Goal: Task Accomplishment & Management: Manage account settings

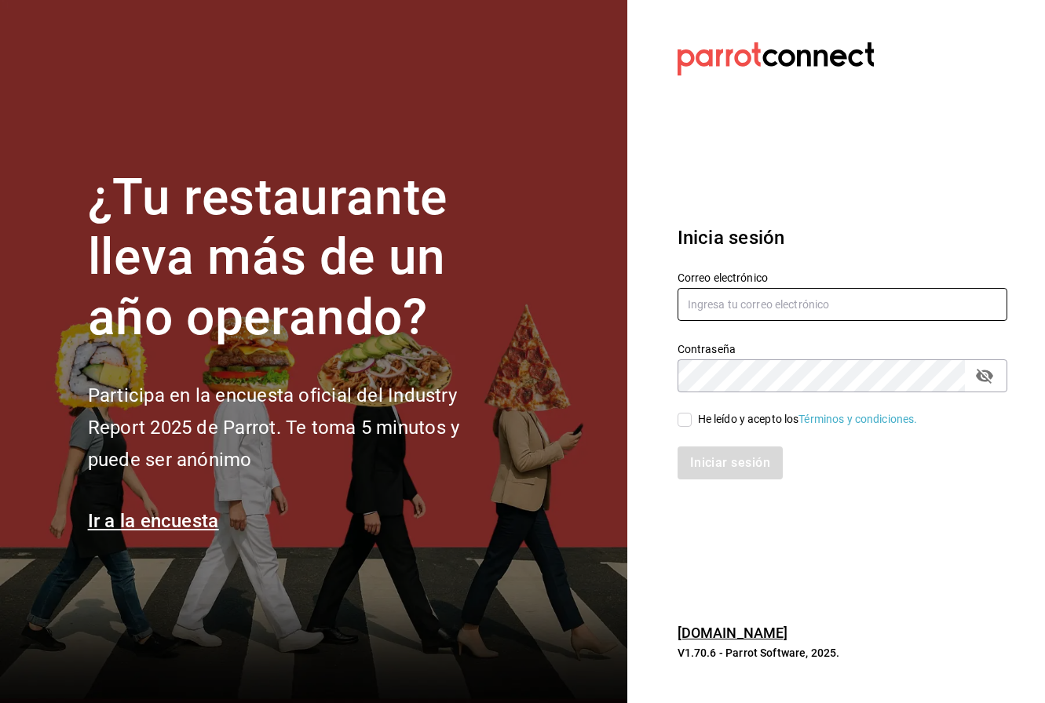
click at [804, 308] on input "text" at bounding box center [842, 304] width 330 height 33
type input "[EMAIL_ADDRESS][DOMAIN_NAME]"
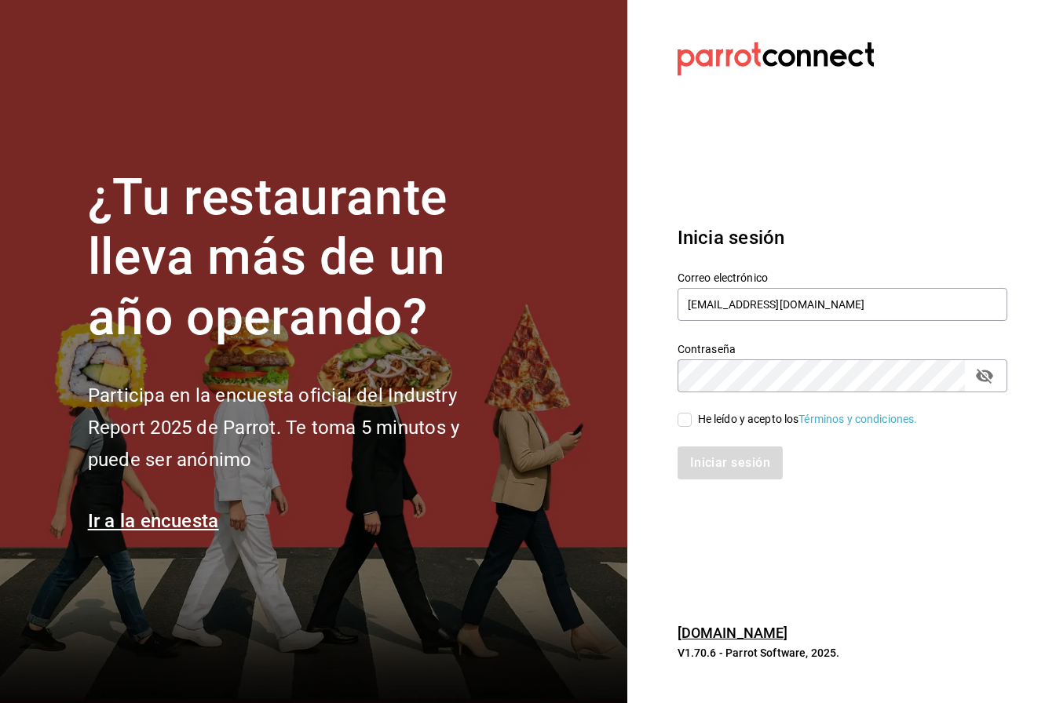
click at [683, 421] on input "He leído y acepto los Términos y condiciones." at bounding box center [684, 420] width 14 height 14
checkbox input "true"
click at [730, 466] on button "Iniciar sesión" at bounding box center [730, 463] width 107 height 33
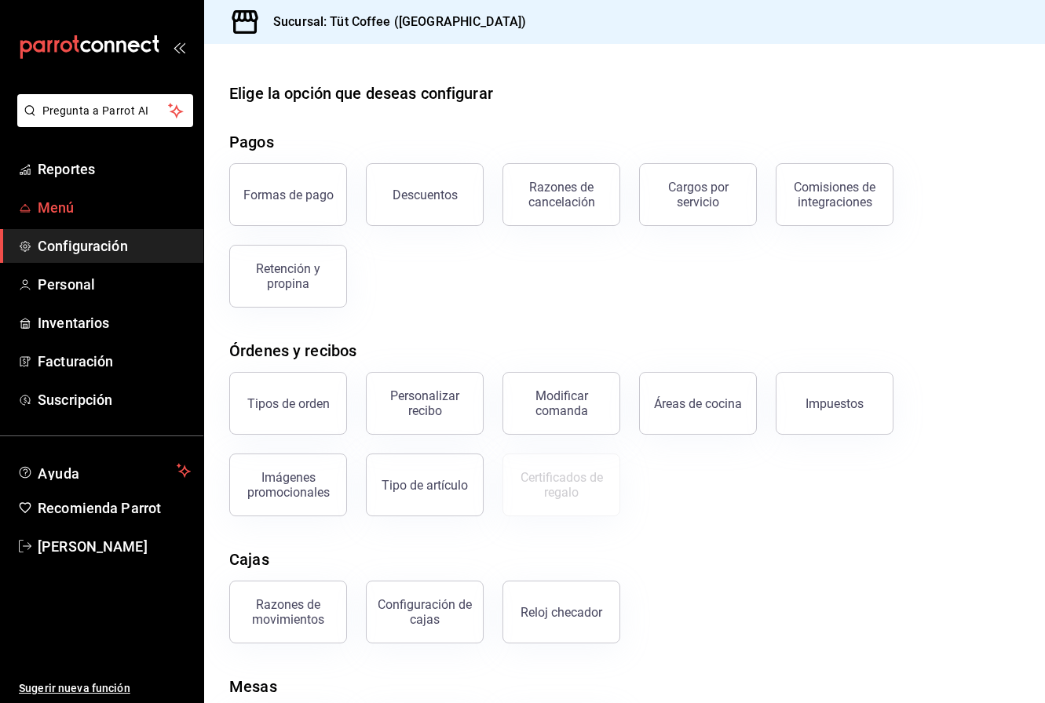
click at [72, 205] on span "Menú" at bounding box center [114, 207] width 153 height 21
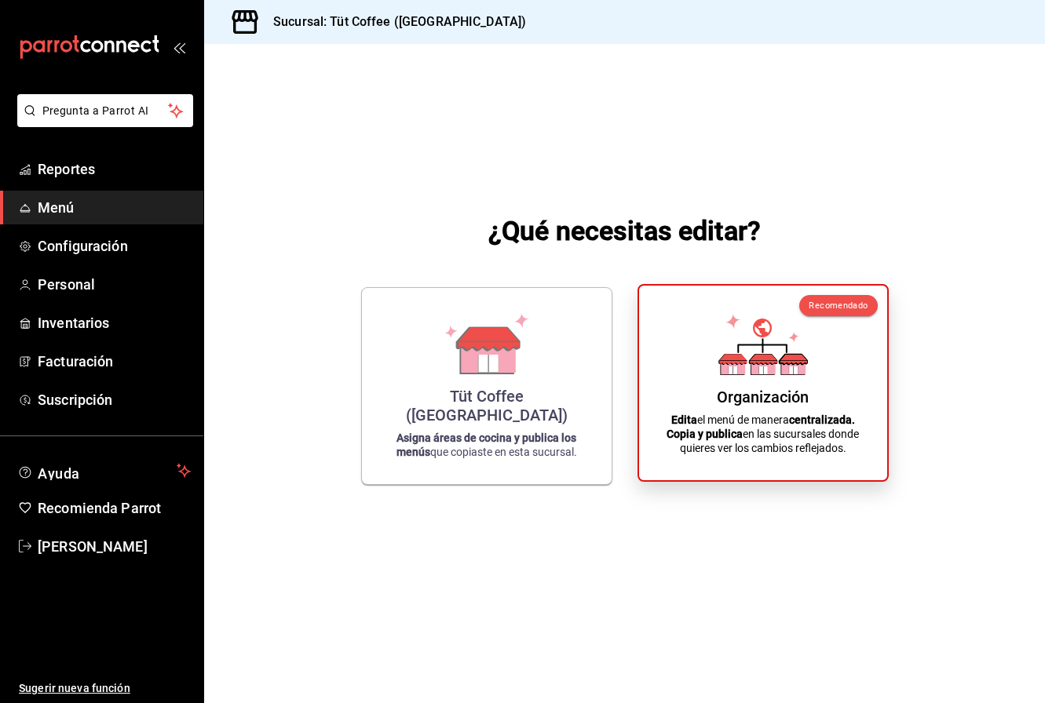
click at [765, 388] on div "Organización" at bounding box center [763, 397] width 92 height 19
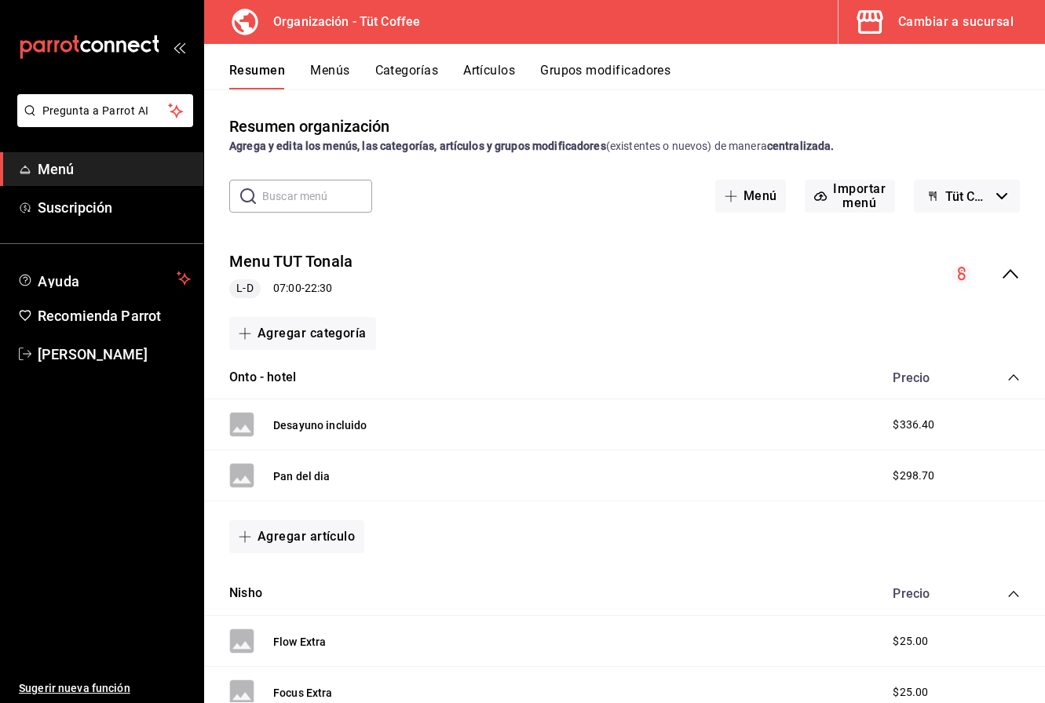
click at [1016, 273] on icon "collapse-menu-row" at bounding box center [1010, 274] width 19 height 19
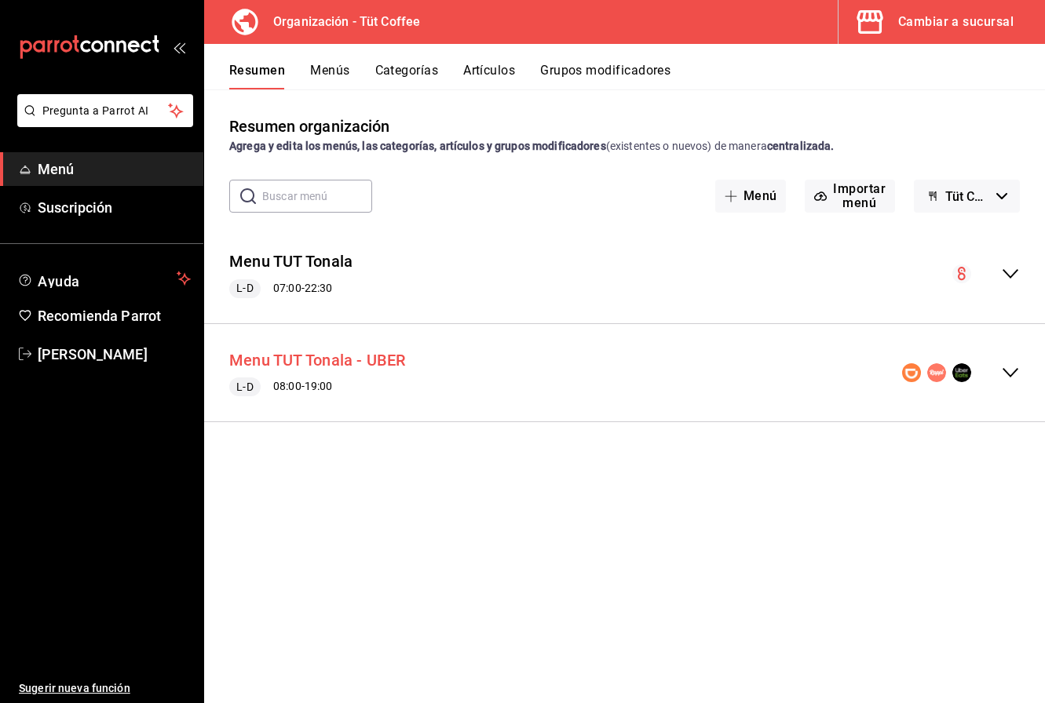
click at [345, 370] on button "Menu TUT Tonala - UBER" at bounding box center [317, 360] width 177 height 23
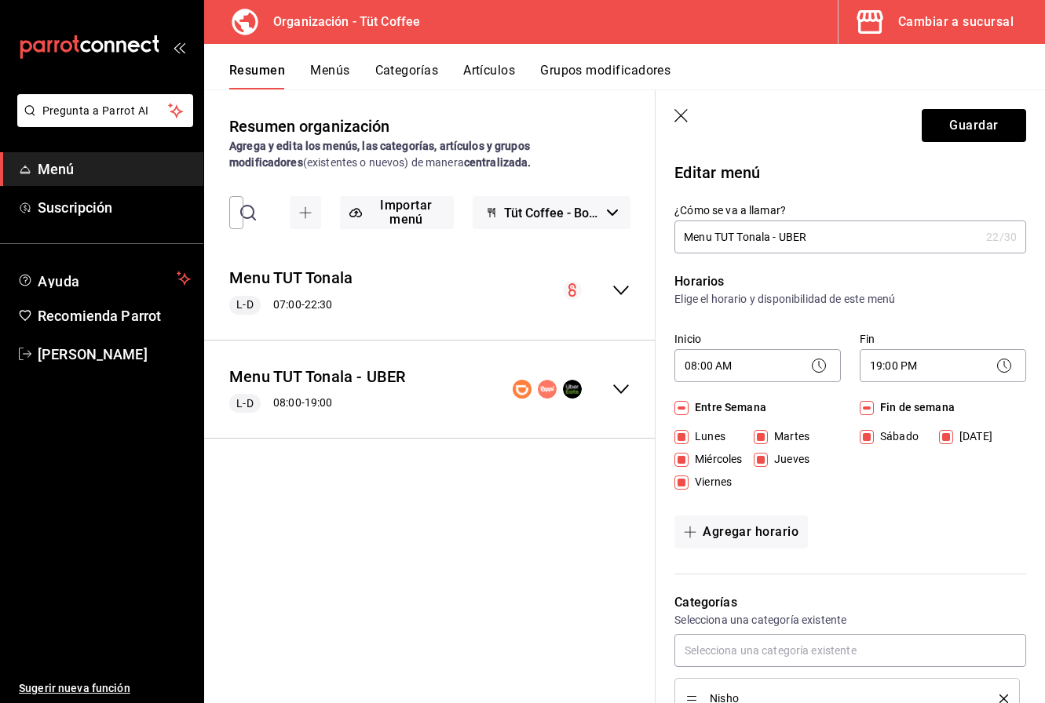
click at [503, 70] on button "Artículos" at bounding box center [489, 76] width 52 height 27
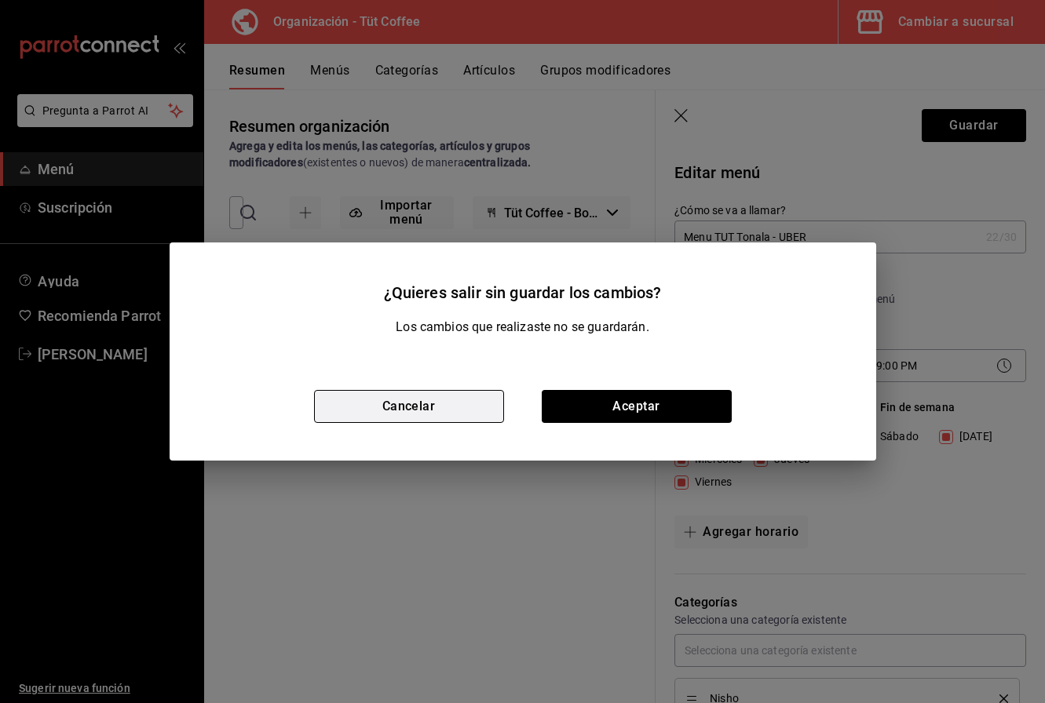
click at [448, 407] on button "Cancelar" at bounding box center [409, 406] width 190 height 33
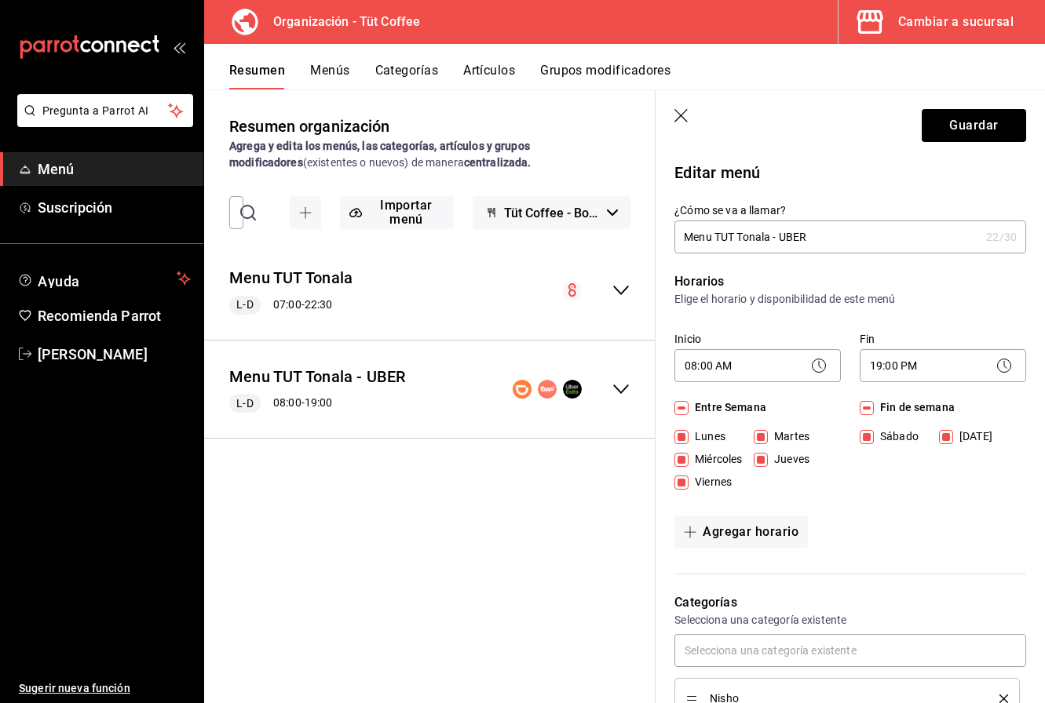
click at [330, 71] on button "Menús" at bounding box center [329, 76] width 39 height 27
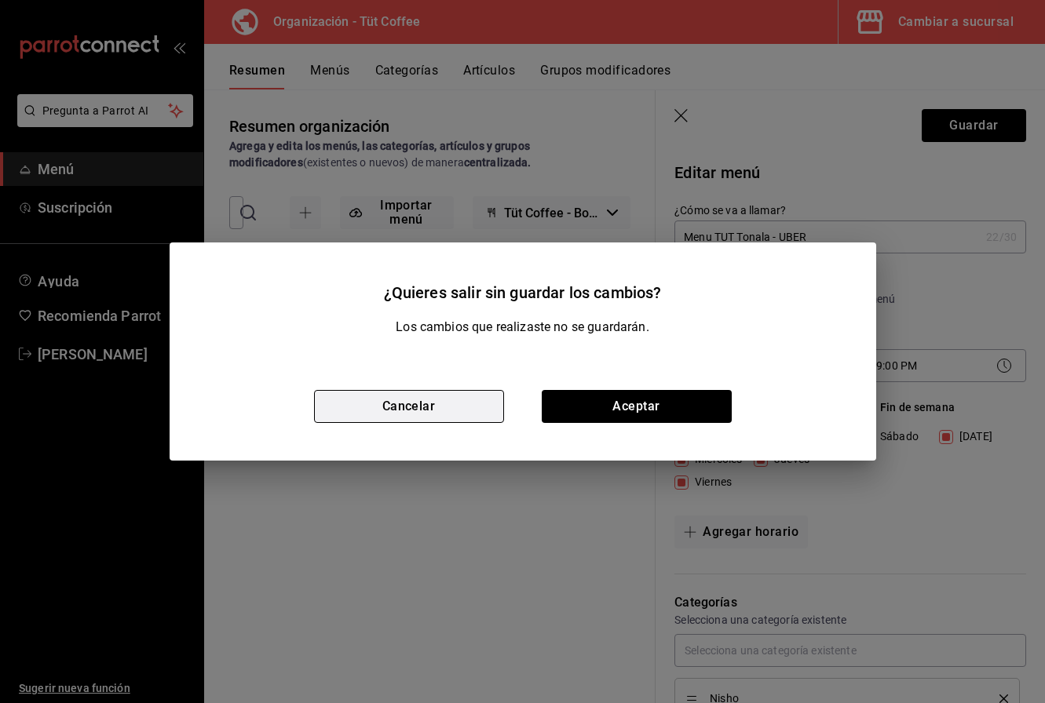
click at [434, 408] on button "Cancelar" at bounding box center [409, 406] width 190 height 33
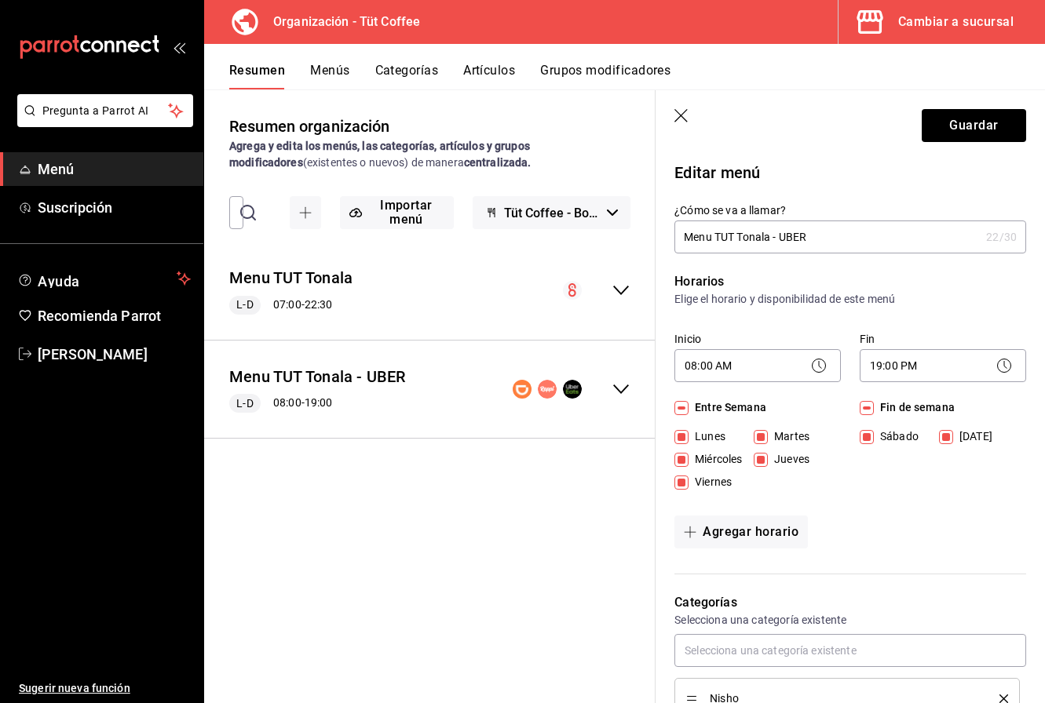
click at [681, 115] on icon "button" at bounding box center [680, 115] width 13 height 13
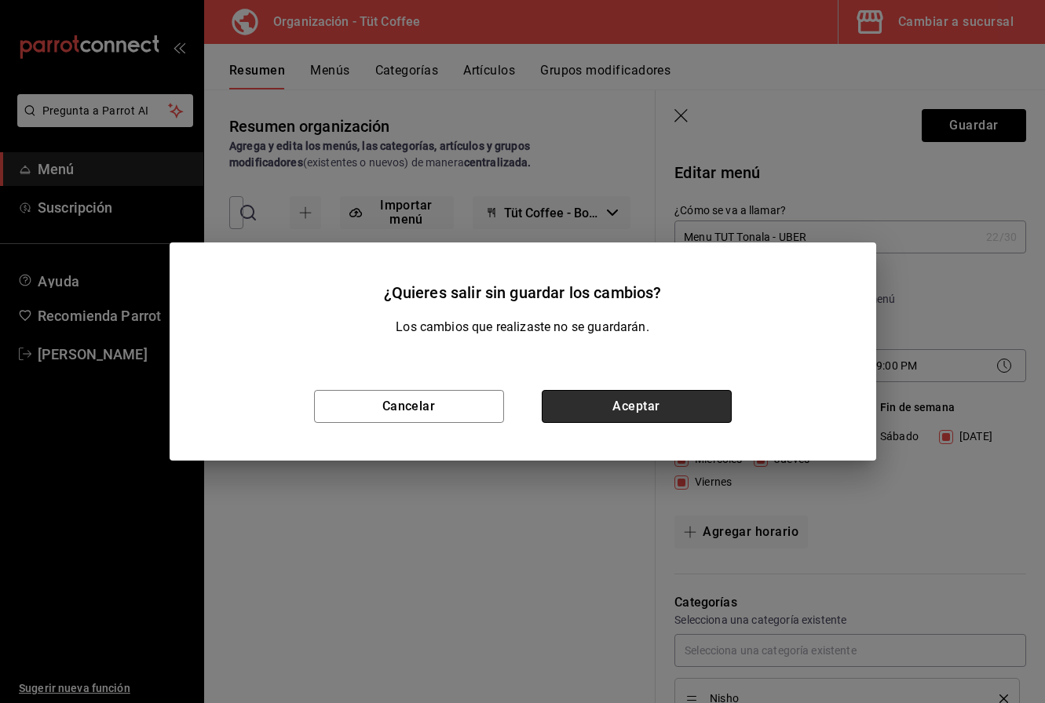
click at [626, 396] on button "Aceptar" at bounding box center [637, 406] width 190 height 33
checkbox input "false"
type input "1758215532208"
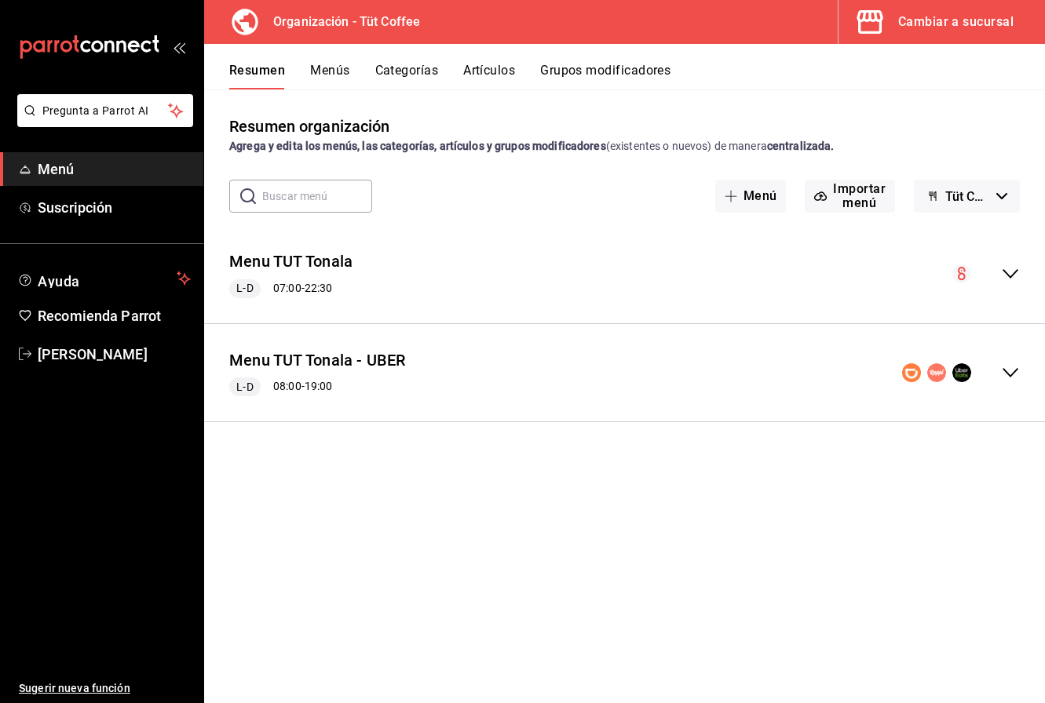
click at [331, 75] on button "Menús" at bounding box center [329, 76] width 39 height 27
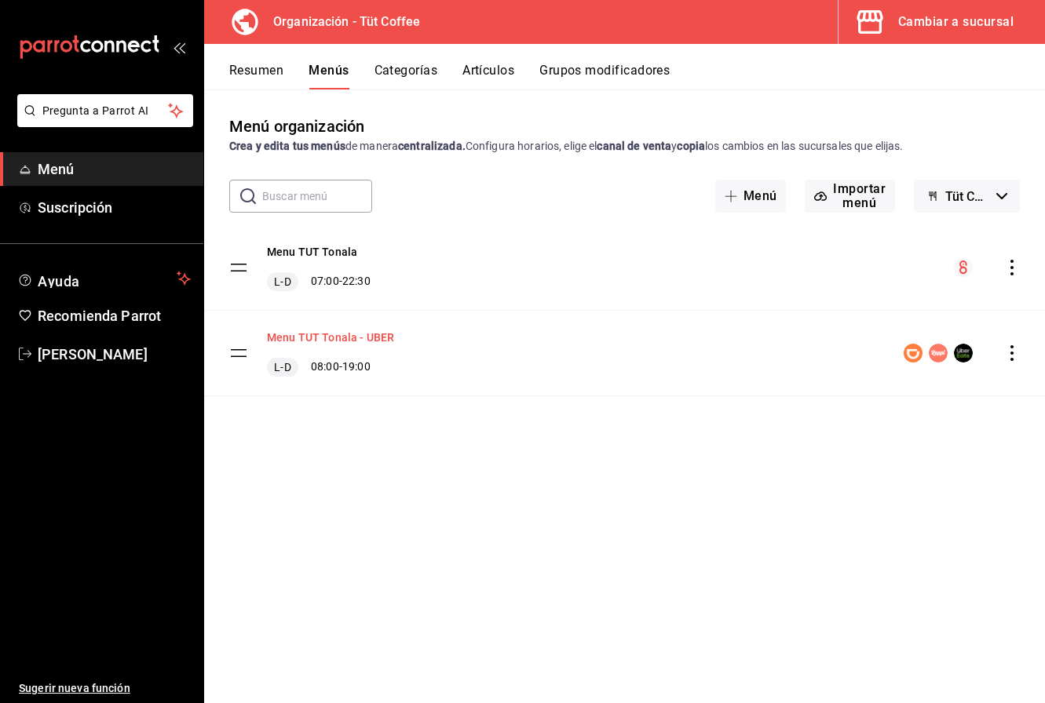
click at [336, 336] on button "Menu TUT Tonala - UBER" at bounding box center [330, 338] width 127 height 16
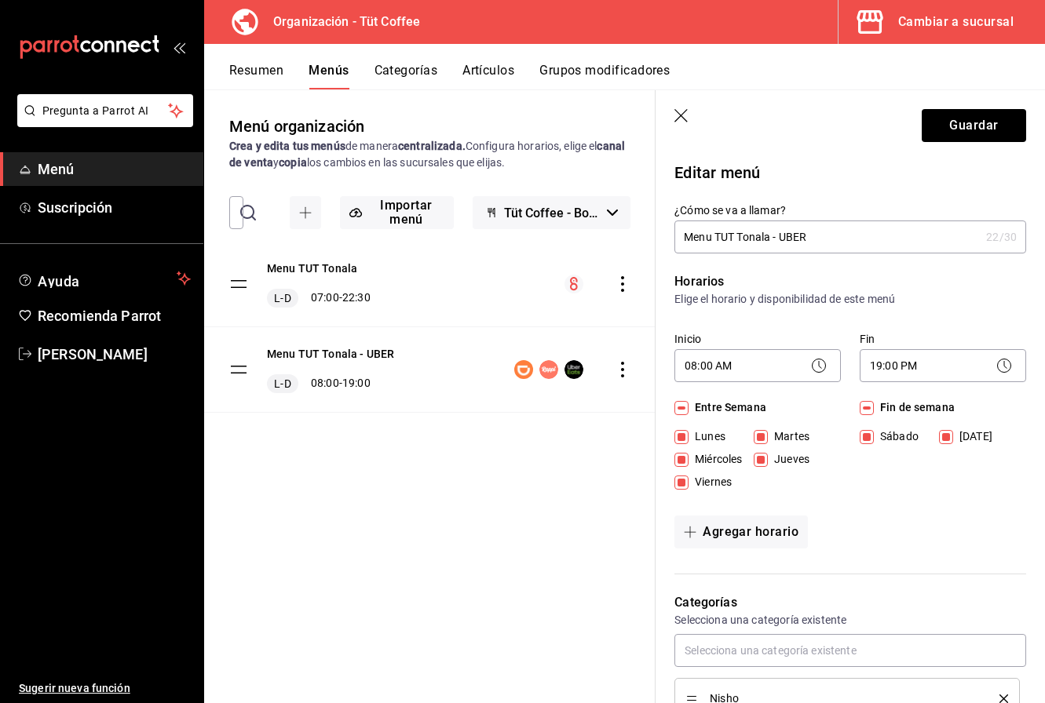
click at [681, 113] on icon "button" at bounding box center [682, 117] width 16 height 16
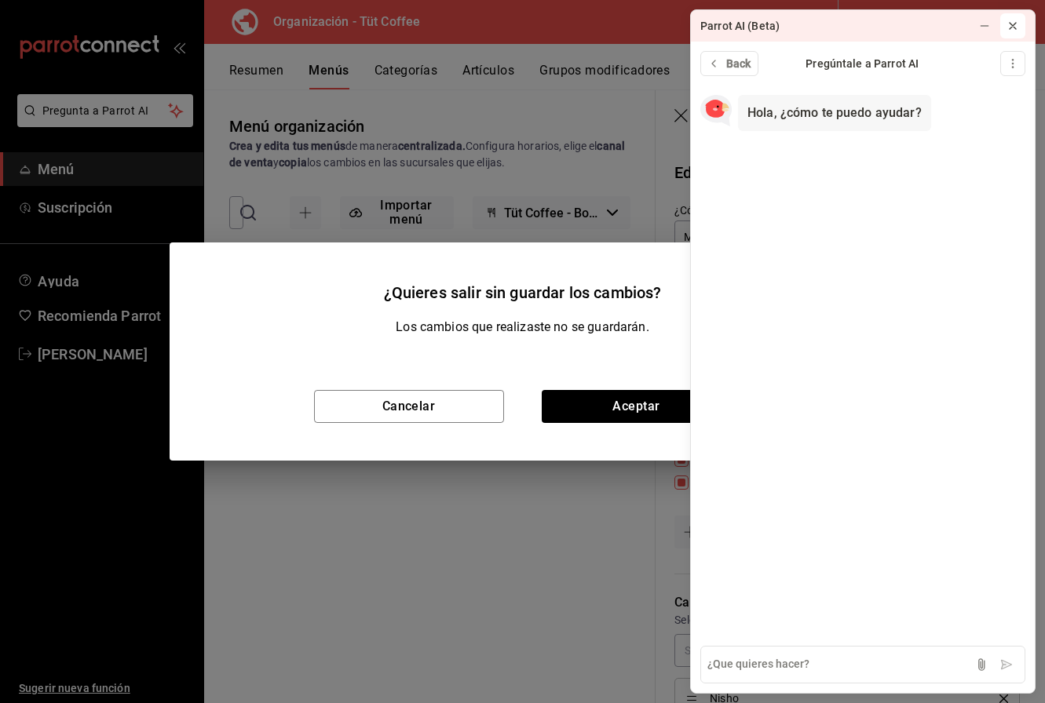
click at [1016, 23] on icon at bounding box center [1012, 26] width 13 height 13
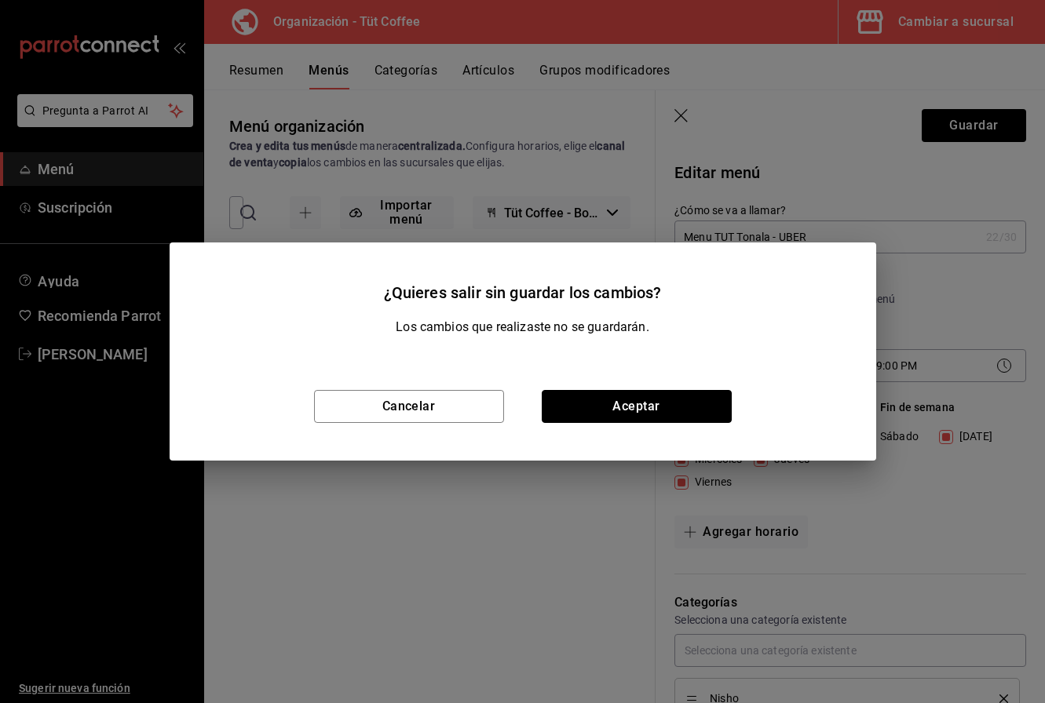
click at [617, 401] on button "Aceptar" at bounding box center [637, 406] width 190 height 33
checkbox input "false"
type input "1758215543401"
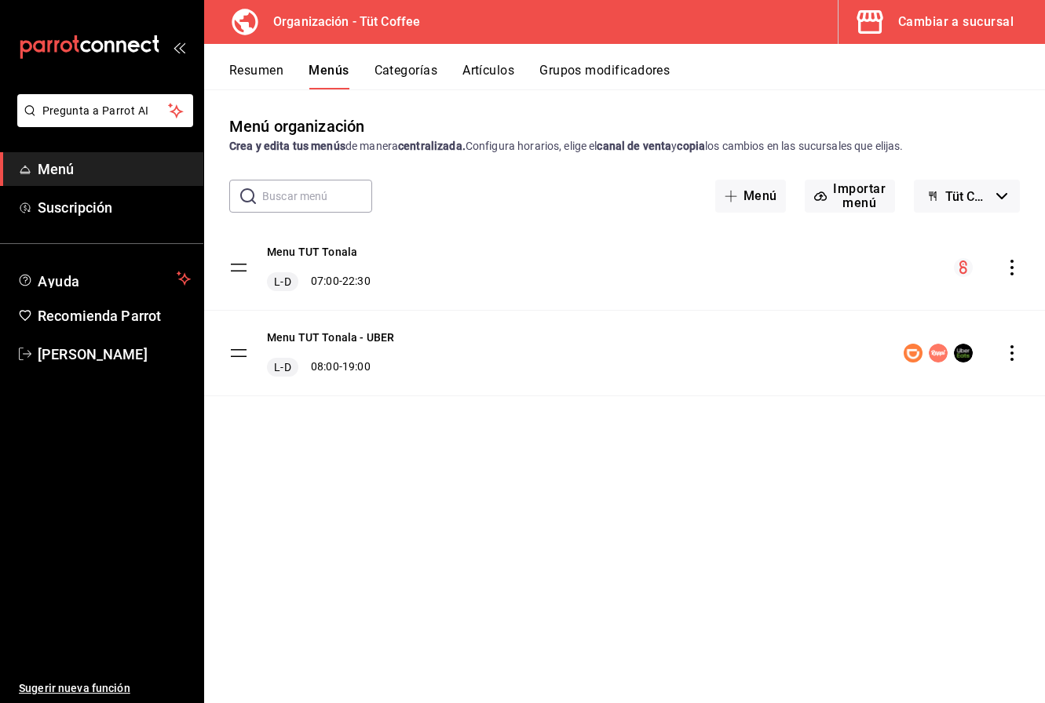
click at [496, 64] on button "Artículos" at bounding box center [488, 76] width 52 height 27
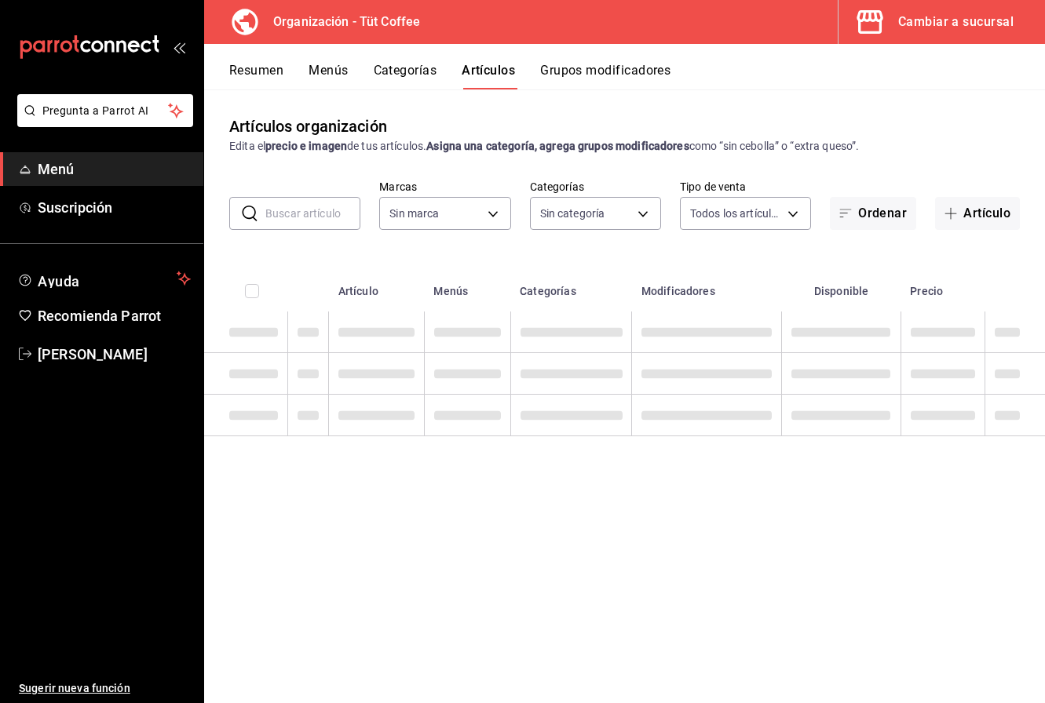
type input "32e499e3-ac49-4bfd-9688-6164702db340"
type input "01aa8595-7694-45da-9746-48b14e37431d,02054340-f982-493d-a520-4f9269409e90,55117…"
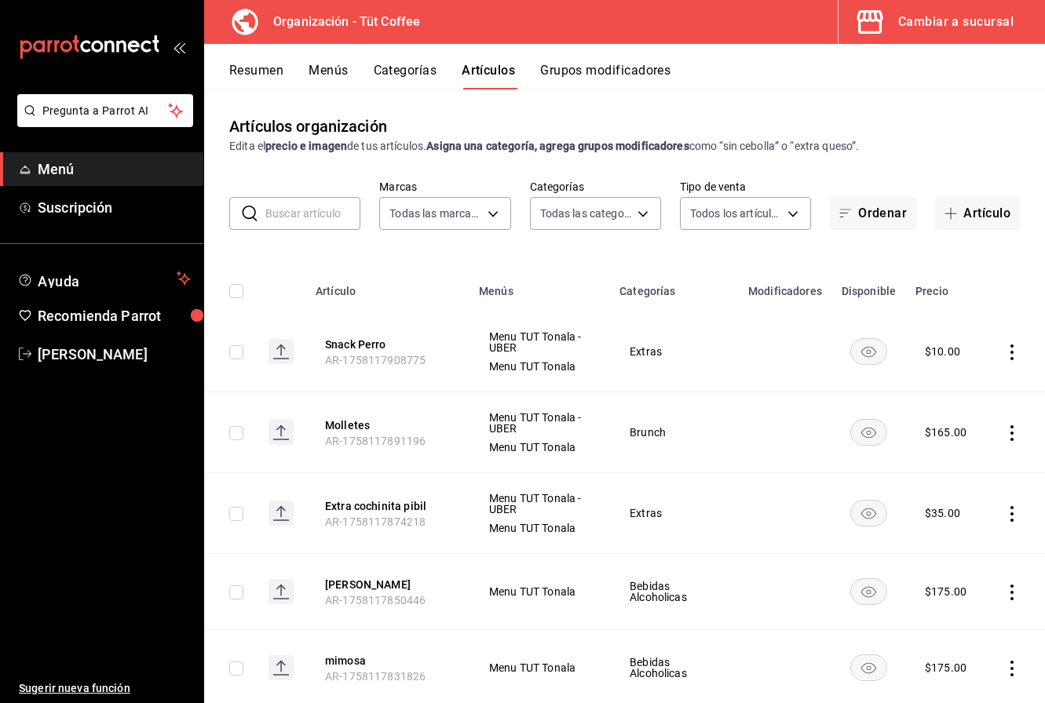
click at [1013, 349] on icon "actions" at bounding box center [1012, 353] width 16 height 16
click at [956, 385] on span "Editar" at bounding box center [964, 388] width 41 height 16
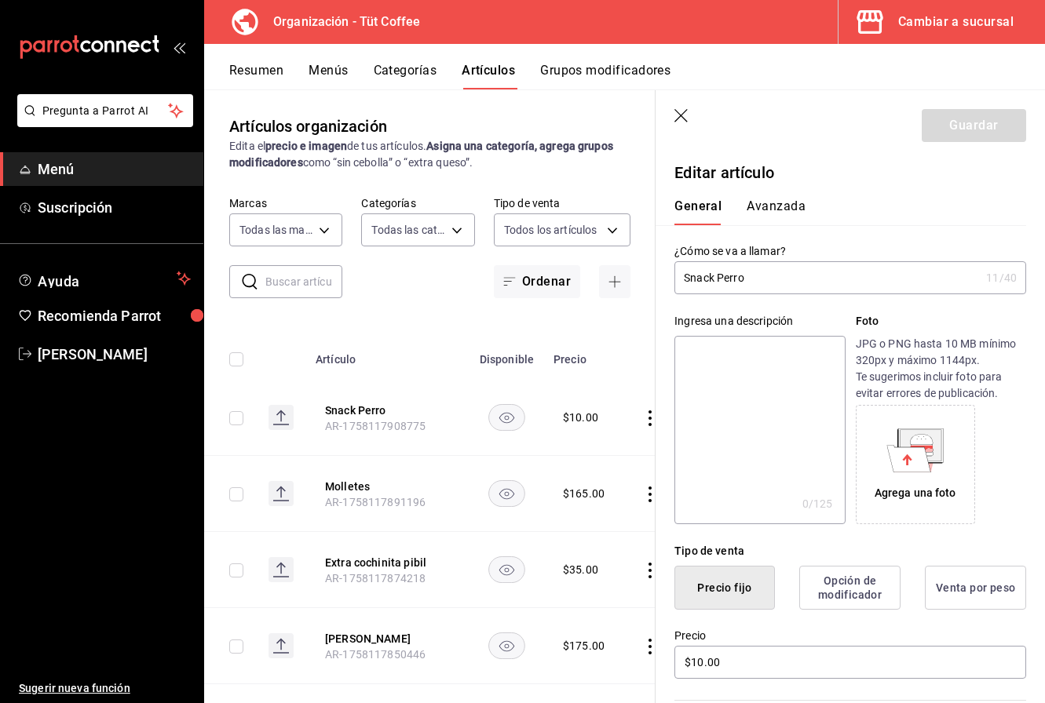
click at [763, 206] on button "Avanzada" at bounding box center [775, 212] width 59 height 27
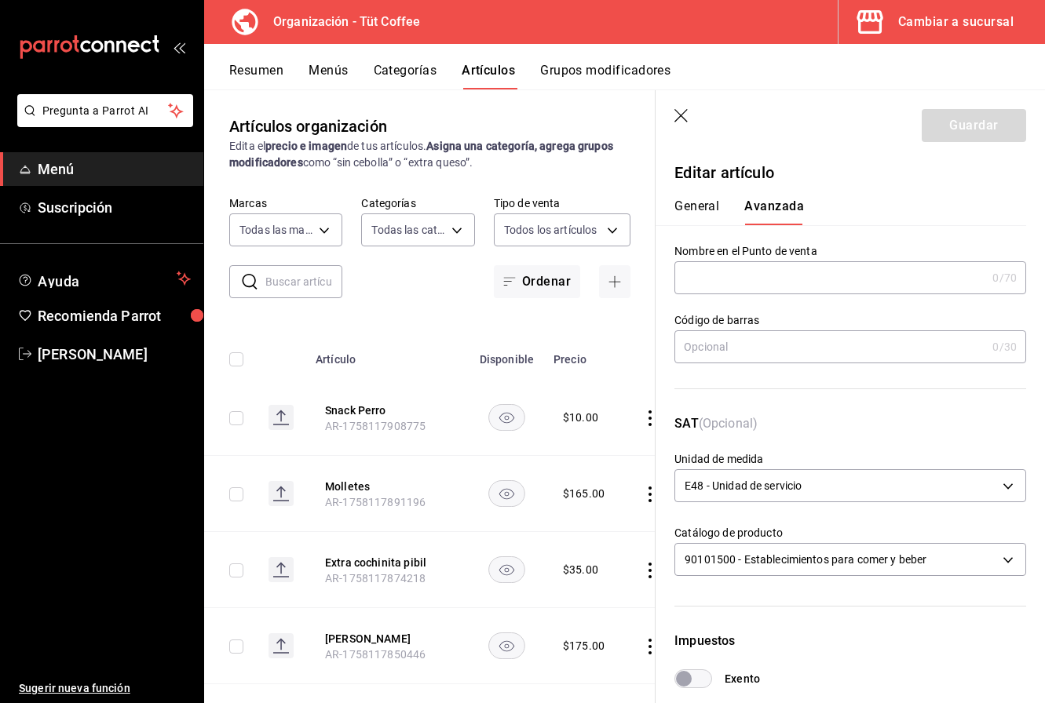
click at [681, 117] on icon "button" at bounding box center [682, 117] width 16 height 16
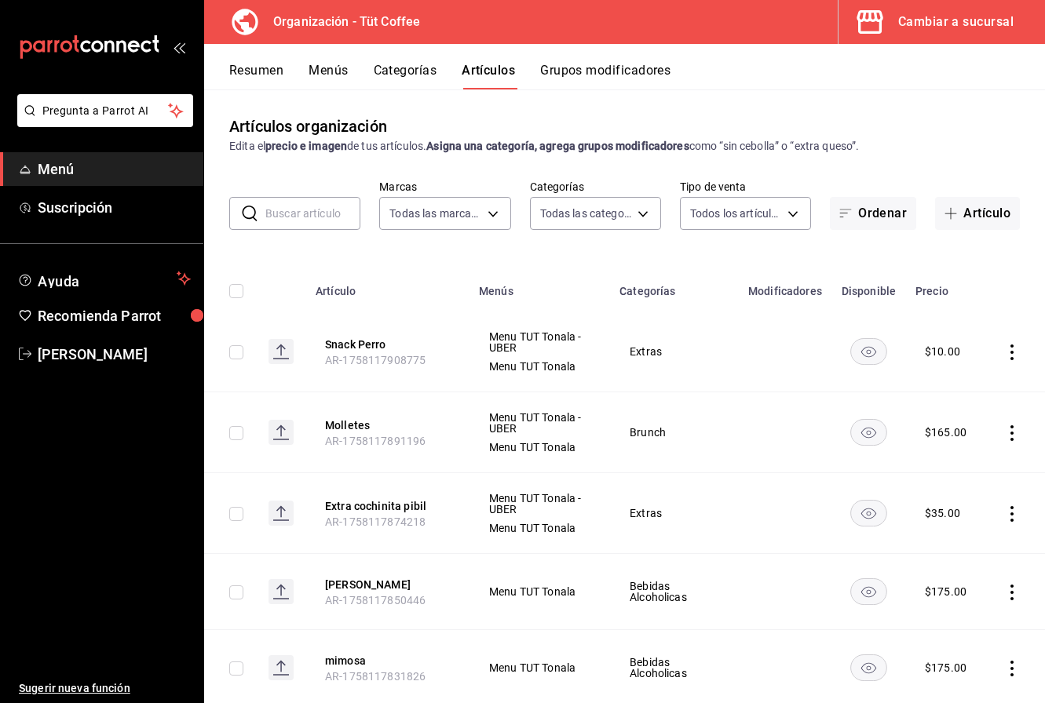
click at [1010, 351] on icon "actions" at bounding box center [1011, 353] width 3 height 16
click at [962, 387] on span "Editar" at bounding box center [964, 388] width 41 height 16
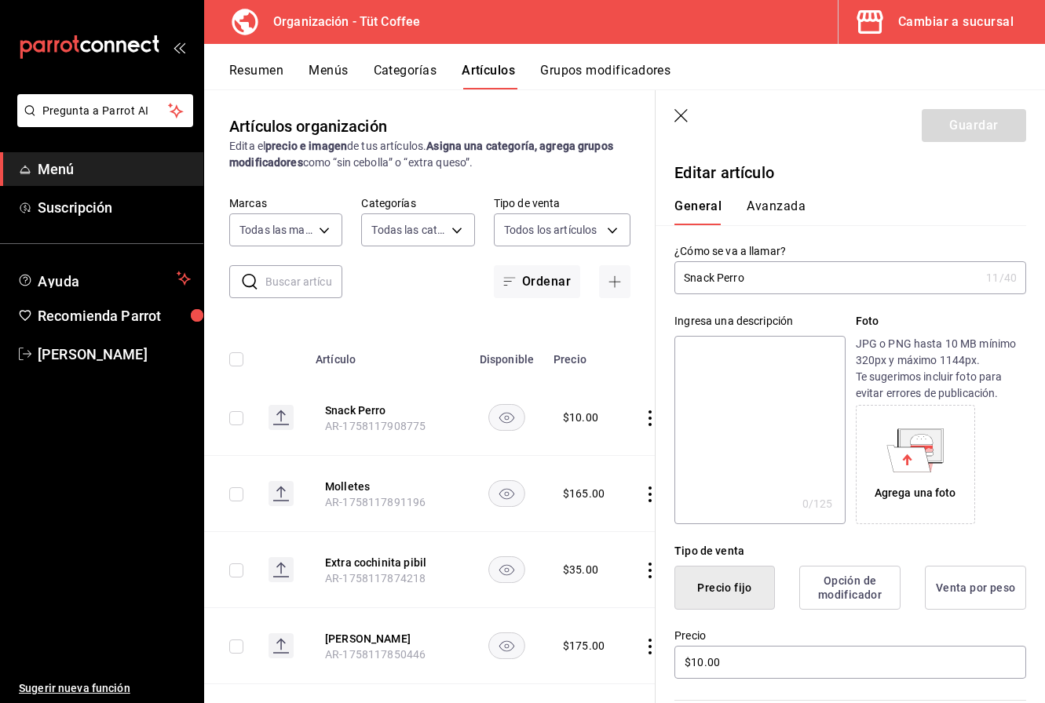
click at [770, 204] on button "Avanzada" at bounding box center [775, 212] width 59 height 27
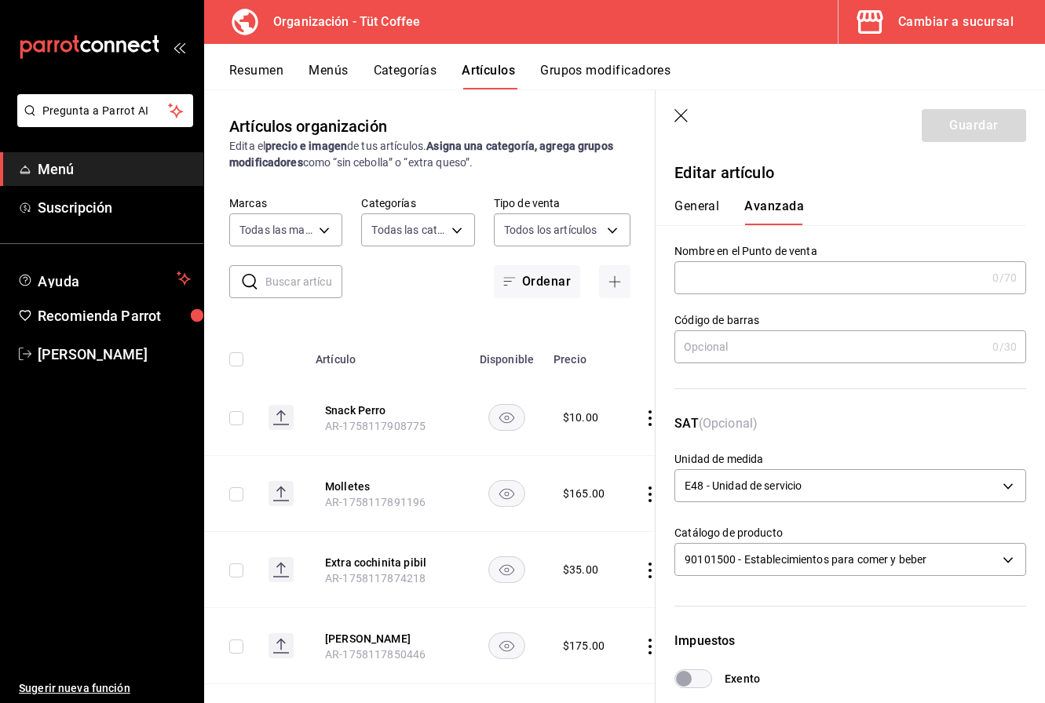
click at [701, 206] on button "General" at bounding box center [696, 212] width 45 height 27
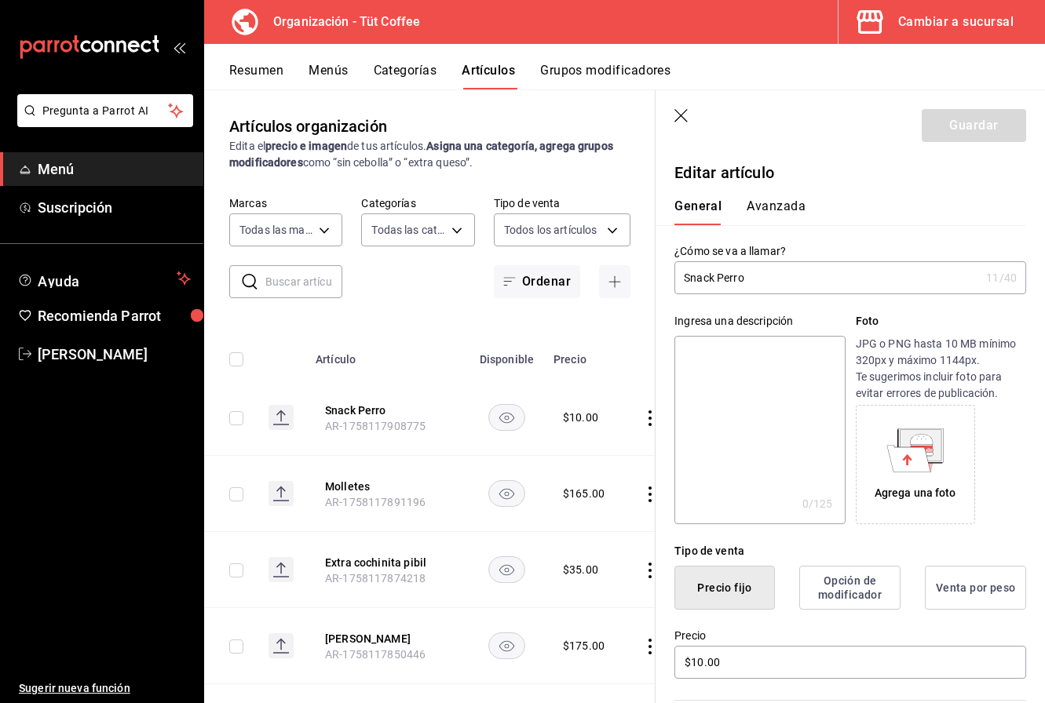
click at [685, 113] on icon "button" at bounding box center [682, 117] width 16 height 16
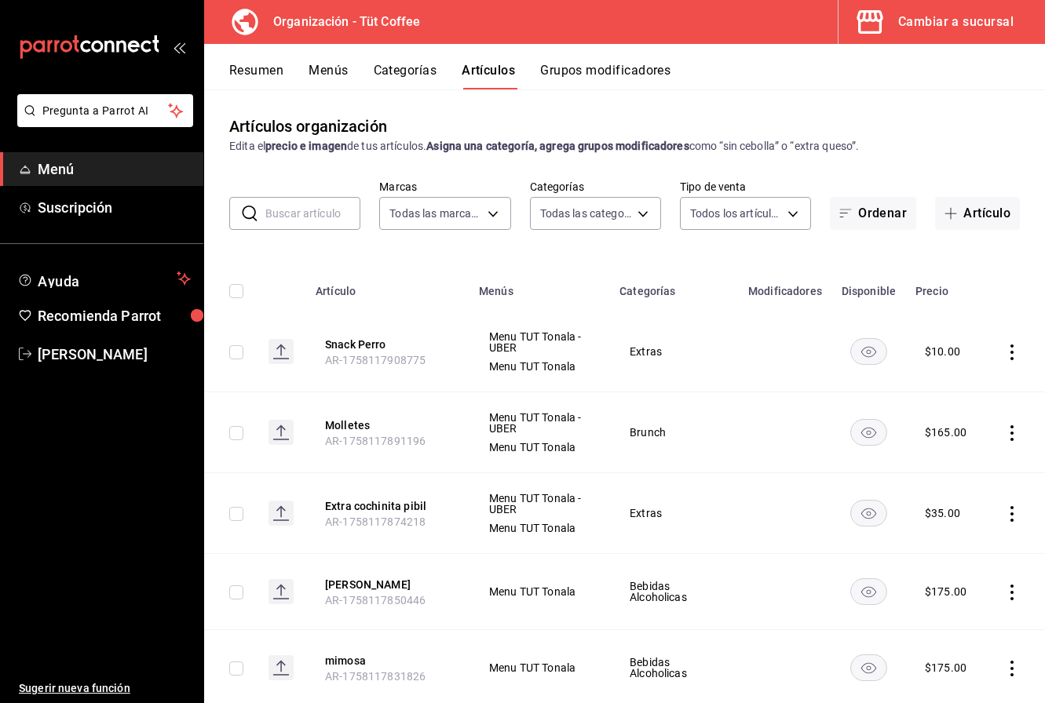
click at [954, 29] on div "Cambiar a sucursal" at bounding box center [955, 22] width 115 height 22
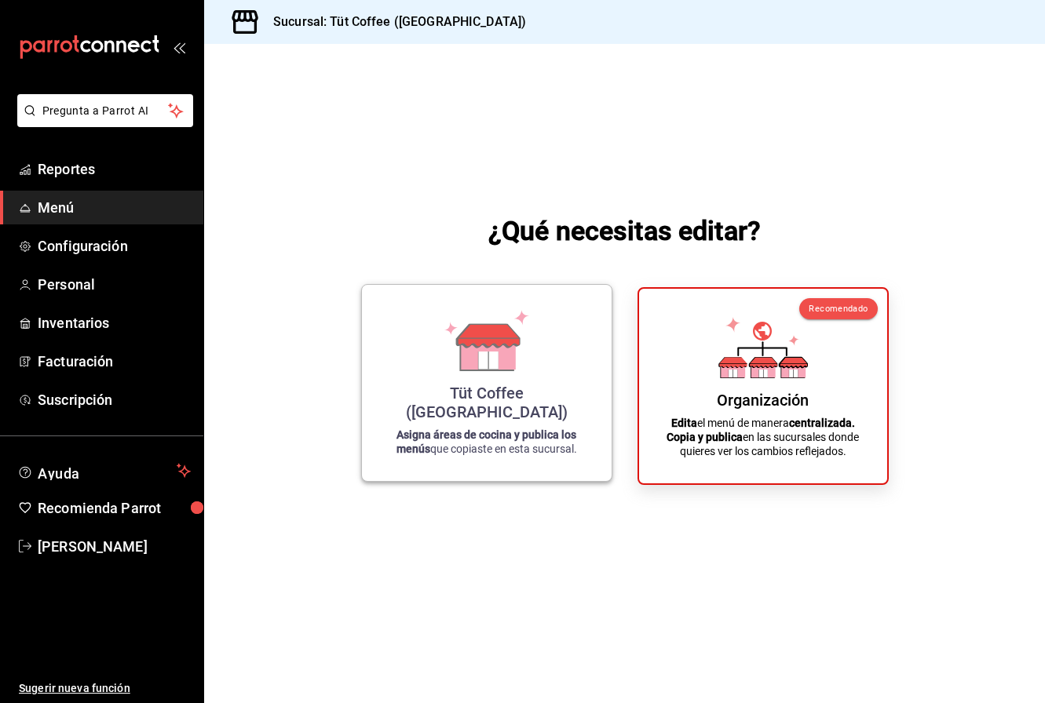
click at [495, 369] on icon at bounding box center [488, 360] width 20 height 17
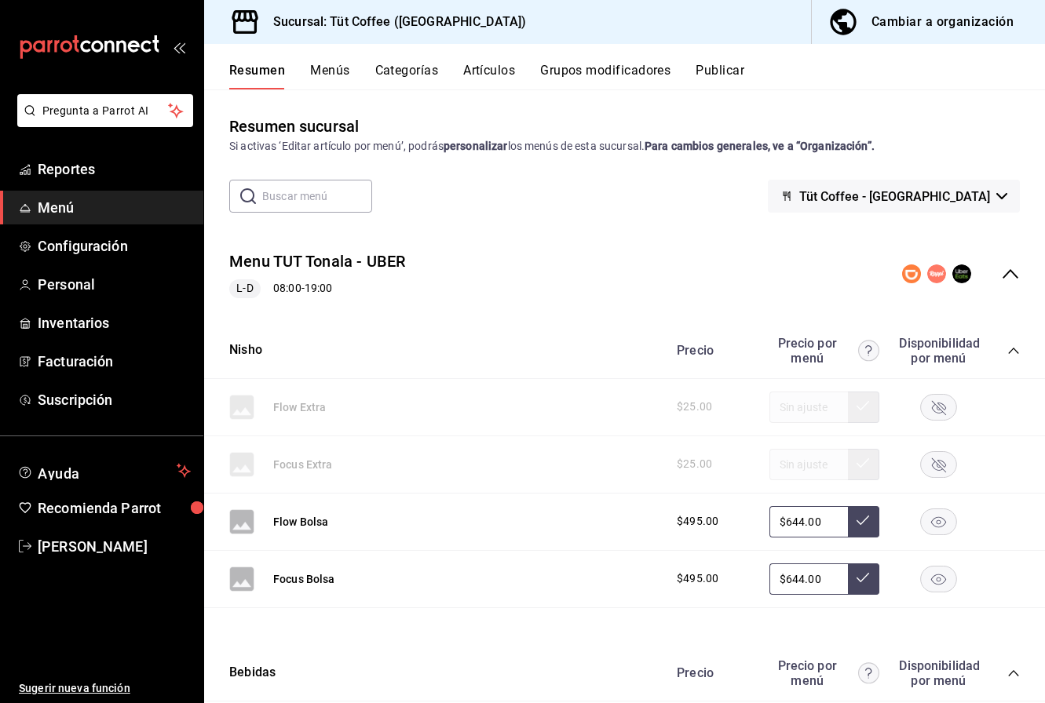
click at [492, 75] on button "Artículos" at bounding box center [489, 76] width 52 height 27
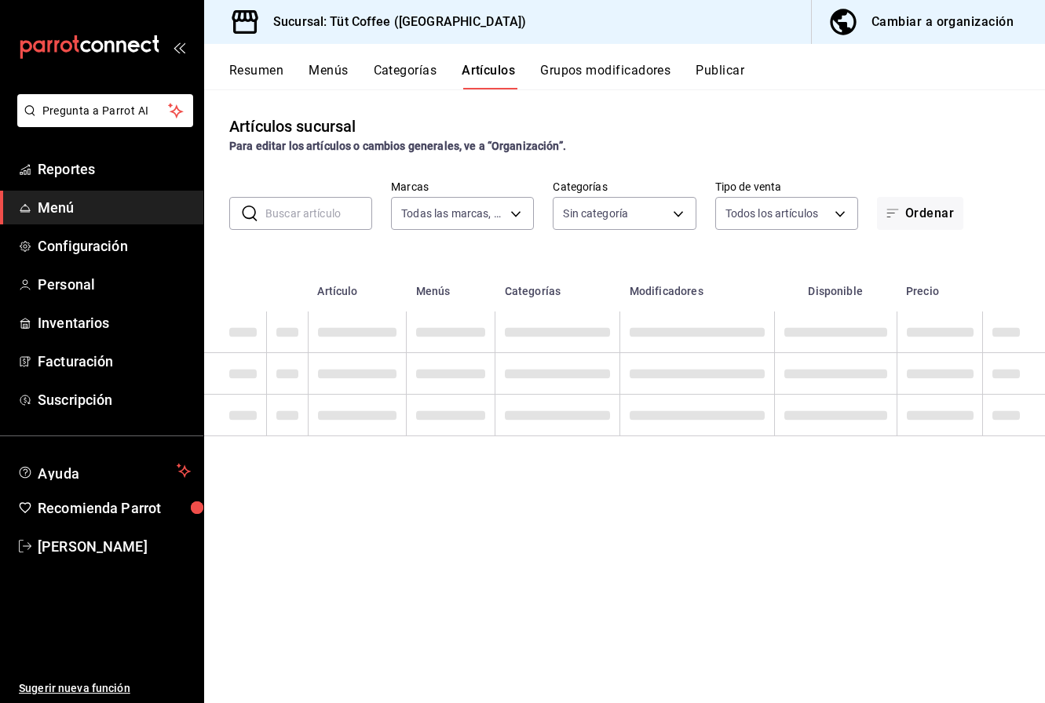
type input "25341270-96f9-4463-ab3a-2da7ebbc6daf"
type input "f4df4043-5f8a-4fee-8007-9c4be6fdba1b,2f6a6bcb-65b2-4efa-ba3e-656d96244241,1e3e3…"
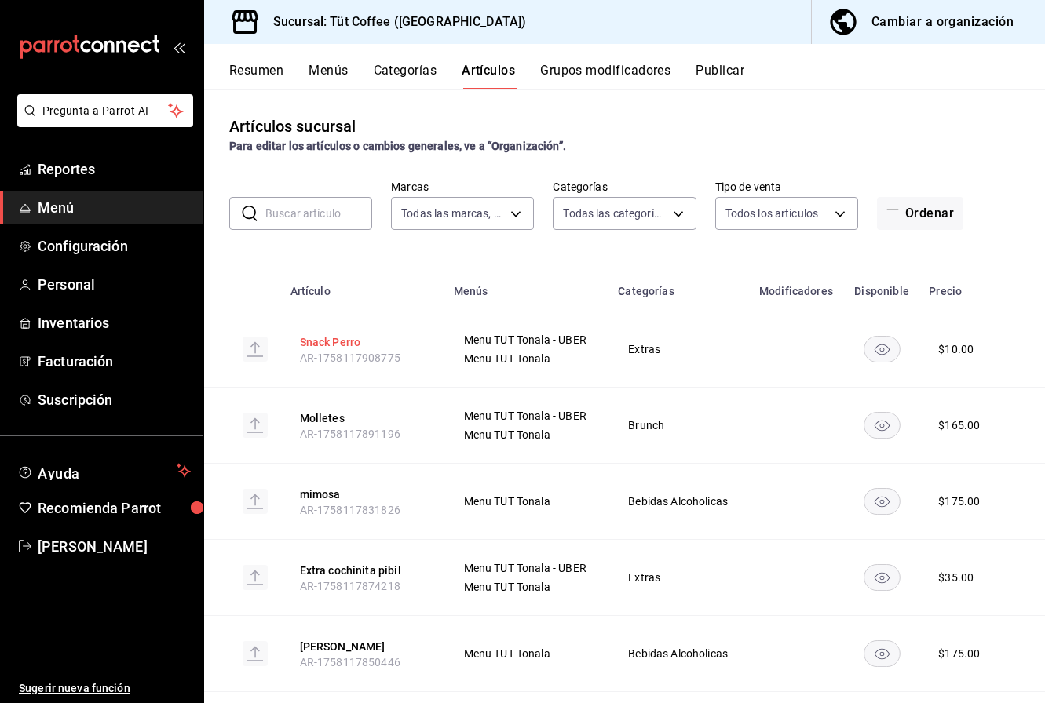
click at [334, 341] on button "Snack Perro" at bounding box center [363, 342] width 126 height 16
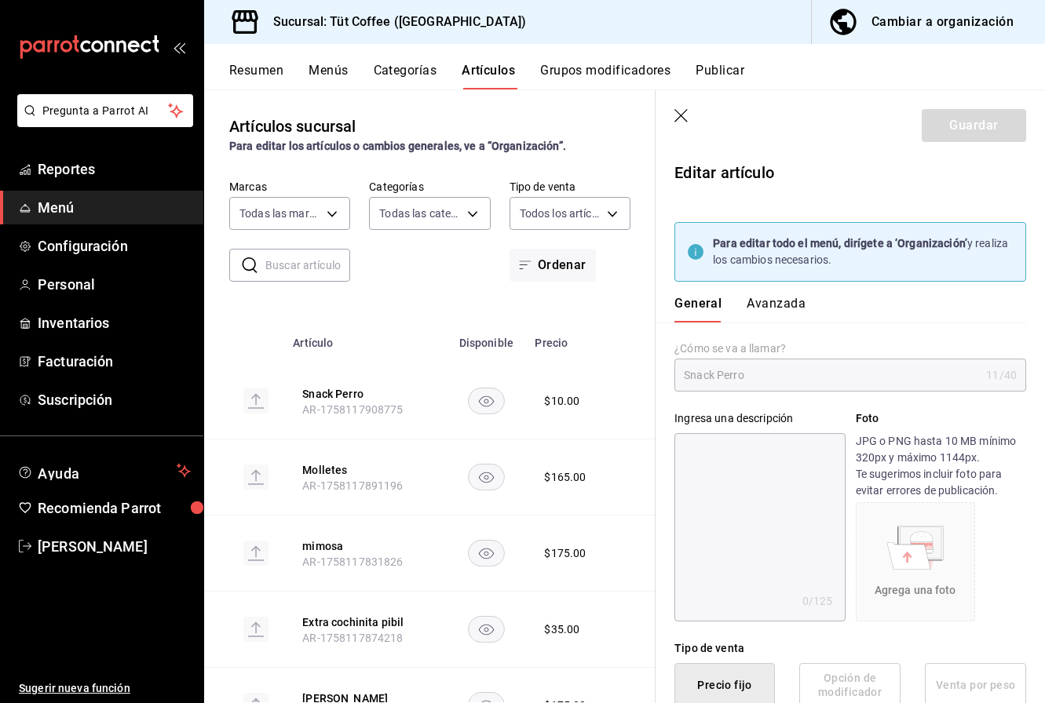
click at [769, 305] on button "Avanzada" at bounding box center [775, 309] width 59 height 27
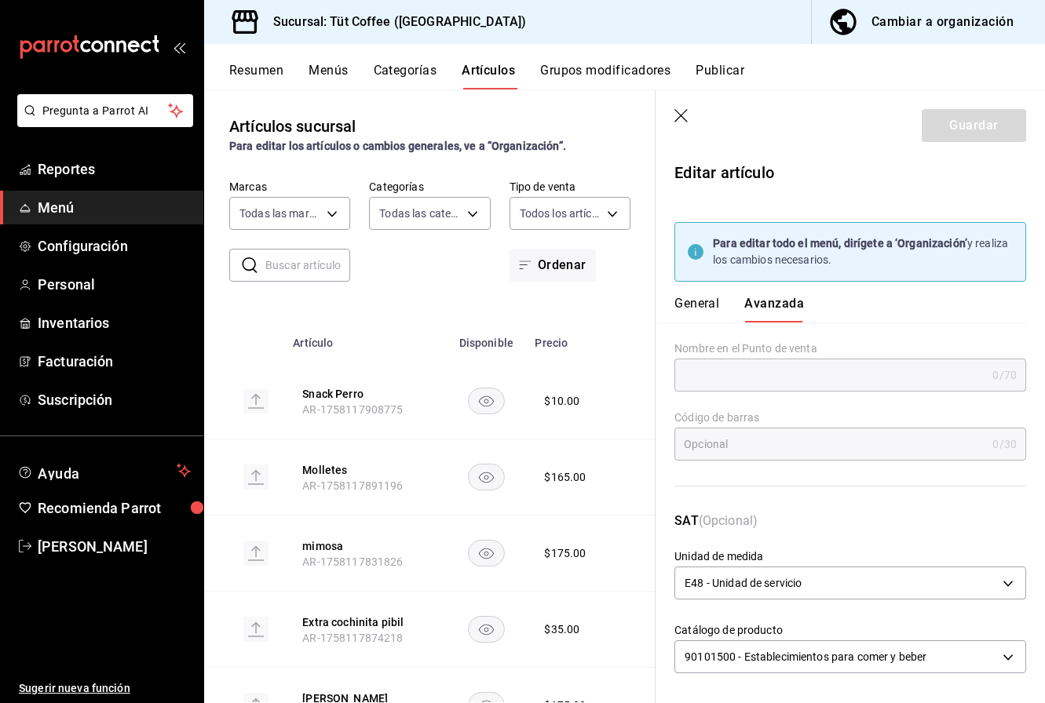
click at [681, 115] on icon "button" at bounding box center [680, 115] width 13 height 13
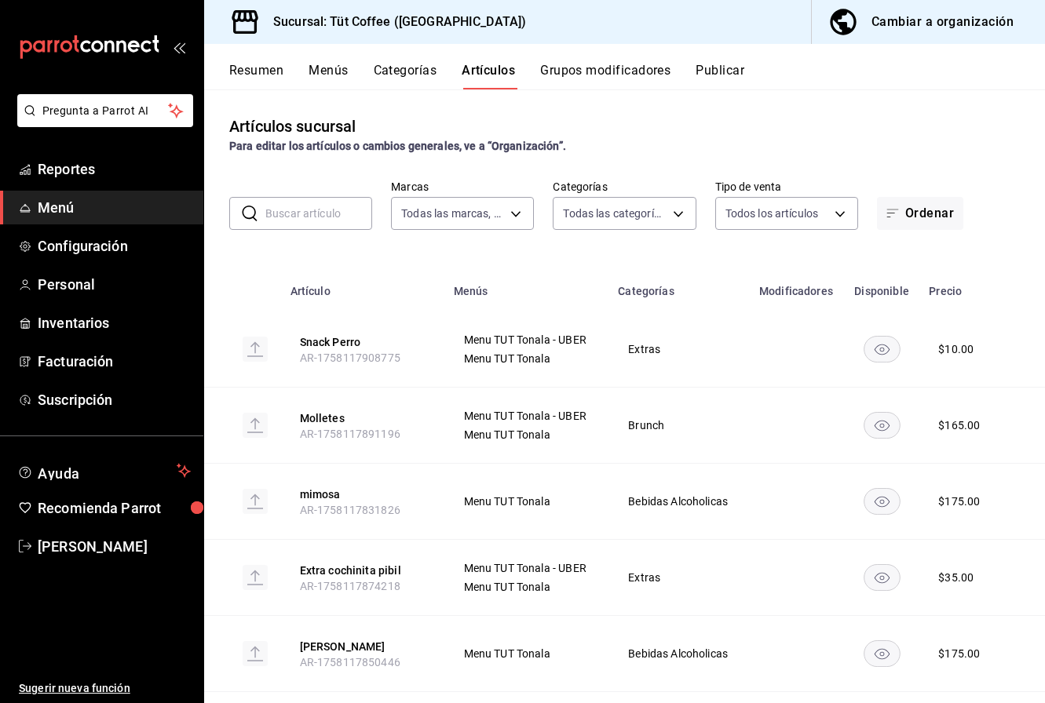
click at [549, 340] on span "Menu TUT Tonala - UBER" at bounding box center [527, 339] width 126 height 11
click at [326, 75] on button "Menús" at bounding box center [327, 76] width 39 height 27
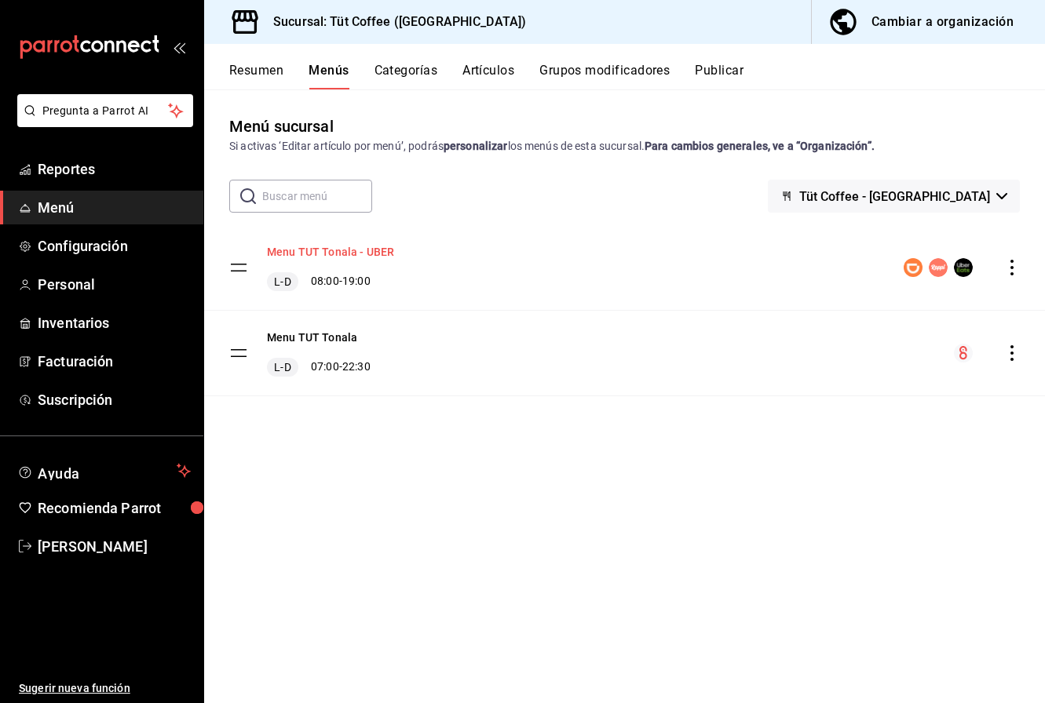
click at [314, 250] on button "Menu TUT Tonala - UBER" at bounding box center [330, 252] width 127 height 16
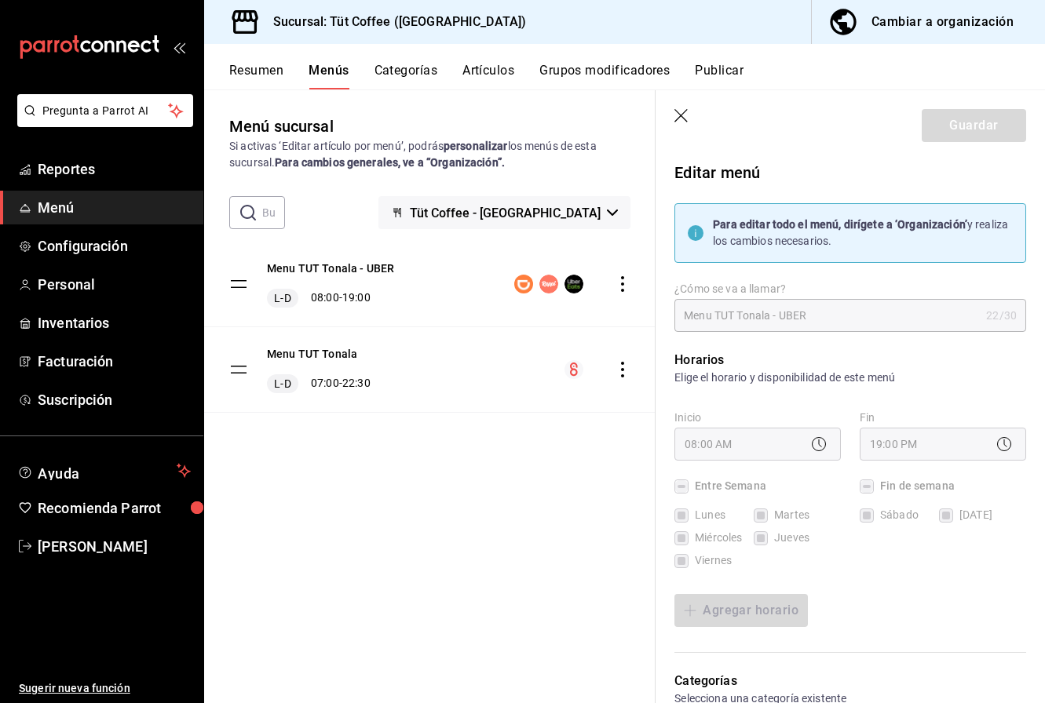
click at [690, 111] on icon "button" at bounding box center [682, 117] width 16 height 16
checkbox input "false"
type input "1758215646426"
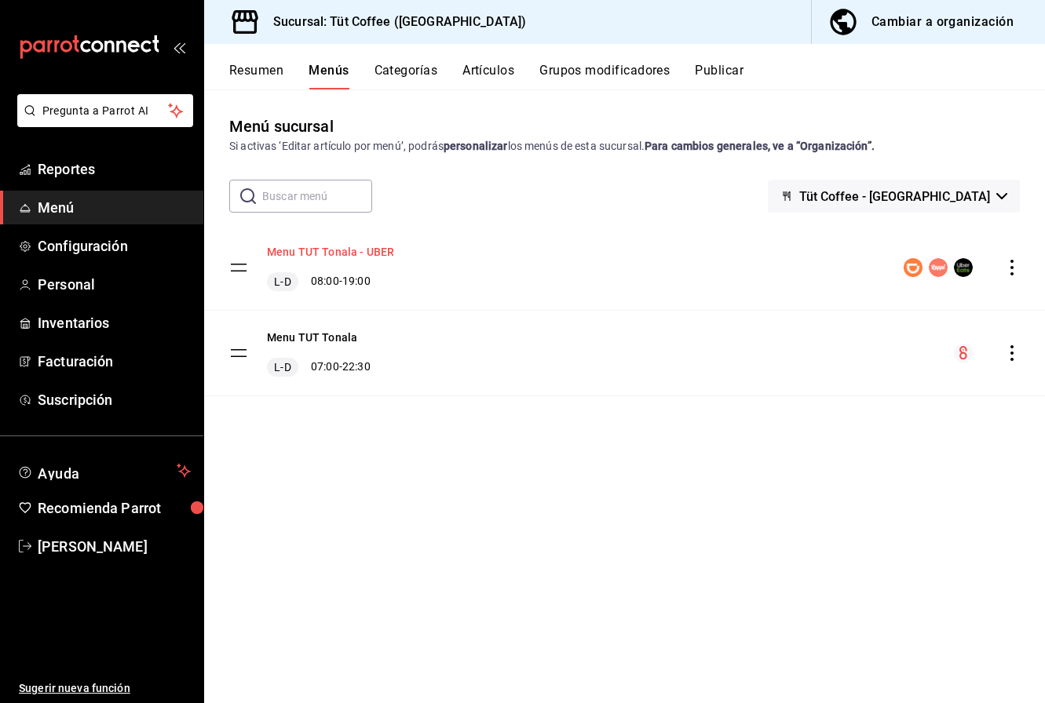
click at [289, 256] on button "Menu TUT Tonala - UBER" at bounding box center [330, 252] width 127 height 16
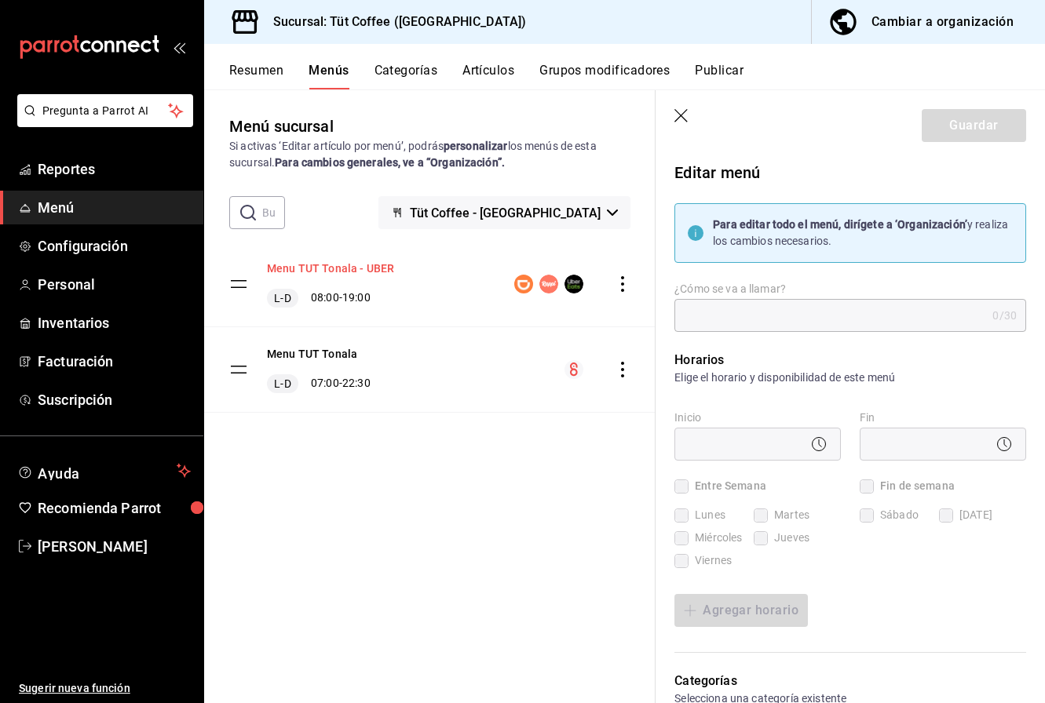
type input "Menu TUT Tonala - UBER"
checkbox input "true"
type input "1755209577223"
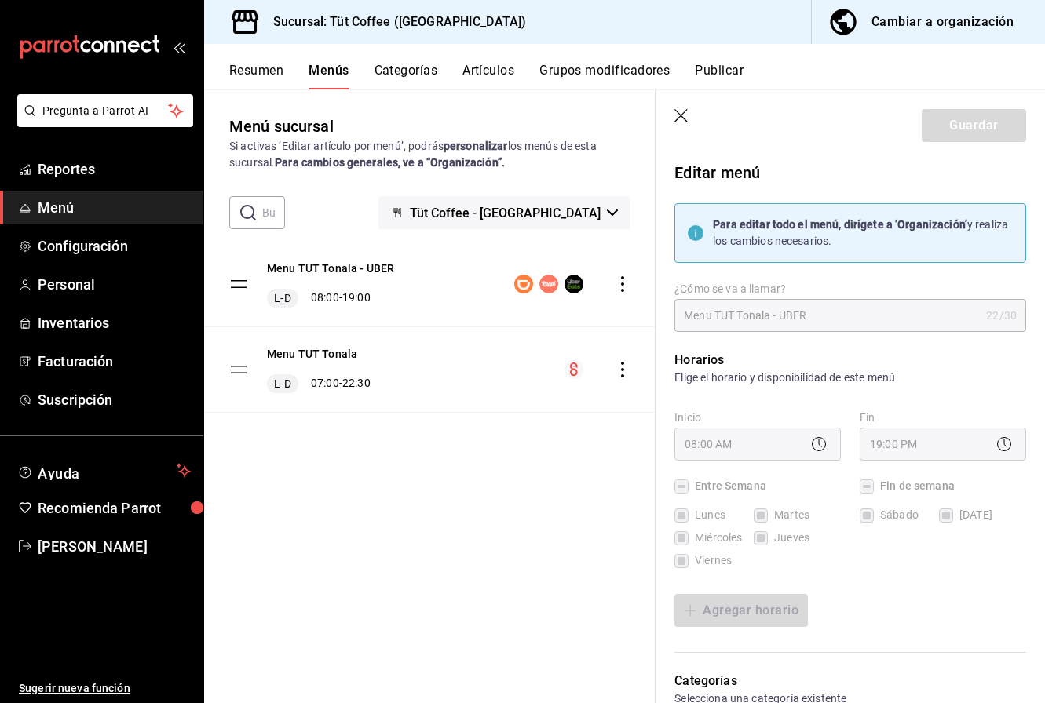
click at [289, 256] on div "Menu TUT Tonala - UBER L-D 08:00 - 19:00" at bounding box center [429, 284] width 451 height 85
click at [396, 75] on button "Categorías" at bounding box center [406, 76] width 64 height 27
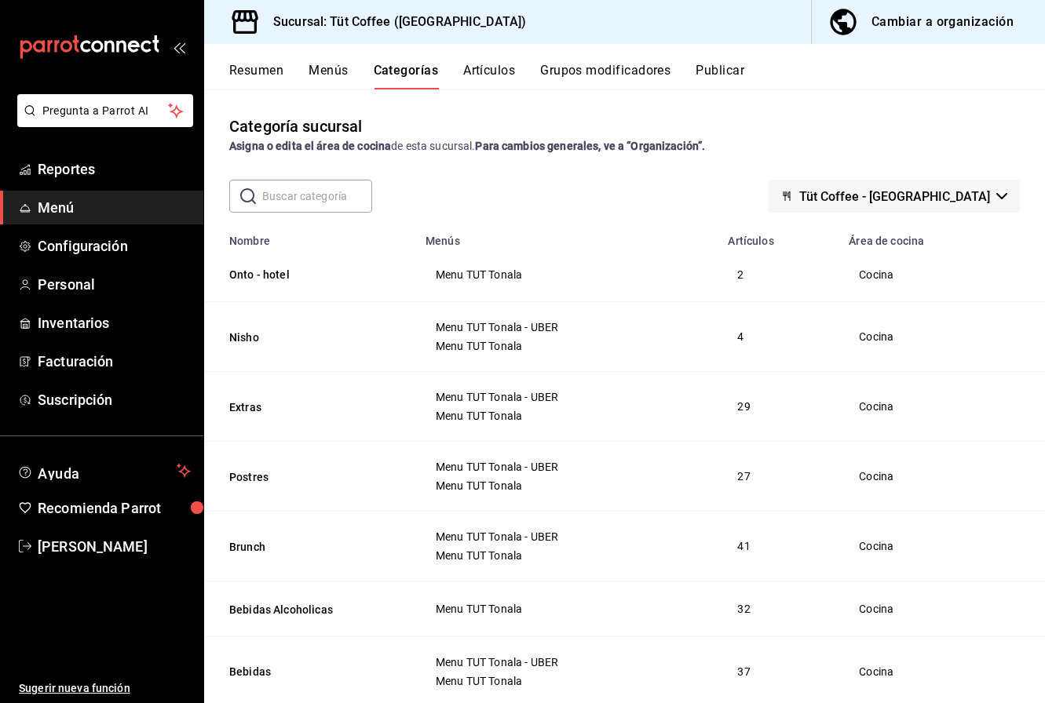
click at [262, 79] on button "Resumen" at bounding box center [256, 76] width 54 height 27
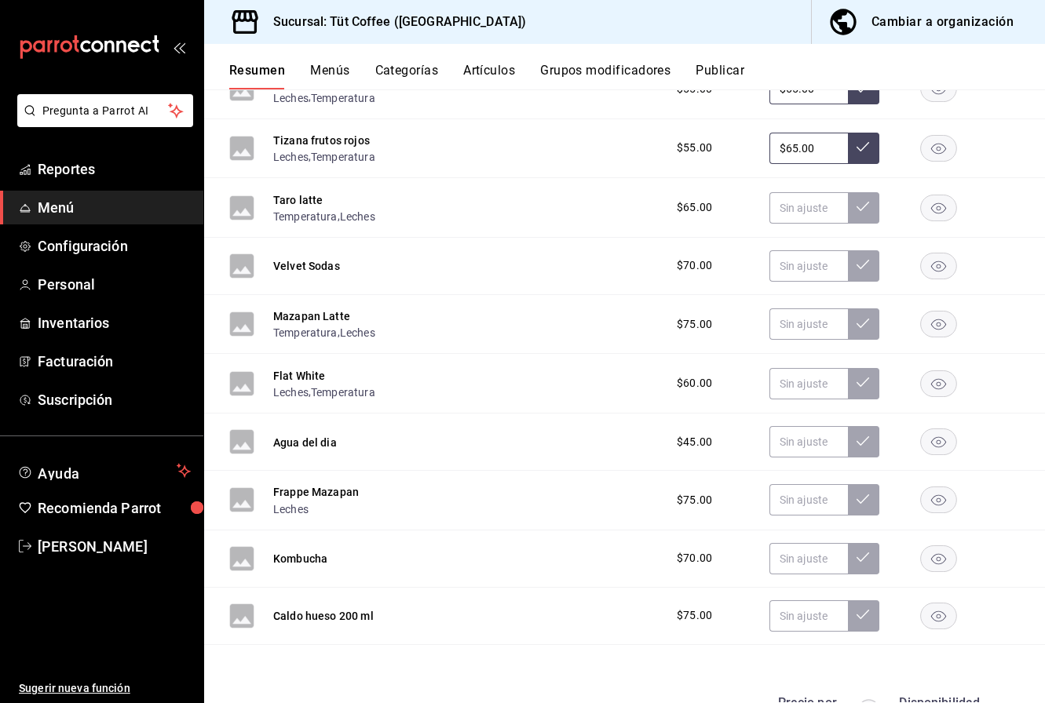
scroll to position [2235, 0]
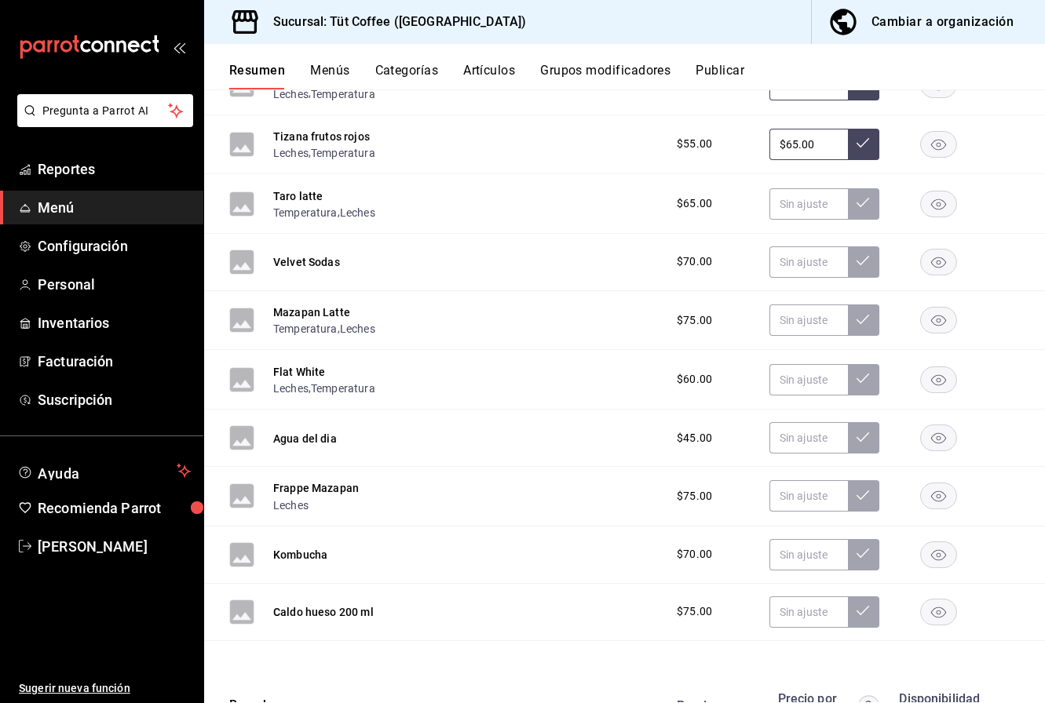
click at [938, 560] on icon "button" at bounding box center [938, 554] width 15 height 11
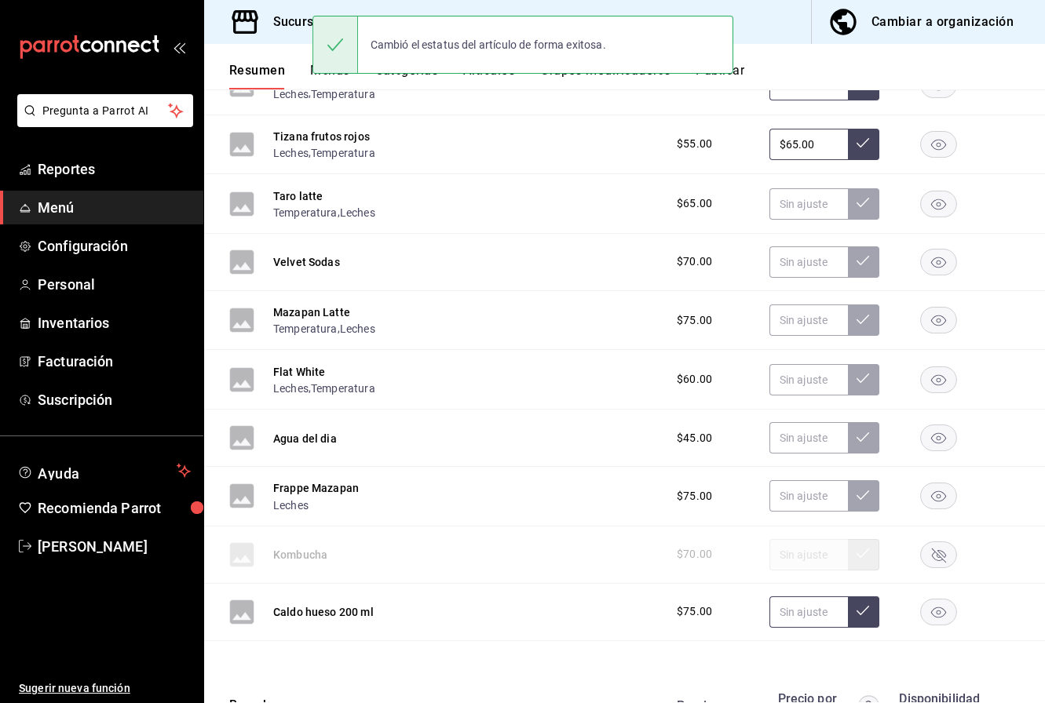
click at [804, 613] on input "text" at bounding box center [808, 612] width 78 height 31
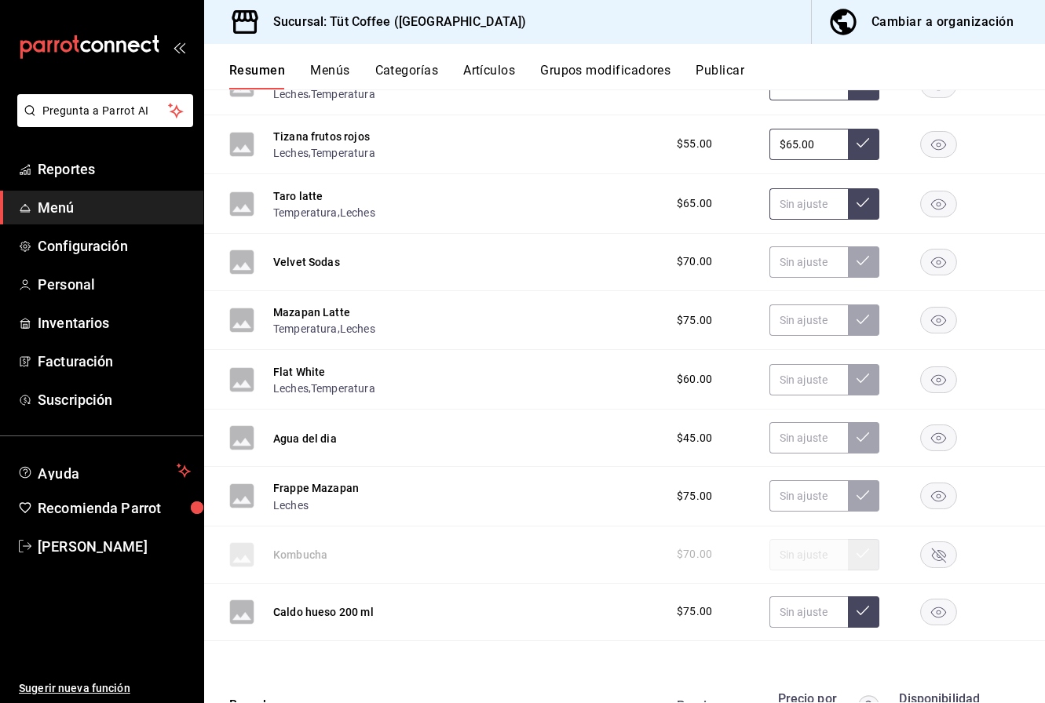
click at [806, 213] on input "text" at bounding box center [808, 203] width 78 height 31
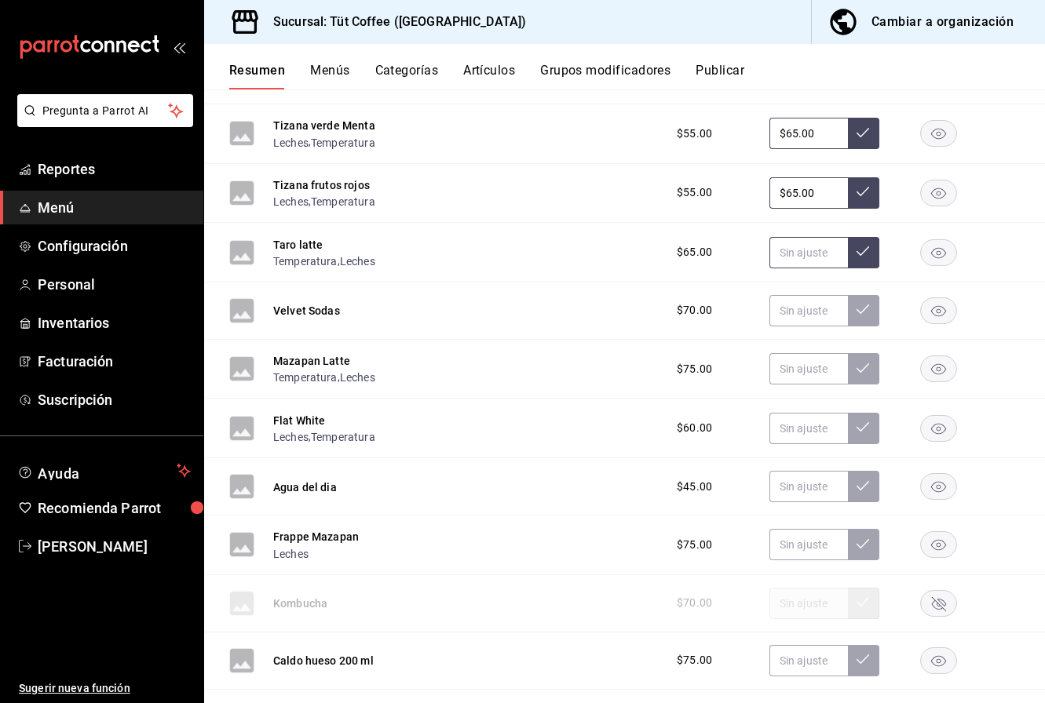
scroll to position [2188, 0]
type input "$75.00"
click at [859, 254] on icon at bounding box center [862, 250] width 13 height 13
click at [806, 316] on input "text" at bounding box center [808, 309] width 78 height 31
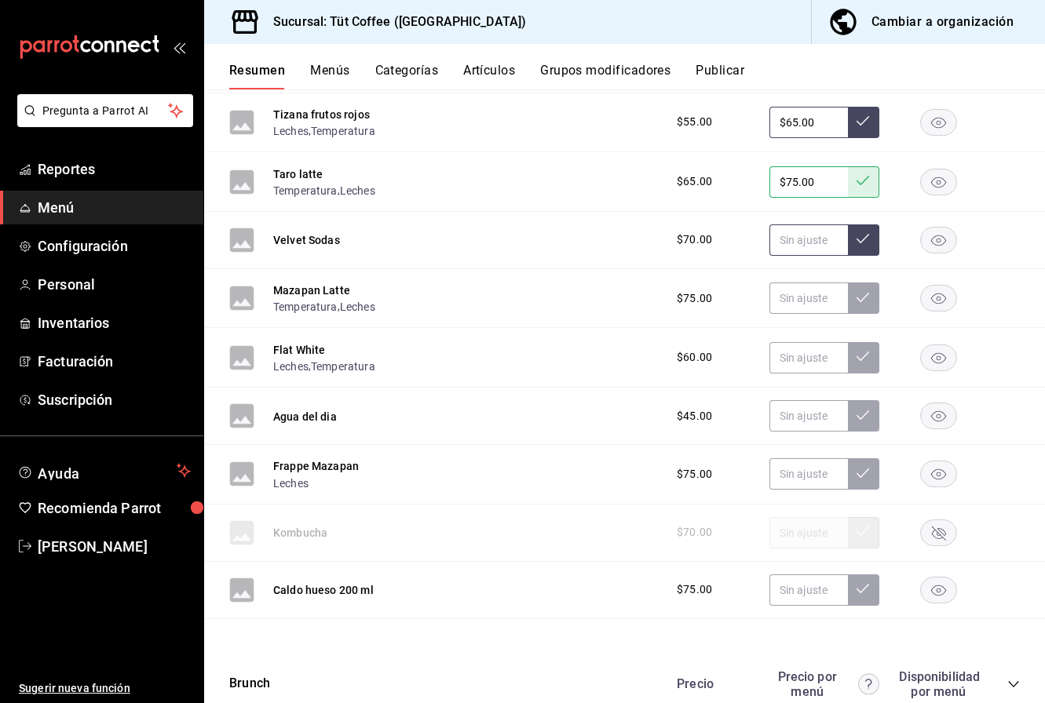
scroll to position [2261, 0]
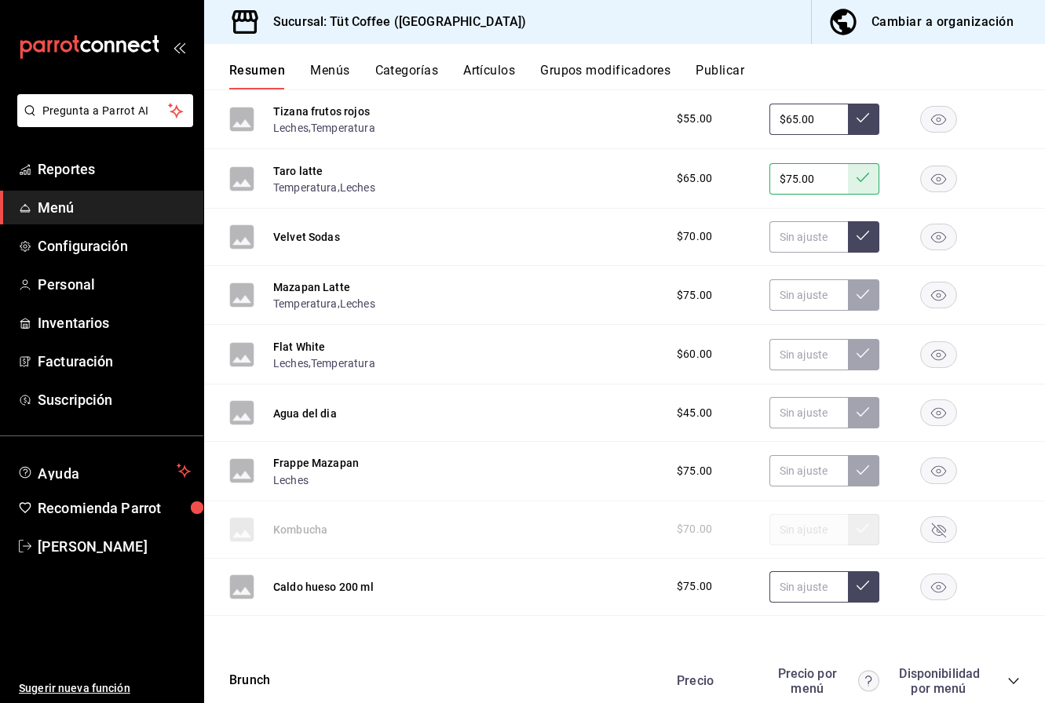
click at [801, 595] on input "text" at bounding box center [808, 586] width 78 height 31
click at [866, 589] on icon at bounding box center [862, 585] width 13 height 13
click at [820, 591] on input "$96.00" at bounding box center [808, 586] width 78 height 31
click at [791, 588] on input "$96.00" at bounding box center [808, 586] width 78 height 31
type input "$86.00"
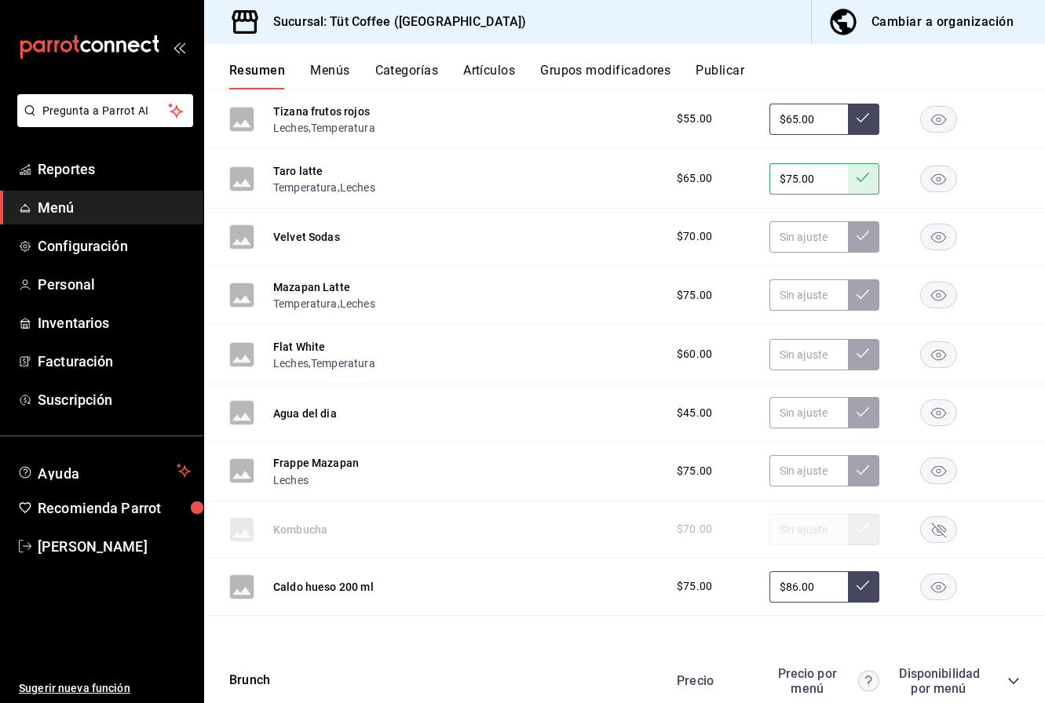
click at [863, 592] on button at bounding box center [863, 586] width 31 height 31
click at [811, 472] on input "text" at bounding box center [808, 470] width 78 height 31
type input "$96.00"
click at [865, 475] on icon at bounding box center [862, 470] width 13 height 13
click at [814, 416] on input "text" at bounding box center [808, 412] width 78 height 31
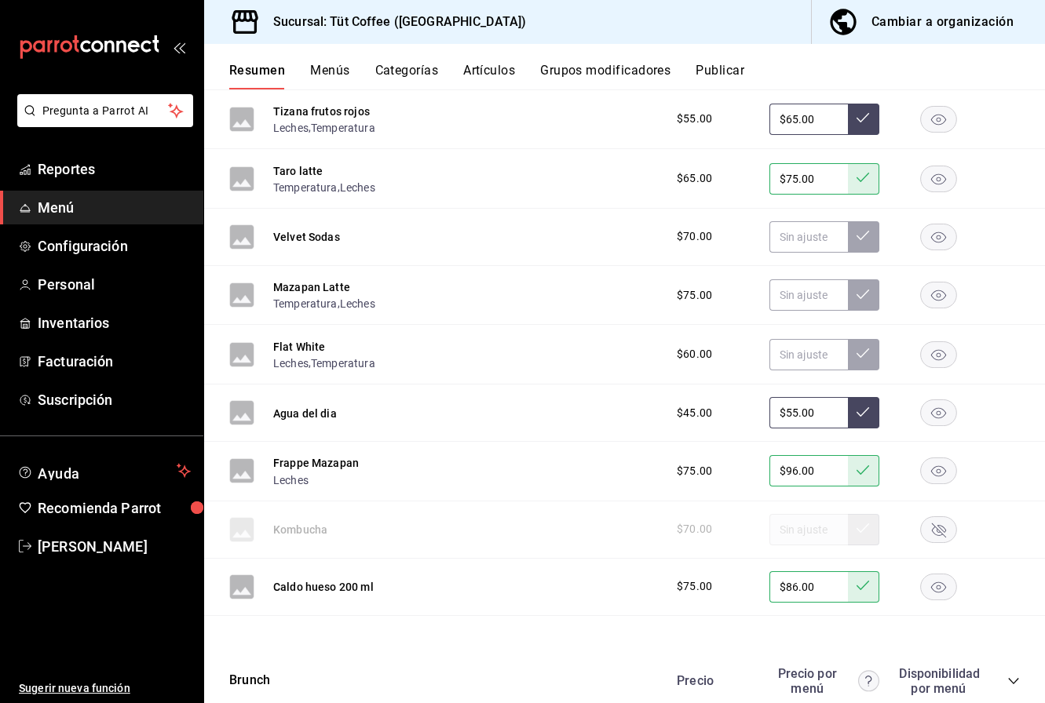
click at [863, 414] on icon at bounding box center [862, 412] width 13 height 13
click at [810, 356] on input "text" at bounding box center [808, 354] width 78 height 31
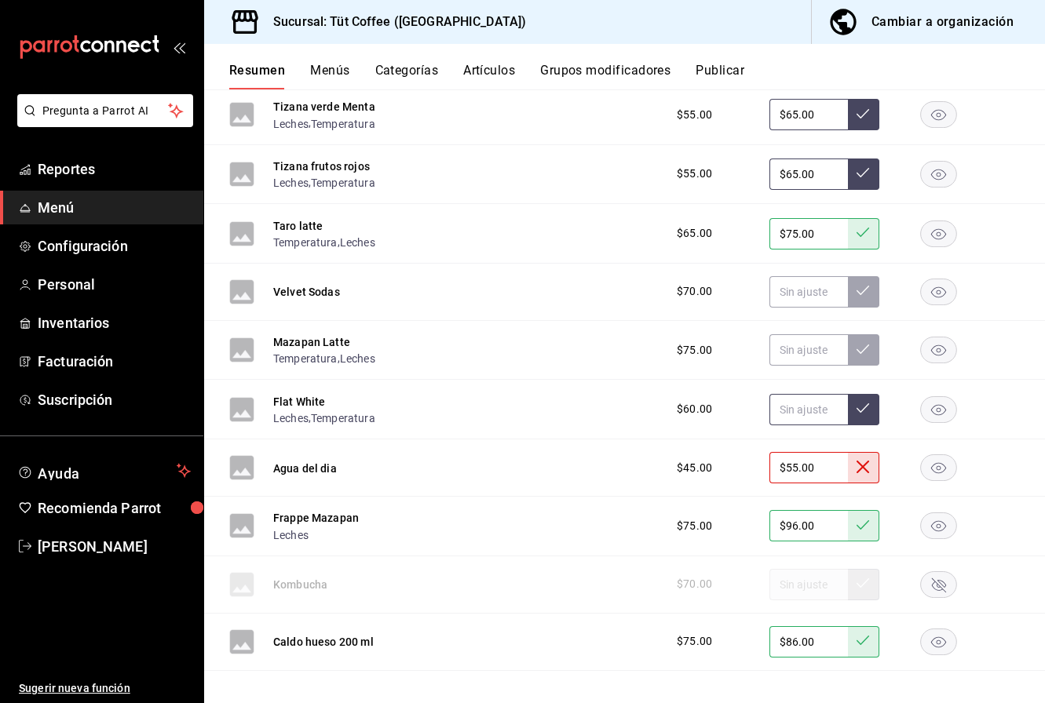
scroll to position [2204, 0]
click at [865, 470] on icon at bounding box center [862, 468] width 13 height 13
click at [797, 477] on input "$55.00" at bounding box center [808, 469] width 78 height 31
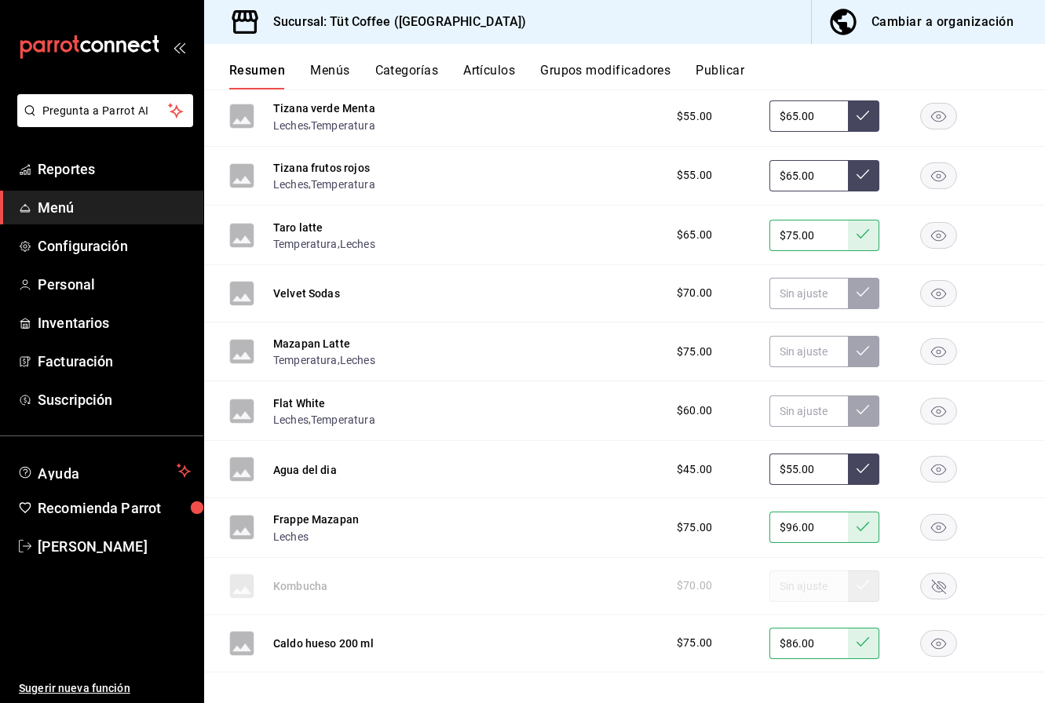
click at [791, 472] on input "$55.00" at bounding box center [808, 469] width 78 height 31
click at [865, 473] on icon at bounding box center [862, 468] width 13 height 13
click at [791, 470] on input "$55.00" at bounding box center [808, 469] width 78 height 31
click at [866, 470] on icon at bounding box center [862, 468] width 13 height 13
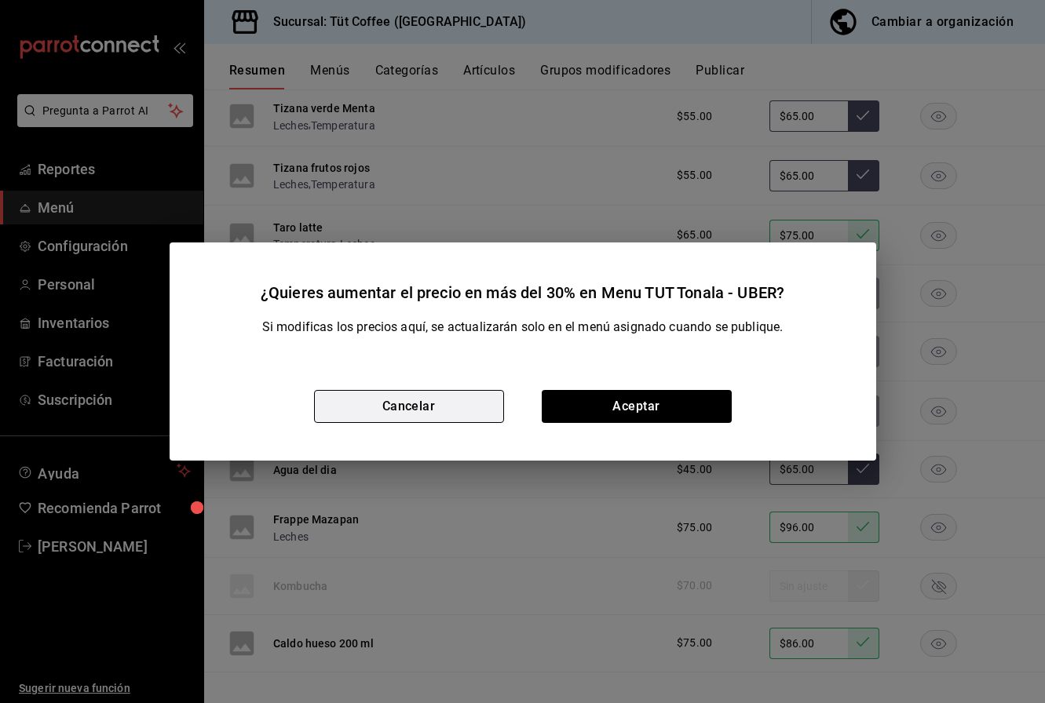
click at [446, 408] on button "Cancelar" at bounding box center [409, 406] width 190 height 33
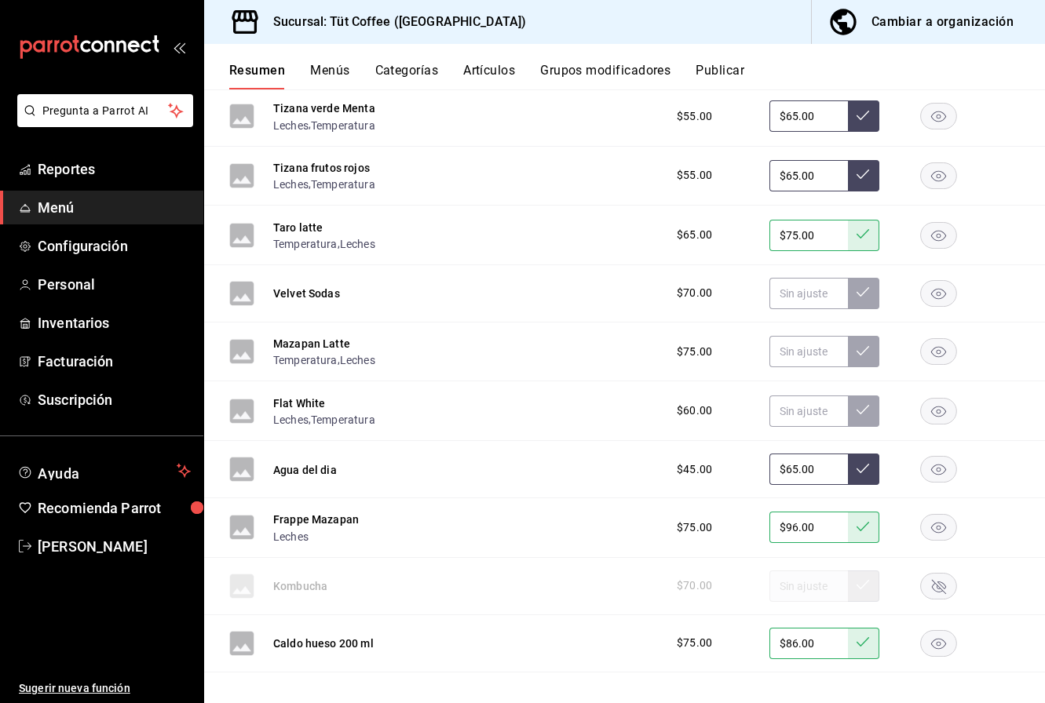
click at [858, 469] on icon at bounding box center [862, 468] width 13 height 9
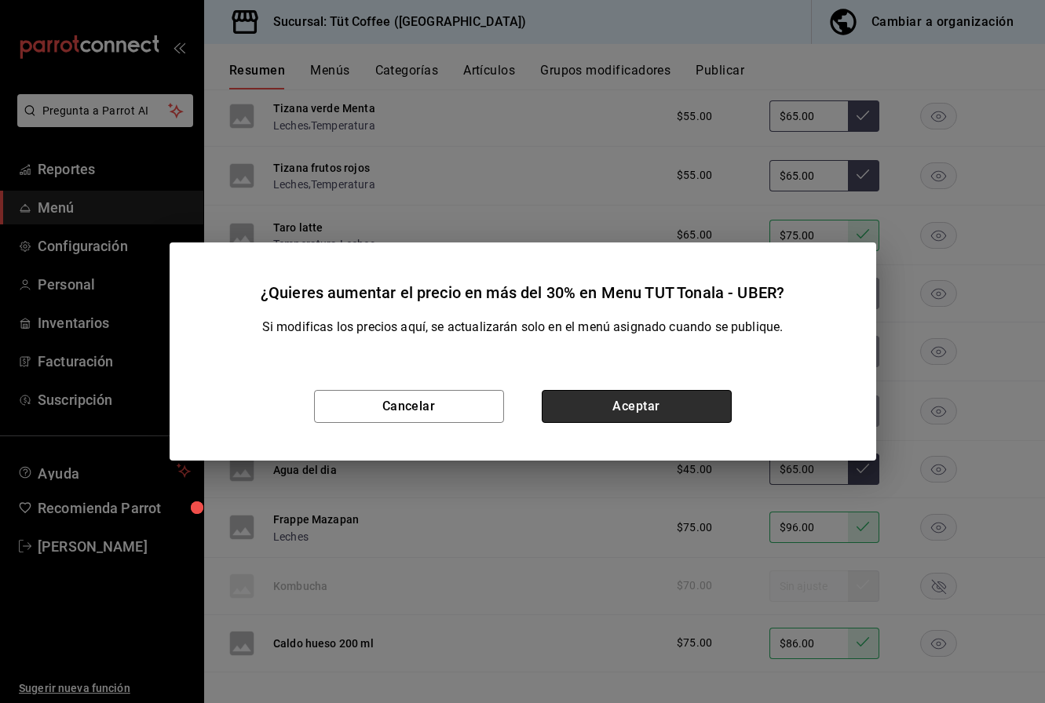
click at [659, 412] on button "Aceptar" at bounding box center [637, 406] width 190 height 33
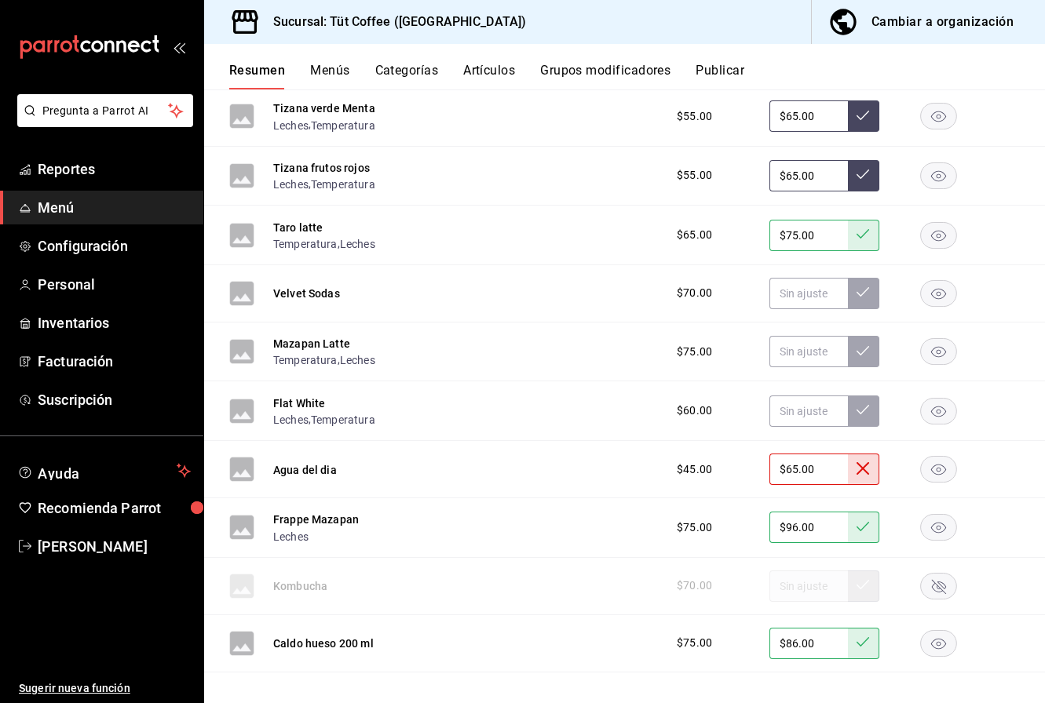
click at [940, 466] on rect "button" at bounding box center [939, 469] width 36 height 26
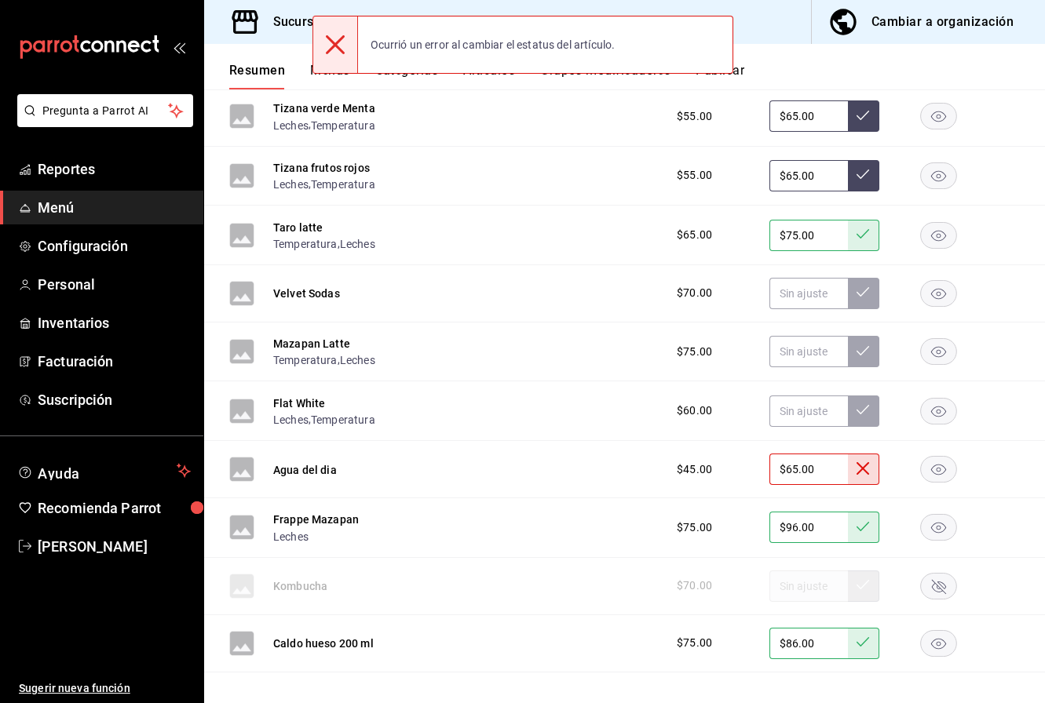
click at [865, 470] on icon at bounding box center [862, 468] width 13 height 13
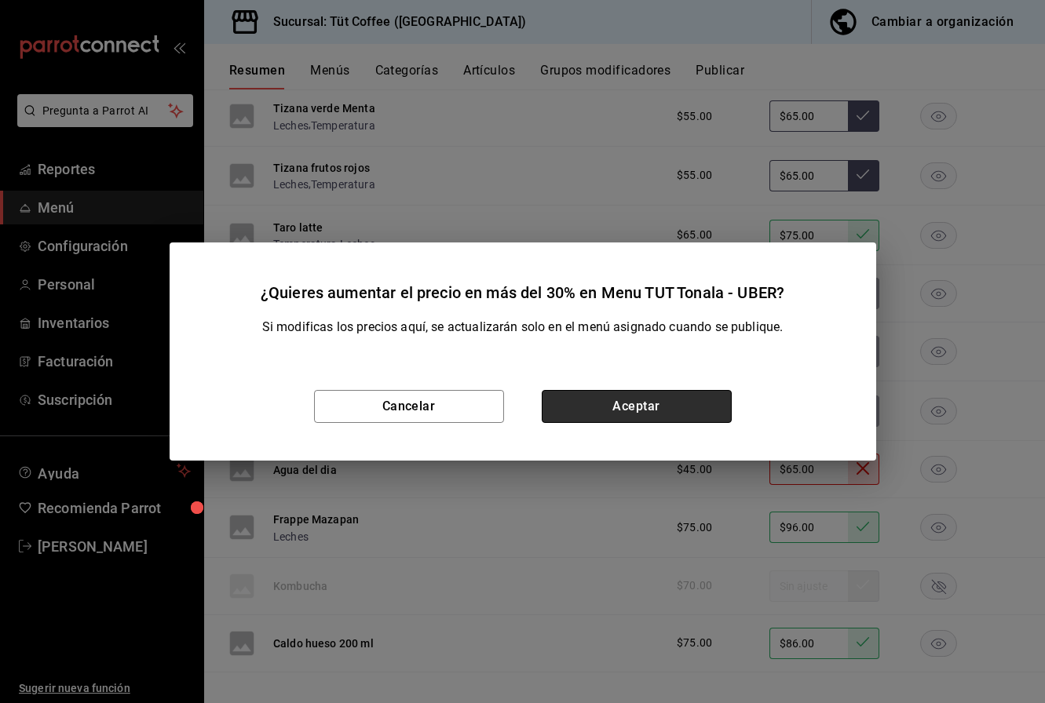
click at [622, 408] on button "Aceptar" at bounding box center [637, 406] width 190 height 33
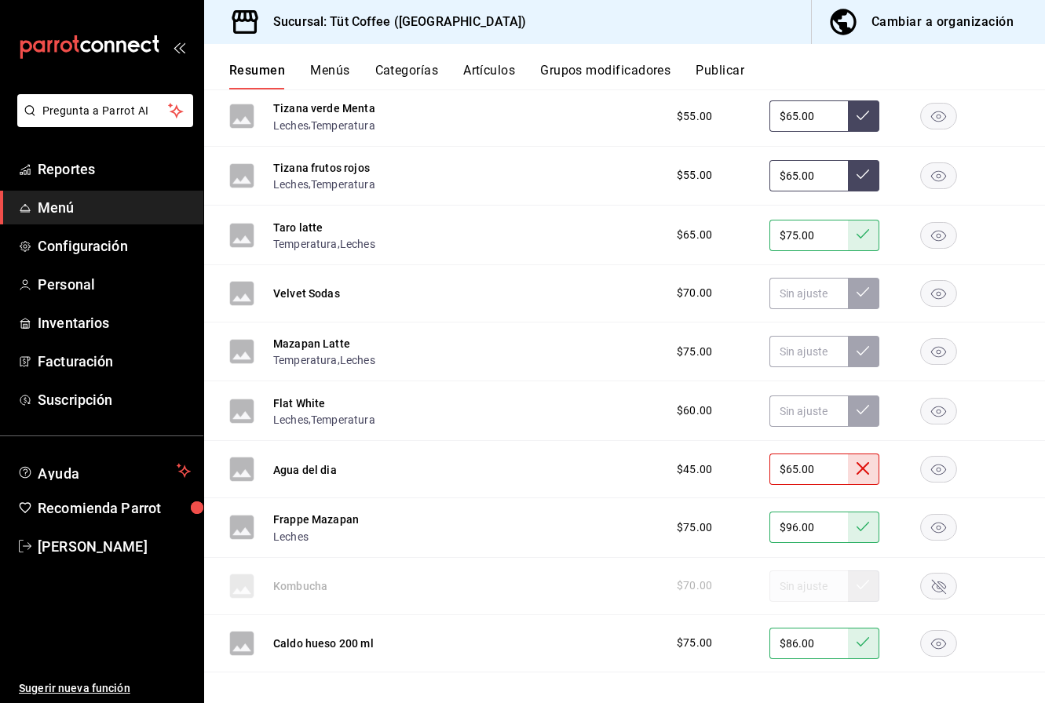
click at [949, 465] on rect "button" at bounding box center [939, 469] width 36 height 26
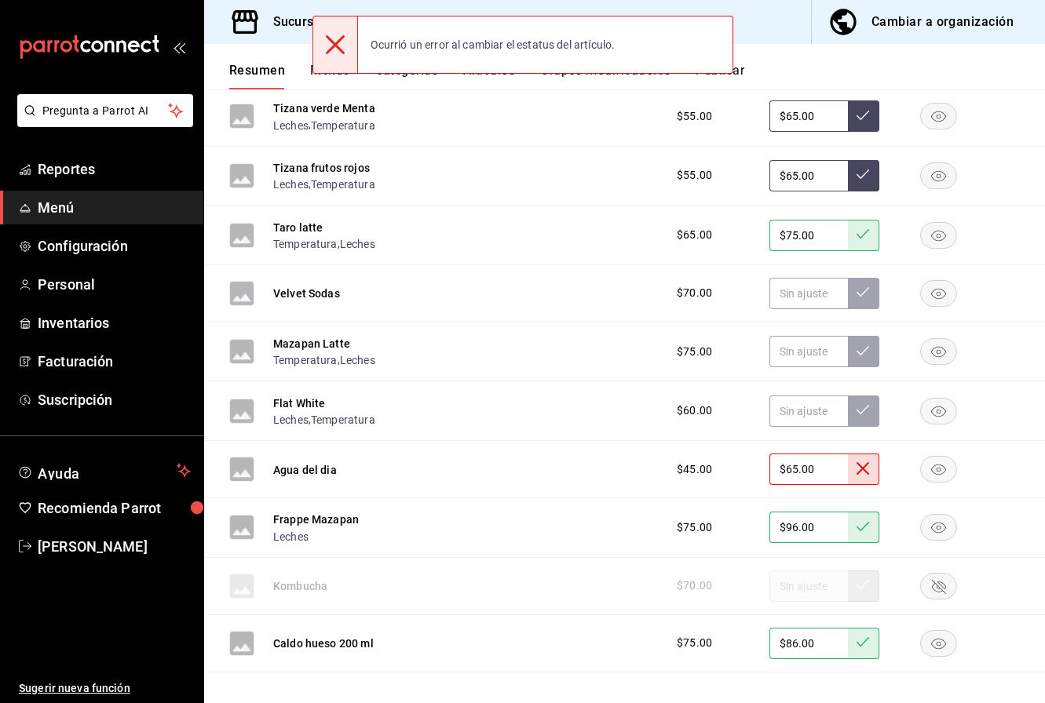
click at [819, 472] on input "$65.00" at bounding box center [808, 469] width 78 height 31
type input "$6.00"
click at [935, 476] on rect "button" at bounding box center [939, 469] width 36 height 26
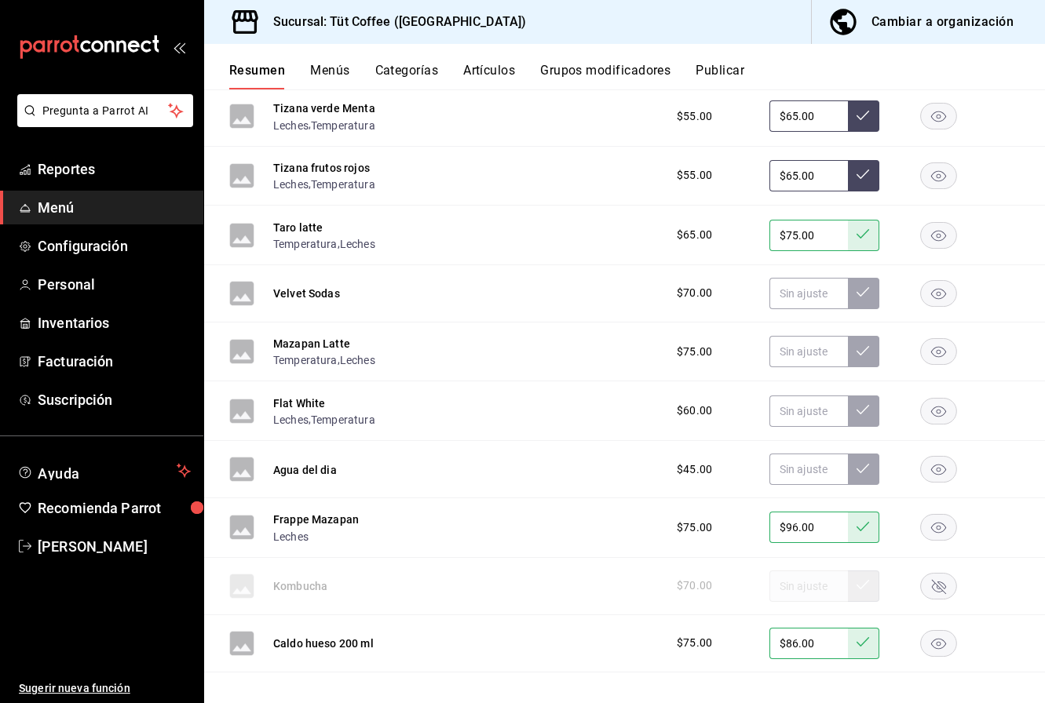
click at [937, 469] on rect "button" at bounding box center [939, 469] width 36 height 26
click at [803, 413] on input "text" at bounding box center [808, 411] width 78 height 31
type input "$75.00"
click at [866, 411] on icon at bounding box center [862, 409] width 13 height 13
click at [802, 349] on input "text" at bounding box center [808, 351] width 78 height 31
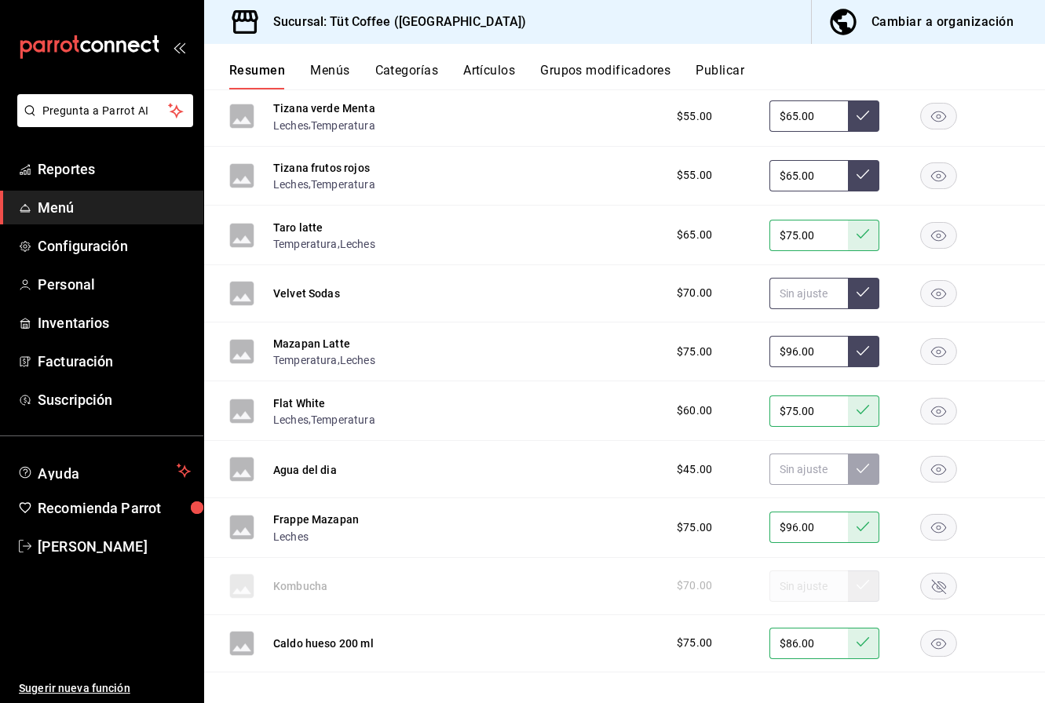
type input "$96.00"
click at [813, 294] on input "text" at bounding box center [808, 293] width 78 height 31
click at [818, 356] on input "text" at bounding box center [808, 351] width 78 height 31
type input "$96.00"
click at [867, 349] on icon at bounding box center [862, 351] width 13 height 13
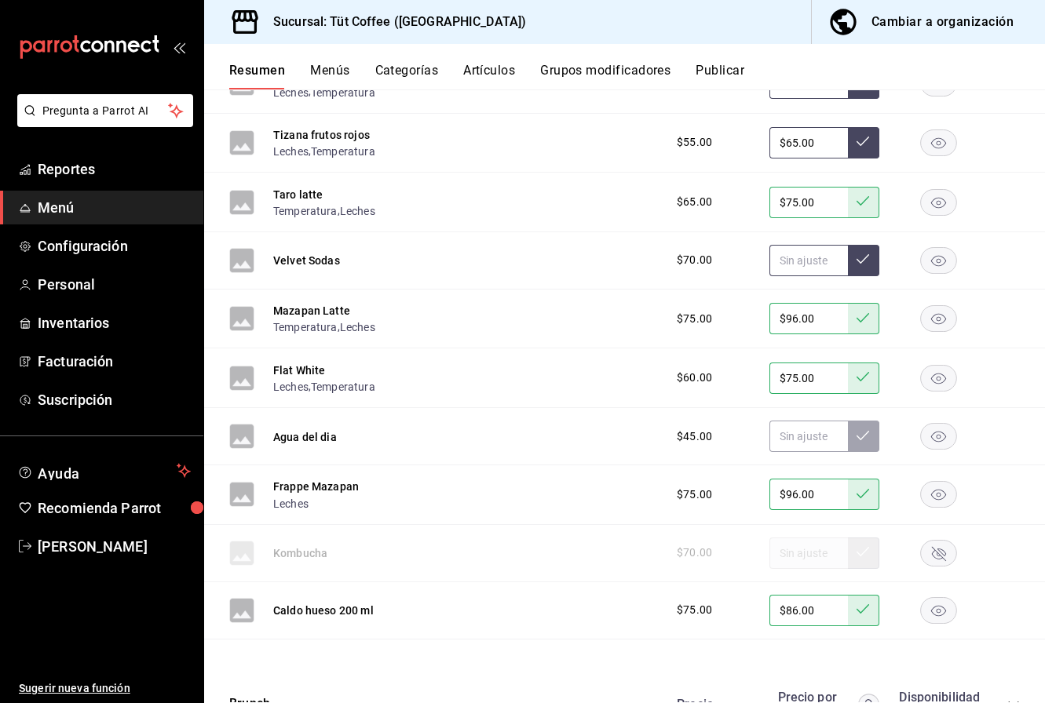
scroll to position [2257, 0]
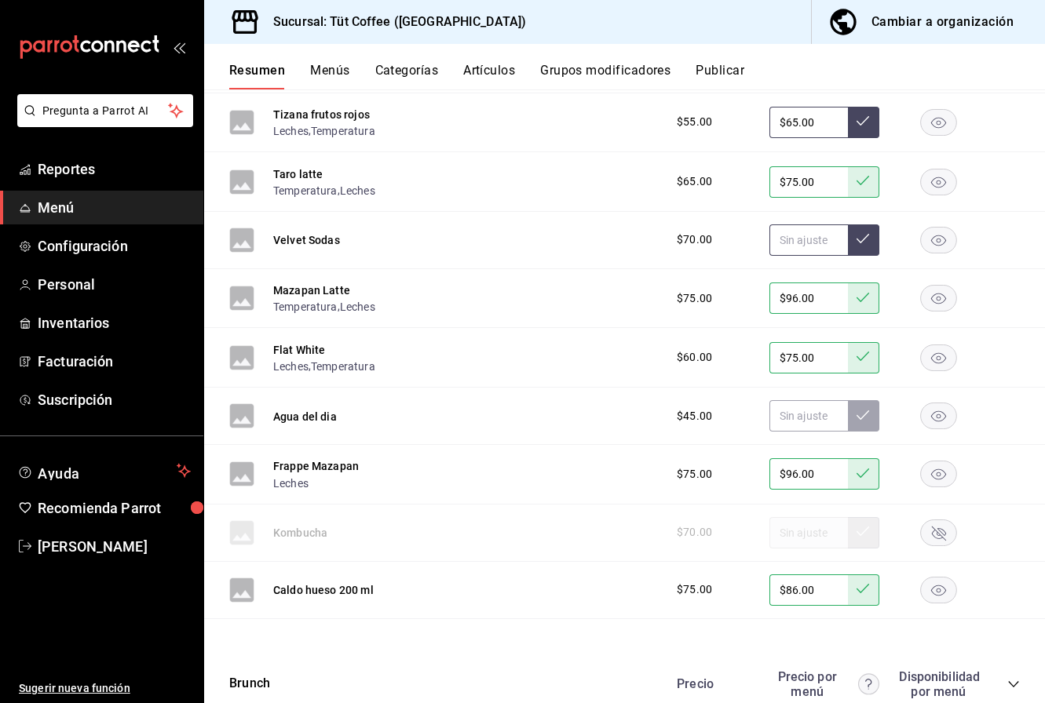
click at [798, 243] on input "text" at bounding box center [808, 239] width 78 height 31
type input "$89.00"
click at [854, 242] on button at bounding box center [863, 239] width 31 height 31
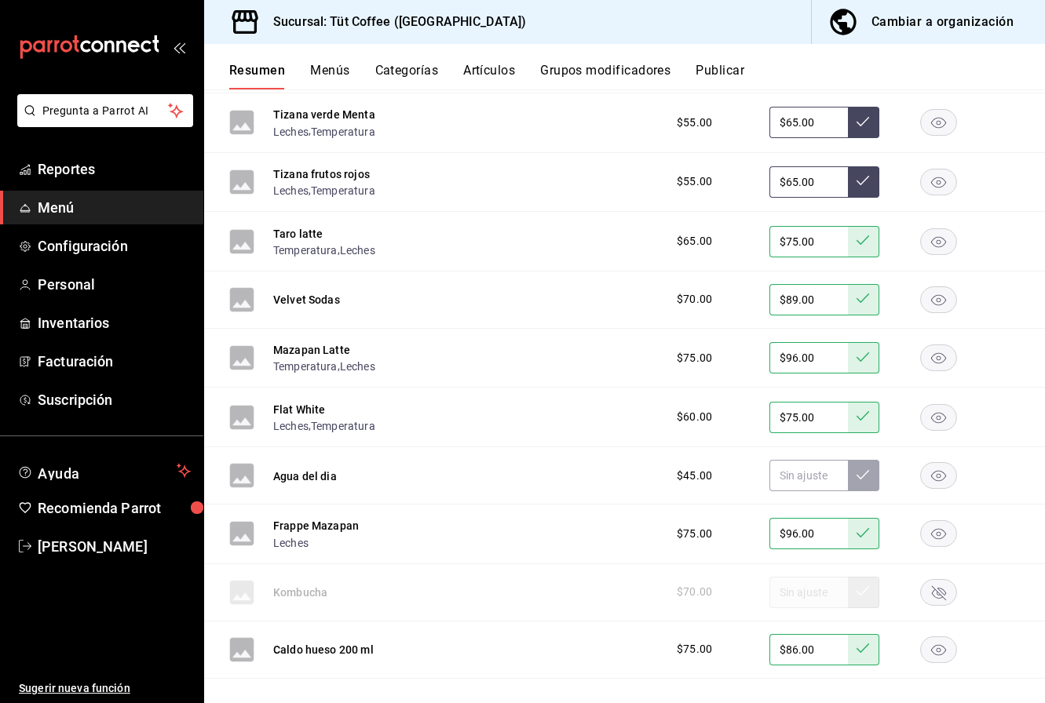
scroll to position [2312, 0]
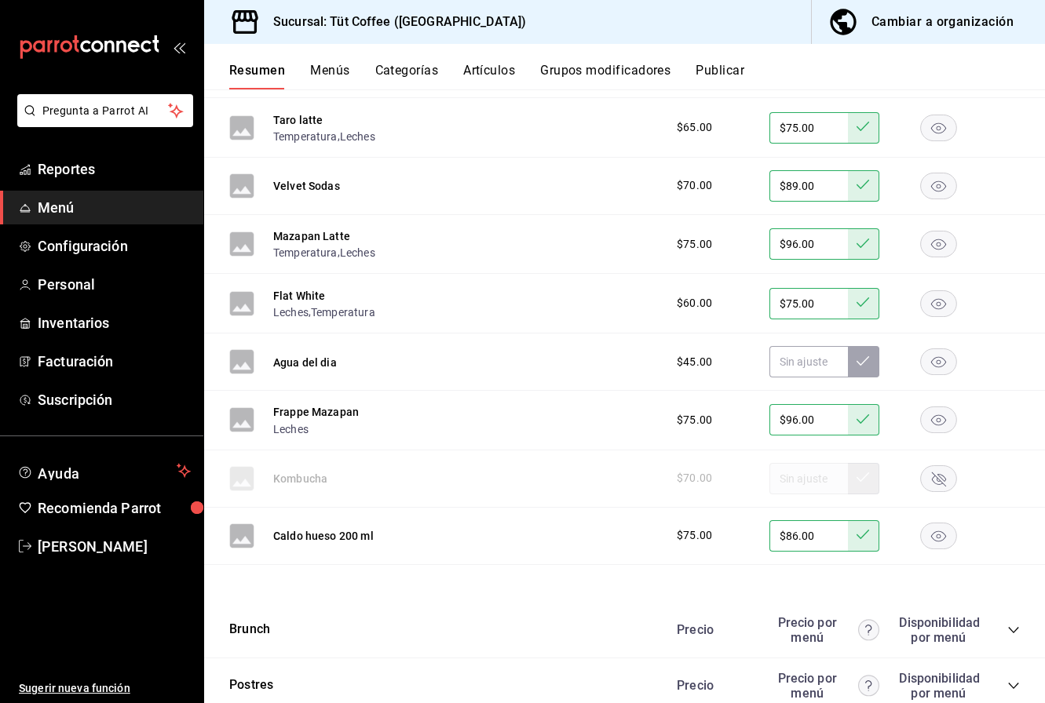
click at [935, 363] on rect "button" at bounding box center [939, 362] width 36 height 26
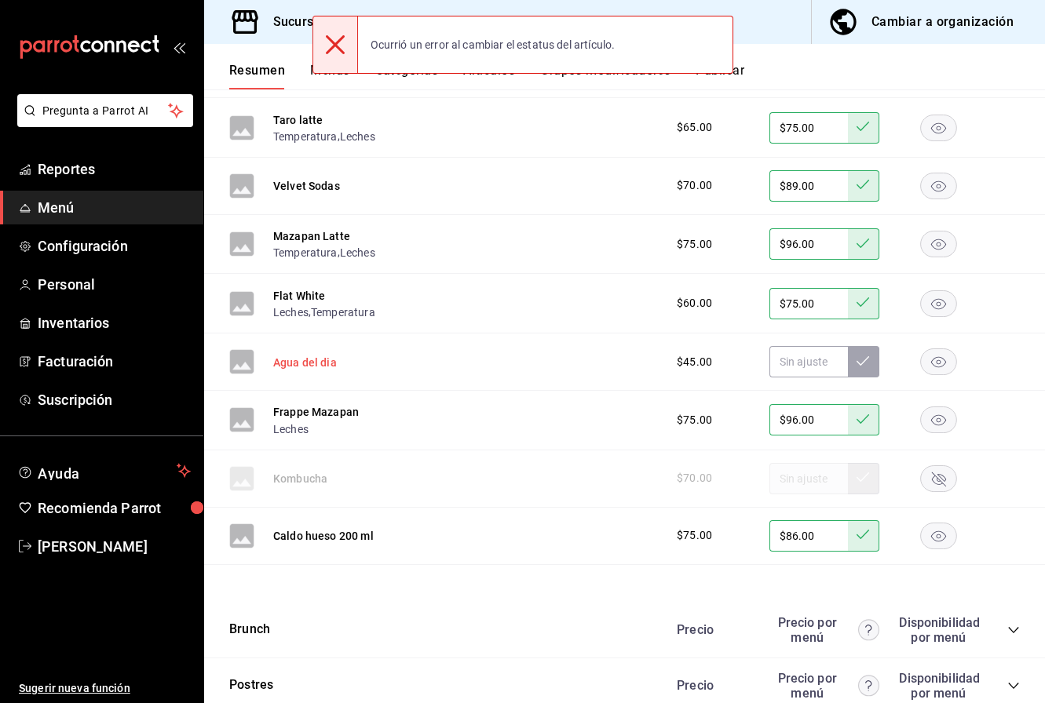
click at [313, 367] on button "Agua del dia" at bounding box center [305, 363] width 64 height 16
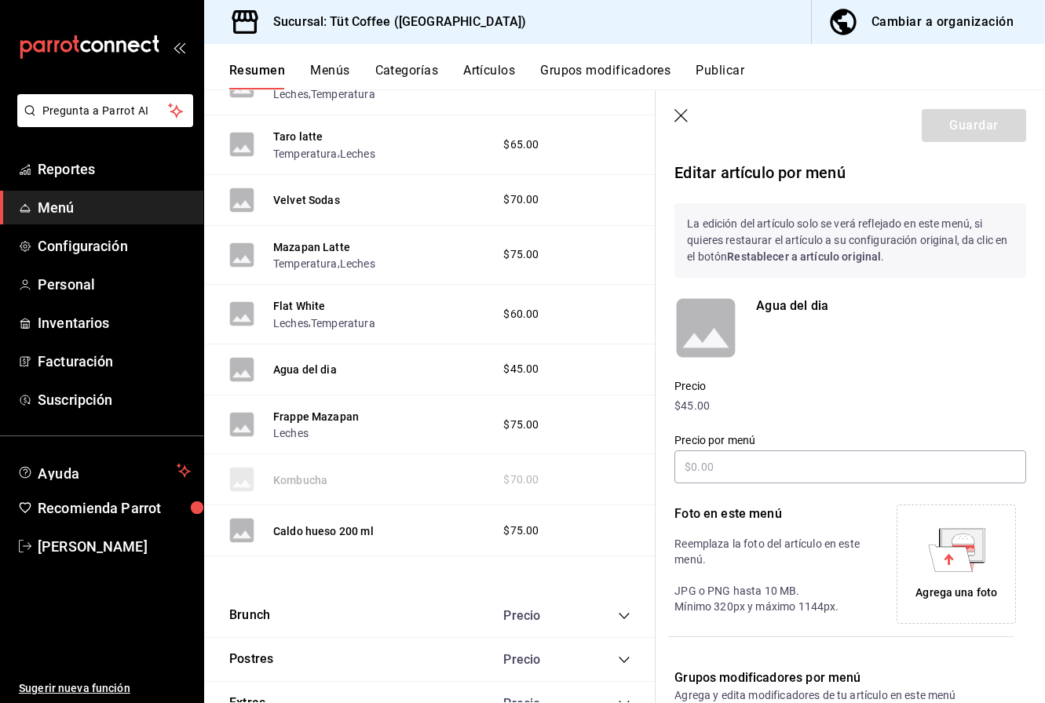
click at [679, 113] on icon "button" at bounding box center [682, 117] width 16 height 16
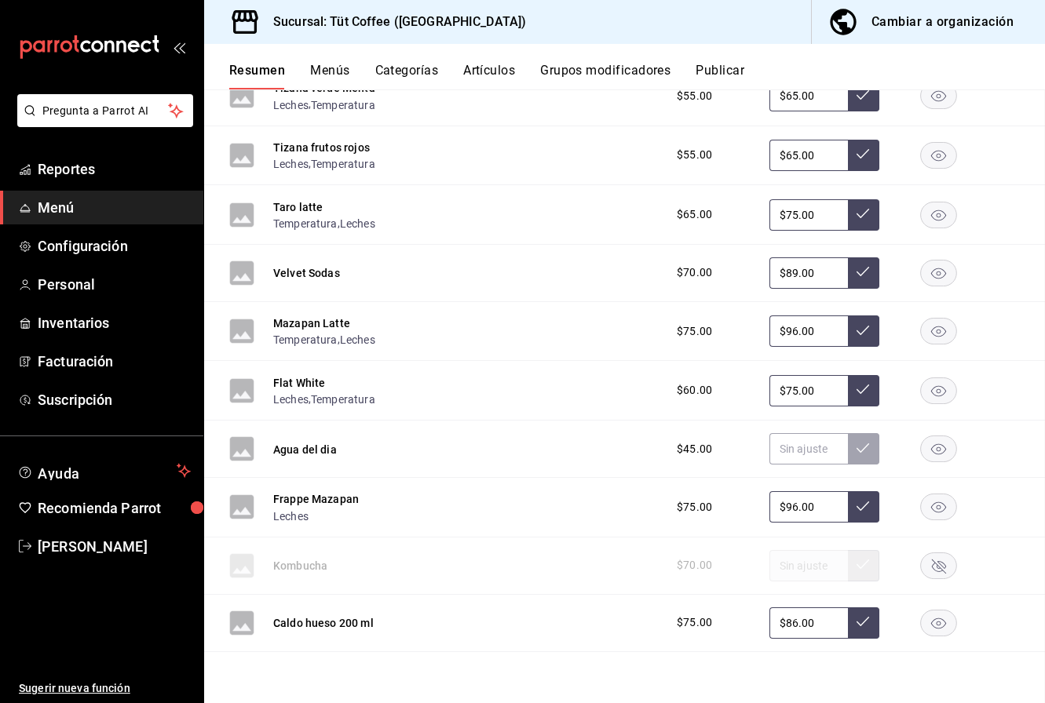
scroll to position [2523, 0]
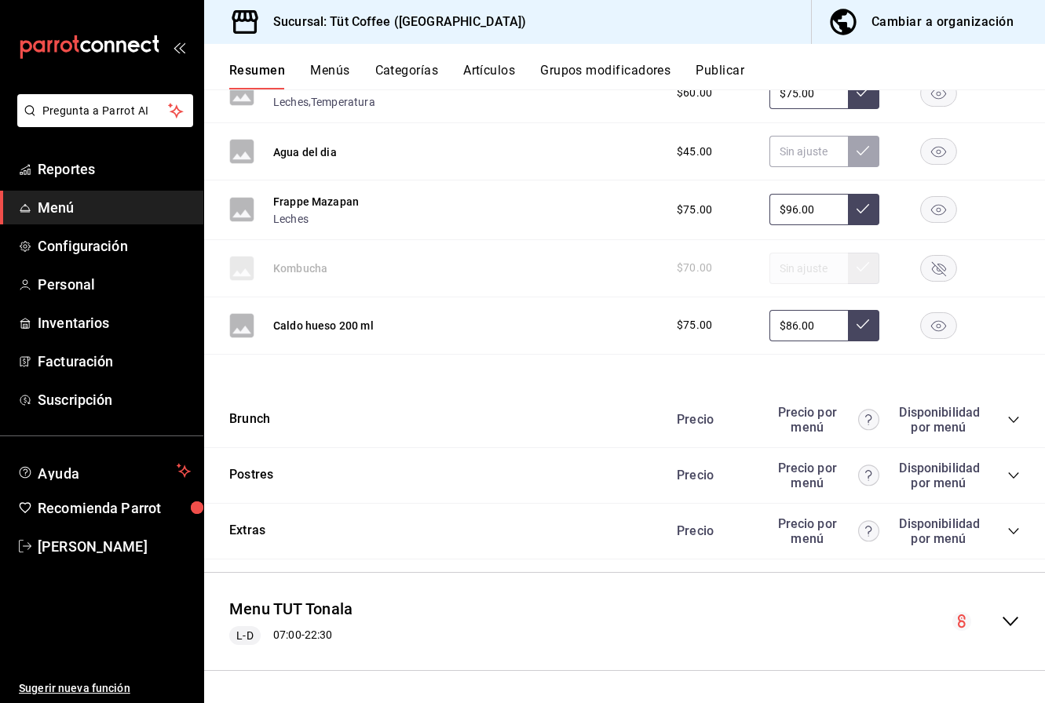
click at [1013, 421] on icon "collapse-category-row" at bounding box center [1013, 420] width 10 height 6
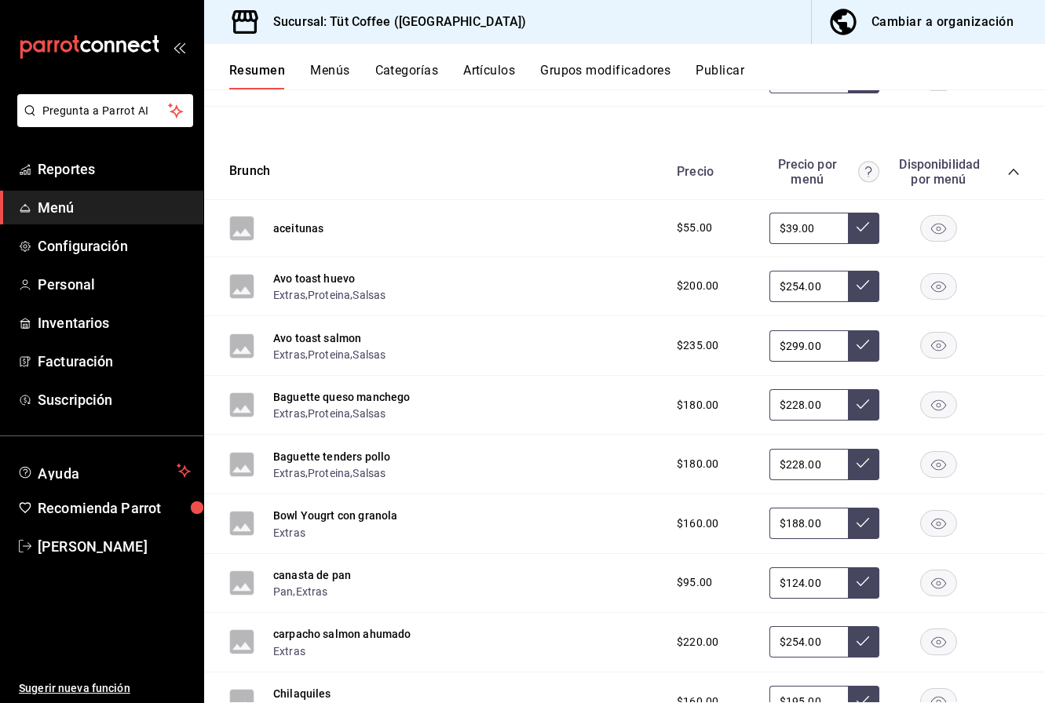
scroll to position [2772, 0]
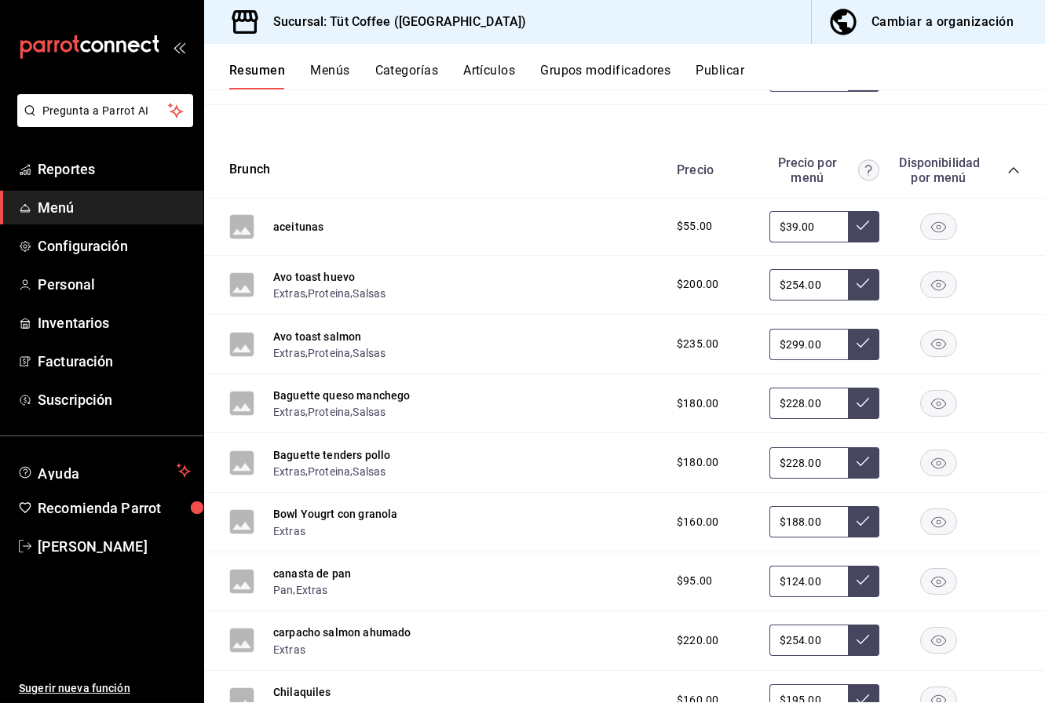
click at [797, 227] on input "$39.00" at bounding box center [808, 226] width 78 height 31
type input "$3.00"
type input "$70.00"
click at [864, 231] on icon at bounding box center [862, 225] width 13 height 13
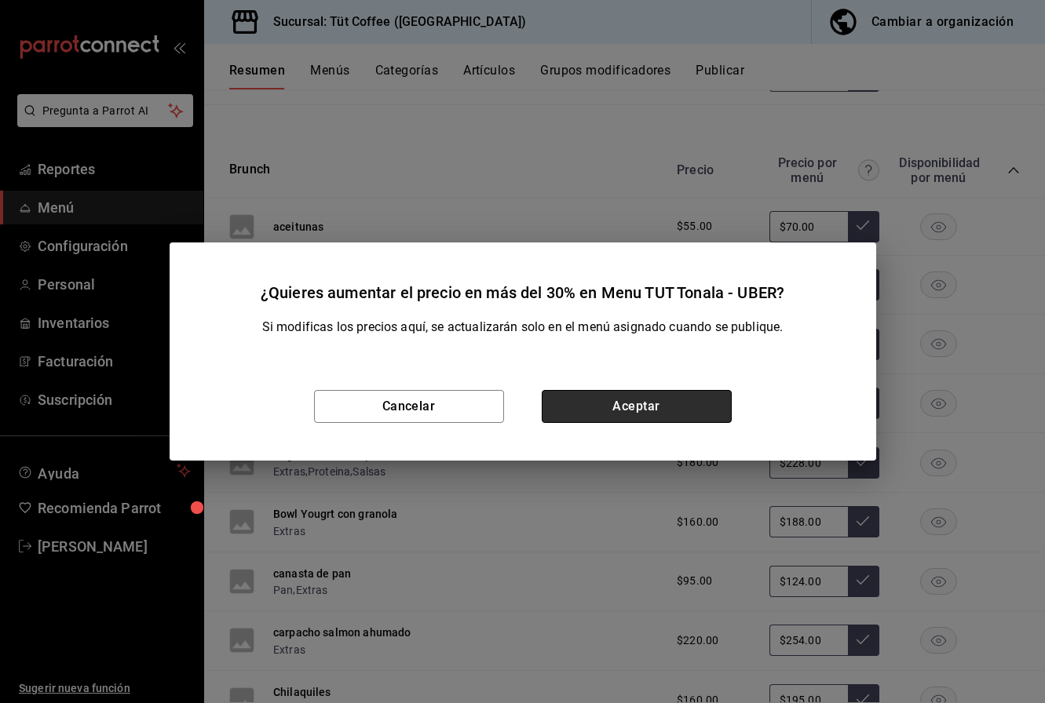
click at [643, 409] on button "Aceptar" at bounding box center [637, 406] width 190 height 33
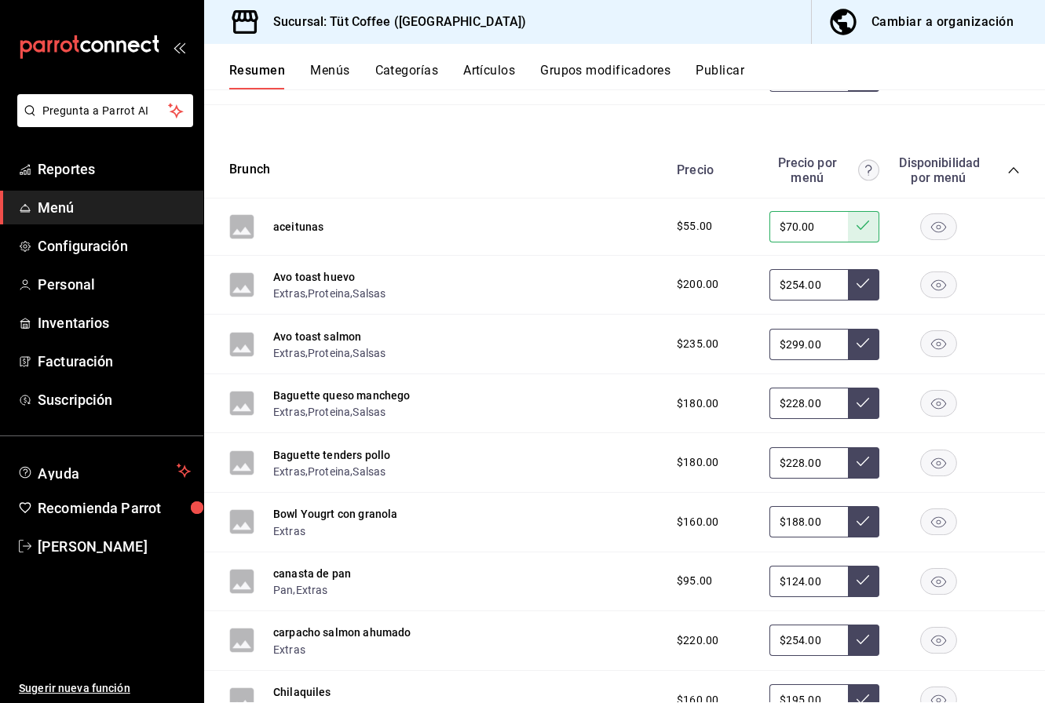
click at [804, 286] on input "$254.00" at bounding box center [808, 284] width 78 height 31
click at [834, 349] on input "$299.00" at bounding box center [808, 344] width 78 height 31
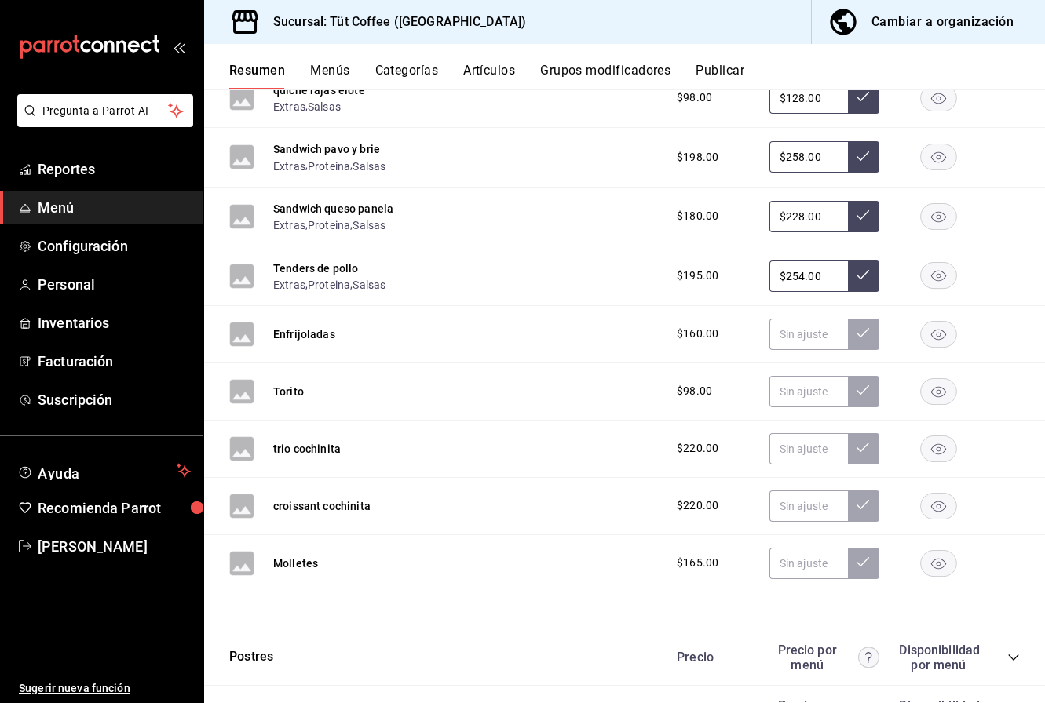
scroll to position [4794, 0]
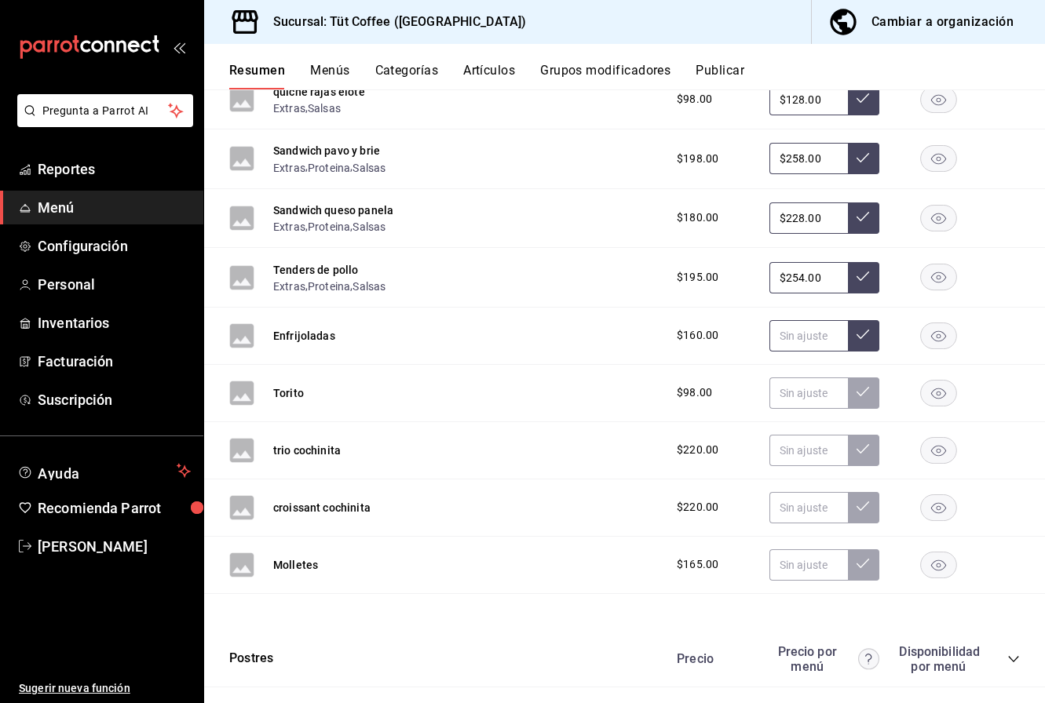
click at [819, 338] on input "text" at bounding box center [808, 335] width 78 height 31
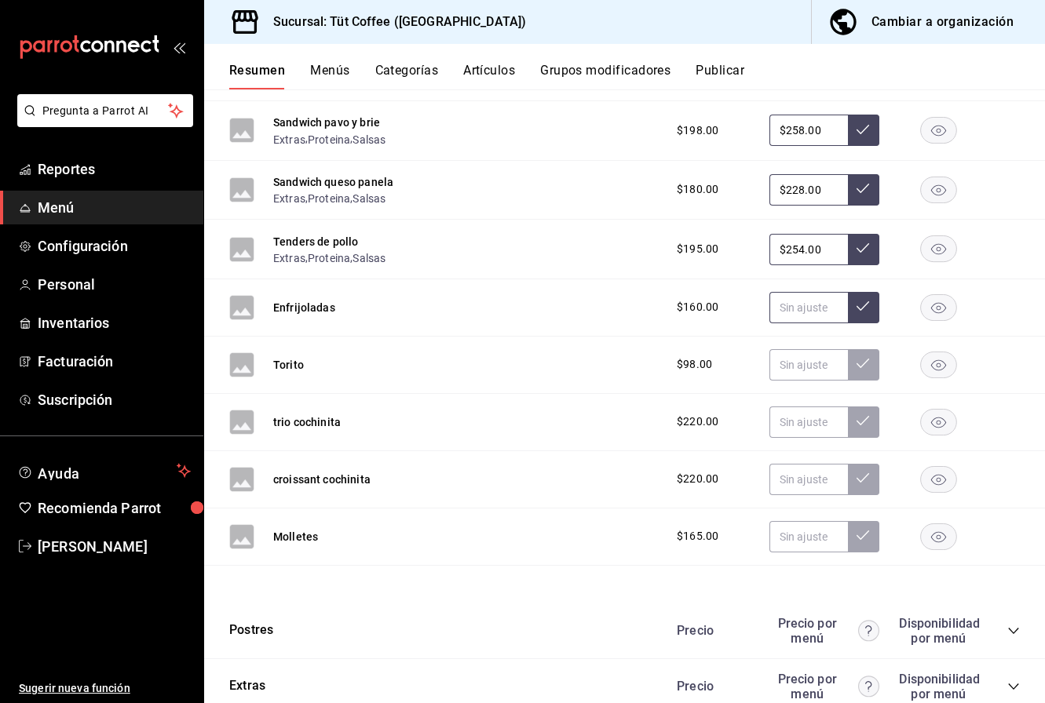
scroll to position [4838, 0]
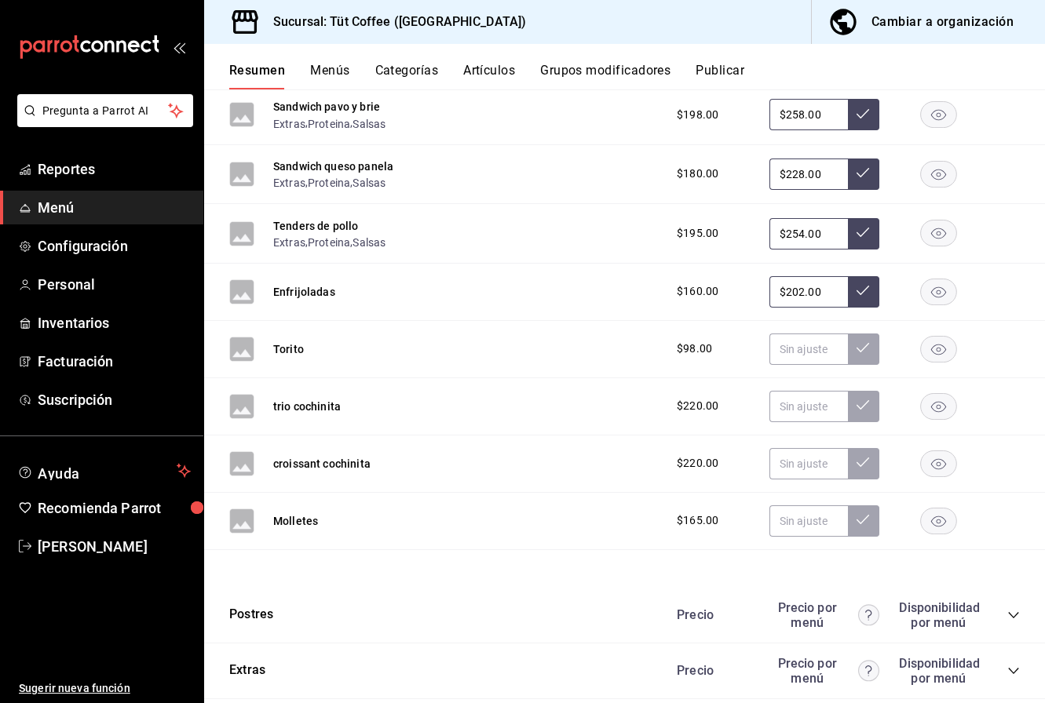
type input "$202.00"
click at [867, 291] on icon at bounding box center [862, 290] width 13 height 13
click at [803, 298] on input "$202.00" at bounding box center [808, 291] width 78 height 31
click at [799, 346] on input "text" at bounding box center [808, 349] width 78 height 31
type input "$125.00"
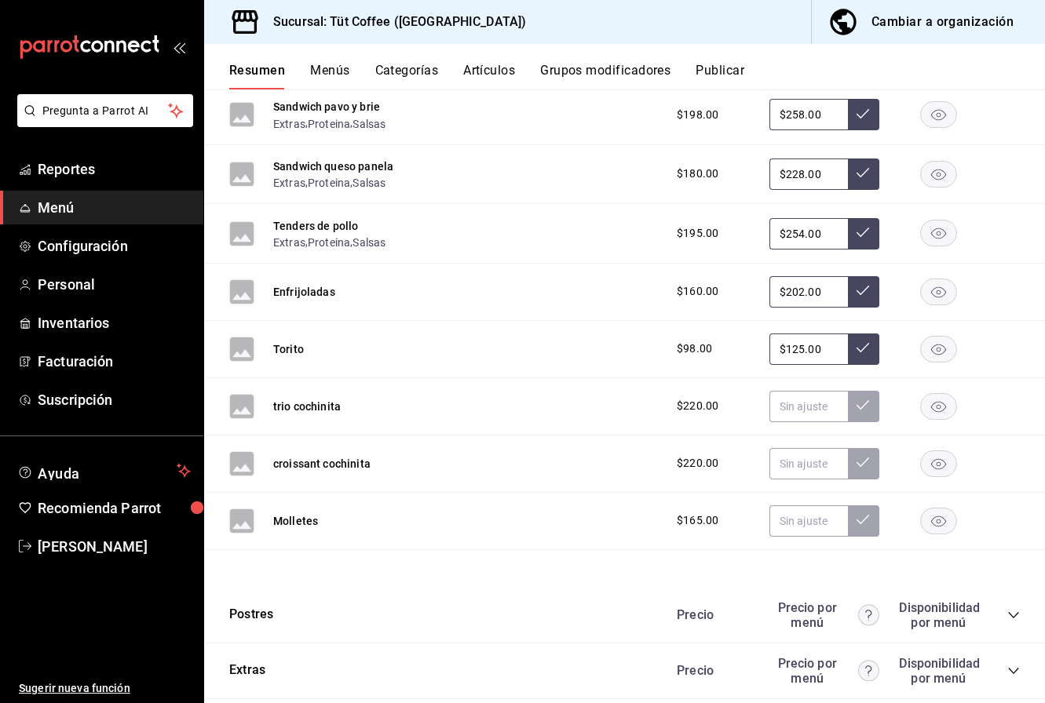
click at [858, 346] on icon at bounding box center [862, 347] width 13 height 13
click at [794, 409] on input "text" at bounding box center [808, 406] width 78 height 31
click at [860, 408] on icon at bounding box center [862, 405] width 13 height 13
click at [799, 410] on input "$280.00" at bounding box center [808, 406] width 78 height 31
type input "$260.00"
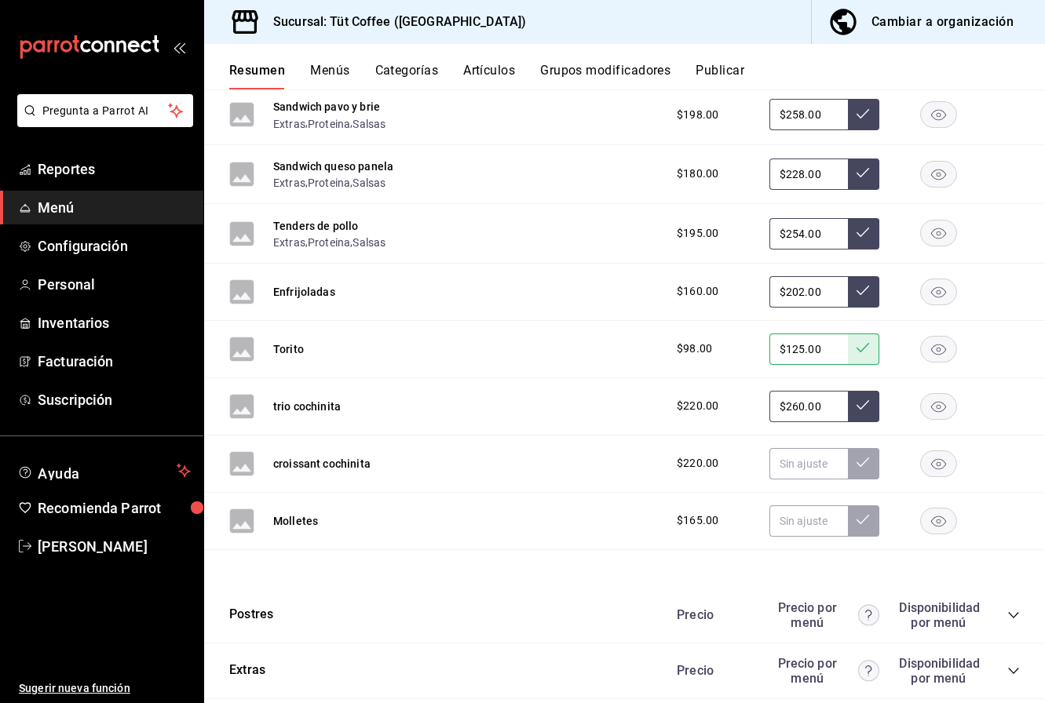
click at [861, 406] on icon at bounding box center [862, 405] width 13 height 13
click at [797, 472] on input "text" at bounding box center [808, 463] width 78 height 31
type input "$260.00"
click at [860, 456] on button at bounding box center [863, 463] width 31 height 31
click at [798, 527] on input "text" at bounding box center [808, 520] width 78 height 31
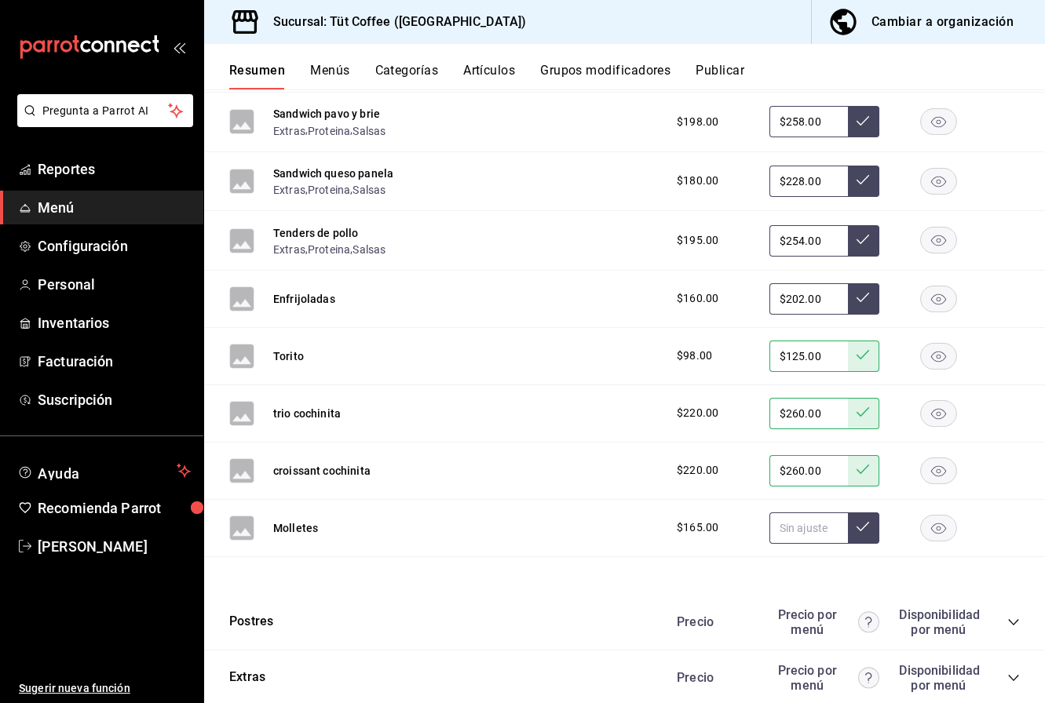
scroll to position [4874, 0]
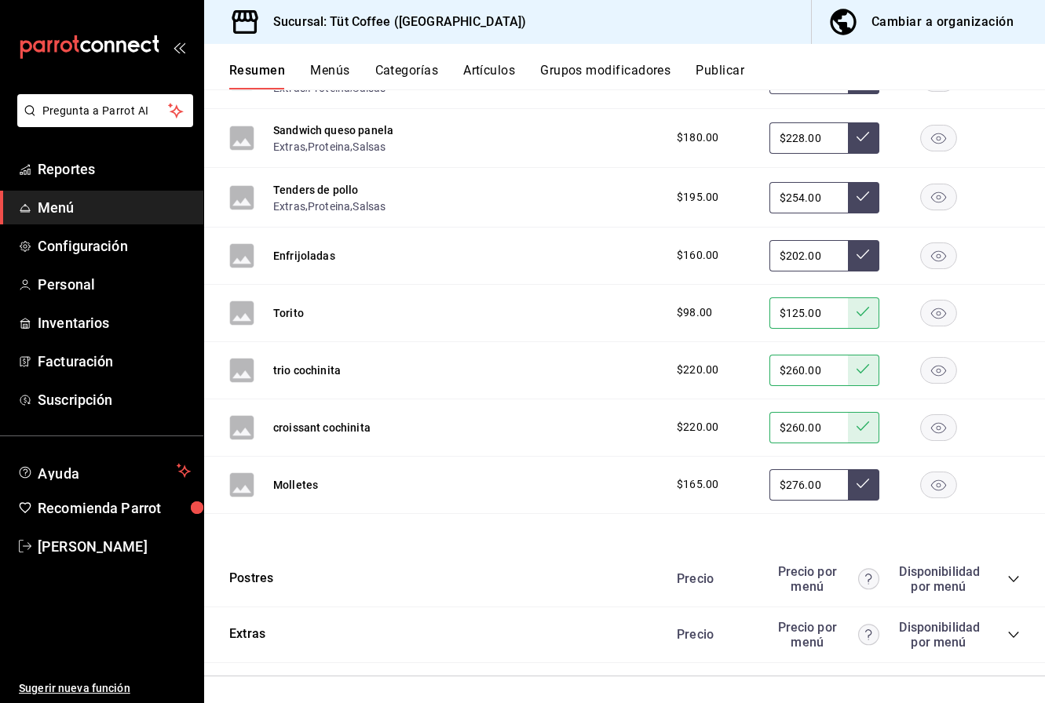
type input "$276.00"
click at [859, 486] on icon at bounding box center [862, 483] width 13 height 13
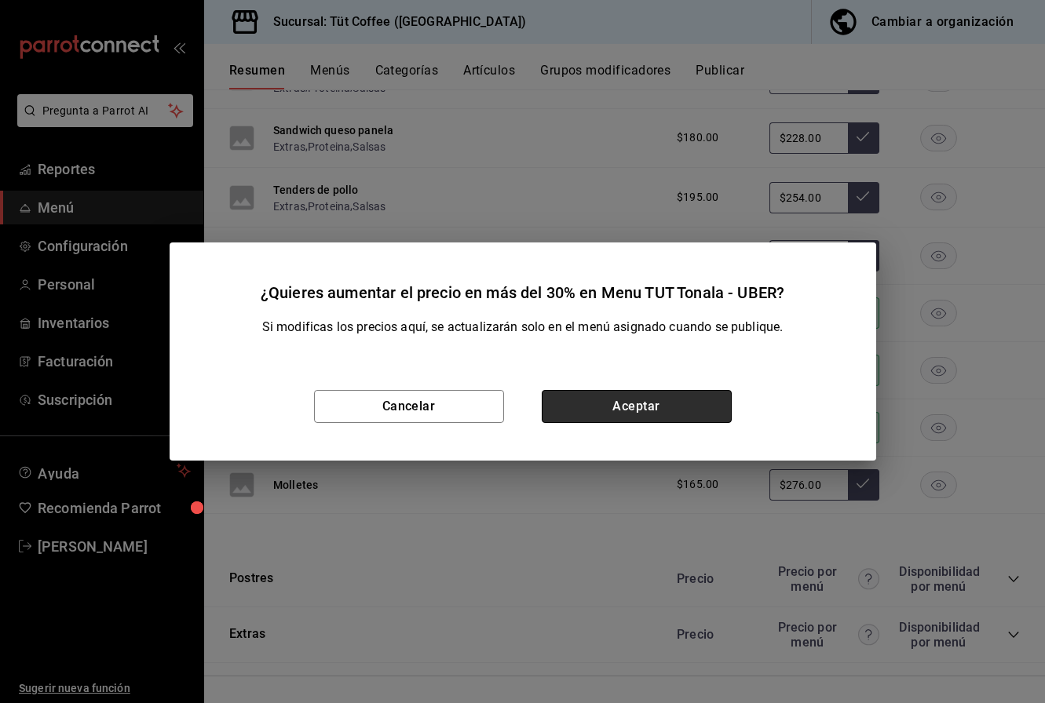
click at [665, 406] on button "Aceptar" at bounding box center [637, 406] width 190 height 33
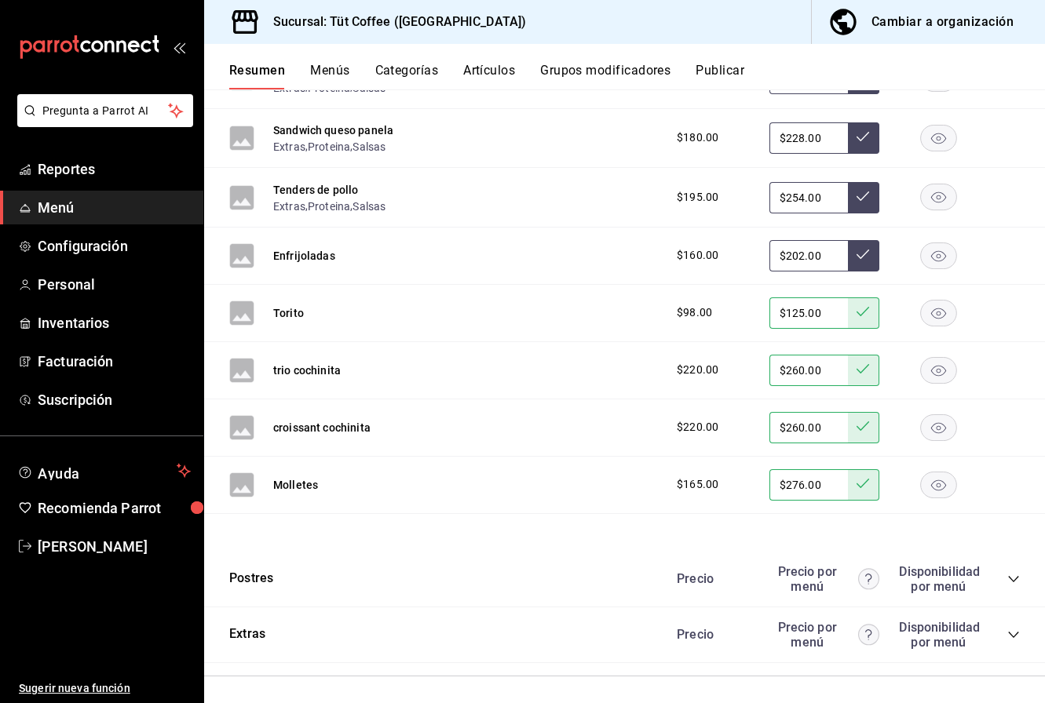
scroll to position [4980, 0]
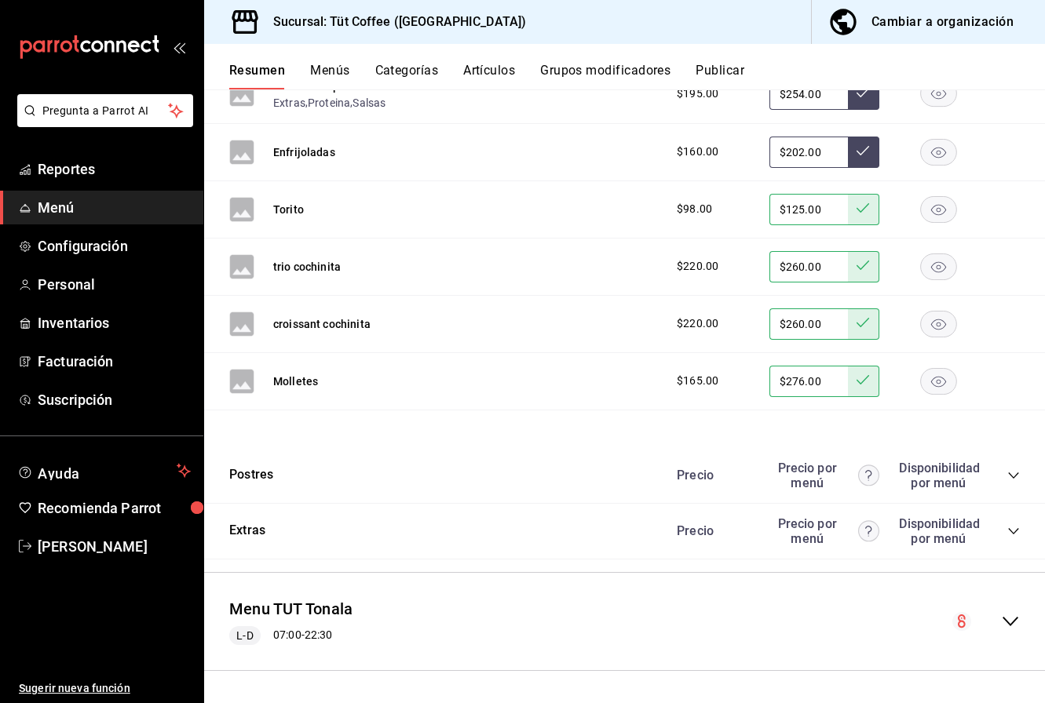
click at [929, 477] on div "Disponibilidad por menú" at bounding box center [938, 476] width 78 height 30
click at [1013, 473] on icon "collapse-category-row" at bounding box center [1013, 475] width 13 height 13
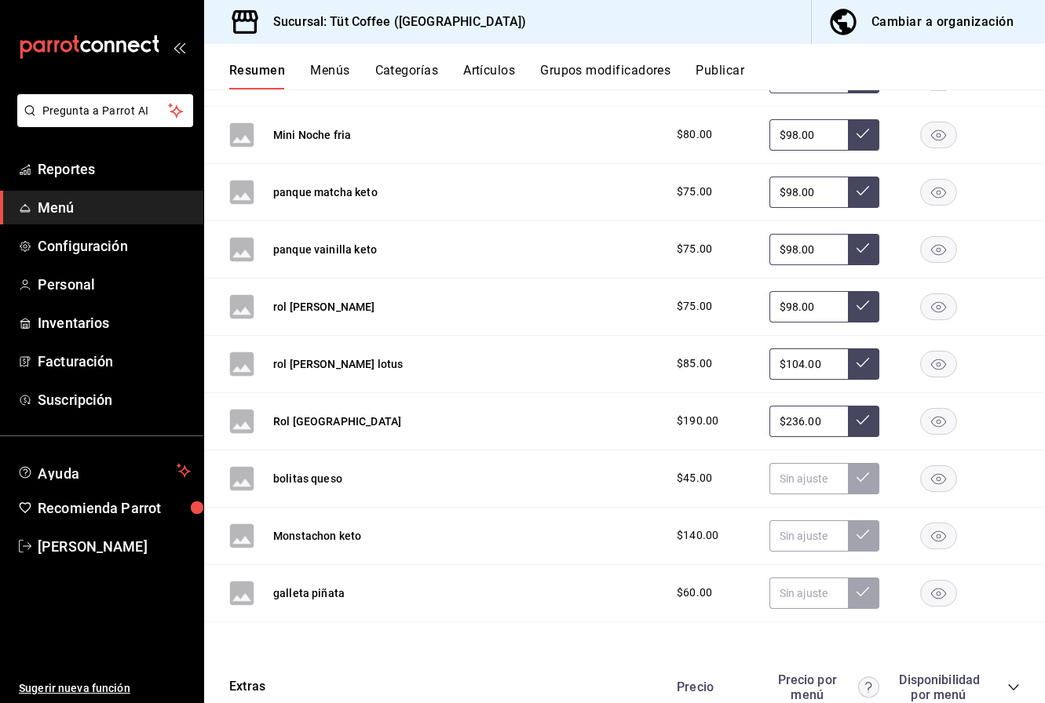
scroll to position [6407, 0]
click at [793, 481] on input "text" at bounding box center [808, 477] width 78 height 31
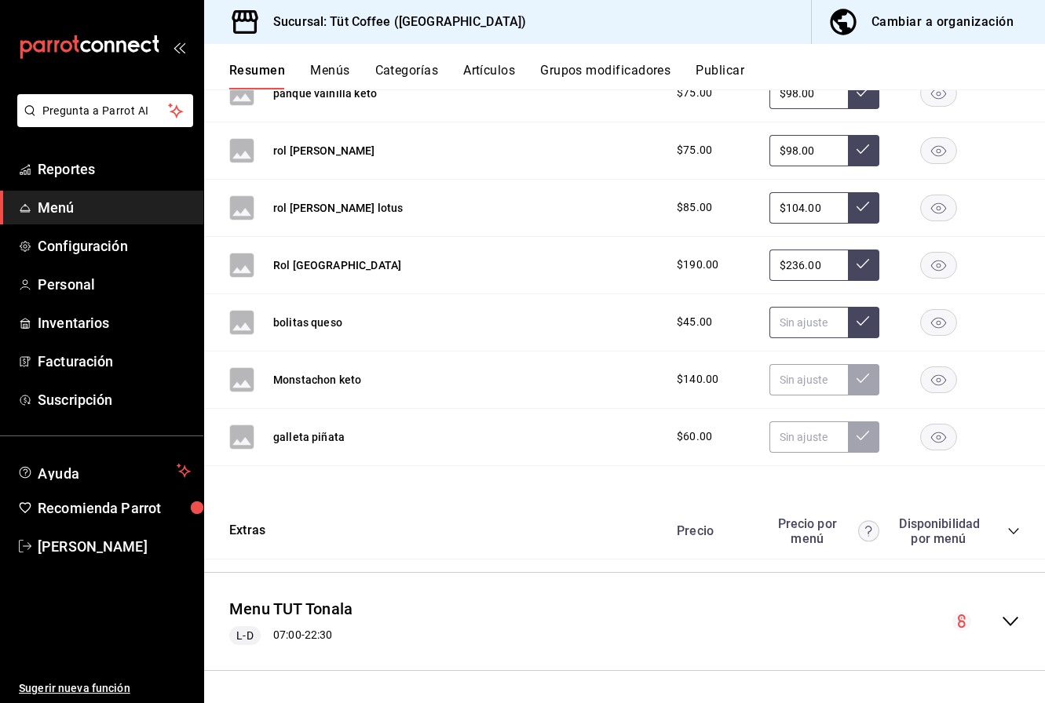
scroll to position [6560, 0]
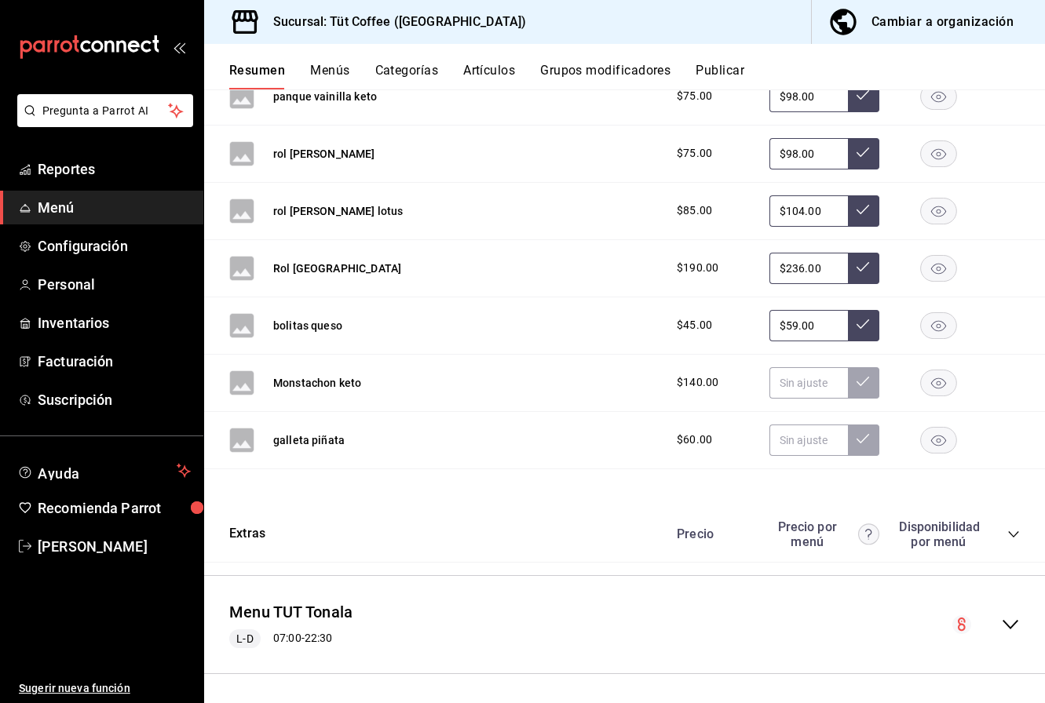
type input "$59.00"
click at [854, 331] on button at bounding box center [863, 325] width 31 height 31
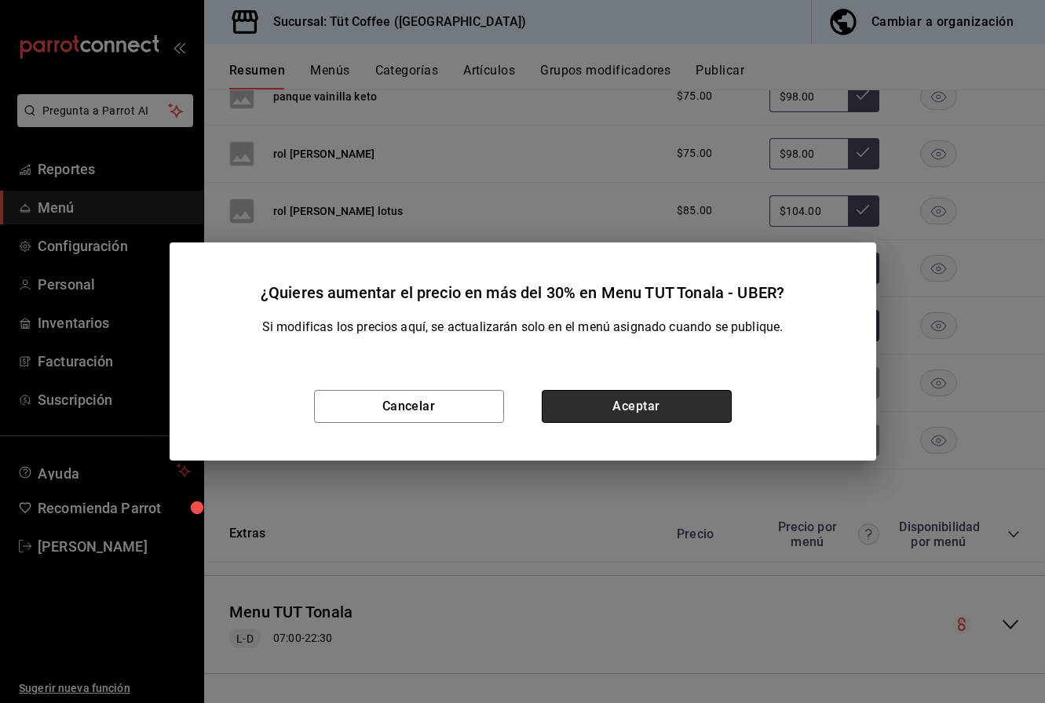
click at [662, 406] on button "Aceptar" at bounding box center [637, 406] width 190 height 33
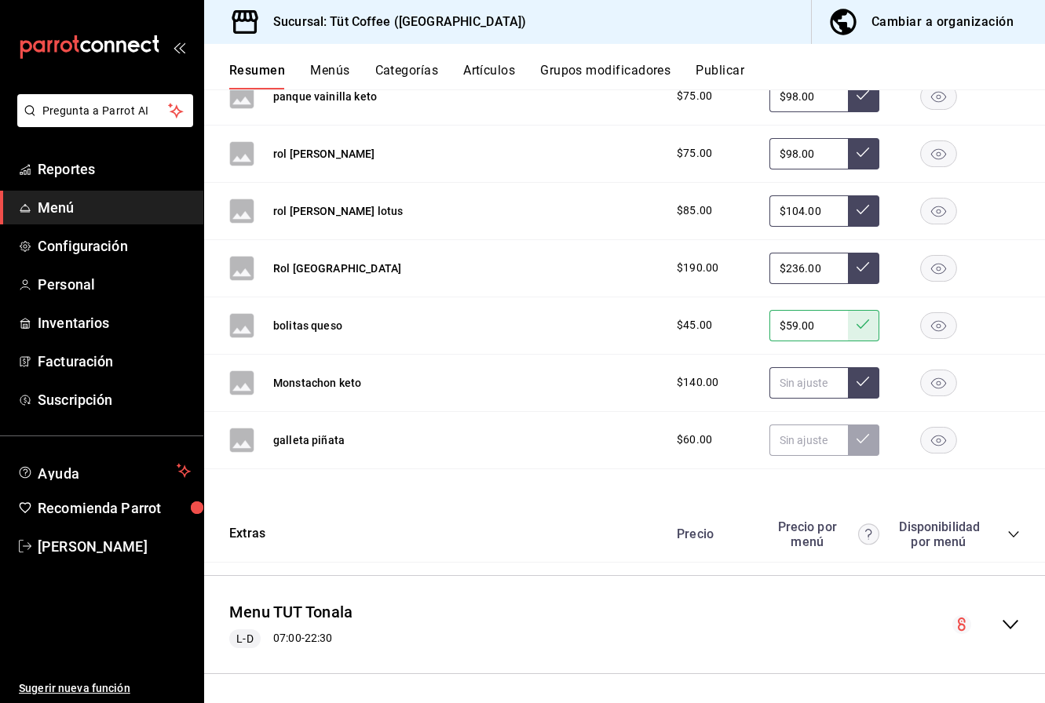
click at [806, 385] on input "text" at bounding box center [808, 382] width 78 height 31
click at [938, 439] on rect "button" at bounding box center [939, 440] width 36 height 26
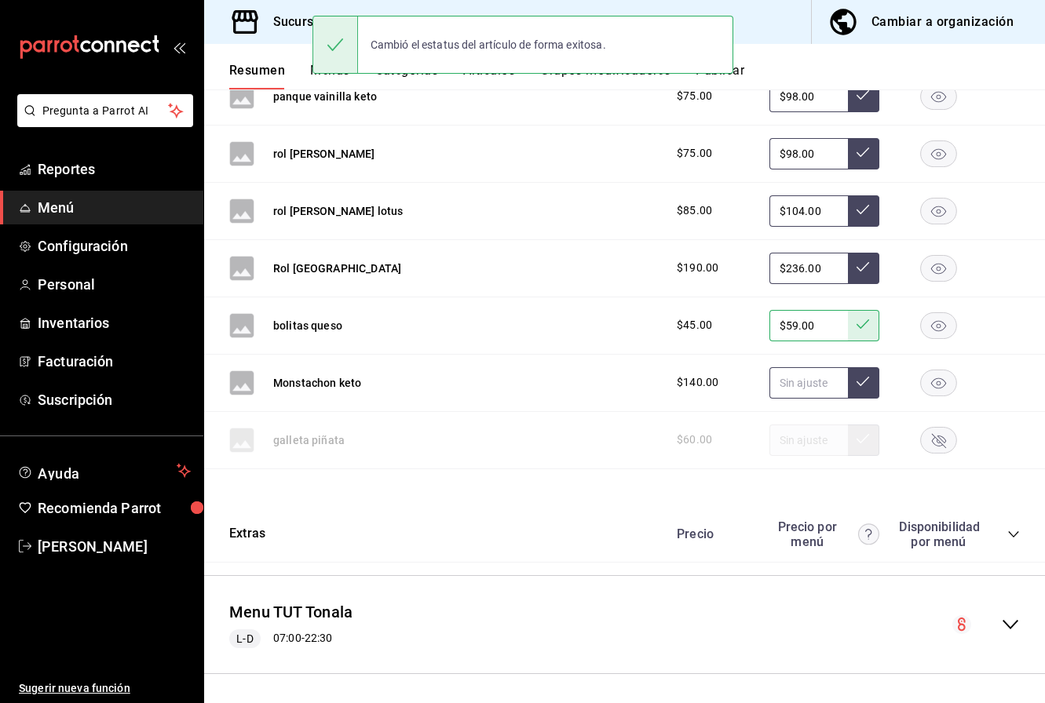
click at [820, 381] on input "text" at bounding box center [808, 382] width 78 height 31
type input "$179.00"
click at [869, 383] on icon at bounding box center [862, 381] width 13 height 13
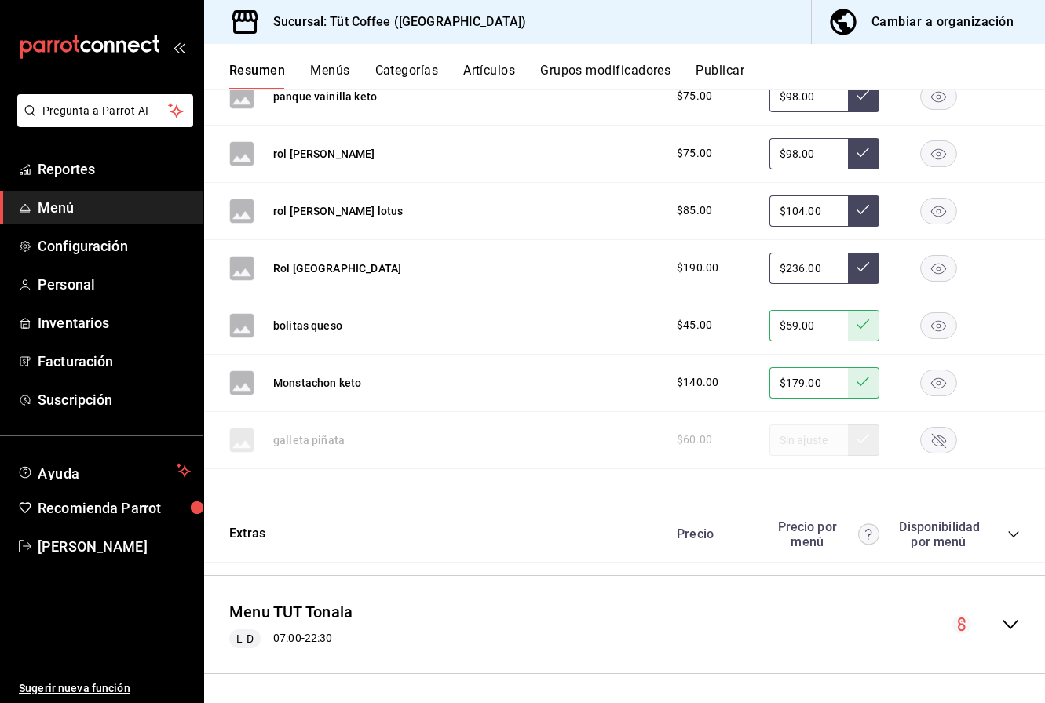
click at [956, 547] on div "Disponibilidad por menú" at bounding box center [938, 535] width 78 height 30
click at [1008, 537] on icon "collapse-category-row" at bounding box center [1013, 534] width 13 height 13
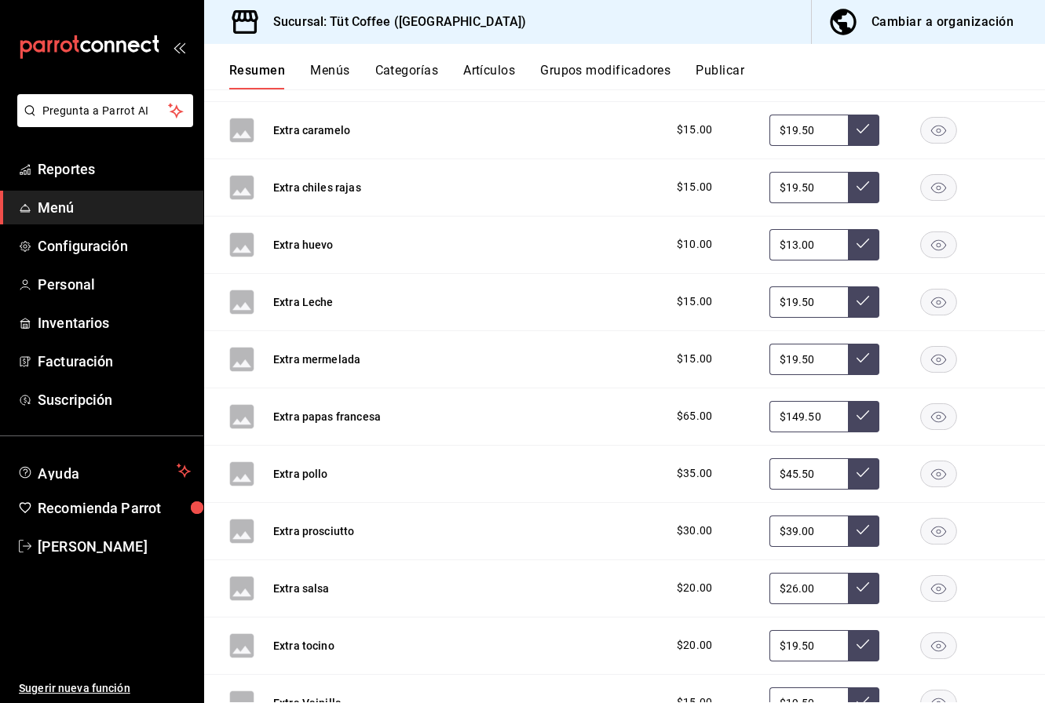
scroll to position [7194, 0]
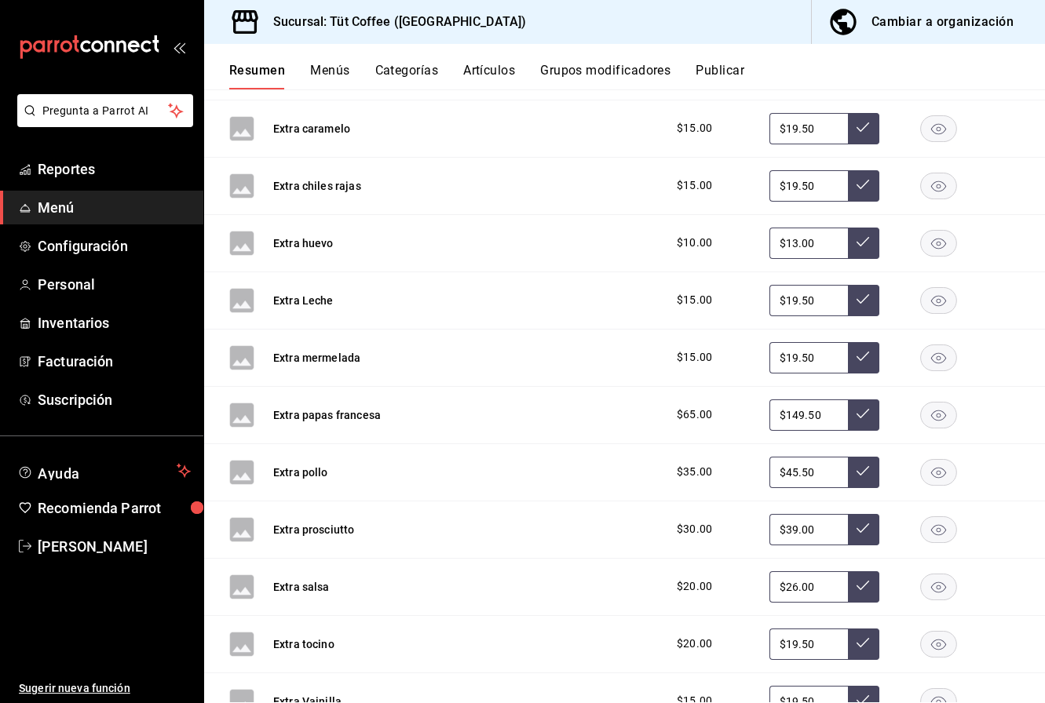
click at [798, 417] on input "$149.50" at bounding box center [808, 415] width 78 height 31
type input "$89.50"
click at [865, 418] on icon at bounding box center [862, 413] width 13 height 13
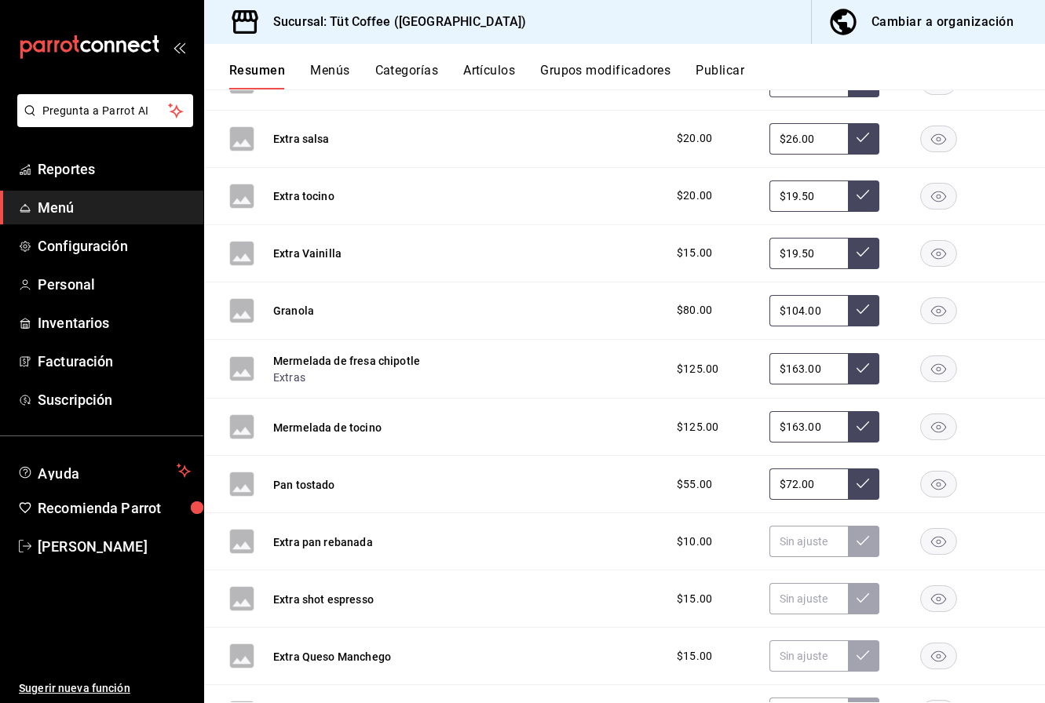
scroll to position [7718, 0]
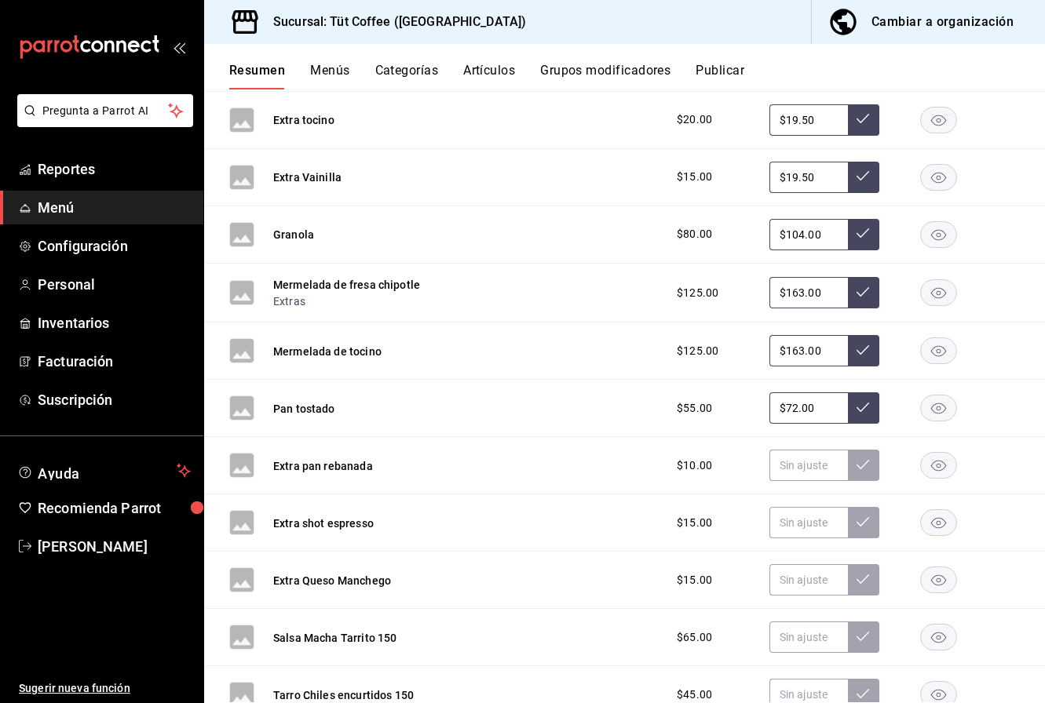
click at [947, 462] on rect "button" at bounding box center [939, 466] width 36 height 26
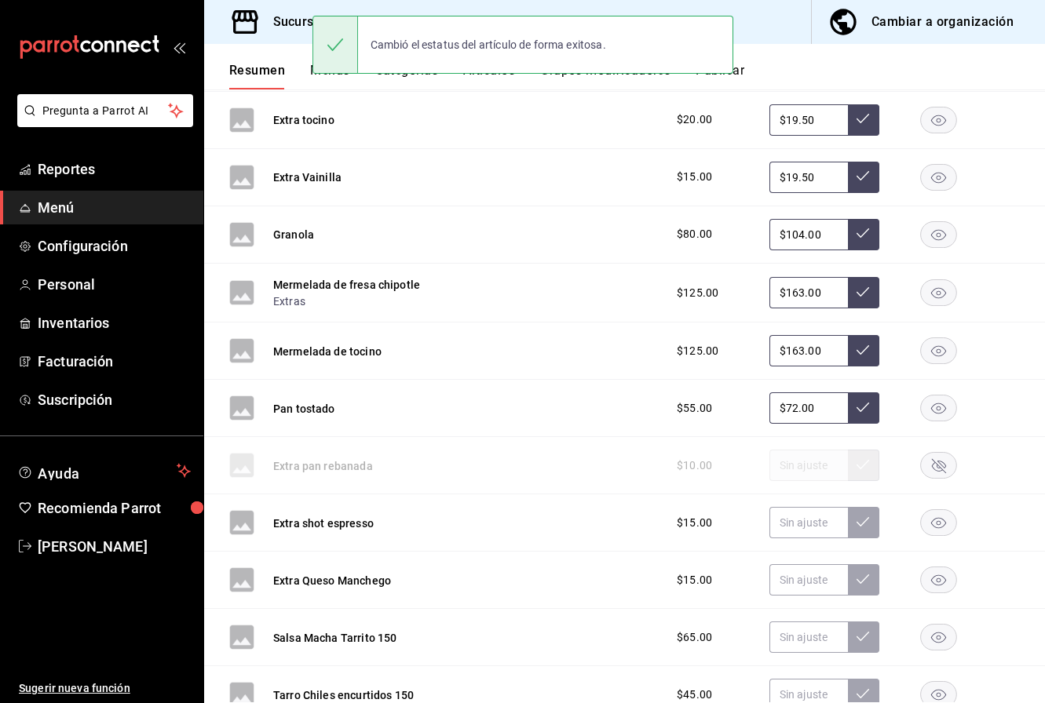
click at [942, 524] on rect "button" at bounding box center [939, 523] width 36 height 26
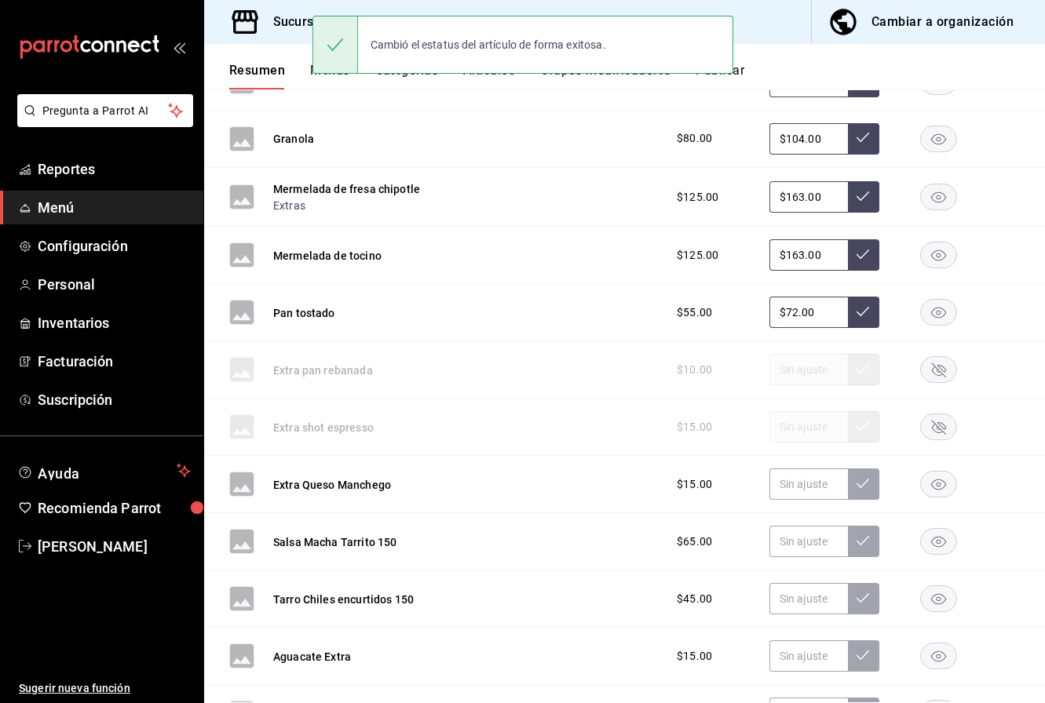
scroll to position [7833, 0]
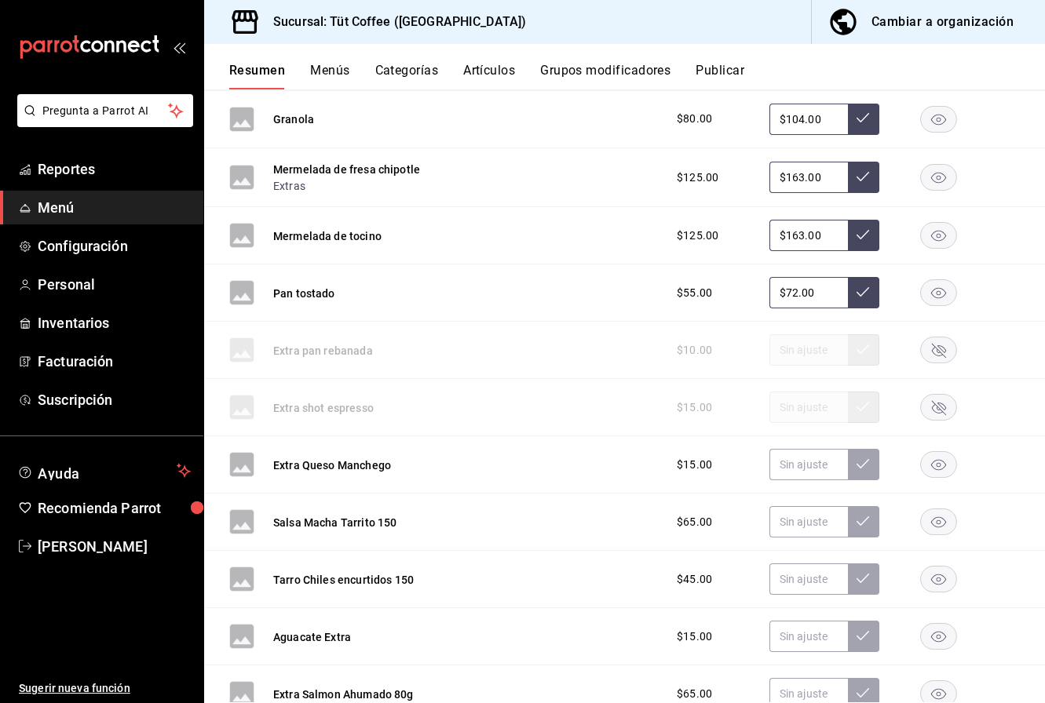
click at [938, 461] on icon "button" at bounding box center [938, 465] width 15 height 11
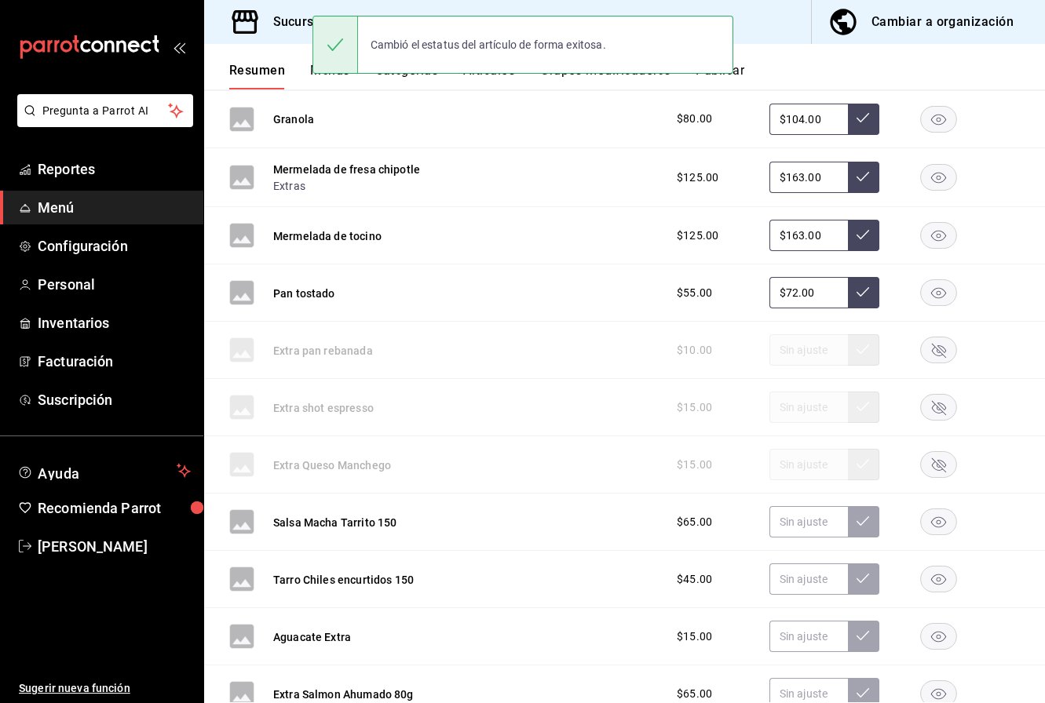
click at [945, 520] on rect "button" at bounding box center [939, 522] width 36 height 26
click at [941, 574] on rect "button" at bounding box center [939, 580] width 36 height 26
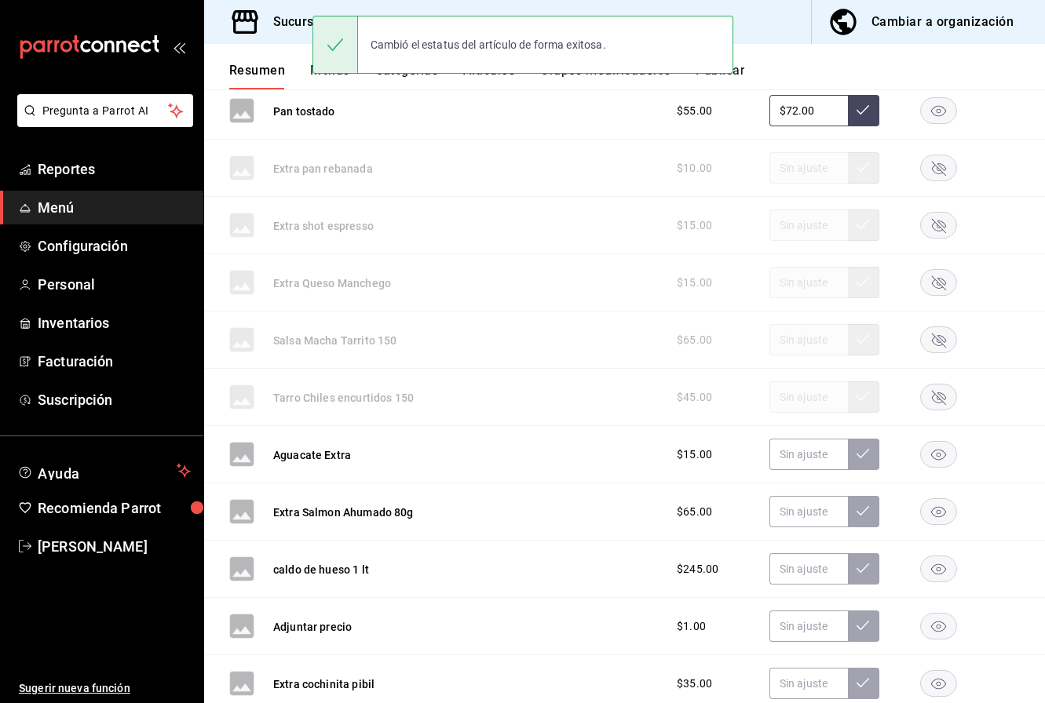
scroll to position [8017, 0]
click at [936, 453] on icon "button" at bounding box center [938, 453] width 15 height 11
click at [937, 513] on rect "button" at bounding box center [939, 511] width 36 height 26
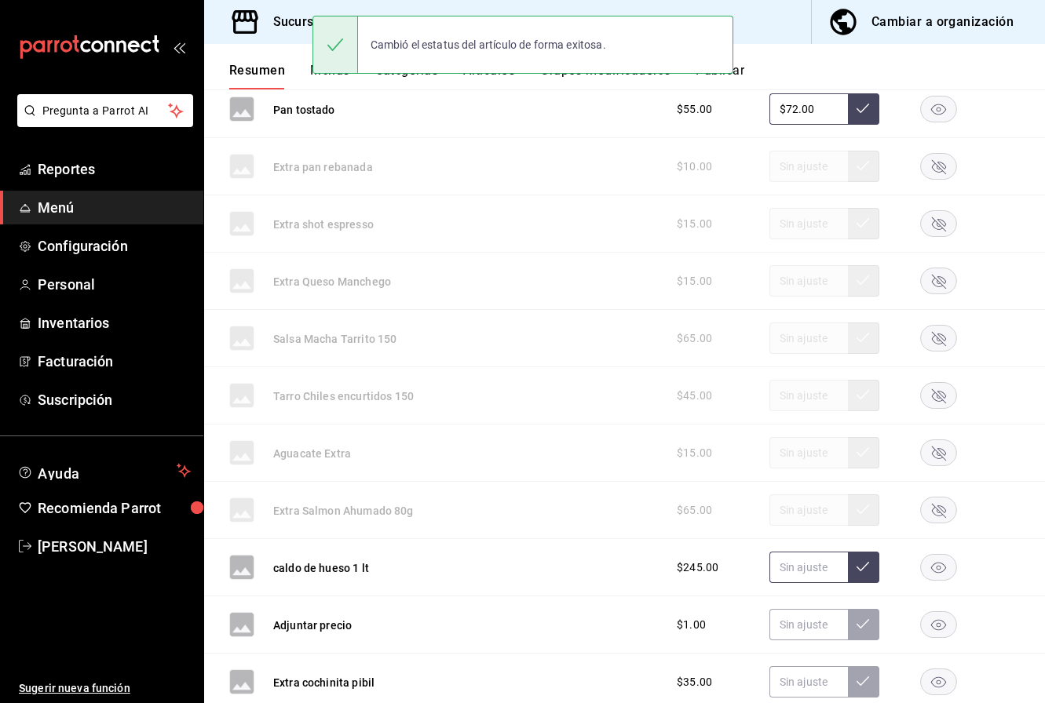
click at [808, 571] on input "text" at bounding box center [808, 567] width 78 height 31
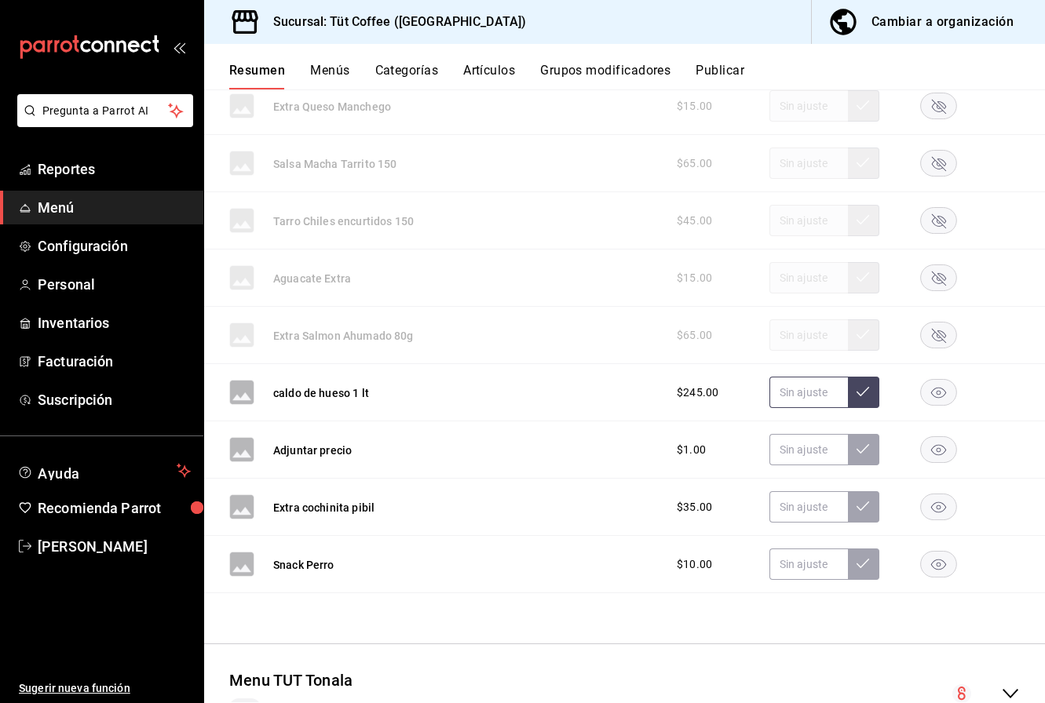
scroll to position [8196, 0]
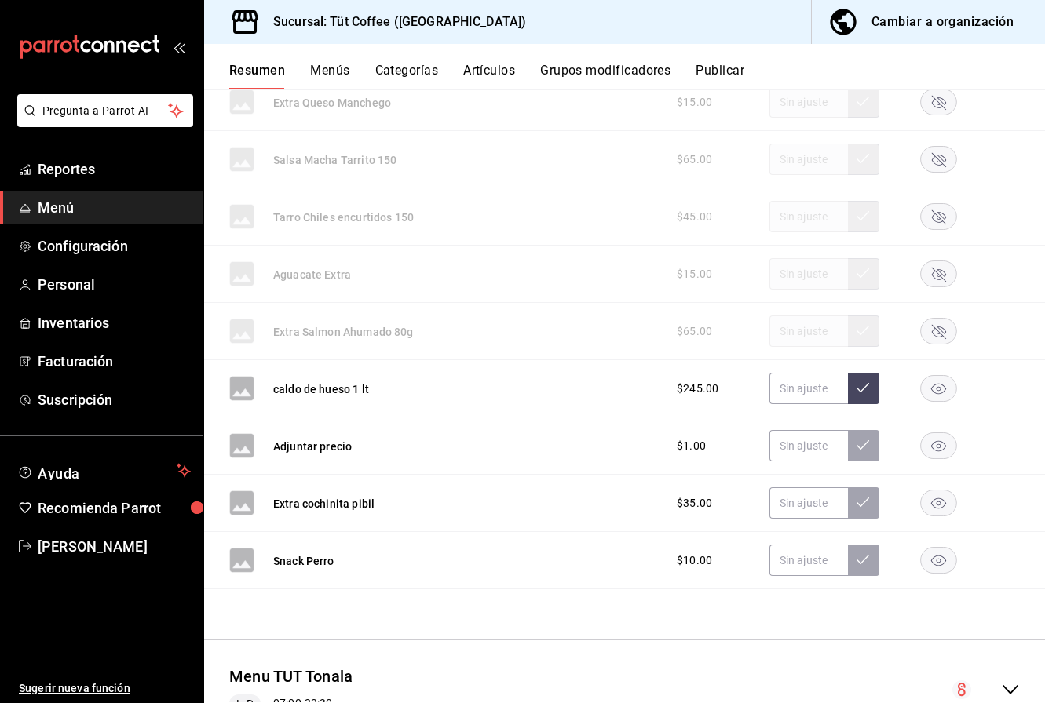
click at [941, 443] on icon "button" at bounding box center [938, 445] width 37 height 27
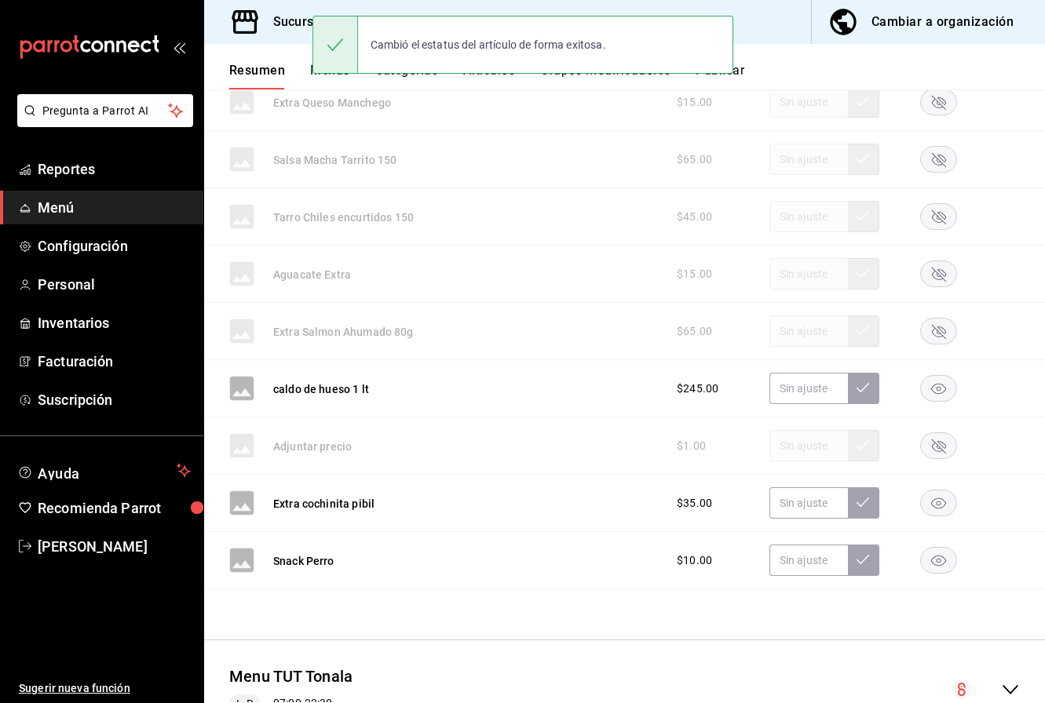
click at [943, 505] on rect "button" at bounding box center [939, 504] width 36 height 26
click at [940, 566] on rect "button" at bounding box center [939, 561] width 36 height 26
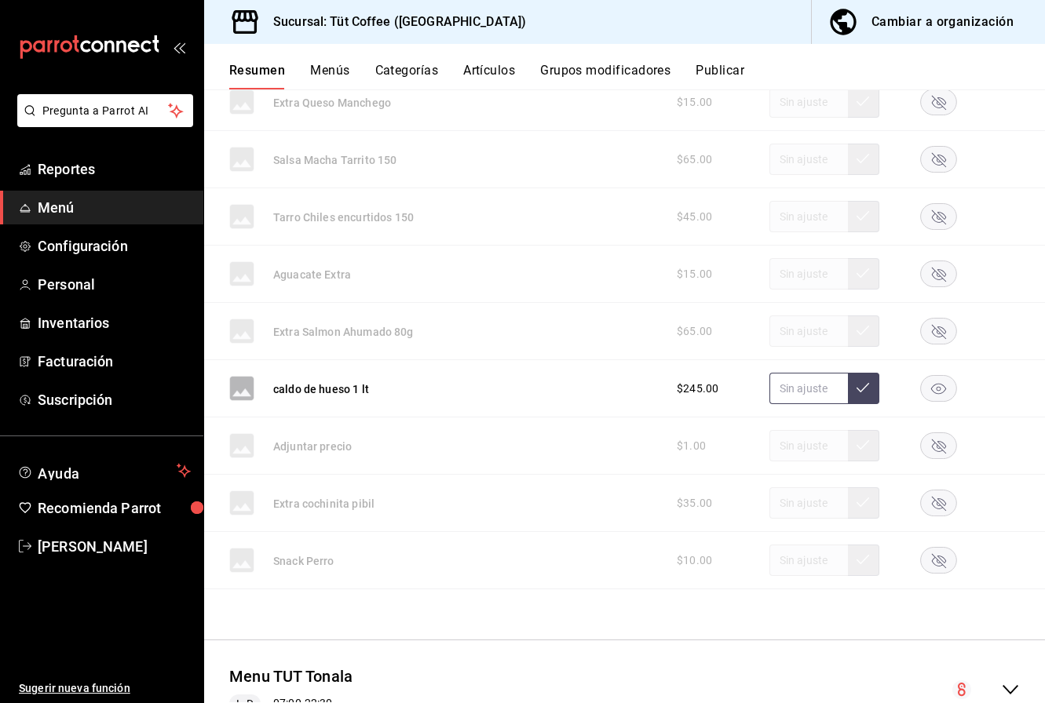
click at [807, 388] on input "text" at bounding box center [808, 388] width 78 height 31
type input "$315.00"
click at [867, 386] on icon at bounding box center [862, 387] width 13 height 13
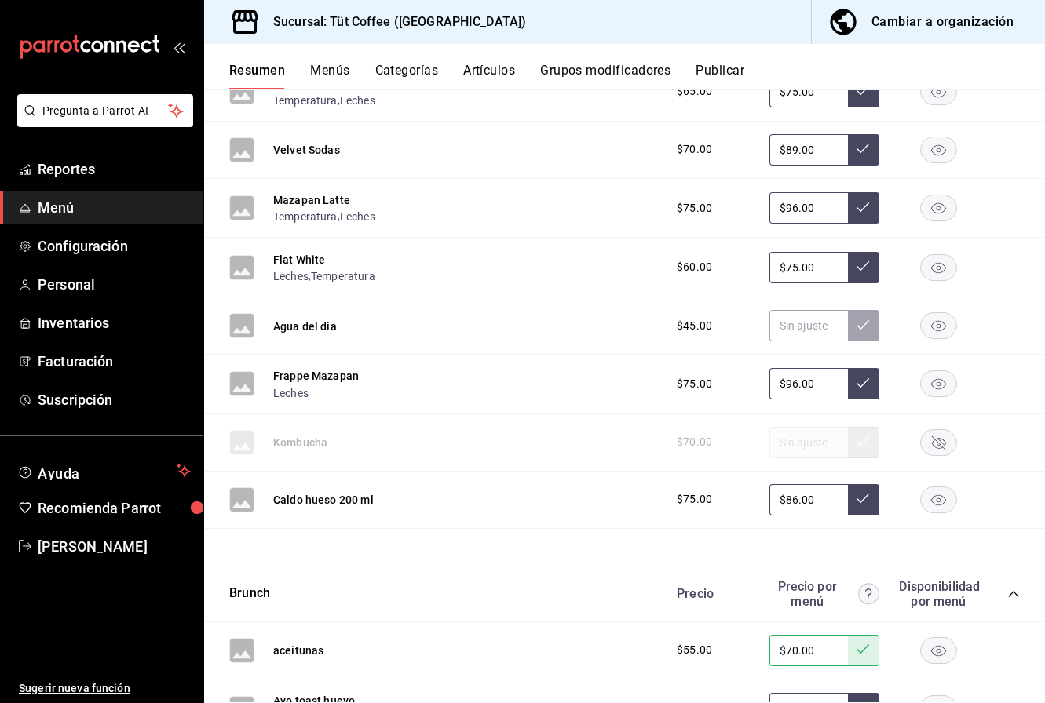
scroll to position [2103, 0]
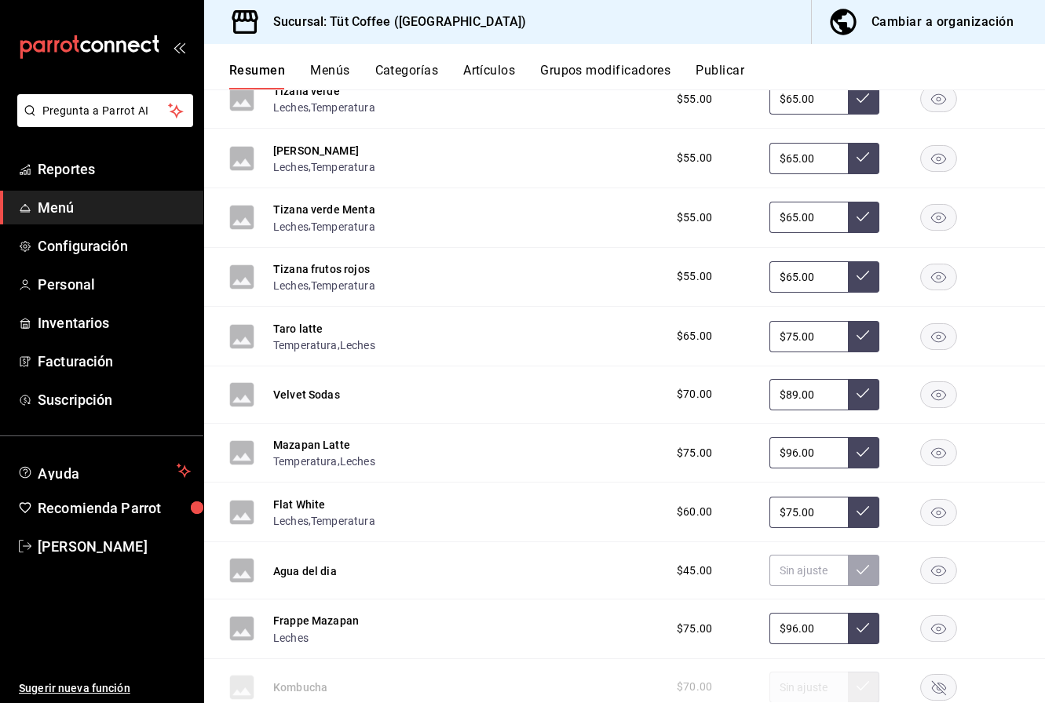
click at [492, 71] on button "Artículos" at bounding box center [489, 76] width 52 height 27
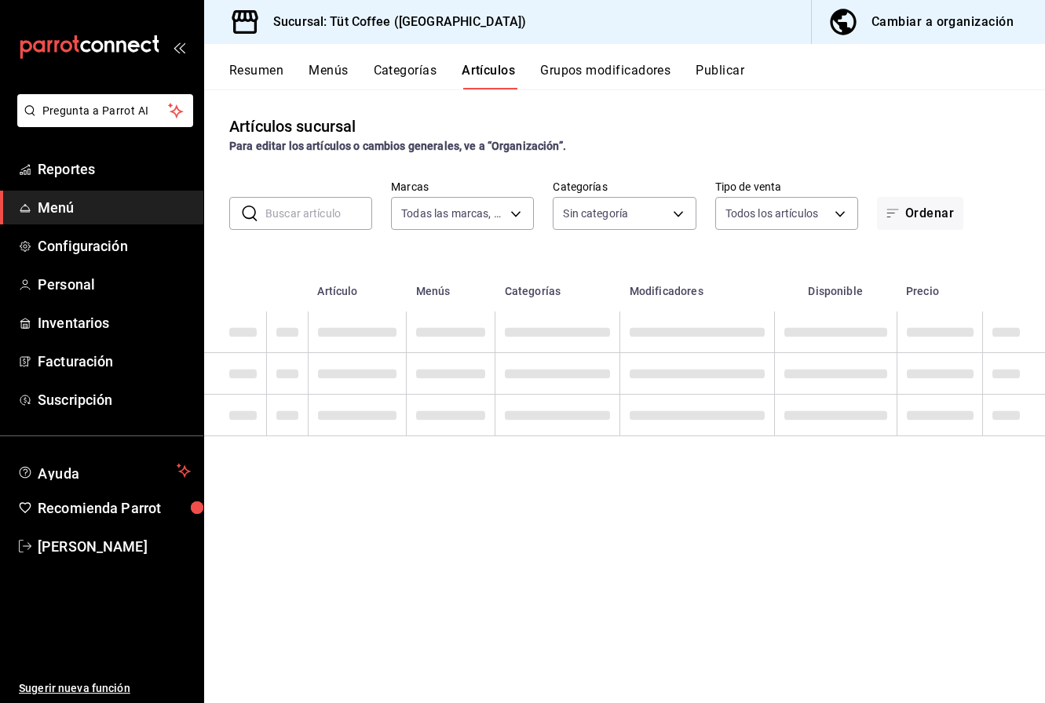
type input "25341270-96f9-4463-ab3a-2da7ebbc6daf"
type input "f4df4043-5f8a-4fee-8007-9c4be6fdba1b,2f6a6bcb-65b2-4efa-ba3e-656d96244241,1e3e3…"
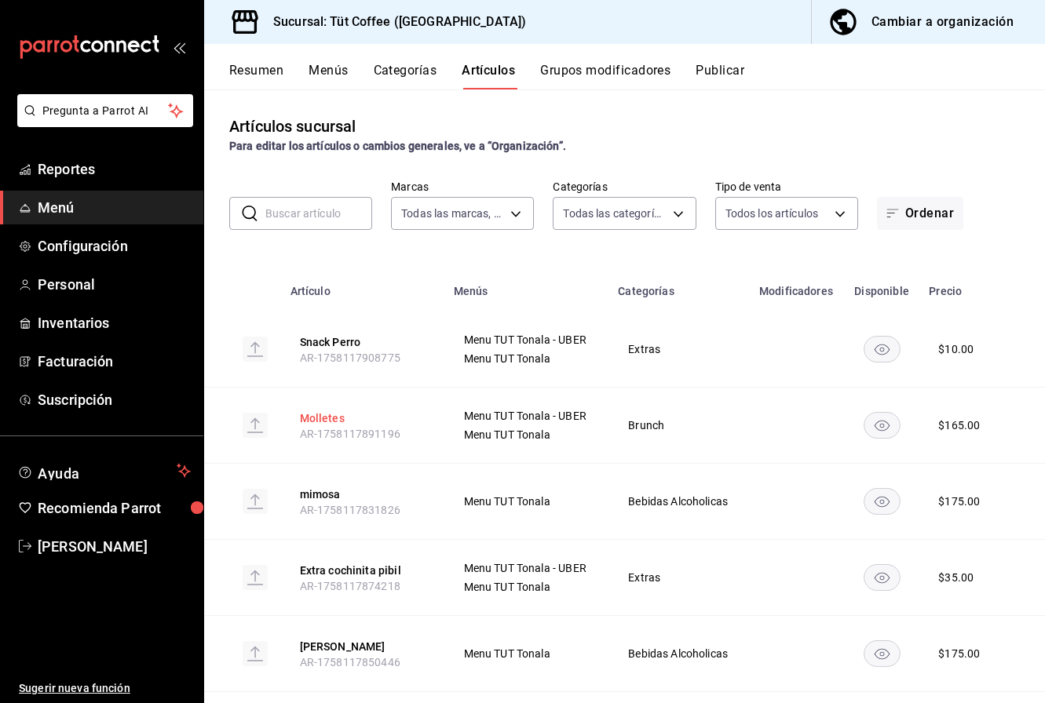
click at [327, 421] on button "Molletes" at bounding box center [363, 419] width 126 height 16
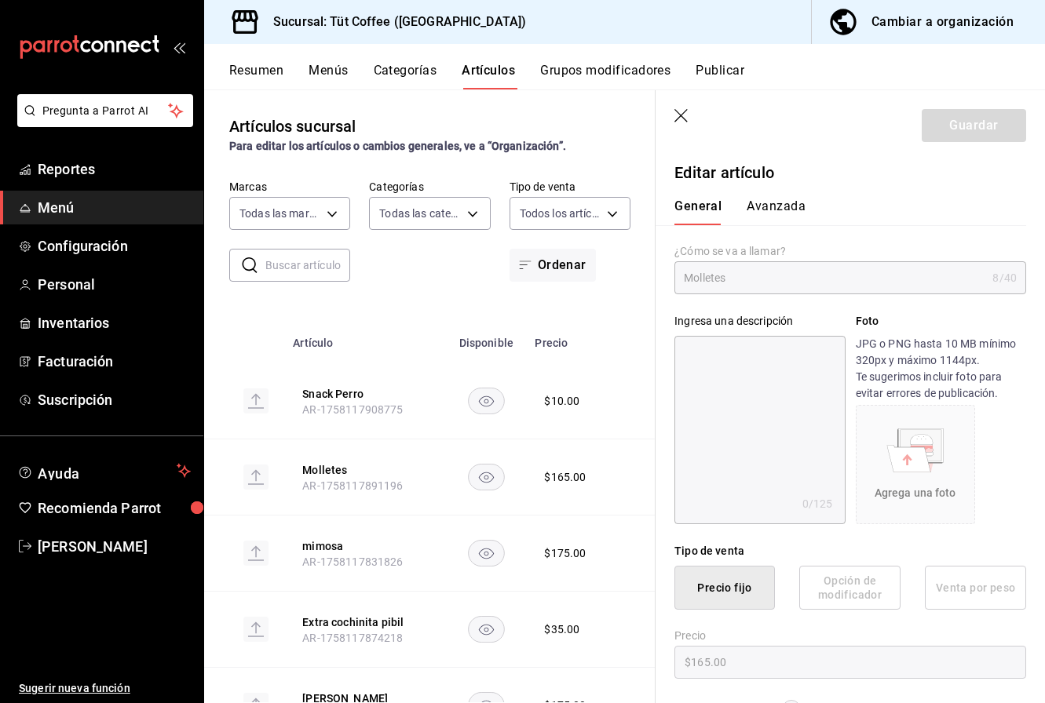
click at [683, 114] on icon "button" at bounding box center [680, 115] width 13 height 13
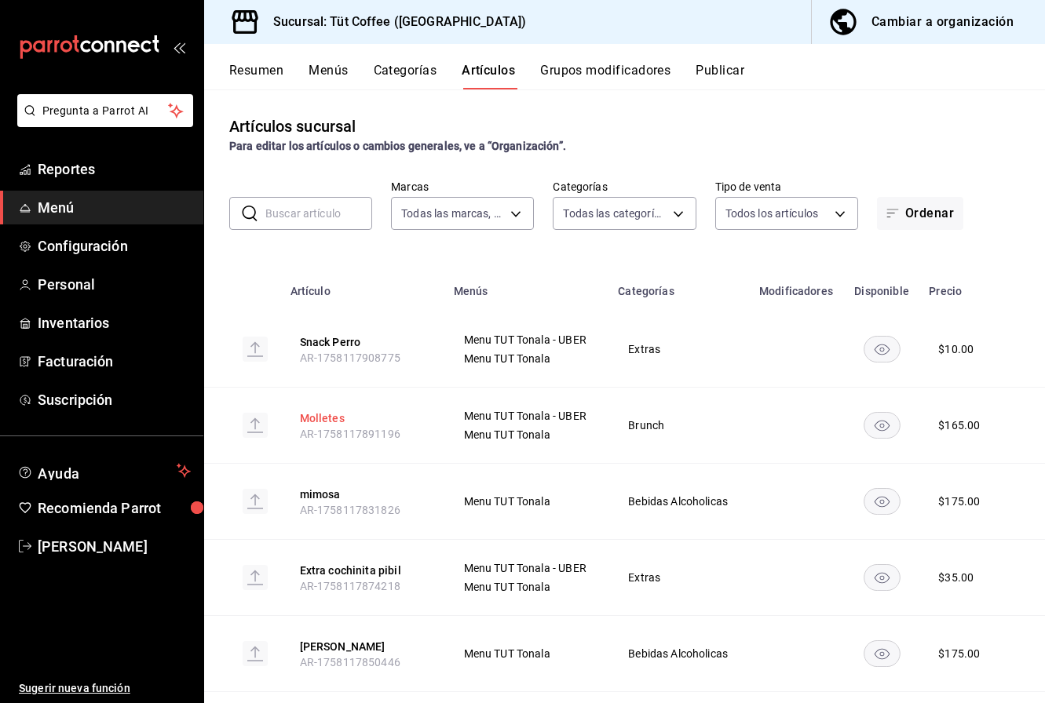
click at [318, 418] on button "Molletes" at bounding box center [363, 419] width 126 height 16
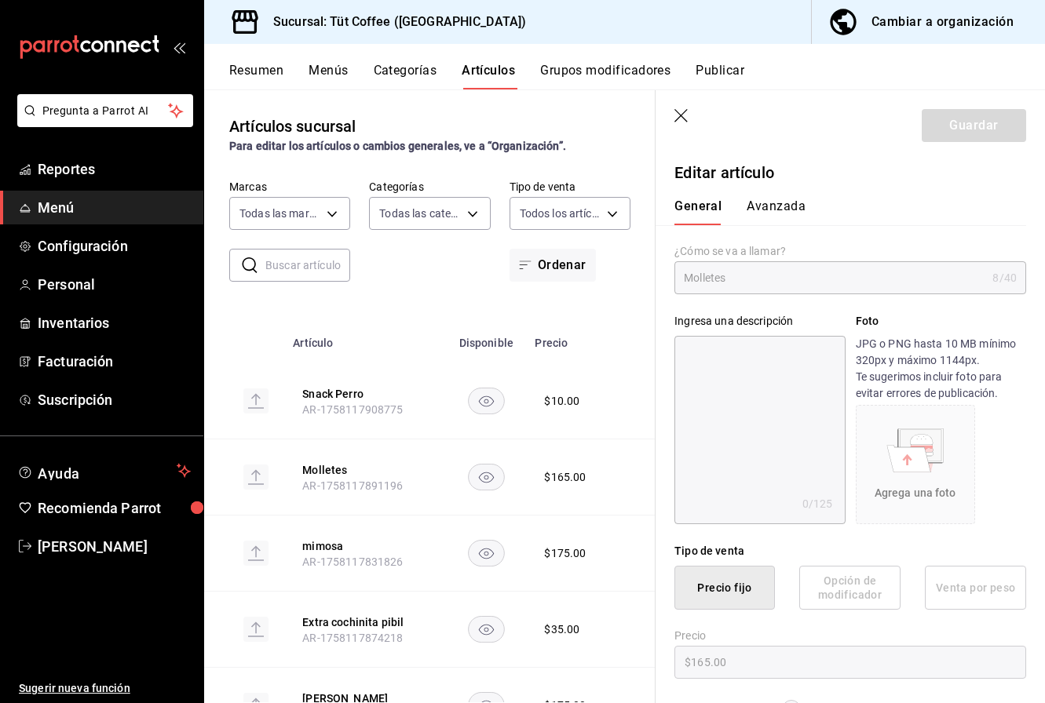
click at [760, 203] on button "Avanzada" at bounding box center [775, 212] width 59 height 27
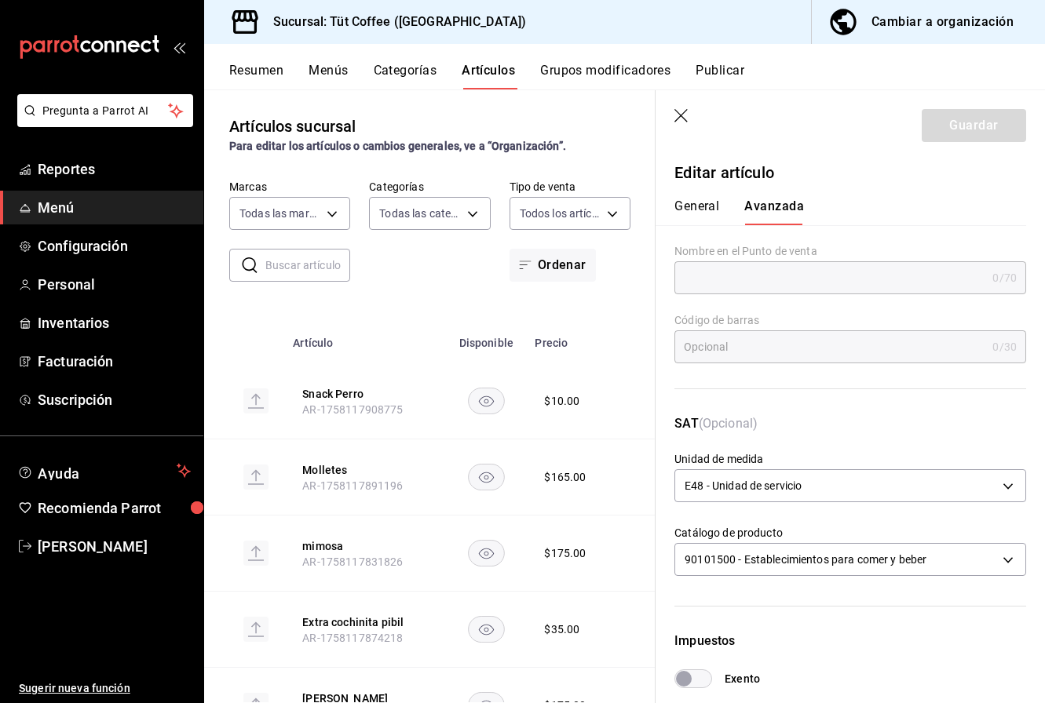
click at [692, 205] on button "General" at bounding box center [696, 212] width 45 height 27
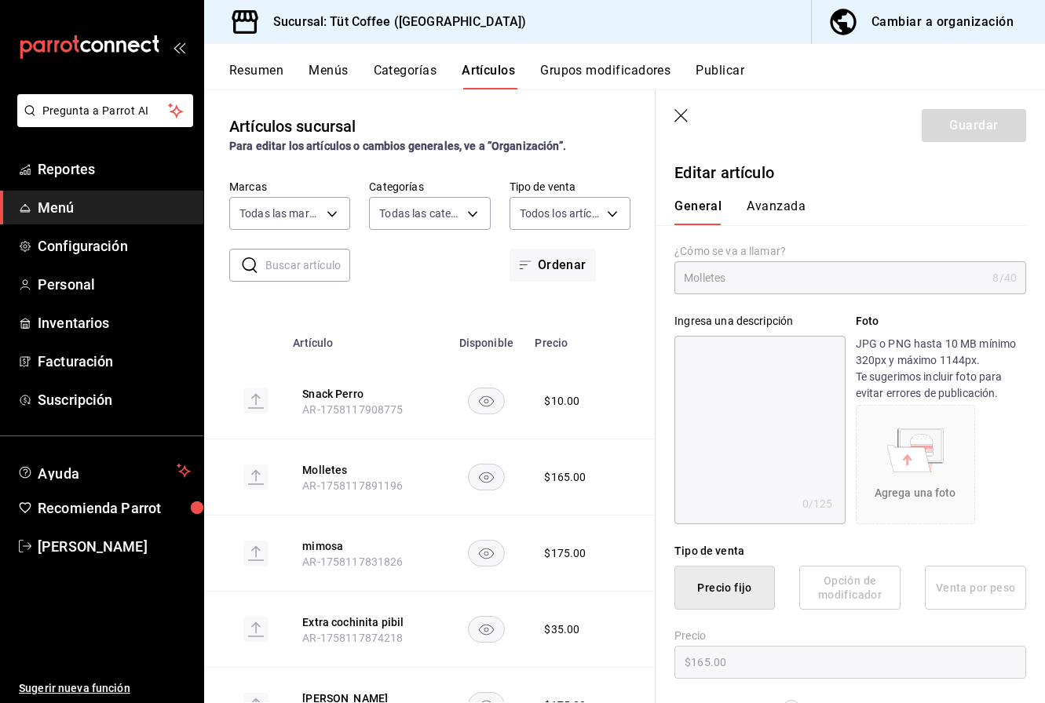
click at [679, 111] on icon "button" at bounding box center [682, 117] width 16 height 16
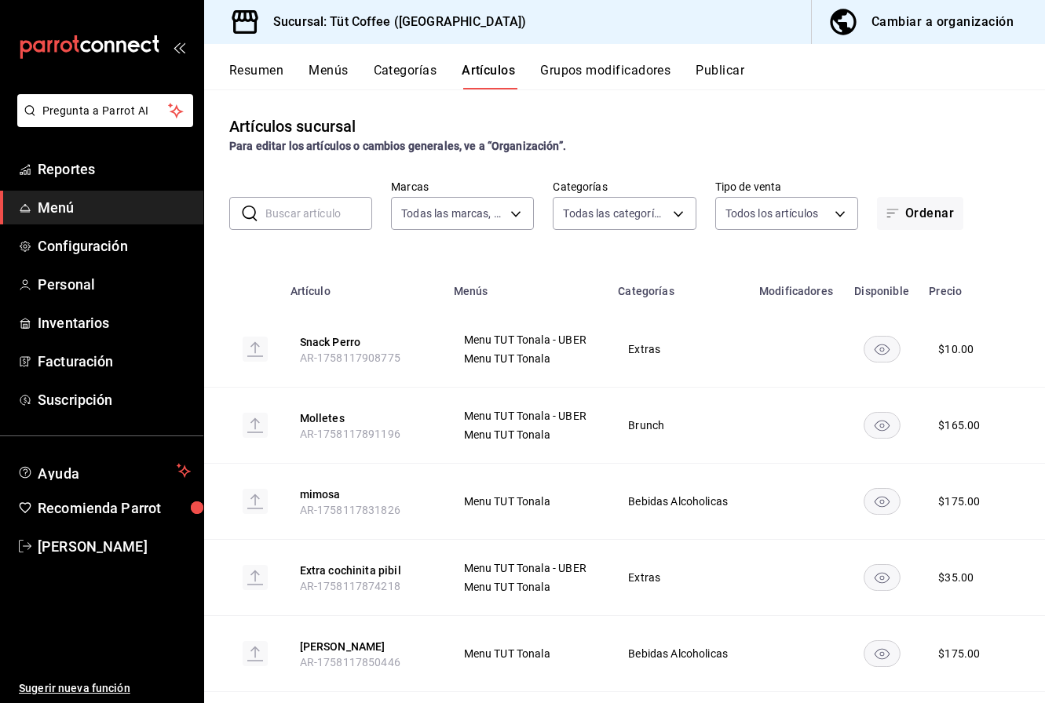
click at [721, 73] on button "Publicar" at bounding box center [719, 76] width 49 height 27
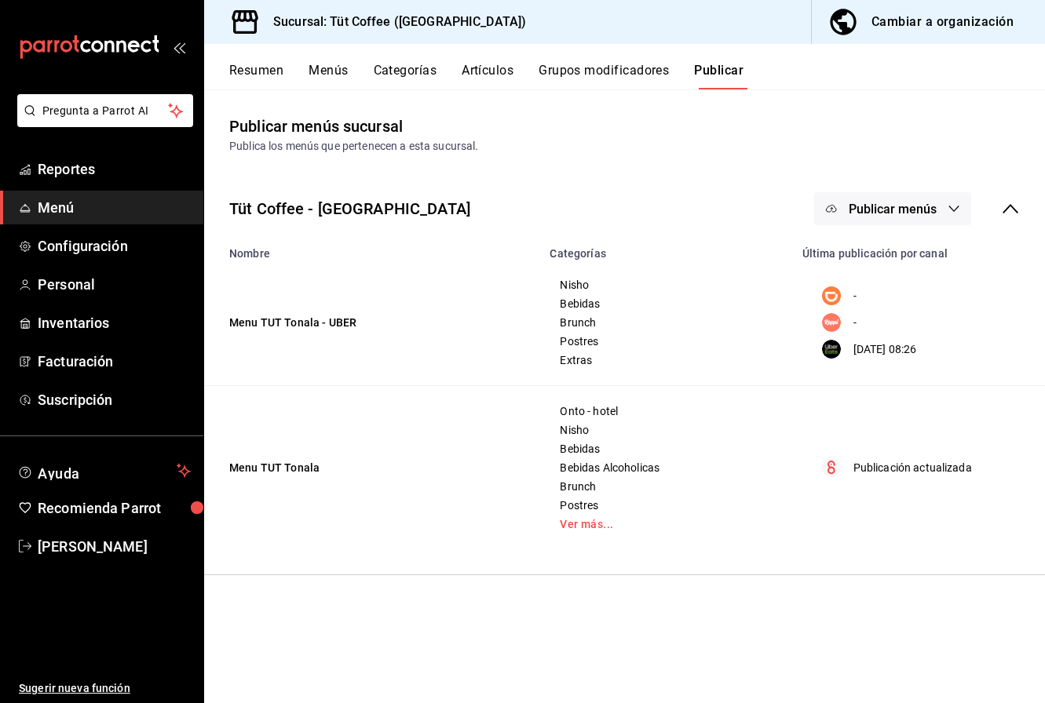
click at [948, 206] on icon "button" at bounding box center [953, 209] width 13 height 13
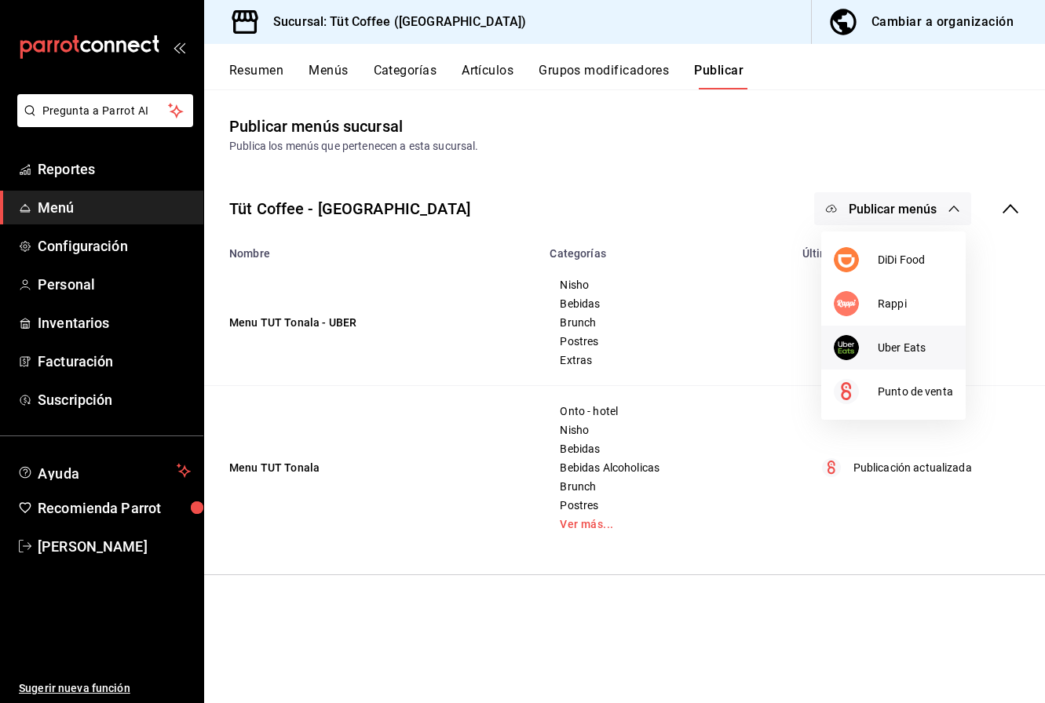
click at [905, 349] on span "Uber Eats" at bounding box center [915, 348] width 75 height 16
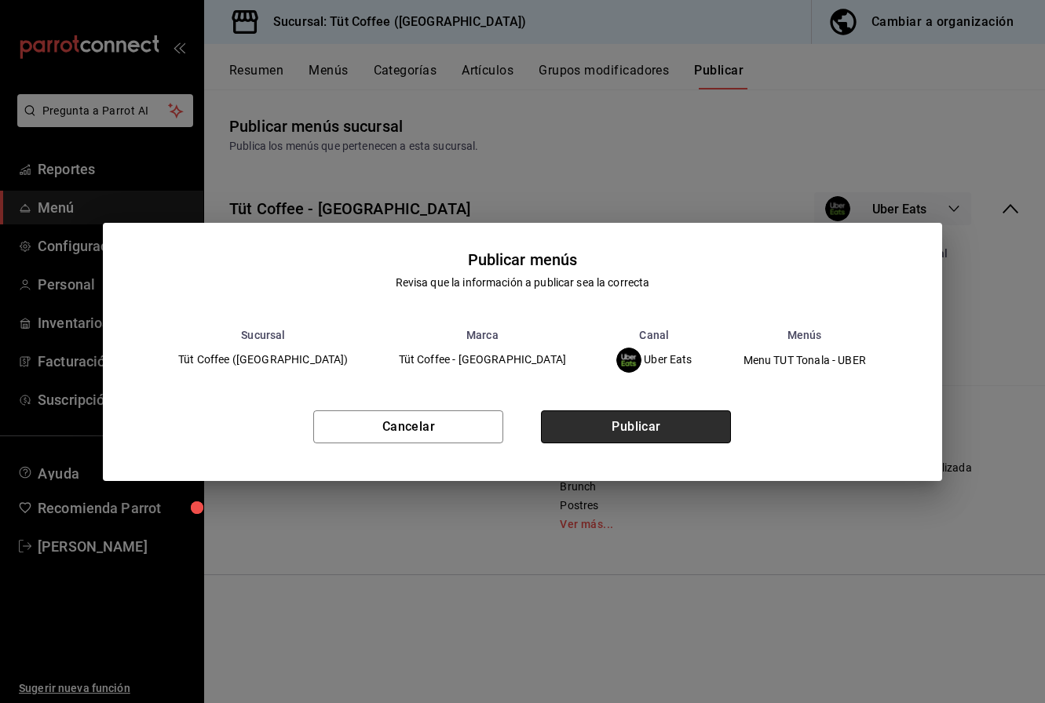
click at [655, 426] on button "Publicar" at bounding box center [636, 427] width 190 height 33
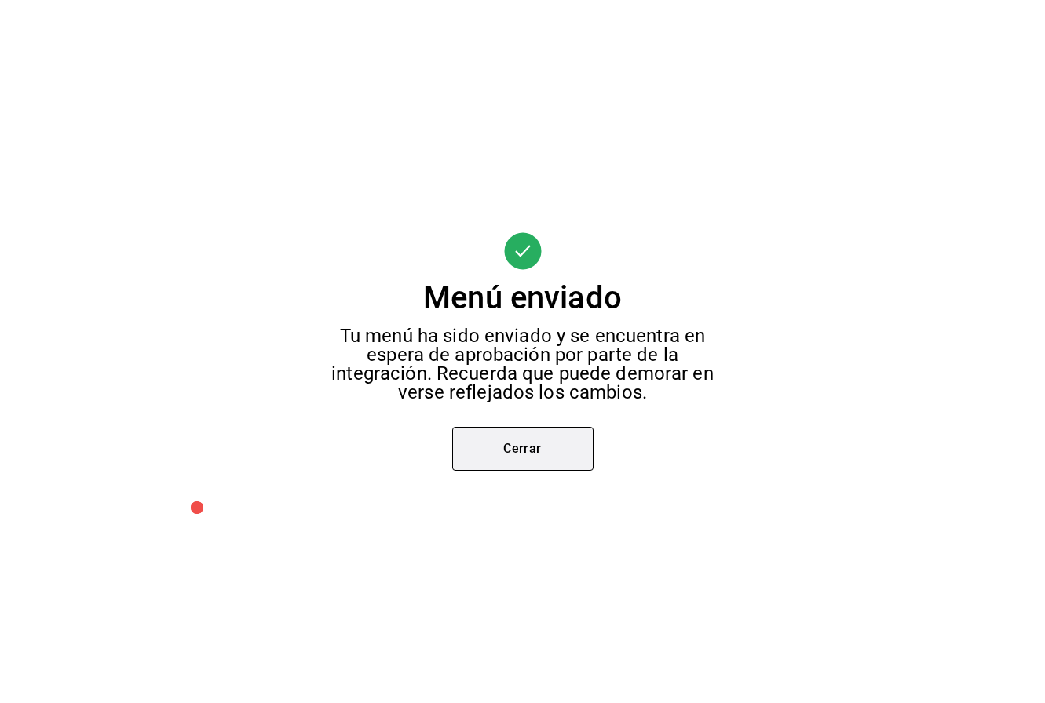
click at [516, 444] on button "Cerrar" at bounding box center [522, 449] width 141 height 44
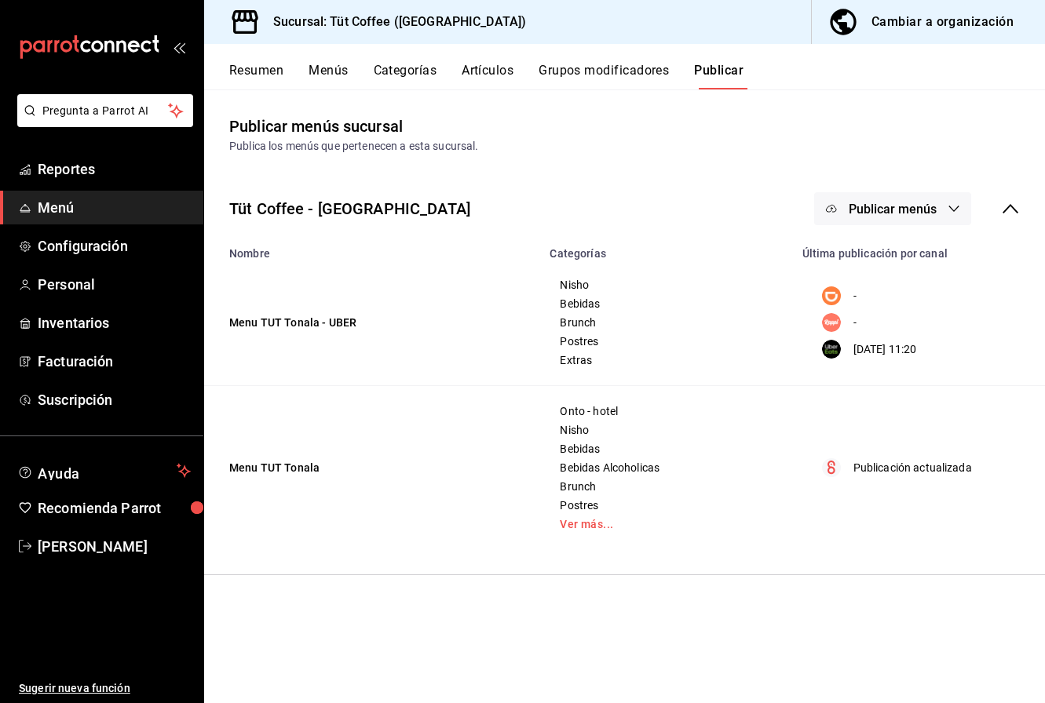
click at [908, 203] on span "Publicar menús" at bounding box center [892, 209] width 88 height 15
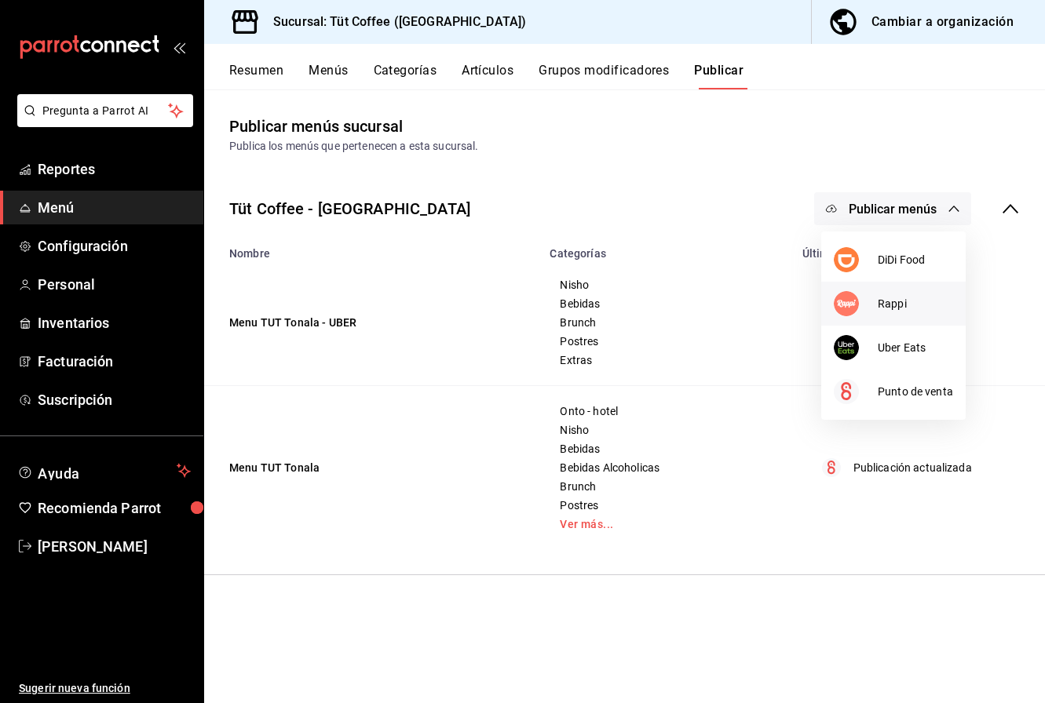
click at [896, 301] on span "Rappi" at bounding box center [915, 304] width 75 height 16
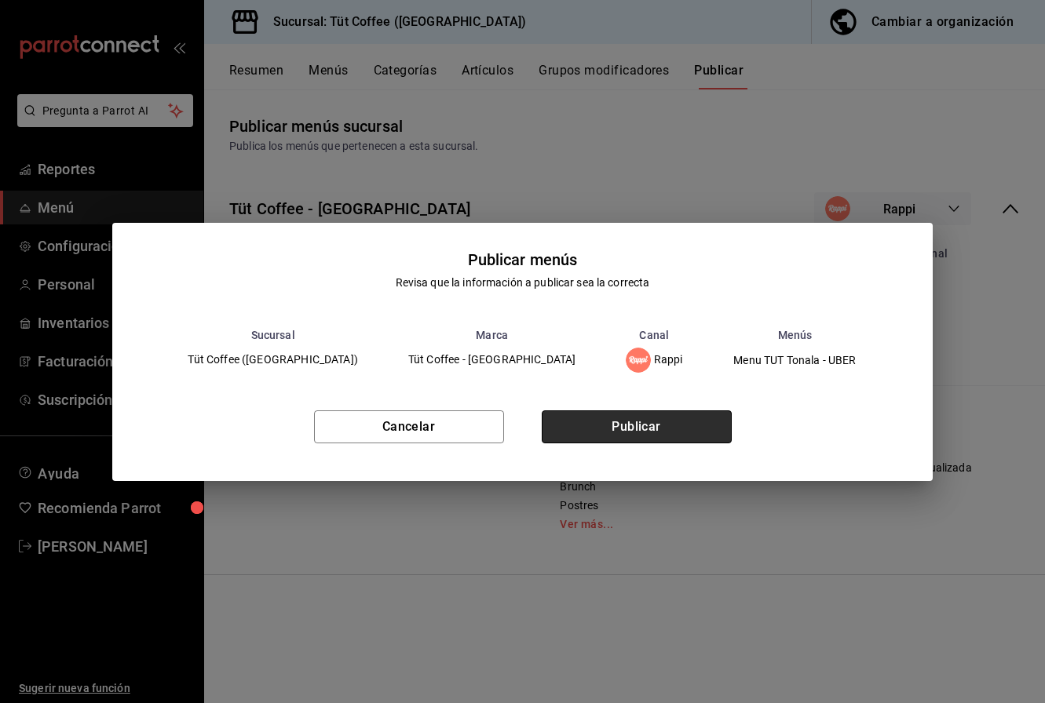
click at [640, 422] on button "Publicar" at bounding box center [637, 427] width 190 height 33
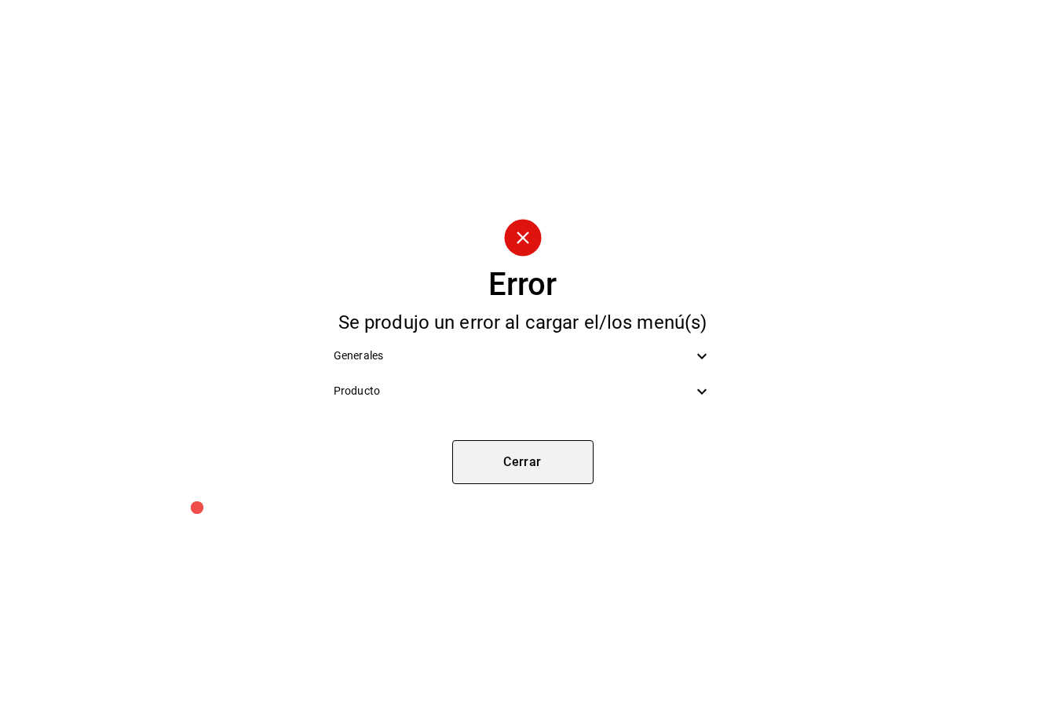
click at [531, 460] on button "Cerrar" at bounding box center [522, 462] width 141 height 44
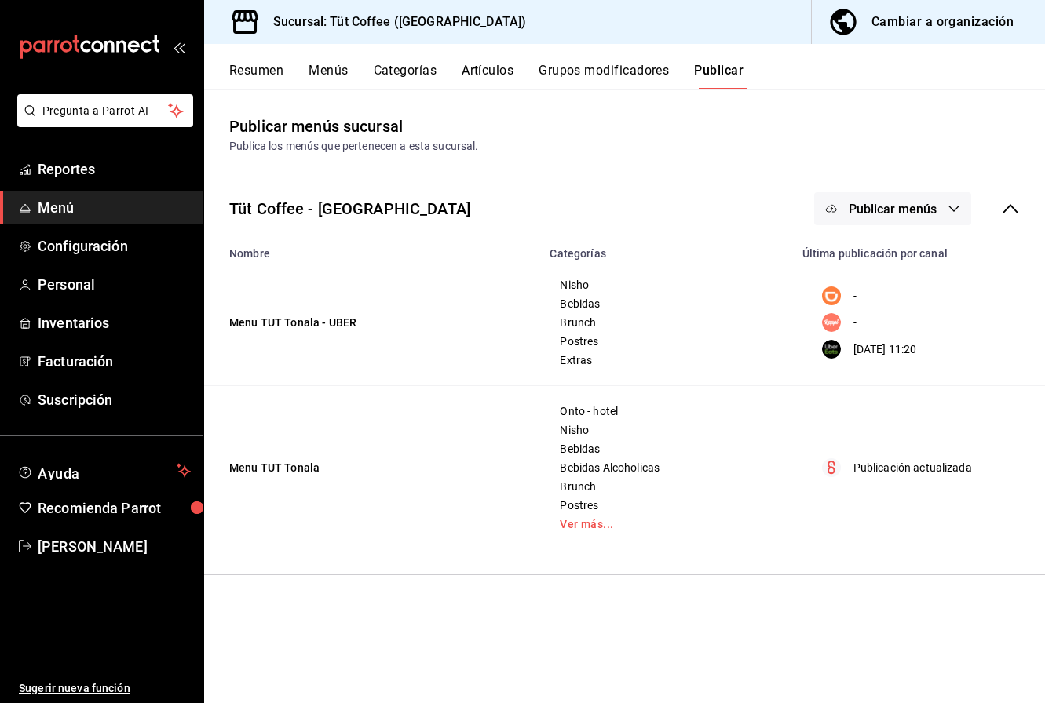
click at [865, 216] on button "Publicar menús" at bounding box center [892, 208] width 157 height 33
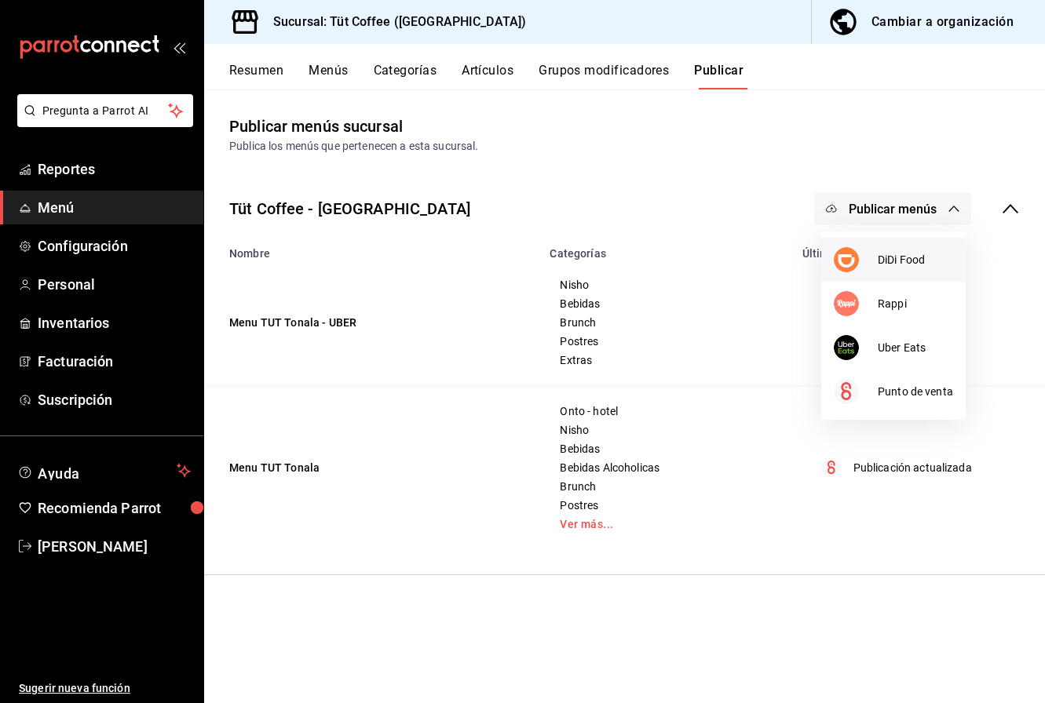
click at [882, 254] on span "DiDi Food" at bounding box center [915, 260] width 75 height 16
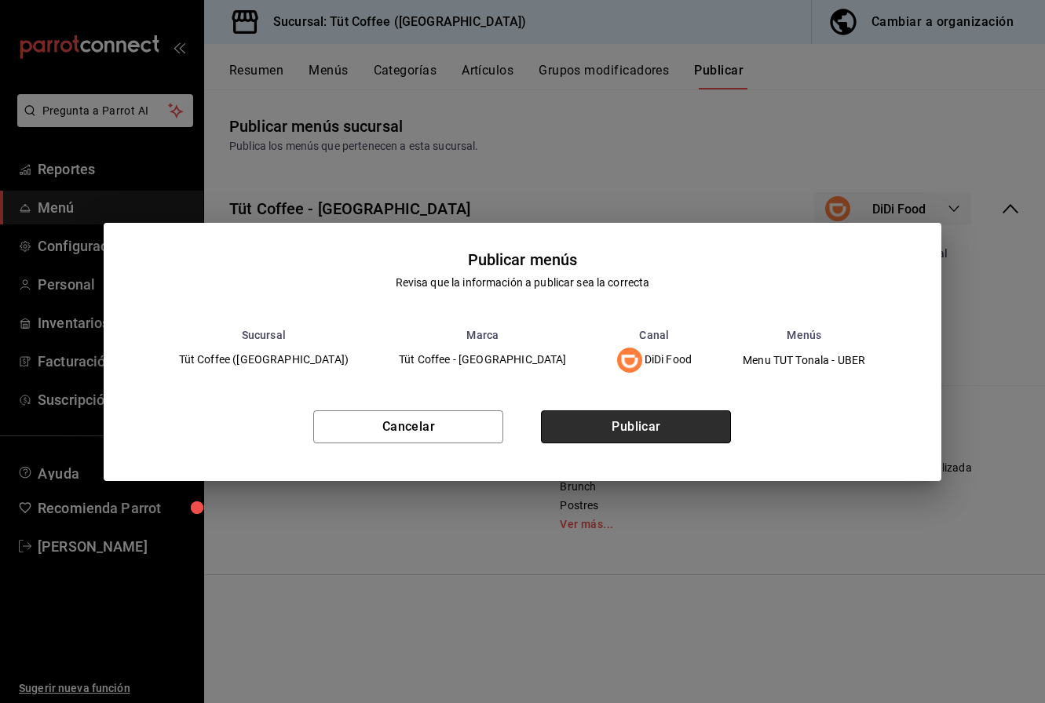
click at [630, 429] on button "Publicar" at bounding box center [636, 427] width 190 height 33
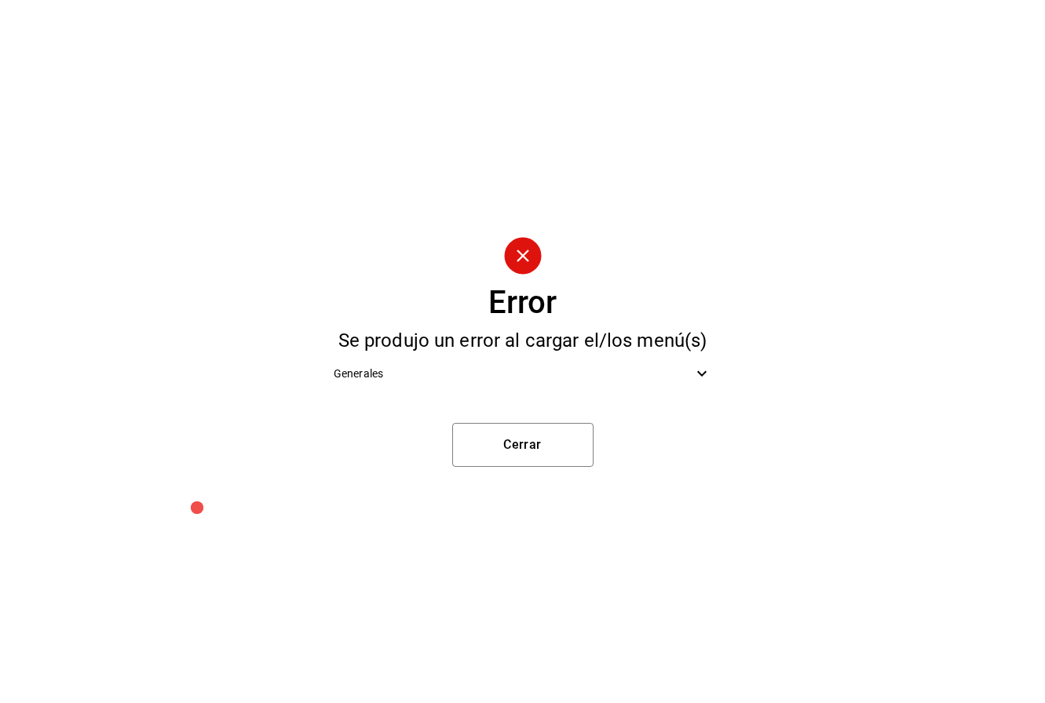
click at [508, 370] on span "Generales" at bounding box center [513, 374] width 359 height 16
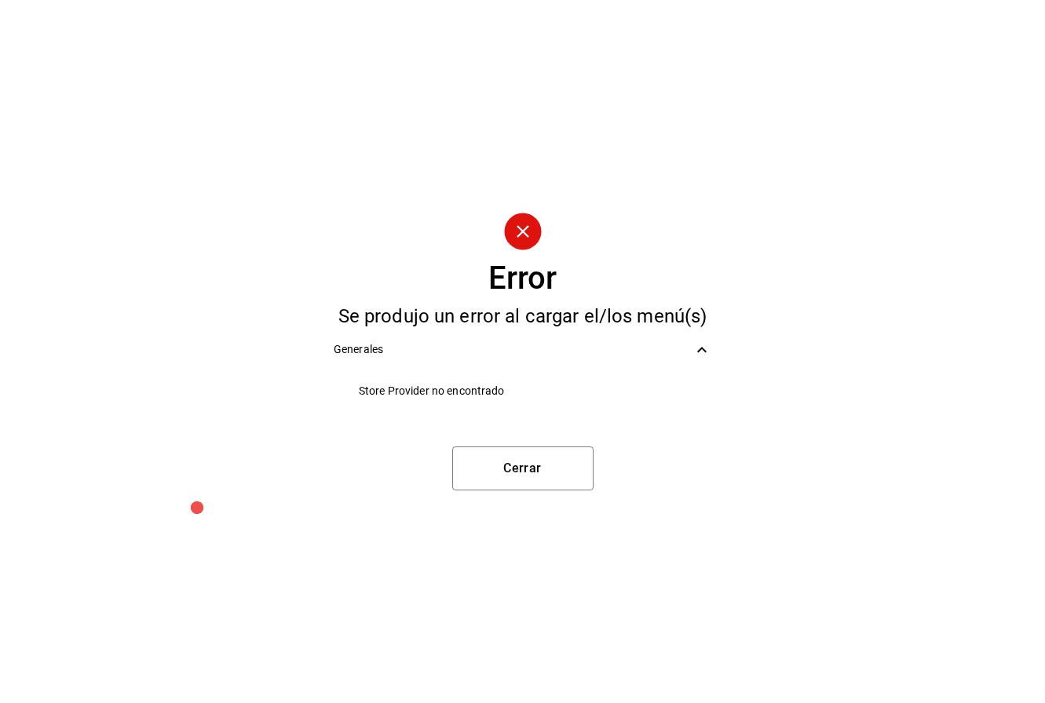
click at [460, 393] on span "Store Provider no encontrado" at bounding box center [535, 391] width 352 height 16
click at [515, 468] on button "Cerrar" at bounding box center [522, 469] width 141 height 44
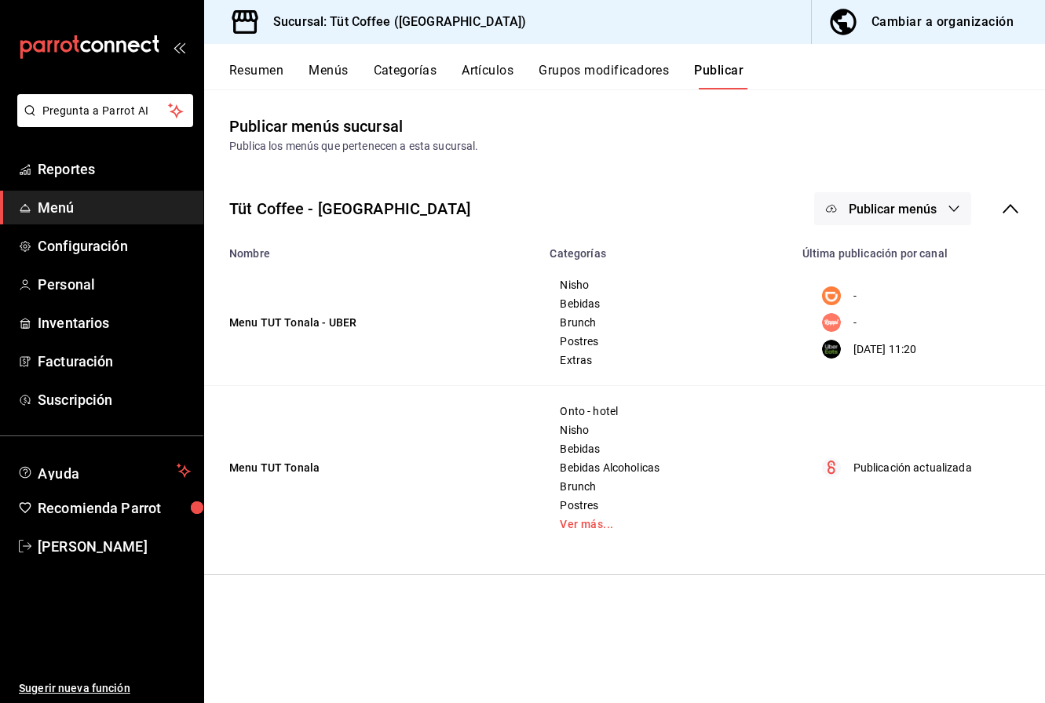
click at [903, 25] on div "Cambiar a organización" at bounding box center [942, 22] width 142 height 22
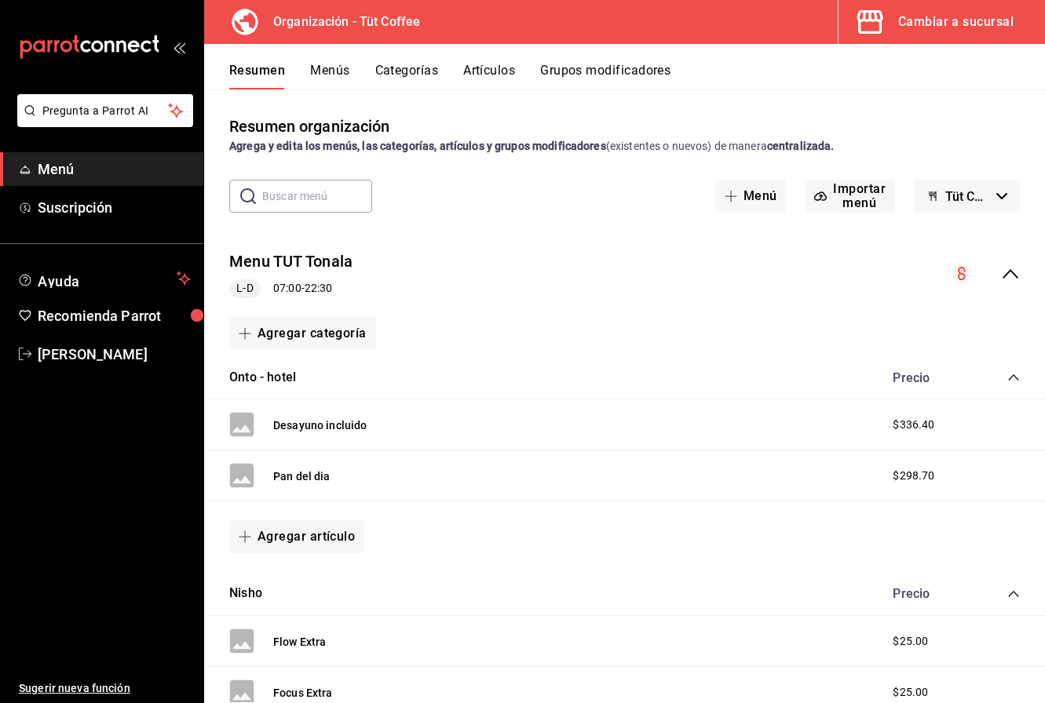
click at [480, 73] on button "Artículos" at bounding box center [489, 76] width 52 height 27
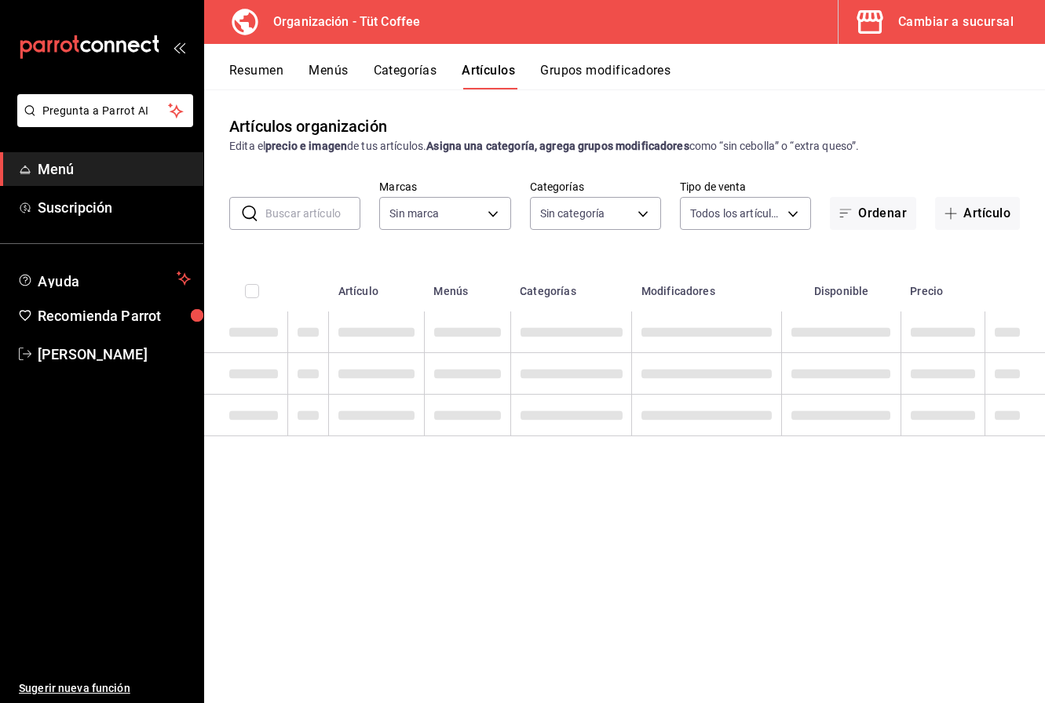
type input "32e499e3-ac49-4bfd-9688-6164702db340"
type input "01aa8595-7694-45da-9746-48b14e37431d,02054340-f982-493d-a520-4f9269409e90,55117…"
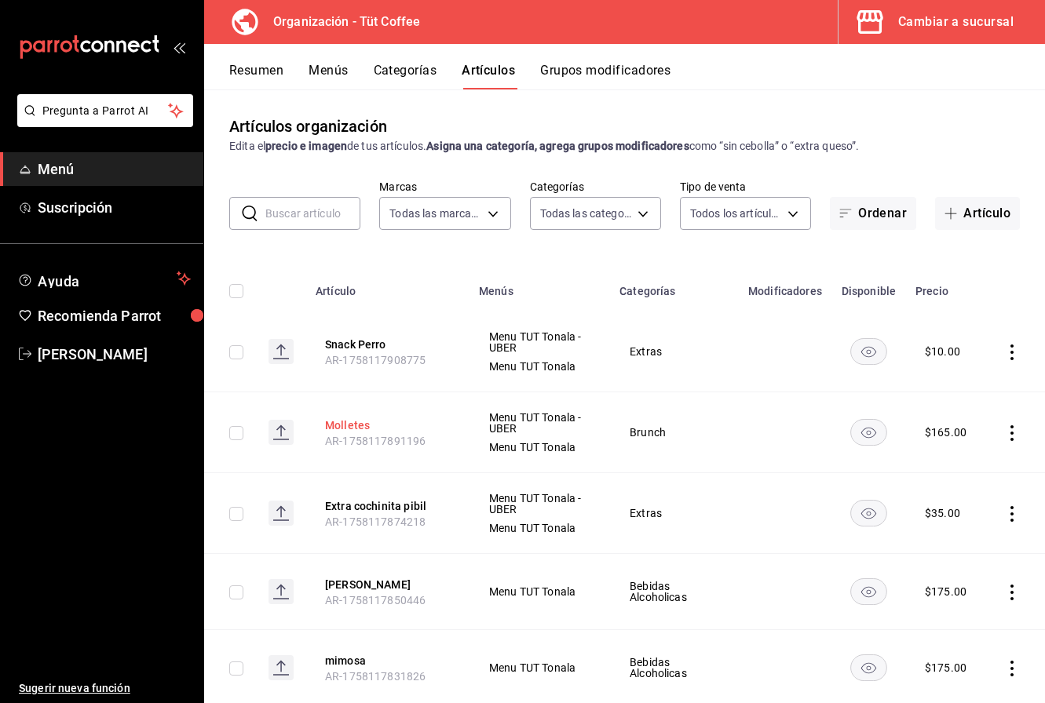
click at [343, 422] on button "Molletes" at bounding box center [388, 426] width 126 height 16
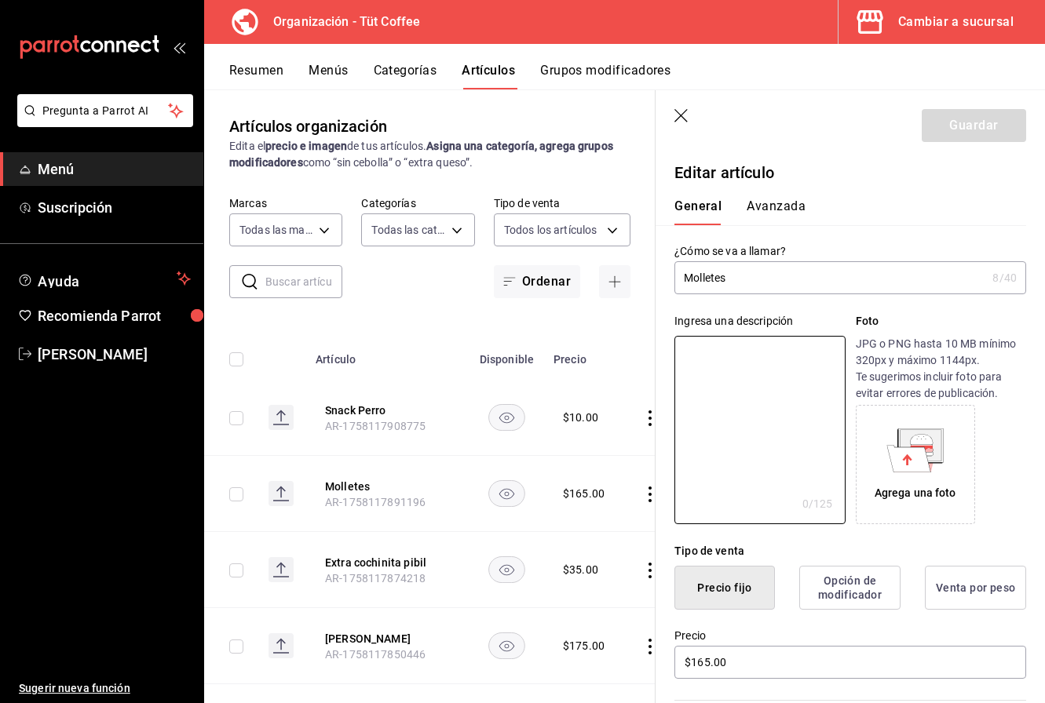
click at [743, 413] on textarea at bounding box center [759, 430] width 170 height 188
type textarea "P"
type textarea "x"
type textarea "Pa"
type textarea "x"
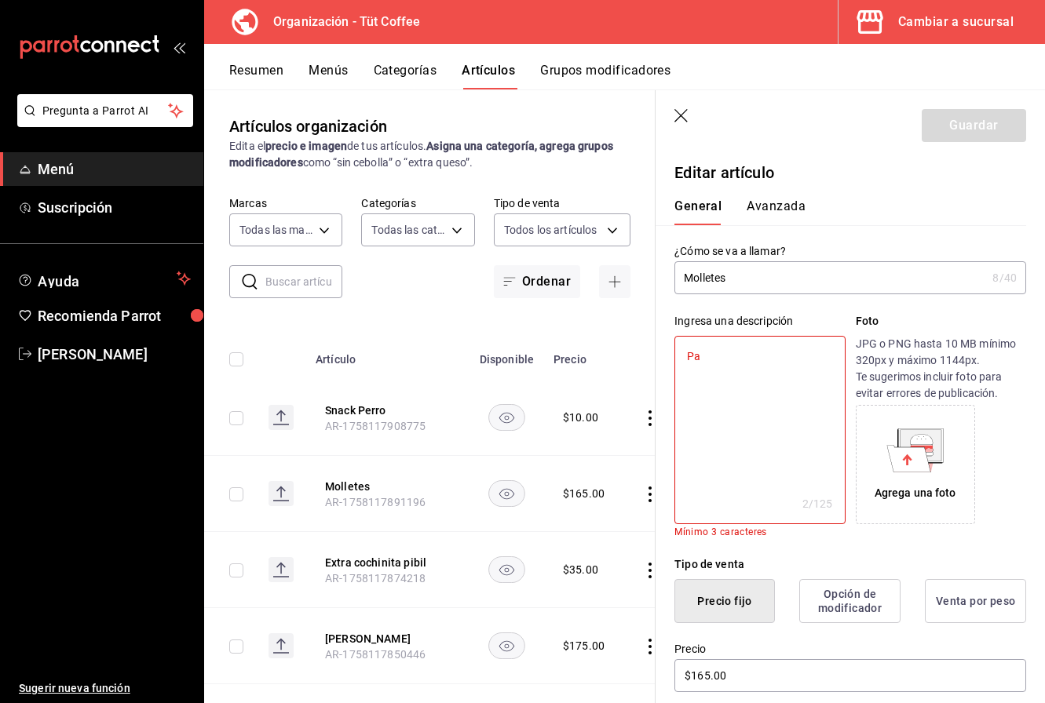
type textarea "P"
type textarea "x"
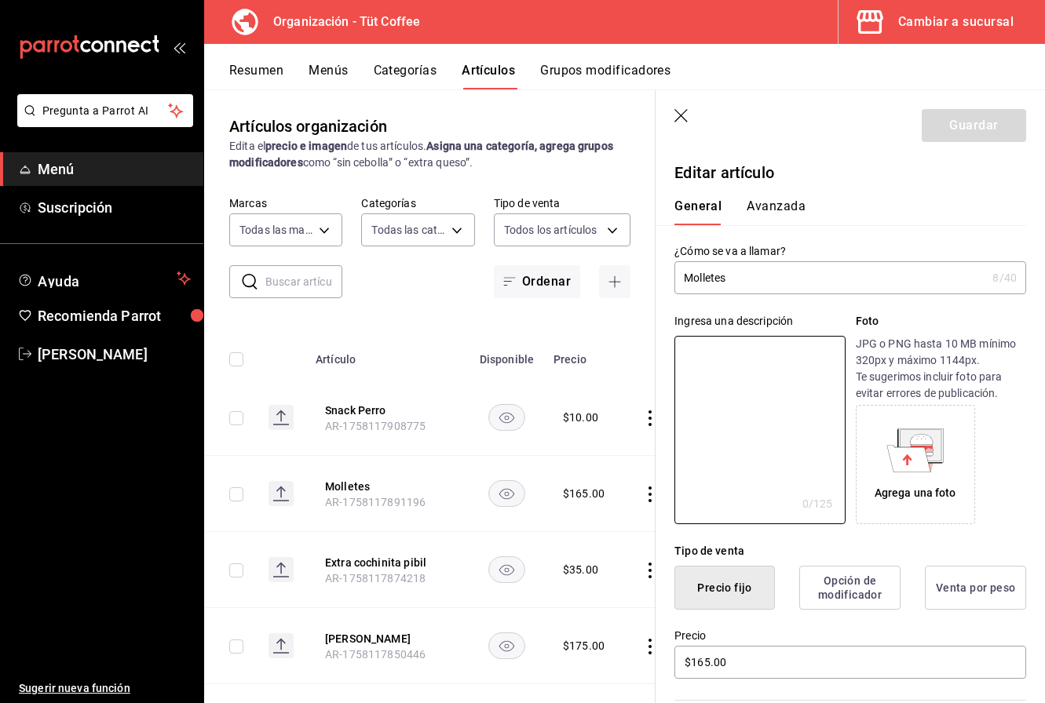
type textarea "P"
type textarea "x"
type textarea "Pa"
type textarea "x"
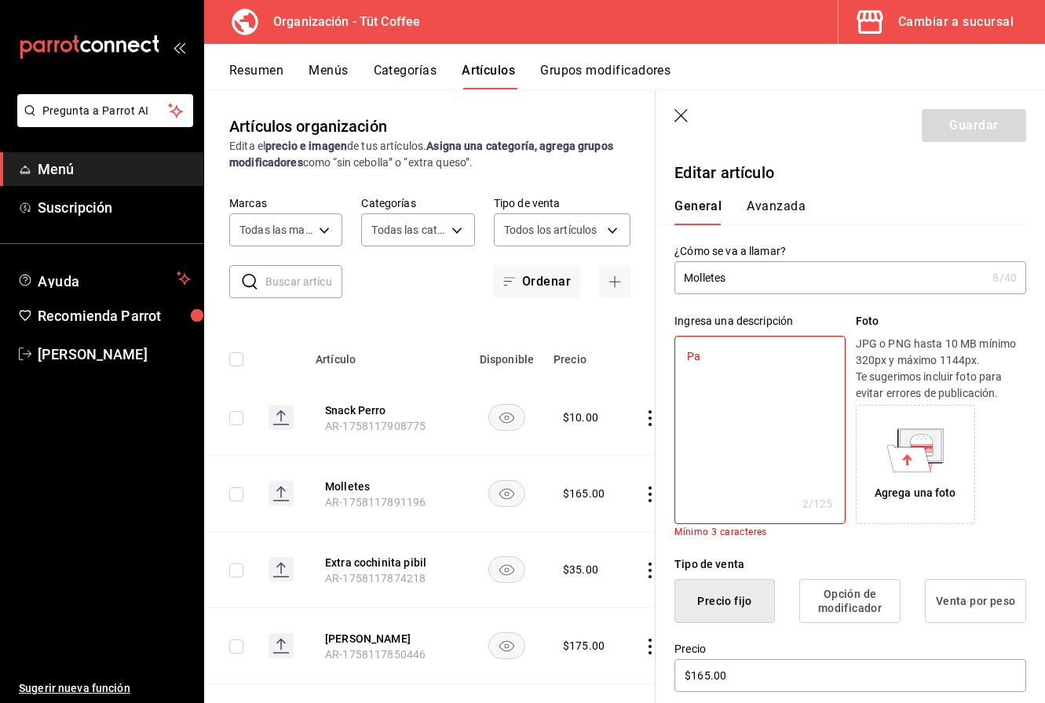
type textarea "Pan"
type textarea "x"
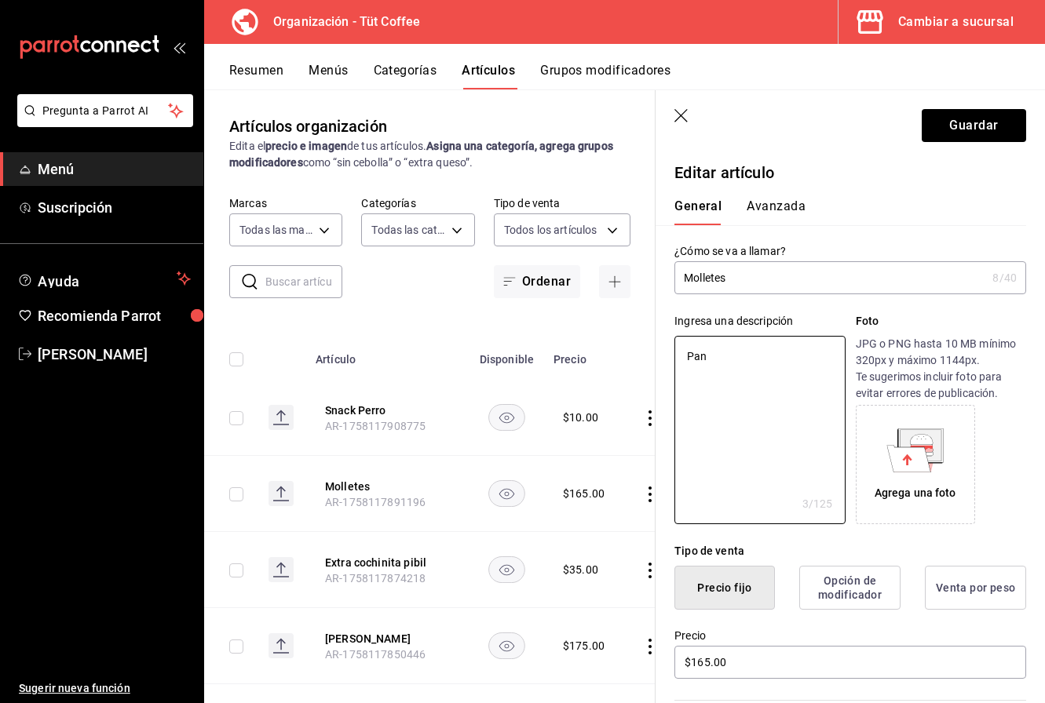
type textarea "Pan"
type textarea "x"
type textarea "Pan d"
type textarea "x"
type textarea "Pan de"
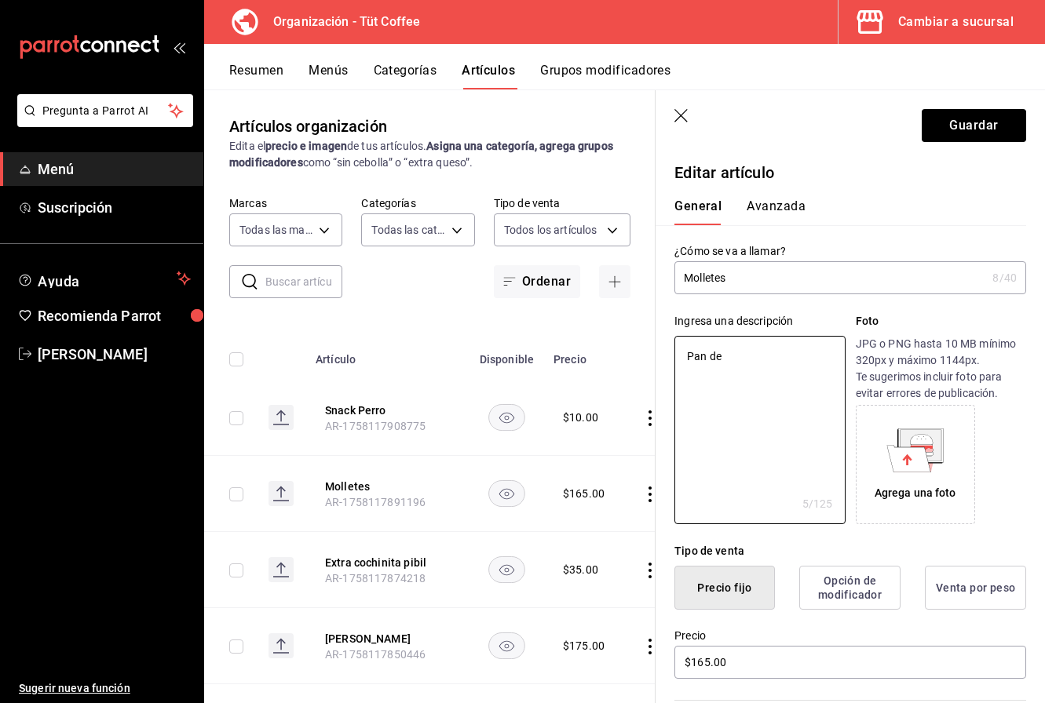
type textarea "x"
type textarea "Pan de b"
type textarea "x"
type textarea "Pan de ba"
type textarea "x"
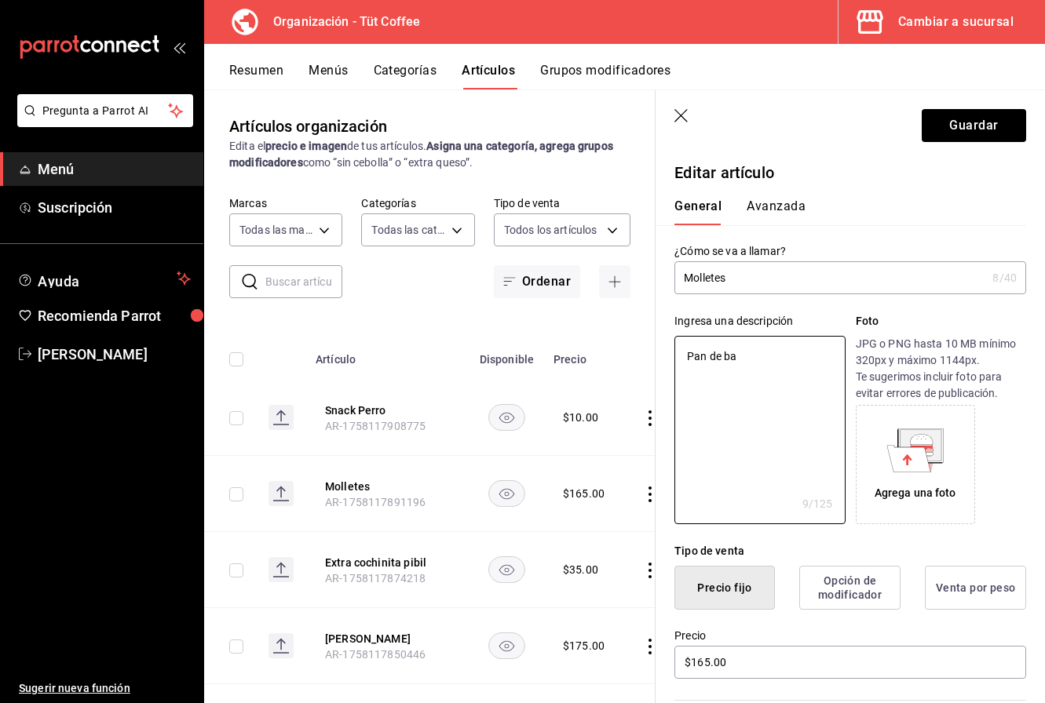
type textarea "Pan de bag"
type textarea "x"
type textarea "Pan de bagu"
type textarea "x"
type textarea "Pan de bague"
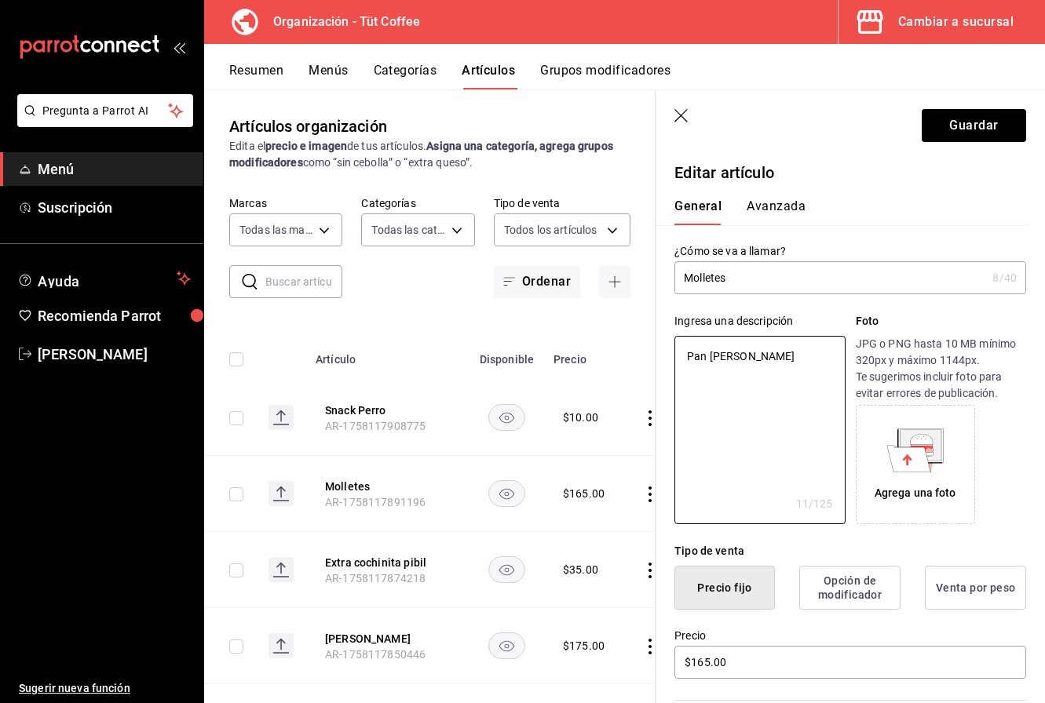
type textarea "x"
type textarea "Pan de baguet"
type textarea "x"
type textarea "Pan de baguett"
type textarea "x"
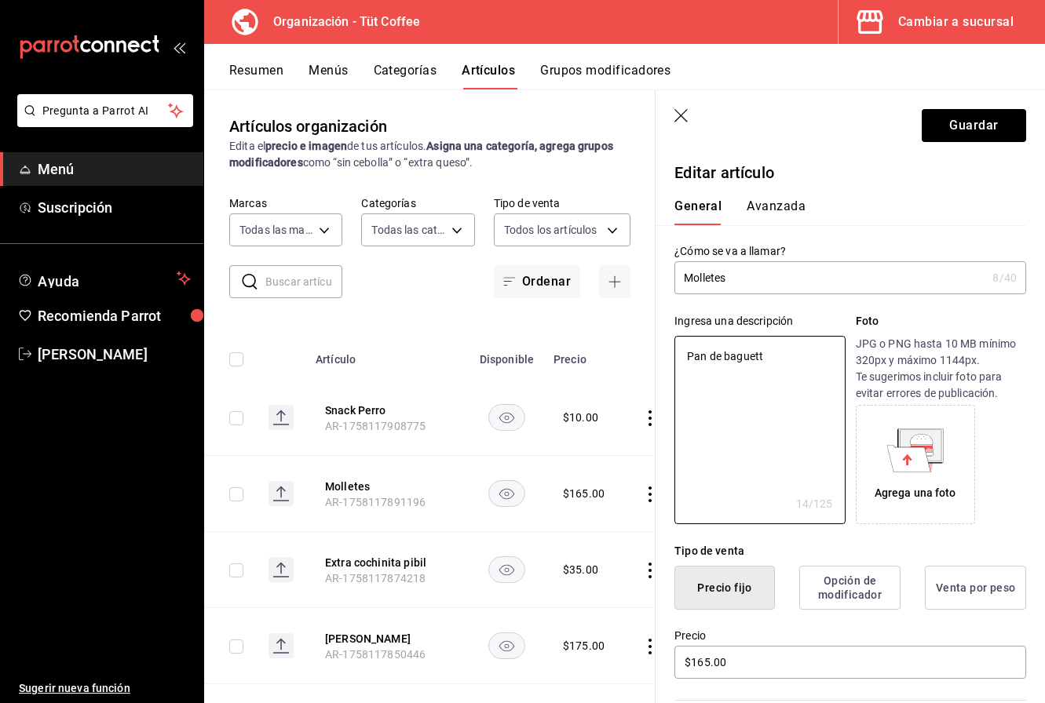
type textarea "Pan de baguette"
type textarea "x"
type textarea "Pan de baguette"
type textarea "x"
type textarea "Pan de baguette r"
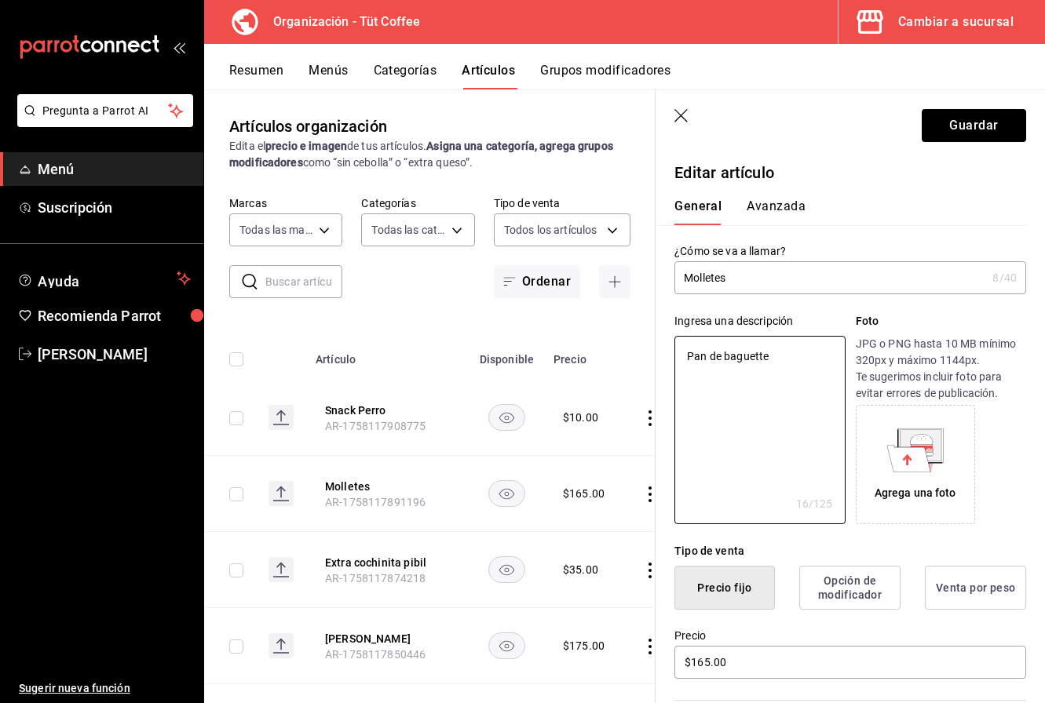
type textarea "x"
type textarea "Pan de baguette re"
type textarea "x"
type textarea "Pan de baguette rec"
type textarea "x"
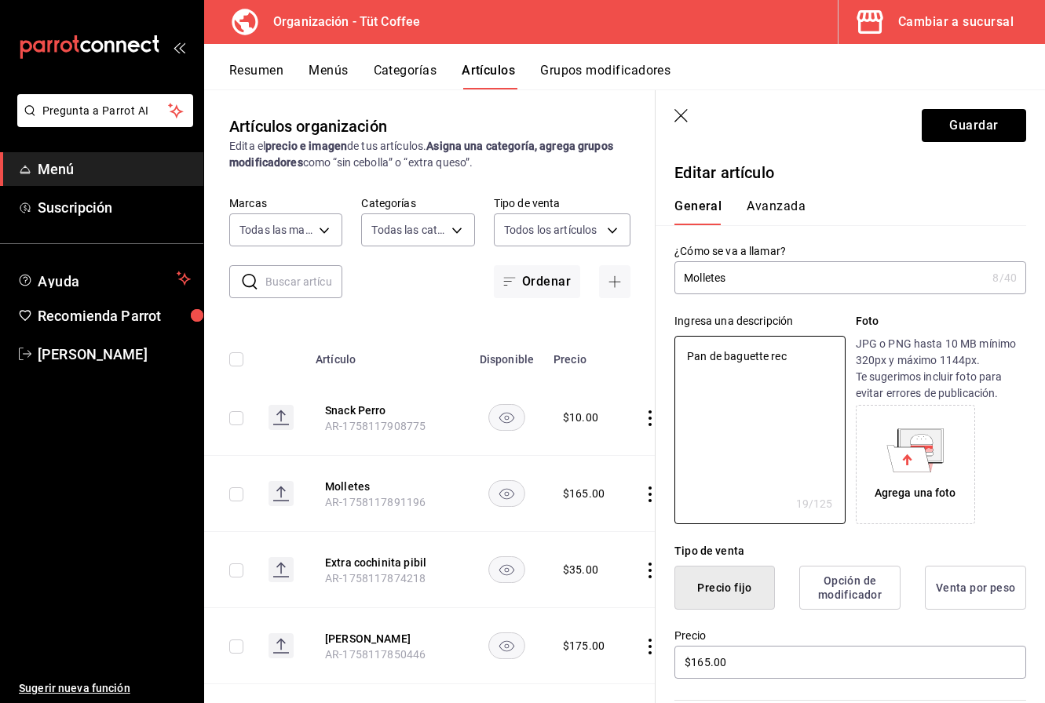
type textarea "Pan de baguette reci"
type textarea "x"
type textarea "Pan de baguette recie"
type textarea "x"
type textarea "Pan de baguette recien"
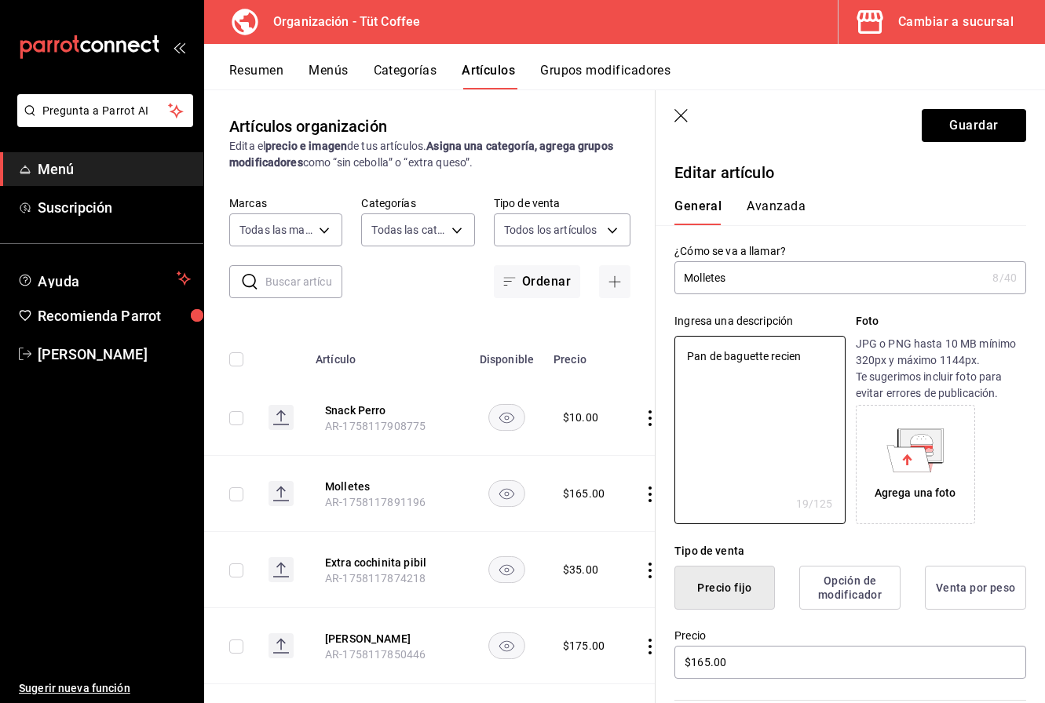
type textarea "x"
type textarea "Pan de baguette recien"
type textarea "x"
type textarea "Pan de baguette recien h"
type textarea "x"
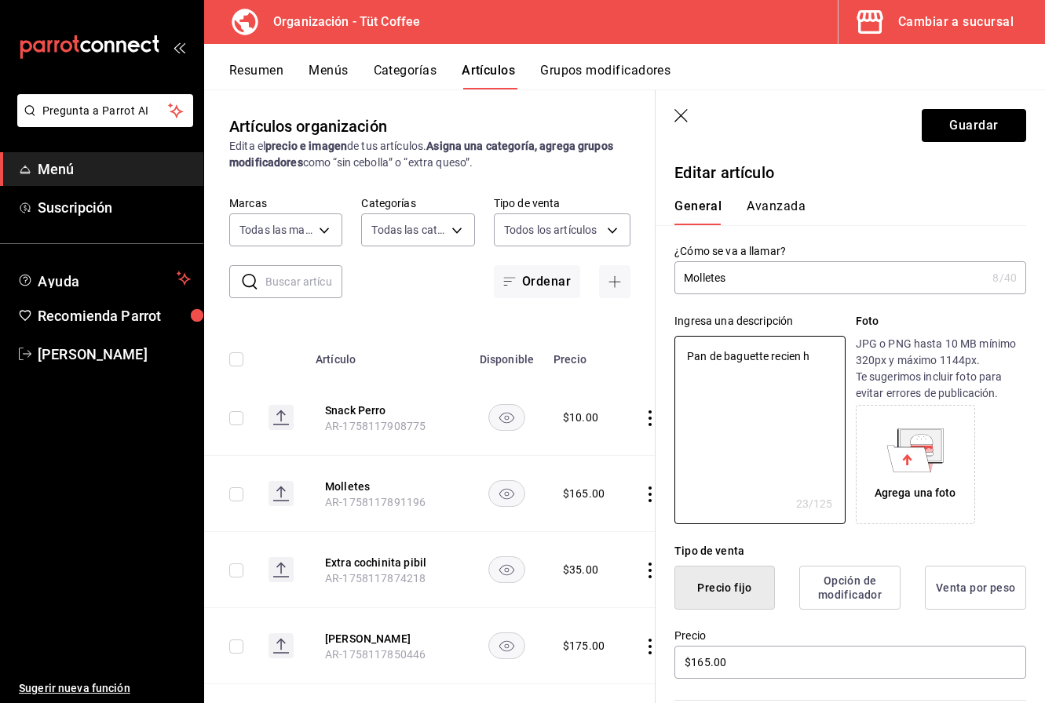
type textarea "Pan de baguette recien ho"
type textarea "x"
type textarea "Pan de baguette recien hor"
type textarea "x"
type textarea "Pan de baguette recien horn"
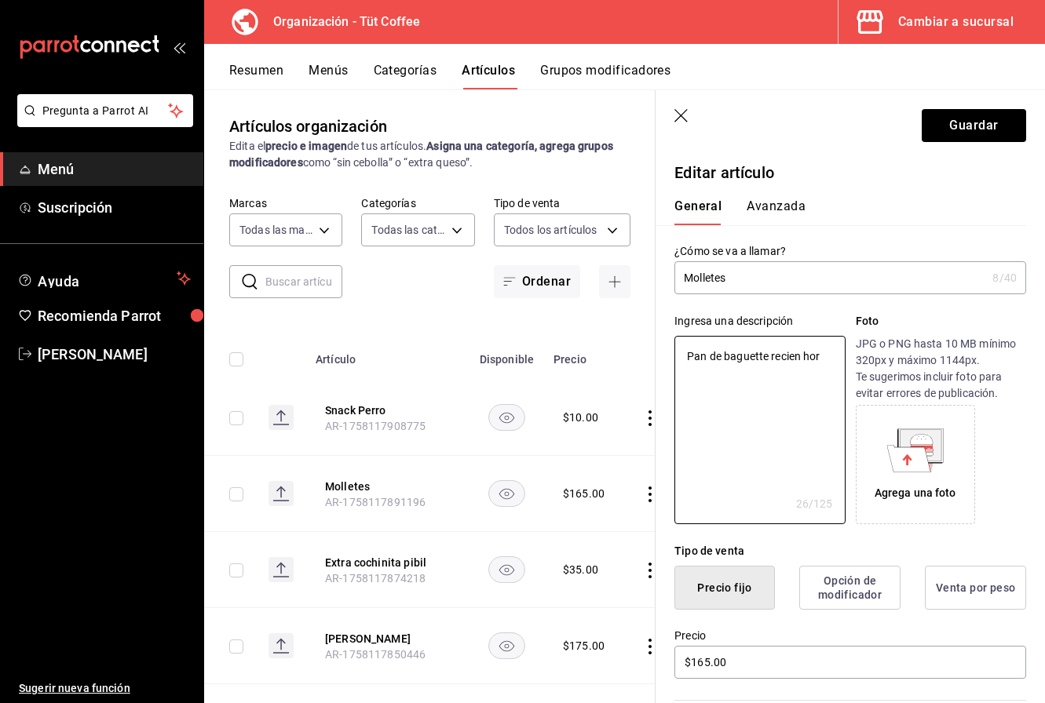
type textarea "x"
type textarea "Pan de baguette recien horne"
type textarea "x"
type textarea "Pan de baguette recien hornea"
type textarea "x"
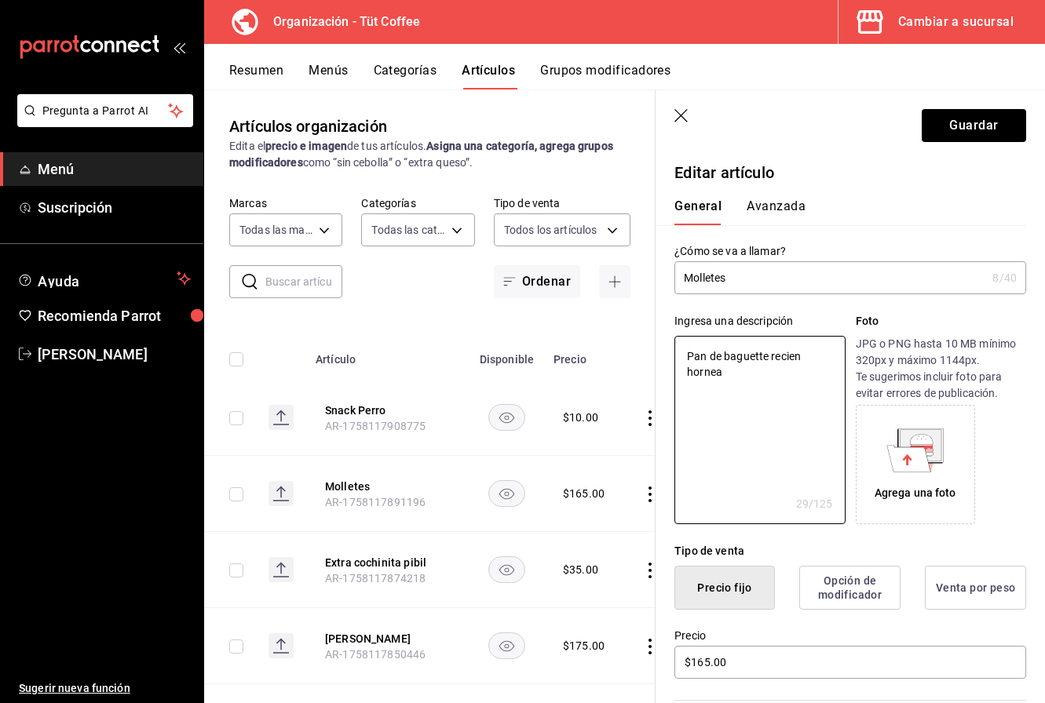
type textarea "Pan de baguette recien hornead"
type textarea "x"
type textarea "Pan de baguette recien horneado"
type textarea "x"
type textarea "Pan de baguette recien horneado"
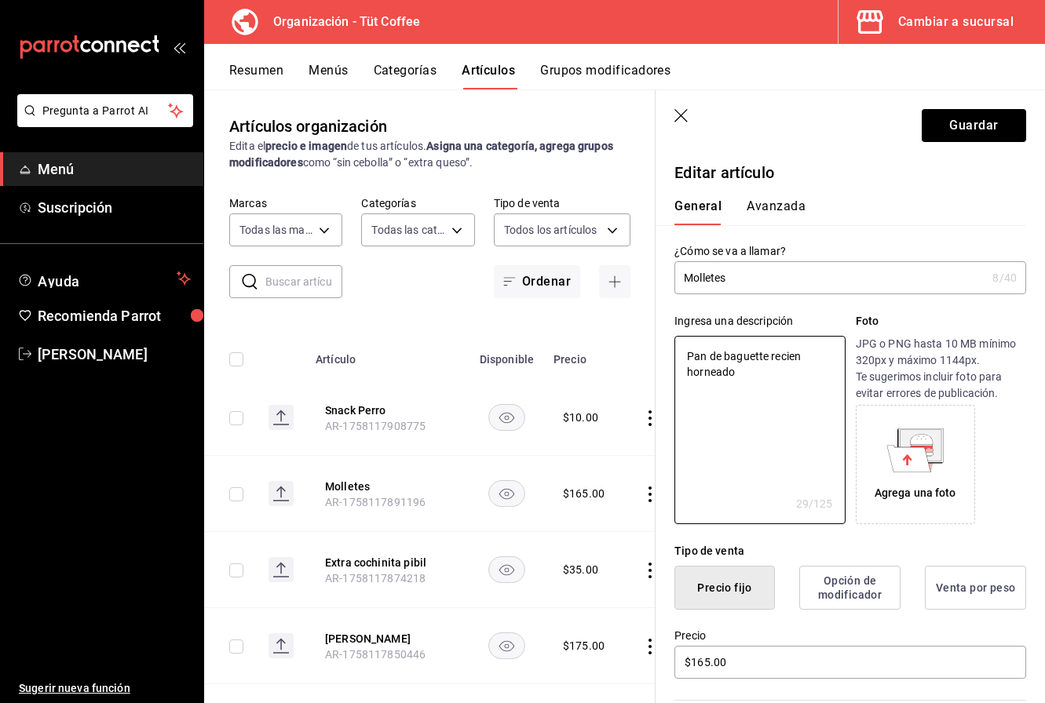
type textarea "x"
type textarea "Pan de baguette recien horneado c"
type textarea "x"
type textarea "Pan de baguette recien horneado co"
type textarea "x"
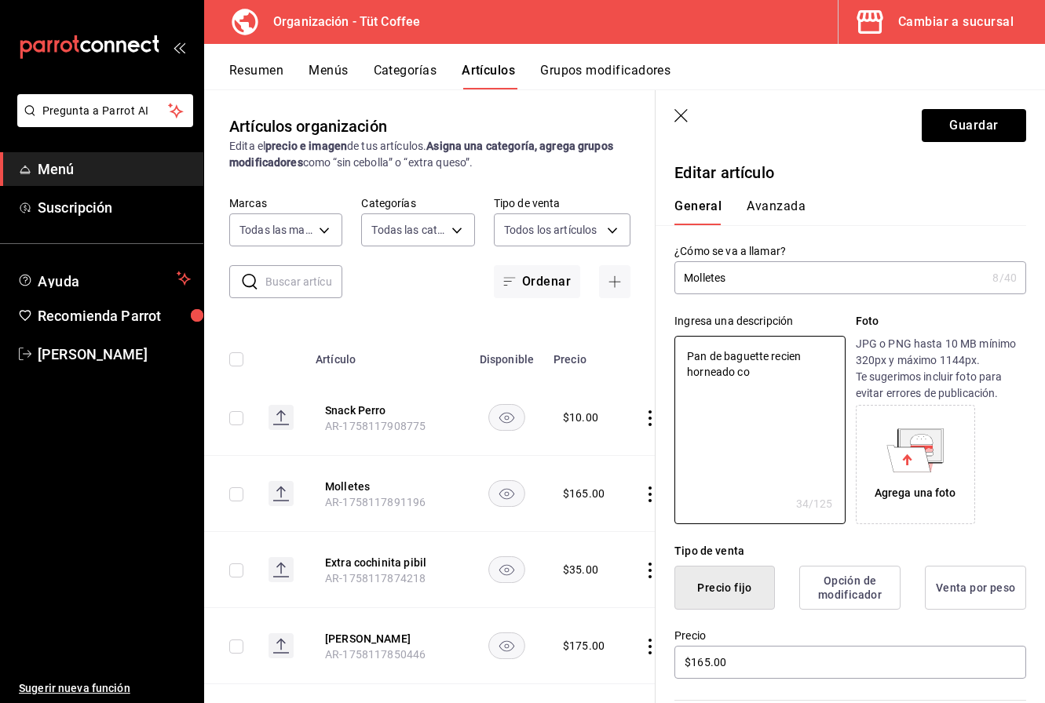
type textarea "Pan de baguette recien horneado con"
type textarea "x"
type textarea "Pan de baguette recien horneado con"
type textarea "x"
type textarea "Pan de baguette recien horneado con f"
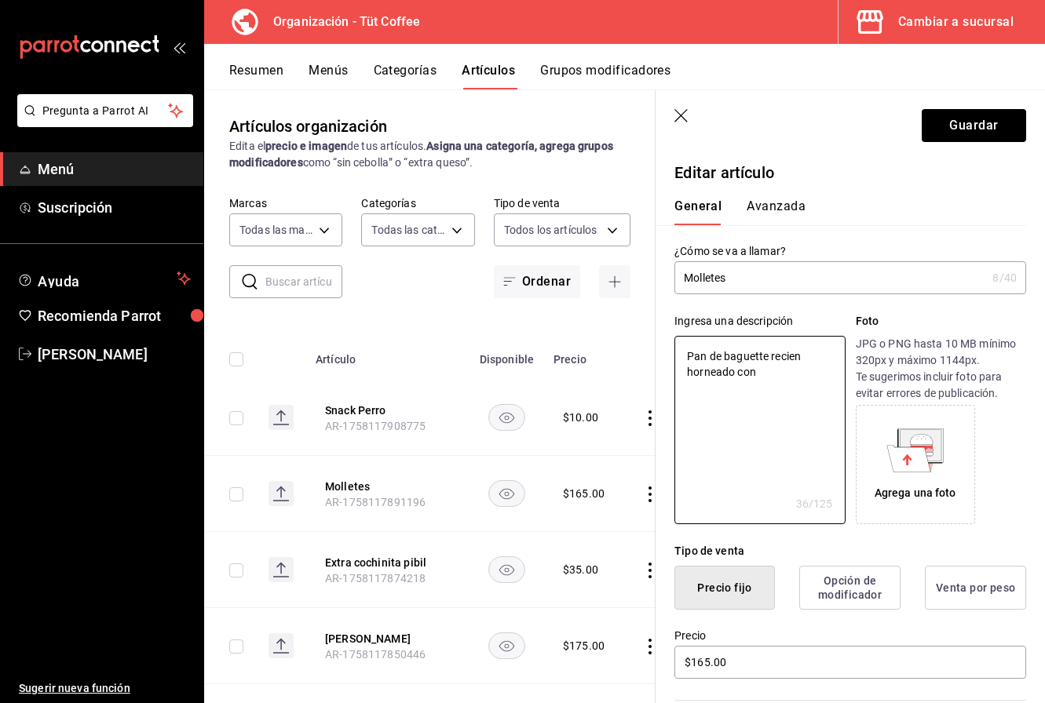
type textarea "x"
type textarea "Pan de baguette recien horneado con fr"
type textarea "x"
type textarea "Pan de baguette recien horneado con fri"
type textarea "x"
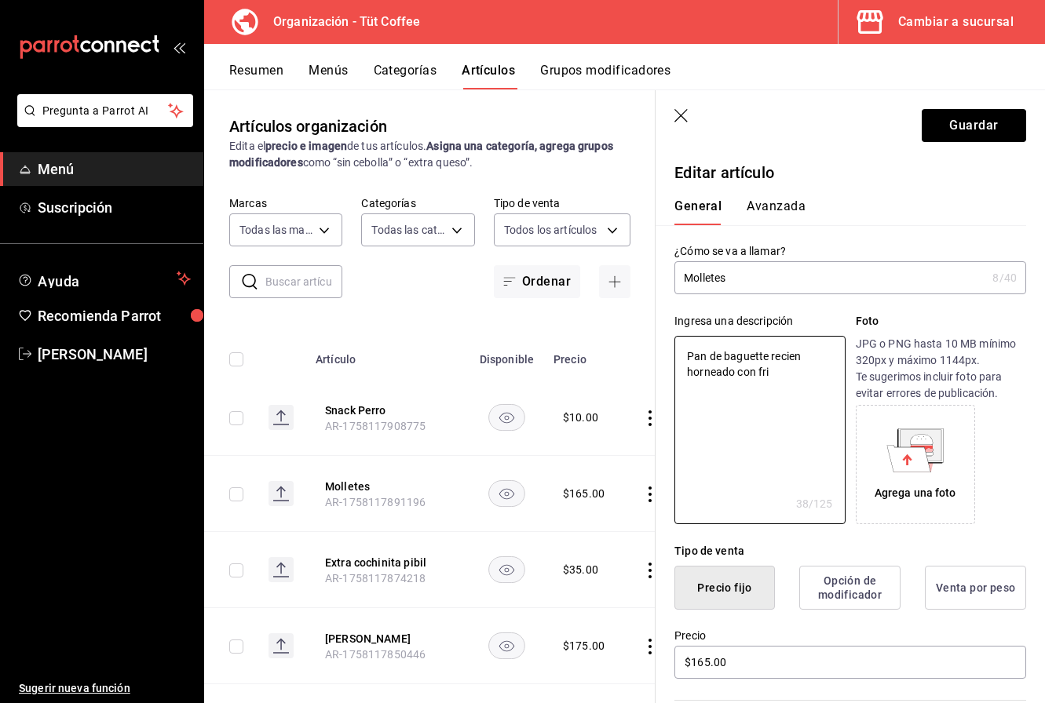
type textarea "Pan de baguette recien horneado con frij"
type textarea "x"
type textarea "Pan de baguette recien horneado con frijo"
type textarea "x"
type textarea "Pan de baguette recien horneado con frijol"
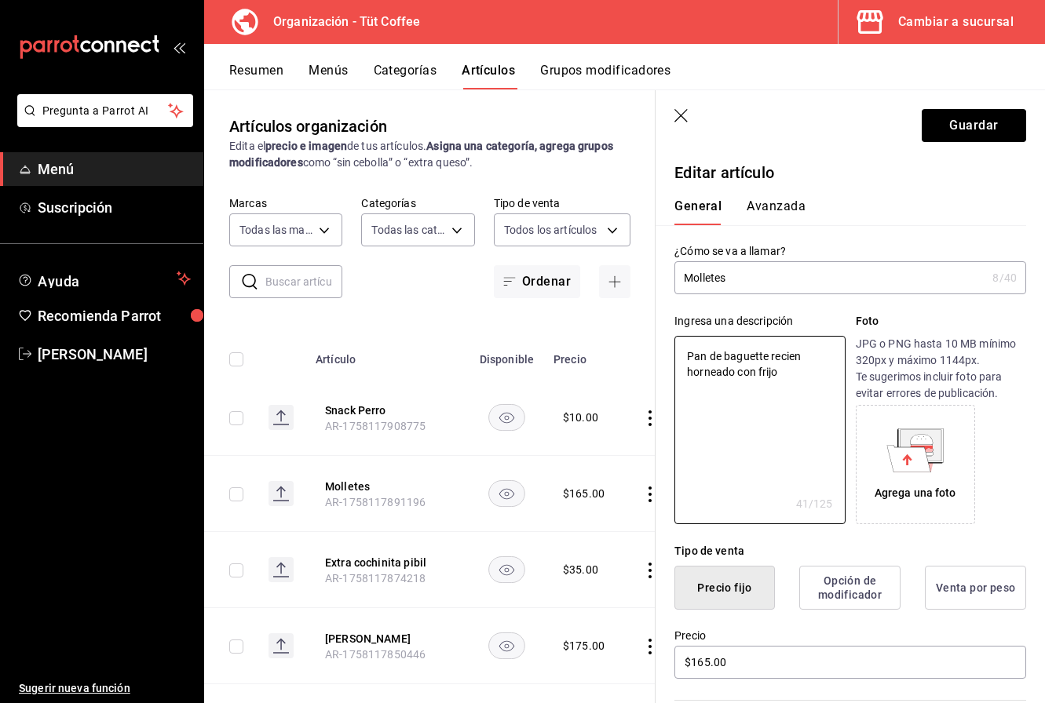
type textarea "x"
type textarea "Pan de baguette recien horneado con frijols"
type textarea "x"
type textarea "Pan de baguette recien horneado con frijols,"
type textarea "x"
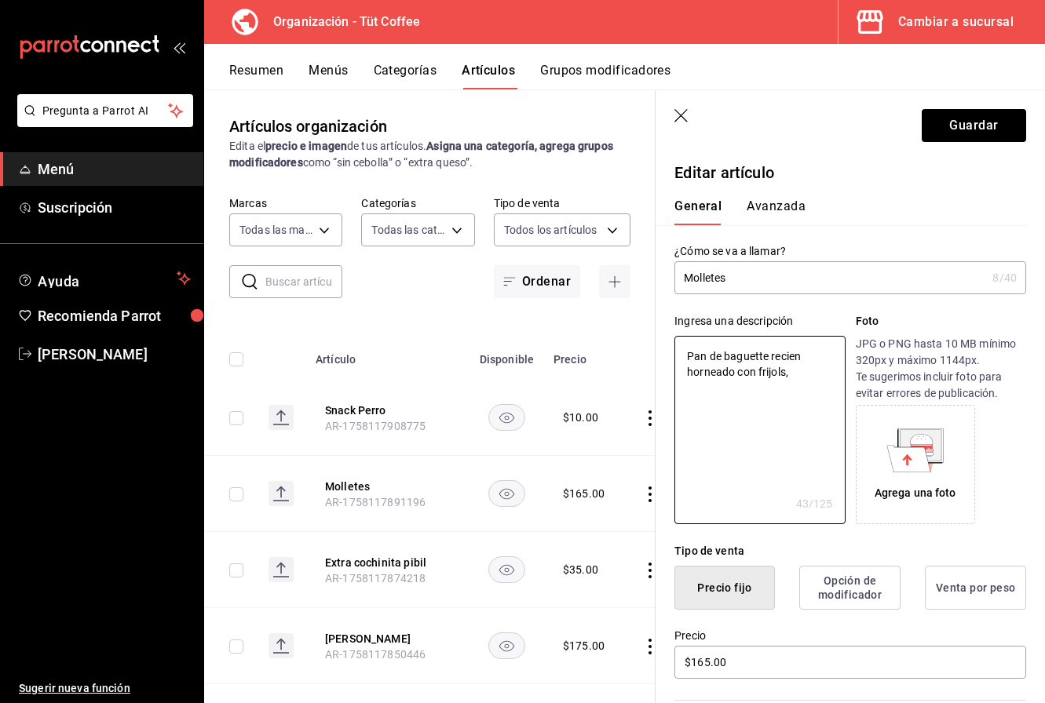
type textarea "Pan de baguette recien horneado con frijols,"
type textarea "x"
type textarea "Pan de baguette recien horneado con frijols, q"
type textarea "x"
type textarea "Pan de baguette recien horneado con frijols, qu"
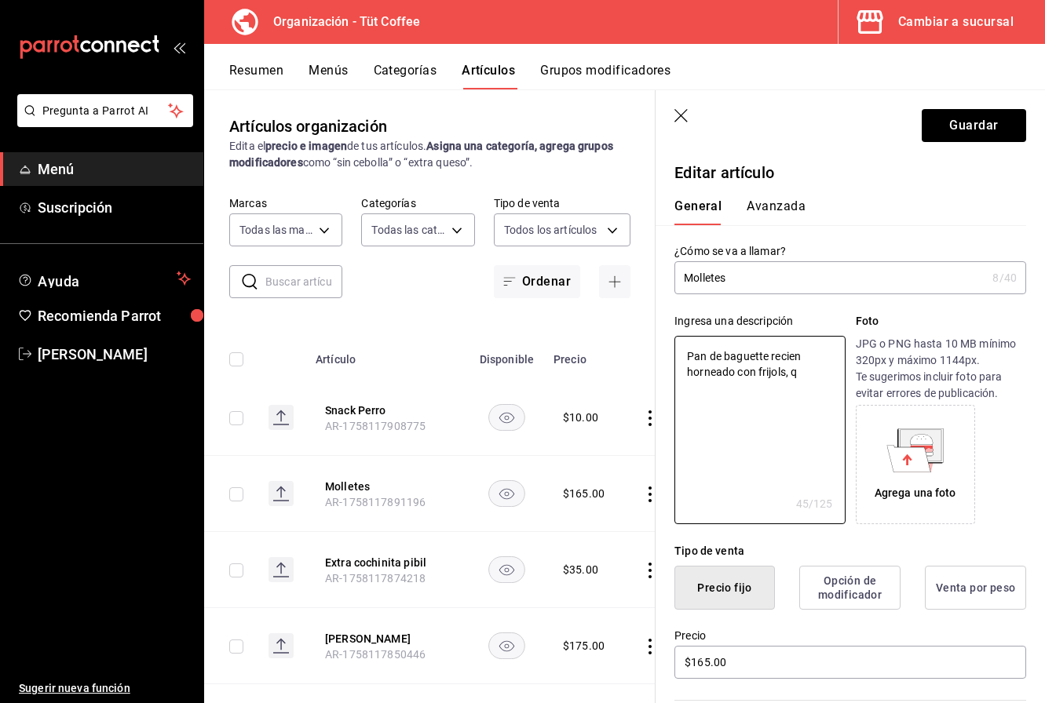
type textarea "x"
type textarea "Pan de baguette recien horneado con frijols, que"
type textarea "x"
type textarea "Pan de baguette recien horneado con frijols, ques"
type textarea "x"
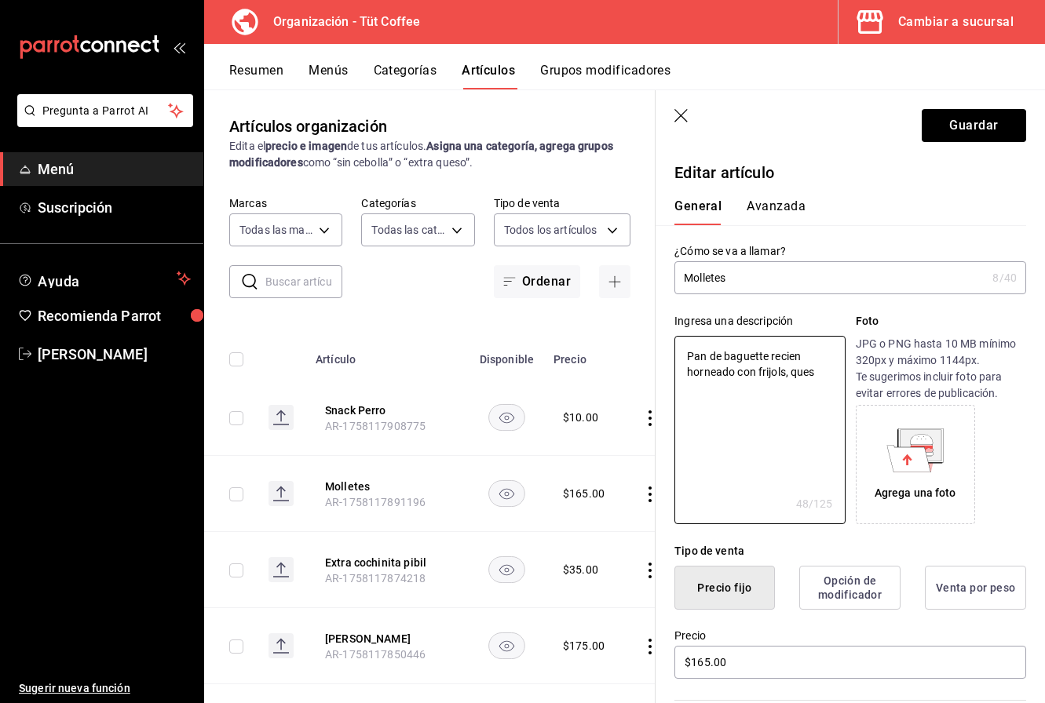
type textarea "Pan de baguette recien horneado con frijols, queso"
type textarea "x"
type textarea "Pan de baguette recien horneado con frijols, queso"
type textarea "x"
type textarea "Pan de baguette recien horneado con frijols, queso g"
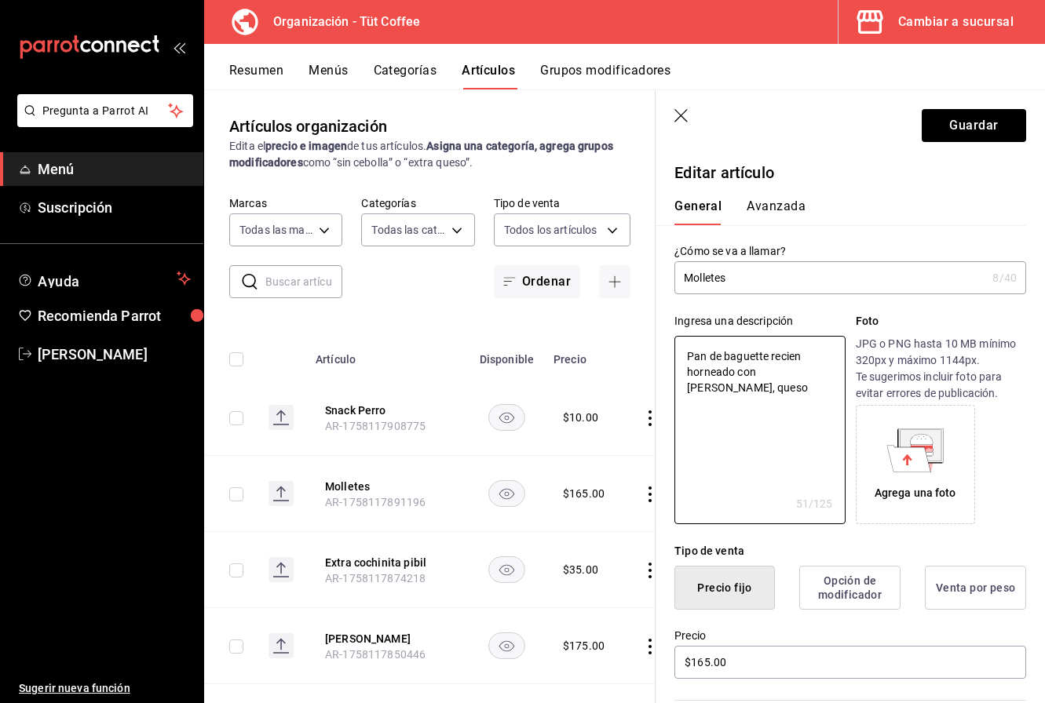
type textarea "x"
type textarea "Pan de baguette recien horneado con frijols, queso gr"
type textarea "x"
type textarea "Pan de baguette recien horneado con frijols, queso gra"
type textarea "x"
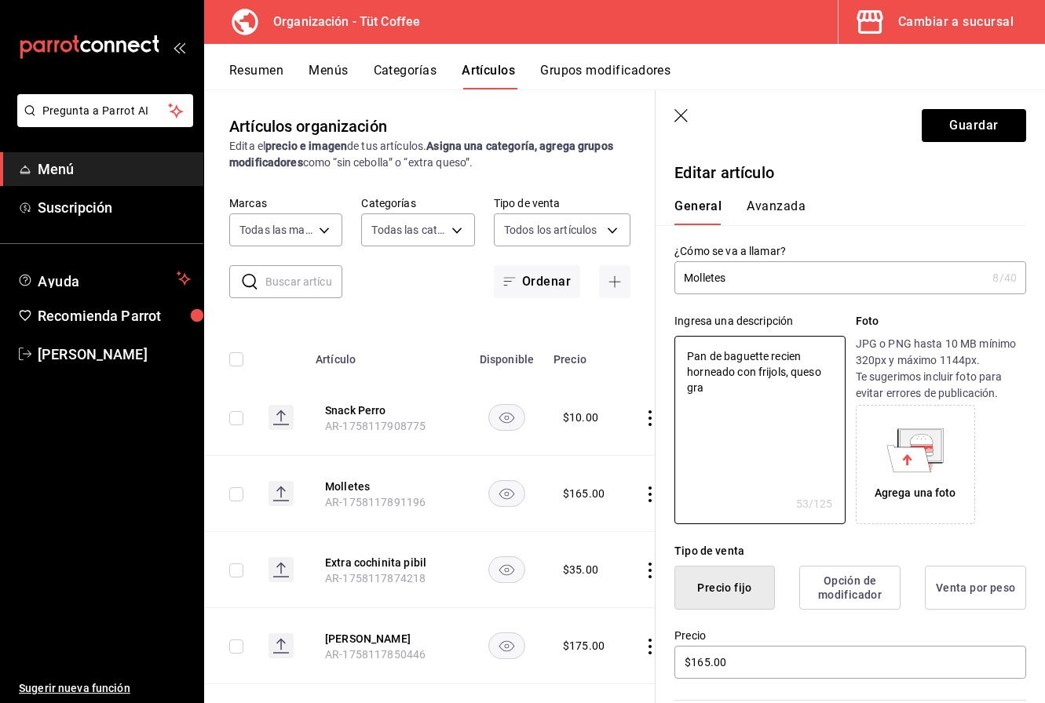
type textarea "Pan de baguette recien horneado con frijols, queso grat"
type textarea "x"
type textarea "Pan de baguette recien horneado con frijols, queso grati"
type textarea "x"
type textarea "Pan de baguette recien horneado con frijols, queso gratin"
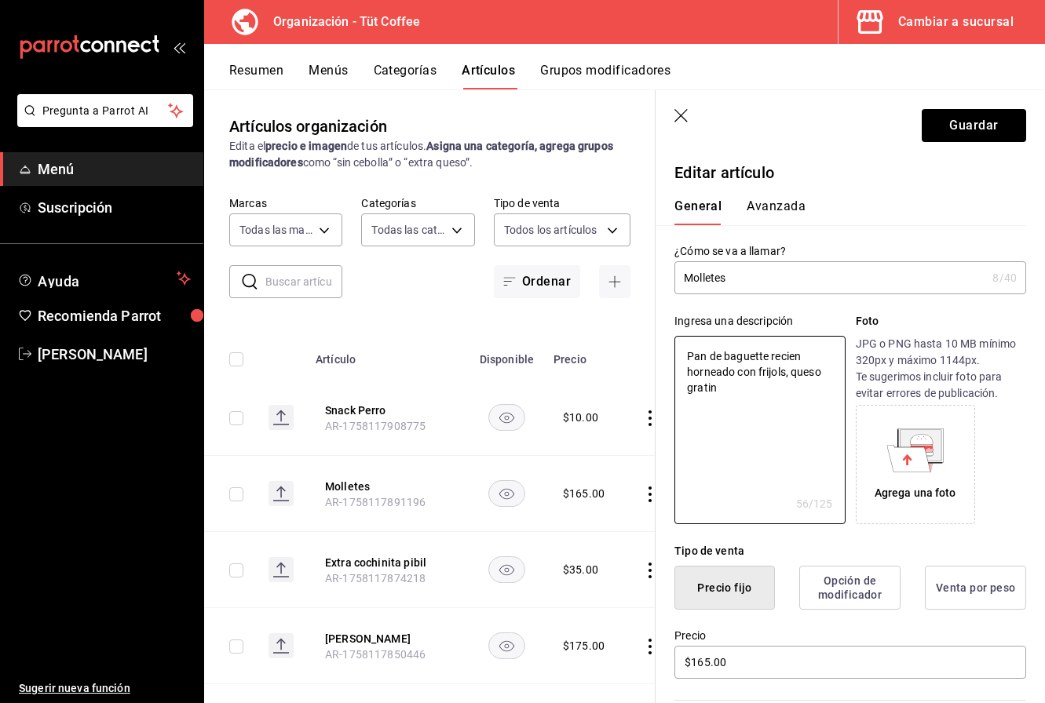
type textarea "x"
type textarea "Pan de baguette recien horneado con frijols, queso gratina"
type textarea "x"
type textarea "Pan de baguette recien horneado con frijols, queso gratinad"
type textarea "x"
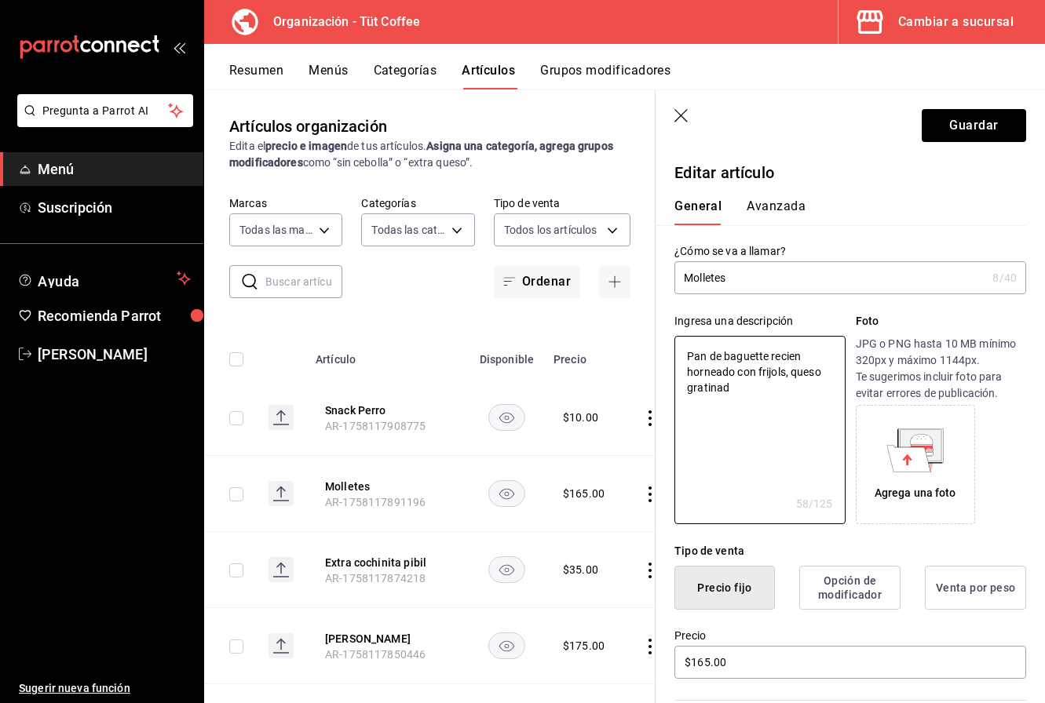
type textarea "Pan de baguette recien horneado con frijols, queso gratinado"
type textarea "x"
click at [781, 373] on textarea "Pan de baguette recien horneado con frijols, queso gratinado" at bounding box center [759, 430] width 170 height 188
type textarea "Pan de baguette recien horneado con frijoles, queso gratinado"
type textarea "x"
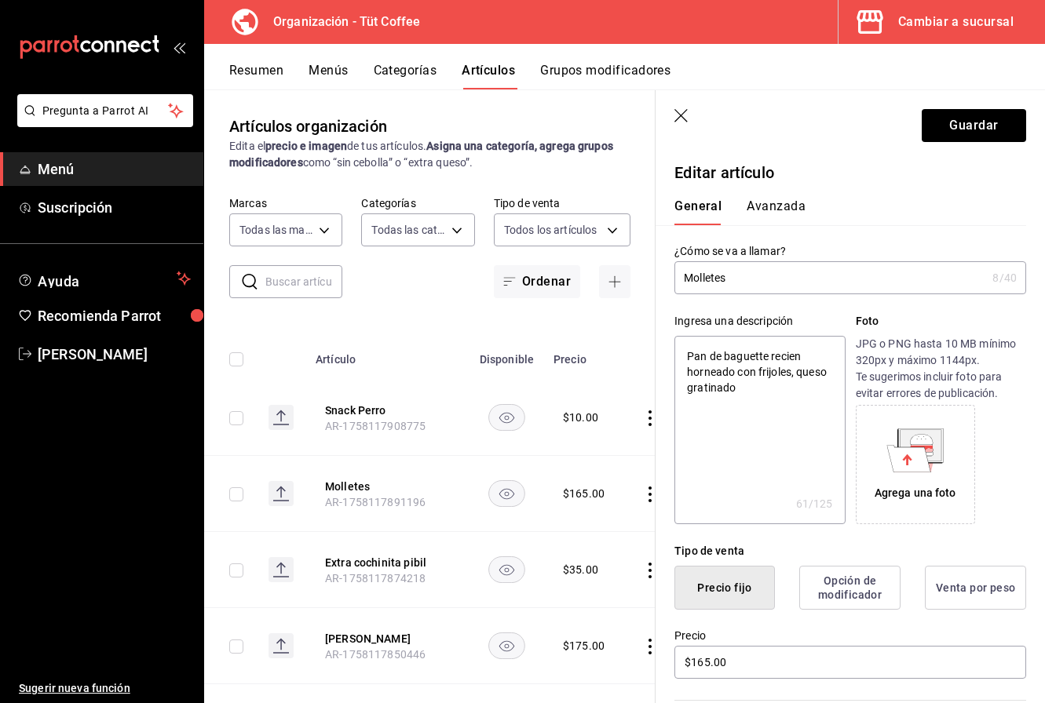
click at [797, 374] on textarea "Pan de baguette recien horneado con frijoles, queso gratinado" at bounding box center [759, 430] width 170 height 188
type textarea "Pan de baguette recien horneado con frijoles,queso gratinado"
type textarea "x"
type textarea "Pan de baguette recien horneado con frijolesqueso gratinado"
type textarea "x"
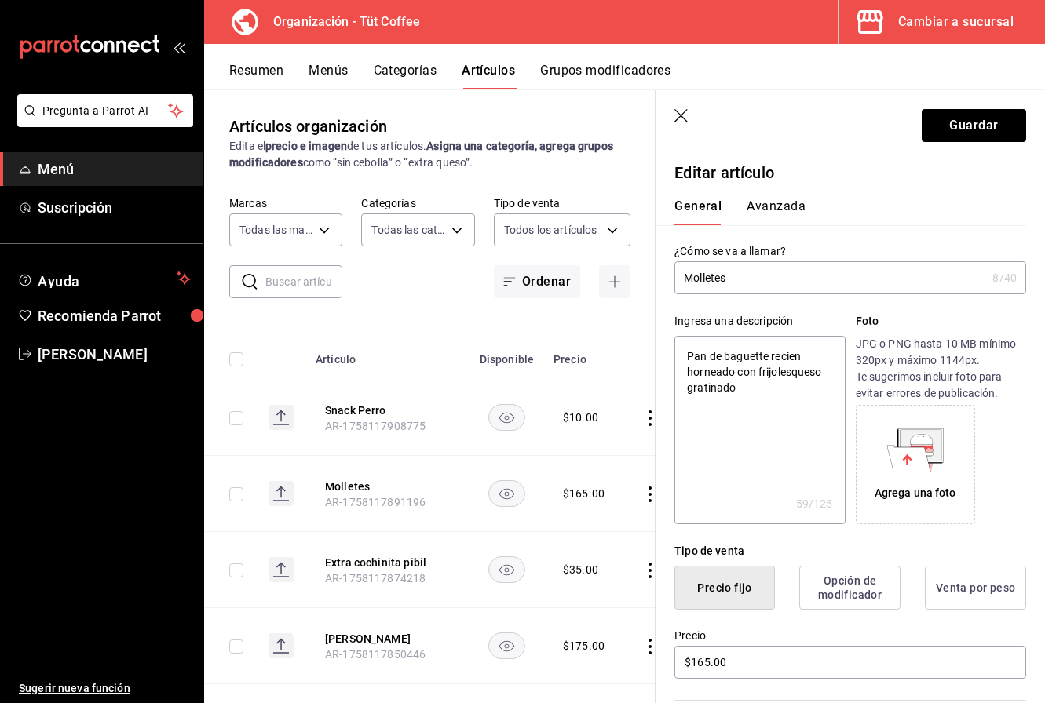
type textarea "Pan de baguette recien horneado con frijoles queso gratinado"
type textarea "x"
type textarea "Pan de baguette recien horneado con frijoles yqueso gratinado"
type textarea "x"
type textarea "Pan de baguette recien horneado con frijoles y queso gratinado"
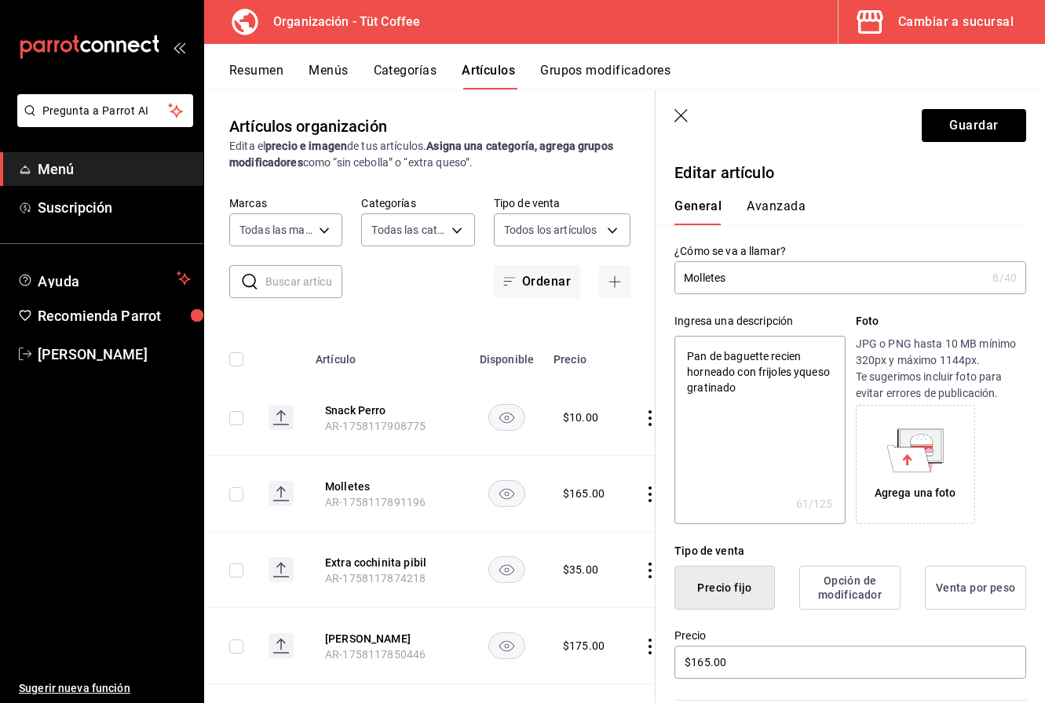
type textarea "x"
click at [785, 388] on textarea "Pan de baguette recien horneado con frijoles y queso gratinado" at bounding box center [759, 430] width 170 height 188
type textarea "Pan de baguette recien horneado con frijoles y queso gratinado."
type textarea "x"
type textarea "Pan de baguette recien horneado con frijoles y queso gratinado."
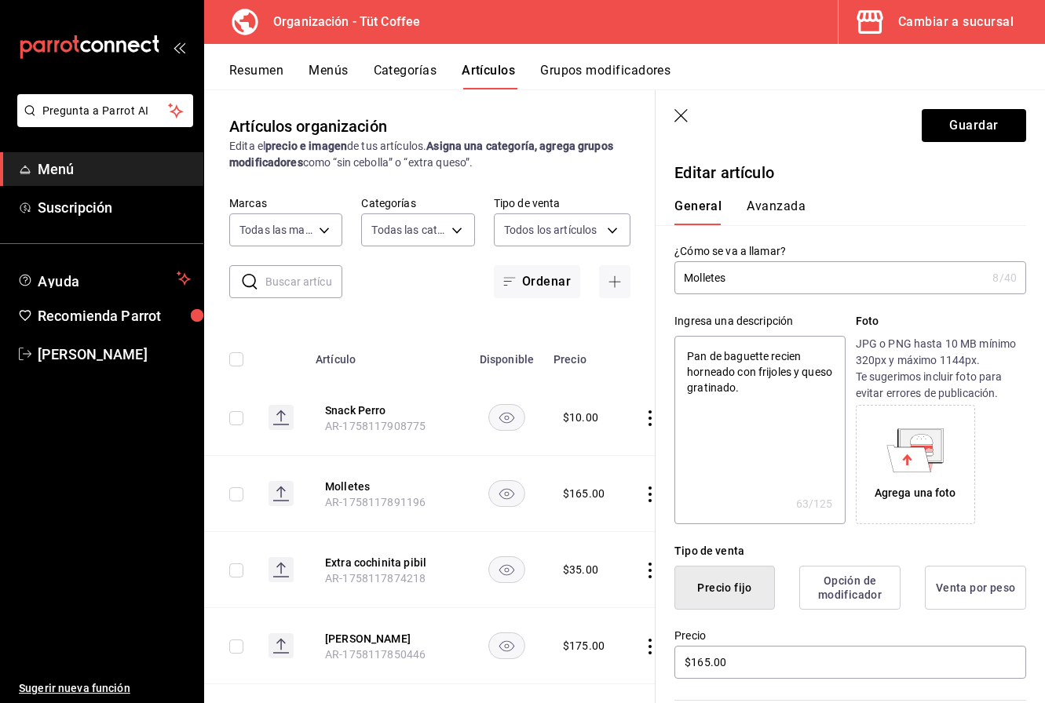
type textarea "x"
click at [785, 358] on textarea "Pan de baguette recien horneado con frijoles y queso gratinado." at bounding box center [759, 430] width 170 height 188
type textarea "Pan de baguette recién horneado con frijoles y queso gratinado."
type textarea "x"
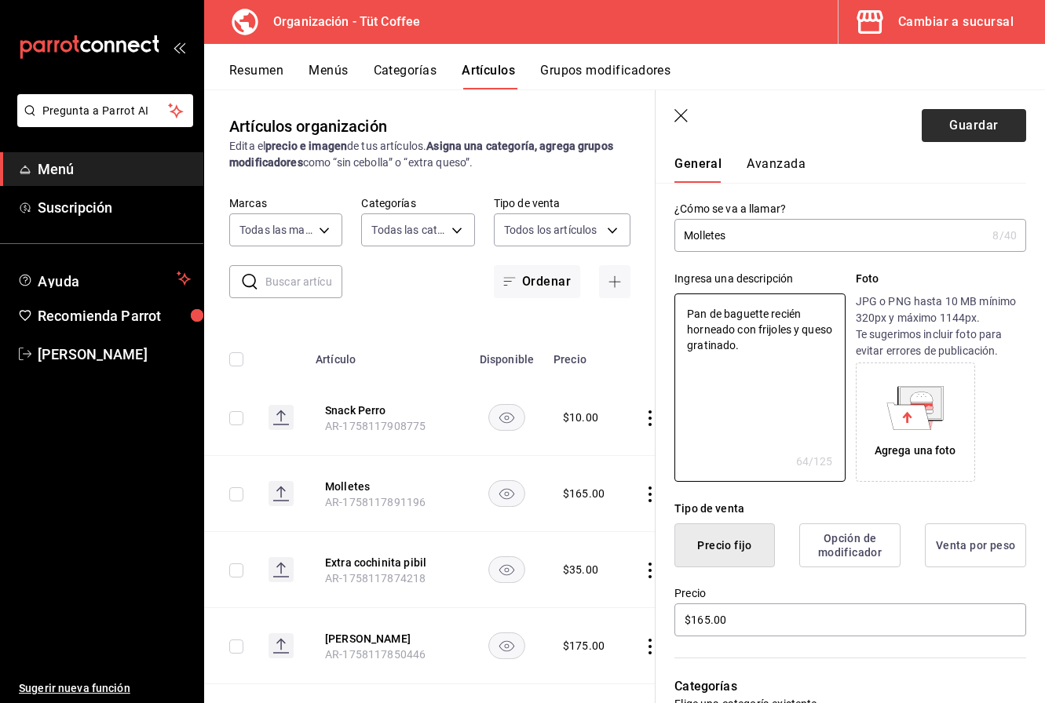
type textarea "Pan de baguette recién horneado con frijoles y queso gratinado."
click at [949, 124] on button "Guardar" at bounding box center [973, 125] width 104 height 33
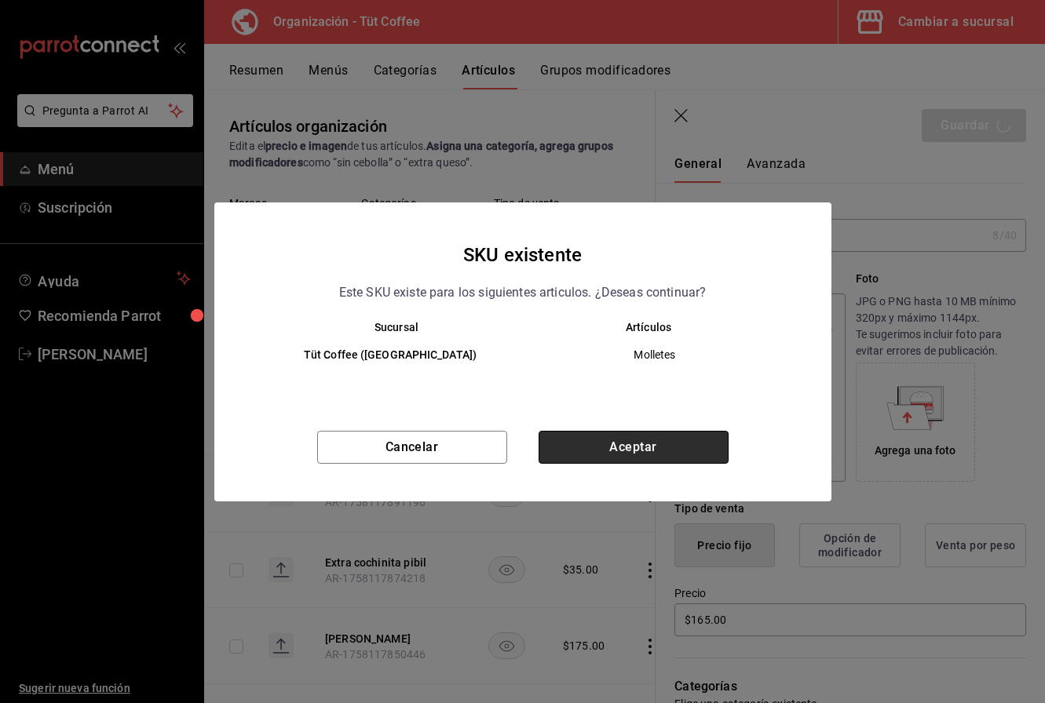
click at [599, 440] on button "Aceptar" at bounding box center [633, 447] width 190 height 33
type textarea "x"
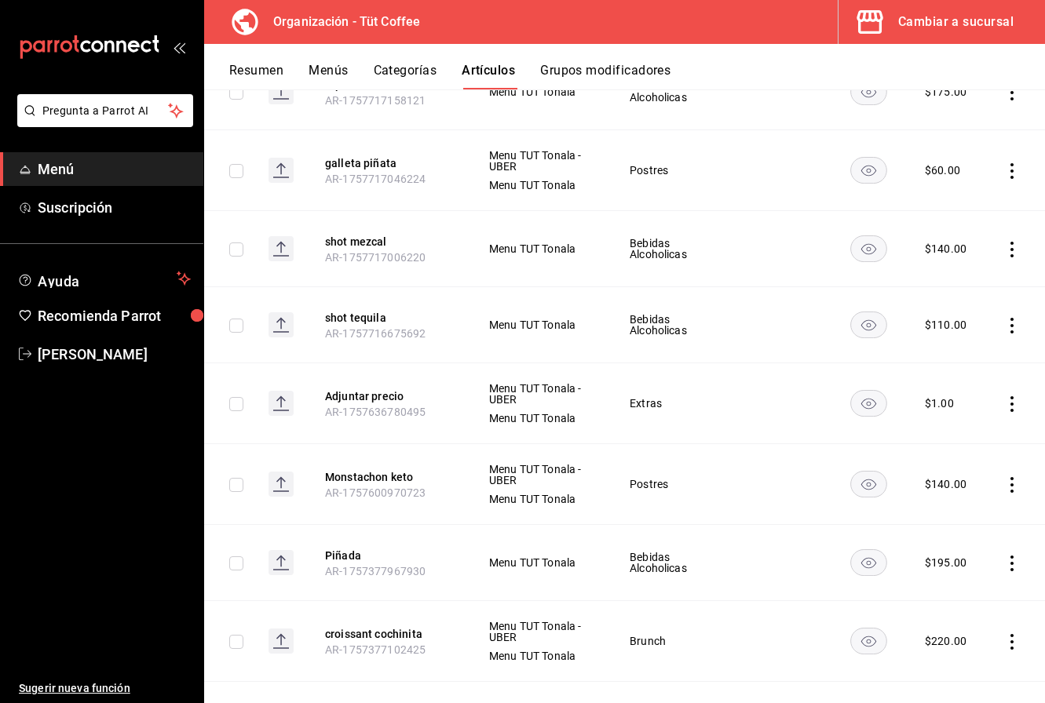
scroll to position [731, 0]
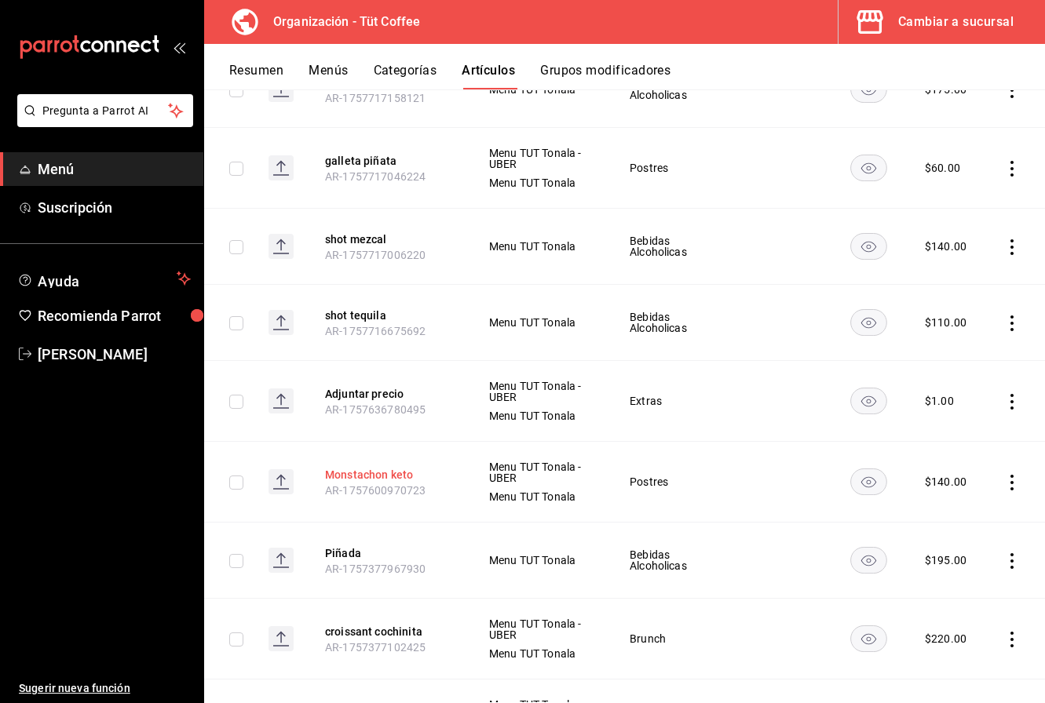
click at [377, 476] on button "Monstachon keto" at bounding box center [388, 475] width 126 height 16
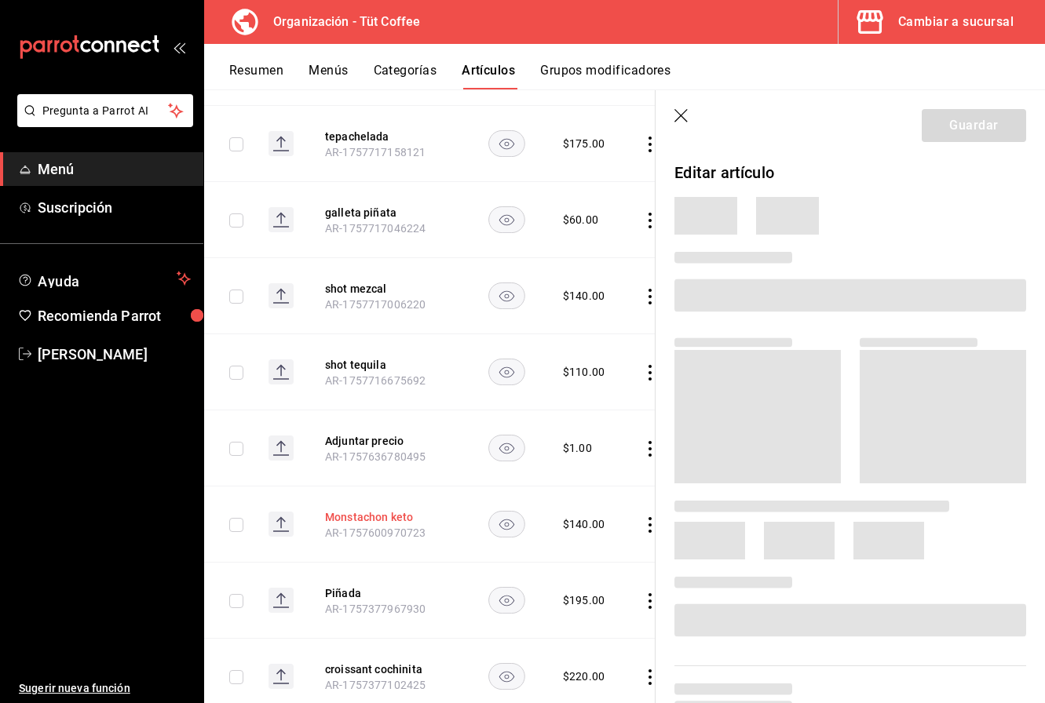
scroll to position [717, 0]
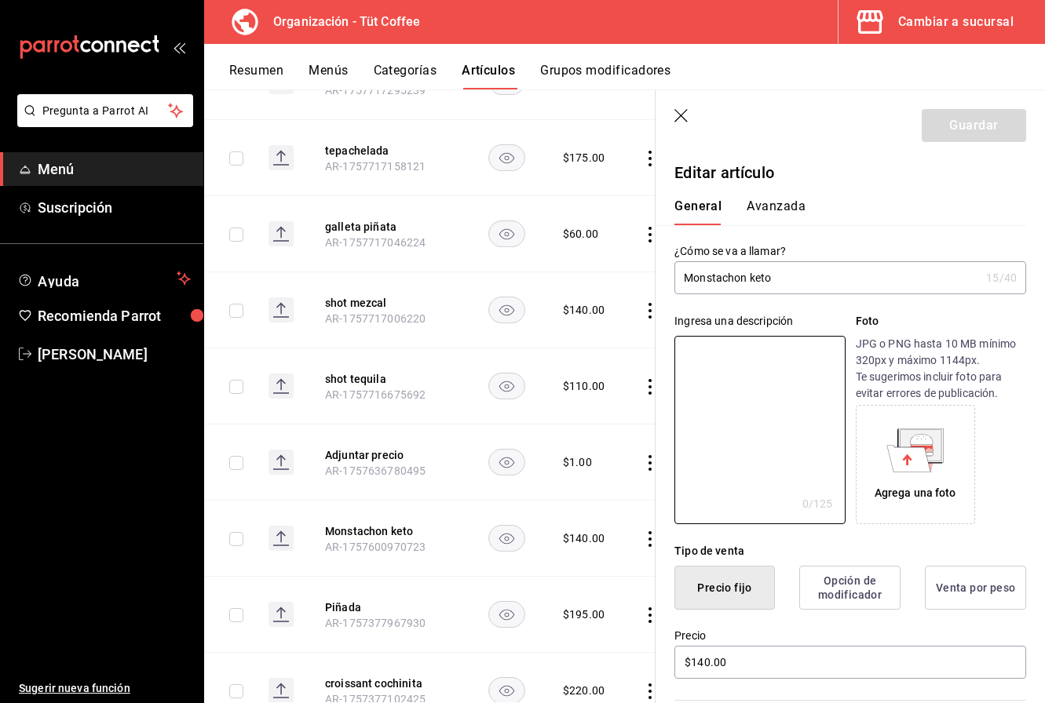
click at [736, 388] on textarea at bounding box center [759, 430] width 170 height 188
type textarea "M"
type textarea "x"
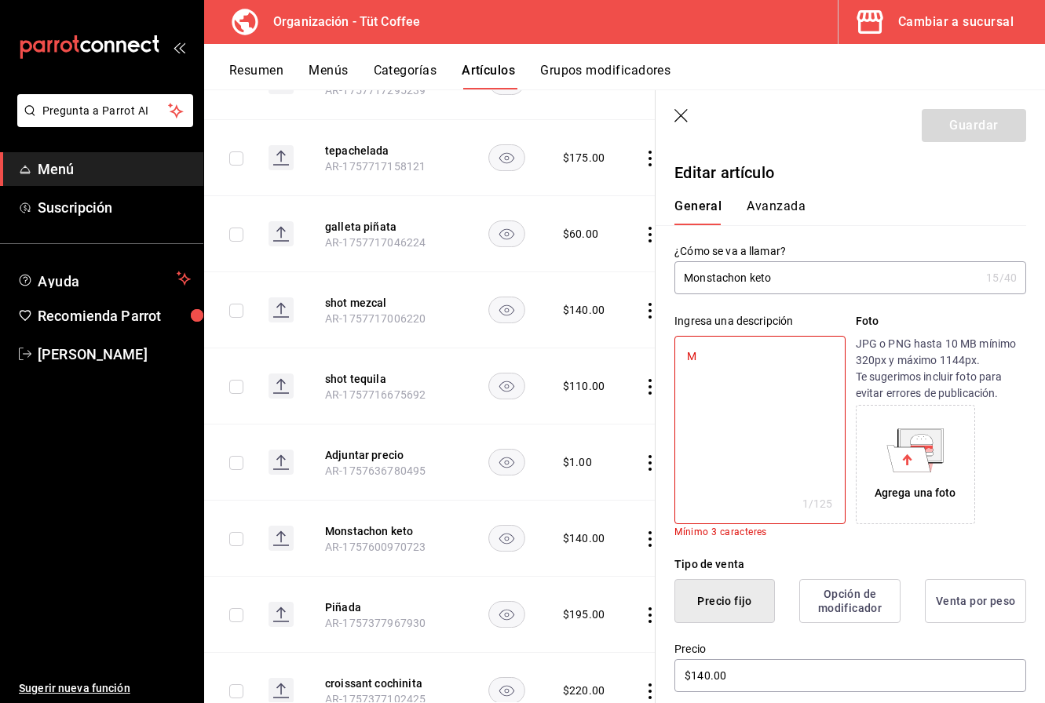
type textarea "Mi"
type textarea "x"
type textarea "Min"
type textarea "x"
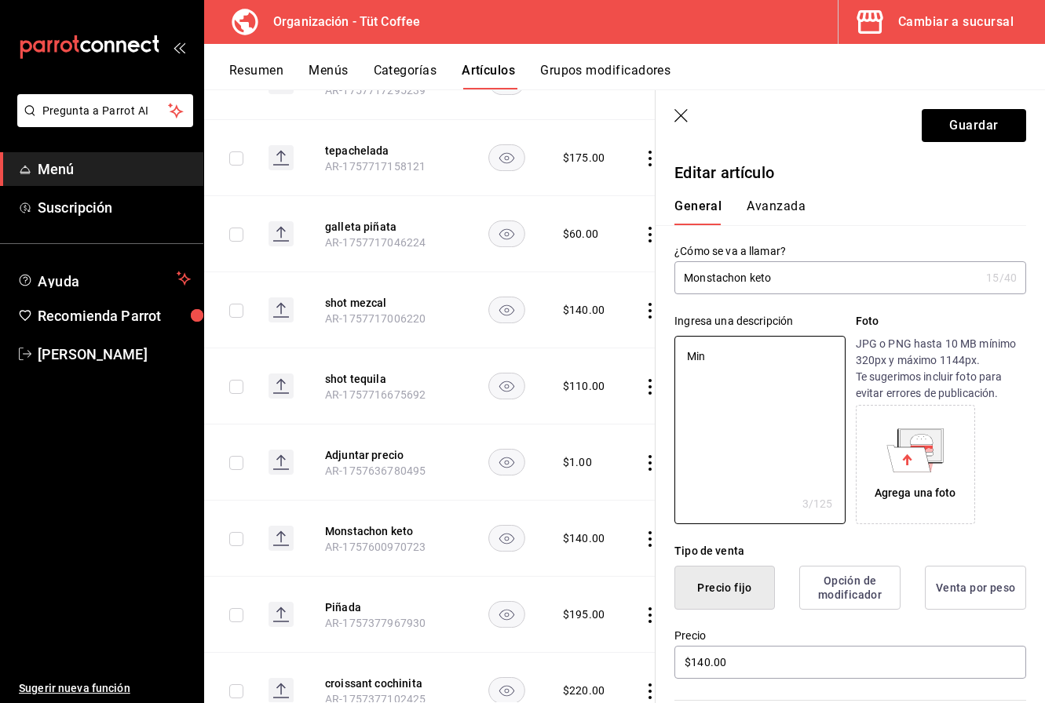
type textarea "Mini"
type textarea "x"
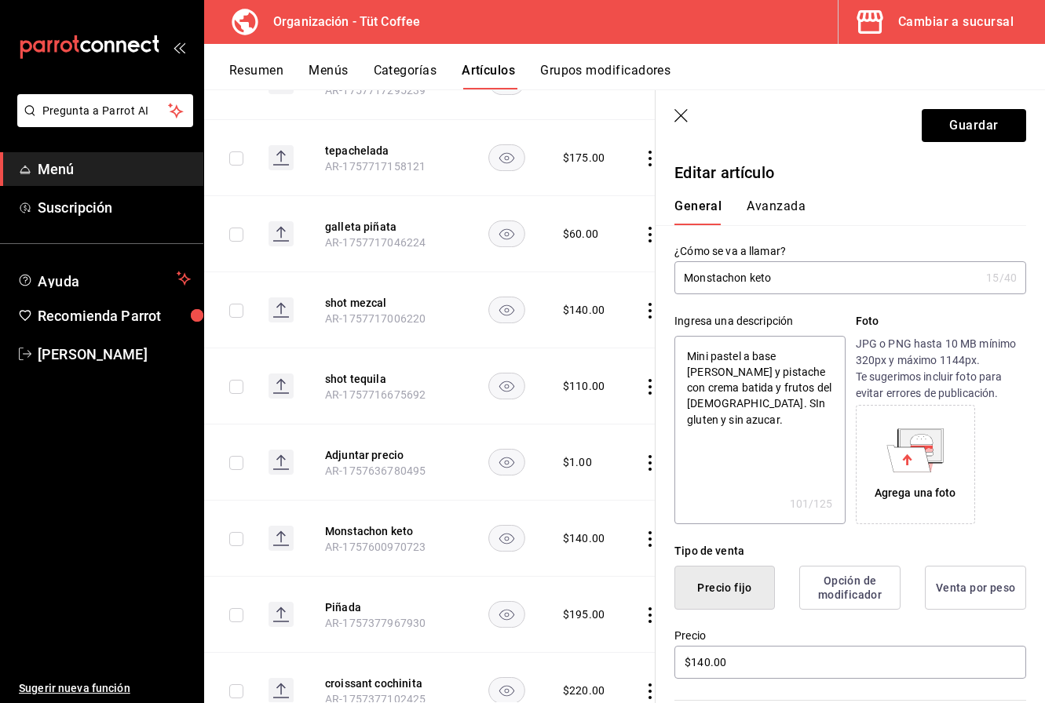
click at [765, 387] on textarea "Mini pastel a base de nuez y pistache con crema batida y frutos del mosque. SIn…" at bounding box center [759, 430] width 170 height 188
click at [745, 389] on textarea "Mini pastel a base de nuez y pistache con crema batida y frutos del mosque. SIn…" at bounding box center [759, 430] width 170 height 188
click at [728, 405] on textarea "Mini pastel a base de nuez y pistache con crema batida y frutos del bosque. SIn…" at bounding box center [759, 430] width 170 height 188
click at [826, 358] on textarea "Mini pastel a base de nuez y pistache con crema batida y frutos del bosque. SIn…" at bounding box center [759, 430] width 170 height 188
click at [710, 377] on textarea "Mini pastel a base de nuez, pistache con crema batida y frutos del bosque. SIn …" at bounding box center [759, 430] width 170 height 188
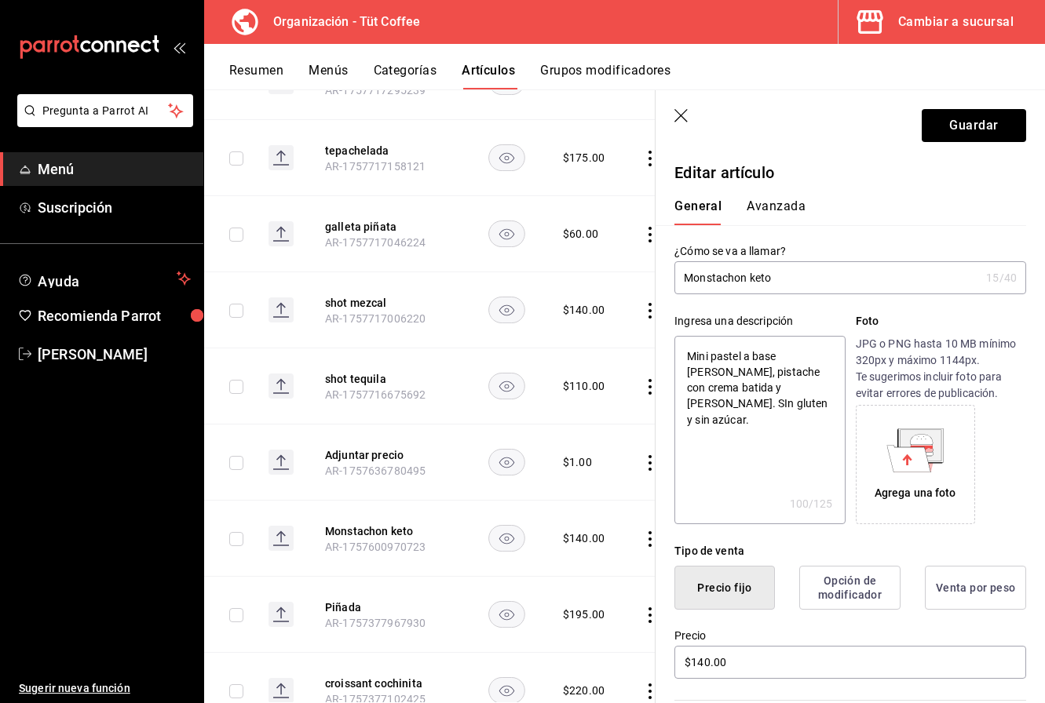
click at [757, 374] on textarea "Mini pastel a base de nuez, pistache con crema batida y frutos del bosque. SIn …" at bounding box center [759, 430] width 170 height 188
click at [812, 422] on textarea "Mini pastel a base de nuez, pistache con crema batida y frutos del bosque. SIn …" at bounding box center [759, 430] width 170 height 188
click at [790, 390] on textarea "Mini pastel a base de nuez, pistache con crema batida y frutos del bosque. SIn …" at bounding box center [759, 430] width 170 height 188
click at [774, 412] on textarea "Mini pastel a base de nuez, pistache con crema batida y frutos del bosque. Sin …" at bounding box center [759, 430] width 170 height 188
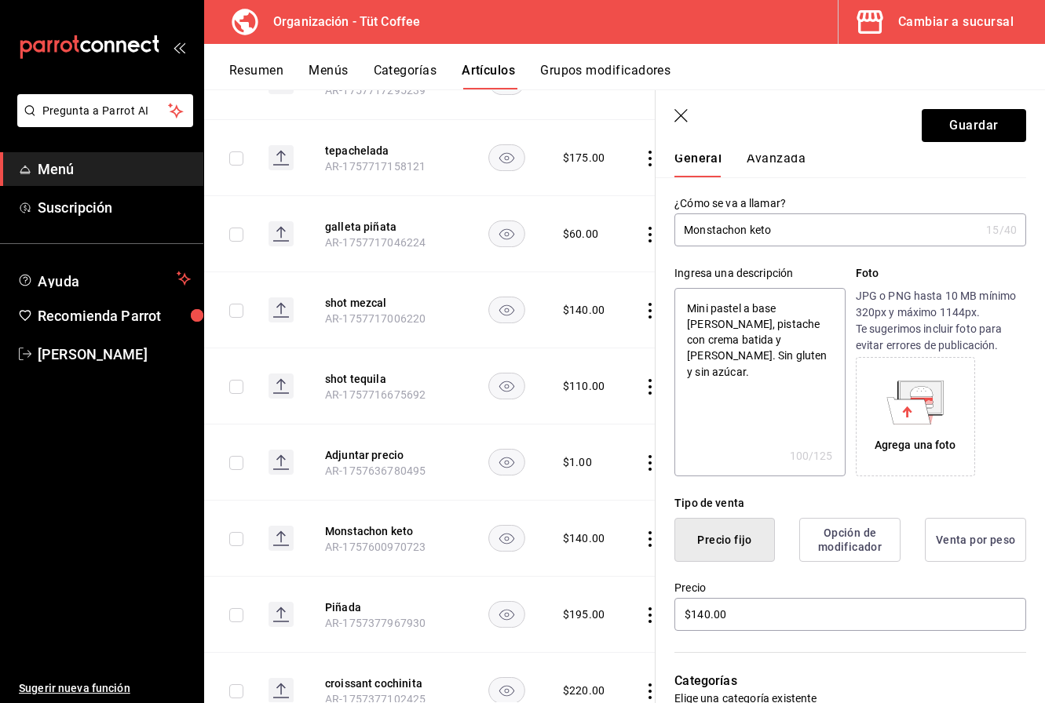
scroll to position [55, 0]
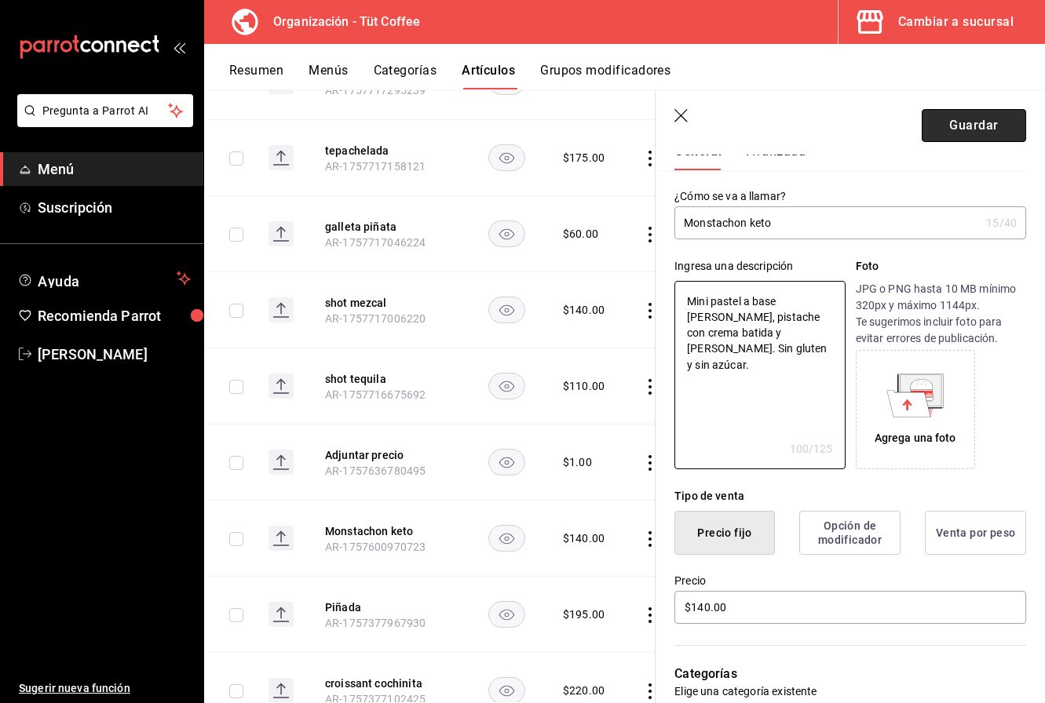
click at [972, 130] on button "Guardar" at bounding box center [973, 125] width 104 height 33
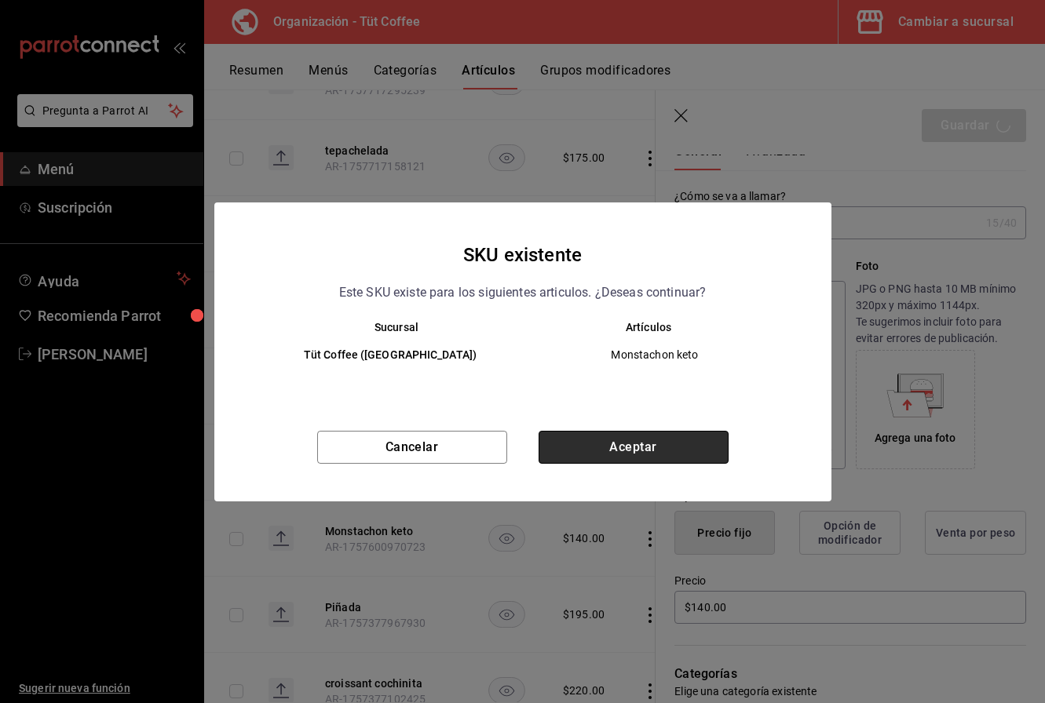
click at [653, 457] on button "Aceptar" at bounding box center [633, 447] width 190 height 33
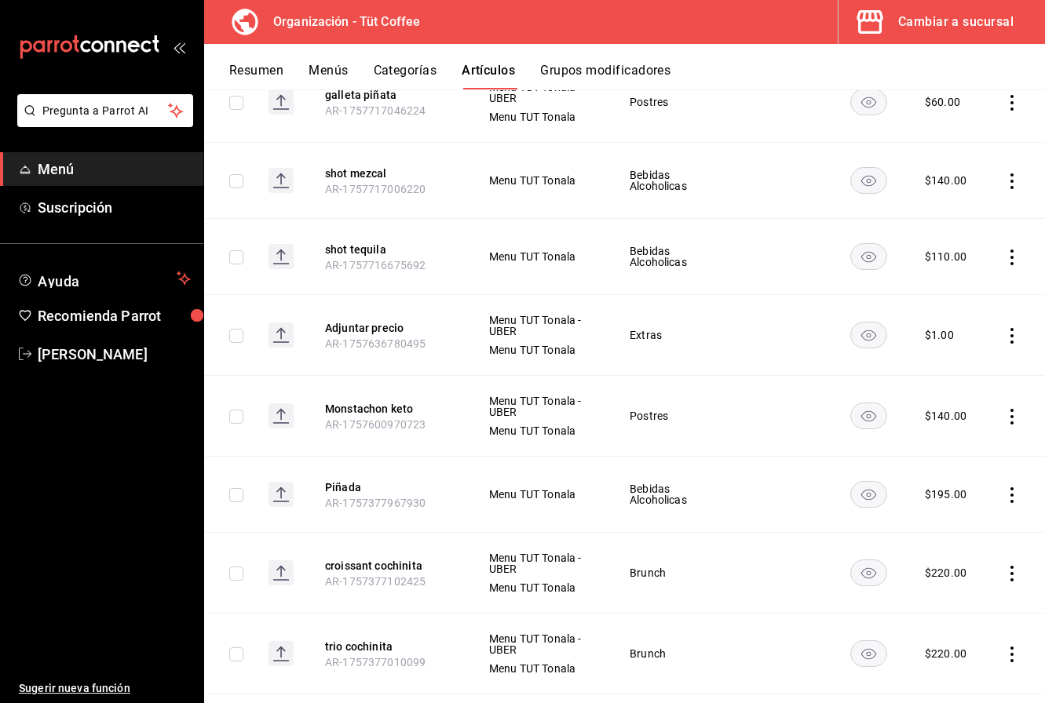
scroll to position [806, 0]
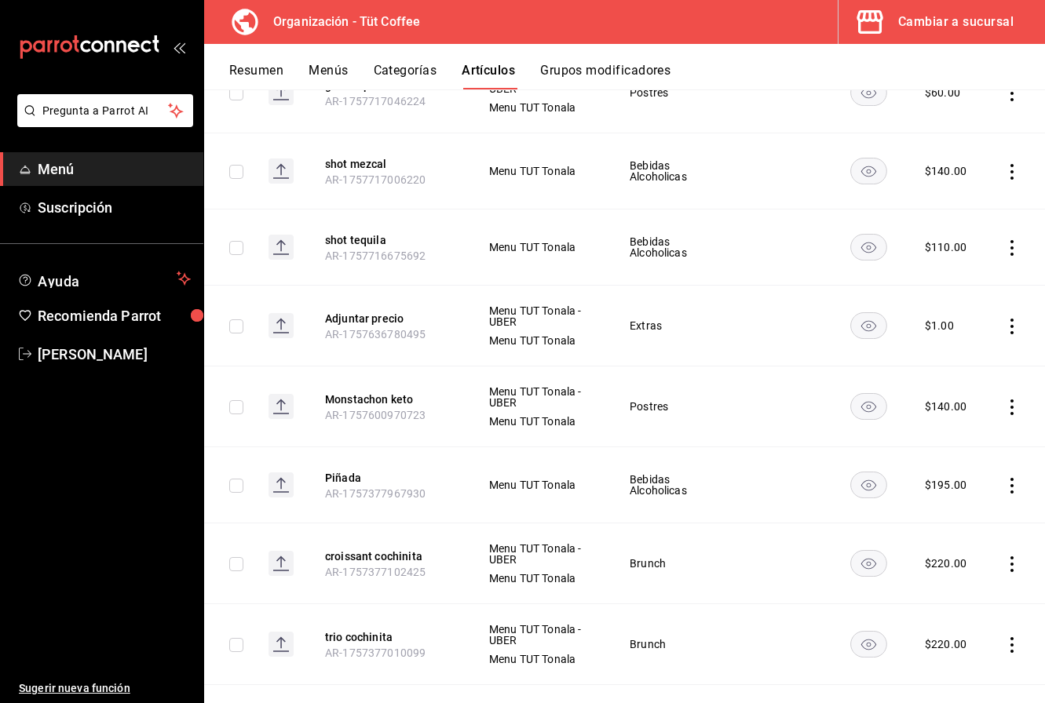
click at [379, 559] on button "croissant cochinita" at bounding box center [388, 557] width 126 height 16
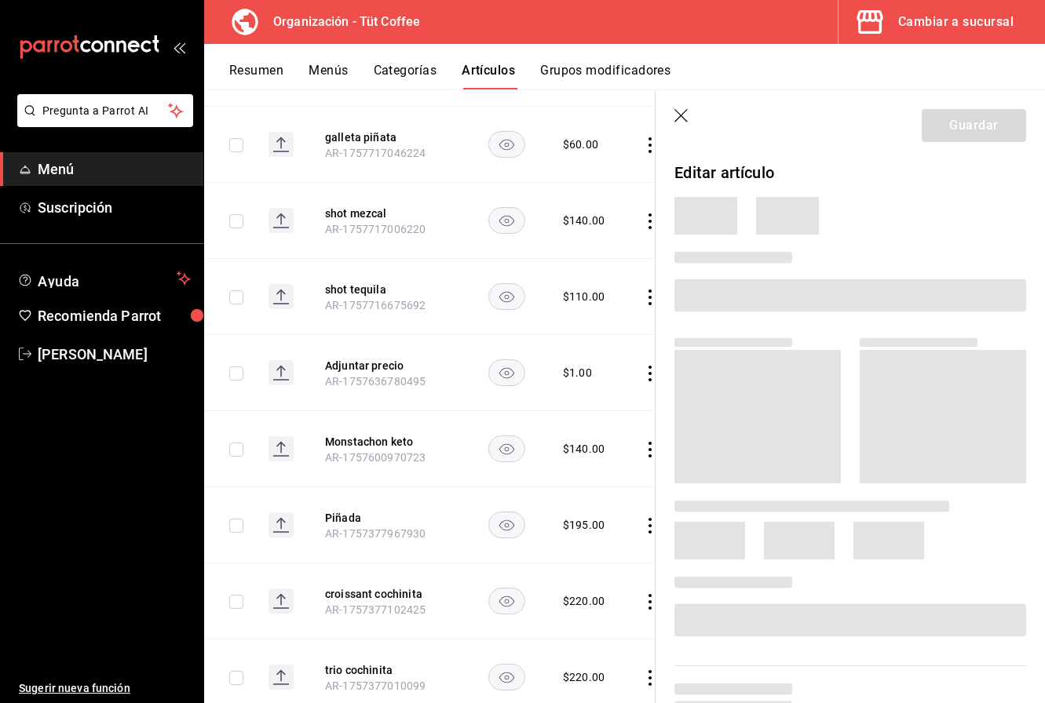
scroll to position [790, 0]
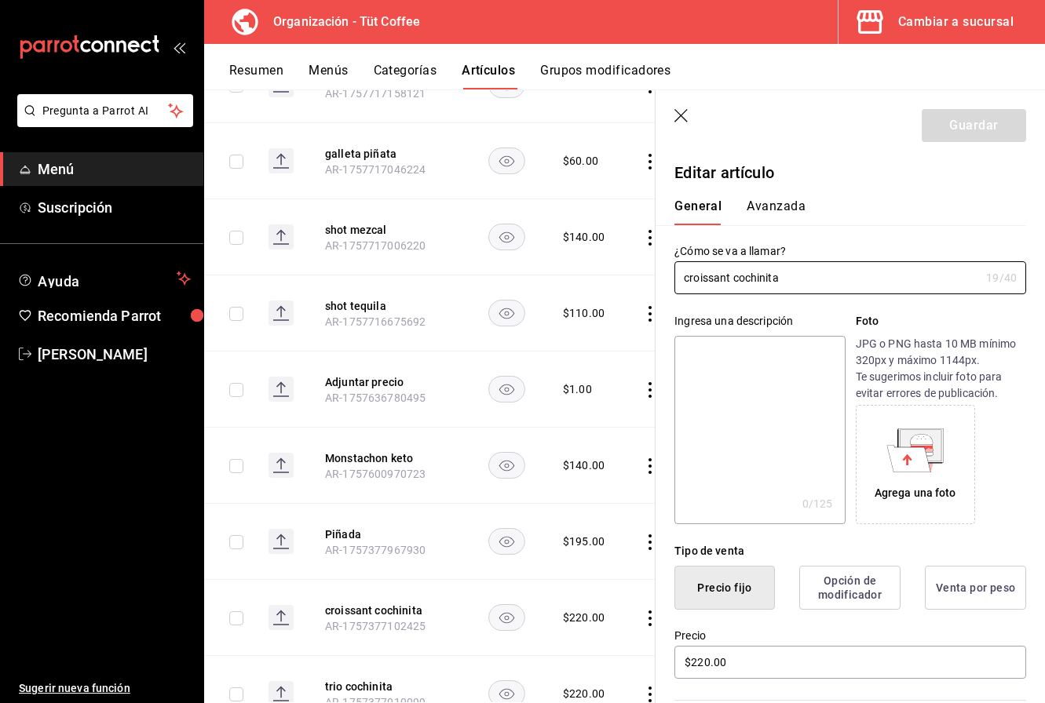
click at [711, 384] on textarea at bounding box center [759, 430] width 170 height 188
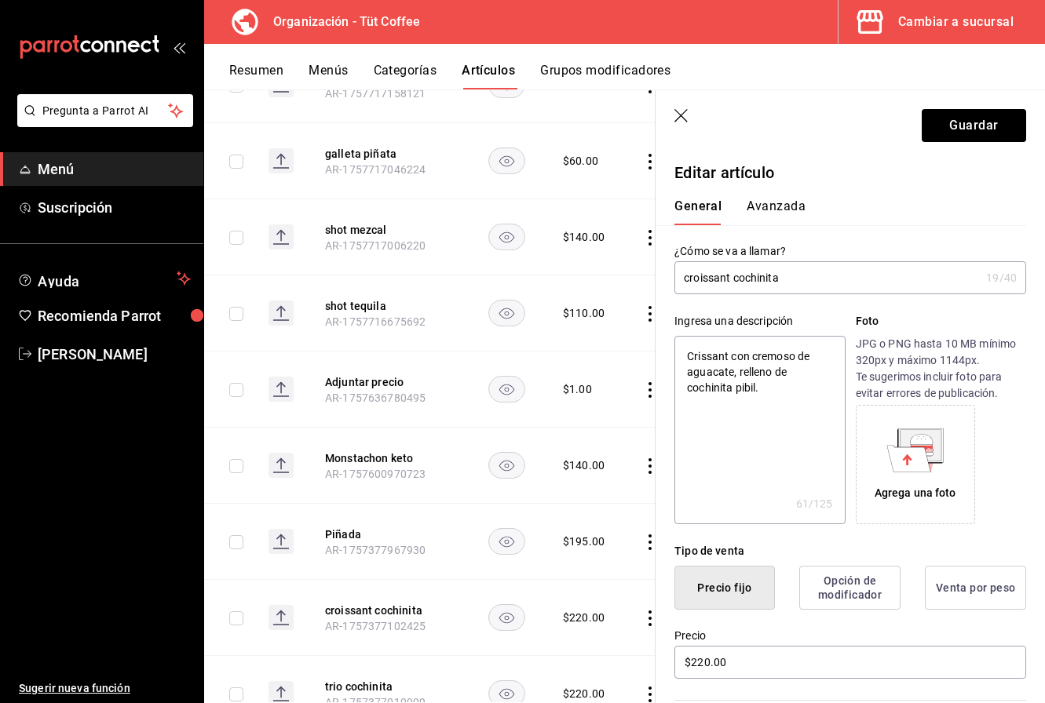
click at [702, 358] on textarea "Crissant con cremoso de aguacate, relleno de cochinita pibil." at bounding box center [759, 430] width 170 height 188
click at [964, 126] on button "Guardar" at bounding box center [973, 125] width 104 height 33
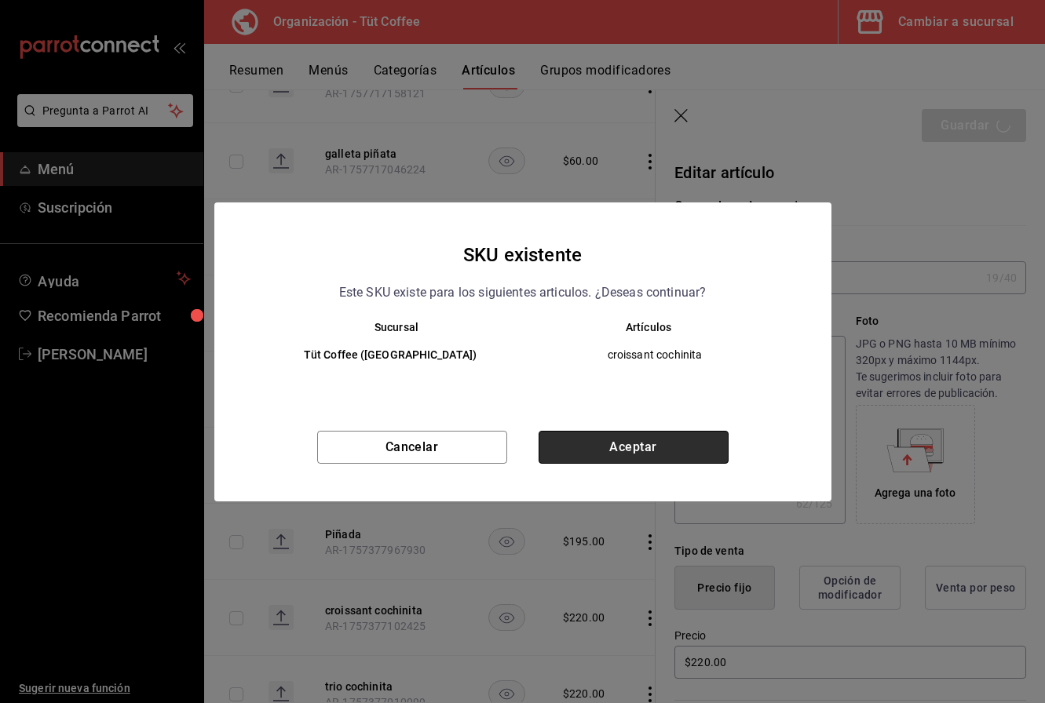
click at [657, 451] on button "Aceptar" at bounding box center [633, 447] width 190 height 33
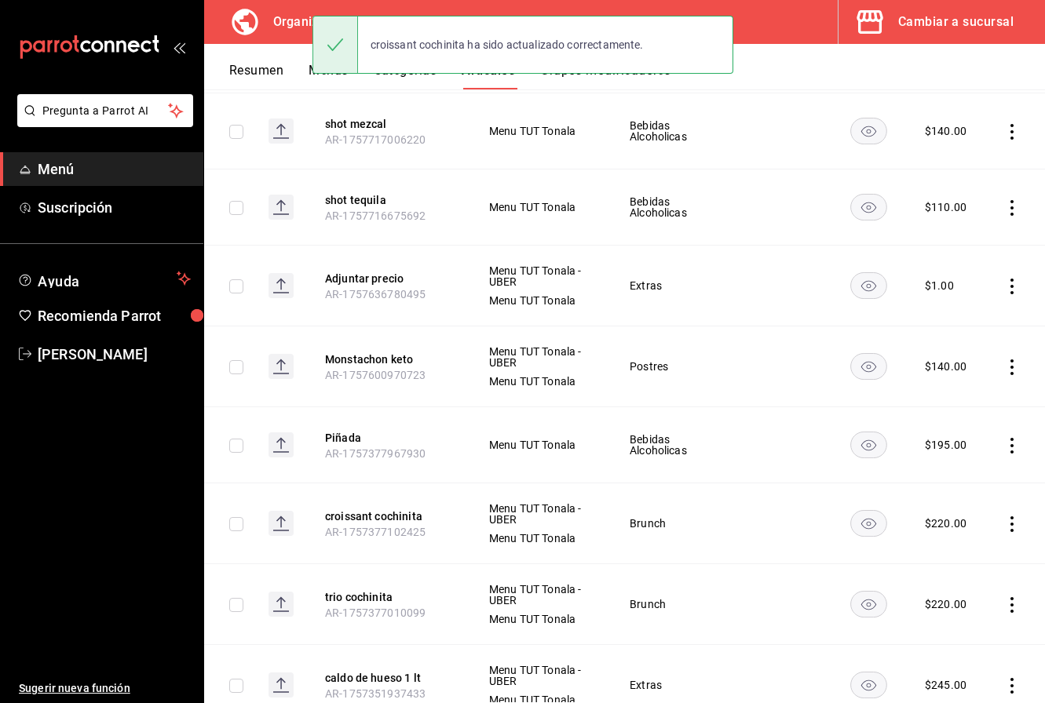
scroll to position [856, 0]
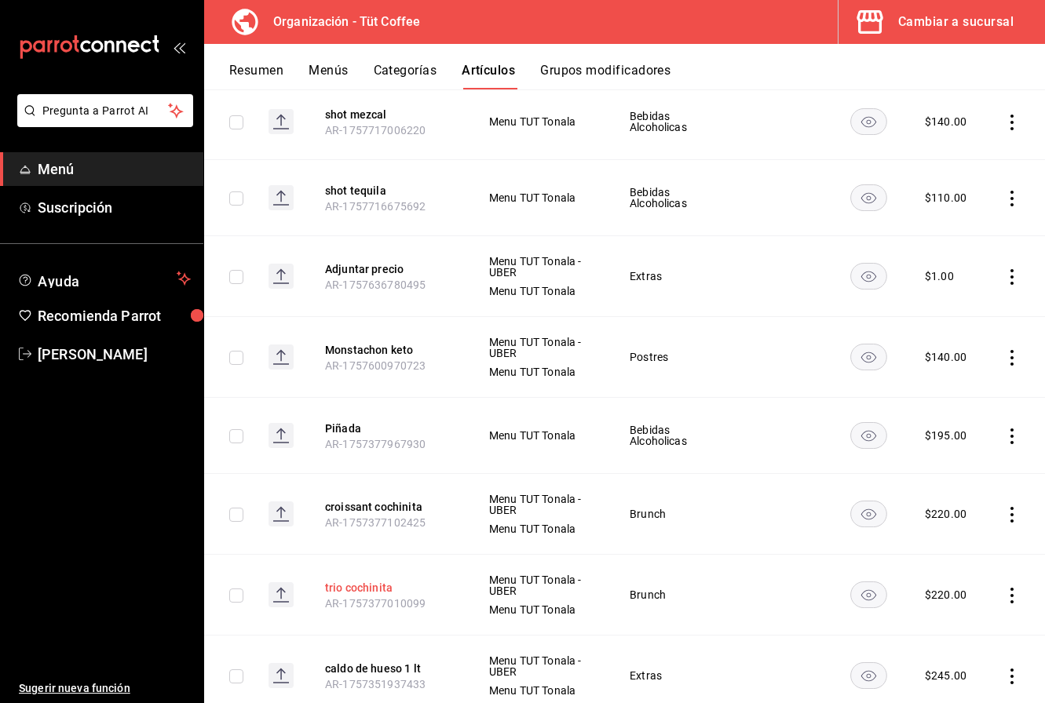
click at [356, 585] on button "trio cochinita" at bounding box center [388, 588] width 126 height 16
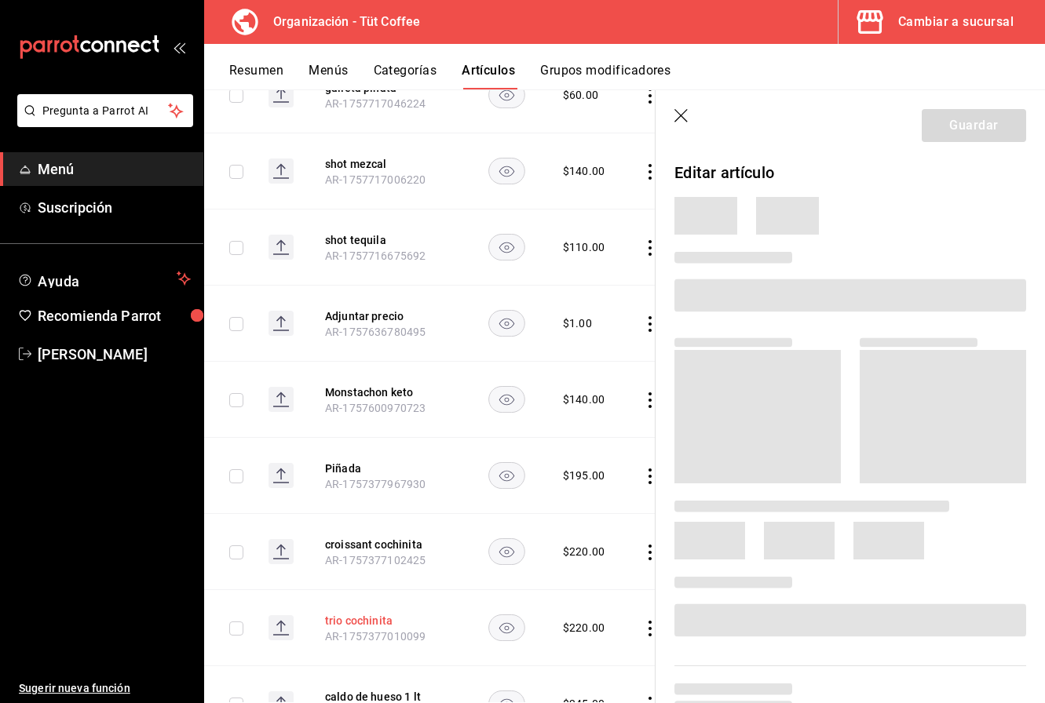
scroll to position [837, 0]
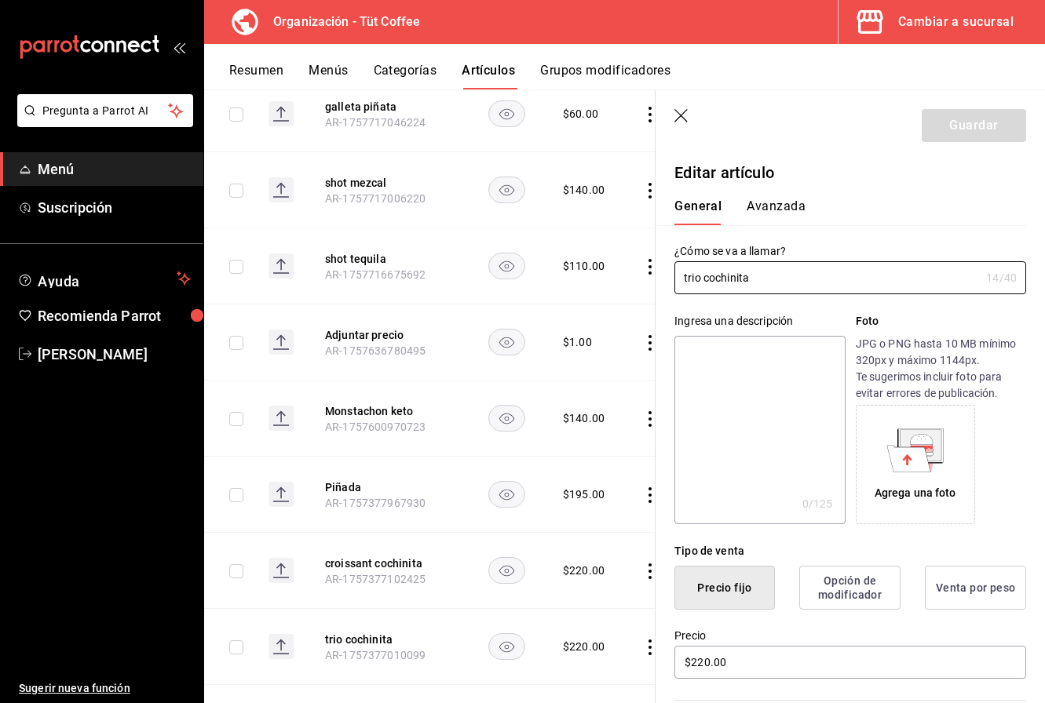
click at [736, 392] on textarea at bounding box center [759, 430] width 170 height 188
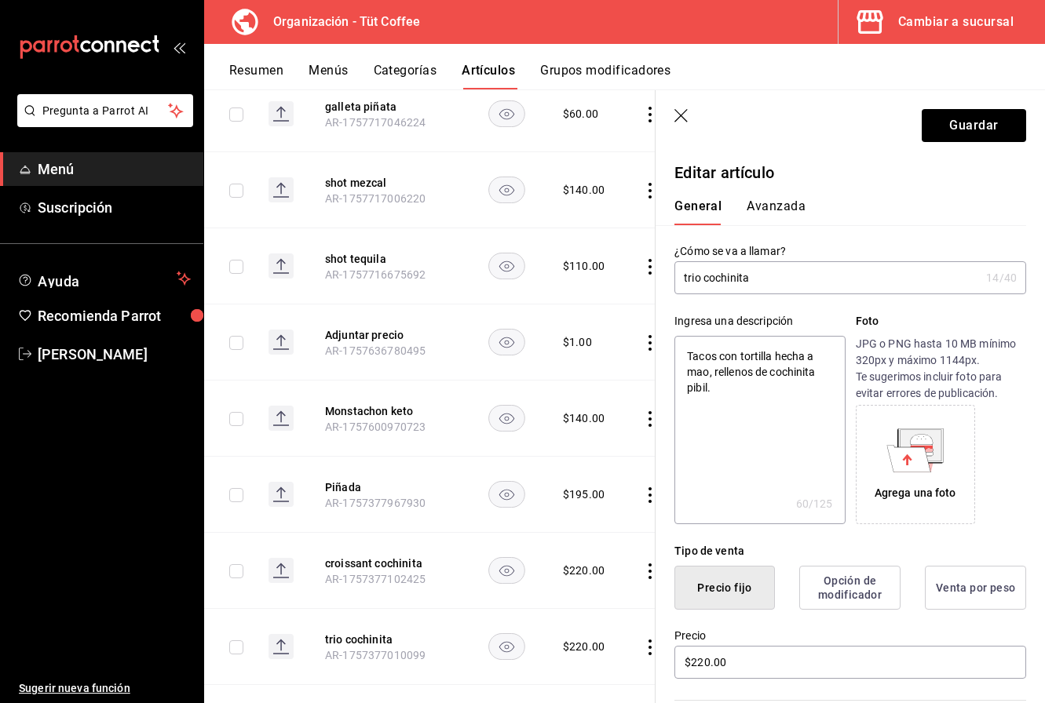
click at [703, 375] on textarea "Tacos con tortilla hecha a mao, rellenos de cochinita pibil." at bounding box center [759, 430] width 170 height 188
click at [972, 125] on button "Guardar" at bounding box center [973, 125] width 104 height 33
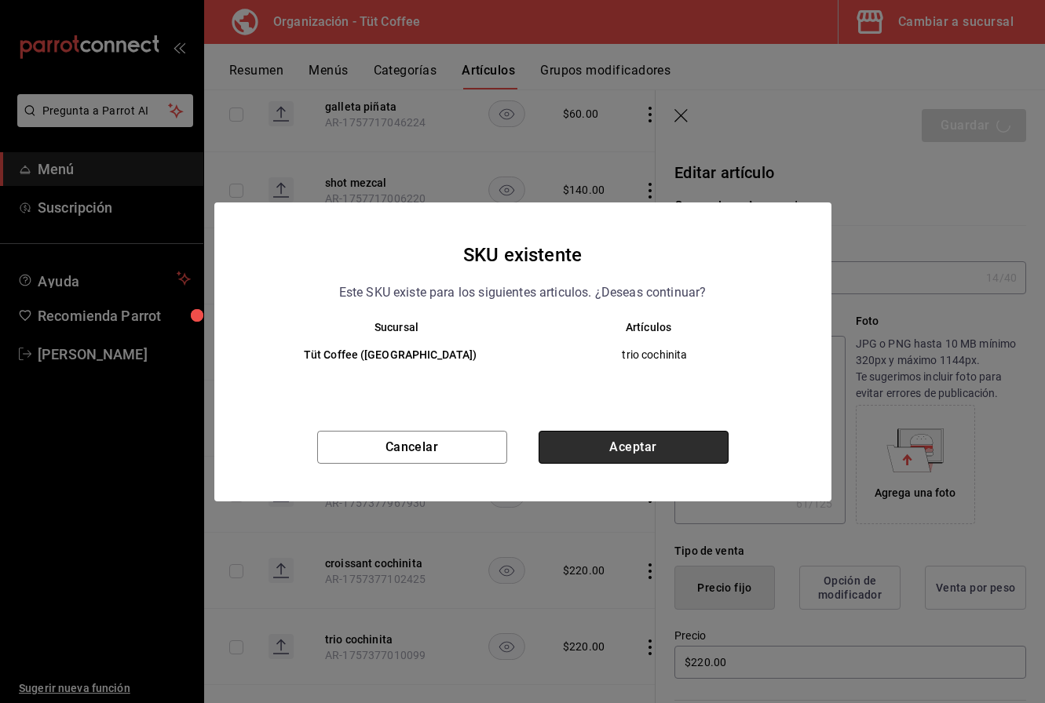
click at [610, 447] on button "Aceptar" at bounding box center [633, 447] width 190 height 33
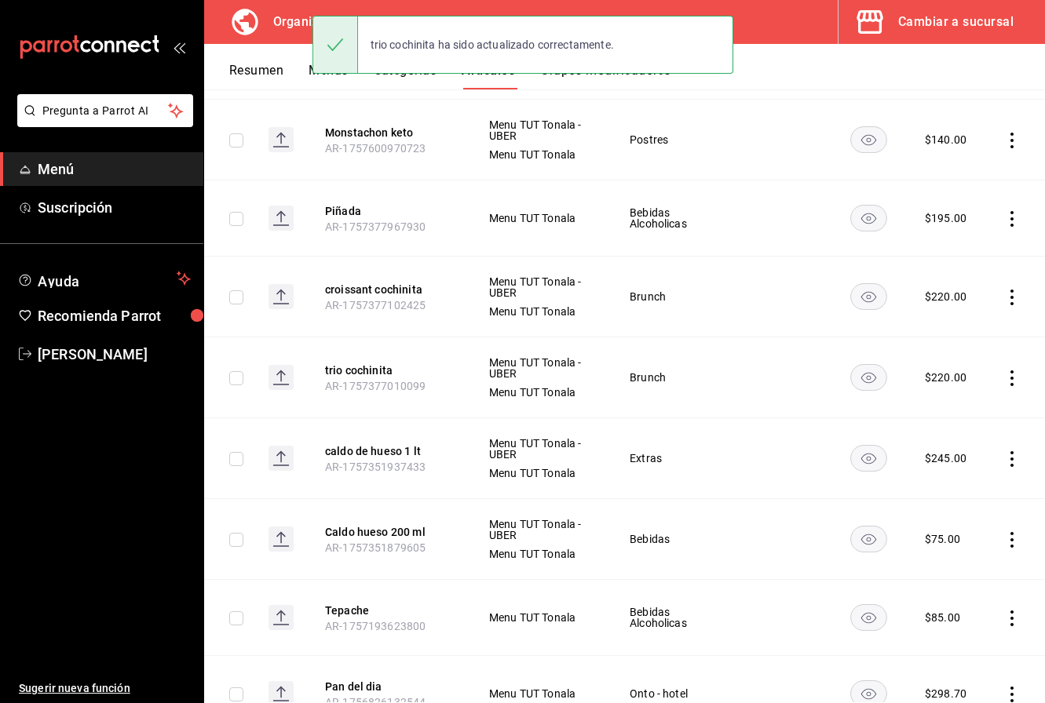
scroll to position [1074, 0]
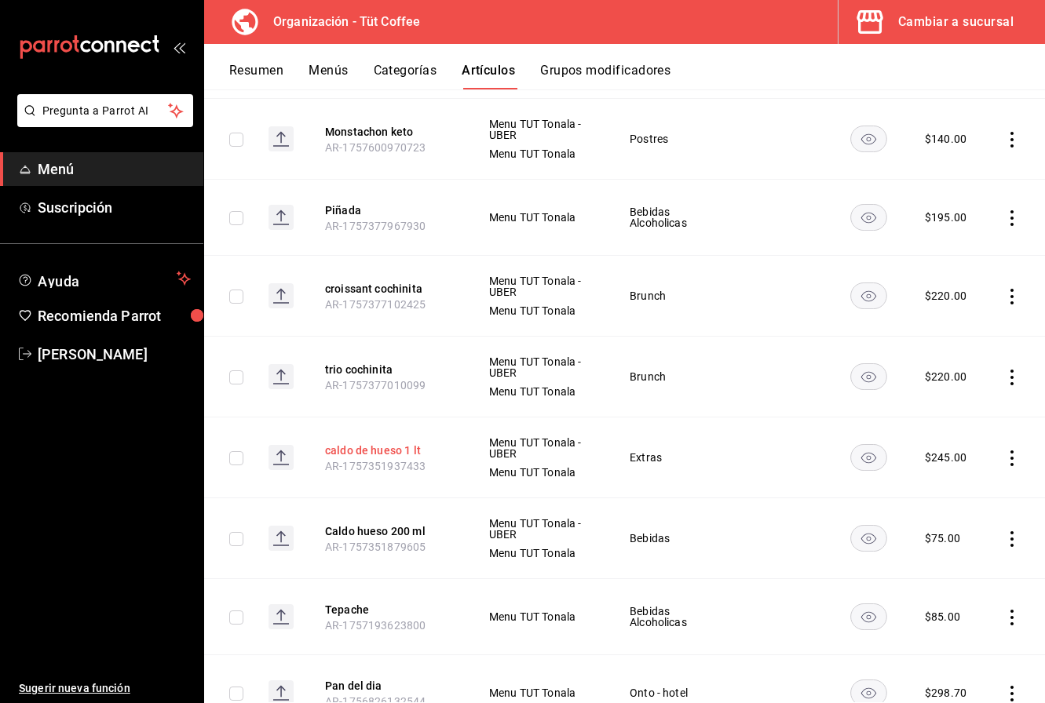
click at [372, 449] on button "caldo de hueso 1 lt" at bounding box center [388, 451] width 126 height 16
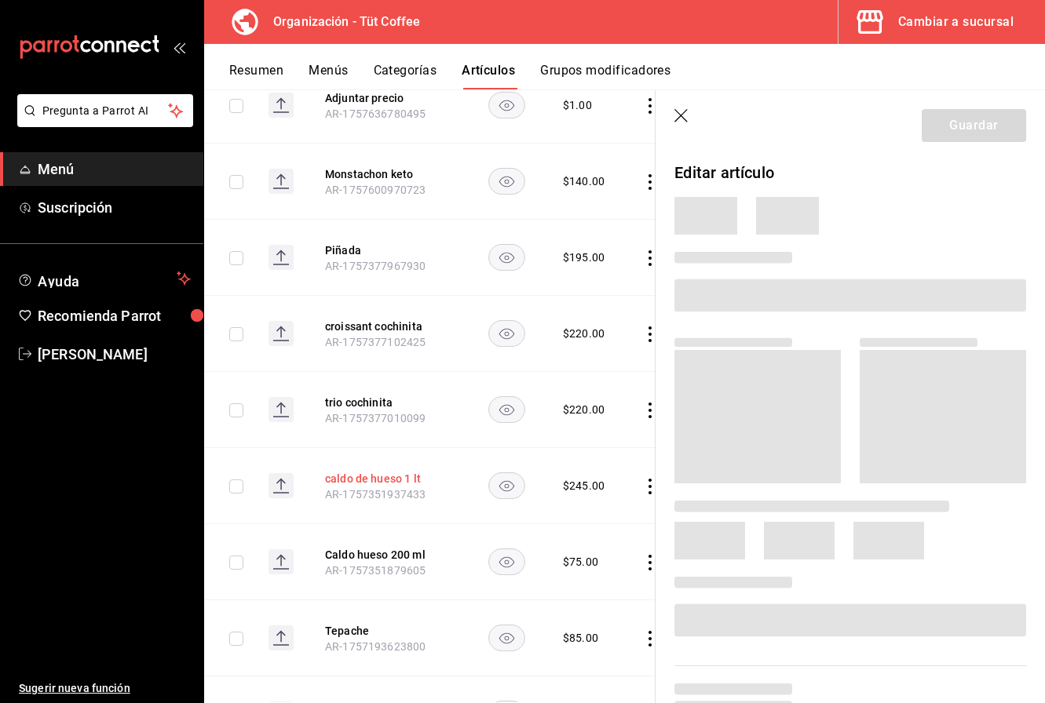
scroll to position [1055, 0]
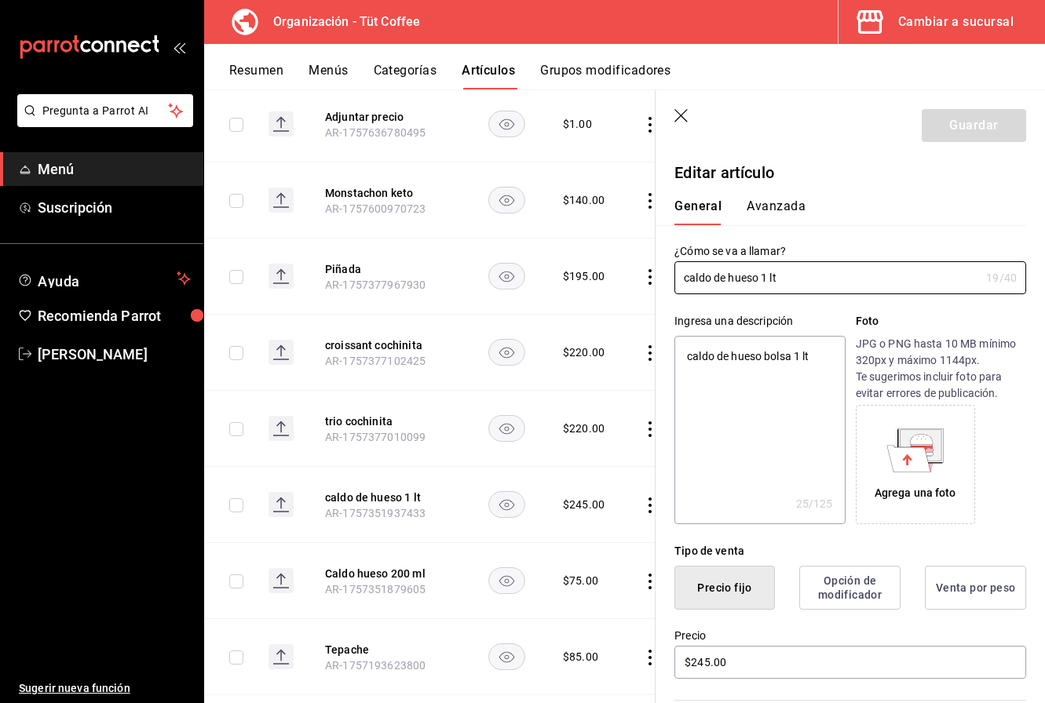
click at [823, 353] on textarea "caldo de hueso bolsa 1 lt" at bounding box center [759, 430] width 170 height 188
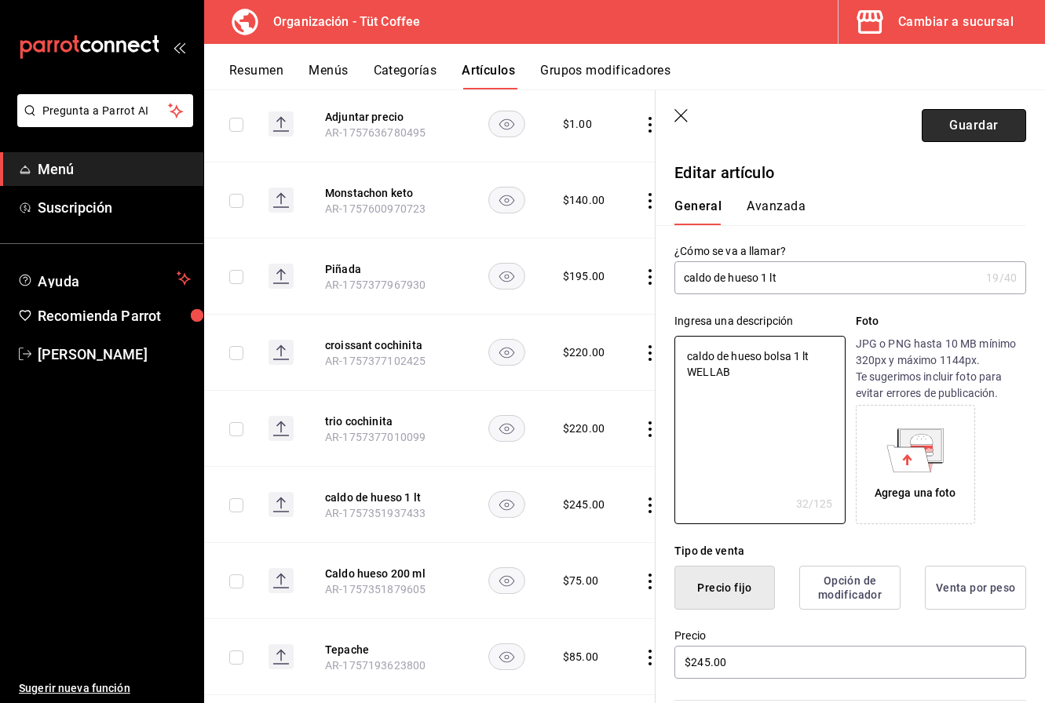
click at [961, 127] on button "Guardar" at bounding box center [973, 125] width 104 height 33
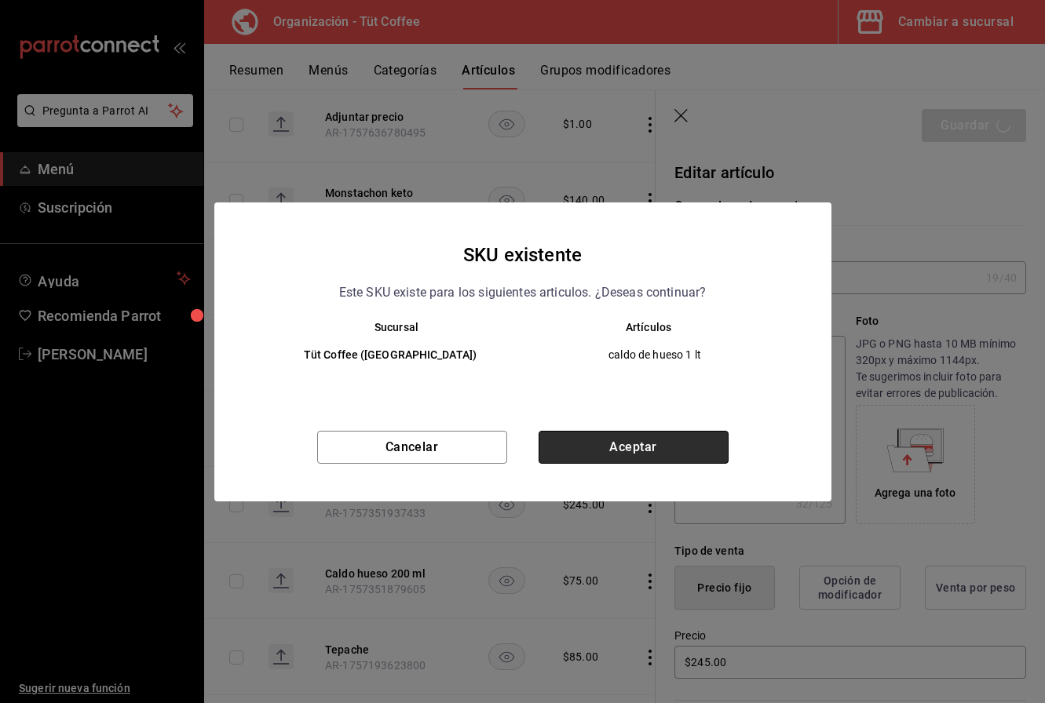
click at [609, 443] on button "Aceptar" at bounding box center [633, 447] width 190 height 33
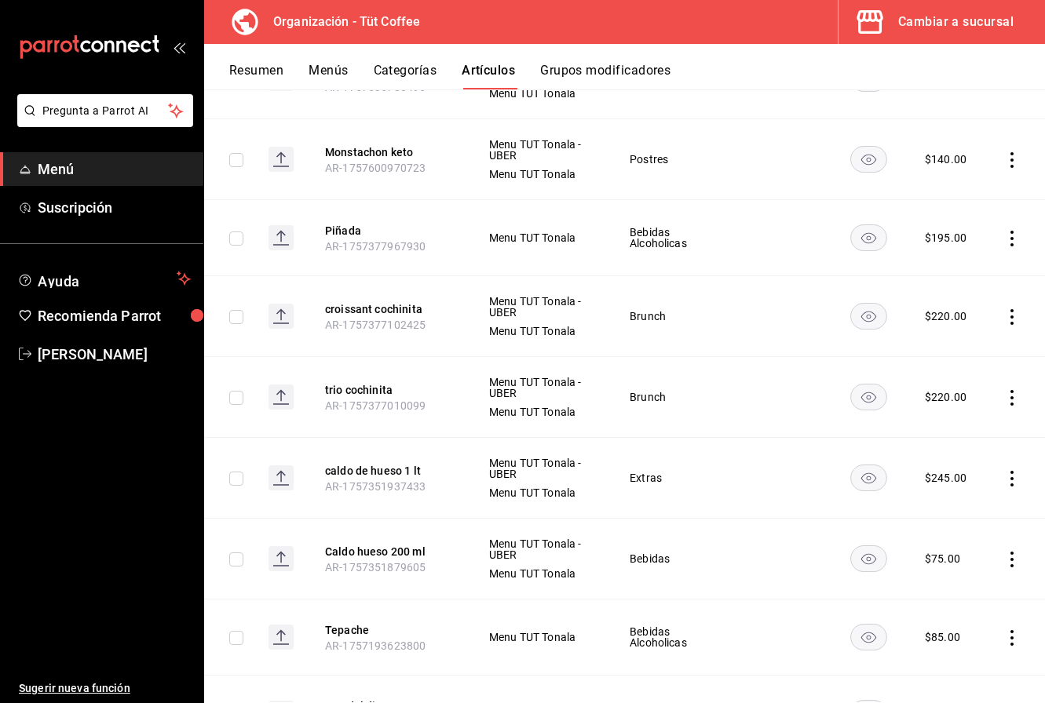
scroll to position [1067, 0]
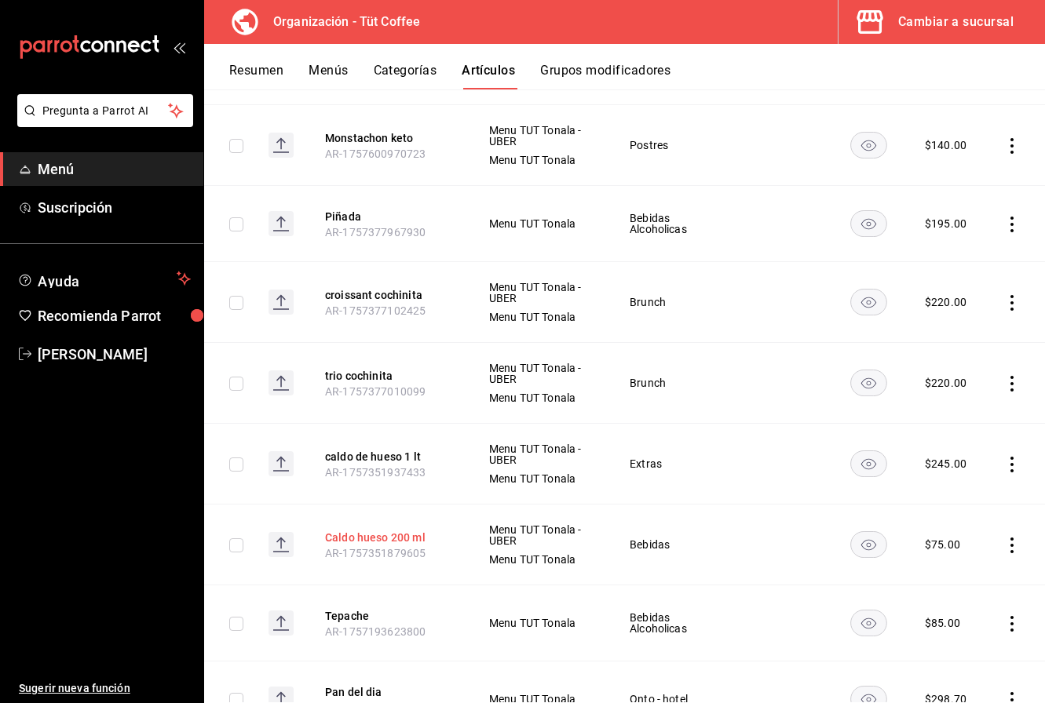
click at [392, 538] on button "Caldo hueso 200 ml" at bounding box center [388, 538] width 126 height 16
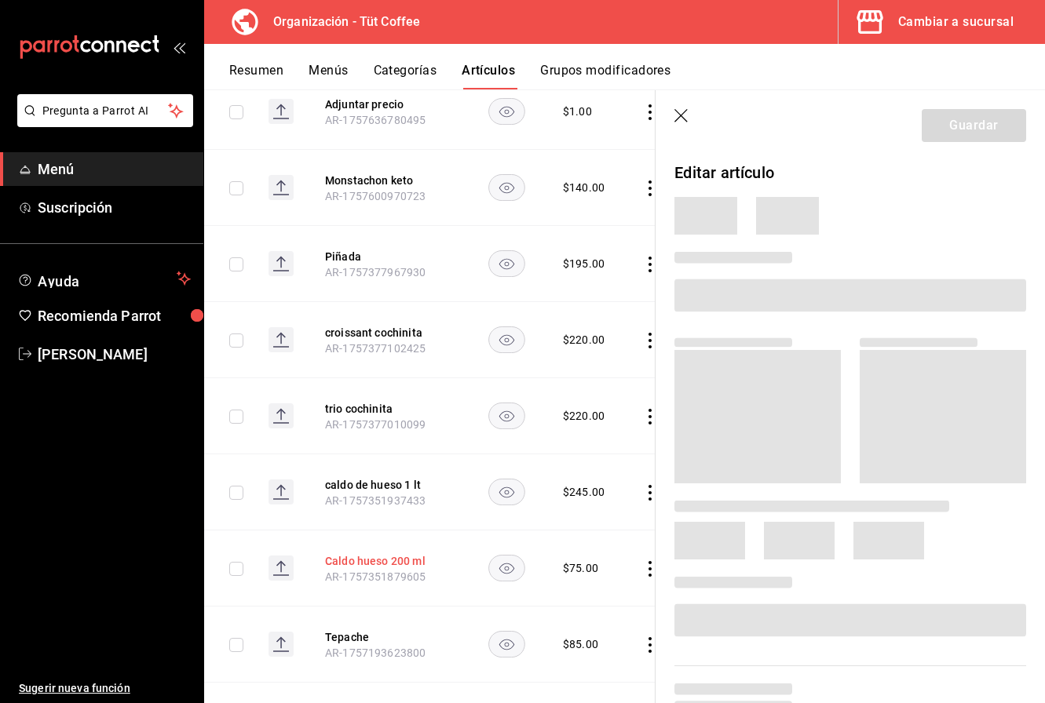
scroll to position [1049, 0]
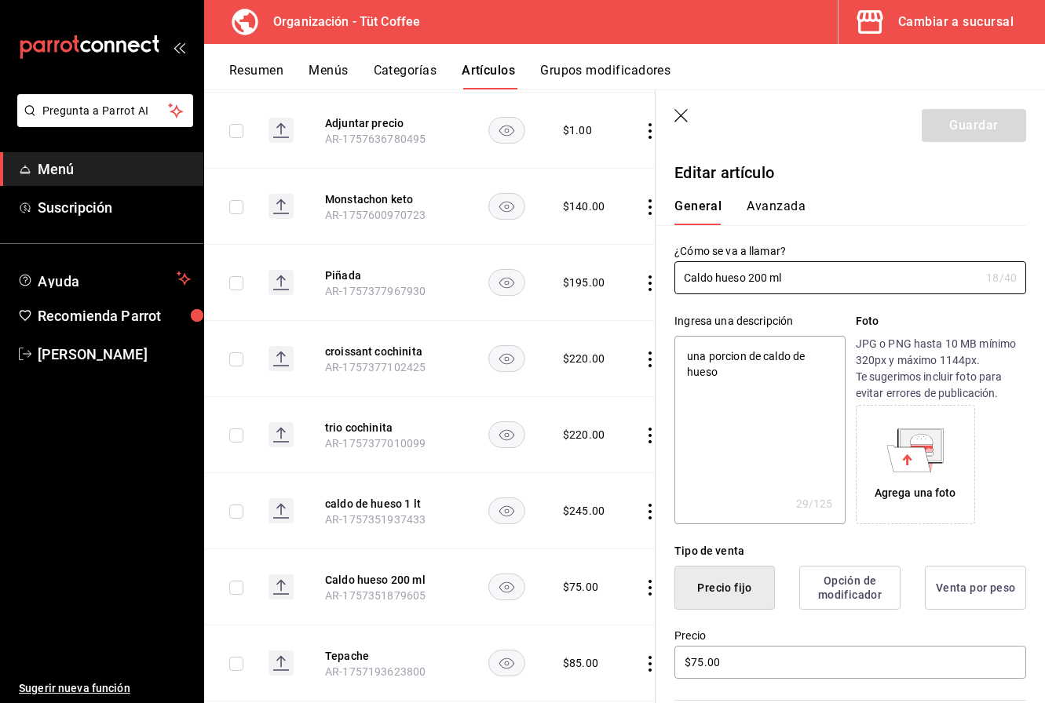
click at [692, 358] on textarea "una porcion de caldo de hueso" at bounding box center [759, 430] width 170 height 188
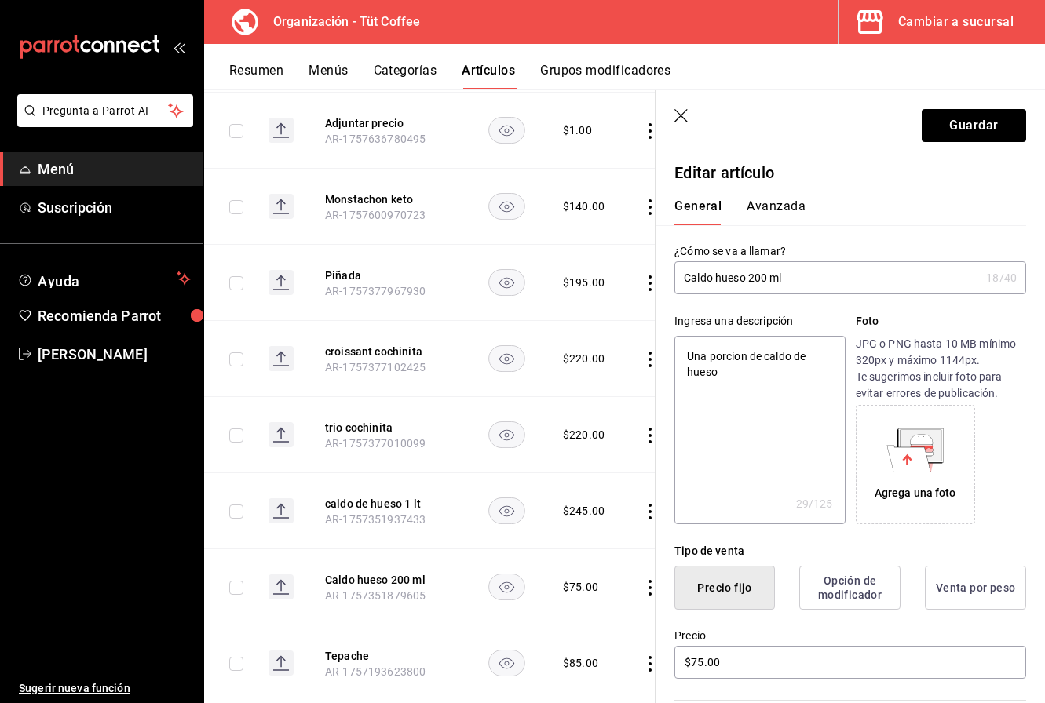
click at [729, 374] on textarea "Una porcion de caldo de hueso" at bounding box center [759, 430] width 170 height 188
click at [731, 358] on textarea "Una porcion de caldo de hueso" at bounding box center [759, 430] width 170 height 188
click at [768, 376] on textarea "Una porción de caldo de hueso" at bounding box center [759, 430] width 170 height 188
click at [762, 281] on input "Caldo hueso 200 ml" at bounding box center [826, 277] width 305 height 31
click at [948, 122] on button "Guardar" at bounding box center [973, 125] width 104 height 33
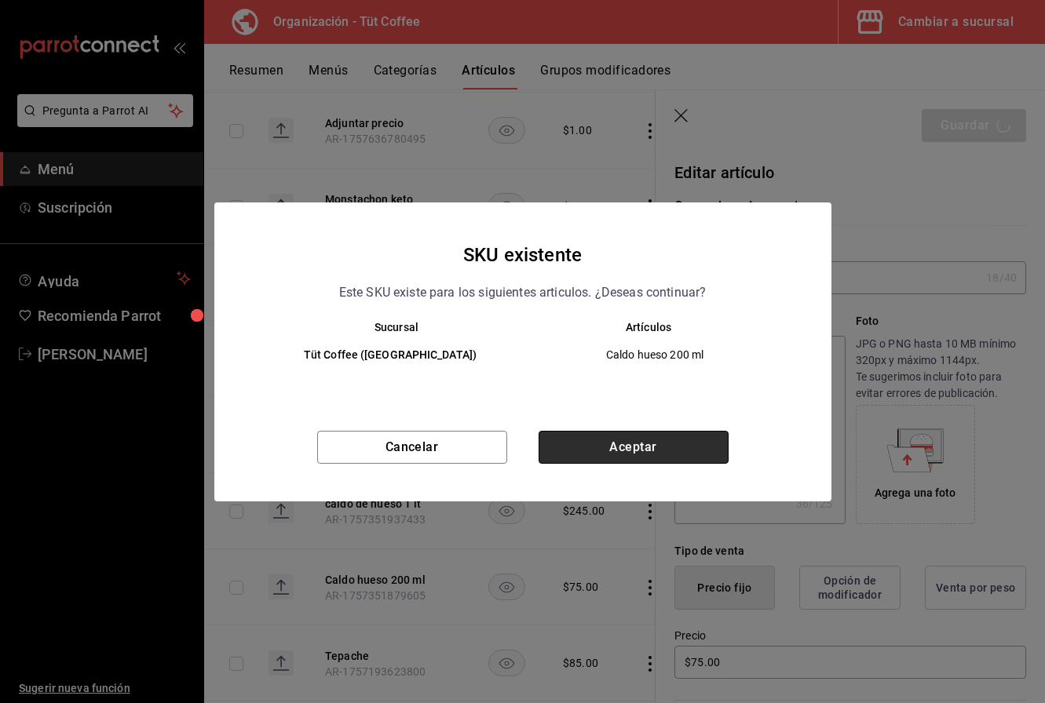
click at [635, 443] on button "Aceptar" at bounding box center [633, 447] width 190 height 33
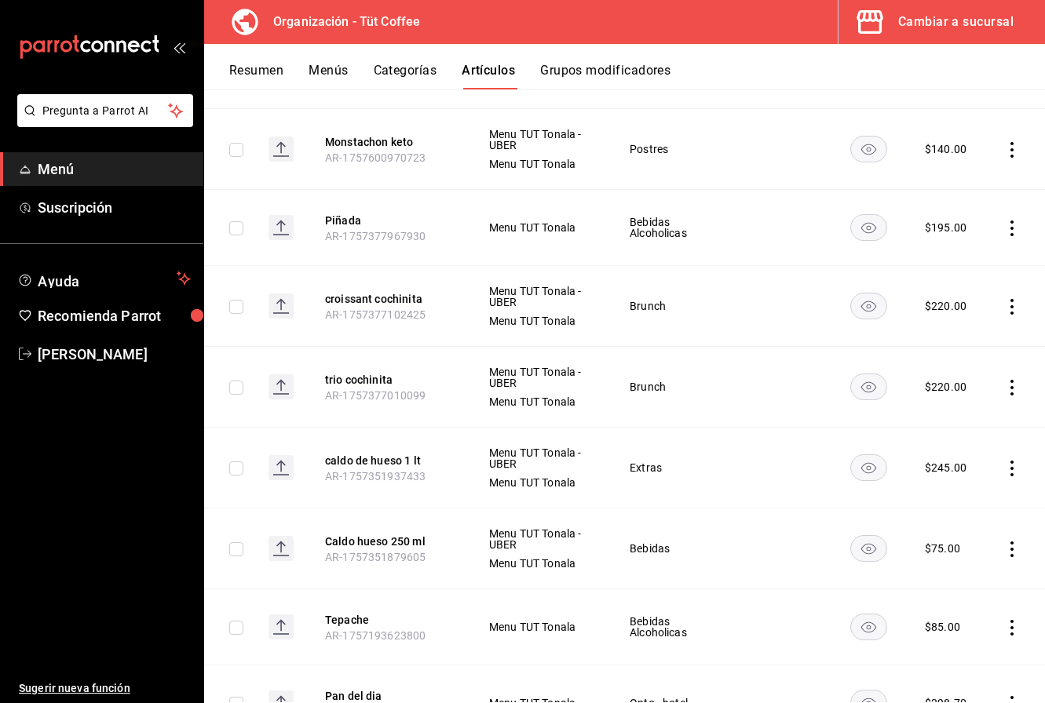
scroll to position [1067, 0]
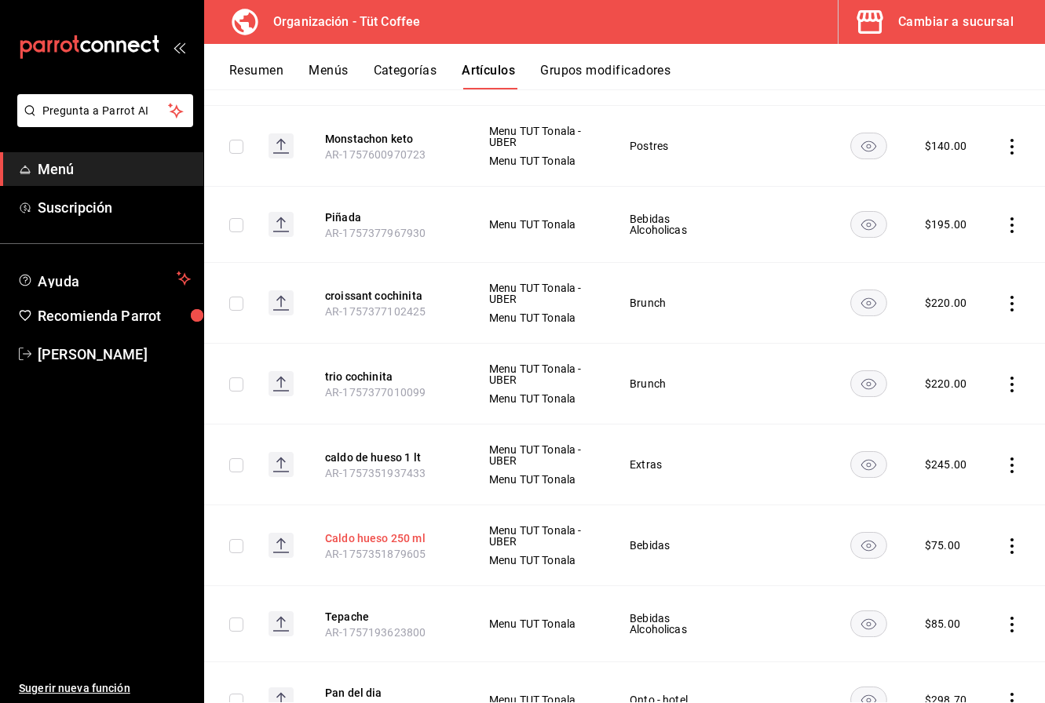
click at [378, 535] on button "Caldo hueso 250 ml" at bounding box center [388, 539] width 126 height 16
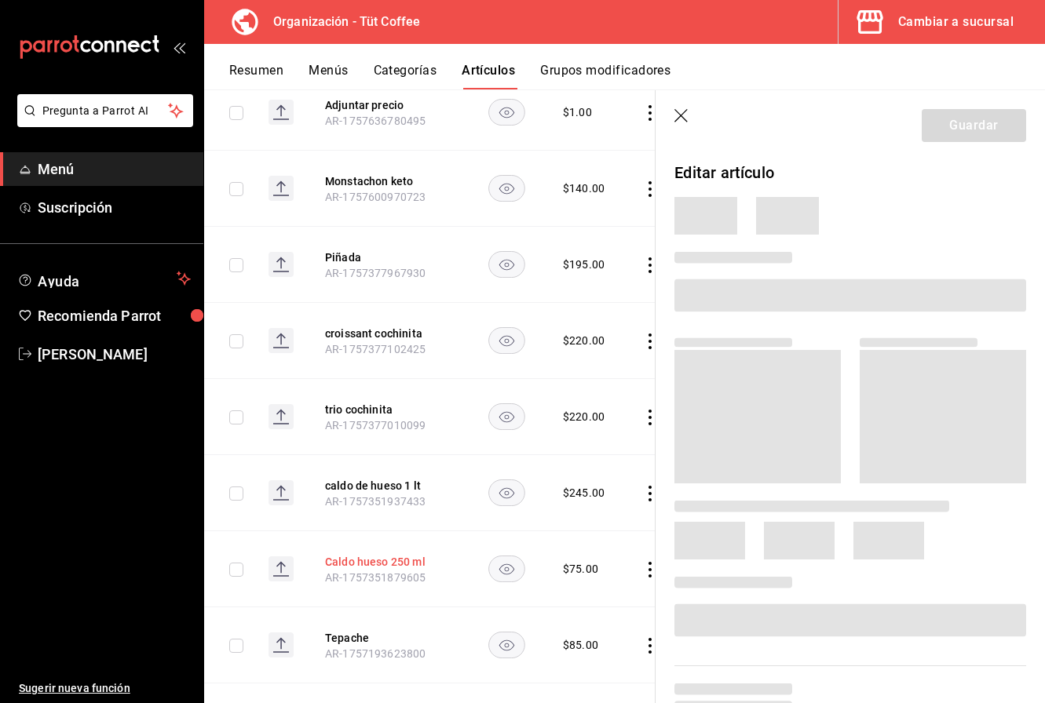
scroll to position [1048, 0]
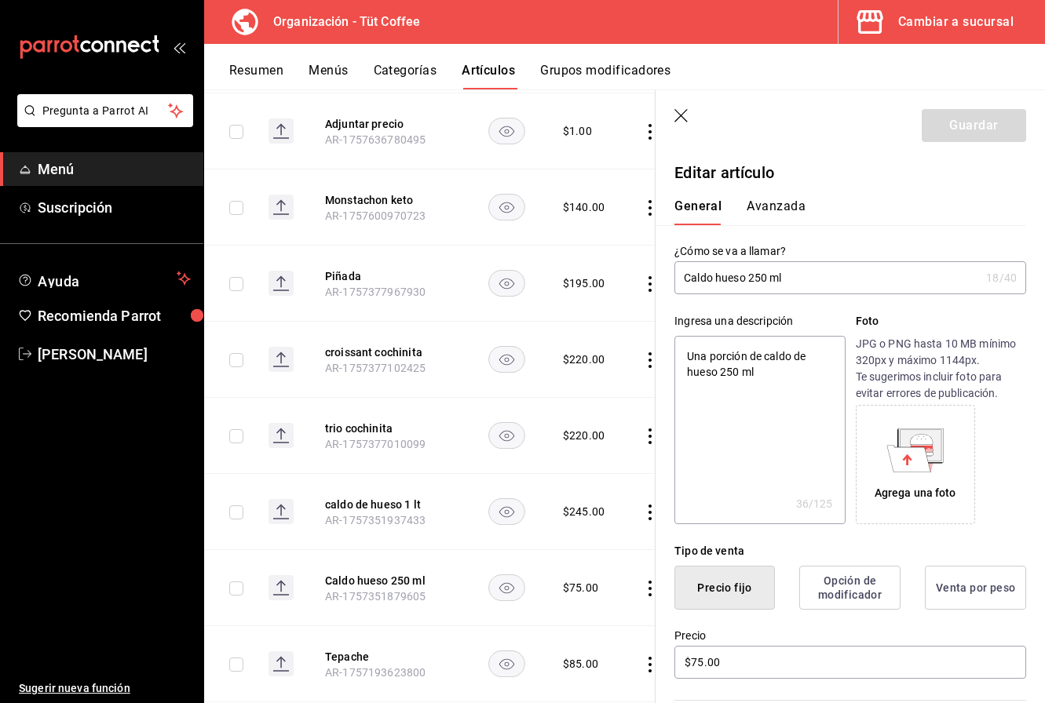
click at [762, 276] on input "Caldo hueso 250 ml" at bounding box center [826, 277] width 305 height 31
click at [733, 372] on textarea "Una porción de caldo de hueso 250 ml" at bounding box center [759, 430] width 170 height 188
click at [967, 141] on button "Guardar" at bounding box center [973, 125] width 104 height 33
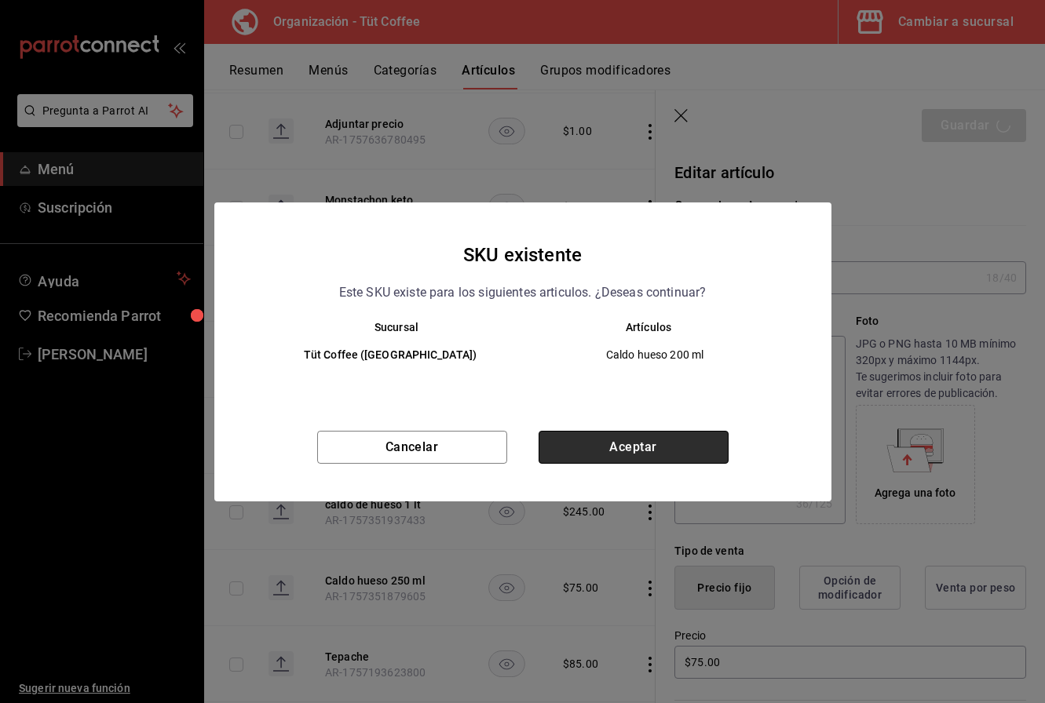
click at [616, 451] on button "Aceptar" at bounding box center [633, 447] width 190 height 33
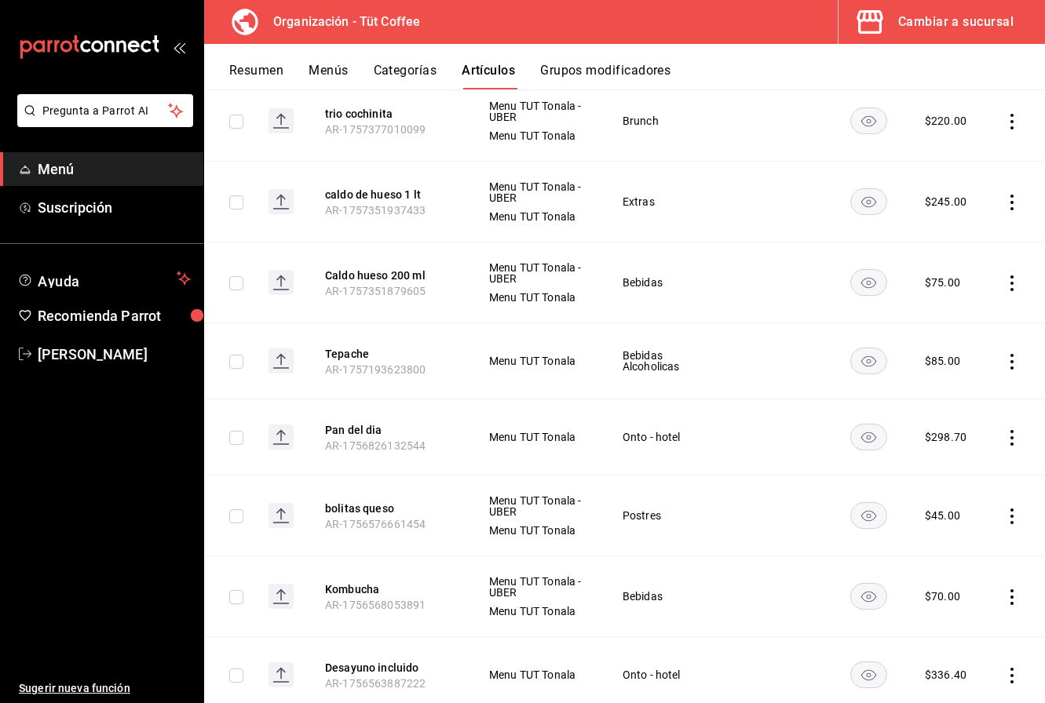
scroll to position [1334, 0]
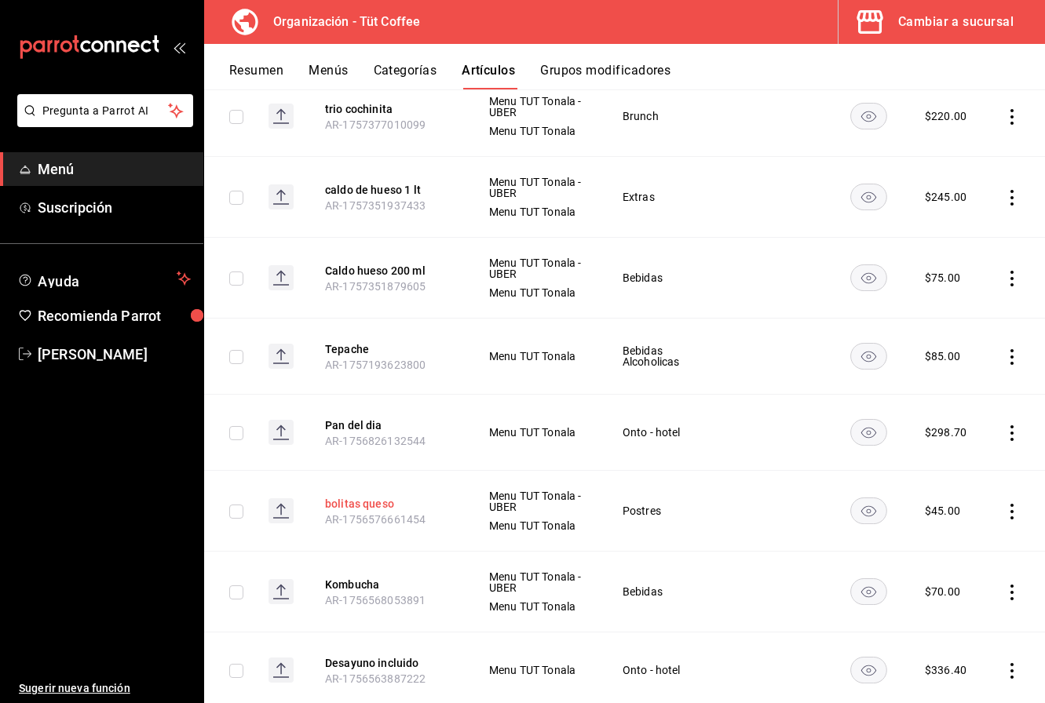
click at [362, 505] on button "bolitas queso" at bounding box center [388, 504] width 126 height 16
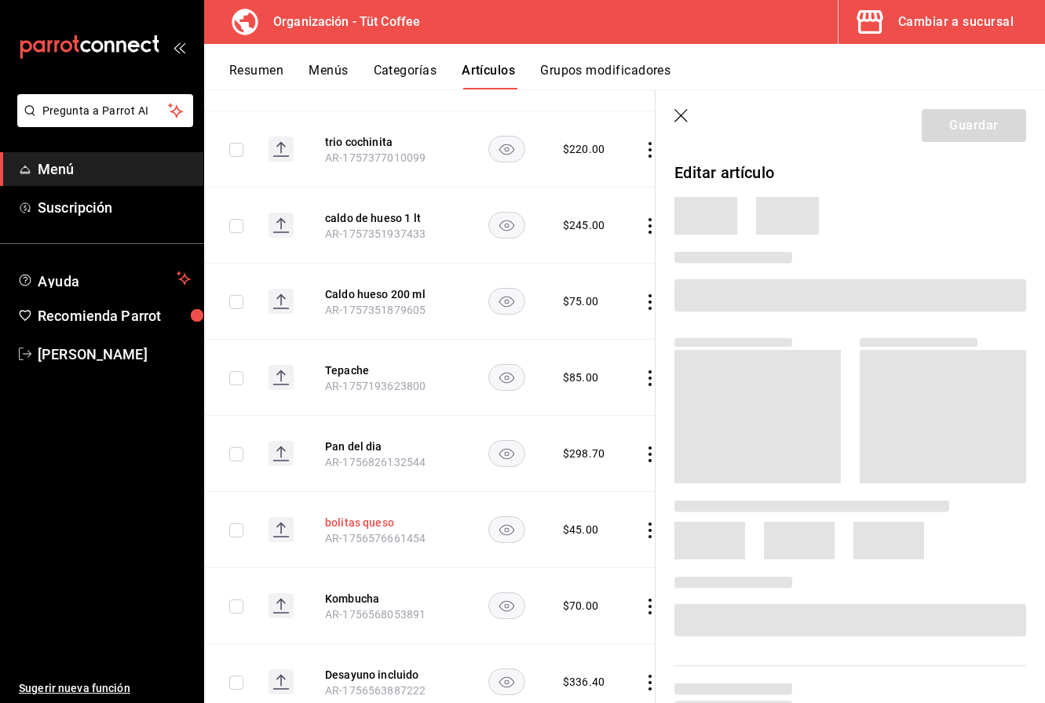
scroll to position [1299, 0]
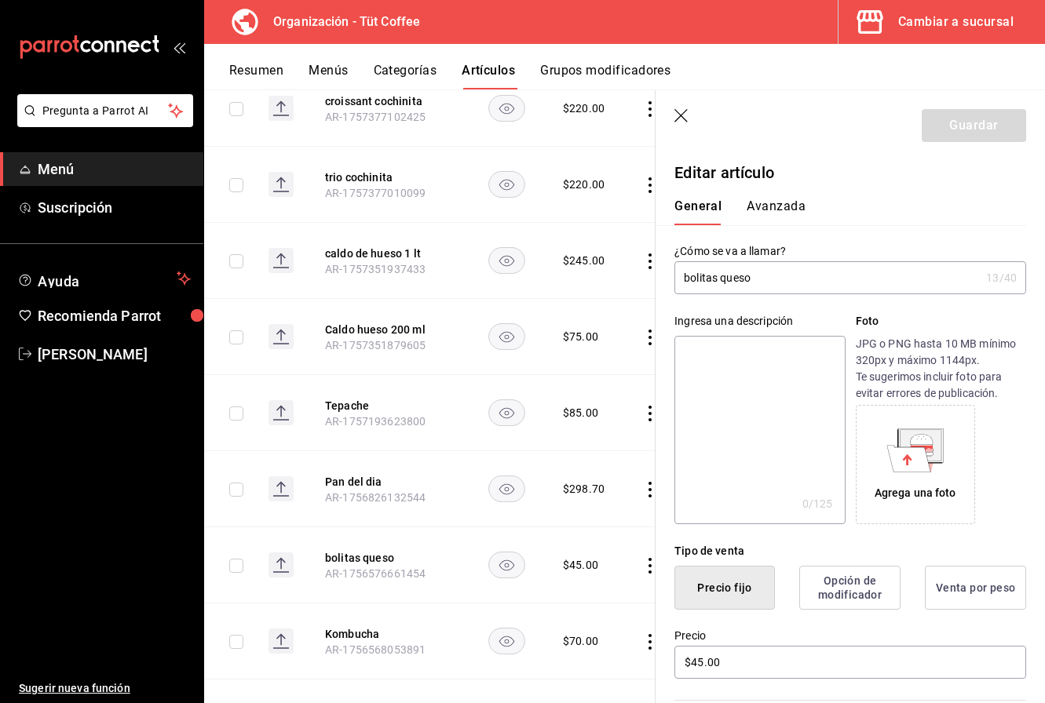
click at [722, 380] on textarea at bounding box center [759, 430] width 170 height 188
click at [783, 358] on textarea "Mini bolillos rellenod e queso crema" at bounding box center [759, 430] width 170 height 188
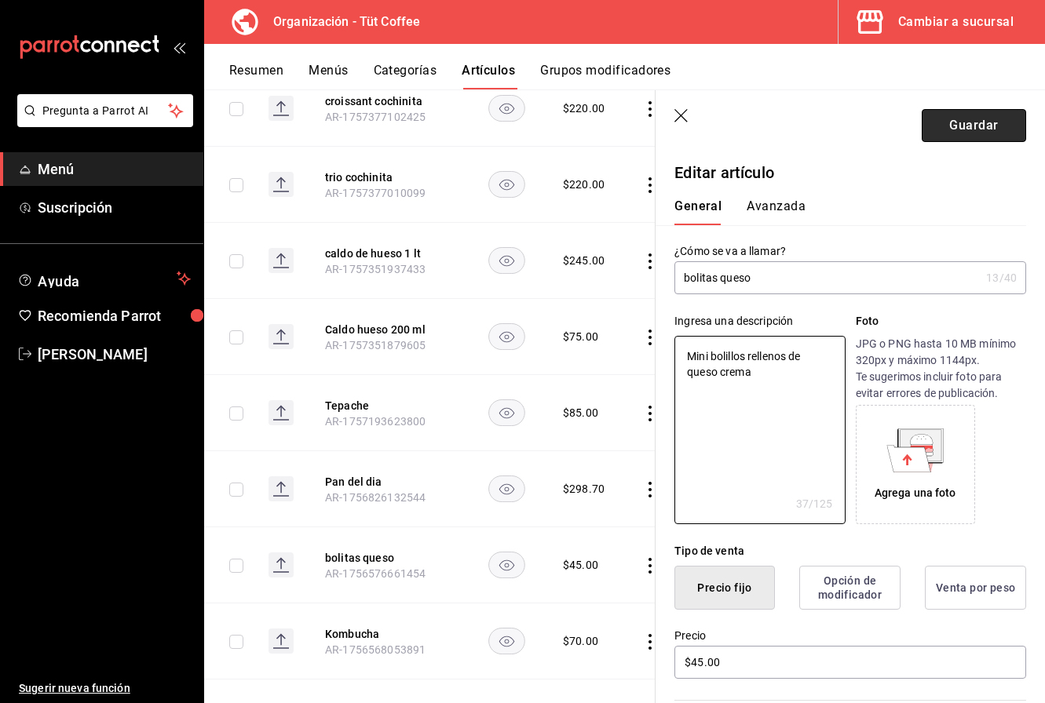
click at [980, 122] on button "Guardar" at bounding box center [973, 125] width 104 height 33
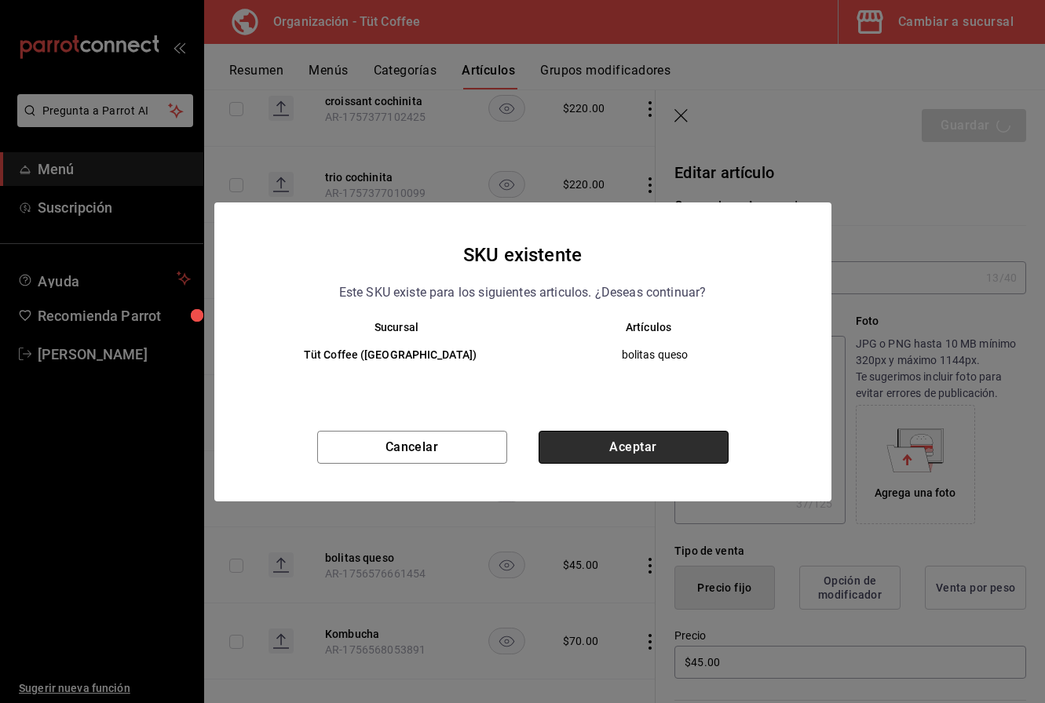
click at [609, 447] on button "Aceptar" at bounding box center [633, 447] width 190 height 33
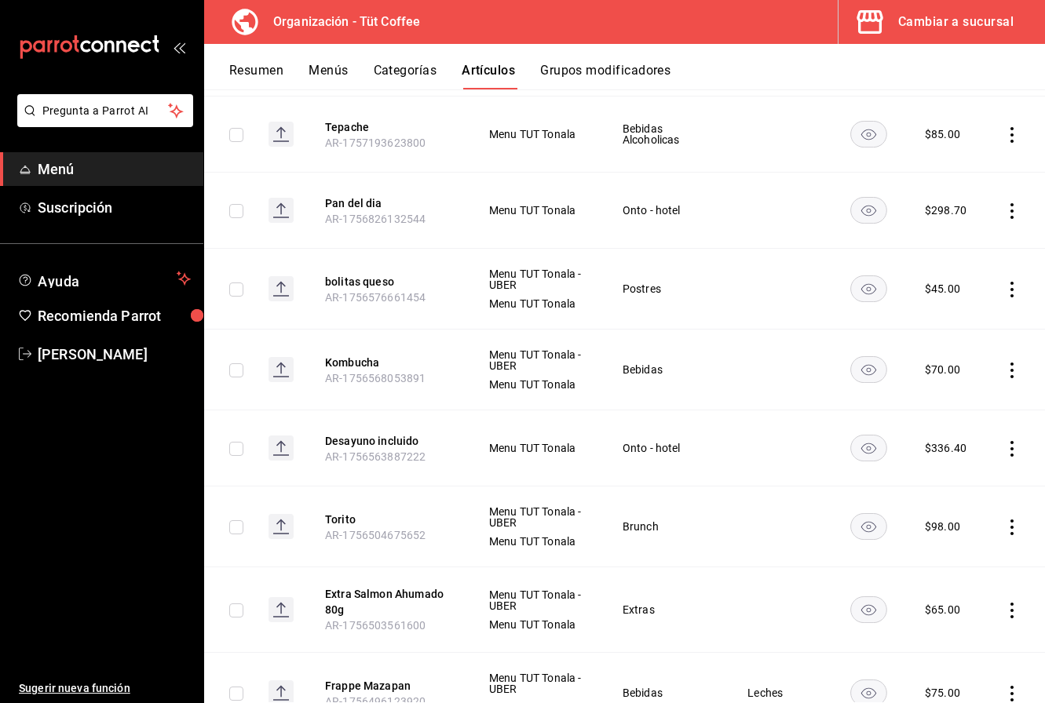
scroll to position [1559, 0]
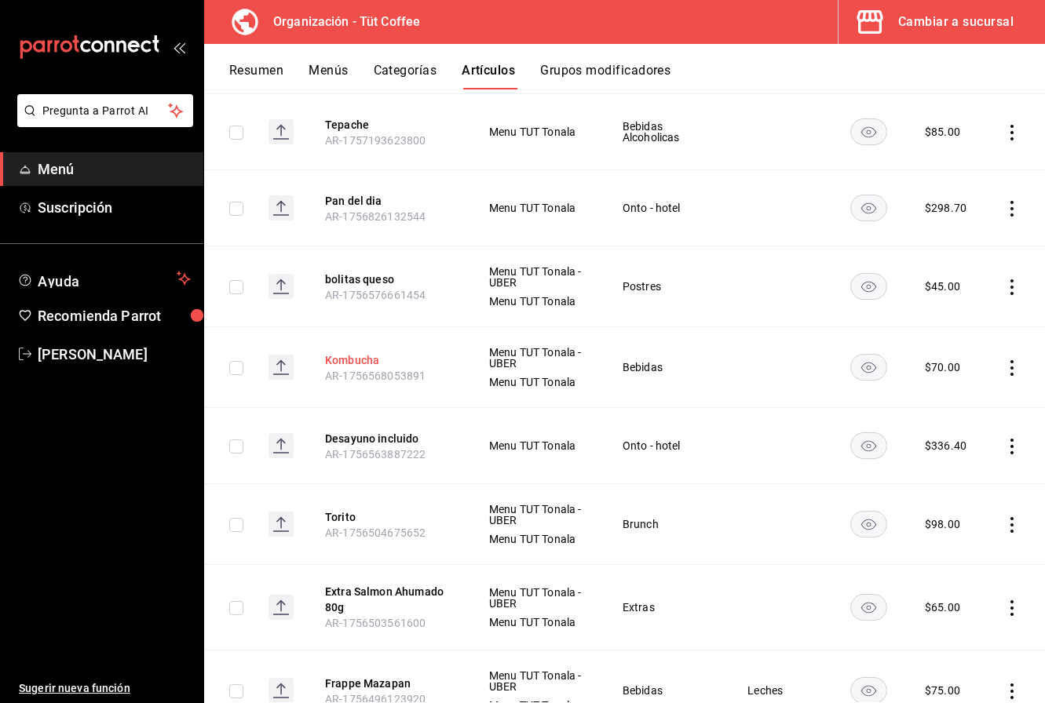
click at [352, 359] on button "Kombucha" at bounding box center [388, 360] width 126 height 16
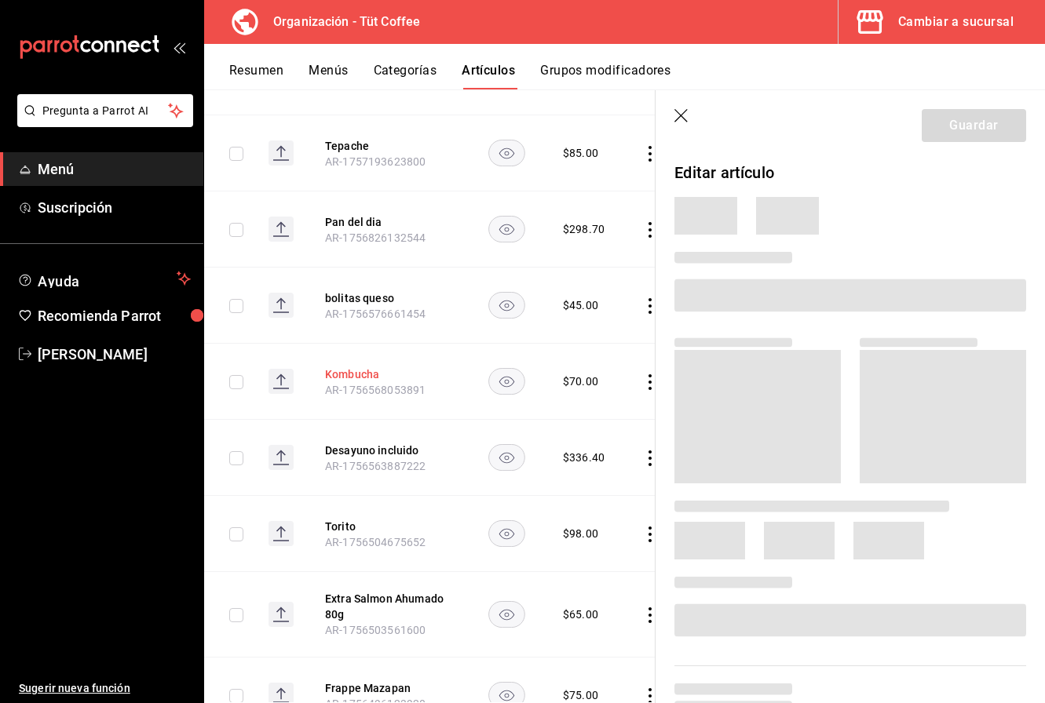
scroll to position [1516, 0]
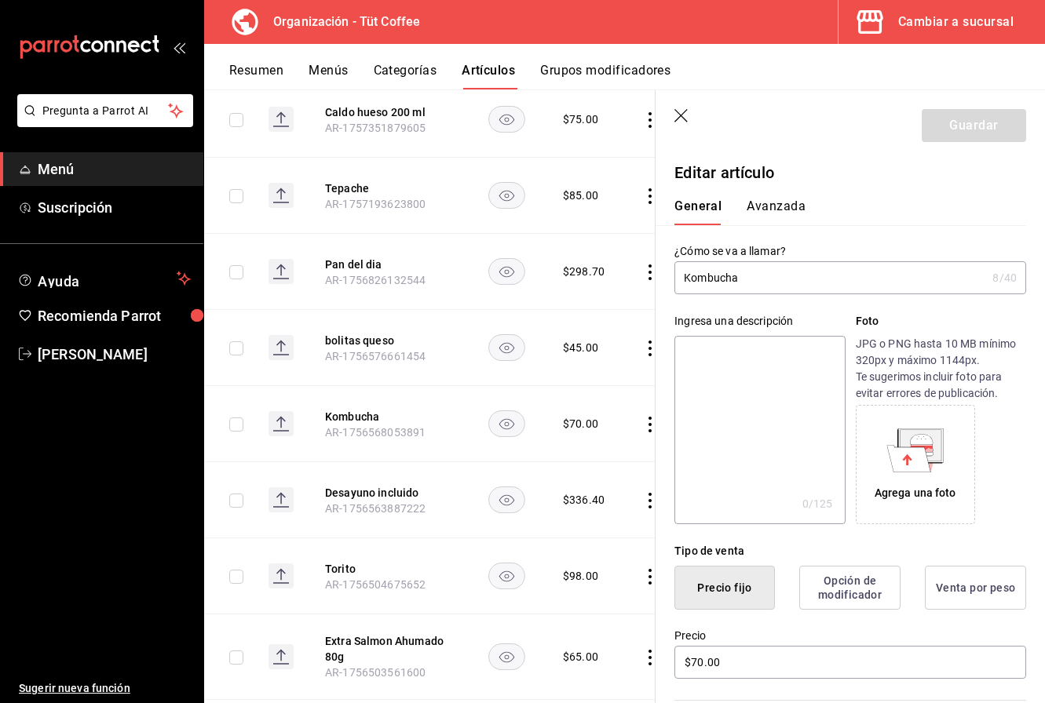
click at [753, 406] on textarea at bounding box center [759, 430] width 170 height 188
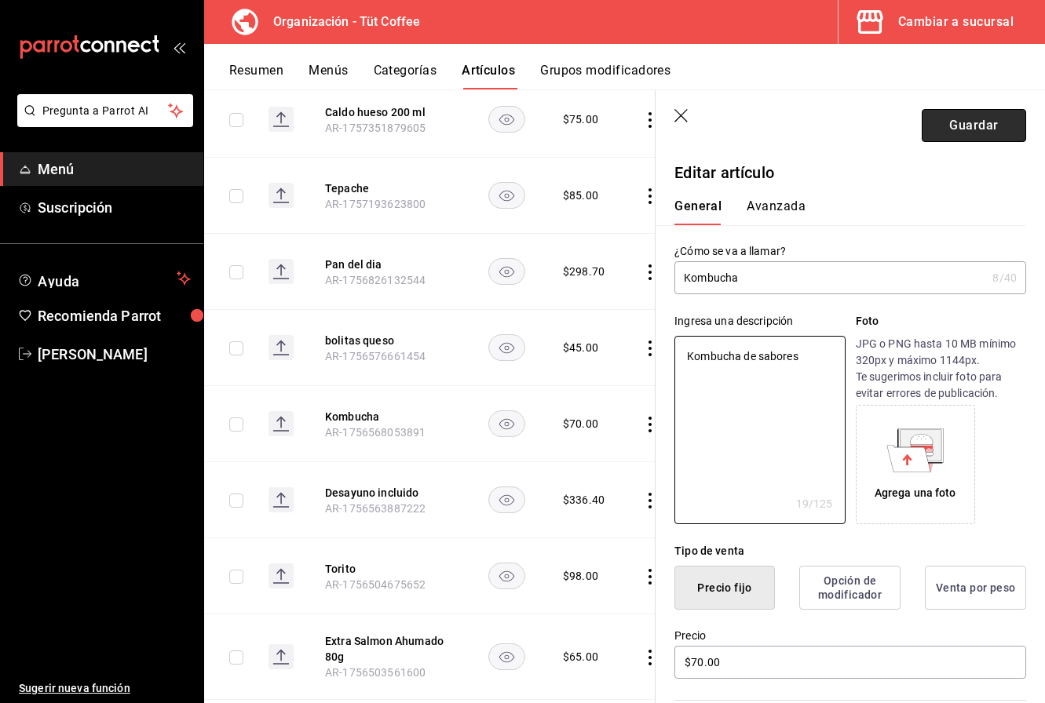
click at [969, 123] on button "Guardar" at bounding box center [973, 125] width 104 height 33
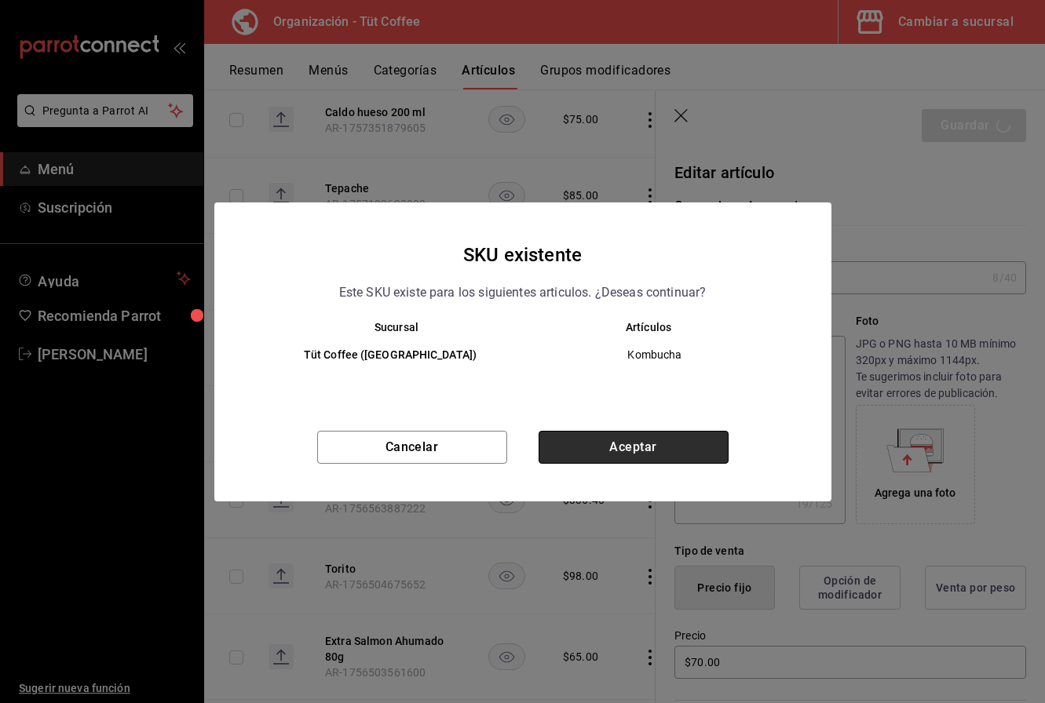
click at [633, 444] on button "Aceptar" at bounding box center [633, 447] width 190 height 33
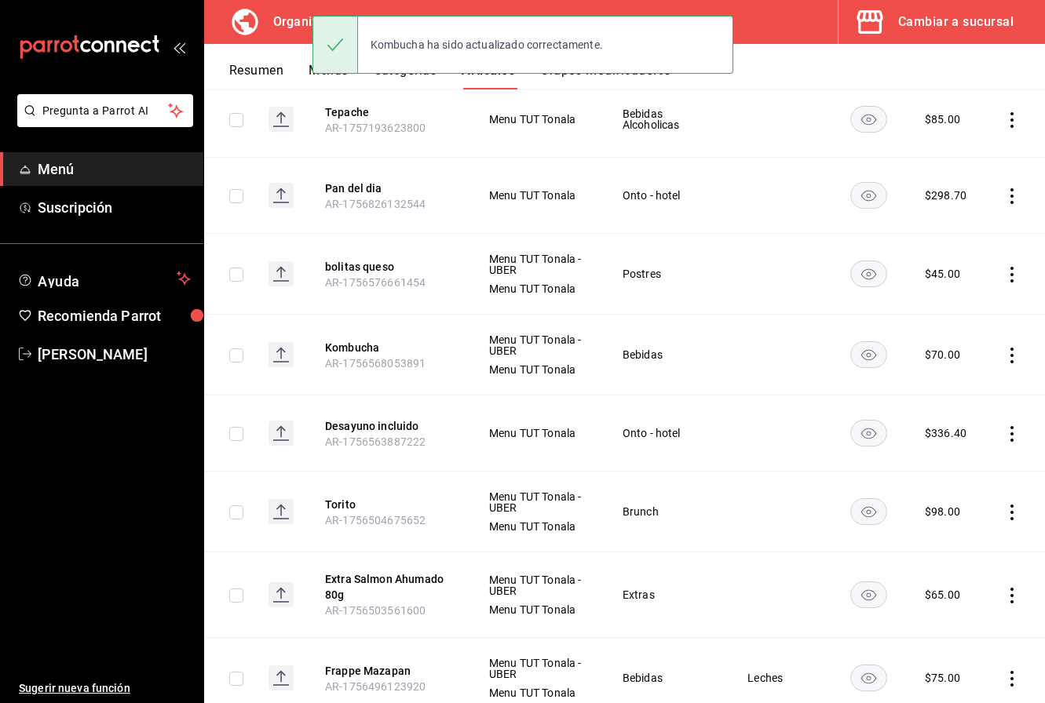
scroll to position [1599, 0]
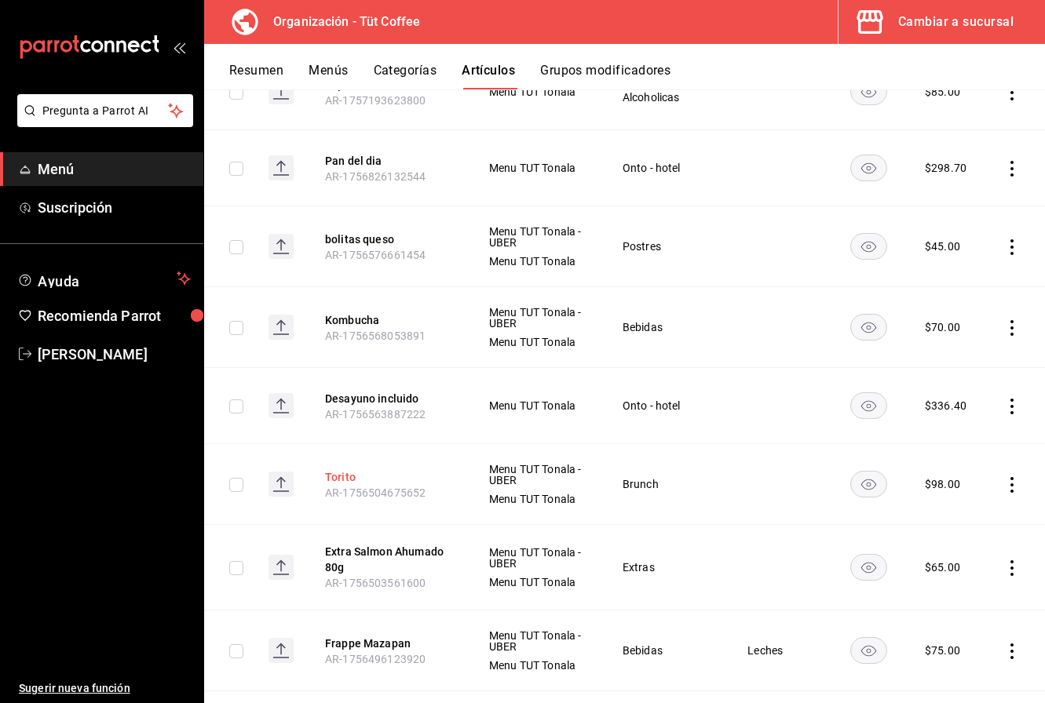
click at [338, 478] on button "Torito" at bounding box center [388, 477] width 126 height 16
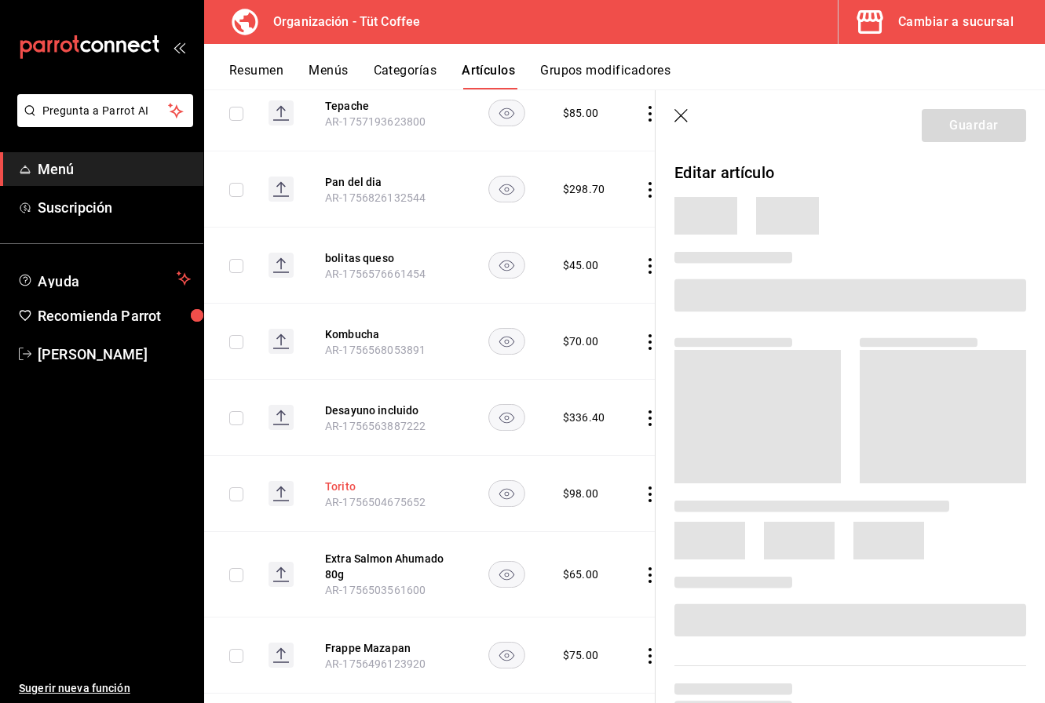
scroll to position [1552, 0]
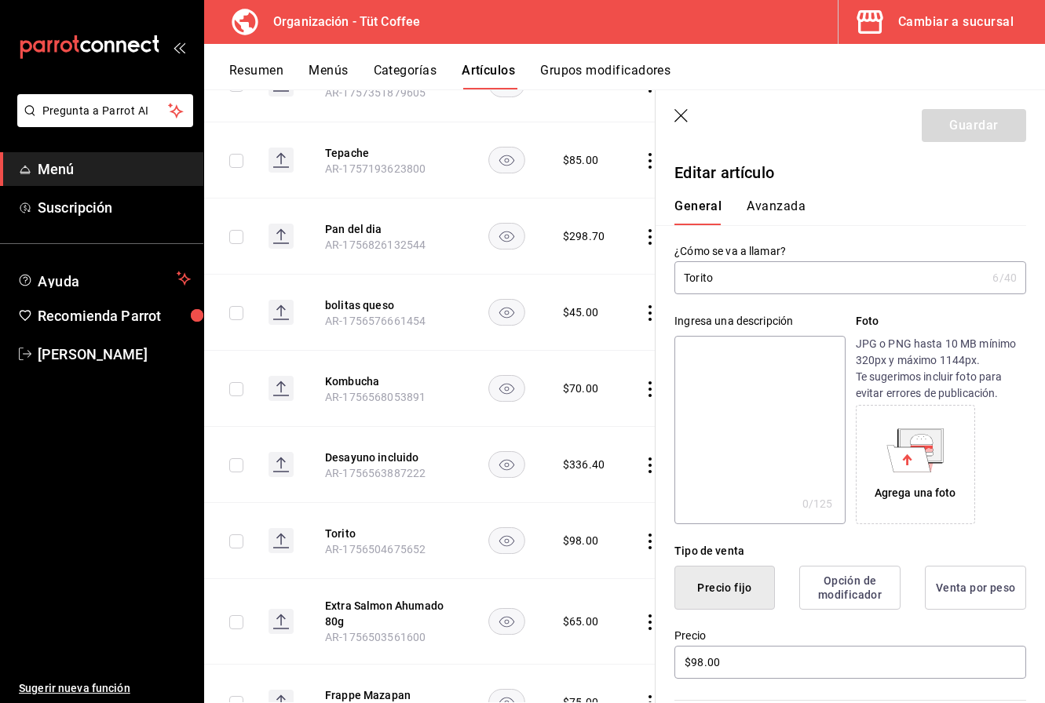
click at [754, 400] on textarea at bounding box center [759, 430] width 170 height 188
click at [744, 354] on textarea "Chile Guajillo relleno de queso e" at bounding box center [759, 430] width 170 height 188
click at [732, 376] on textarea "Chile Cuaresmeño relleno de queso e" at bounding box center [759, 430] width 170 height 188
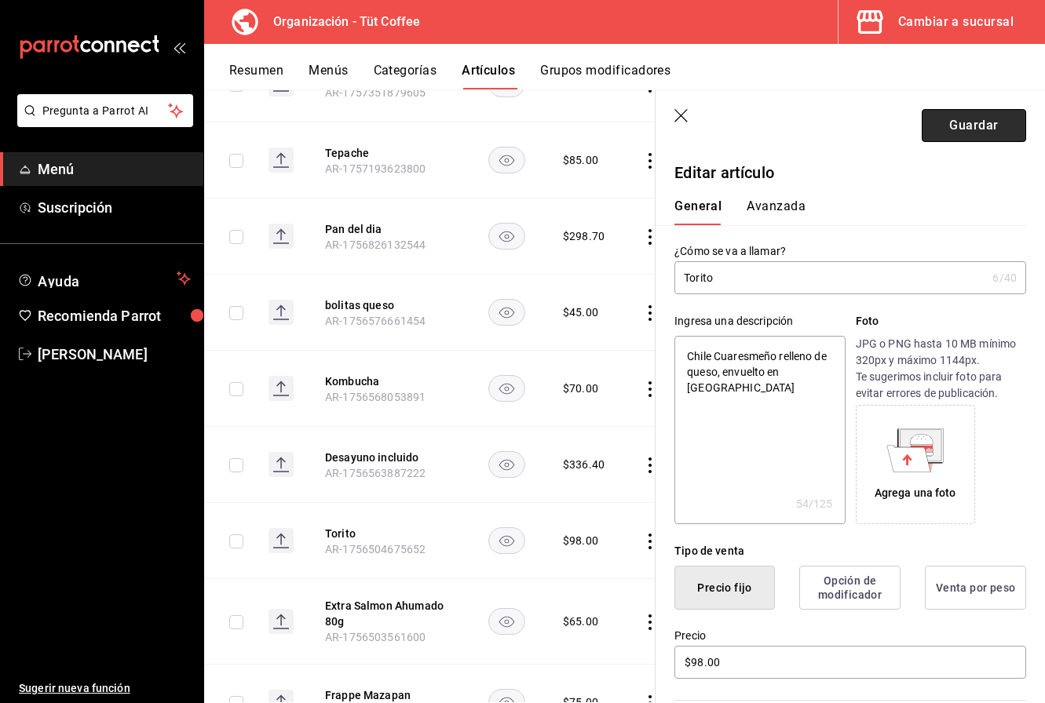
click at [969, 126] on button "Guardar" at bounding box center [973, 125] width 104 height 33
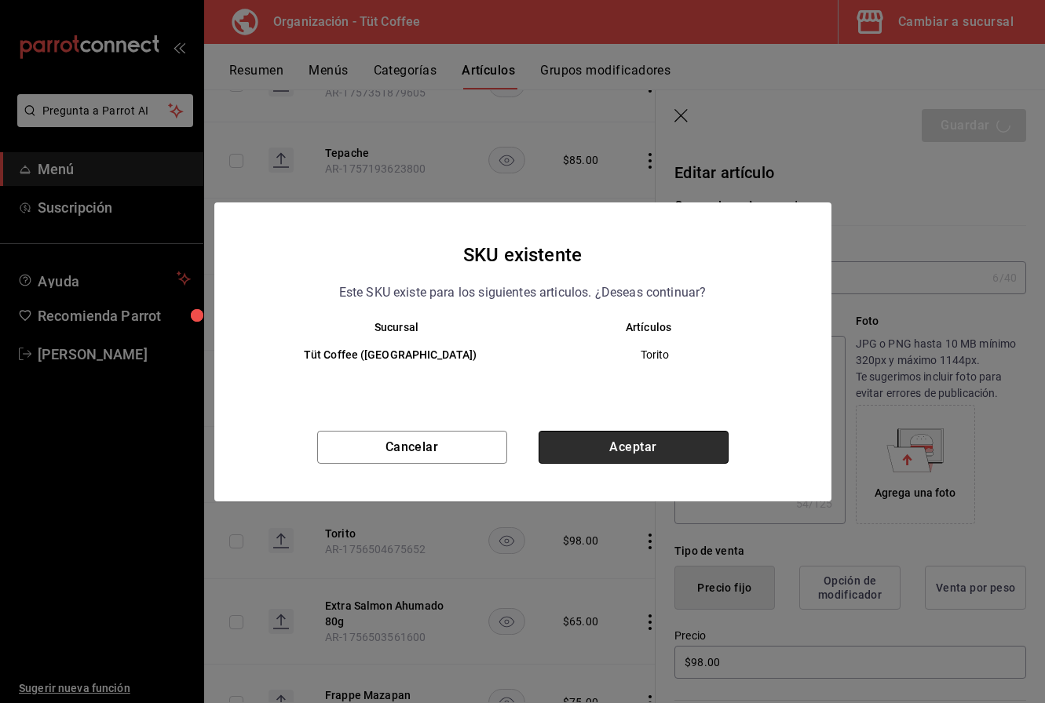
click at [678, 432] on button "Aceptar" at bounding box center [633, 447] width 190 height 33
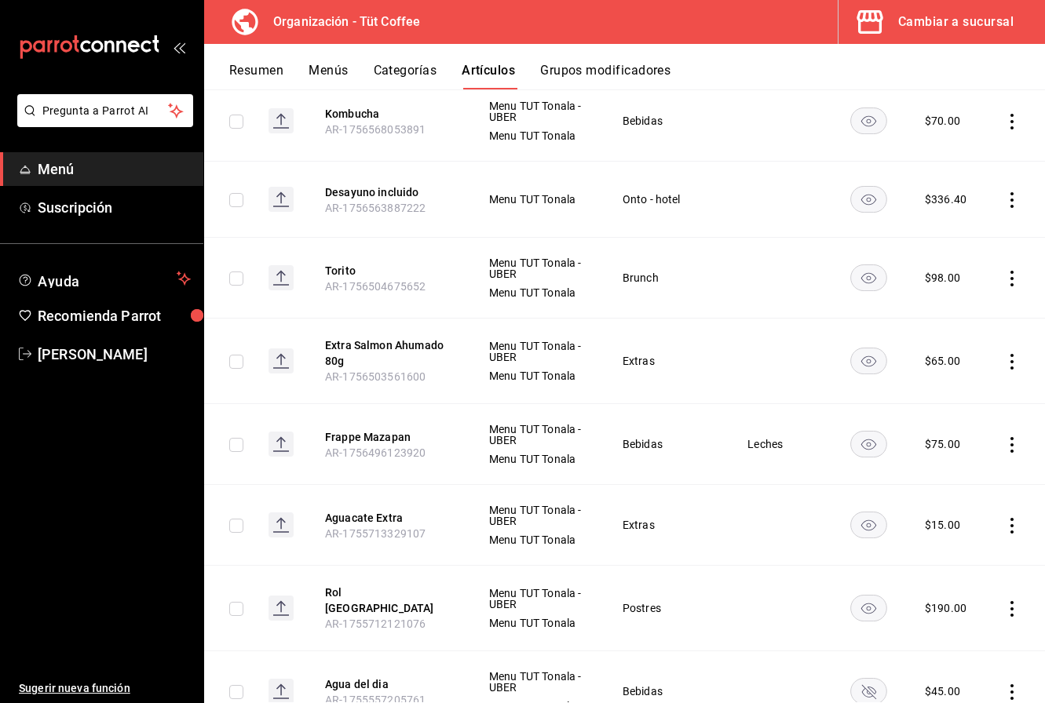
scroll to position [1806, 0]
click at [375, 344] on button "Extra Salmon Ahumado 80g" at bounding box center [388, 352] width 126 height 31
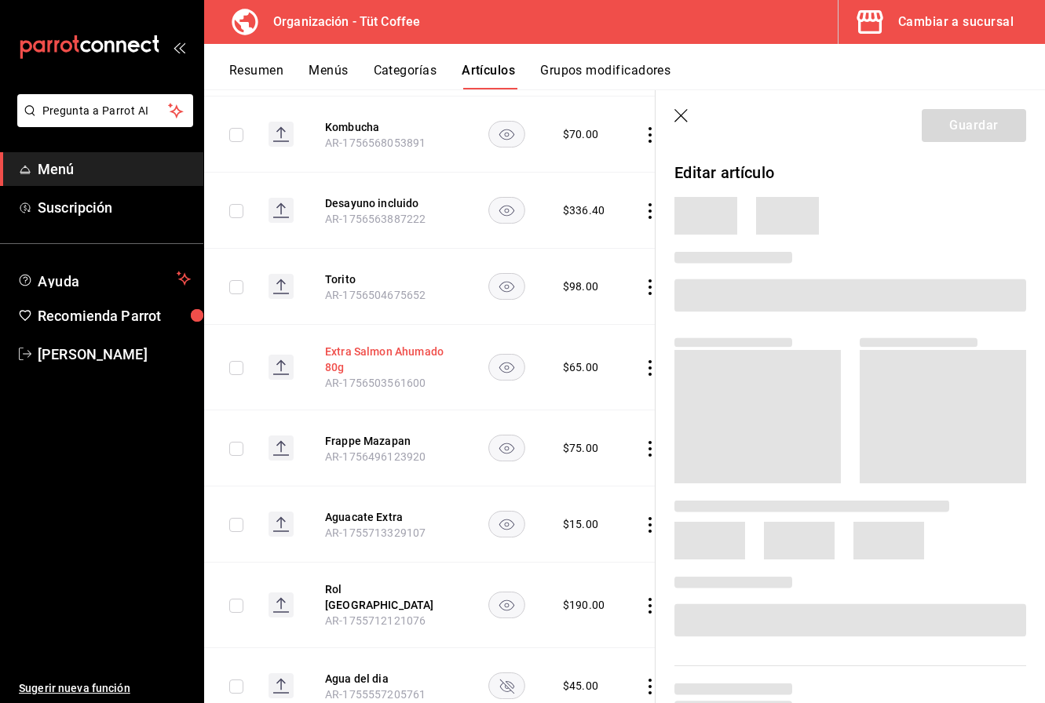
scroll to position [1752, 0]
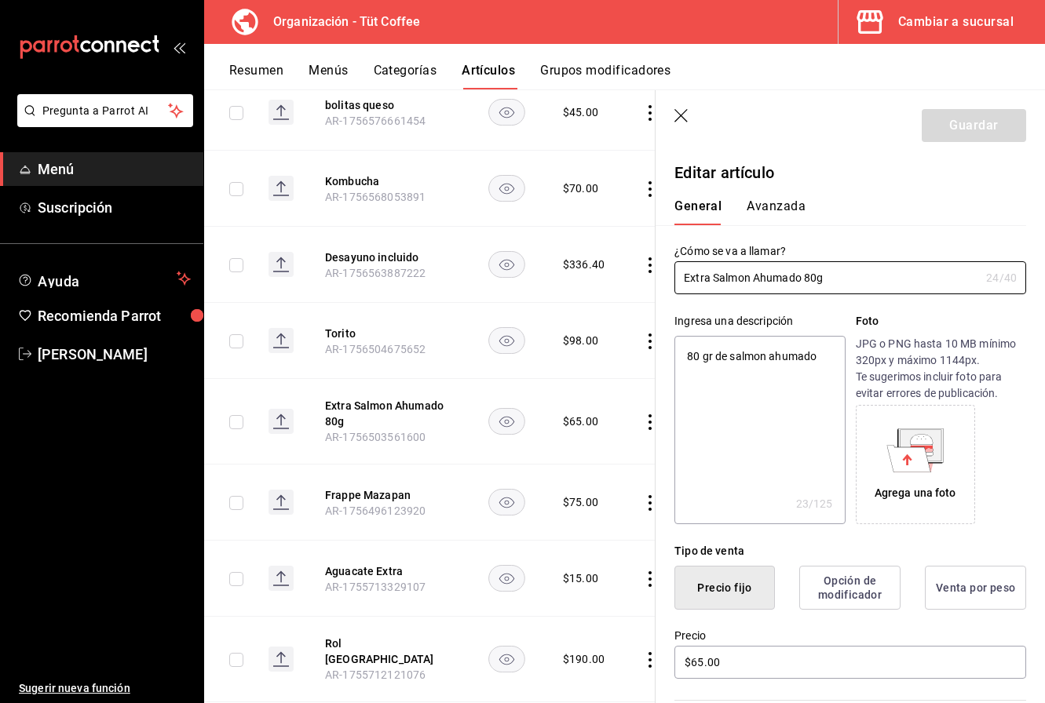
click at [685, 111] on icon "button" at bounding box center [682, 117] width 16 height 16
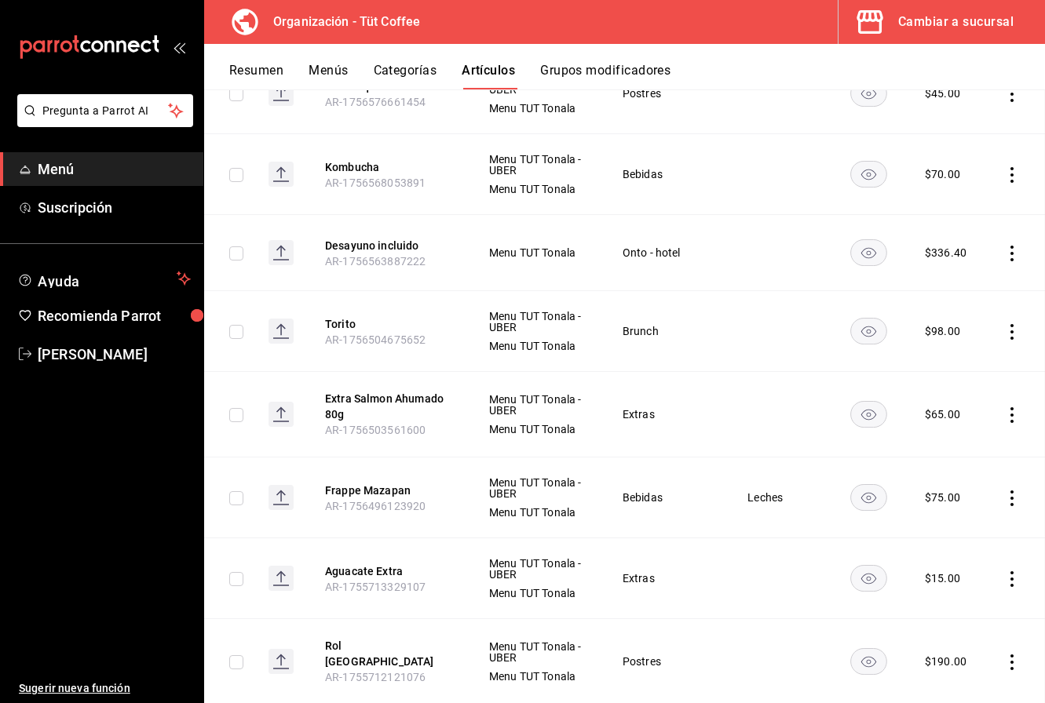
scroll to position [2211, 0]
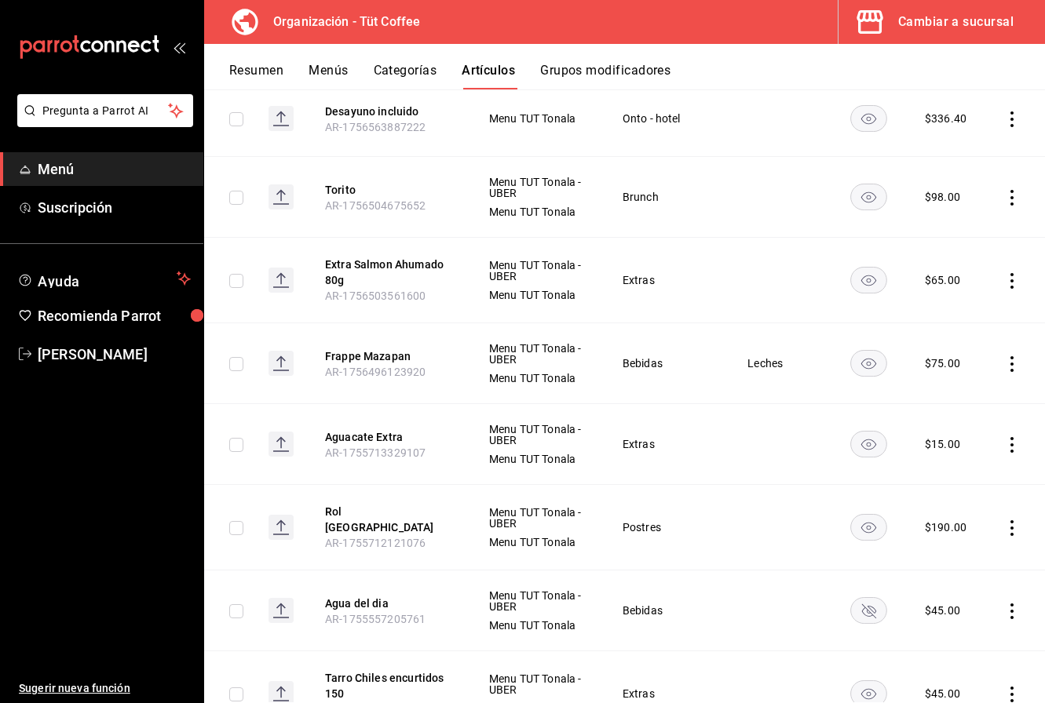
scroll to position [1891, 0]
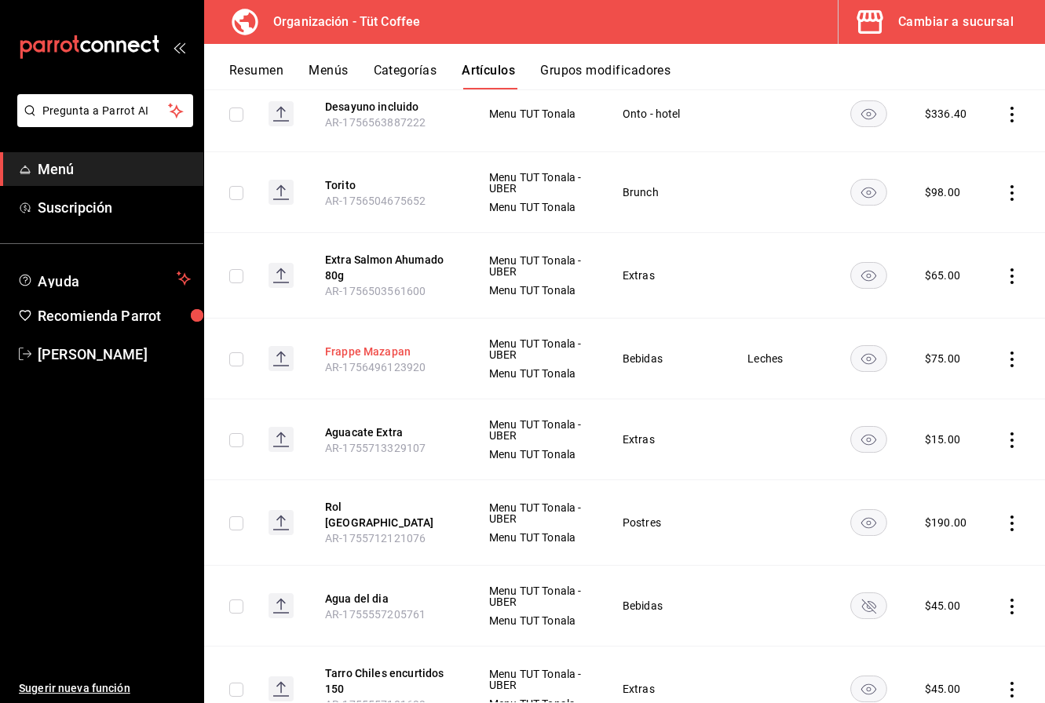
click at [376, 349] on button "Frappe Mazapan" at bounding box center [388, 352] width 126 height 16
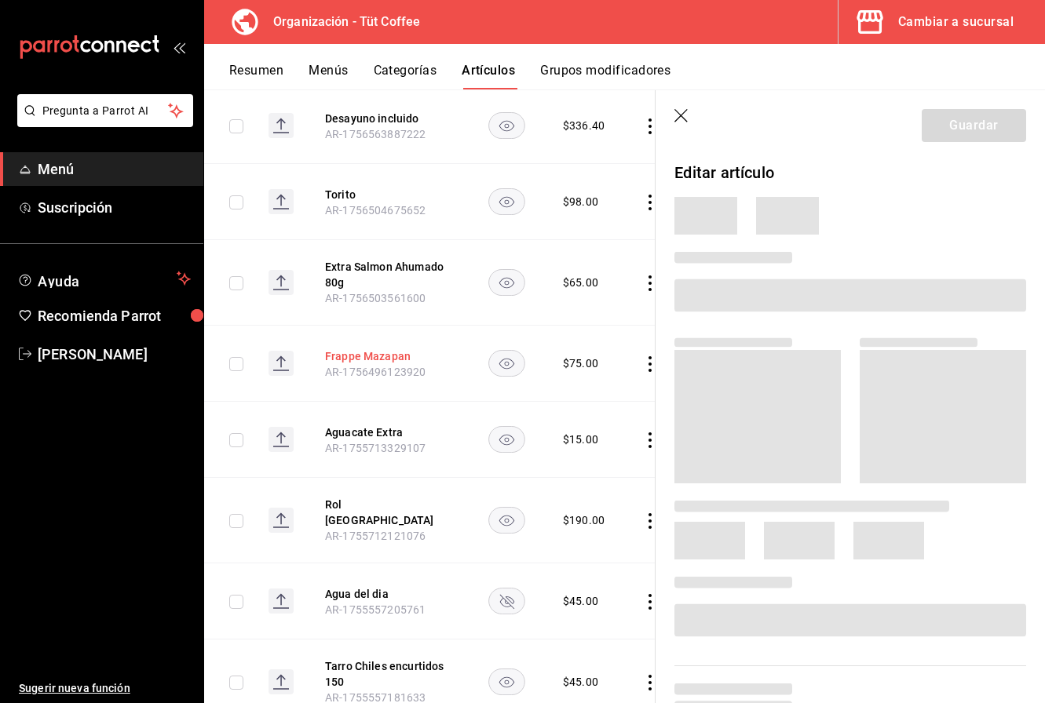
scroll to position [1834, 0]
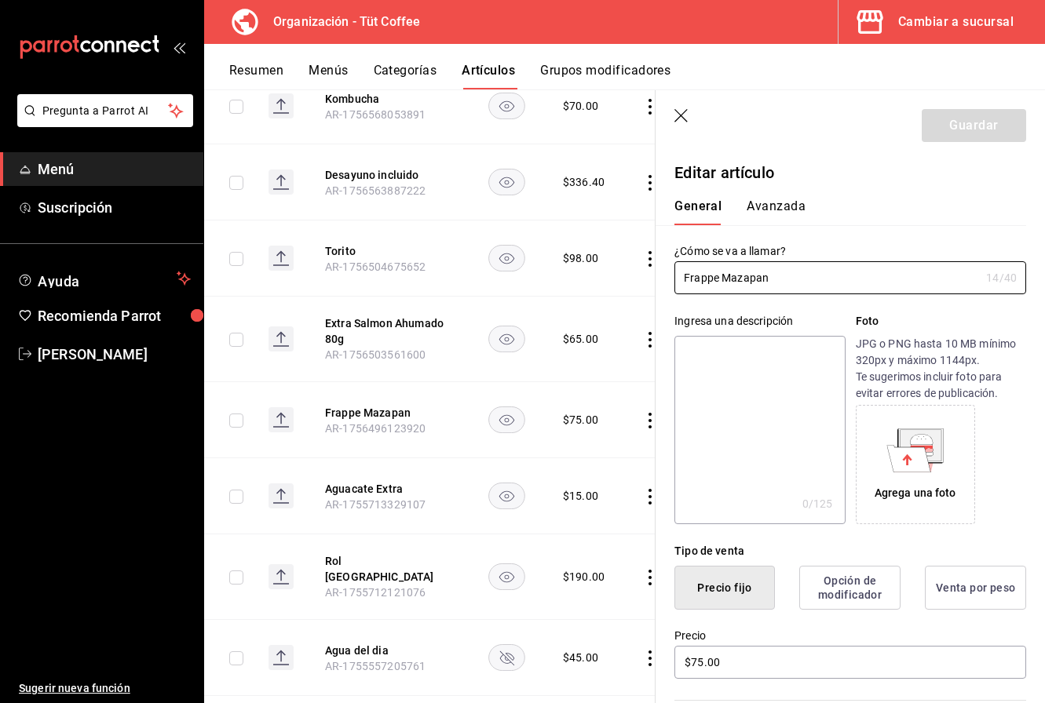
click at [743, 380] on textarea at bounding box center [759, 430] width 170 height 188
type textarea "F"
type textarea "x"
type textarea "Fr"
type textarea "x"
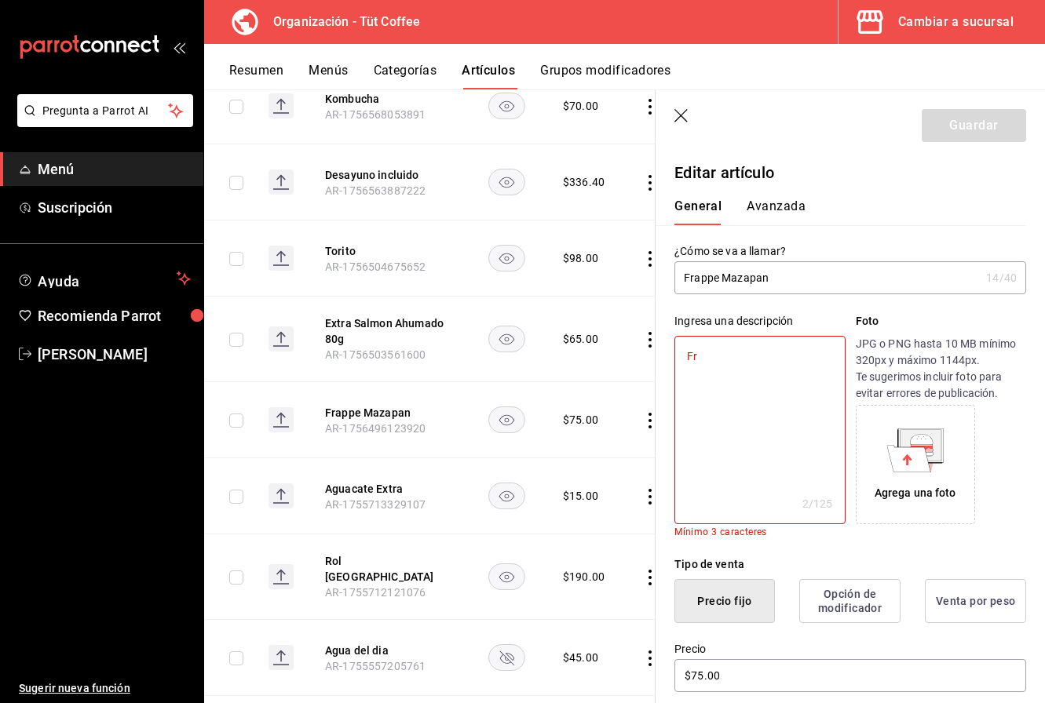
type textarea "Fra"
type textarea "x"
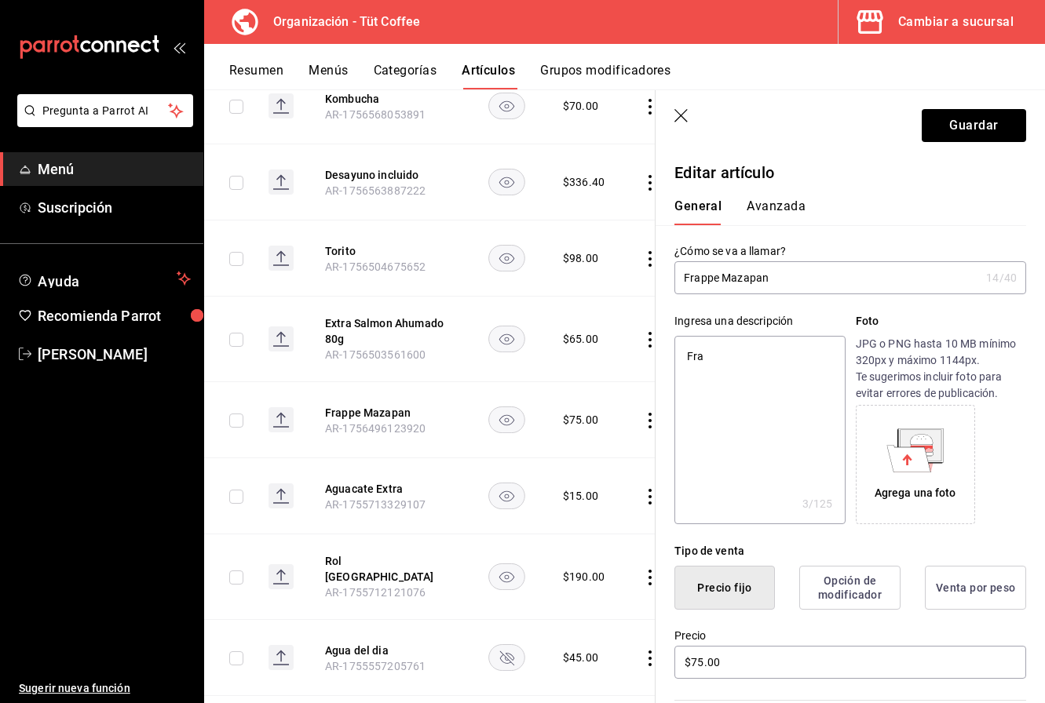
type textarea "Frap"
type textarea "x"
type textarea "Frapp"
type textarea "x"
type textarea "Frappe"
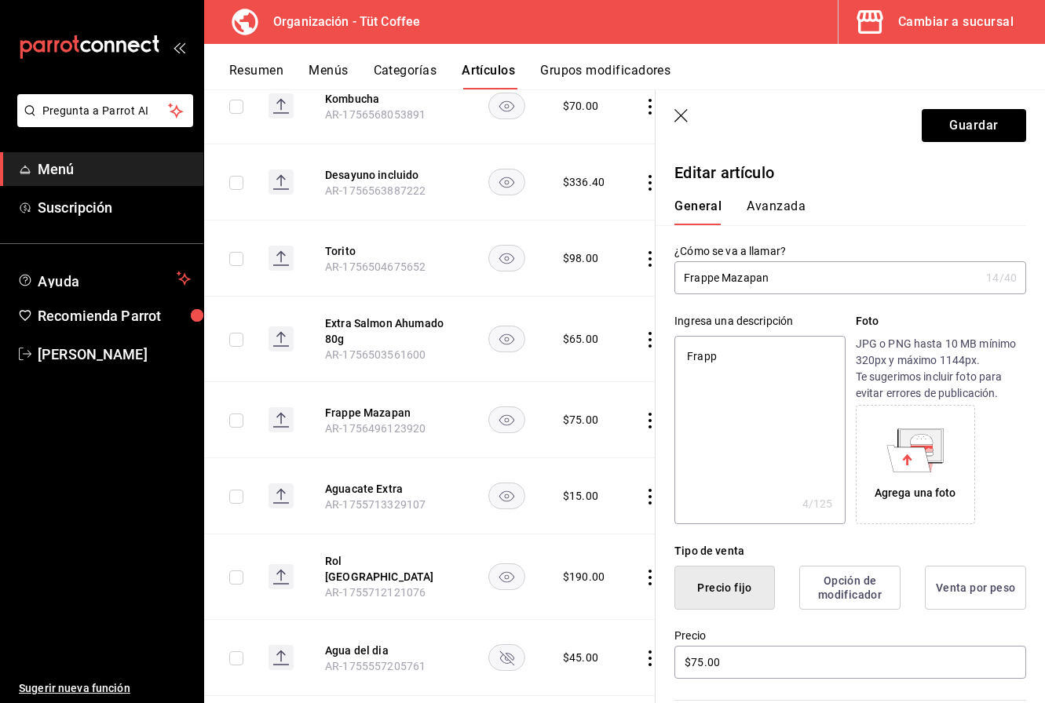
type textarea "x"
type textarea "Frappe"
type textarea "x"
type textarea "Frappe c"
type textarea "x"
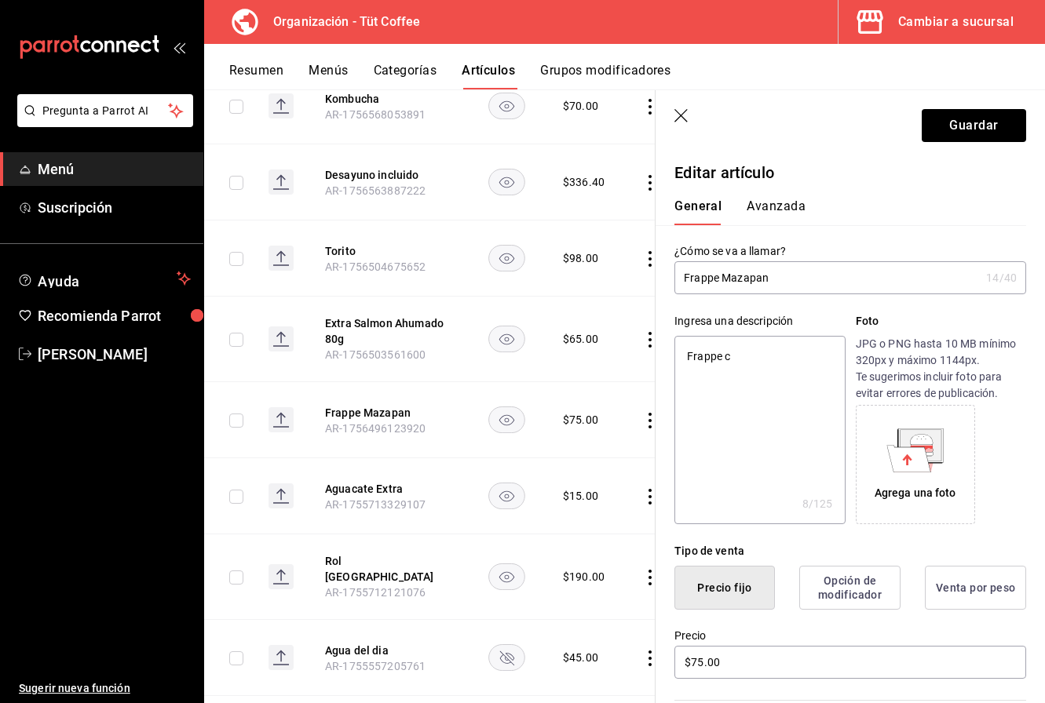
type textarea "Frappe co"
type textarea "x"
type textarea "Frappe con"
type textarea "x"
type textarea "Frappe con"
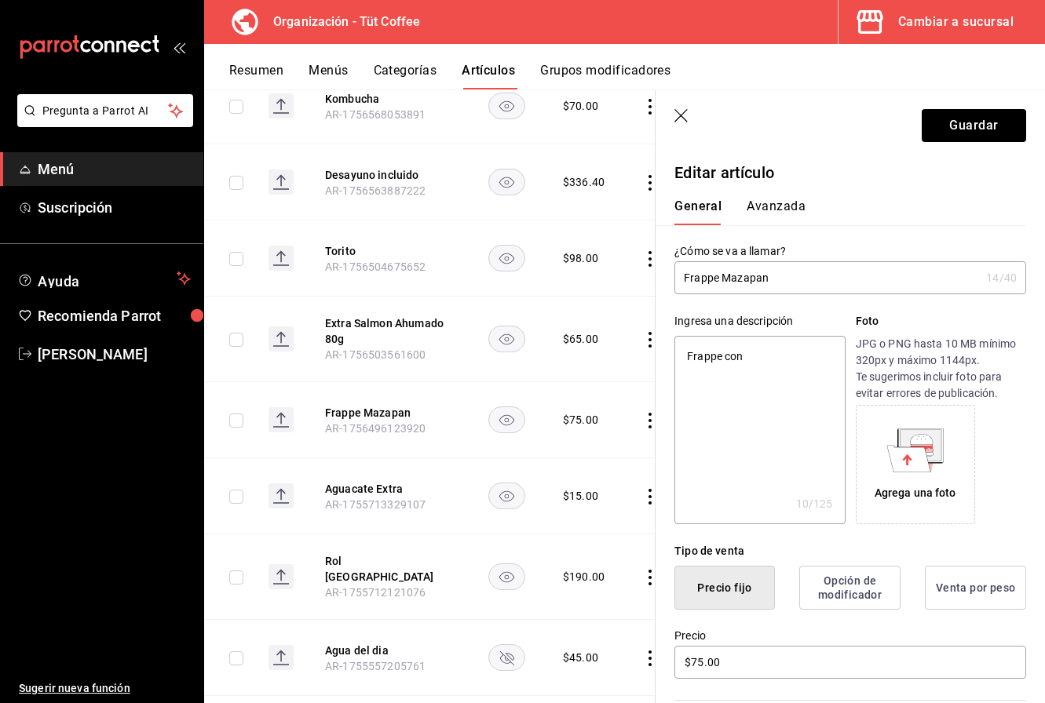
type textarea "x"
type textarea "Frappe con b"
type textarea "x"
type textarea "Frappe con ba"
type textarea "x"
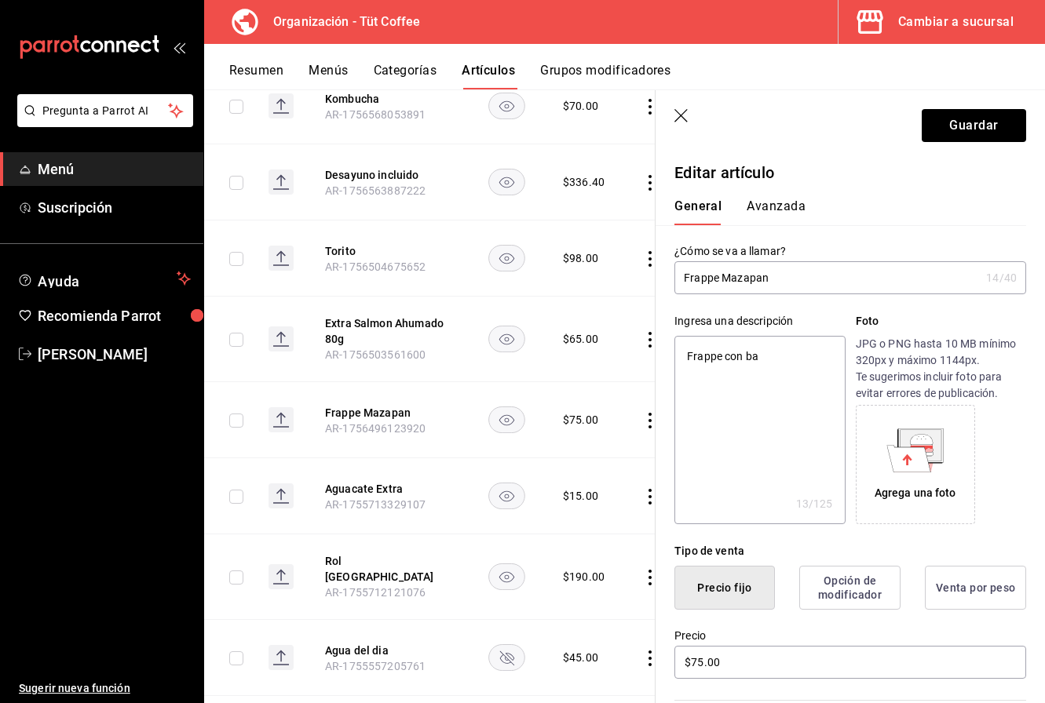
type textarea "Frappe con bas"
type textarea "x"
type textarea "Frappe con base"
type textarea "x"
type textarea "Frappe con base"
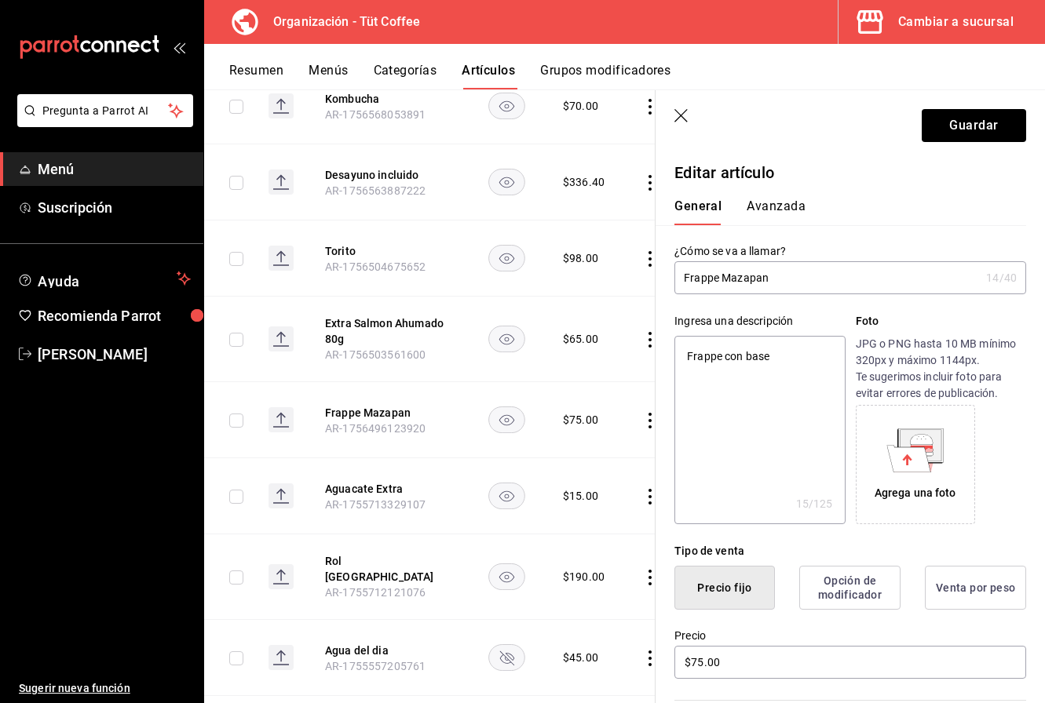
type textarea "x"
type textarea "Frappe con base d"
type textarea "x"
type textarea "Frappe con base de"
type textarea "x"
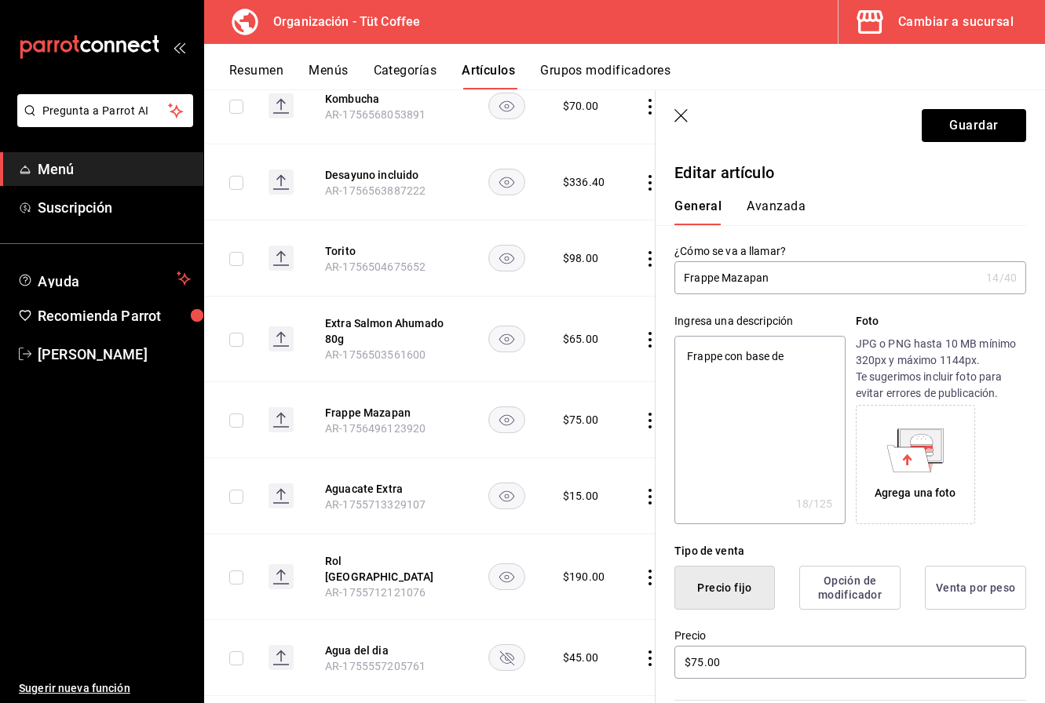
type textarea "Frappe con base de"
type textarea "x"
type textarea "Frappe con base de m"
type textarea "x"
type textarea "Frappe con base de ma"
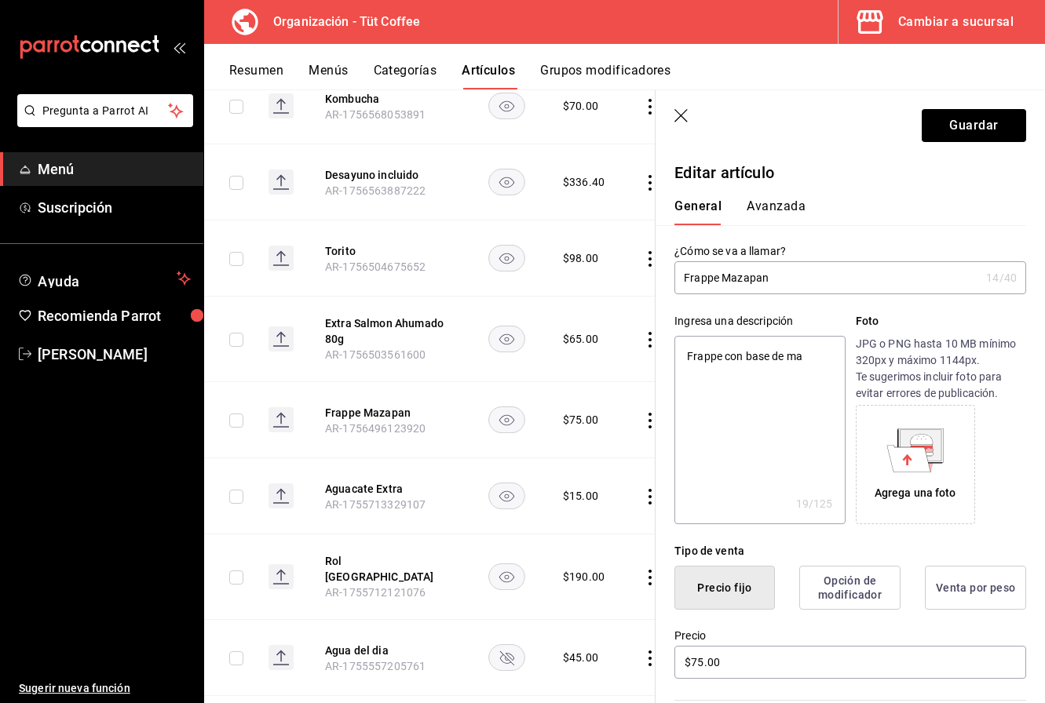
type textarea "x"
type textarea "Frappe con base de maz"
type textarea "x"
type textarea "Frappe con base de maza"
type textarea "x"
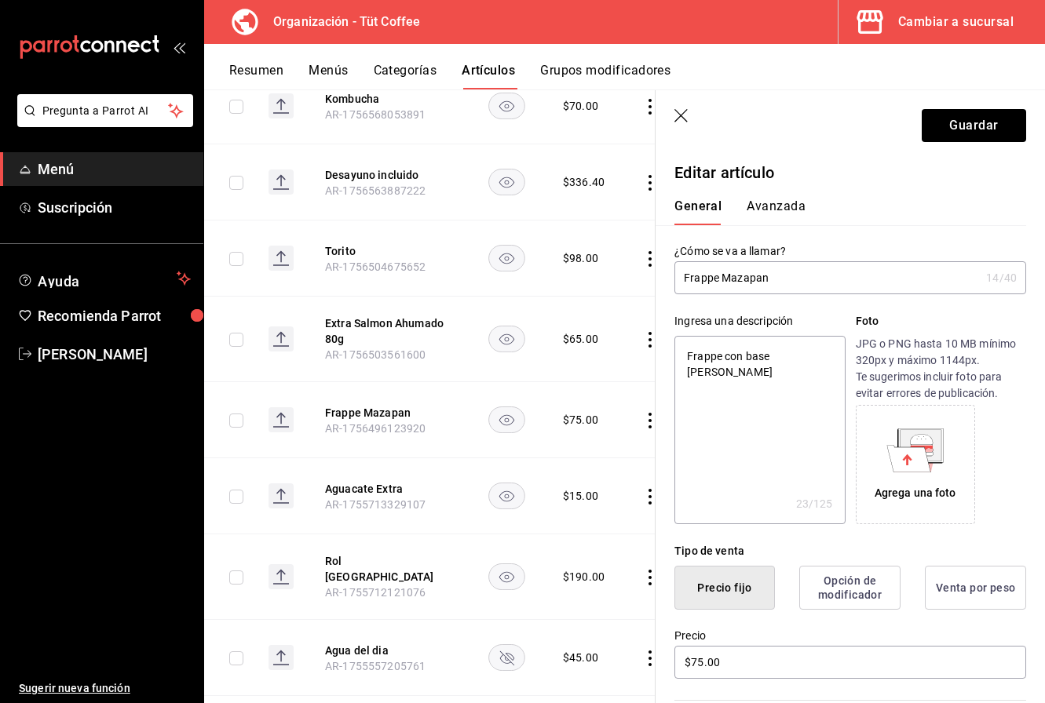
type textarea "Frappe con base de mazap"
type textarea "x"
type textarea "Frappe con base de mazapa"
type textarea "x"
type textarea "Frappe con base de mazapan"
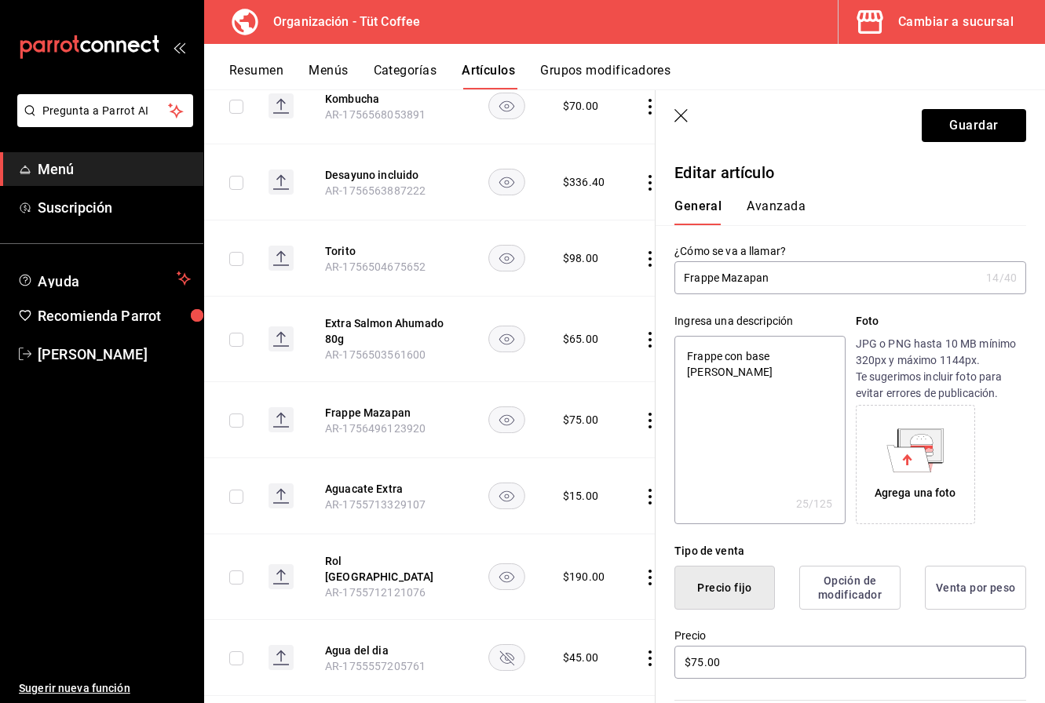
type textarea "x"
type textarea "Frappe con base de mazapan"
type textarea "x"
type textarea "Frappe con base de mazapan y"
type textarea "x"
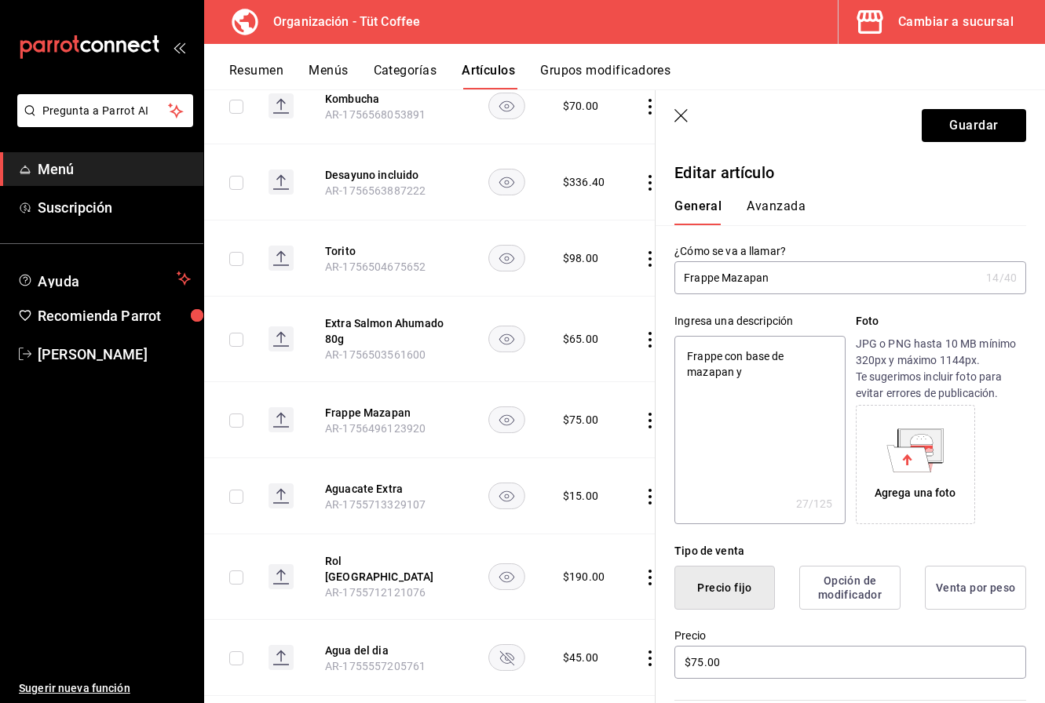
type textarea "Frappe con base de mazapan y"
type textarea "x"
type textarea "Frappe con base de mazapan y u"
type textarea "x"
type textarea "Frappe con base de mazapan y un"
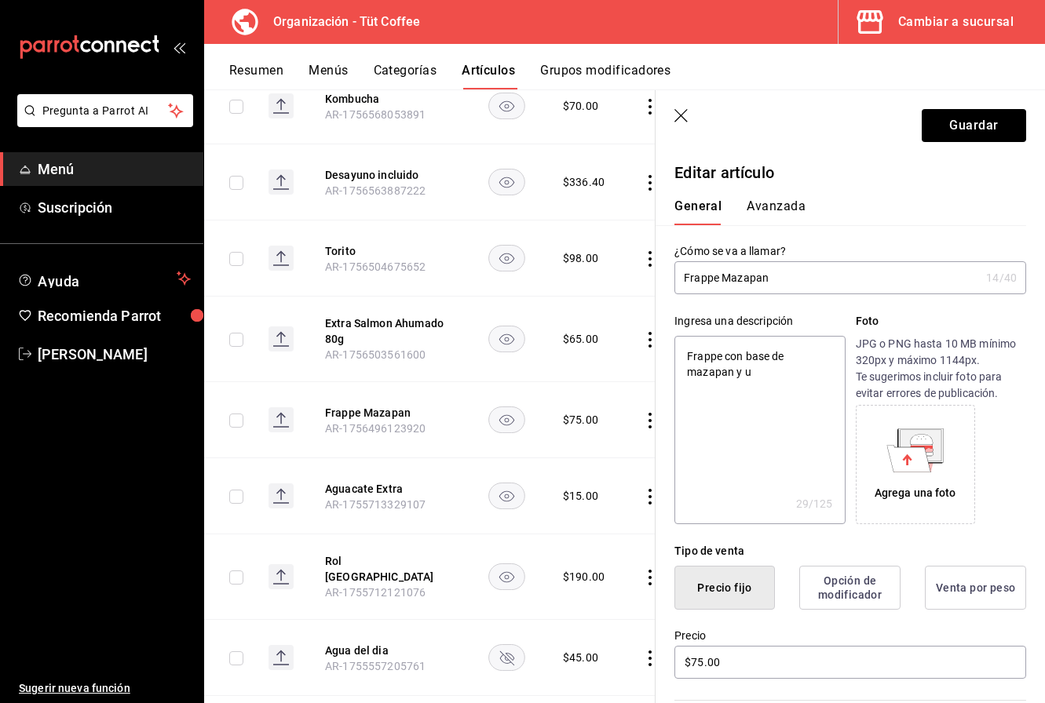
type textarea "x"
type textarea "Frappe con base de mazapan y un"
type textarea "x"
type textarea "Frappe con base de mazapan y un s"
type textarea "x"
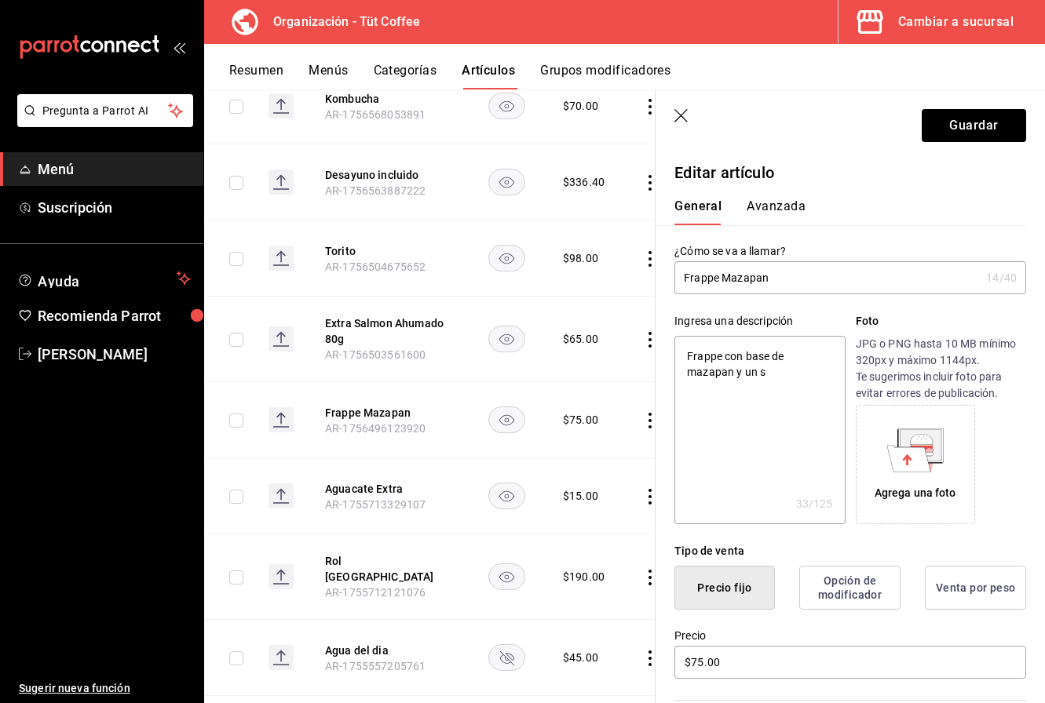
type textarea "Frappe con base de mazapan y un sh"
type textarea "x"
type textarea "Frappe con base de mazapan y un sho"
type textarea "x"
type textarea "Frappe con base de mazapan y un shot"
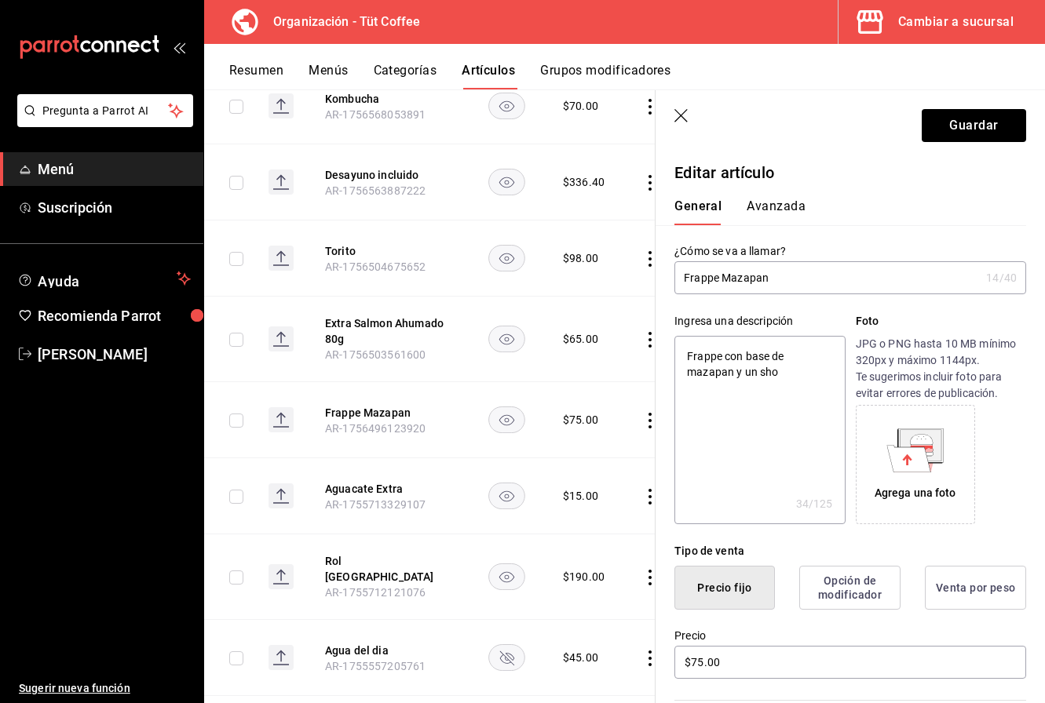
type textarea "x"
type textarea "Frappe con base de mazapan y un shot"
type textarea "x"
type textarea "Frappe con base de mazapan y un shot d"
type textarea "x"
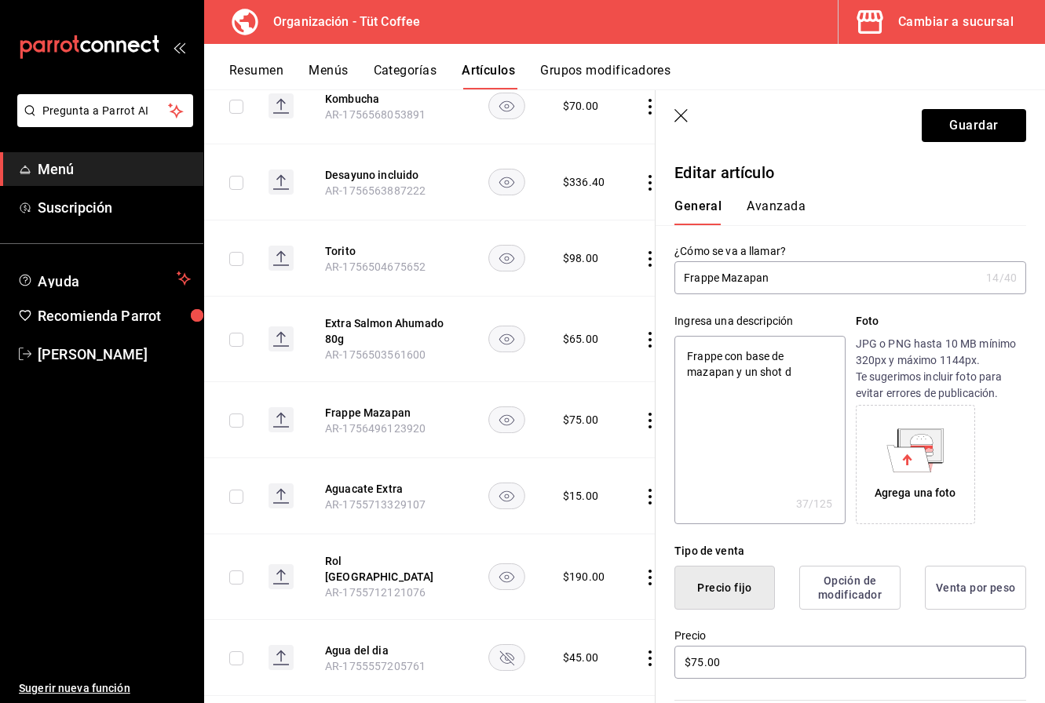
type textarea "Frappe con base de mazapan y un shot de"
type textarea "x"
type textarea "Frappe con base de mazapan y un shot de"
type textarea "x"
type textarea "Frappe con base de mazapan y un shot de e"
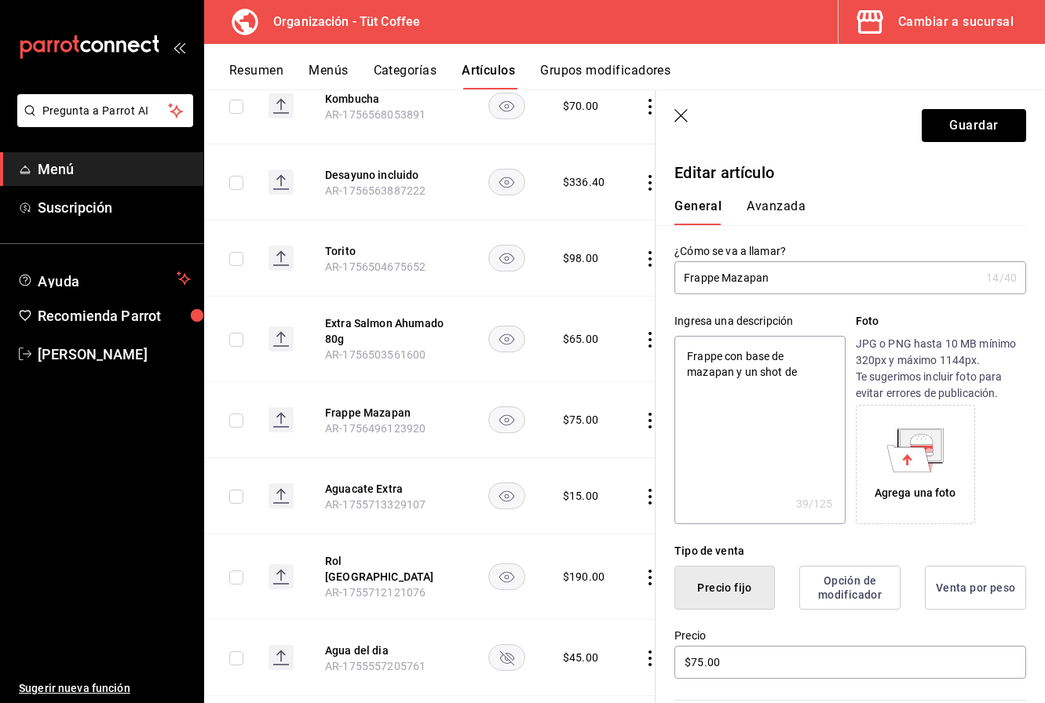
type textarea "x"
type textarea "Frappe con base de mazapan y un shot de es"
type textarea "x"
type textarea "Frappe con base de mazapan y un shot de esp"
type textarea "x"
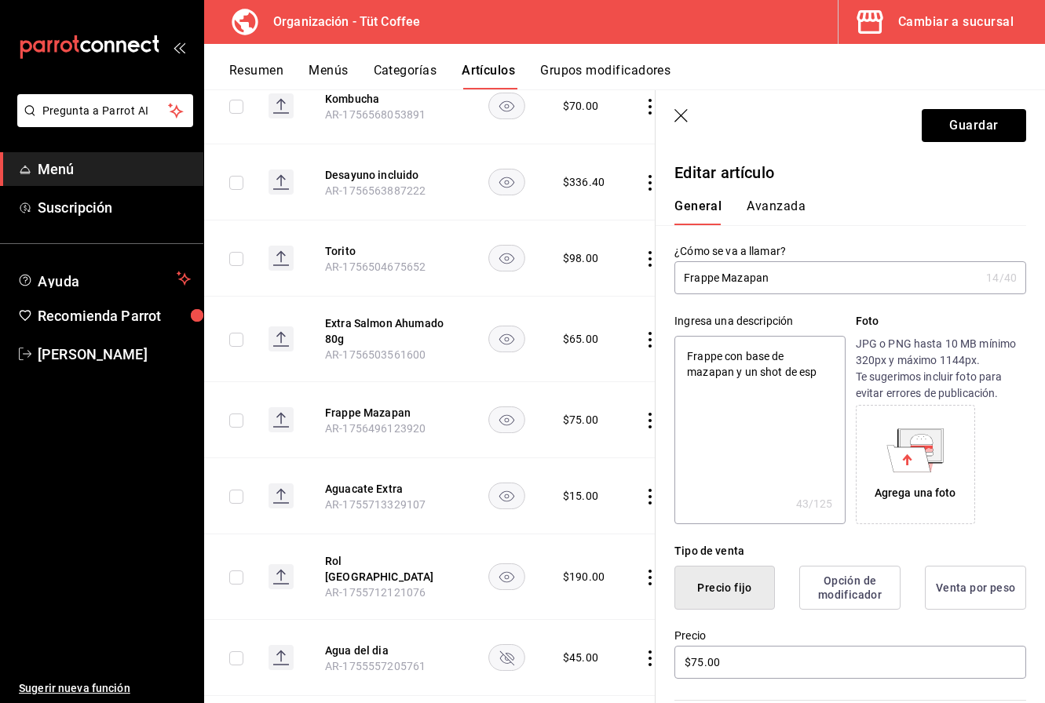
type textarea "Frappe con base de mazapan y un shot de espr"
type textarea "x"
type textarea "Frappe con base de mazapan y un shot de espre"
type textarea "x"
type textarea "Frappe con base de mazapan y un shot de espres"
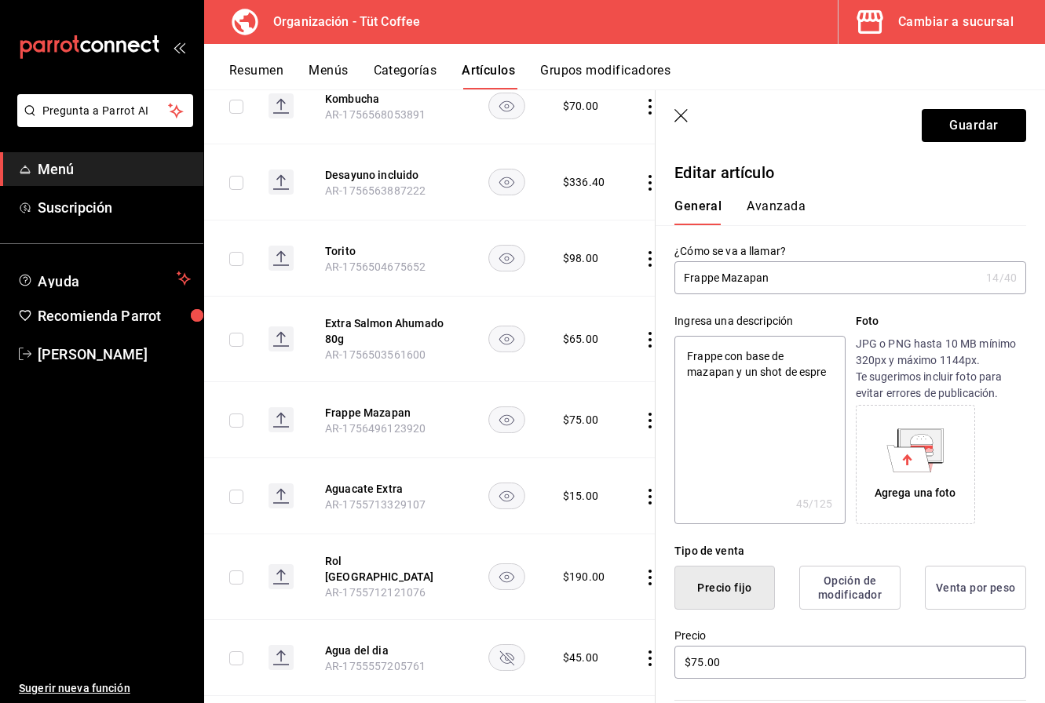
type textarea "x"
type textarea "Frappe con base de mazapan y un shot de espress"
type textarea "x"
type textarea "Frappe con base de mazapan y un shot de espresso"
type textarea "x"
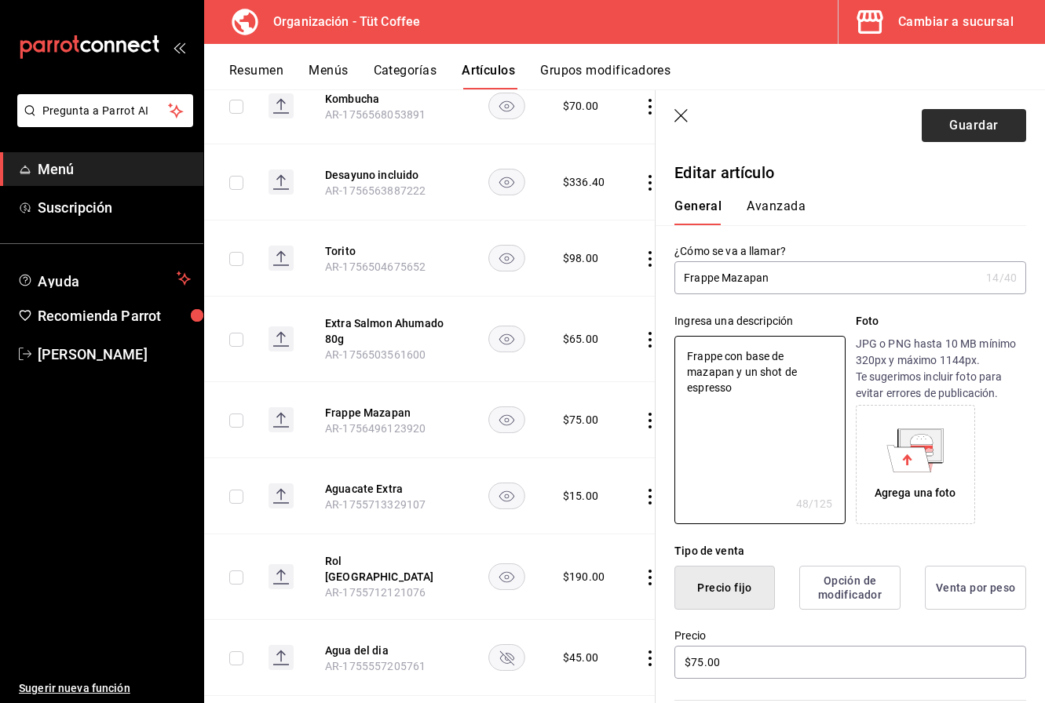
type textarea "Frappe con base de mazapan y un shot de espresso"
click at [968, 115] on button "Guardar" at bounding box center [973, 125] width 104 height 33
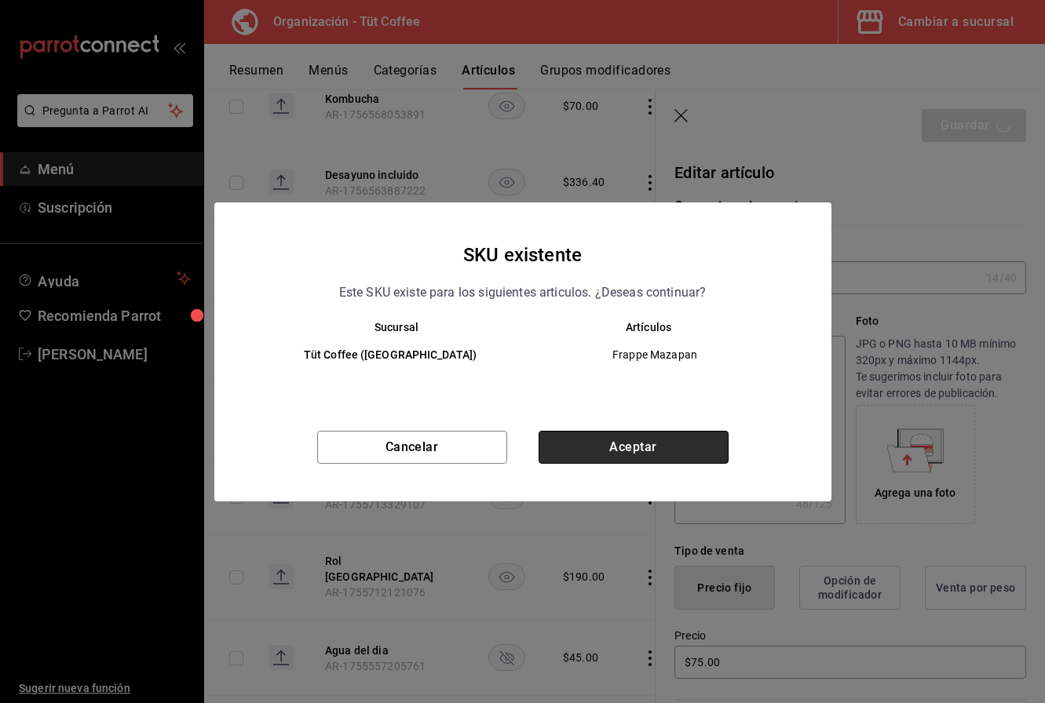
click at [645, 451] on button "Aceptar" at bounding box center [633, 447] width 190 height 33
type textarea "x"
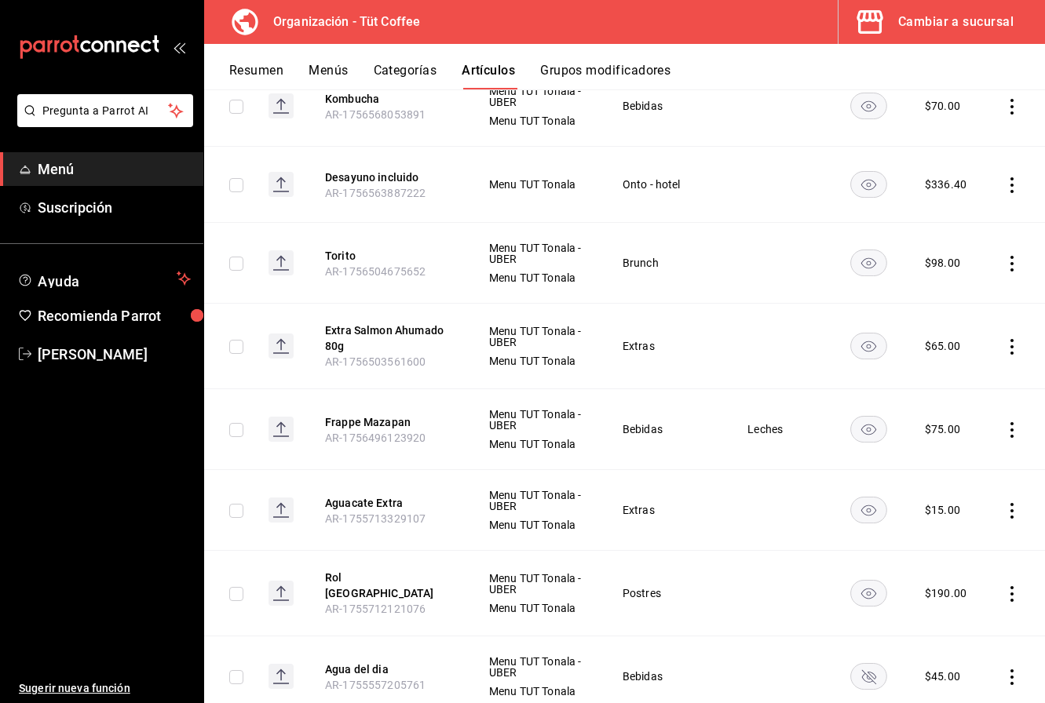
scroll to position [1829, 0]
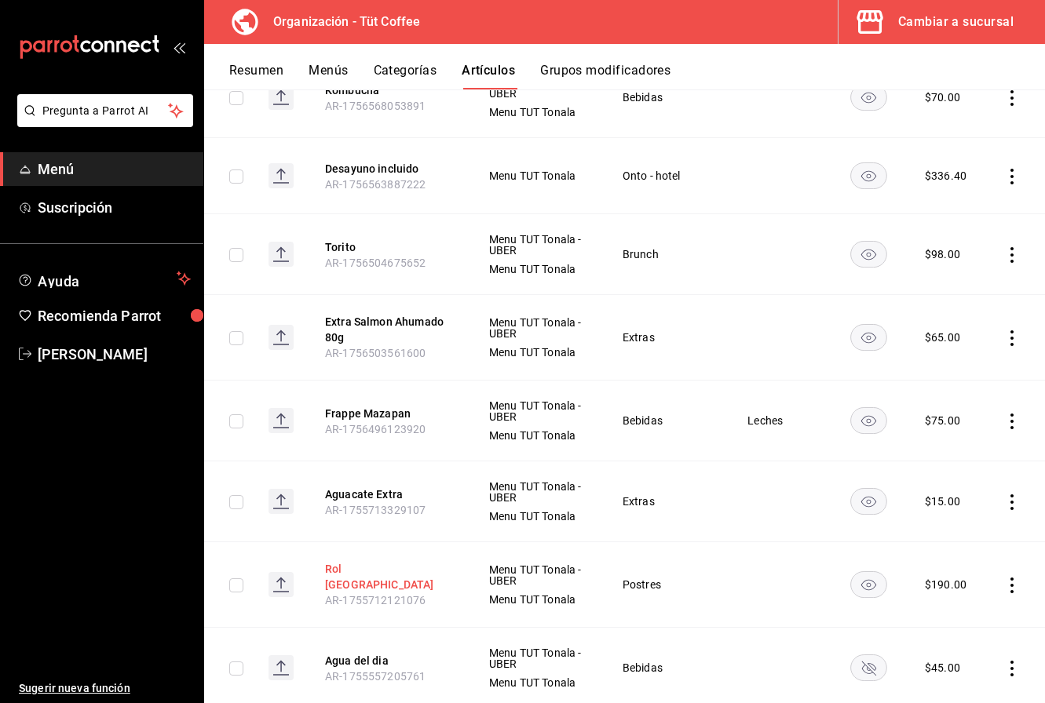
click at [359, 572] on button "Rol [GEOGRAPHIC_DATA]" at bounding box center [388, 576] width 126 height 31
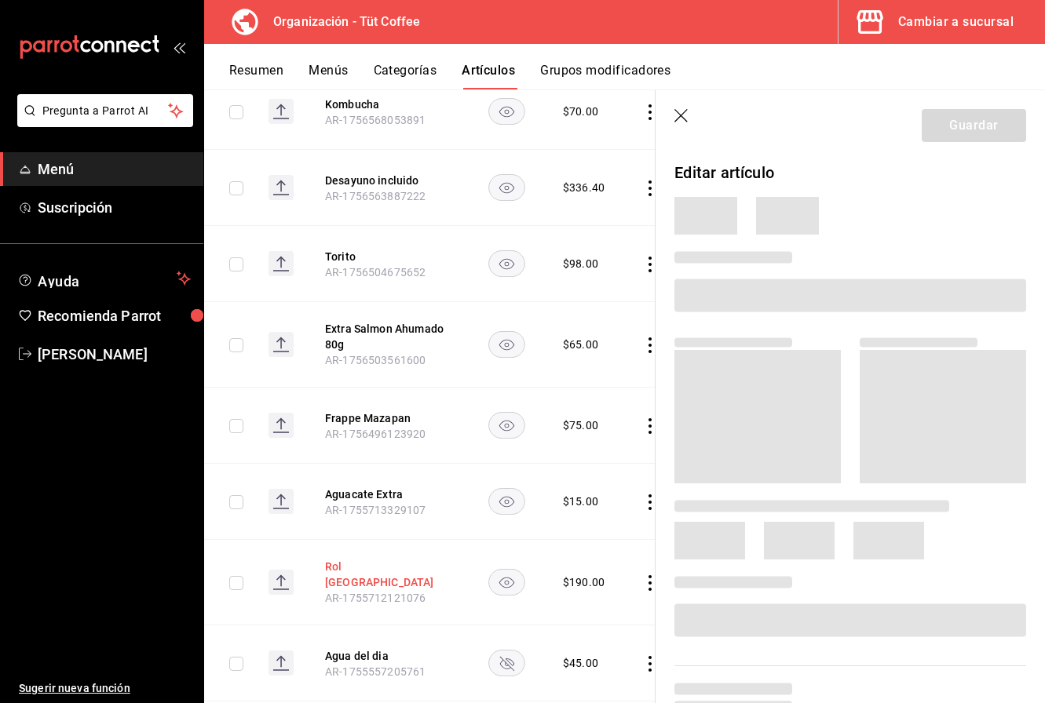
scroll to position [1775, 0]
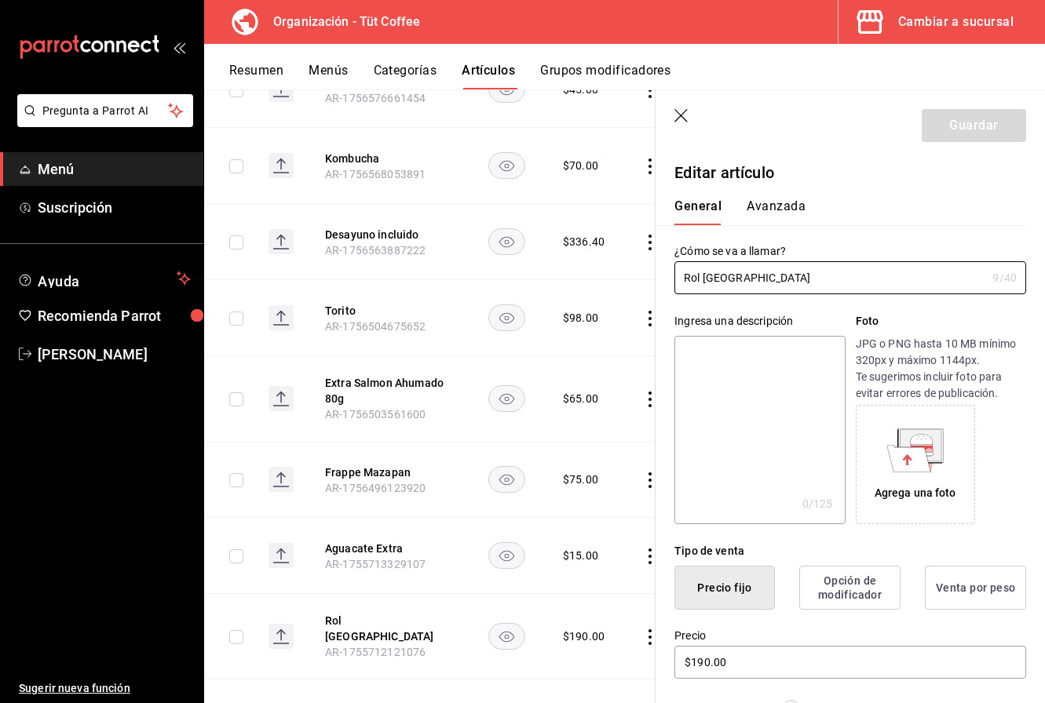
click at [745, 396] on textarea at bounding box center [759, 430] width 170 height 188
type textarea "R"
type textarea "x"
type textarea "RO"
type textarea "x"
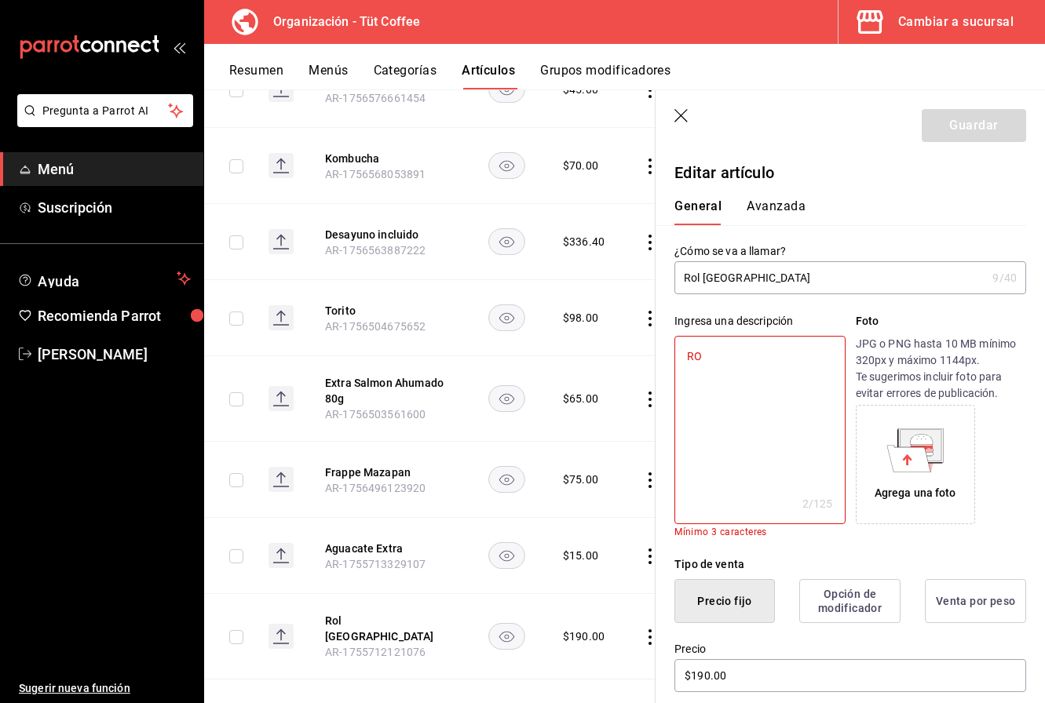
type textarea "ROl"
type textarea "x"
type textarea "ROl"
type textarea "x"
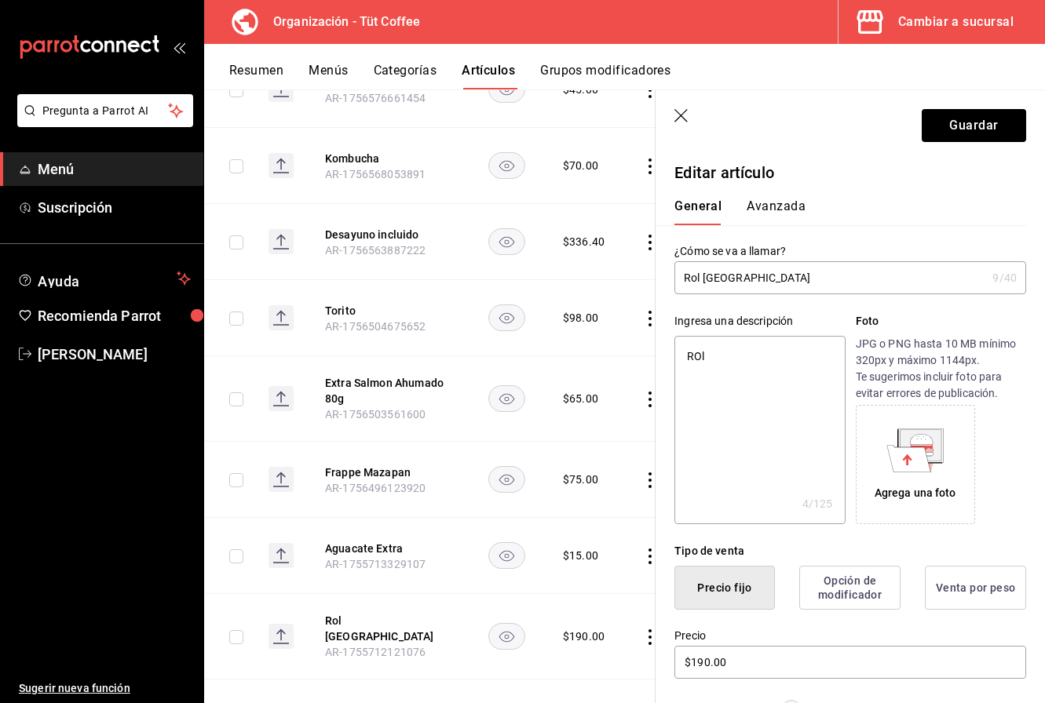
type textarea "ROl d"
type textarea "x"
type textarea "ROl de"
type textarea "x"
type textarea "ROl de c"
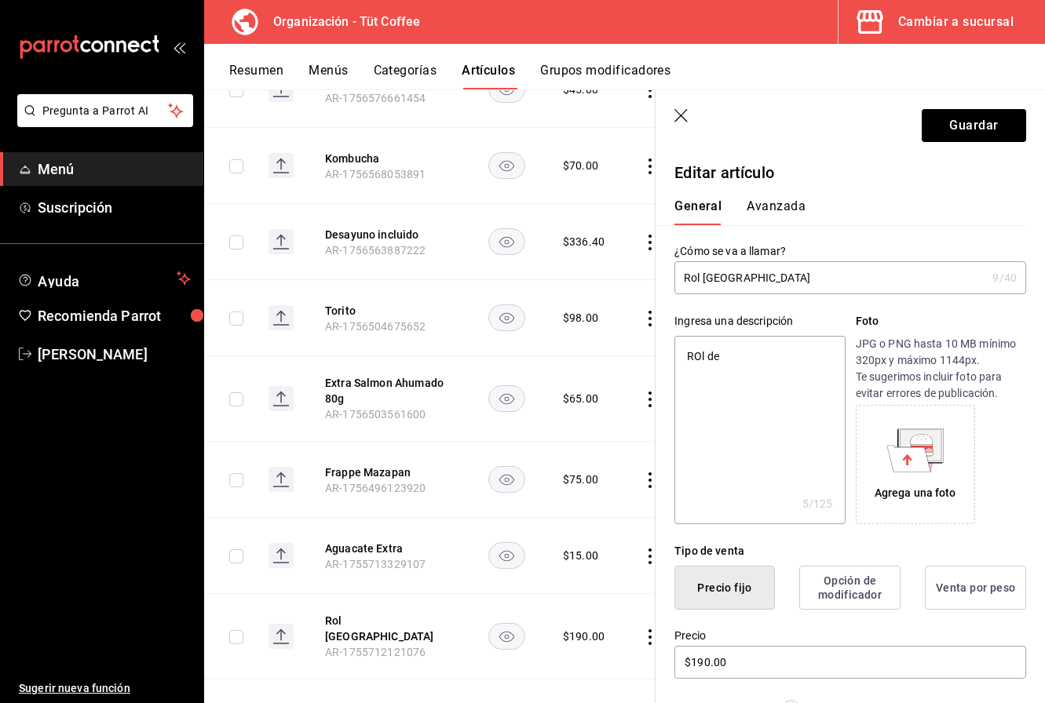
type textarea "x"
type textarea "ROl de ca"
type textarea "x"
type textarea "ROl de can"
type textarea "x"
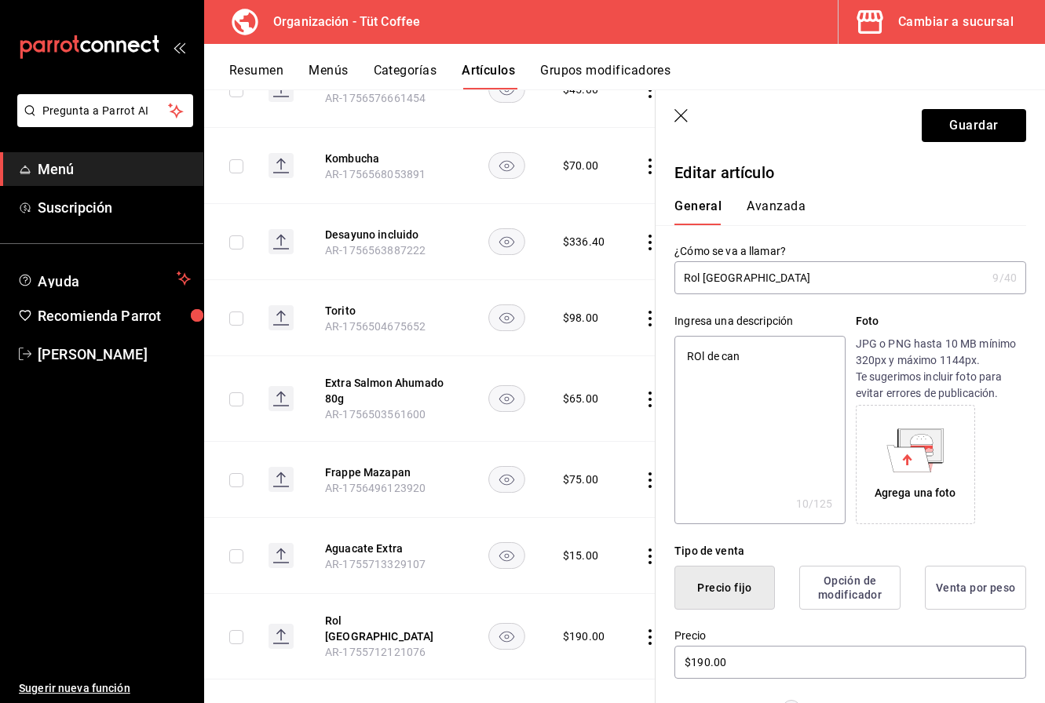
type textarea "ROl de cane"
type textarea "x"
type textarea "ROl de canel"
type textarea "x"
type textarea "ROl de canela"
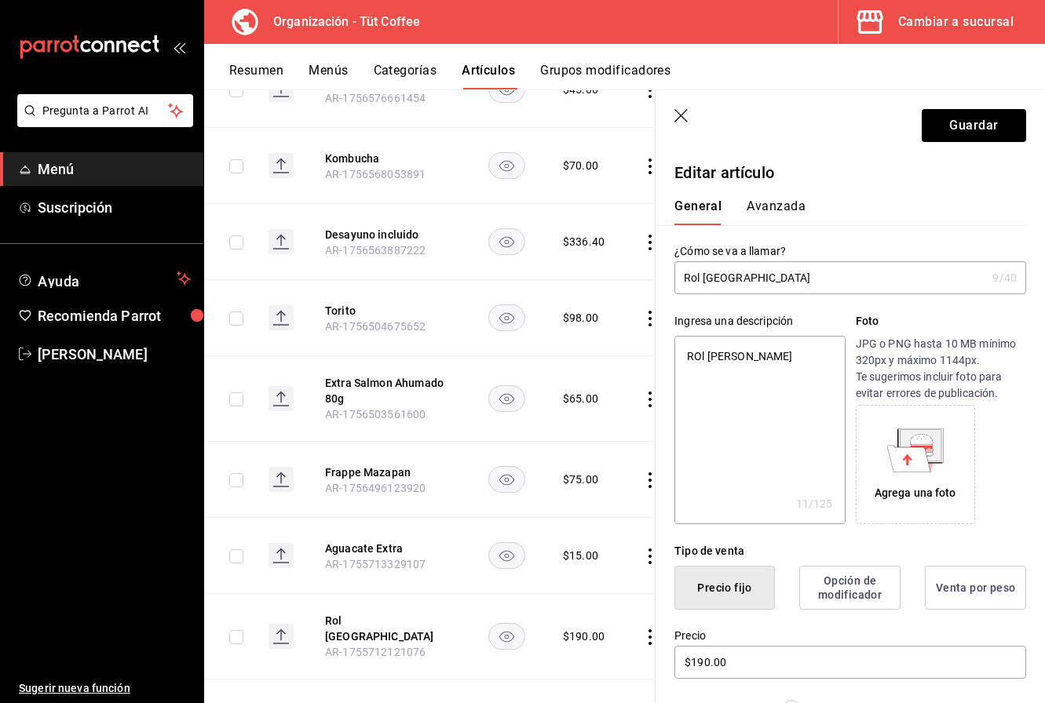
type textarea "x"
type textarea "ROl de canela"
type textarea "x"
type textarea "ROl de canela r"
type textarea "x"
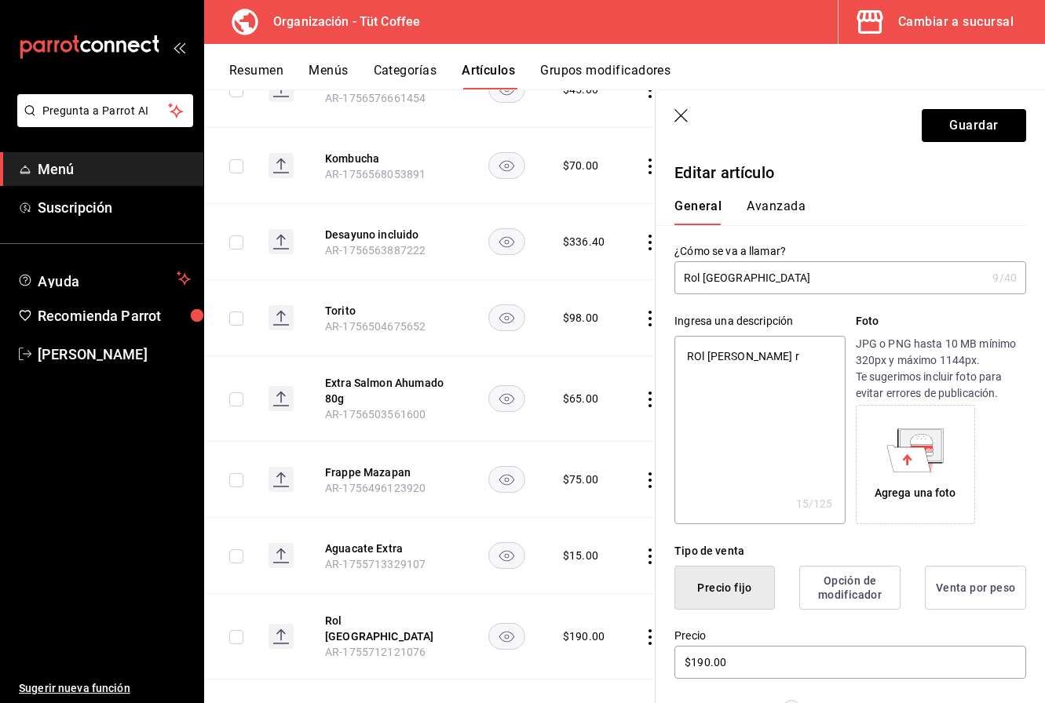
type textarea "ROl de canela re"
type textarea "x"
type textarea "ROl de canela rel"
type textarea "x"
type textarea "ROl de canela rell"
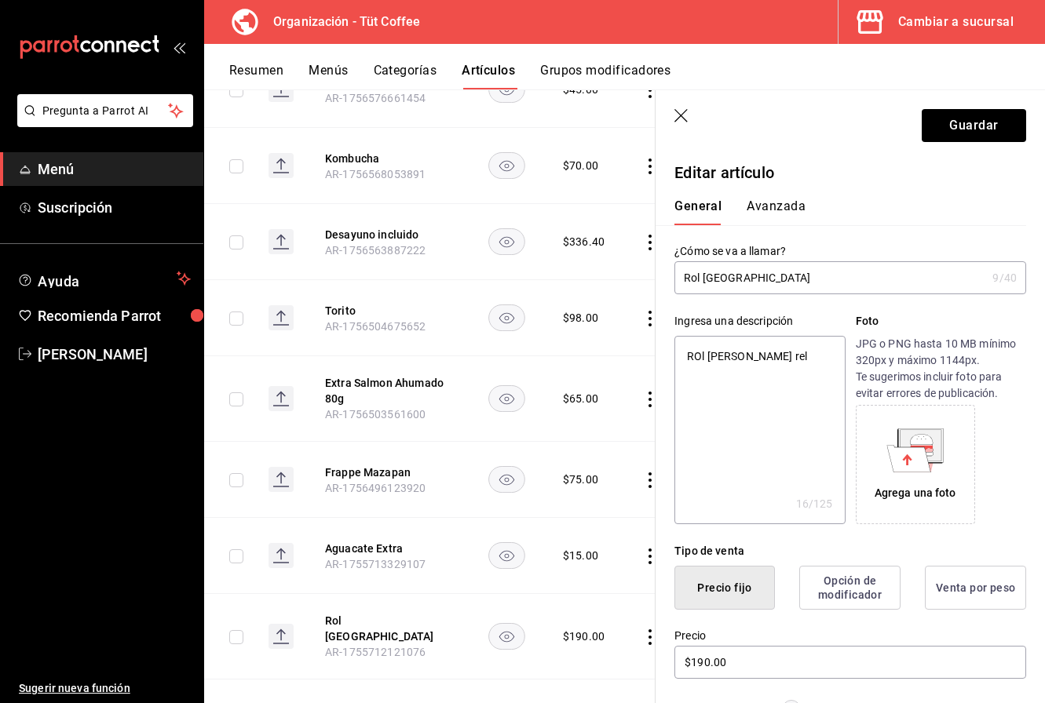
type textarea "x"
type textarea "ROl de canela relle"
type textarea "x"
type textarea "ROl de canela rellen"
type textarea "x"
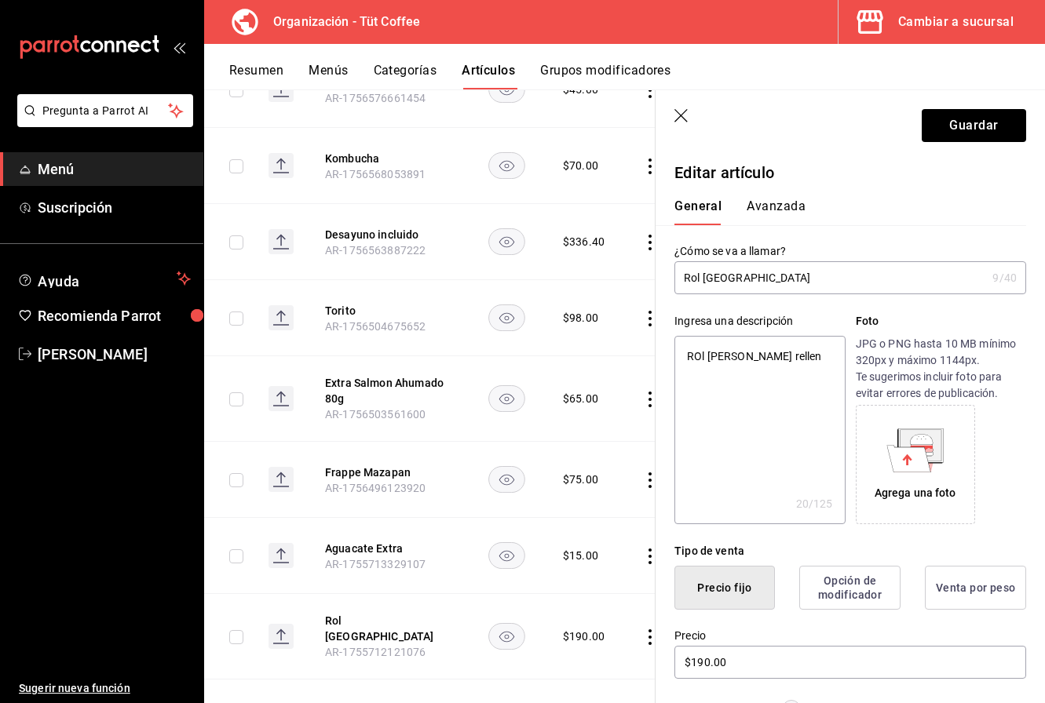
type textarea "ROl de canela relleno"
type textarea "x"
type textarea "ROl de canela relleno"
type textarea "x"
type textarea "ROl de canela relleno d"
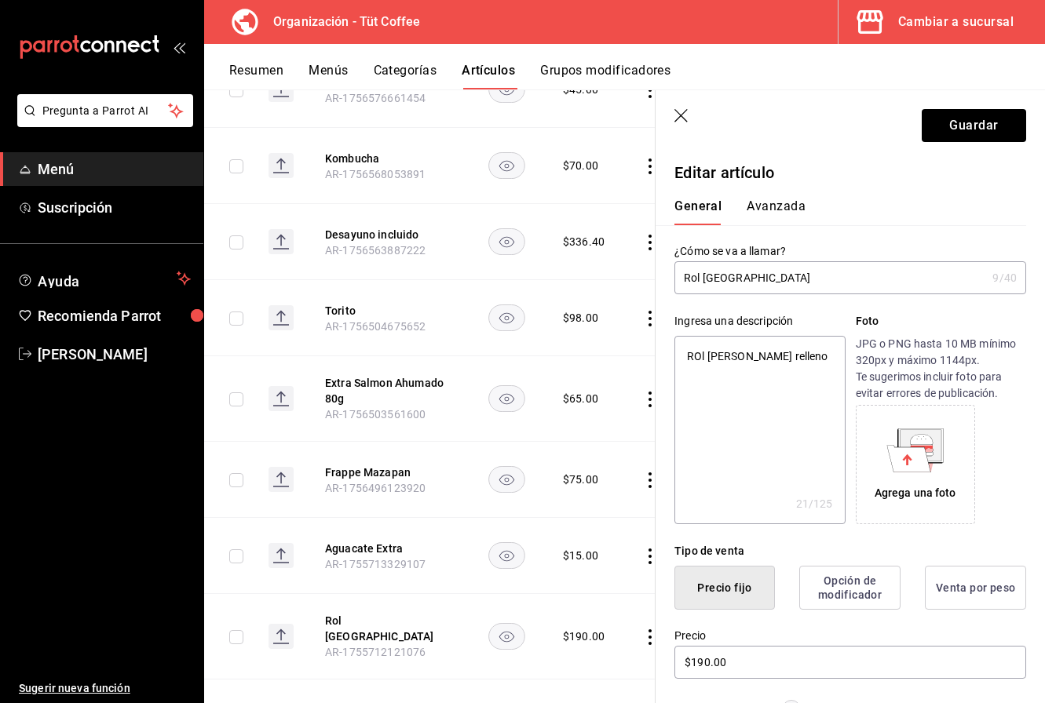
type textarea "x"
type textarea "ROl de canela relleno de"
type textarea "x"
type textarea "ROl de canela relleno de"
type textarea "x"
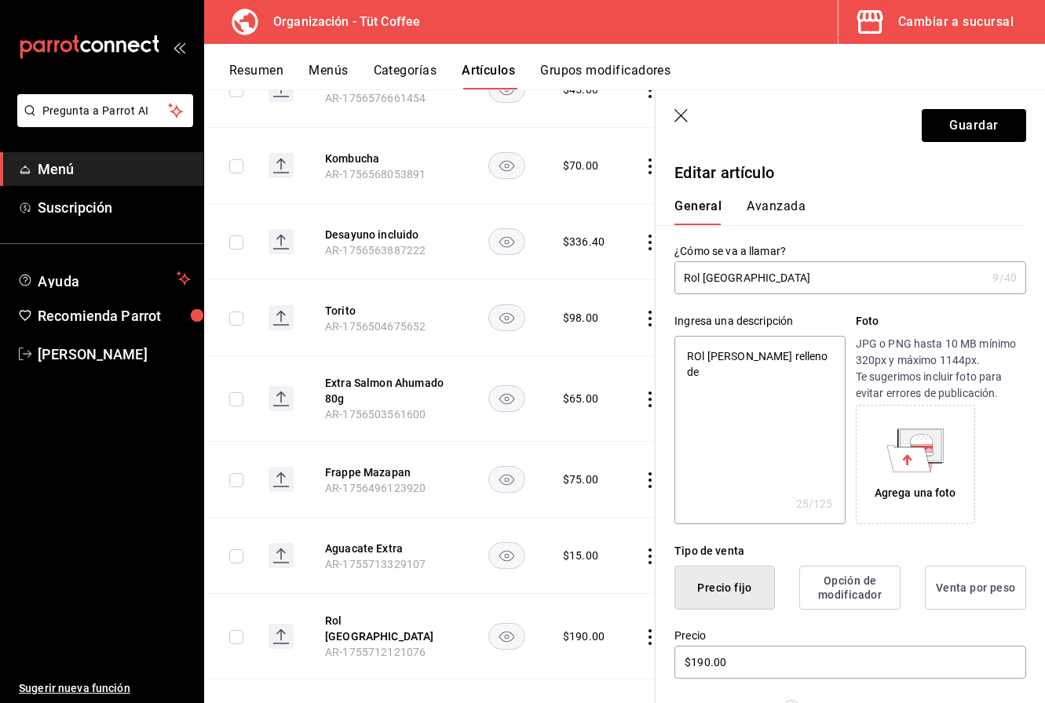
type textarea "ROl de canela relleno de c"
type textarea "x"
type textarea "ROl de canela relleno de ch"
type textarea "x"
type textarea "ROl de canela relleno de cho"
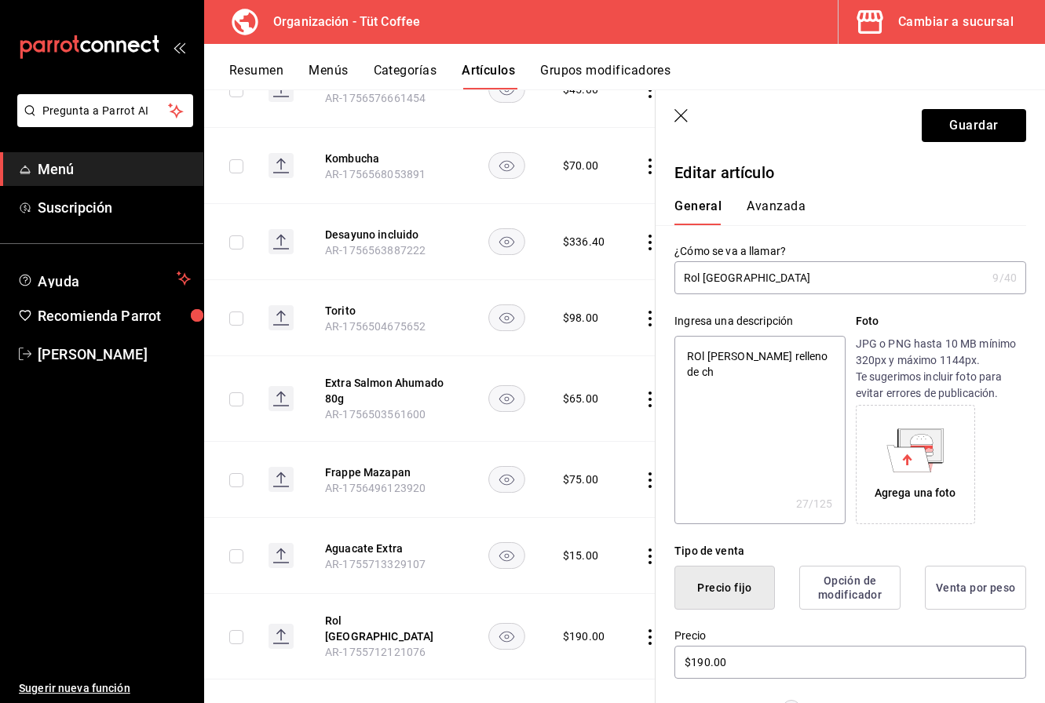
type textarea "x"
type textarea "ROl de canela relleno de choc"
type textarea "x"
type textarea "ROl de canela relleno de choco"
type textarea "x"
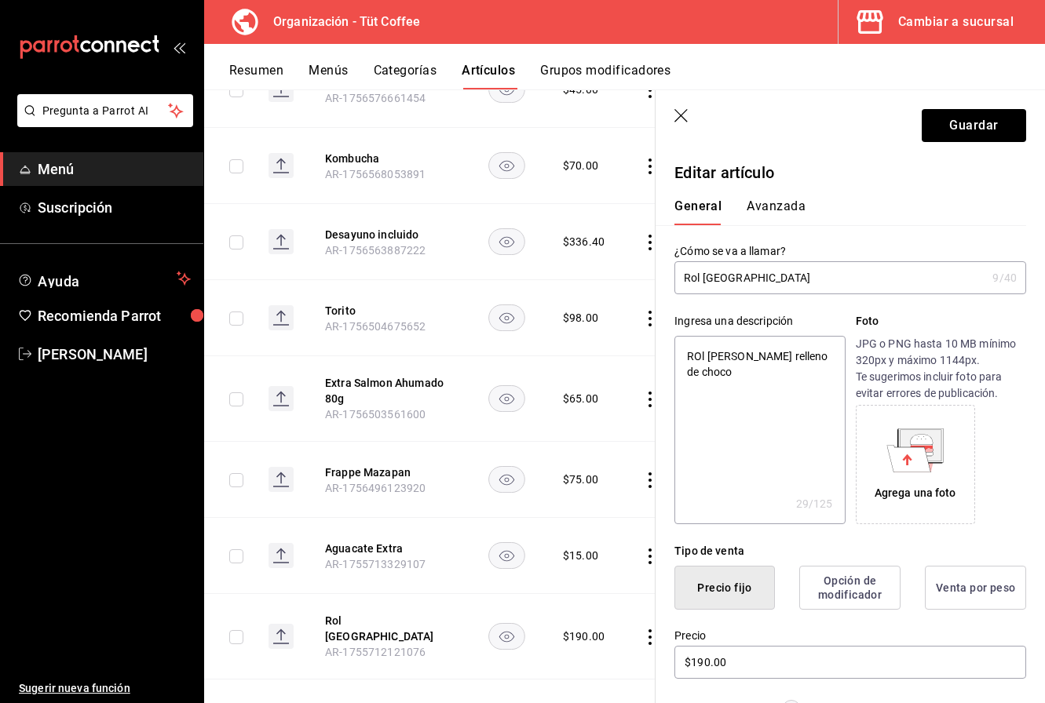
type textarea "ROl de canela relleno de chocol"
type textarea "x"
type textarea "ROl de canela relleno de chocola"
type textarea "x"
type textarea "ROl de canela relleno de chocolat"
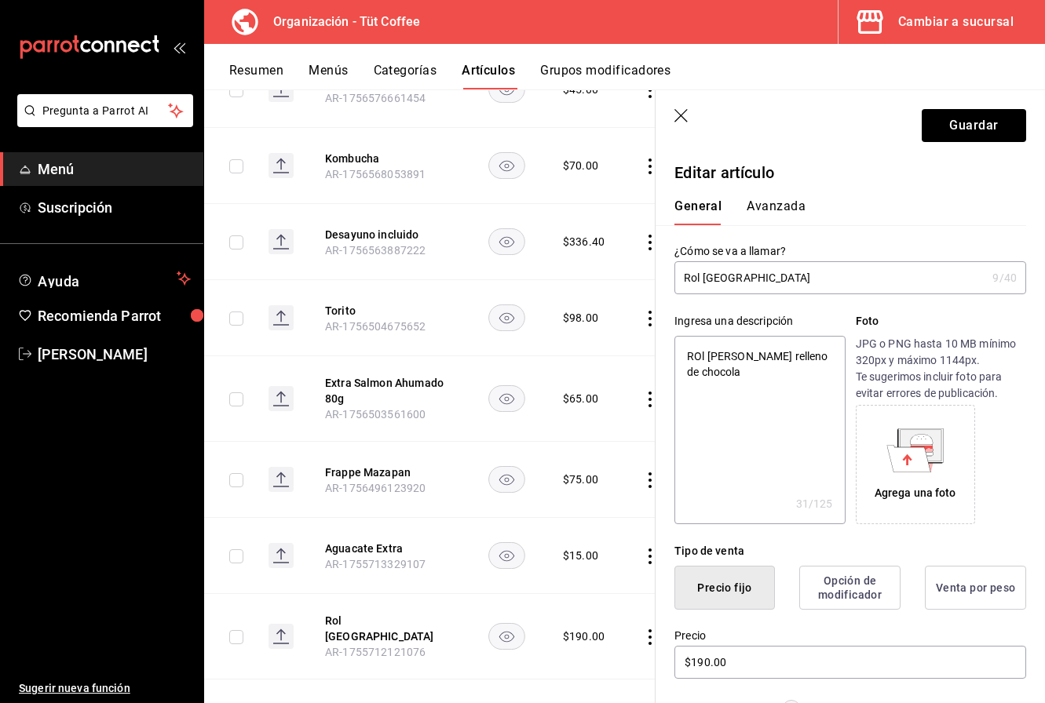
type textarea "x"
type textarea "ROl de canela relleno de chocolate"
type textarea "x"
type textarea "ROl de canela relleno de chocolate"
type textarea "x"
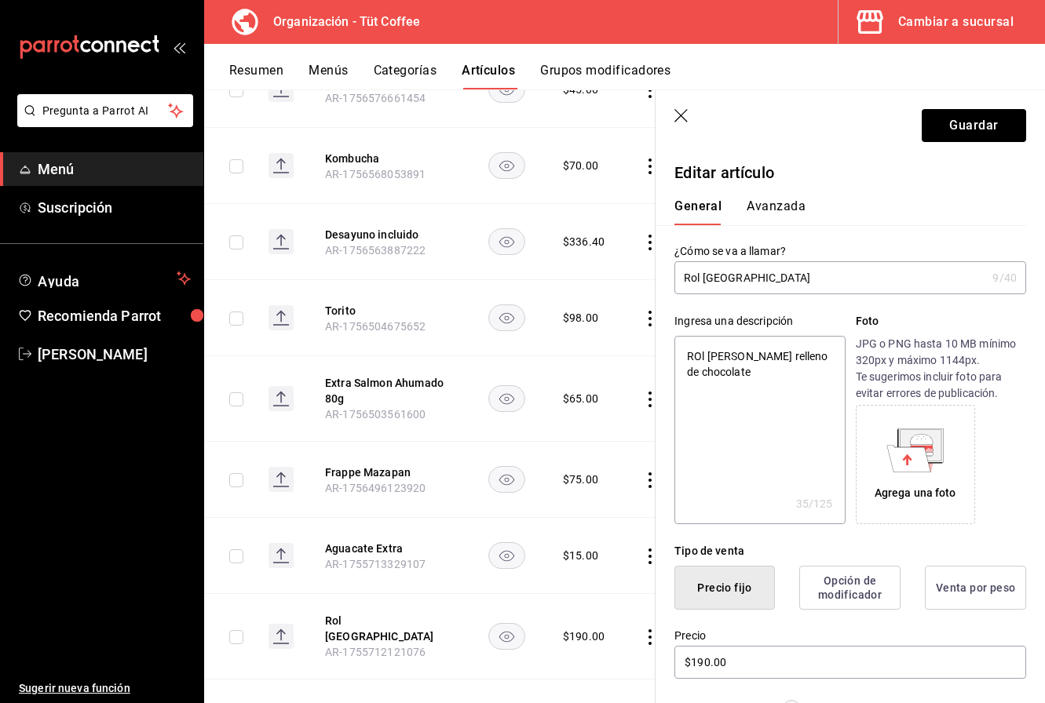
type textarea "ROl de canela relleno de chocolate d"
type textarea "x"
type textarea "ROl de canela relleno de chocolate du"
type textarea "x"
type textarea "ROl de canela relleno de chocolate dub"
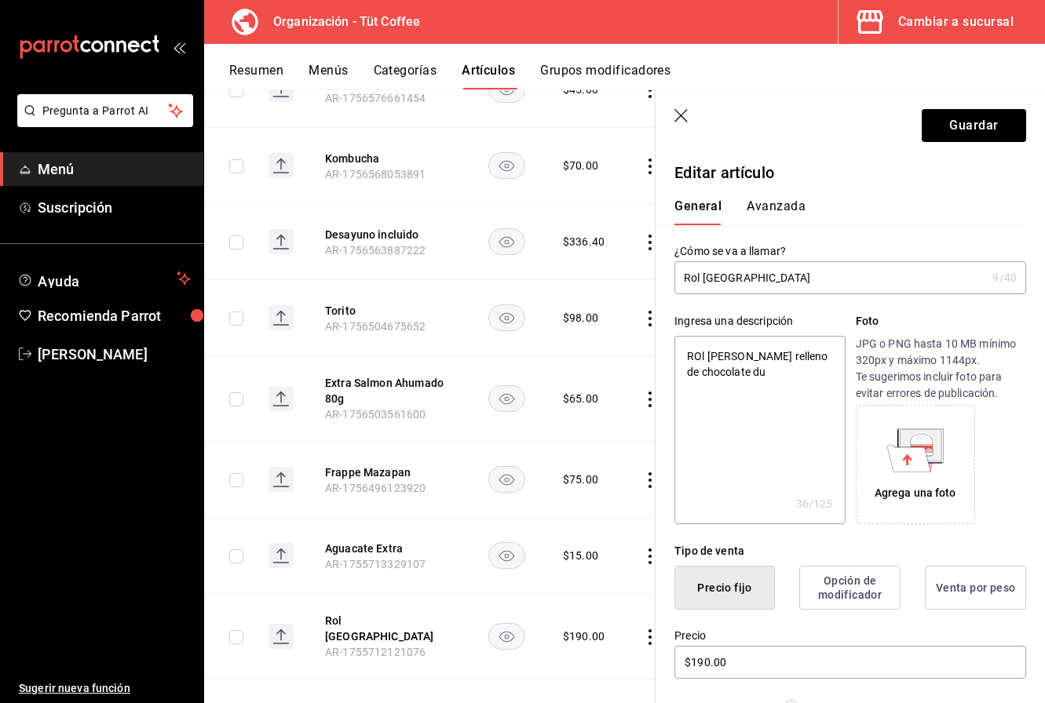
type textarea "x"
type textarea "ROl de canela relleno de chocolate duba"
type textarea "x"
type textarea "ROl de canela relleno de chocolate dubai"
type textarea "x"
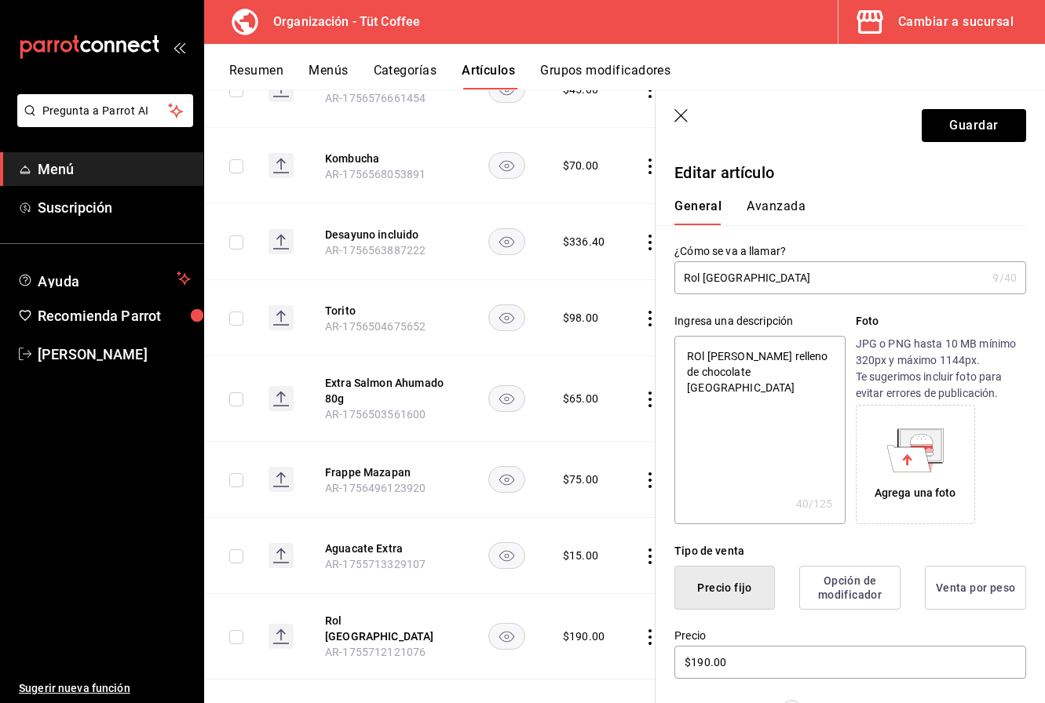
type textarea "ROl de canela relleno de chocolate dubai,"
type textarea "x"
type textarea "ROl de canela relleno de chocolate dubai,"
type textarea "x"
type textarea "ROl de canela relleno de chocolate dubai, c"
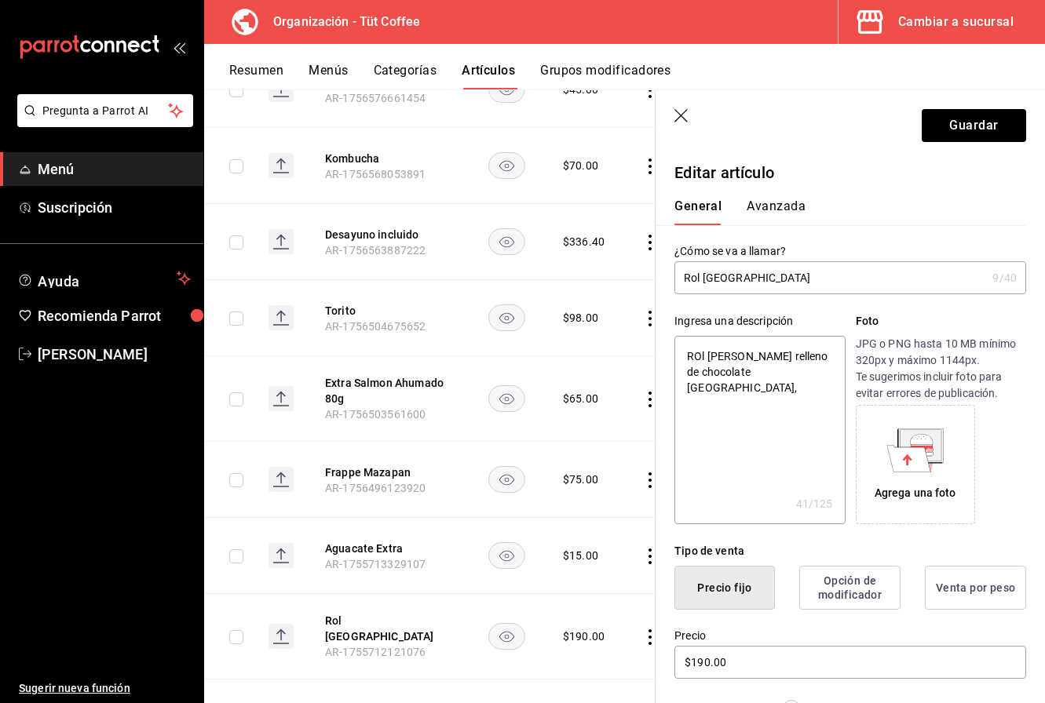
type textarea "x"
type textarea "ROl de canela relleno de chocolate dubai, cn"
type textarea "x"
type textarea "ROl de canela relleno de chocolate dubai, c"
type textarea "x"
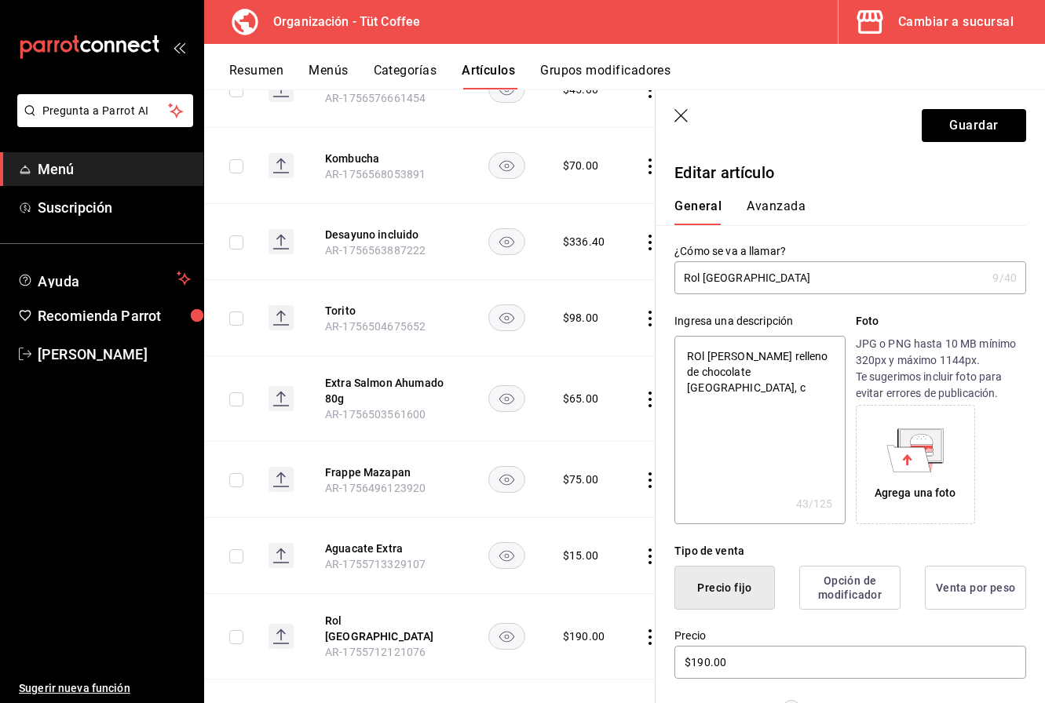
type textarea "ROl de canela relleno de chocolate dubai, co"
type textarea "x"
type textarea "ROl de canela relleno de chocolate dubai, con"
type textarea "x"
type textarea "ROl de canela relleno de chocolate dubai, con"
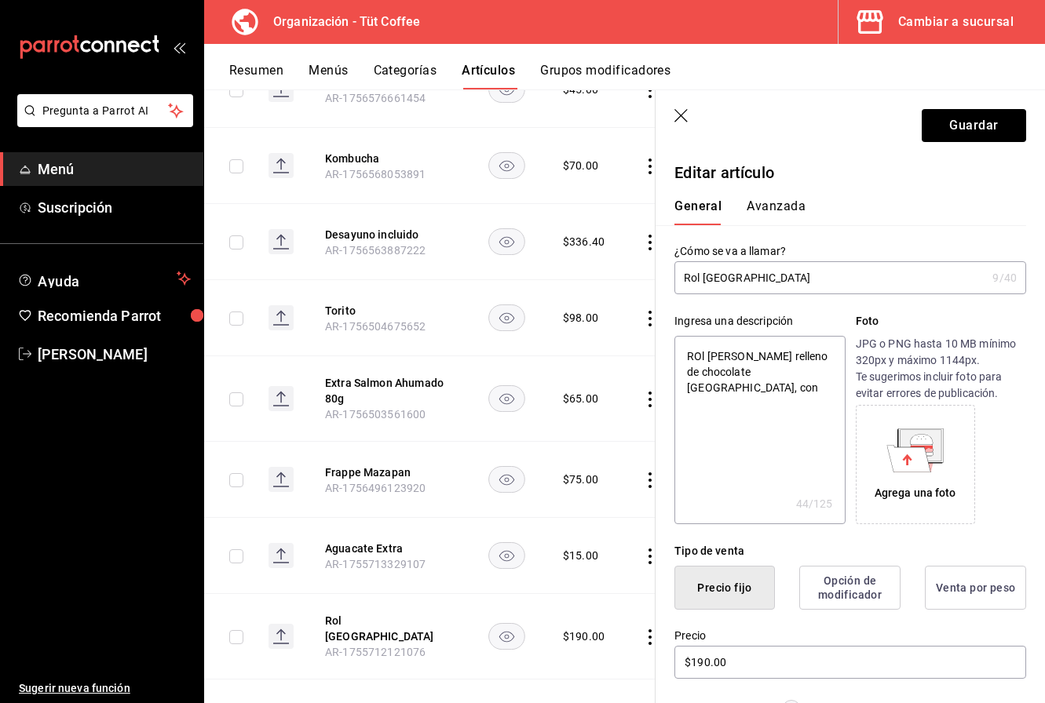
type textarea "x"
type textarea "ROl de canela relleno de chocolate dubai, con g"
type textarea "x"
type textarea "ROl de canela relleno de chocolate dubai, con gl"
type textarea "x"
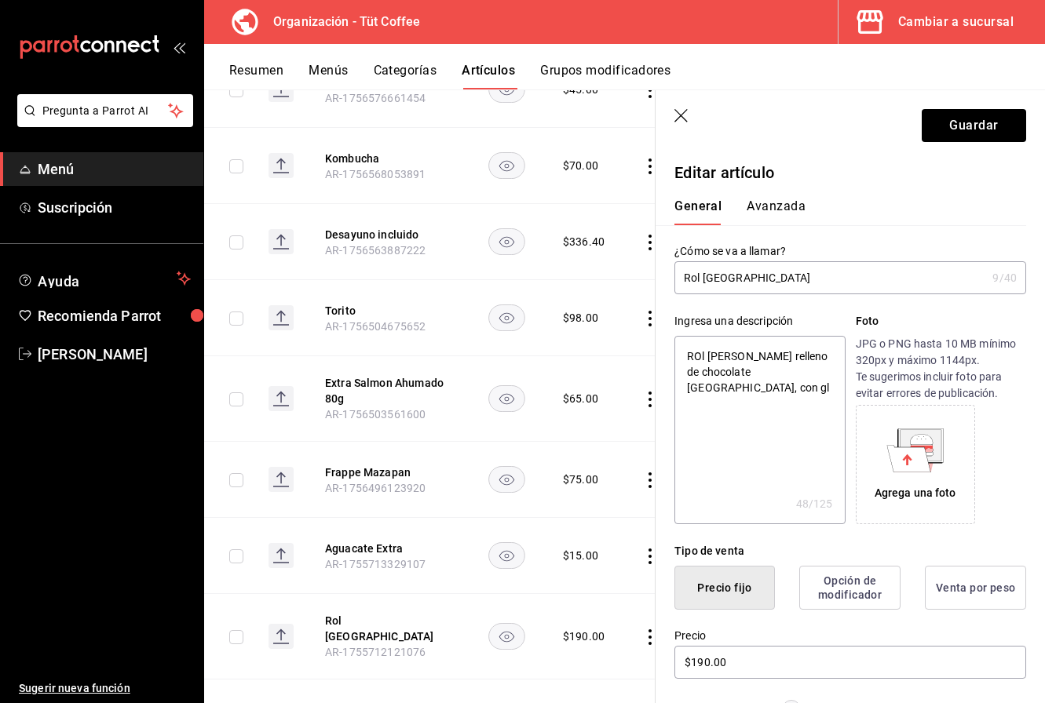
type textarea "ROl de canela relleno de chocolate dubai, con gla"
type textarea "x"
type textarea "ROl de canela relleno de chocolate dubai, con glas"
type textarea "x"
click at [699, 357] on textarea "ROl de canela relleno de chocolate dubai, con glaseado y cobertura de chocolate." at bounding box center [759, 430] width 170 height 188
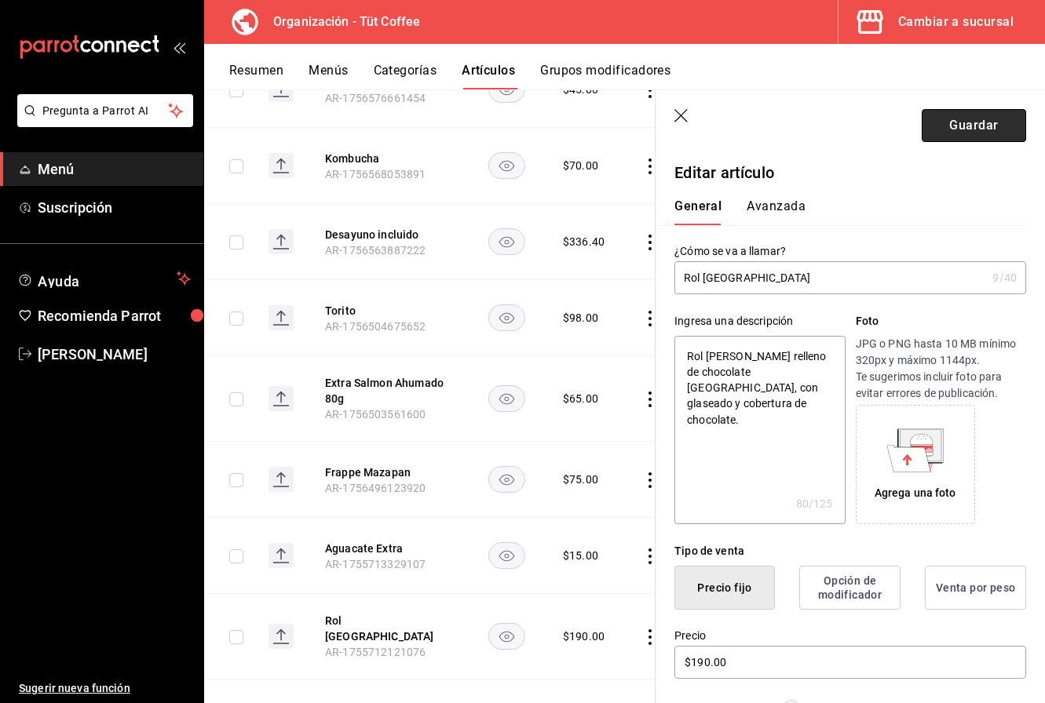
click at [957, 119] on button "Guardar" at bounding box center [973, 125] width 104 height 33
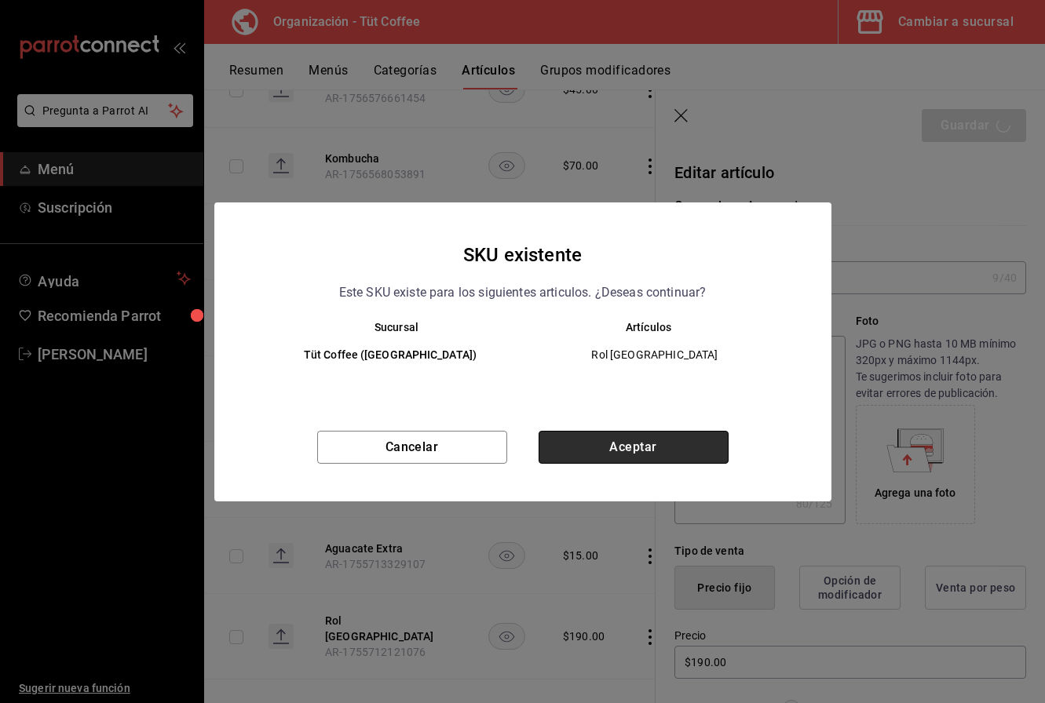
click at [587, 439] on button "Aceptar" at bounding box center [633, 447] width 190 height 33
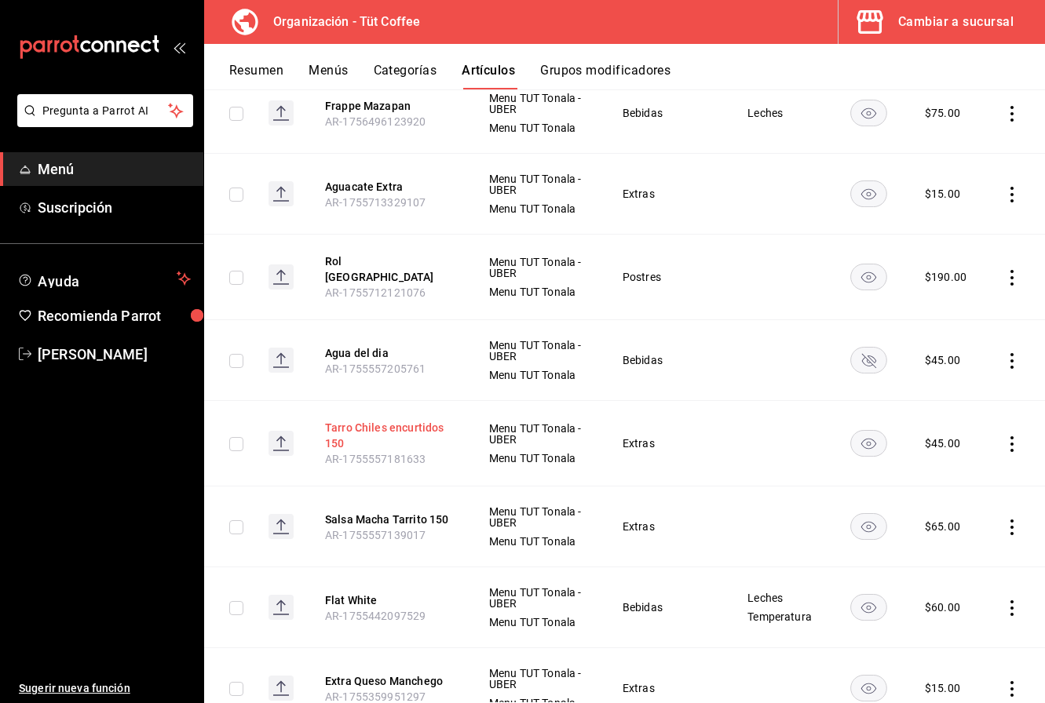
scroll to position [2141, 0]
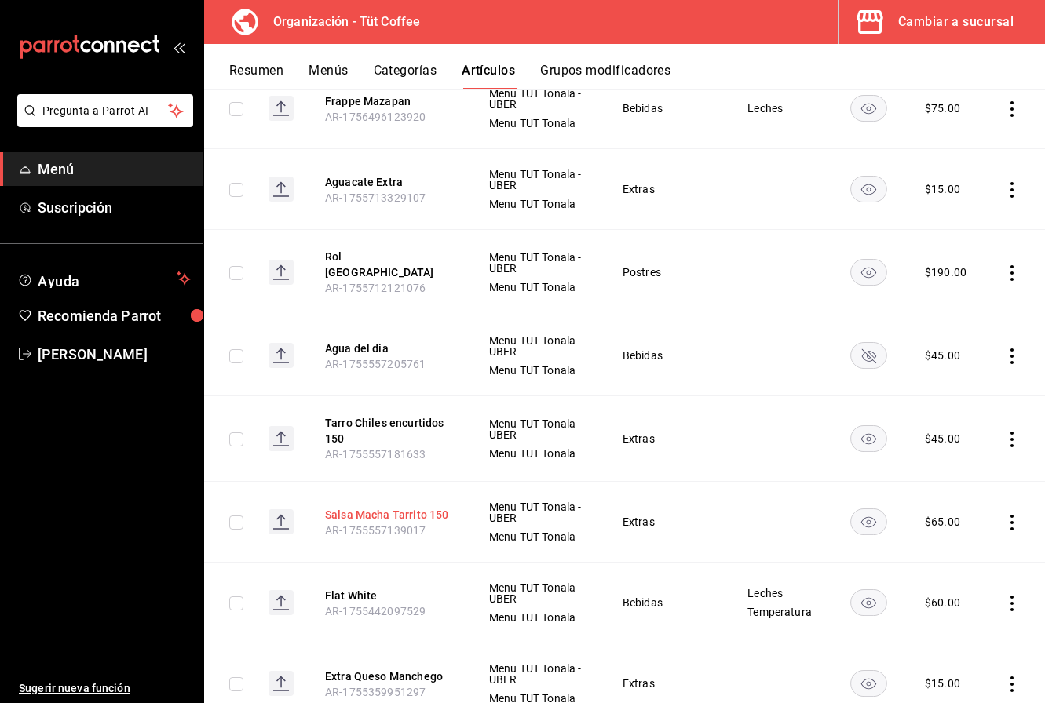
click at [379, 515] on button "Salsa Macha Tarrito 150" at bounding box center [388, 515] width 126 height 16
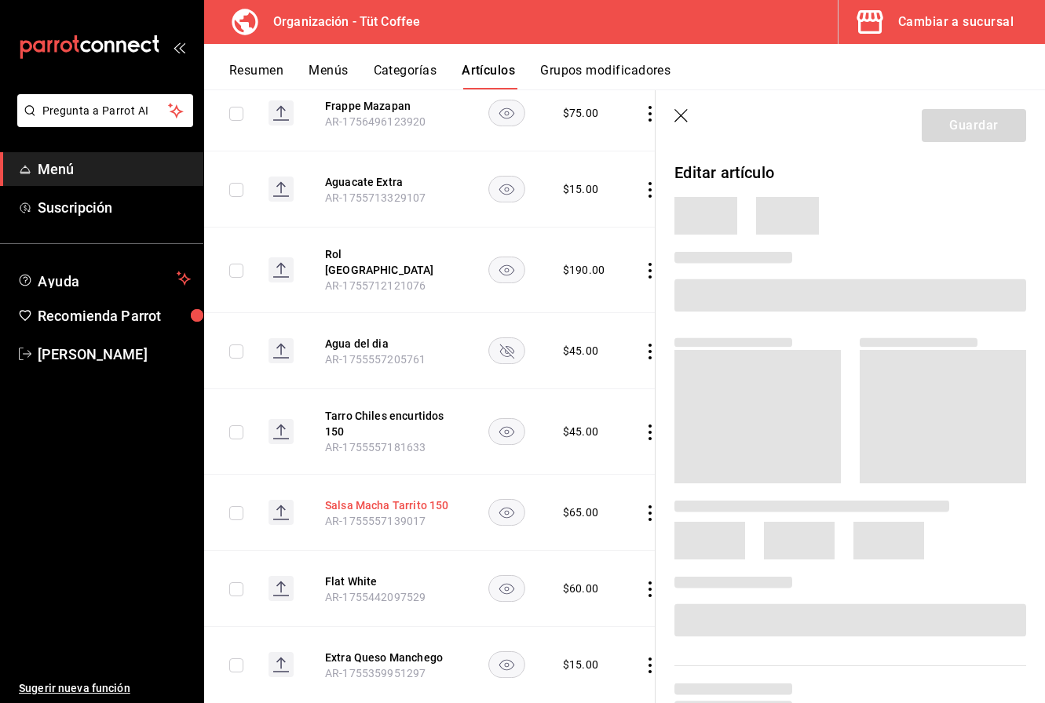
scroll to position [2078, 0]
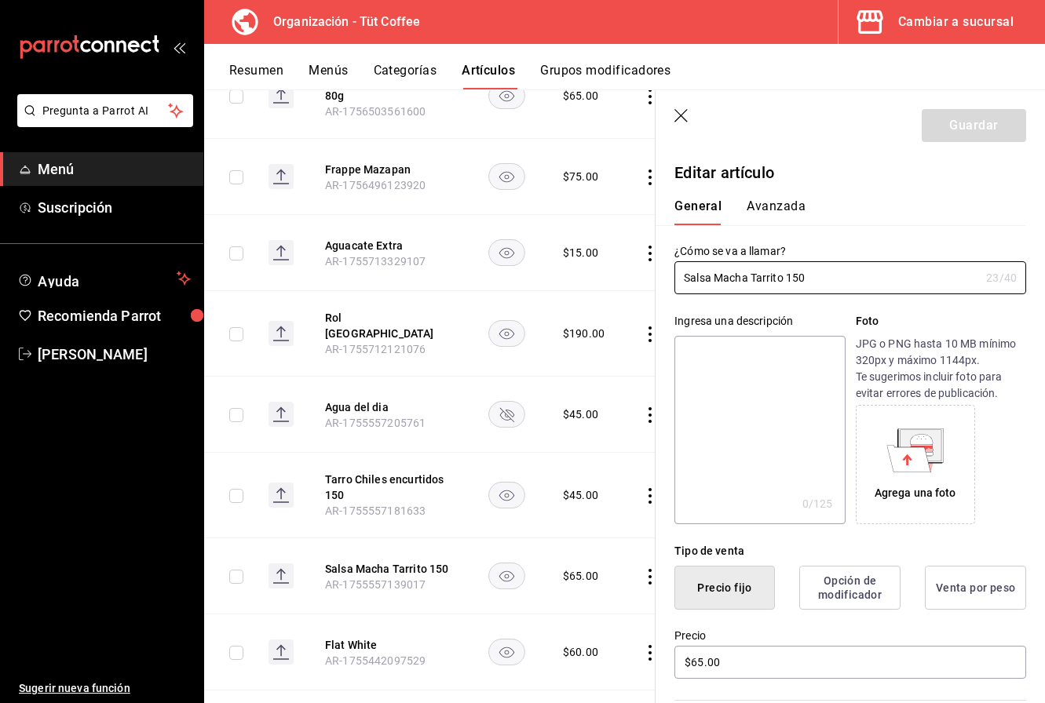
click at [728, 454] on textarea at bounding box center [759, 430] width 170 height 188
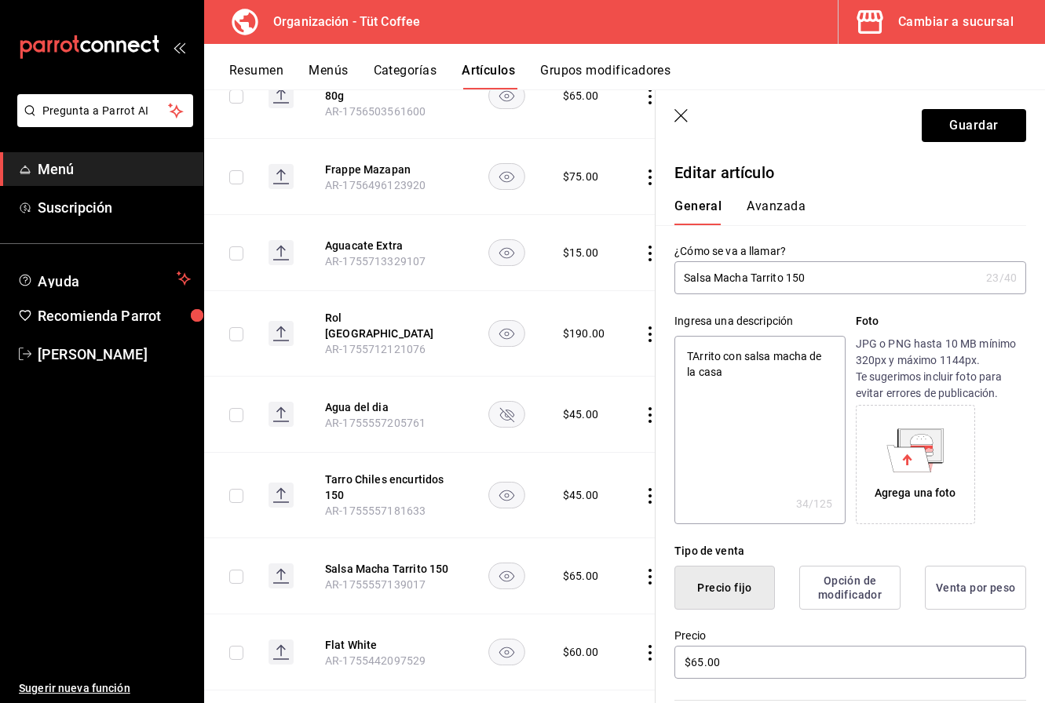
click at [700, 360] on textarea "TArrito con salsa macha de la casa" at bounding box center [759, 430] width 170 height 188
click at [976, 129] on button "Guardar" at bounding box center [973, 125] width 104 height 33
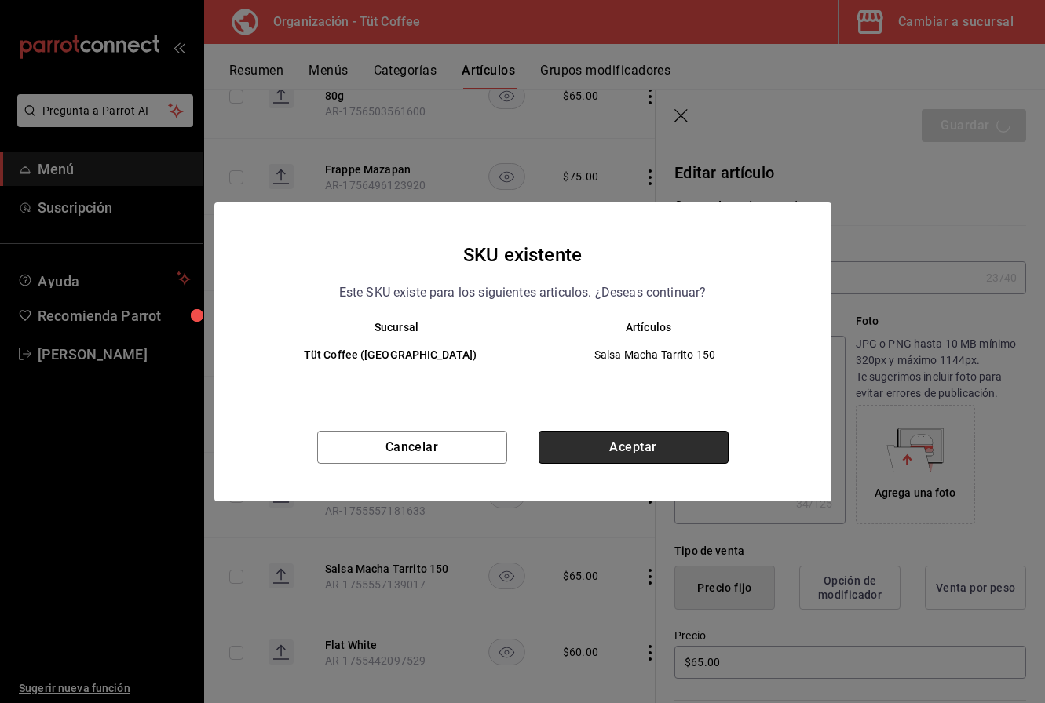
click at [615, 458] on button "Aceptar" at bounding box center [633, 447] width 190 height 33
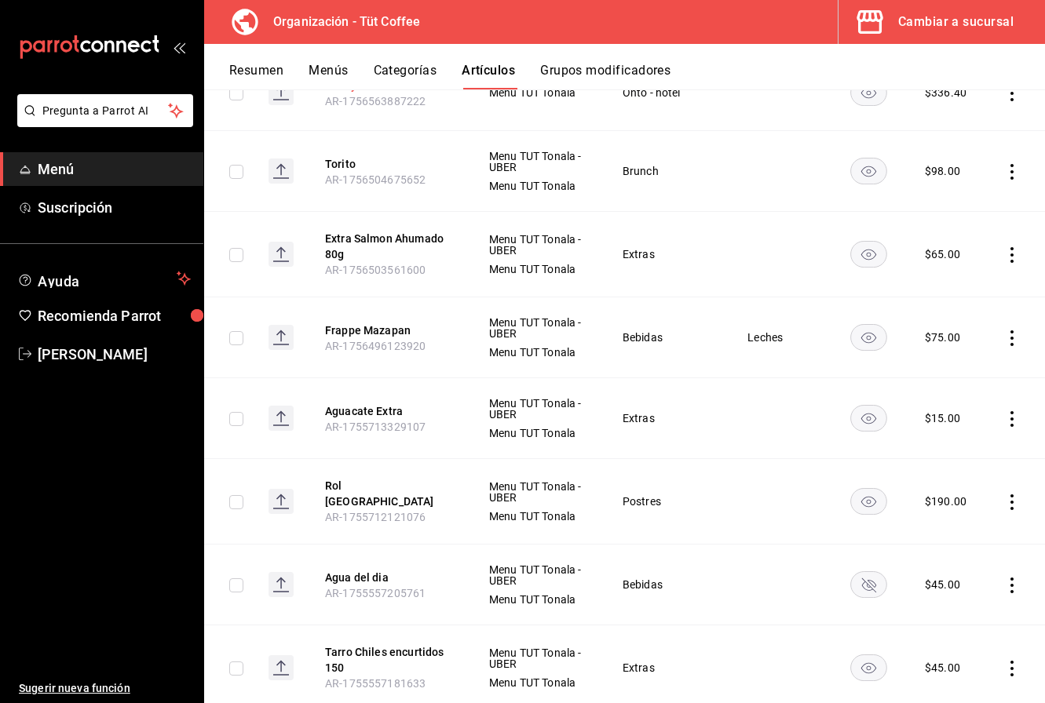
scroll to position [1914, 0]
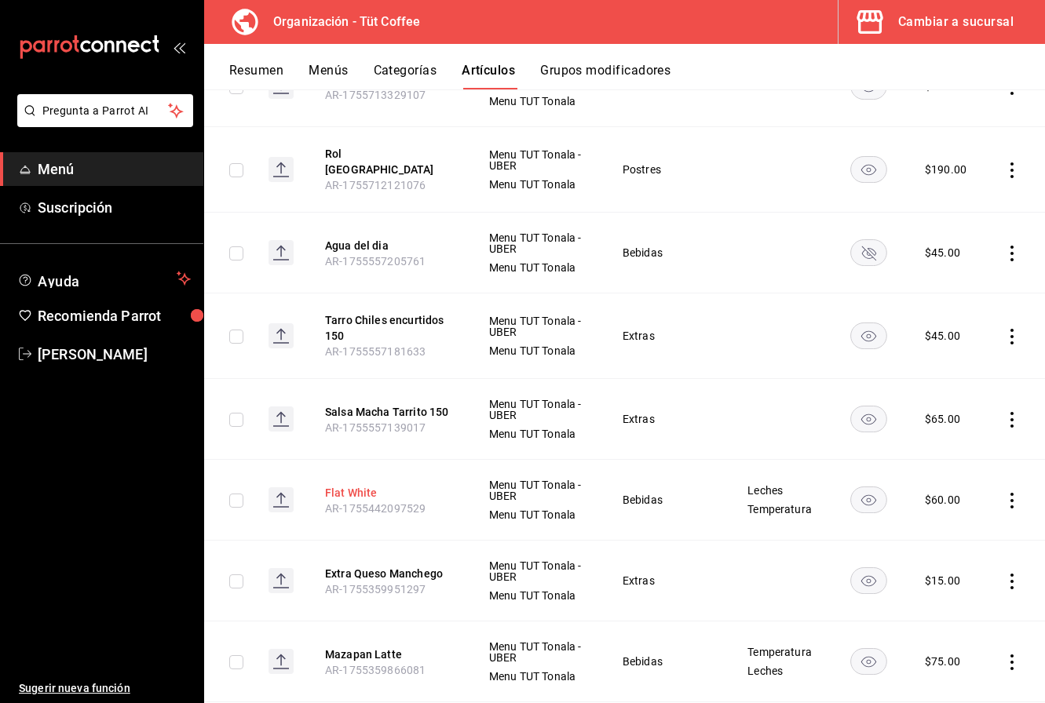
click at [352, 494] on button "Flat White" at bounding box center [388, 493] width 126 height 16
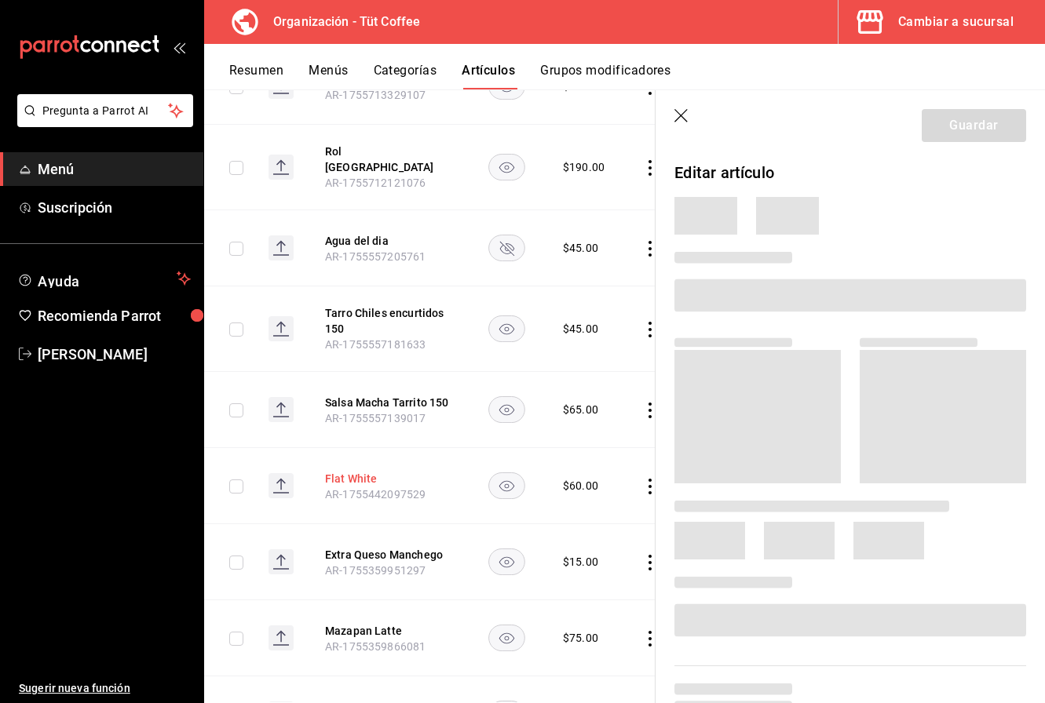
scroll to position [2176, 0]
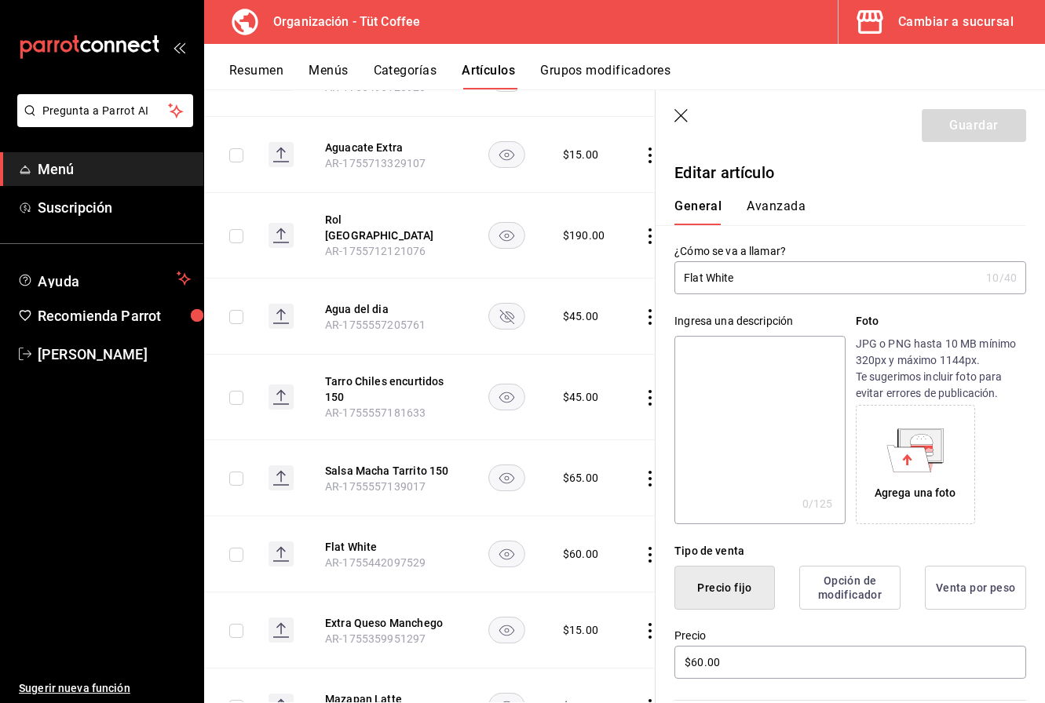
click at [720, 373] on textarea at bounding box center [759, 430] width 170 height 188
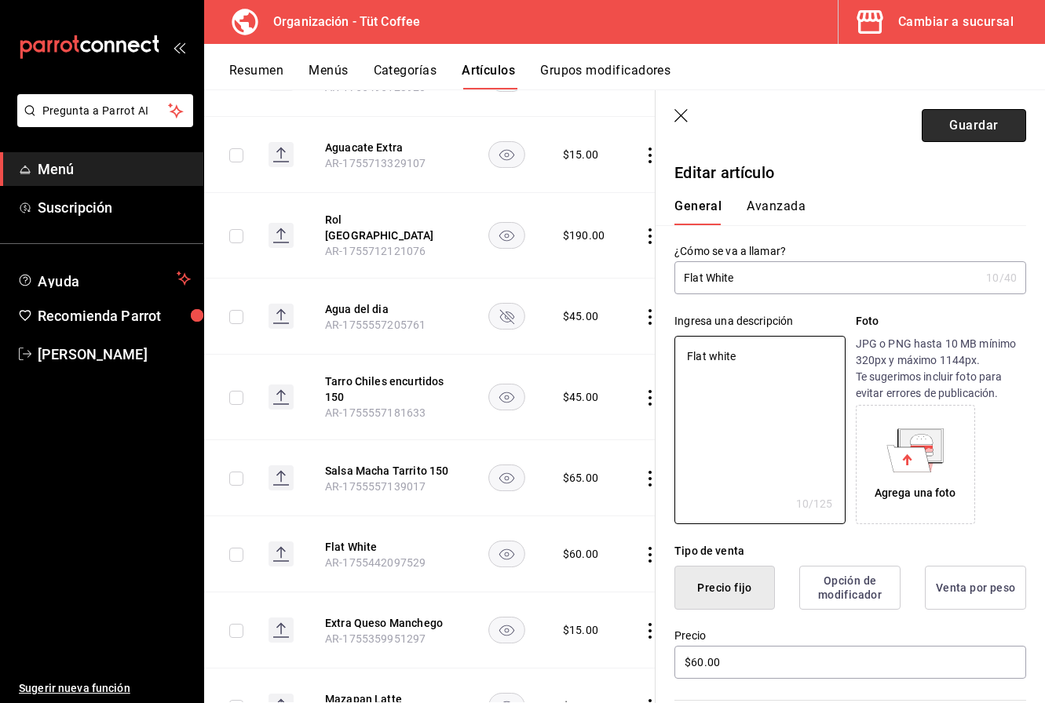
click at [967, 130] on button "Guardar" at bounding box center [973, 125] width 104 height 33
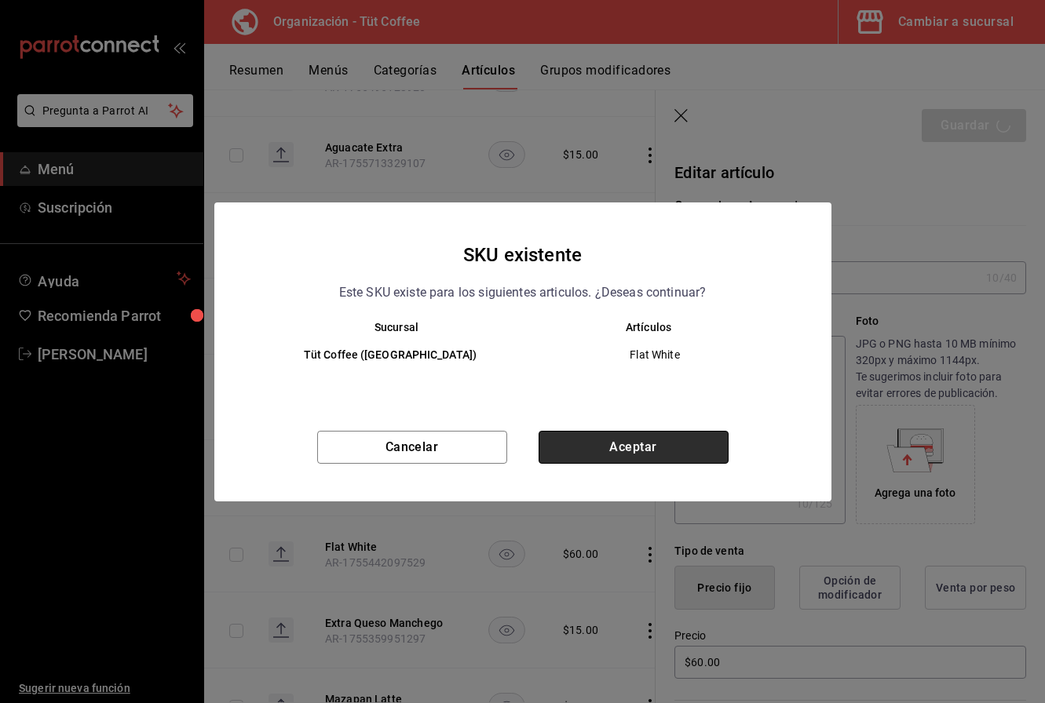
click at [609, 442] on button "Aceptar" at bounding box center [633, 447] width 190 height 33
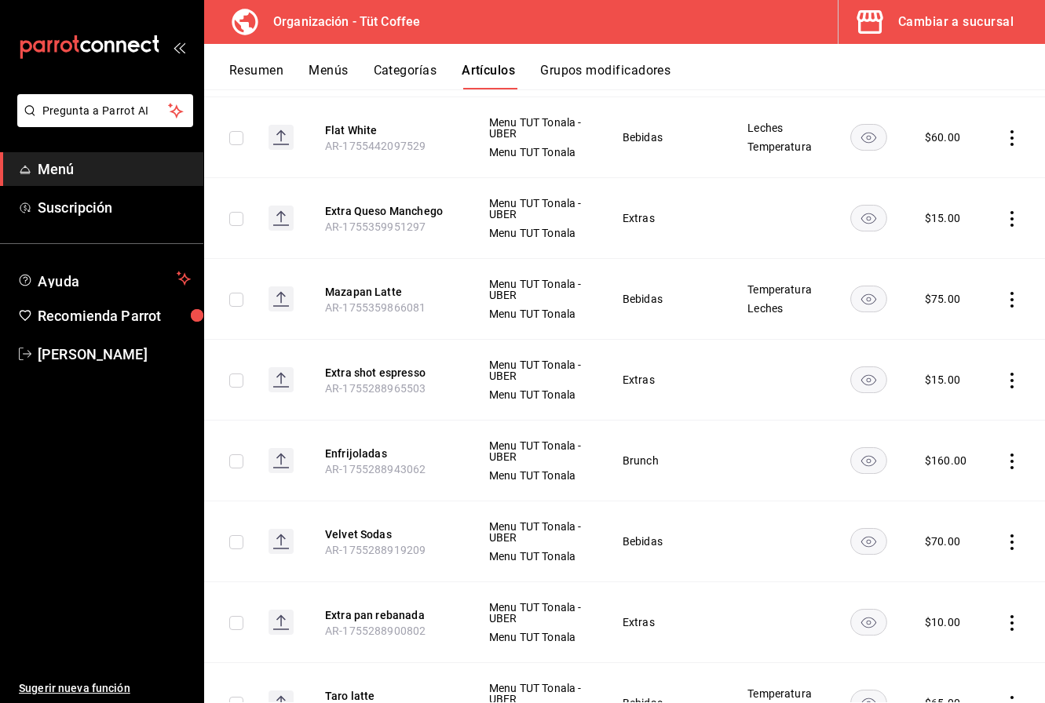
scroll to position [2538, 0]
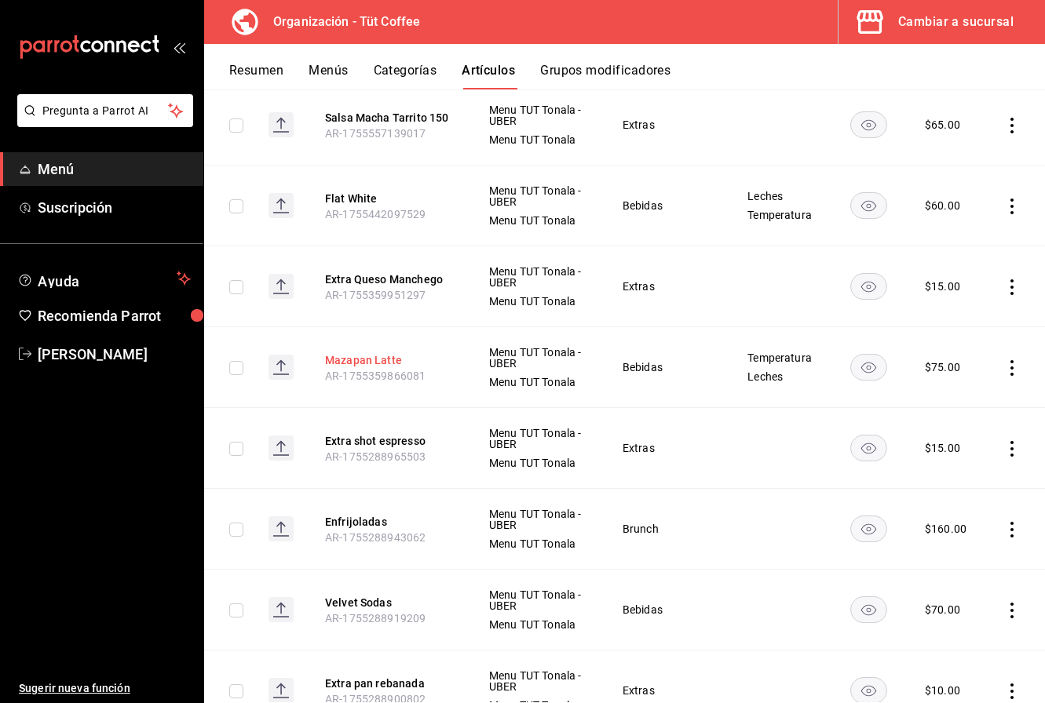
click at [360, 355] on button "Mazapan Latte" at bounding box center [388, 360] width 126 height 16
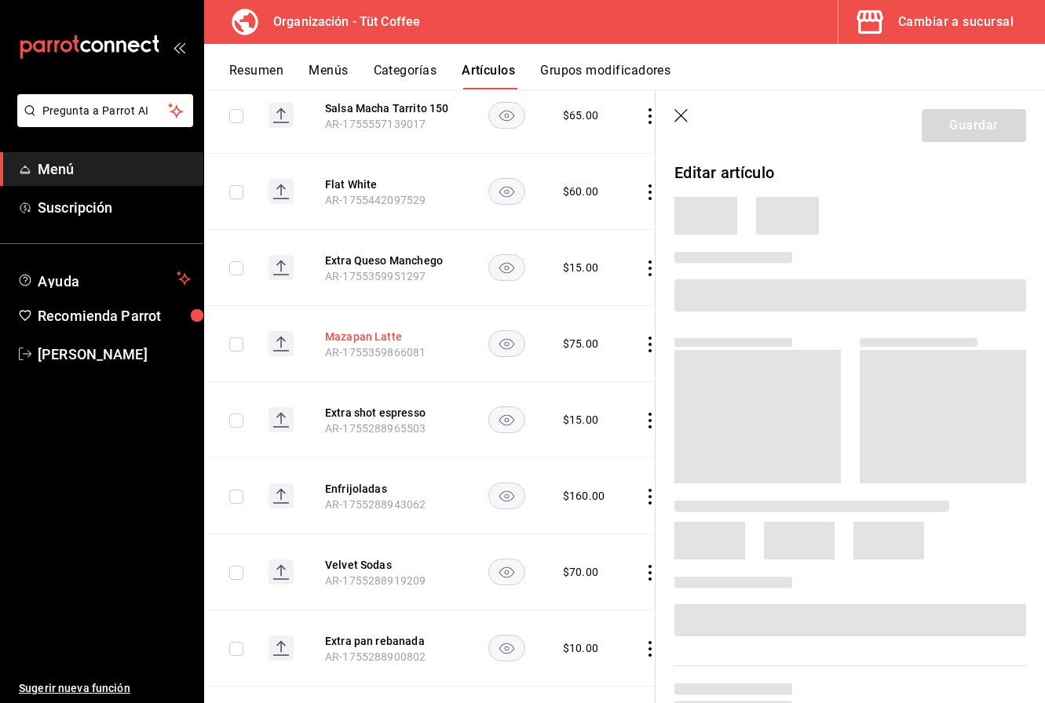
scroll to position [2456, 0]
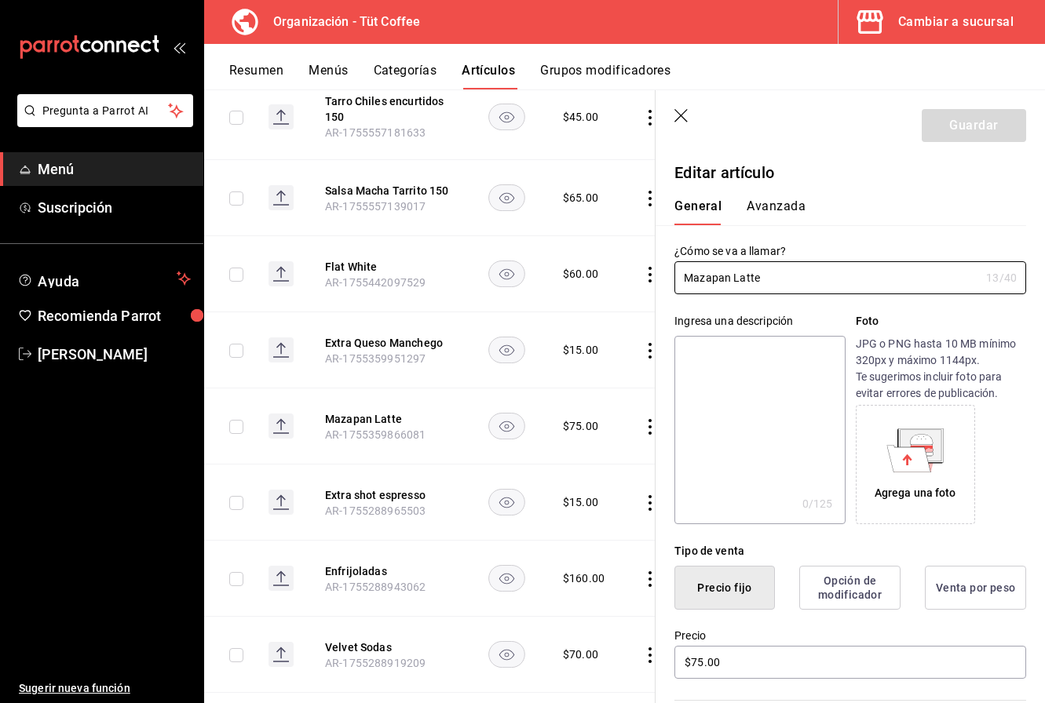
click at [723, 407] on textarea at bounding box center [759, 430] width 170 height 188
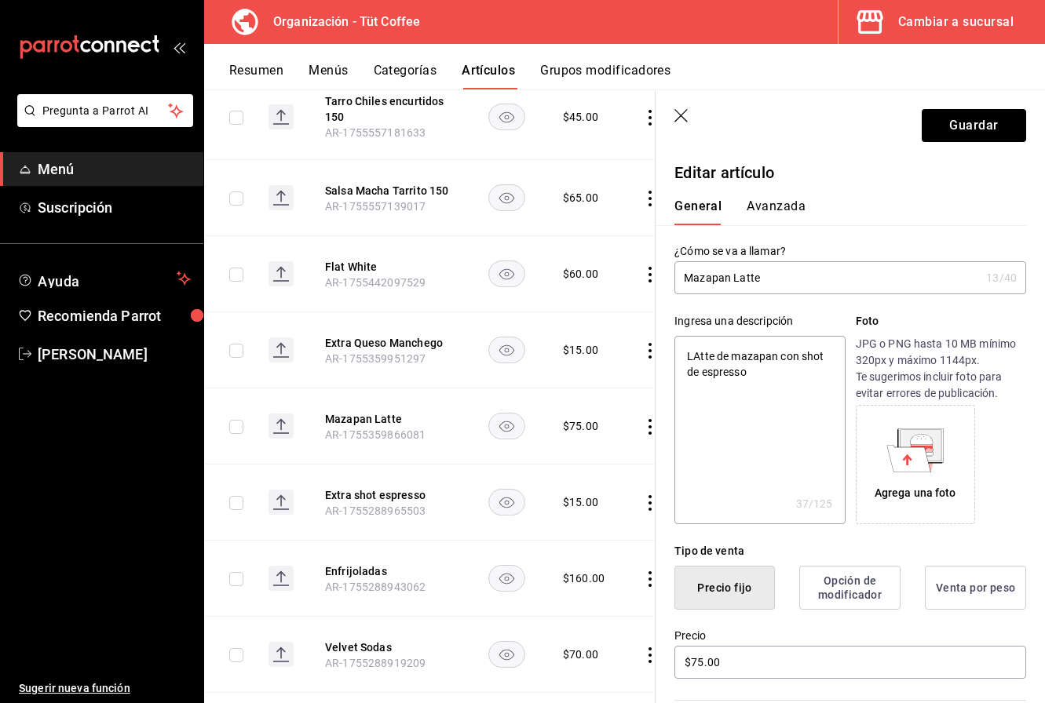
click at [699, 357] on textarea "LAtte de mazapan con shot de espresso" at bounding box center [759, 430] width 170 height 188
click at [950, 124] on button "Guardar" at bounding box center [973, 125] width 104 height 33
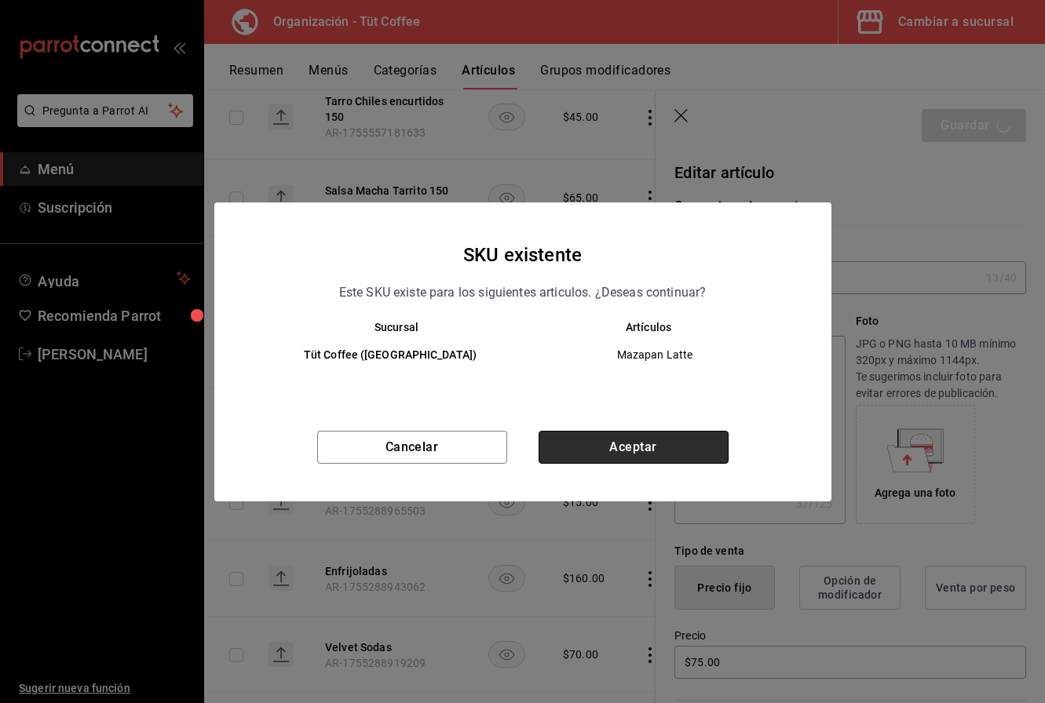
click at [626, 451] on button "Aceptar" at bounding box center [633, 447] width 190 height 33
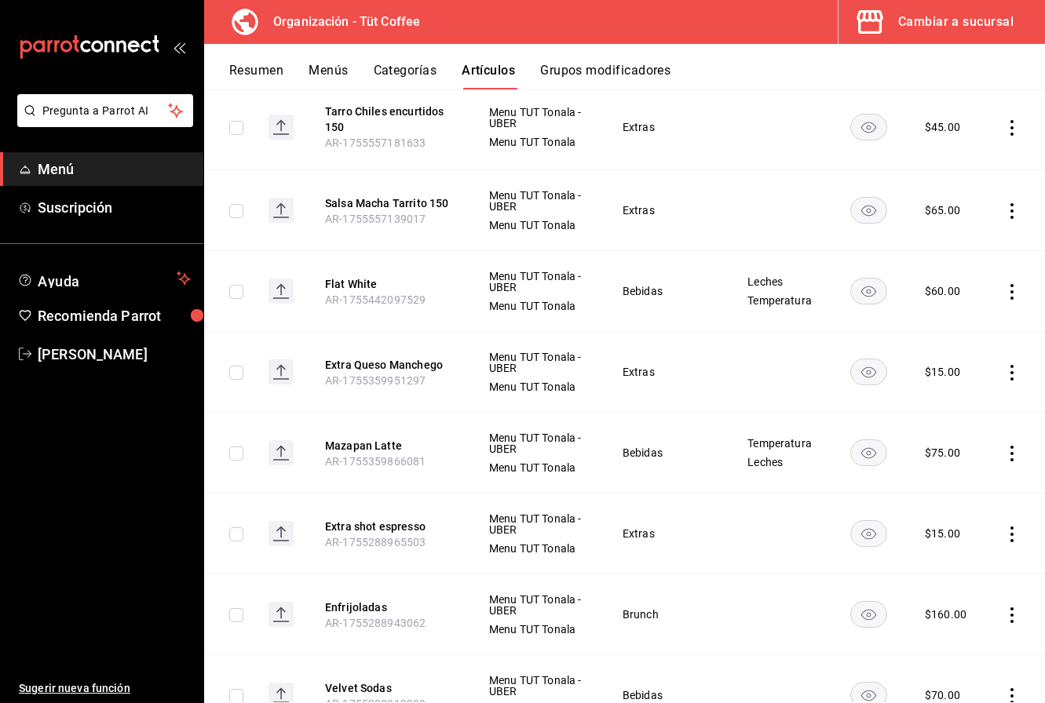
scroll to position [2455, 0]
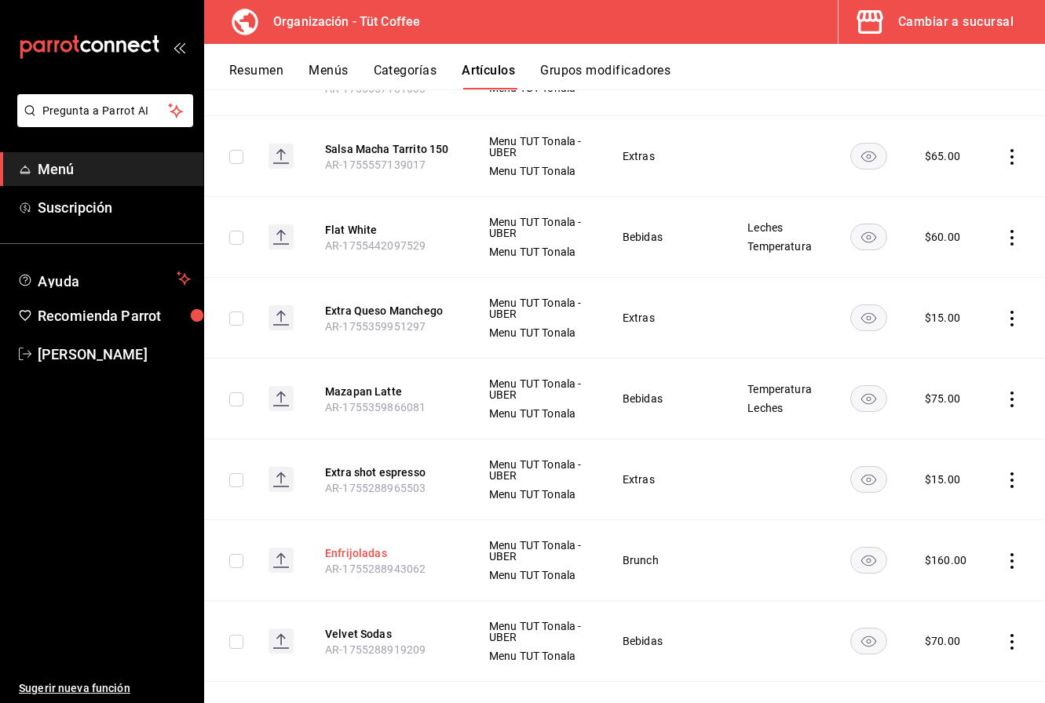
click at [349, 553] on button "Enfrijoladas" at bounding box center [388, 554] width 126 height 16
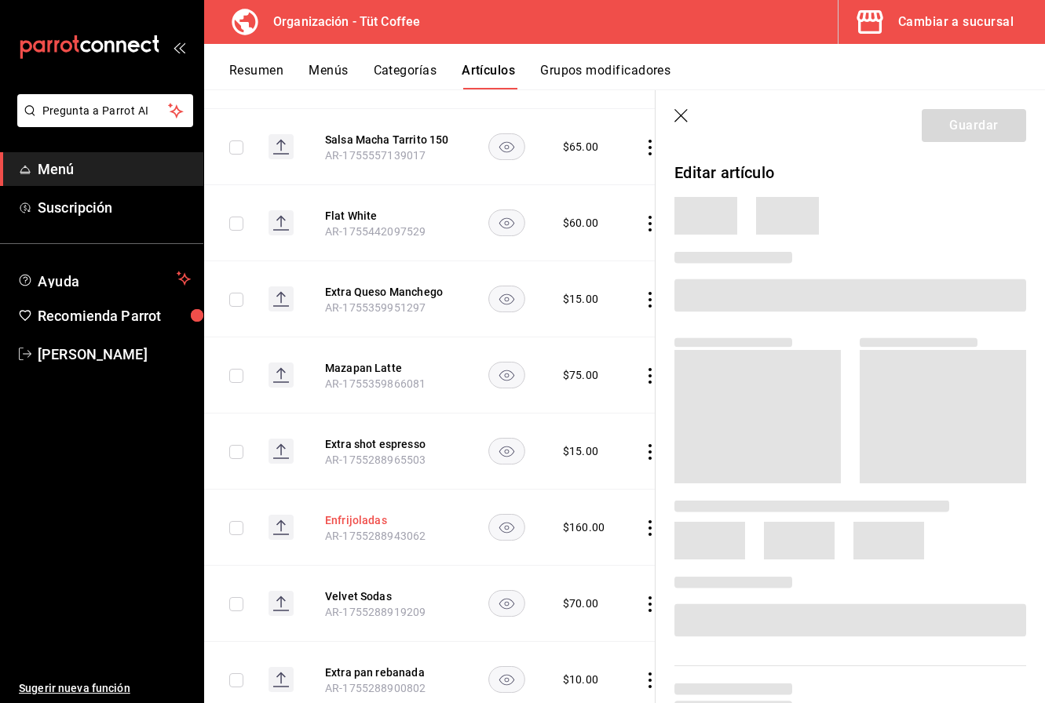
scroll to position [2427, 0]
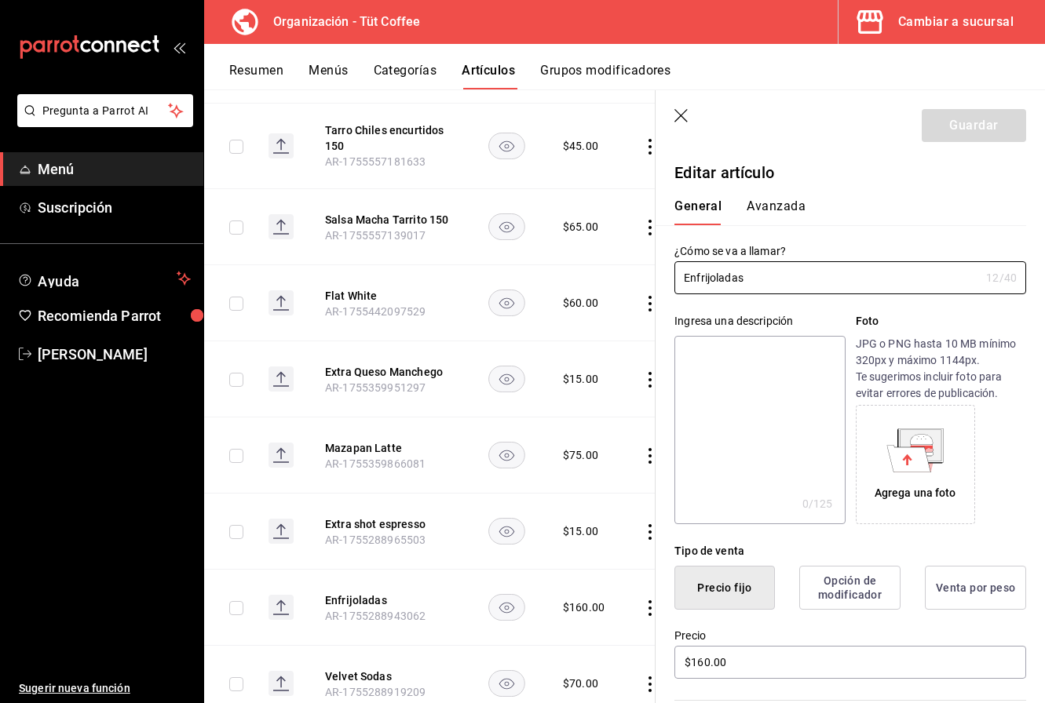
click at [728, 372] on textarea at bounding box center [759, 430] width 170 height 188
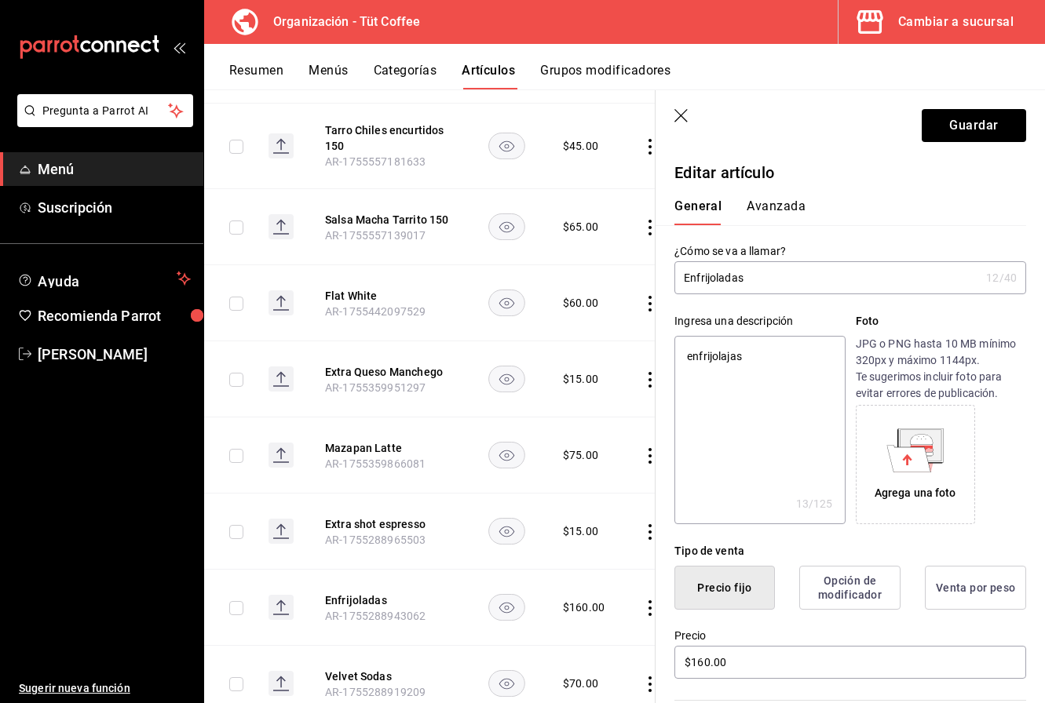
click at [689, 356] on textarea "enfrijolajas" at bounding box center [759, 430] width 170 height 188
click at [762, 358] on textarea "3 enfrijolajas" at bounding box center [759, 430] width 170 height 188
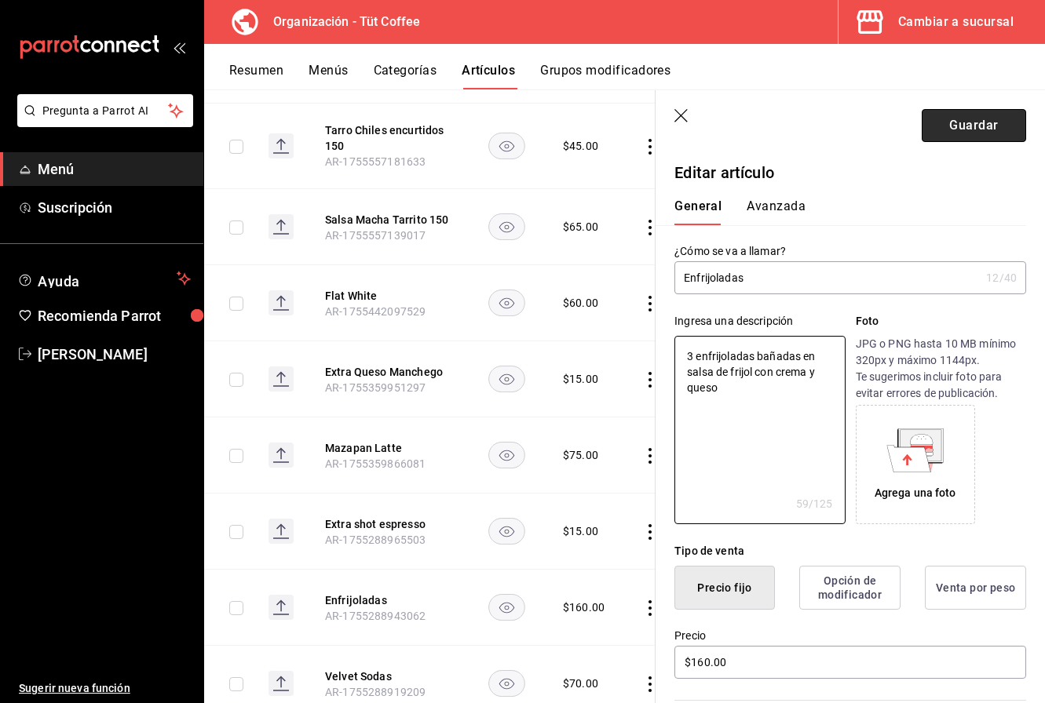
click at [973, 129] on button "Guardar" at bounding box center [973, 125] width 104 height 33
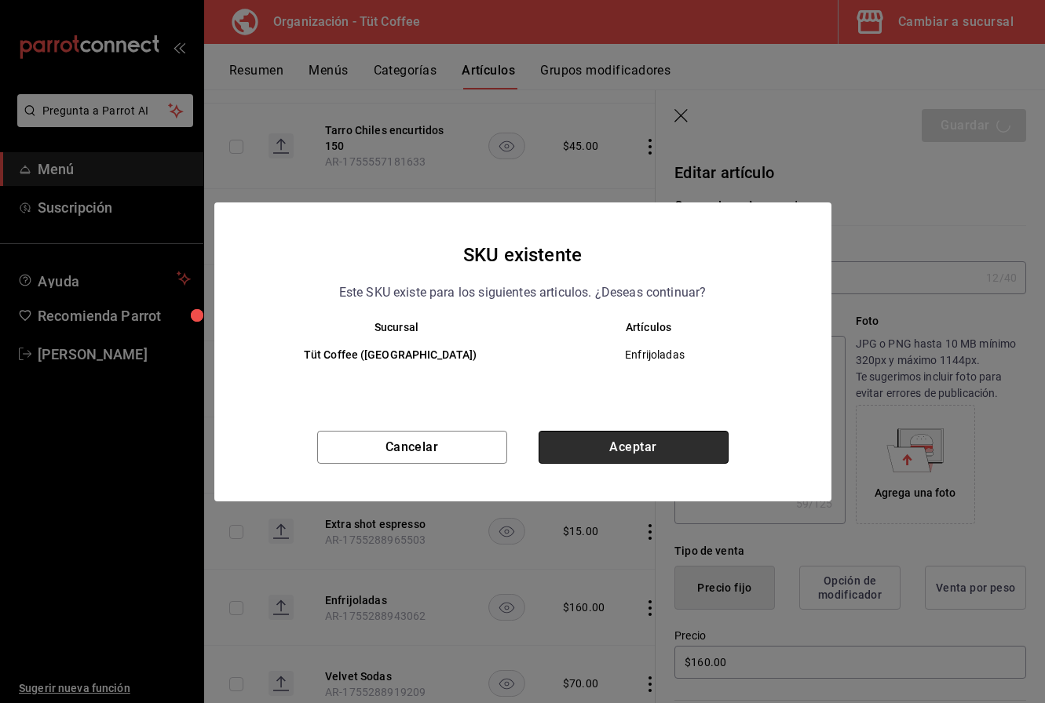
click at [617, 443] on button "Aceptar" at bounding box center [633, 447] width 190 height 33
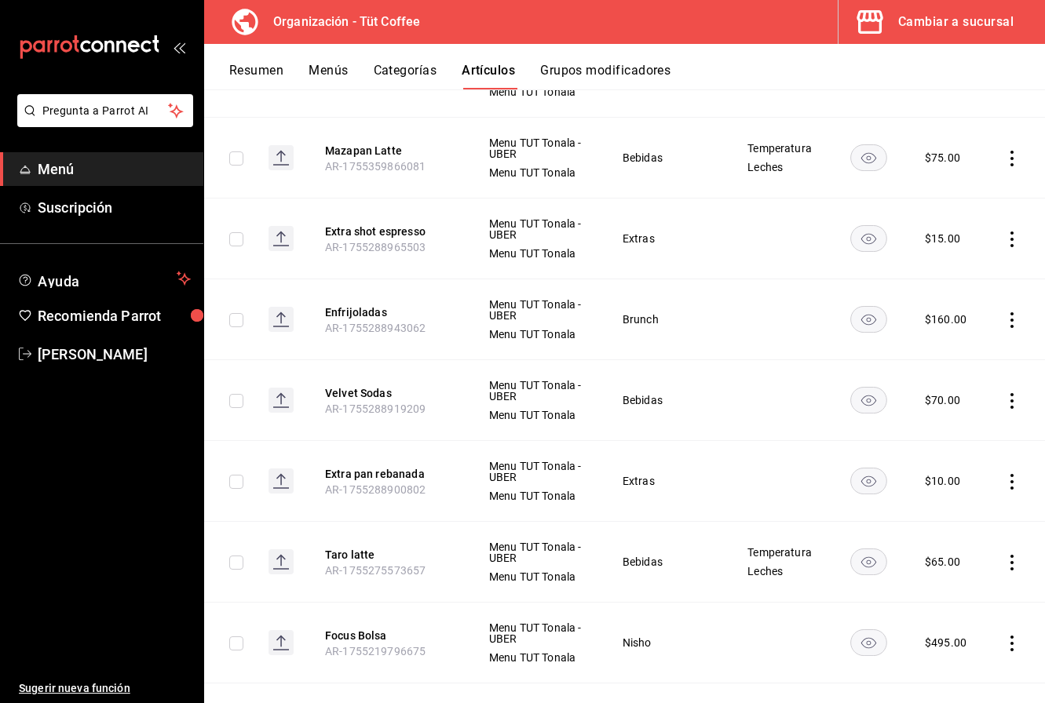
scroll to position [2753, 0]
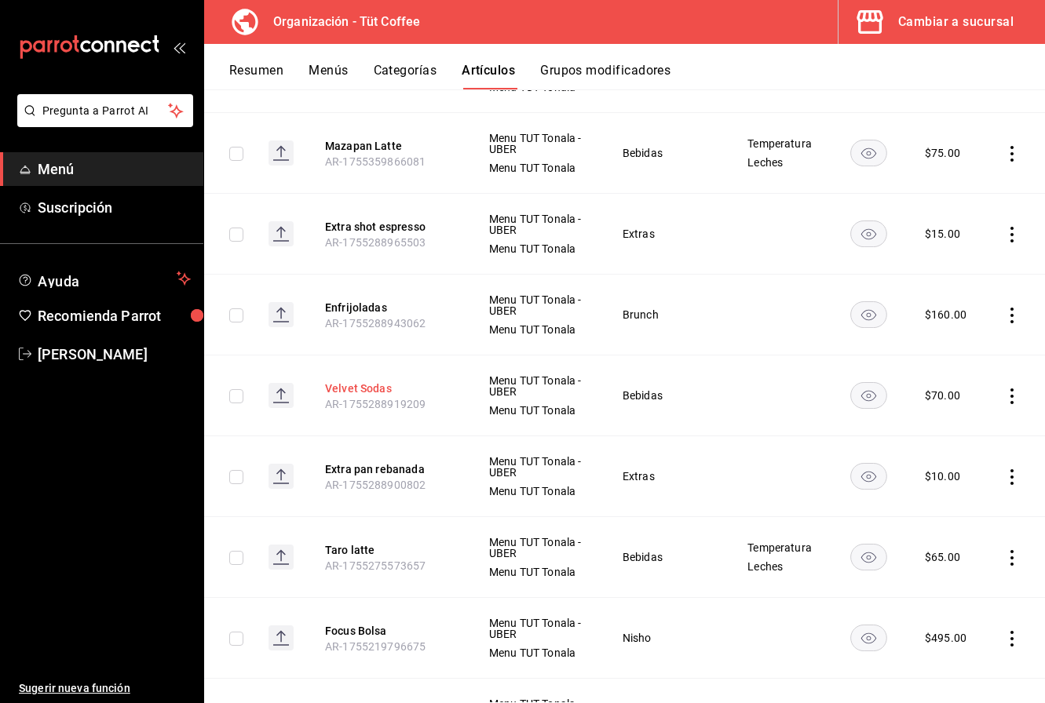
click at [359, 381] on button "Velvet Sodas" at bounding box center [388, 389] width 126 height 16
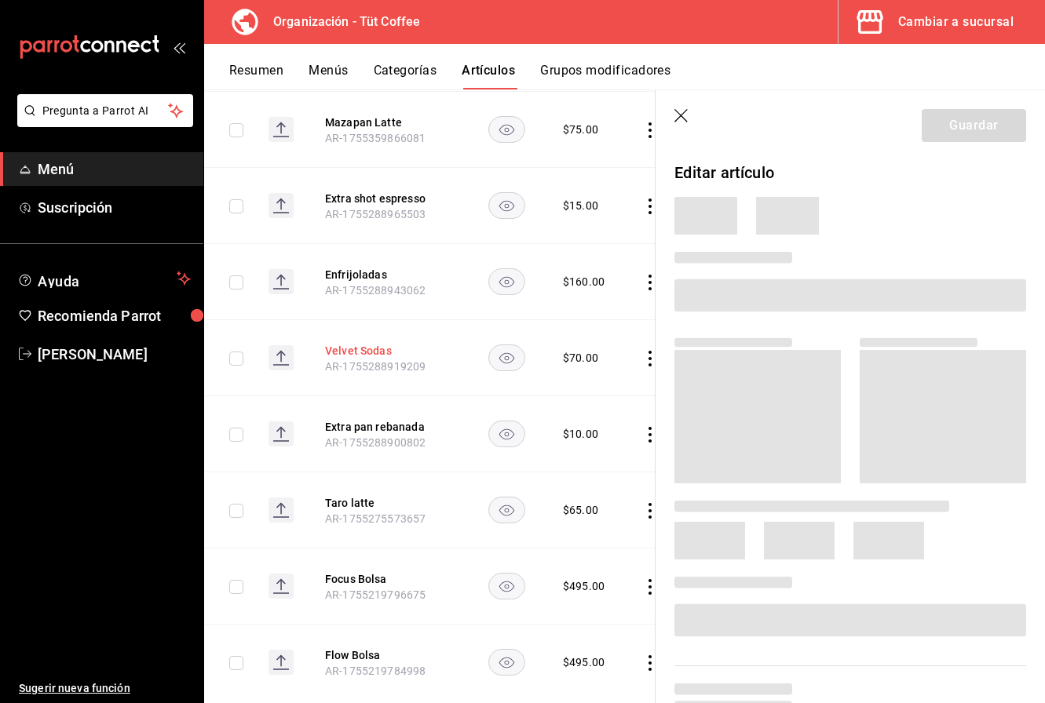
scroll to position [2663, 0]
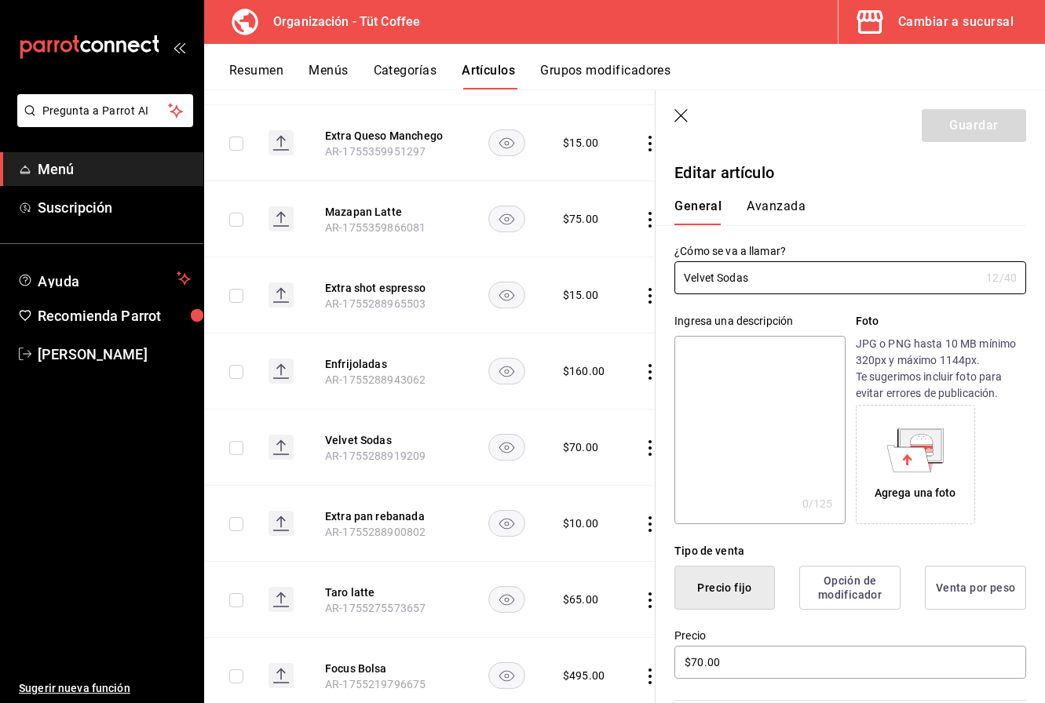
click at [756, 403] on textarea at bounding box center [759, 430] width 170 height 188
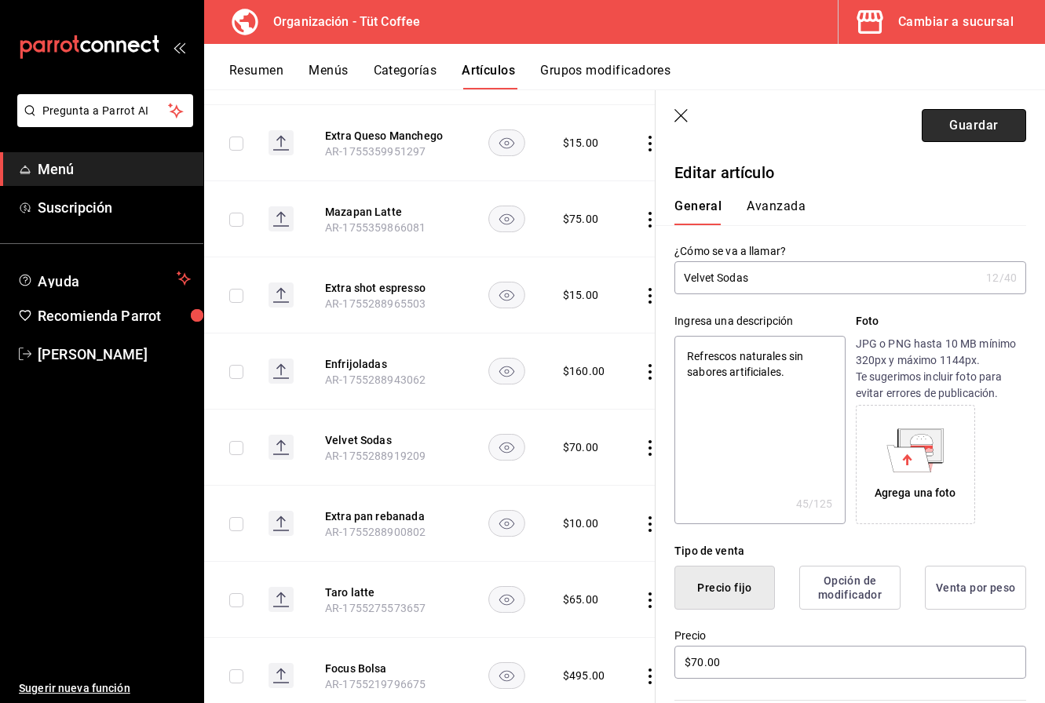
click at [980, 122] on button "Guardar" at bounding box center [973, 125] width 104 height 33
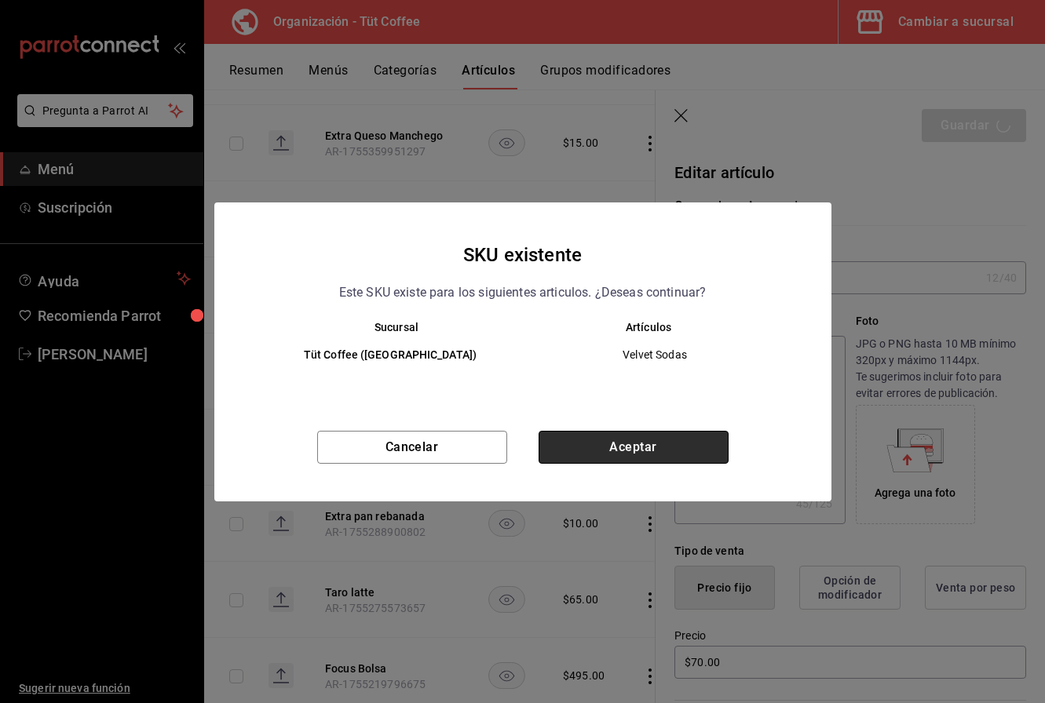
click at [668, 449] on button "Aceptar" at bounding box center [633, 447] width 190 height 33
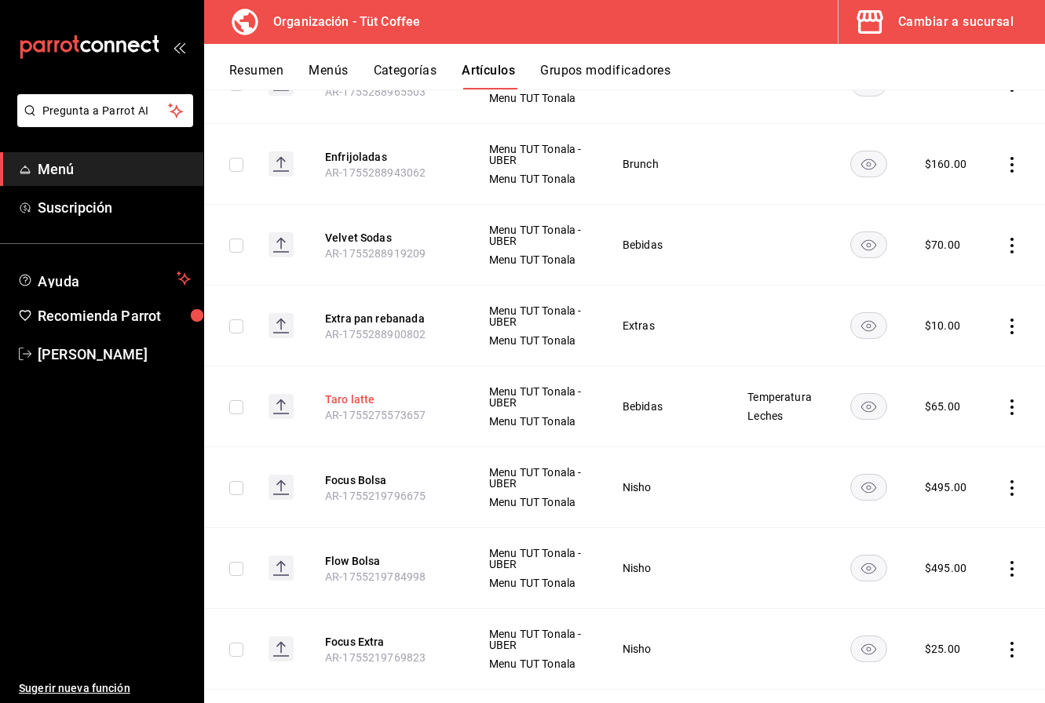
scroll to position [2918, 0]
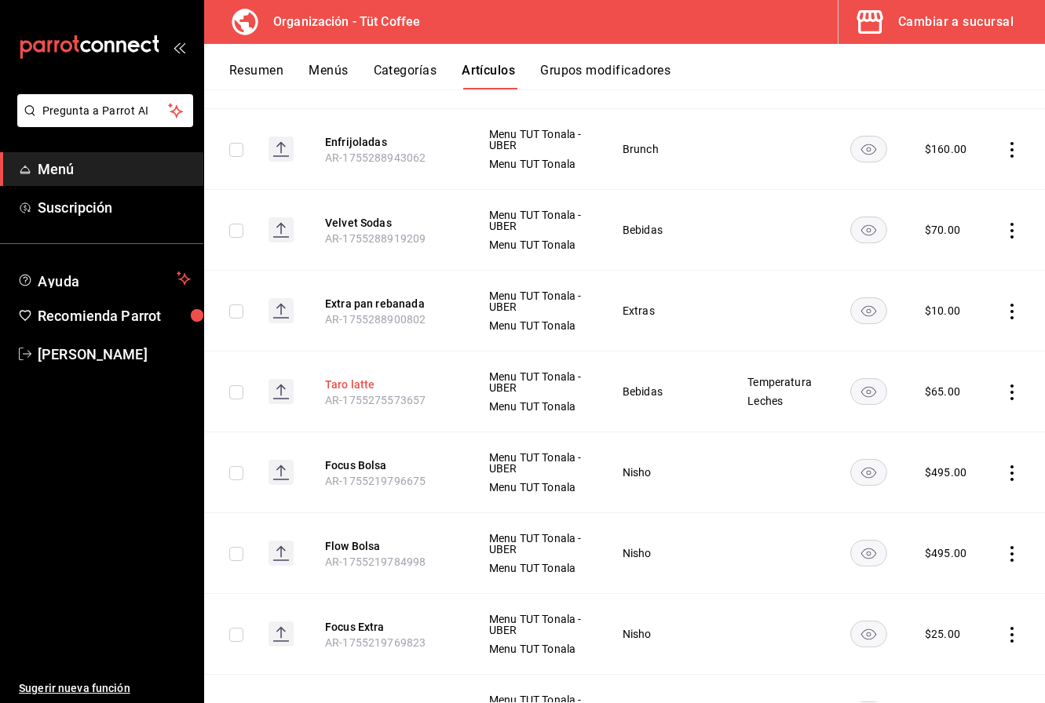
click at [351, 381] on button "Taro latte" at bounding box center [388, 385] width 126 height 16
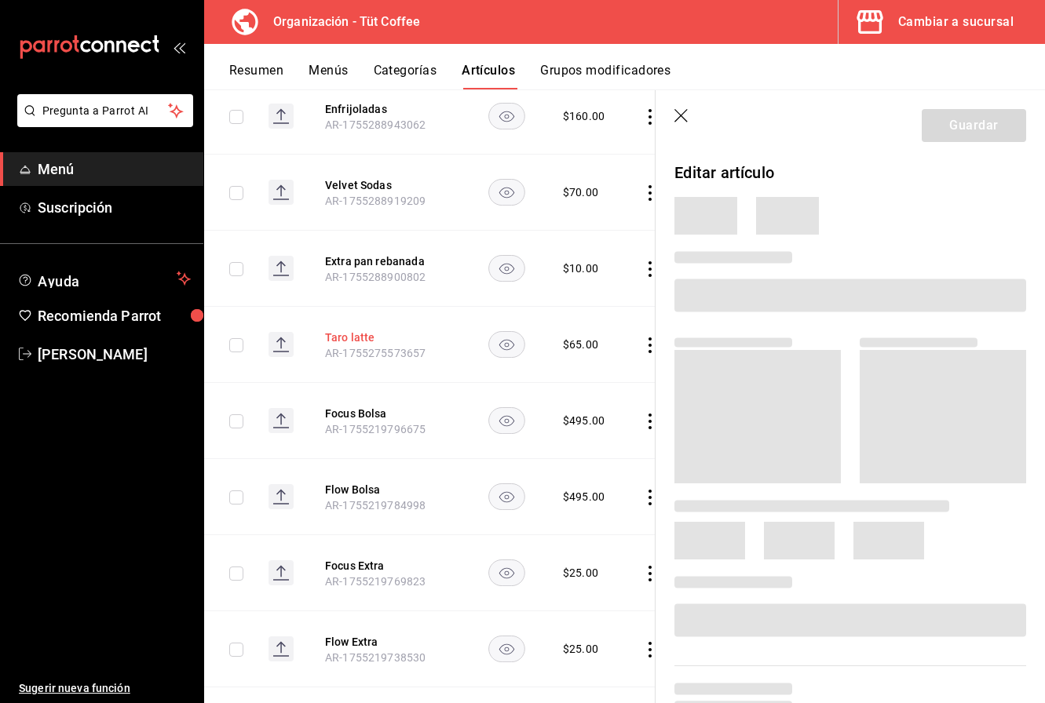
scroll to position [2819, 0]
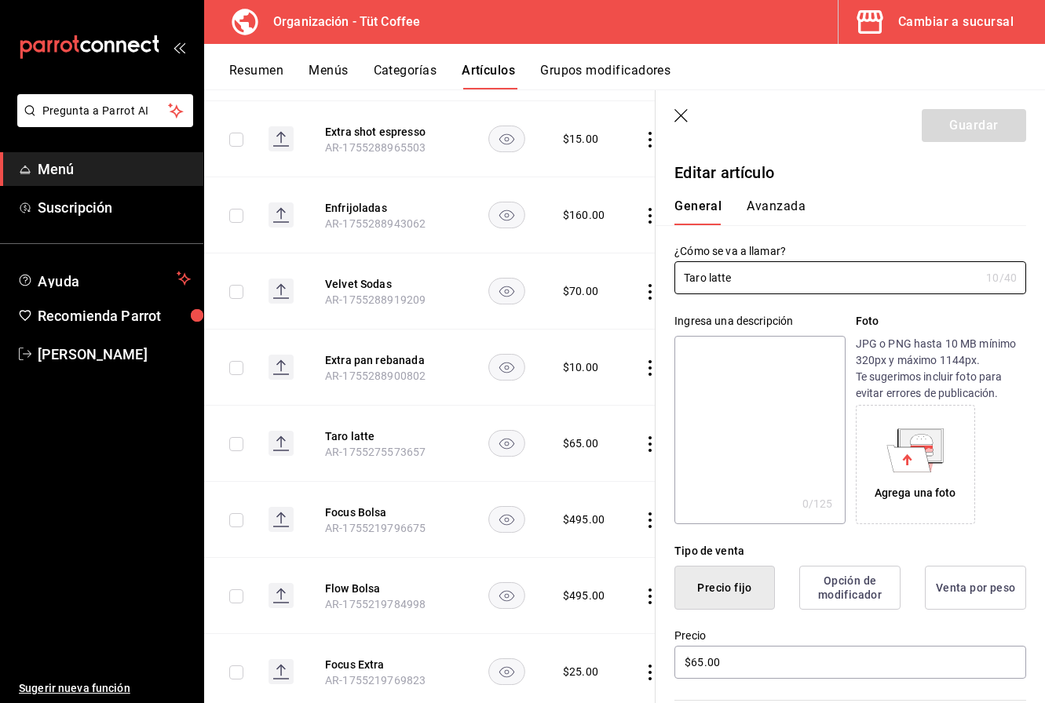
click at [739, 382] on textarea at bounding box center [759, 430] width 170 height 188
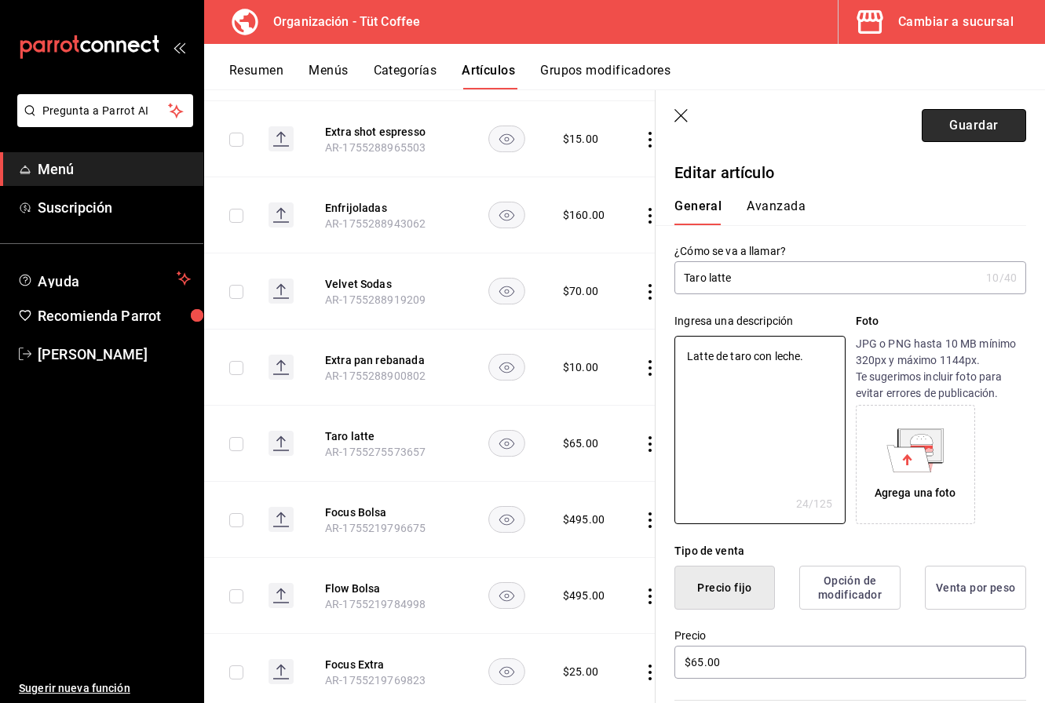
click at [997, 130] on button "Guardar" at bounding box center [973, 125] width 104 height 33
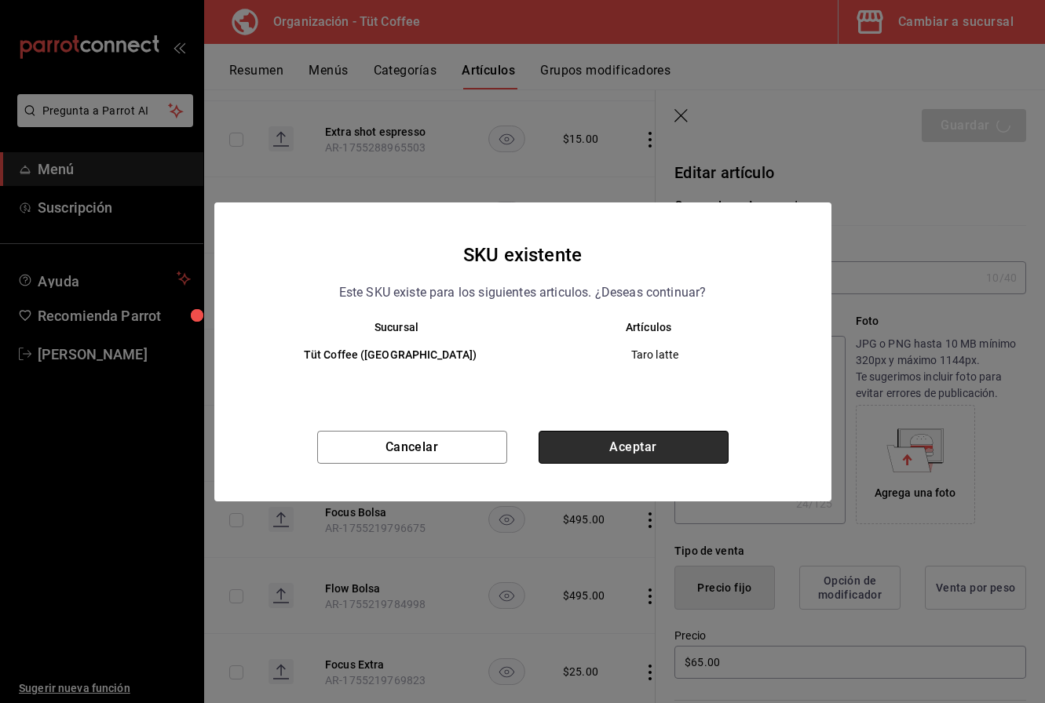
click at [705, 439] on button "Aceptar" at bounding box center [633, 447] width 190 height 33
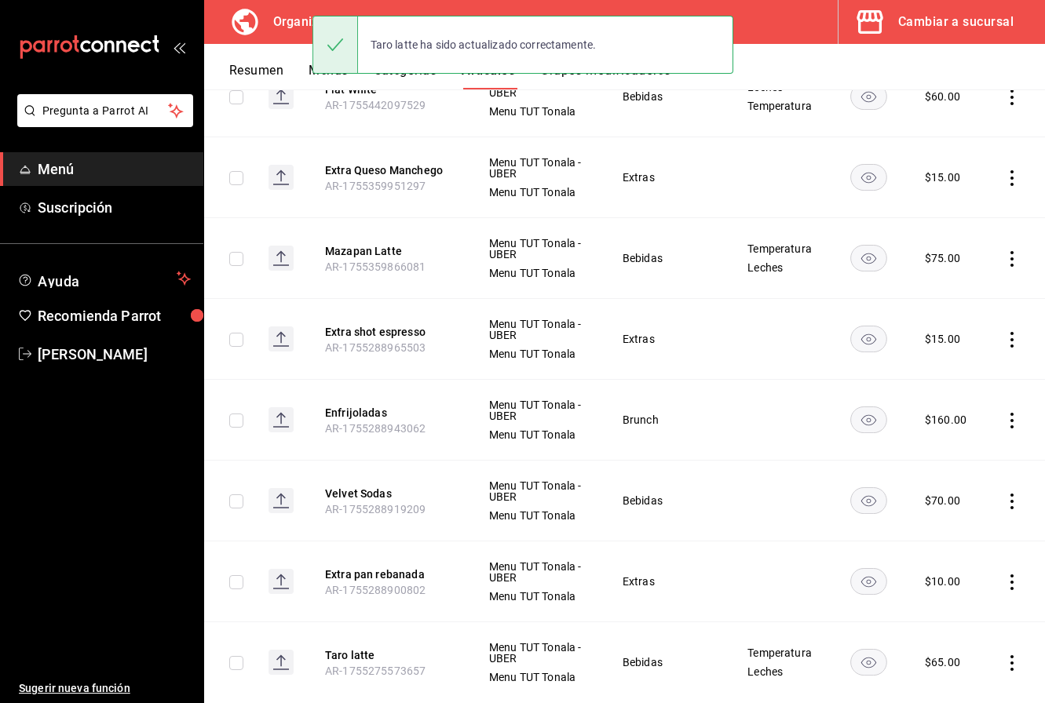
scroll to position [2967, 0]
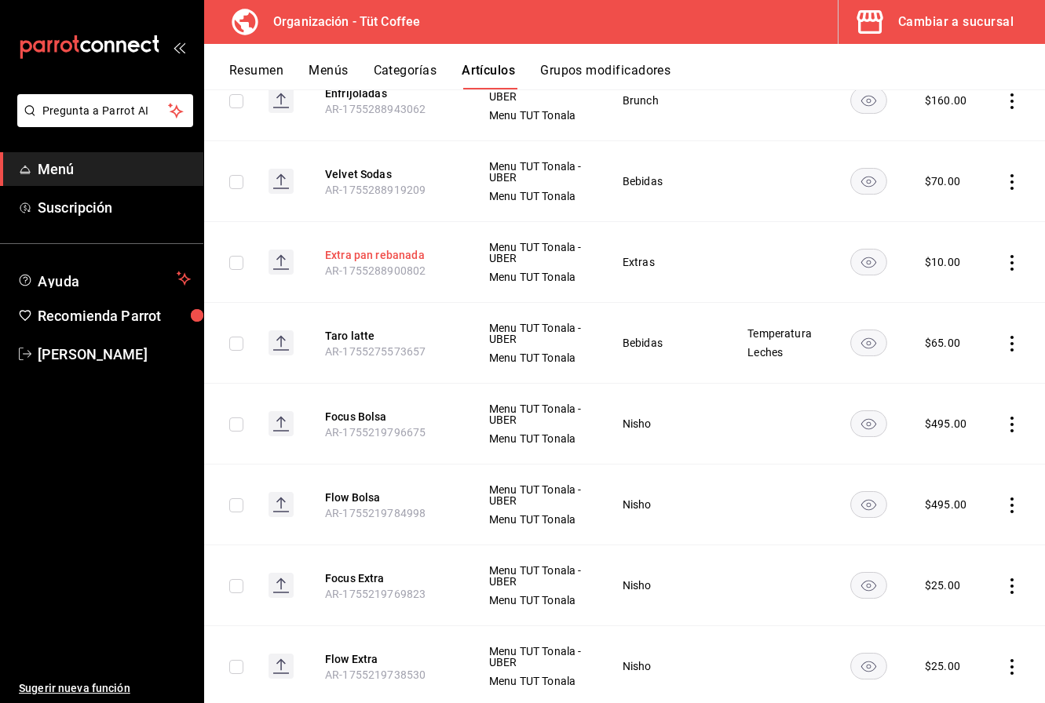
click at [418, 247] on button "Extra pan rebanada" at bounding box center [388, 255] width 126 height 16
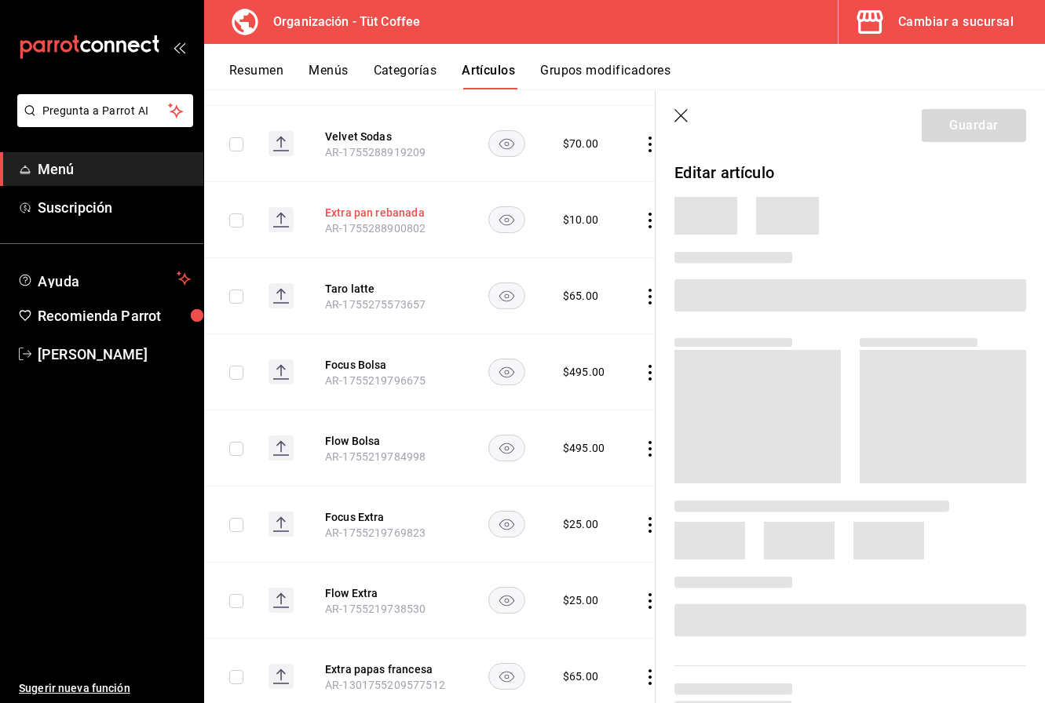
scroll to position [2861, 0]
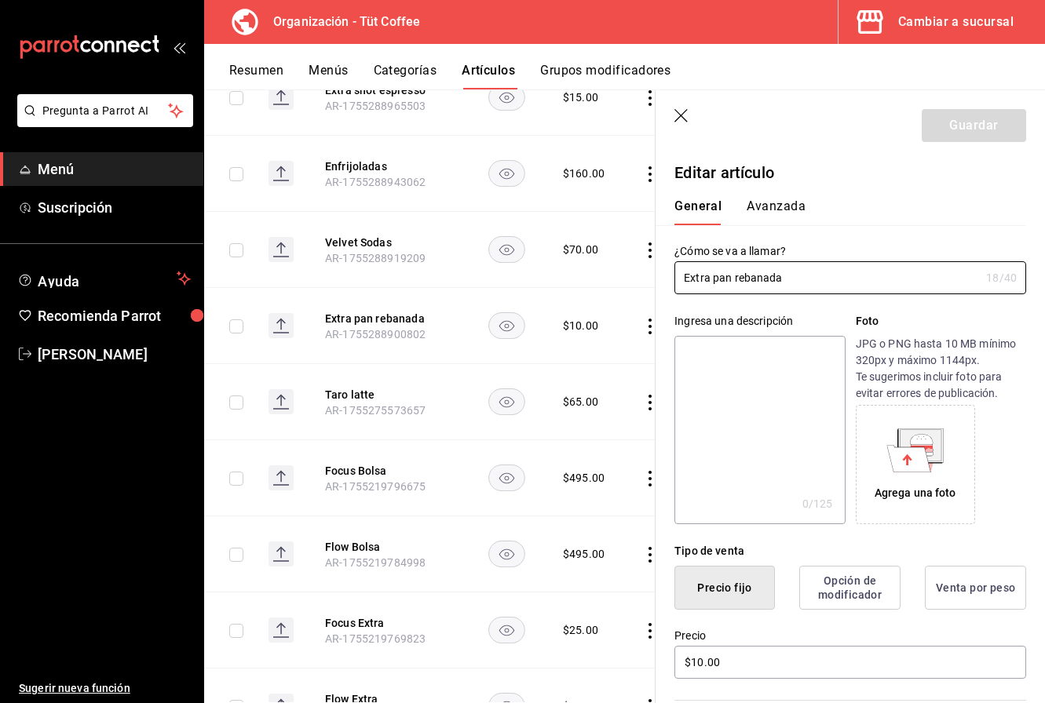
click at [728, 372] on textarea at bounding box center [759, 430] width 170 height 188
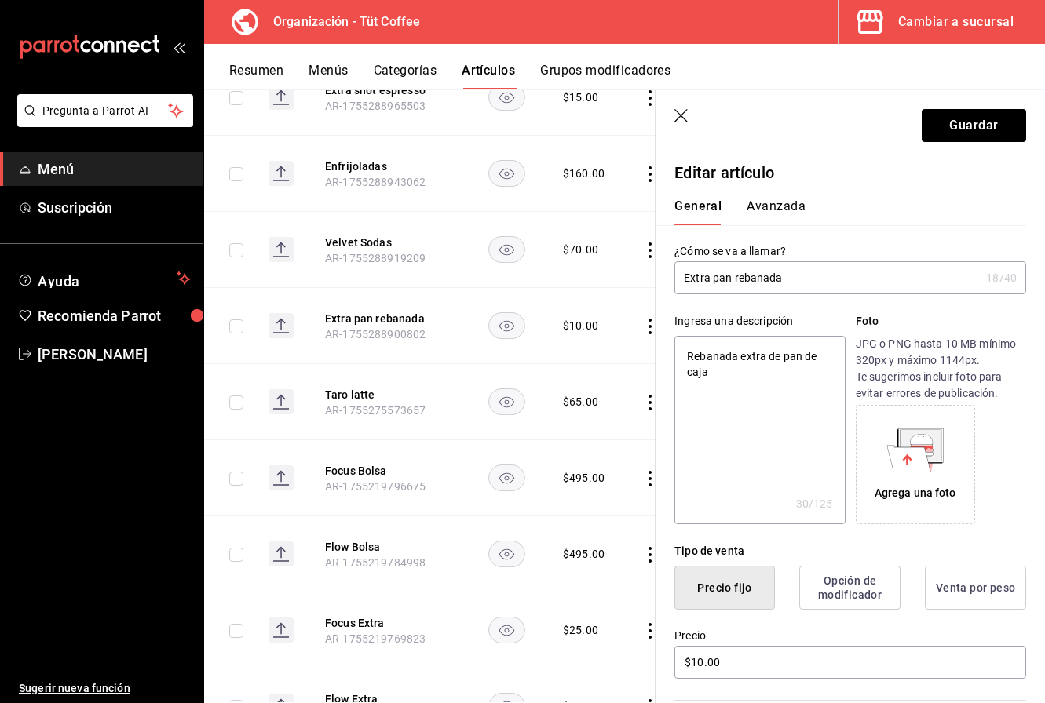
click at [779, 358] on textarea "Rebanada extra de pan de caja" at bounding box center [759, 430] width 170 height 188
click at [775, 372] on textarea "Rebanada extra de nuestro pan de caja" at bounding box center [759, 430] width 170 height 188
click at [958, 129] on button "Guardar" at bounding box center [973, 125] width 104 height 33
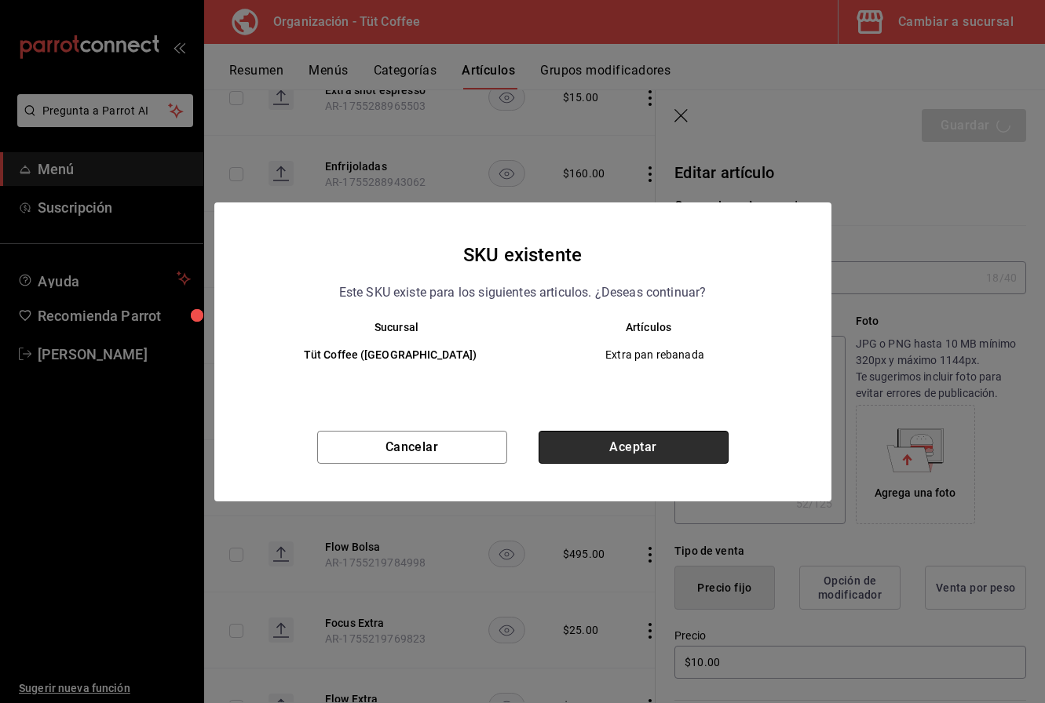
click at [622, 449] on button "Aceptar" at bounding box center [633, 447] width 190 height 33
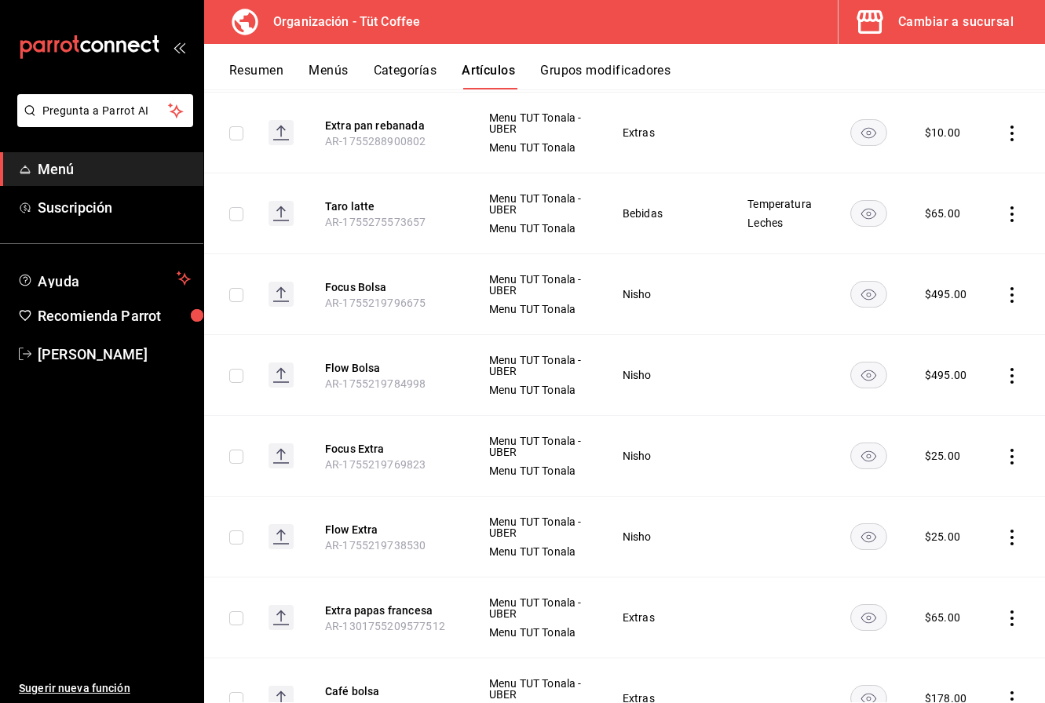
scroll to position [3094, 0]
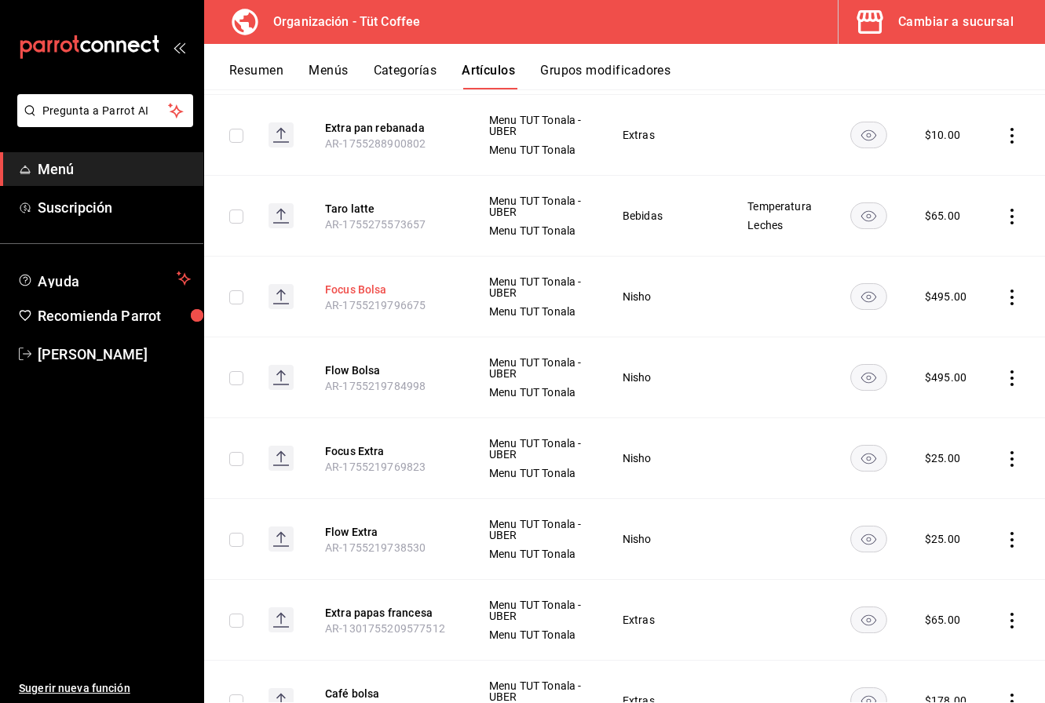
click at [368, 282] on button "Focus Bolsa" at bounding box center [388, 290] width 126 height 16
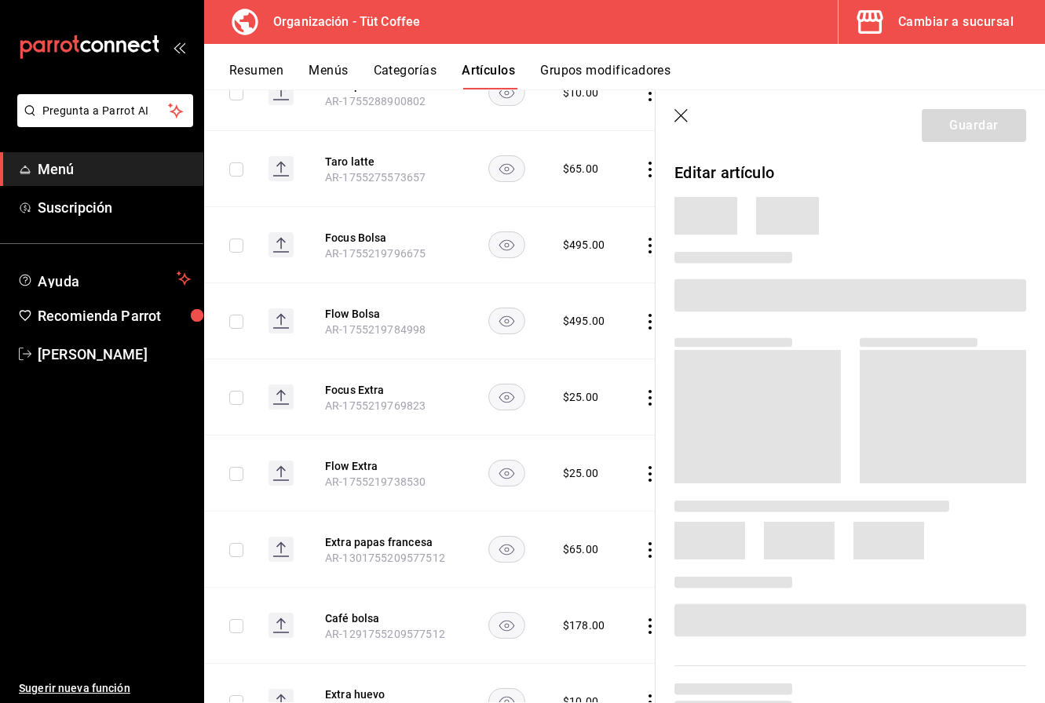
scroll to position [2986, 0]
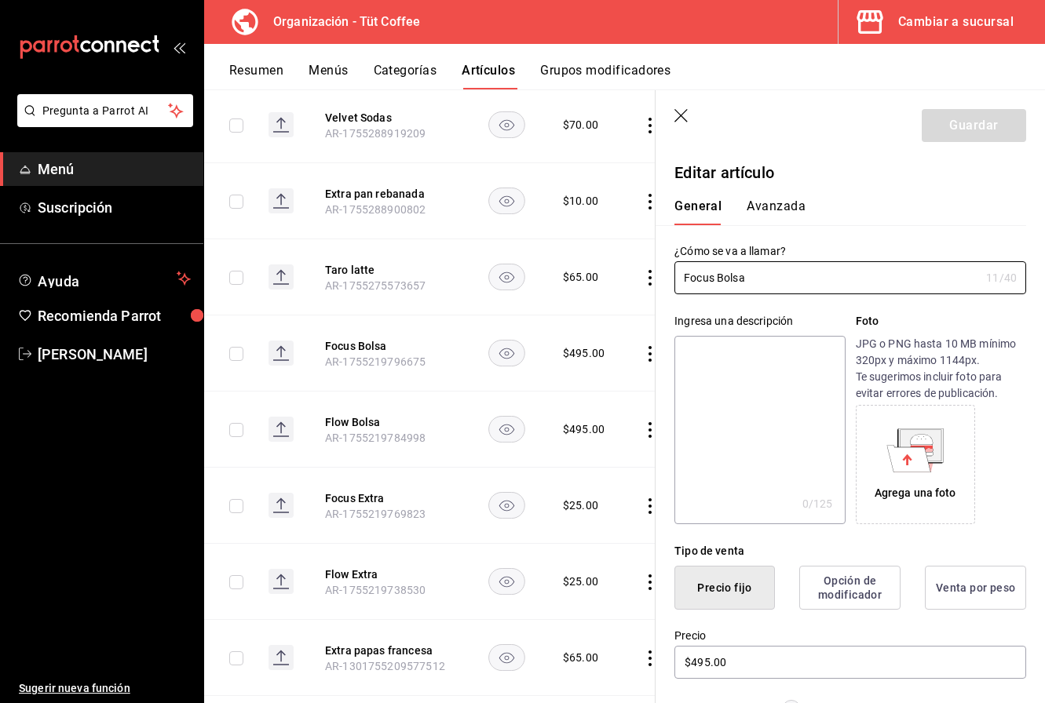
click at [752, 359] on textarea at bounding box center [759, 430] width 170 height 188
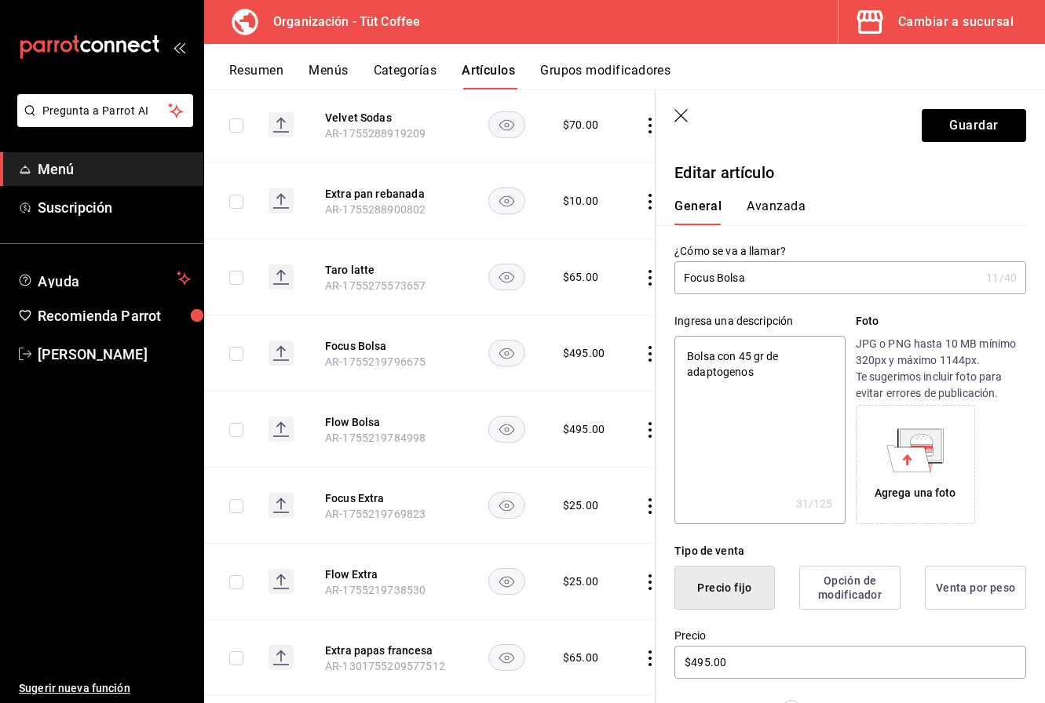
click at [702, 373] on textarea "Bolsa con 45 gr de adaptogenos" at bounding box center [759, 430] width 170 height 188
drag, startPoint x: 805, startPoint y: 385, endPoint x: 696, endPoint y: 345, distance: 115.9
click at [696, 345] on textarea "Bolsa con 45 gr de adaptógenos NISHO" at bounding box center [759, 430] width 170 height 188
click at [987, 115] on button "Guardar" at bounding box center [973, 125] width 104 height 33
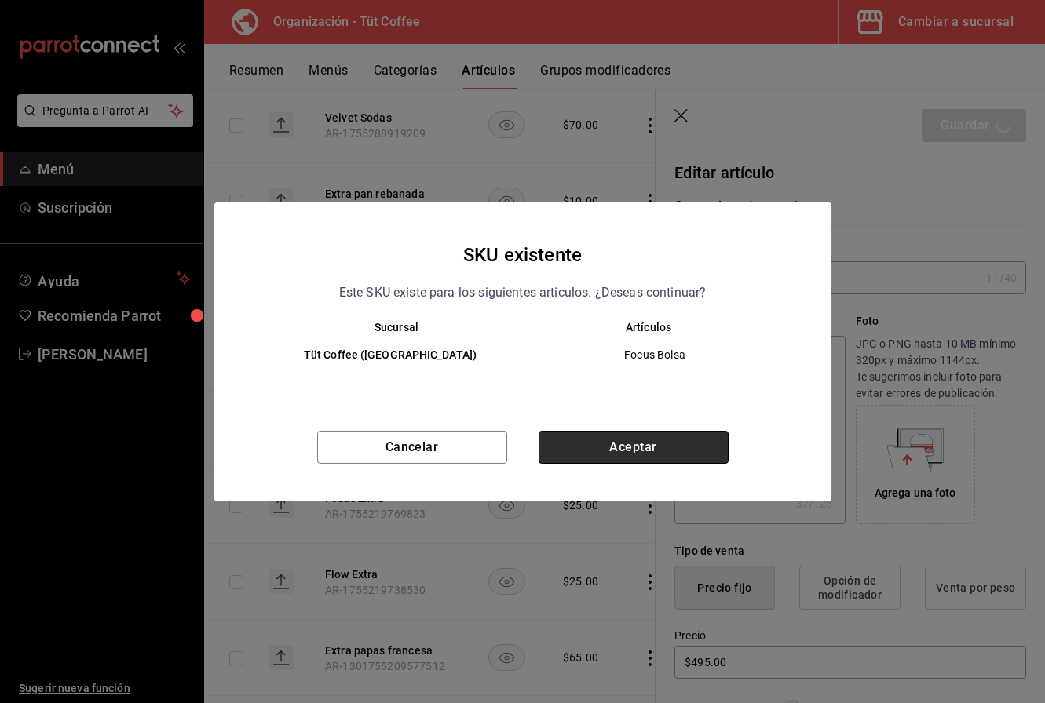
click at [654, 455] on button "Aceptar" at bounding box center [633, 447] width 190 height 33
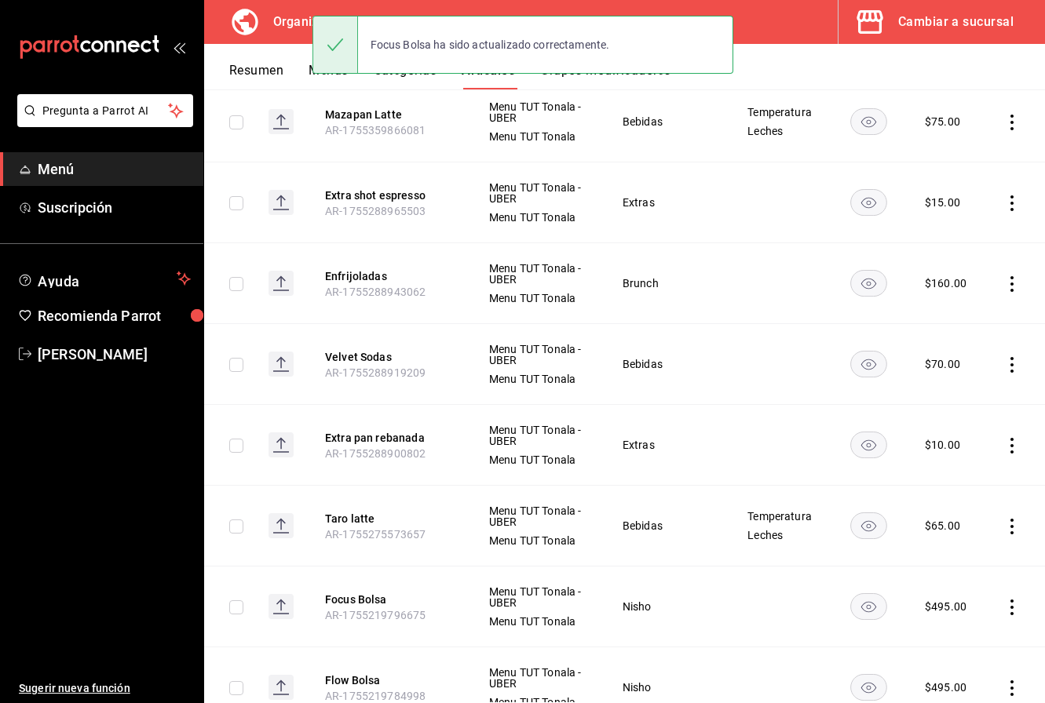
scroll to position [2967, 0]
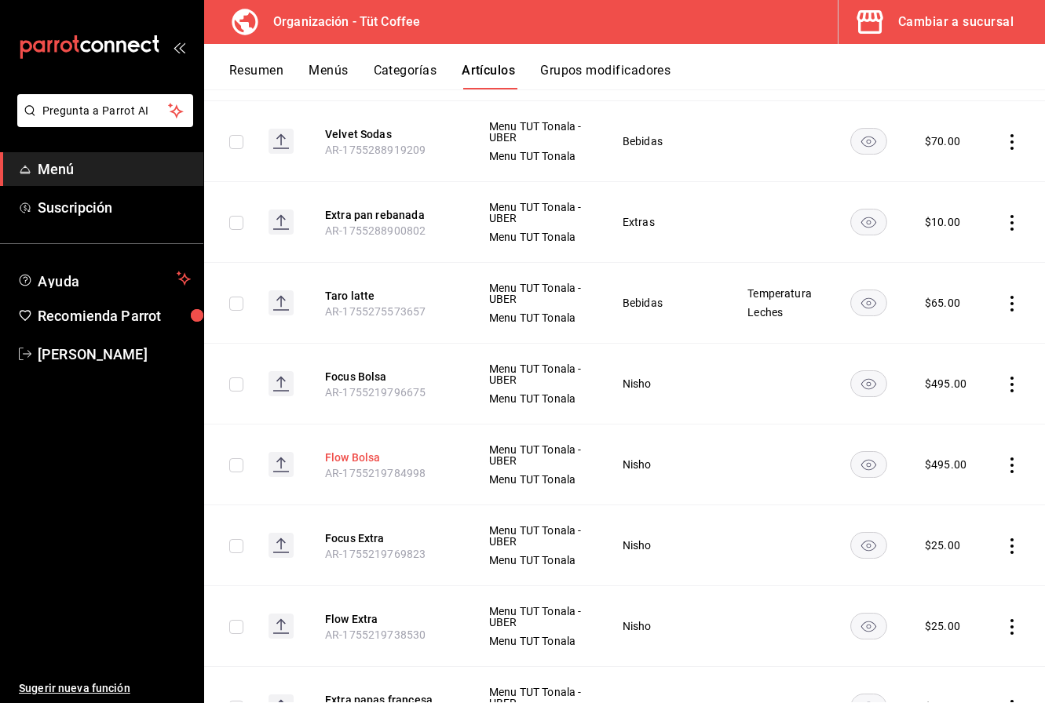
click at [377, 455] on button "Flow Bolsa" at bounding box center [388, 458] width 126 height 16
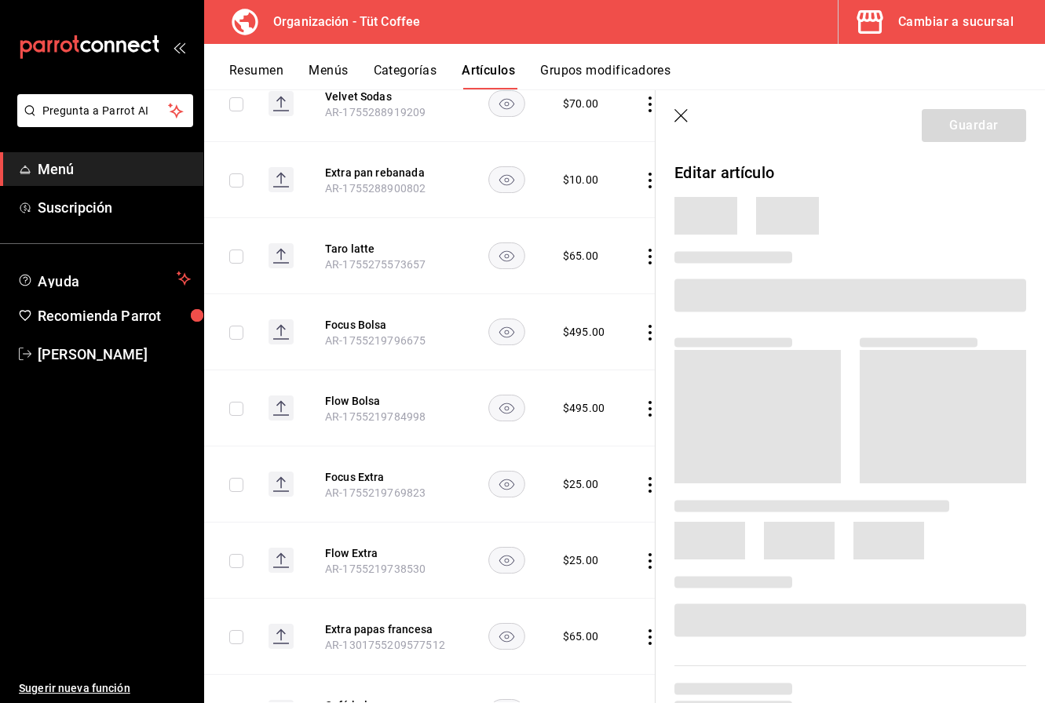
scroll to position [2903, 0]
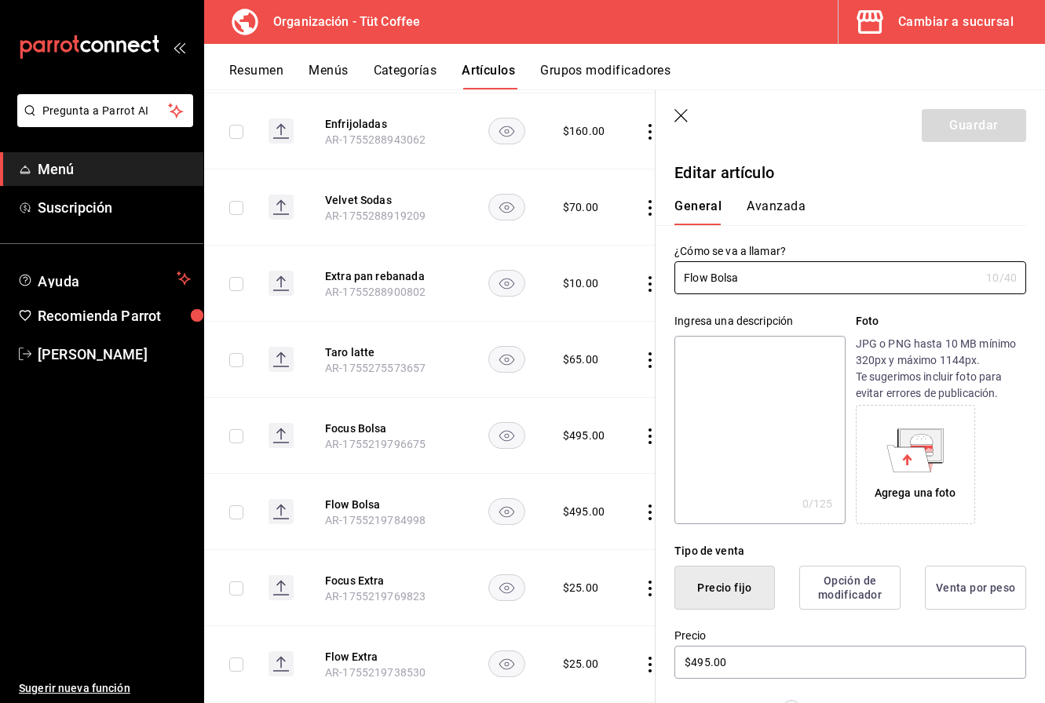
click at [782, 377] on textarea at bounding box center [759, 430] width 170 height 188
paste textarea "Bolsa con 45 gr de adaptógenos NISHO"
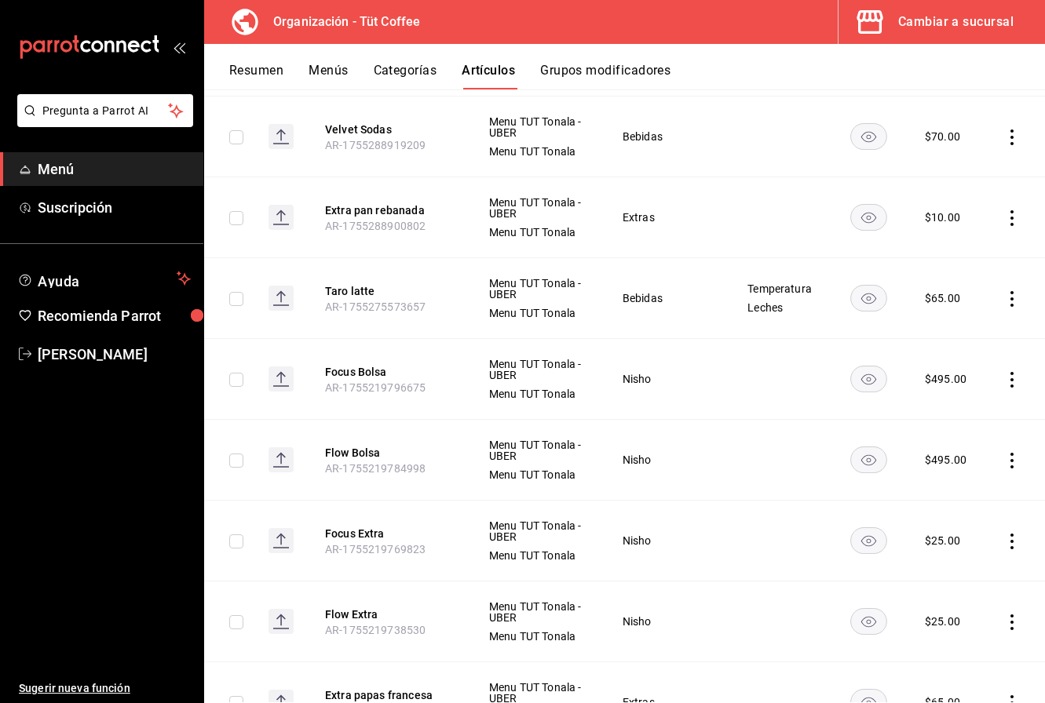
scroll to position [2972, 0]
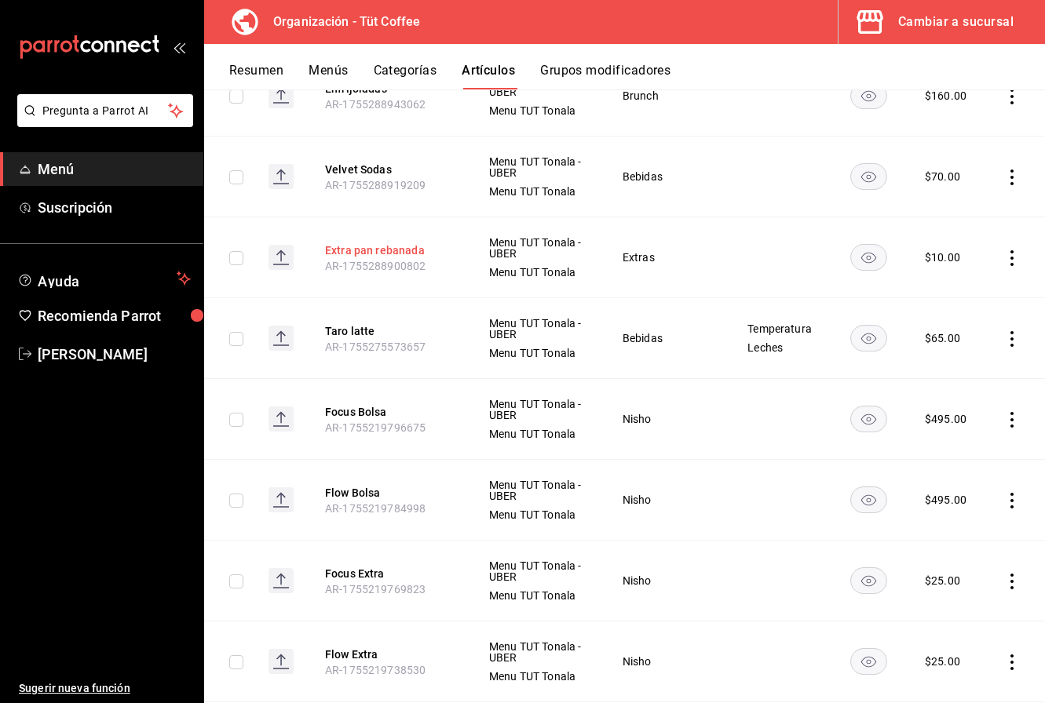
click at [386, 245] on button "Extra pan rebanada" at bounding box center [388, 251] width 126 height 16
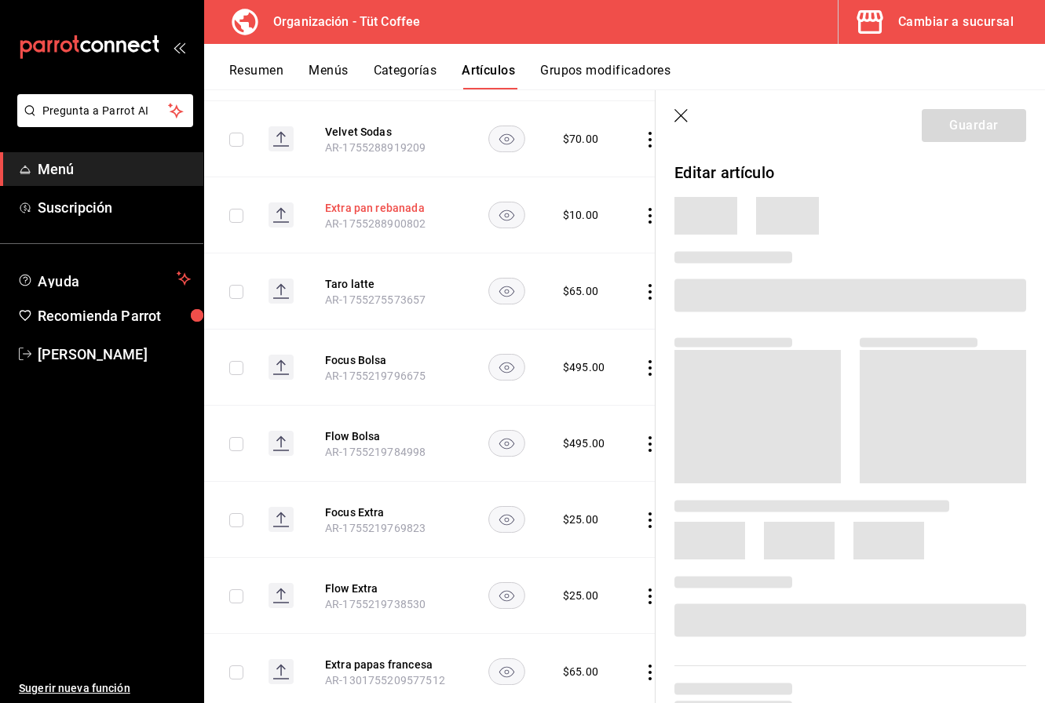
scroll to position [2866, 0]
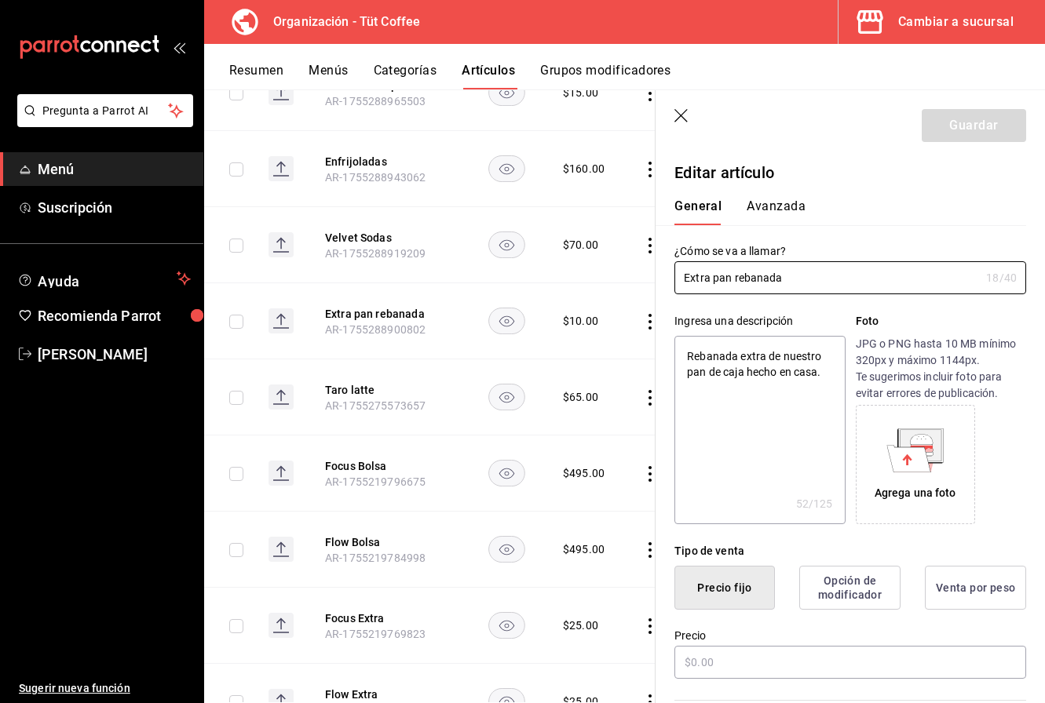
type textarea "x"
type input "$10.00"
drag, startPoint x: 825, startPoint y: 372, endPoint x: 687, endPoint y: 353, distance: 139.4
click at [687, 353] on textarea "Rebanada extra de nuestro pan de caja hecho en casa." at bounding box center [759, 430] width 170 height 188
type textarea "x"
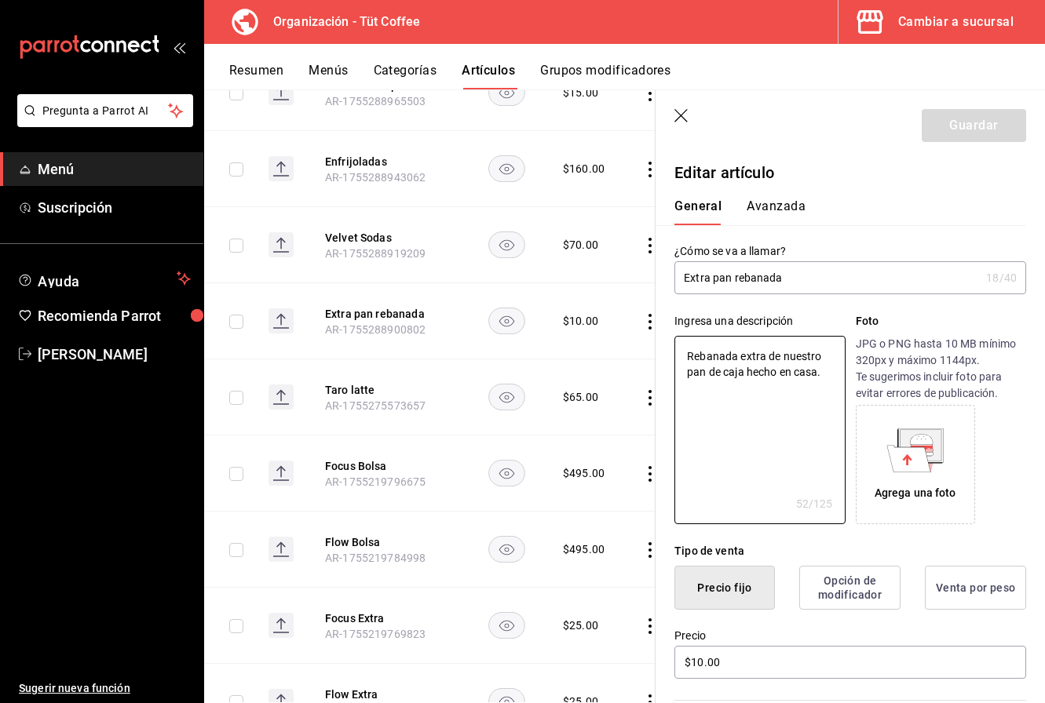
click at [681, 116] on icon "button" at bounding box center [680, 115] width 13 height 13
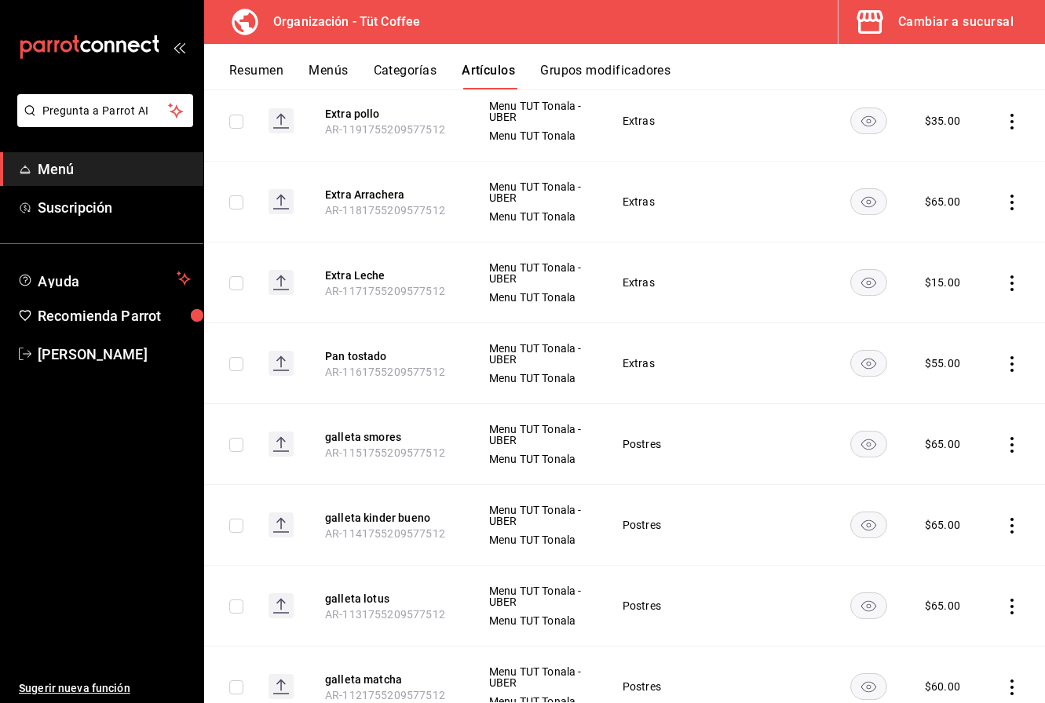
scroll to position [4514, 0]
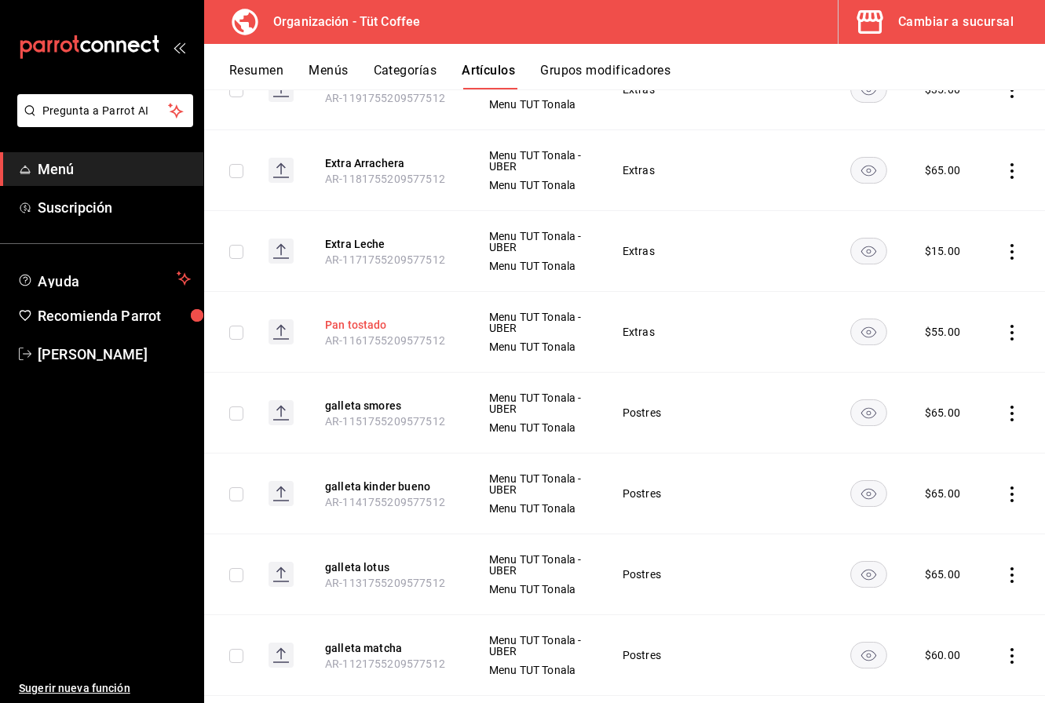
click at [377, 320] on button "Pan tostado" at bounding box center [388, 325] width 126 height 16
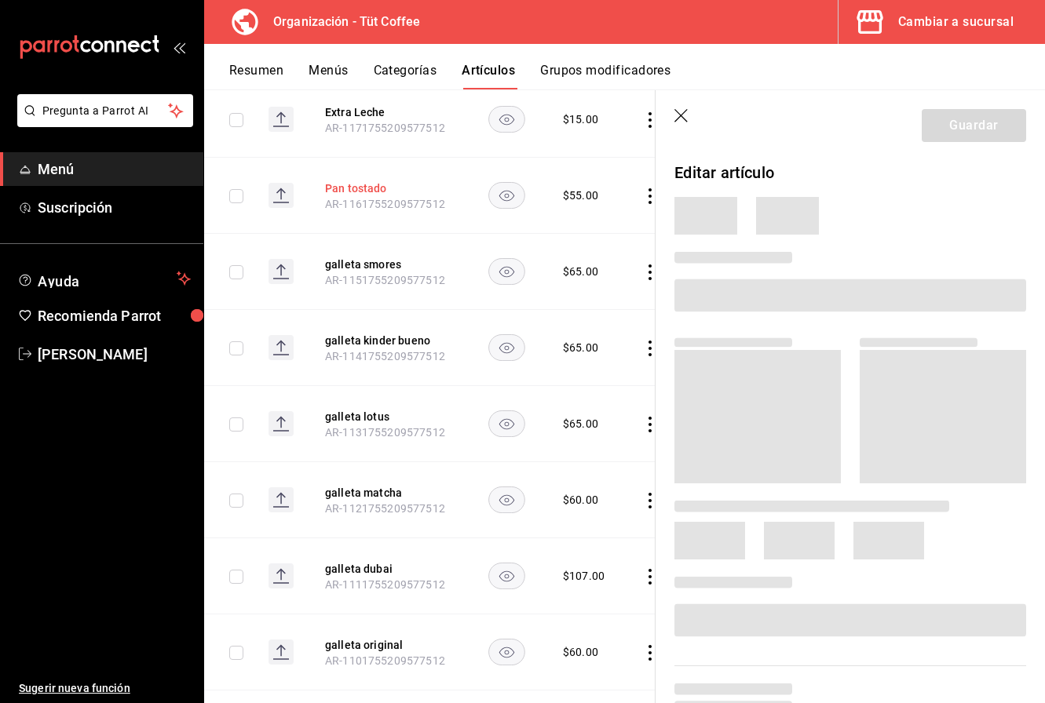
scroll to position [4319, 0]
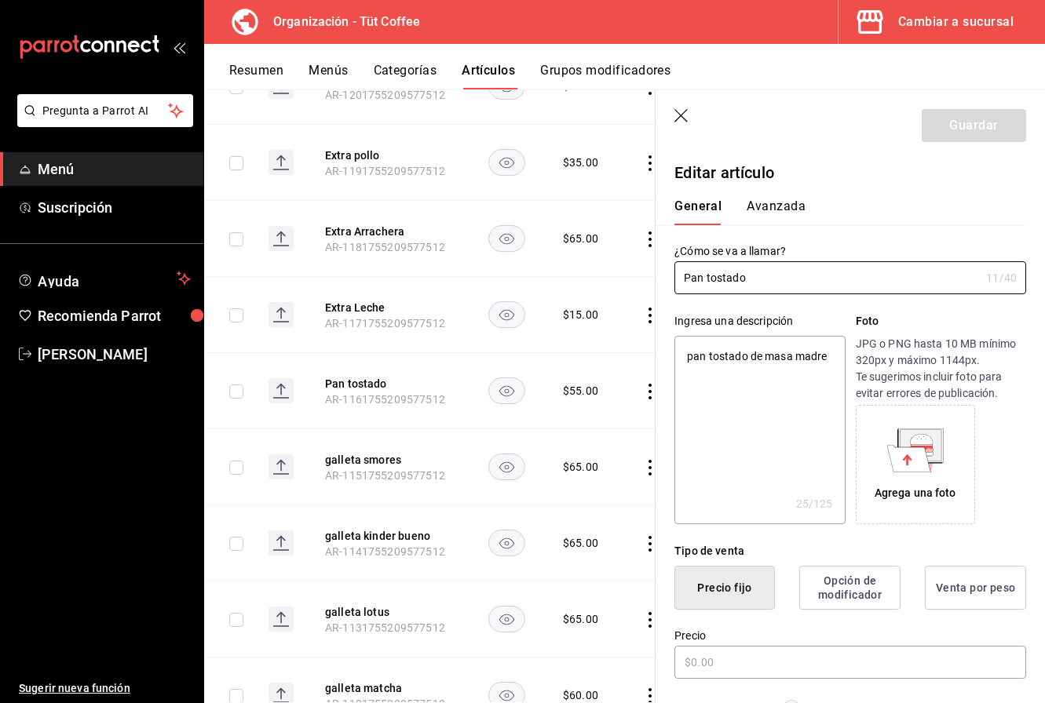
type textarea "x"
type input "$55.00"
type textarea "x"
click at [685, 358] on textarea "pan tostado de masa madre" at bounding box center [759, 430] width 170 height 188
paste textarea "Rebanada extra de nuestro pan de caja hecho en casa."
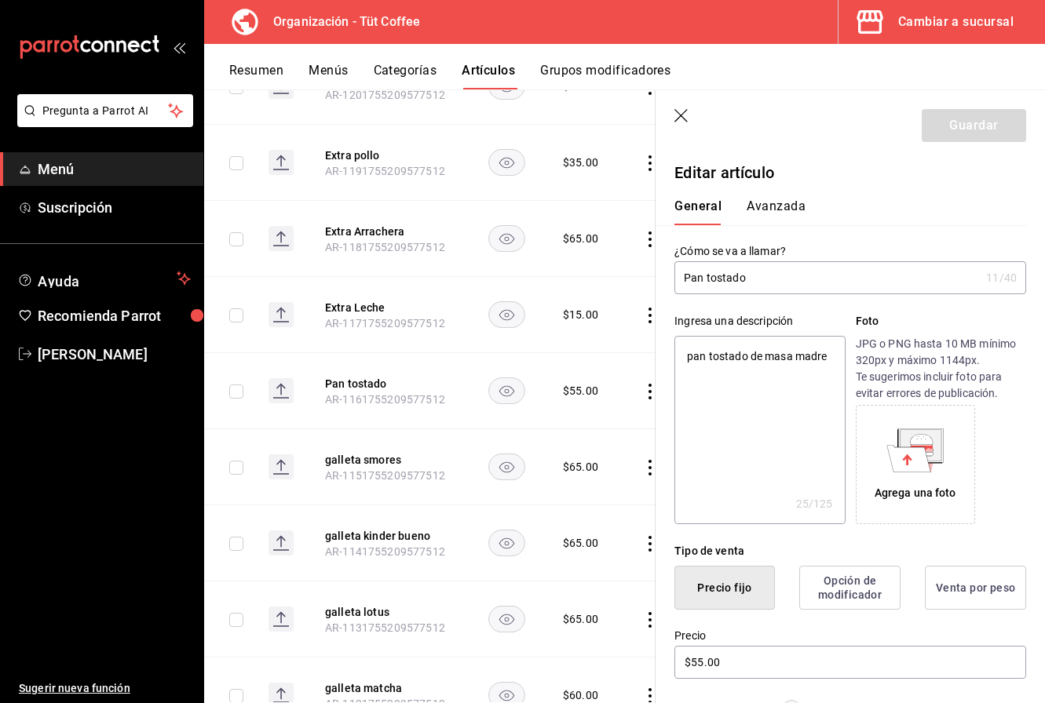
type textarea "Rebanada extra de nuestro pan de caja hecho en casa.pan tostado de masa madre"
type textarea "x"
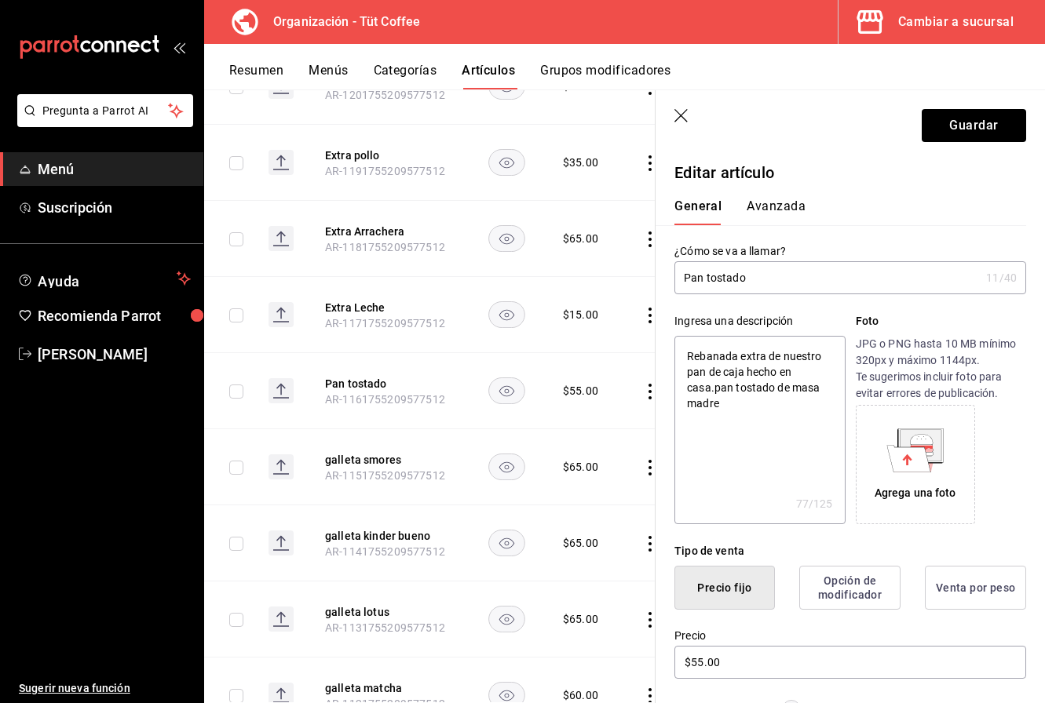
drag, startPoint x: 726, startPoint y: 406, endPoint x: 720, endPoint y: 389, distance: 18.4
click at [720, 389] on textarea "Rebanada extra de nuestro pan de caja hecho en casa.pan tostado de masa madre" at bounding box center [759, 430] width 170 height 188
type textarea "Rebanada extra de nuestro pan de caja hecho en casa."
type textarea "x"
click at [738, 356] on textarea "Rebanada extra de nuestro pan de caja hecho en casa." at bounding box center [759, 430] width 170 height 188
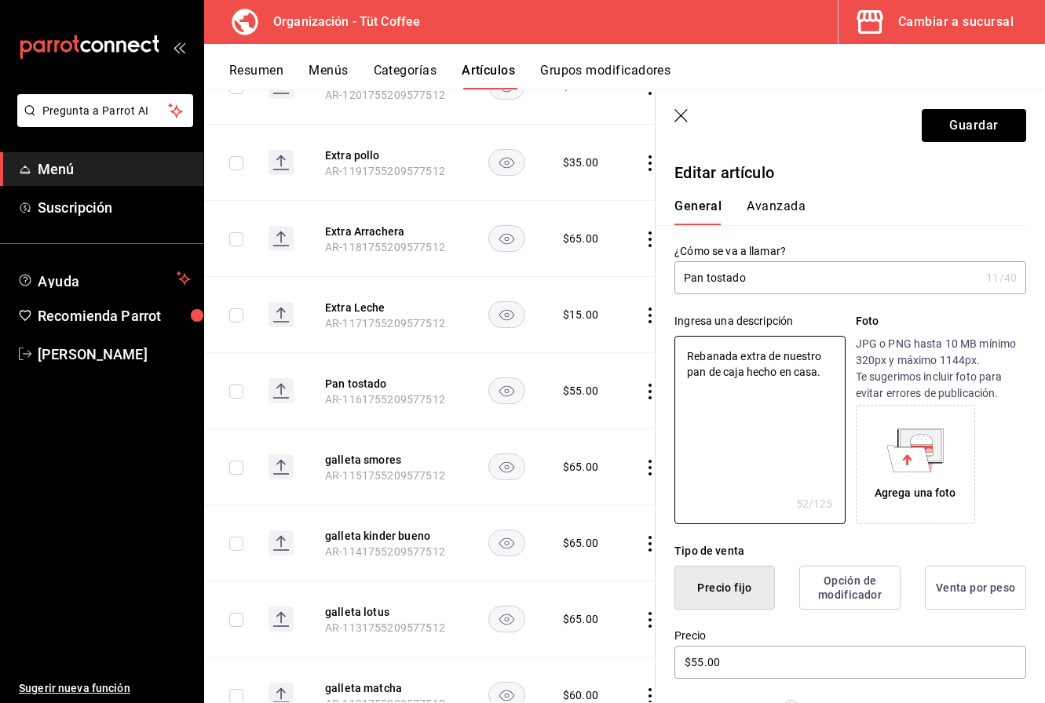
drag, startPoint x: 738, startPoint y: 356, endPoint x: 587, endPoint y: 345, distance: 151.2
click at [587, 345] on main "Artículos organización Edita el precio e imagen de tus artículos. Asigna una ca…" at bounding box center [624, 396] width 841 height 614
paste textarea "pan tostado de masa madre"
type textarea "pan tostado de masa madreextra de nuestro pan de caja hecho en casa."
type textarea "x"
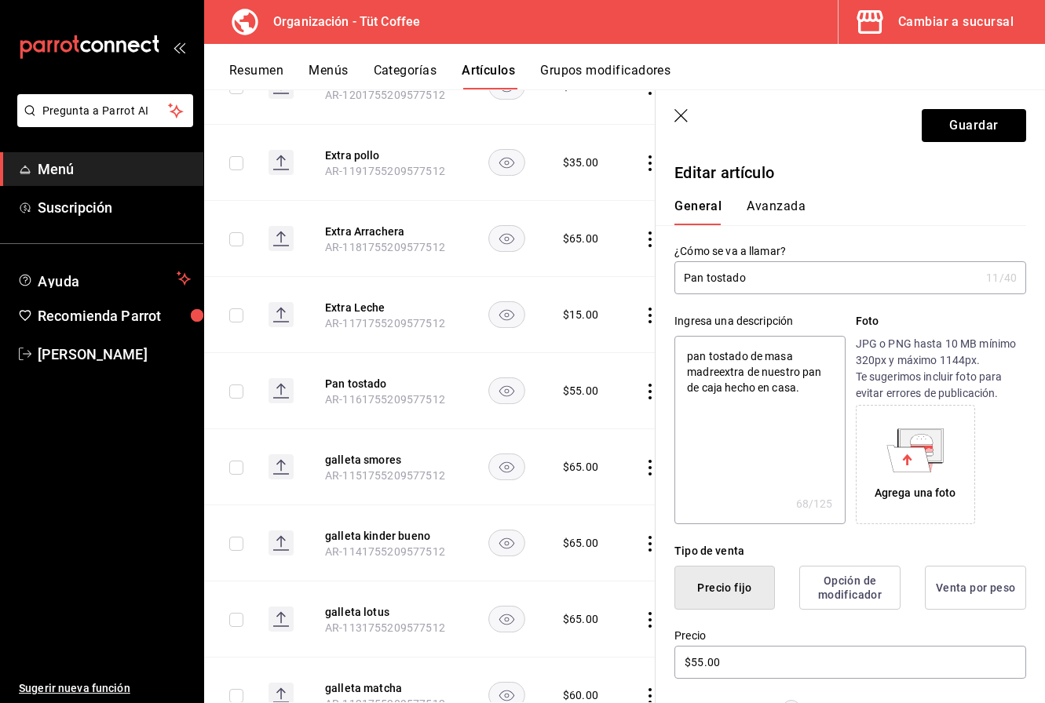
type textarea "pan tostado de masa madre extra de nuestro pan de caja hecho en casa."
type textarea "x"
drag, startPoint x: 827, startPoint y: 372, endPoint x: 687, endPoint y: 373, distance: 140.5
click at [687, 373] on textarea "pan tostado de masa madre extra de nuestro pan de caja hecho en casa." at bounding box center [759, 430] width 170 height 188
type textarea "pan tostado de masa madre hecho en casa."
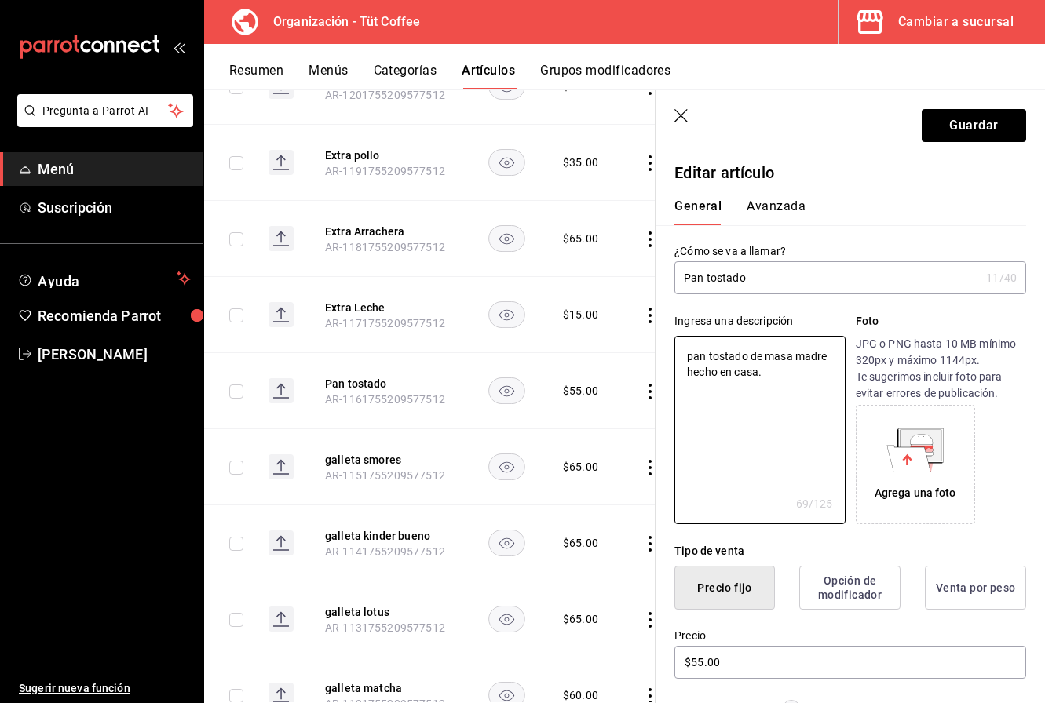
type textarea "x"
type textarea "pan tostado de masa madre hecho en casa."
type textarea "x"
click at [691, 359] on textarea "pan tostado de masa madre hecho en casa." at bounding box center [759, 430] width 170 height 188
type textarea "an tostado de masa madre hecho en casa."
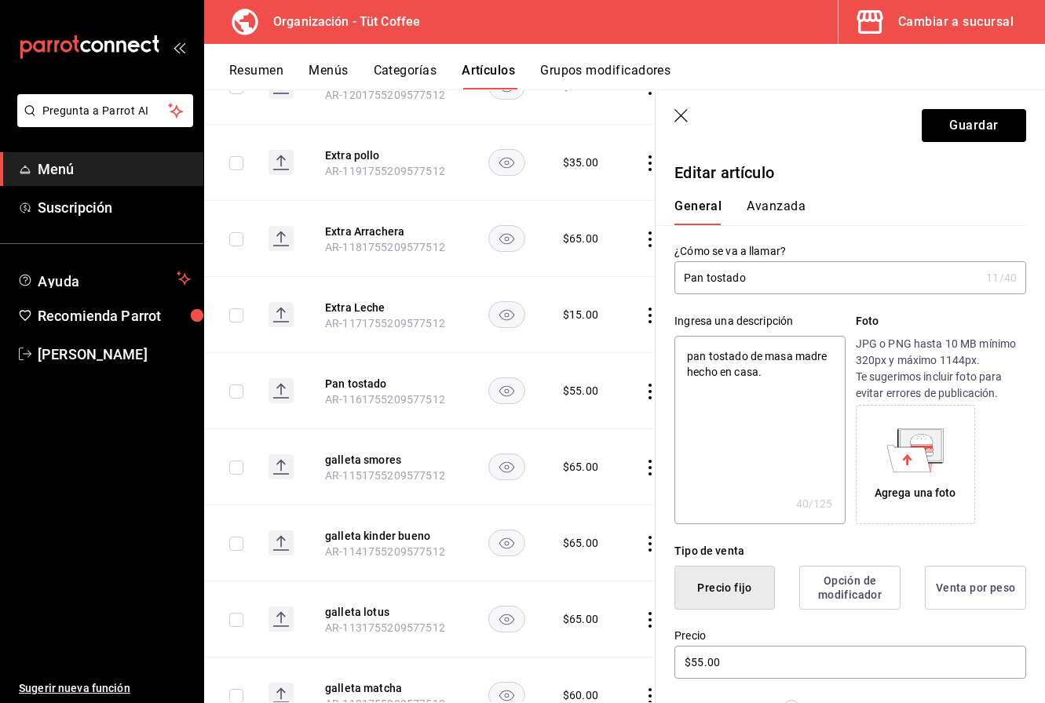
type textarea "x"
type textarea "Pan tostado de masa madre hecho en casa."
type textarea "x"
type textarea "Pan tostado de masa madre hecho en casa."
click at [941, 130] on button "Guardar" at bounding box center [973, 125] width 104 height 33
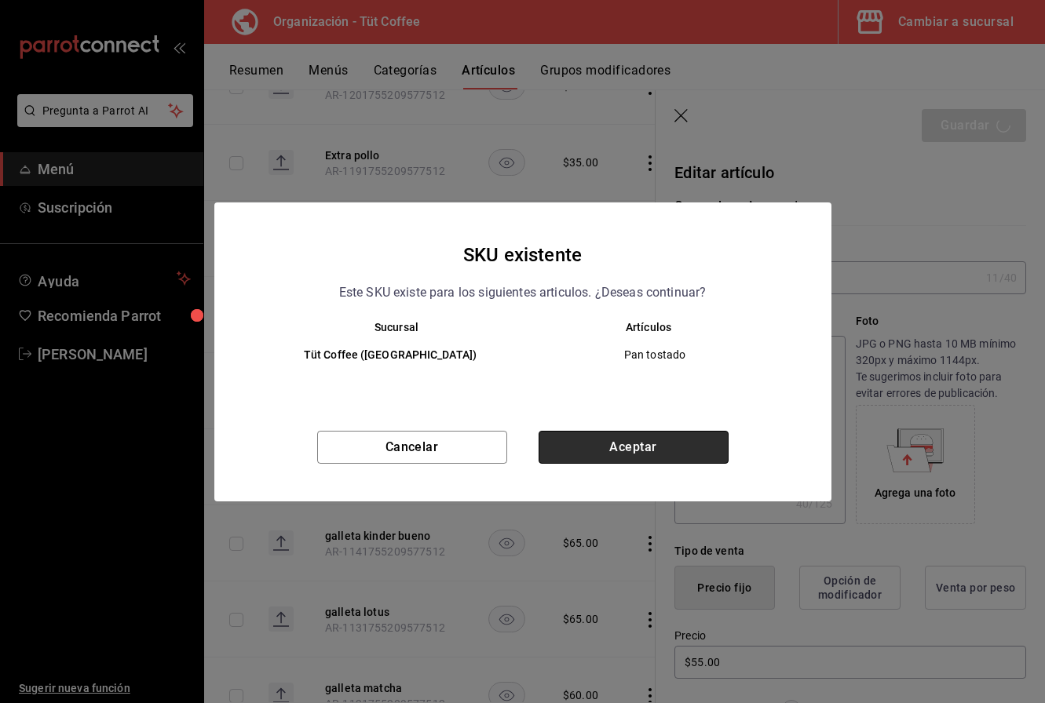
click at [681, 436] on button "Aceptar" at bounding box center [633, 447] width 190 height 33
type textarea "x"
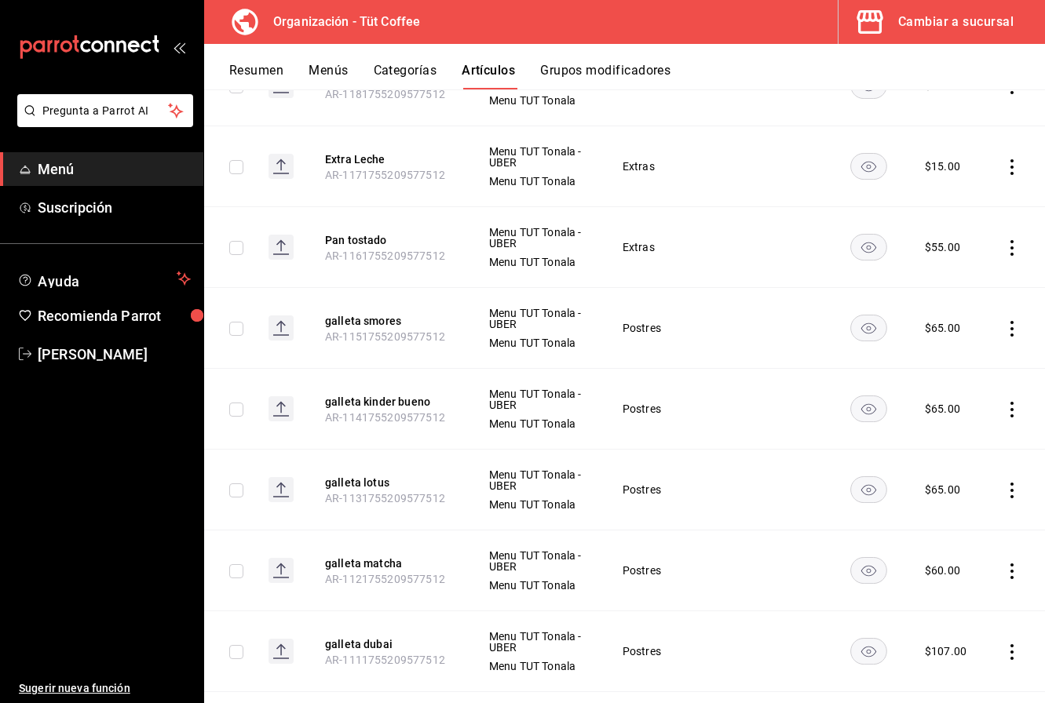
scroll to position [4603, 0]
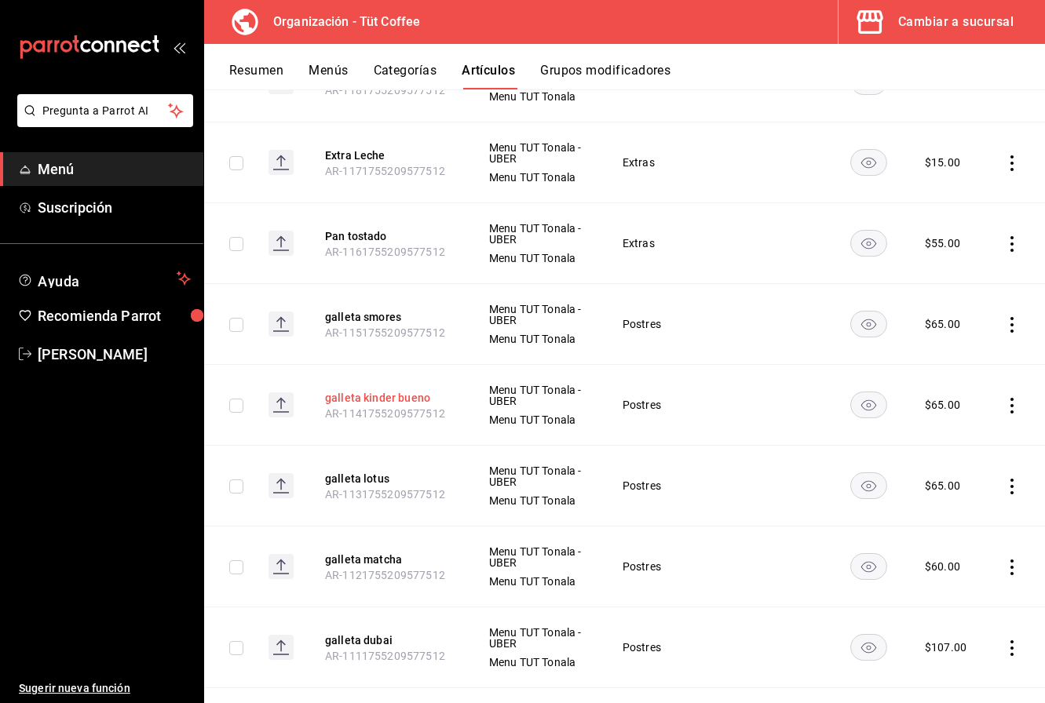
click at [353, 390] on button "galleta kinder bueno" at bounding box center [388, 398] width 126 height 16
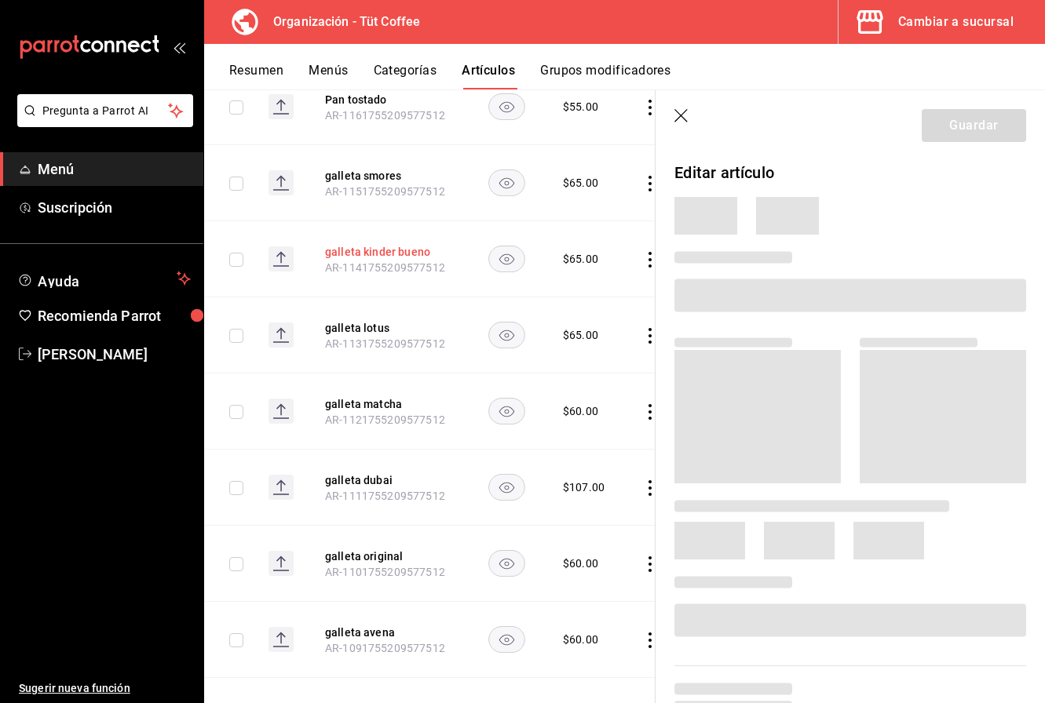
scroll to position [4405, 0]
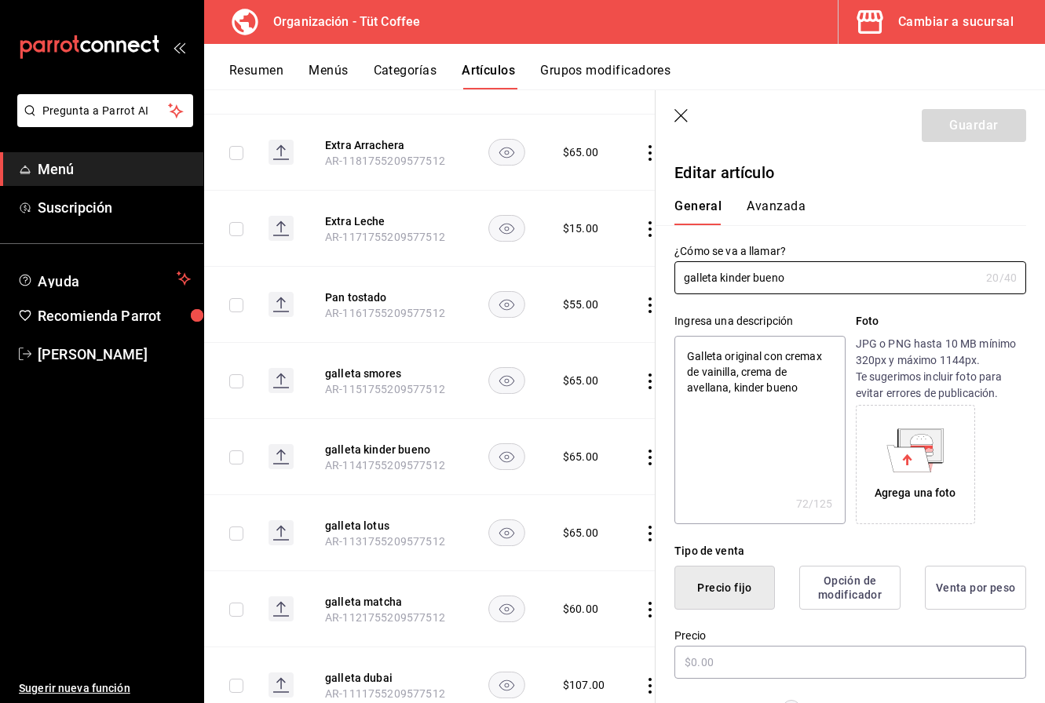
type textarea "x"
type input "$65.00"
click at [677, 115] on icon "button" at bounding box center [682, 117] width 16 height 16
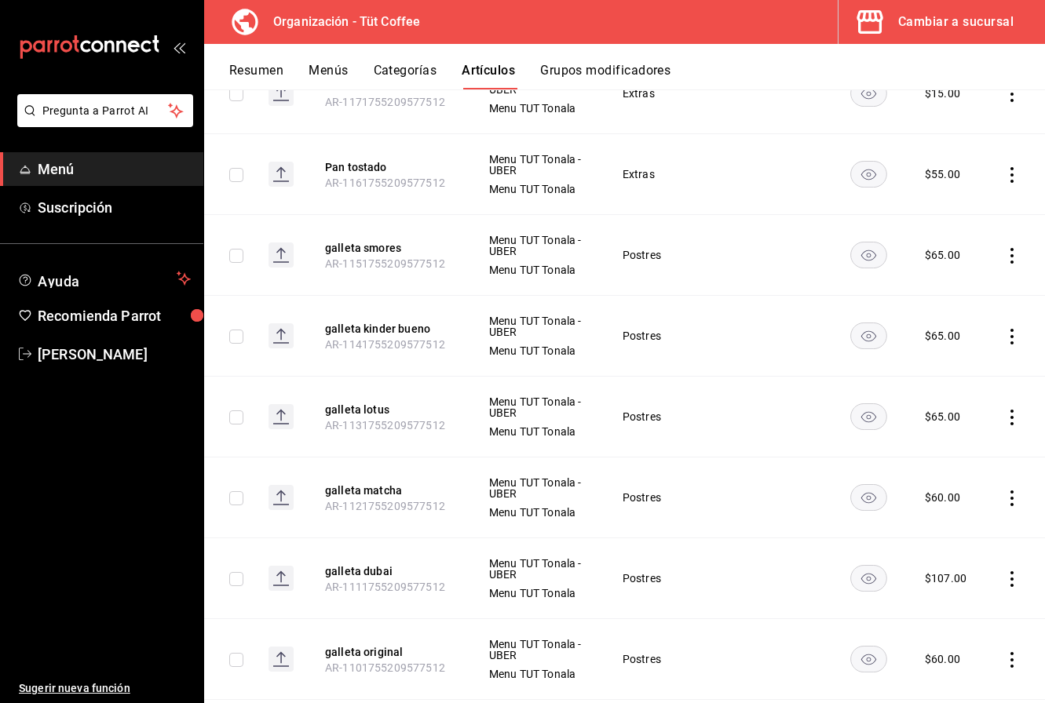
scroll to position [4669, 0]
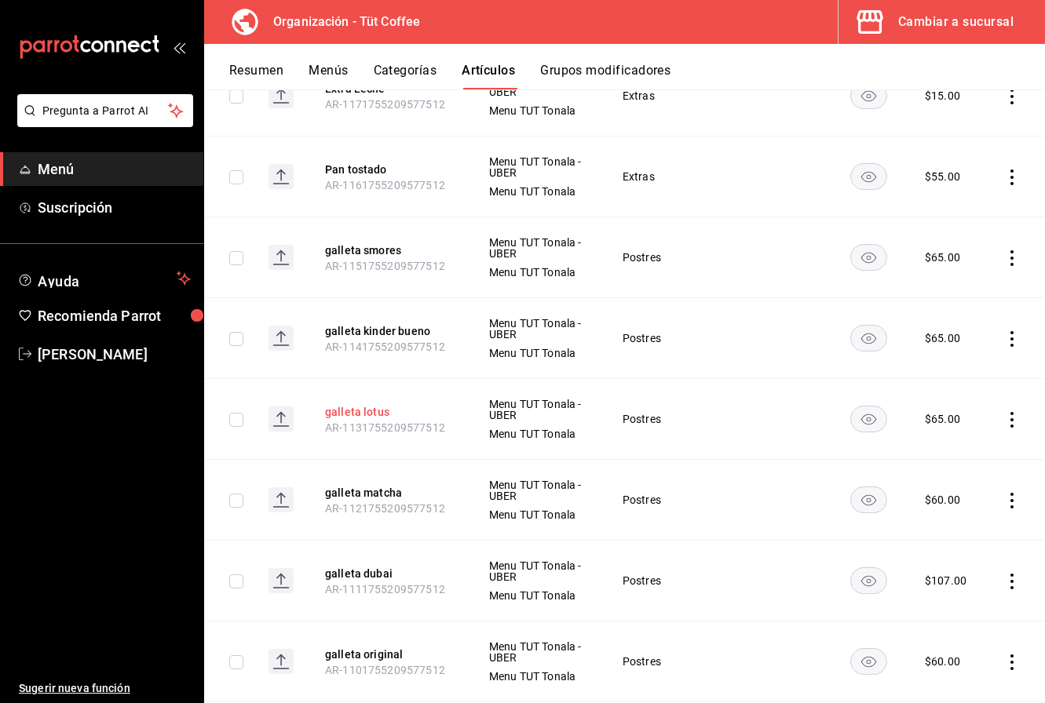
click at [376, 404] on button "galleta lotus" at bounding box center [388, 412] width 126 height 16
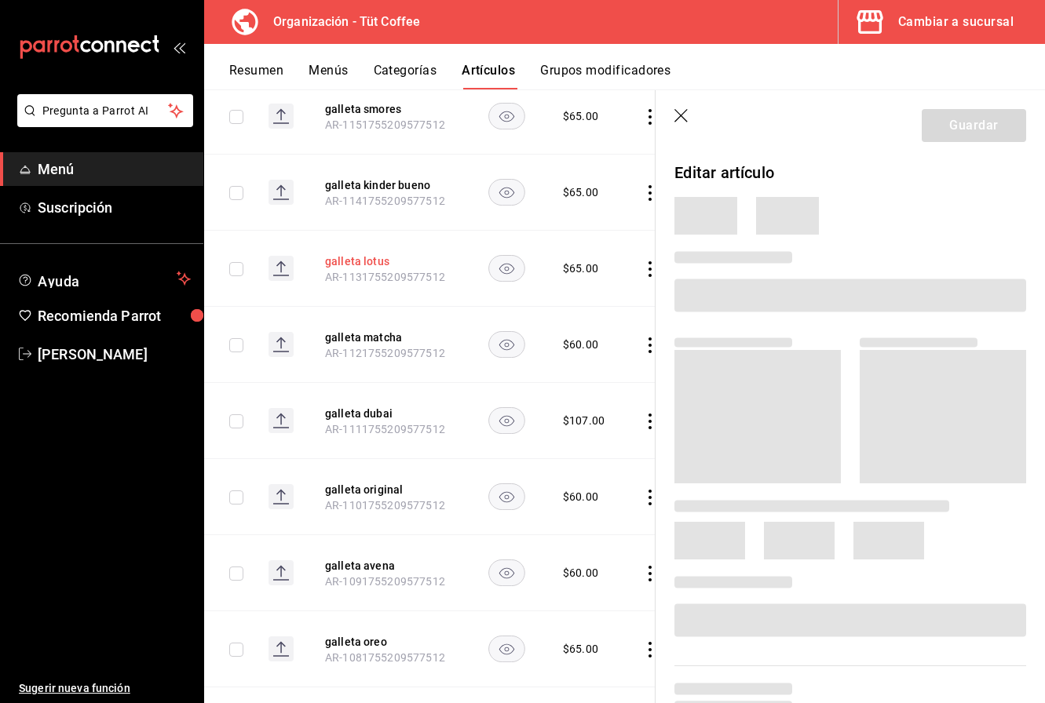
scroll to position [4465, 0]
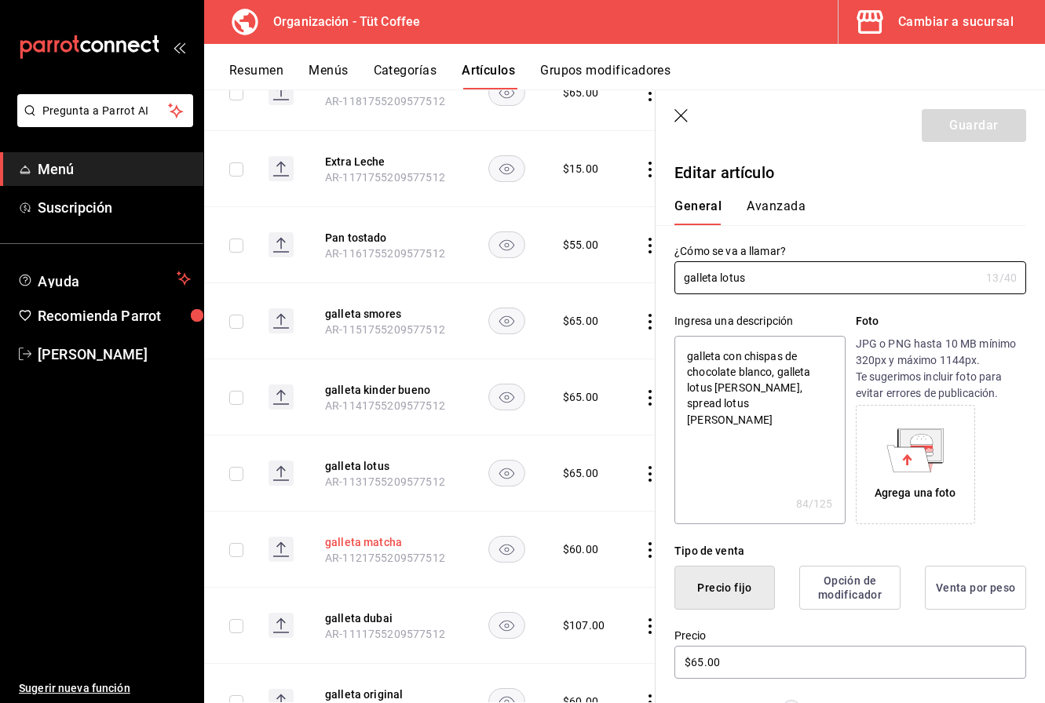
click at [367, 535] on button "galleta matcha" at bounding box center [388, 543] width 126 height 16
type textarea "x"
type input "$60.00"
type textarea "x"
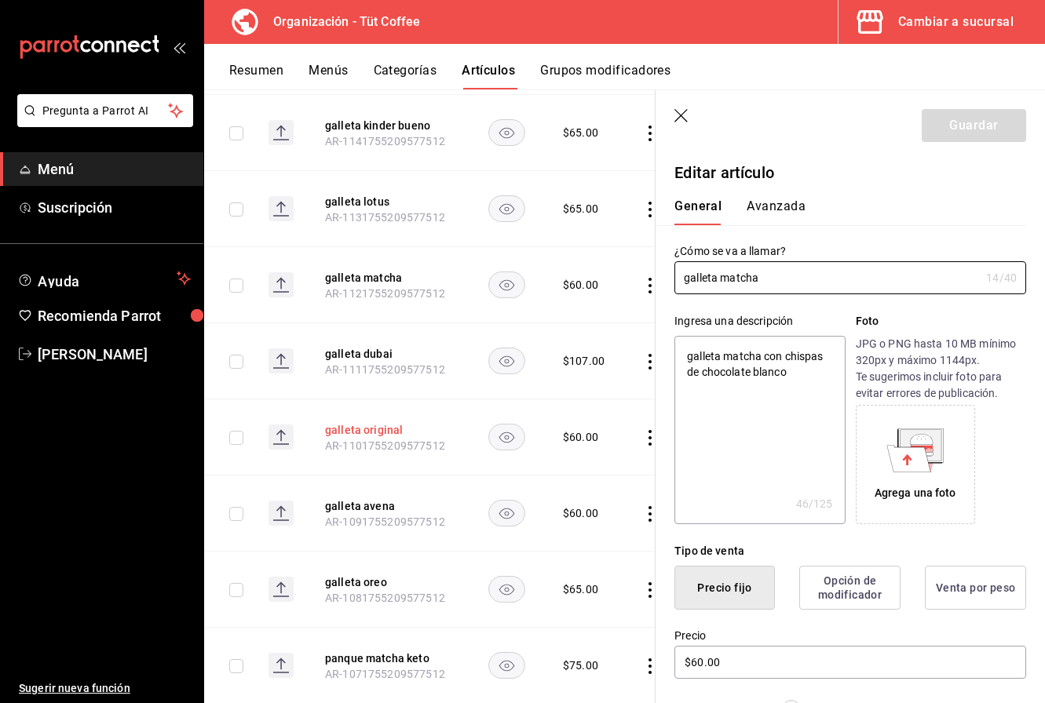
scroll to position [4732, 0]
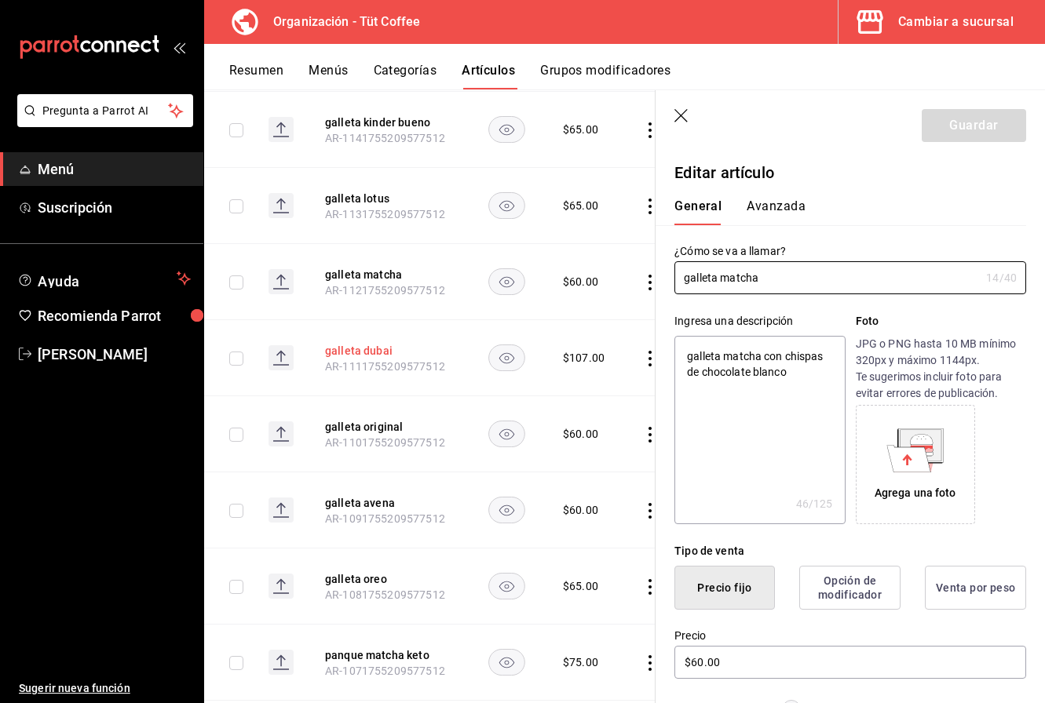
click at [378, 343] on button "galleta dubai" at bounding box center [388, 351] width 126 height 16
click at [357, 419] on button "galleta original" at bounding box center [388, 427] width 126 height 16
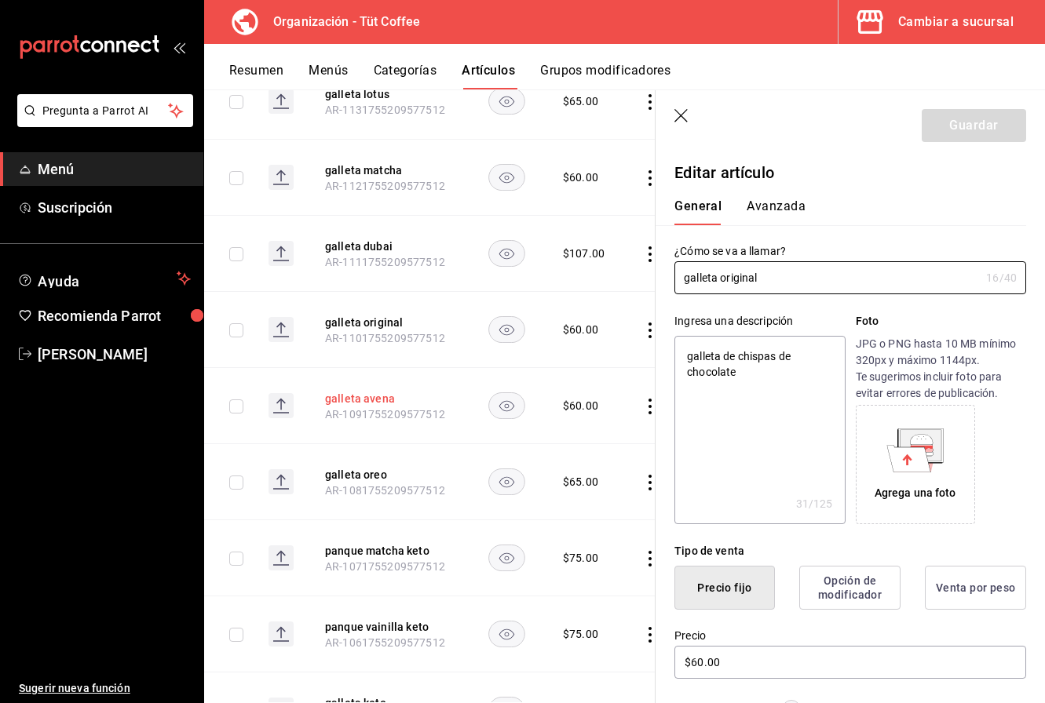
click at [370, 391] on button "galleta avena" at bounding box center [388, 399] width 126 height 16
type textarea "x"
type input "$60.00"
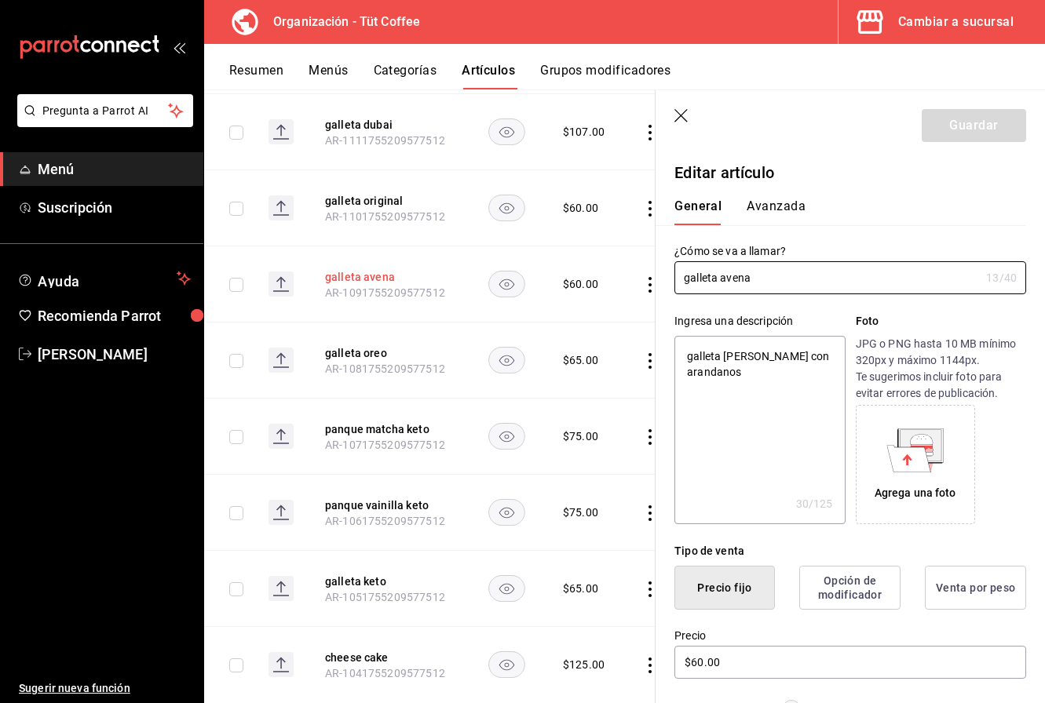
scroll to position [4959, 0]
click at [368, 345] on button "galleta oreo" at bounding box center [388, 353] width 126 height 16
type textarea "x"
type input "$65.00"
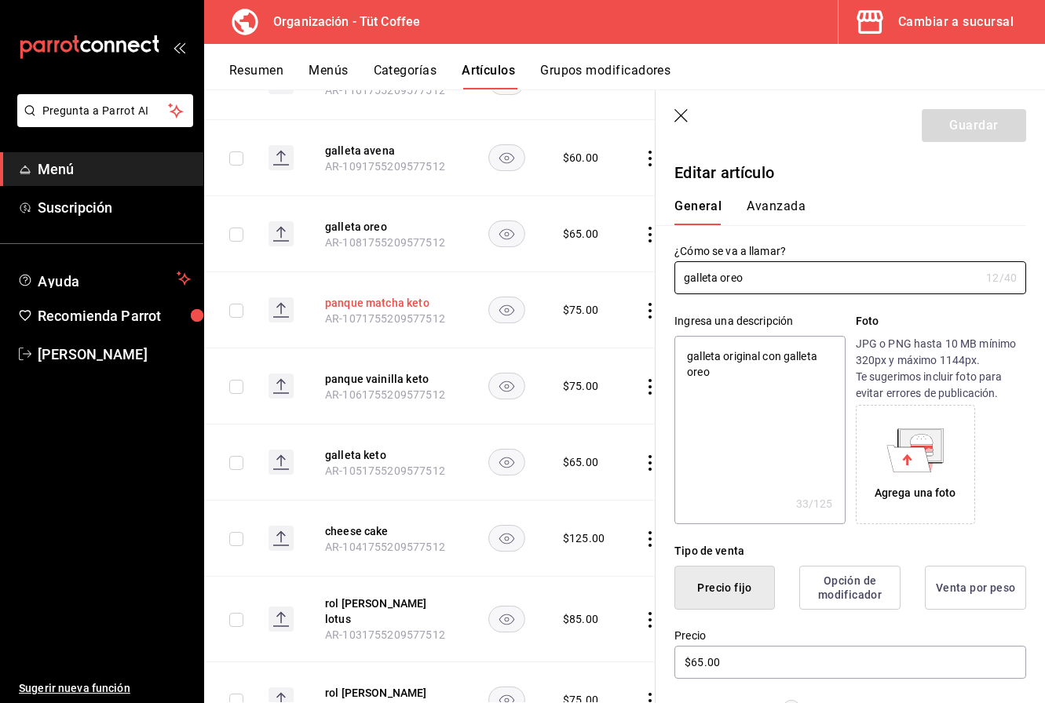
scroll to position [5085, 0]
click at [373, 294] on button "panque matcha keto" at bounding box center [388, 302] width 126 height 16
type textarea "x"
type input "$75.00"
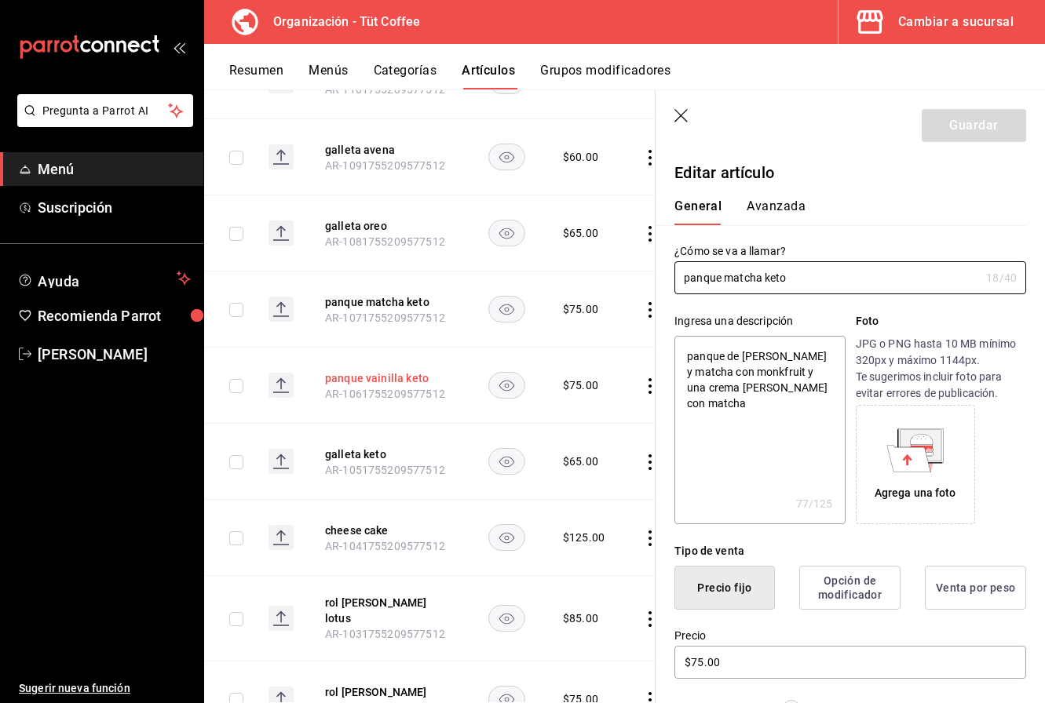
click at [369, 370] on button "panque vainilla keto" at bounding box center [388, 378] width 126 height 16
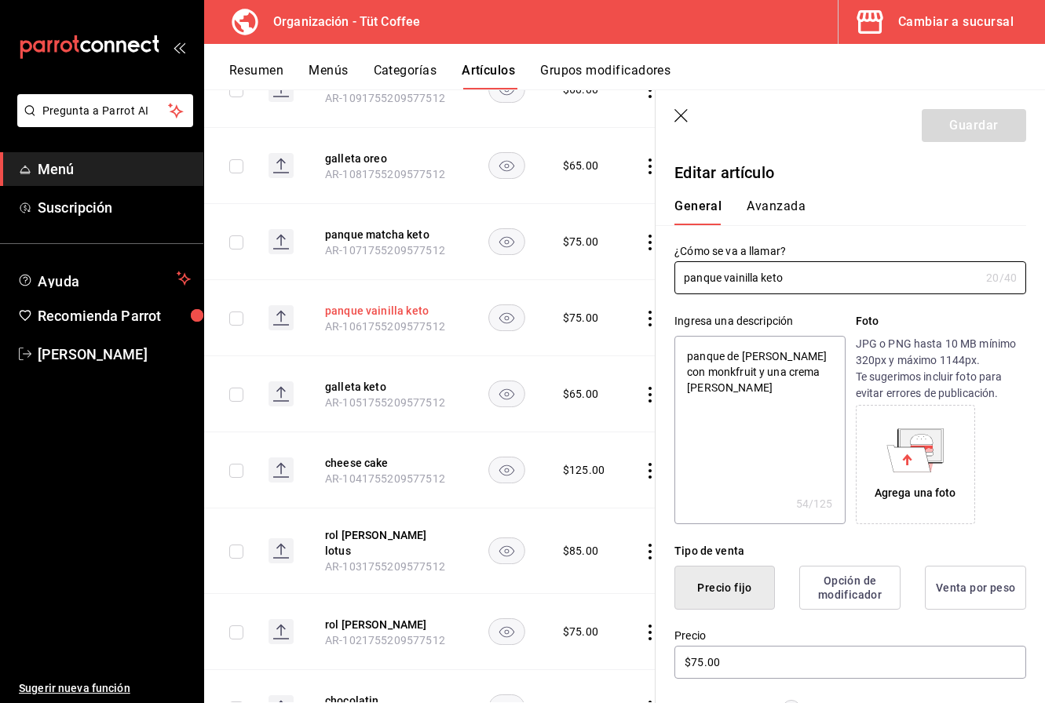
scroll to position [5160, 0]
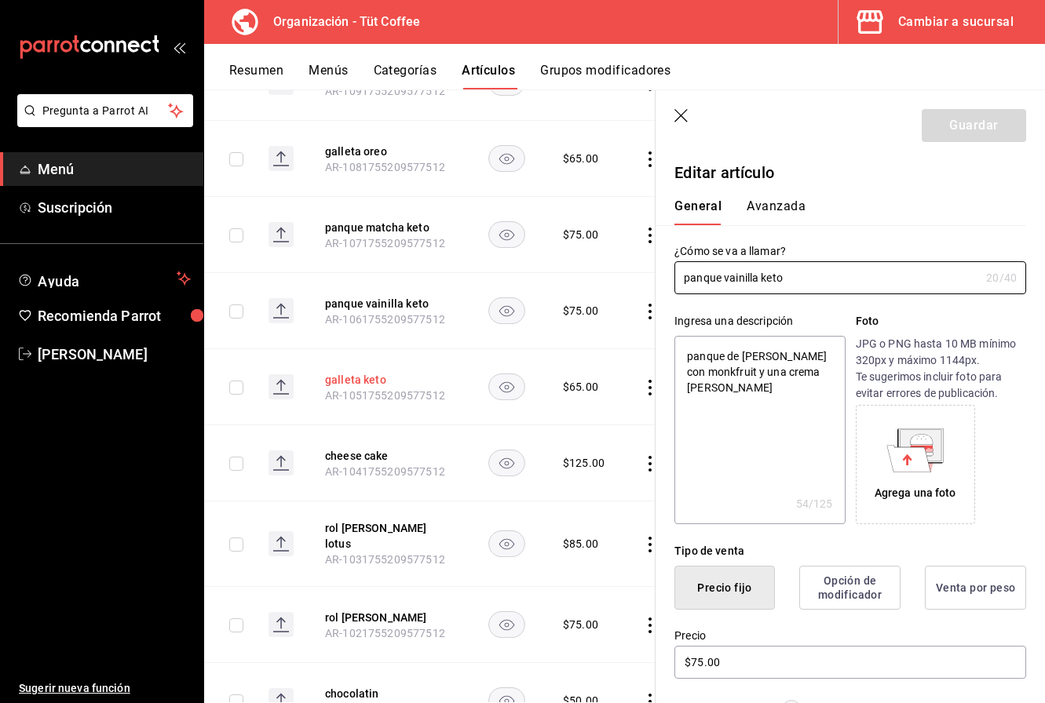
click at [369, 372] on button "galleta keto" at bounding box center [388, 380] width 126 height 16
type textarea "x"
type input "$65.00"
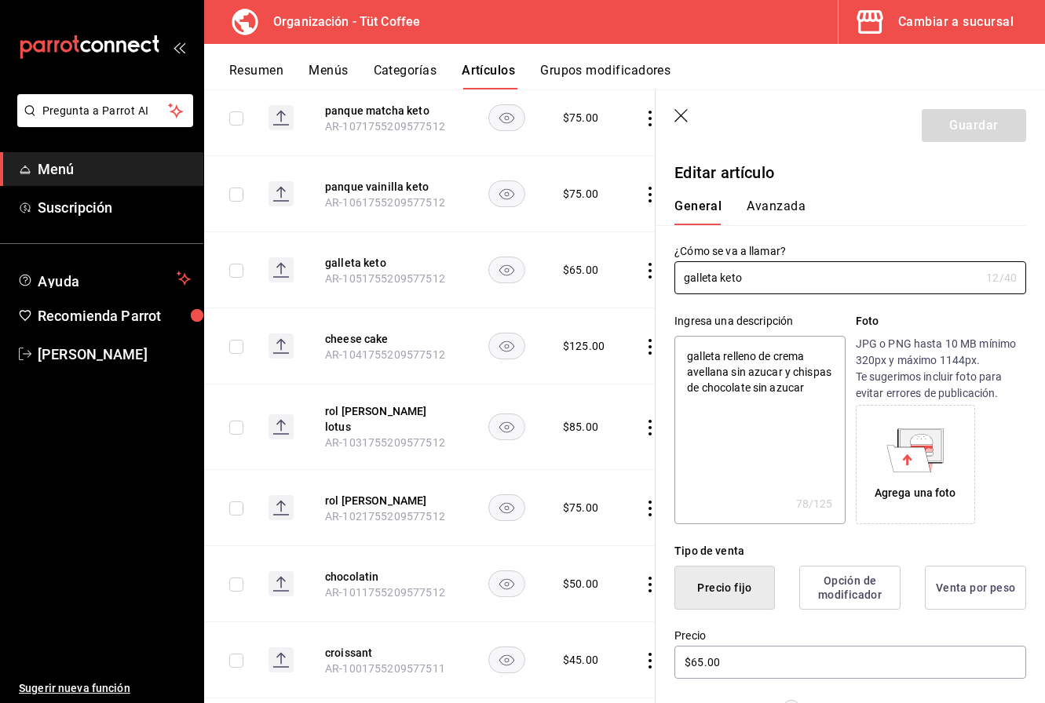
scroll to position [5281, 0]
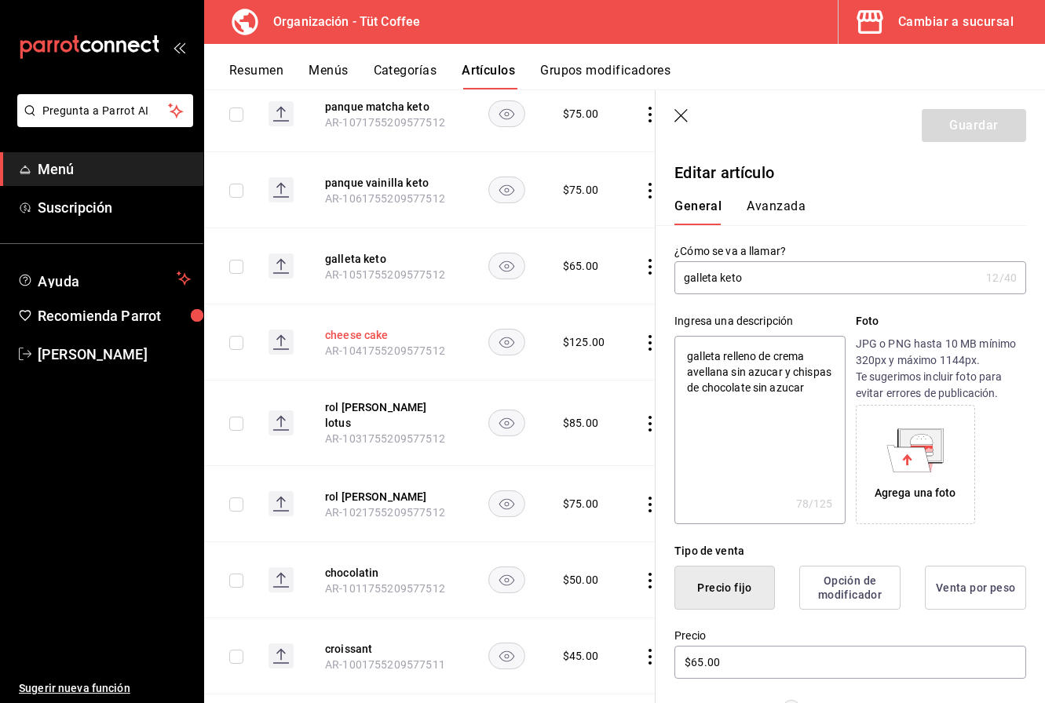
click at [366, 327] on button "cheese cake" at bounding box center [388, 335] width 126 height 16
type textarea "x"
type input "$125.00"
click at [360, 400] on button "rol [PERSON_NAME] lotus" at bounding box center [388, 415] width 126 height 31
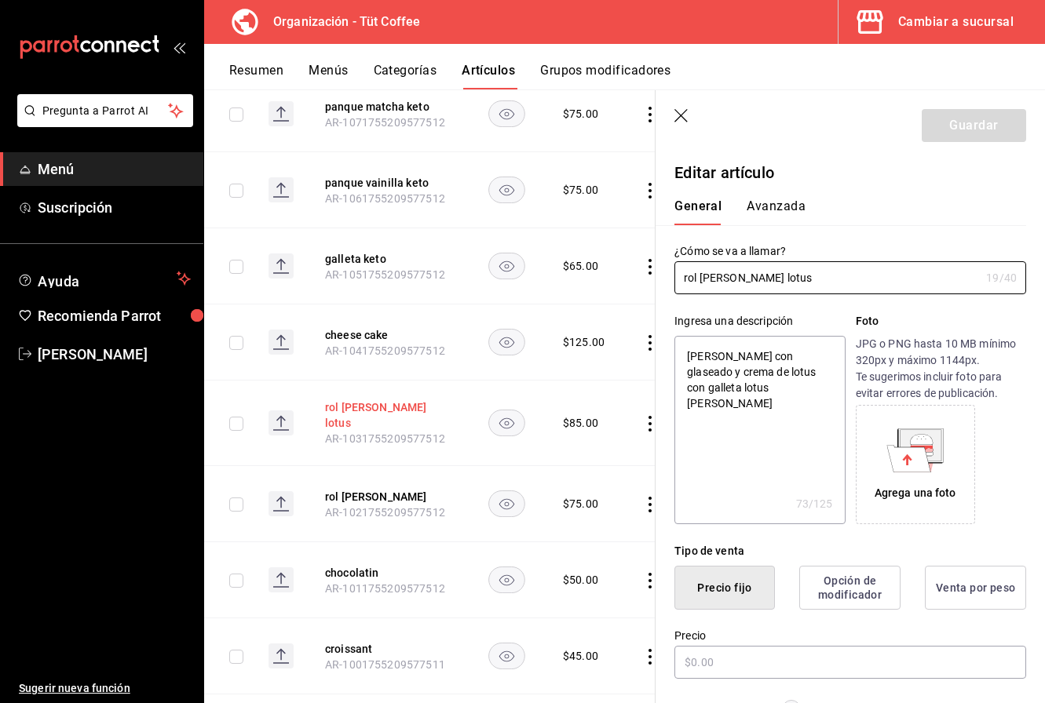
type textarea "x"
type input "$85.00"
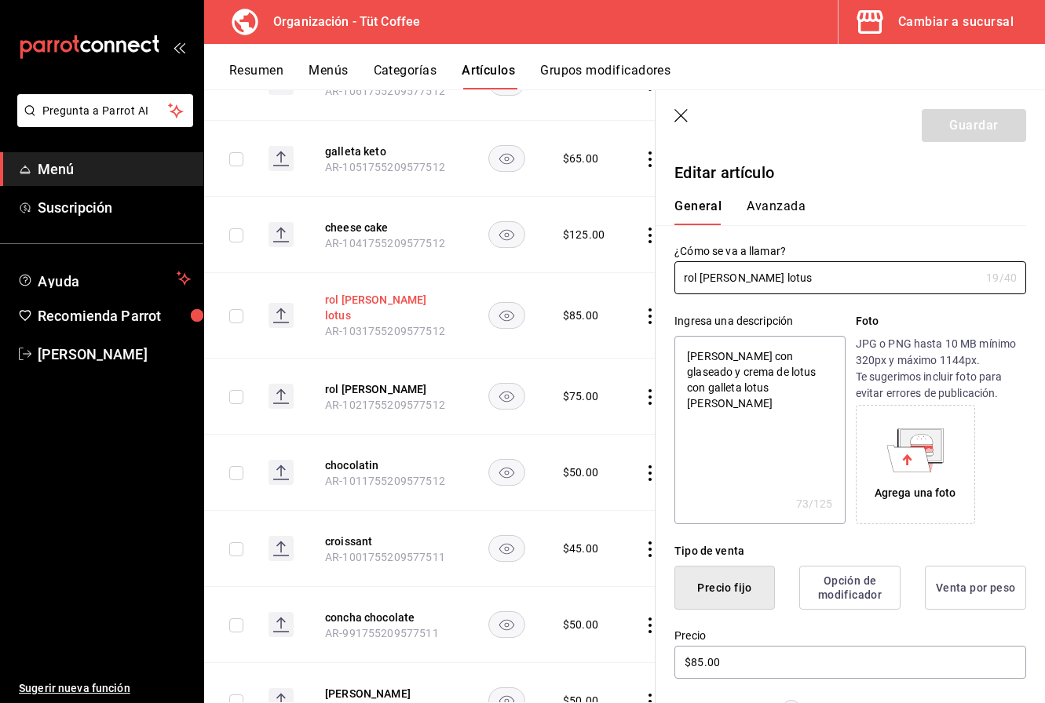
scroll to position [5396, 0]
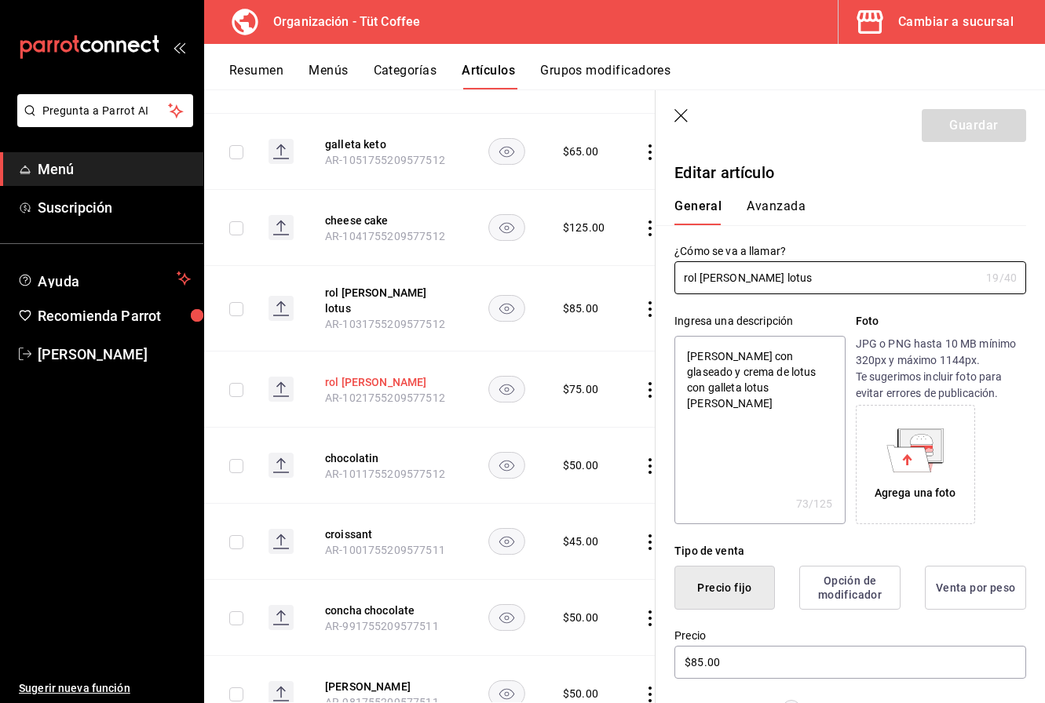
click at [368, 374] on button "rol [PERSON_NAME]" at bounding box center [388, 382] width 126 height 16
type textarea "x"
type input "$75.00"
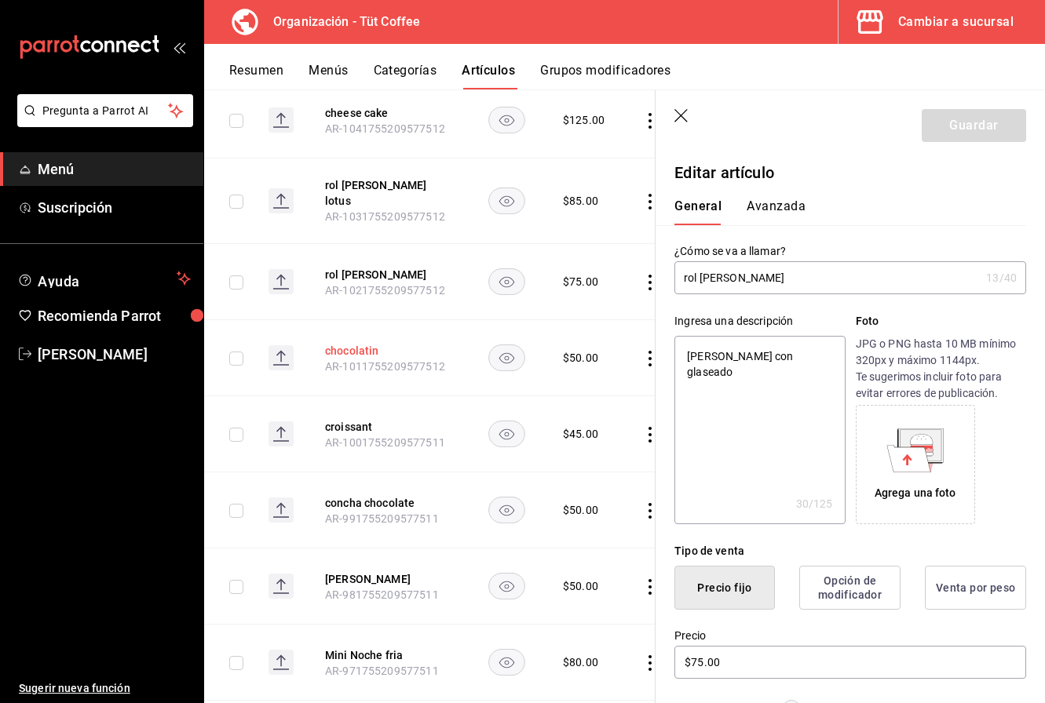
click at [370, 343] on button "chocolatin" at bounding box center [388, 351] width 126 height 16
click at [361, 419] on button "croissant" at bounding box center [388, 427] width 126 height 16
type textarea "x"
type input "$45.00"
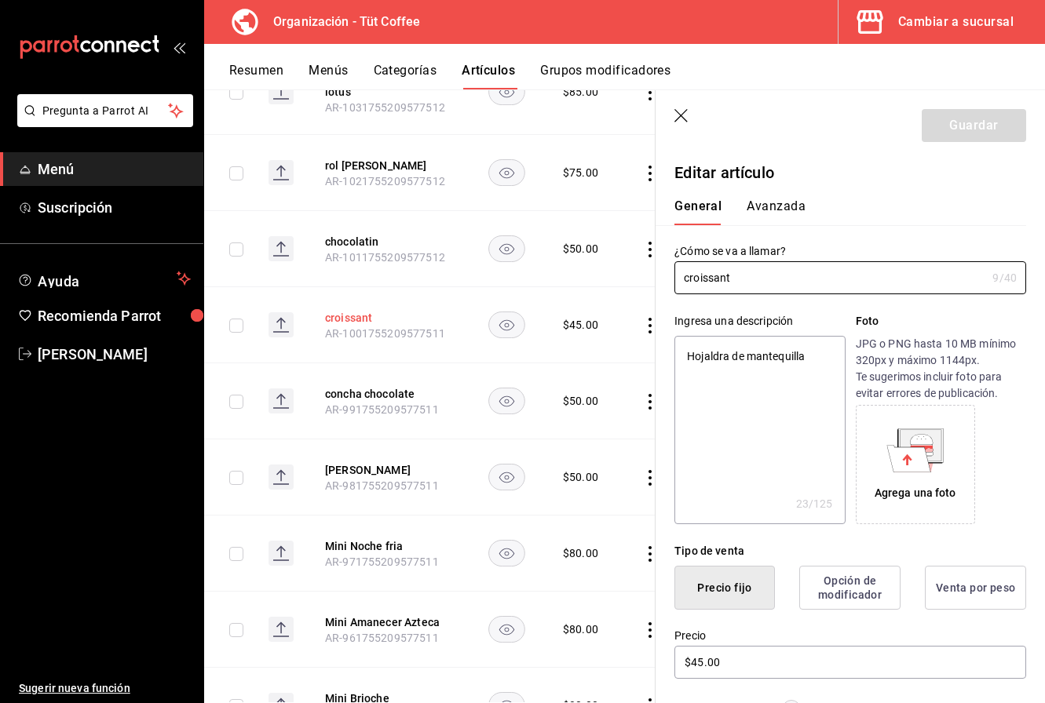
scroll to position [5614, 0]
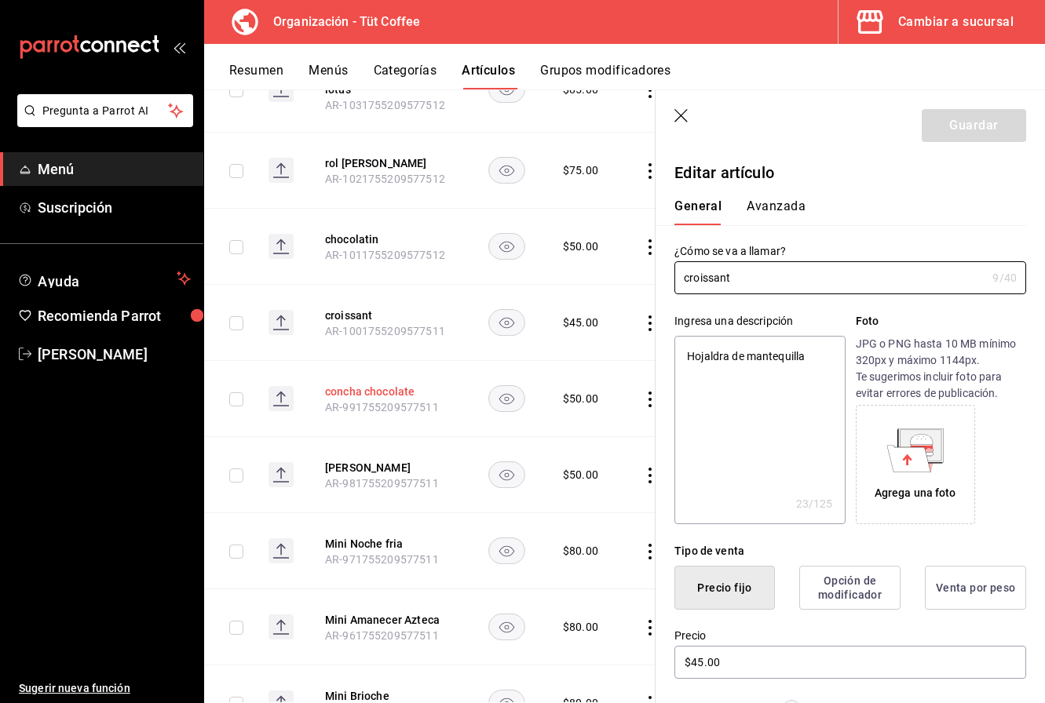
click at [370, 384] on button "concha chocolate" at bounding box center [388, 392] width 126 height 16
type textarea "x"
type input "$50.00"
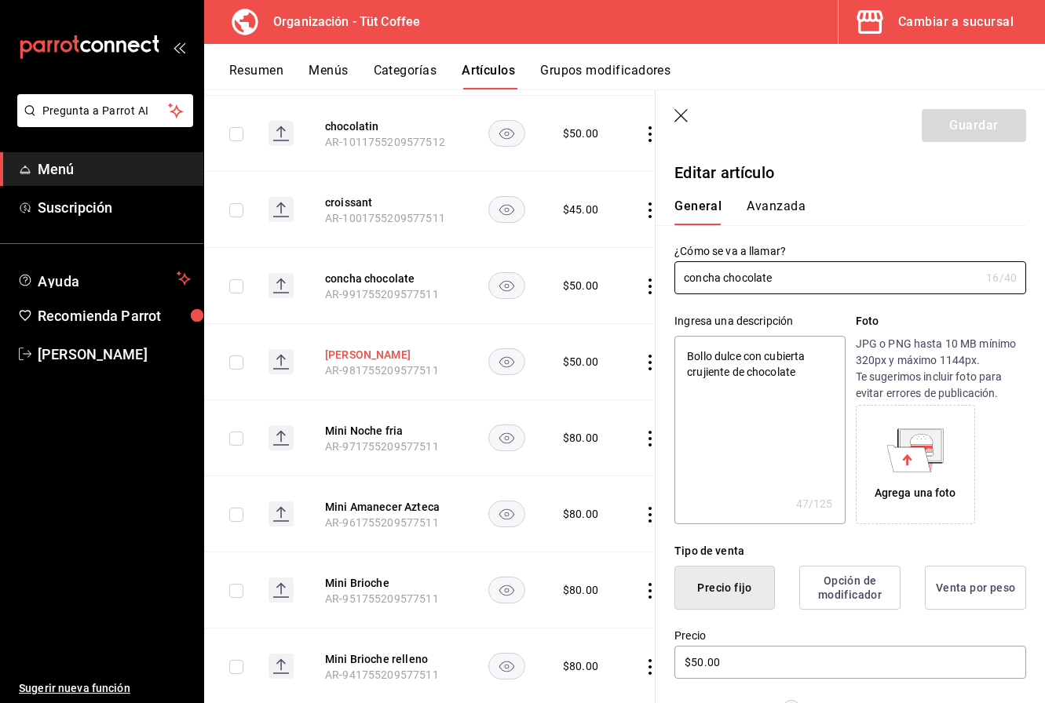
click at [367, 347] on button "[PERSON_NAME]" at bounding box center [388, 355] width 126 height 16
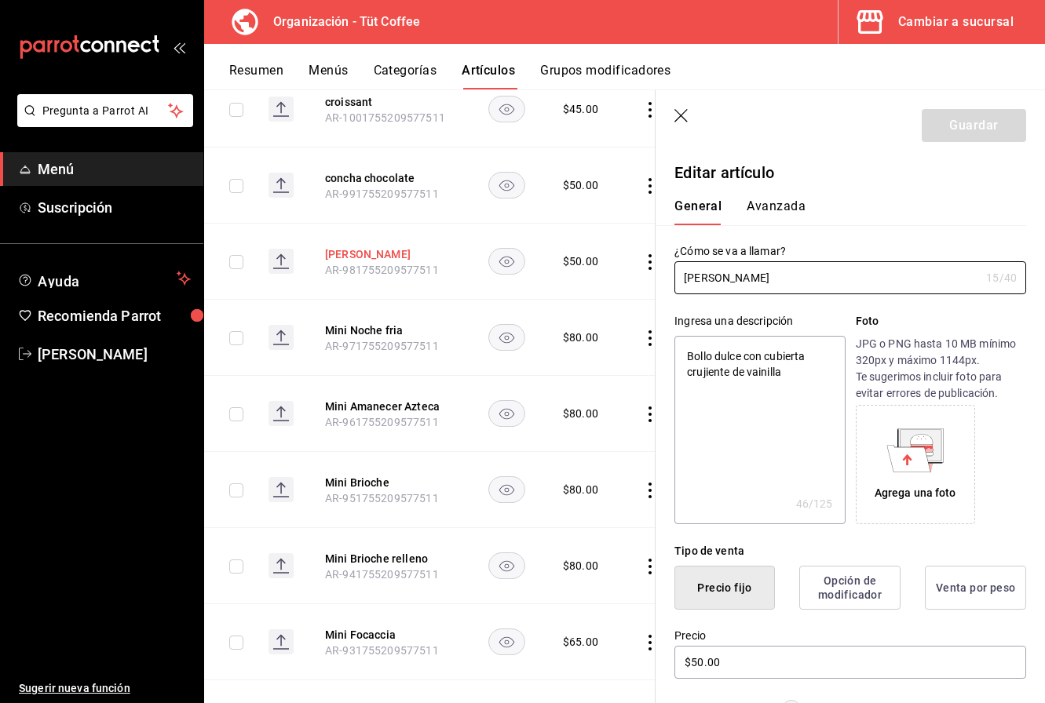
scroll to position [5830, 0]
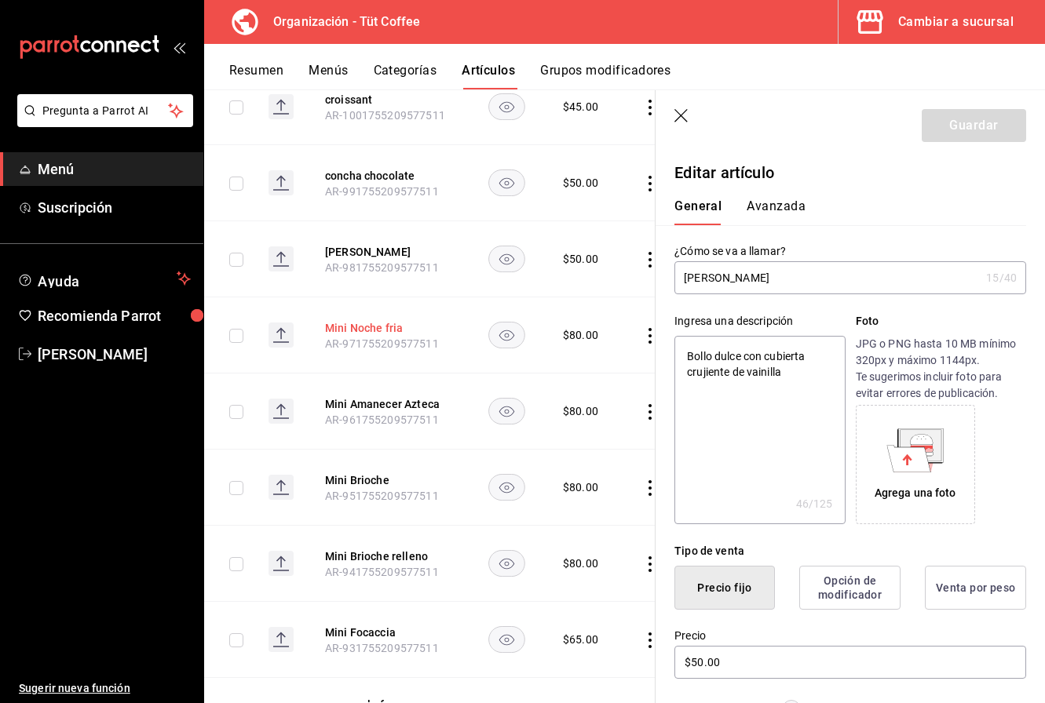
click at [369, 320] on button "Mini Noche fria" at bounding box center [388, 328] width 126 height 16
type textarea "x"
type input "$80.00"
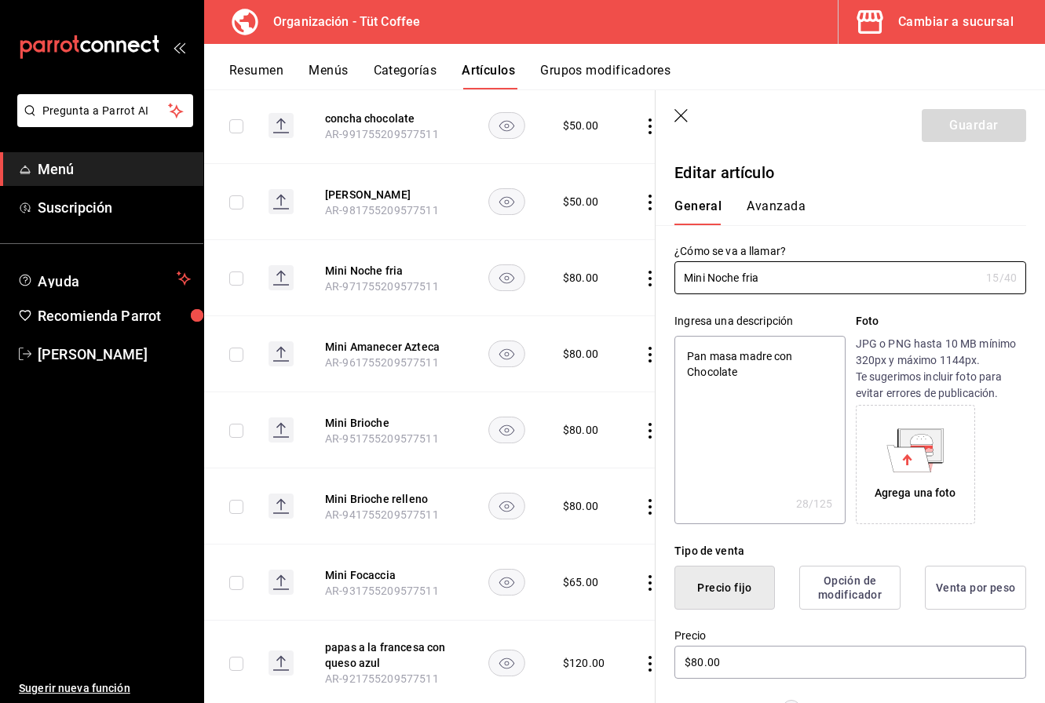
scroll to position [5900, 0]
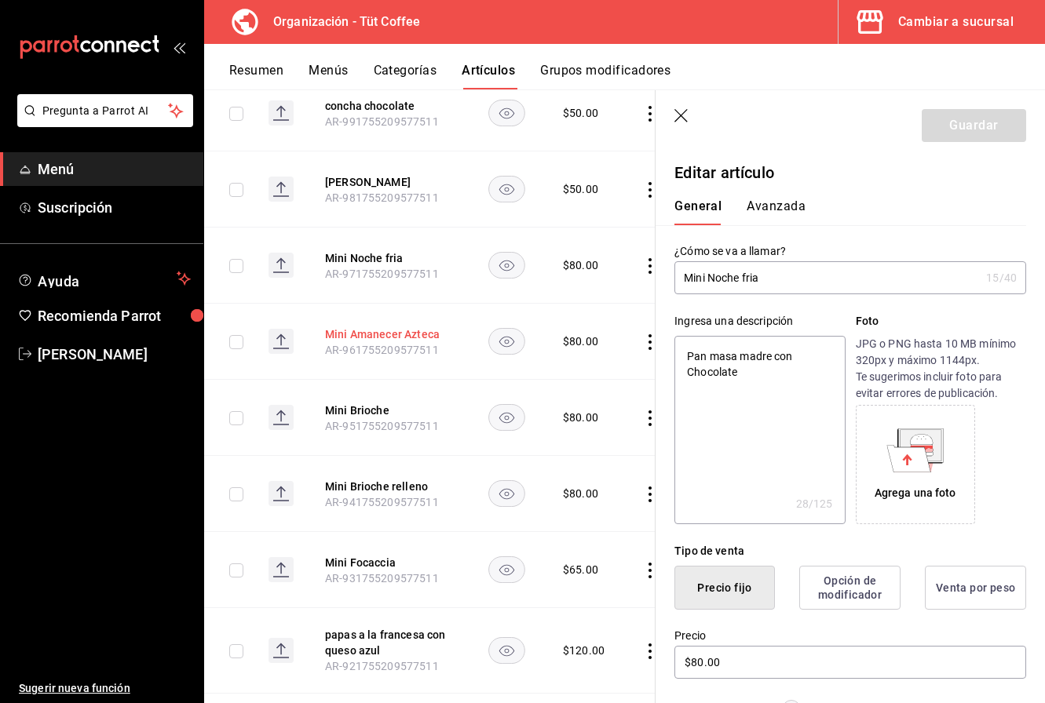
click at [370, 327] on button "Mini Amanecer Azteca" at bounding box center [388, 335] width 126 height 16
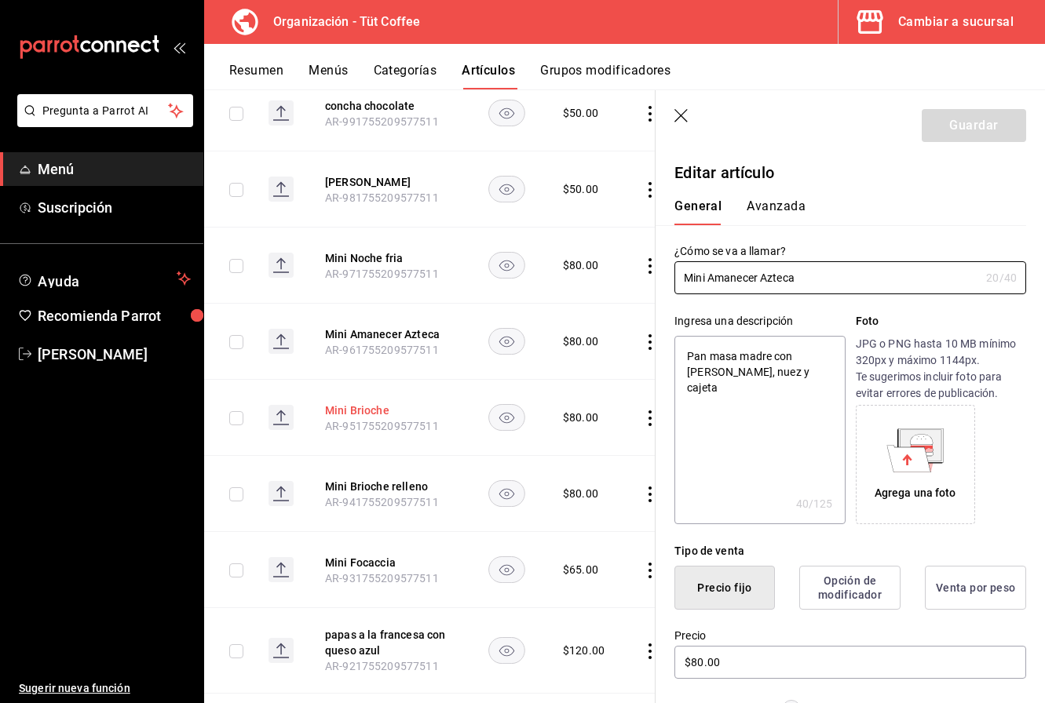
click at [361, 403] on button "Mini Brioche" at bounding box center [388, 411] width 126 height 16
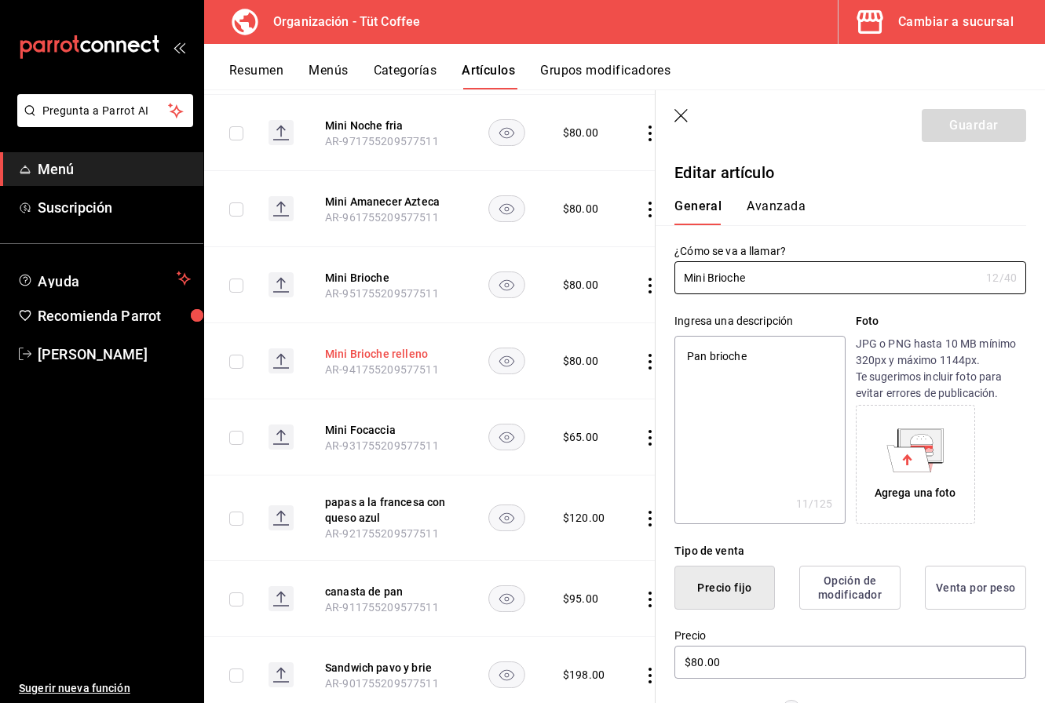
scroll to position [6034, 0]
click at [374, 345] on button "Mini Brioche relleno" at bounding box center [388, 353] width 126 height 16
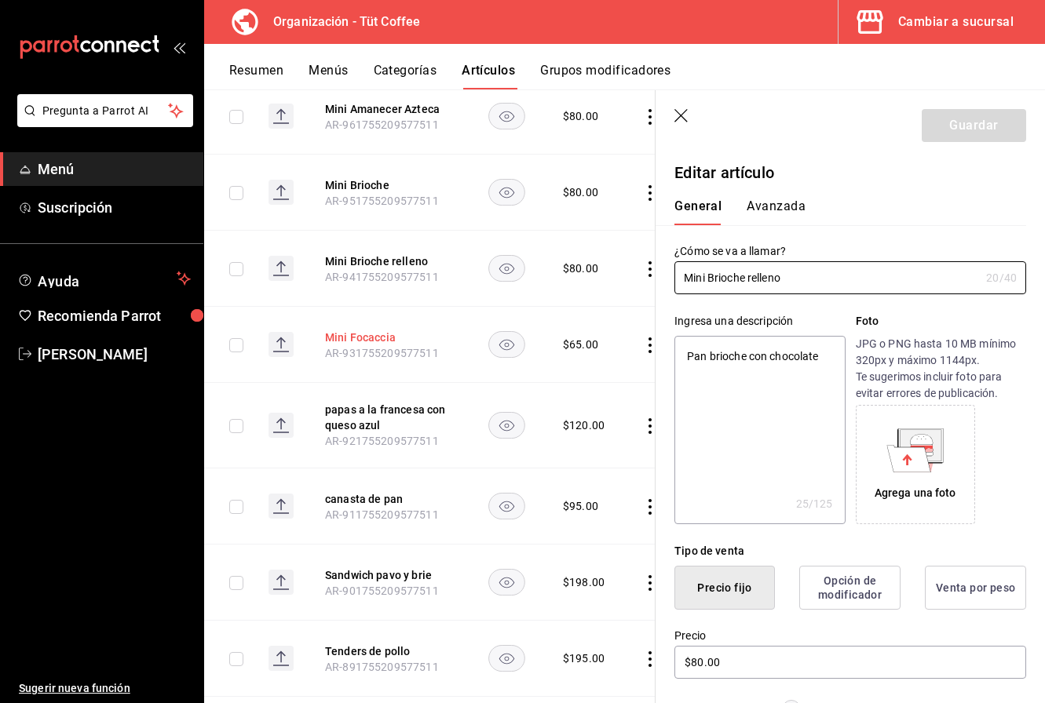
click at [374, 330] on button "Mini Focaccia" at bounding box center [388, 338] width 126 height 16
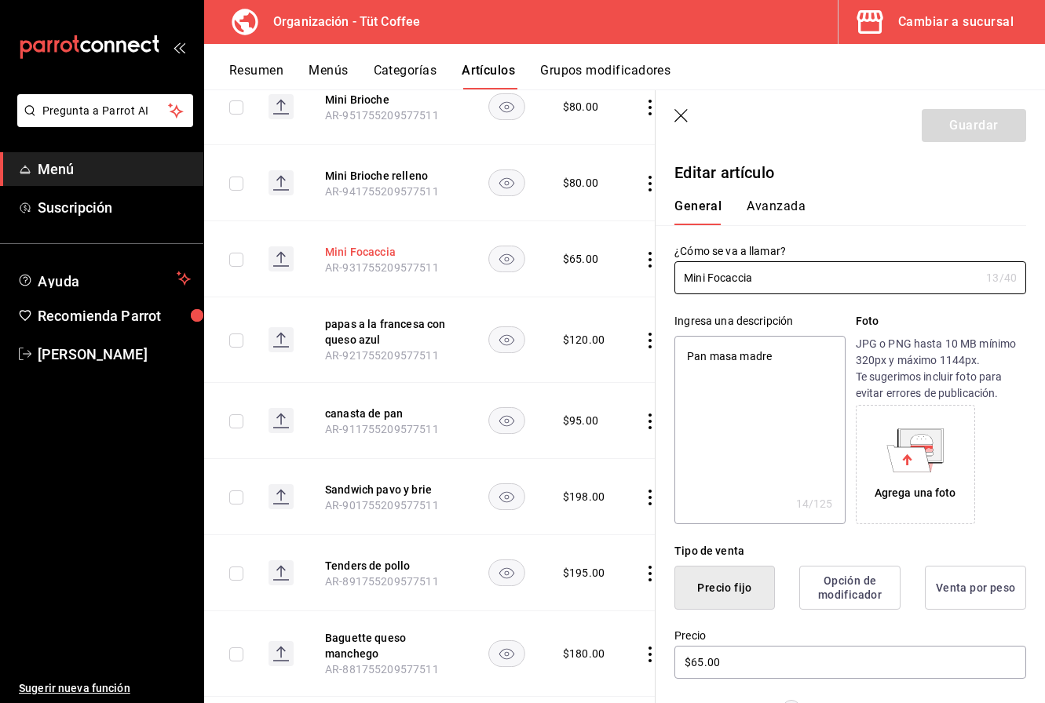
scroll to position [6216, 0]
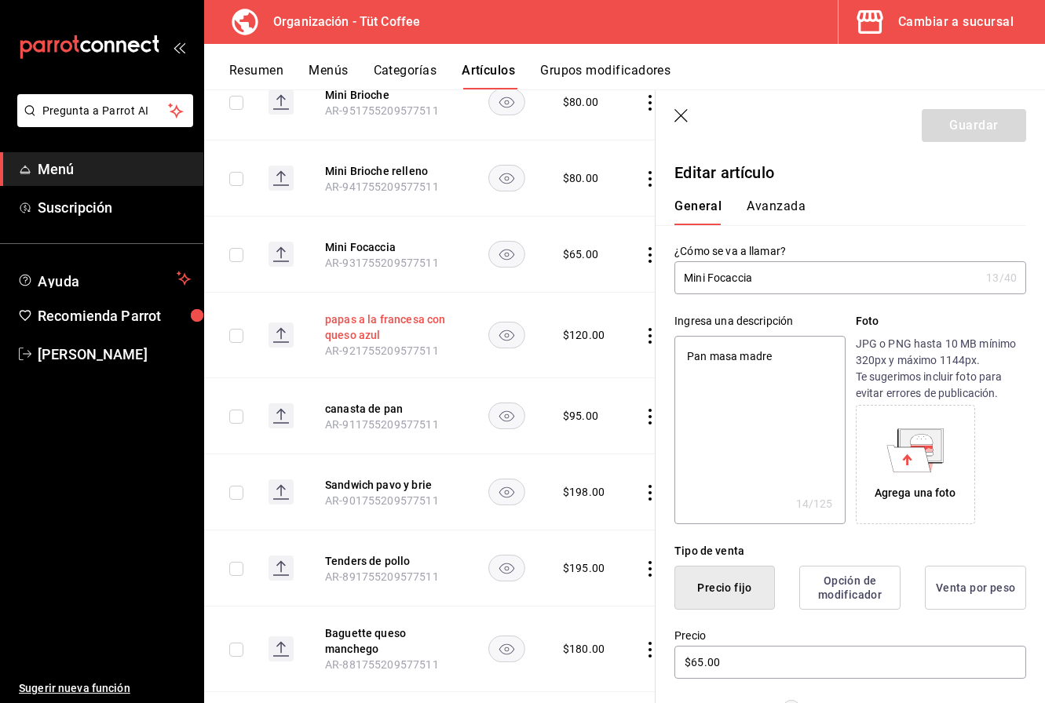
click at [371, 312] on button "papas a la francesa con queso azul" at bounding box center [388, 327] width 126 height 31
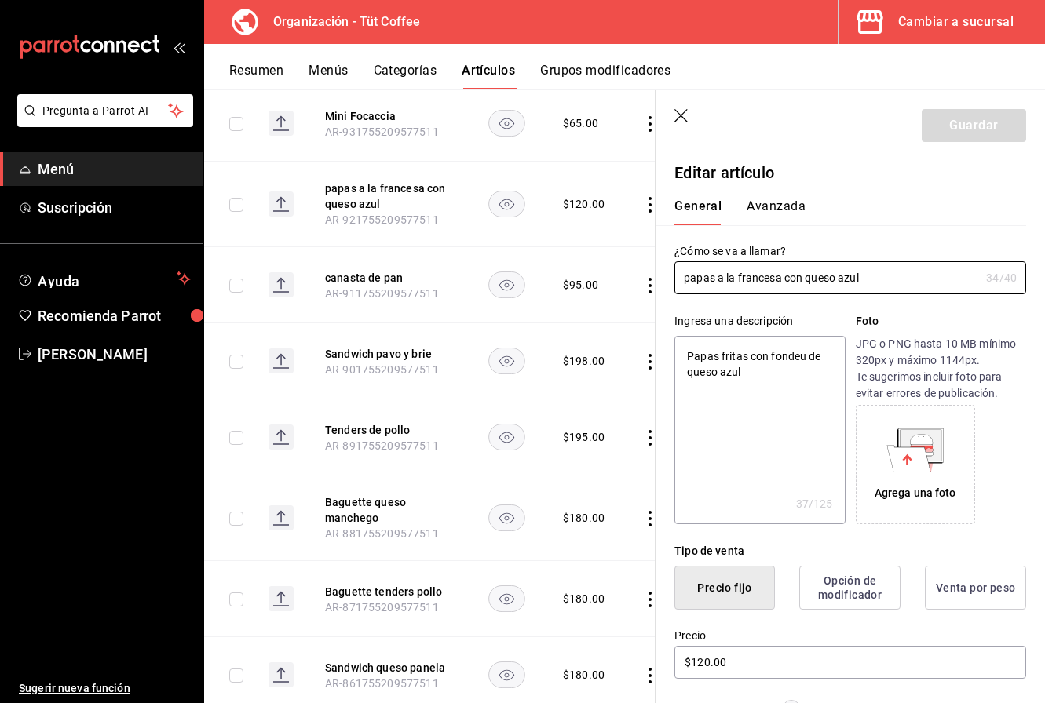
click at [370, 287] on span "AR-911755209577511" at bounding box center [382, 293] width 114 height 13
click at [375, 270] on button "canasta de pan" at bounding box center [388, 278] width 126 height 16
type textarea "x"
type input "$95.00"
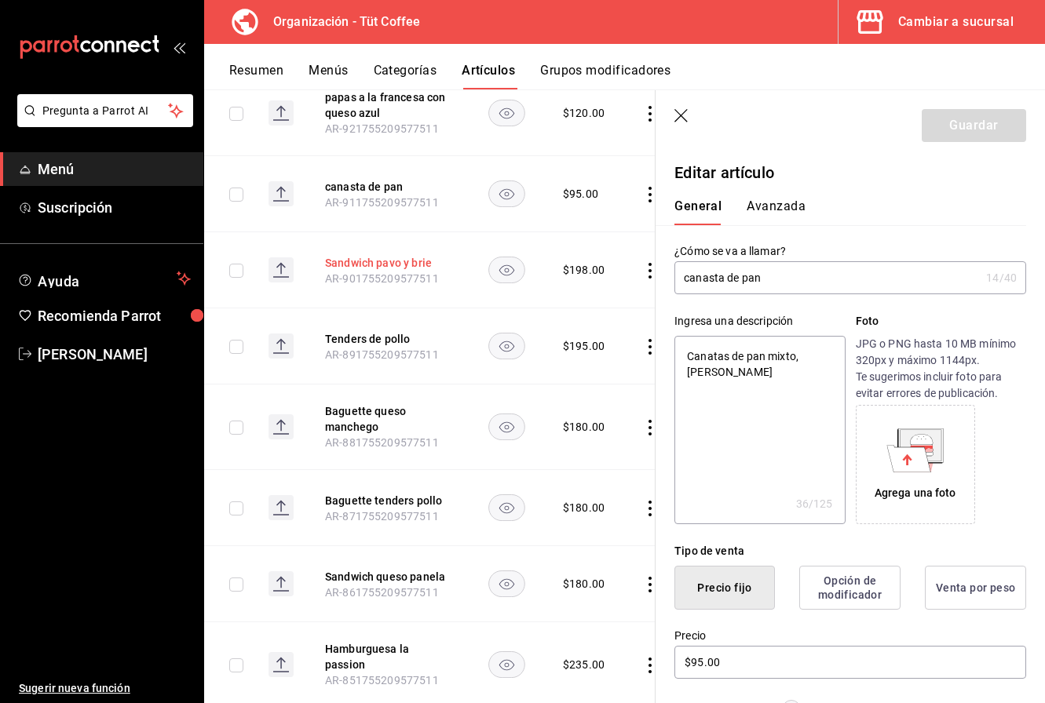
click at [384, 255] on button "Sandwich pavo y brie" at bounding box center [388, 263] width 126 height 16
type textarea "x"
type input "$198.00"
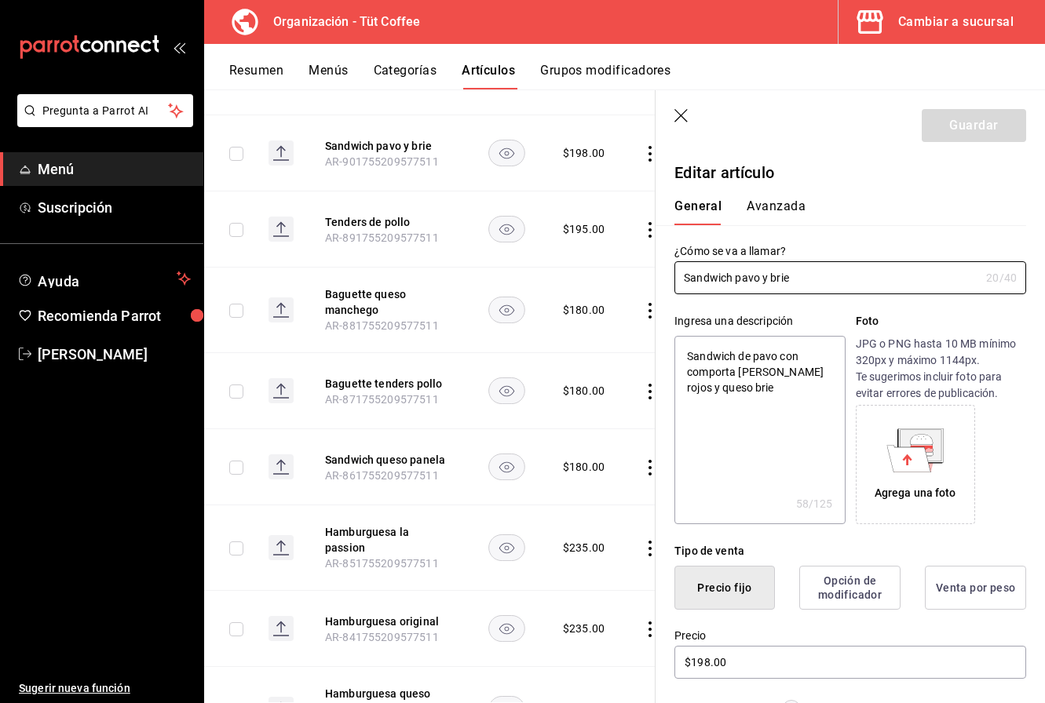
scroll to position [6556, 0]
click at [380, 231] on span "AR-891755209577511" at bounding box center [382, 237] width 114 height 13
click at [382, 192] on th "Tenders de pollo AR-891755209577511" at bounding box center [387, 229] width 163 height 76
click at [382, 213] on button "Tenders de pollo" at bounding box center [388, 221] width 126 height 16
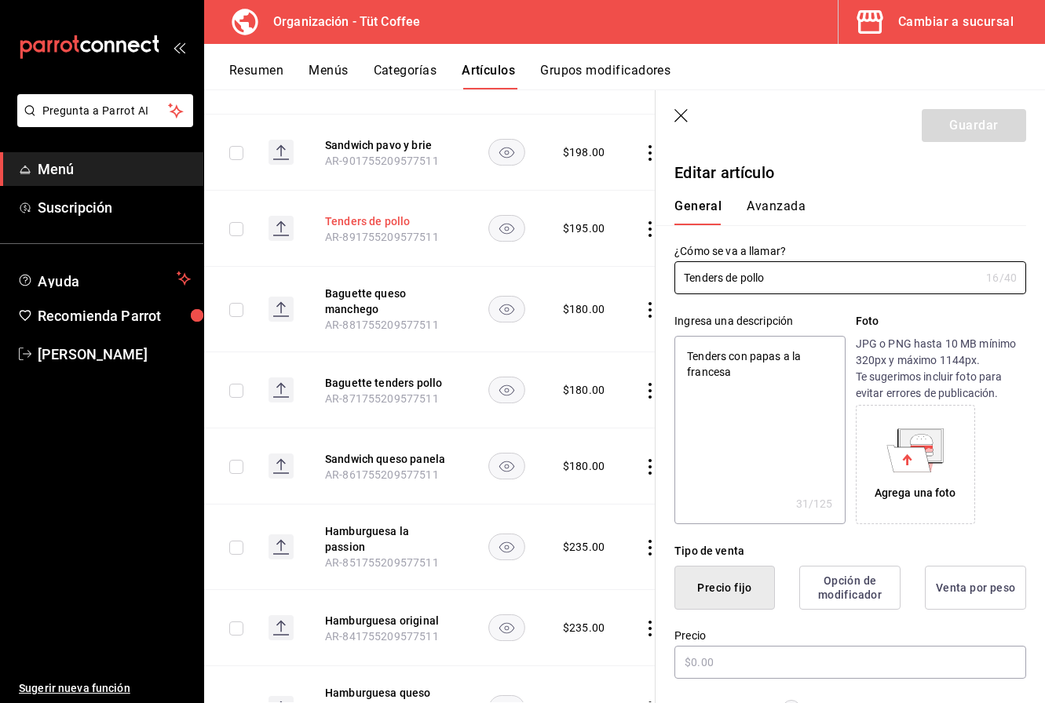
type textarea "x"
type input "$195.00"
click at [362, 286] on button "Baguette queso manchego" at bounding box center [388, 301] width 126 height 31
type textarea "x"
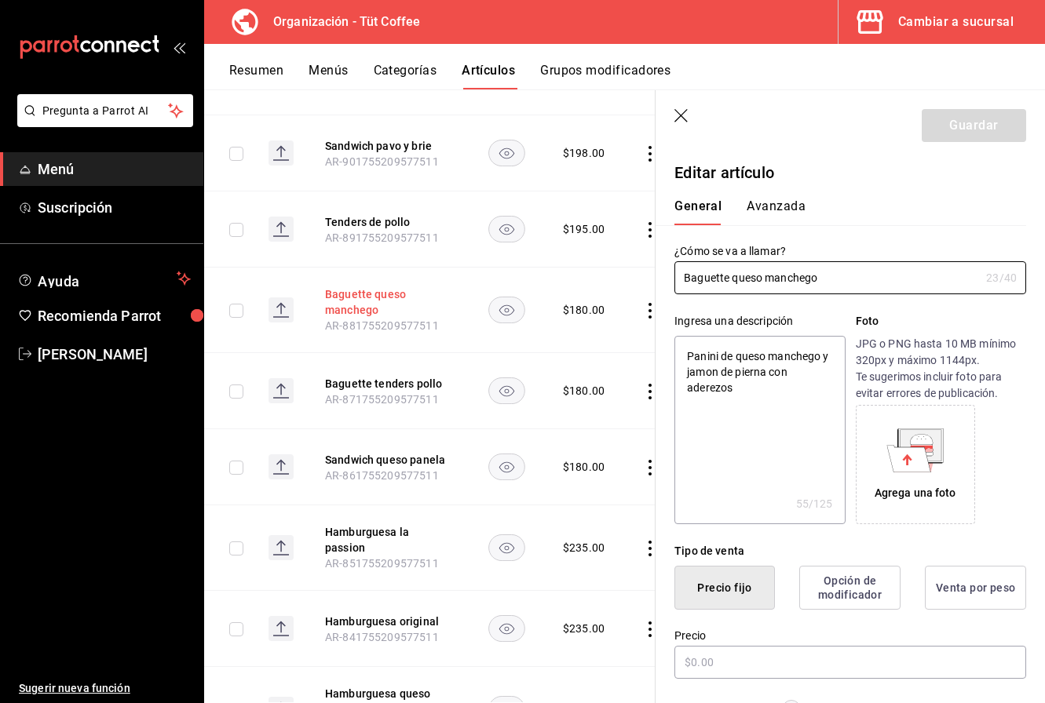
type input "$180.00"
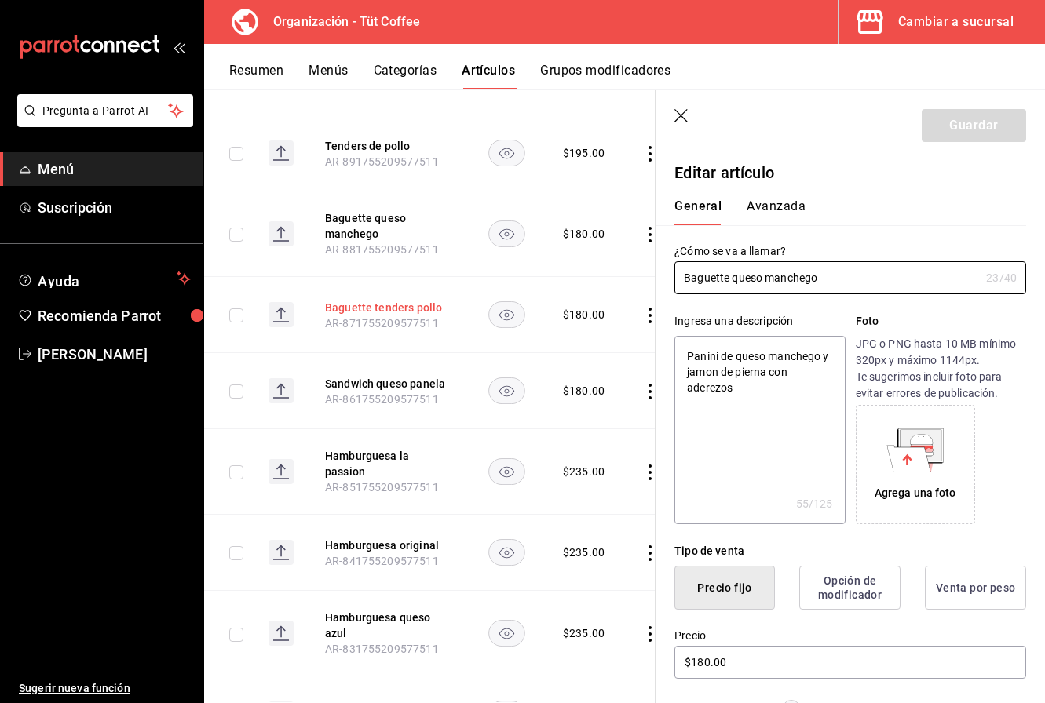
click at [376, 300] on button "Baguette tenders pollo" at bounding box center [388, 308] width 126 height 16
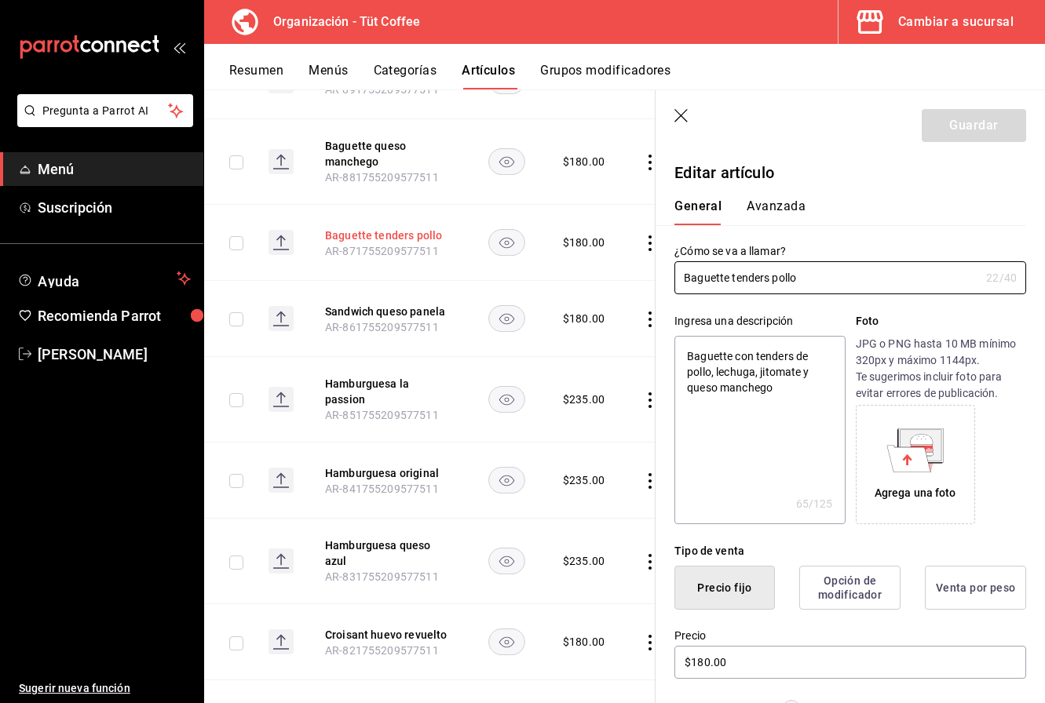
scroll to position [6706, 0]
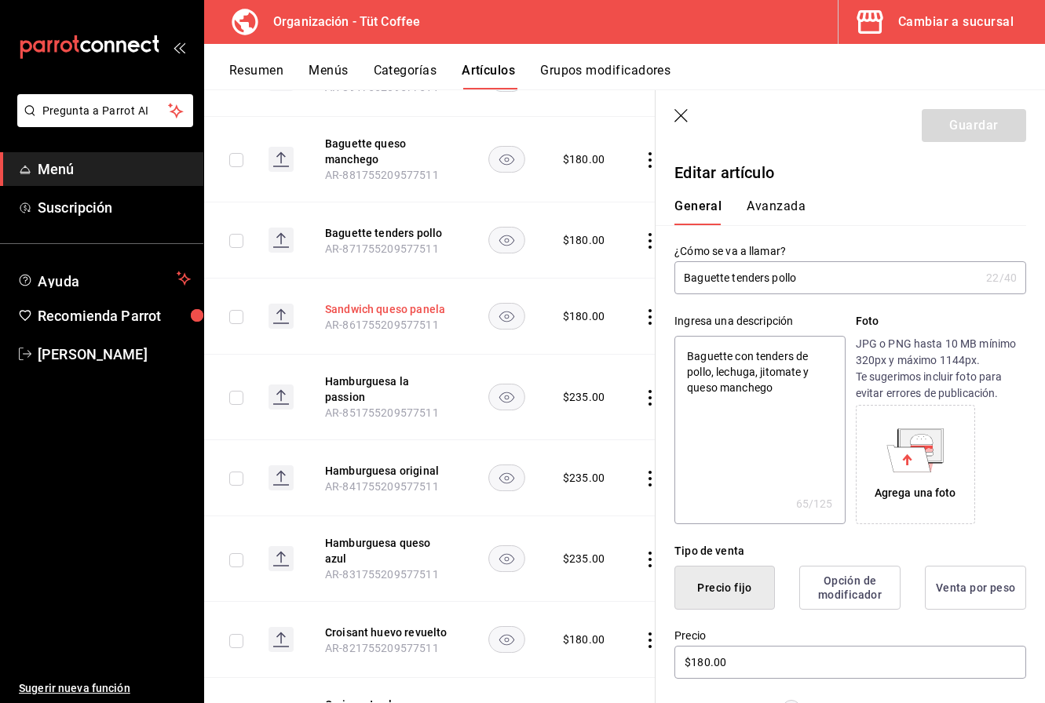
click at [377, 301] on button "Sandwich queso panela" at bounding box center [388, 309] width 126 height 16
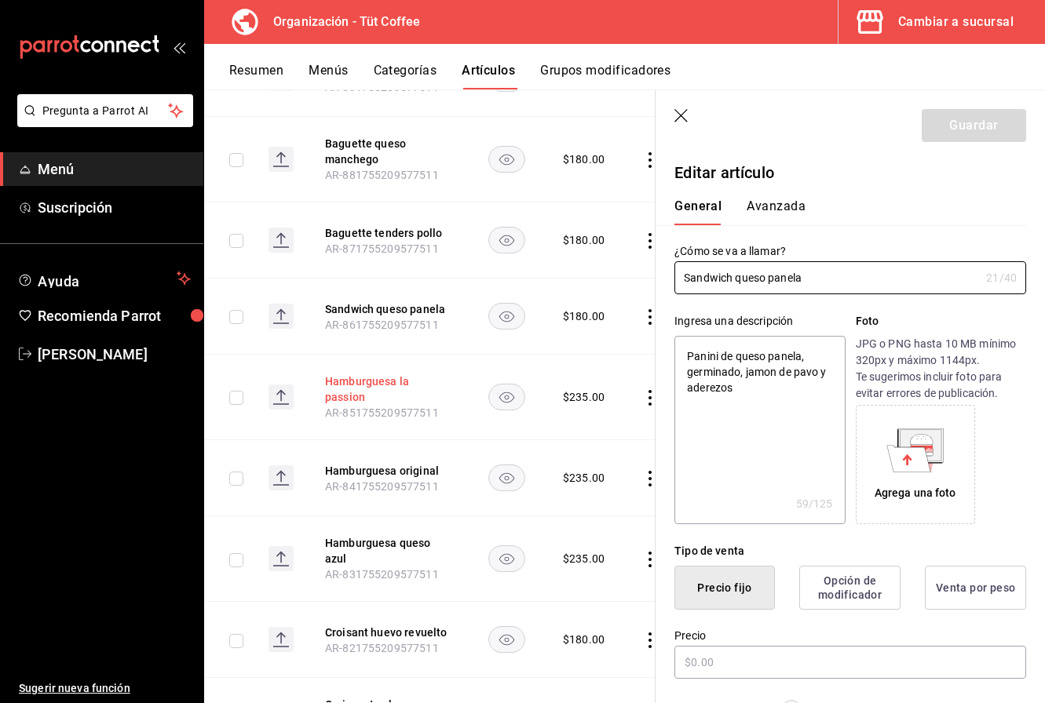
type textarea "x"
type input "$180.00"
click at [376, 374] on button "Hamburguesa la passion" at bounding box center [388, 389] width 126 height 31
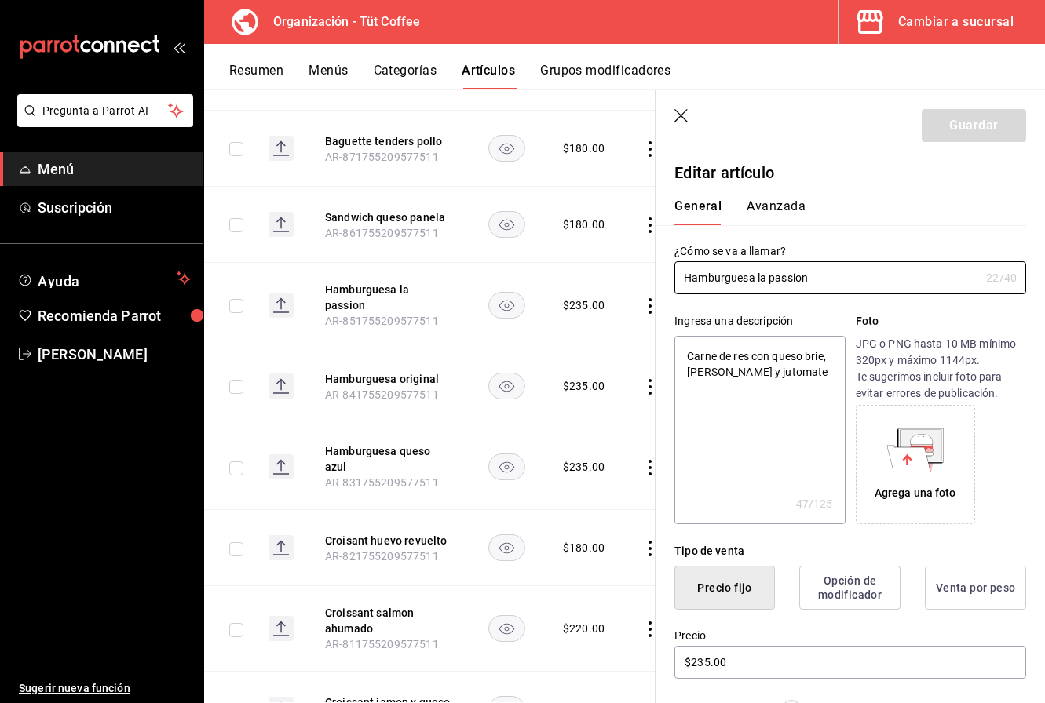
type textarea "x"
click at [746, 374] on textarea "Carne de res con queso brie, lechuga y jutomate" at bounding box center [759, 430] width 170 height 188
type textarea "Carne de res con queso brie, lechuga y jtomate"
type textarea "x"
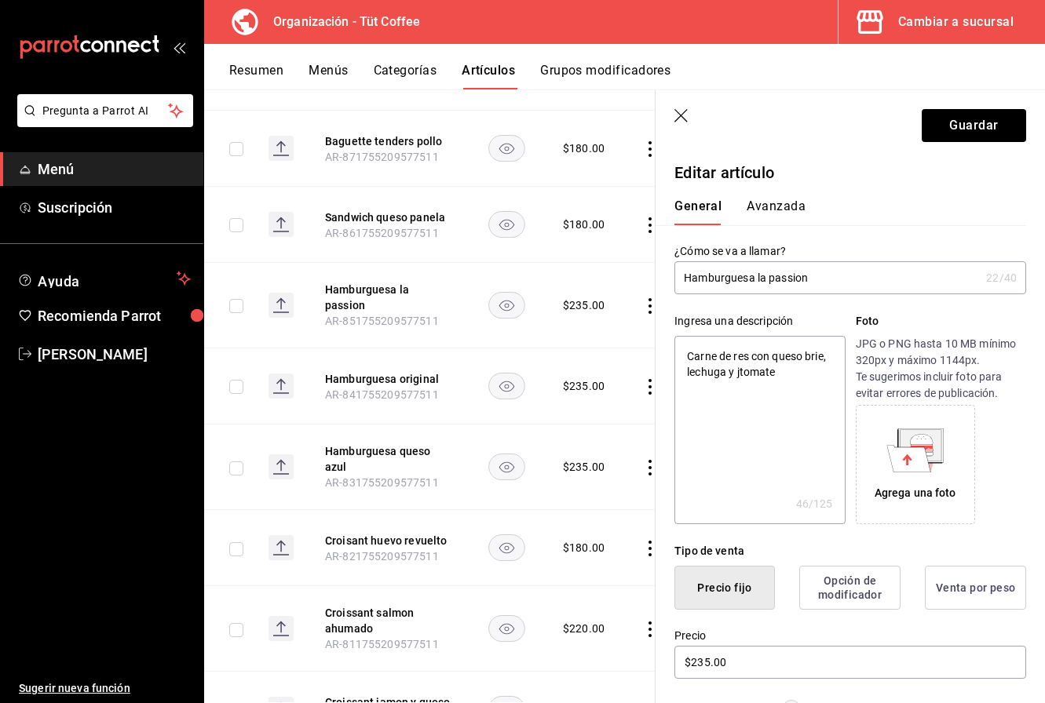
type textarea "Carne de res con queso brie, lechuga y jitomate"
type textarea "x"
type textarea "Carne de res con queso brie, lechuga y jitomate"
click at [943, 130] on button "Guardar" at bounding box center [973, 125] width 104 height 33
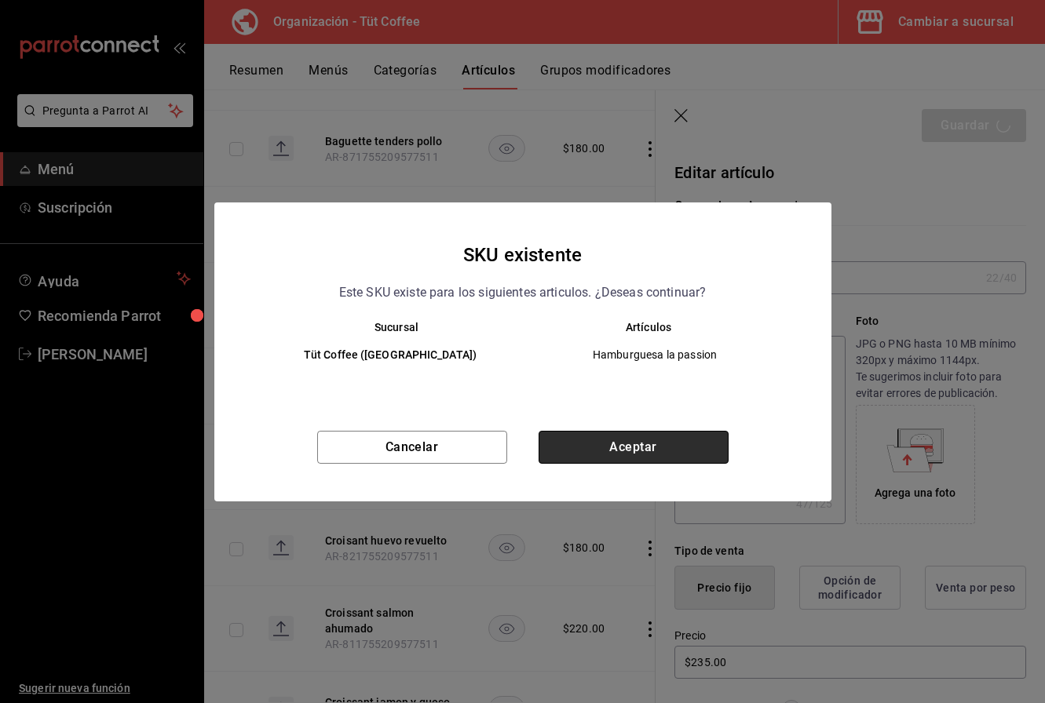
click at [666, 447] on button "Aceptar" at bounding box center [633, 447] width 190 height 33
type textarea "x"
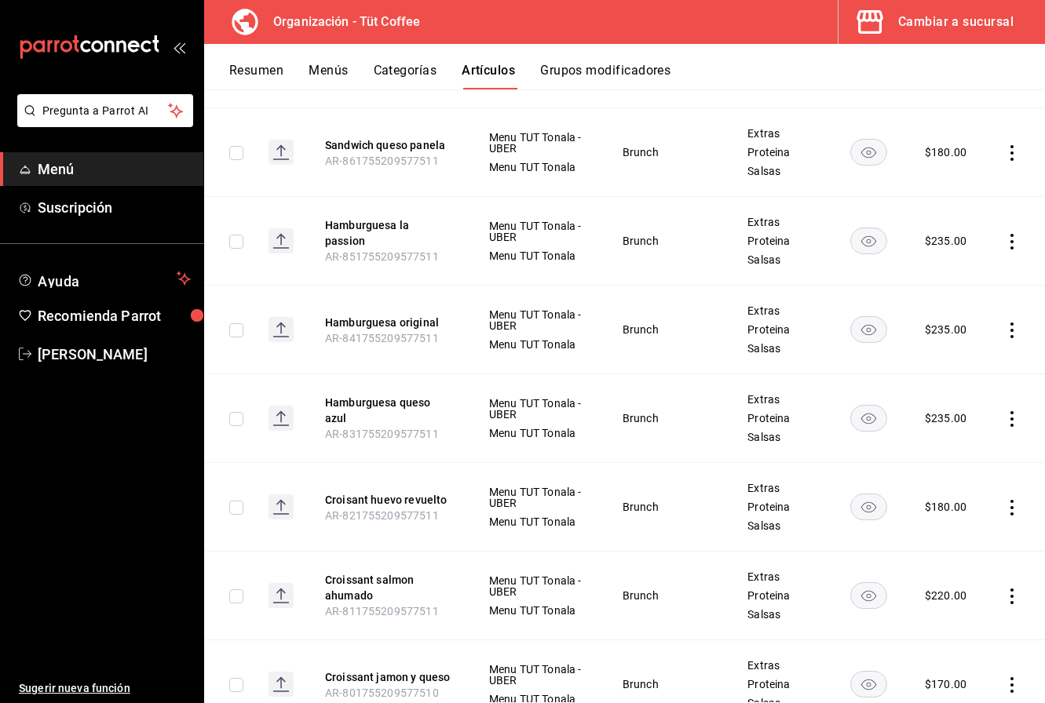
scroll to position [7165, 0]
click at [374, 314] on button "Hamburguesa original" at bounding box center [388, 322] width 126 height 16
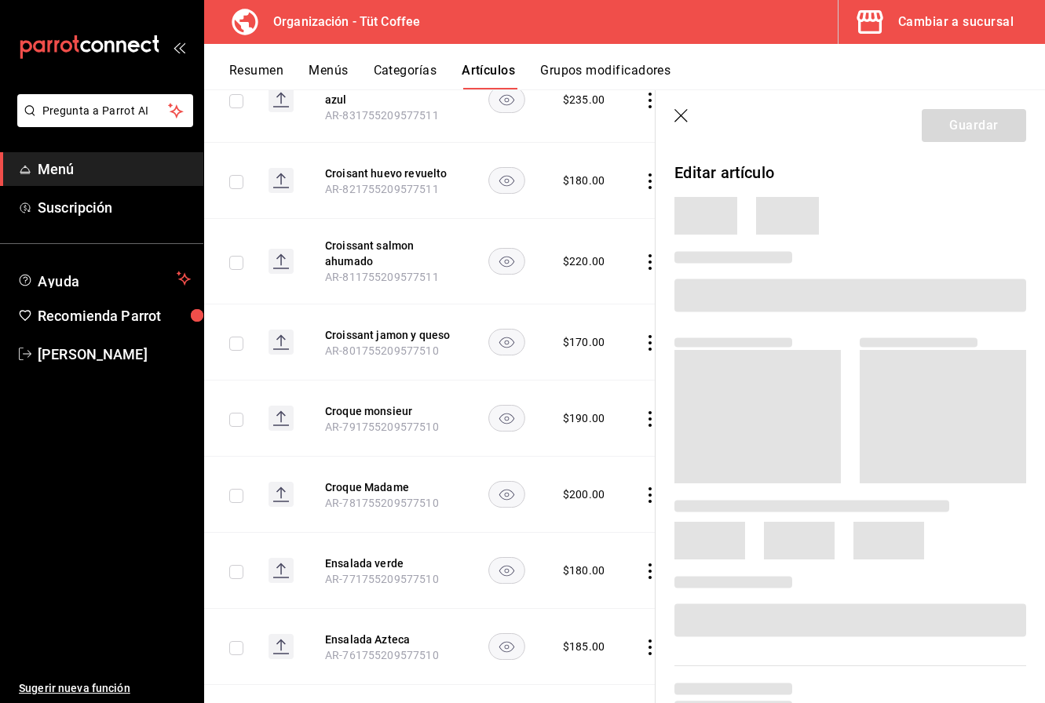
scroll to position [6811, 0]
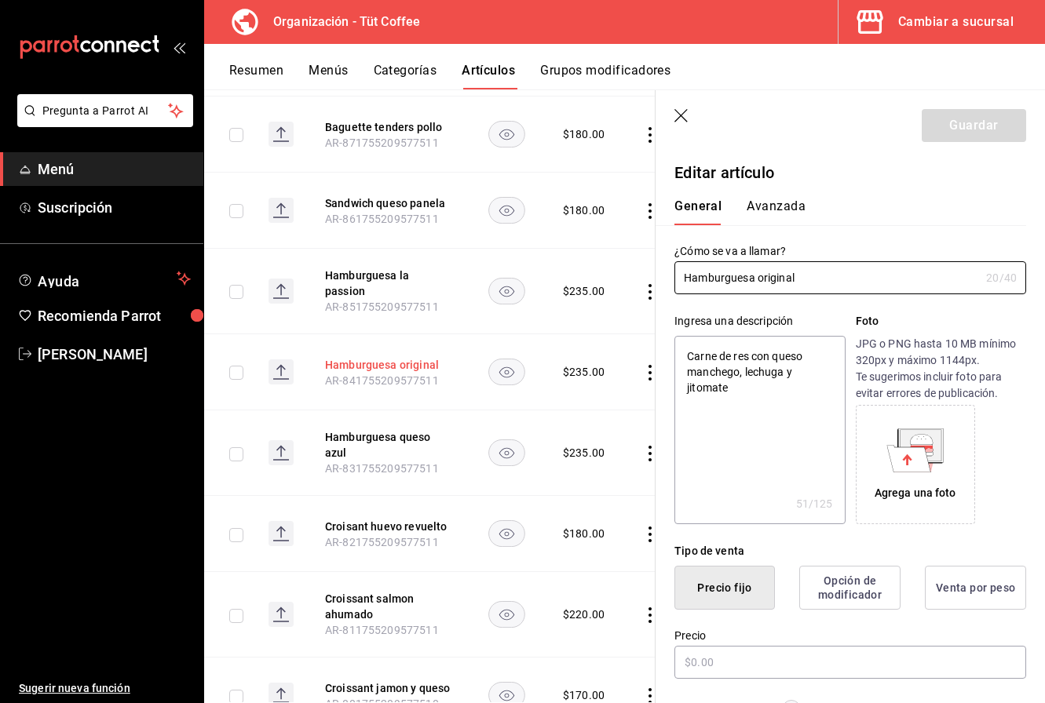
type textarea "x"
type input "$235.00"
click at [381, 429] on button "Hamburguesa queso azul" at bounding box center [388, 444] width 126 height 31
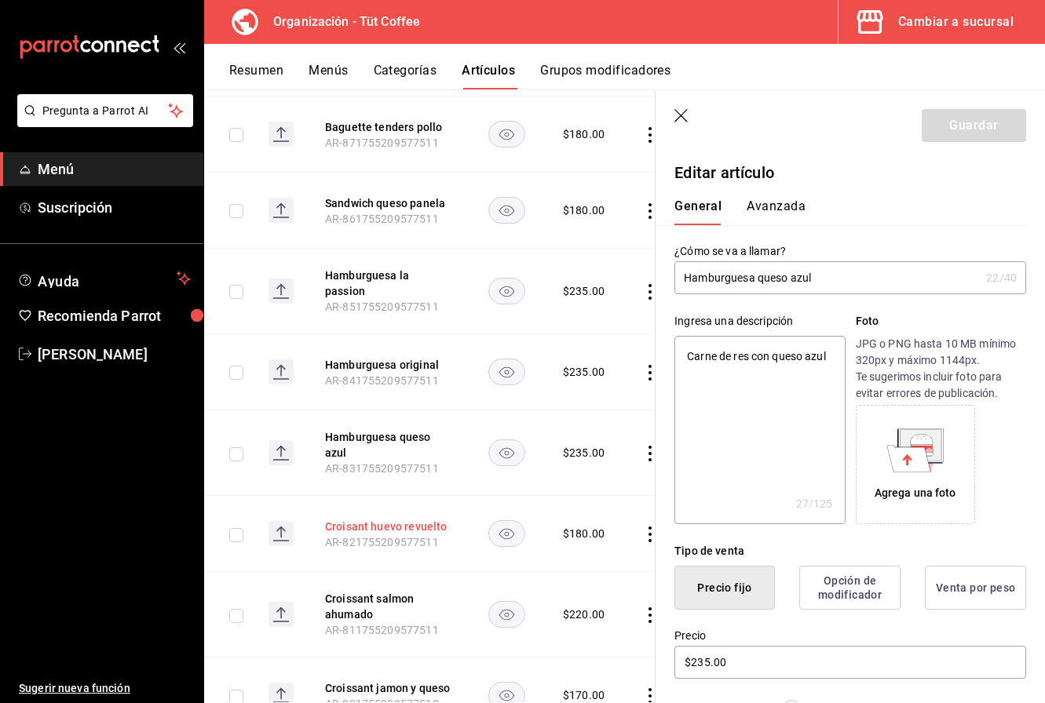
click at [359, 519] on button "Croisant huevo revuelto" at bounding box center [388, 527] width 126 height 16
type textarea "x"
type input "$180.00"
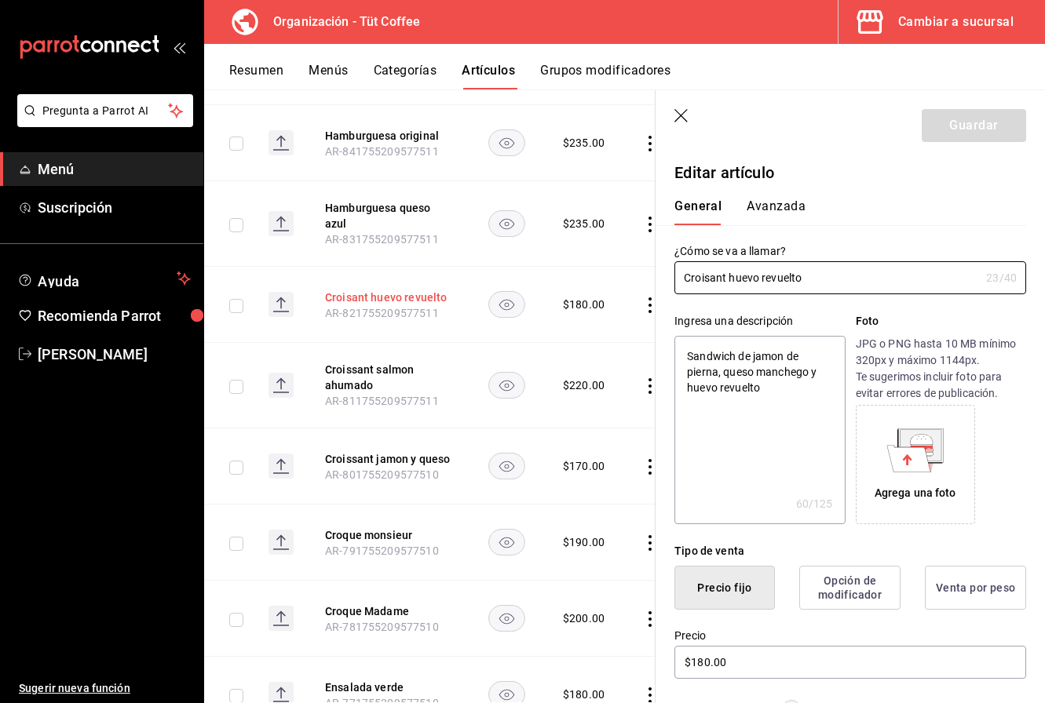
scroll to position [7042, 0]
click at [709, 279] on input "Croisant huevo revuelto" at bounding box center [826, 277] width 305 height 31
type input "Croissant huevo revuelto"
type textarea "x"
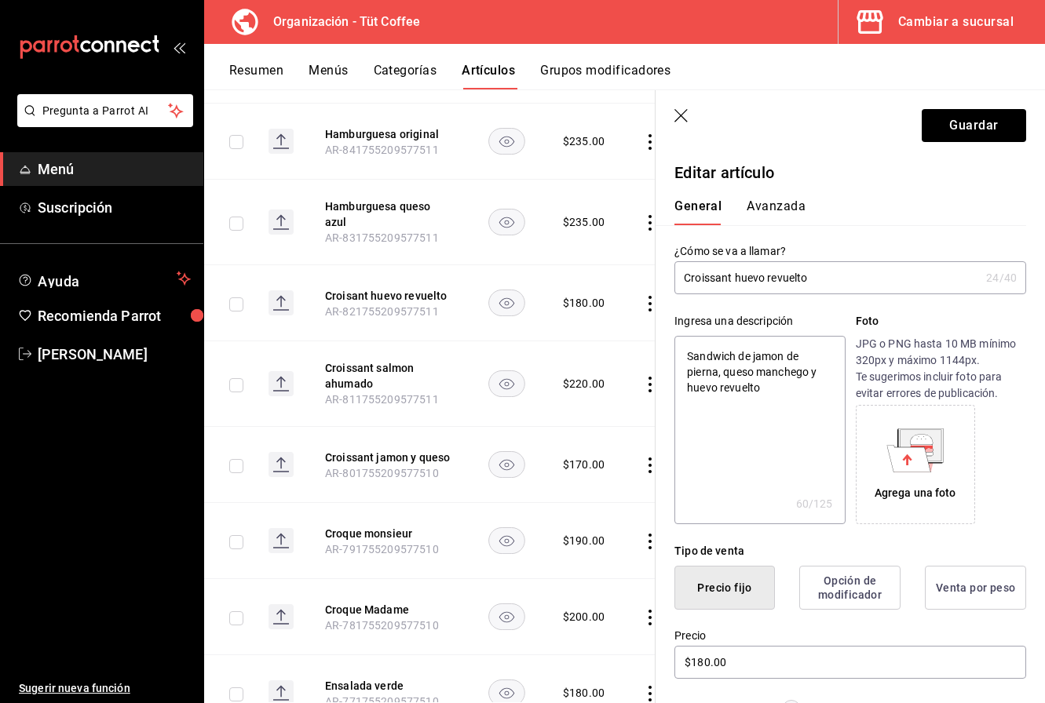
click at [799, 280] on input "Croissant huevo revuelto" at bounding box center [826, 277] width 305 height 31
type input "Croissant huevo revuelto"
click at [955, 125] on button "Guardar" at bounding box center [973, 125] width 104 height 33
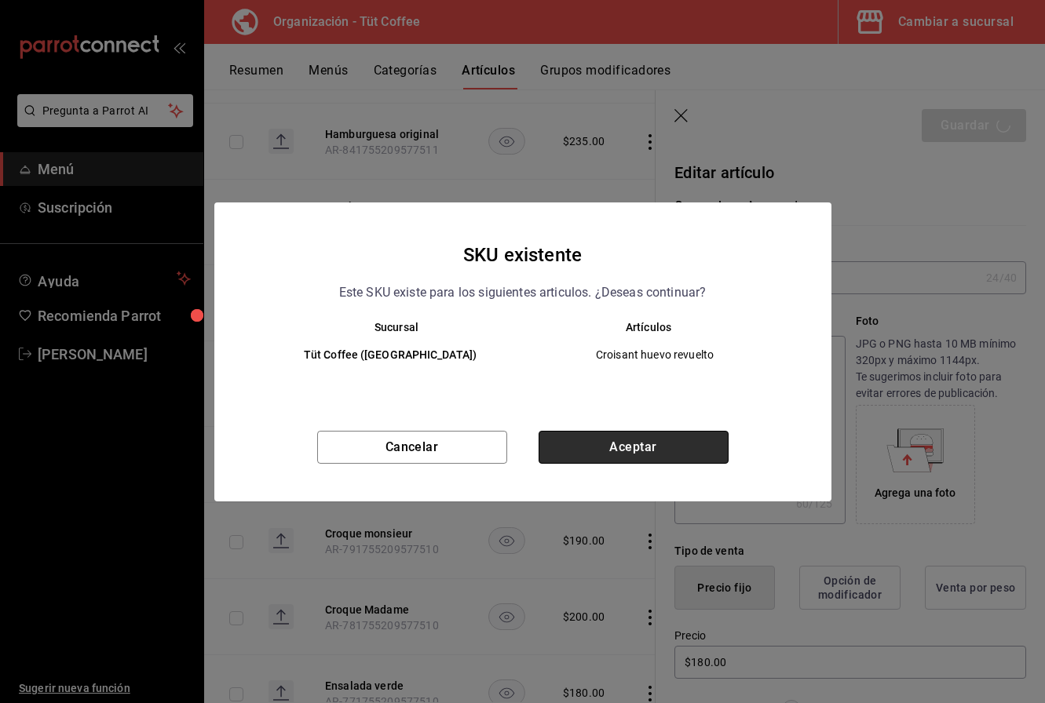
click at [633, 441] on button "Aceptar" at bounding box center [633, 447] width 190 height 33
type textarea "x"
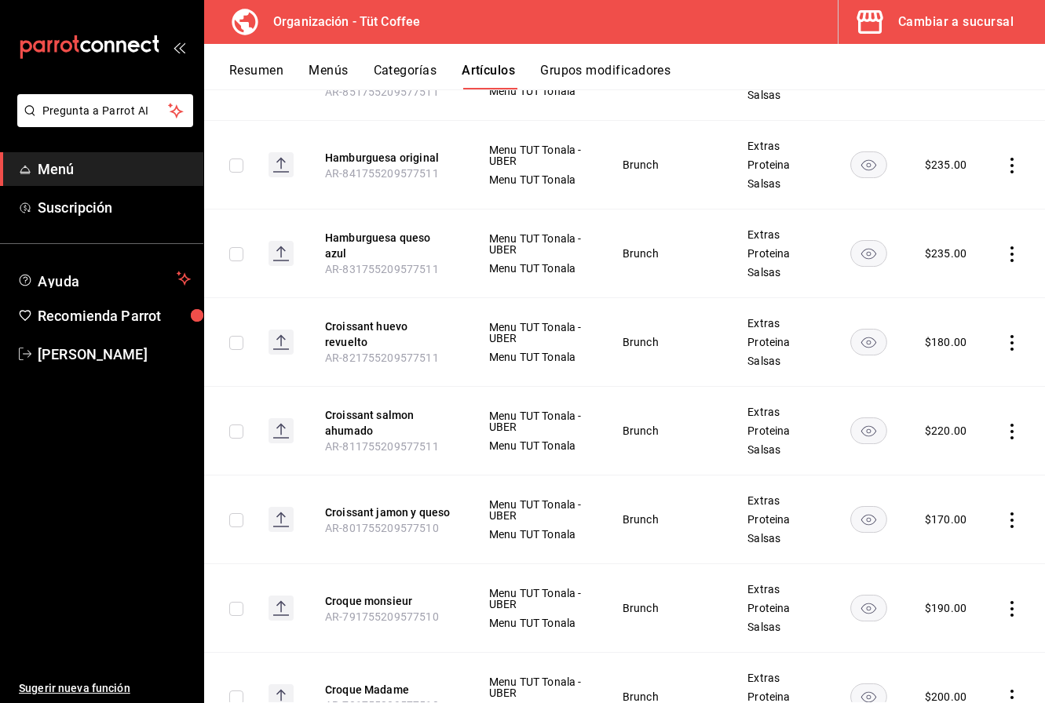
scroll to position [7417, 0]
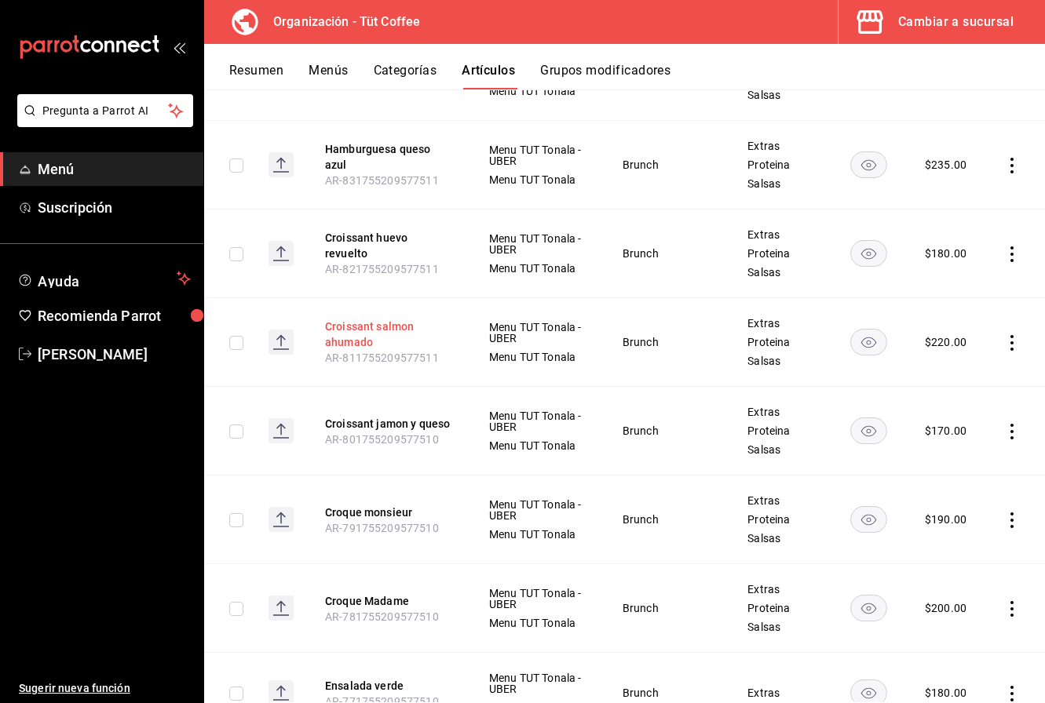
click at [347, 329] on button "Croissant salmon ahumado" at bounding box center [388, 334] width 126 height 31
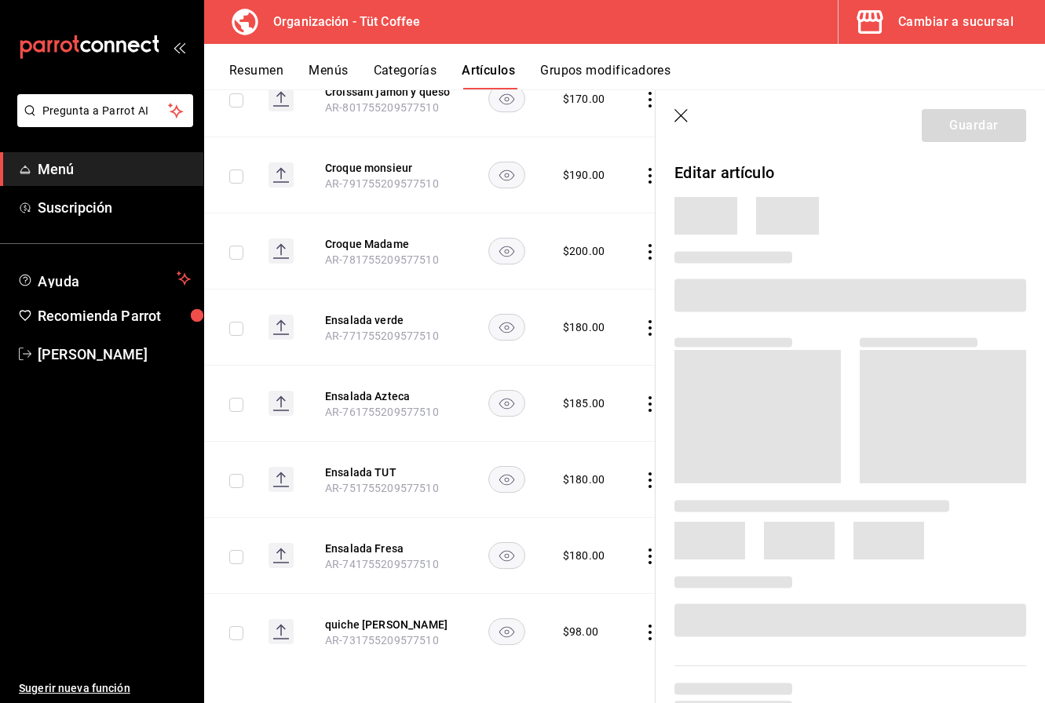
scroll to position [7027, 0]
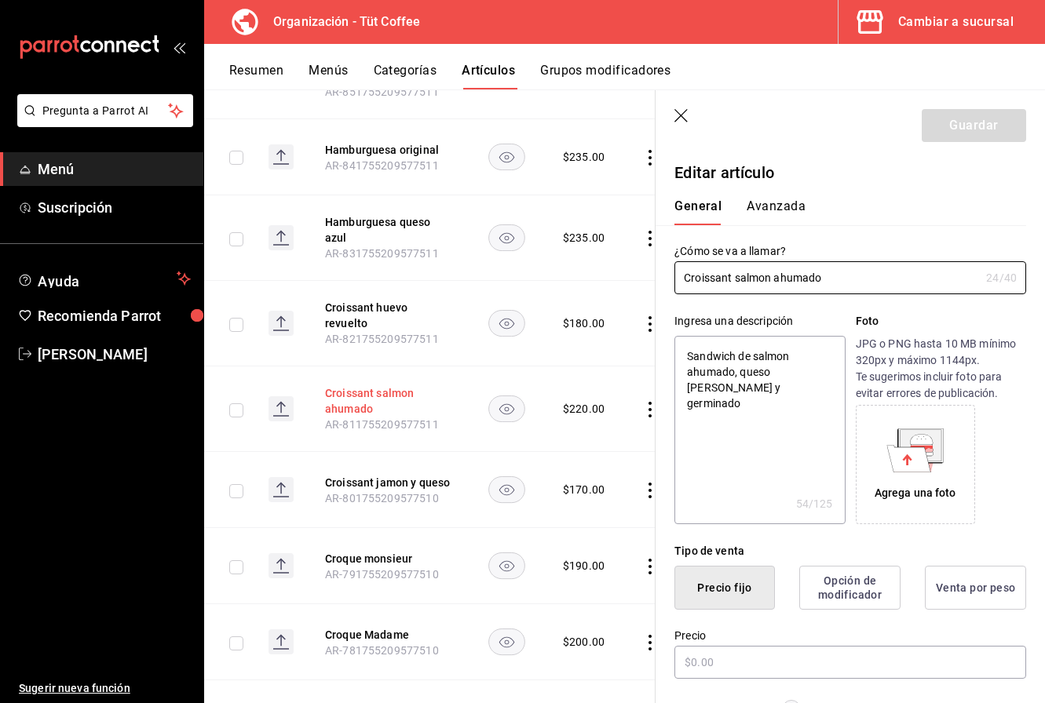
type textarea "x"
type input "$220.00"
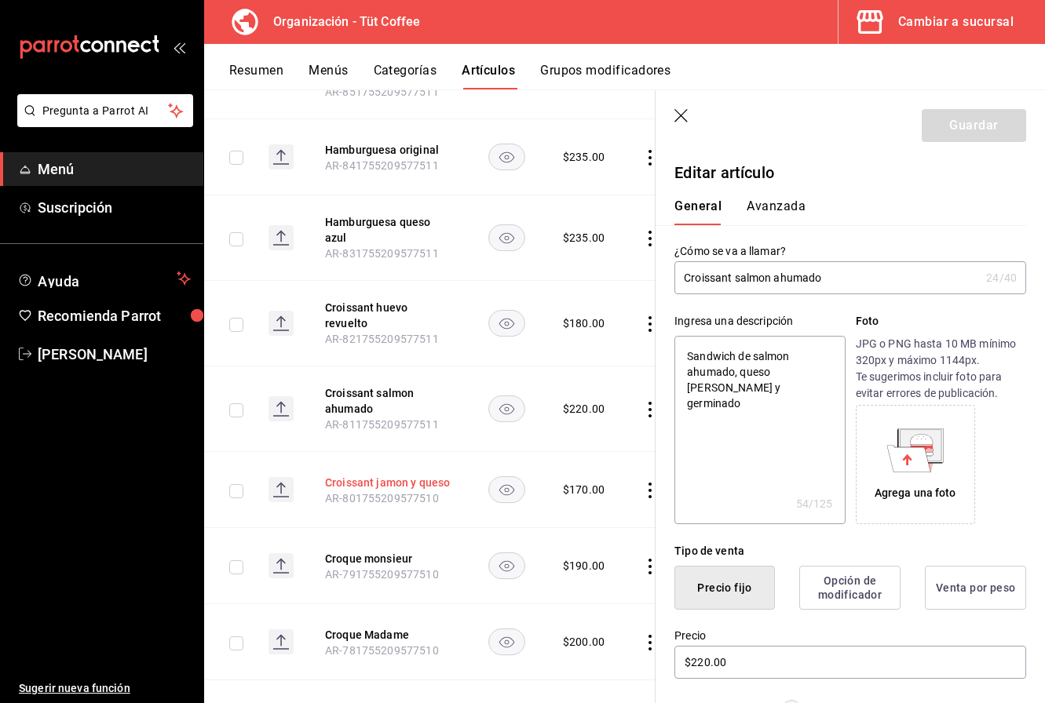
click at [357, 475] on button "Croissant jamon y queso" at bounding box center [388, 483] width 126 height 16
type textarea "x"
type input "$170.00"
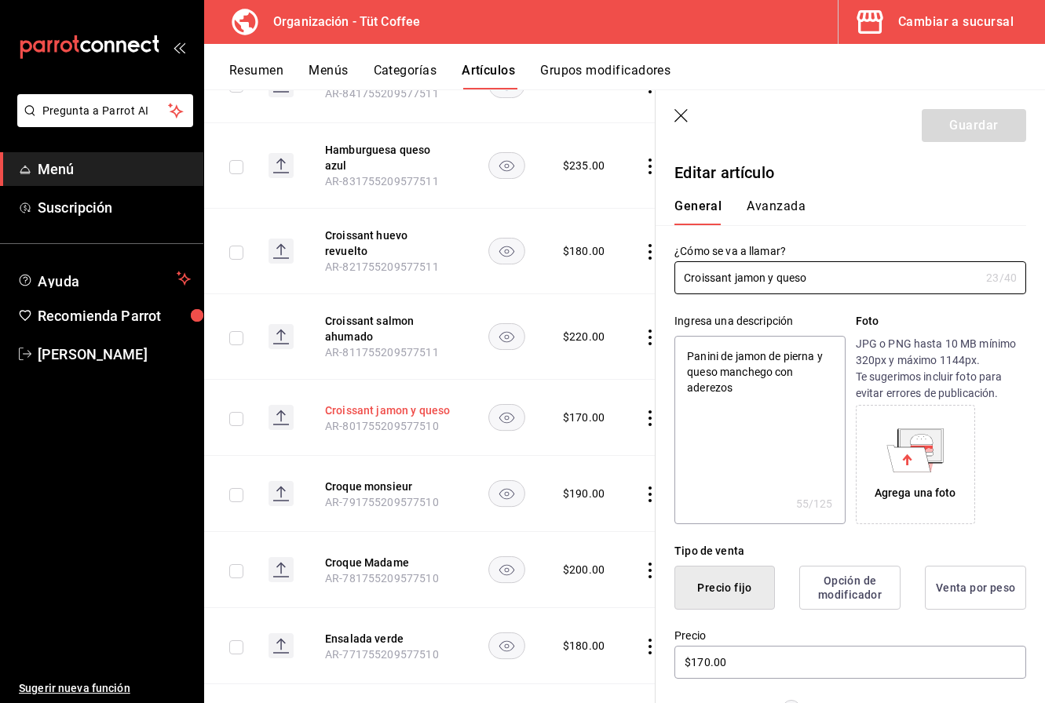
scroll to position [7100, 0]
click at [373, 478] on button "Croque monsieur" at bounding box center [388, 486] width 126 height 16
type textarea "x"
type input "$190.00"
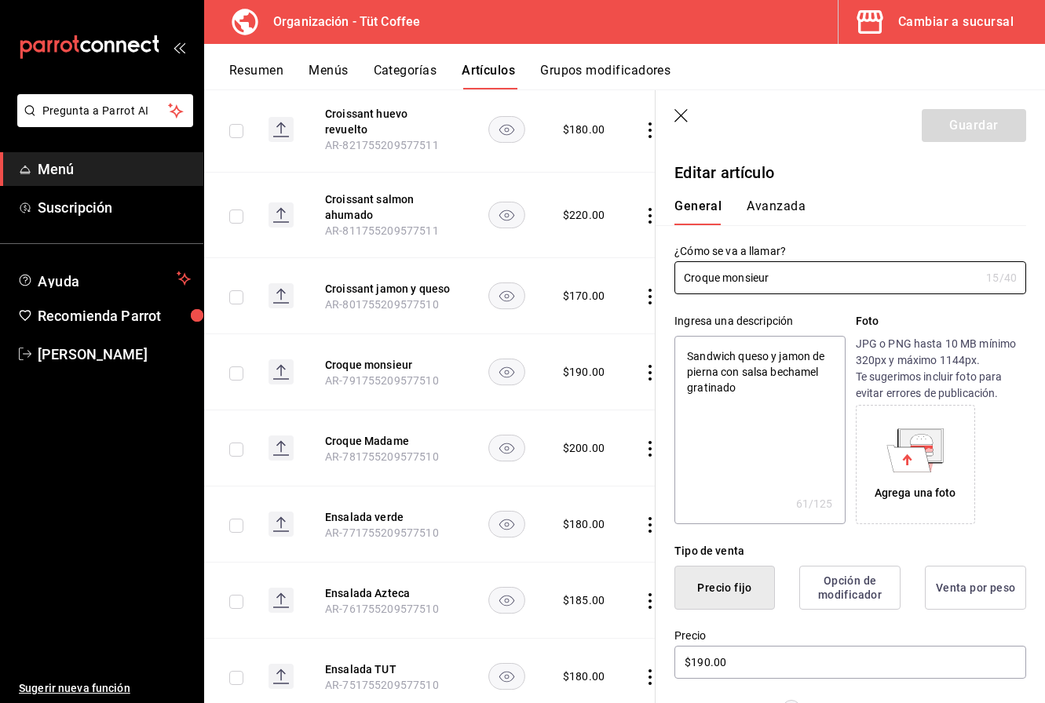
scroll to position [7218, 0]
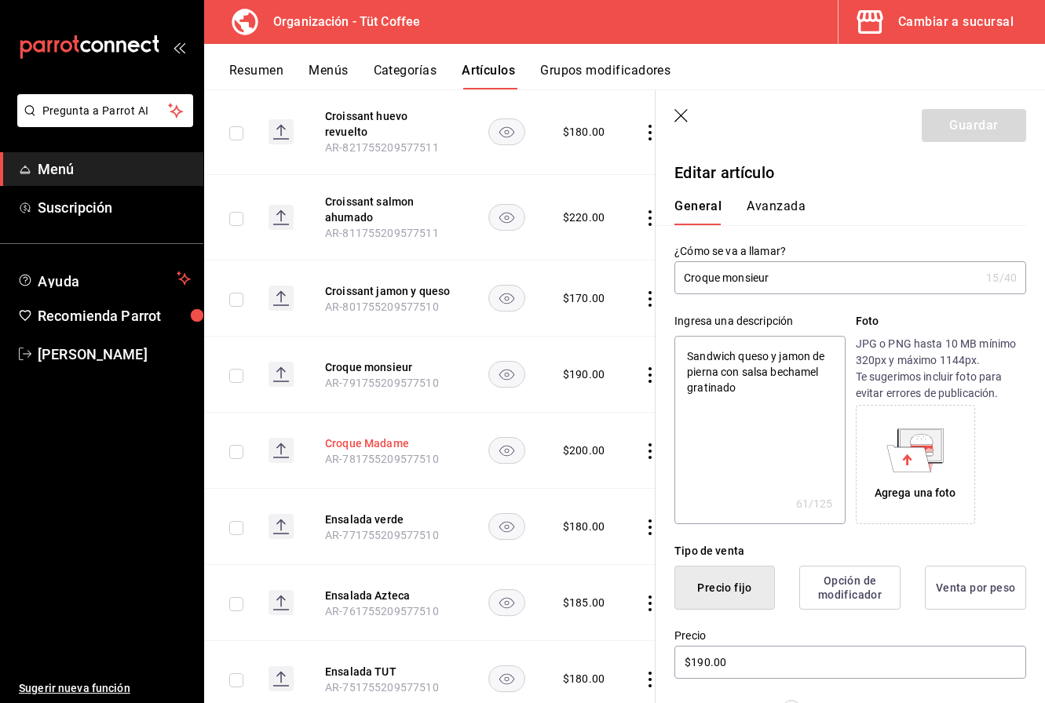
click at [393, 436] on button "Croque Madame" at bounding box center [388, 444] width 126 height 16
type textarea "x"
type input "$200.00"
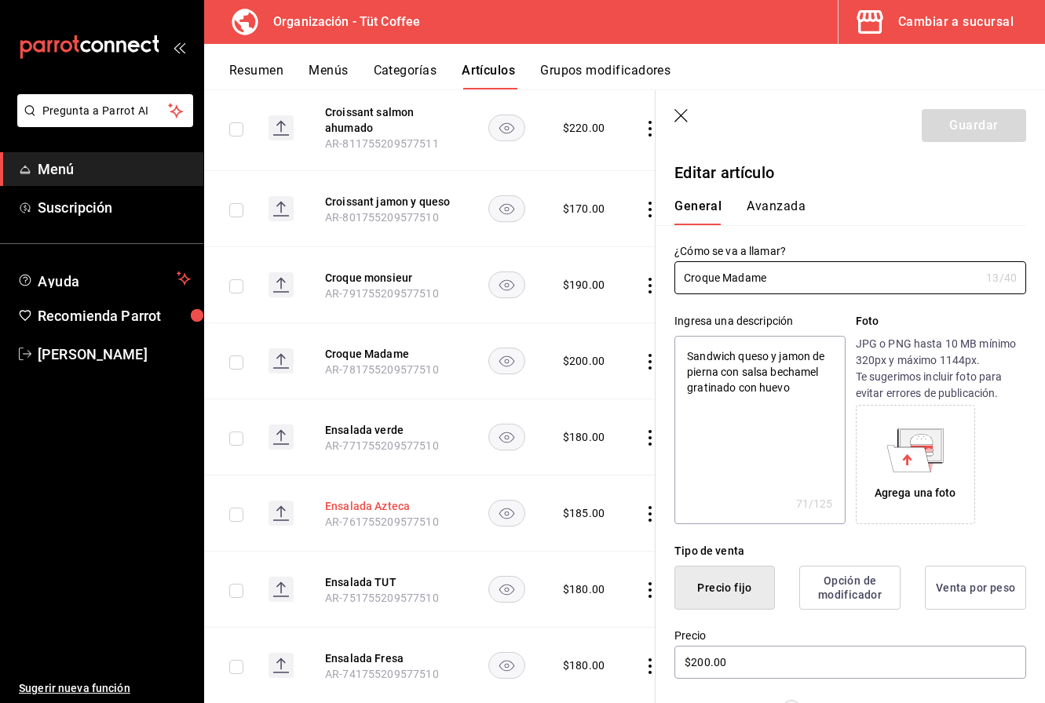
scroll to position [7311, 0]
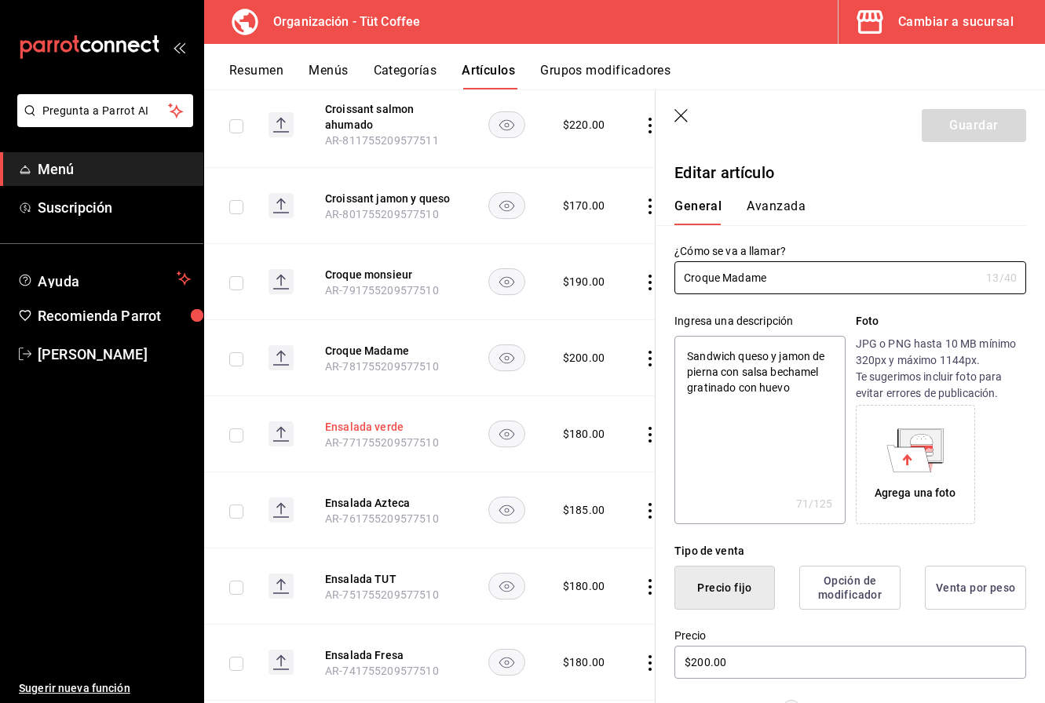
click at [388, 419] on button "Ensalada verde" at bounding box center [388, 427] width 126 height 16
type textarea "x"
type input "$180.00"
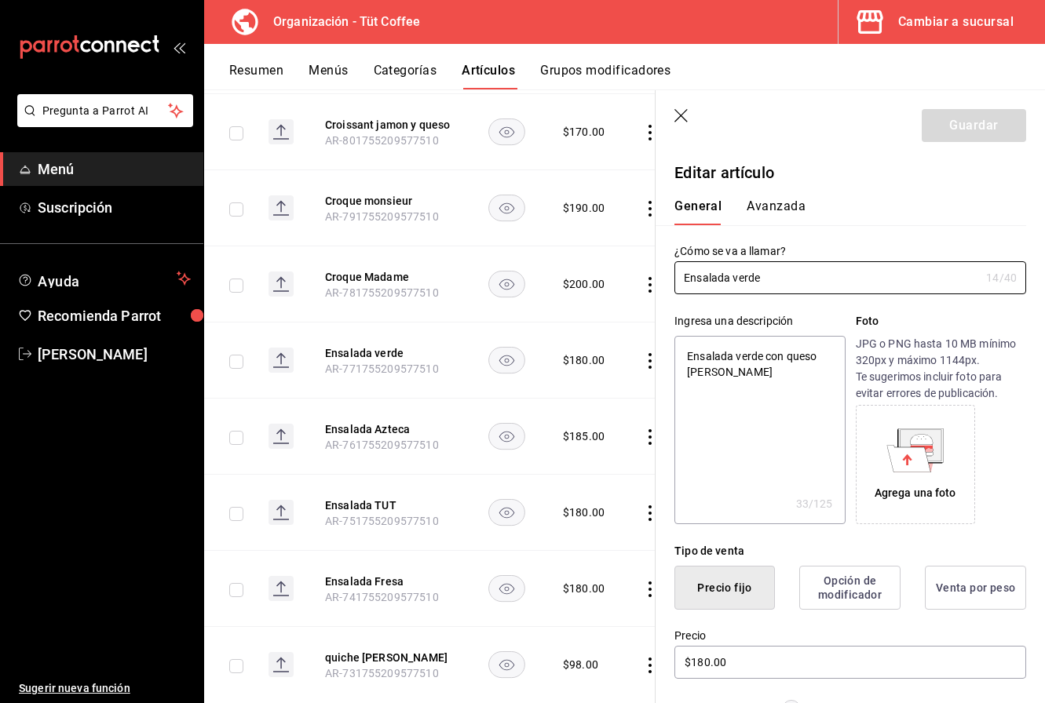
type textarea "x"
click at [388, 421] on button "Ensalada Azteca" at bounding box center [388, 429] width 126 height 16
type textarea "x"
type input "$185.00"
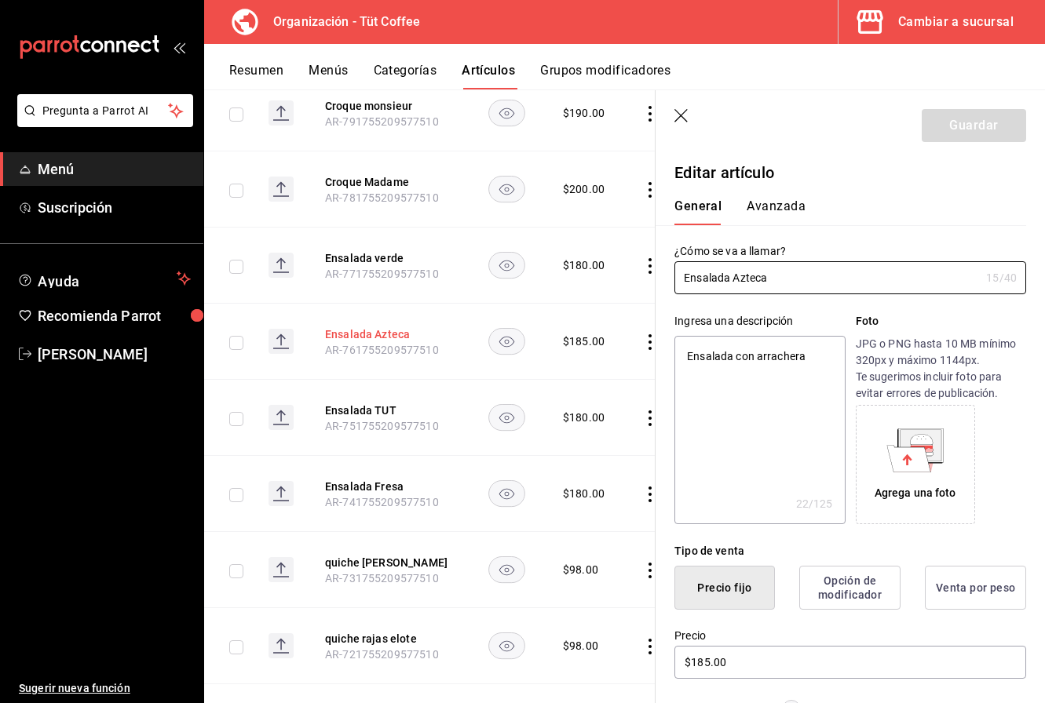
scroll to position [7481, 0]
click at [379, 477] on button "Ensalada Fresa" at bounding box center [388, 485] width 126 height 16
type textarea "x"
type input "$180.00"
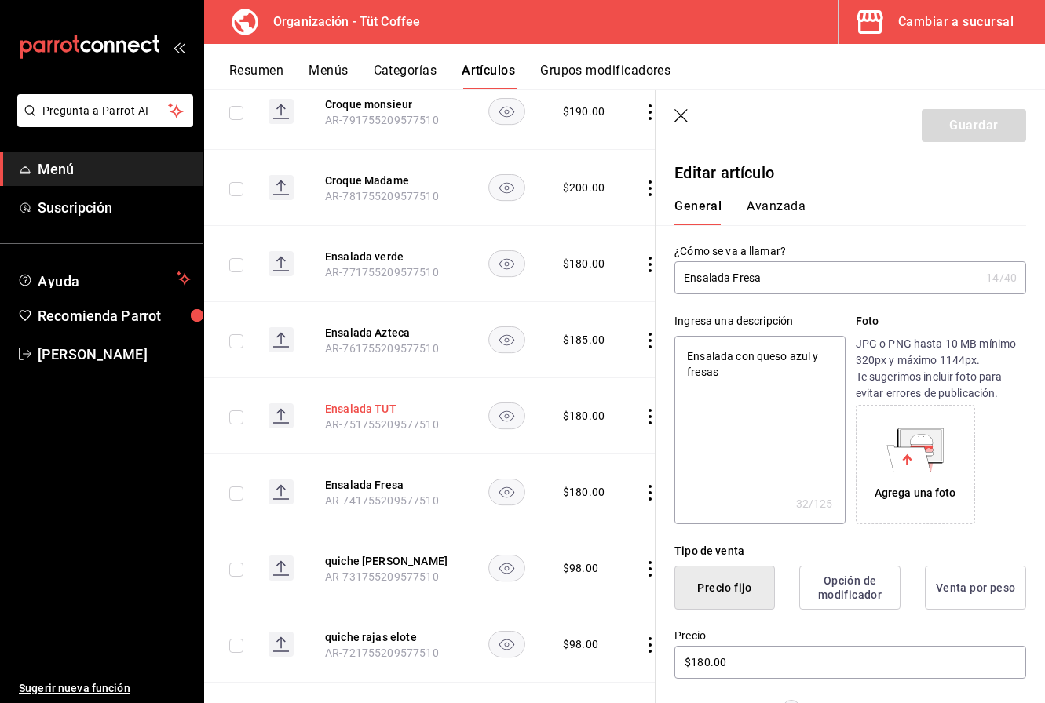
click at [363, 401] on button "Ensalada TUT" at bounding box center [388, 409] width 126 height 16
type input "Ensalada TUT"
type textarea "Ensalada con tenders de pollo y aderezo de la casa"
type textarea "x"
type input "AR-751755209577510"
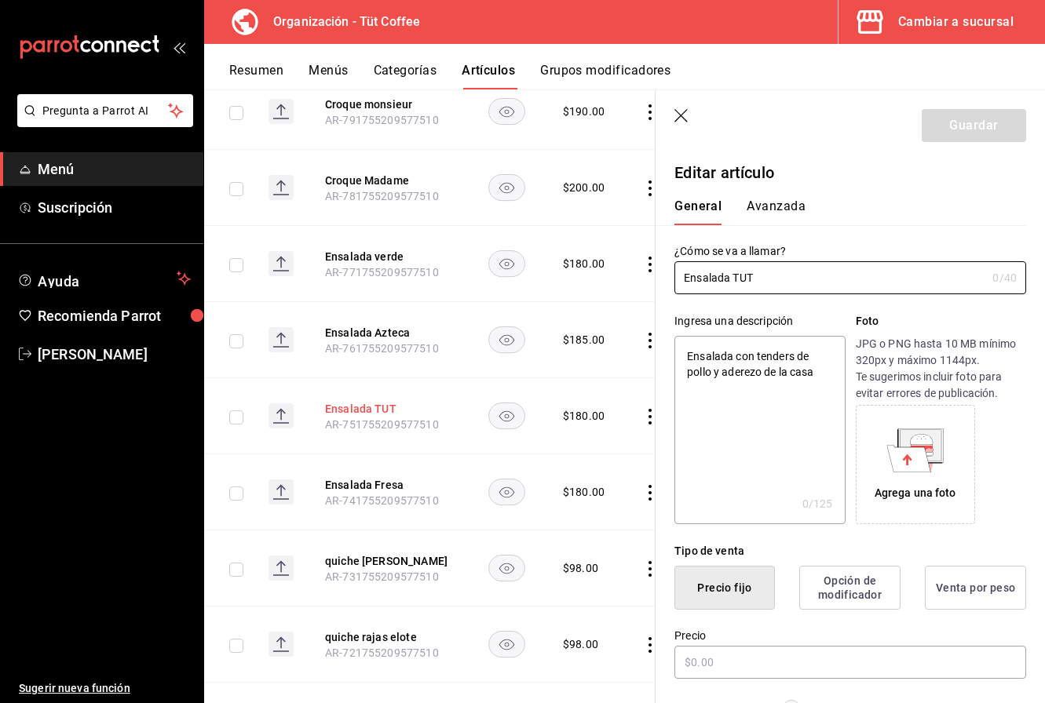
type textarea "x"
type input "$180.00"
click at [365, 553] on button "quiche lorraine" at bounding box center [388, 561] width 126 height 16
type textarea "x"
type input "$98.00"
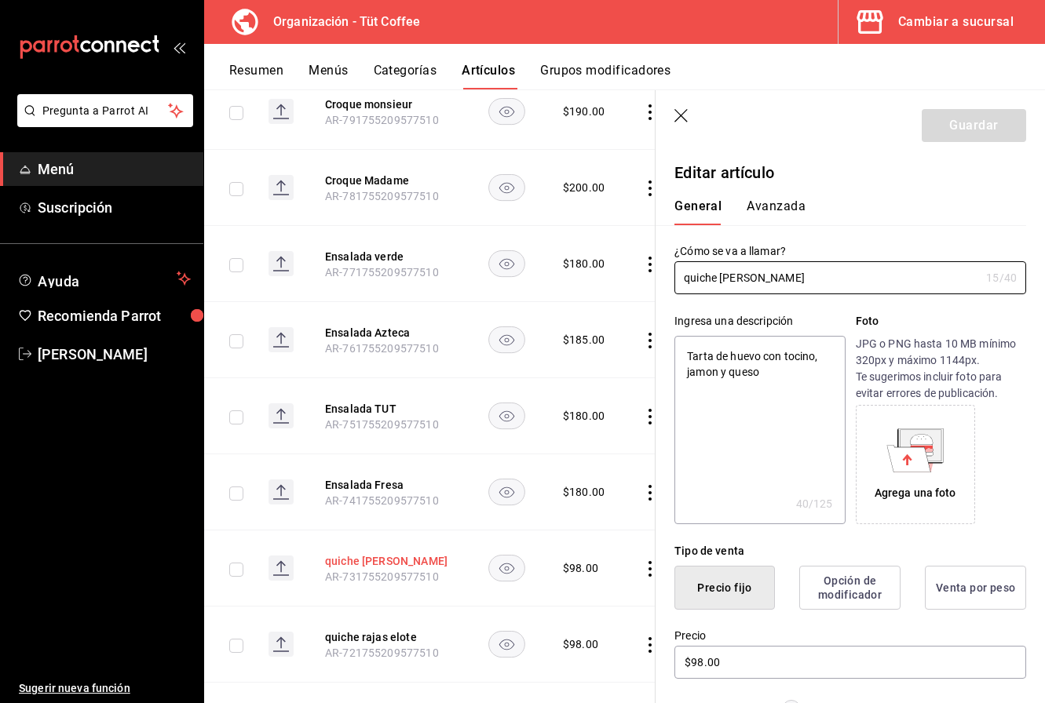
scroll to position [7572, 0]
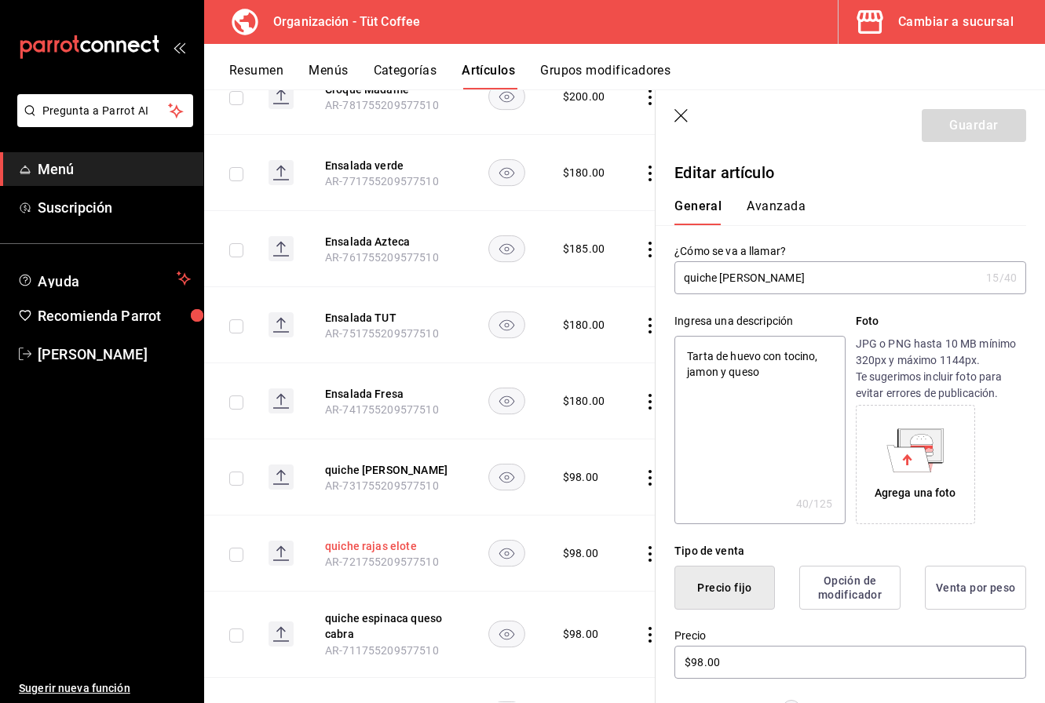
click at [370, 538] on button "quiche rajas elote" at bounding box center [388, 546] width 126 height 16
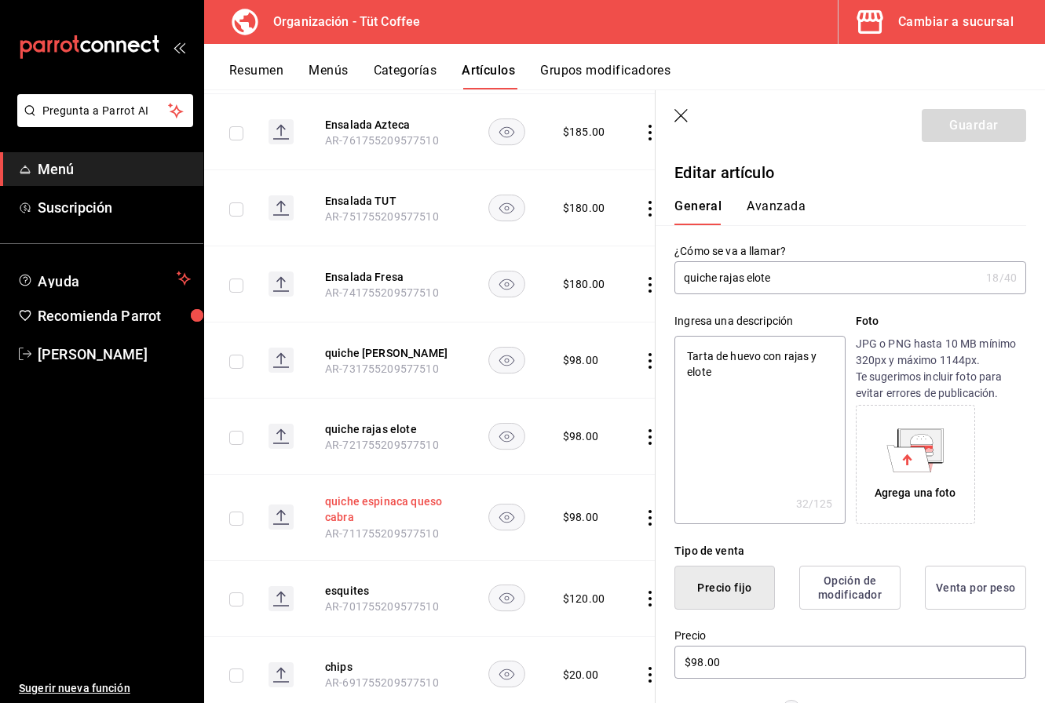
click at [367, 494] on button "quiche espinaca queso cabra" at bounding box center [388, 509] width 126 height 31
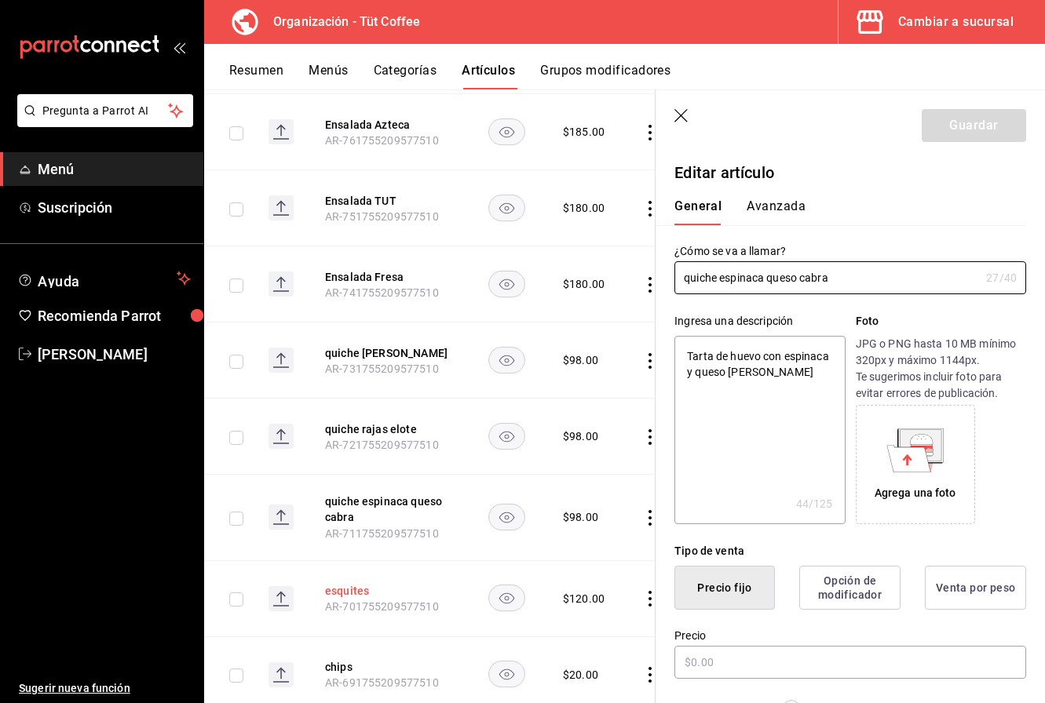
type textarea "x"
type input "$98.00"
click at [348, 583] on button "esquites" at bounding box center [388, 591] width 126 height 16
type textarea "x"
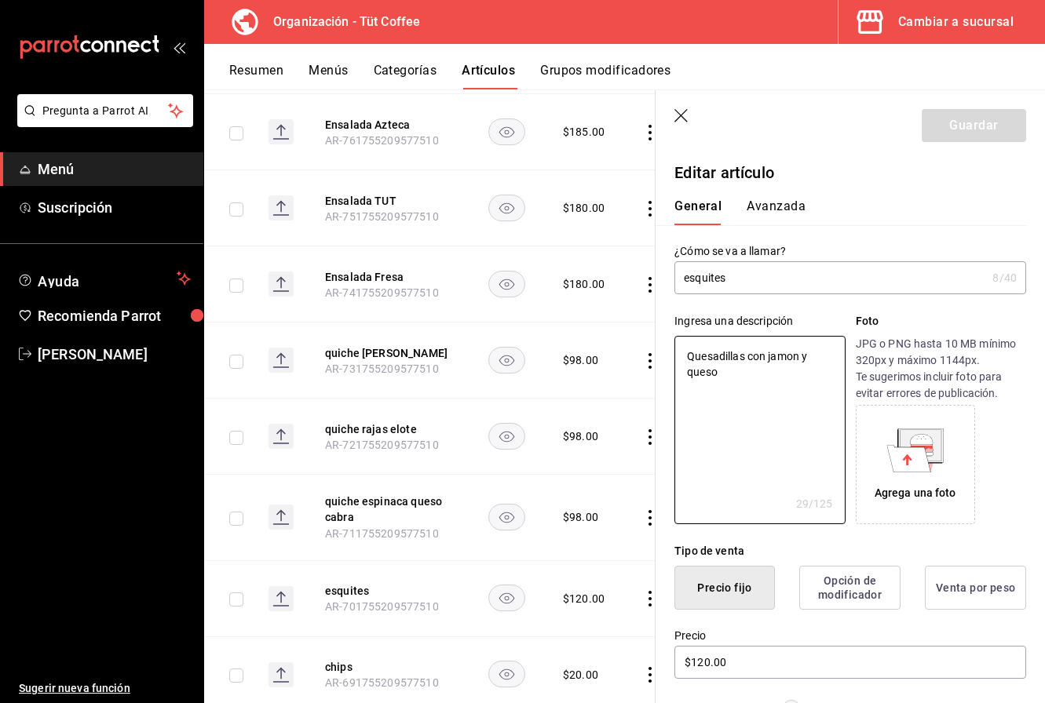
drag, startPoint x: 731, startPoint y: 377, endPoint x: 673, endPoint y: 343, distance: 66.5
click at [673, 343] on div "Ingresa una descripción Quesadillas con jamon y queso x 29 /125 ​ Foto JPG o PN…" at bounding box center [840, 409] width 370 height 230
click at [688, 279] on input "esquites" at bounding box center [830, 277] width 312 height 31
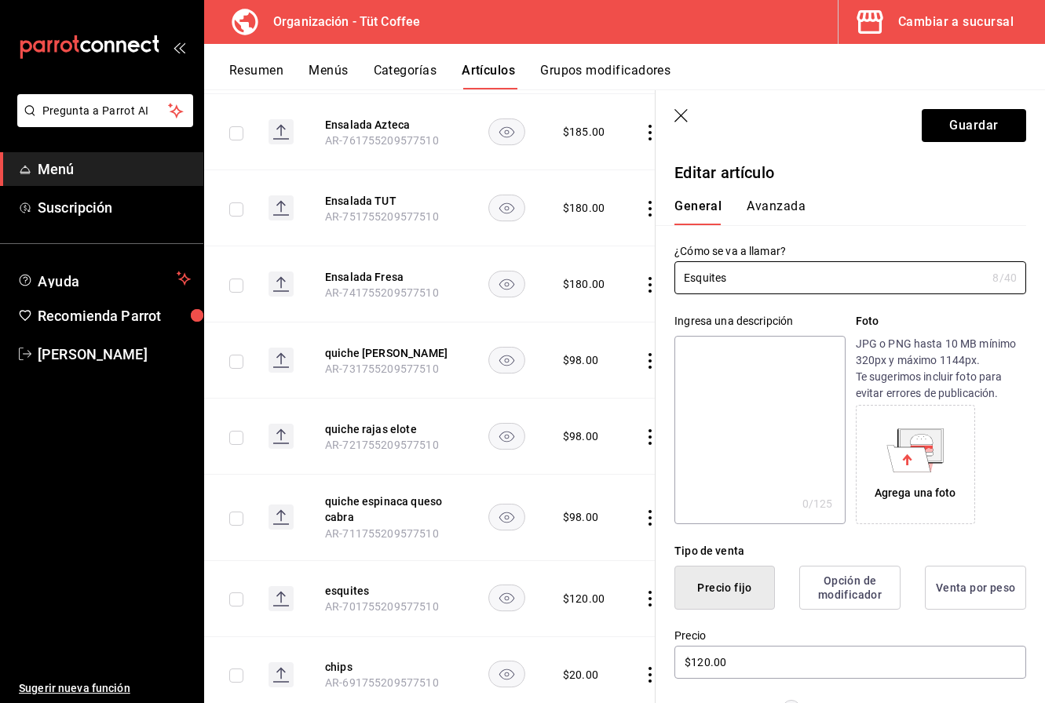
type input "Esquites"
click at [795, 378] on textarea at bounding box center [759, 430] width 170 height 188
type textarea "ES"
type textarea "x"
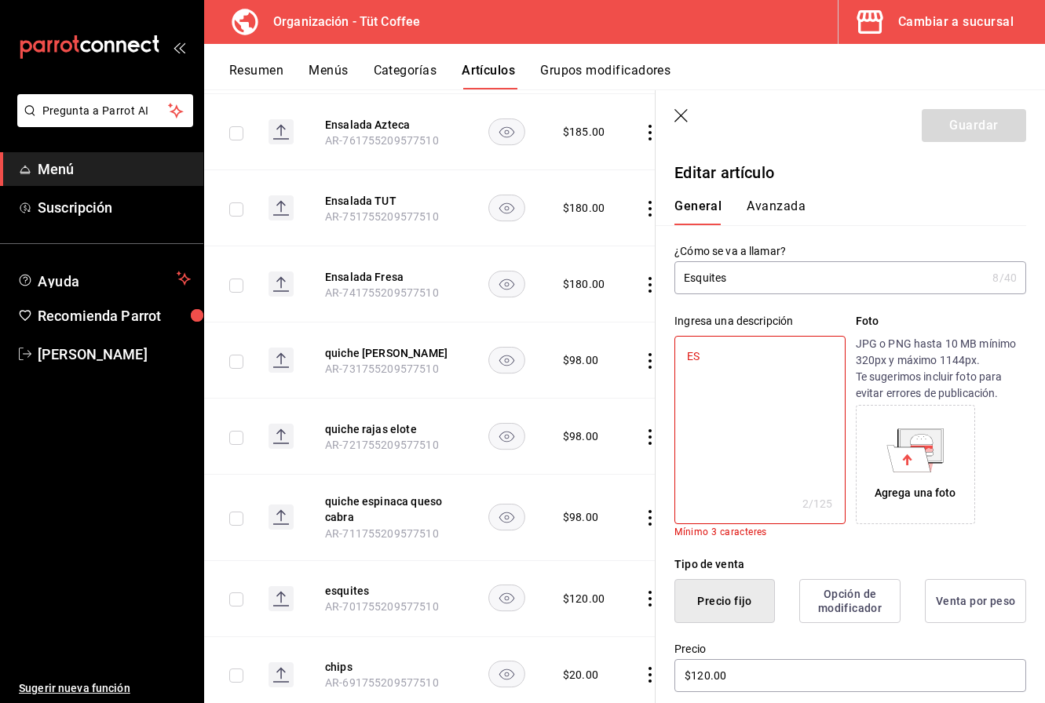
type textarea "ESq"
type textarea "x"
type textarea "ESqu"
type textarea "x"
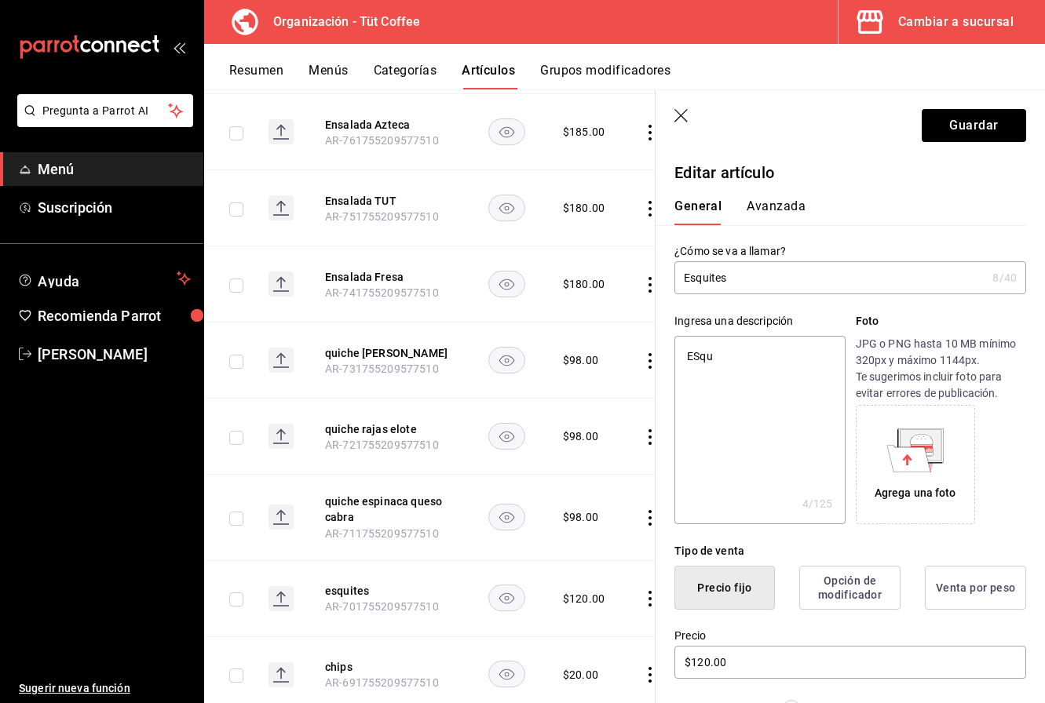
type textarea "ESqui"
type textarea "x"
type textarea "ESquit"
type textarea "x"
type textarea "ESquite"
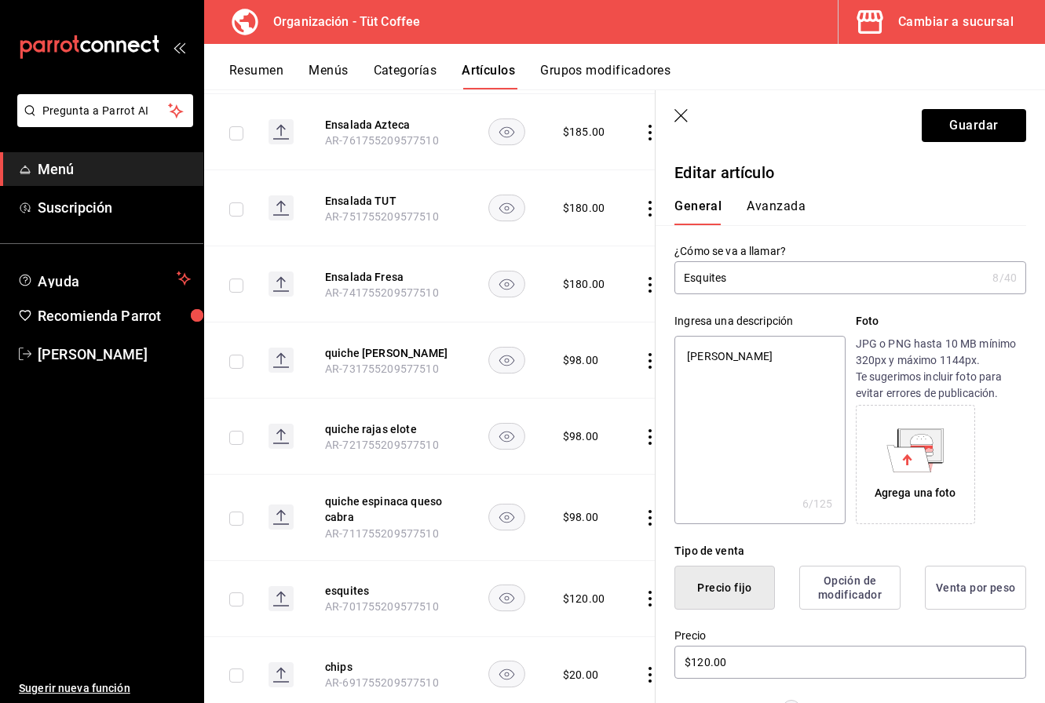
type textarea "x"
type textarea "ESquit"
type textarea "x"
type textarea "ESqui"
type textarea "x"
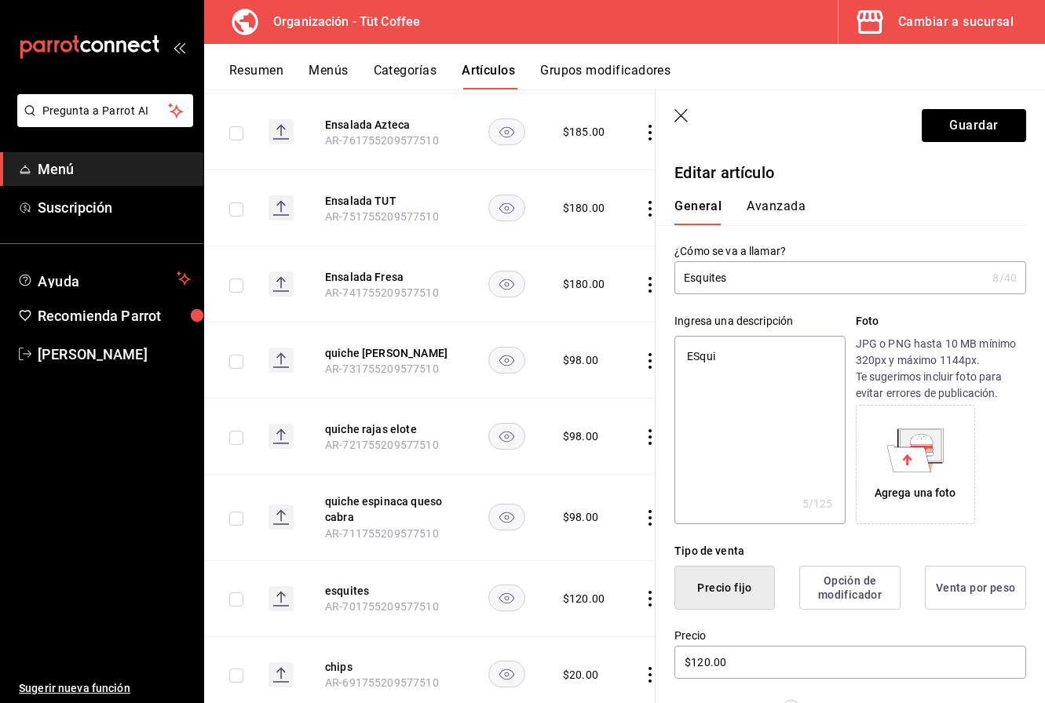
type textarea "ESqu"
type textarea "x"
type textarea "ESq"
type textarea "x"
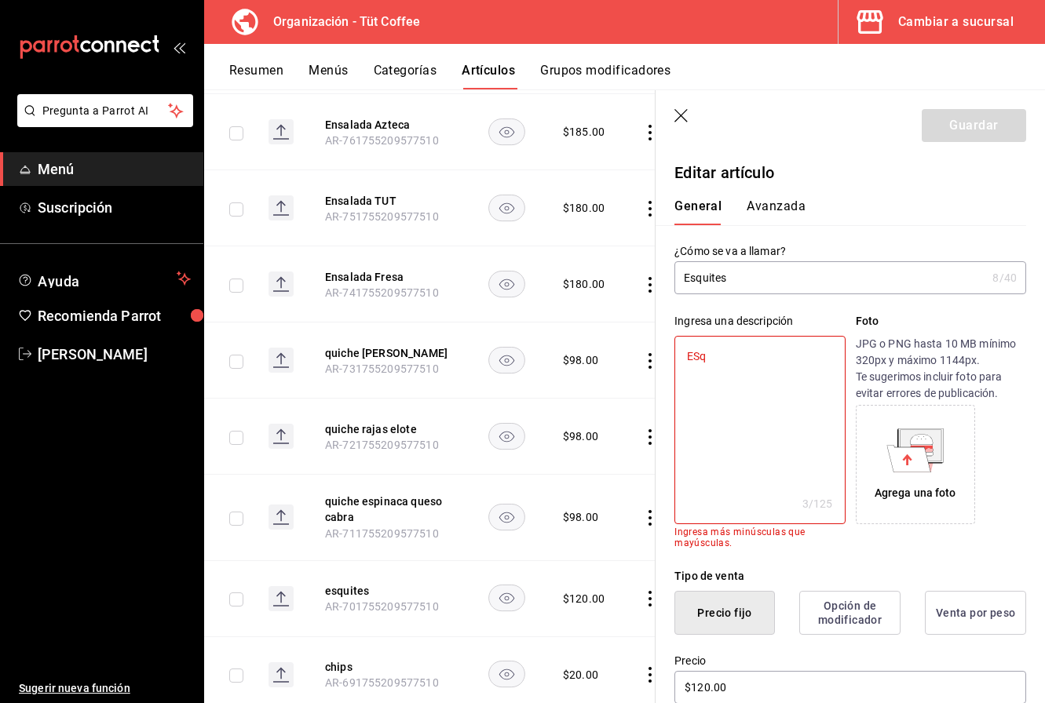
type textarea "ES"
type textarea "x"
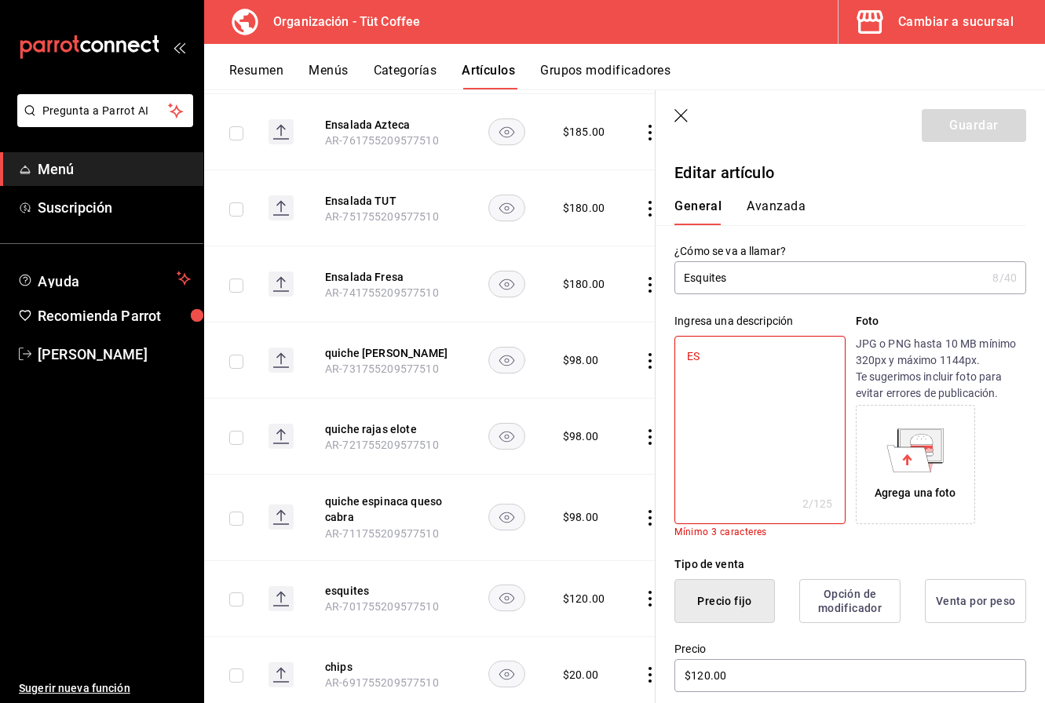
type textarea "E"
type textarea "x"
type textarea "Es"
type textarea "x"
type textarea "Esq"
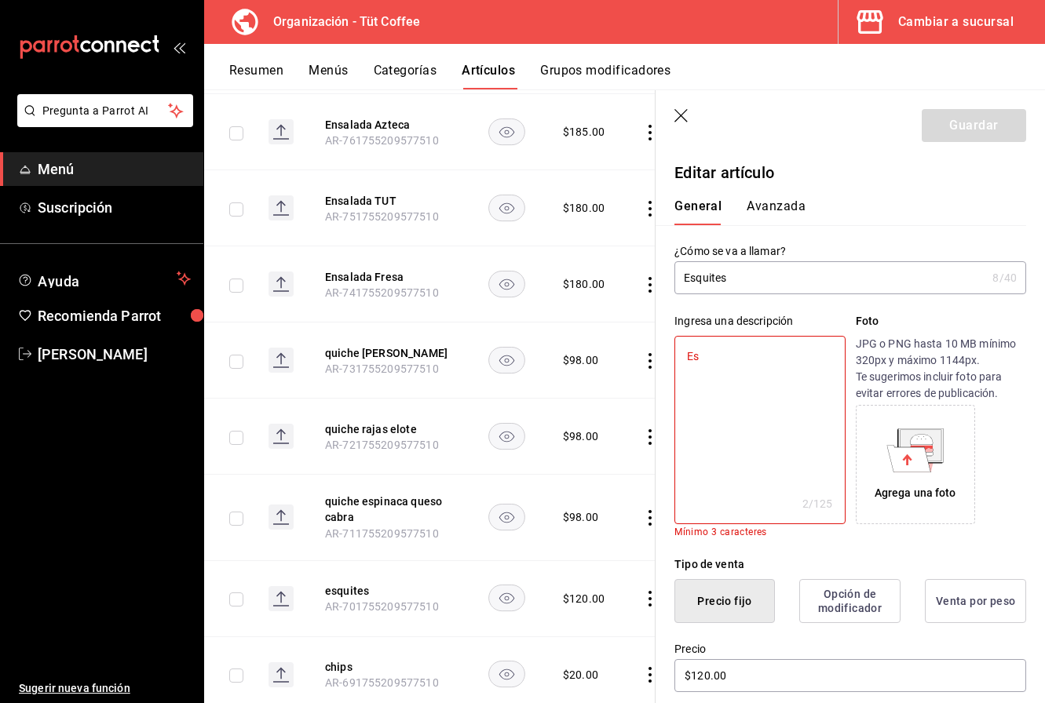
type textarea "x"
type textarea "Esqu"
type textarea "x"
type textarea "Esqui"
type textarea "x"
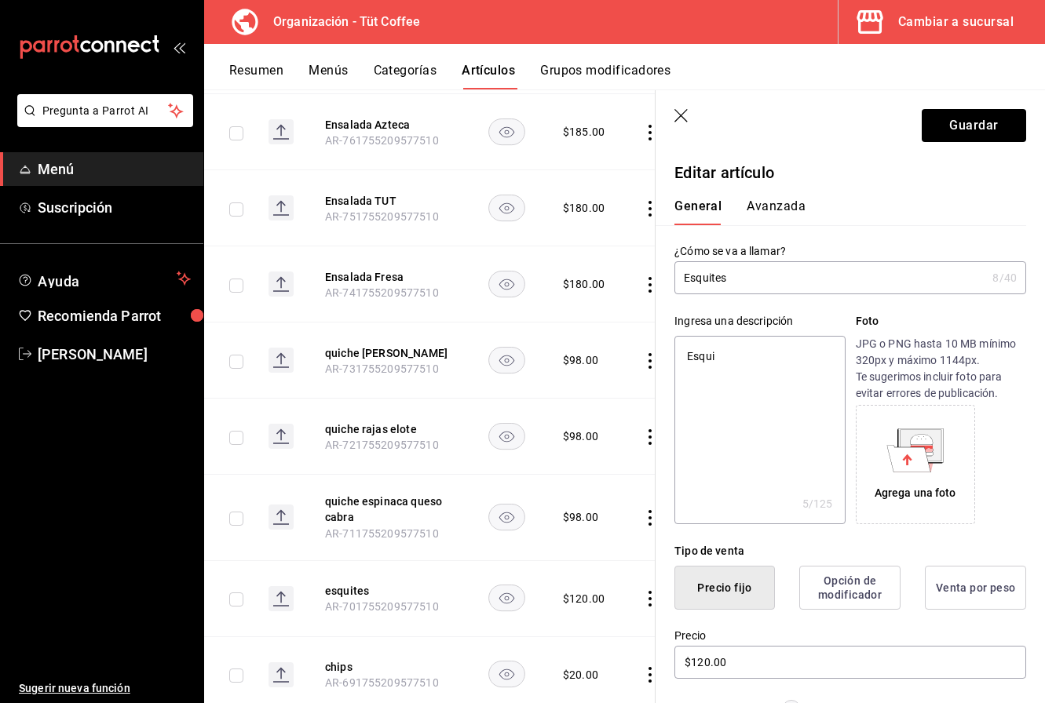
type textarea "Esquit"
type textarea "x"
type textarea "Esquite"
type textarea "x"
type textarea "Esquites"
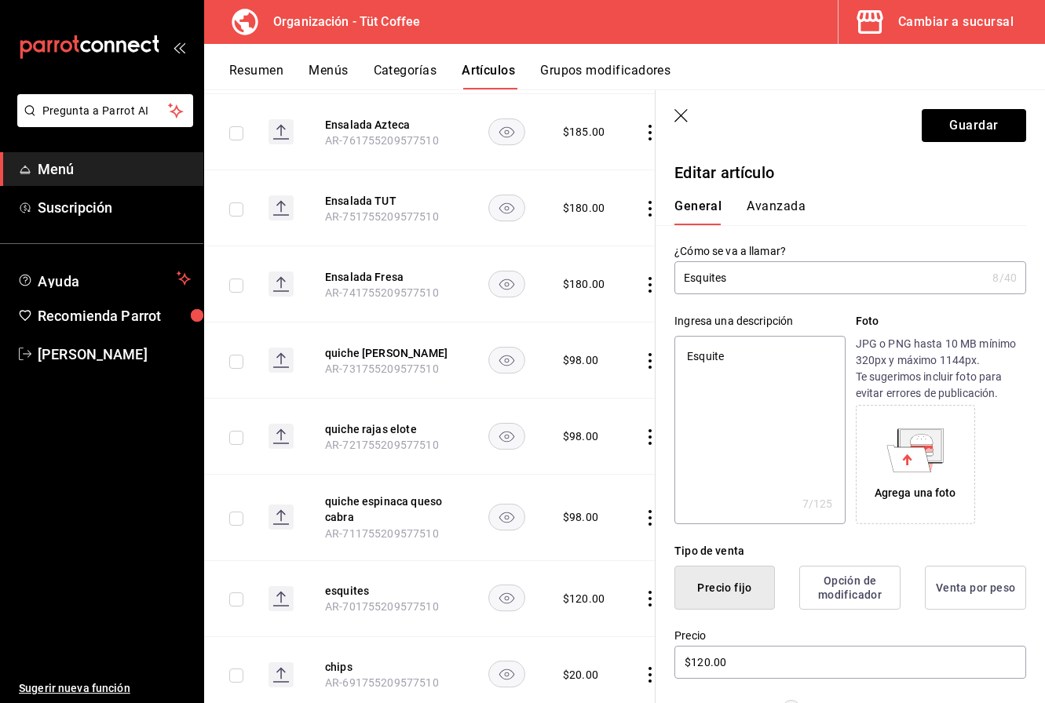
type textarea "x"
type textarea "Esquites"
type textarea "x"
type textarea "Esquites"
type textarea "x"
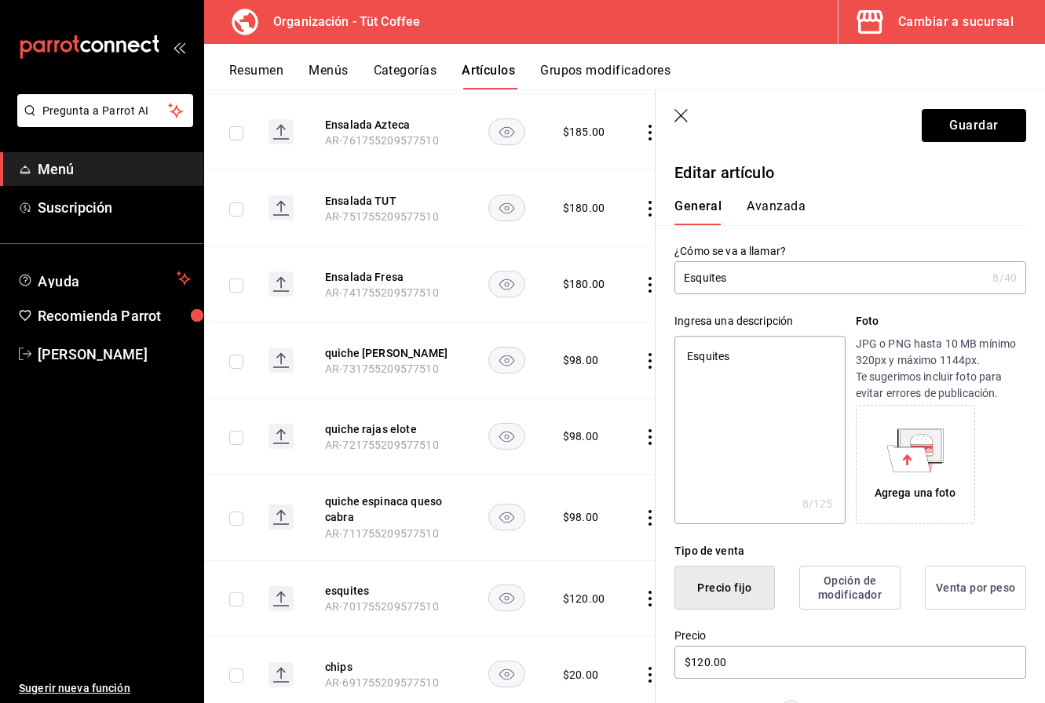
type textarea "Esquites"
type textarea "x"
type textarea "Esquites p"
type textarea "x"
type textarea "Esquites pr"
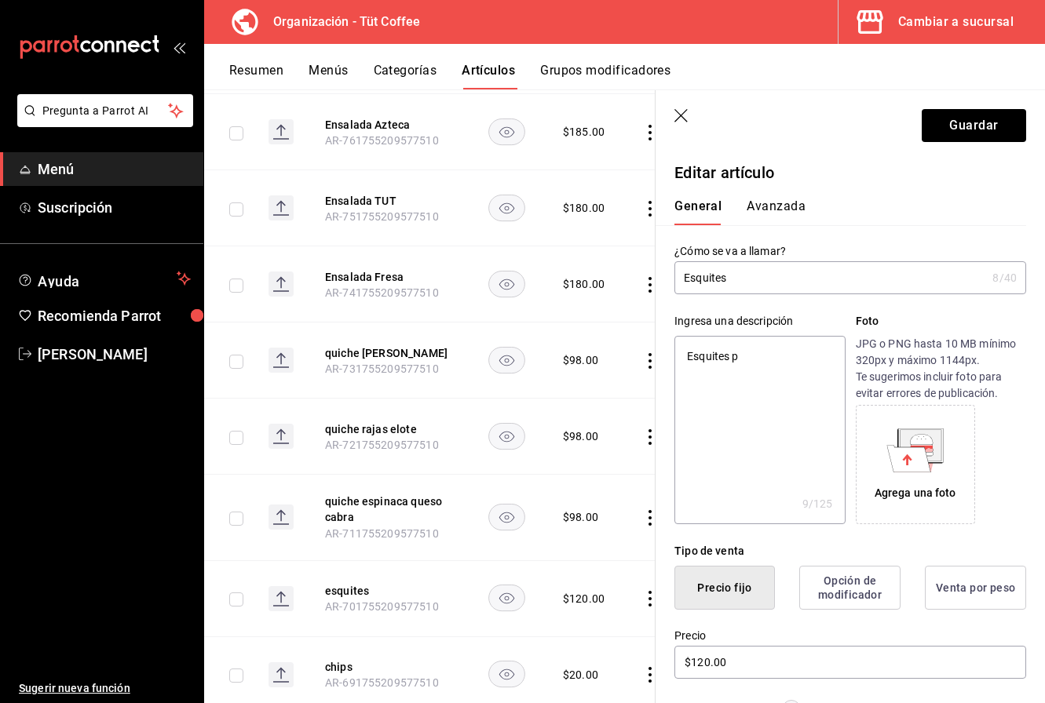
type textarea "x"
type textarea "Esquites pre"
type textarea "x"
type textarea "Esquites prep"
type textarea "x"
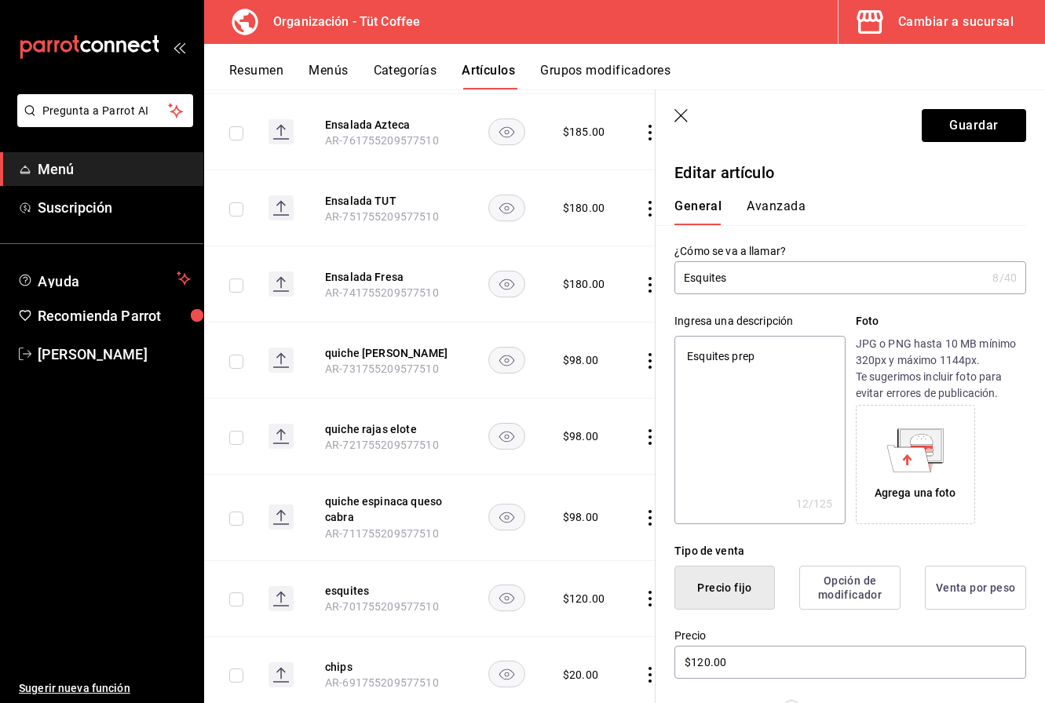
type textarea "Esquites prepa"
type textarea "x"
type textarea "Esquites prepar"
type textarea "x"
type textarea "Esquites prepara"
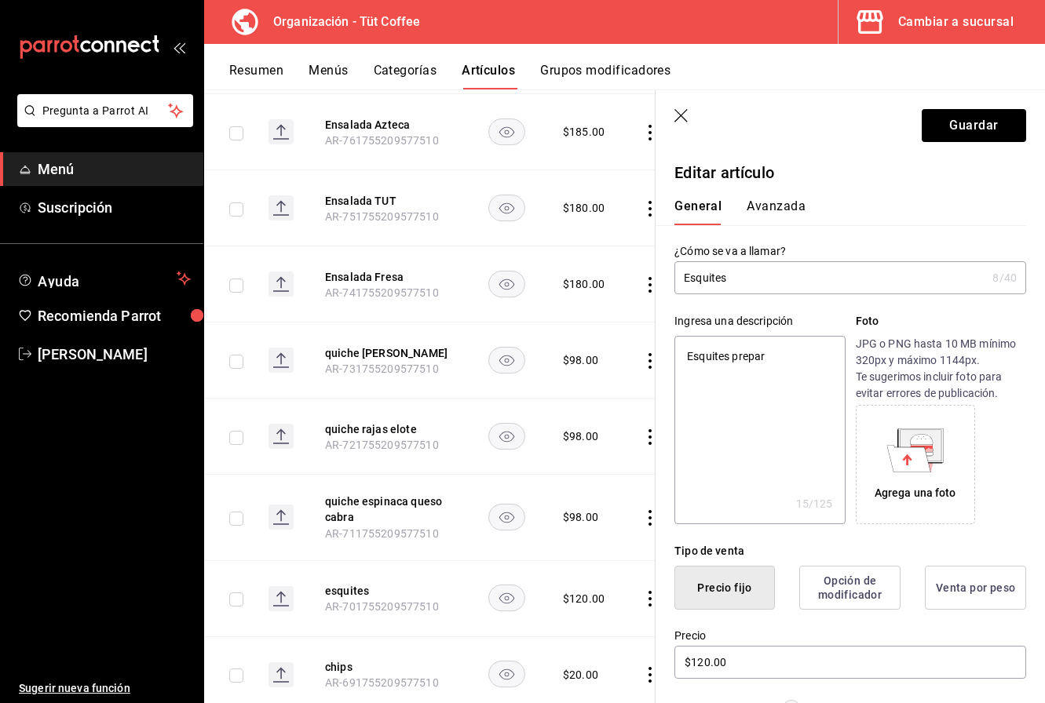
type textarea "x"
type textarea "Esquites preparad"
type textarea "x"
type textarea "Esquites preparado"
type textarea "x"
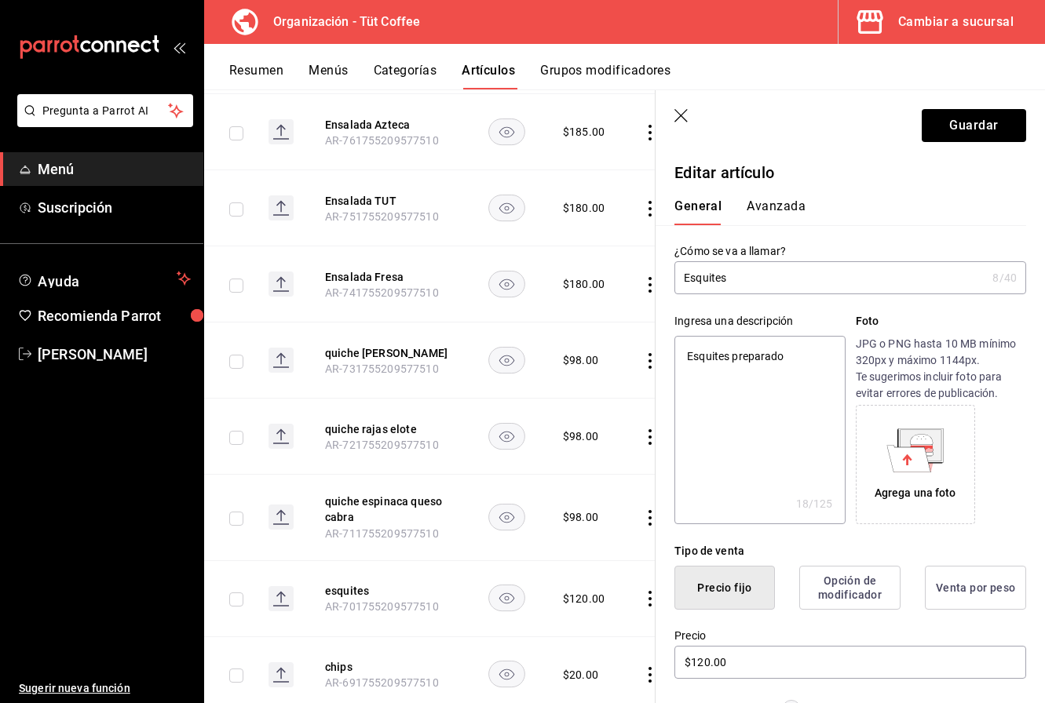
type textarea "Esquites preparados"
type textarea "x"
type textarea "Esquites preparados"
type textarea "x"
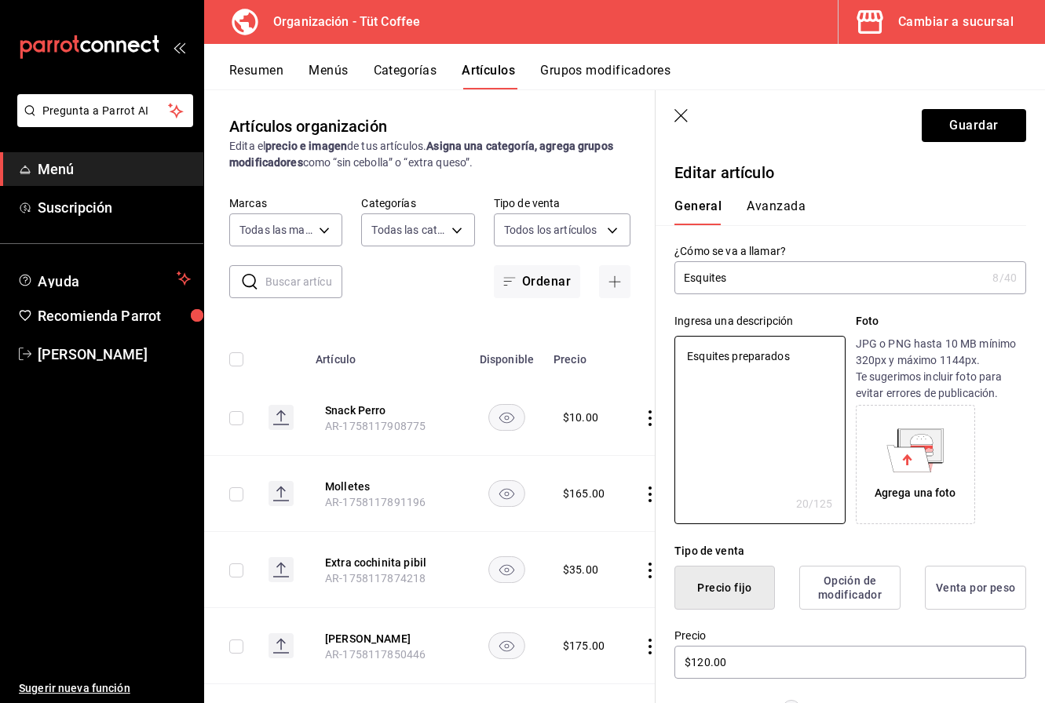
scroll to position [7689, 0]
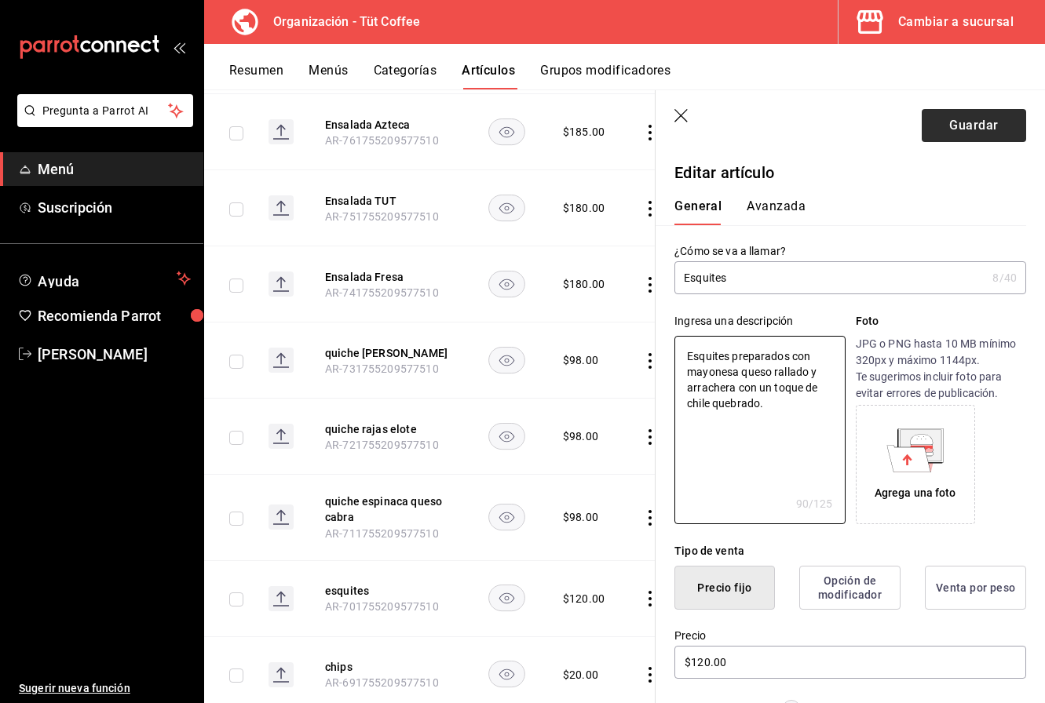
type textarea "Esquites preparados con mayonesa queso rallado y arrachera con un toque de chil…"
click at [971, 127] on button "Guardar" at bounding box center [973, 125] width 104 height 33
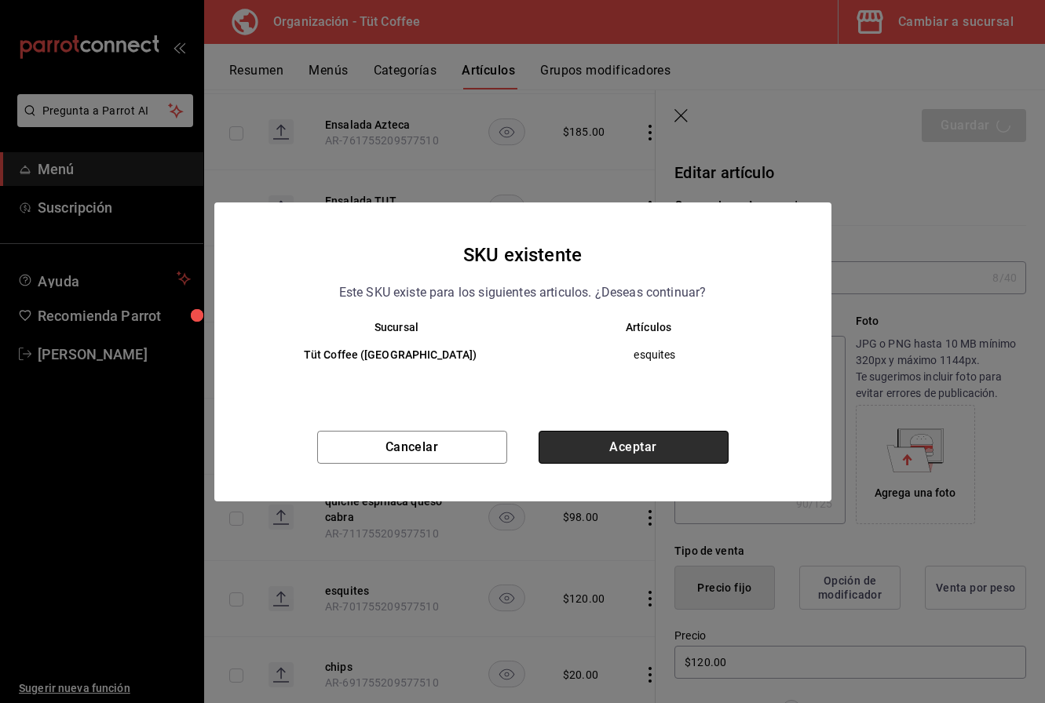
click at [614, 447] on button "Aceptar" at bounding box center [633, 447] width 190 height 33
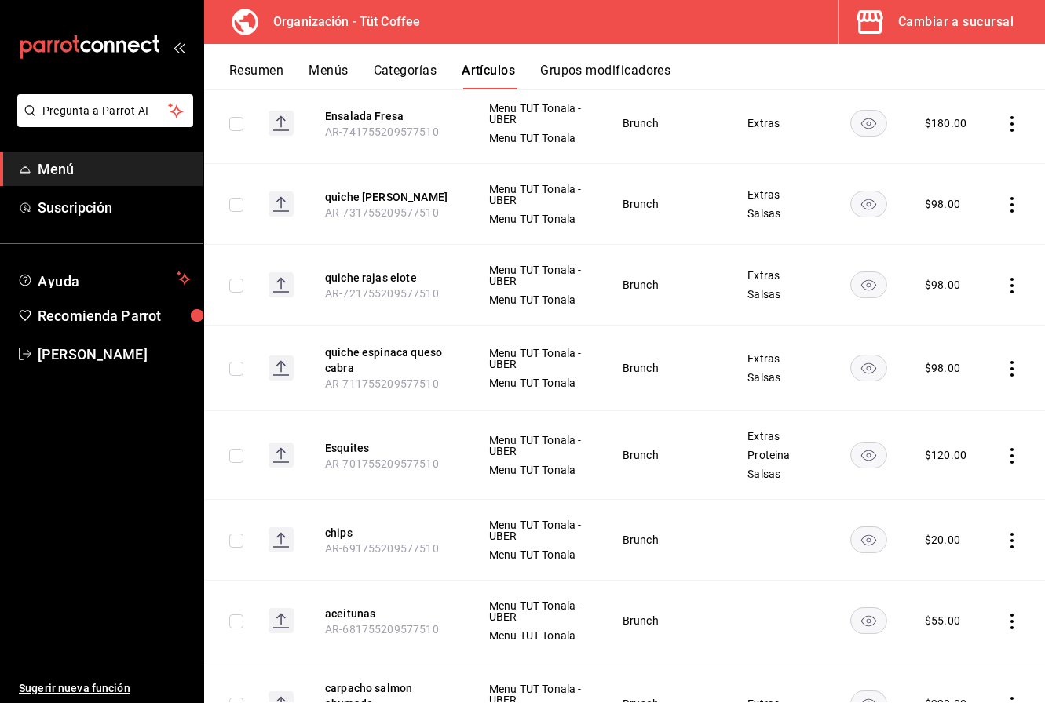
scroll to position [8305, 0]
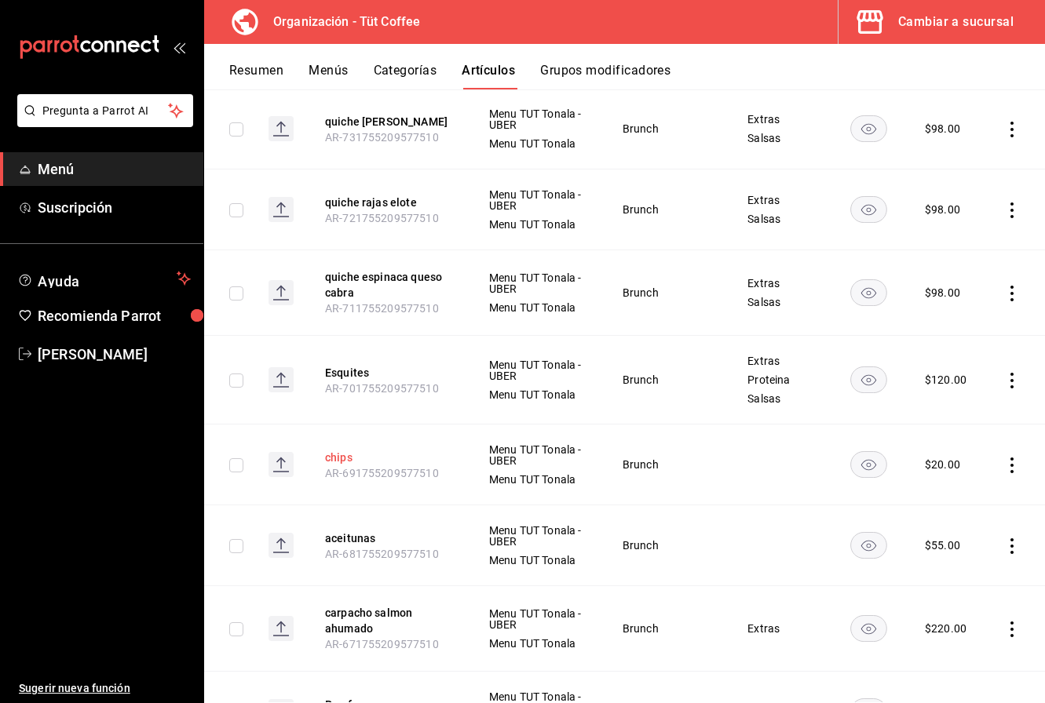
click at [337, 450] on button "chips" at bounding box center [388, 458] width 126 height 16
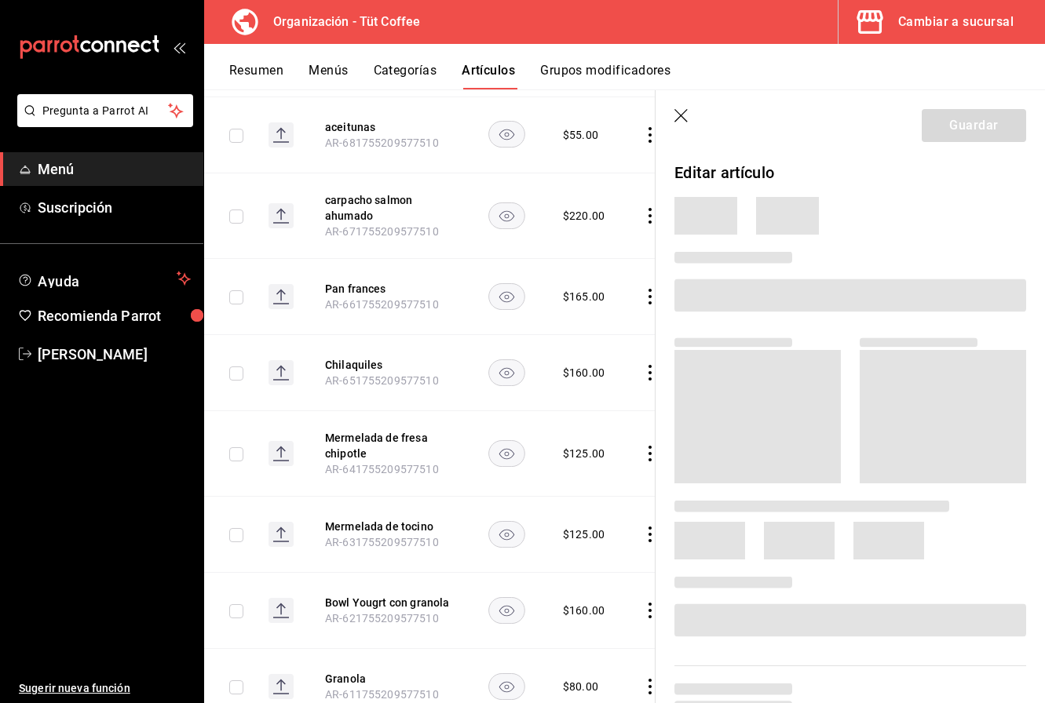
scroll to position [7824, 0]
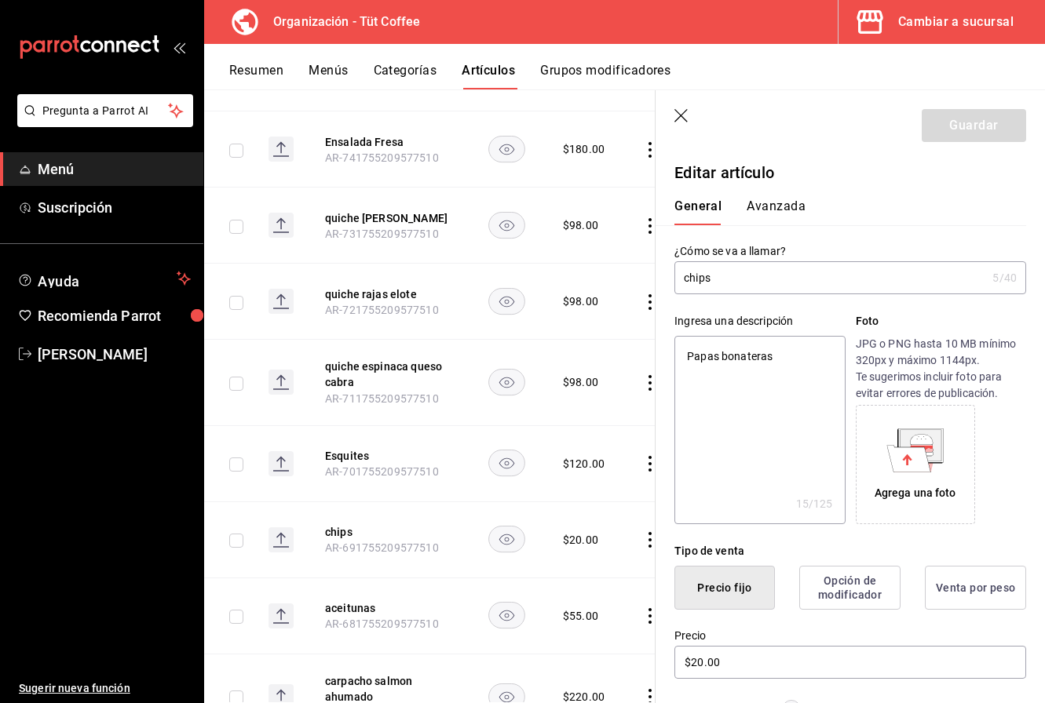
click at [686, 285] on input "chips" at bounding box center [830, 277] width 312 height 31
click at [688, 280] on input "chips" at bounding box center [830, 277] width 312 height 31
type input "hips"
type textarea "x"
type input "Chips"
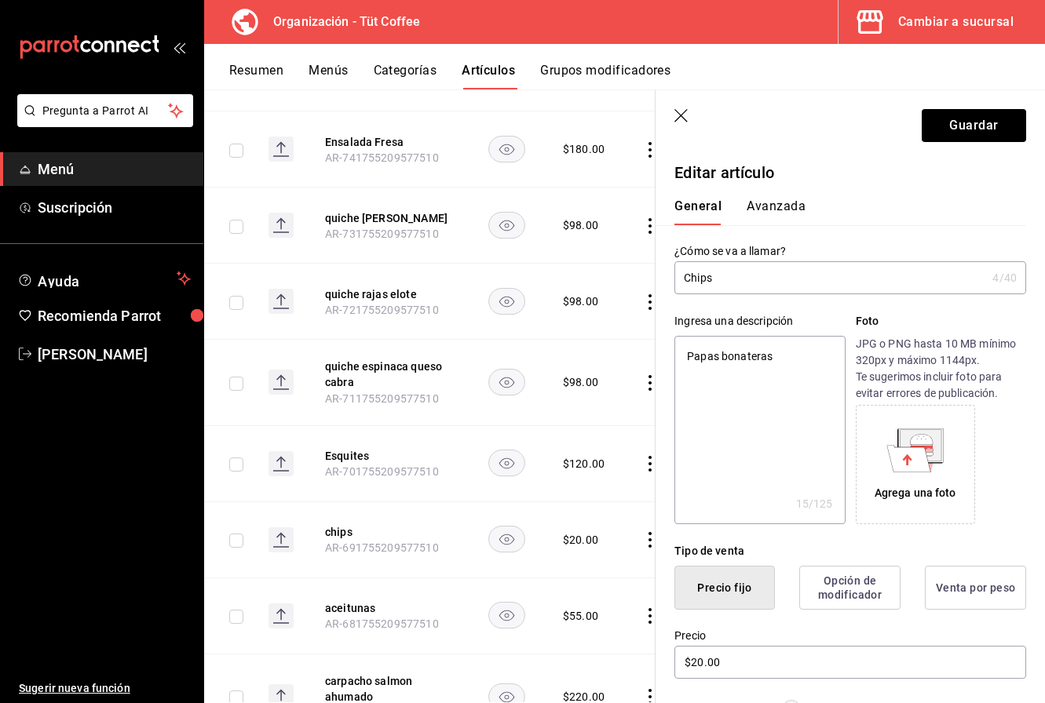
type textarea "x"
type input "Chips"
click at [957, 127] on button "Guardar" at bounding box center [973, 125] width 104 height 33
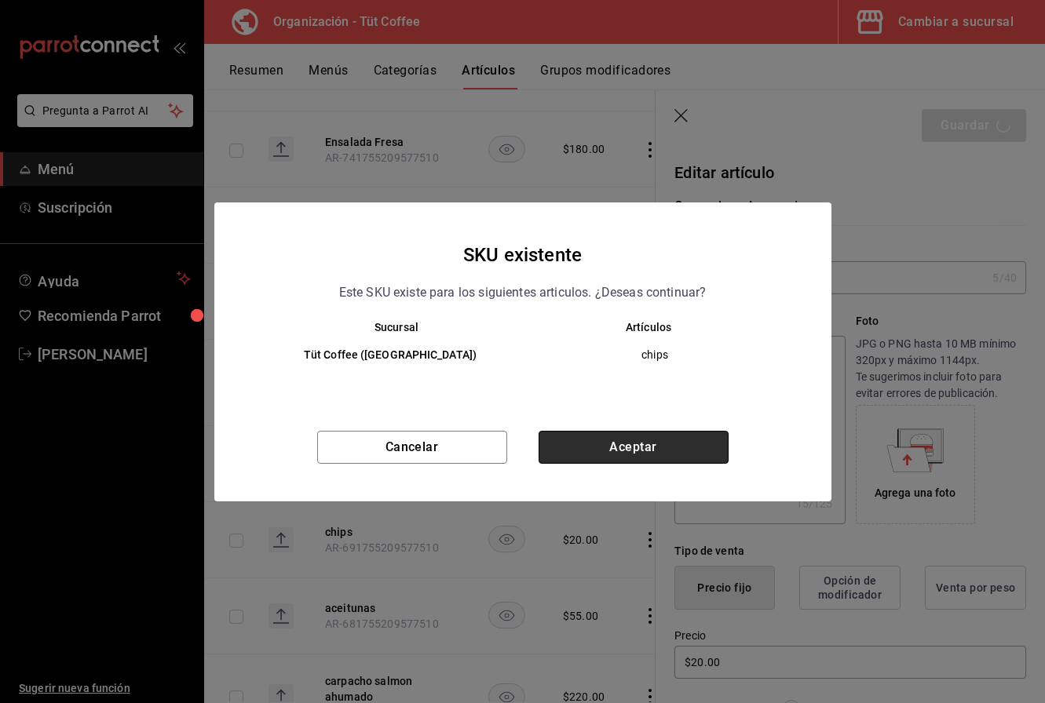
click at [610, 440] on button "Aceptar" at bounding box center [633, 447] width 190 height 33
type textarea "x"
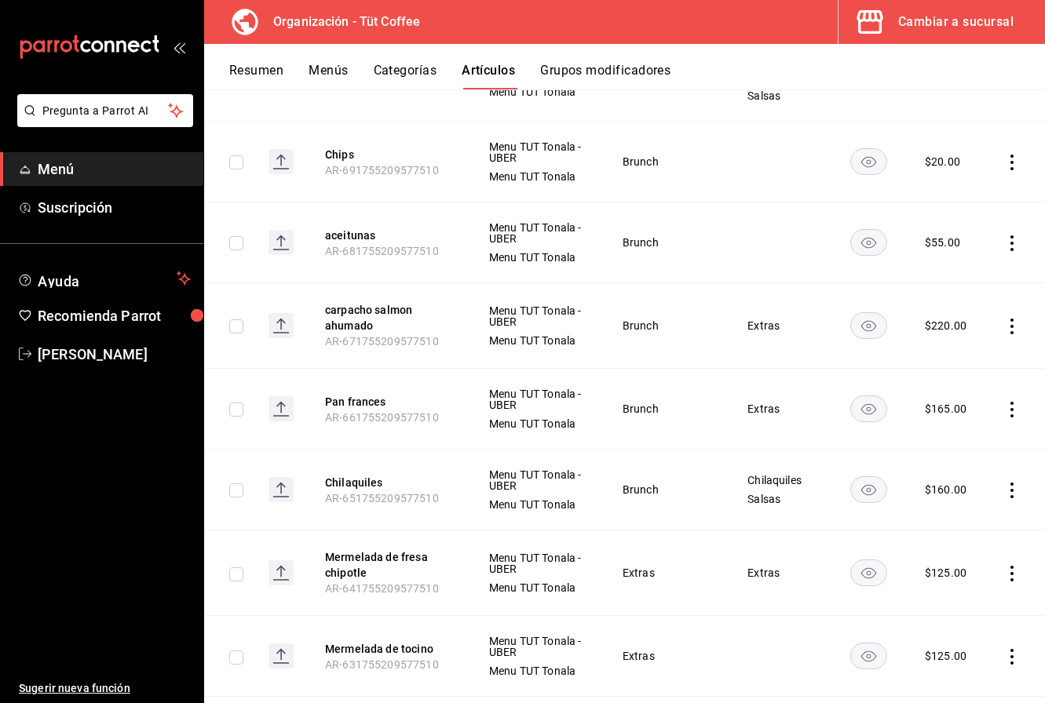
scroll to position [8603, 0]
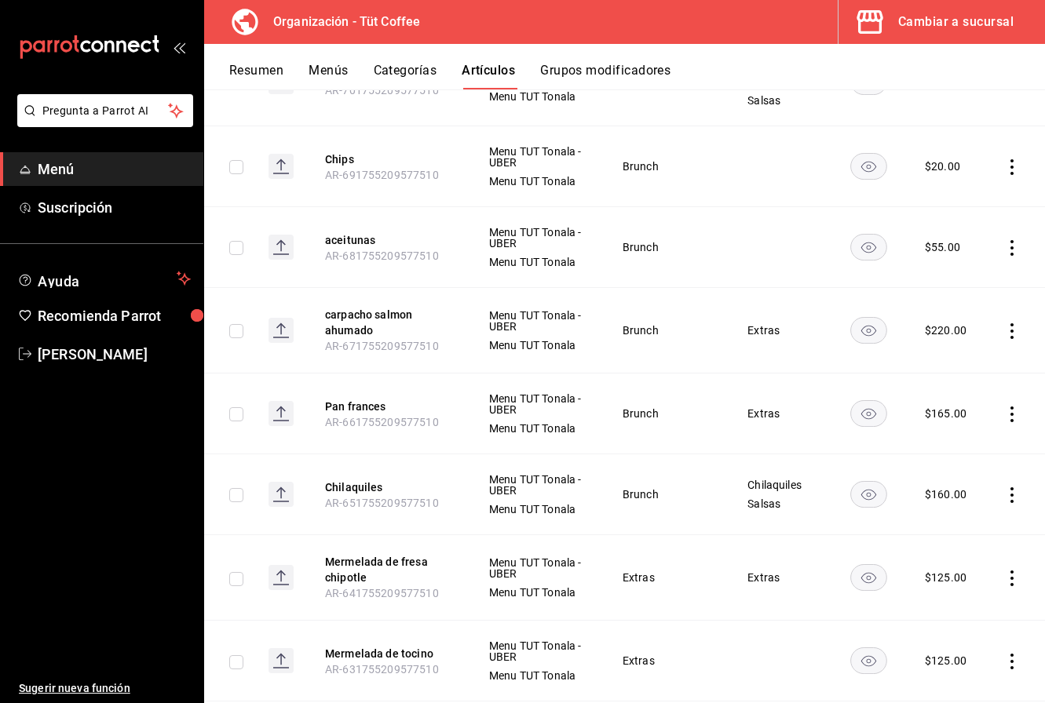
click at [354, 220] on th "aceitunas AR-681755209577510" at bounding box center [387, 247] width 163 height 81
drag, startPoint x: 352, startPoint y: 228, endPoint x: 653, endPoint y: 187, distance: 303.4
click at [352, 232] on button "aceitunas" at bounding box center [388, 240] width 126 height 16
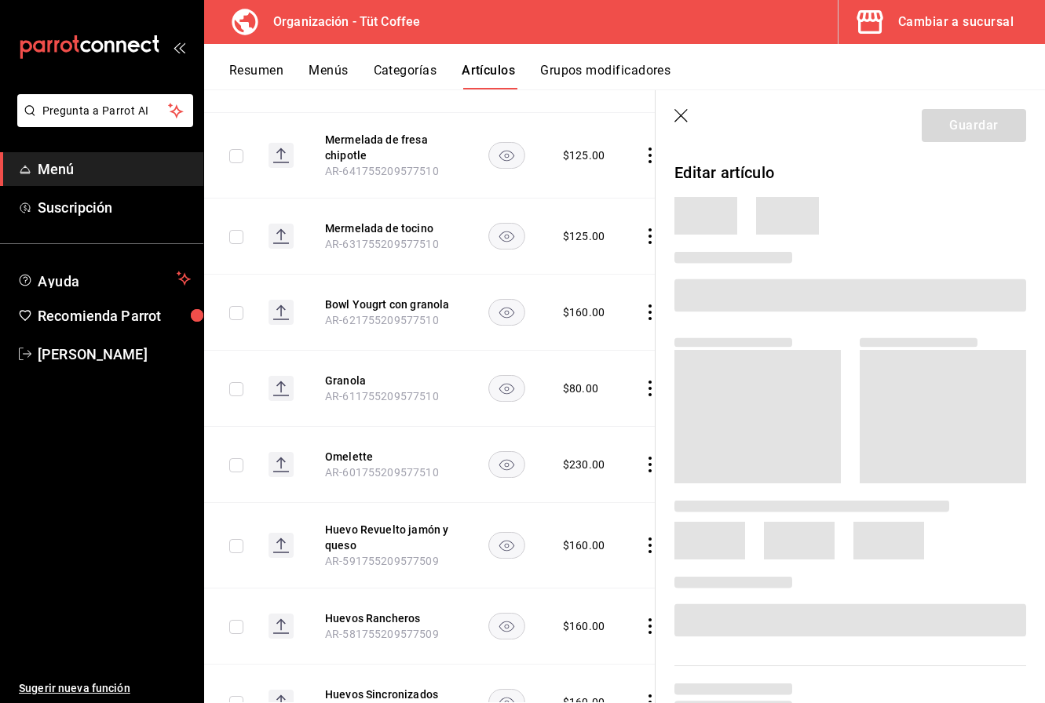
scroll to position [8115, 0]
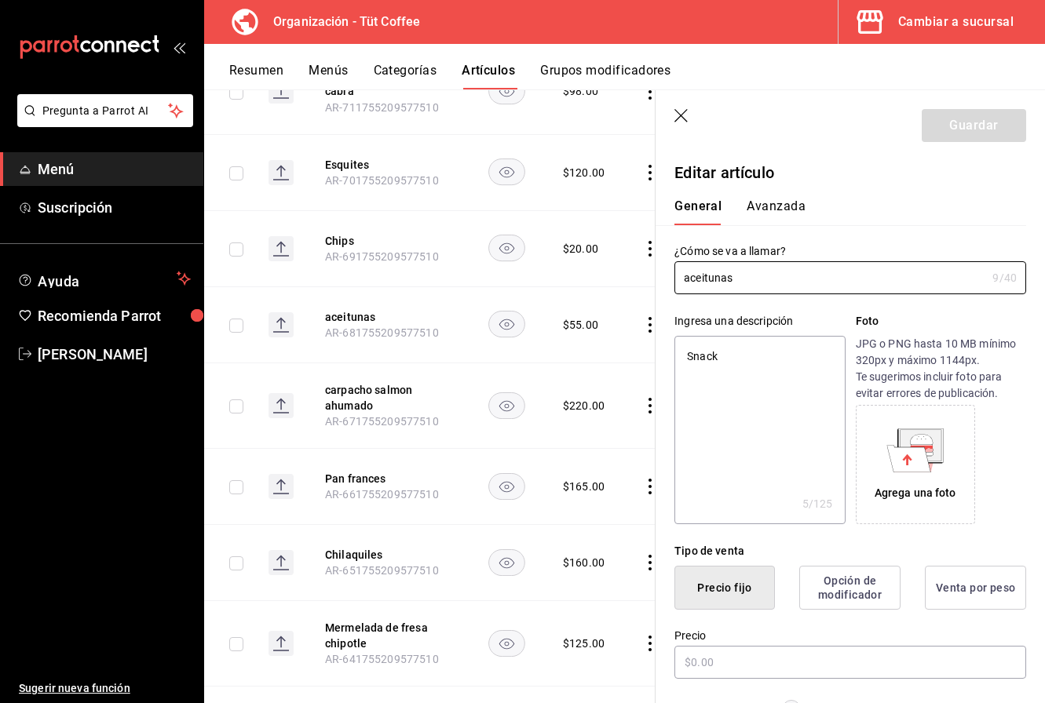
type textarea "x"
type input "$55.00"
click at [688, 282] on input "aceitunas" at bounding box center [830, 277] width 312 height 31
type input "ceitunas"
type textarea "x"
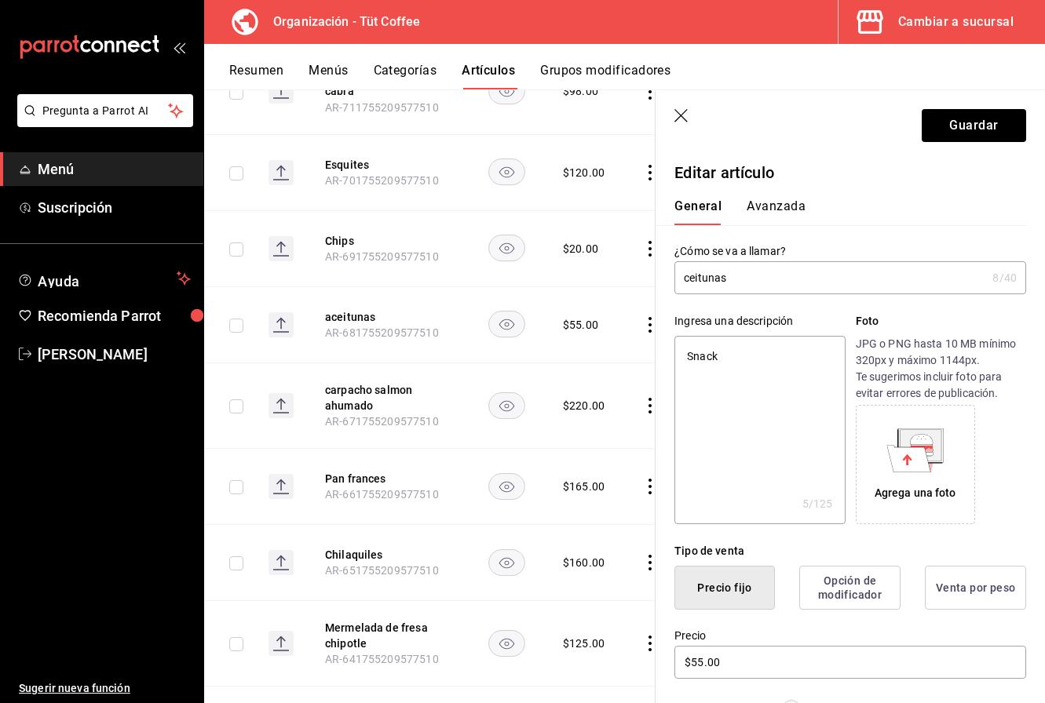
type input "Aceitunas"
type textarea "x"
type input "Aceitunas"
type textarea "x"
drag, startPoint x: 734, startPoint y: 344, endPoint x: 692, endPoint y: 350, distance: 42.8
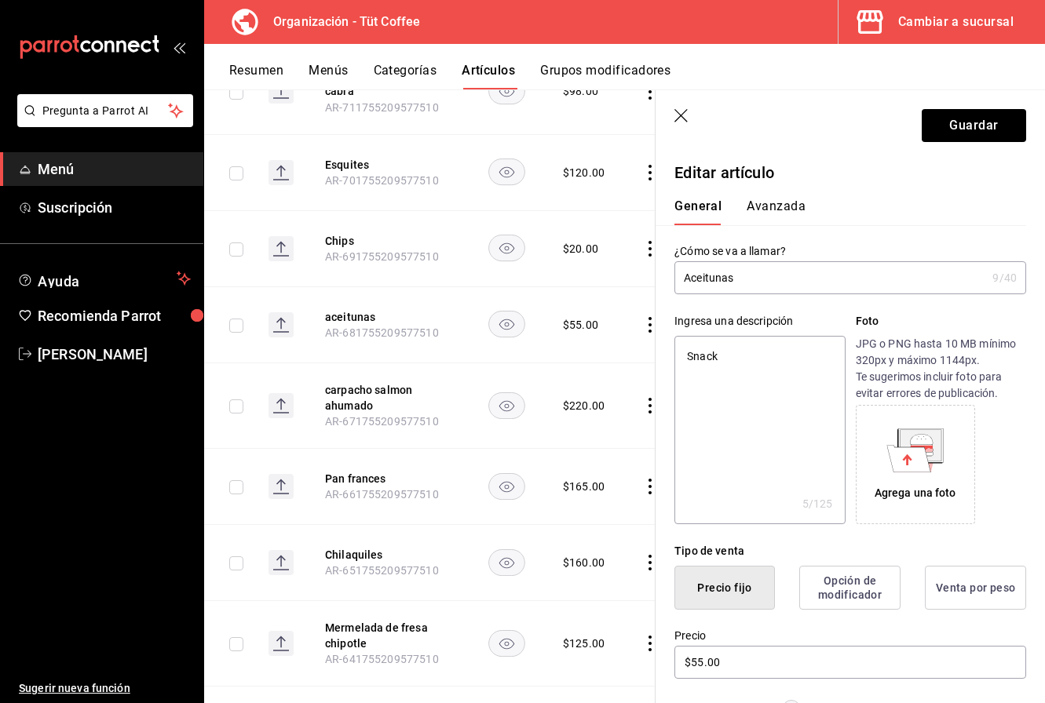
click at [692, 350] on textarea "Snack" at bounding box center [759, 430] width 170 height 188
drag, startPoint x: 720, startPoint y: 352, endPoint x: 656, endPoint y: 350, distance: 63.6
click at [656, 350] on div "Ingresa una descripción Snack x 5 /125 ​ Foto JPG o PNG hasta 10 MB mínimo 320p…" at bounding box center [840, 409] width 370 height 230
type textarea "A"
type textarea "x"
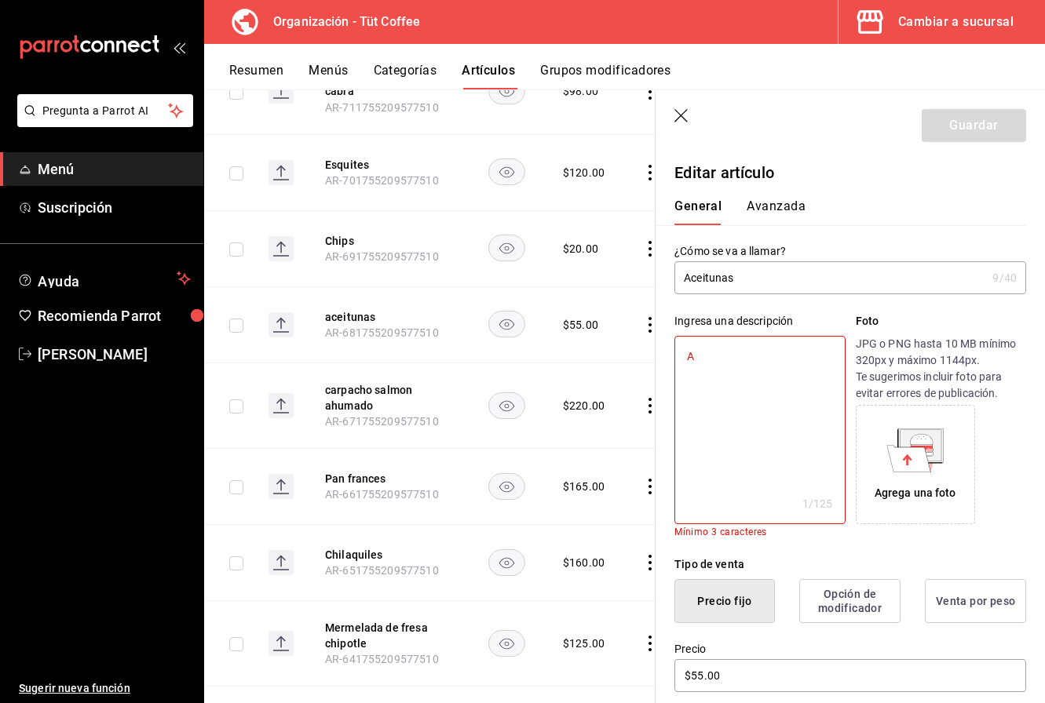
type textarea "Ac"
type textarea "x"
type textarea "Ace"
type textarea "x"
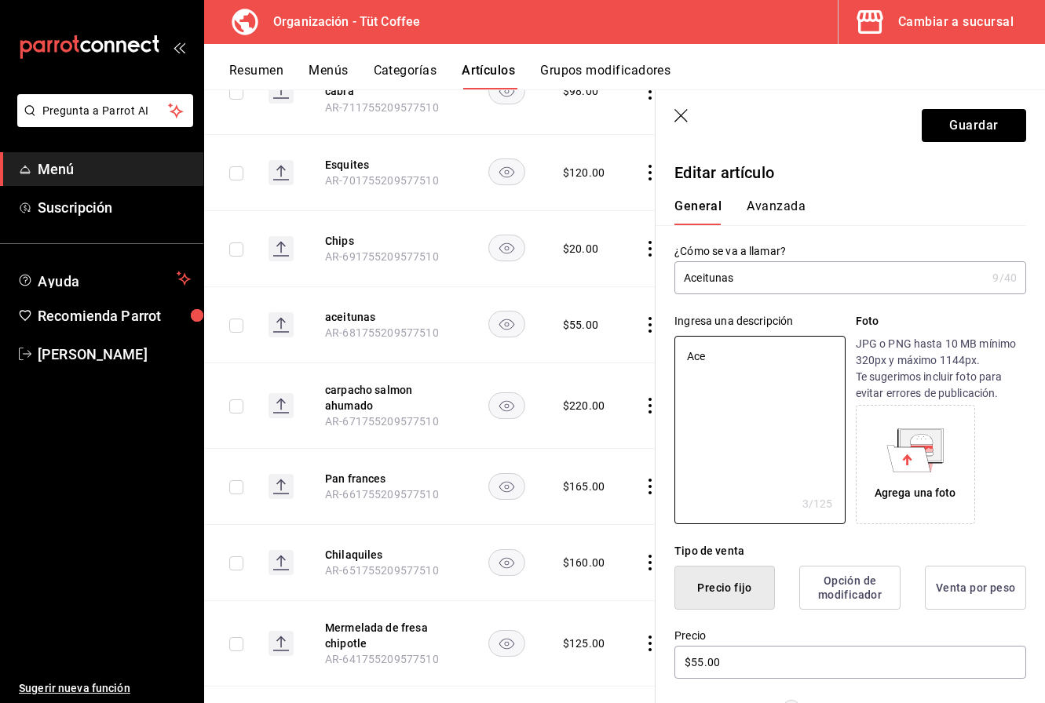
type textarea "Acei"
type textarea "x"
type textarea "Aceit"
type textarea "x"
type textarea "Aceitu"
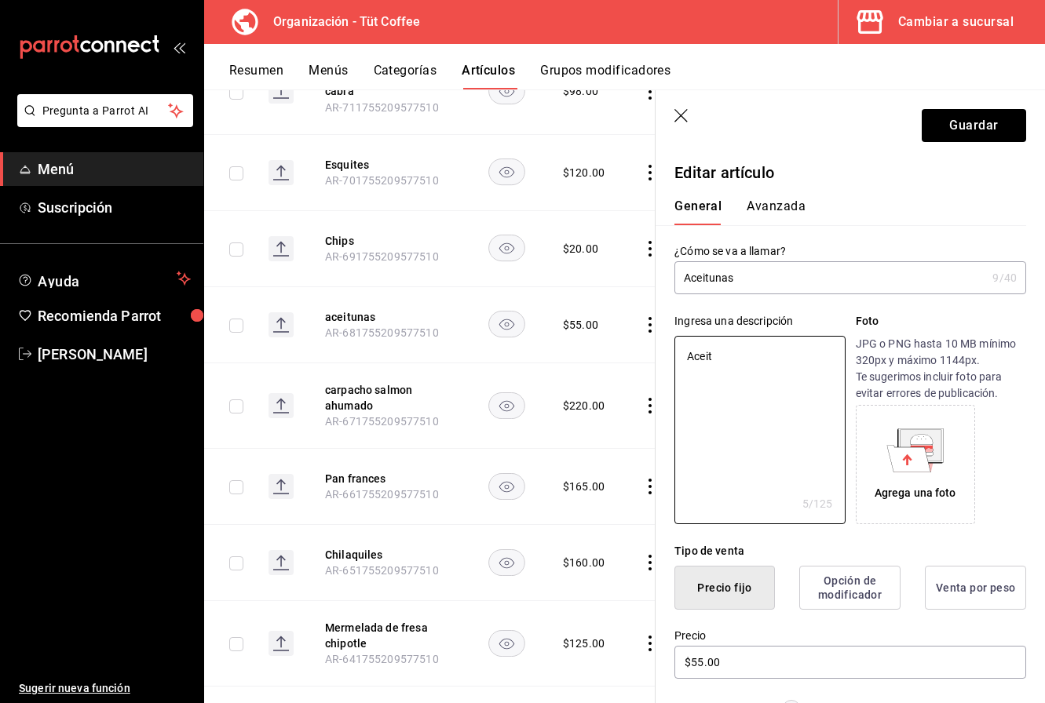
type textarea "x"
type textarea "Aceitun"
type textarea "x"
type textarea "Aceituna"
type textarea "x"
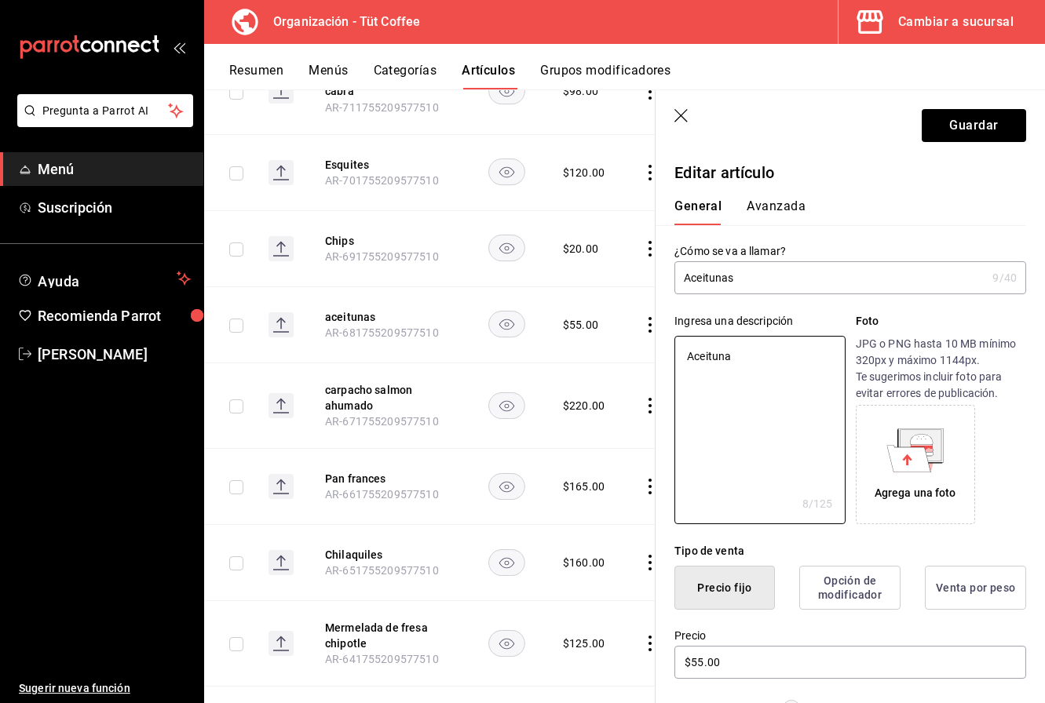
type textarea "Aceitunas"
type textarea "x"
type textarea "Aceitunas"
type textarea "x"
type textarea "Aceitunas P"
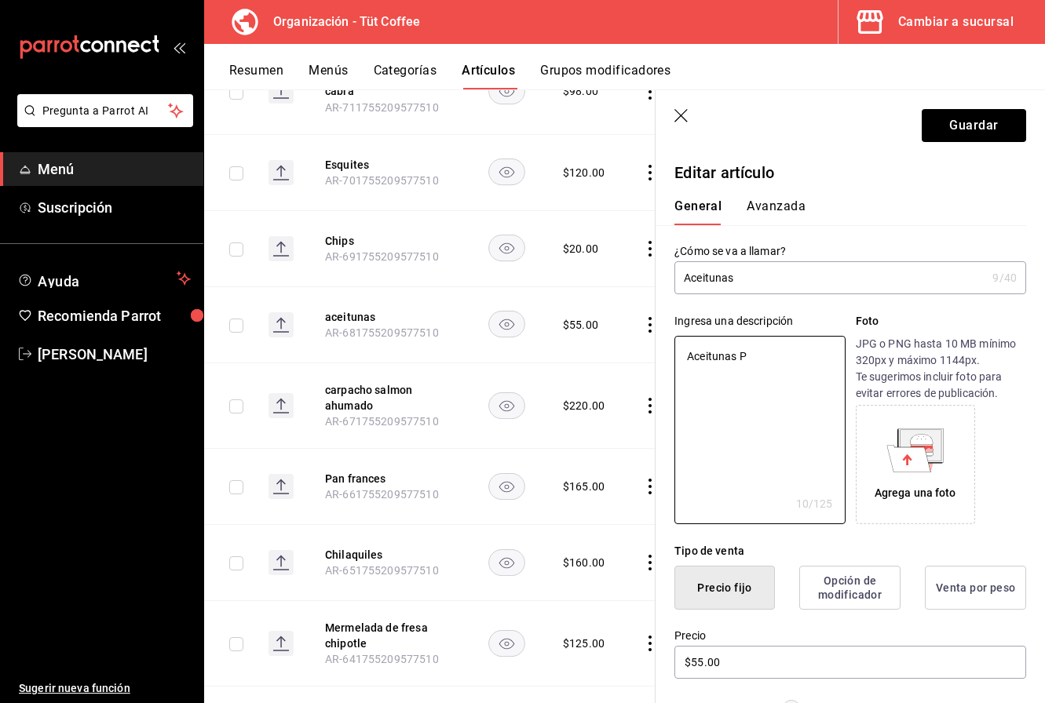
type textarea "x"
type textarea "Aceitunas Pr"
type textarea "x"
type textarea "Aceitunas Pre"
type textarea "x"
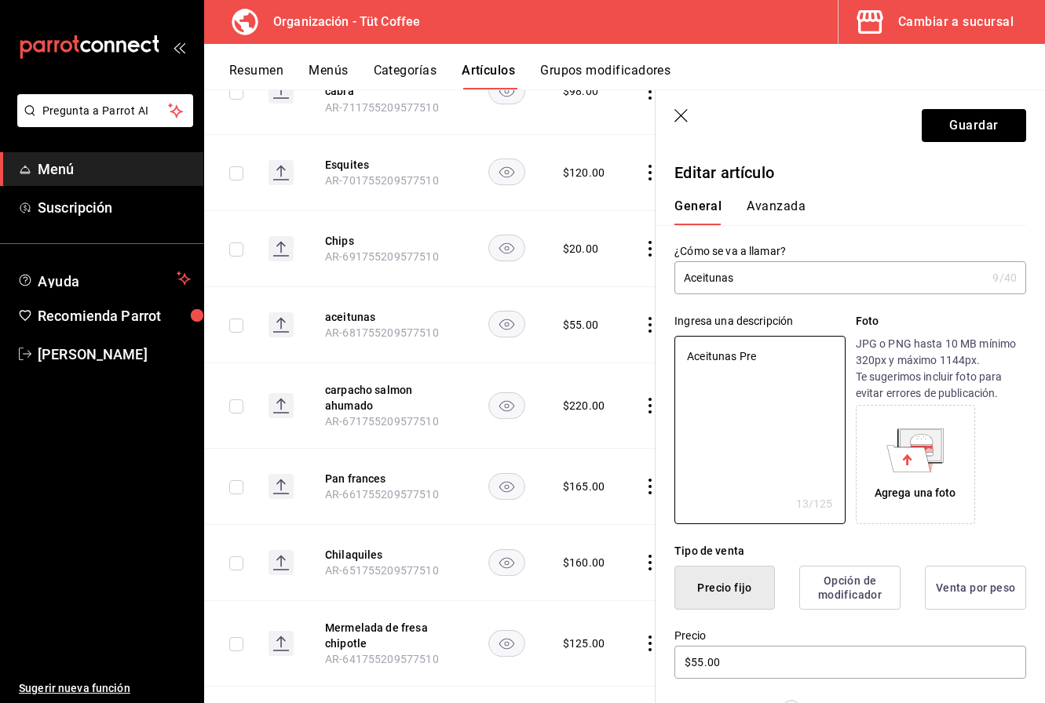
type textarea "Aceitunas Prep"
type textarea "x"
type textarea "Aceitunas Pre"
type textarea "x"
type textarea "Aceitunas Pr"
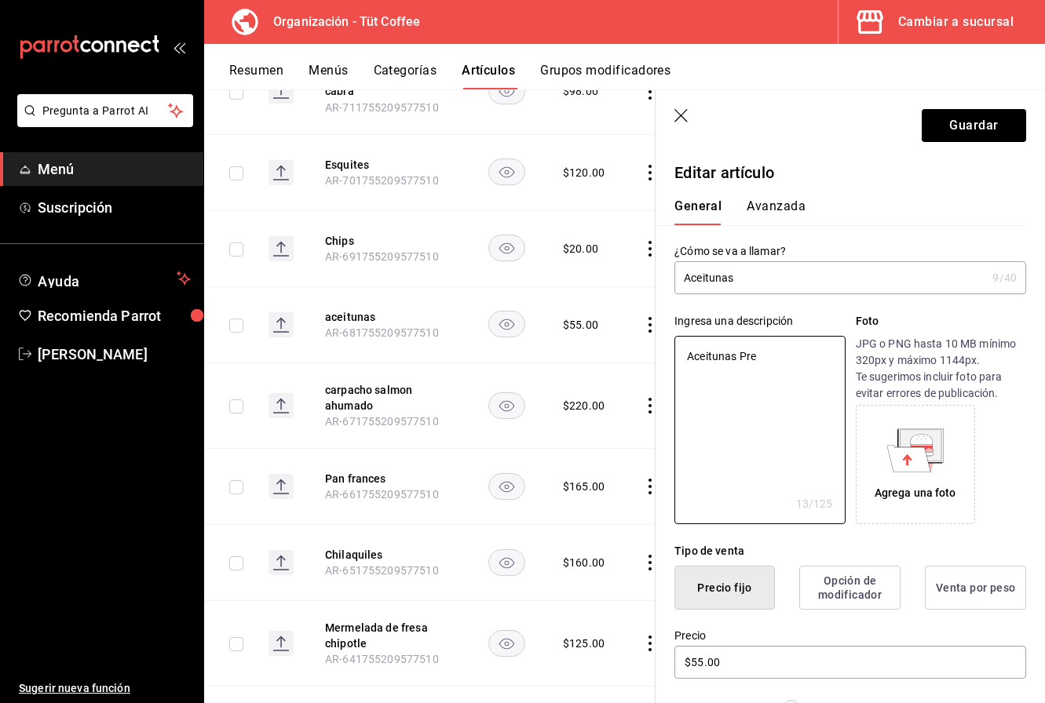
type textarea "x"
type textarea "Aceitunas P"
type textarea "x"
type textarea "Aceitunas"
type textarea "x"
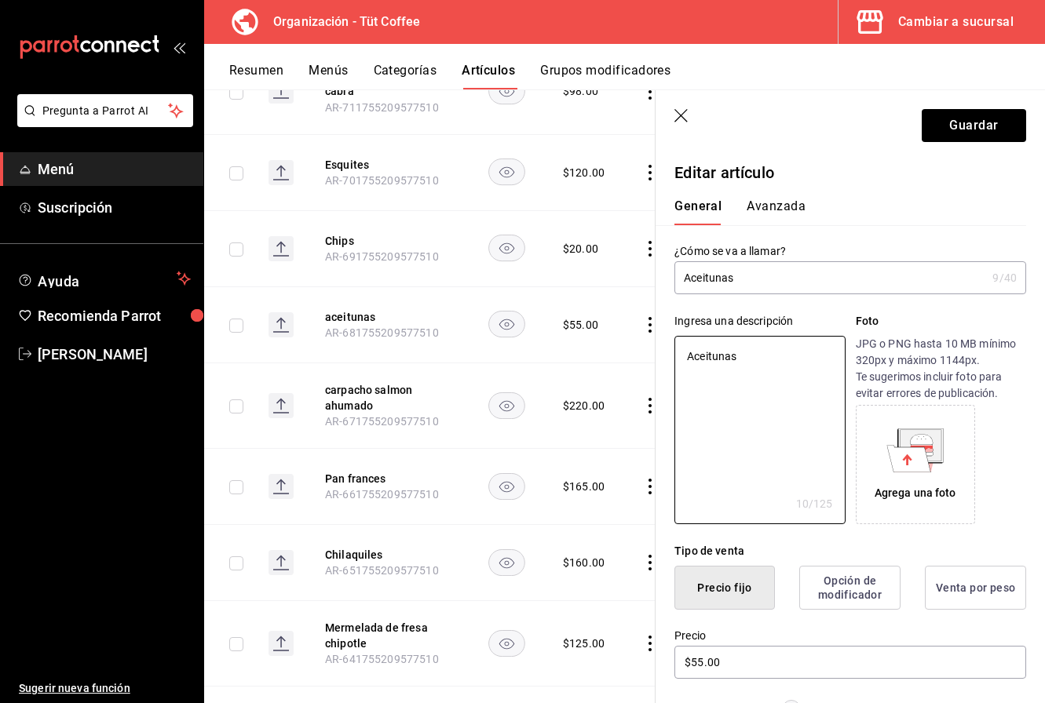
type textarea "Aceitunas p"
type textarea "x"
type textarea "Aceitunas pr"
type textarea "x"
type textarea "Aceitunas pre"
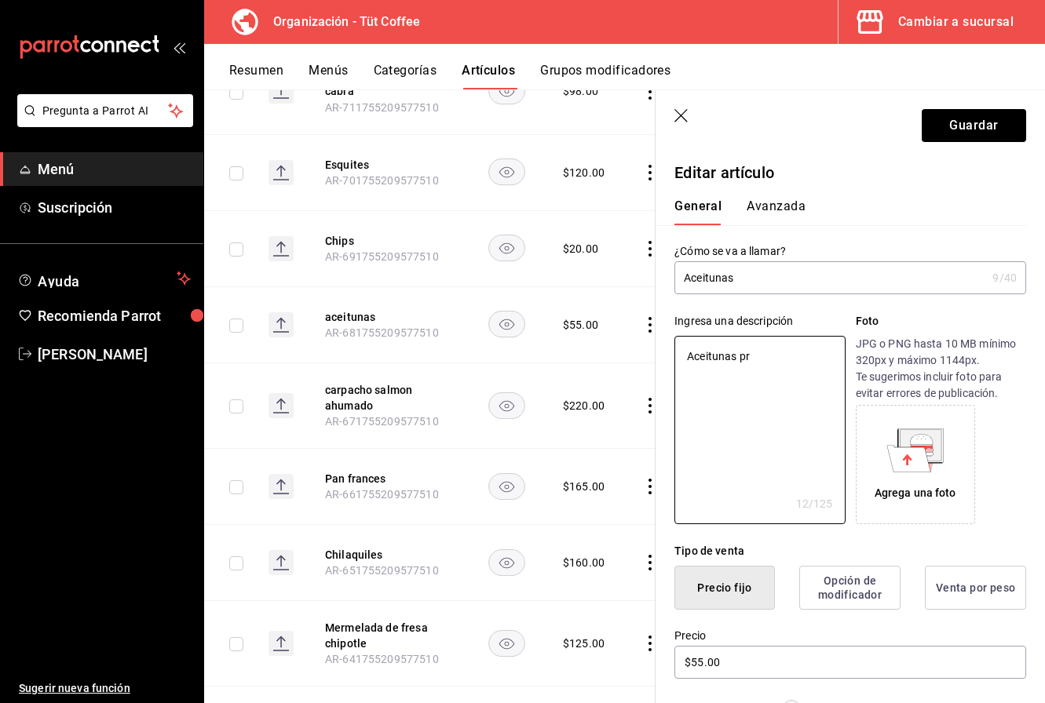
type textarea "x"
type textarea "Aceitunas prep"
type textarea "x"
type textarea "Aceitunas prepa"
type textarea "x"
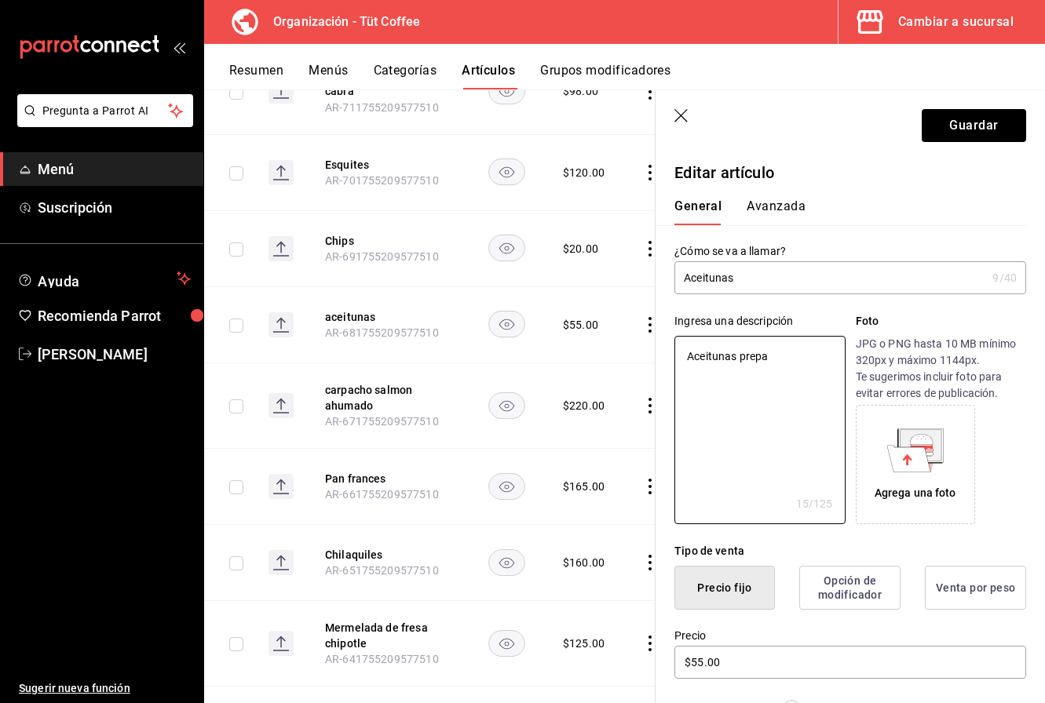
type textarea "Aceitunas prepar"
type textarea "x"
type textarea "Aceitunas prepara"
type textarea "x"
type textarea "Aceitunas preparad"
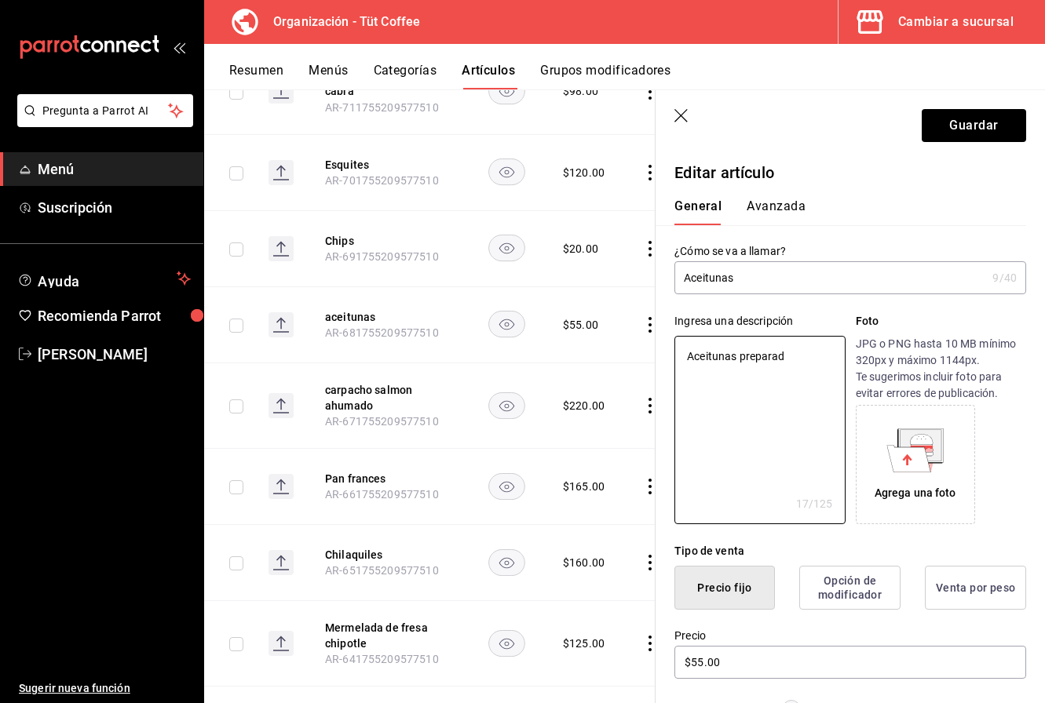
type textarea "x"
type textarea "Aceitunas preparada"
type textarea "x"
type textarea "Aceitunas preparadas"
type textarea "x"
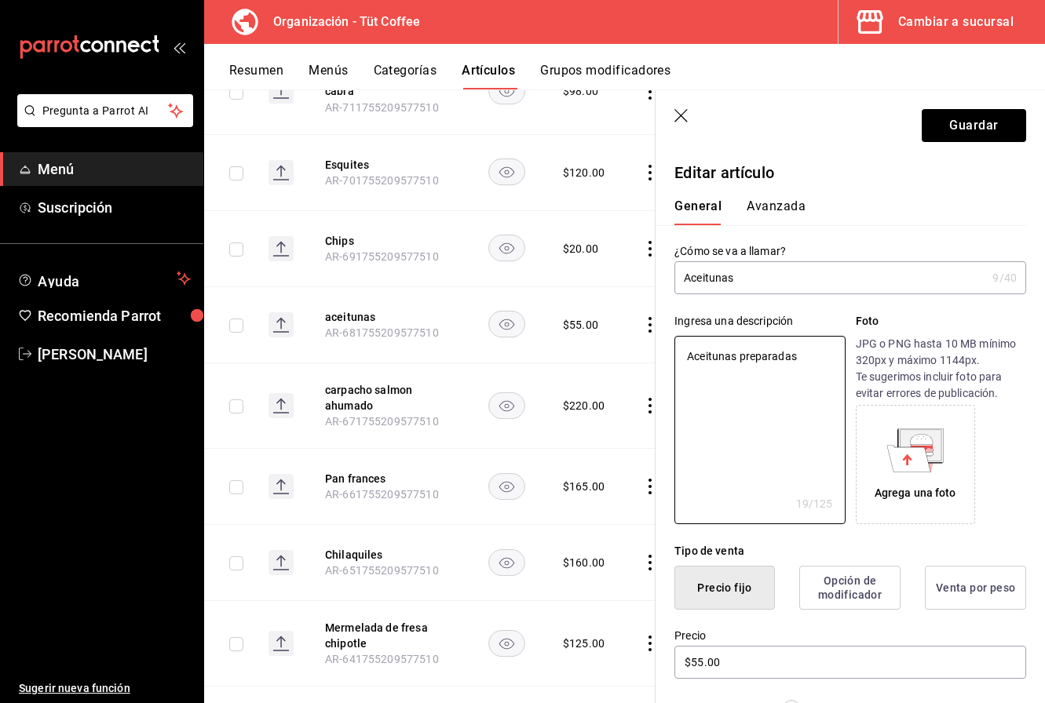
type textarea "Aceitunas preparadas"
type textarea "x"
type textarea "Aceitunas preparadas c"
type textarea "x"
type textarea "Aceitunas preparadas co"
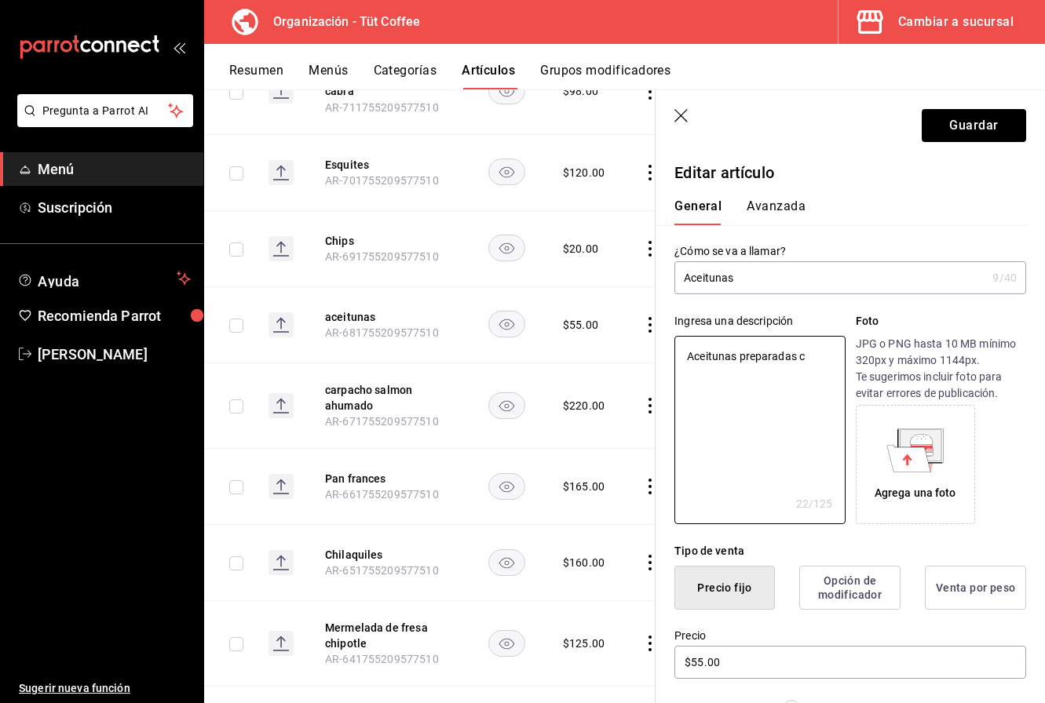
type textarea "x"
type textarea "Aceitunas preparadas con"
type textarea "x"
type textarea "Aceitunas preparadas con e"
type textarea "x"
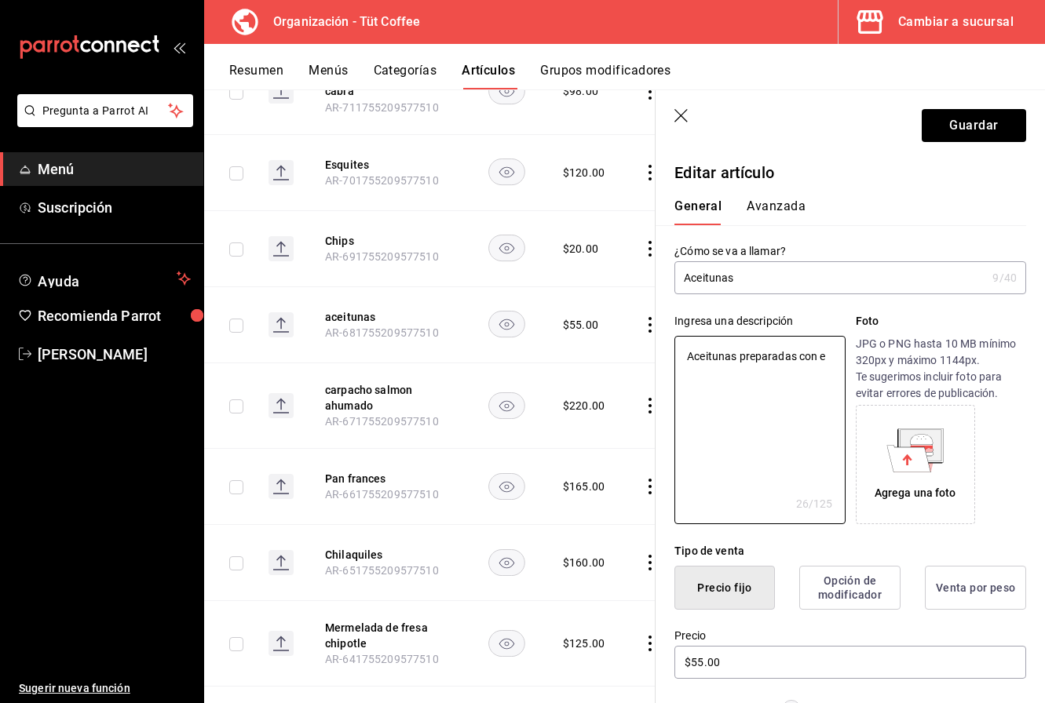
type textarea "Aceitunas preparadas con el"
type textarea "x"
type textarea "Aceitunas preparadas con el"
type textarea "x"
type textarea "Aceitunas preparadas con el t"
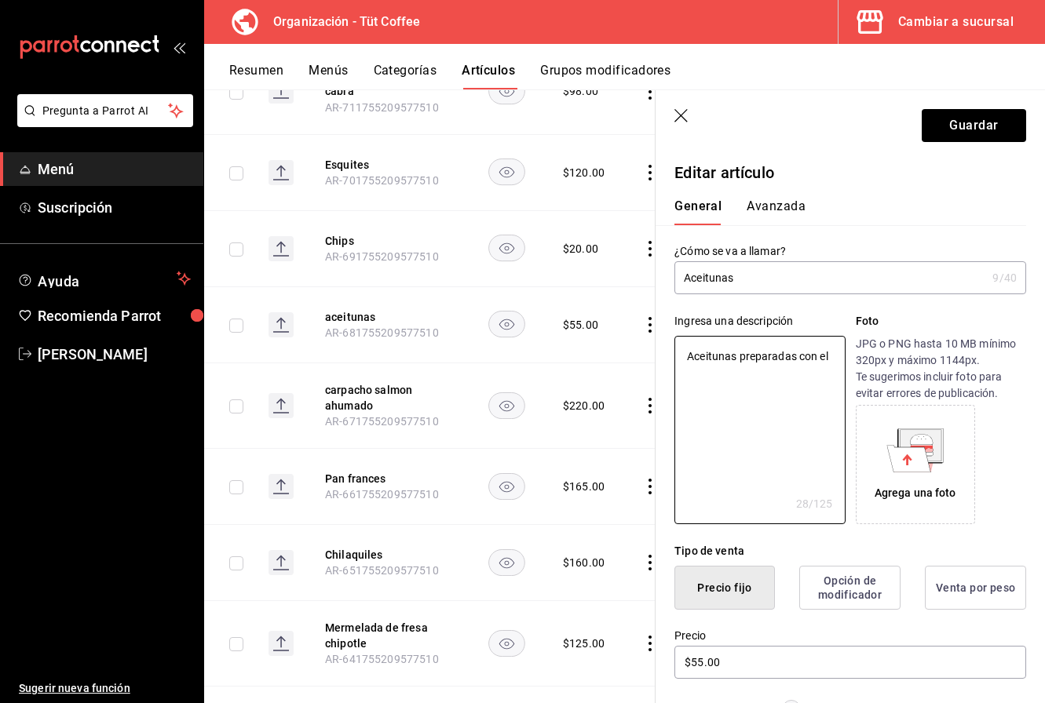
type textarea "x"
type textarea "Aceitunas preparadas con el to"
type textarea "x"
type textarea "Aceitunas preparadas con el toq"
type textarea "x"
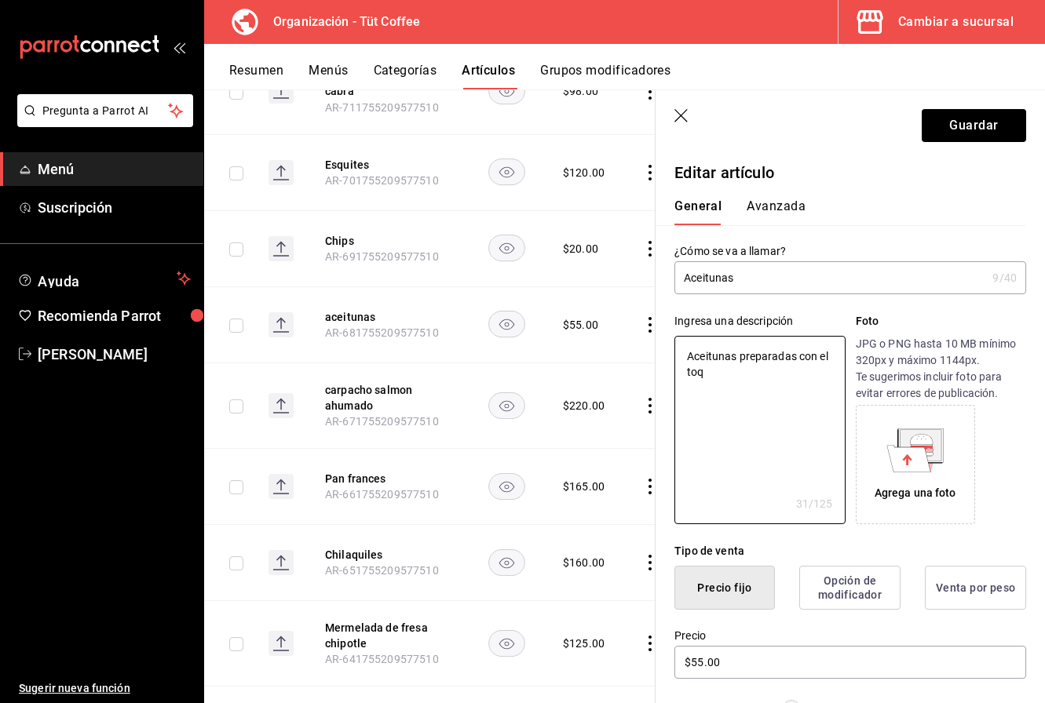
type textarea "Aceitunas preparadas con el toqu"
type textarea "x"
type textarea "Aceitunas preparadas con el toque"
type textarea "x"
type textarea "Aceitunas preparadas con el toque"
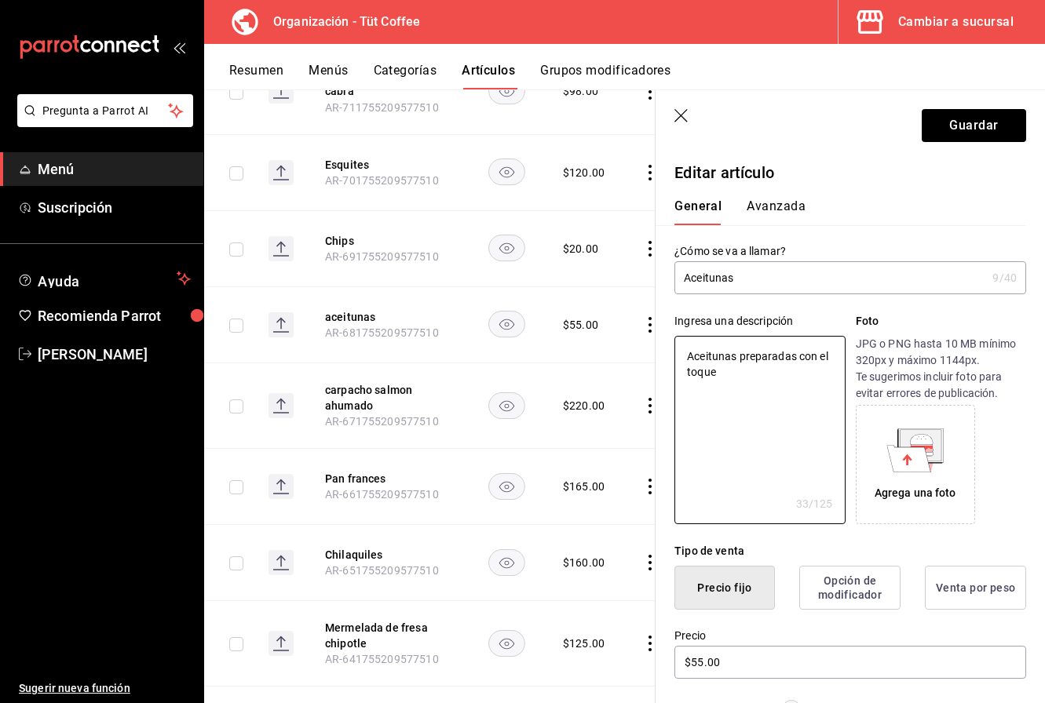
type textarea "x"
type textarea "Aceitunas preparadas con el toque d"
type textarea "x"
type textarea "Aceitunas preparadas con el toque de"
type textarea "x"
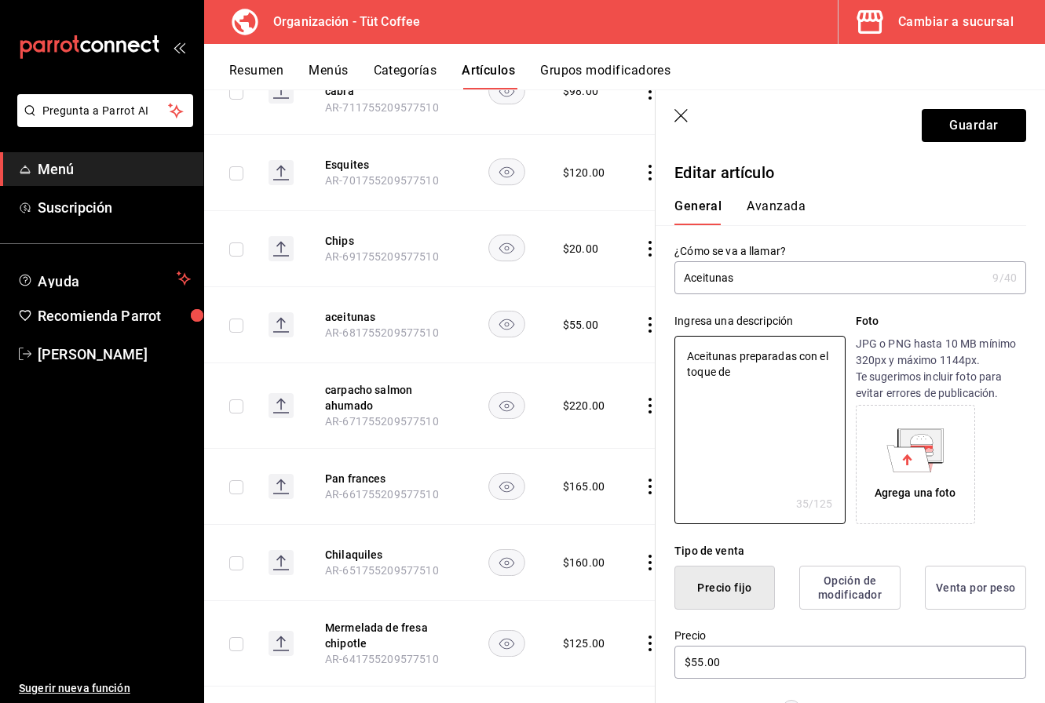
type textarea "Aceitunas preparadas con el toque de"
type textarea "x"
type textarea "Aceitunas preparadas con el toque de l"
type textarea "x"
type textarea "Aceitunas preparadas con el toque de la"
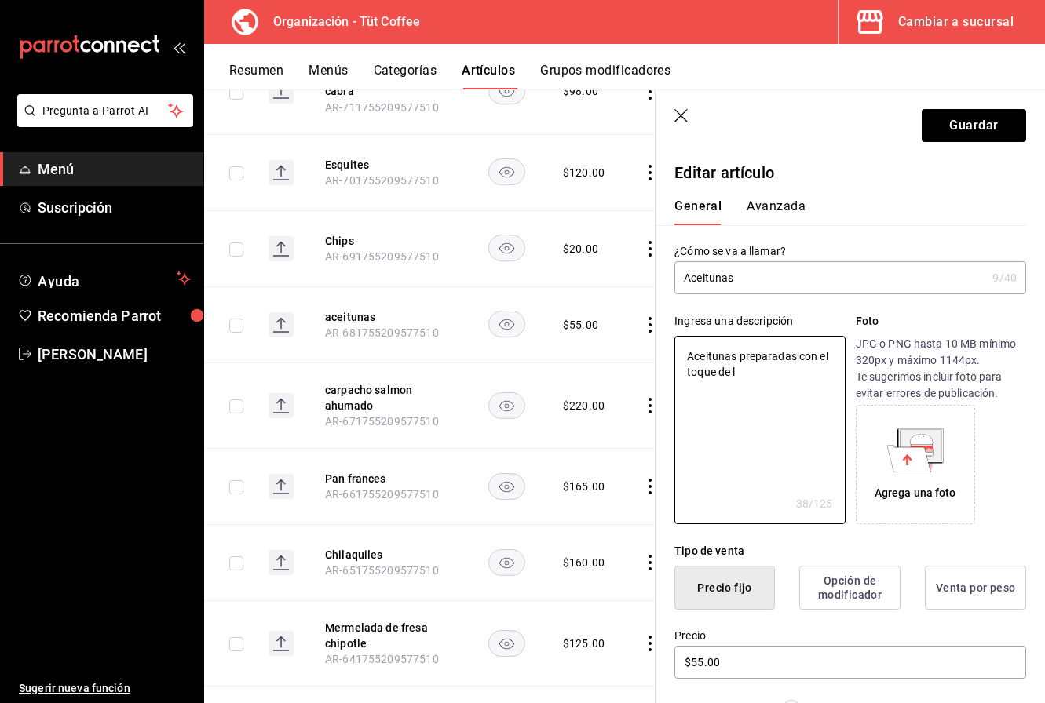
type textarea "x"
type textarea "Aceitunas preparadas con el toque de la"
type textarea "x"
type textarea "Aceitunas preparadas con el toque de la c"
type textarea "x"
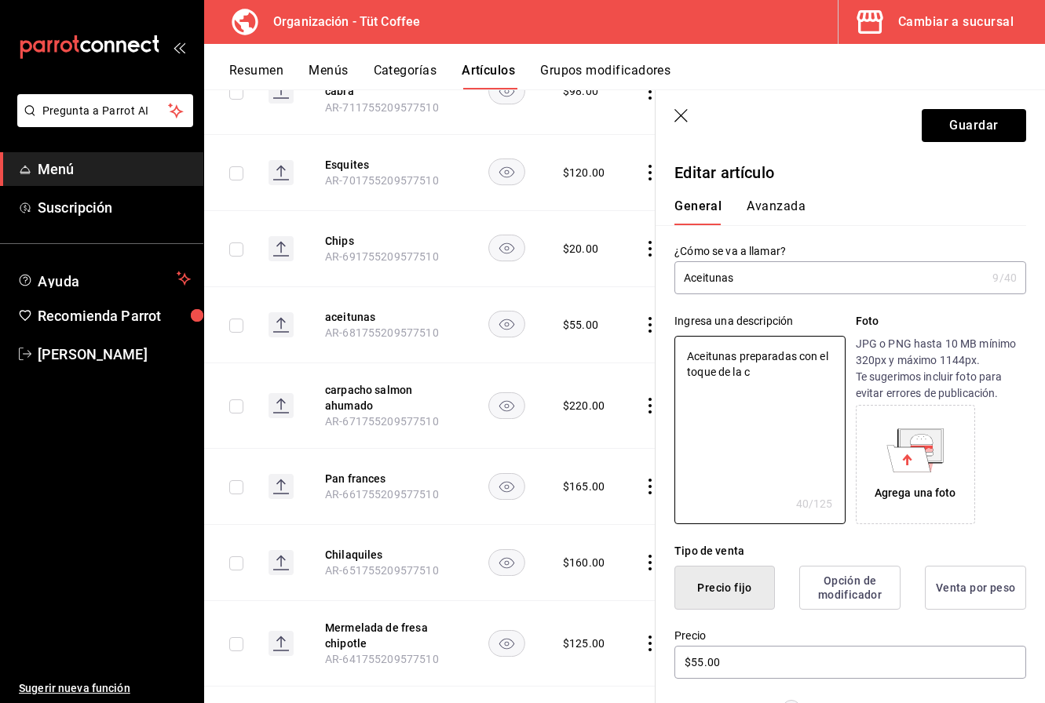
type textarea "Aceitunas preparadas con el toque de la ca"
type textarea "x"
type textarea "Aceitunas preparadas con el toque de la cas"
type textarea "x"
type textarea "Aceitunas preparadas con el toque de la casa"
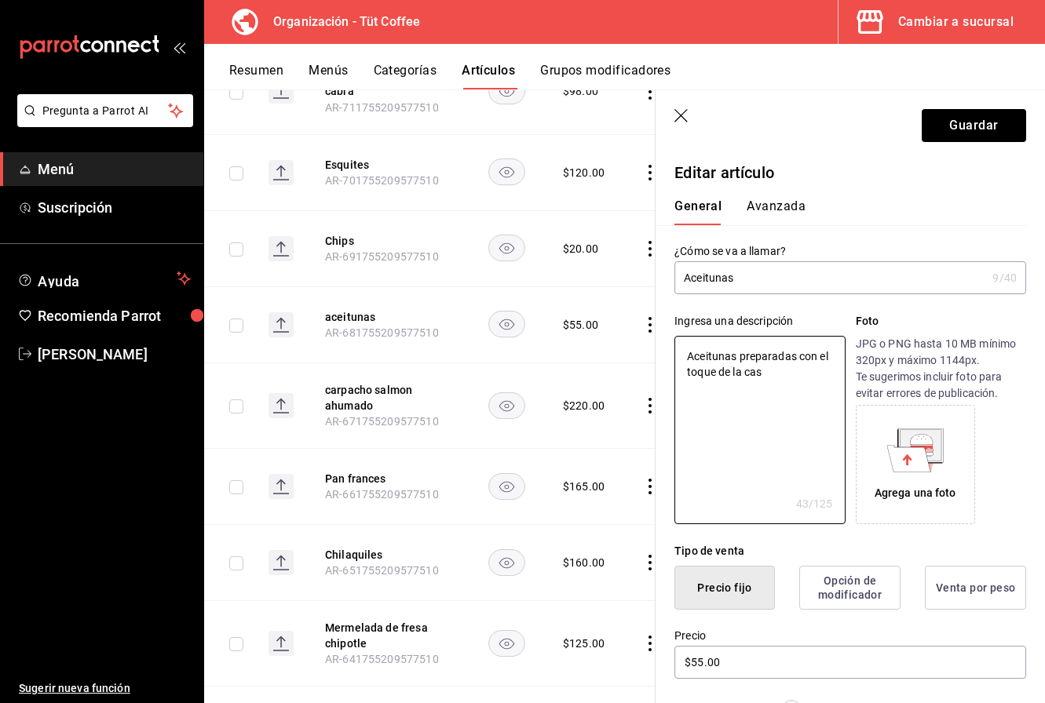
type textarea "x"
type textarea "Aceitunas preparadas con el toque de la casa."
type textarea "x"
drag, startPoint x: 775, startPoint y: 374, endPoint x: 688, endPoint y: 373, distance: 87.1
click at [688, 373] on textarea "Aceitunas preparadas con el toque de la casa." at bounding box center [759, 430] width 170 height 188
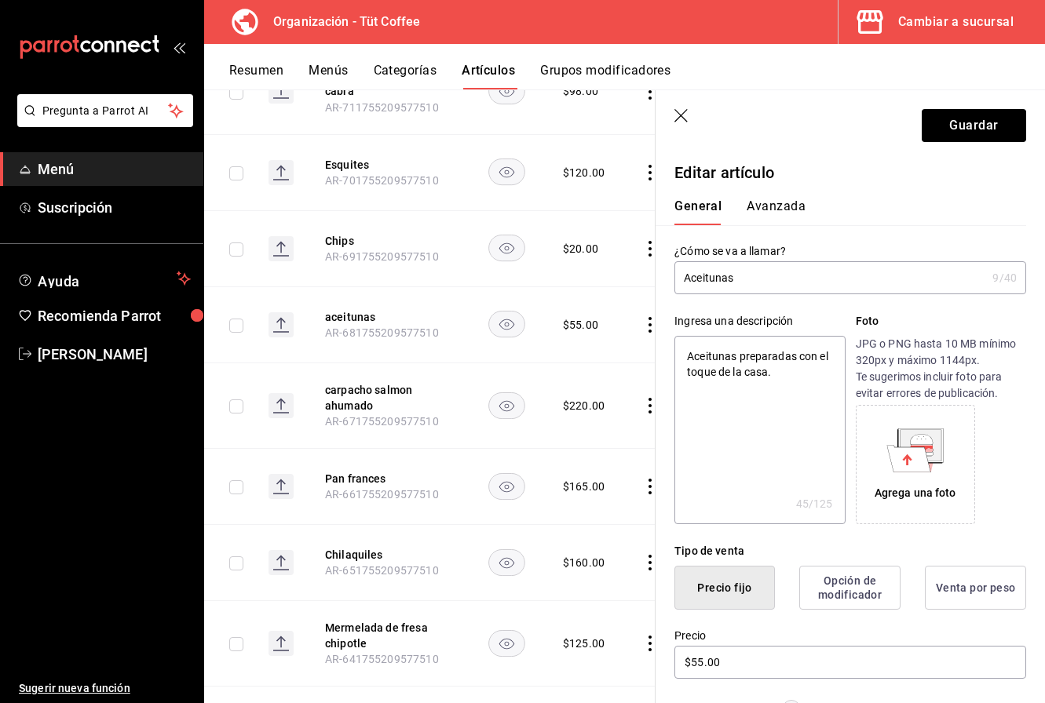
type textarea "Aceitunas preparadas con el s"
type textarea "x"
type textarea "Aceitunas preparadas con el sa"
type textarea "x"
type textarea "Aceitunas preparadas con el sal"
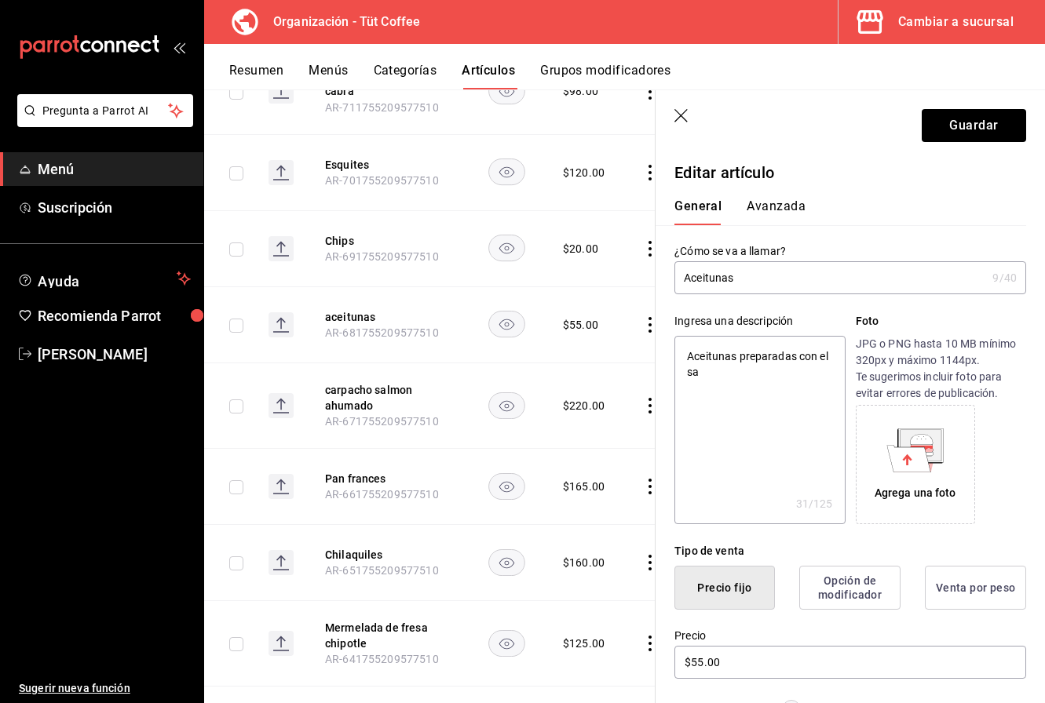
type textarea "x"
type textarea "Aceitunas preparadas con el sals"
type textarea "x"
type textarea "Aceitunas preparadas con el salsa"
type textarea "x"
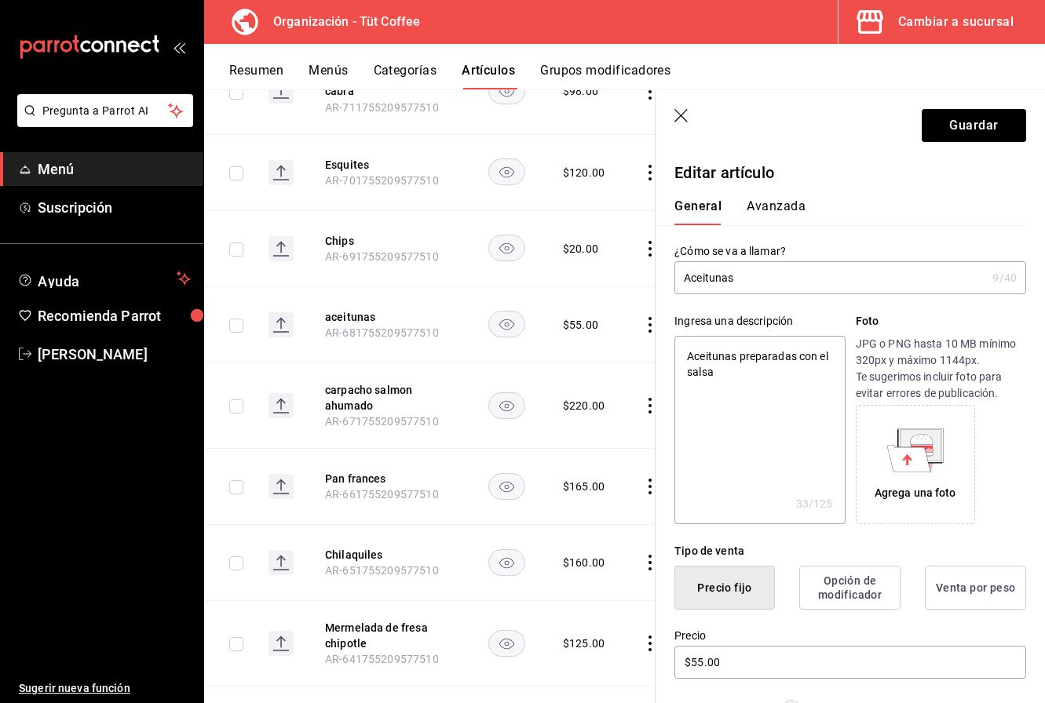
type textarea "Aceitunas preparadas con el salsas"
type textarea "x"
type textarea "Aceitunas preparadas con el salsas"
type textarea "x"
type textarea "Aceitunas preparadas con el salsas n"
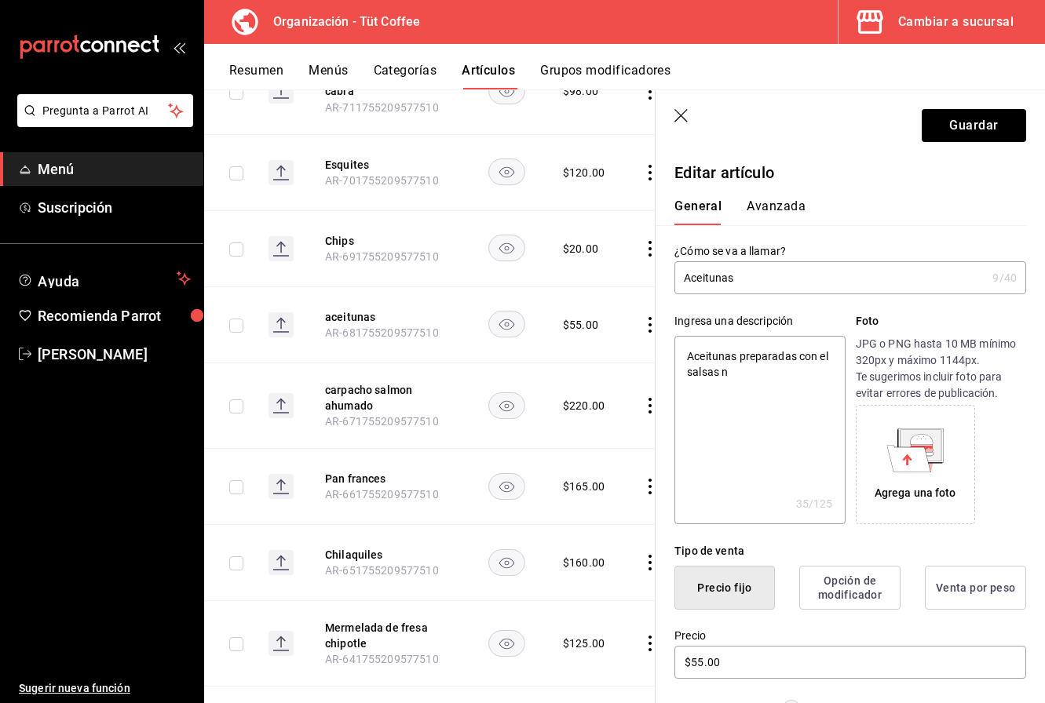
type textarea "x"
type textarea "Aceitunas preparadas con el salsas ne"
type textarea "x"
type textarea "Aceitunas preparadas con el salsas neg"
type textarea "x"
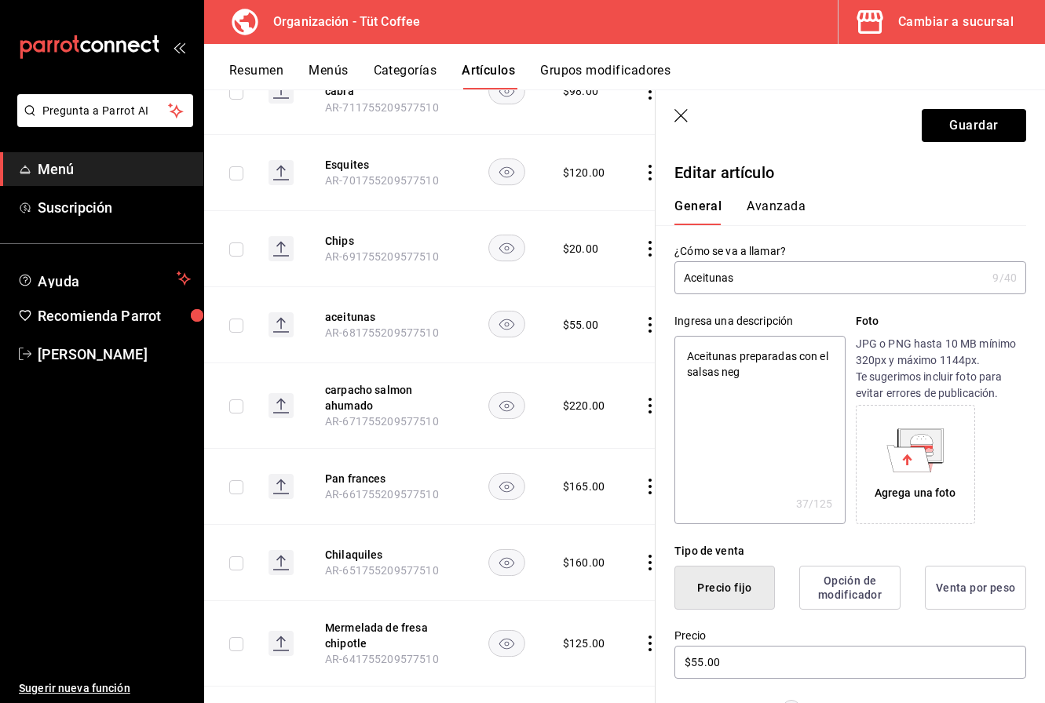
type textarea "Aceitunas preparadas con el salsas negr"
type textarea "x"
type textarea "Aceitunas preparadas con el salsas negra"
type textarea "x"
type textarea "Aceitunas preparadas con el salsas negras"
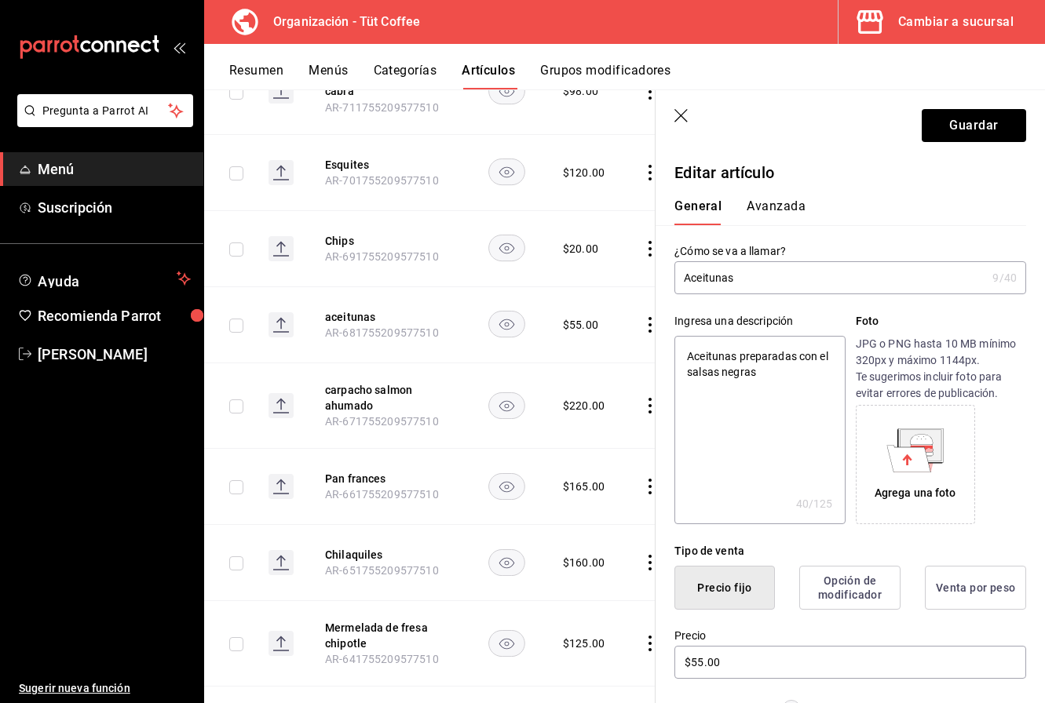
type textarea "x"
type textarea "Aceitunas preparadas con el salsas negras"
type textarea "x"
click at [737, 352] on textarea "Aceitunas preparadas con el salsas negras" at bounding box center [759, 430] width 170 height 188
type textarea "Aceitunas preparadas con el salsas negras"
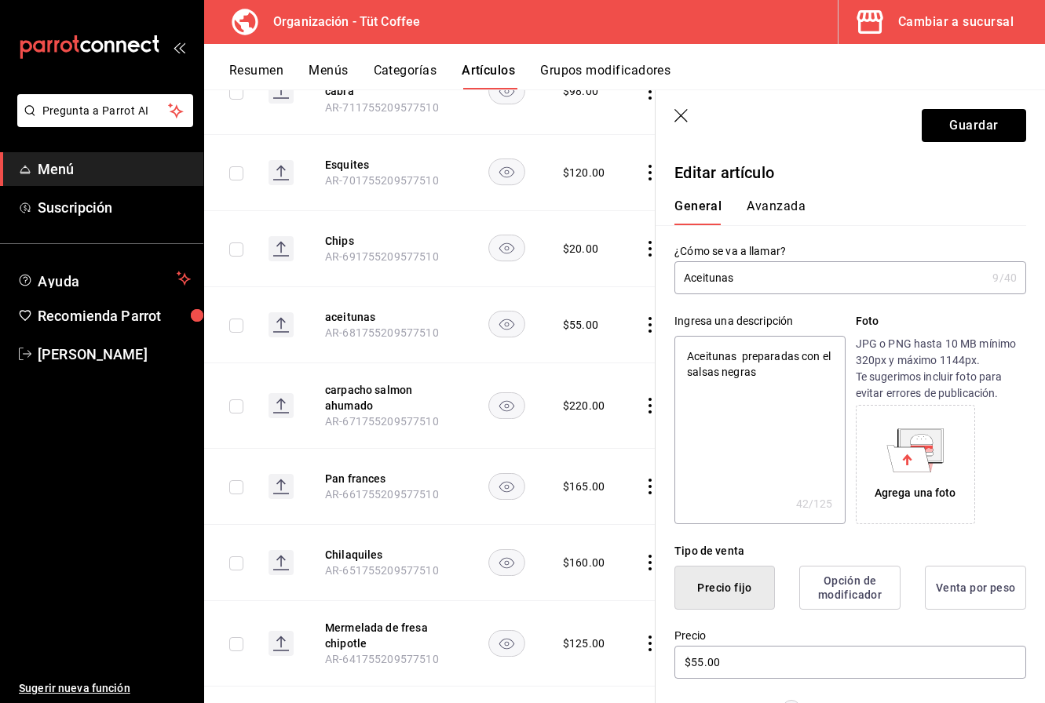
type textarea "x"
type textarea "Aceitunas j preparadas con el salsas negras"
type textarea "x"
type textarea "Aceitunas ja preparadas con el salsas negras"
type textarea "x"
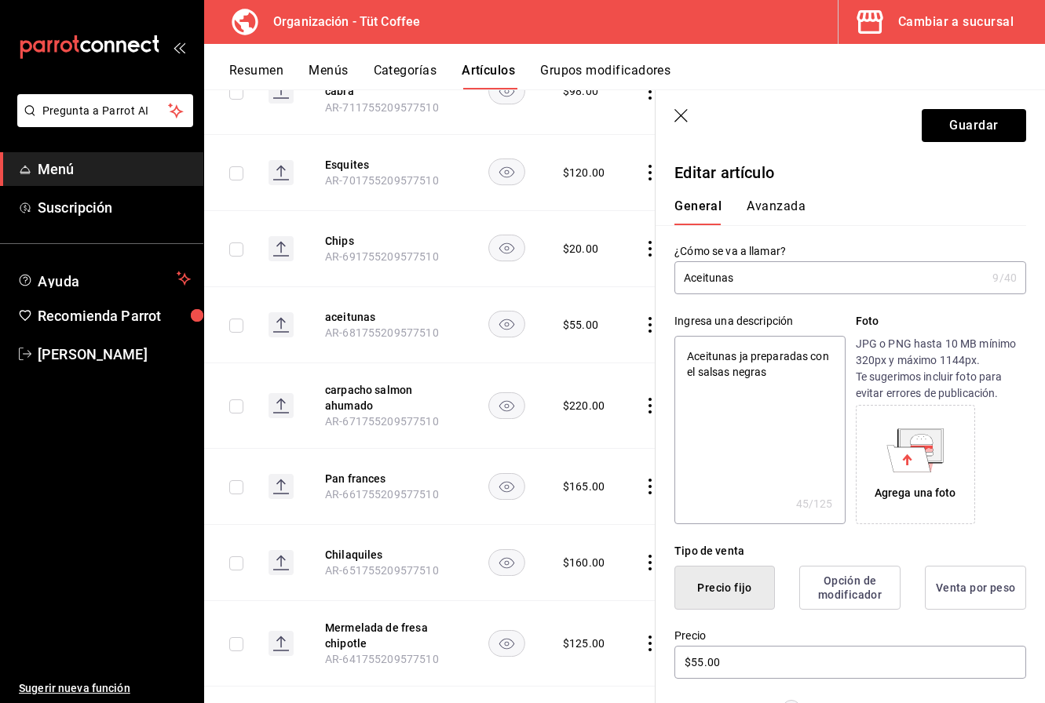
type textarea "Aceitunas jao preparadas con el salsas negras"
type textarea "x"
type textarea "Aceitunas ja preparadas con el salsas negras"
type textarea "x"
type textarea "Aceitunas jamo preparadas con el salsas negras"
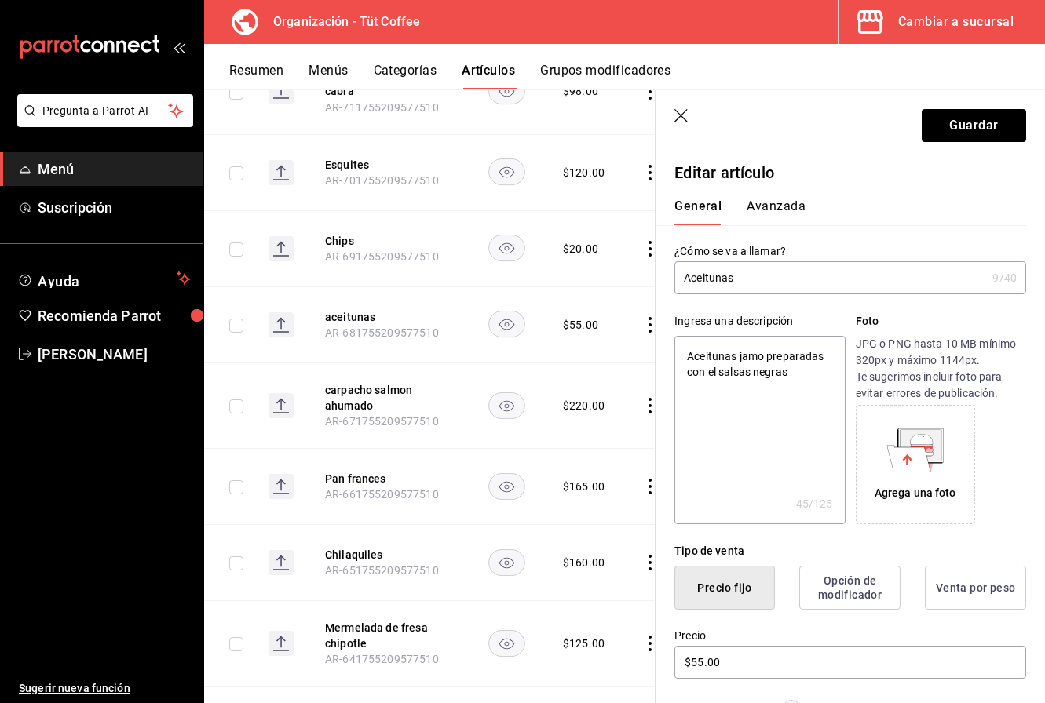
type textarea "x"
type textarea "Aceitunas jamon preparadas con el salsas negras"
type textarea "x"
type textarea "Aceitunas jamons preparadas con el salsas negras"
type textarea "x"
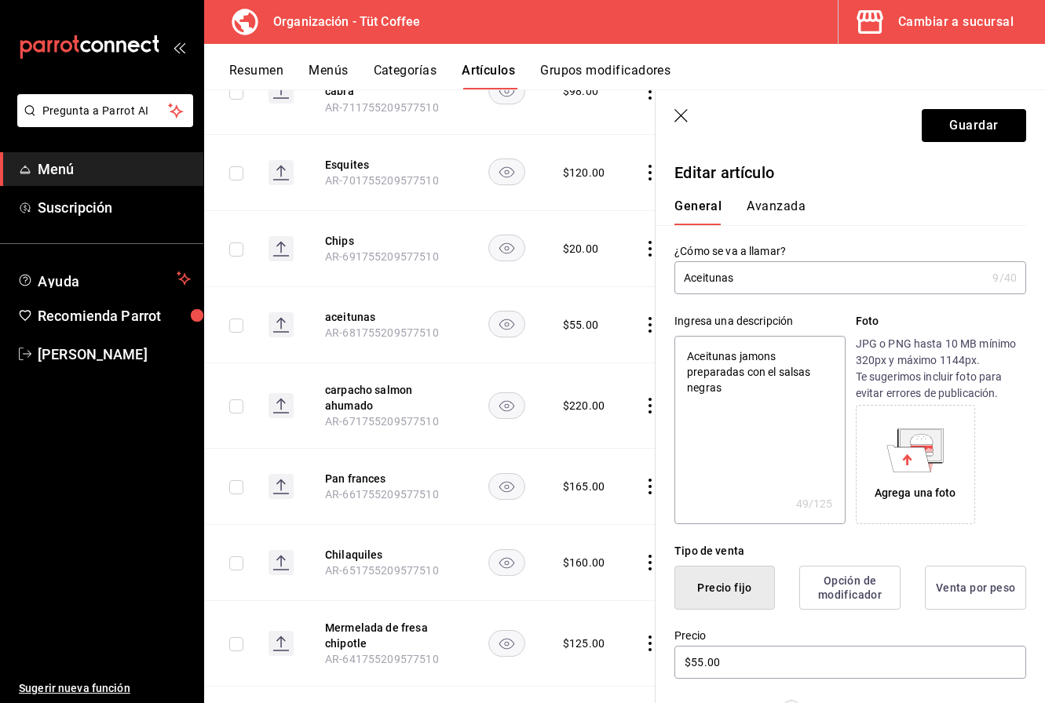
type textarea "Aceitunas jamon preparadas con el salsas negras"
type textarea "x"
click at [738, 358] on textarea "Aceitunas jamon preparadas con el salsas negras" at bounding box center [759, 430] width 170 height 188
type textarea "Aceitunas, jamon preparadas con el salsas negras"
type textarea "x"
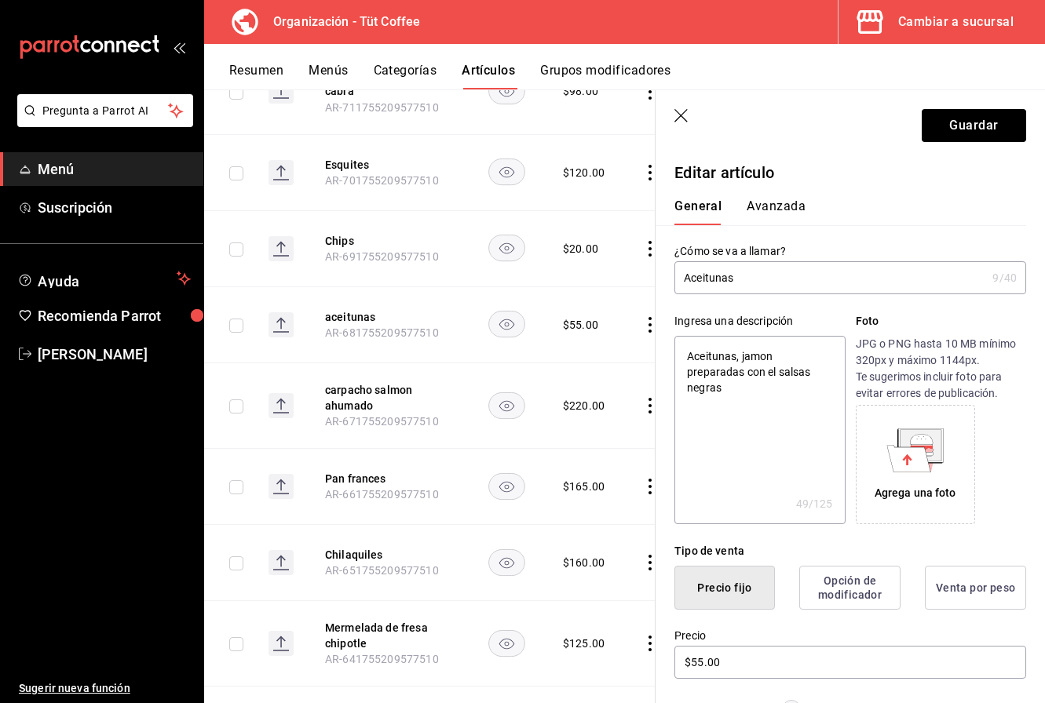
click at [769, 356] on textarea "Aceitunas, jamon preparadas con el salsas negras" at bounding box center [759, 430] width 170 height 188
type textarea "Aceitunas, jamon, preparadas con el salsas negras"
type textarea "x"
type textarea "Aceitunas, jamon, preparadas con el salsas negras"
type textarea "x"
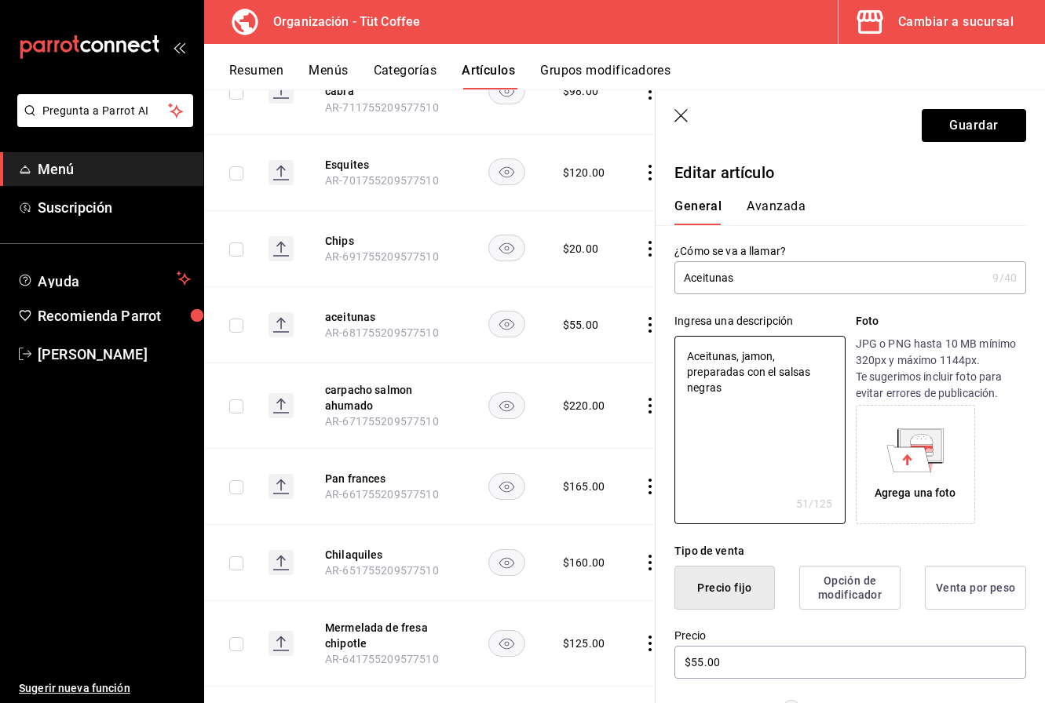
type textarea "Aceitunas, jamon, preparadas con el salsas negras"
type textarea "x"
type textarea "Aceitunas, jamon preparadas con el salsas negras"
type textarea "x"
type textarea "Aceitunas, jamo preparadas con el salsas negras"
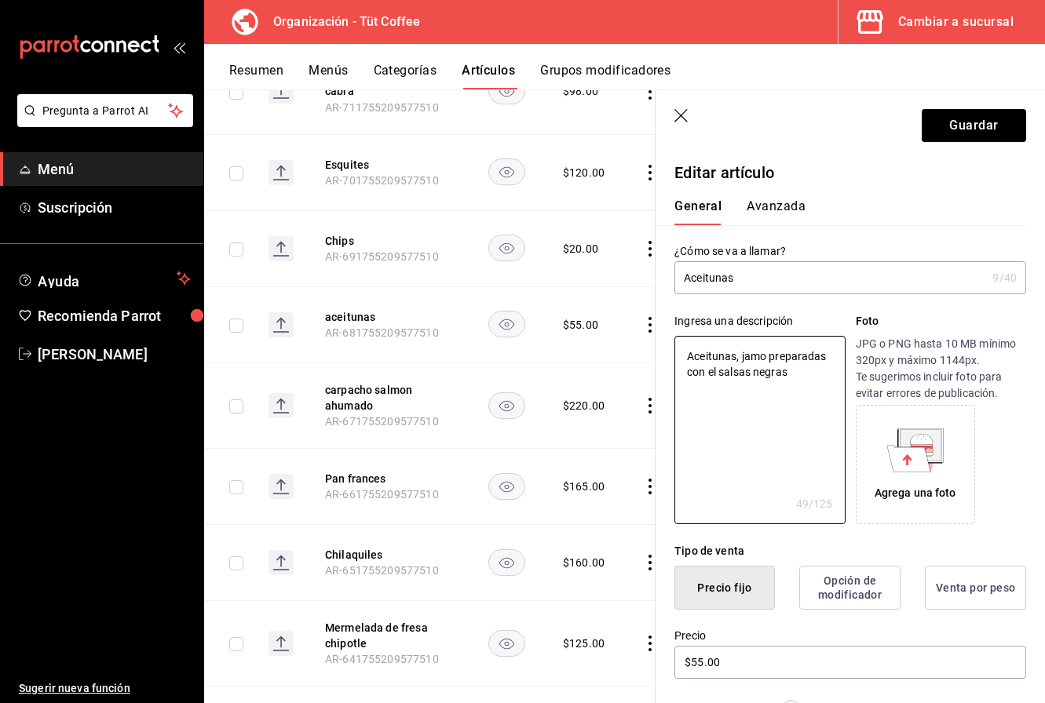
type textarea "x"
type textarea "Aceitunas, jam preparadas con el salsas negras"
type textarea "x"
type textarea "Aceitunas, ja preparadas con el salsas negras"
type textarea "x"
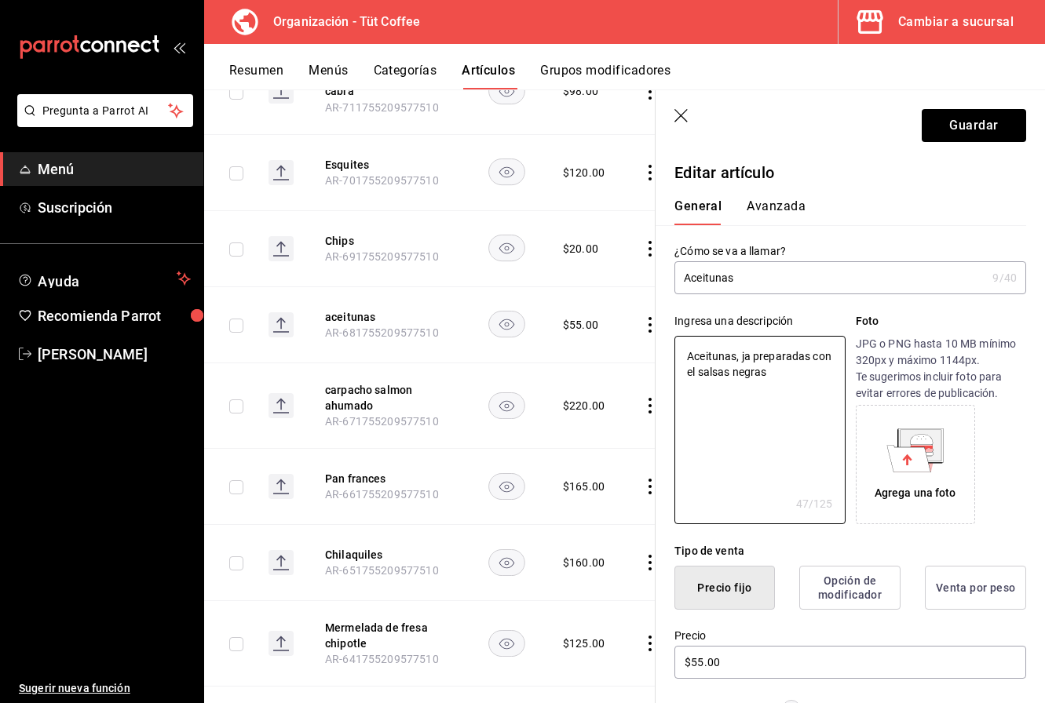
type textarea "Aceitunas, j preparadas con el salsas negras"
type textarea "x"
type textarea "Aceitunas, preparadas con el salsas negras"
type textarea "x"
type textarea "Aceitunas, t preparadas con el salsas negras"
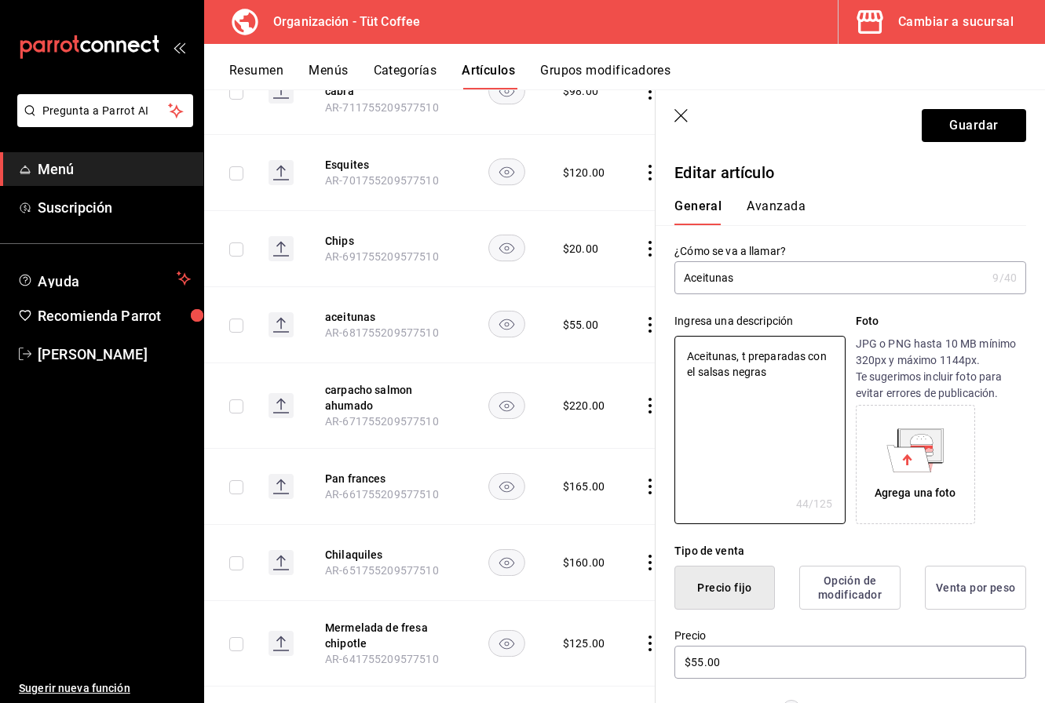
type textarea "x"
type textarea "Aceitunas, tr preparadas con el salsas negras"
type textarea "x"
type textarea "Aceitunas, tro preparadas con el salsas negras"
type textarea "x"
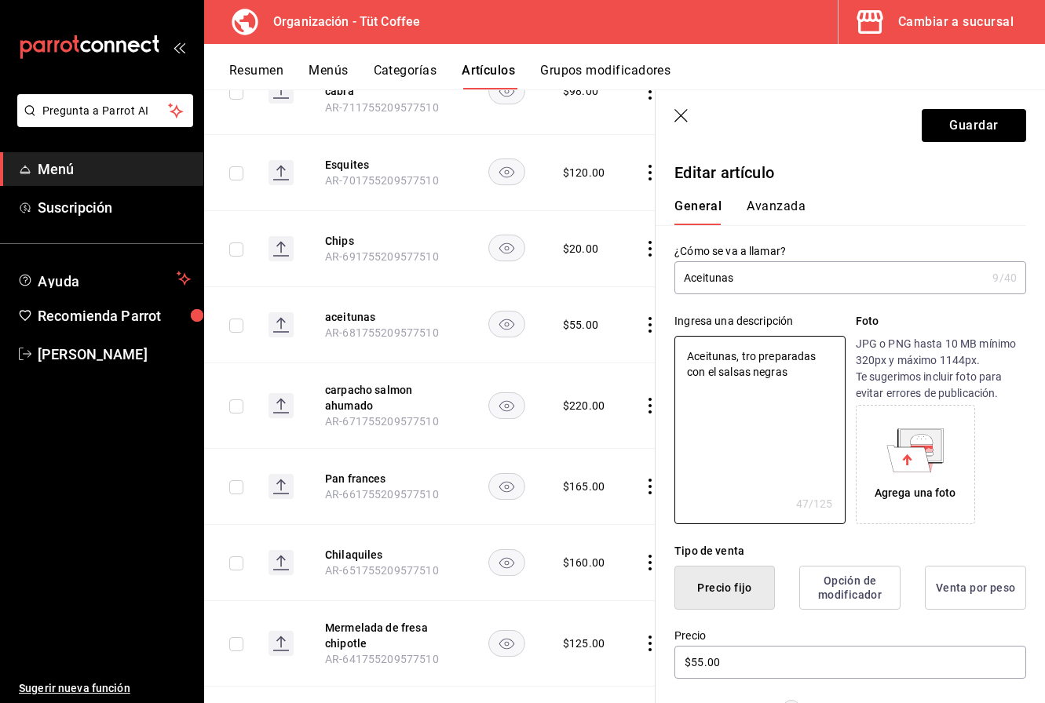
type textarea "Aceitunas, troz preparadas con el salsas negras"
type textarea "x"
type textarea "Aceitunas, troza preparadas con el salsas negras"
type textarea "x"
type textarea "Aceitunas, troz preparadas con el salsas negras"
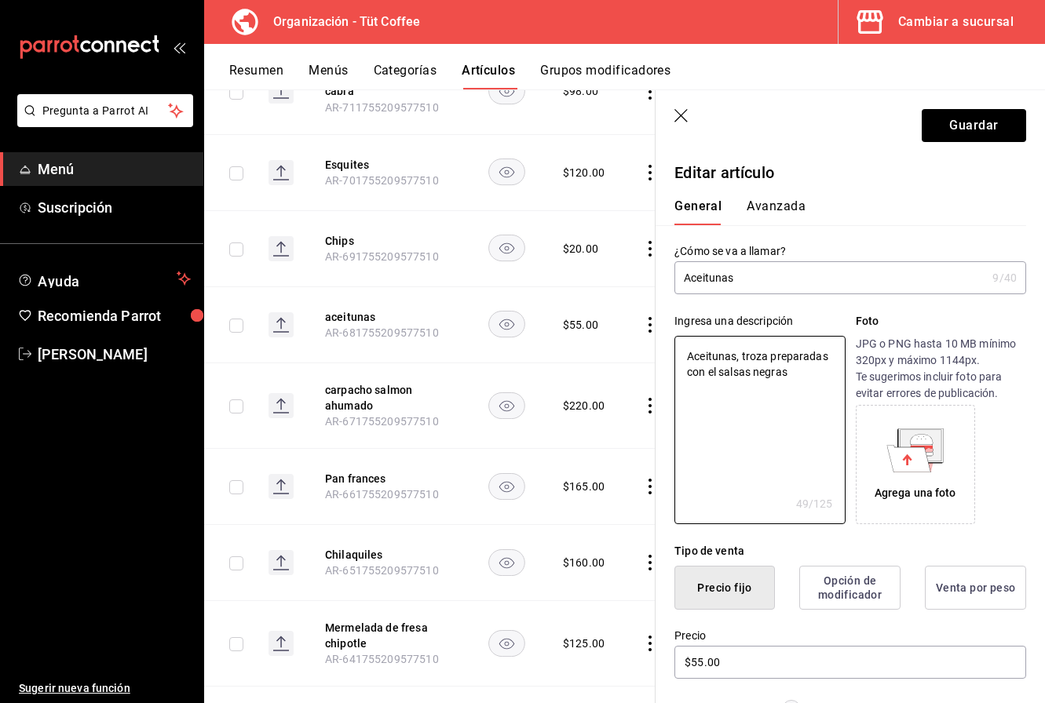
type textarea "x"
type textarea "Aceitunas, trozo preparadas con el salsas negras"
type textarea "x"
type textarea "Aceitunas, trozos preparadas con el salsas negras"
drag, startPoint x: 761, startPoint y: 396, endPoint x: 734, endPoint y: 375, distance: 34.2
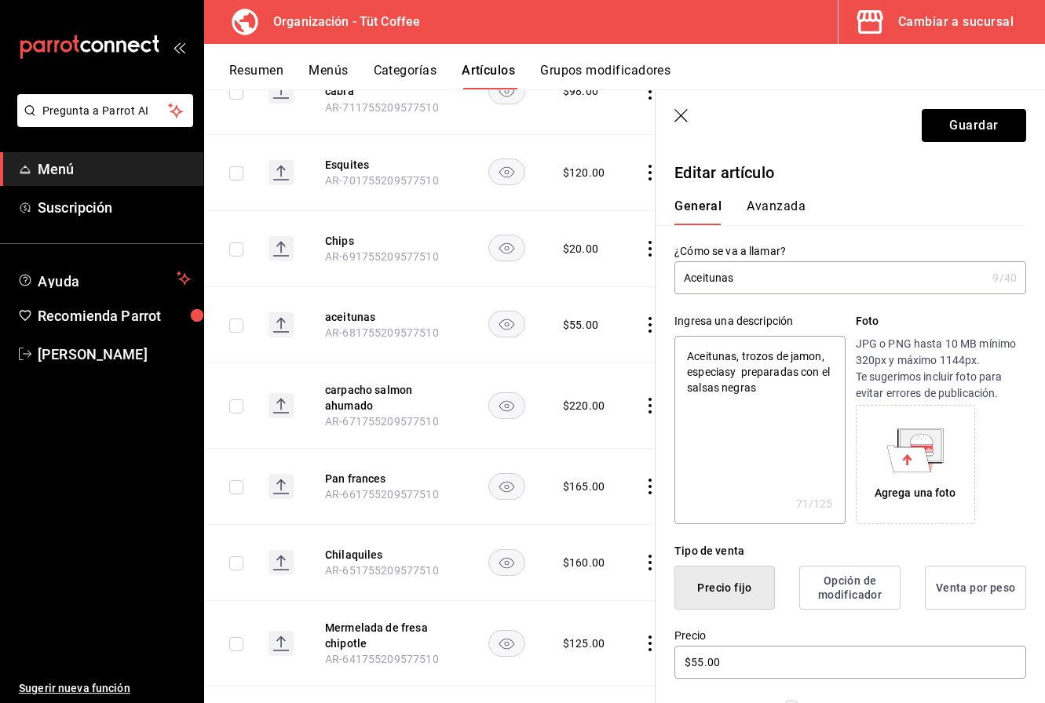
click at [734, 375] on textarea "Aceitunas, trozos de jamon, especiasy preparadas con el salsas negras" at bounding box center [759, 430] width 170 height 188
click at [892, 392] on p "JPG o PNG hasta 10 MB mínimo 320px y máximo 1144px. Te sugerimos incluir foto p…" at bounding box center [941, 369] width 170 height 66
click at [730, 392] on textarea "Aceitunas, trozos de jamon, especias y marinado de la casa" at bounding box center [759, 430] width 170 height 188
click at [967, 124] on button "Guardar" at bounding box center [973, 125] width 104 height 33
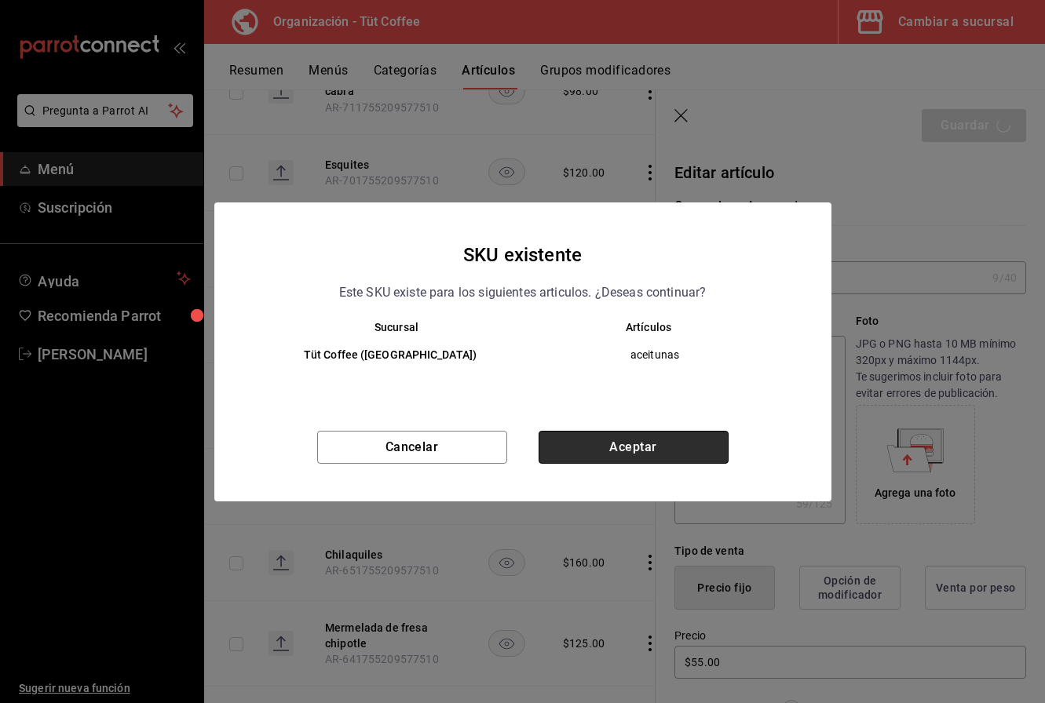
click at [661, 440] on button "Aceptar" at bounding box center [633, 447] width 190 height 33
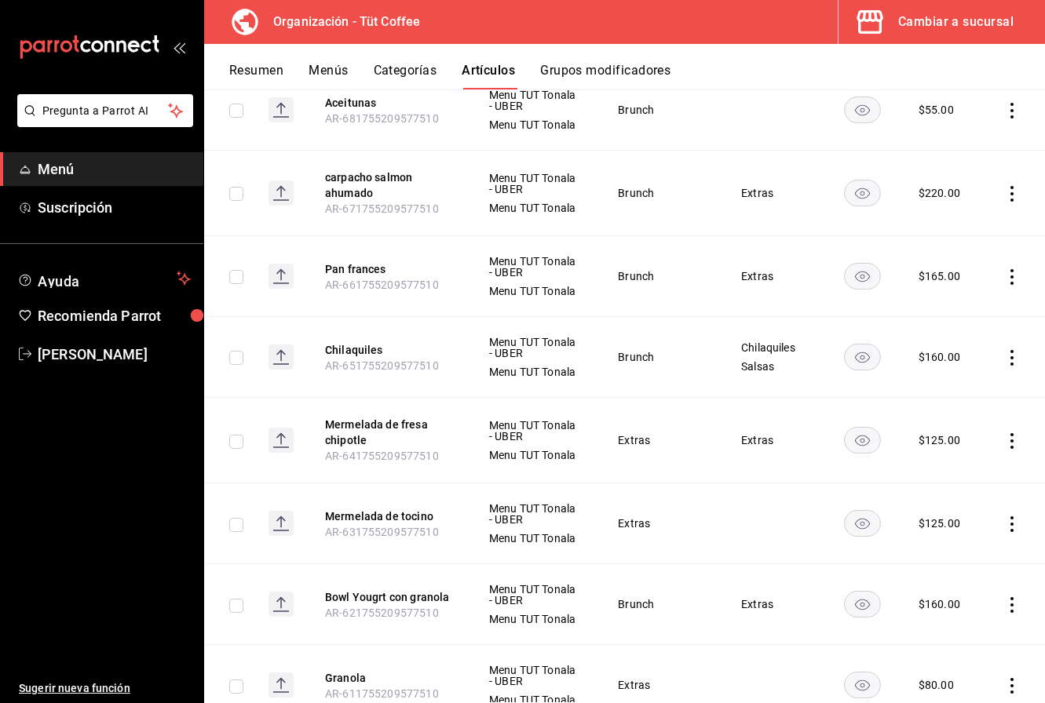
scroll to position [8576, 0]
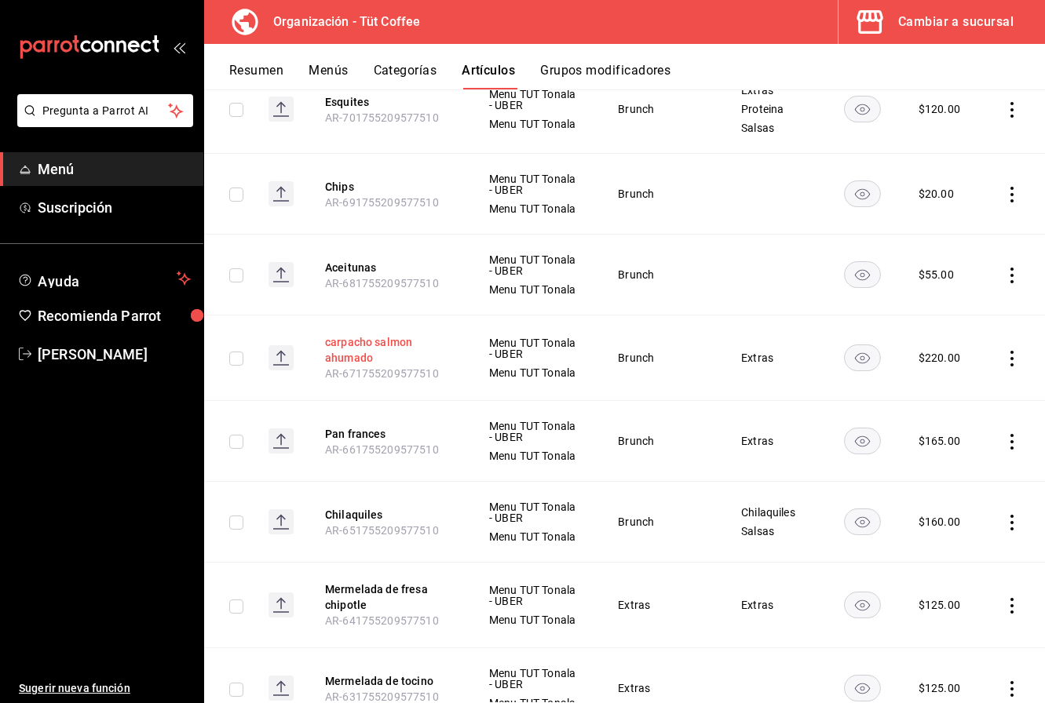
click at [376, 334] on button "carpacho salmon ahumado" at bounding box center [388, 349] width 126 height 31
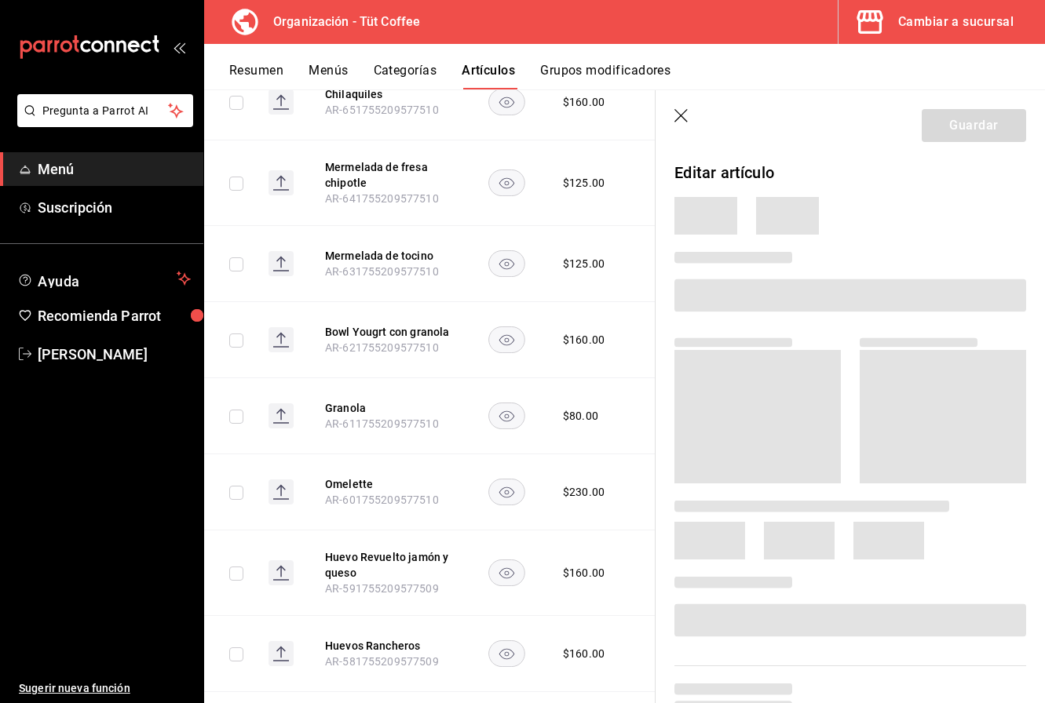
scroll to position [8081, 0]
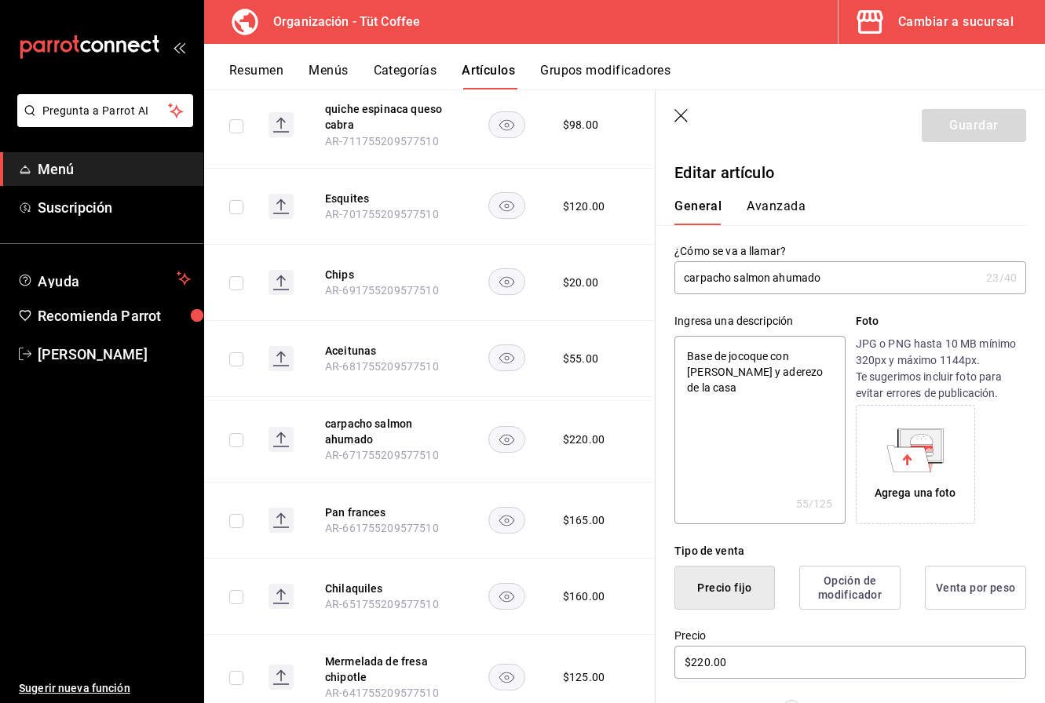
drag, startPoint x: 714, startPoint y: 390, endPoint x: 723, endPoint y: 390, distance: 8.6
click at [723, 390] on textarea "Base de jocoque con salmon ahumado y aderezo de la casa" at bounding box center [759, 430] width 170 height 188
click at [942, 120] on button "Guardar" at bounding box center [973, 125] width 104 height 33
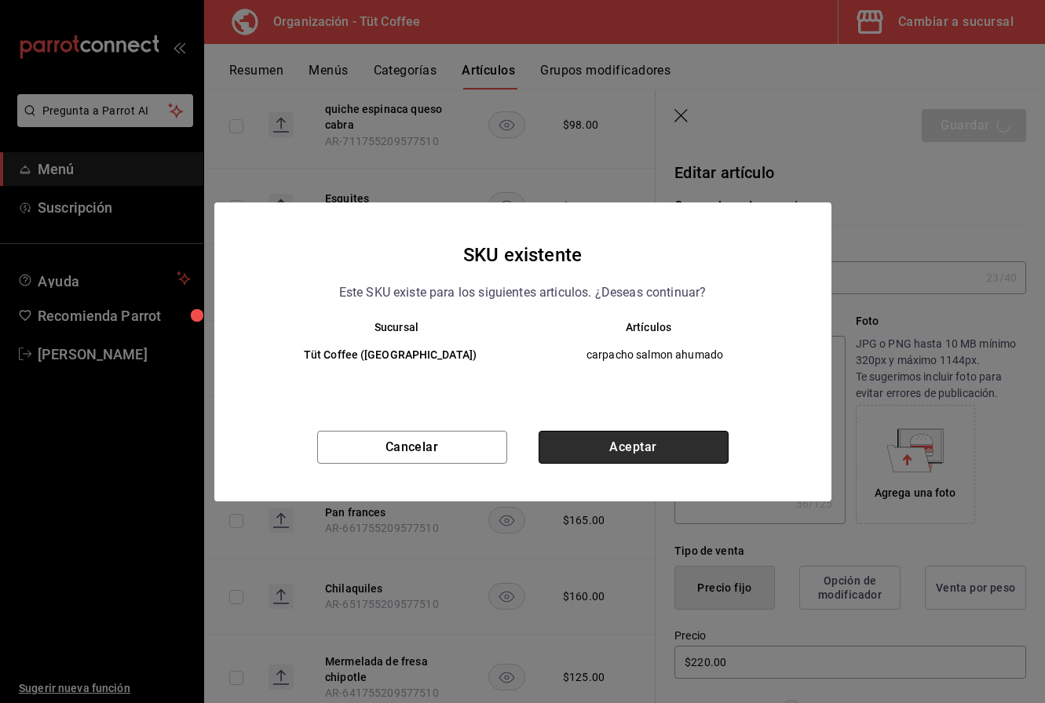
click at [648, 451] on button "Aceptar" at bounding box center [633, 447] width 190 height 33
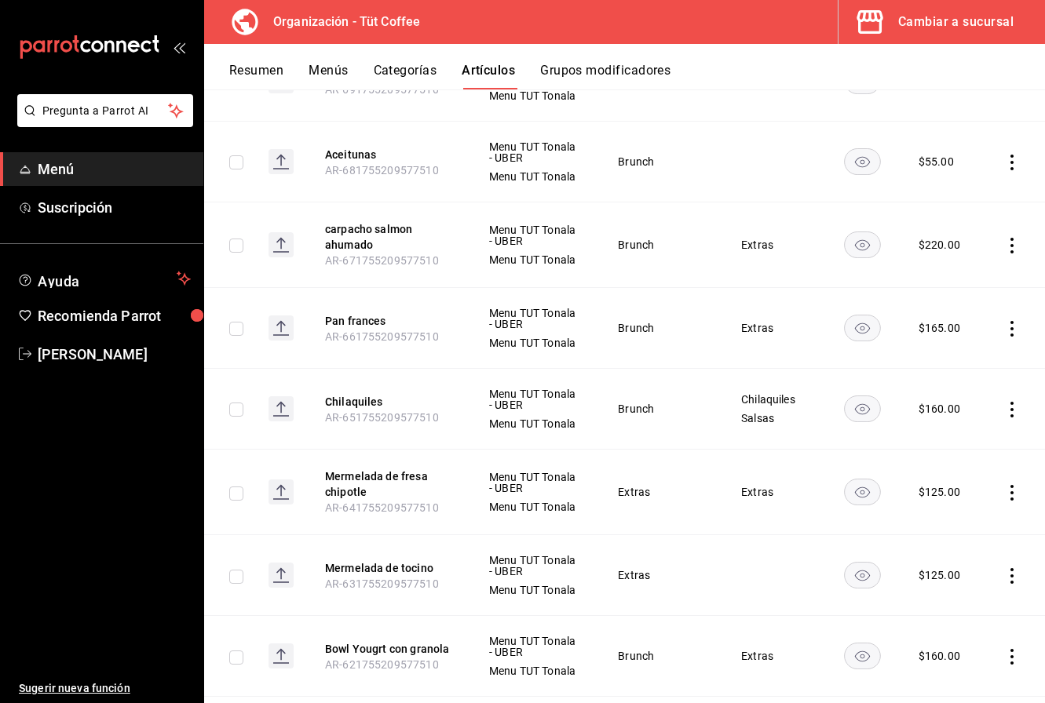
scroll to position [8576, 0]
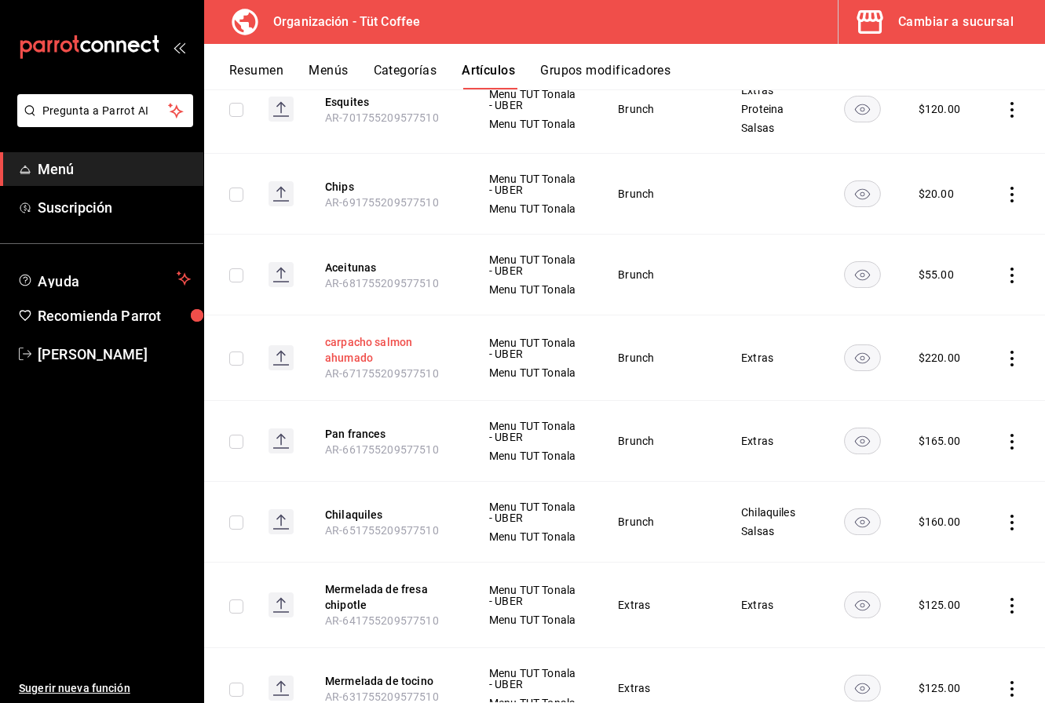
click at [347, 337] on button "carpacho salmon ahumado" at bounding box center [388, 349] width 126 height 31
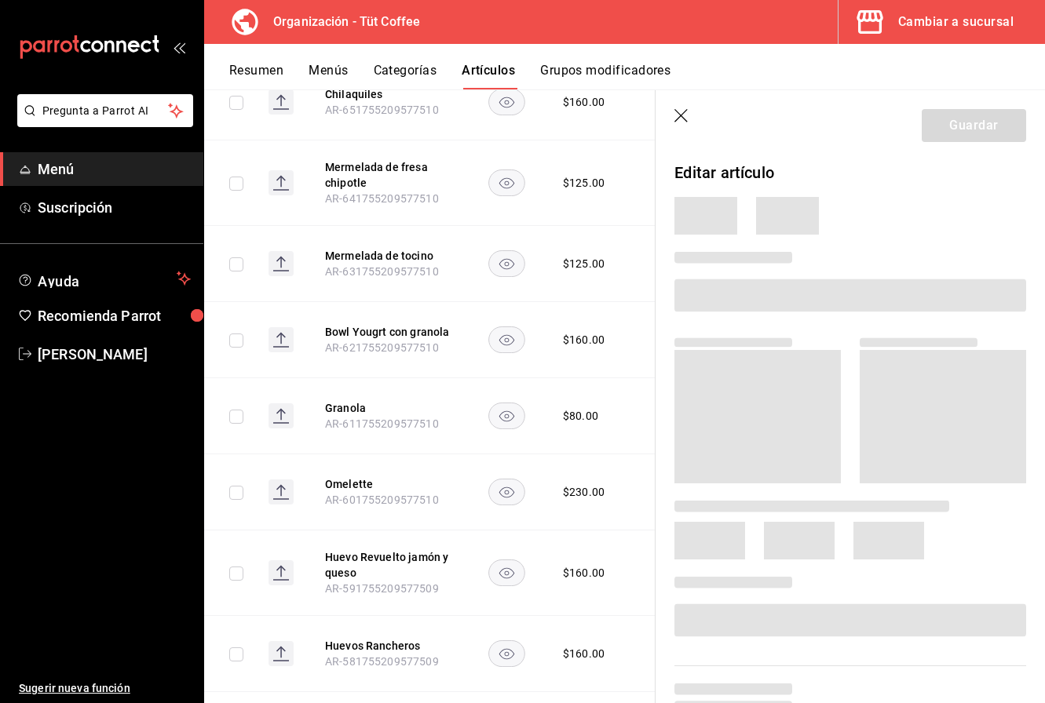
scroll to position [8081, 0]
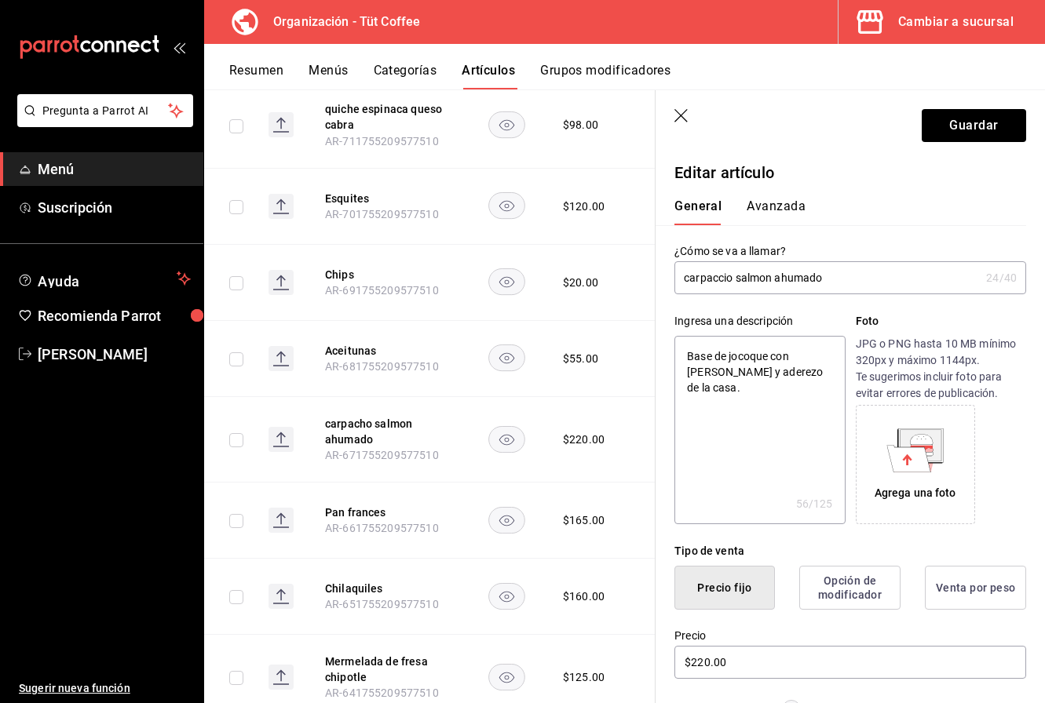
click at [691, 280] on input "carpaccio salmon ahumado" at bounding box center [826, 277] width 305 height 31
click at [973, 131] on button "Guardar" at bounding box center [973, 125] width 104 height 33
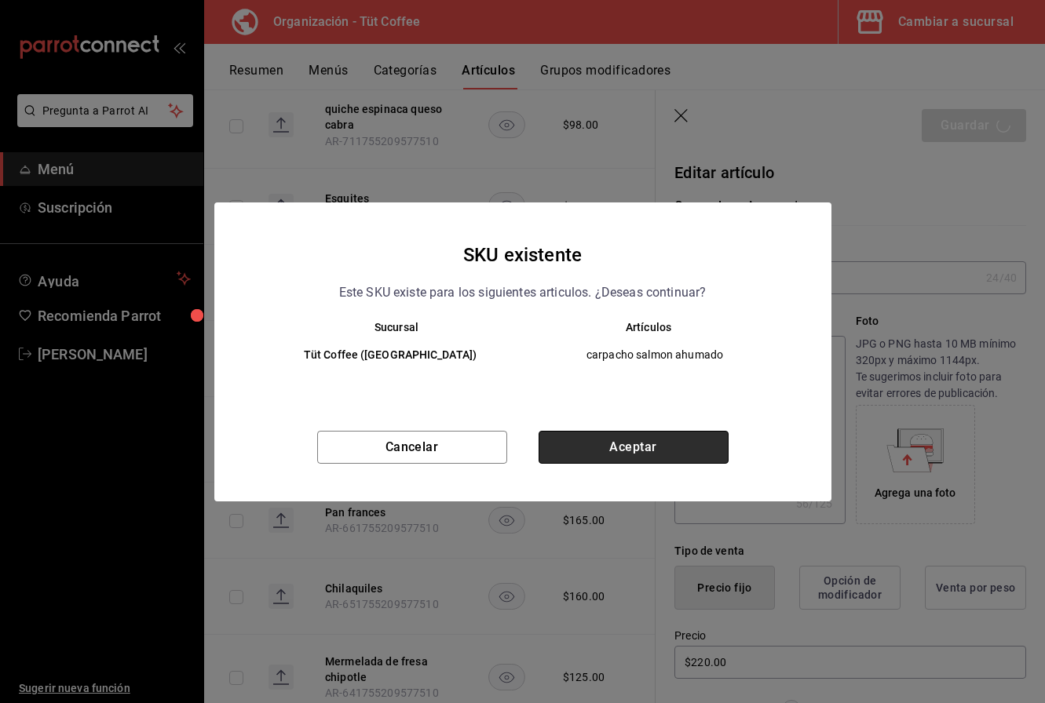
click at [650, 443] on button "Aceptar" at bounding box center [633, 447] width 190 height 33
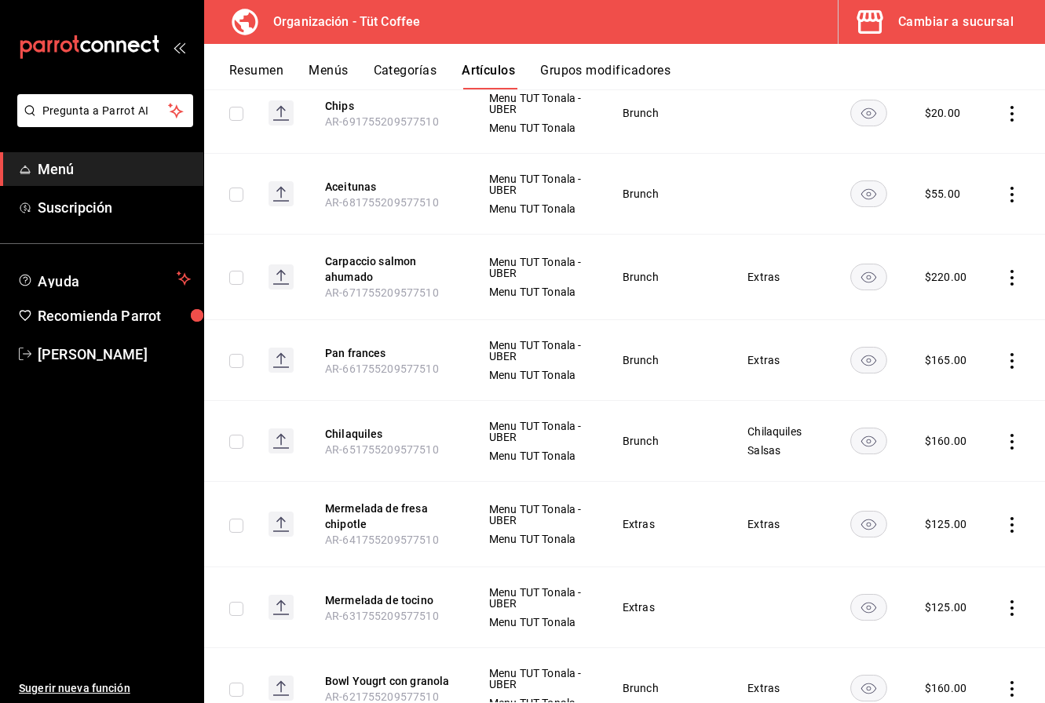
scroll to position [8658, 0]
click at [343, 344] on button "Pan frances" at bounding box center [388, 352] width 126 height 16
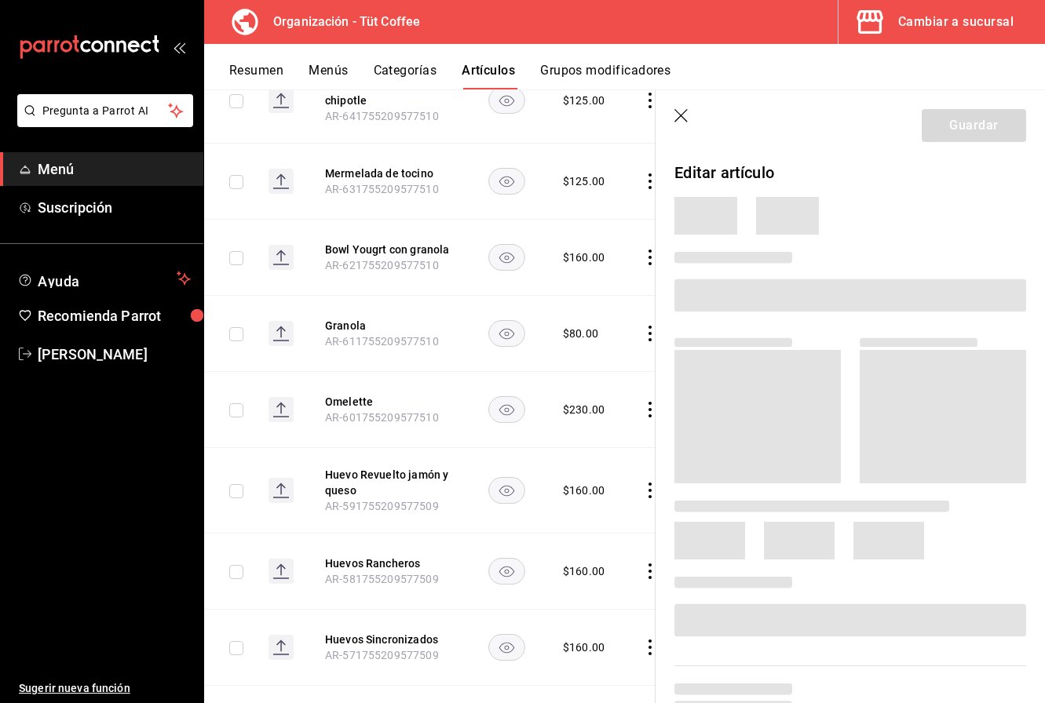
scroll to position [8155, 0]
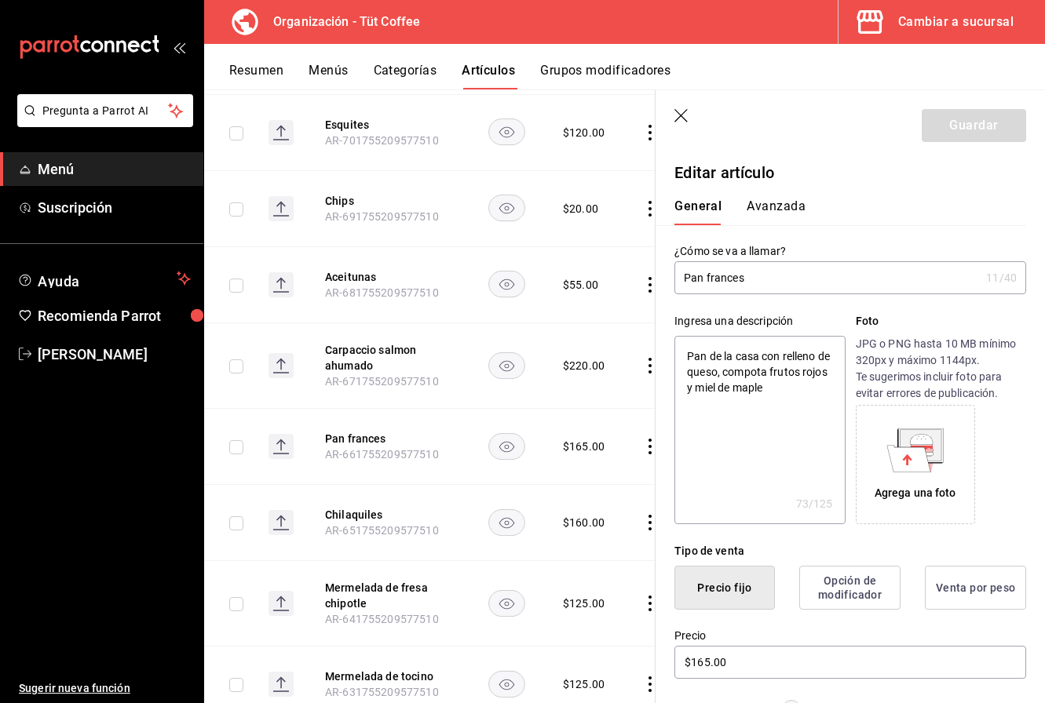
click at [717, 374] on textarea "Pan de la casa con relleno de queso, compota frutos rojos y miel de maple" at bounding box center [759, 430] width 170 height 188
click at [823, 398] on textarea "Pan de la casa con relleno de queso crema, compota frutos rojos y miel de maple" at bounding box center [759, 430] width 170 height 188
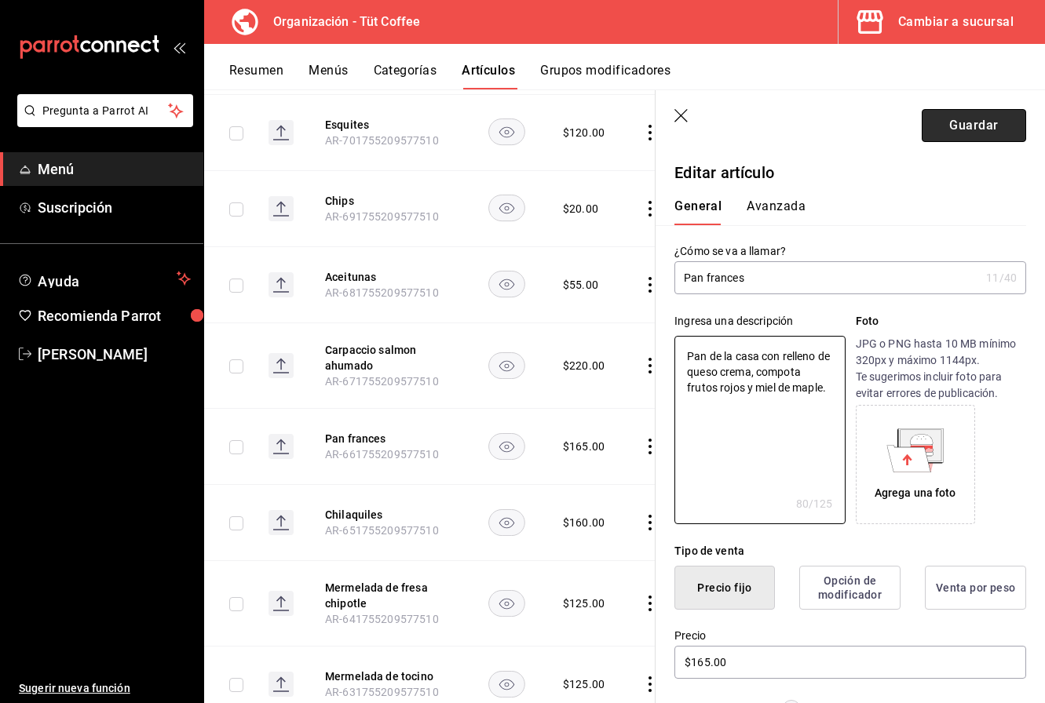
click at [954, 129] on button "Guardar" at bounding box center [973, 125] width 104 height 33
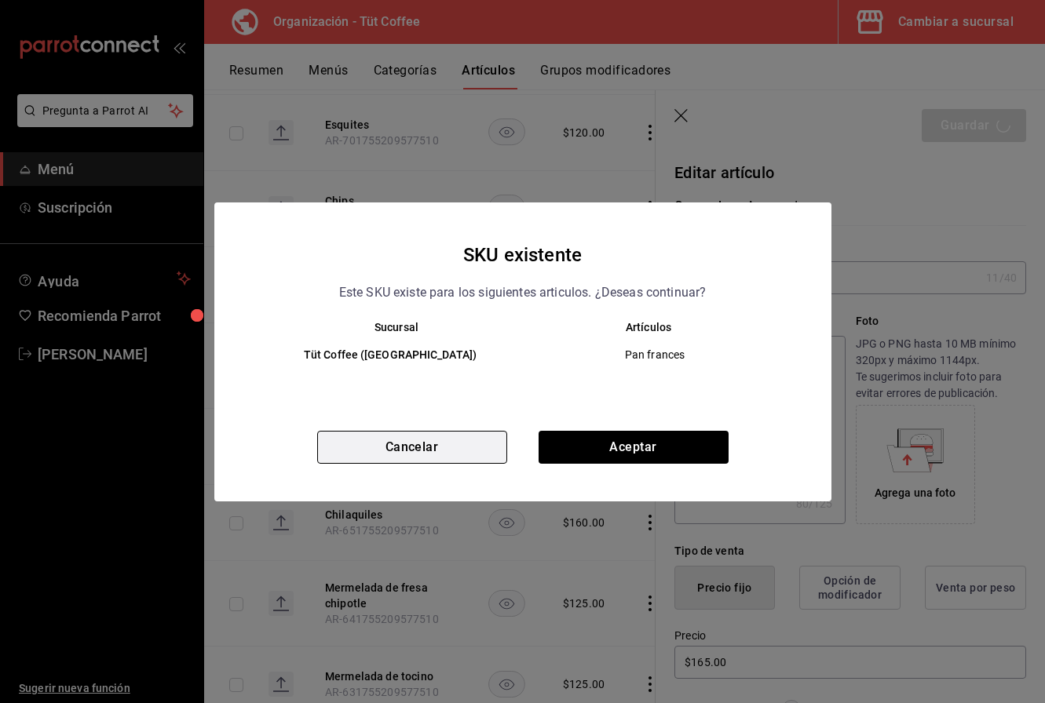
click at [494, 445] on button "Cancelar" at bounding box center [412, 447] width 190 height 33
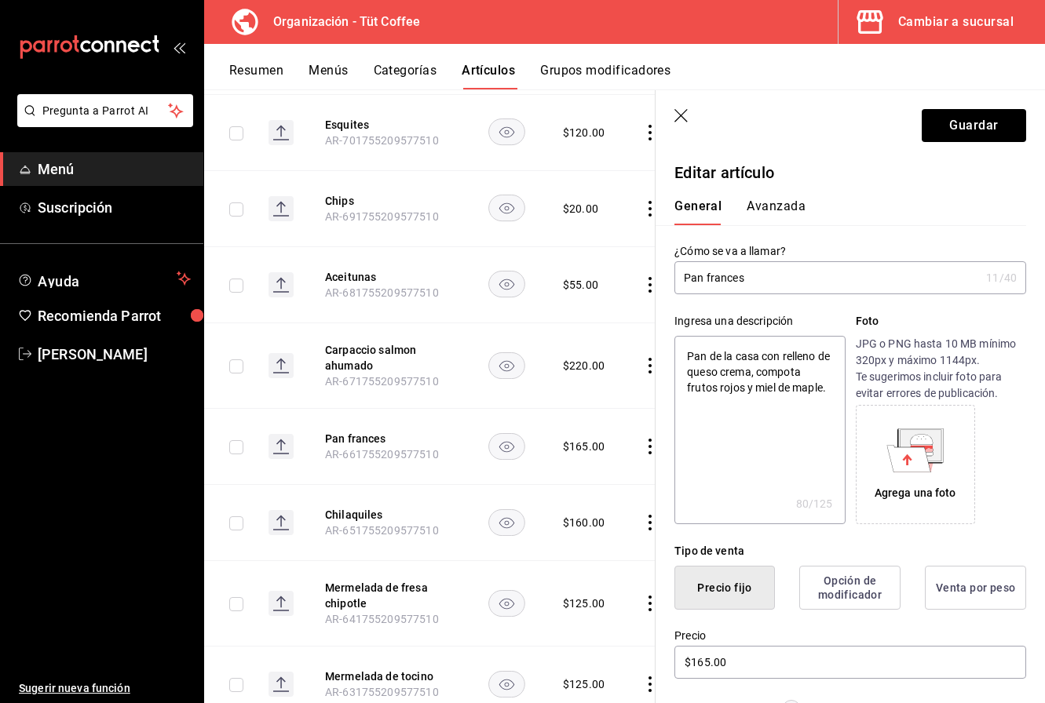
click at [708, 358] on textarea "Pan de la casa con relleno de queso crema, compota frutos rojos y miel de maple." at bounding box center [759, 430] width 170 height 188
click at [685, 352] on textarea "Pan francés de la casa con relleno de queso crema, compota frutos rojos y miel …" at bounding box center [759, 430] width 170 height 188
click at [786, 356] on textarea "Nuestra version de Pan francés de la casa con relleno de queso crema, compota f…" at bounding box center [759, 430] width 170 height 188
click at [788, 355] on textarea "Nuestra version de Pan francés de la casa con relleno de queso crema, compota f…" at bounding box center [759, 430] width 170 height 188
click at [690, 373] on textarea "Nuestra version de Pan francés de la casa con relleno de queso crema, compota f…" at bounding box center [759, 430] width 170 height 188
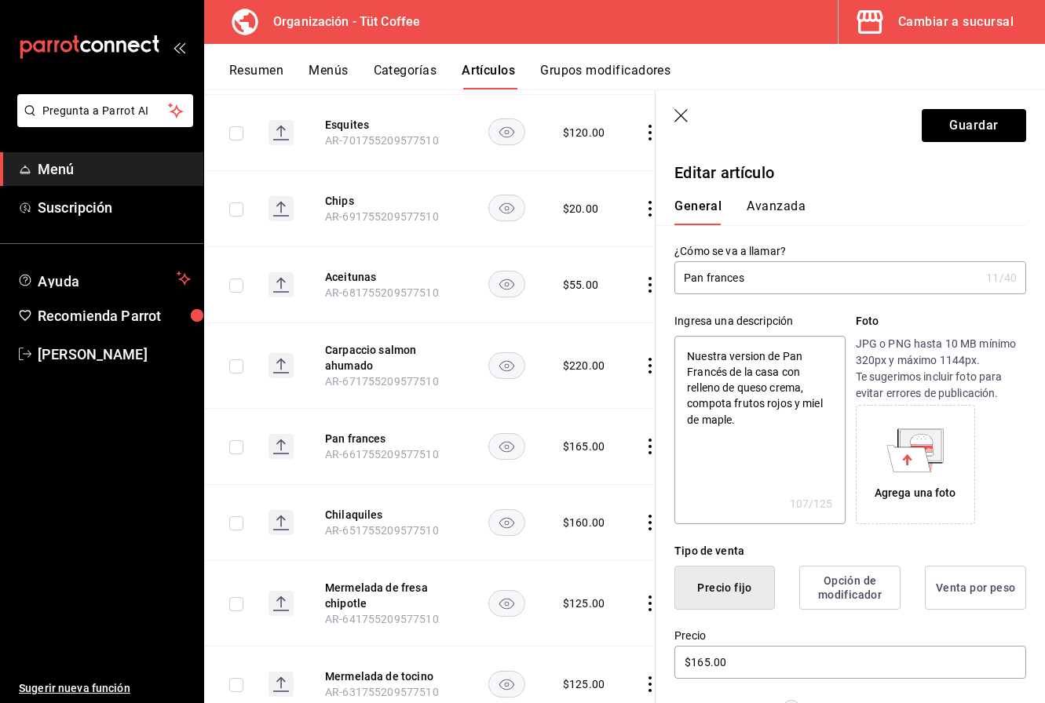
drag, startPoint x: 779, startPoint y: 374, endPoint x: 724, endPoint y: 375, distance: 55.0
click at [724, 375] on textarea "Nuestra version de Pan Francés de la casa con relleno de queso crema, compota f…" at bounding box center [759, 430] width 170 height 188
drag, startPoint x: 779, startPoint y: 373, endPoint x: 731, endPoint y: 374, distance: 48.7
click at [731, 374] on textarea "Nuestra version de Pan Francés de la casa con relleno de queso crema, compota f…" at bounding box center [759, 430] width 170 height 188
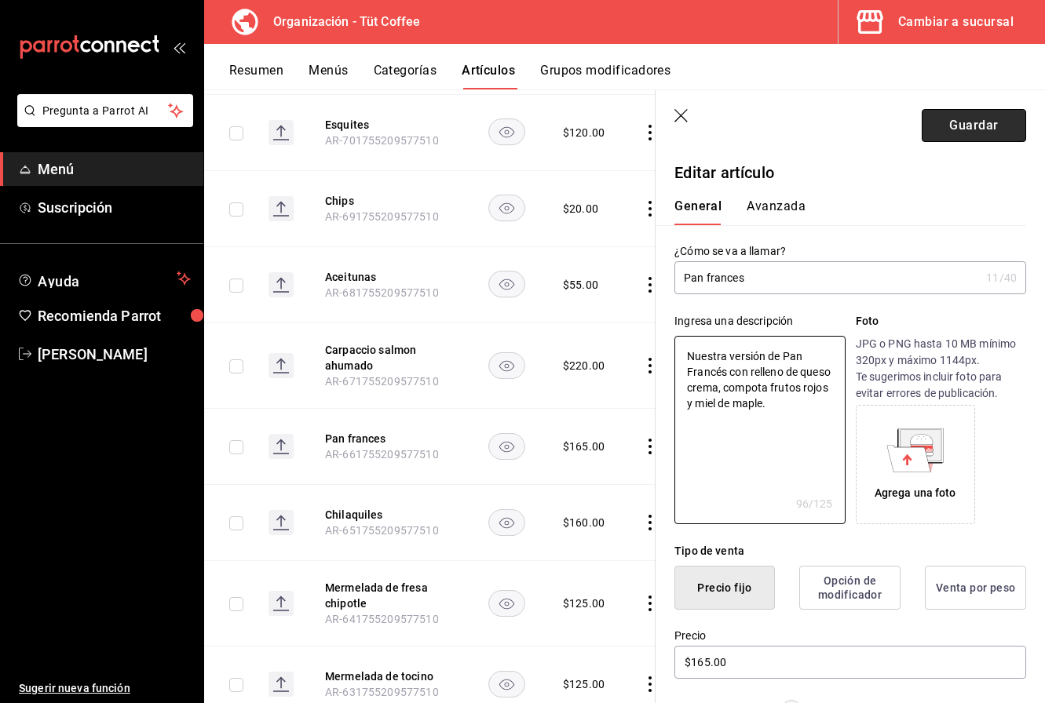
click at [962, 135] on button "Guardar" at bounding box center [973, 125] width 104 height 33
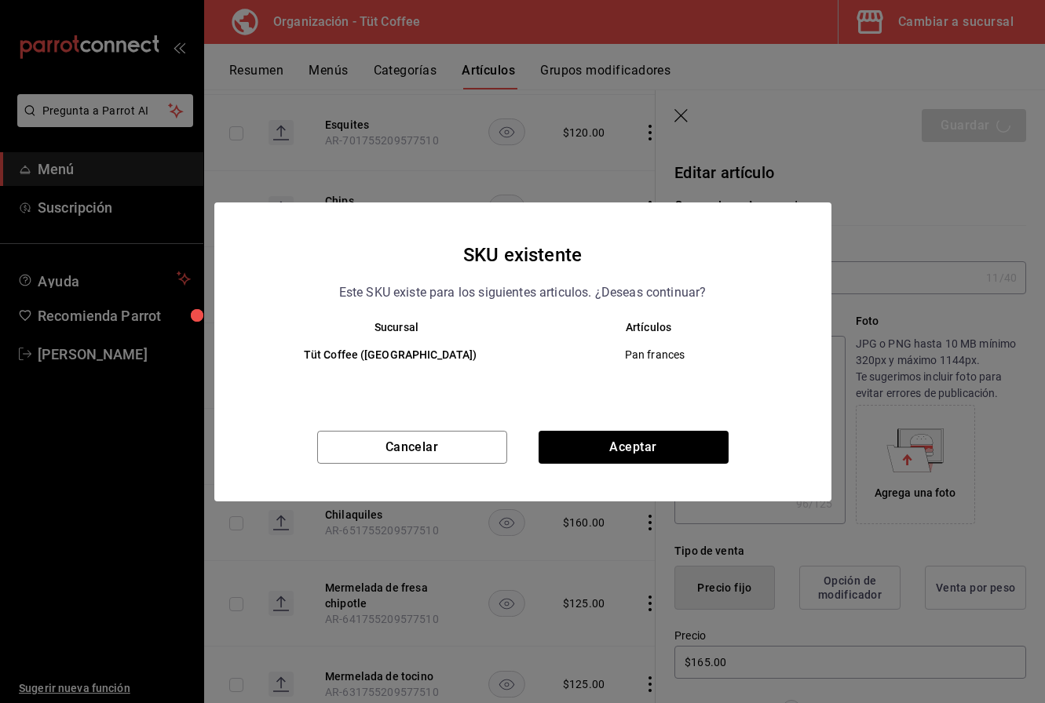
click at [659, 426] on div "SKU existente Este SKU existe para los siguientes articulos. ¿Deseas continuar?…" at bounding box center [522, 352] width 617 height 299
click at [659, 433] on button "Aceptar" at bounding box center [633, 447] width 190 height 33
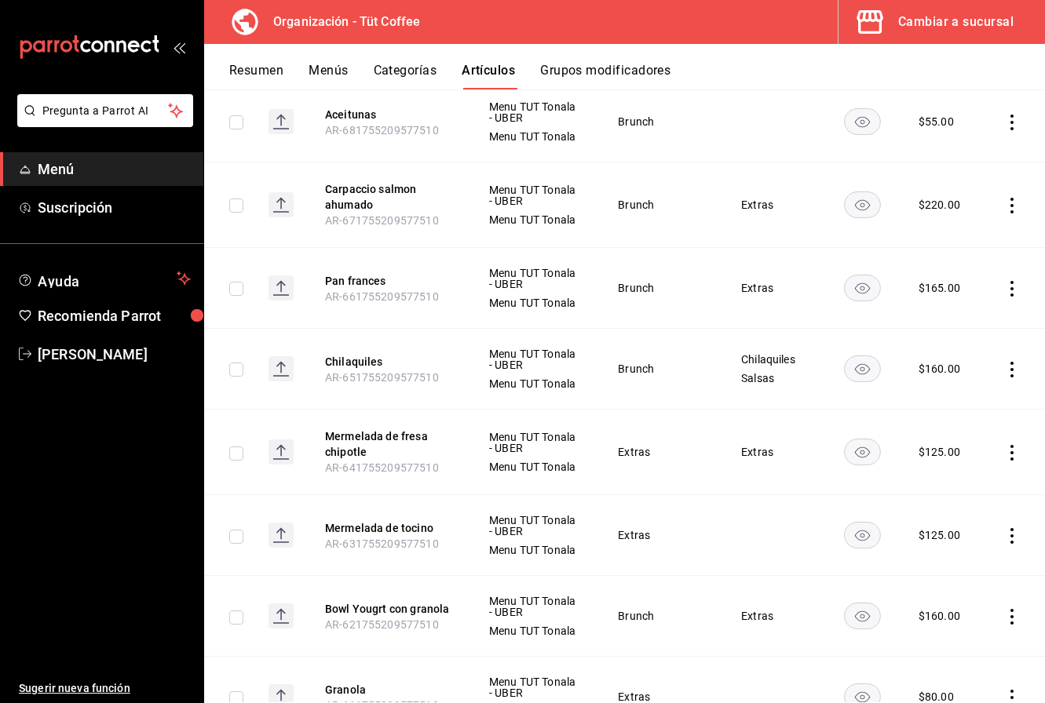
scroll to position [8727, 0]
click at [356, 356] on button "Chilaquiles" at bounding box center [388, 364] width 126 height 16
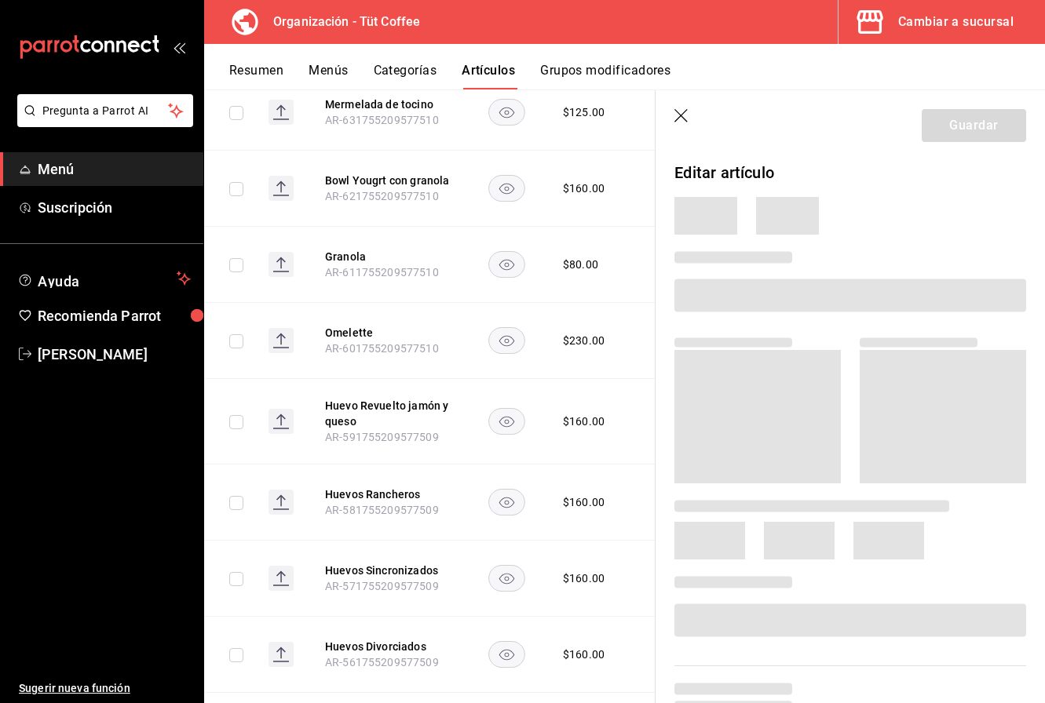
scroll to position [8220, 0]
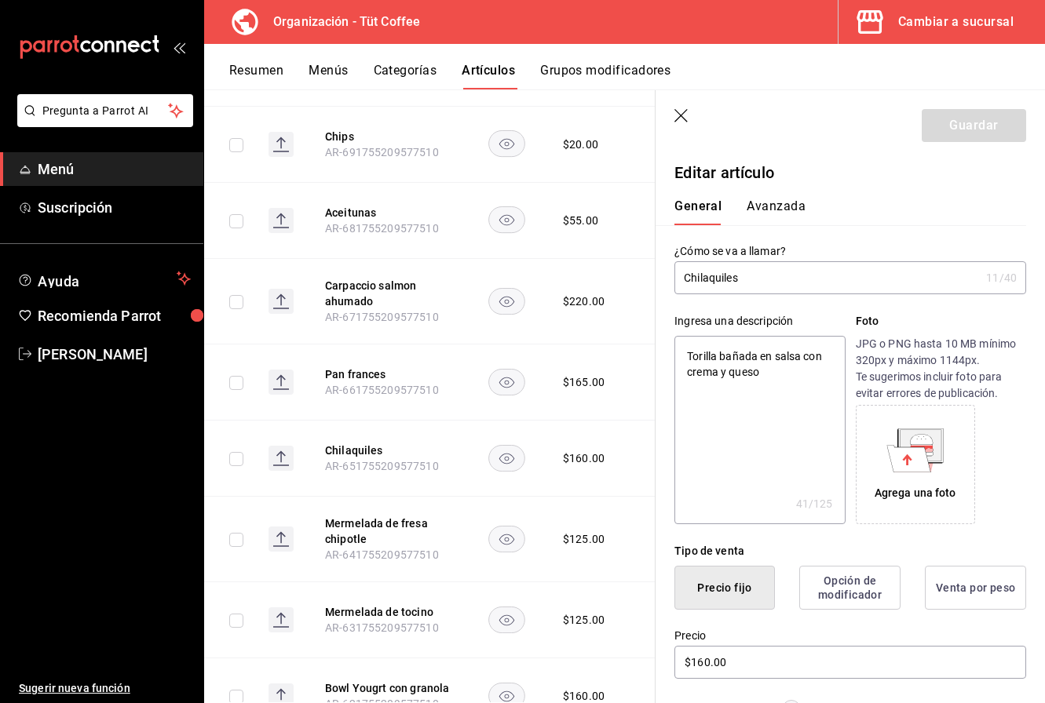
click at [706, 356] on textarea "Torilla bañada en salsa con crema y queso" at bounding box center [759, 430] width 170 height 188
drag, startPoint x: 762, startPoint y: 371, endPoint x: 632, endPoint y: 331, distance: 136.3
click at [632, 331] on main "Artículos organización Edita el precio e imagen de tus artículos. Asigna una ca…" at bounding box center [624, 396] width 841 height 614
click at [831, 372] on textarea "Nuestros famosos chilaquiles con crema, queso y huevo estrellado." at bounding box center [759, 430] width 170 height 188
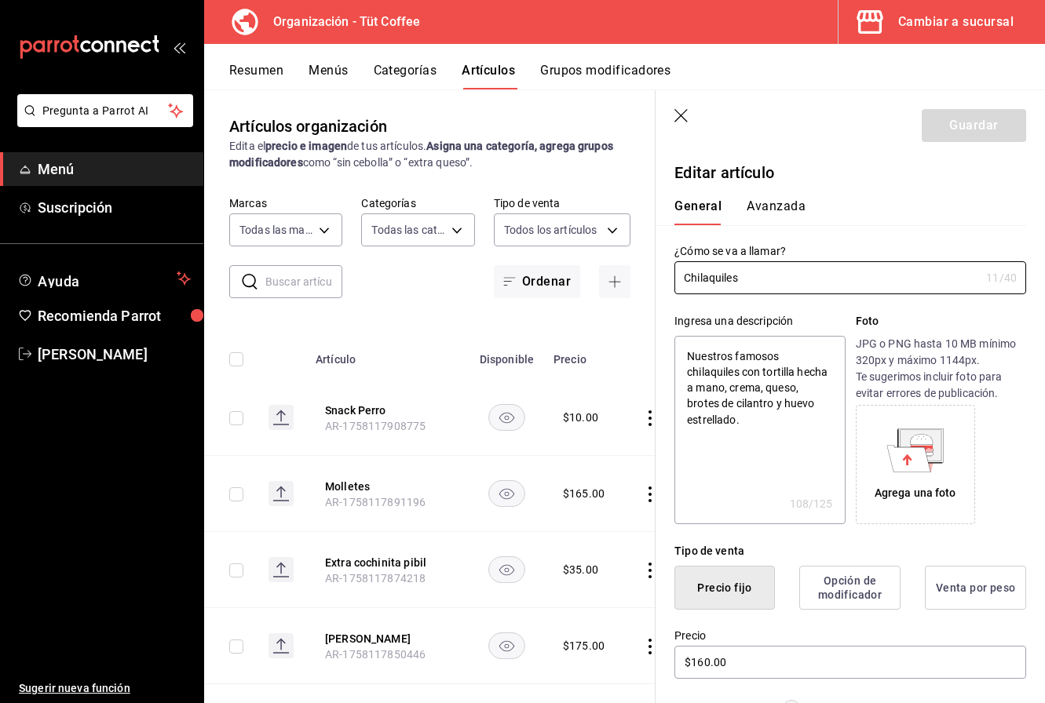
scroll to position [8206, 0]
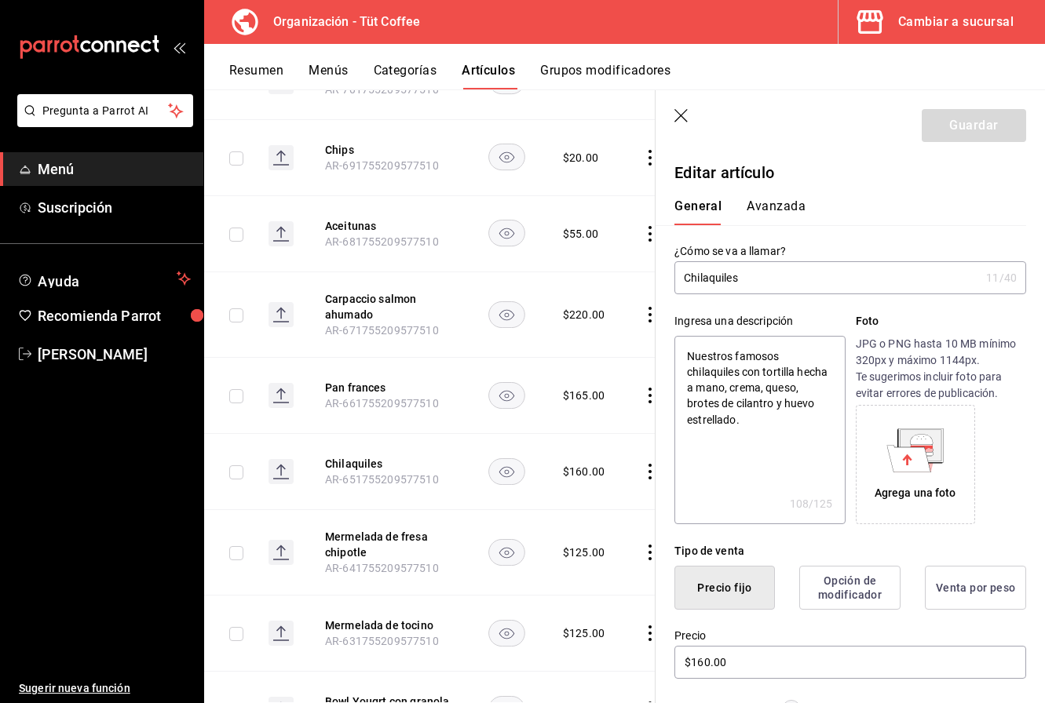
click at [679, 114] on icon "button" at bounding box center [680, 115] width 13 height 13
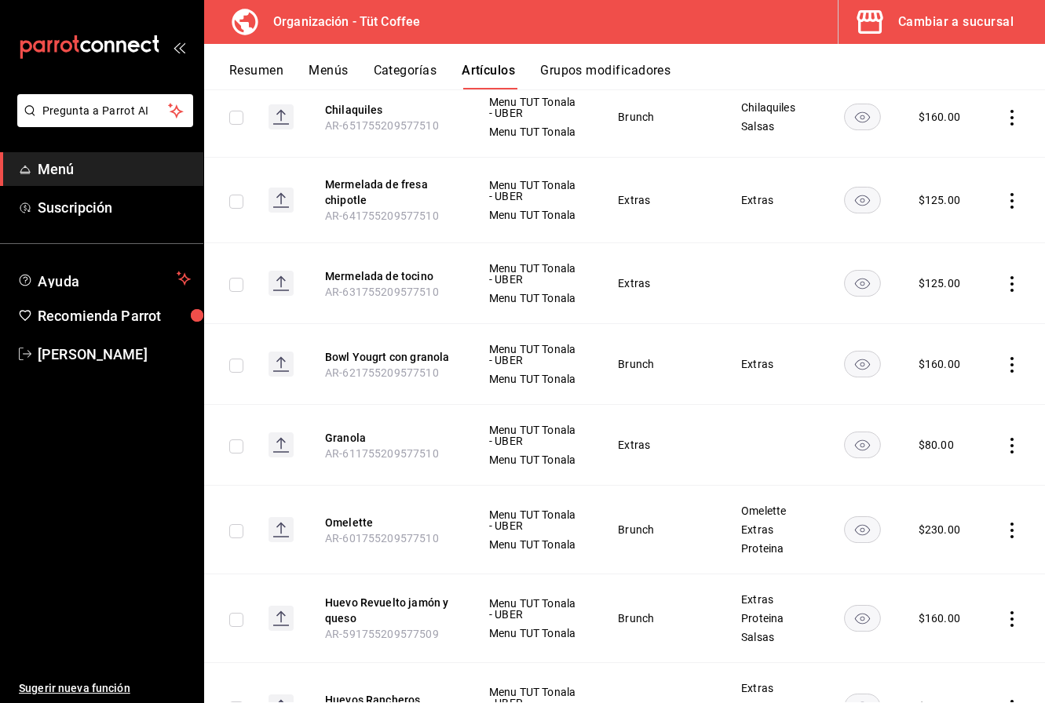
scroll to position [8980, 0]
click at [429, 350] on button "Bowl Yougrt con granola" at bounding box center [388, 358] width 126 height 16
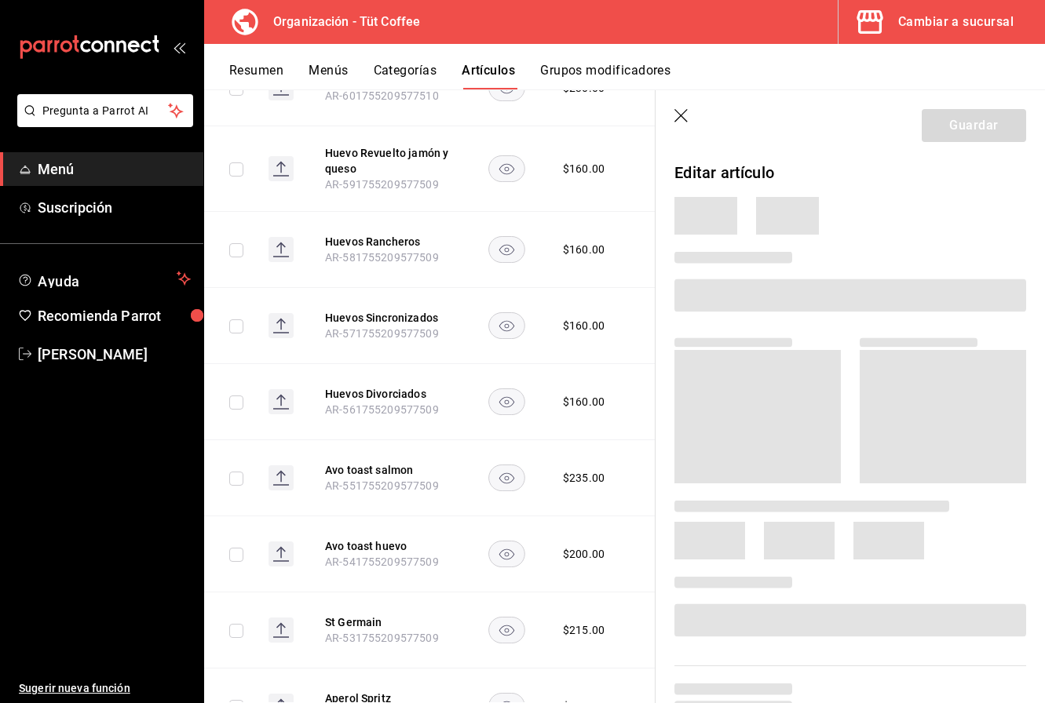
scroll to position [8463, 0]
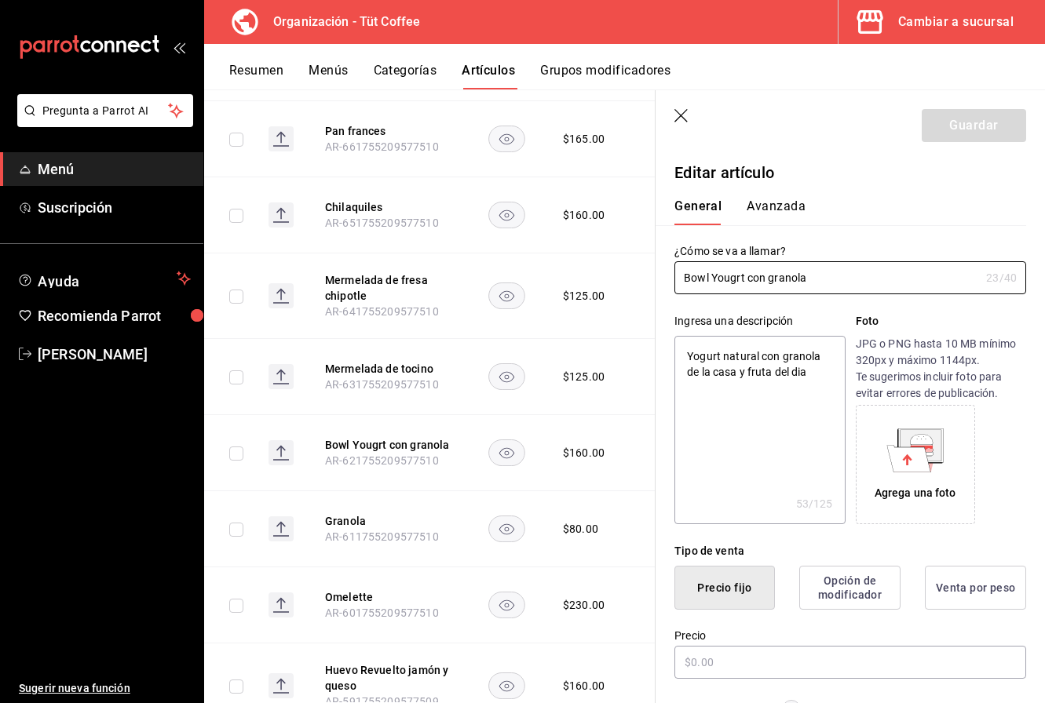
type textarea "x"
type input "$160.00"
click at [682, 112] on icon "button" at bounding box center [682, 117] width 16 height 16
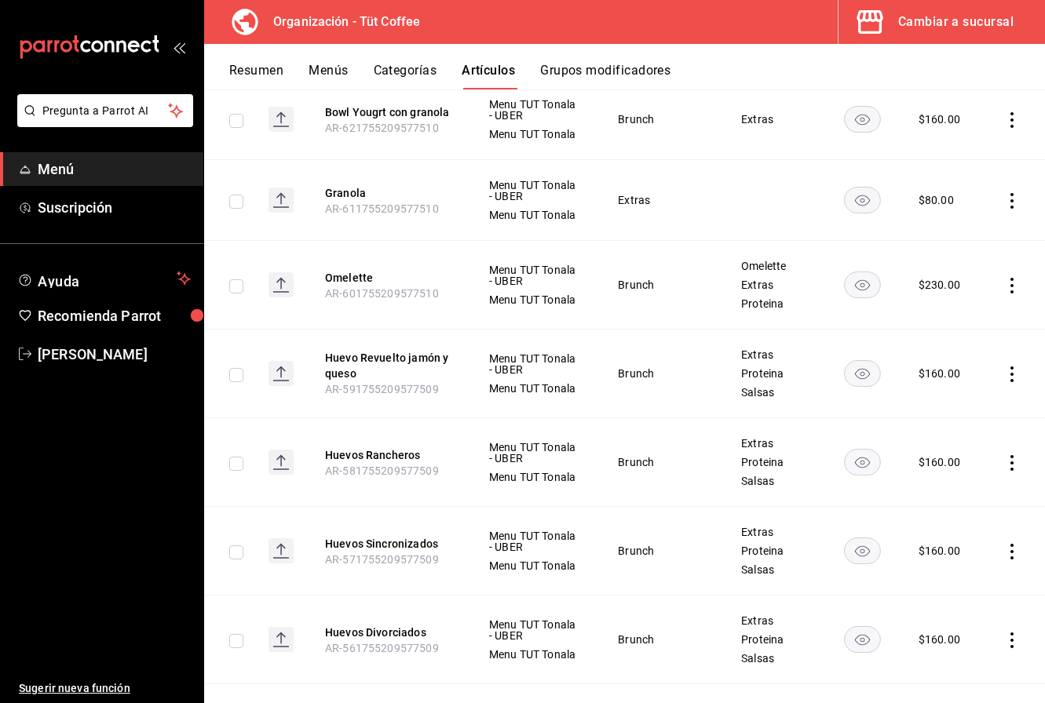
scroll to position [9138, 0]
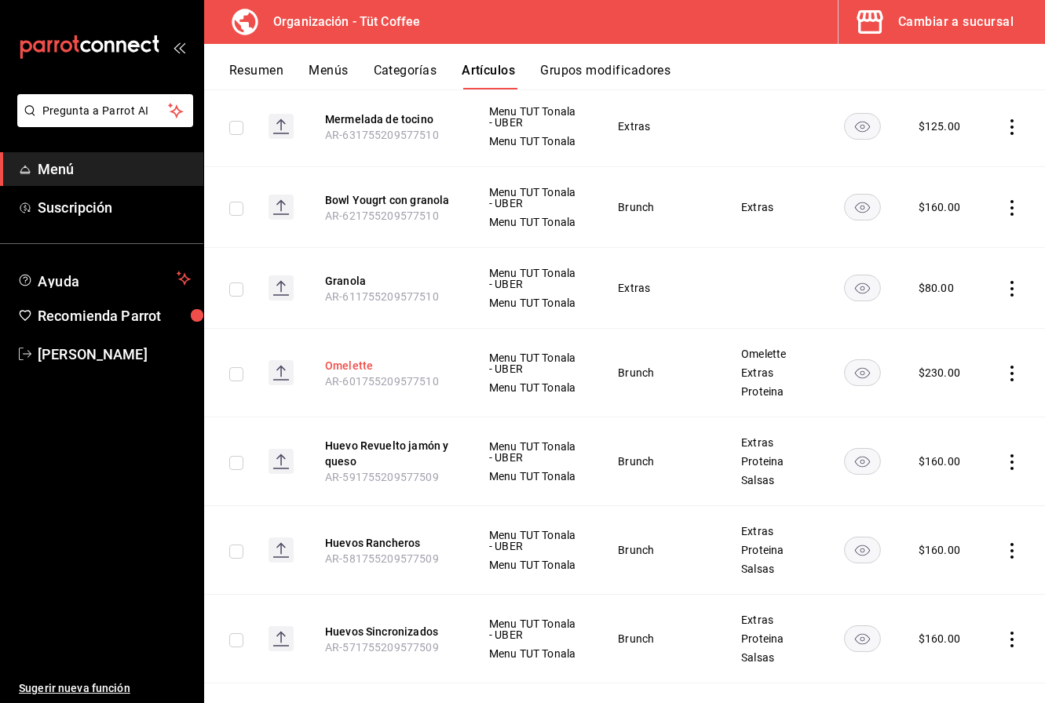
click at [350, 358] on button "Omelette" at bounding box center [388, 366] width 126 height 16
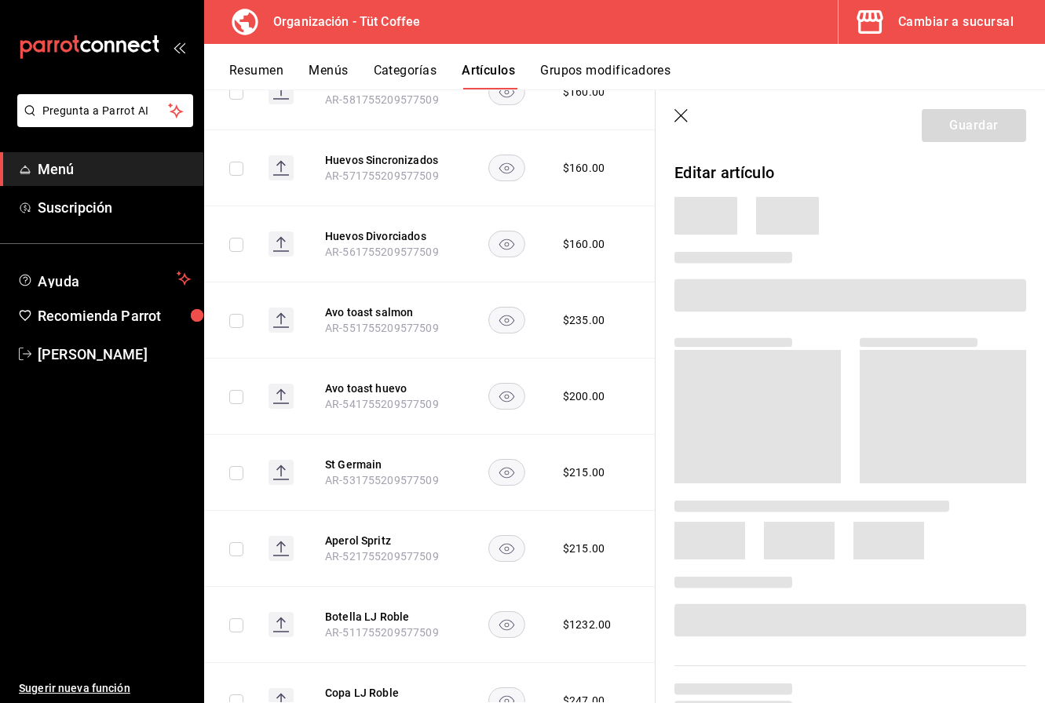
scroll to position [8616, 0]
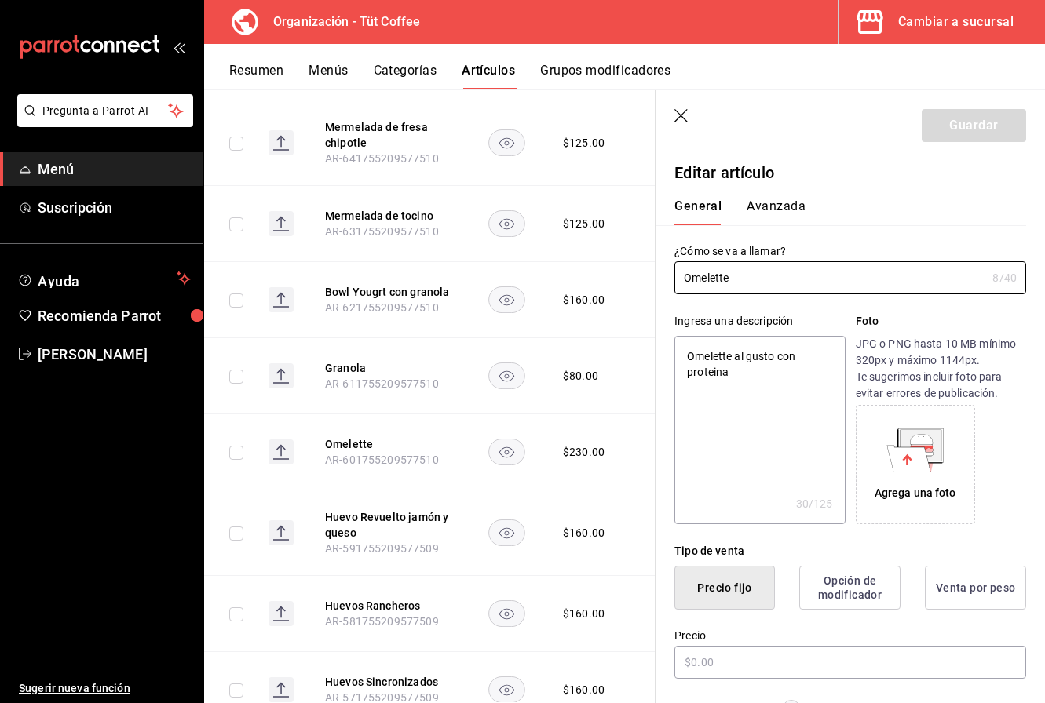
type textarea "x"
type input "$230.00"
type textarea "x"
click at [731, 375] on textarea "Omelette al gusto con proteina" at bounding box center [759, 430] width 170 height 188
type textarea "Omelette al gusto con proteina"
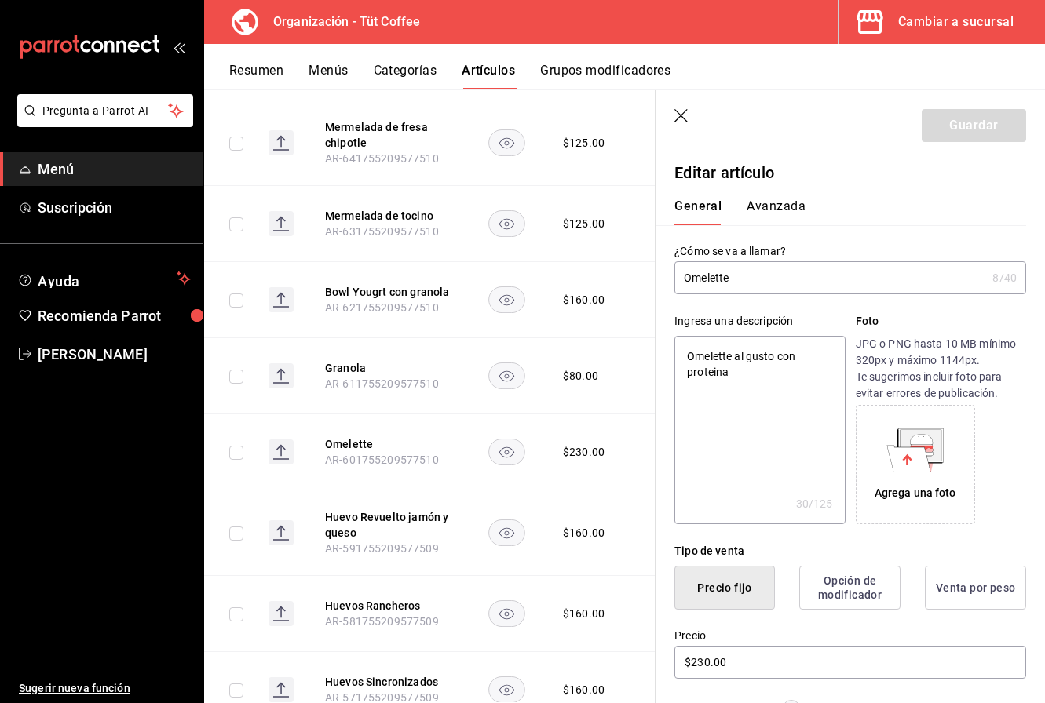
type textarea "x"
type textarea "Omelette al gusto con proteina de"
type textarea "x"
type textarea "Omelette al gusto con proteina de"
type textarea "x"
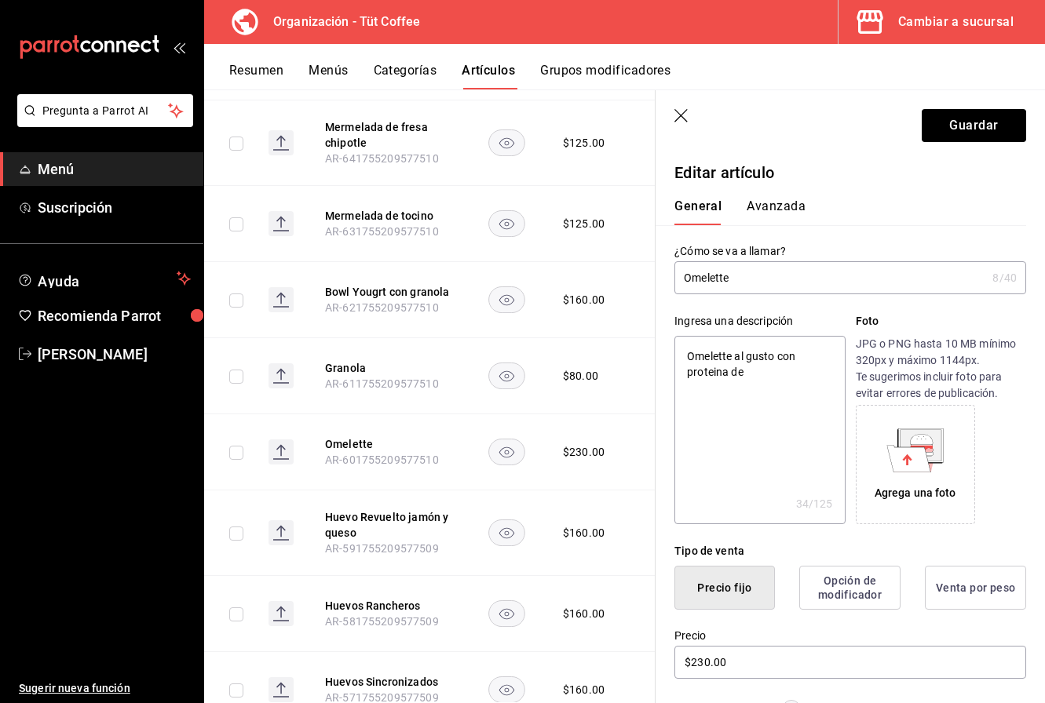
type textarea "Omelette al gusto con proteina de s"
type textarea "x"
type textarea "Omelette al gusto con proteina de"
type textarea "x"
type textarea "Omelette al gusto con proteina de"
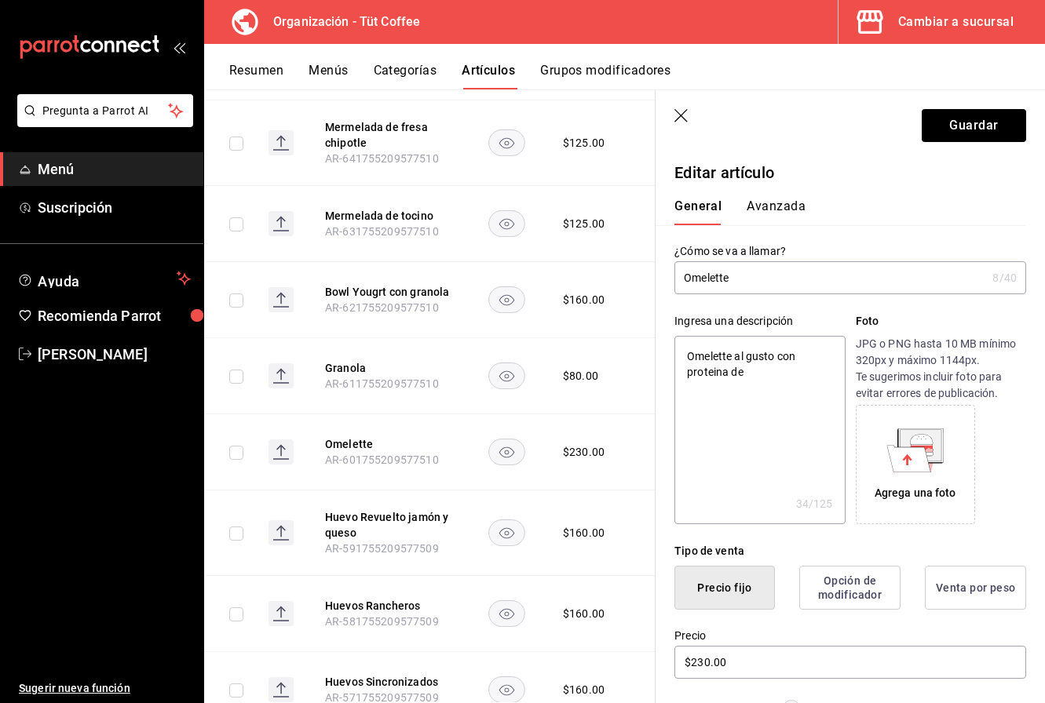
type textarea "x"
type textarea "Omelette al gusto con proteina d"
type textarea "x"
type textarea "Omelette al gusto con proteina"
type textarea "x"
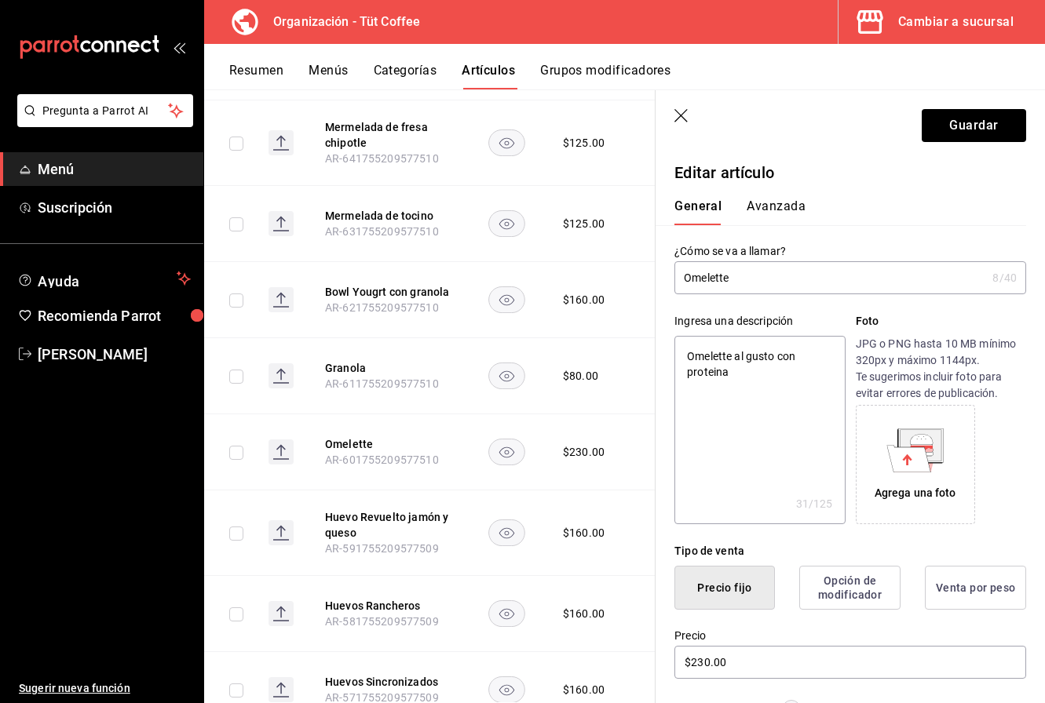
type textarea "Omelette al gusto con proteina"
type textarea "x"
type textarea "Omelette al gusto con protein"
type textarea "x"
type textarea "Omelette al gusto con protei"
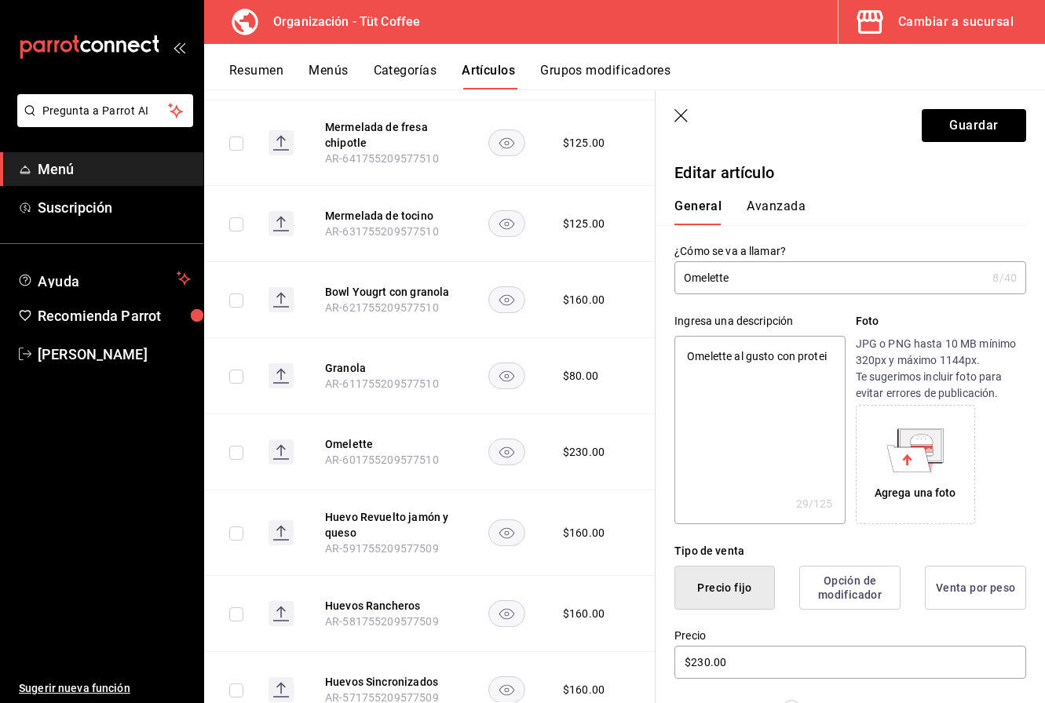
type textarea "x"
type textarea "Omelette al gusto con prot"
type textarea "x"
type textarea "Omelette al gusto con pro"
type textarea "x"
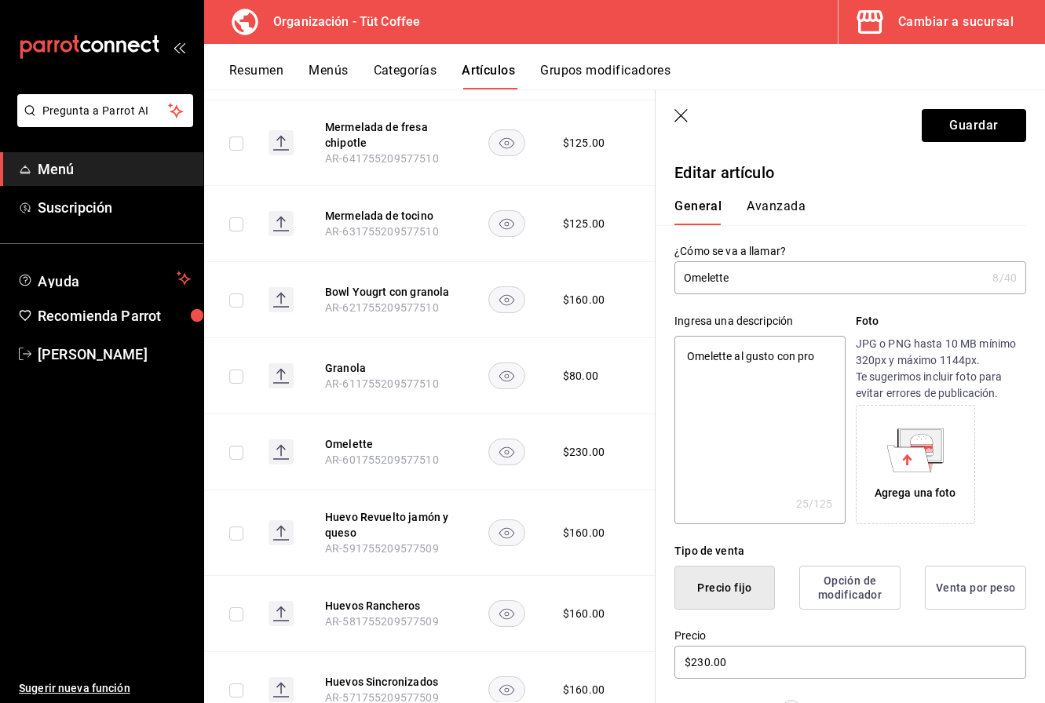
type textarea "Omelette al gusto con pr"
type textarea "x"
type textarea "Omelette al gusto con p"
type textarea "x"
type textarea "Omelette al gusto con"
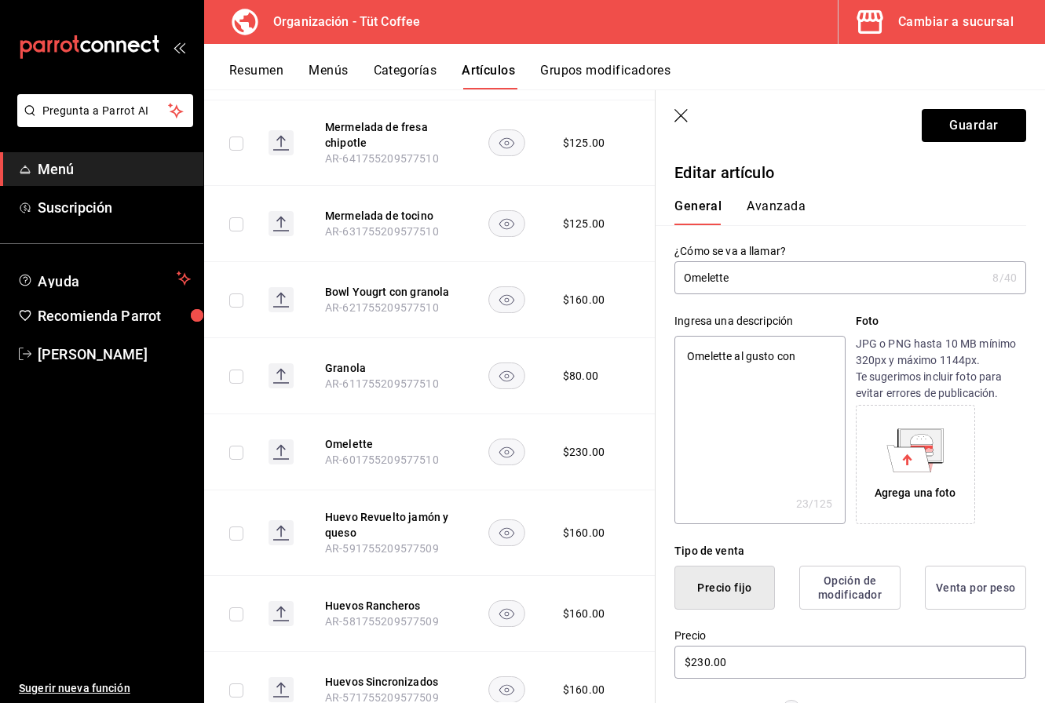
type textarea "x"
type textarea "Omelette al gusto con"
type textarea "x"
type textarea "Omelette al gusto co"
type textarea "x"
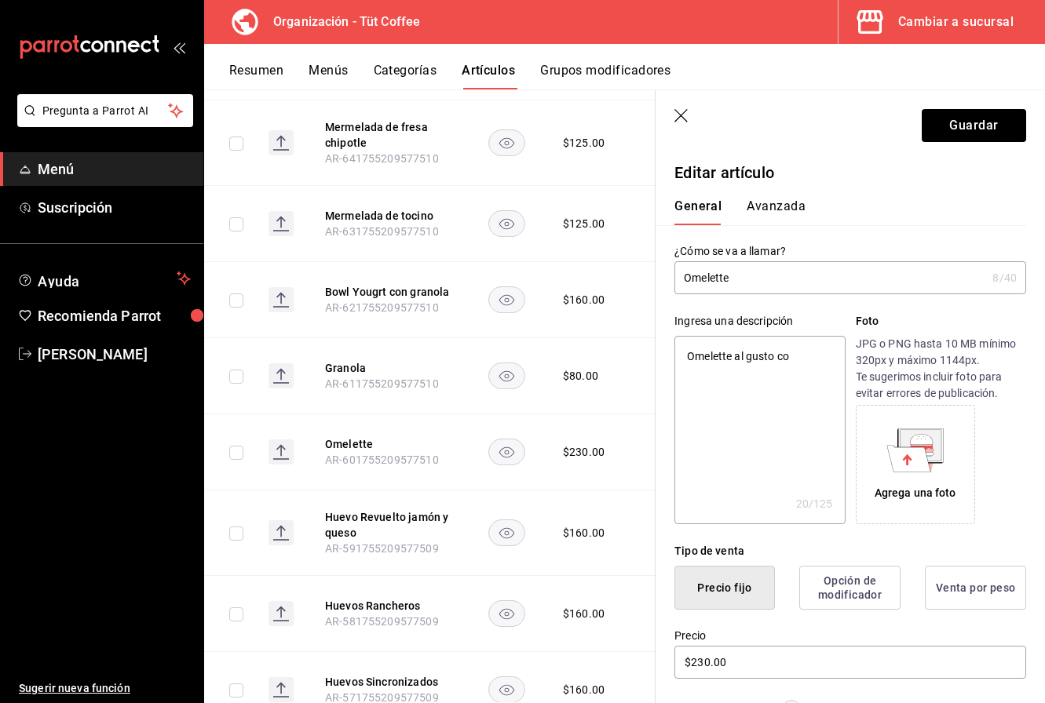
type textarea "Omelette al gusto c"
type textarea "x"
type textarea "Omelette al gusto"
type textarea "x"
type textarea "Omelette al gusto"
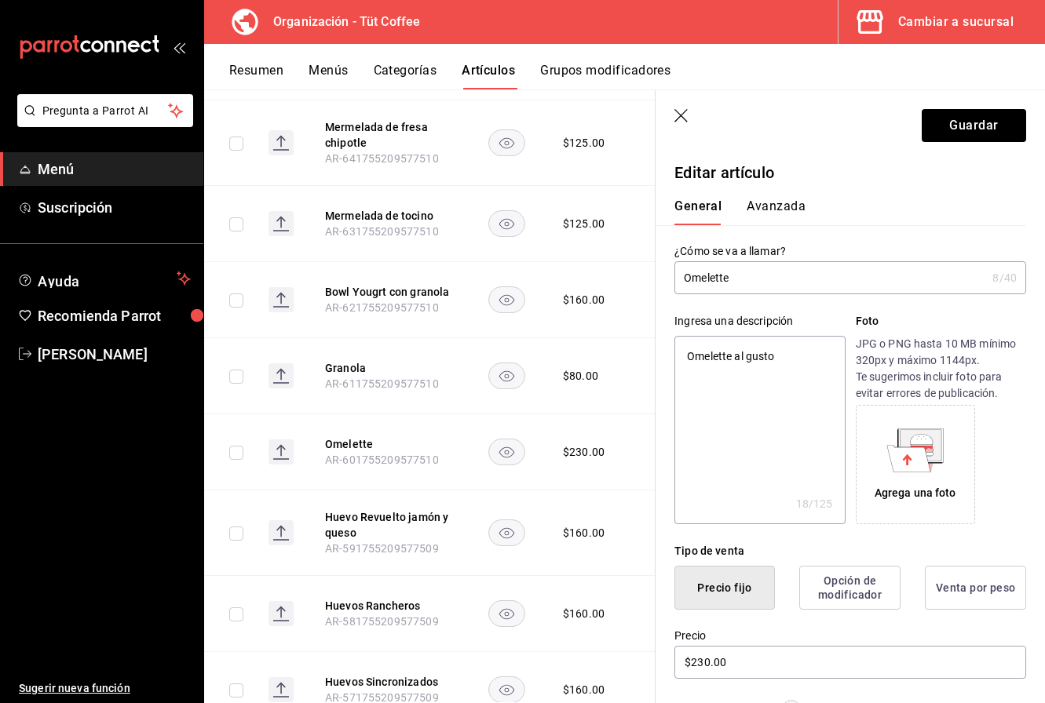
type textarea "x"
type textarea "Omelette al gust"
type textarea "x"
type textarea "Omelette al [PERSON_NAME]"
type textarea "x"
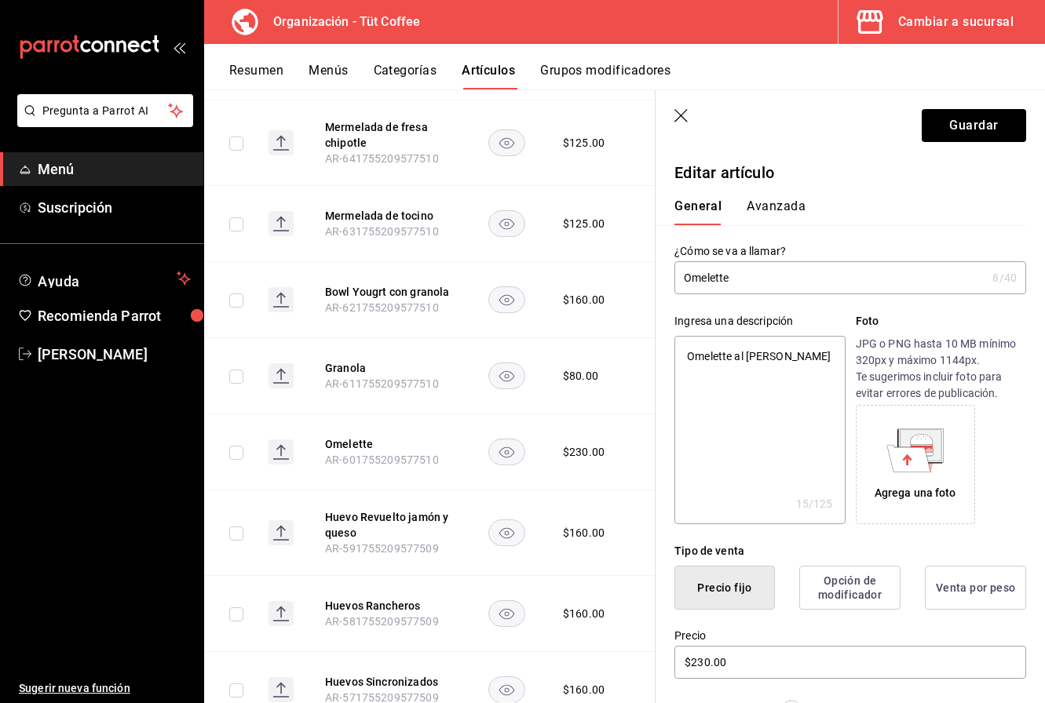
type textarea "Omelette al gu"
type textarea "x"
type textarea "Omelette al g"
type textarea "x"
type textarea "Omelette al"
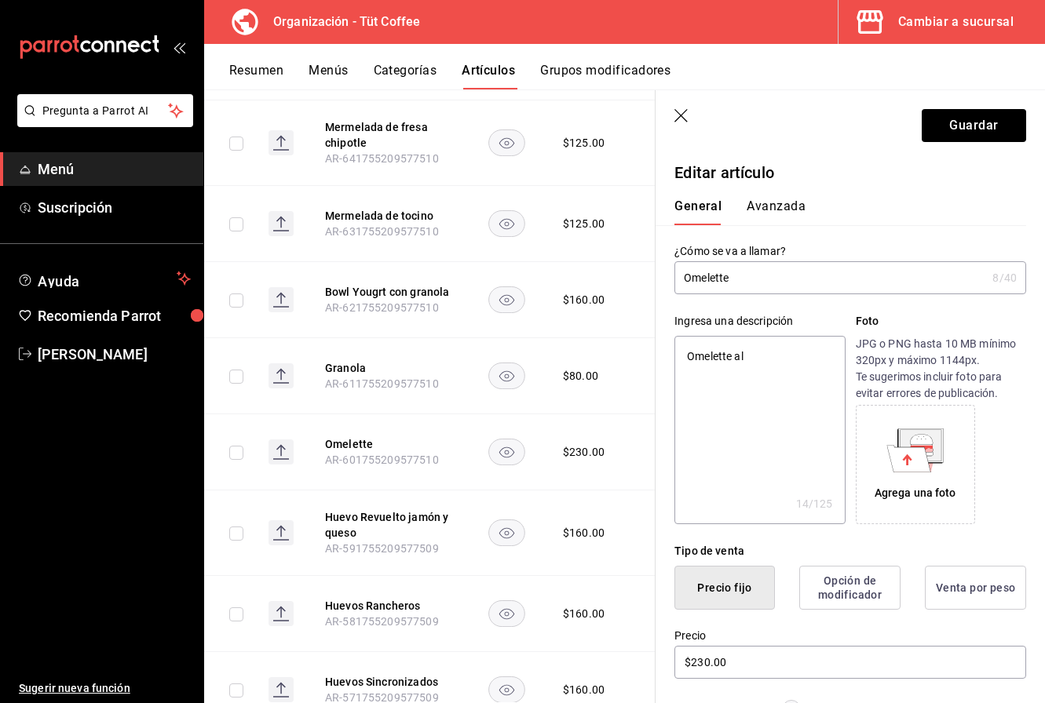
type textarea "x"
type textarea "Omelette al"
type textarea "x"
type textarea "Omelette a"
type textarea "x"
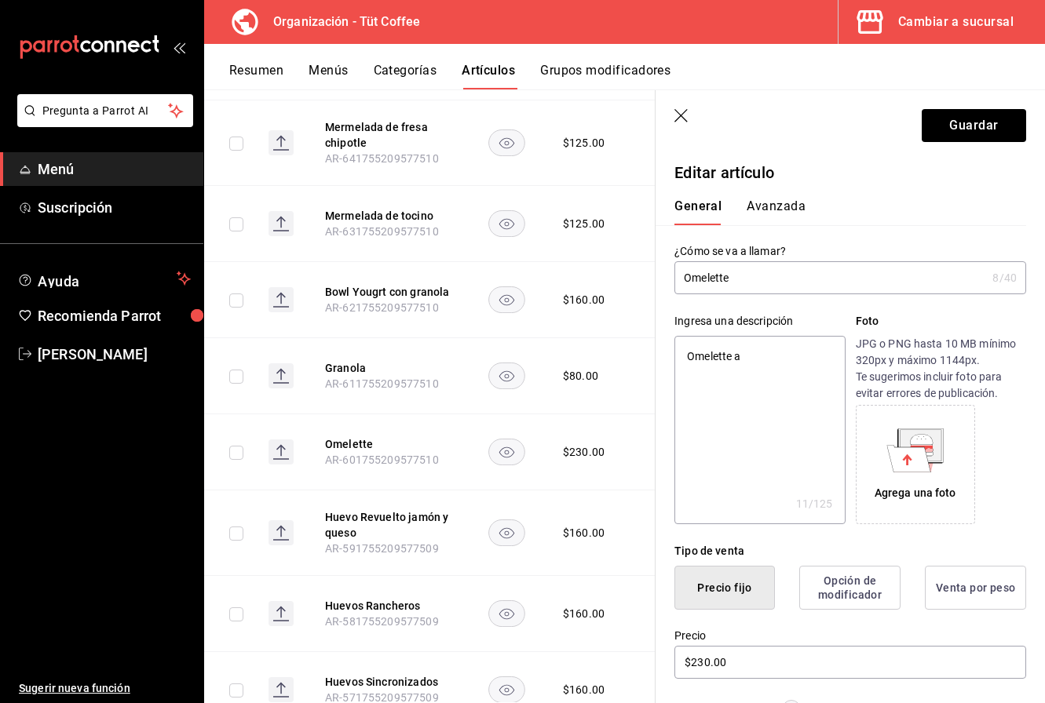
type textarea "Omelette"
type textarea "x"
type textarea "Omelette d"
type textarea "x"
type textarea "Omelette de"
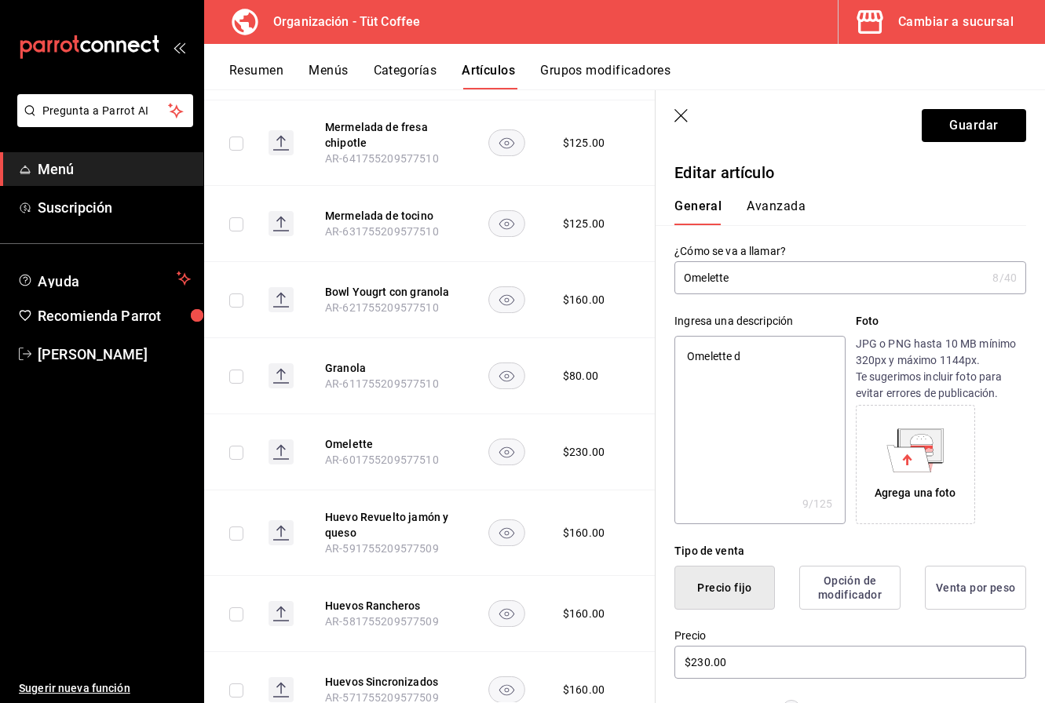
type textarea "x"
type textarea "Omelette de"
type textarea "x"
type textarea "Omelette de j"
type textarea "x"
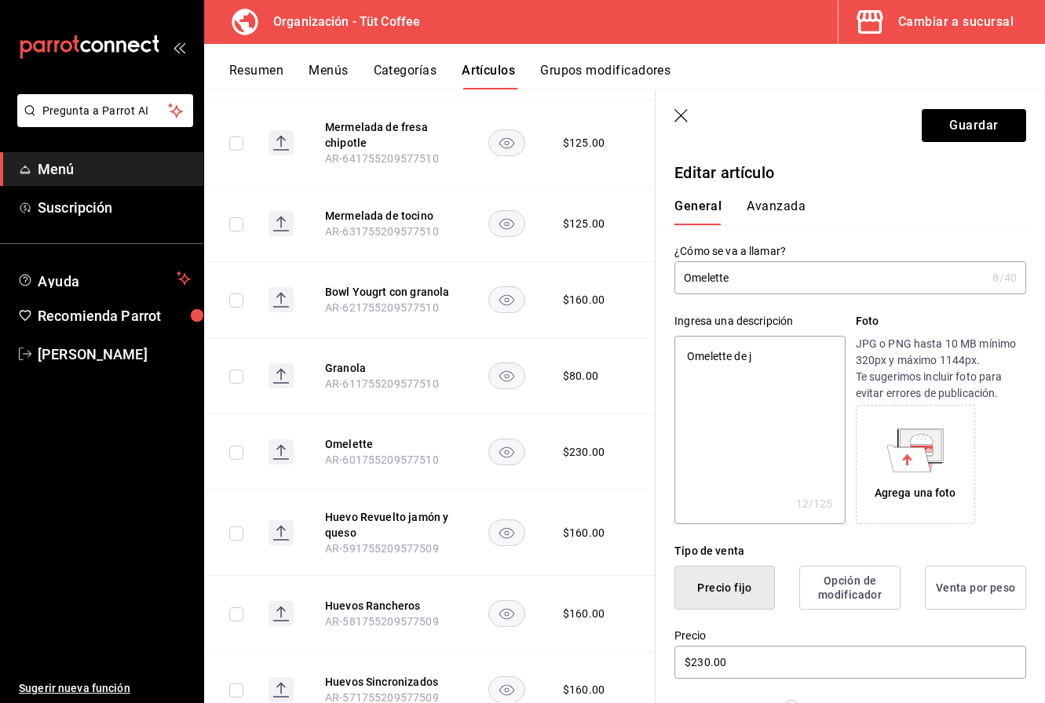
type textarea "Omelette de ja"
type textarea "x"
type textarea "Omelette de jam"
type textarea "x"
type textarea "Omelette [PERSON_NAME]"
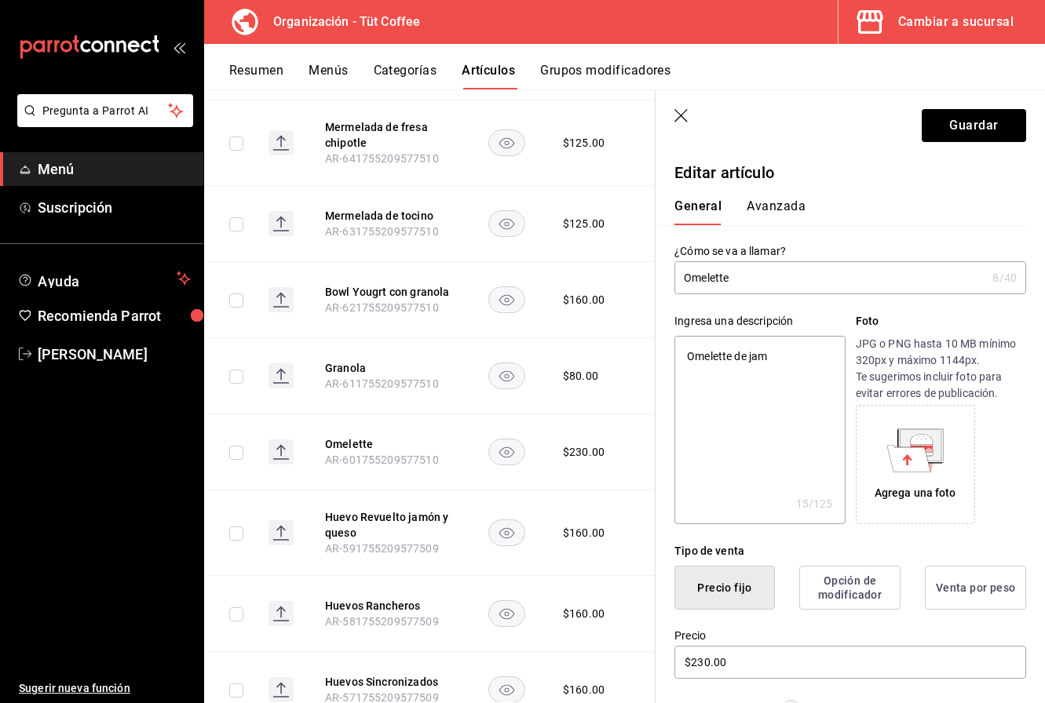
type textarea "x"
type textarea "Omelette de jamon"
type textarea "x"
type textarea "Omelette de jamon"
type textarea "x"
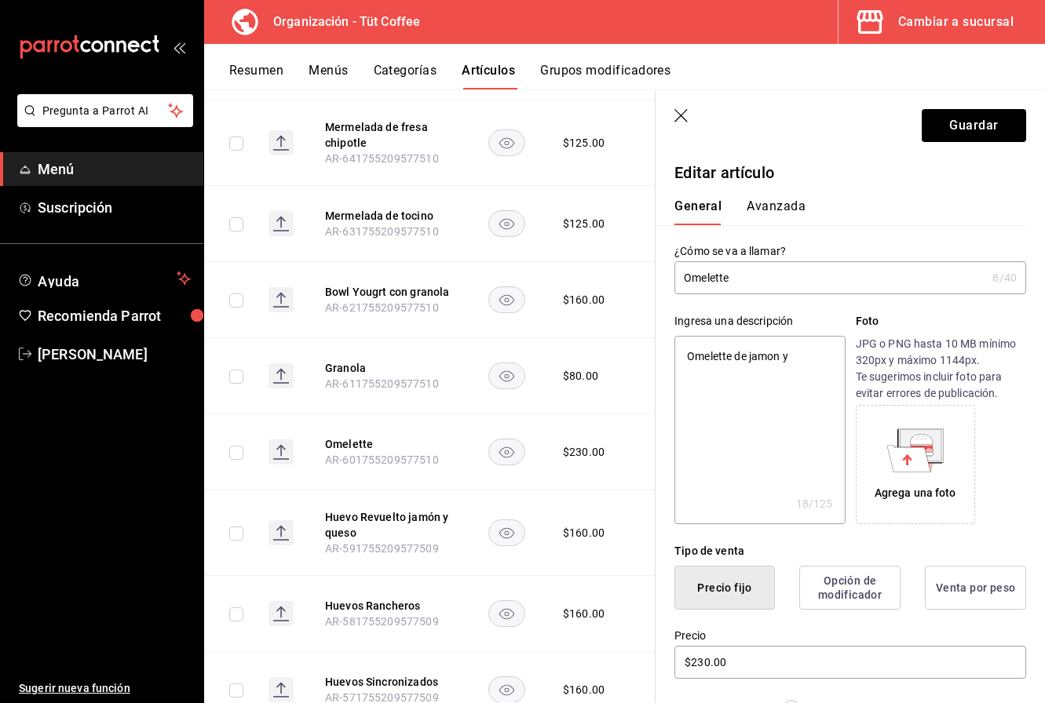
type textarea "Omelette de jamon y"
type textarea "x"
type textarea "Omelette de jamon y q"
type textarea "x"
type textarea "Omelette de jamon y qu"
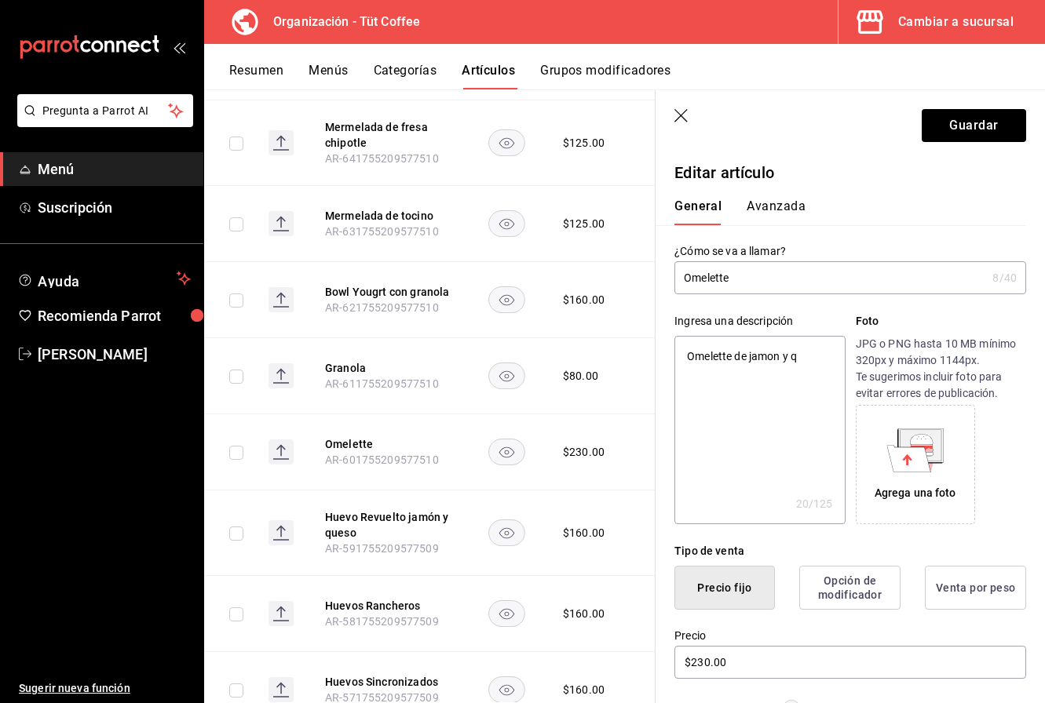
type textarea "x"
type textarea "Omelette de jamon y que"
type textarea "x"
type textarea "Omelette de jamon y ques"
type textarea "x"
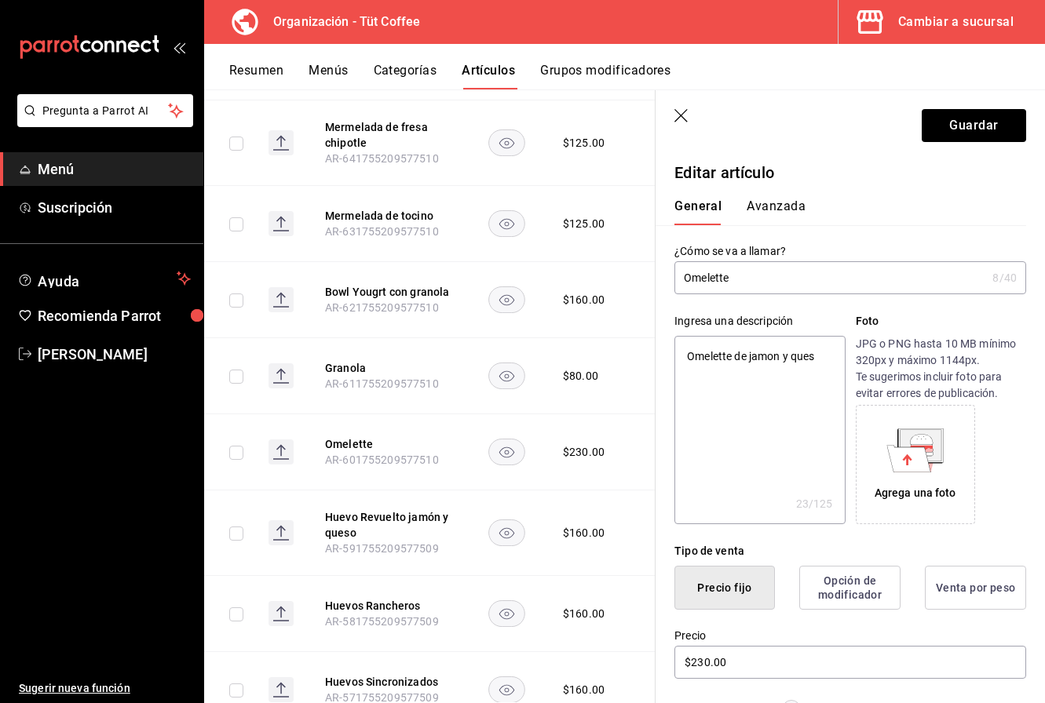
type textarea "Omelette de jamon y queso"
type textarea "x"
type textarea "Omelette de jamon y queso"
type textarea "x"
type textarea "Omelette de jamon y queso"
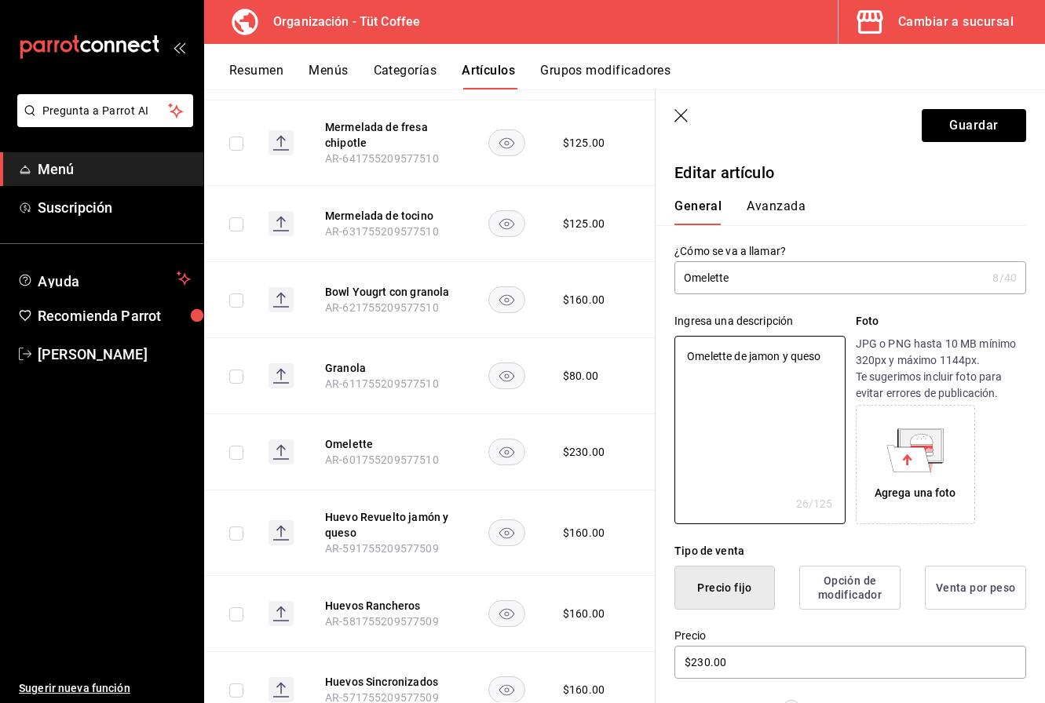
type textarea "x"
type textarea "Omelette de jamon y queso."
type textarea "x"
type textarea "Omelette de jamon y queso."
click at [996, 127] on button "Guardar" at bounding box center [973, 125] width 104 height 33
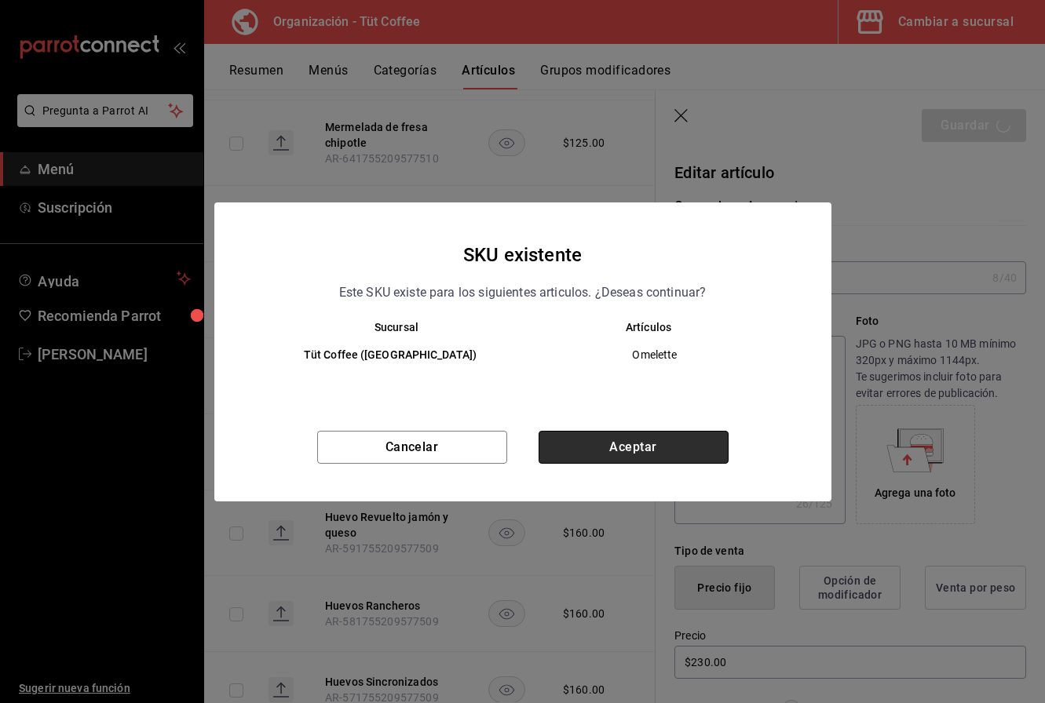
click at [678, 443] on button "Aceptar" at bounding box center [633, 447] width 190 height 33
type textarea "x"
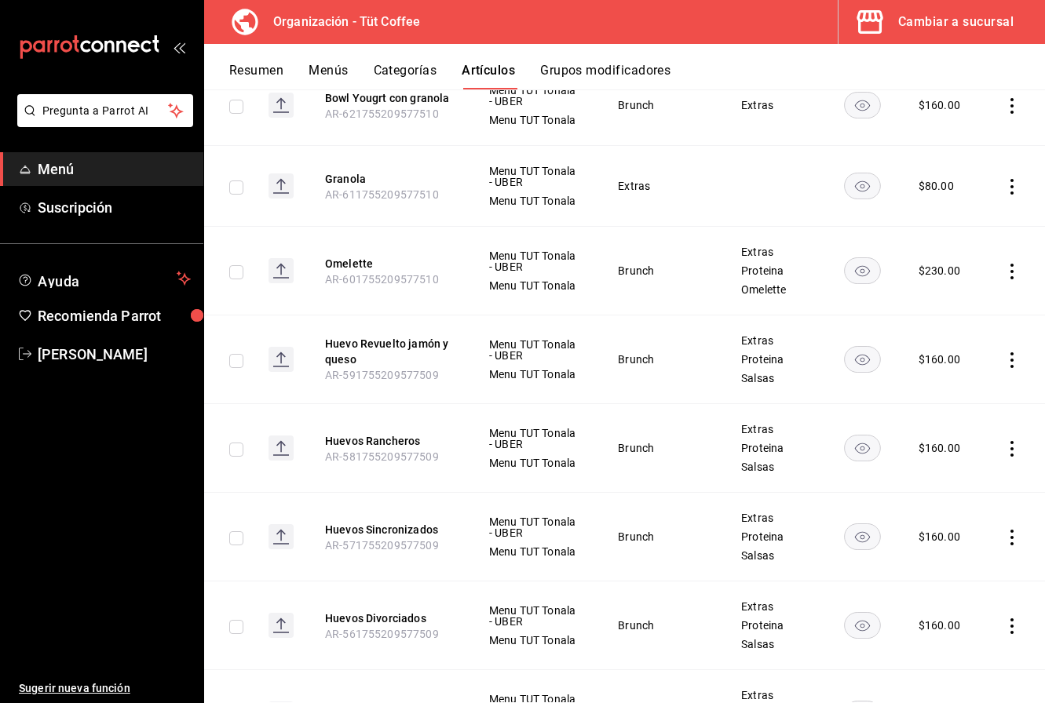
scroll to position [9241, 0]
click at [420, 345] on button "Huevo Revuelto jamón y queso" at bounding box center [388, 350] width 126 height 31
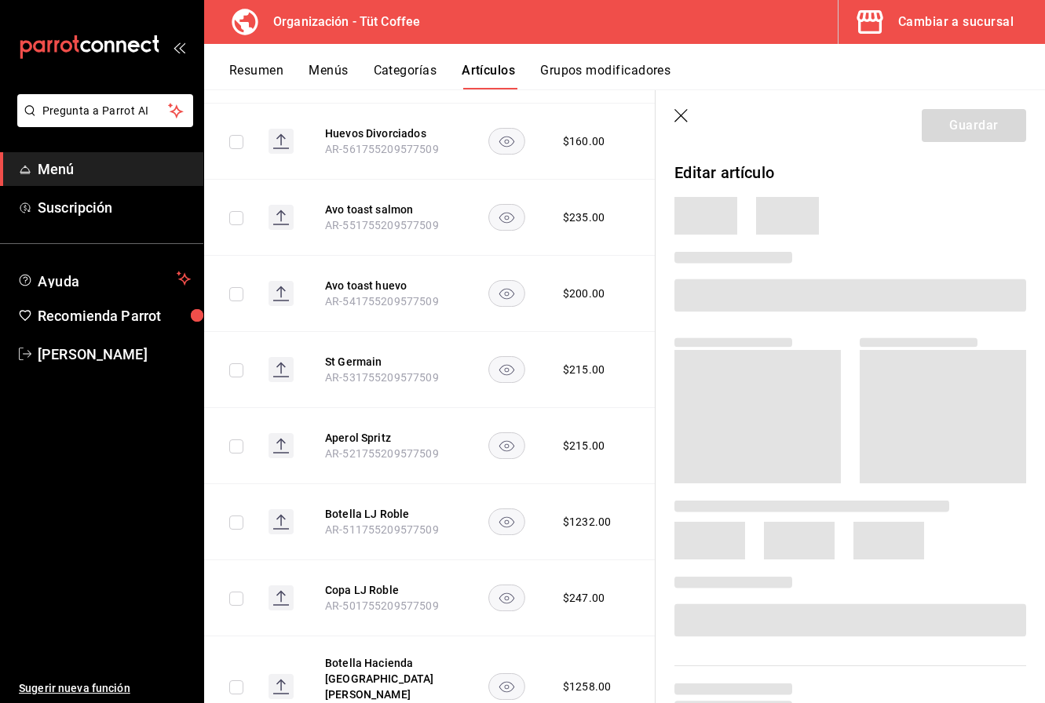
scroll to position [8714, 0]
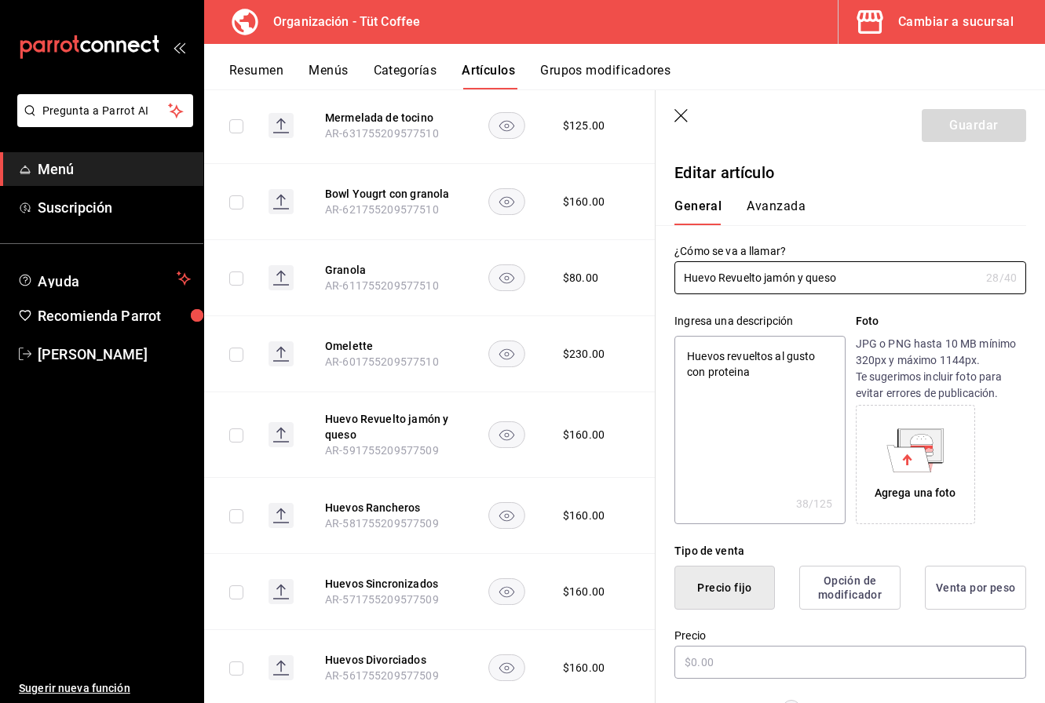
type textarea "x"
type input "$160.00"
type textarea "x"
click at [750, 375] on textarea "Huevos revueltos al gusto con proteina" at bounding box center [759, 430] width 170 height 188
drag, startPoint x: 750, startPoint y: 375, endPoint x: 775, endPoint y: 355, distance: 32.4
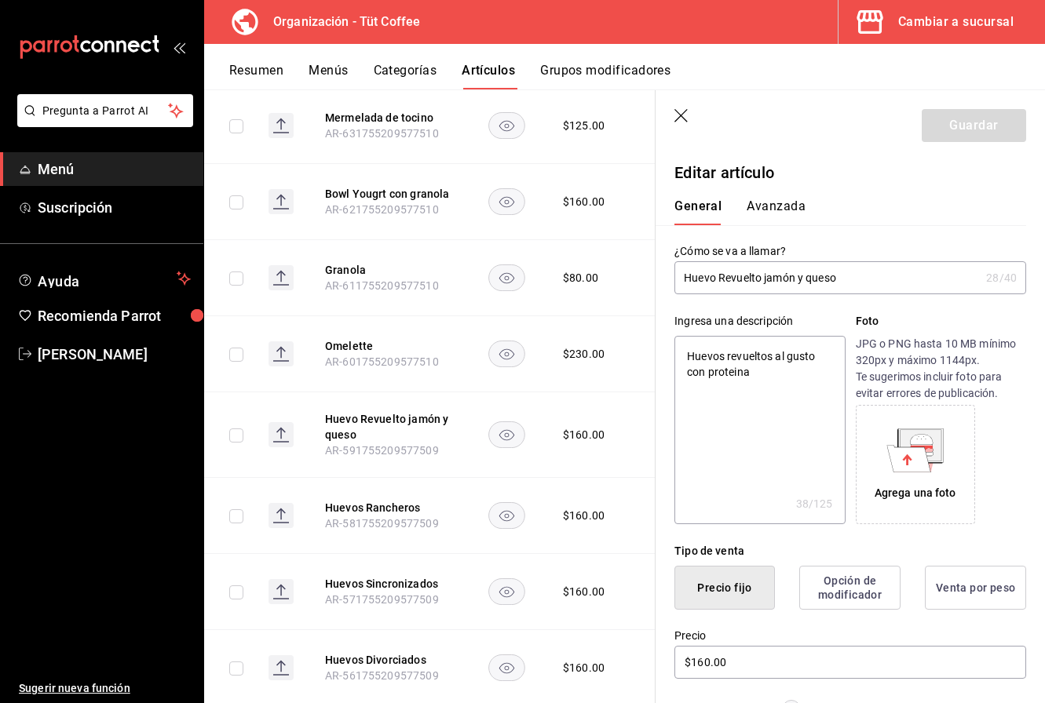
click at [775, 355] on textarea "Huevos revueltos al gusto con proteina" at bounding box center [759, 430] width 170 height 188
type textarea "Huevos revueltos c"
type textarea "x"
type textarea "Huevos revueltos co"
type textarea "x"
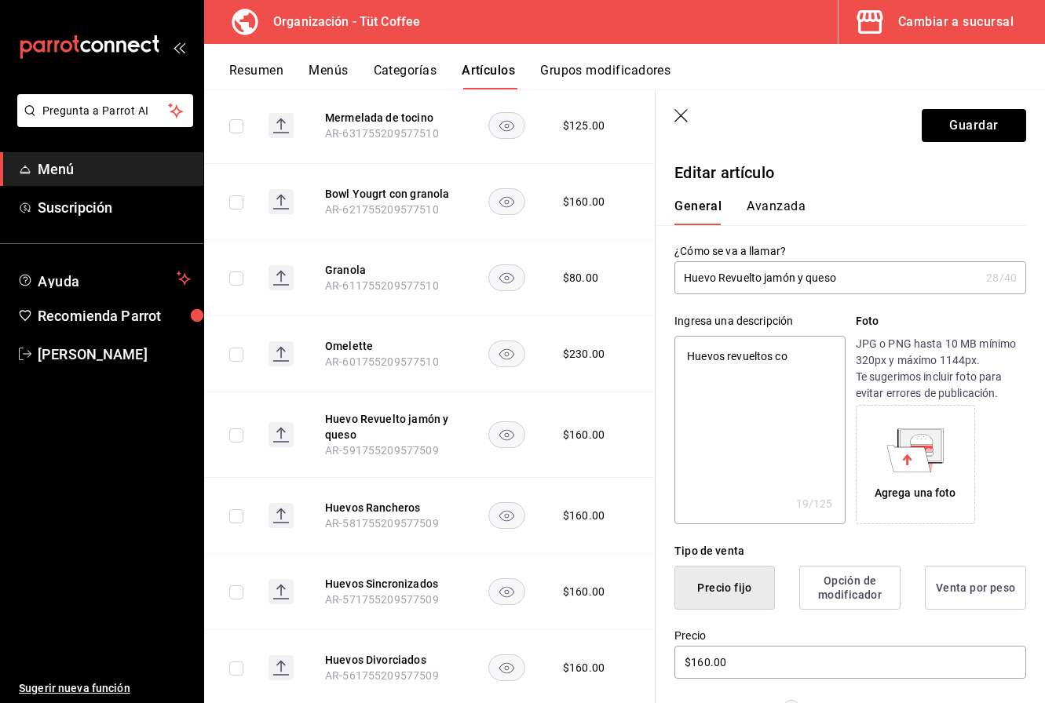
type textarea "Huevos revueltos con"
type textarea "x"
type textarea "Huevos revueltos con"
type textarea "x"
type textarea "Huevos revueltos con j"
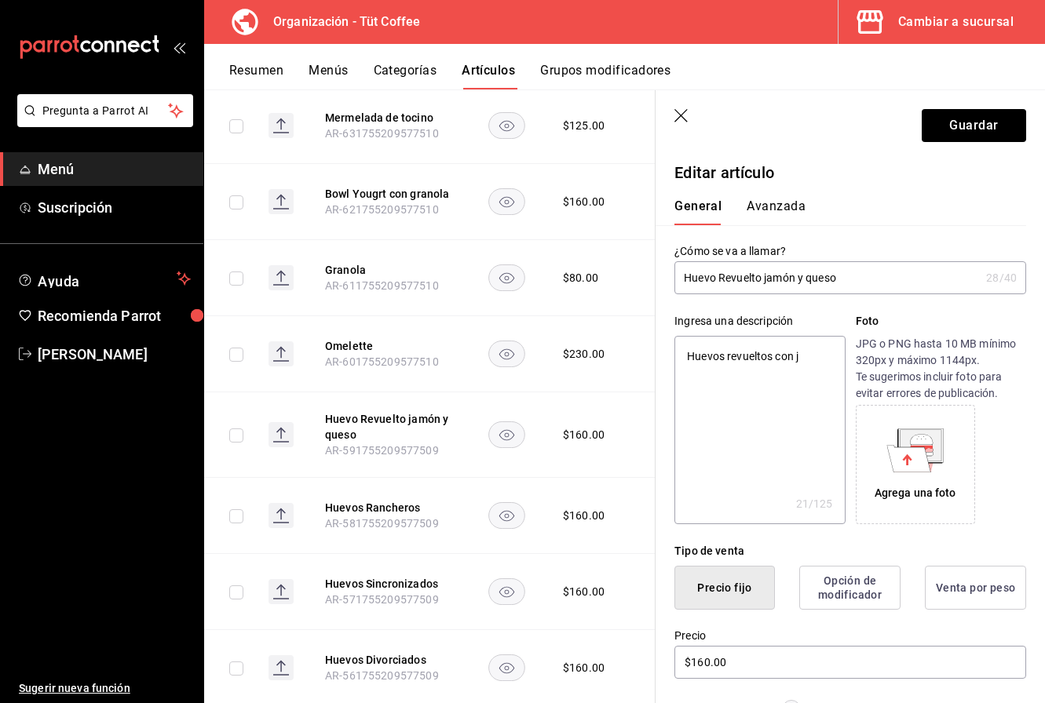
type textarea "x"
type textarea "Huevos revueltos con [PERSON_NAME]"
type textarea "x"
type textarea "Huevos revueltos con jam"
type textarea "x"
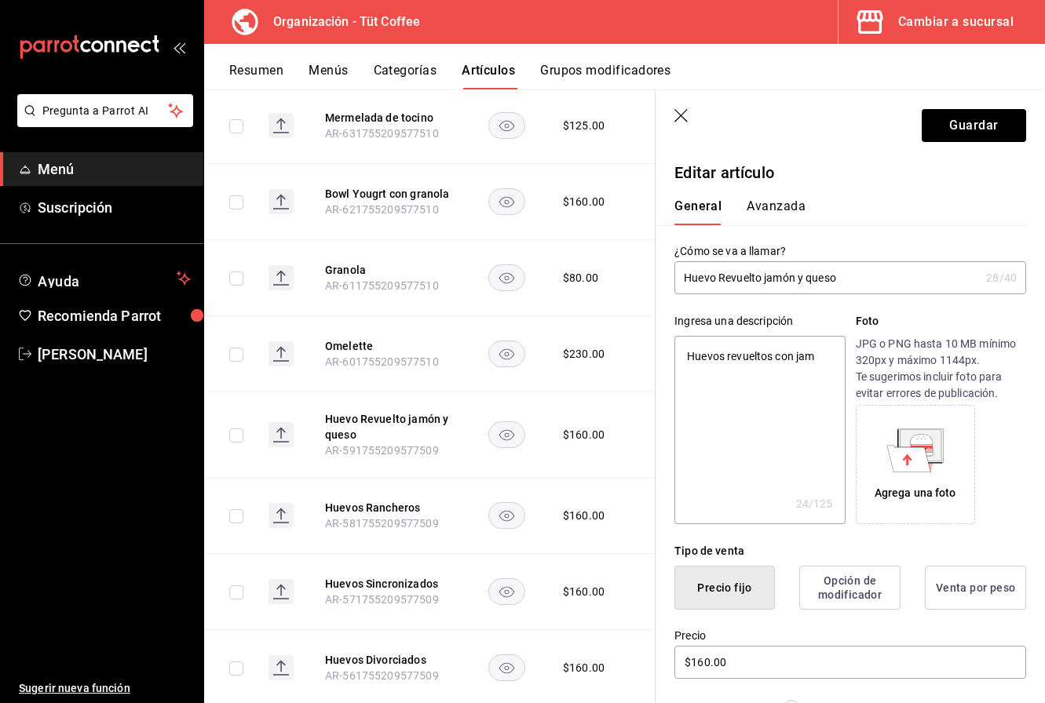
type textarea "Huevos revueltos con jam´"
type textarea "x"
type textarea "Huevos revueltos con jamó"
type textarea "x"
type textarea "Huevos revueltos con jamón"
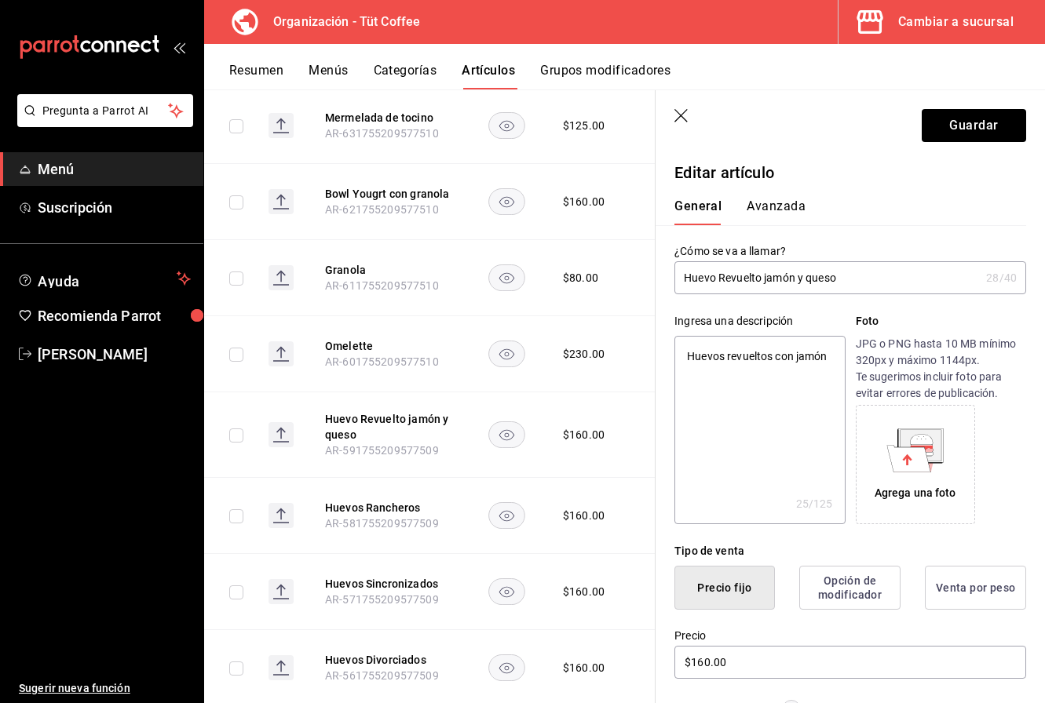
type textarea "x"
type textarea "Huevos revueltos con jamón"
type textarea "x"
type textarea "Huevos revueltos con jamón y"
type textarea "x"
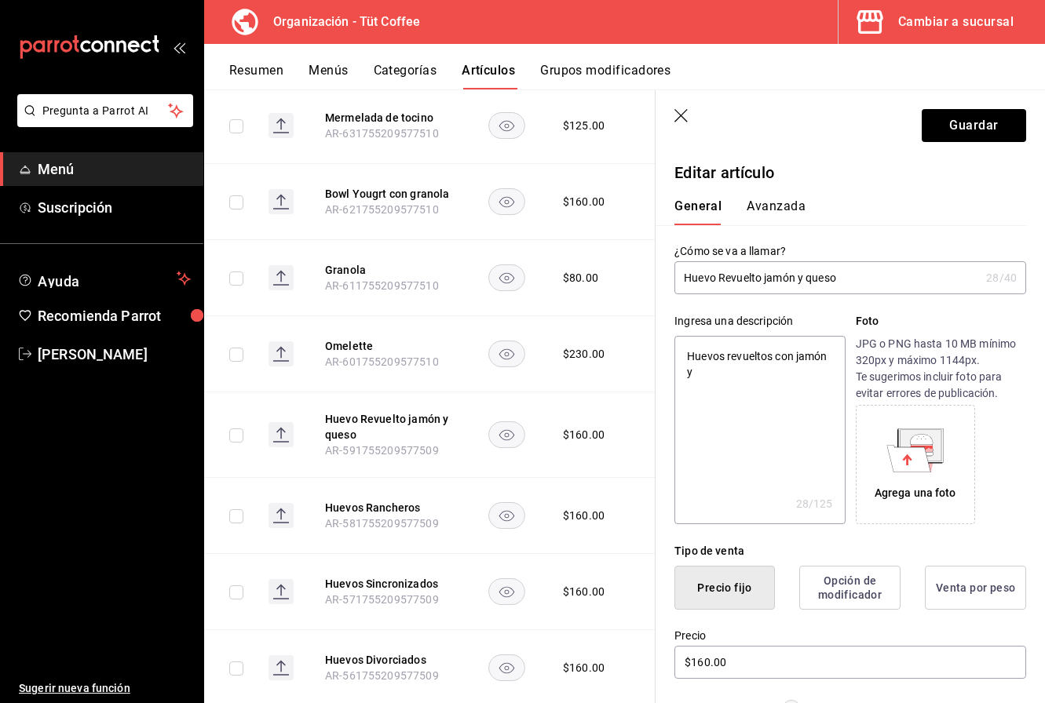
type textarea "Huevos revueltos con jamón y"
type textarea "x"
type textarea "Huevos revueltos con jamón y q"
type textarea "x"
type textarea "Huevos revueltos con jamón y qu"
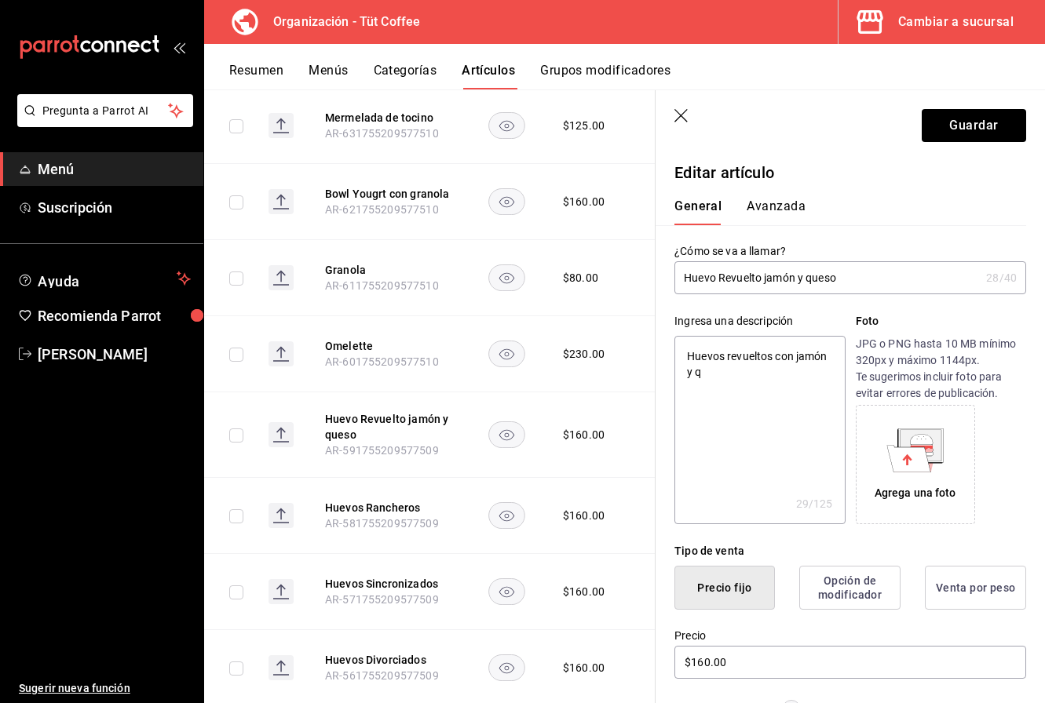
type textarea "x"
type textarea "Huevos revueltos con jamón y que"
type textarea "x"
type textarea "Huevos revueltos con jamón y ques"
type textarea "x"
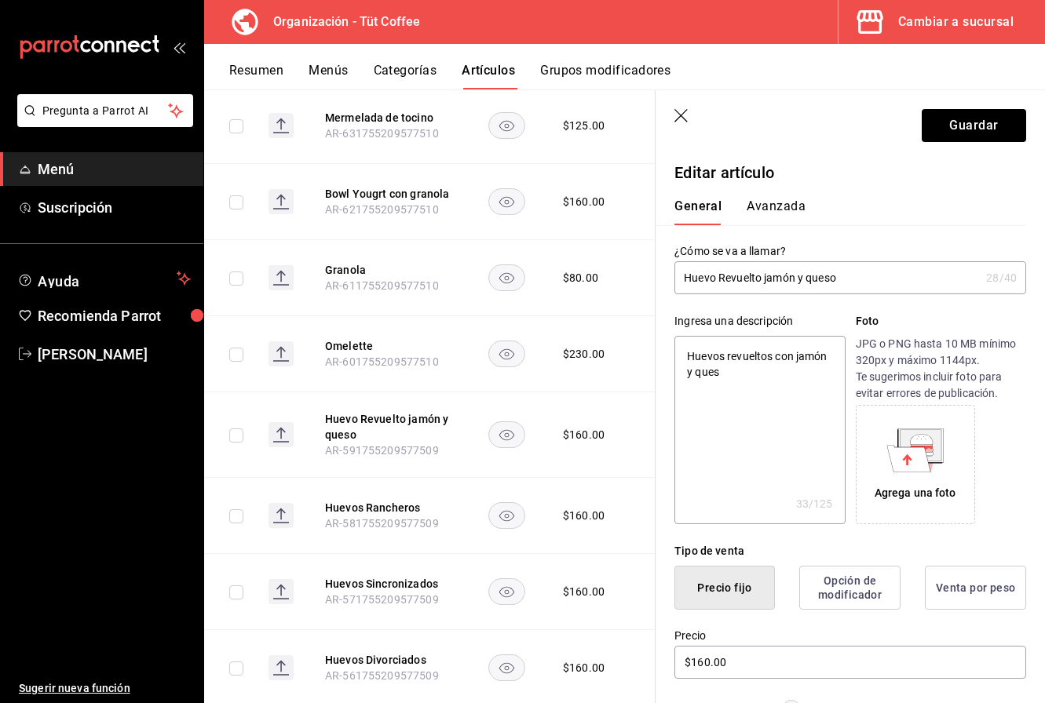
type textarea "Huevos revueltos con jamón y queso"
type textarea "x"
type textarea "Huevos revueltos con jamón y queso."
type textarea "x"
type textarea "Huevos revueltos con jamón y queso."
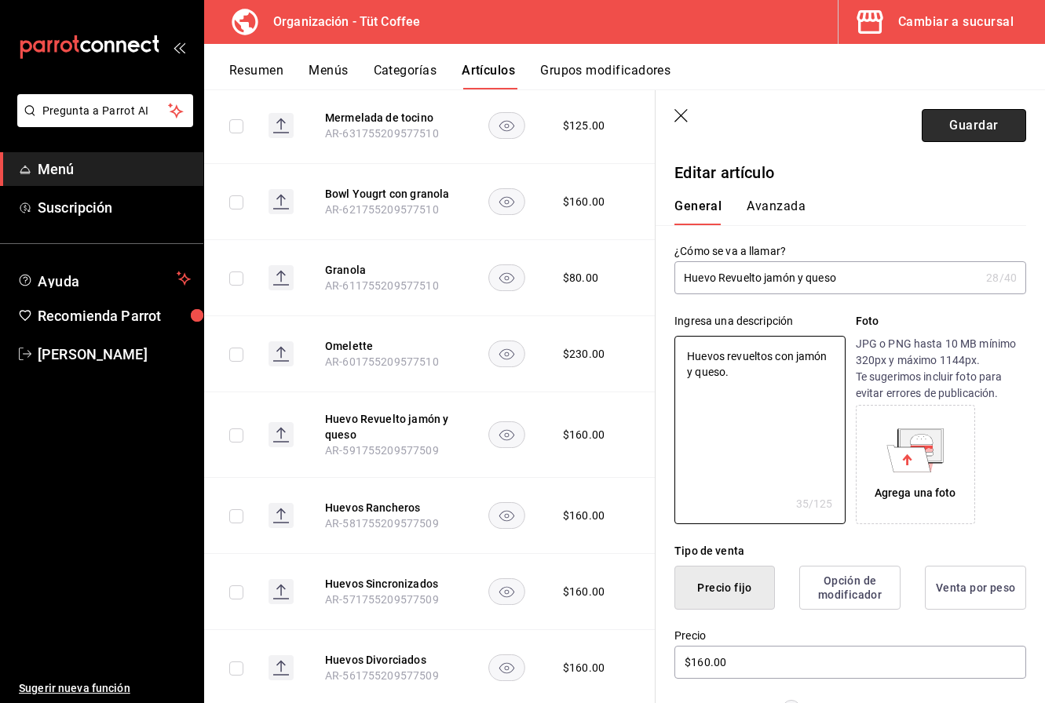
click at [954, 120] on button "Guardar" at bounding box center [973, 125] width 104 height 33
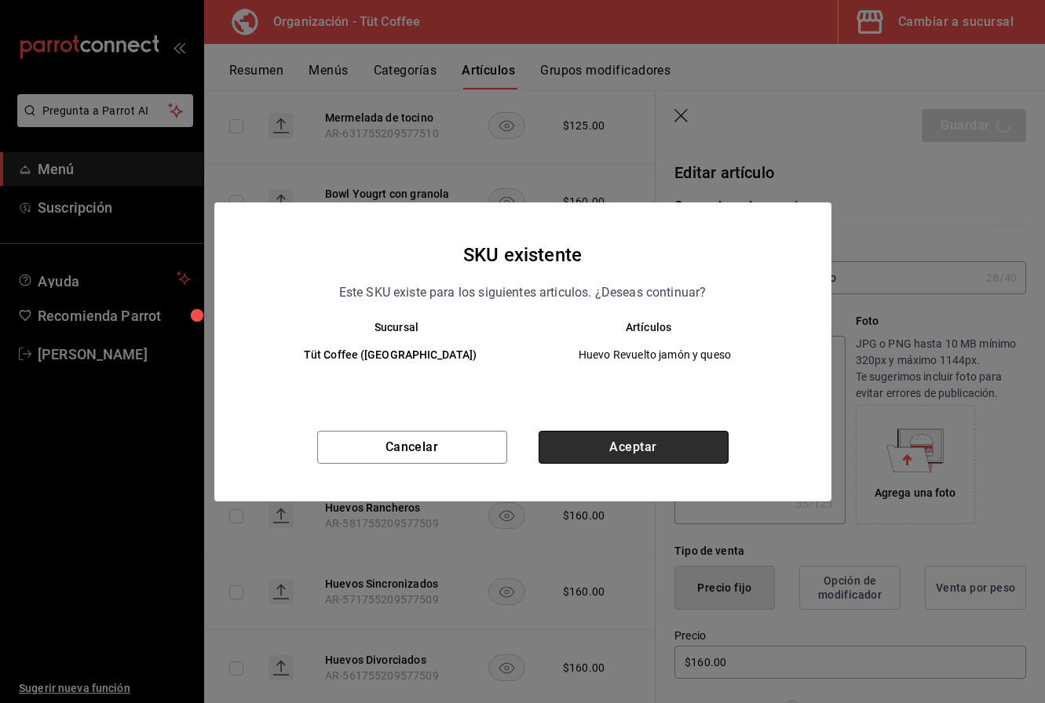
click at [664, 452] on button "Aceptar" at bounding box center [633, 447] width 190 height 33
type textarea "x"
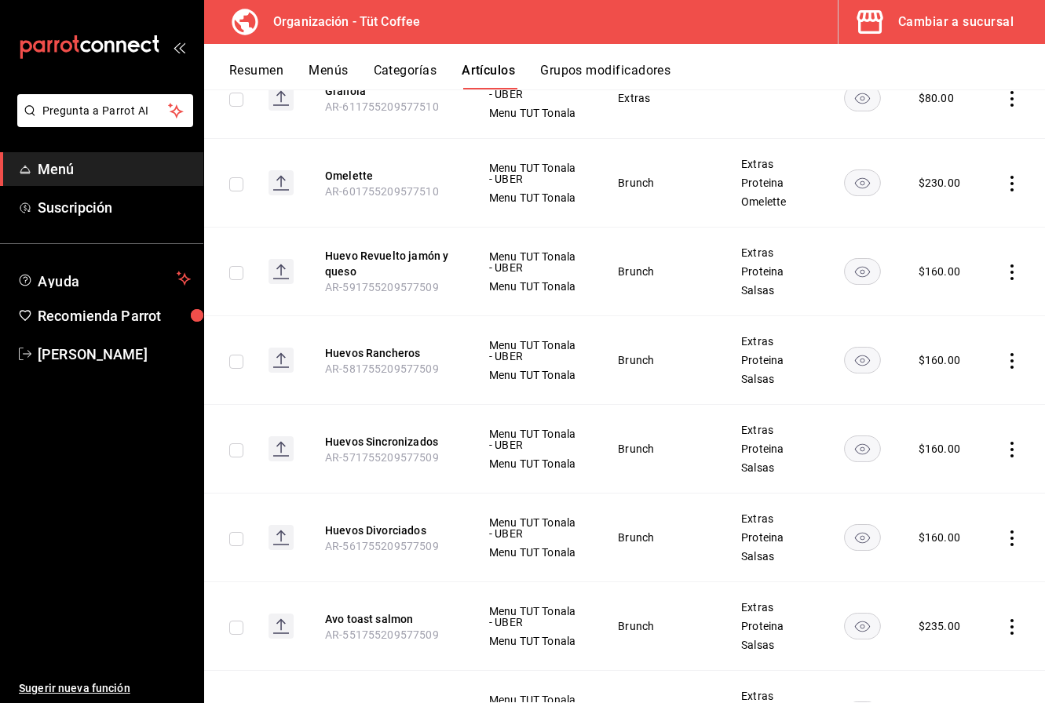
scroll to position [9330, 0]
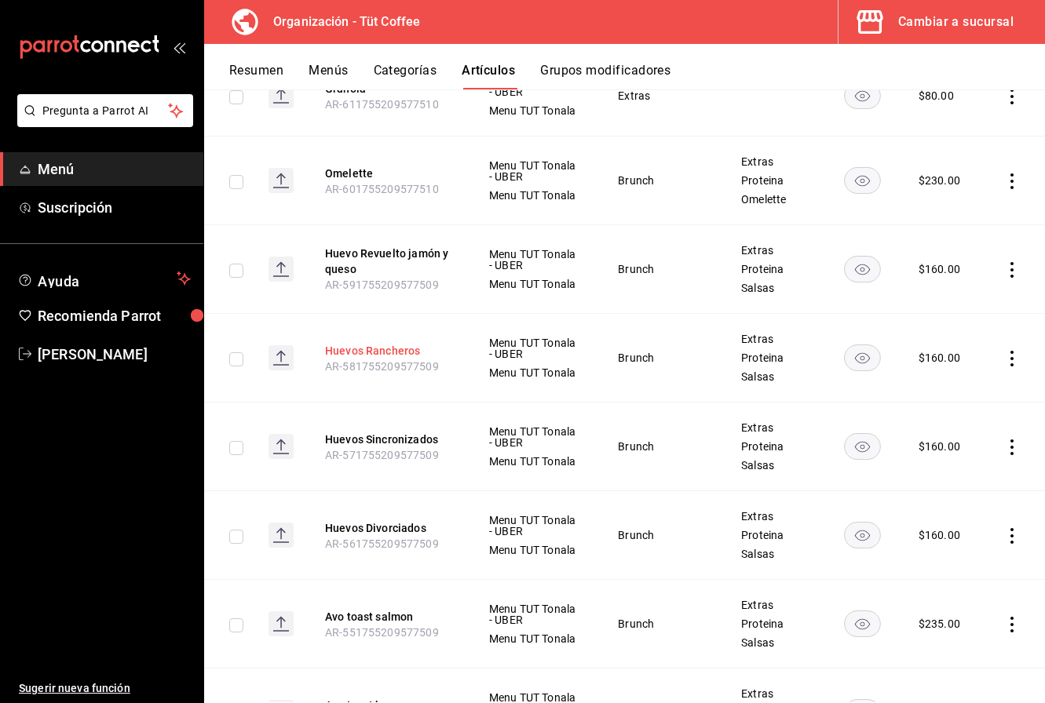
click at [370, 343] on button "Huevos Rancheros" at bounding box center [388, 351] width 126 height 16
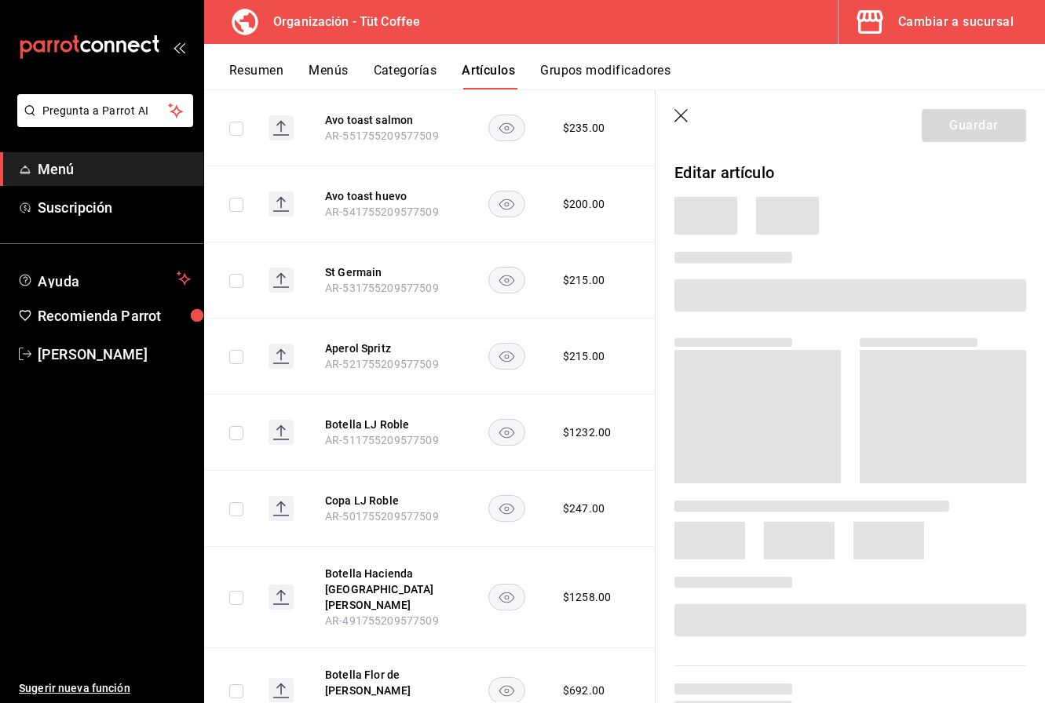
scroll to position [8799, 0]
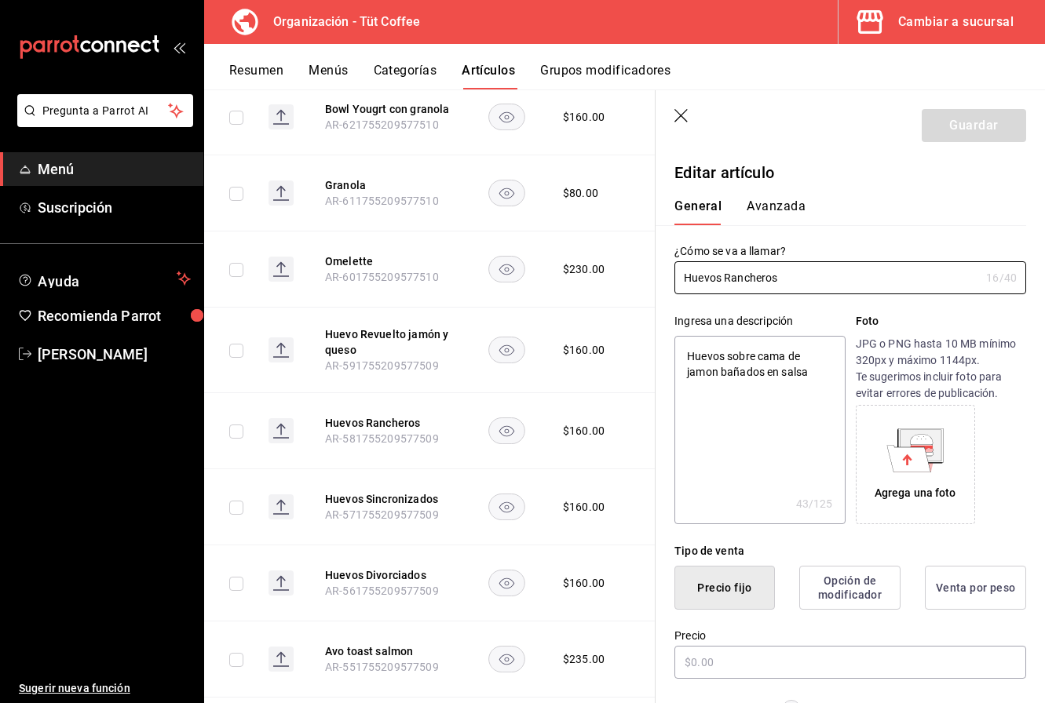
type textarea "x"
type input "$160.00"
click at [374, 491] on button "Huevos Sincronizados" at bounding box center [388, 499] width 126 height 16
type textarea "x"
type input "$160.00"
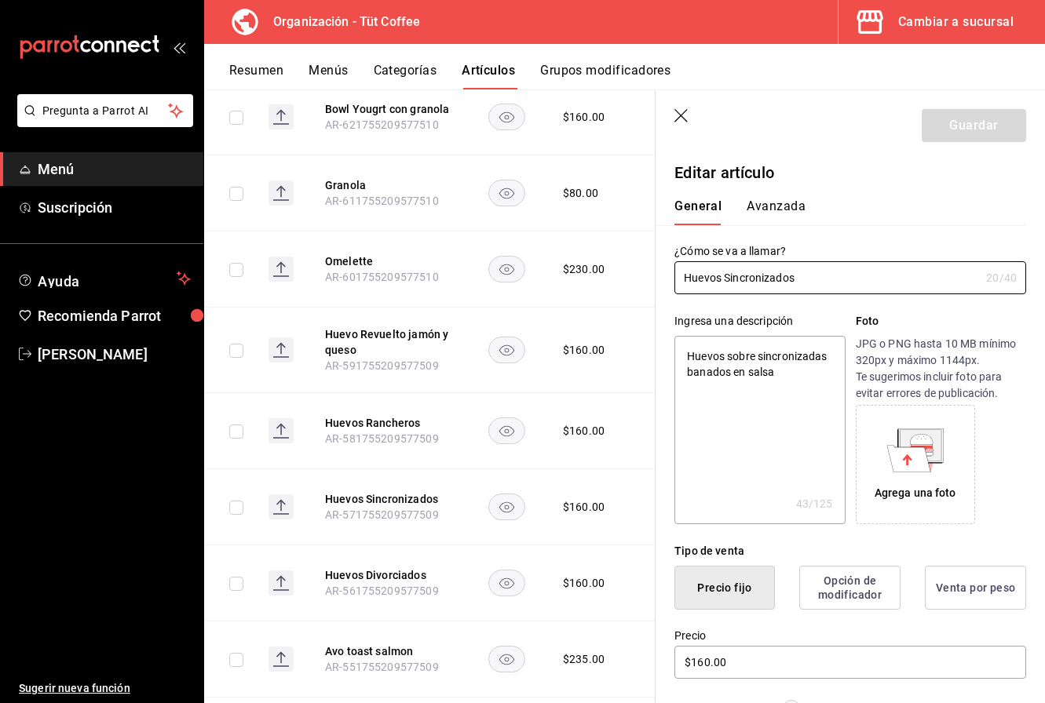
type textarea "x"
click at [829, 363] on textarea "Huevos sobre sincronizadas banados en salsa" at bounding box center [759, 430] width 170 height 188
type textarea "Huevos sobre sincronizada banados en salsa"
type textarea "x"
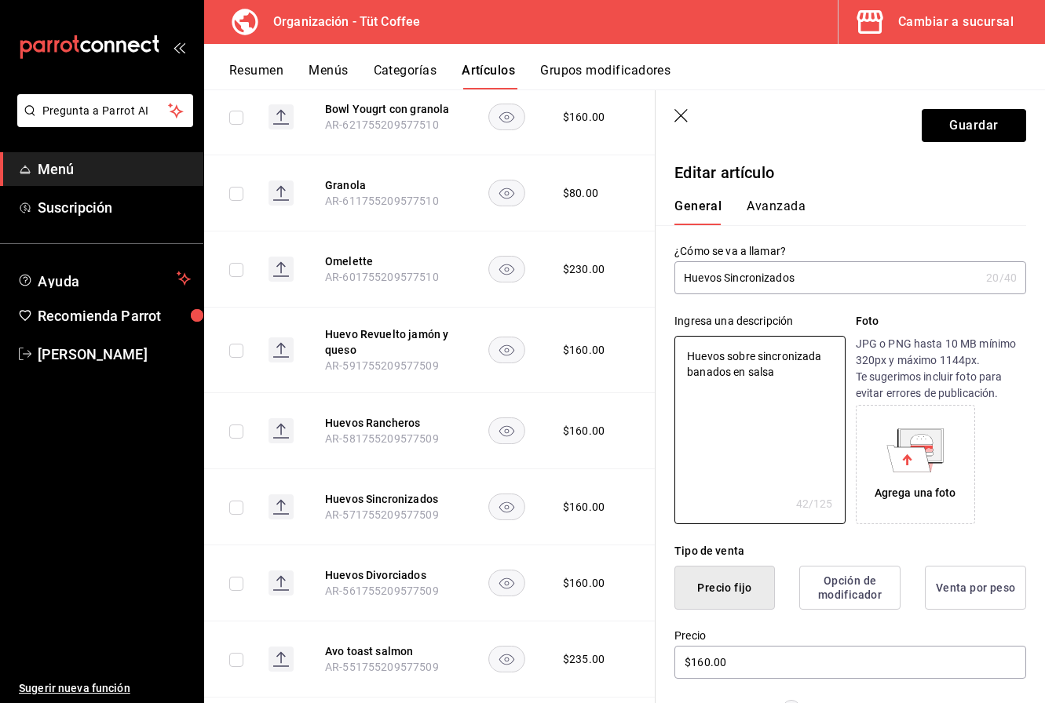
drag, startPoint x: 783, startPoint y: 374, endPoint x: 558, endPoint y: 341, distance: 226.9
click at [558, 341] on main "Artículos organización Edita el precio e imagen de tus artículos. Asigna una ca…" at bounding box center [624, 396] width 841 height 614
type textarea "S"
type textarea "x"
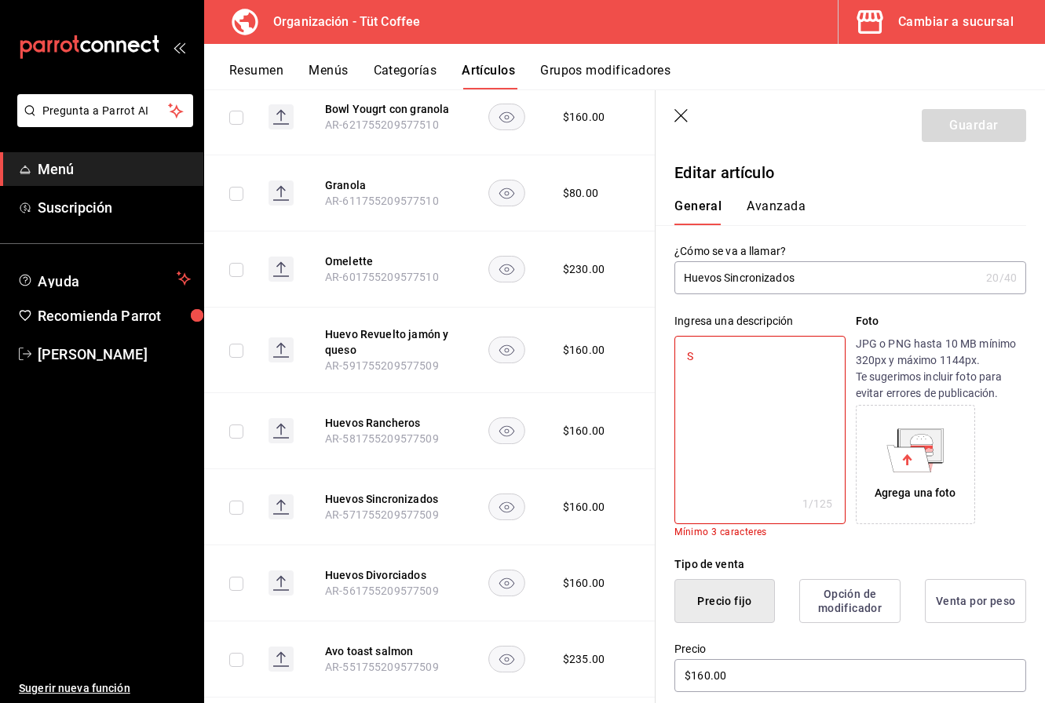
type textarea "Si"
type textarea "x"
type textarea "Sin"
type textarea "x"
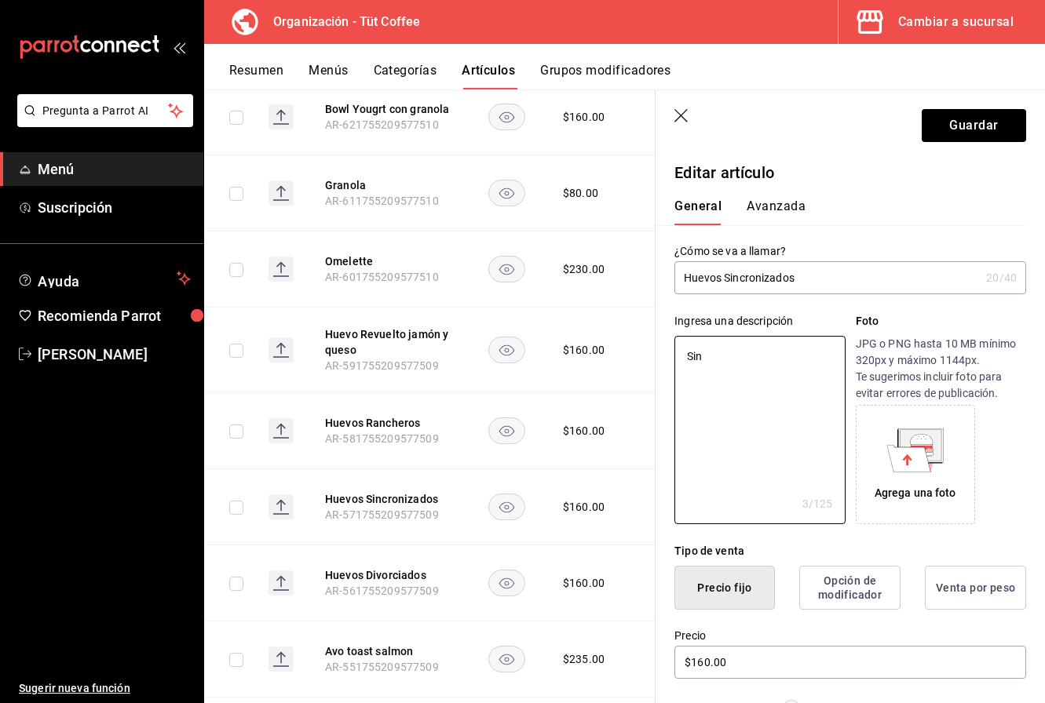
type textarea "Sinc"
type textarea "x"
type textarea "Sinco"
type textarea "x"
type textarea "Sincor"
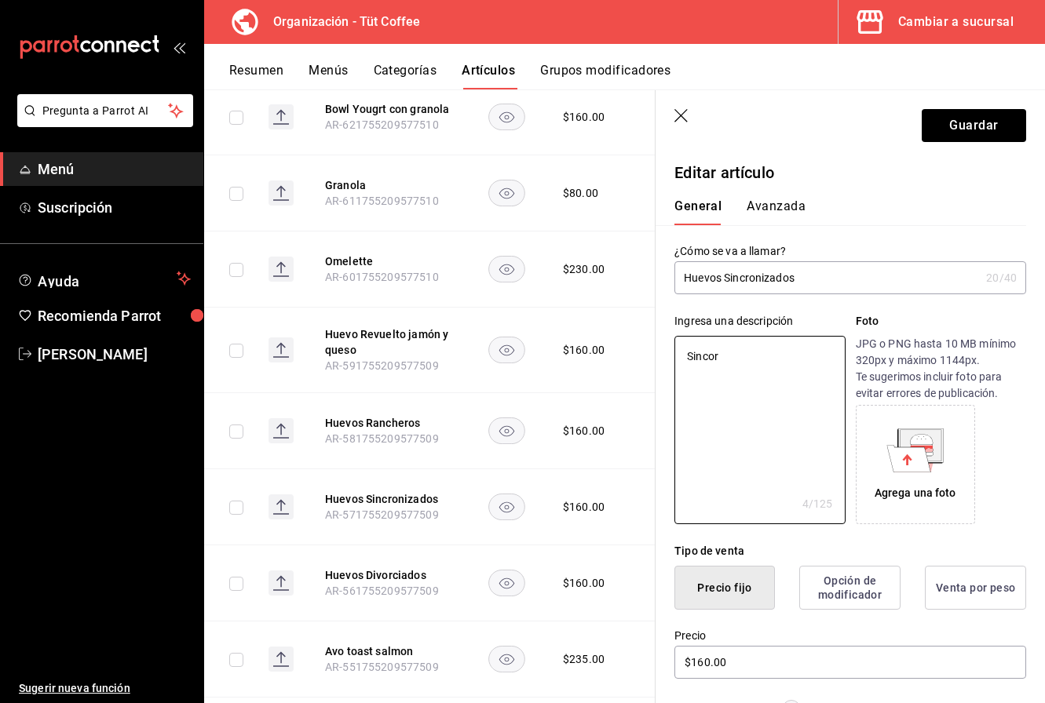
type textarea "x"
type textarea "Sincorn"
type textarea "x"
type textarea "Sincorni"
type textarea "x"
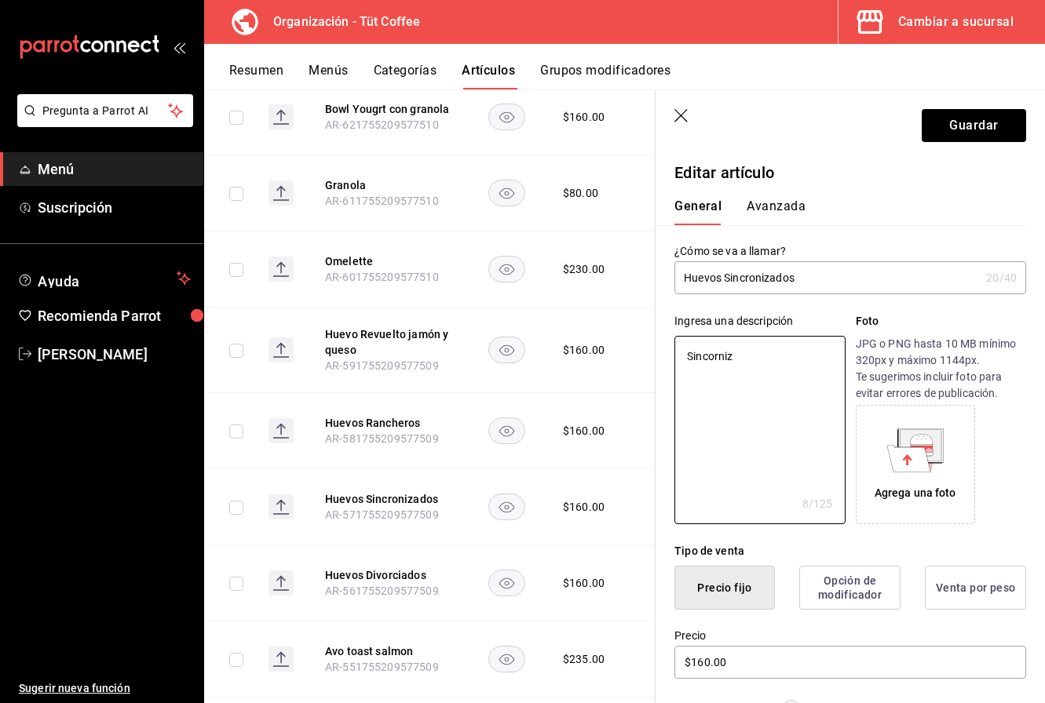
type textarea "Sincorniza"
type textarea "x"
type textarea "Sincorniz"
type textarea "x"
type textarea "Sincorniza"
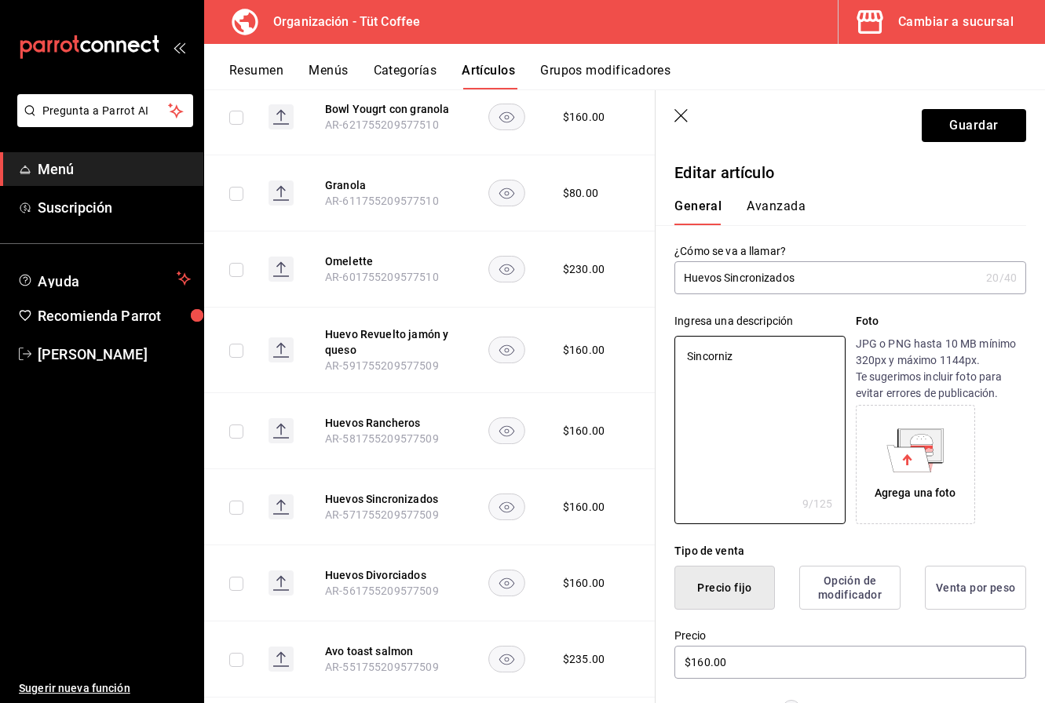
type textarea "x"
type textarea "Sincornizad"
type textarea "x"
type textarea "Sincornizada"
type textarea "x"
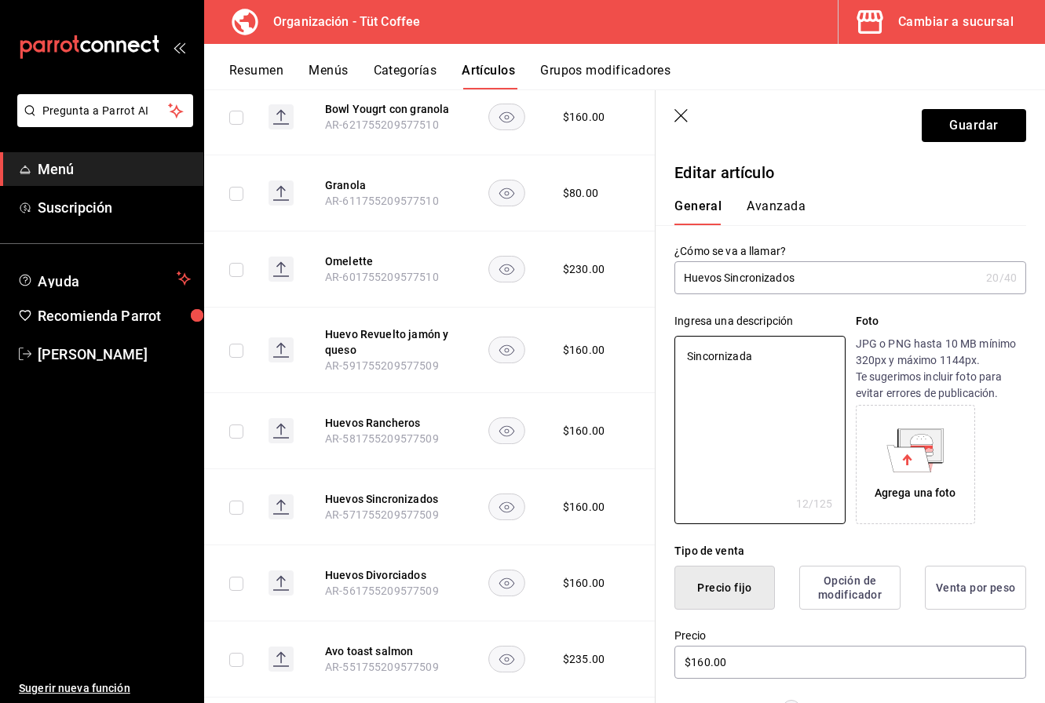
type textarea "Sincornizada"
type textarea "x"
type textarea "Sincornizada d"
type textarea "x"
type textarea "Sincornizada de"
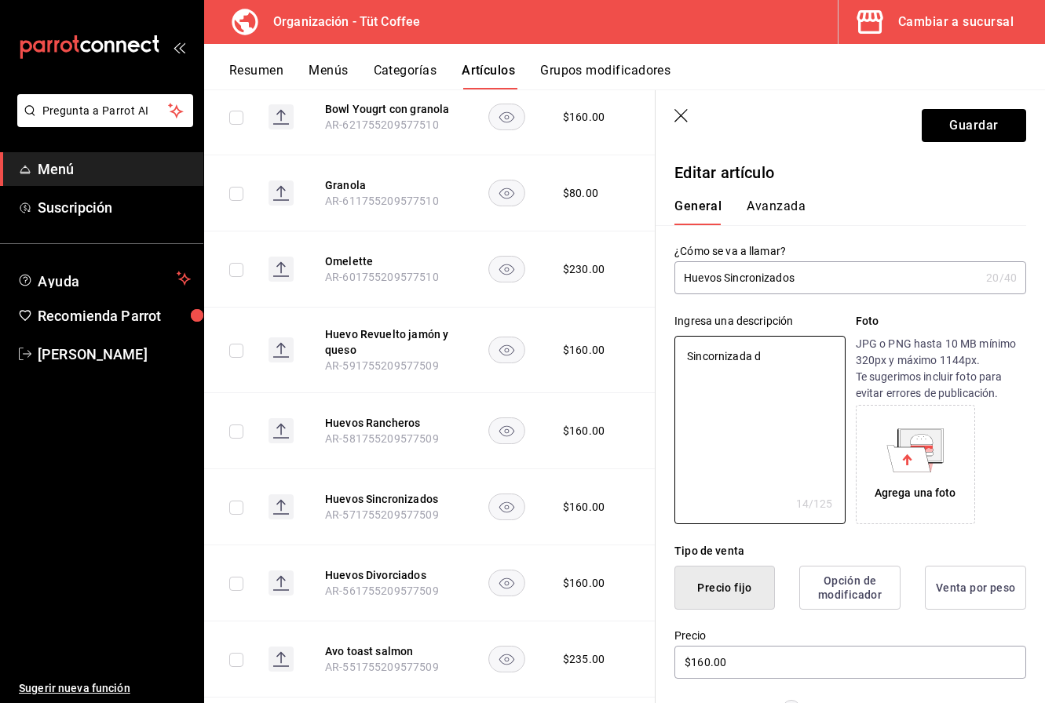
type textarea "x"
type textarea "Sincornizada de"
type textarea "x"
type textarea "Sincornizada de t"
type textarea "x"
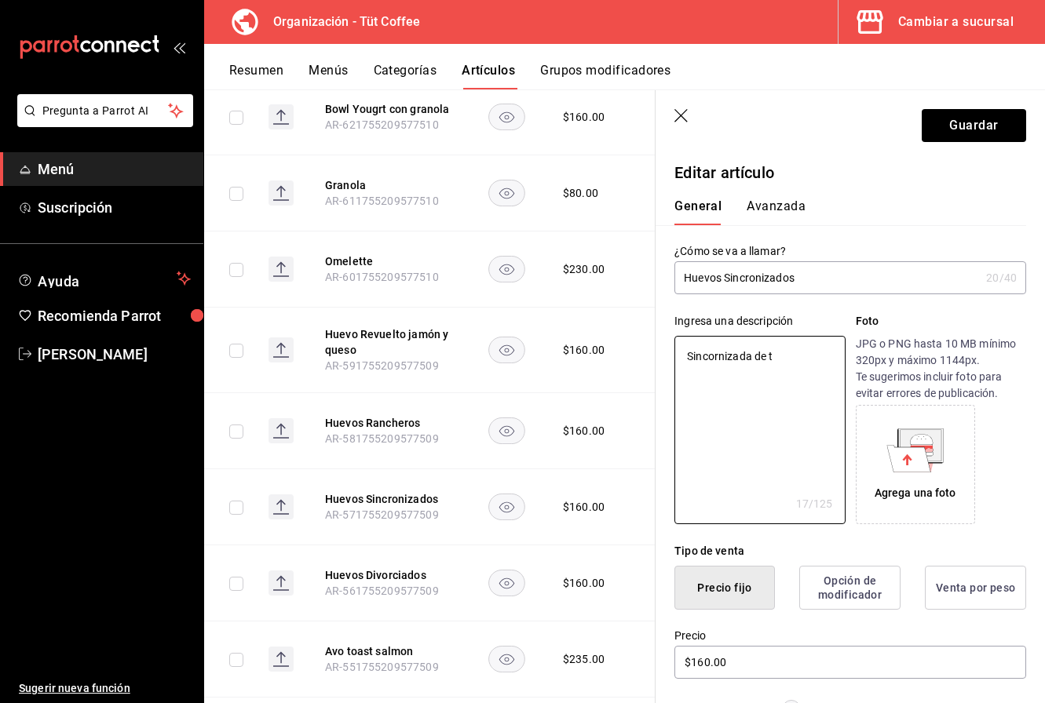
type textarea "Sincornizada de to"
type textarea "x"
type textarea "Sincornizada de tor"
type textarea "x"
type textarea "Sincornizada de tort"
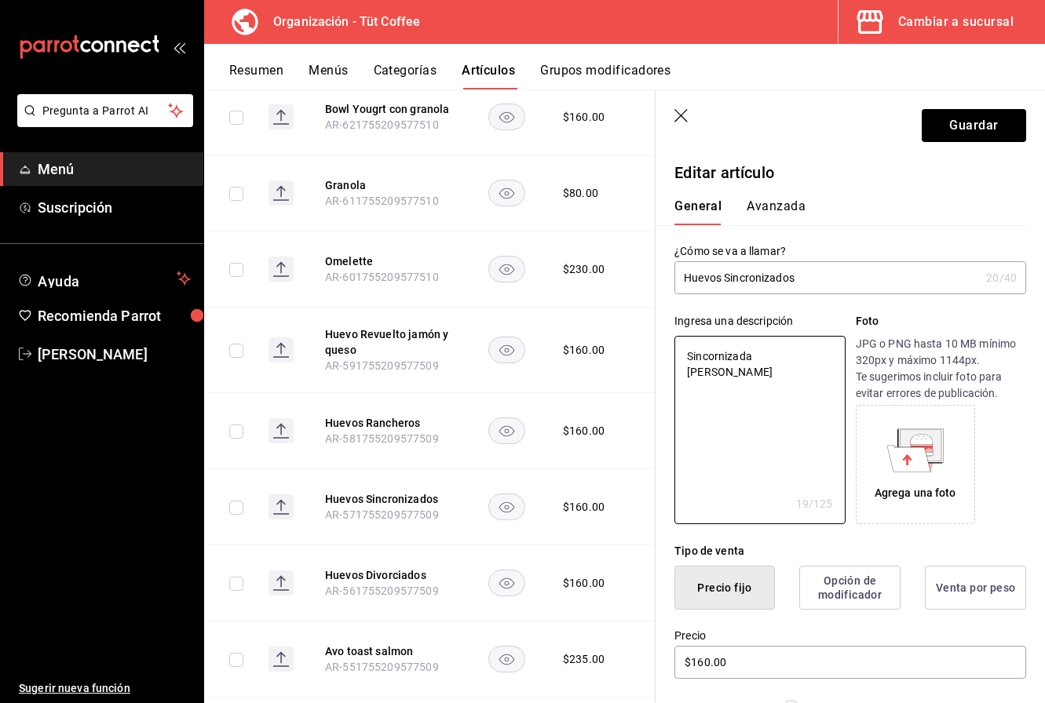
type textarea "x"
type textarea "Sincornizada de torti"
type textarea "x"
type textarea "Sincornizada de tortil"
type textarea "x"
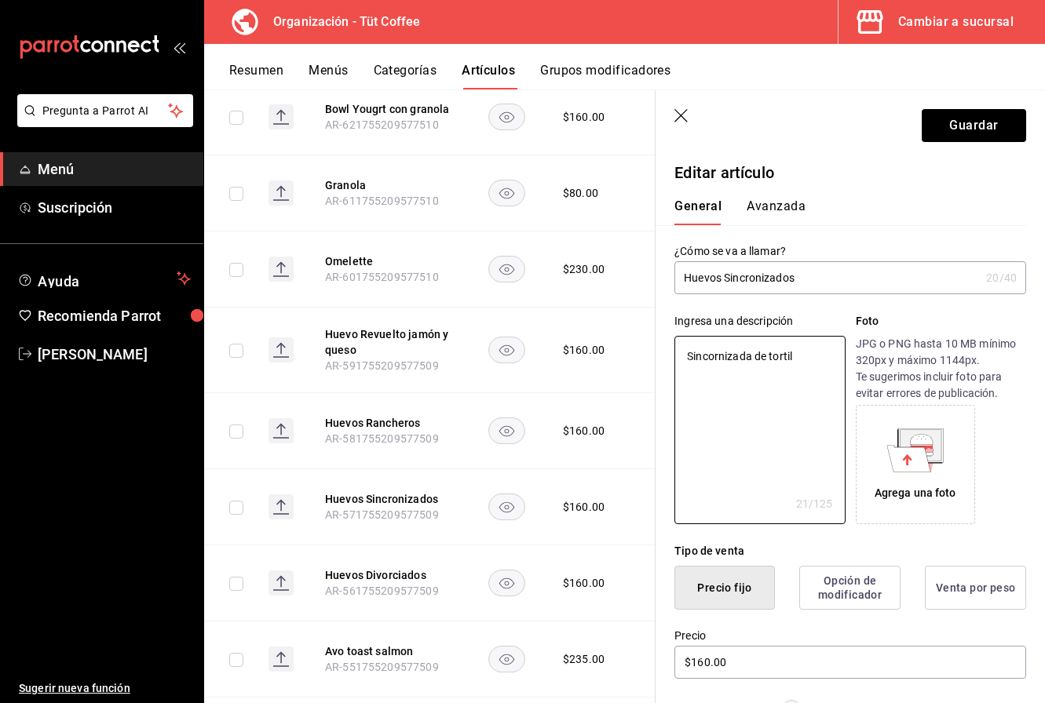
type textarea "Sincornizada de tortill"
type textarea "x"
type textarea "Sincornizada de tortilla"
click at [814, 388] on textarea "Sincornizada de tortilla de maíz banada en salsa de frijol con crema , queso, y…" at bounding box center [759, 430] width 170 height 188
click at [804, 389] on textarea "Sincornizada de tortilla de maíz banada en salsa de frijol con crema , queso, y…" at bounding box center [759, 430] width 170 height 188
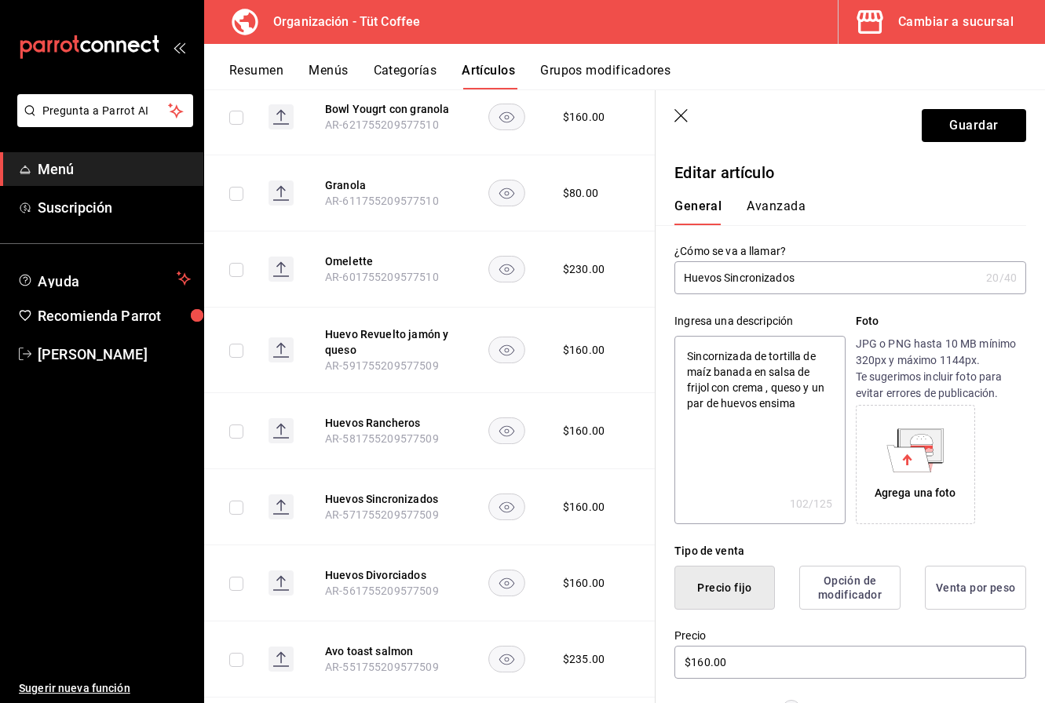
click at [768, 389] on textarea "Sincornizada de tortilla de maíz banada en salsa de frijol con crema , queso y …" at bounding box center [759, 430] width 170 height 188
click at [993, 119] on button "Guardar" at bounding box center [973, 125] width 104 height 33
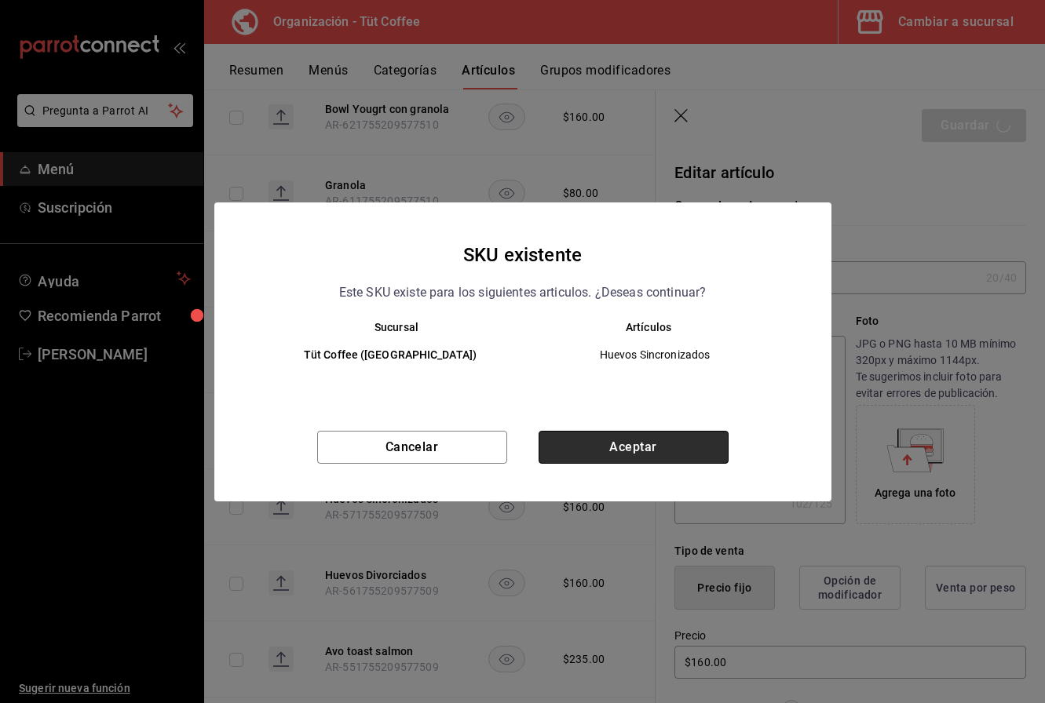
click at [655, 451] on button "Aceptar" at bounding box center [633, 447] width 190 height 33
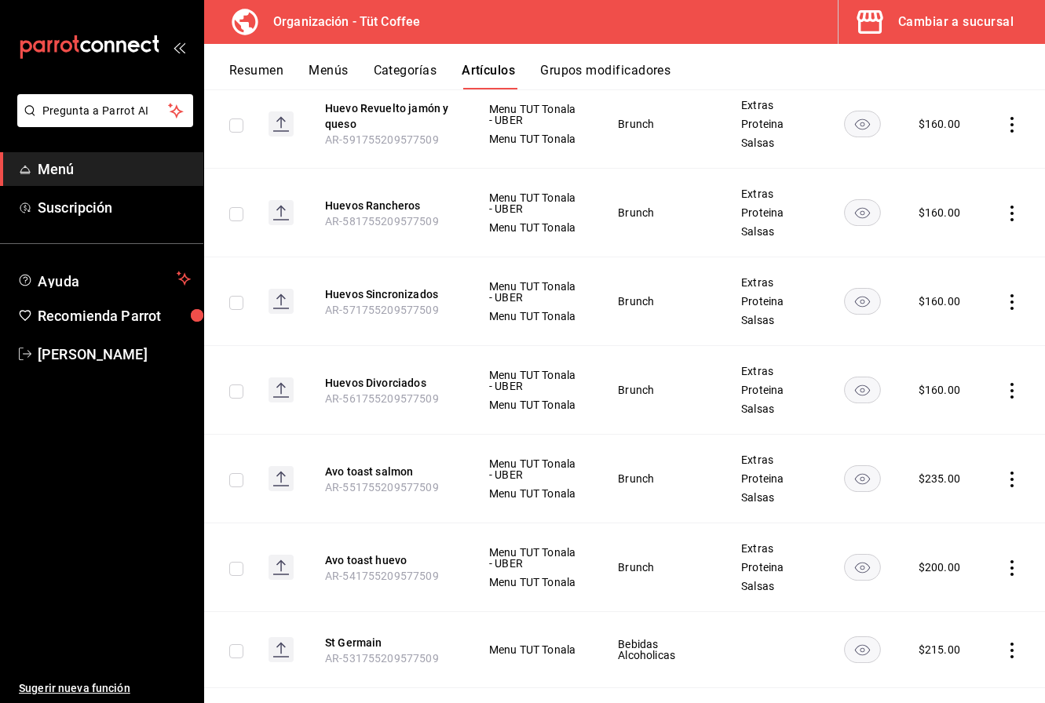
scroll to position [9477, 0]
click at [390, 374] on button "Huevos Divorciados" at bounding box center [388, 382] width 126 height 16
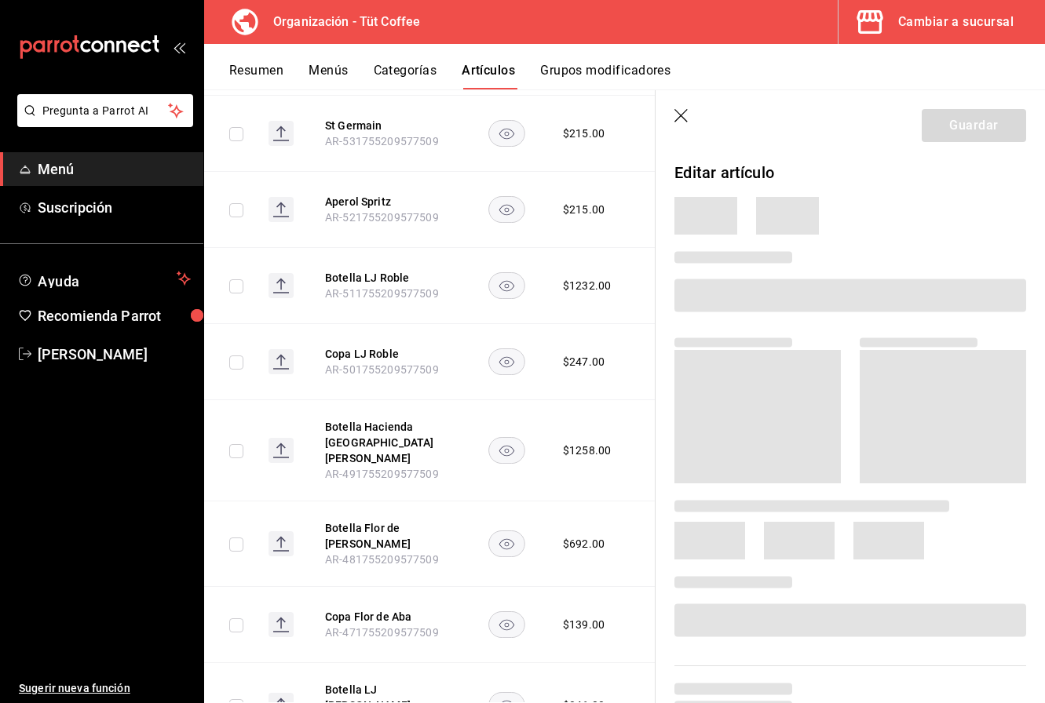
scroll to position [8929, 0]
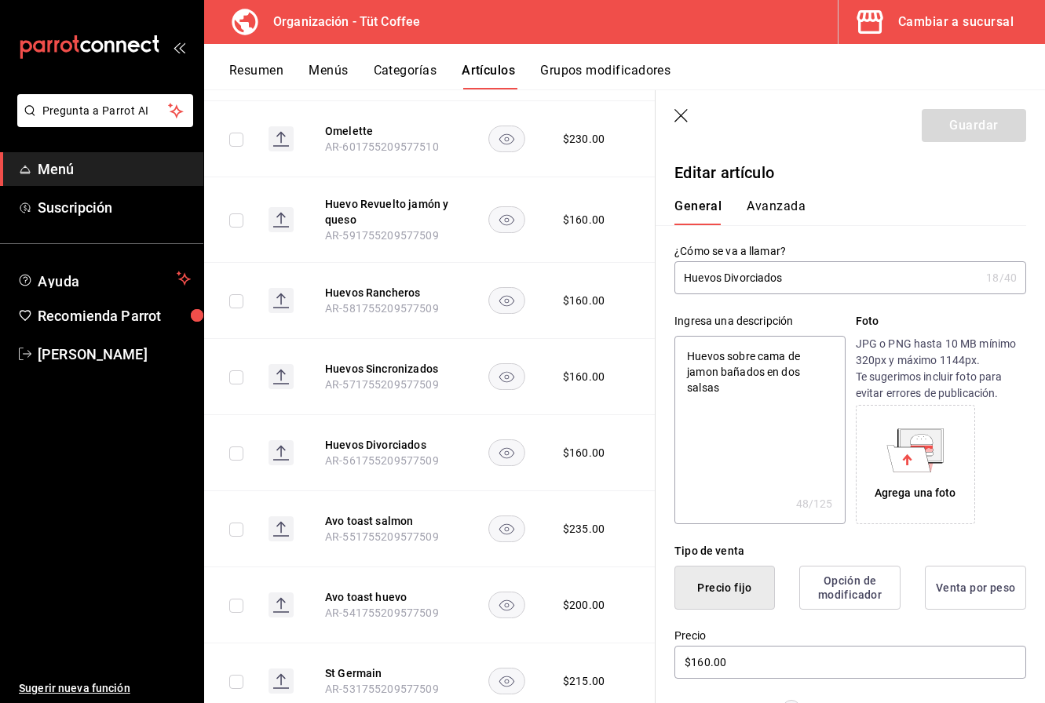
click at [750, 392] on textarea "Huevos sobre cama de jamon bañados en dos salsas" at bounding box center [759, 430] width 170 height 188
click at [767, 396] on textarea "Huevos sobre cama de jamón bañados en dos salsas" at bounding box center [759, 430] width 170 height 188
drag, startPoint x: 731, startPoint y: 389, endPoint x: 666, endPoint y: 330, distance: 87.3
click at [666, 330] on div "Ingresa una descripción Huevos sobre cama de jamón bañados en dos salsas x 48 /…" at bounding box center [840, 409] width 370 height 230
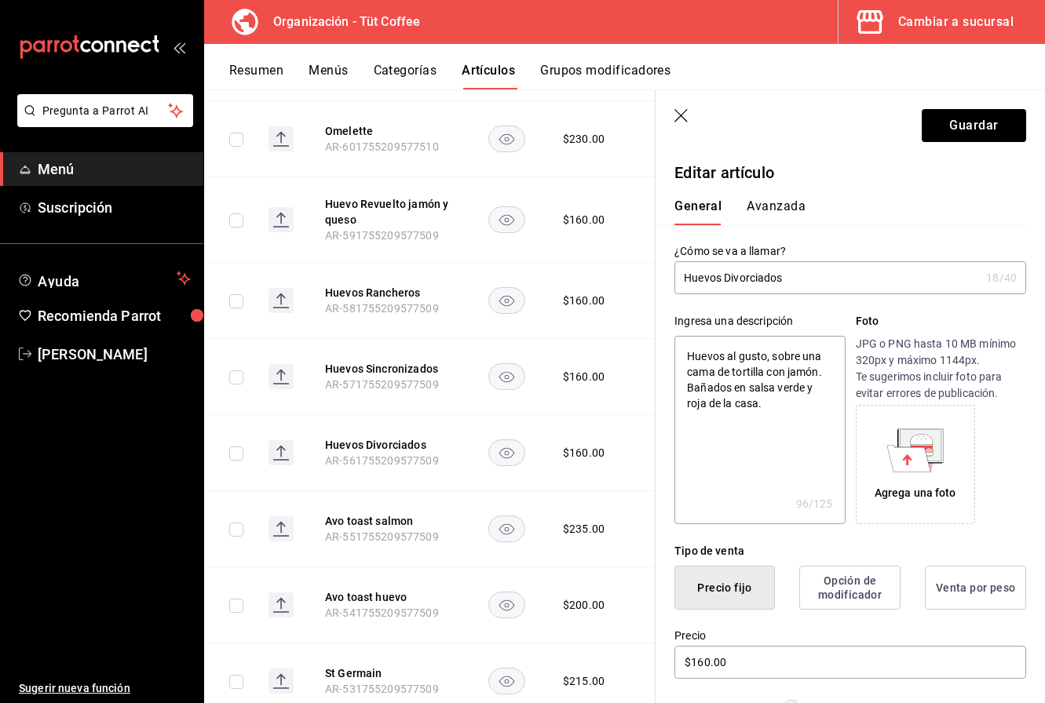
click at [771, 359] on textarea "Huevos al gusto, sobre una cama de tortilla con jamón. Bañados en salsa verde y…" at bounding box center [759, 430] width 170 height 188
click at [963, 131] on button "Guardar" at bounding box center [973, 125] width 104 height 33
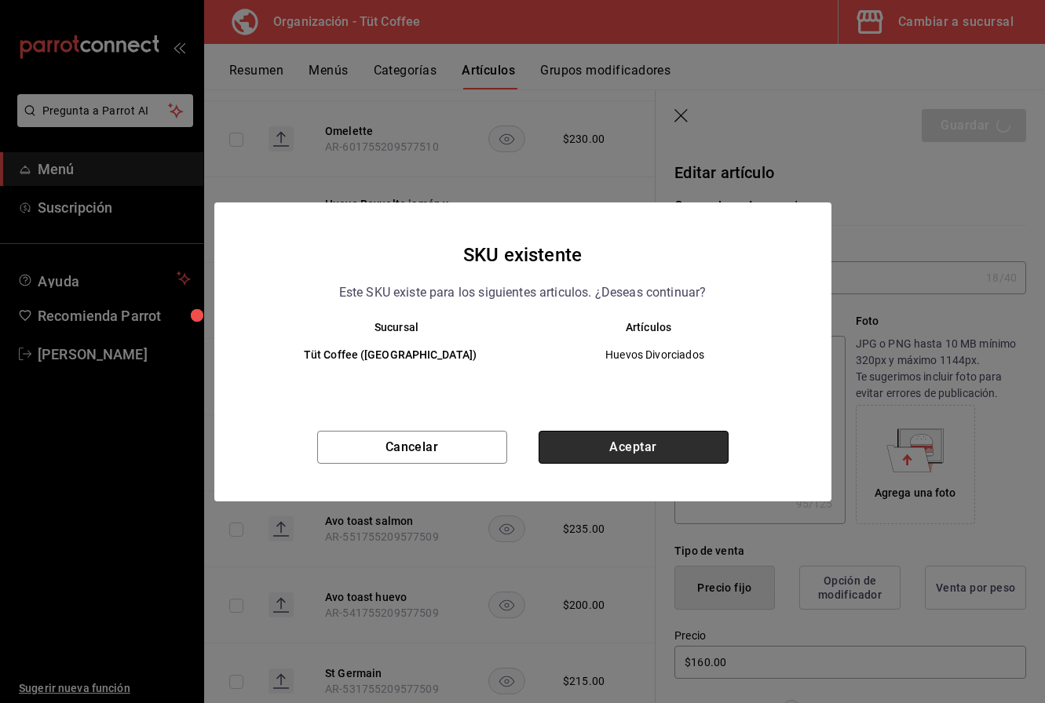
click at [655, 448] on button "Aceptar" at bounding box center [633, 447] width 190 height 33
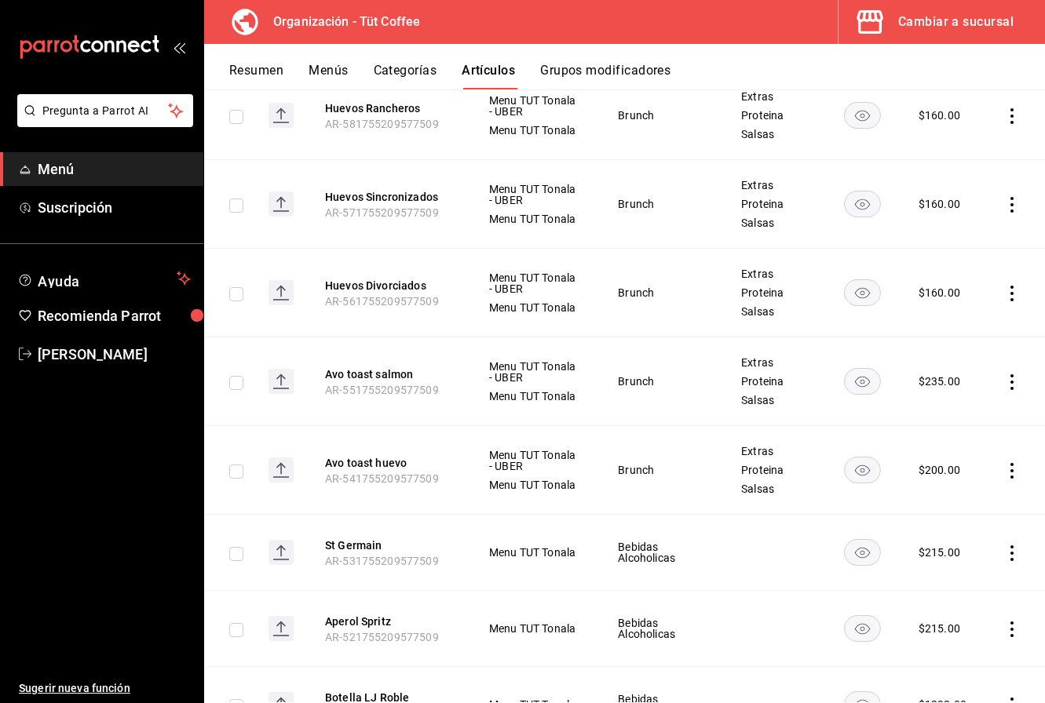
scroll to position [9570, 0]
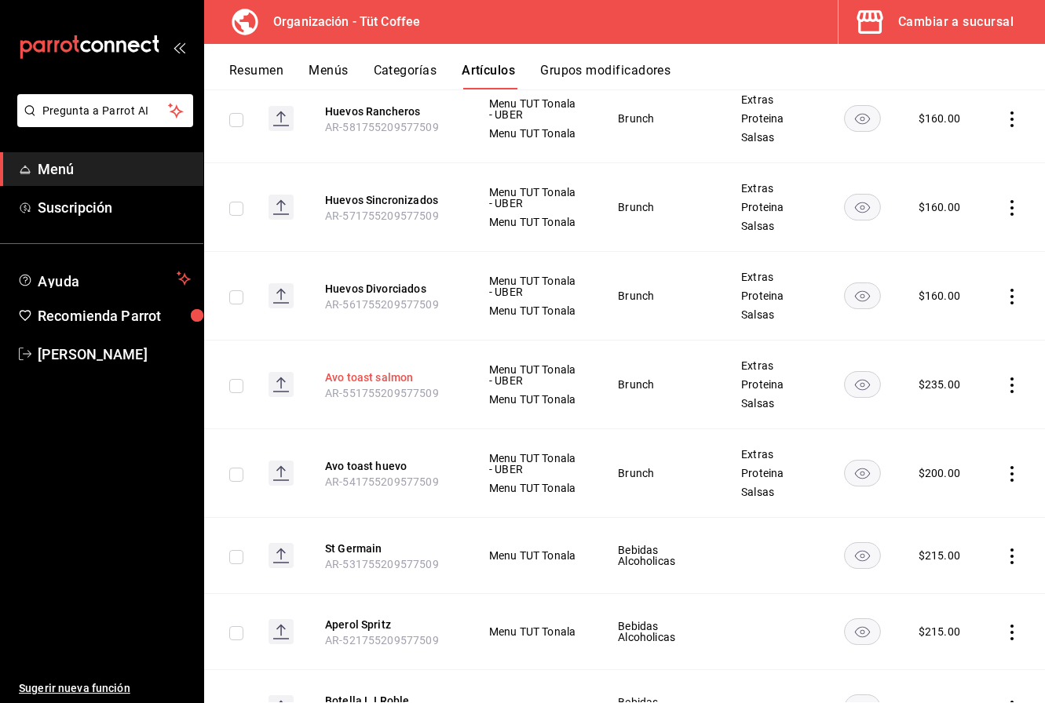
click at [392, 370] on button "Avo toast salmon" at bounding box center [388, 378] width 126 height 16
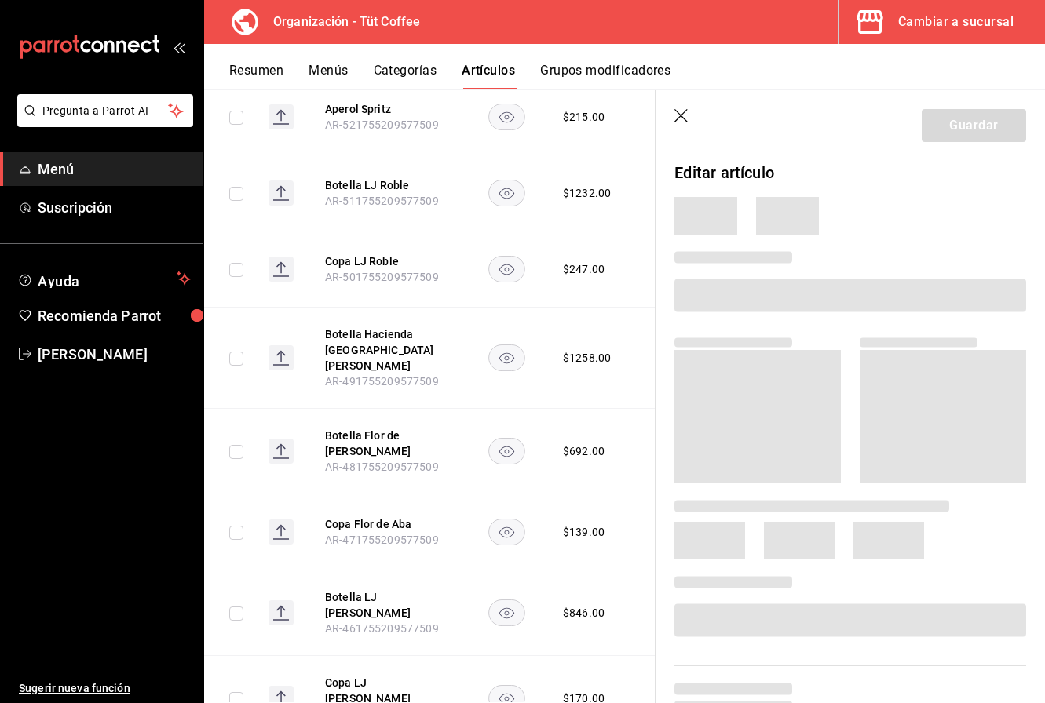
scroll to position [9015, 0]
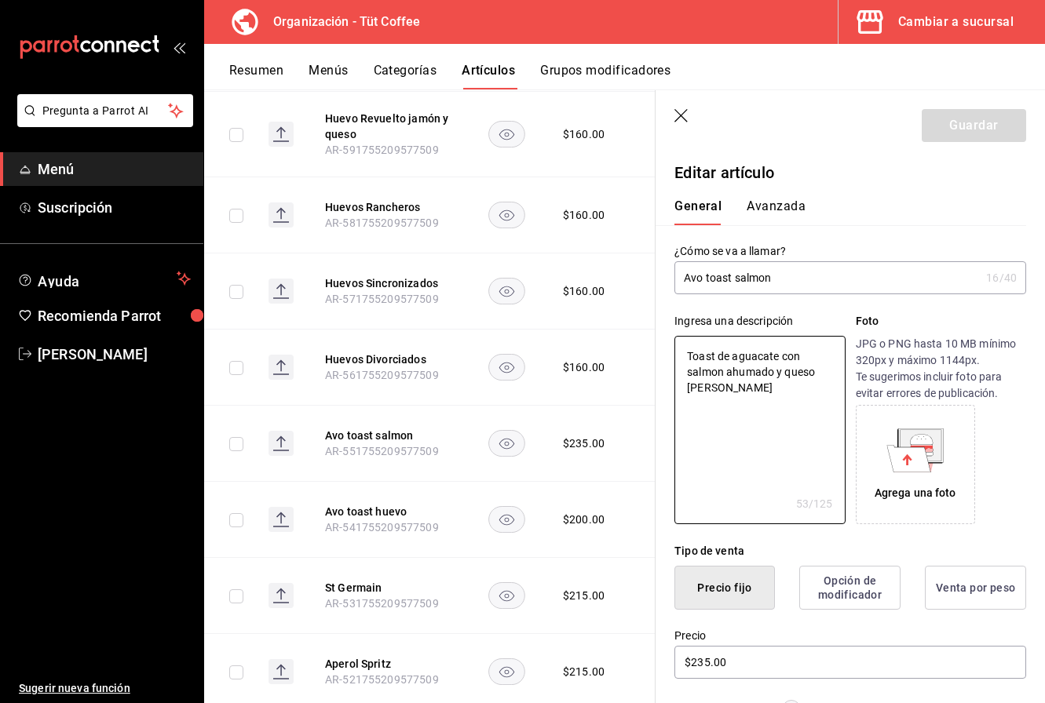
drag, startPoint x: 751, startPoint y: 385, endPoint x: 658, endPoint y: 266, distance: 151.5
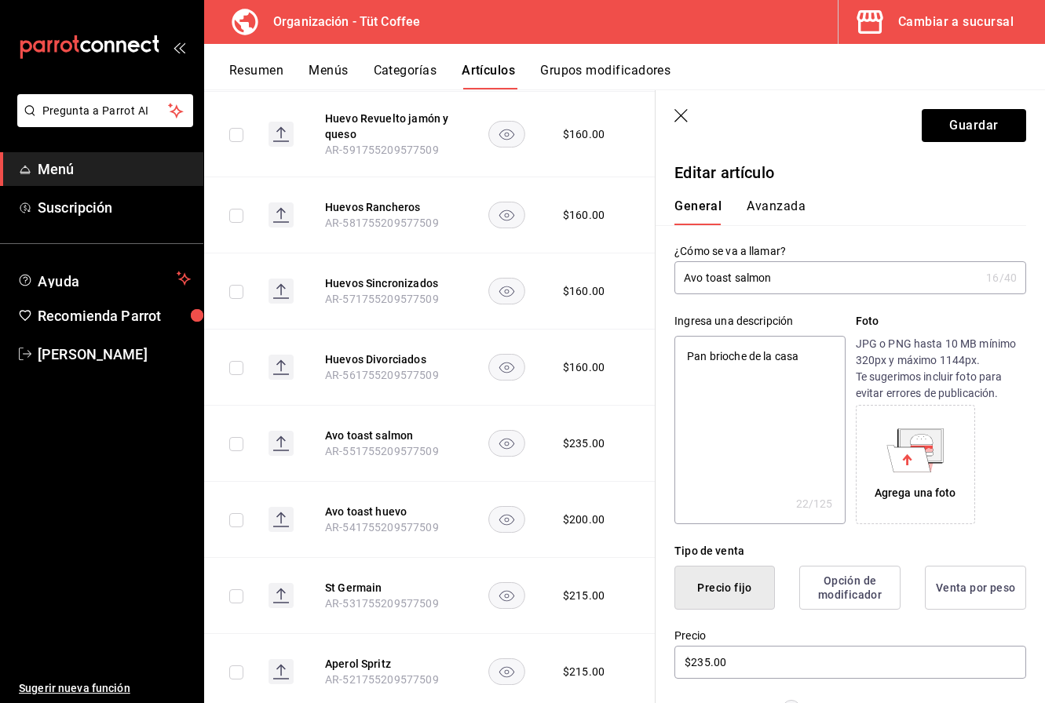
drag, startPoint x: 772, startPoint y: 356, endPoint x: 750, endPoint y: 357, distance: 22.8
click at [750, 357] on textarea "Pan brioche de la casa" at bounding box center [759, 430] width 170 height 188
click at [821, 357] on textarea "Pan brioche hecho en casa untado de cremoso de aguacate con finas lonchas de sa…" at bounding box center [759, 430] width 170 height 188
click at [782, 372] on textarea "Pan brioche hecho en casa, untado de cremoso de aguacate con finas lonchas de s…" at bounding box center [759, 430] width 170 height 188
click at [688, 375] on textarea "Pan brioche hecho en casa, untado de cremoso, de aguacate con finas lonchas de …" at bounding box center [759, 430] width 170 height 188
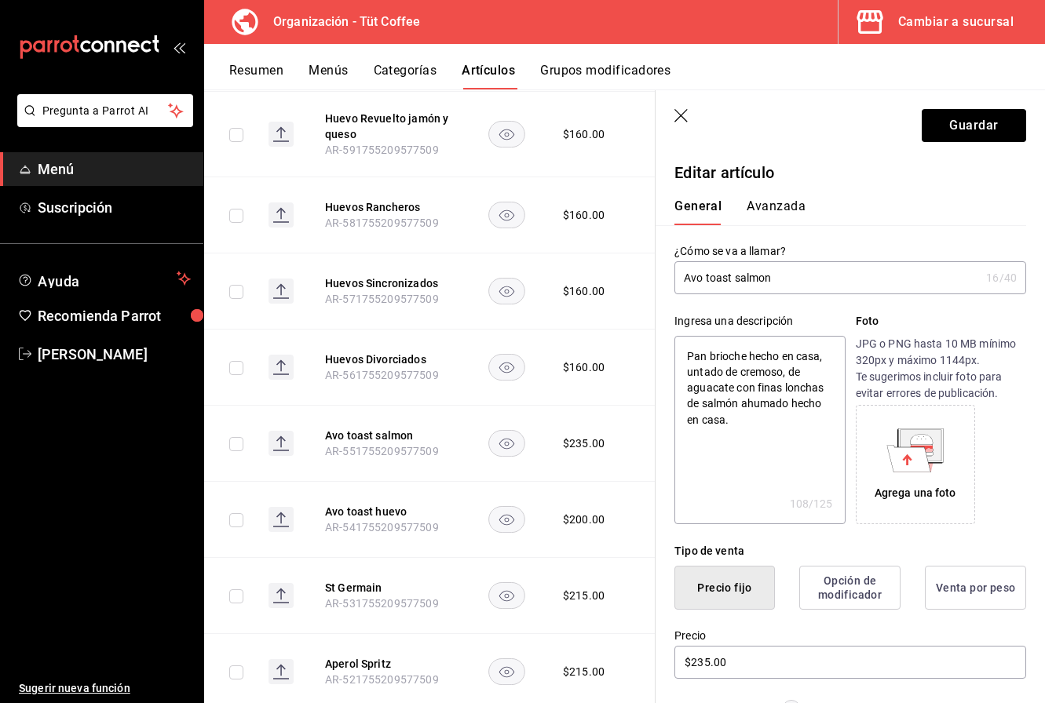
drag, startPoint x: 735, startPoint y: 376, endPoint x: 805, endPoint y: 407, distance: 77.0
click at [735, 376] on textarea "Pan brioche hecho en casa, untado de cremoso, de aguacate con finas lonchas de …" at bounding box center [759, 430] width 170 height 188
click at [791, 374] on textarea "Pan brioche hecho en casa, untado con cremoso, de aguacate con finas lonchas de…" at bounding box center [759, 430] width 170 height 188
click at [962, 125] on button "Guardar" at bounding box center [973, 125] width 104 height 33
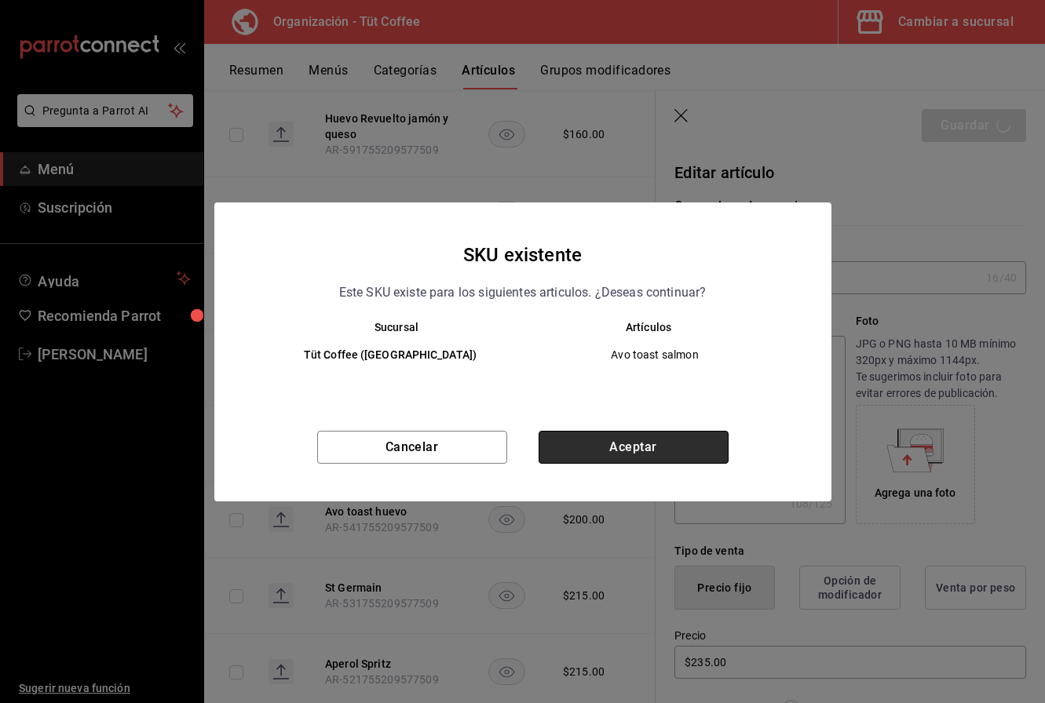
click at [604, 444] on button "Aceptar" at bounding box center [633, 447] width 190 height 33
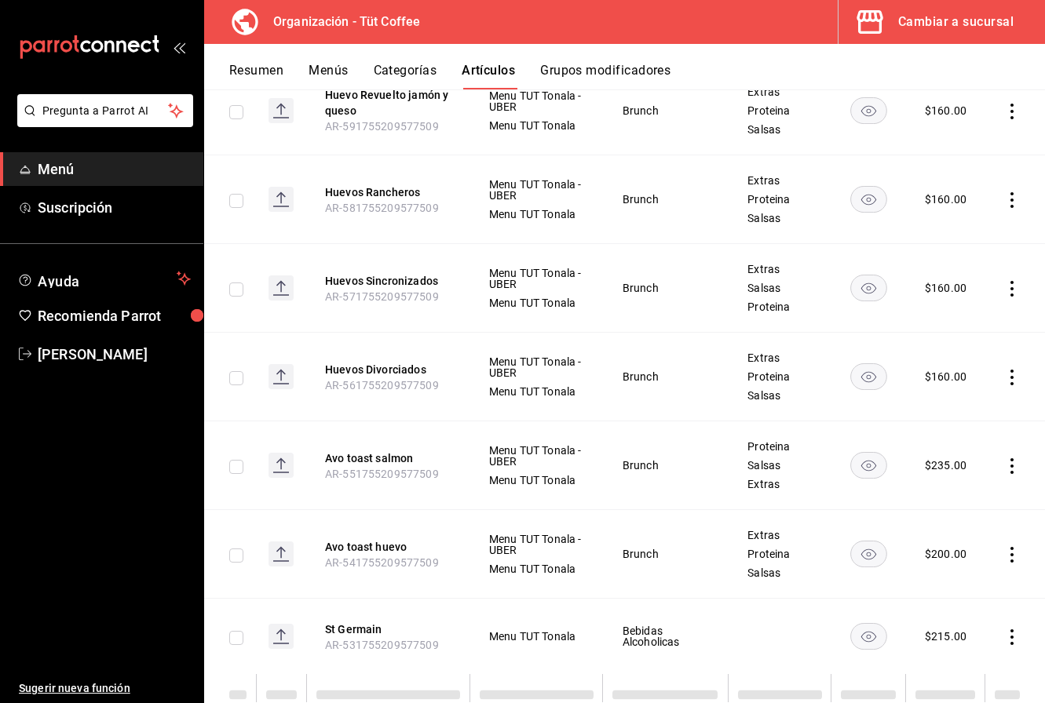
scroll to position [9614, 0]
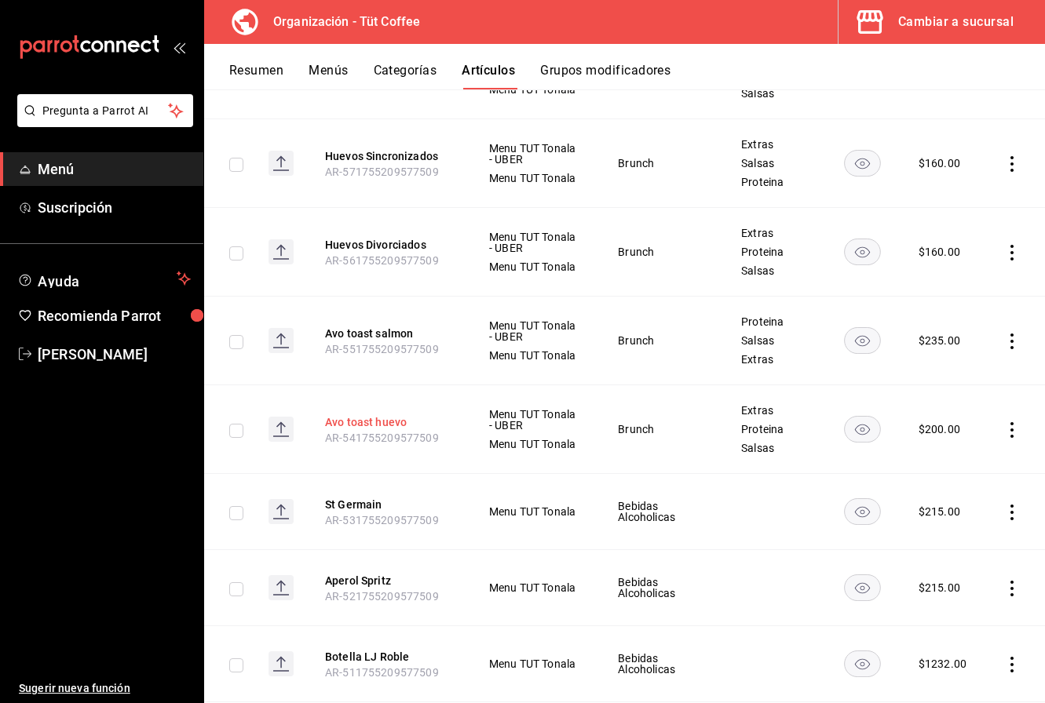
click at [378, 414] on button "Avo toast huevo" at bounding box center [388, 422] width 126 height 16
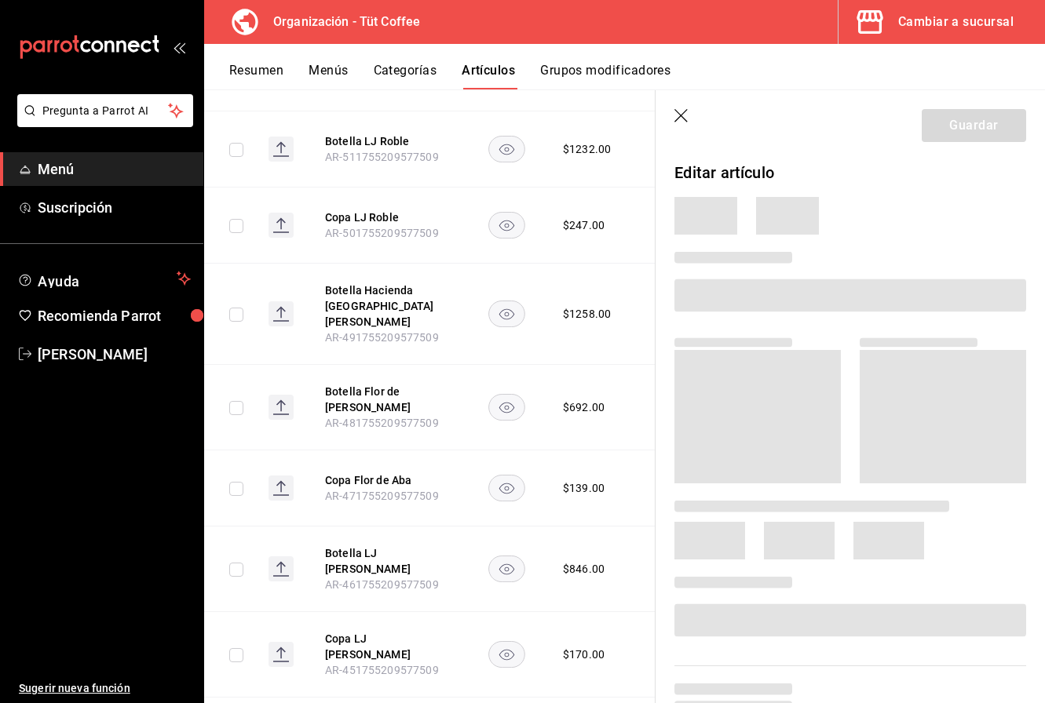
scroll to position [9064, 0]
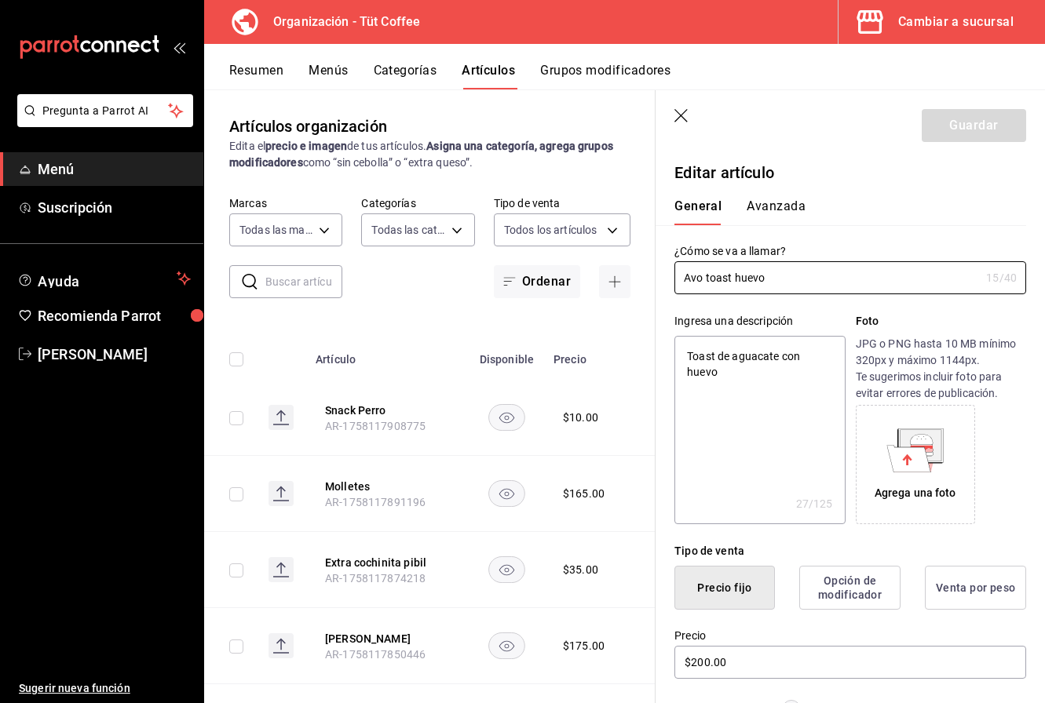
scroll to position [9064, 0]
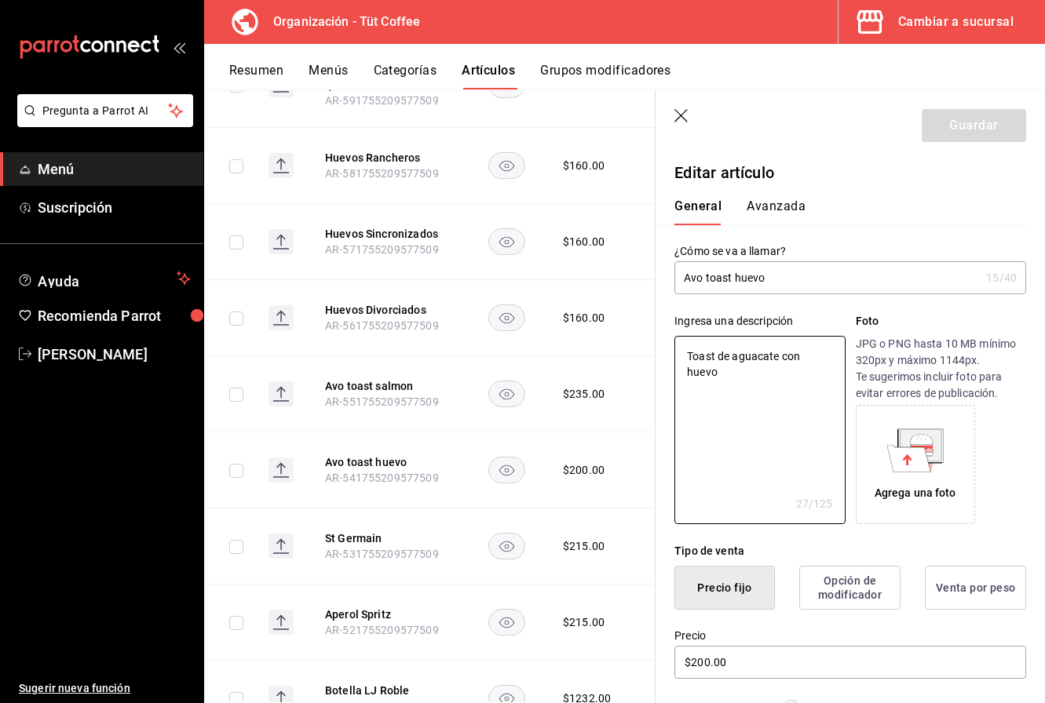
drag, startPoint x: 746, startPoint y: 367, endPoint x: 570, endPoint y: 279, distance: 197.3
click at [570, 279] on main "Artículos organización Edita el precio e imagen de tus artículos. Asigna una ca…" at bounding box center [624, 396] width 841 height 614
type textarea "Pan brioche de la casa untado con cremoso de aguacate y huevo al gusto."
click at [947, 133] on button "Guardar" at bounding box center [973, 125] width 104 height 33
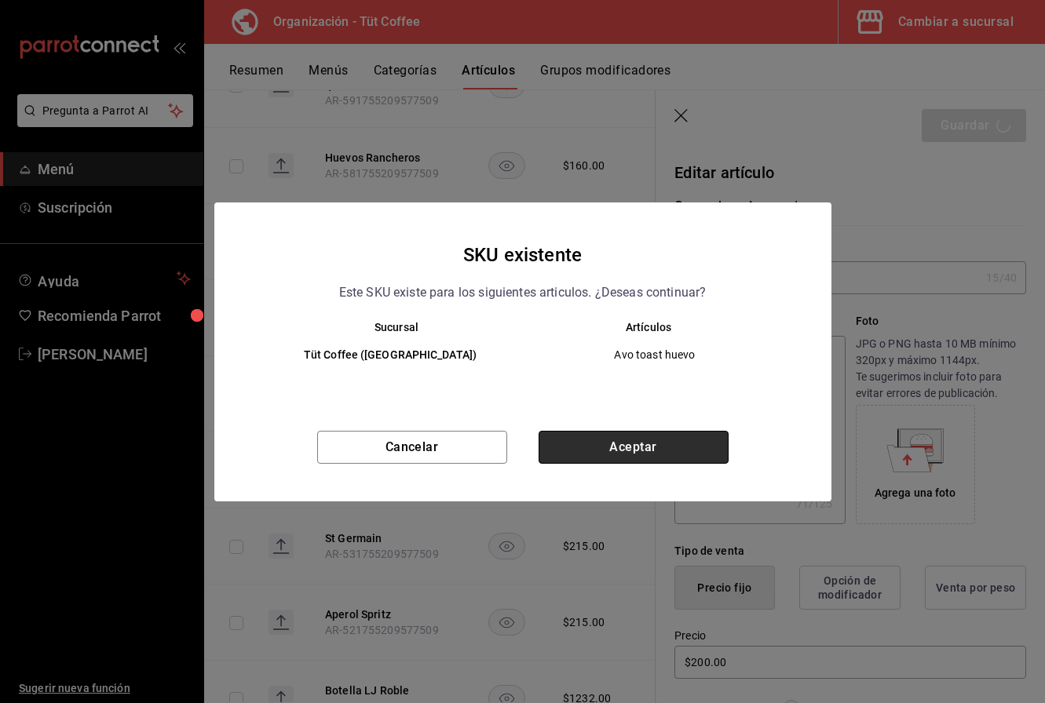
click at [593, 432] on button "Aceptar" at bounding box center [633, 447] width 190 height 33
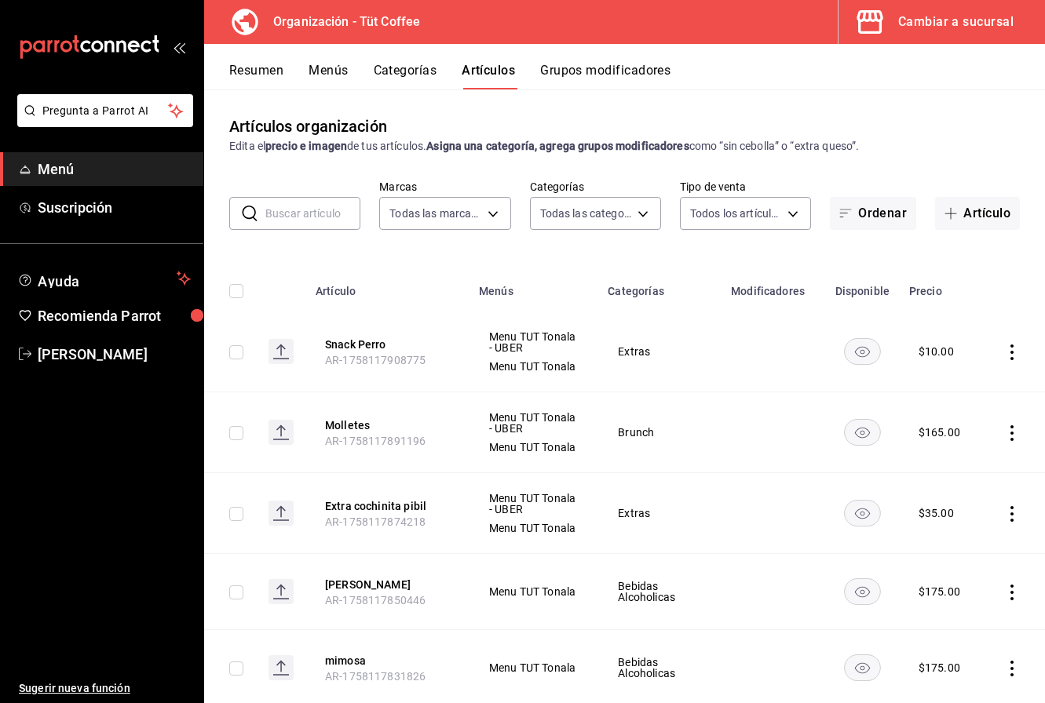
click at [334, 75] on button "Menús" at bounding box center [327, 76] width 39 height 27
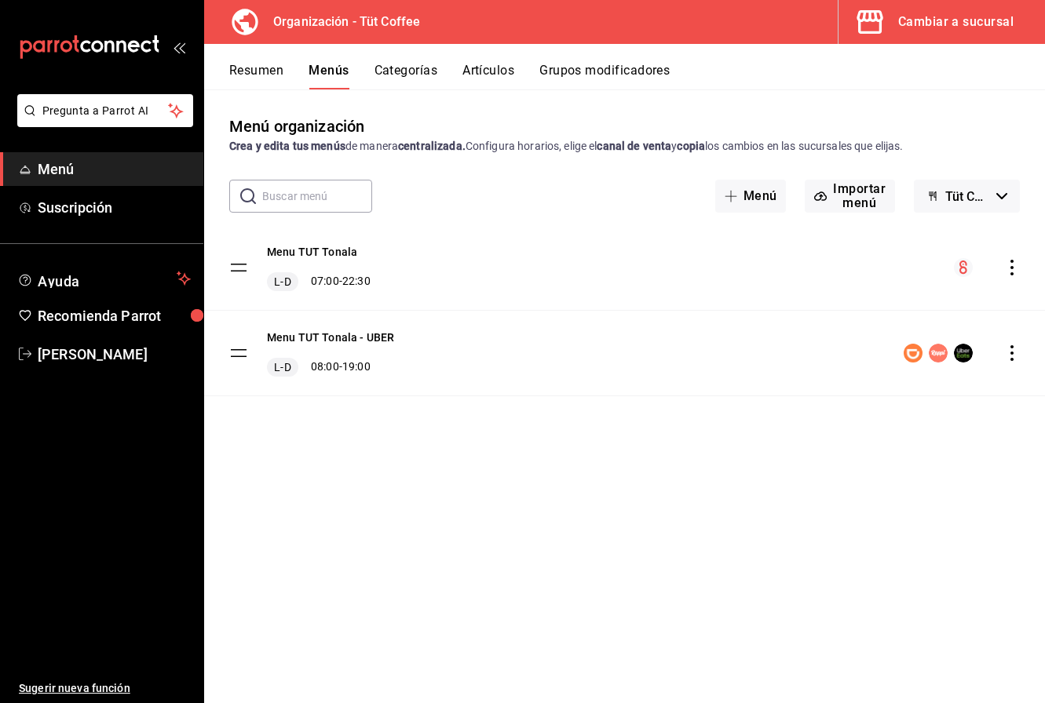
click at [1013, 352] on icon "actions" at bounding box center [1012, 353] width 16 height 16
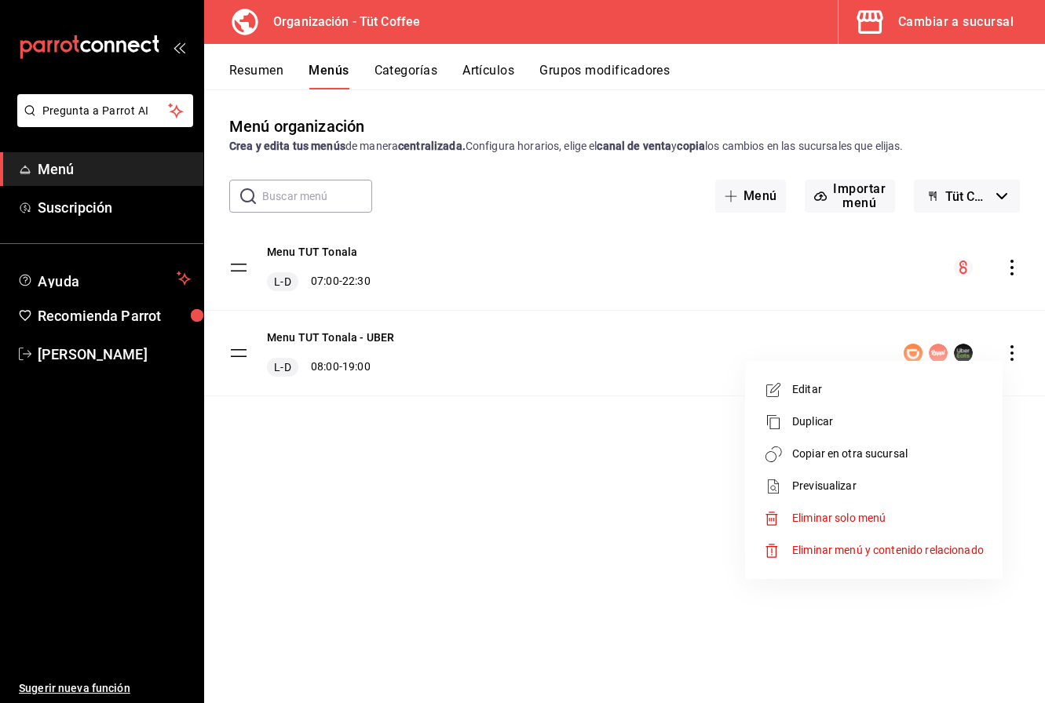
click at [878, 451] on span "Copiar en otra sucursal" at bounding box center [888, 454] width 192 height 16
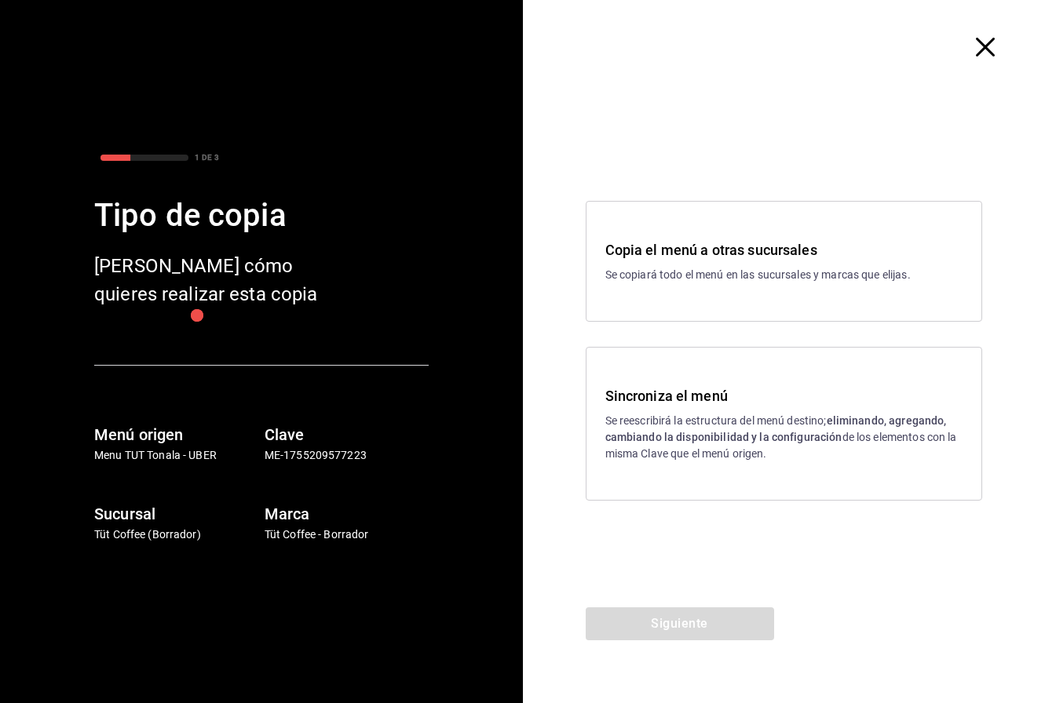
click at [735, 428] on p "Se reescribirá la estructura del menú destino; eliminando, agregando, cambiando…" at bounding box center [784, 437] width 358 height 49
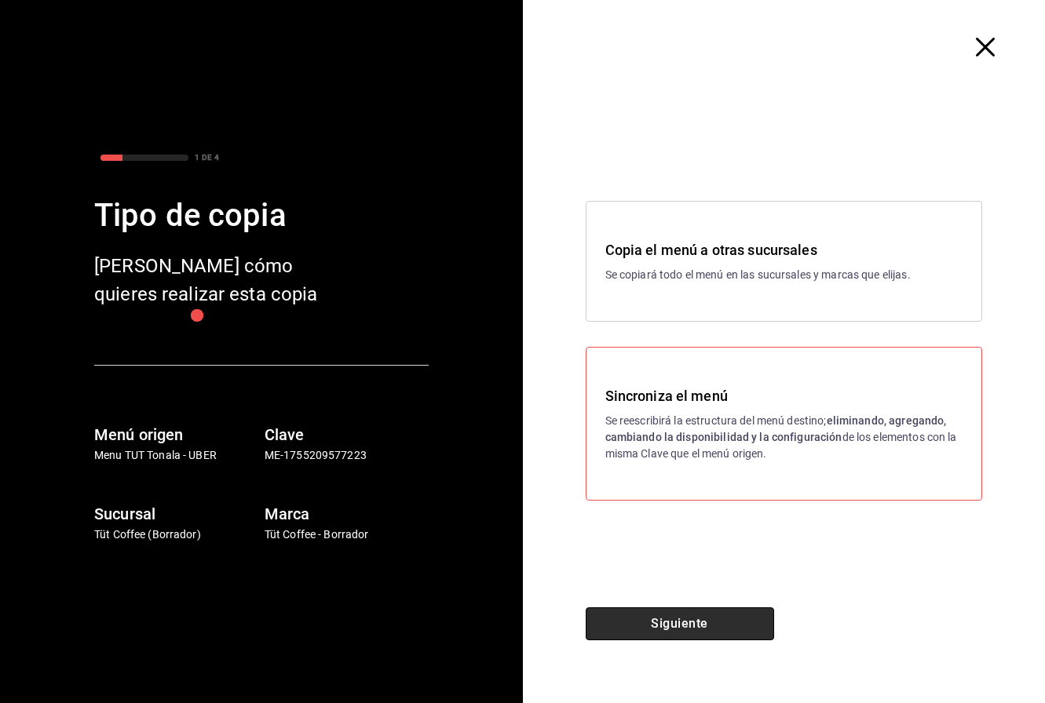
click at [699, 618] on button "Siguiente" at bounding box center [680, 624] width 188 height 33
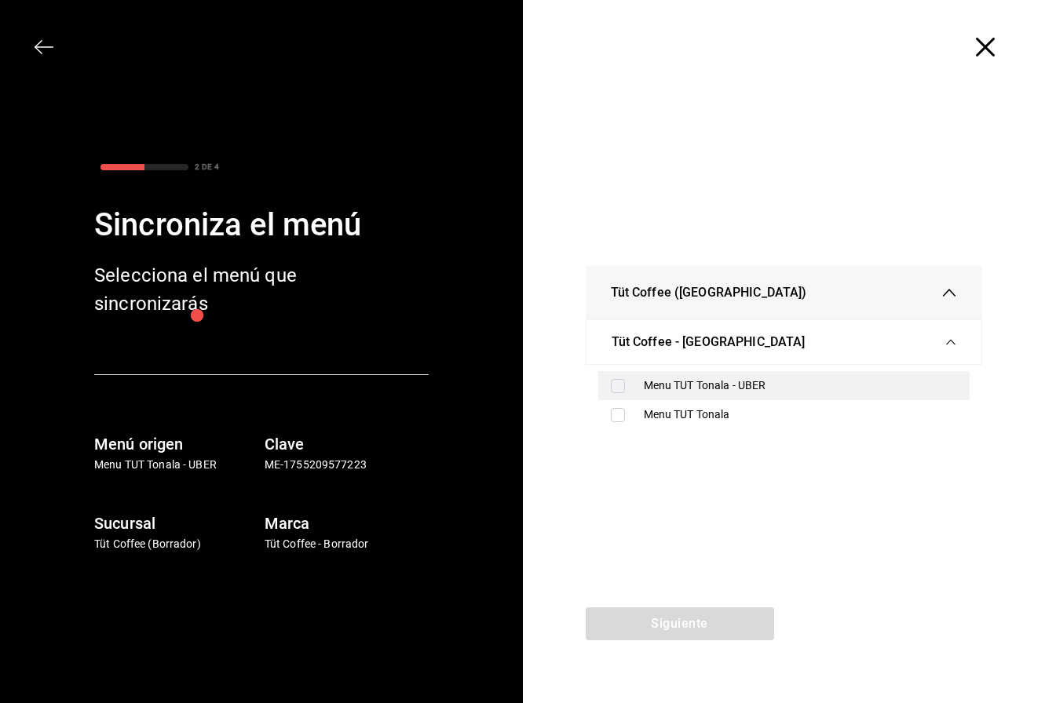
click at [703, 379] on div "Menu TUT Tonala - UBER" at bounding box center [801, 386] width 314 height 16
checkbox input "true"
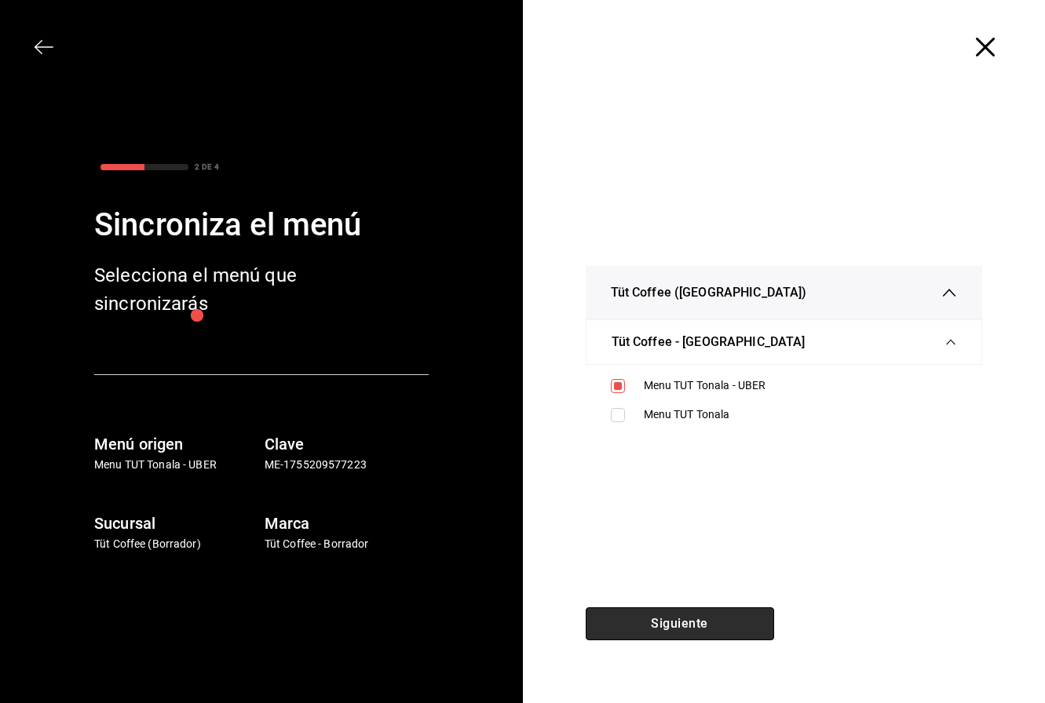
click at [696, 619] on button "Siguiente" at bounding box center [680, 624] width 188 height 33
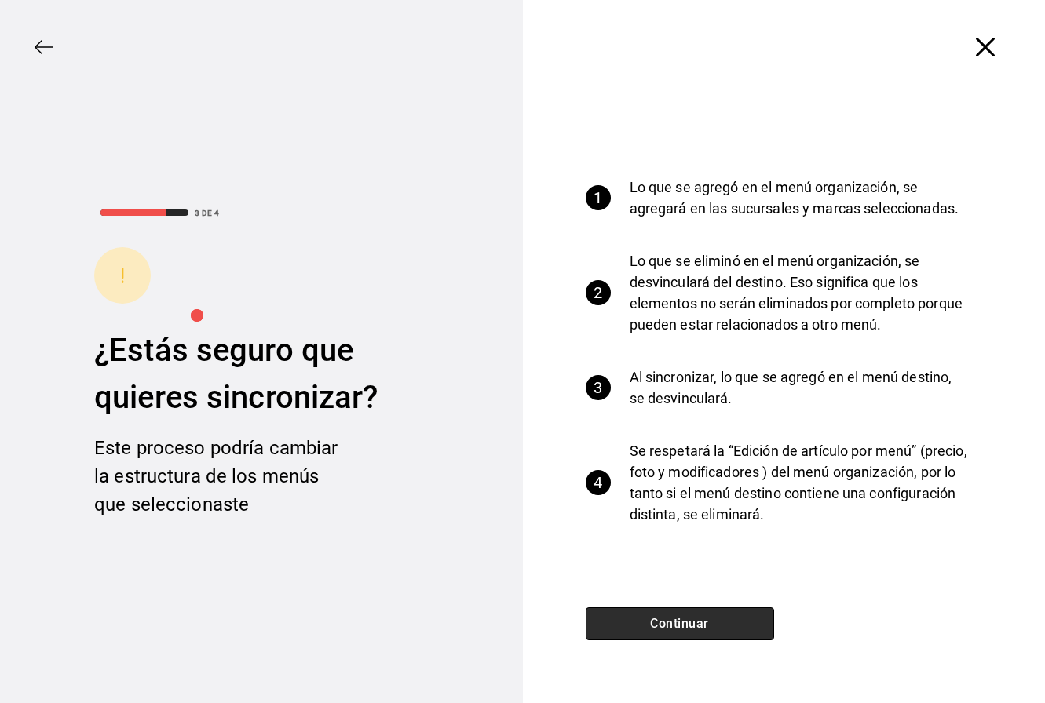
click at [696, 619] on button "Continuar" at bounding box center [680, 624] width 188 height 33
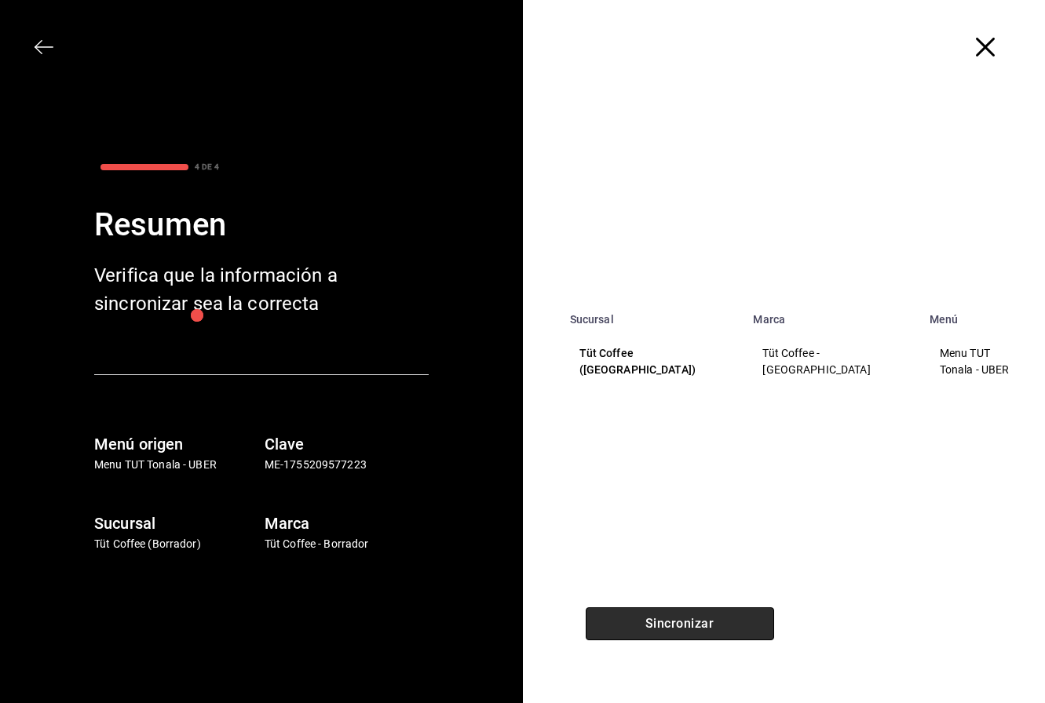
click at [696, 619] on button "Sincronizar" at bounding box center [680, 624] width 188 height 33
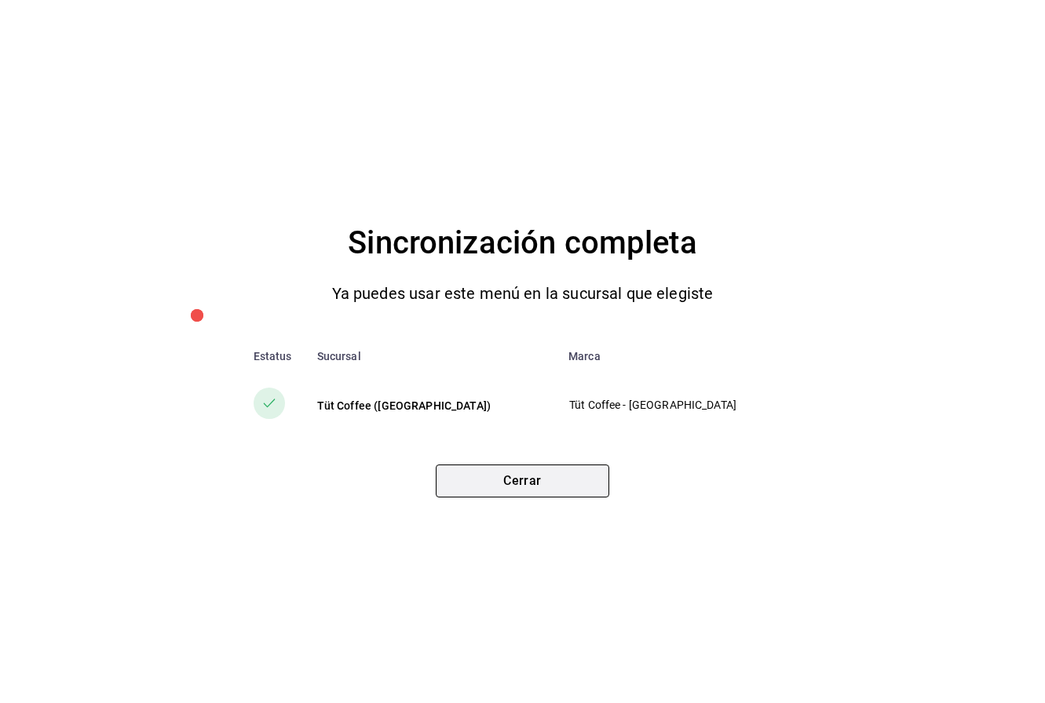
click at [523, 484] on button "Cerrar" at bounding box center [522, 481] width 173 height 33
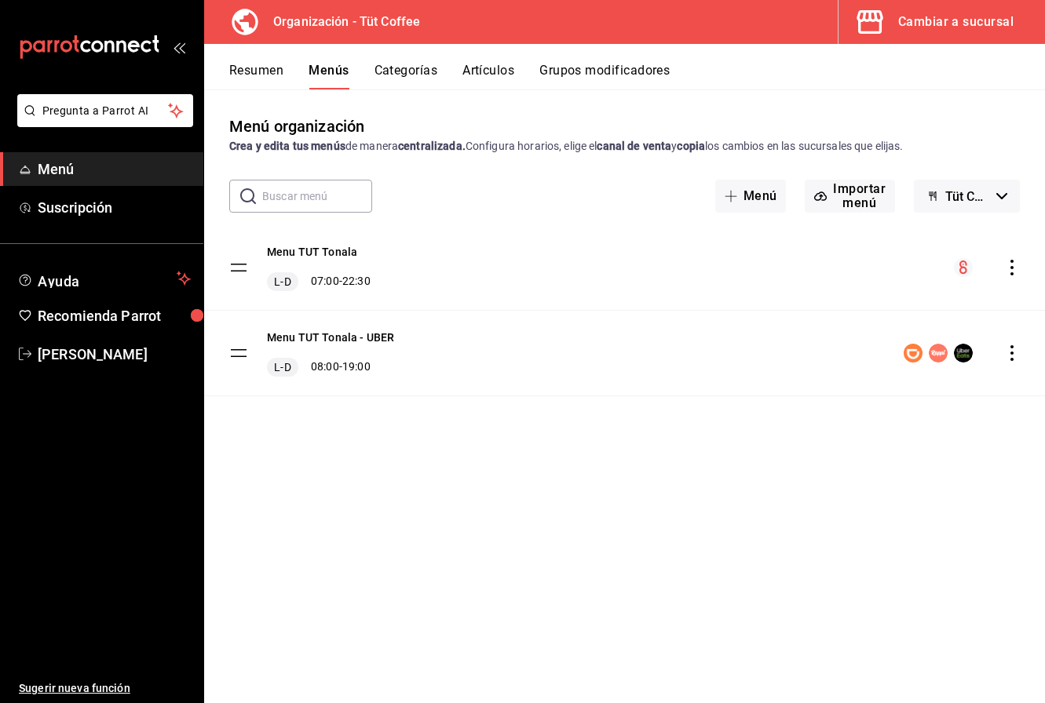
click at [917, 21] on div "Cambiar a sucursal" at bounding box center [955, 22] width 115 height 22
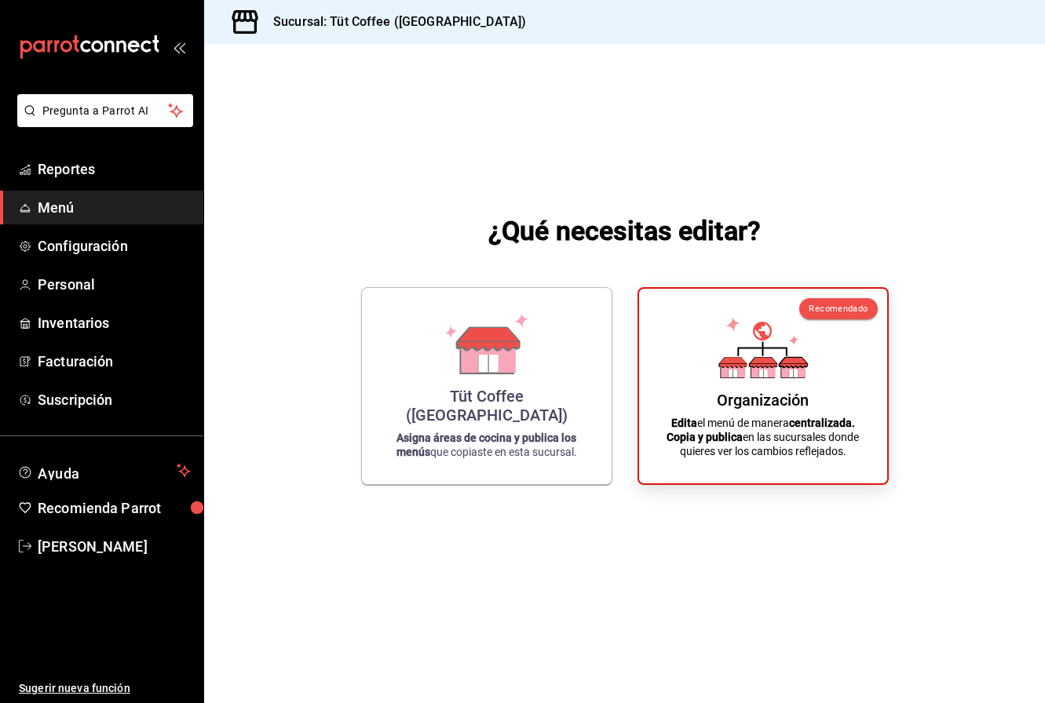
click at [520, 440] on strong "Asigna áreas de cocina y publica los menús" at bounding box center [486, 445] width 181 height 27
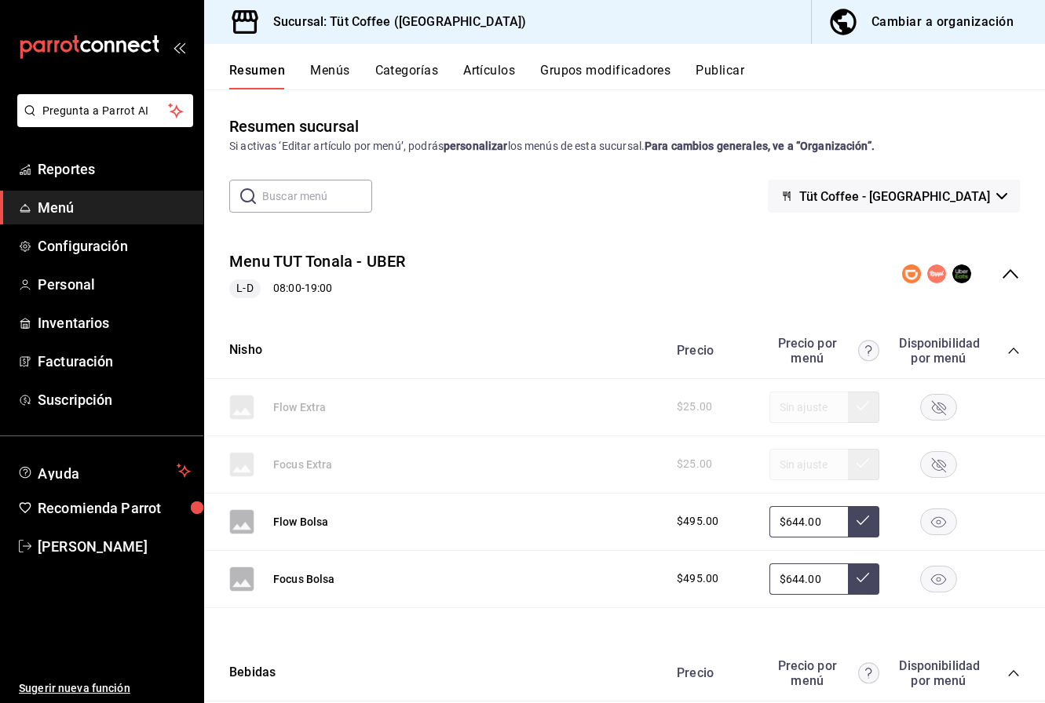
click at [724, 75] on button "Publicar" at bounding box center [719, 76] width 49 height 27
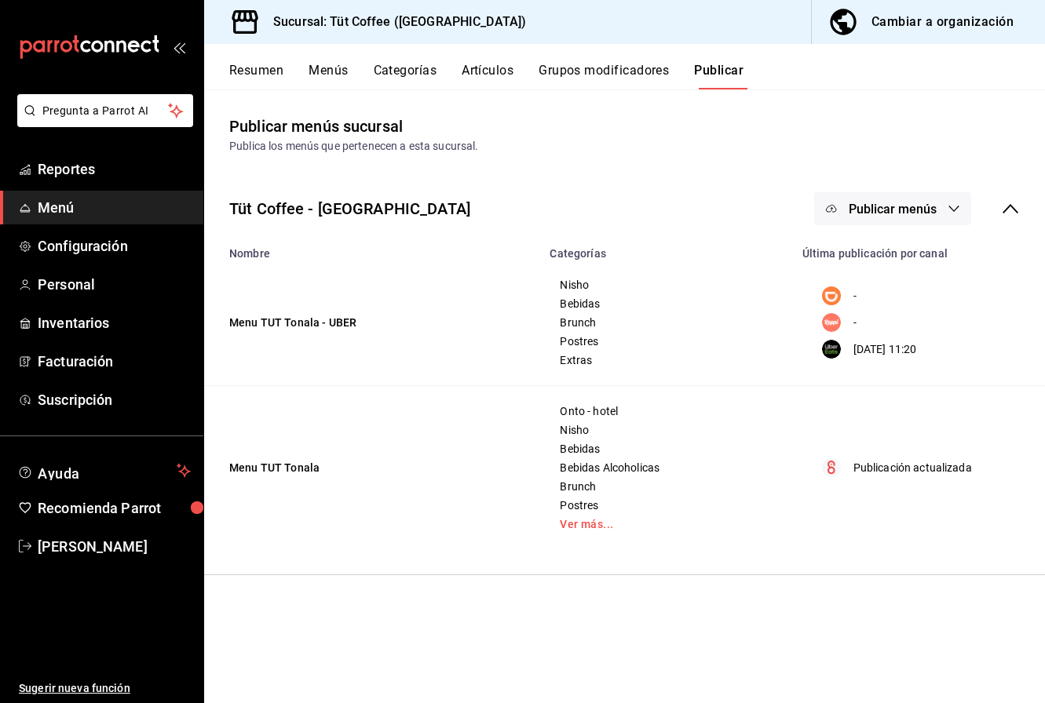
click at [951, 203] on icon "button" at bounding box center [953, 209] width 13 height 13
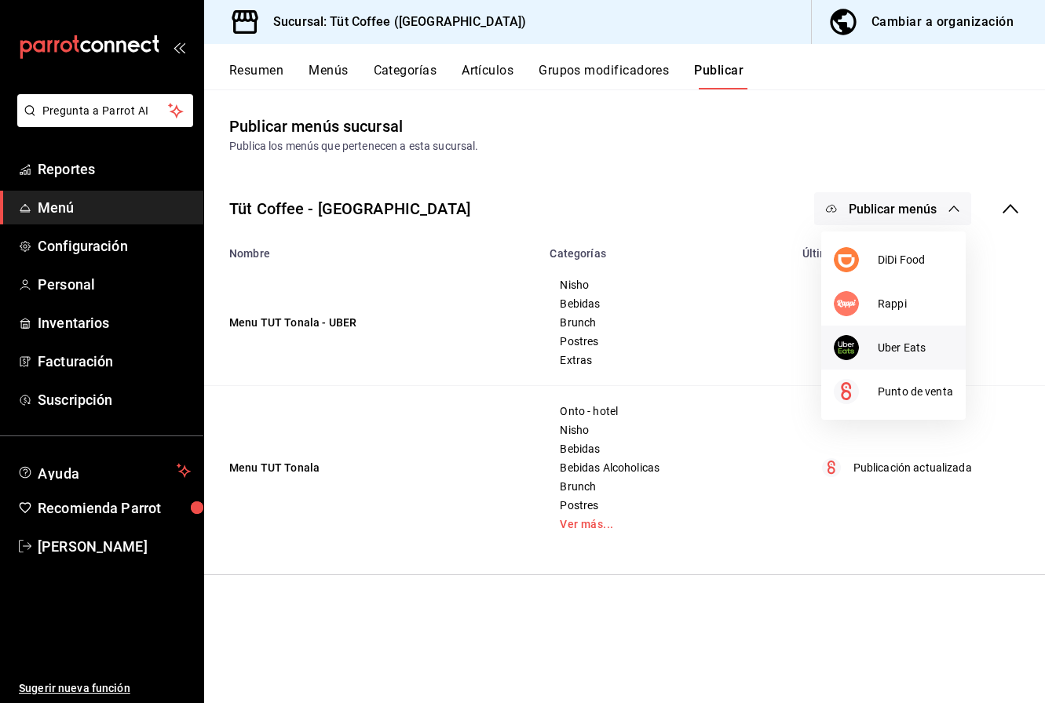
click at [897, 343] on span "Uber Eats" at bounding box center [915, 348] width 75 height 16
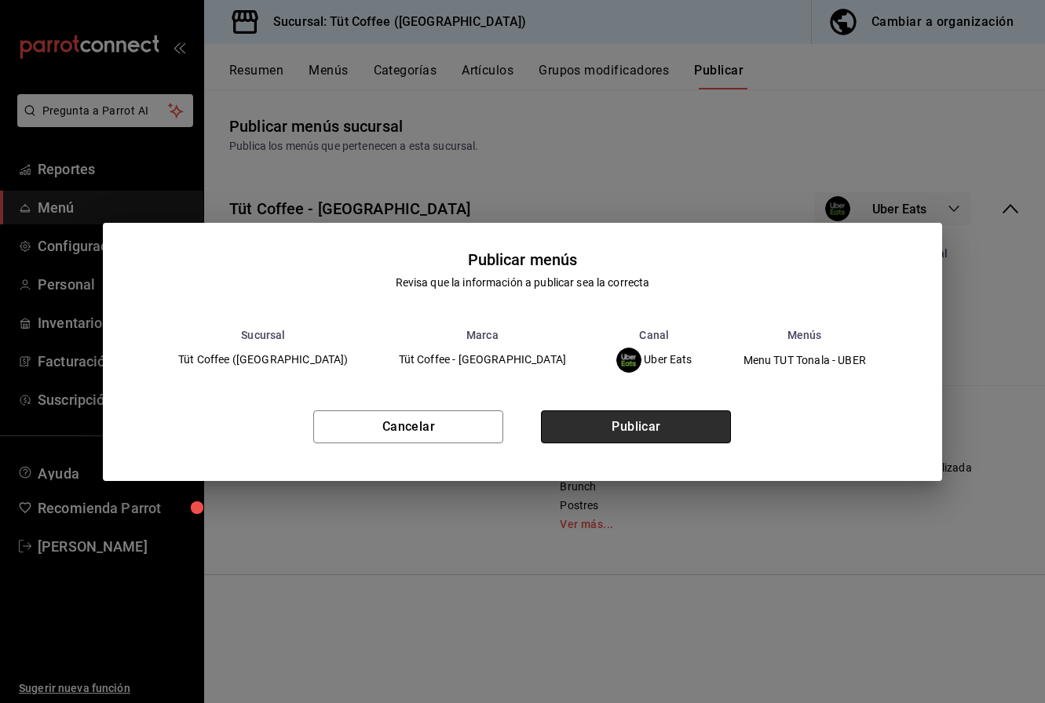
click at [656, 420] on button "Publicar" at bounding box center [636, 427] width 190 height 33
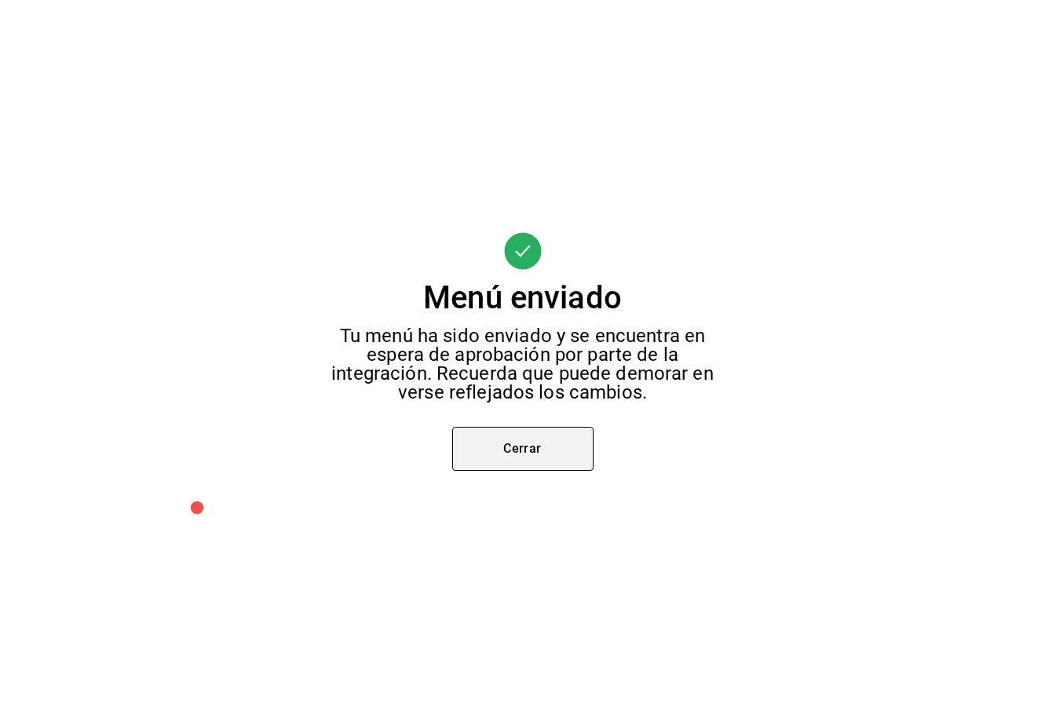
click at [525, 440] on button "Cerrar" at bounding box center [522, 449] width 141 height 44
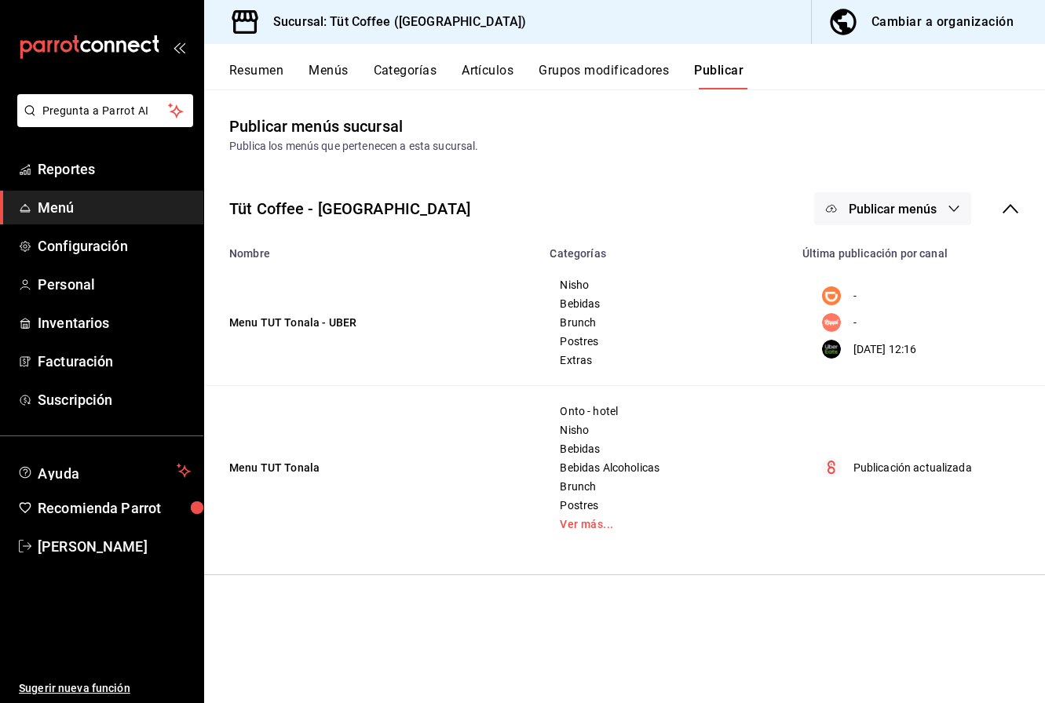
click at [927, 206] on span "Publicar menús" at bounding box center [892, 209] width 88 height 15
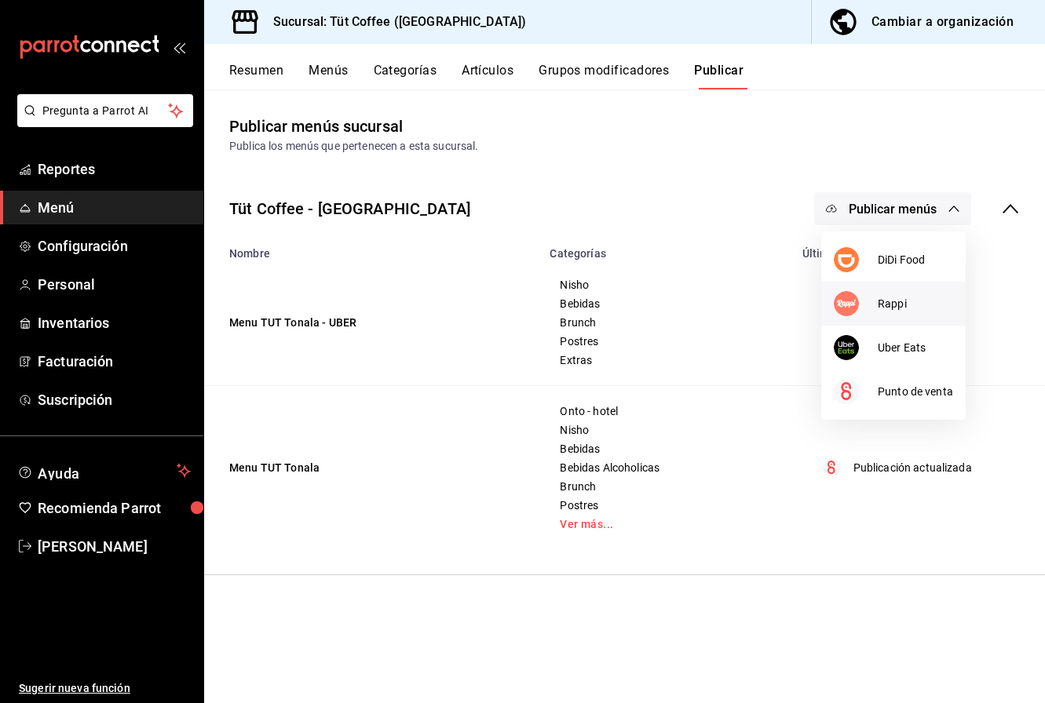
click at [903, 301] on span "Rappi" at bounding box center [915, 304] width 75 height 16
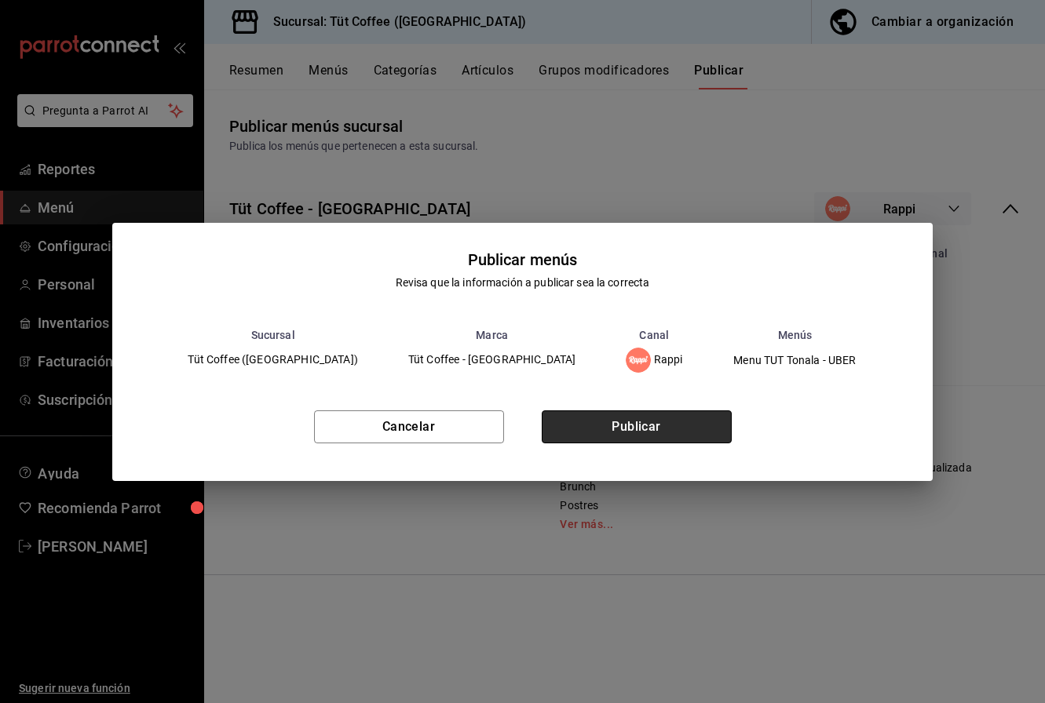
click at [605, 432] on button "Publicar" at bounding box center [637, 427] width 190 height 33
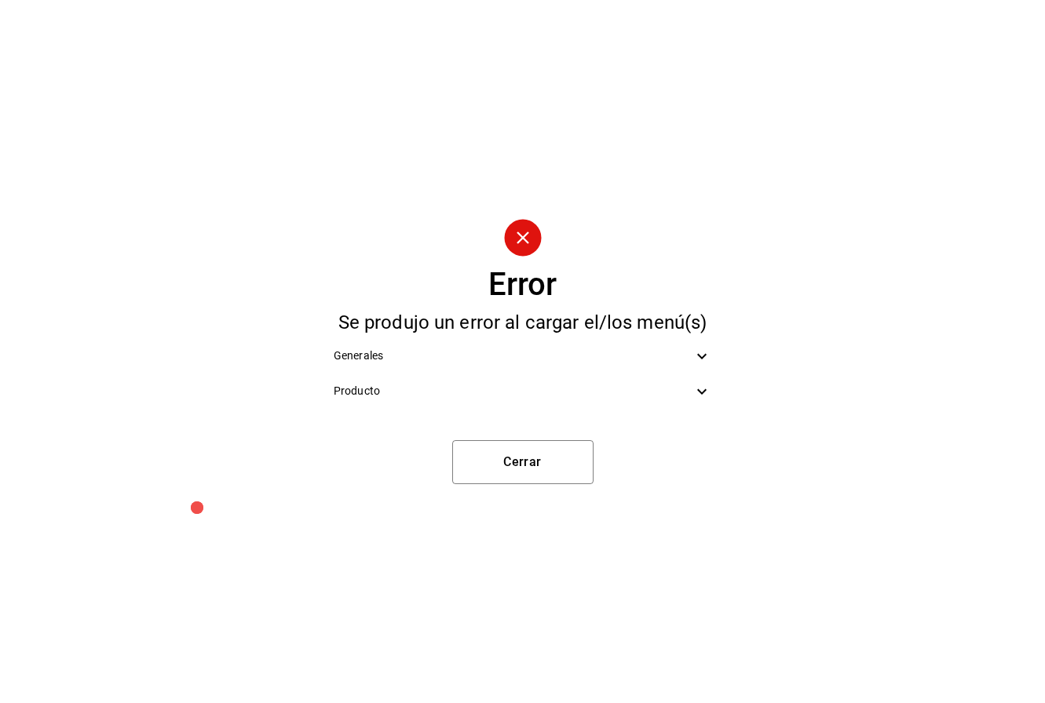
click at [637, 349] on span "Generales" at bounding box center [513, 356] width 359 height 16
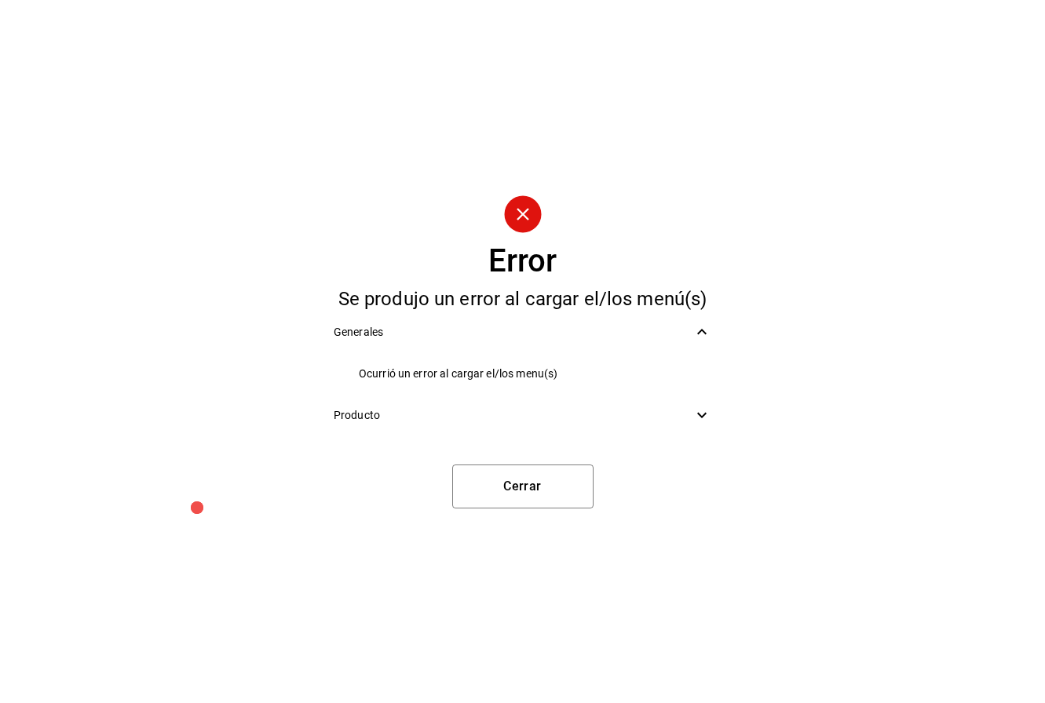
click at [649, 334] on span "Generales" at bounding box center [513, 332] width 359 height 16
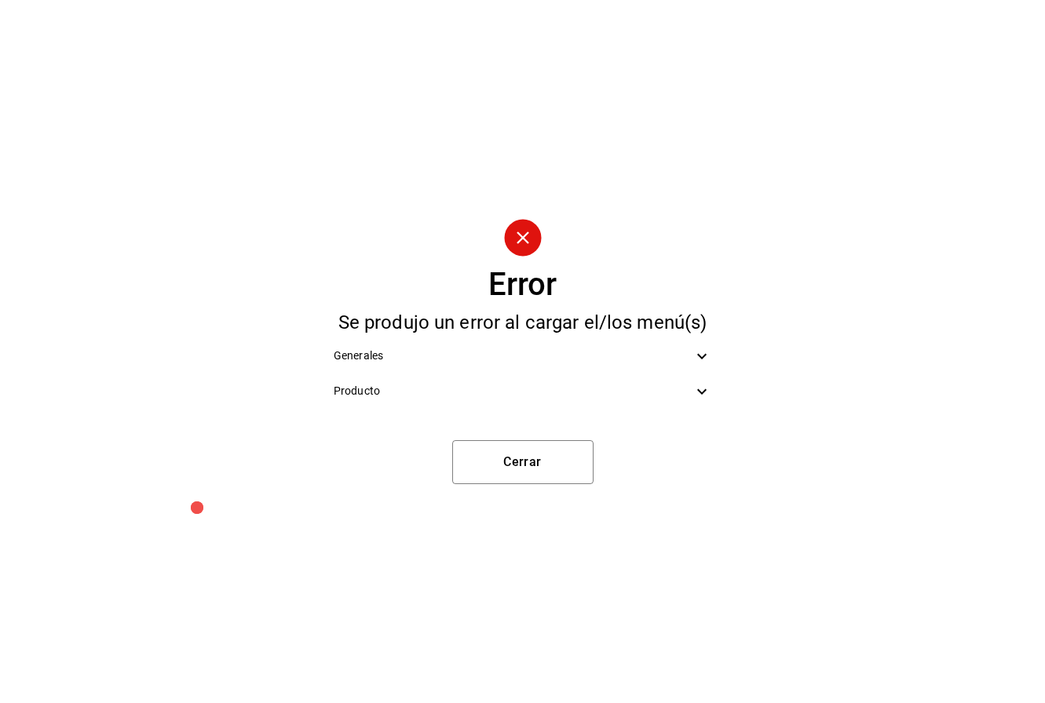
click at [668, 374] on div "Producto" at bounding box center [522, 391] width 403 height 35
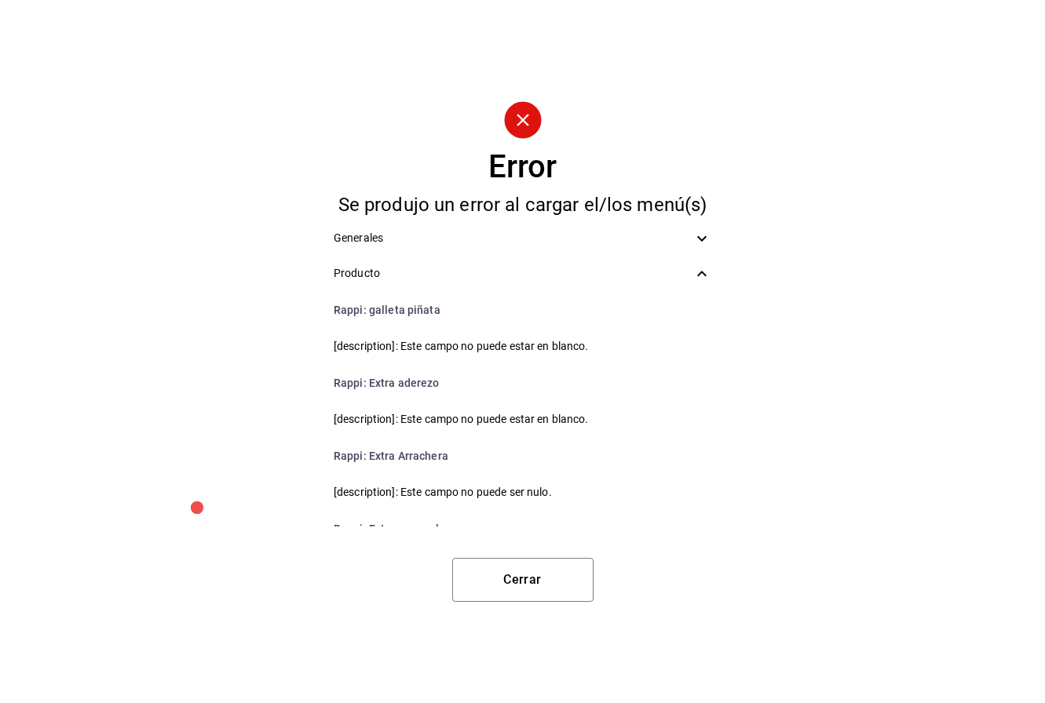
click at [686, 271] on span "Producto" at bounding box center [513, 273] width 359 height 16
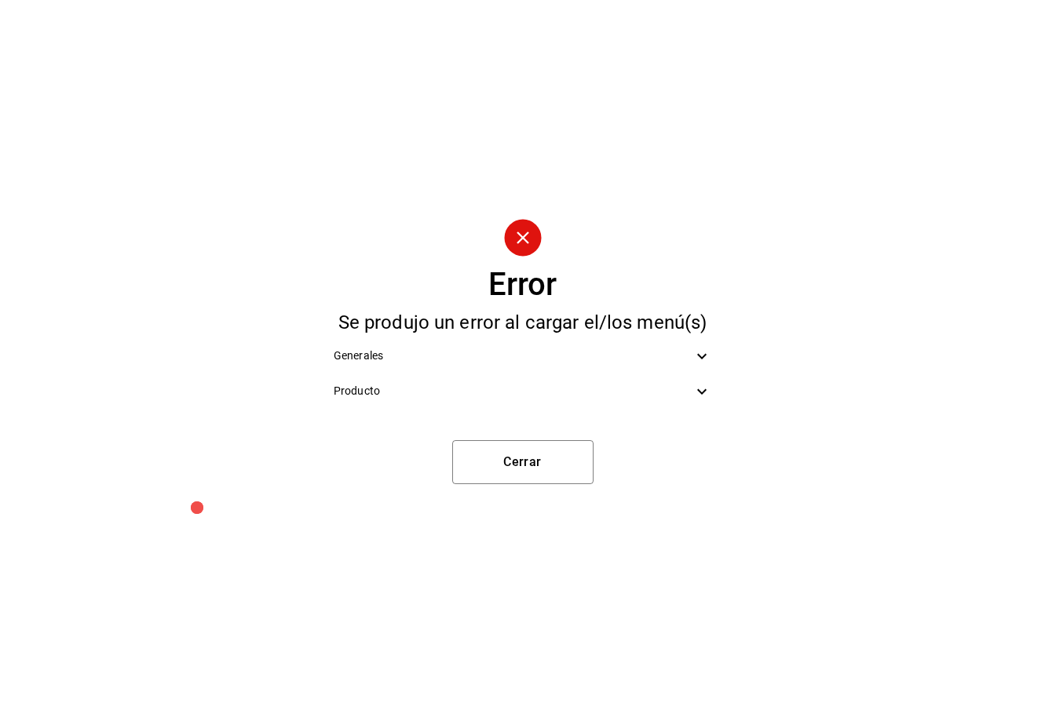
click at [699, 392] on icon at bounding box center [701, 391] width 19 height 19
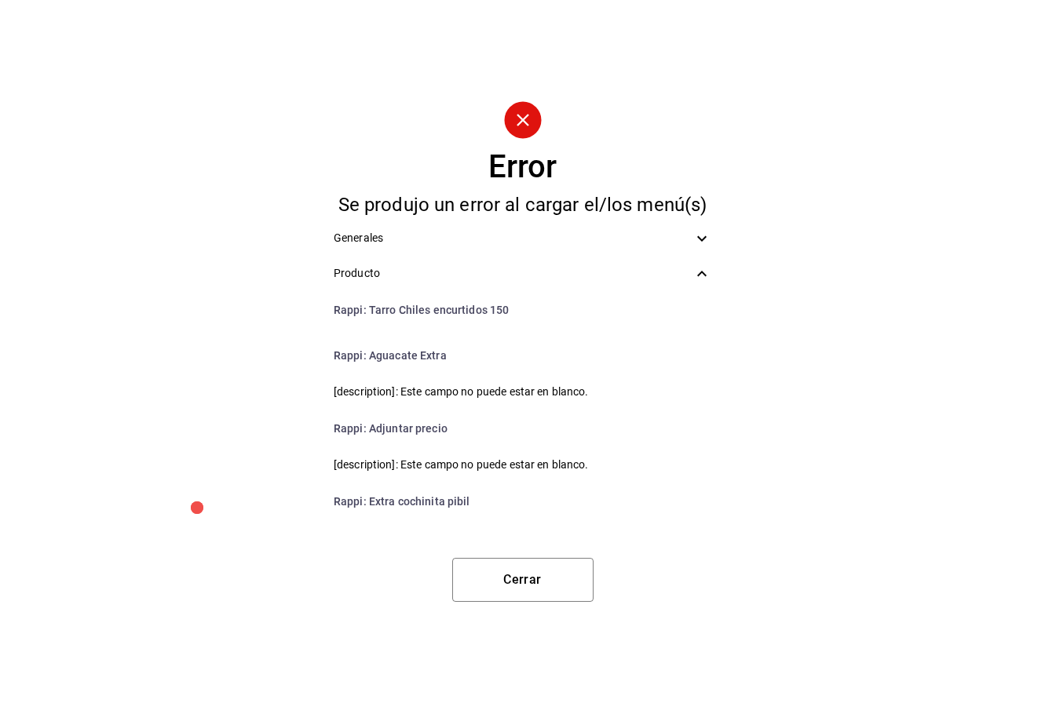
scroll to position [1231, 0]
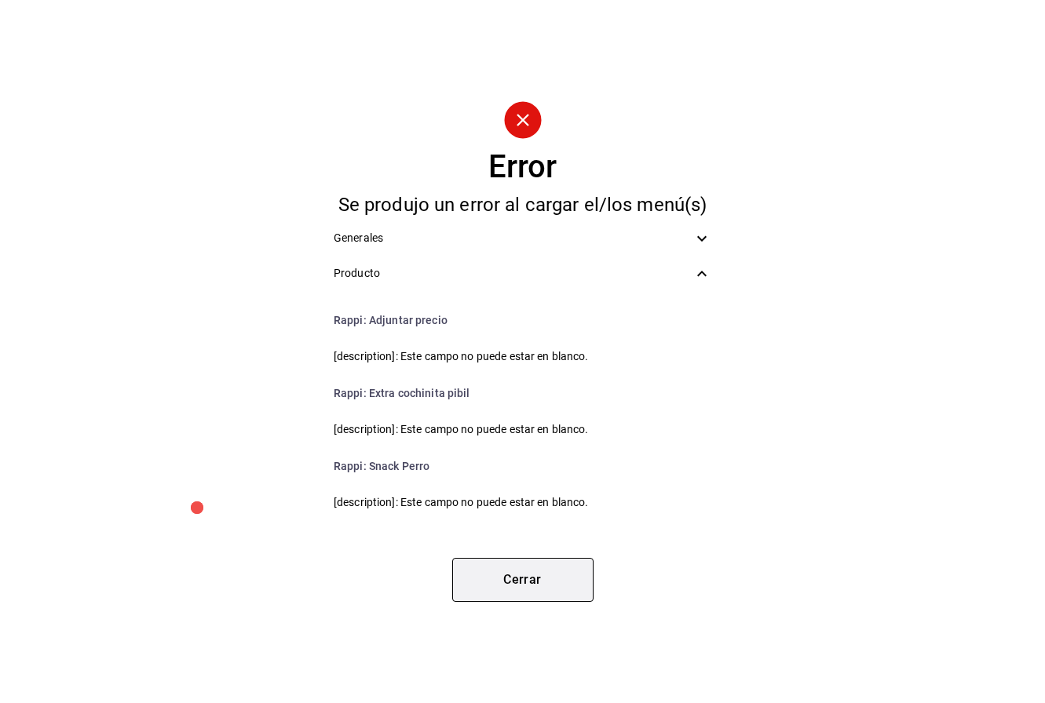
click at [526, 574] on button "Cerrar" at bounding box center [522, 580] width 141 height 44
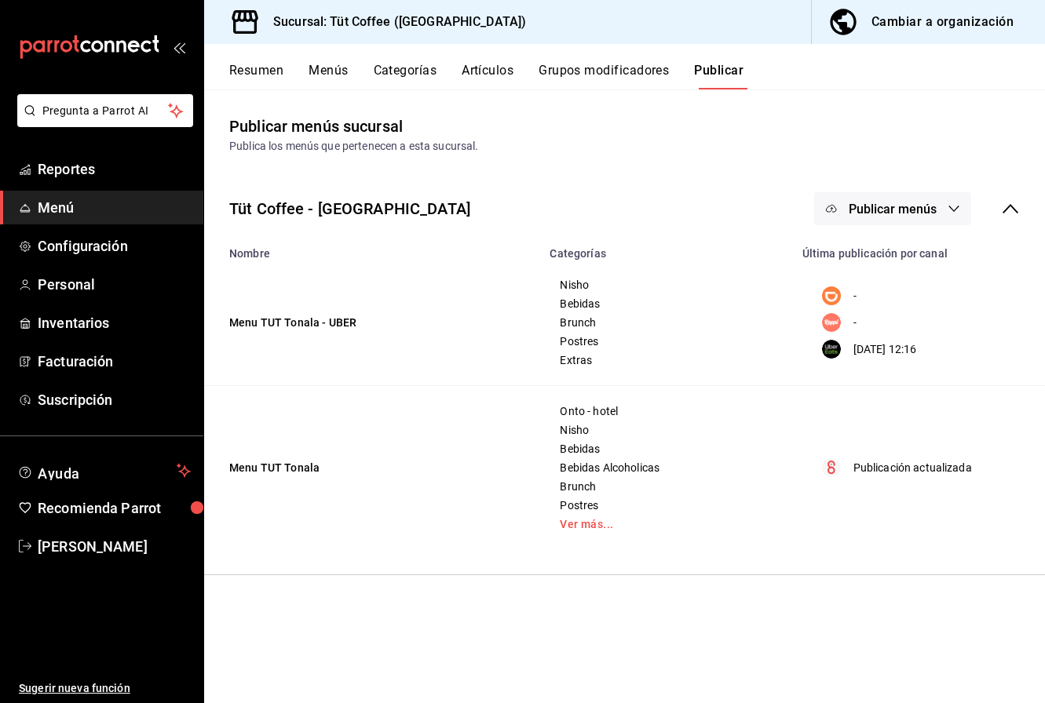
click at [482, 71] on button "Artículos" at bounding box center [488, 76] width 52 height 27
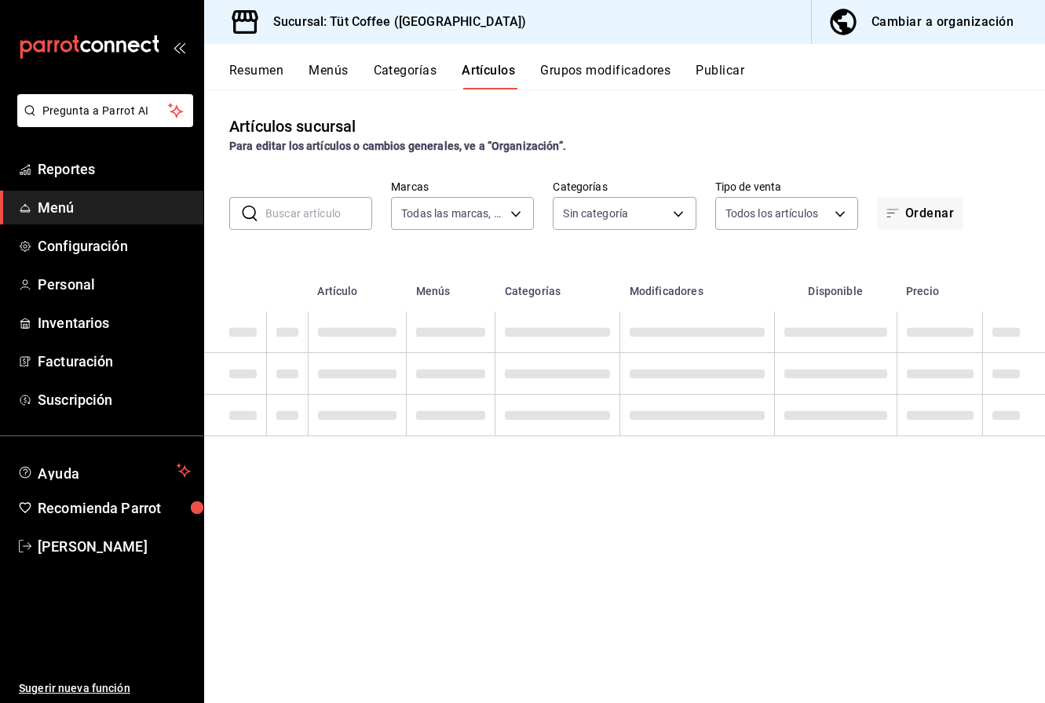
type input "25341270-96f9-4463-ab3a-2da7ebbc6daf"
type input "f4df4043-5f8a-4fee-8007-9c4be6fdba1b,2f6a6bcb-65b2-4efa-ba3e-656d96244241,1e3e3…"
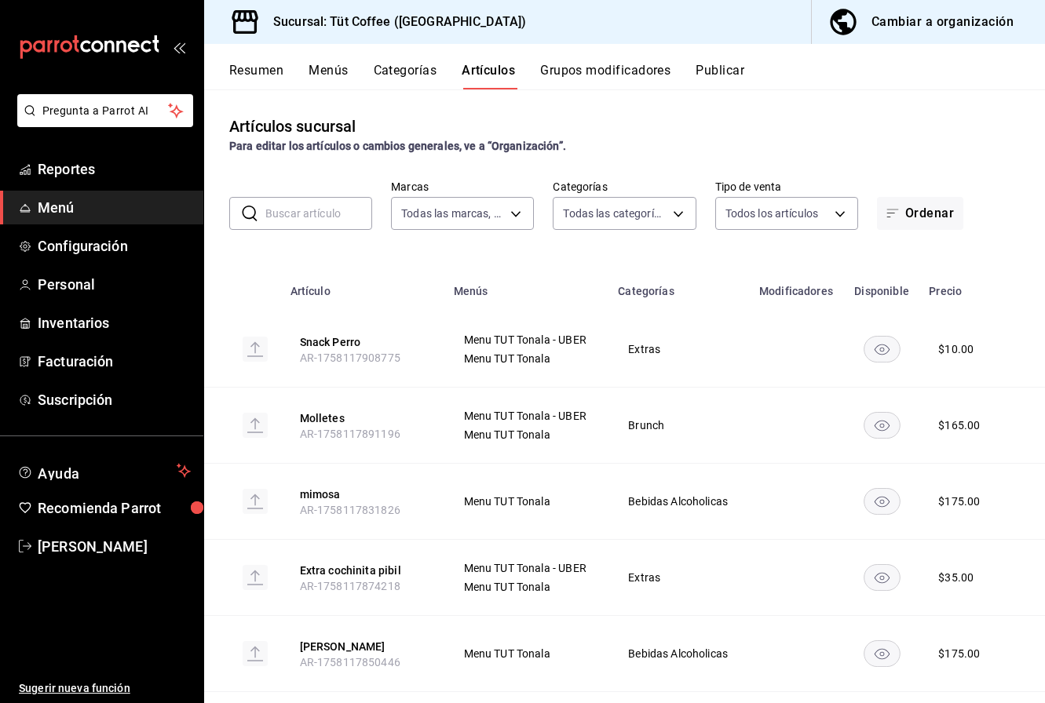
click at [331, 68] on button "Menús" at bounding box center [327, 76] width 39 height 27
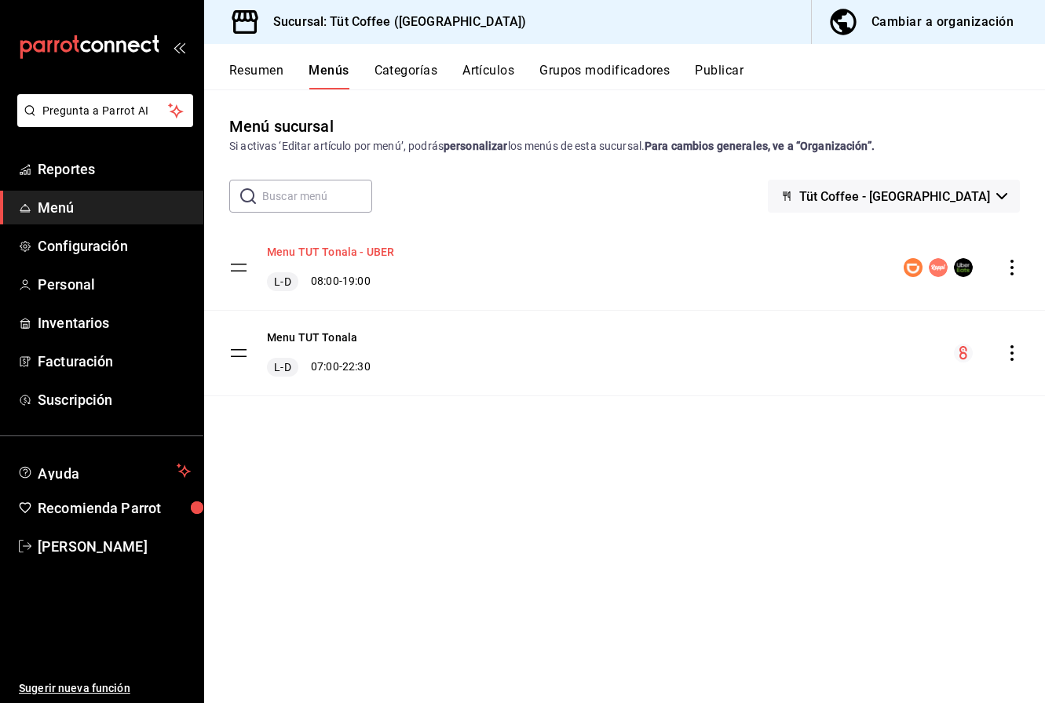
click at [321, 252] on button "Menu TUT Tonala - UBER" at bounding box center [330, 252] width 127 height 16
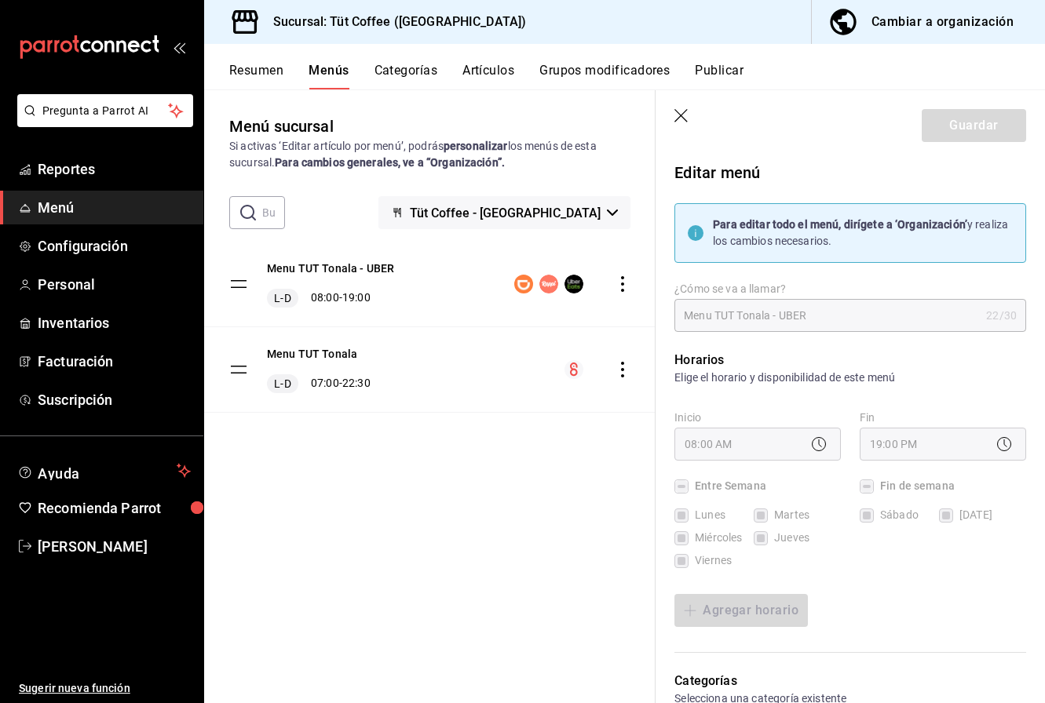
click at [266, 66] on button "Resumen" at bounding box center [256, 76] width 54 height 27
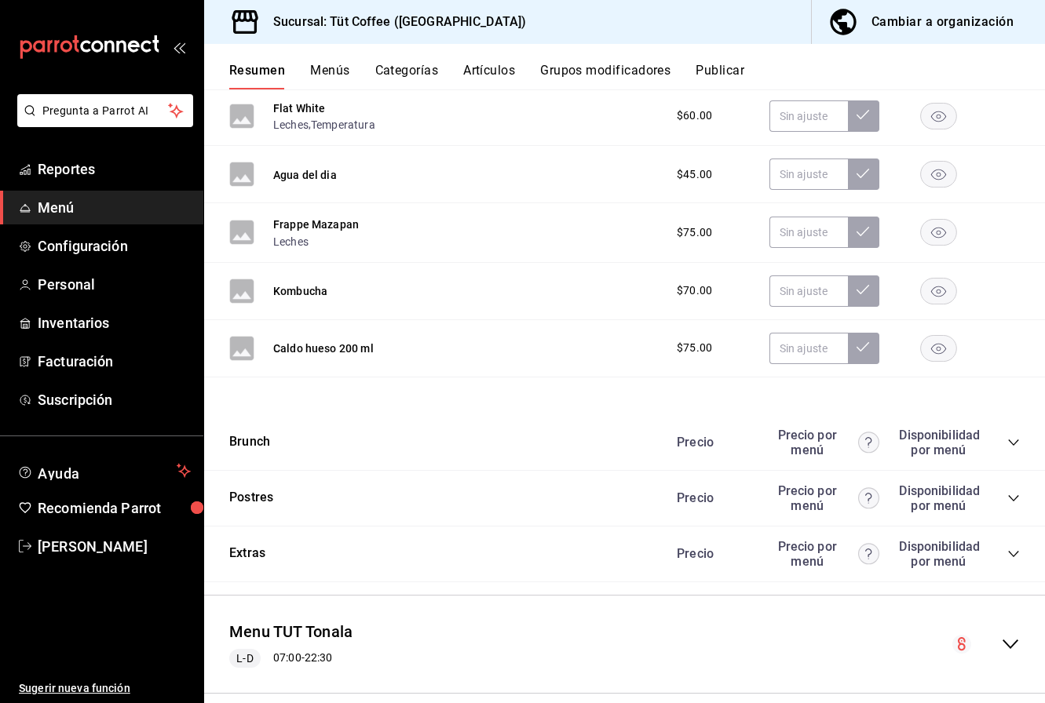
scroll to position [2523, 0]
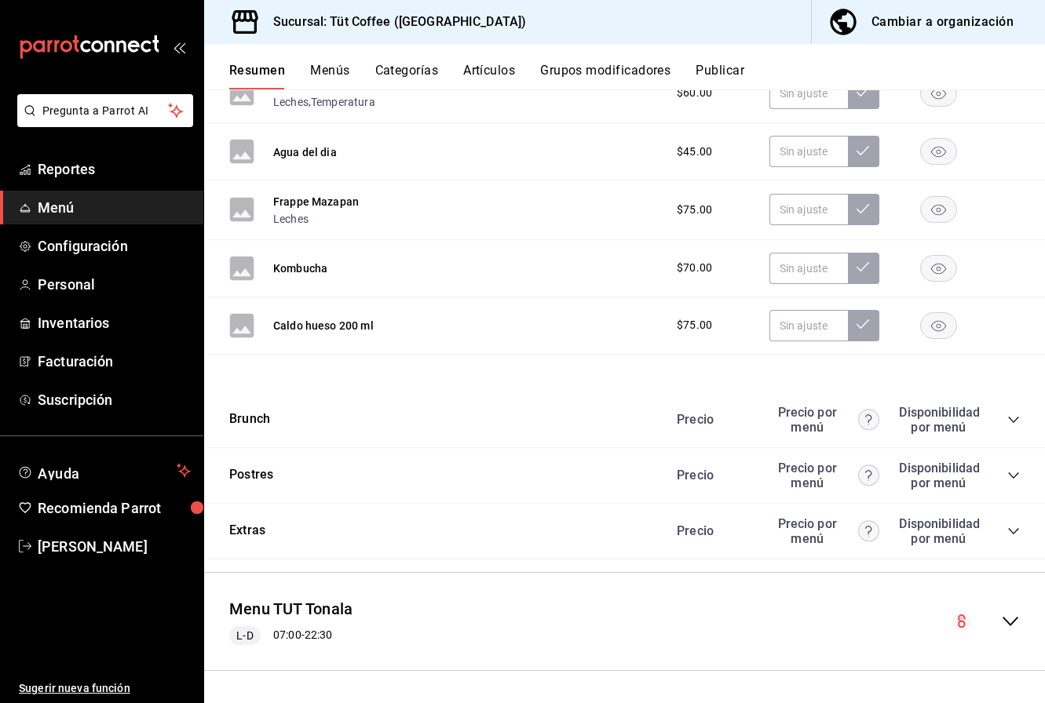
click at [971, 531] on div "Disponibilidad por menú" at bounding box center [938, 531] width 78 height 30
click at [1003, 532] on div "Precio Precio por menú Disponibilidad por menú" at bounding box center [840, 531] width 359 height 30
click at [1012, 526] on icon "collapse-category-row" at bounding box center [1013, 531] width 13 height 13
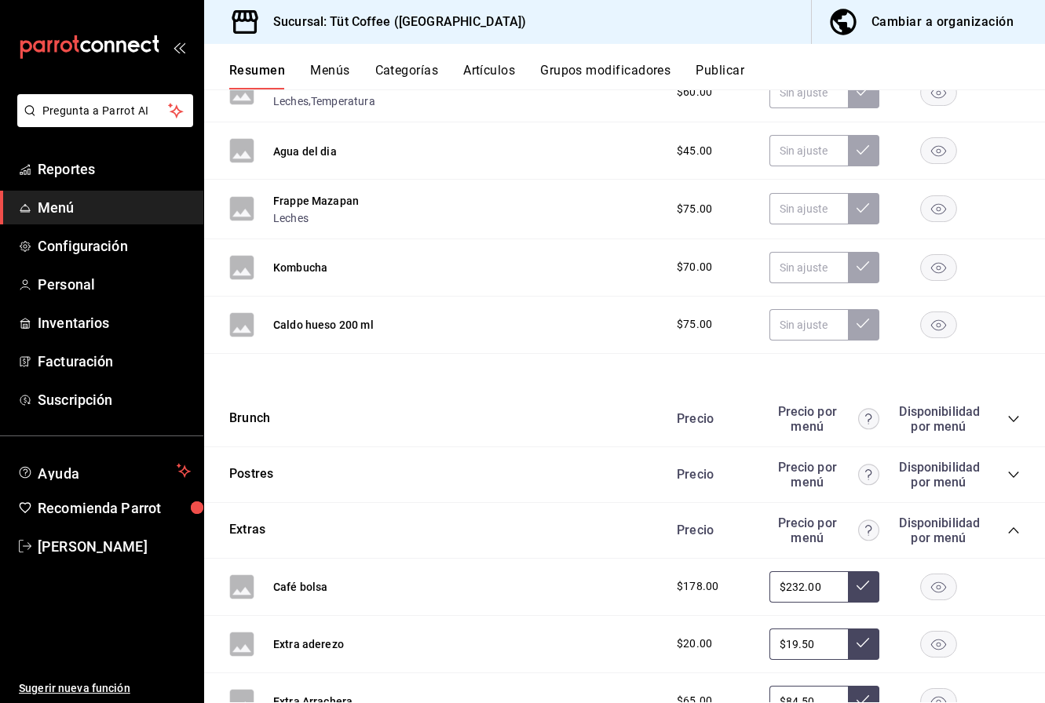
click at [940, 265] on rect "button" at bounding box center [939, 267] width 36 height 26
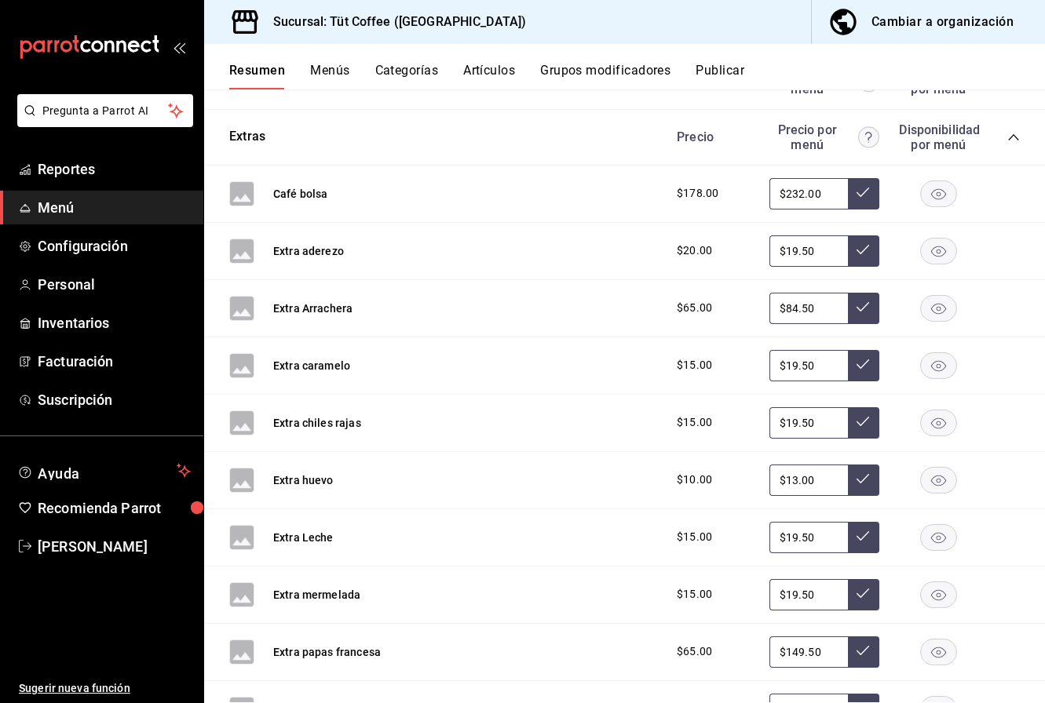
scroll to position [2917, 0]
click at [943, 308] on rect "button" at bounding box center [939, 307] width 36 height 26
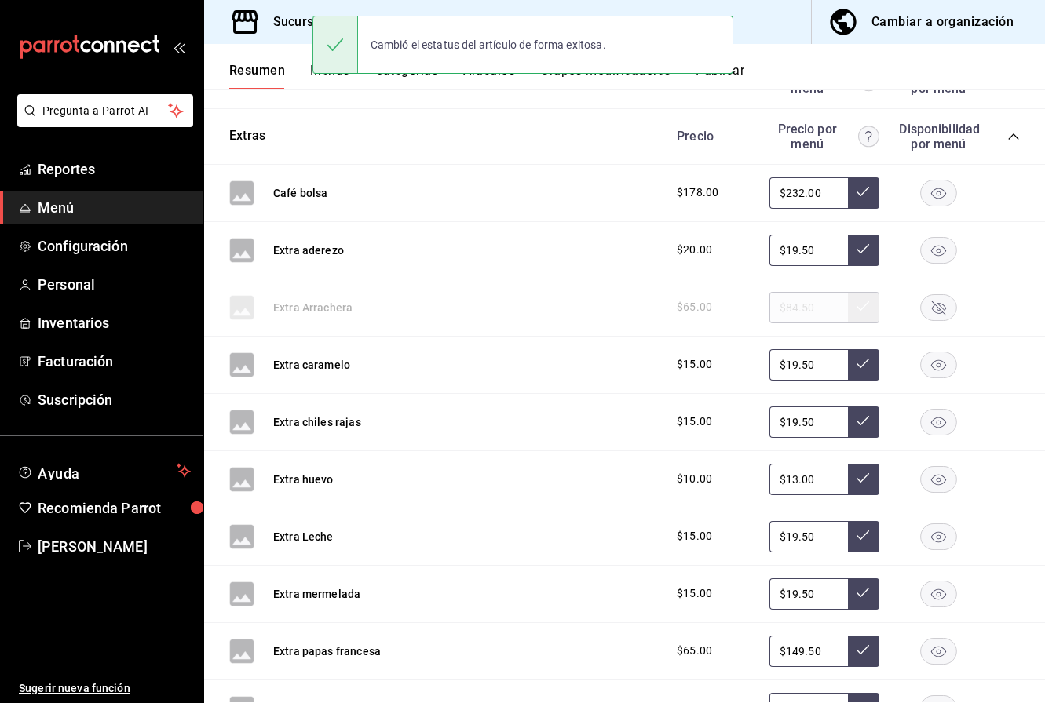
click at [940, 477] on rect "button" at bounding box center [939, 479] width 36 height 26
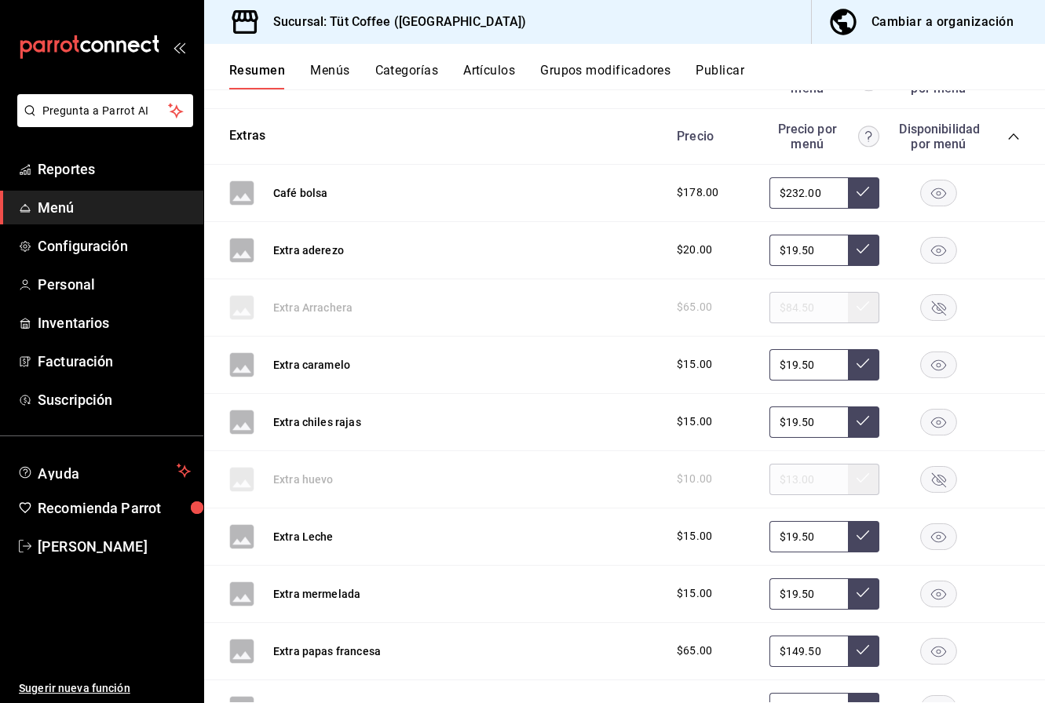
click at [936, 529] on rect "button" at bounding box center [939, 537] width 36 height 26
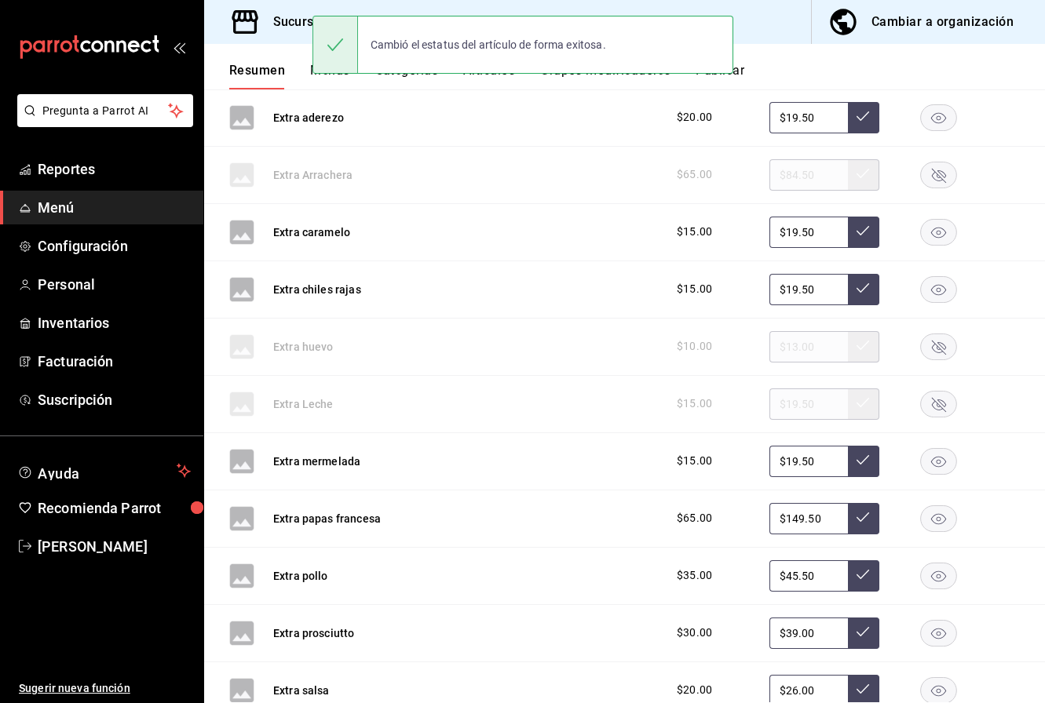
scroll to position [3063, 0]
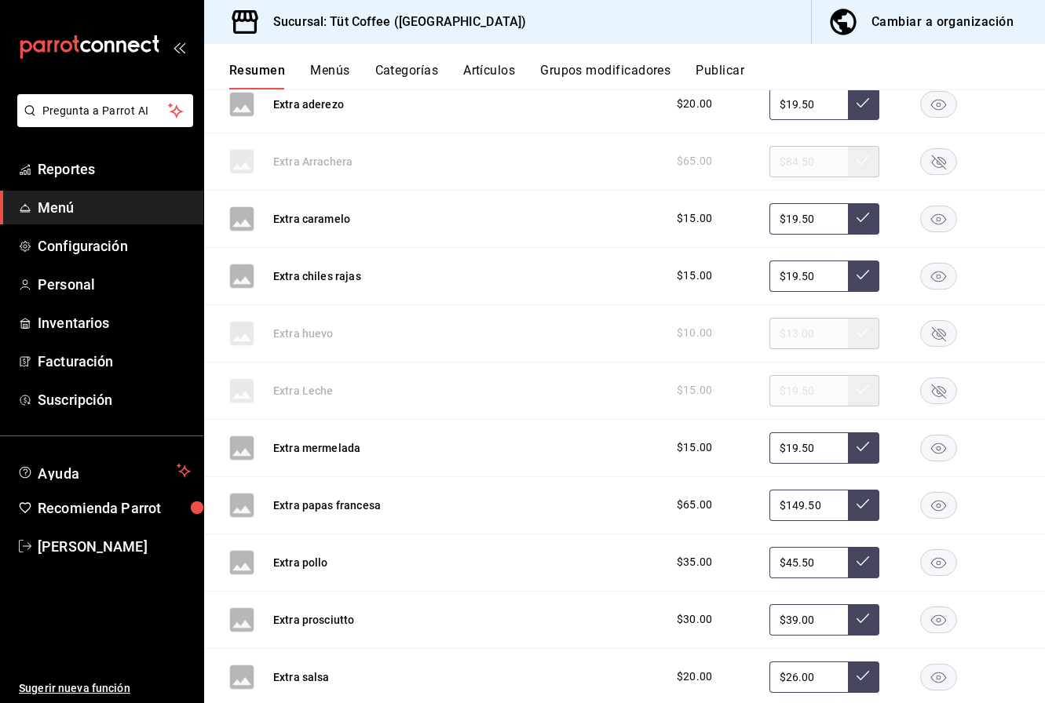
click at [945, 561] on rect "button" at bounding box center [939, 562] width 36 height 26
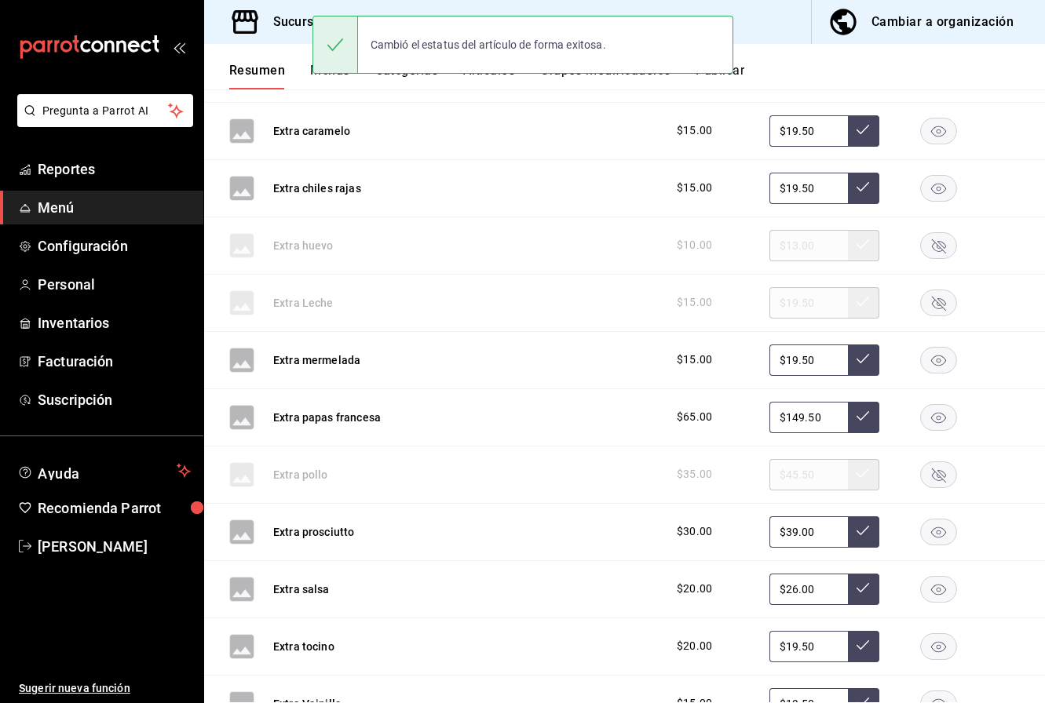
scroll to position [3154, 0]
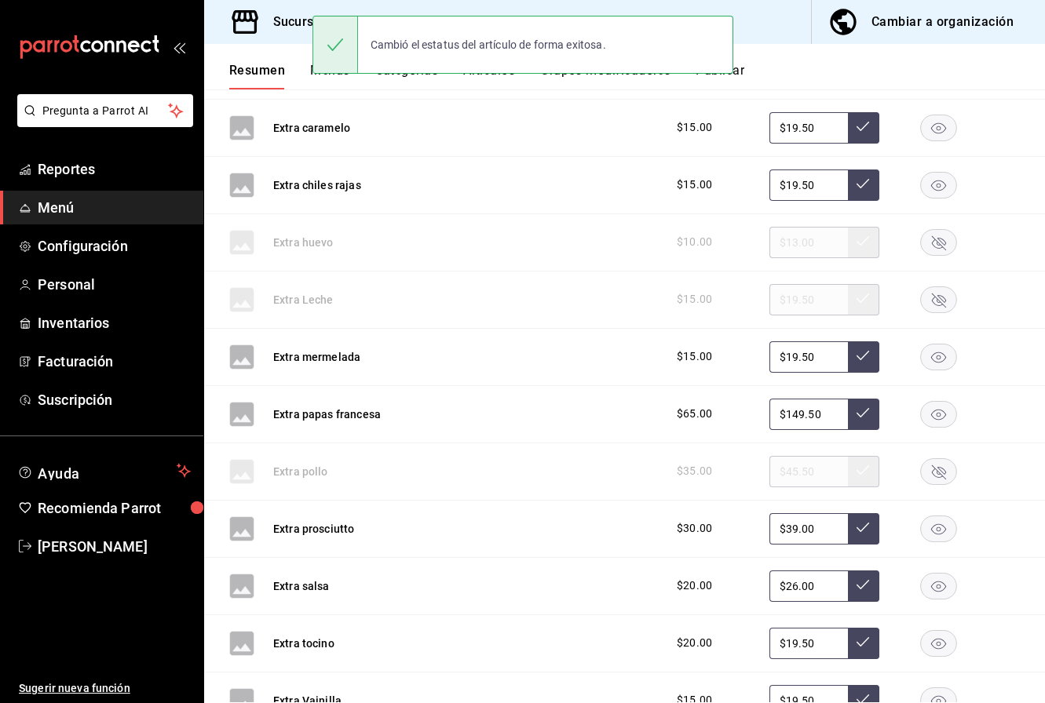
click at [941, 527] on rect "button" at bounding box center [939, 529] width 36 height 26
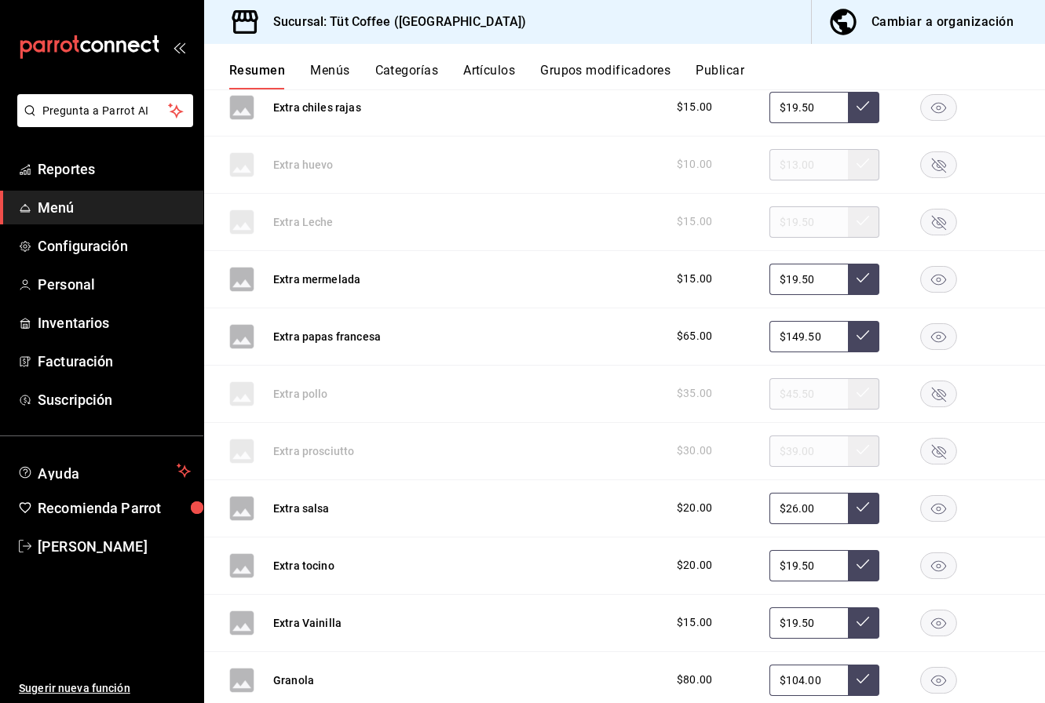
scroll to position [3235, 0]
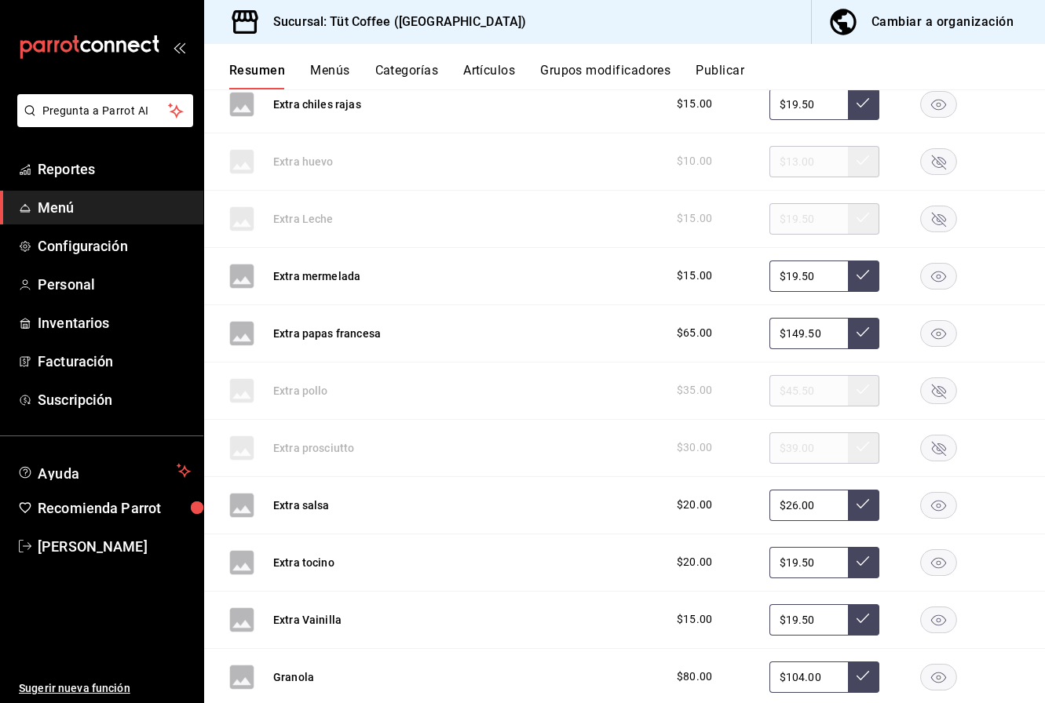
click at [936, 563] on icon "button" at bounding box center [938, 562] width 15 height 11
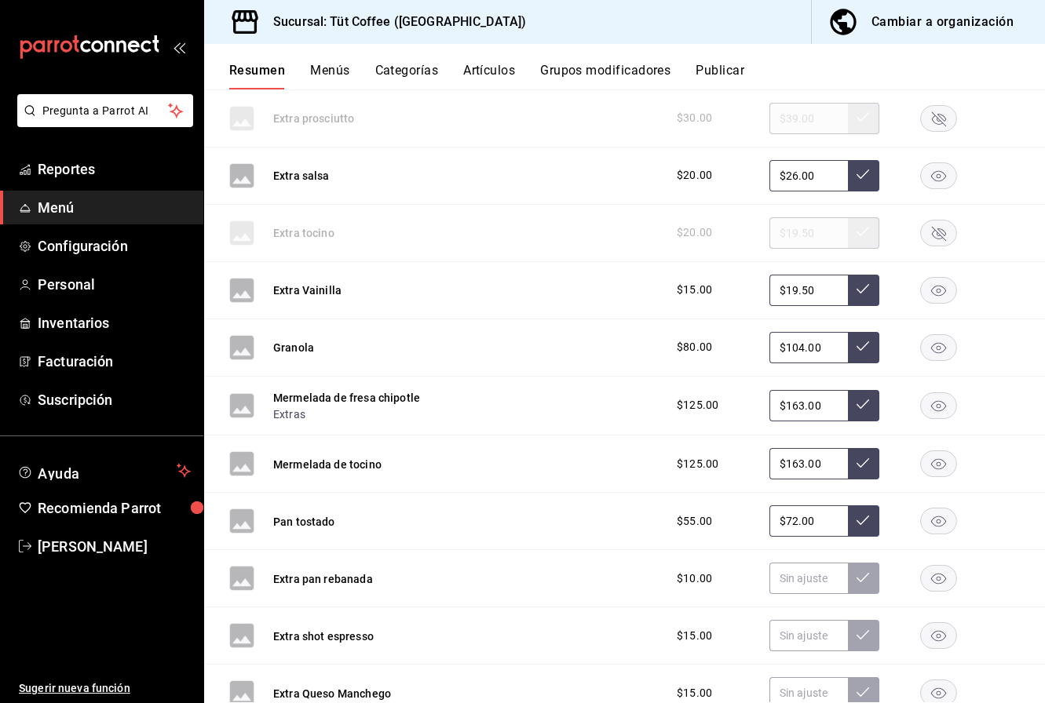
scroll to position [3571, 0]
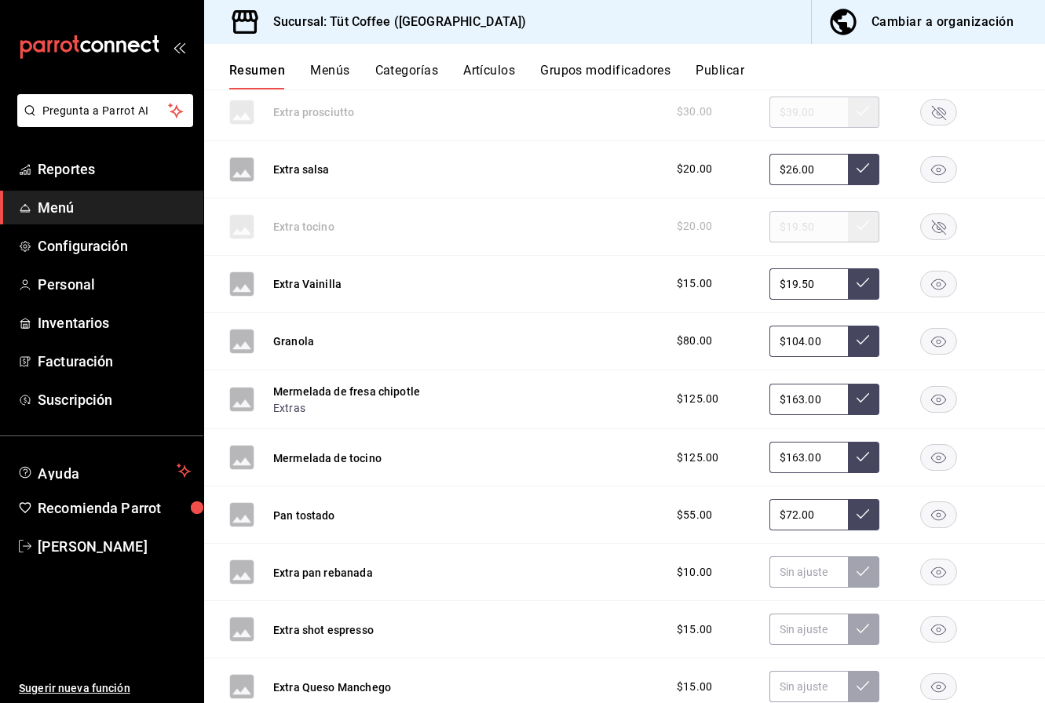
click at [939, 572] on rect "button" at bounding box center [939, 573] width 36 height 26
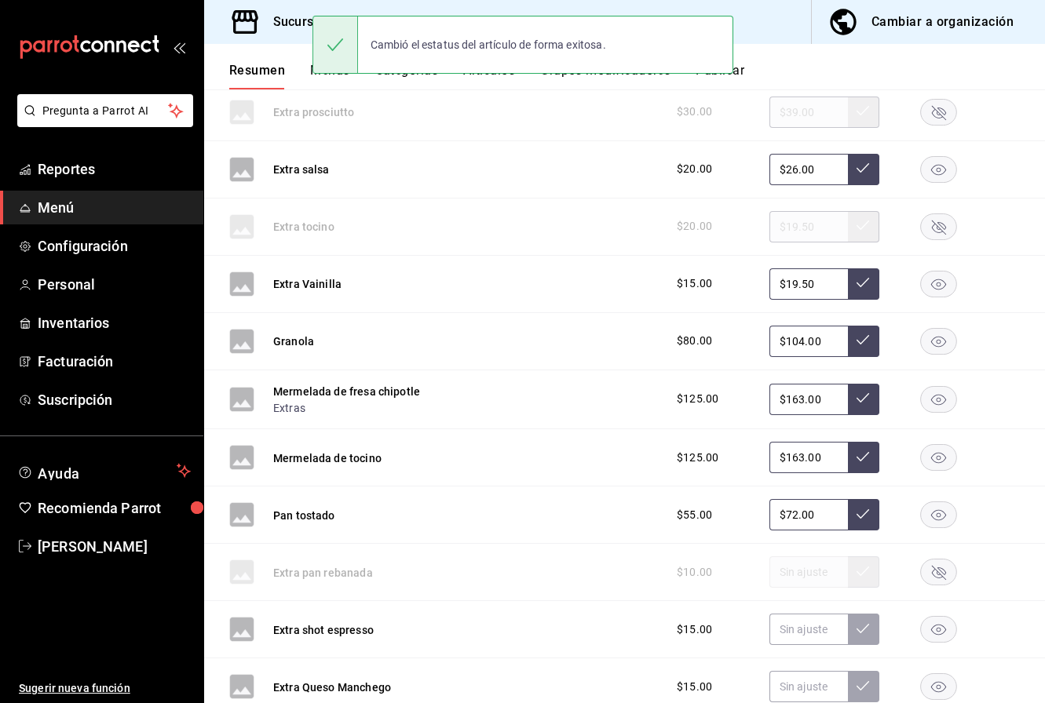
click at [943, 629] on rect "button" at bounding box center [939, 630] width 36 height 26
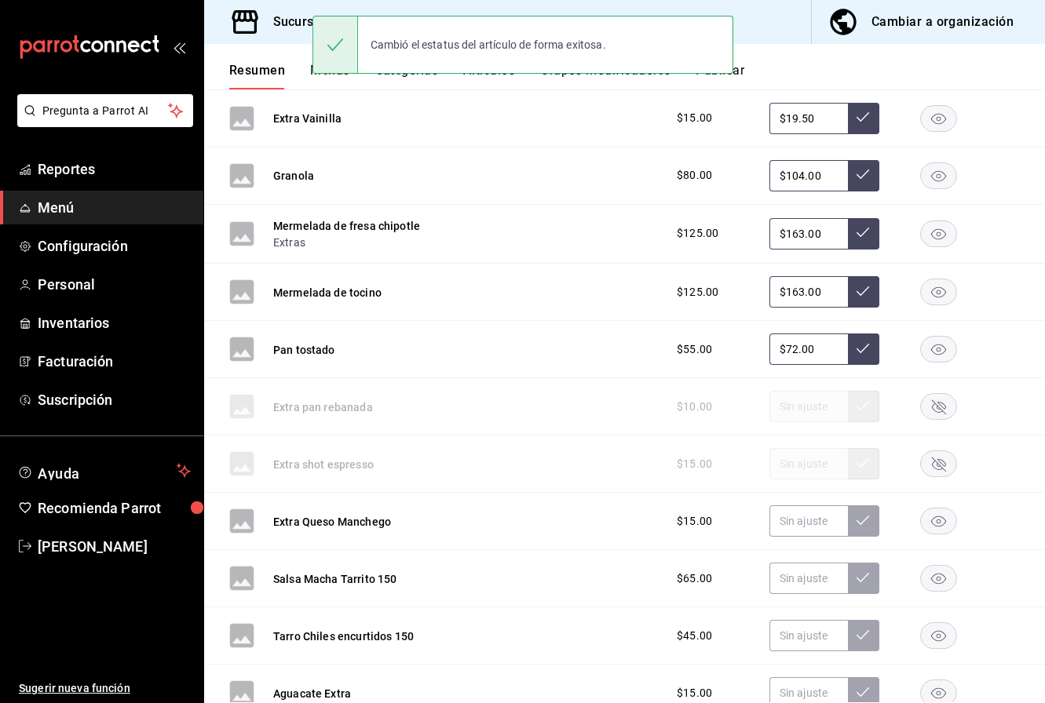
scroll to position [3739, 0]
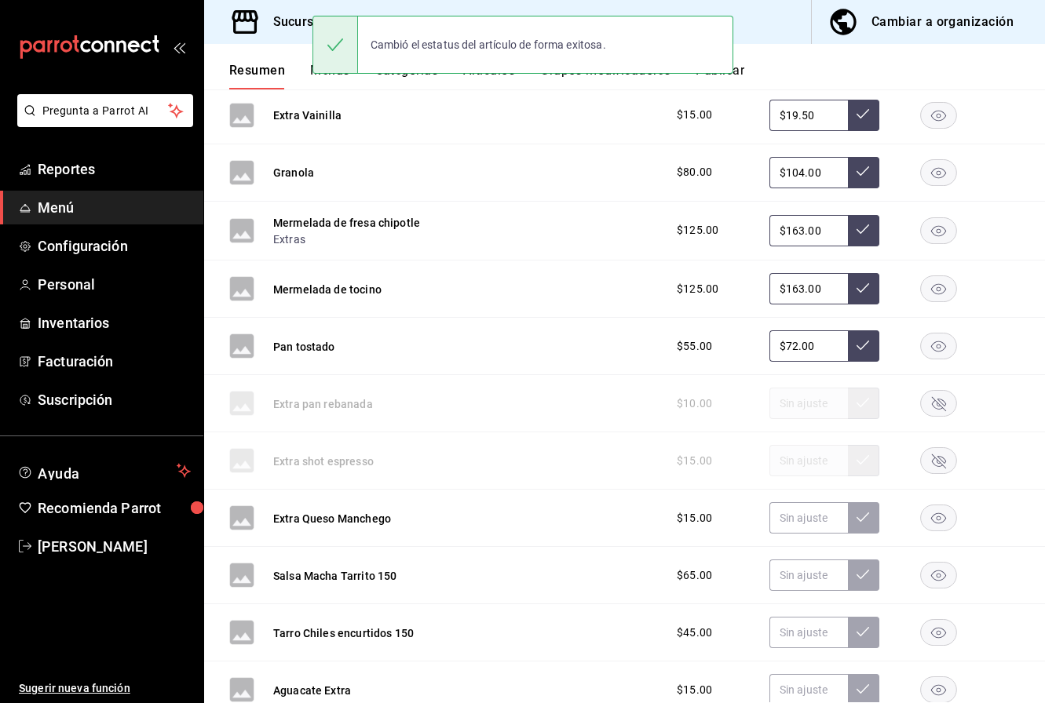
click at [936, 516] on rect "button" at bounding box center [939, 518] width 36 height 26
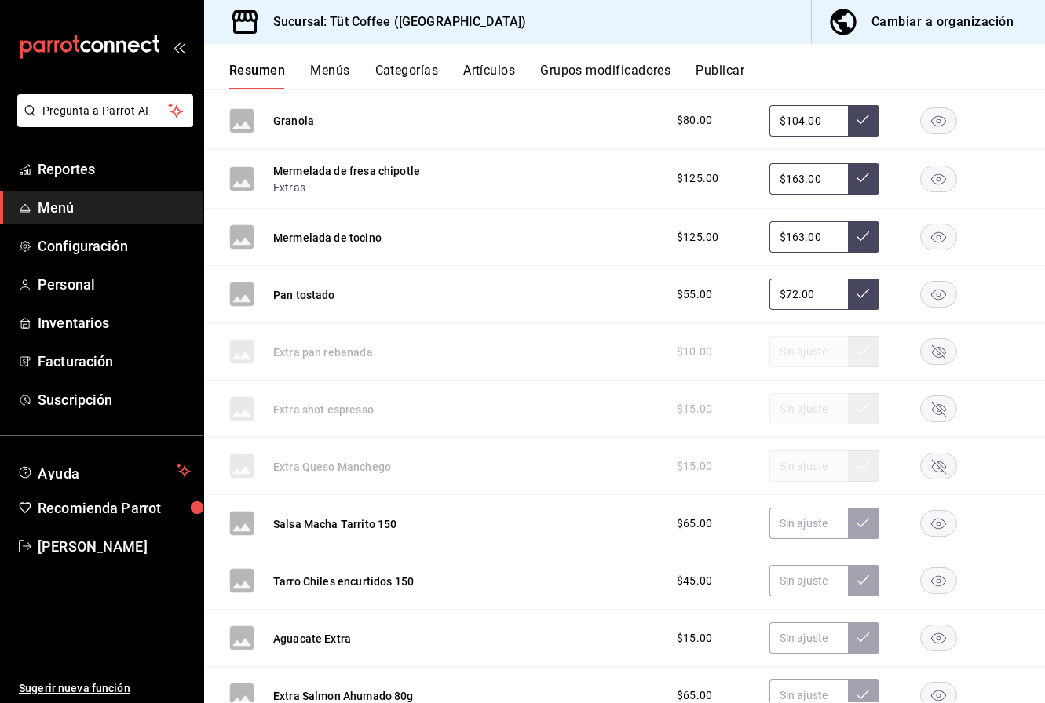
scroll to position [3795, 0]
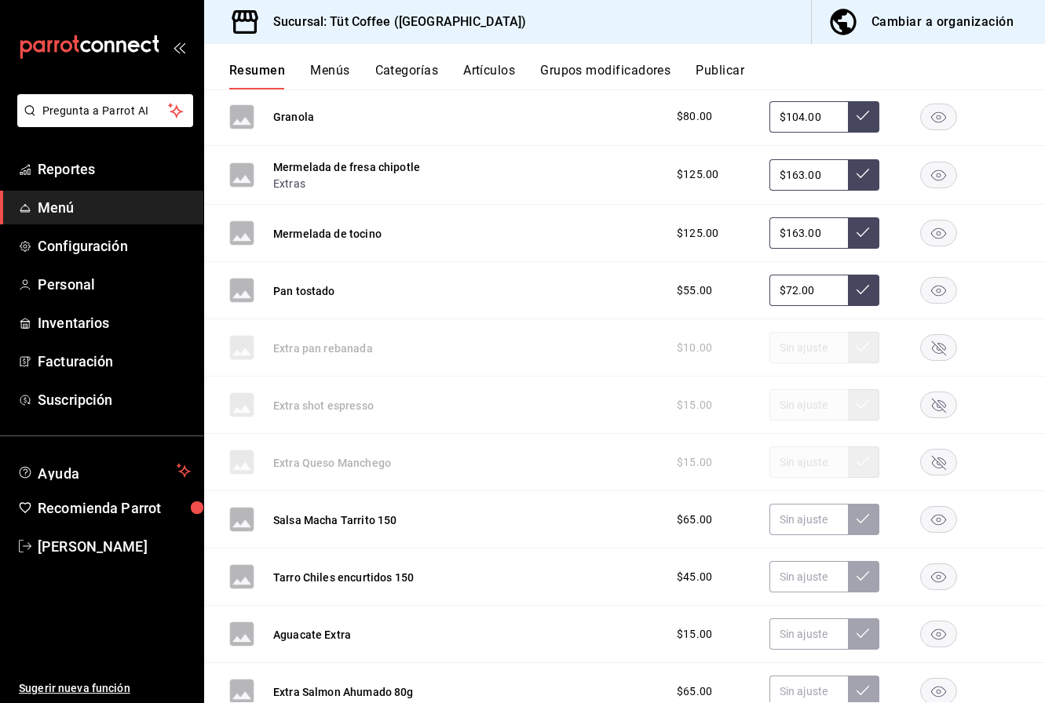
click at [937, 513] on rect "button" at bounding box center [939, 520] width 36 height 26
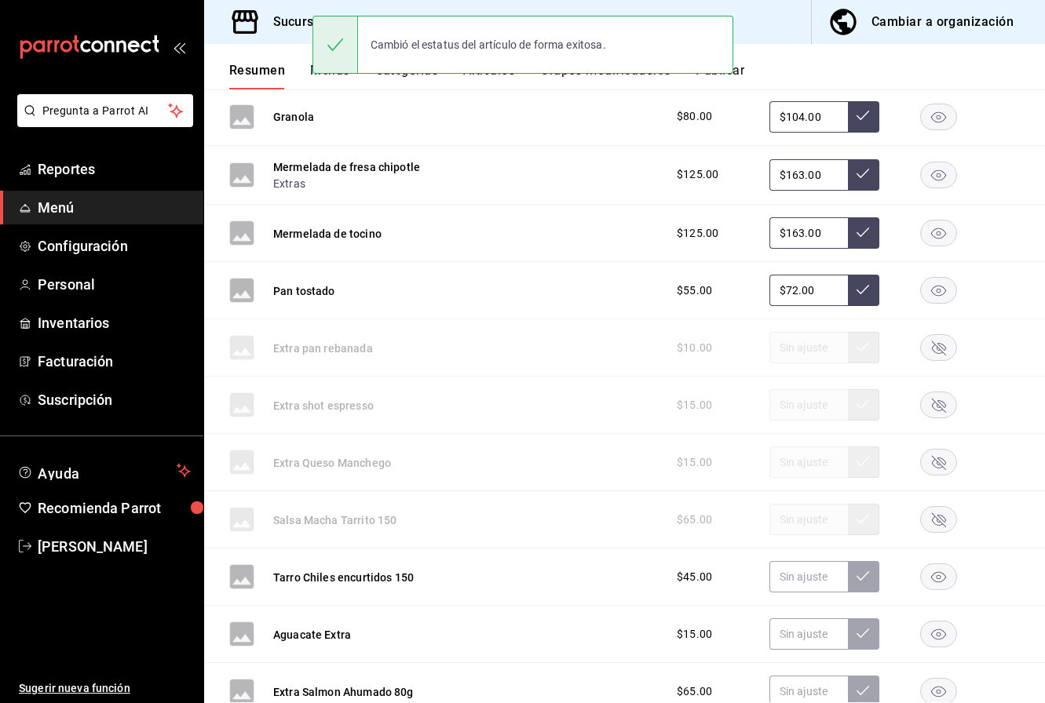
click at [938, 579] on rect "button" at bounding box center [939, 577] width 36 height 26
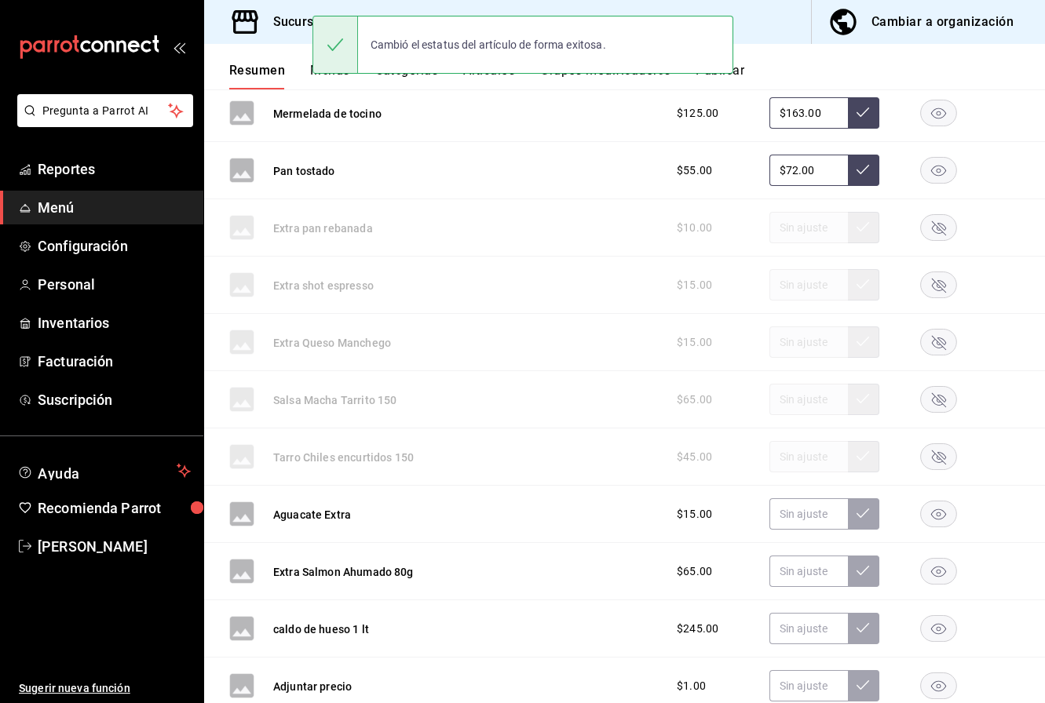
scroll to position [3921, 0]
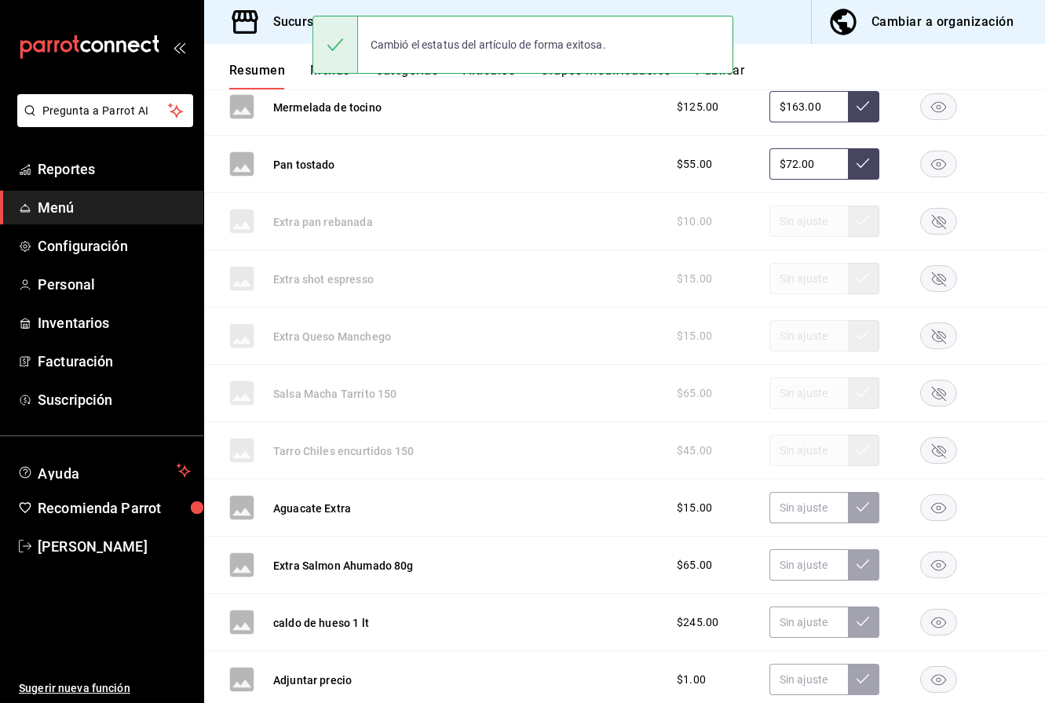
click at [934, 510] on rect "button" at bounding box center [939, 508] width 36 height 26
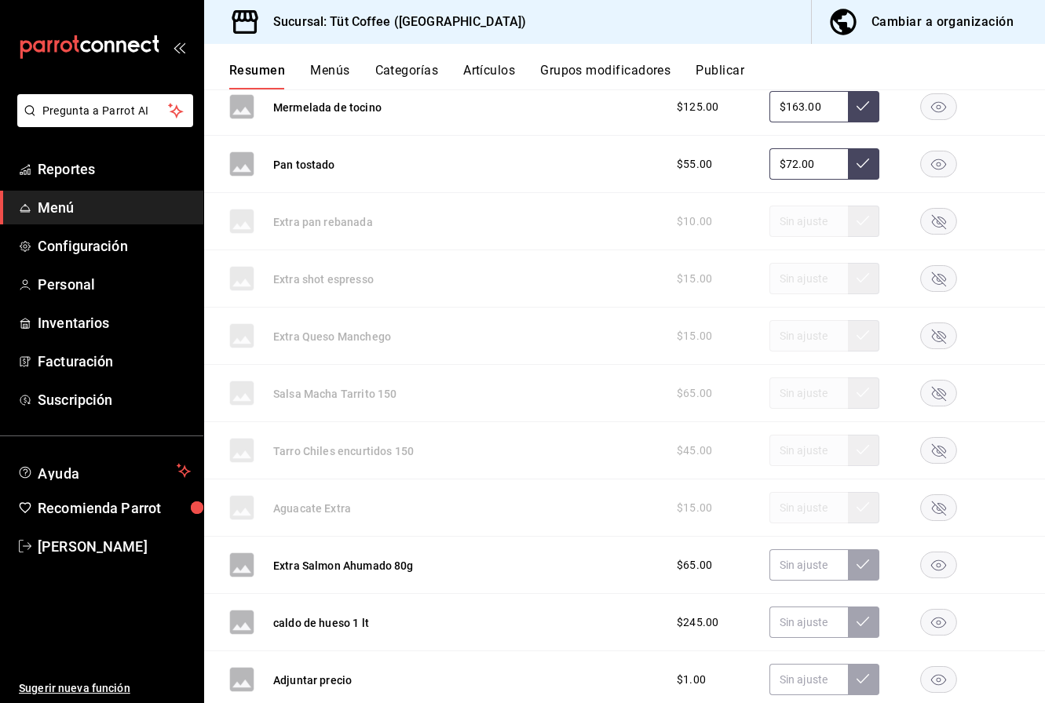
click at [947, 565] on rect "button" at bounding box center [939, 566] width 36 height 26
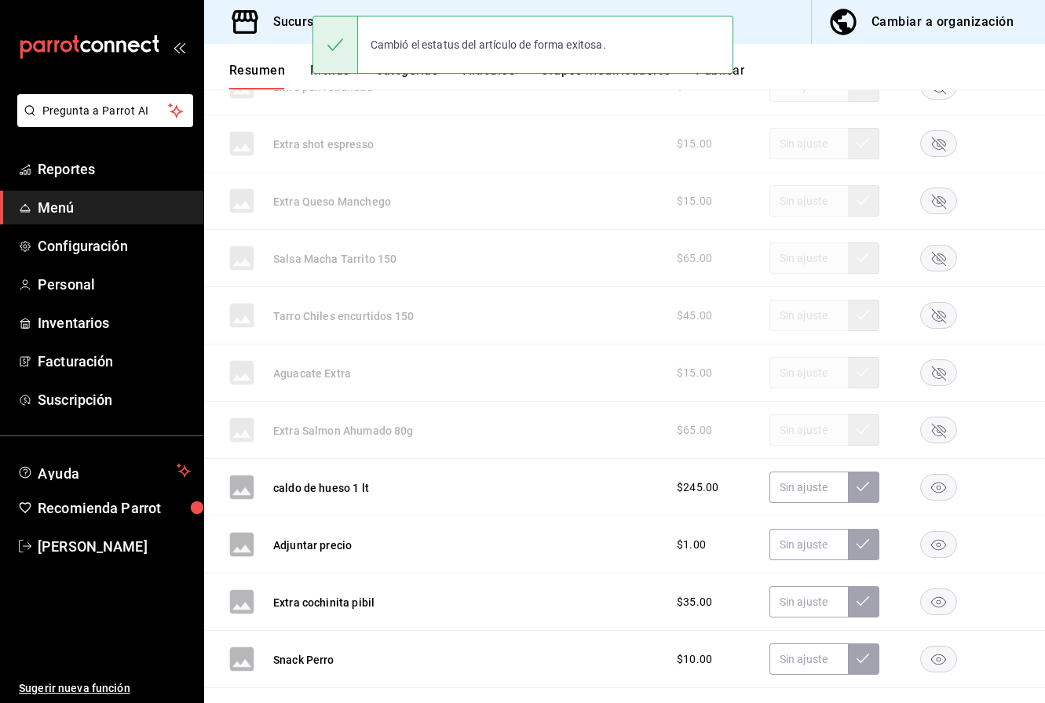
scroll to position [4090, 0]
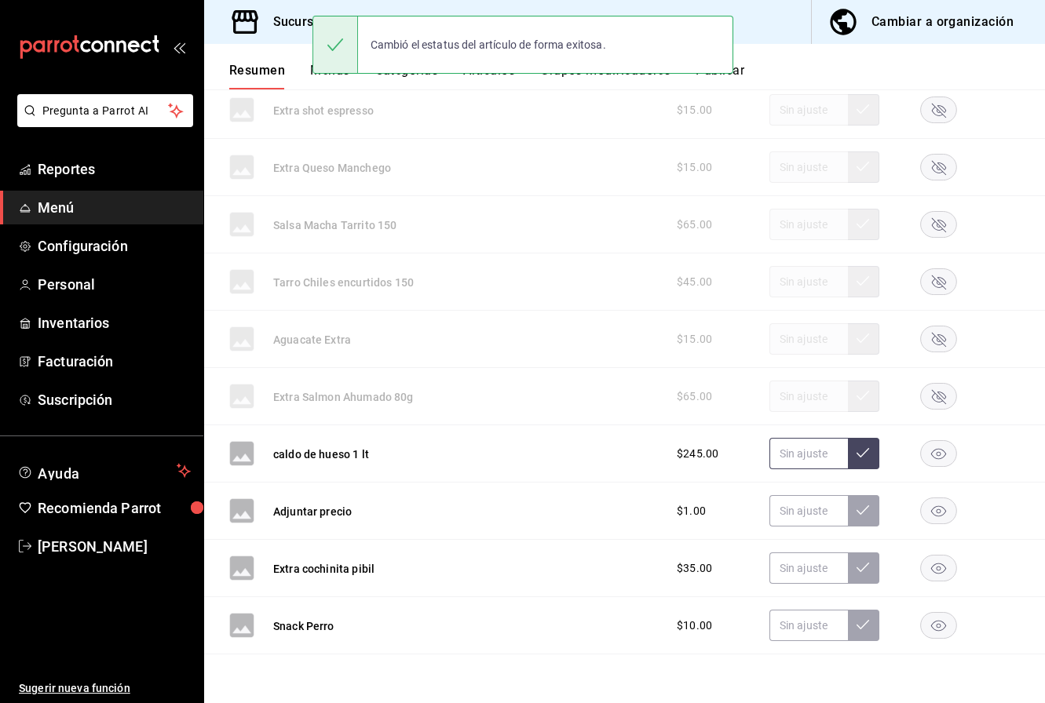
click at [811, 458] on input "text" at bounding box center [808, 453] width 78 height 31
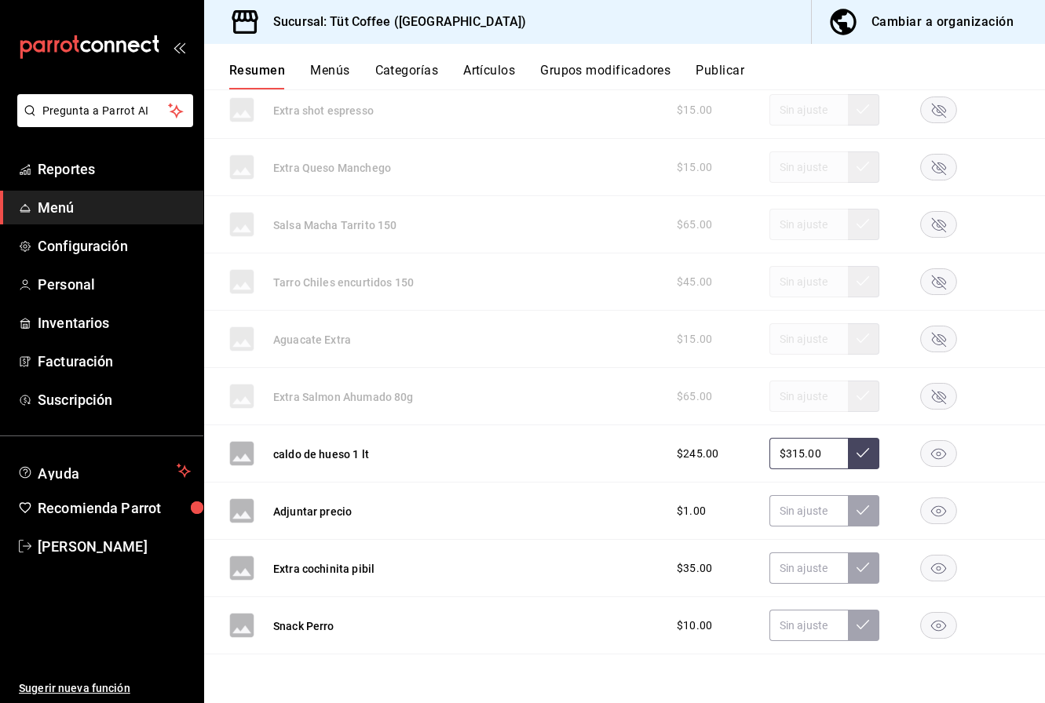
type input "$315.00"
click at [863, 458] on icon at bounding box center [862, 453] width 13 height 13
click at [943, 512] on rect "button" at bounding box center [939, 511] width 36 height 26
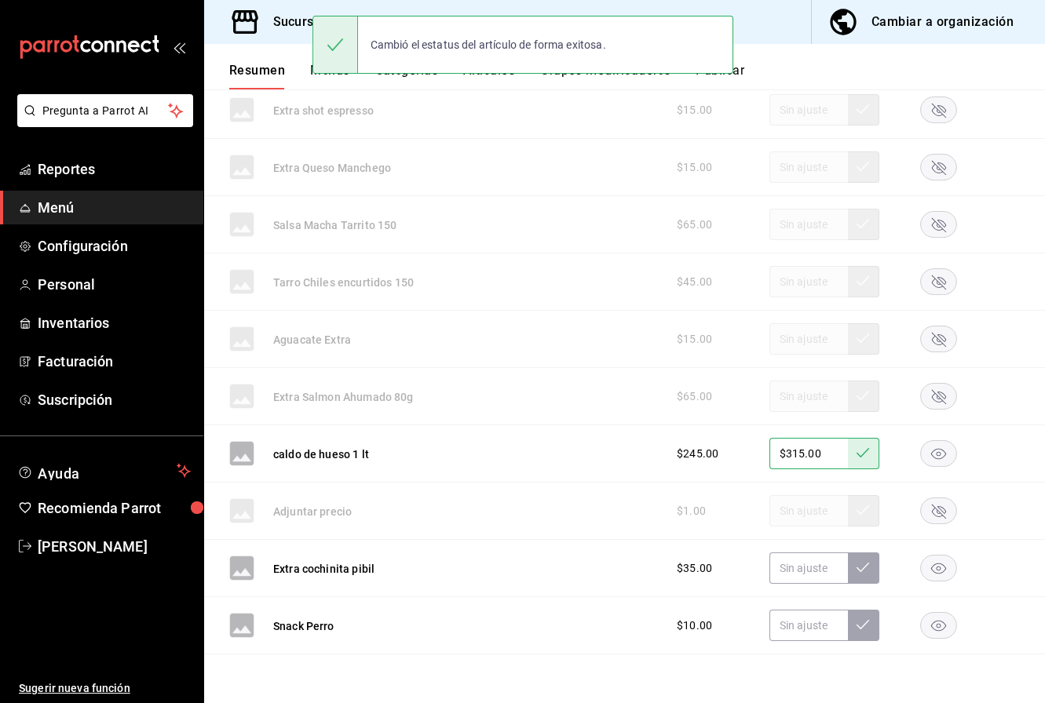
click at [937, 575] on rect "button" at bounding box center [939, 569] width 36 height 26
click at [942, 623] on icon "button" at bounding box center [938, 626] width 15 height 11
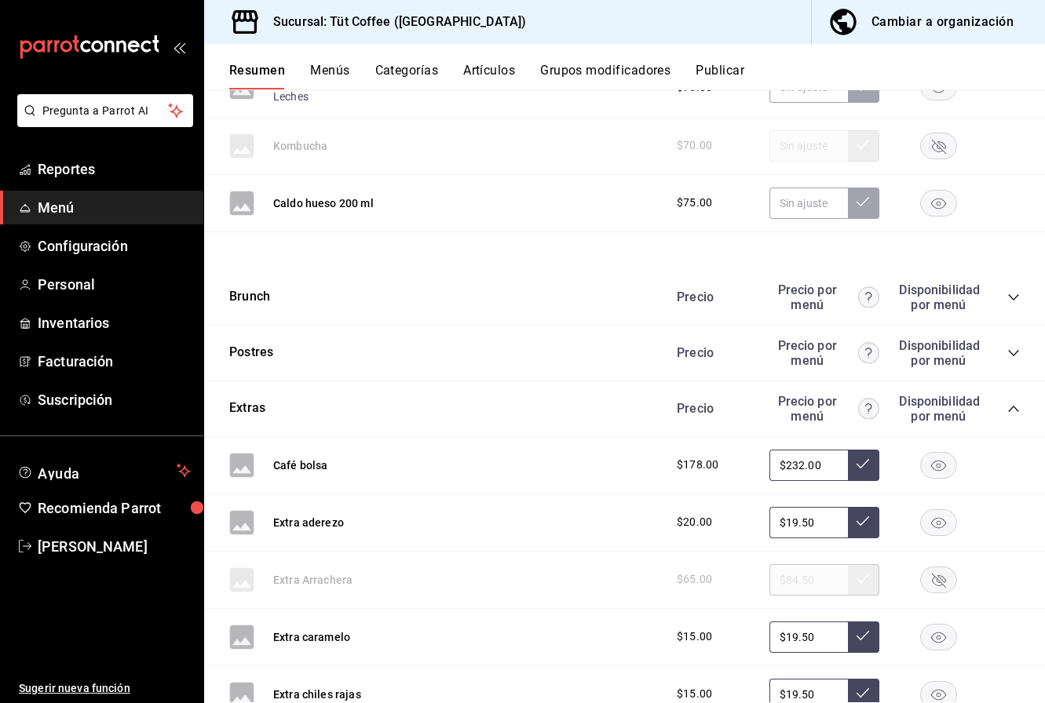
scroll to position [2643, 0]
click at [1007, 407] on icon "collapse-category-row" at bounding box center [1013, 410] width 13 height 13
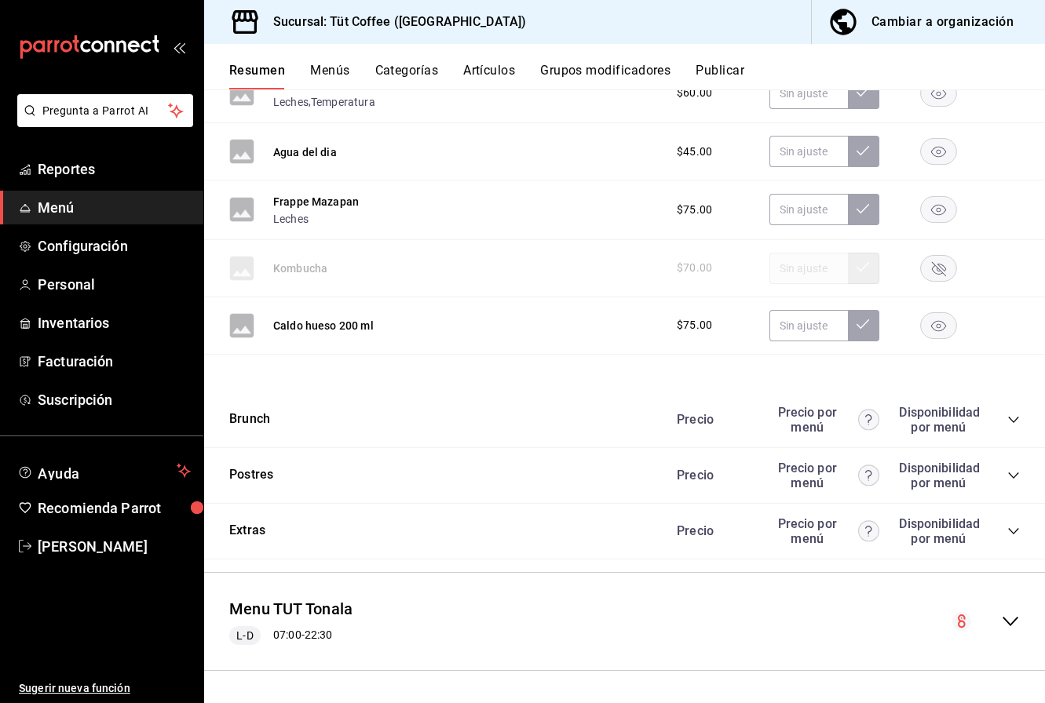
scroll to position [2523, 0]
click at [810, 328] on input "text" at bounding box center [808, 325] width 78 height 31
type input "$86.00"
click at [814, 217] on input "text" at bounding box center [808, 209] width 78 height 31
type input "$86.00"
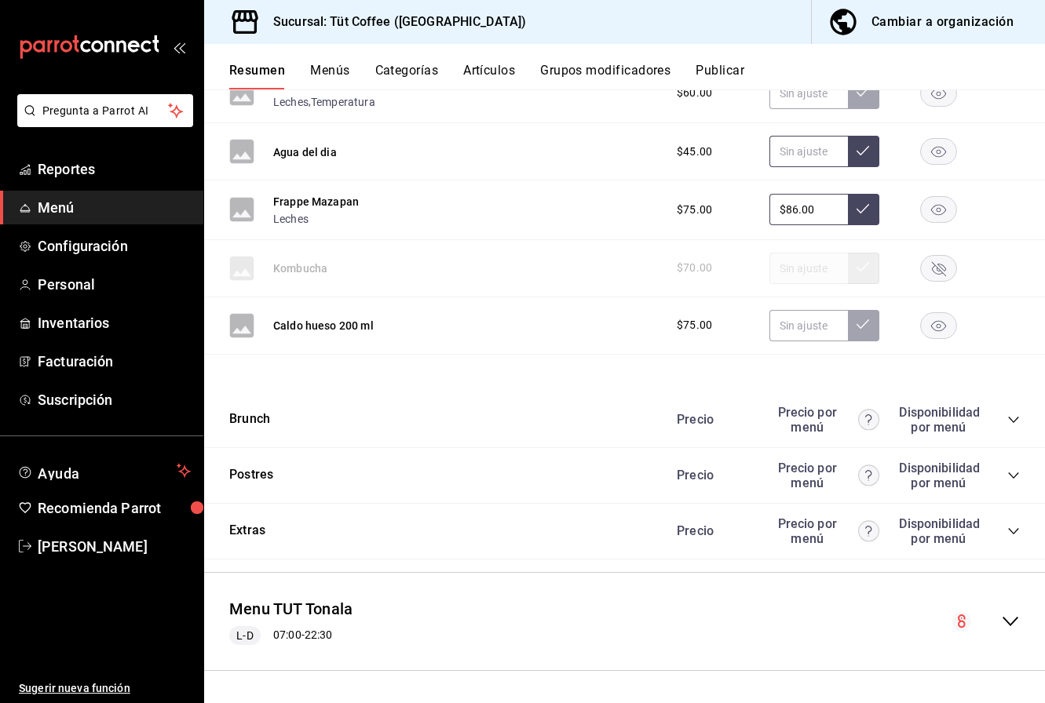
click at [801, 153] on input "text" at bounding box center [808, 151] width 78 height 31
click at [940, 141] on rect "button" at bounding box center [939, 151] width 36 height 26
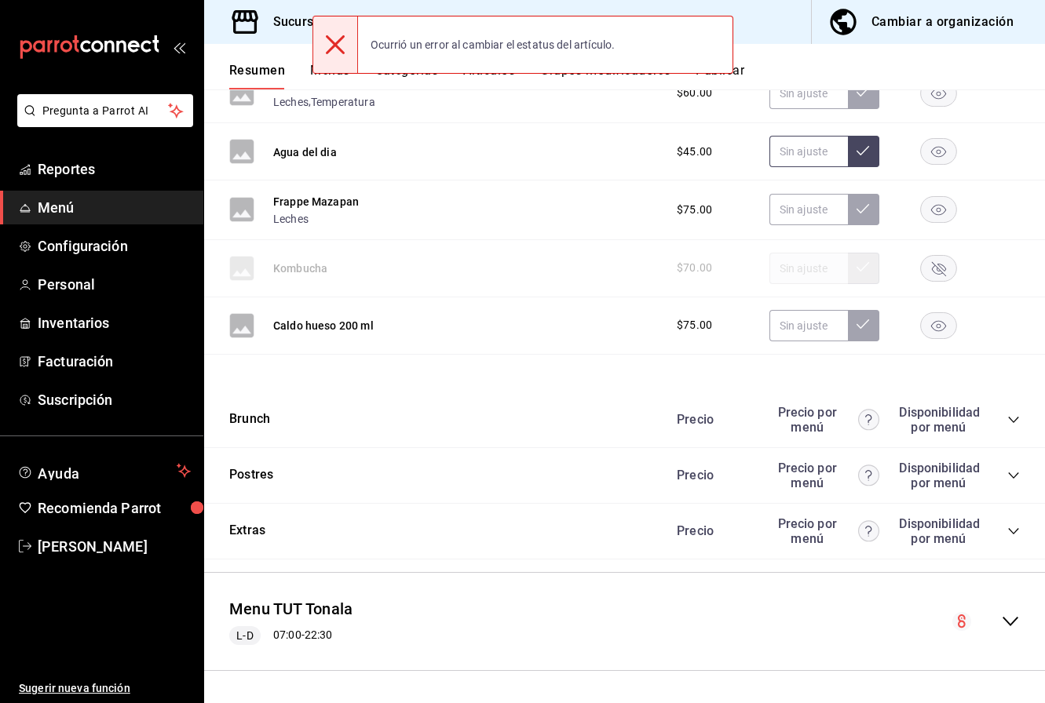
click at [809, 155] on input "text" at bounding box center [808, 151] width 78 height 31
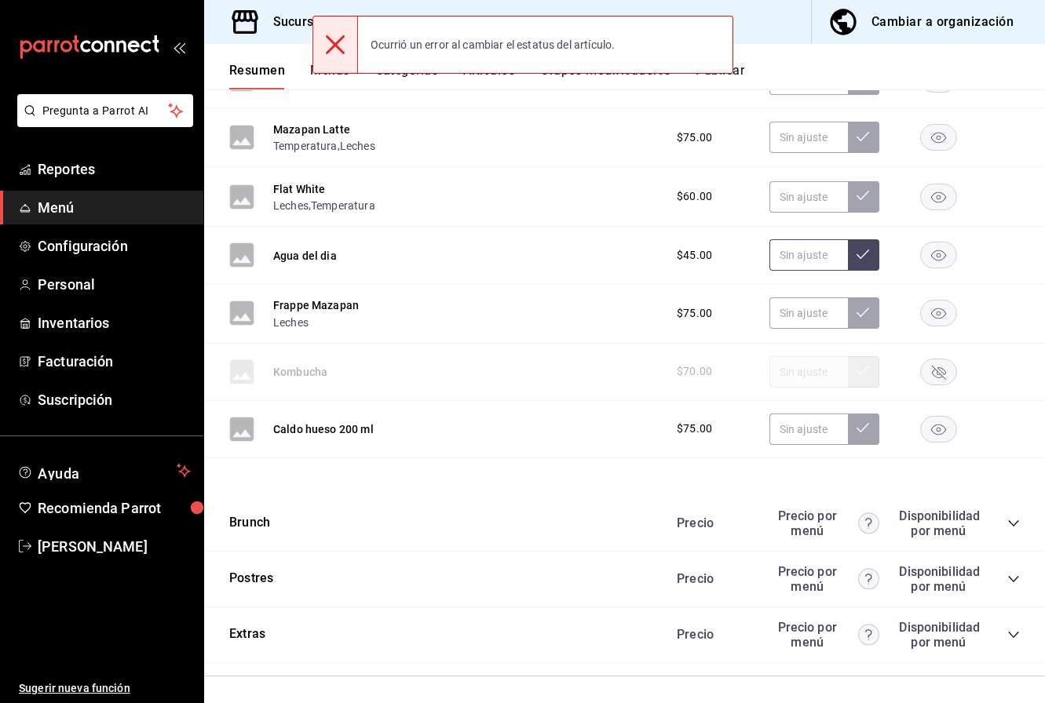
scroll to position [2407, 0]
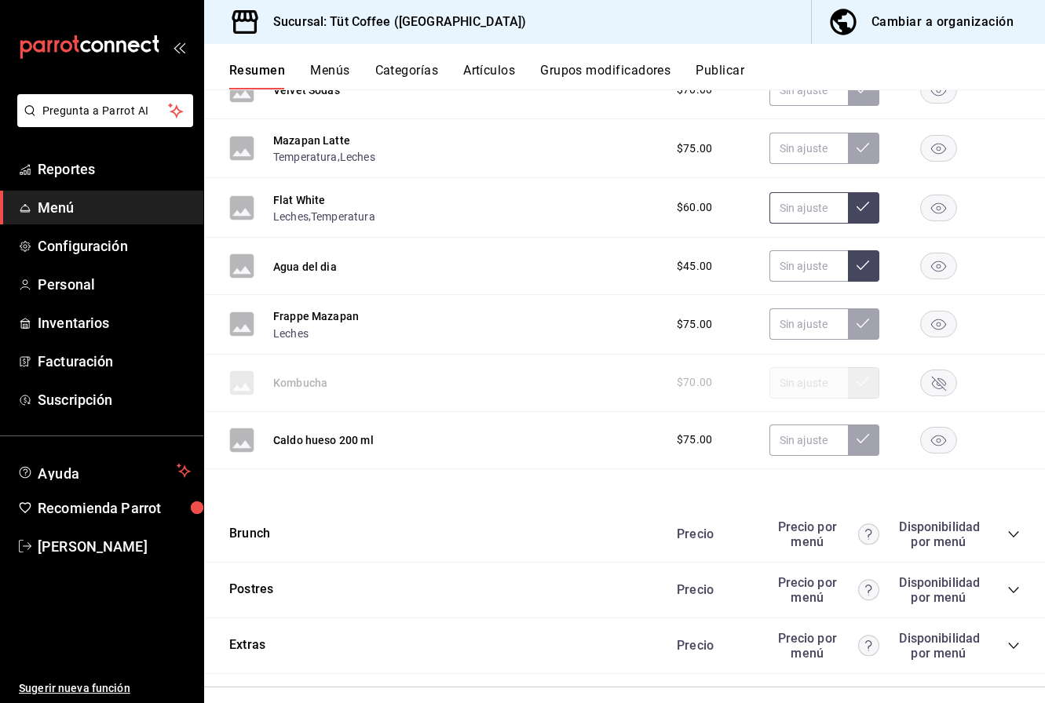
click at [809, 211] on input "text" at bounding box center [808, 207] width 78 height 31
type input "$75.00"
click at [805, 151] on input "text" at bounding box center [808, 148] width 78 height 31
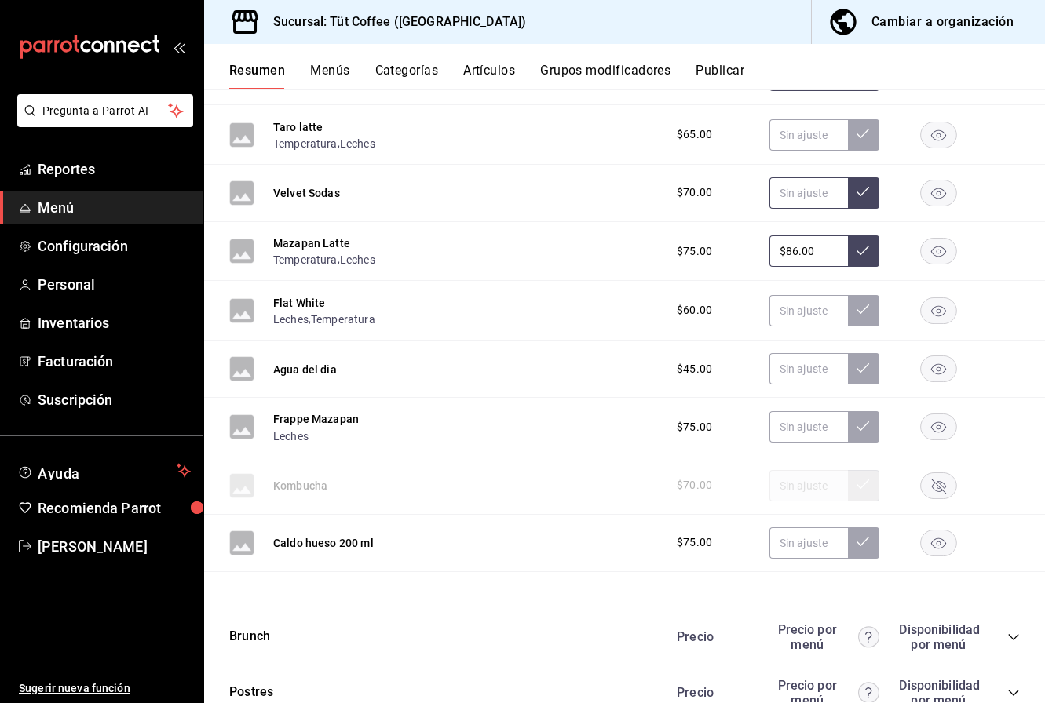
type input "$86.00"
click at [825, 189] on input "text" at bounding box center [808, 192] width 78 height 31
click at [812, 547] on input "text" at bounding box center [808, 542] width 78 height 31
type input "$86.00"
click at [866, 541] on icon at bounding box center [862, 541] width 13 height 13
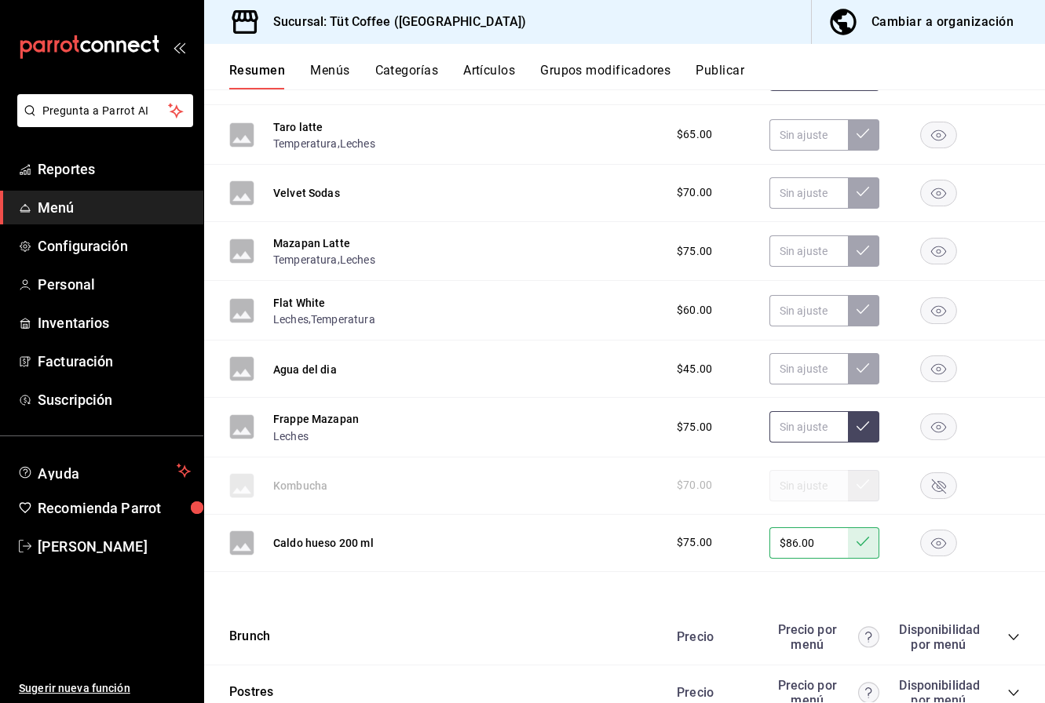
click at [808, 430] on input "text" at bounding box center [808, 426] width 78 height 31
type input "$86.00"
click at [865, 420] on icon at bounding box center [862, 426] width 13 height 13
click at [807, 372] on input "text" at bounding box center [808, 368] width 78 height 31
type input "$50.00"
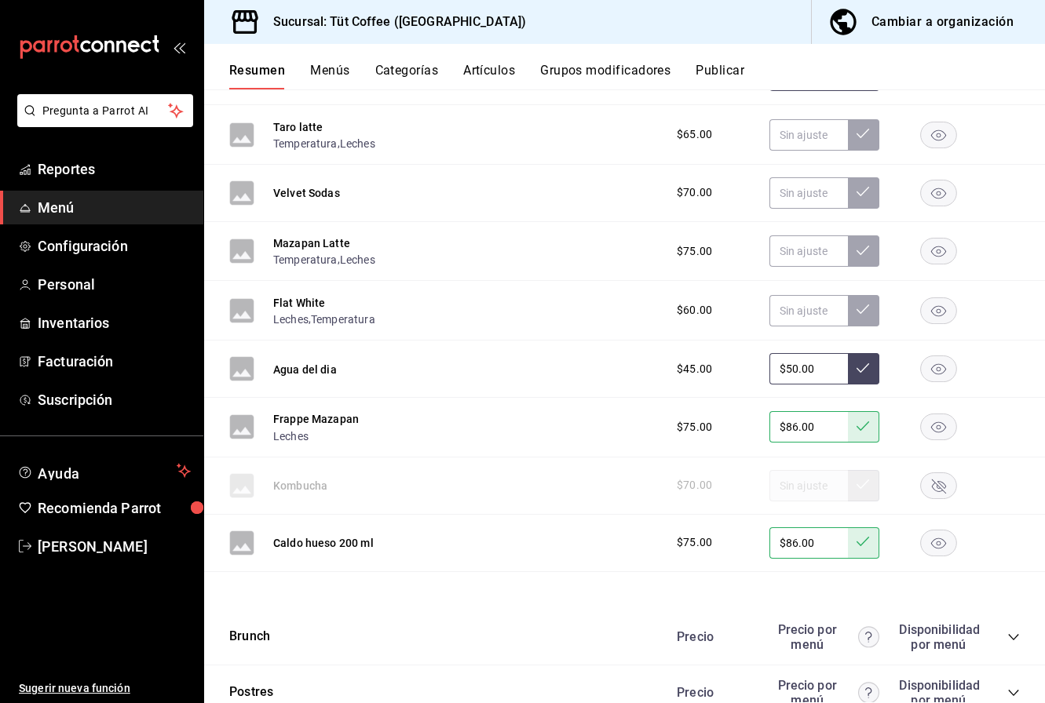
click at [861, 369] on icon at bounding box center [862, 368] width 13 height 13
click at [936, 367] on rect "button" at bounding box center [939, 369] width 36 height 26
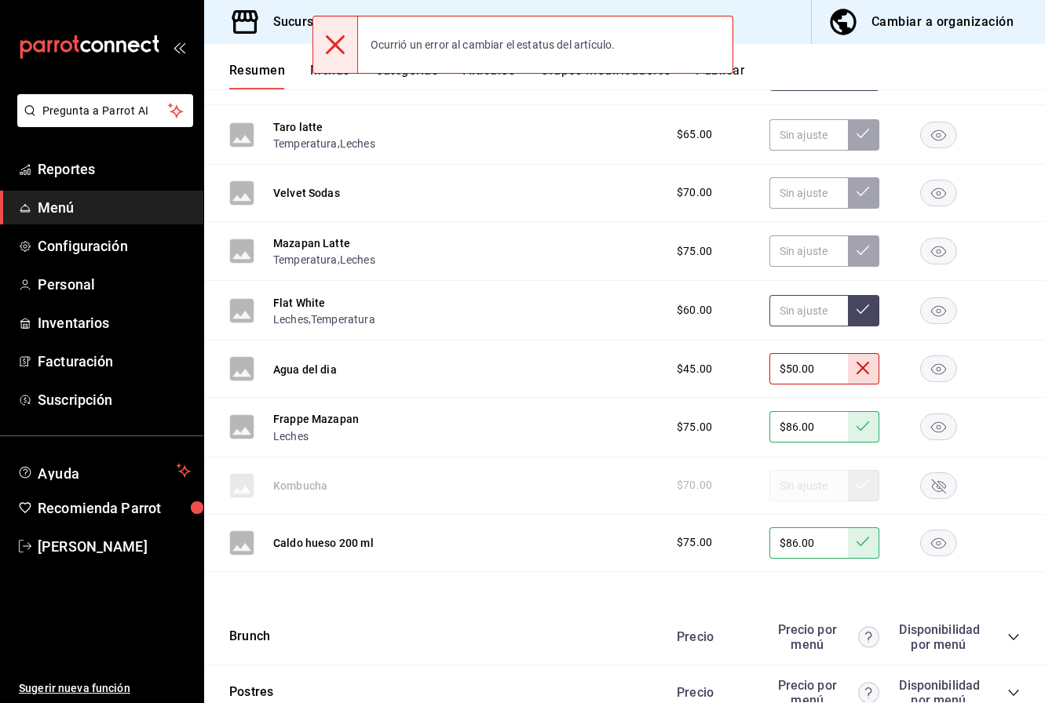
click at [800, 309] on input "text" at bounding box center [808, 310] width 78 height 31
type input "$75.00"
click at [865, 315] on icon at bounding box center [862, 309] width 13 height 13
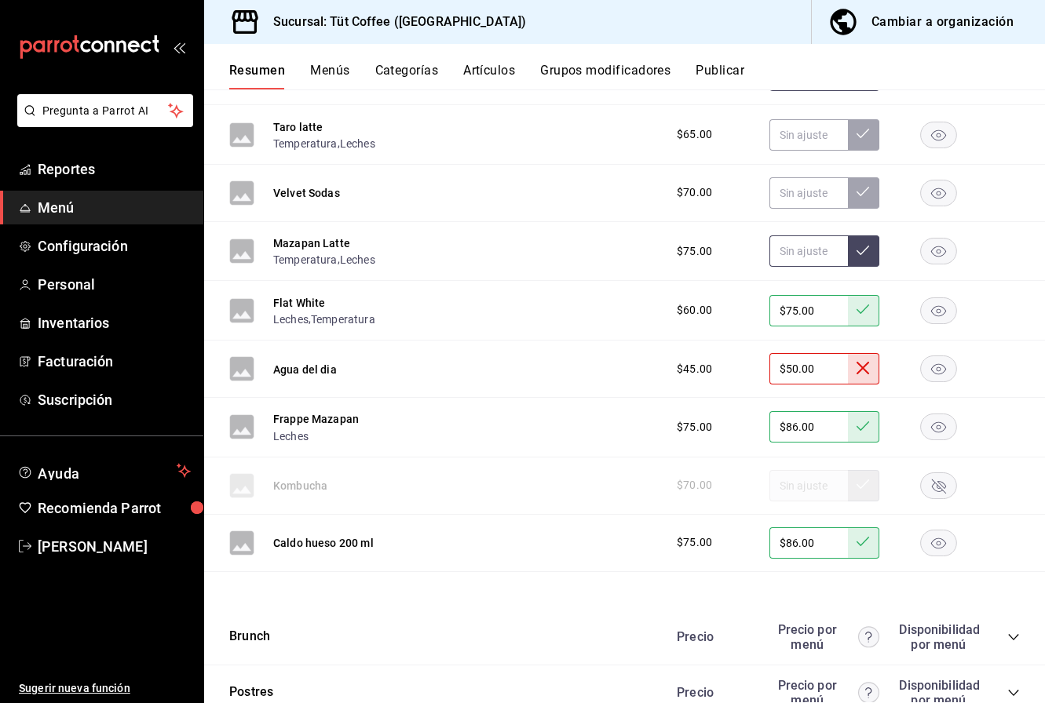
click at [809, 255] on input "text" at bounding box center [808, 250] width 78 height 31
type input "$86.00"
click at [867, 252] on icon at bounding box center [862, 250] width 13 height 13
click at [808, 201] on input "text" at bounding box center [808, 192] width 78 height 31
type input "$7.00"
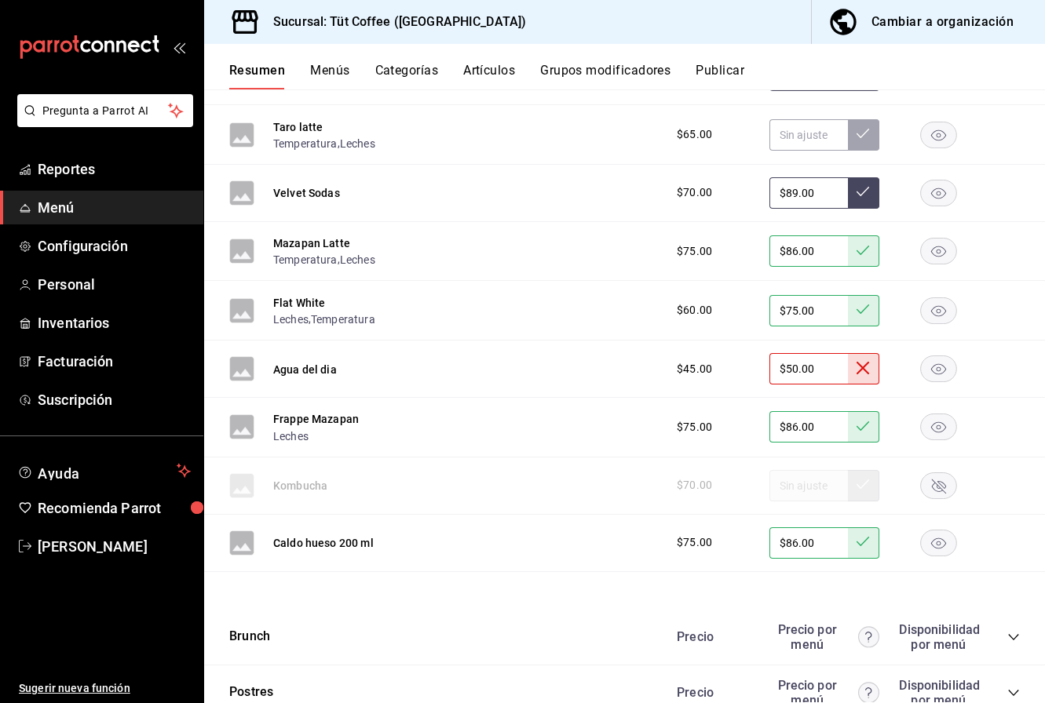
type input "$89.00"
click at [870, 189] on button at bounding box center [863, 192] width 31 height 31
click at [797, 254] on input "$86.00" at bounding box center [808, 250] width 78 height 31
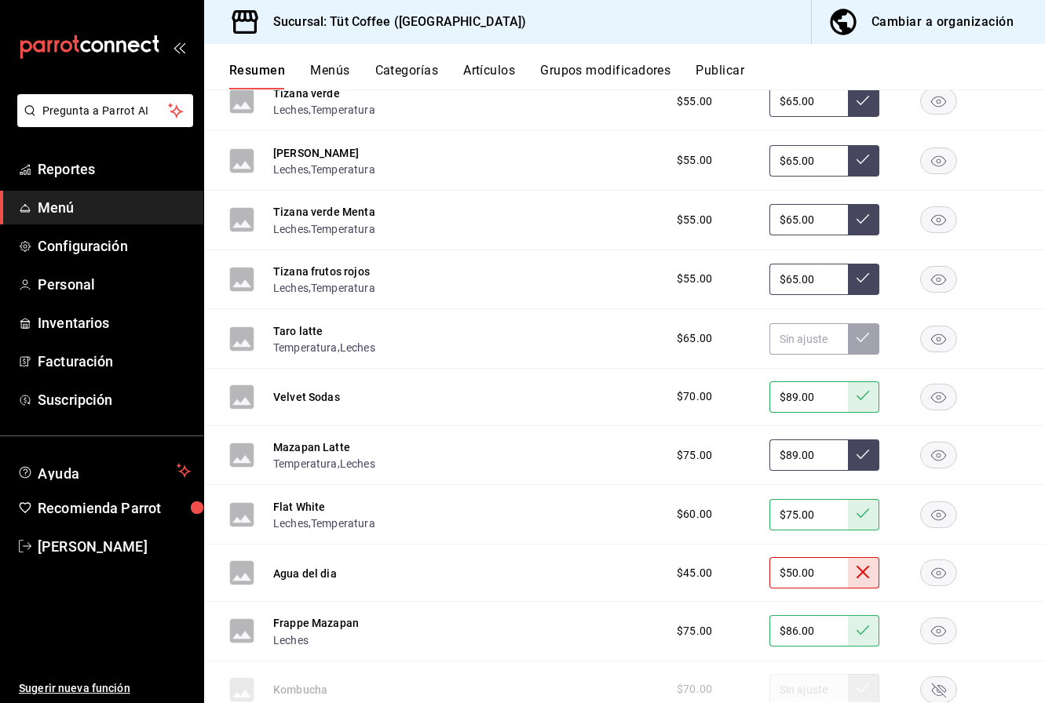
scroll to position [2101, 0]
type input "$8.00"
type input "$98.00"
click at [858, 449] on icon at bounding box center [862, 453] width 13 height 13
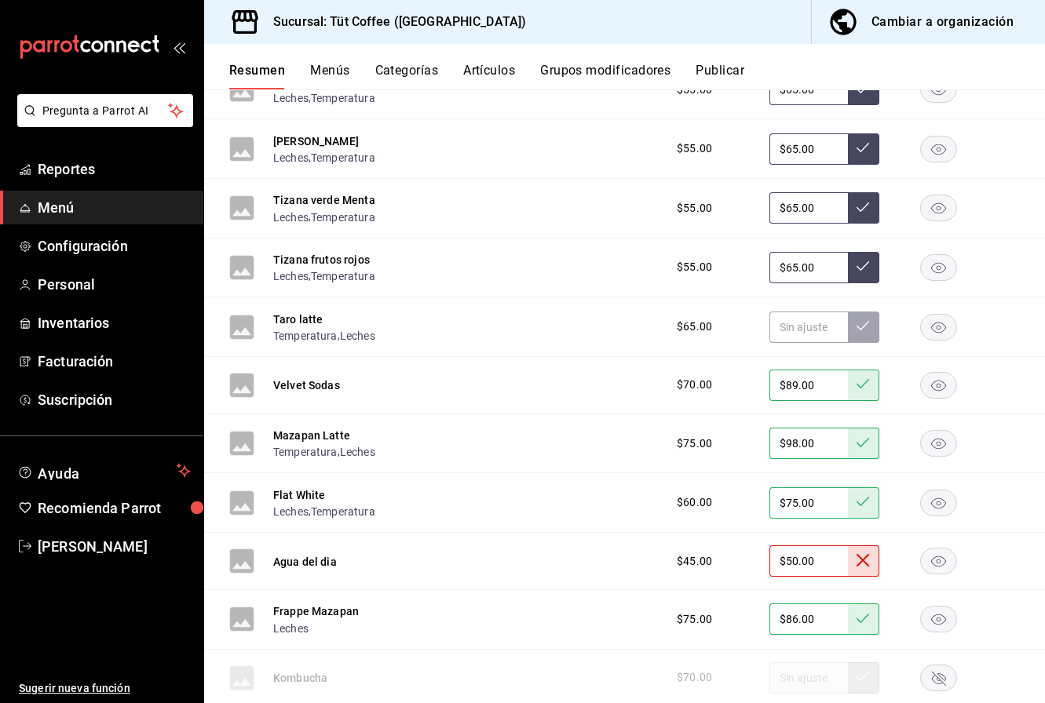
scroll to position [2130, 0]
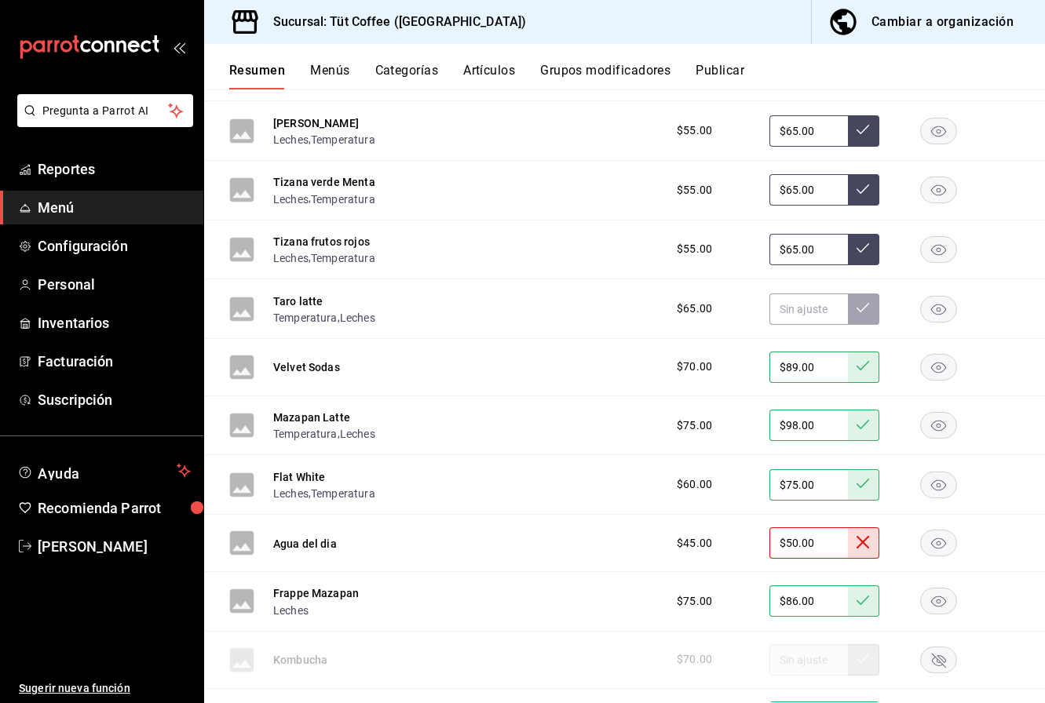
click at [797, 605] on input "$86.00" at bounding box center [808, 601] width 78 height 31
type input "$8.00"
type input "$98.00"
click at [859, 605] on icon at bounding box center [862, 600] width 13 height 13
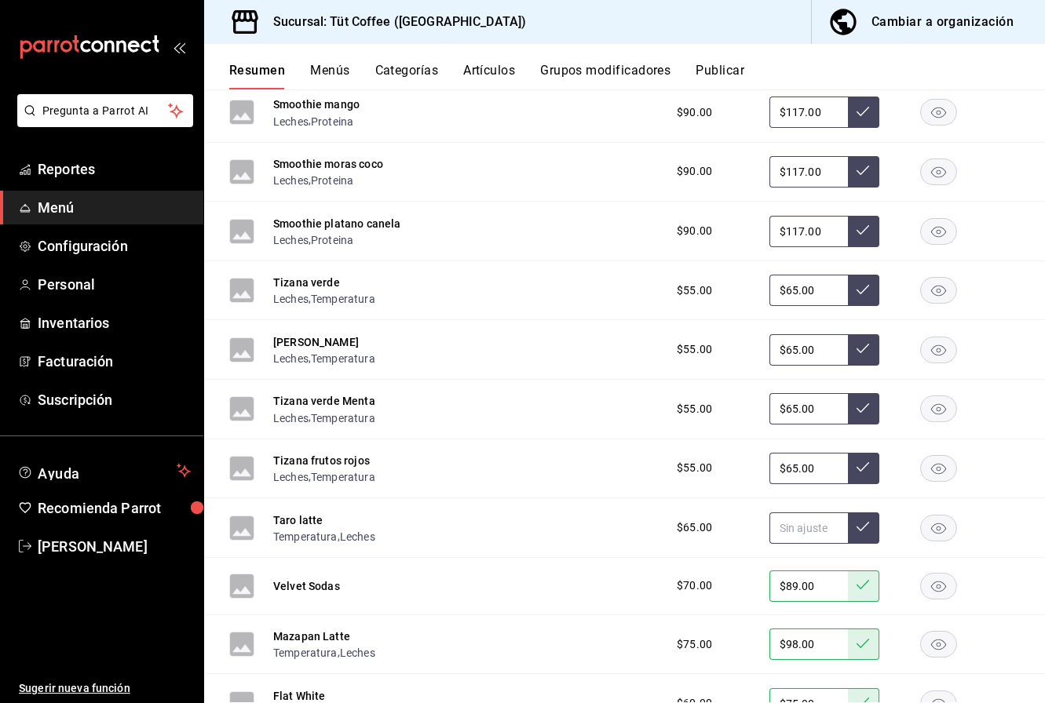
scroll to position [1961, 0]
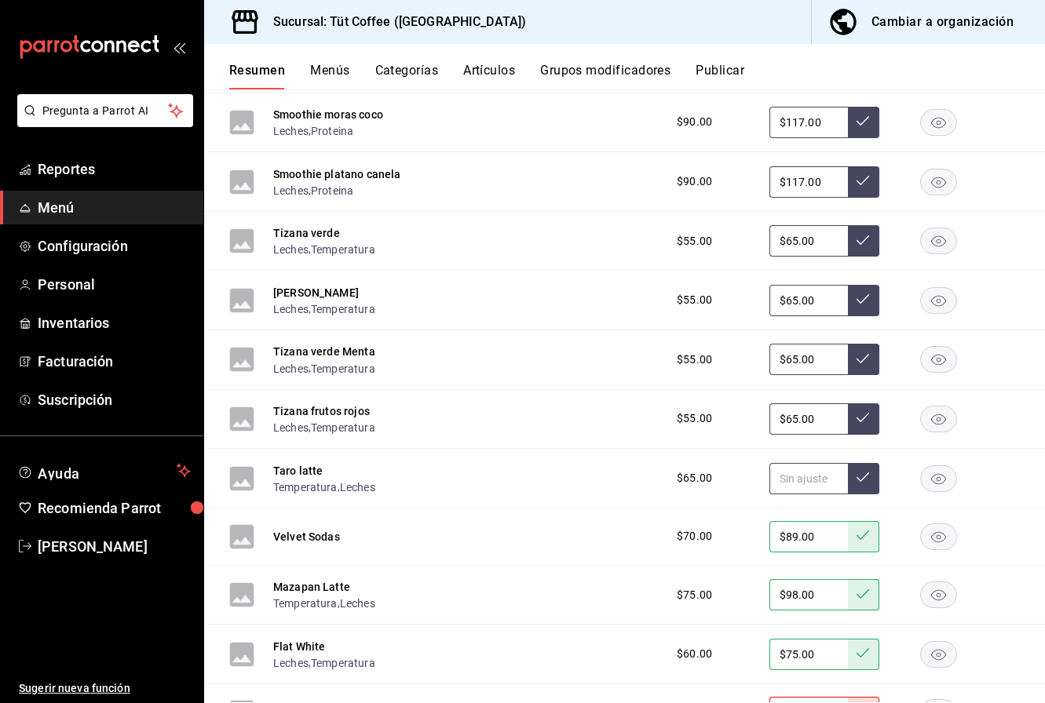
click at [797, 482] on input "text" at bounding box center [808, 478] width 78 height 31
type input "$75.00"
click at [863, 478] on icon at bounding box center [862, 477] width 13 height 9
click at [733, 72] on button "Publicar" at bounding box center [719, 76] width 49 height 27
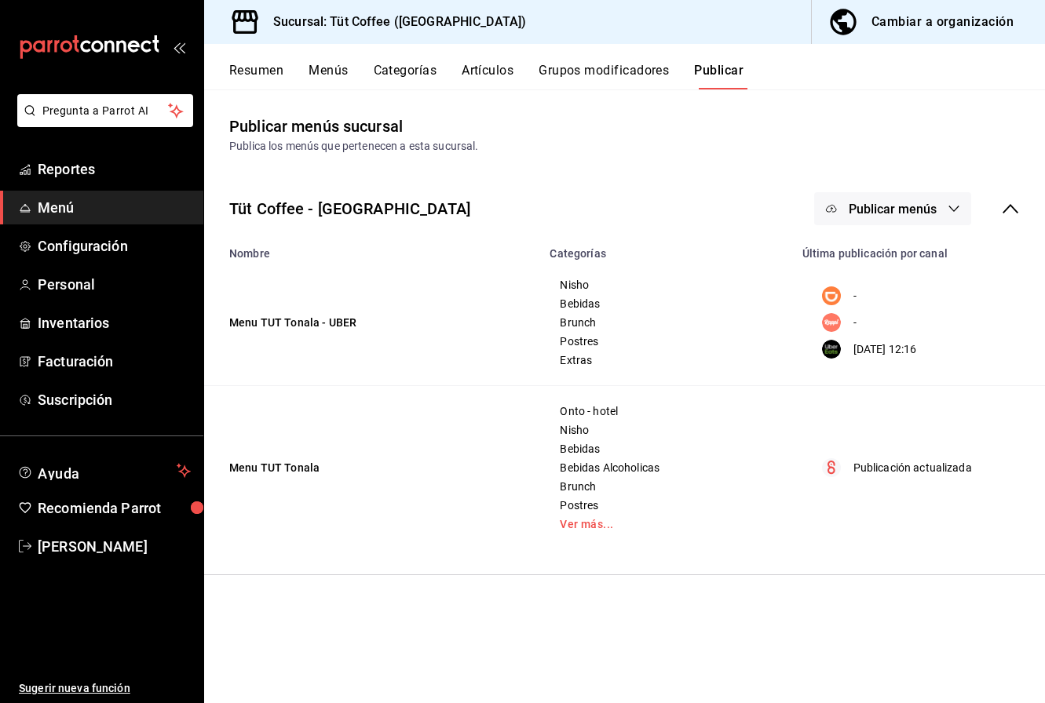
click at [958, 204] on icon "button" at bounding box center [953, 209] width 13 height 13
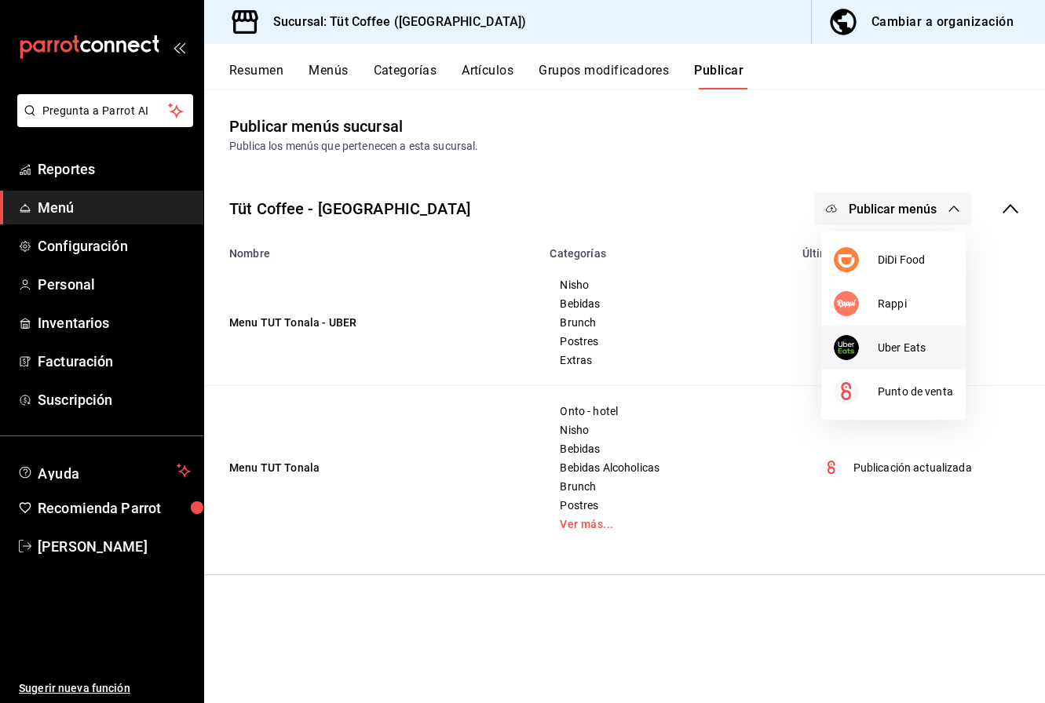
click at [887, 346] on span "Uber Eats" at bounding box center [915, 348] width 75 height 16
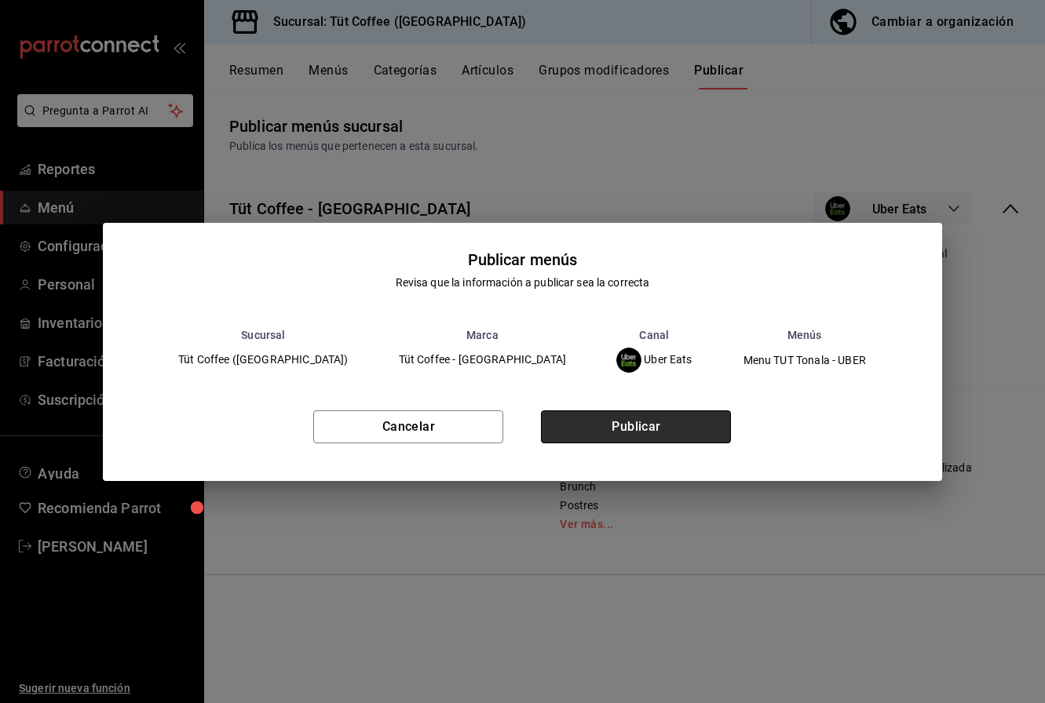
click at [644, 423] on button "Publicar" at bounding box center [636, 427] width 190 height 33
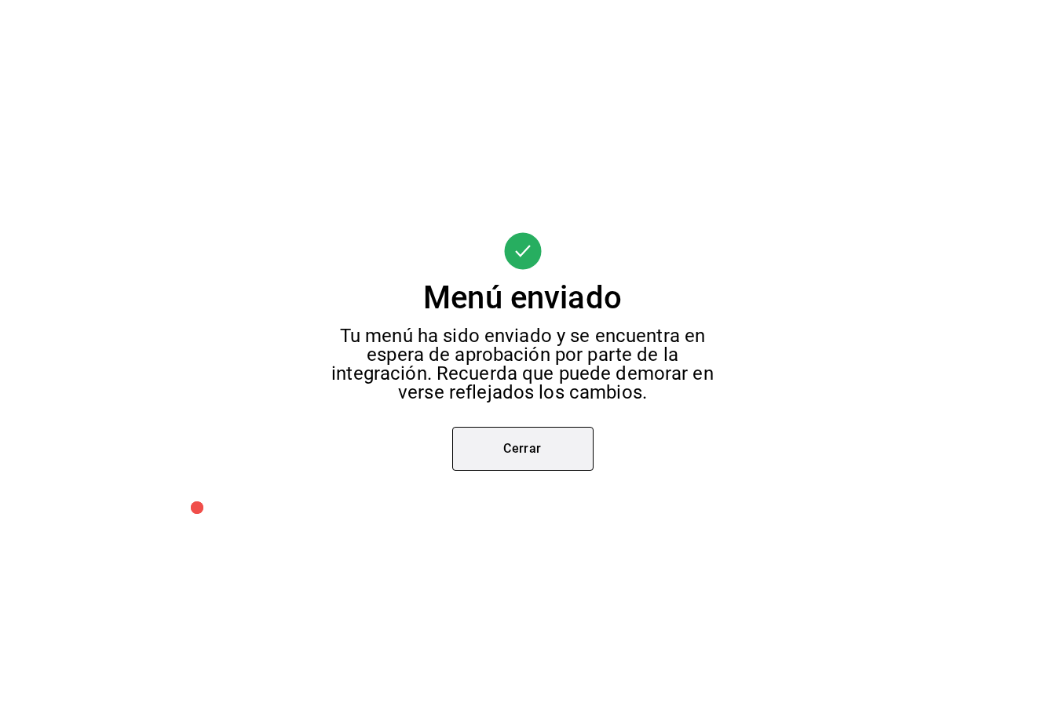
click at [561, 441] on button "Cerrar" at bounding box center [522, 449] width 141 height 44
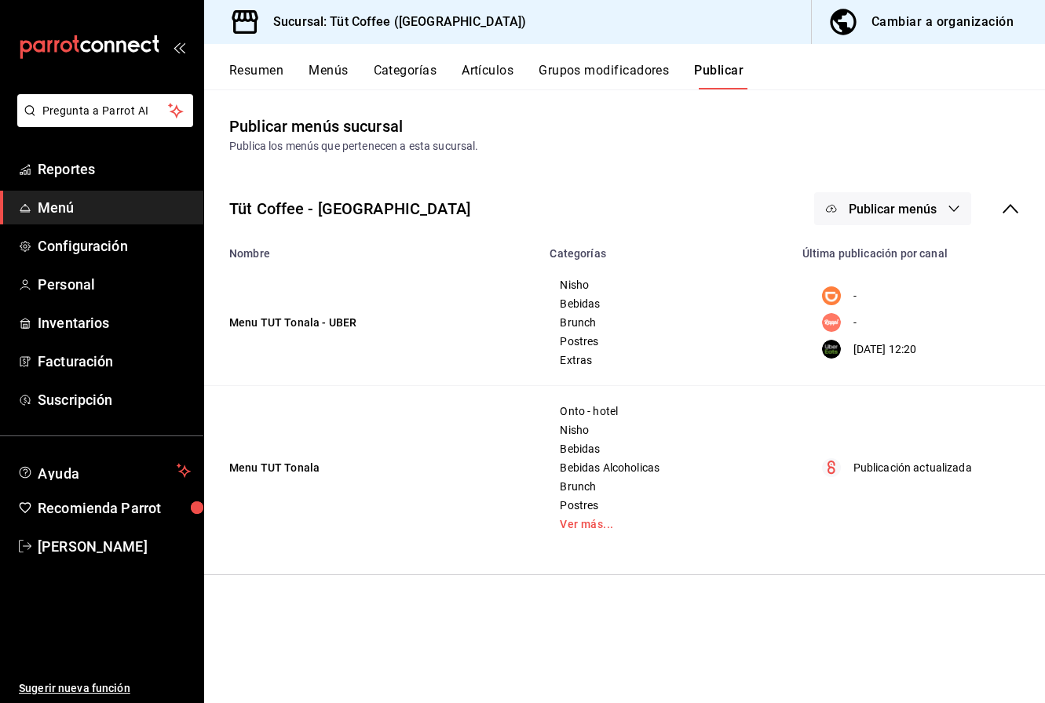
click at [908, 221] on button "Publicar menús" at bounding box center [892, 208] width 157 height 33
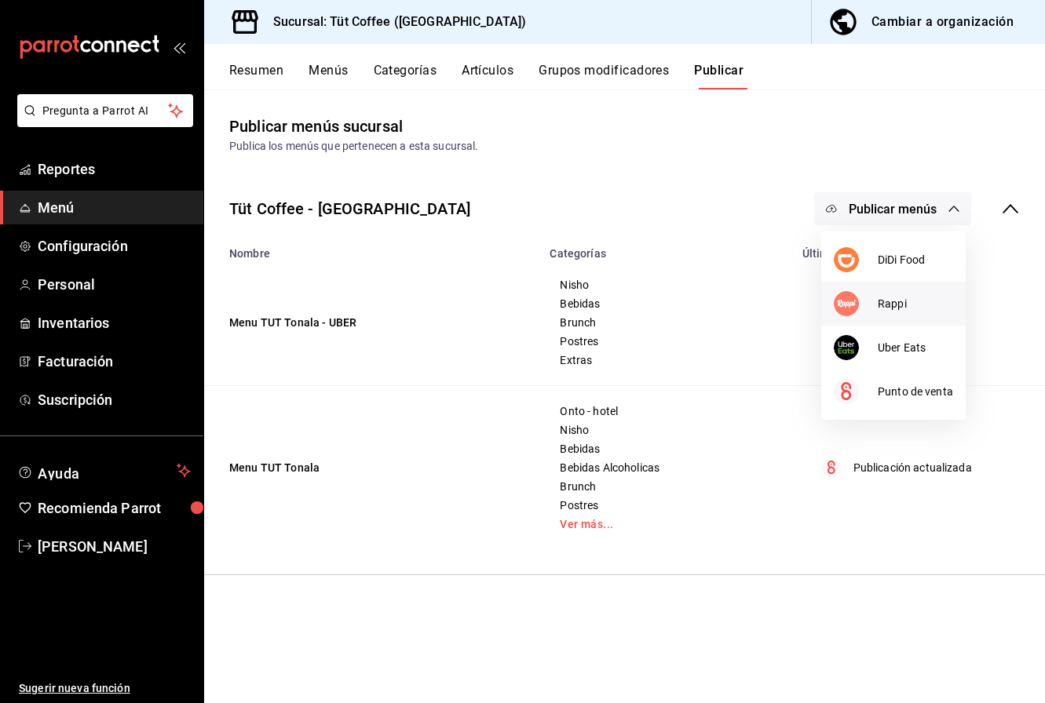
click at [893, 289] on li "Rappi" at bounding box center [893, 304] width 144 height 44
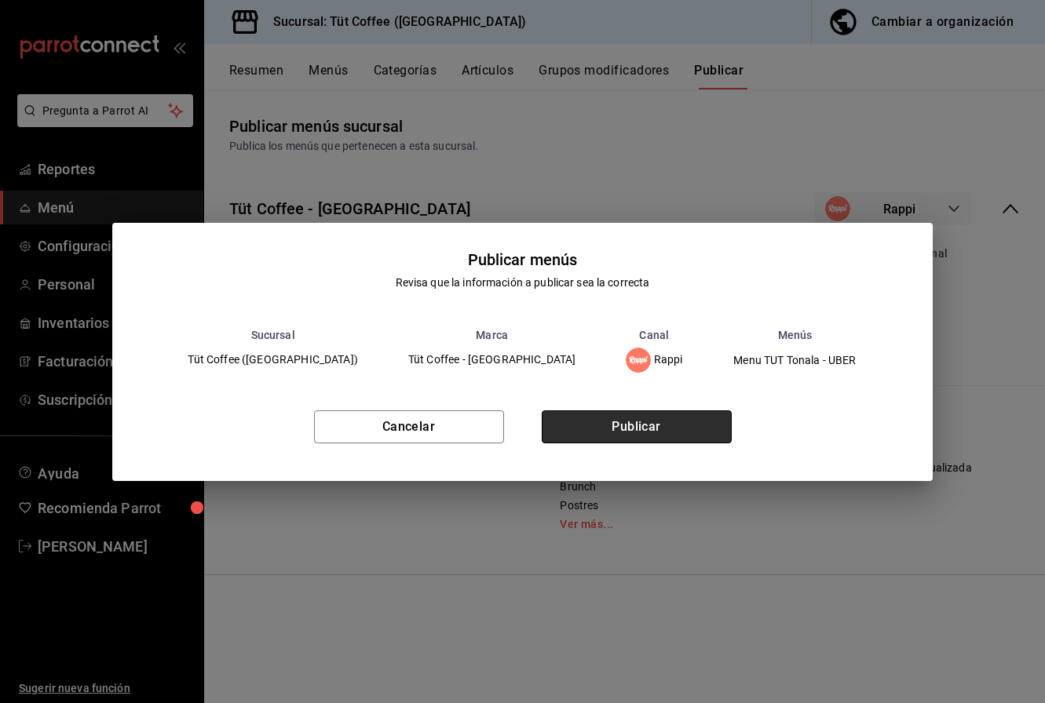
click at [630, 422] on button "Publicar" at bounding box center [637, 427] width 190 height 33
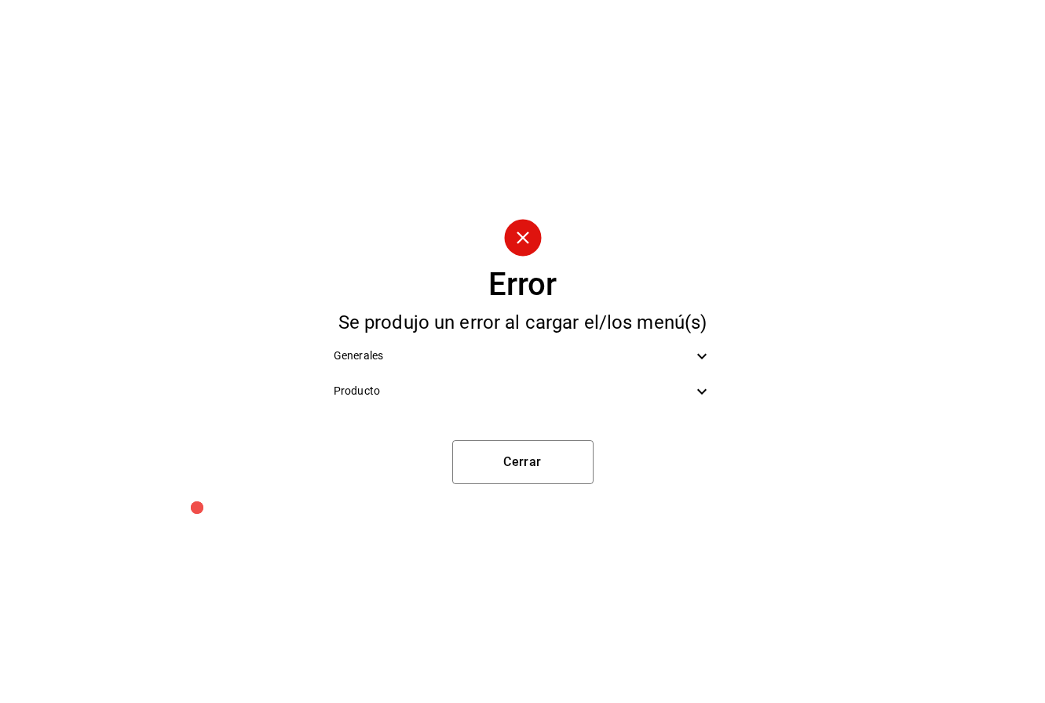
click at [560, 389] on span "Producto" at bounding box center [513, 391] width 359 height 16
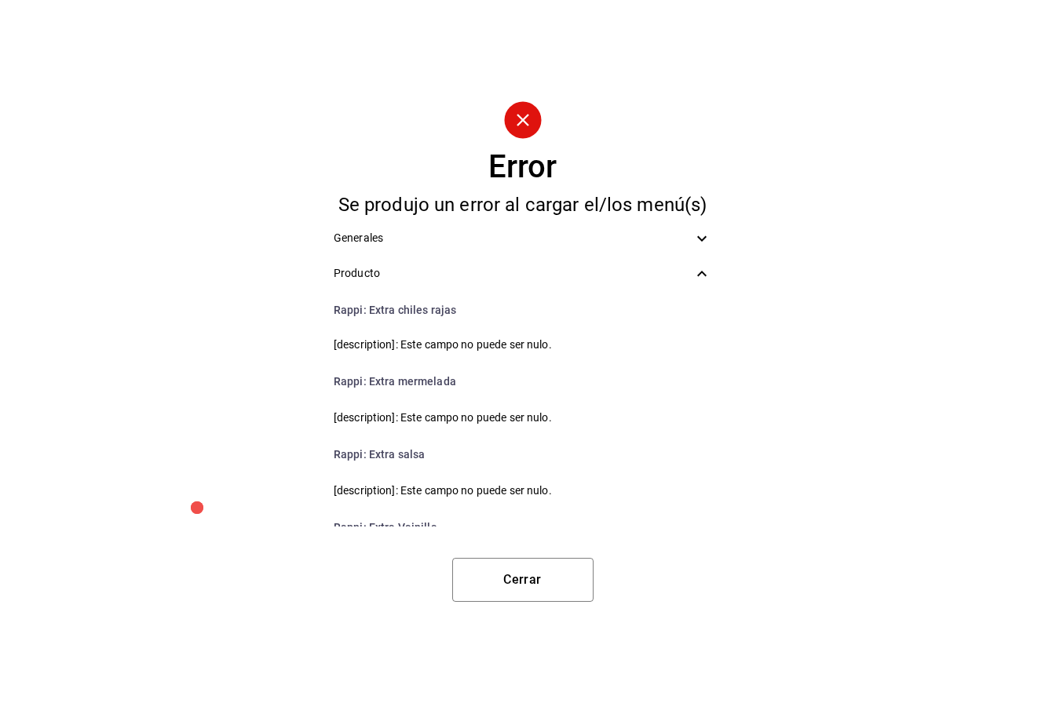
scroll to position [282, 0]
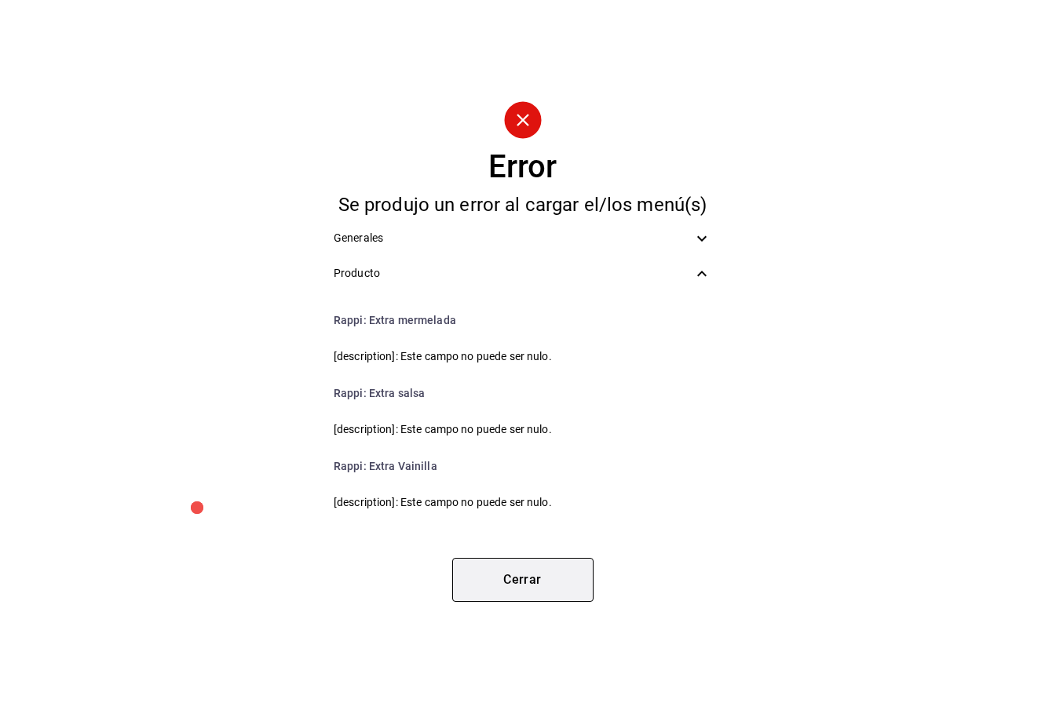
click at [526, 579] on button "Cerrar" at bounding box center [522, 580] width 141 height 44
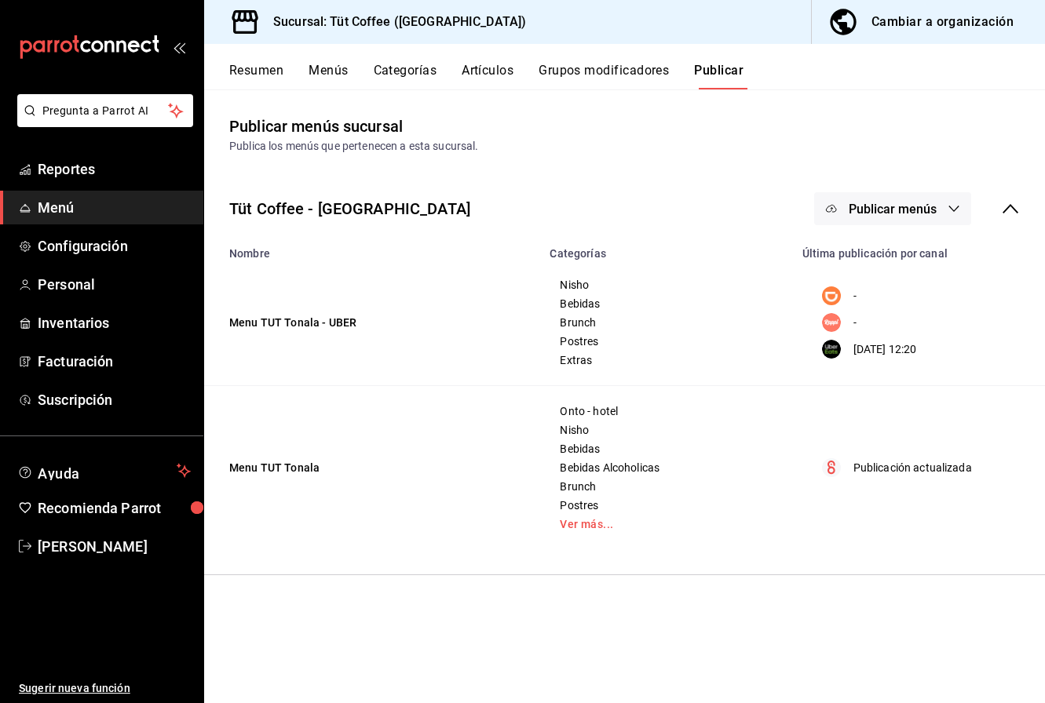
click at [497, 78] on button "Artículos" at bounding box center [488, 76] width 52 height 27
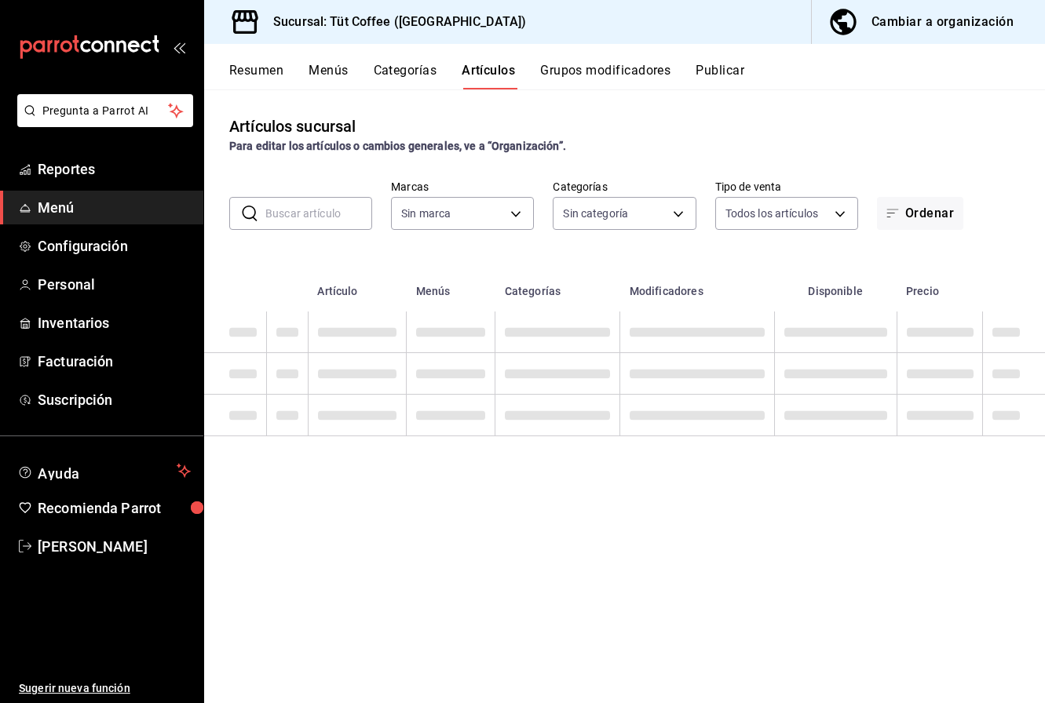
type input "25341270-96f9-4463-ab3a-2da7ebbc6daf"
type input "f4df4043-5f8a-4fee-8007-9c4be6fdba1b,2f6a6bcb-65b2-4efa-ba3e-656d96244241,1e3e3…"
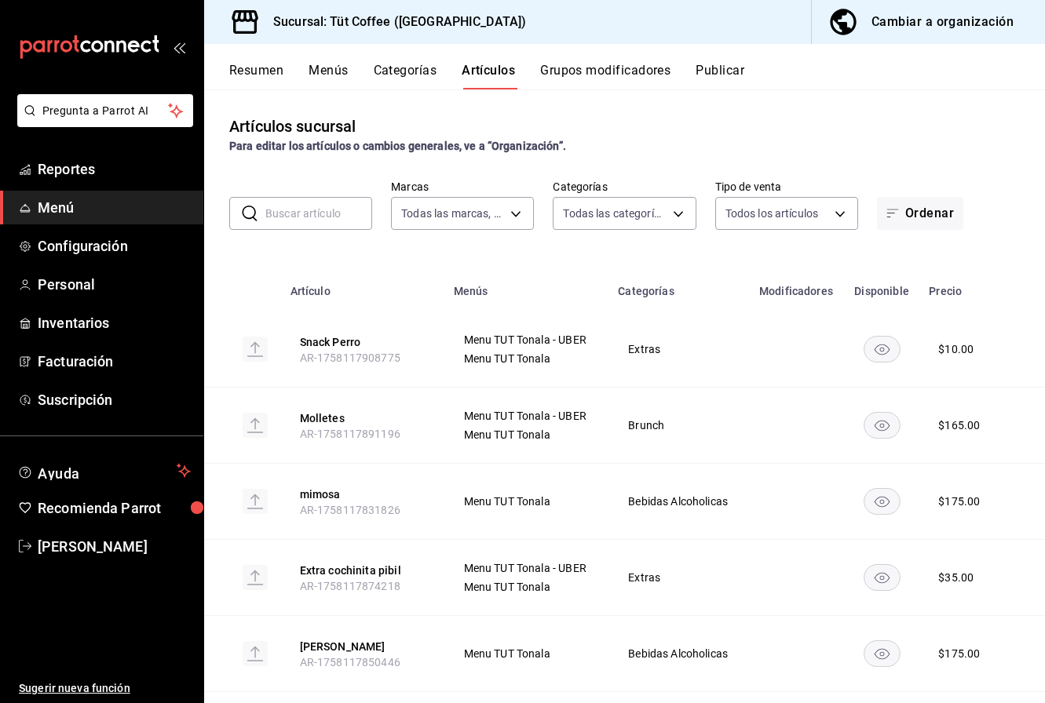
click at [326, 76] on button "Menús" at bounding box center [327, 76] width 39 height 27
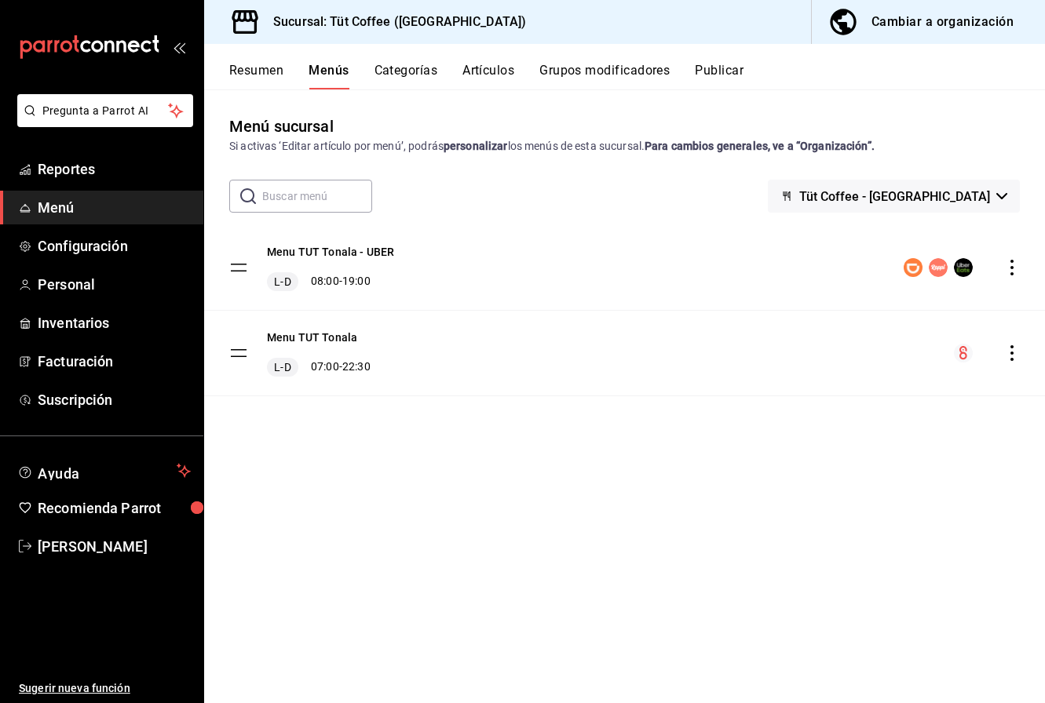
click at [728, 64] on button "Publicar" at bounding box center [719, 76] width 49 height 27
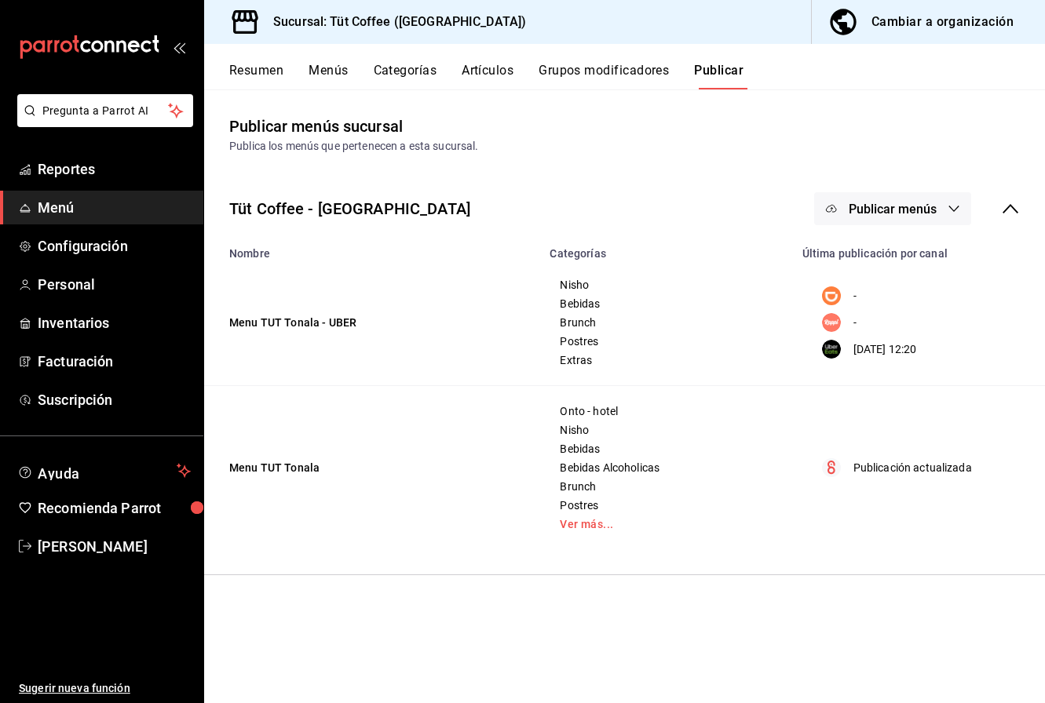
click at [1016, 206] on icon at bounding box center [1010, 208] width 19 height 19
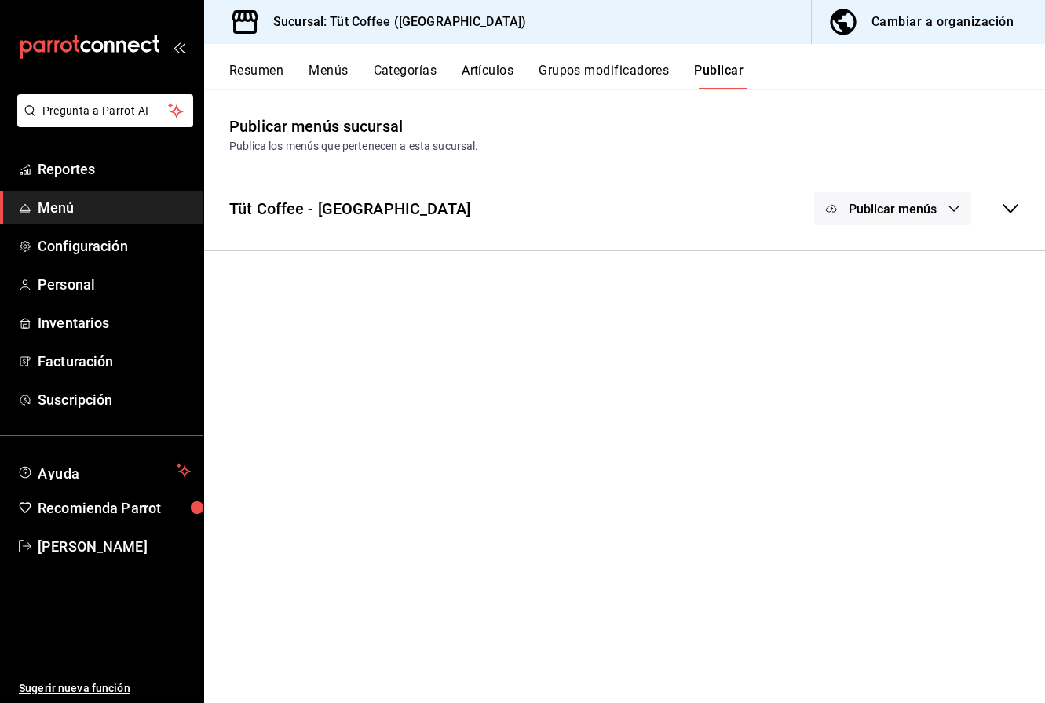
click at [939, 209] on button "Publicar menús" at bounding box center [892, 208] width 157 height 33
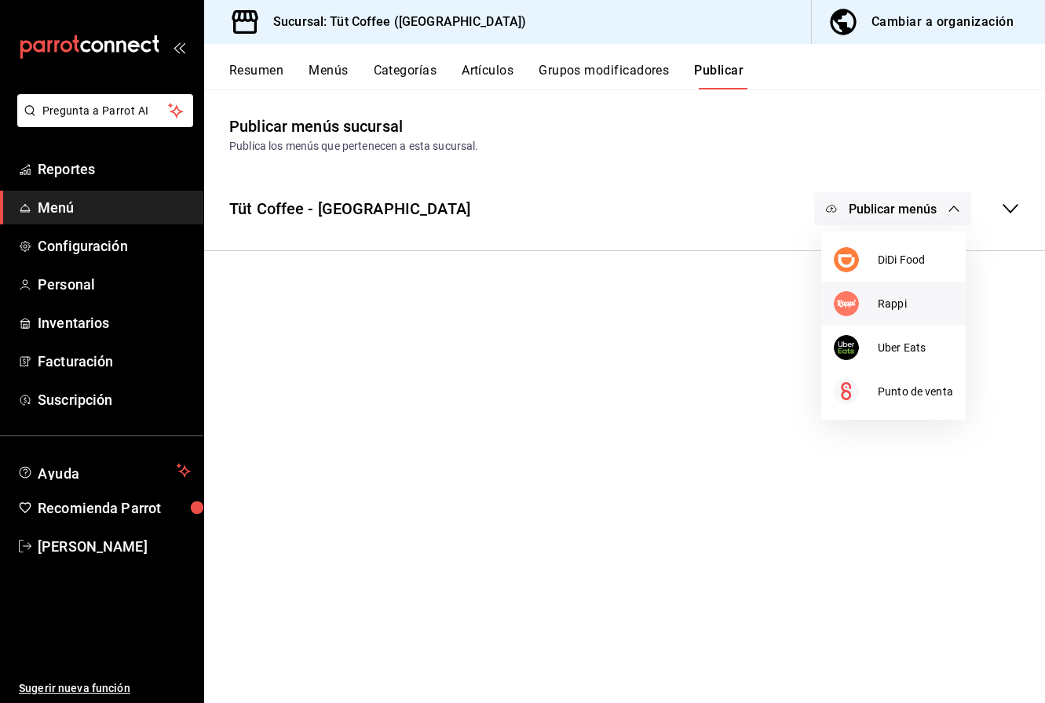
click at [900, 301] on span "Rappi" at bounding box center [915, 304] width 75 height 16
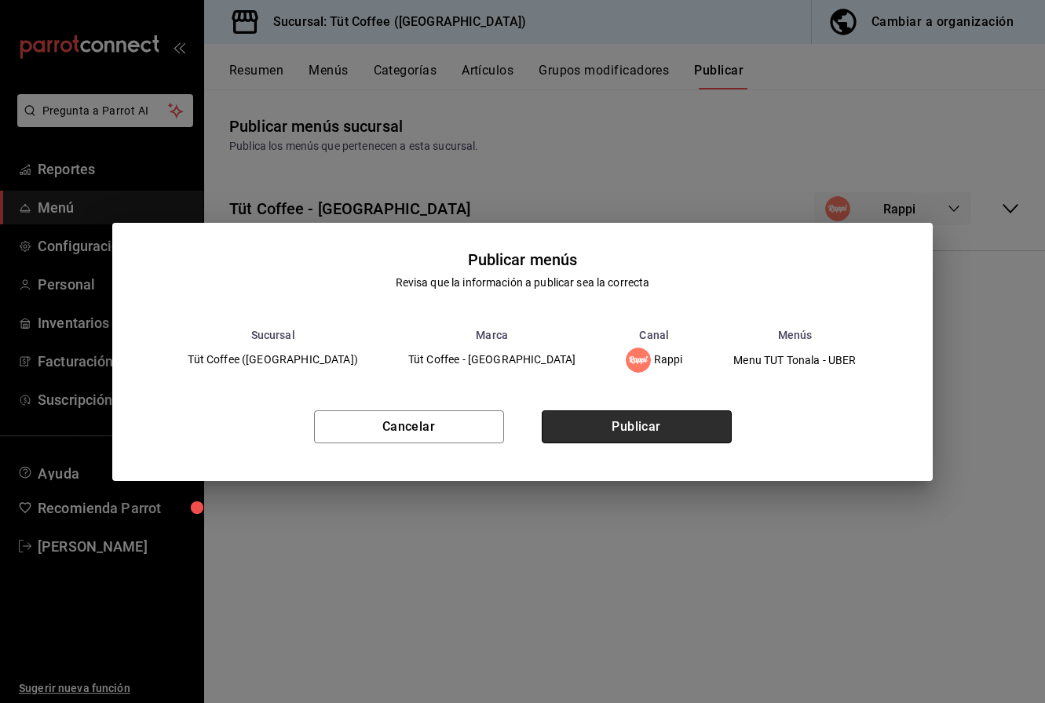
click at [614, 415] on button "Publicar" at bounding box center [637, 427] width 190 height 33
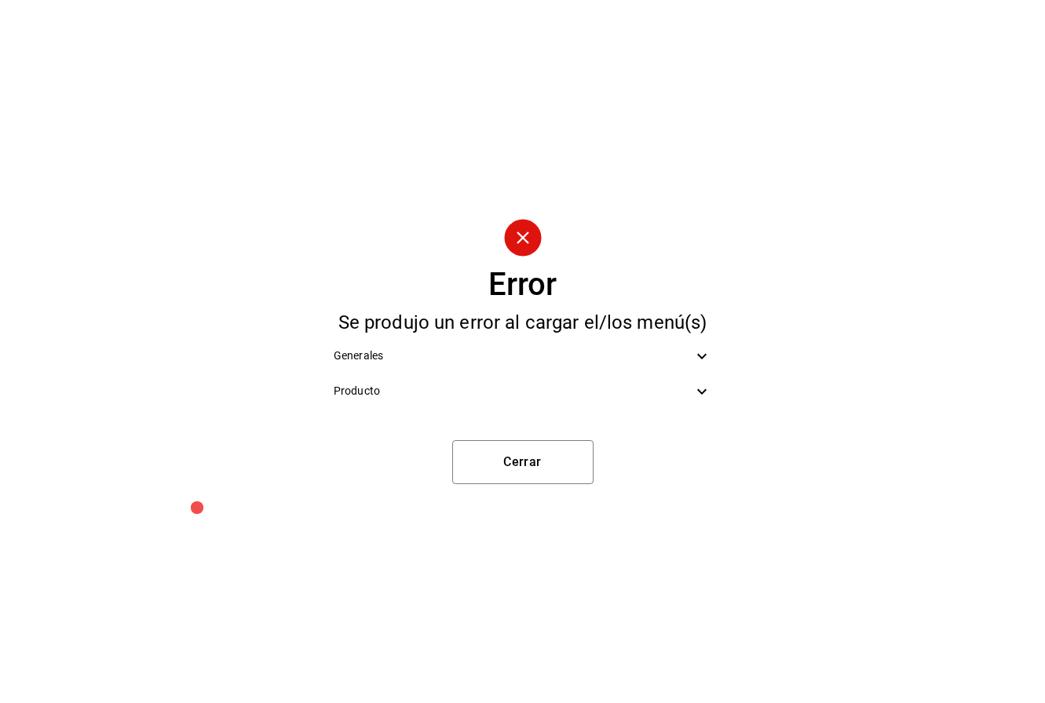
click at [549, 393] on span "Producto" at bounding box center [513, 391] width 359 height 16
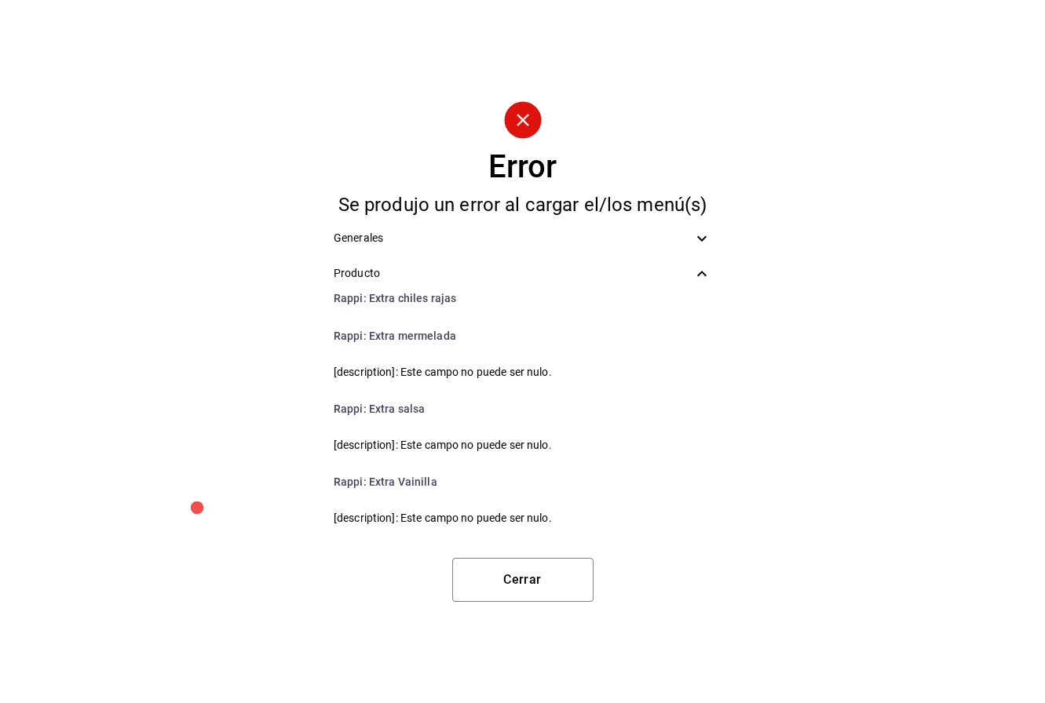
scroll to position [282, 0]
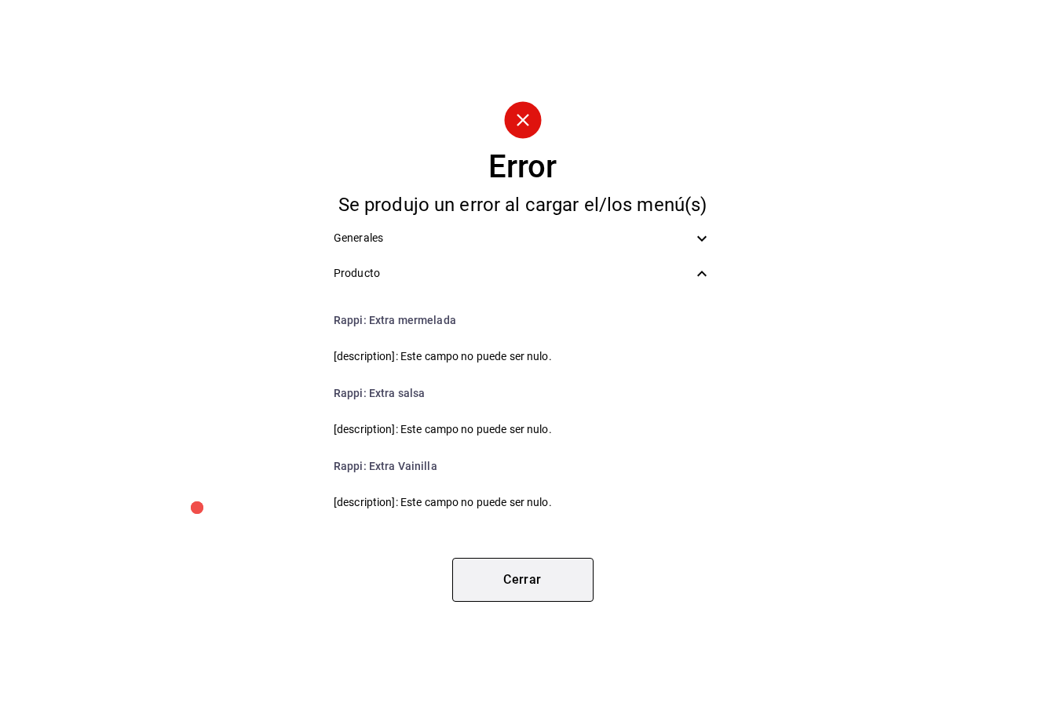
click at [537, 589] on button "Cerrar" at bounding box center [522, 580] width 141 height 44
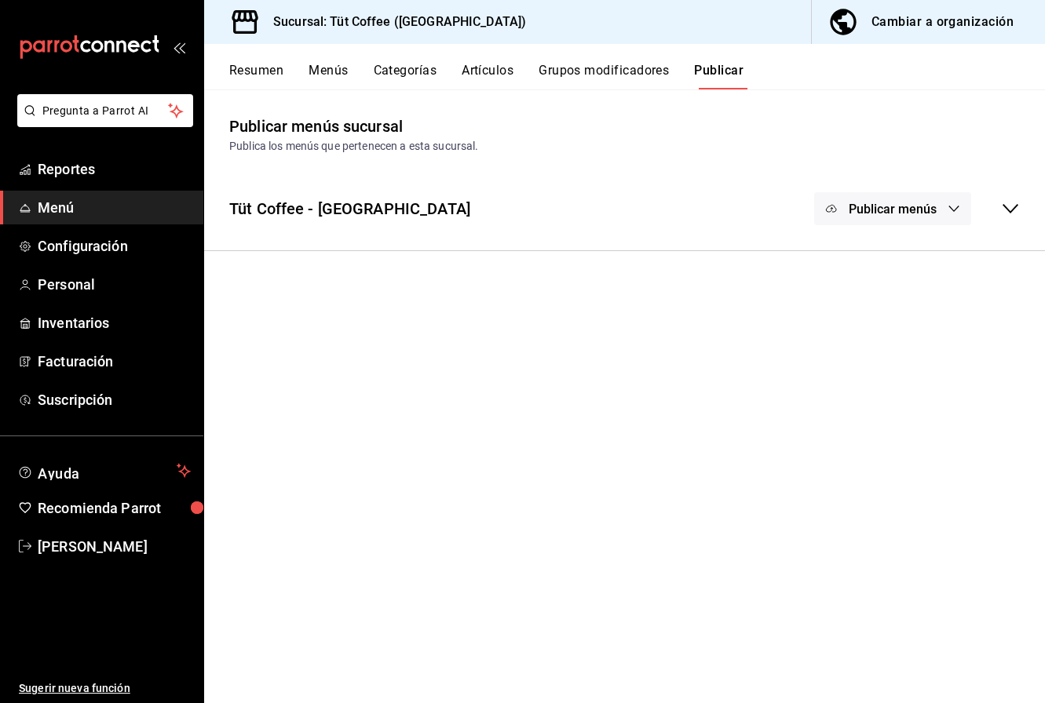
click at [497, 68] on button "Artículos" at bounding box center [488, 76] width 52 height 27
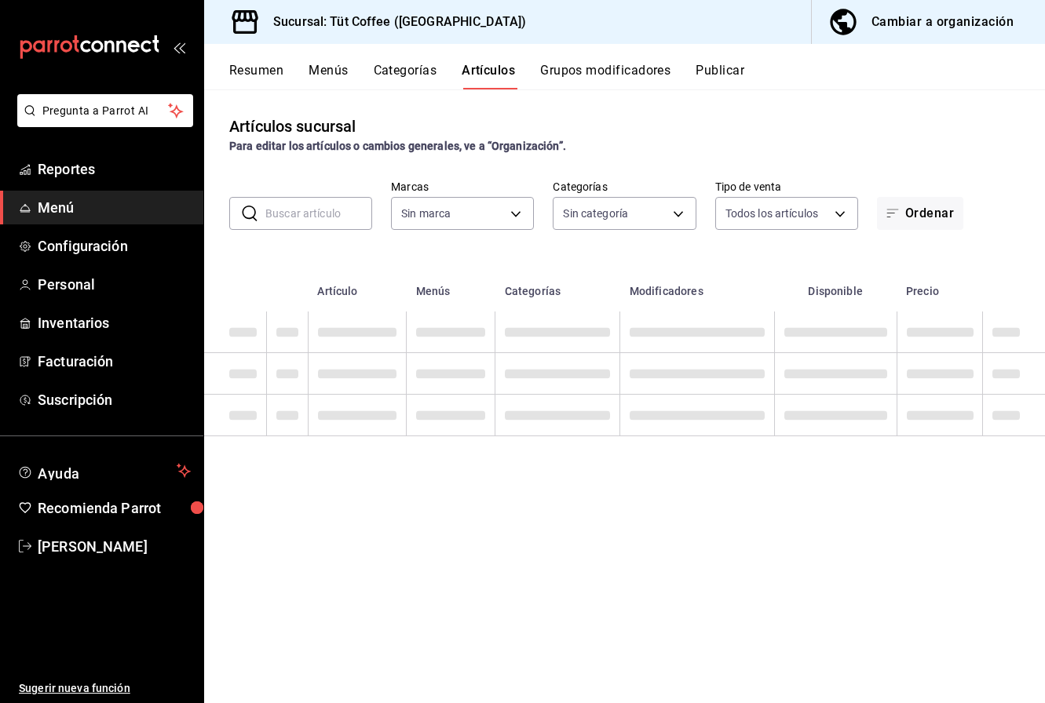
type input "25341270-96f9-4463-ab3a-2da7ebbc6daf"
type input "f4df4043-5f8a-4fee-8007-9c4be6fdba1b,2f6a6bcb-65b2-4efa-ba3e-656d96244241,1e3e3…"
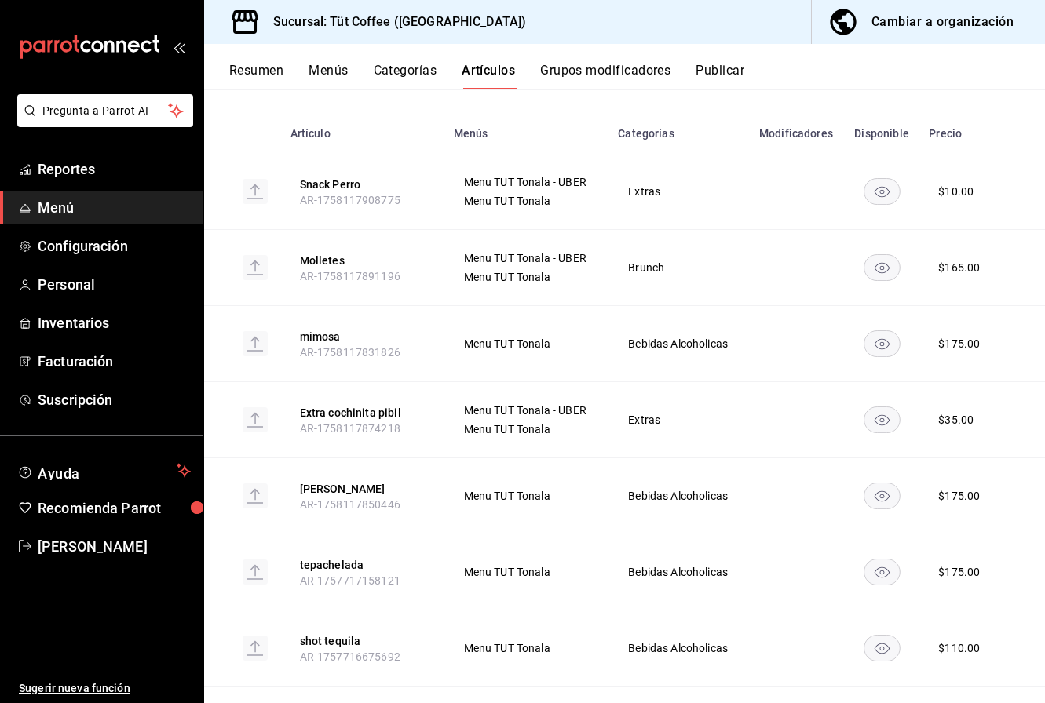
scroll to position [169, 0]
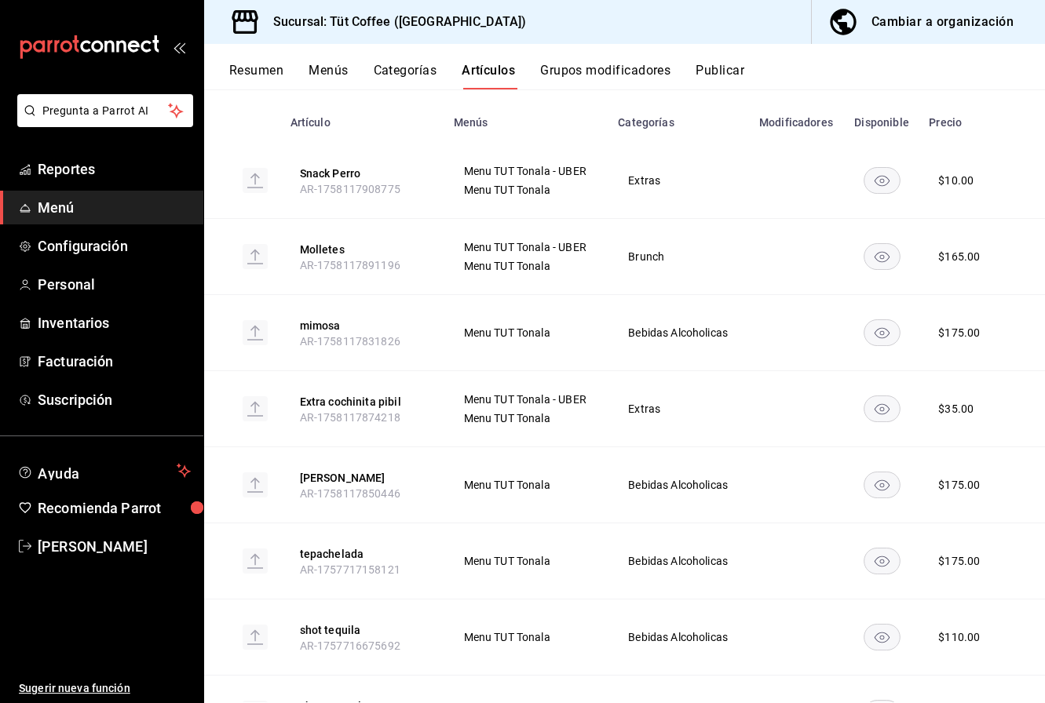
click at [323, 65] on button "Menús" at bounding box center [327, 76] width 39 height 27
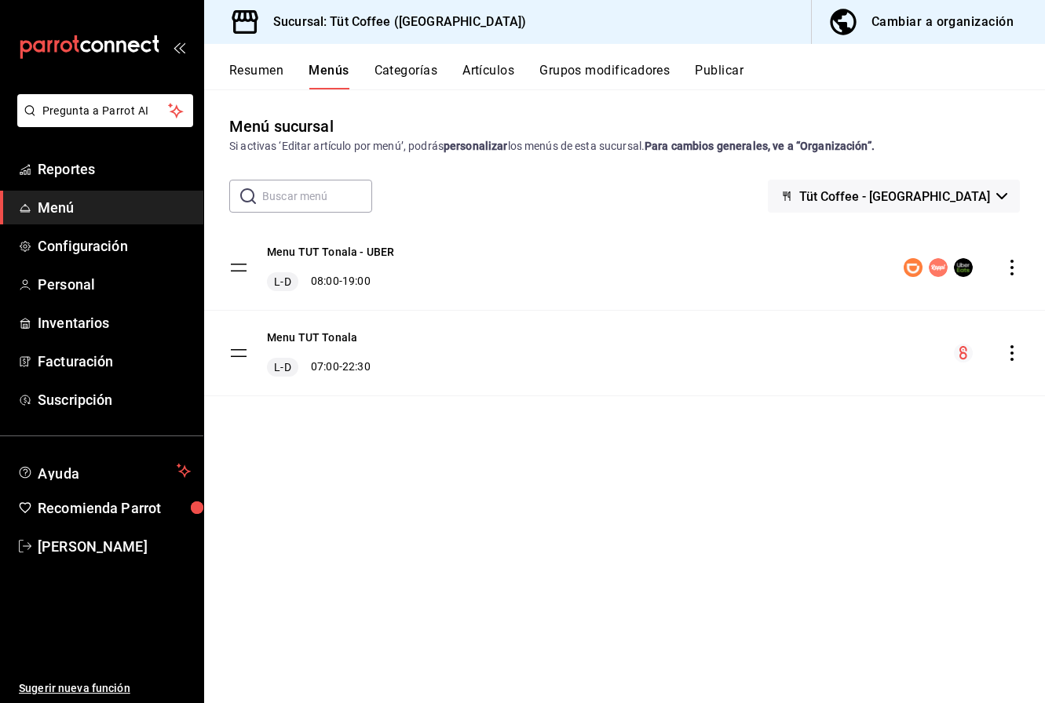
click at [257, 68] on button "Resumen" at bounding box center [256, 76] width 54 height 27
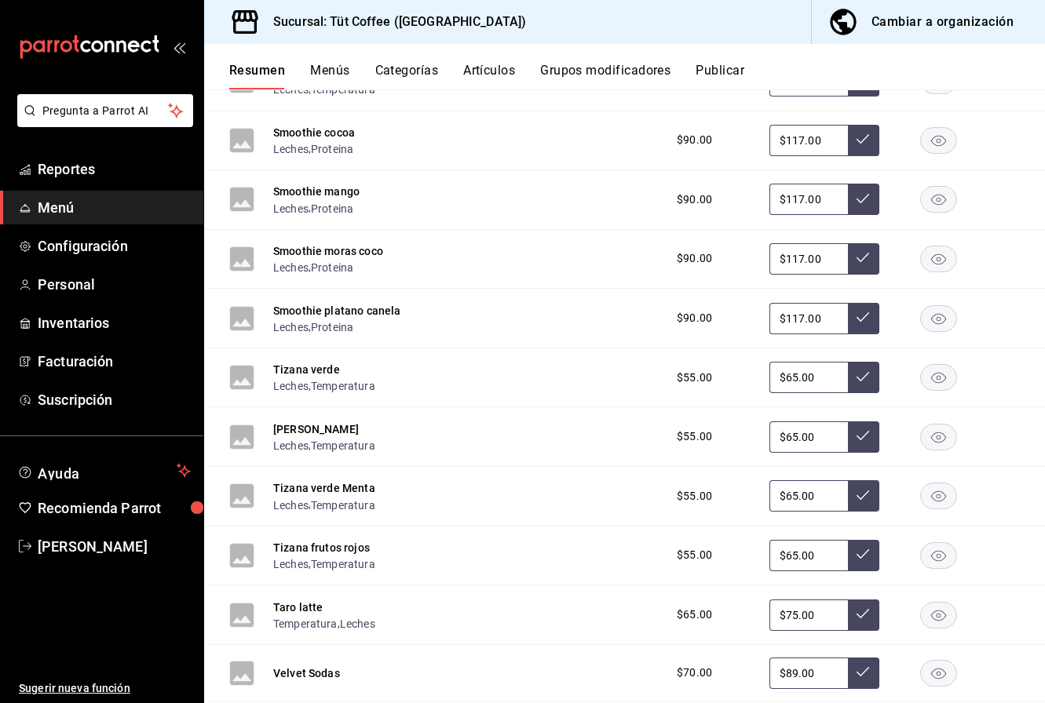
scroll to position [2523, 0]
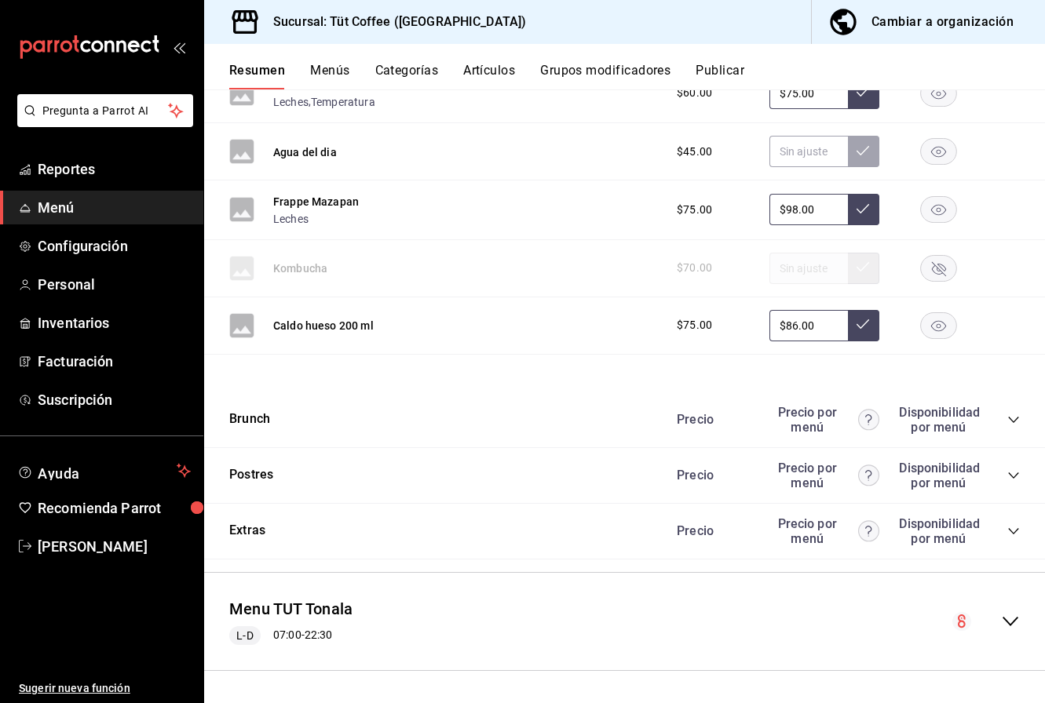
click at [970, 533] on div "Disponibilidad por menú" at bounding box center [938, 531] width 78 height 30
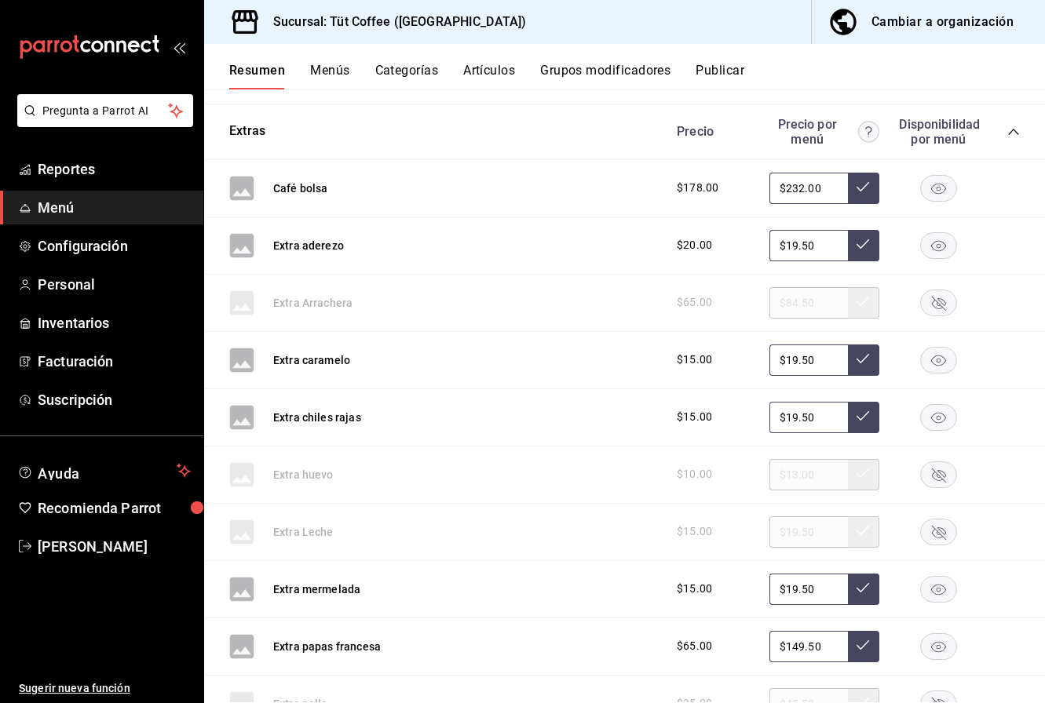
scroll to position [2924, 0]
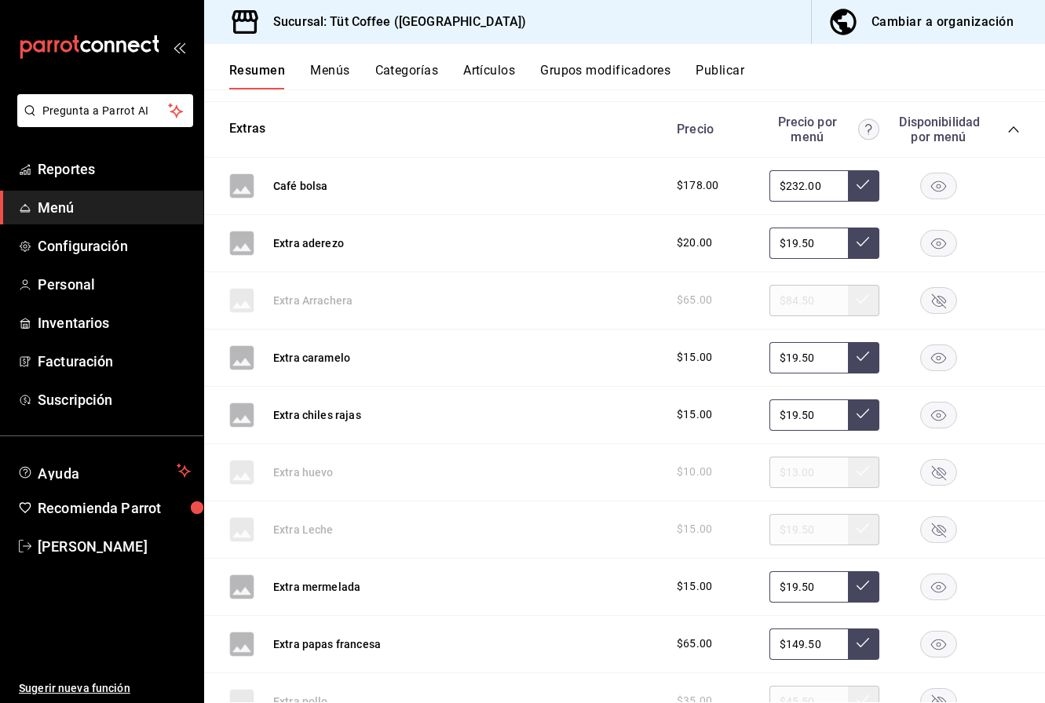
click at [935, 356] on rect "button" at bounding box center [939, 358] width 36 height 26
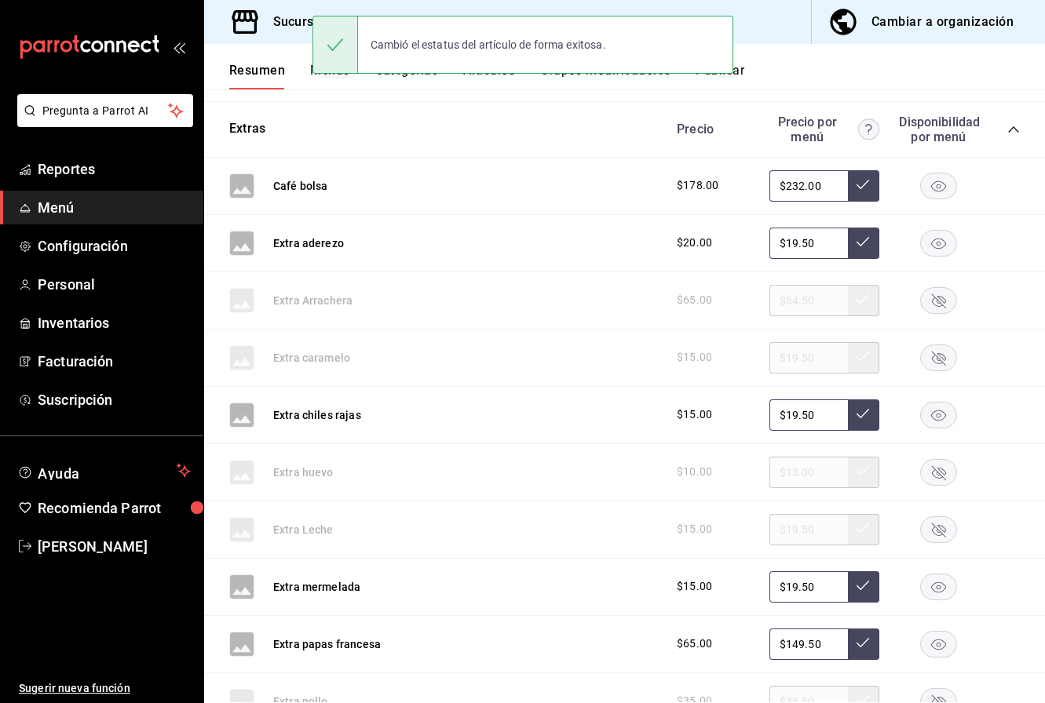
click at [940, 410] on rect "button" at bounding box center [939, 415] width 36 height 26
click at [944, 241] on rect "button" at bounding box center [939, 243] width 36 height 26
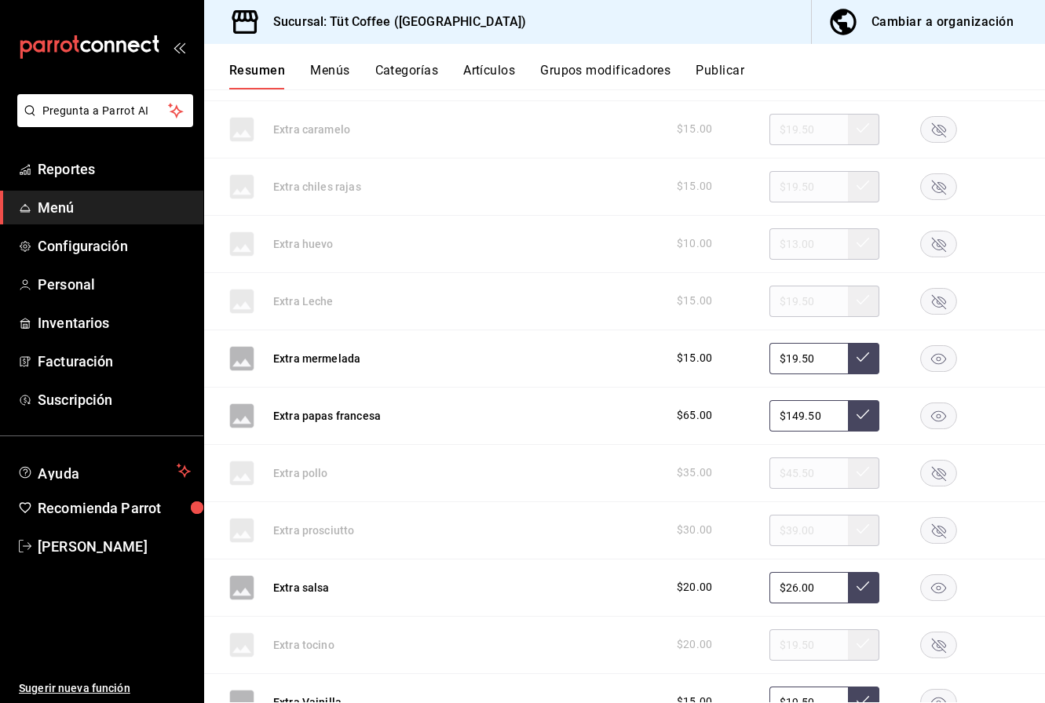
scroll to position [3168, 0]
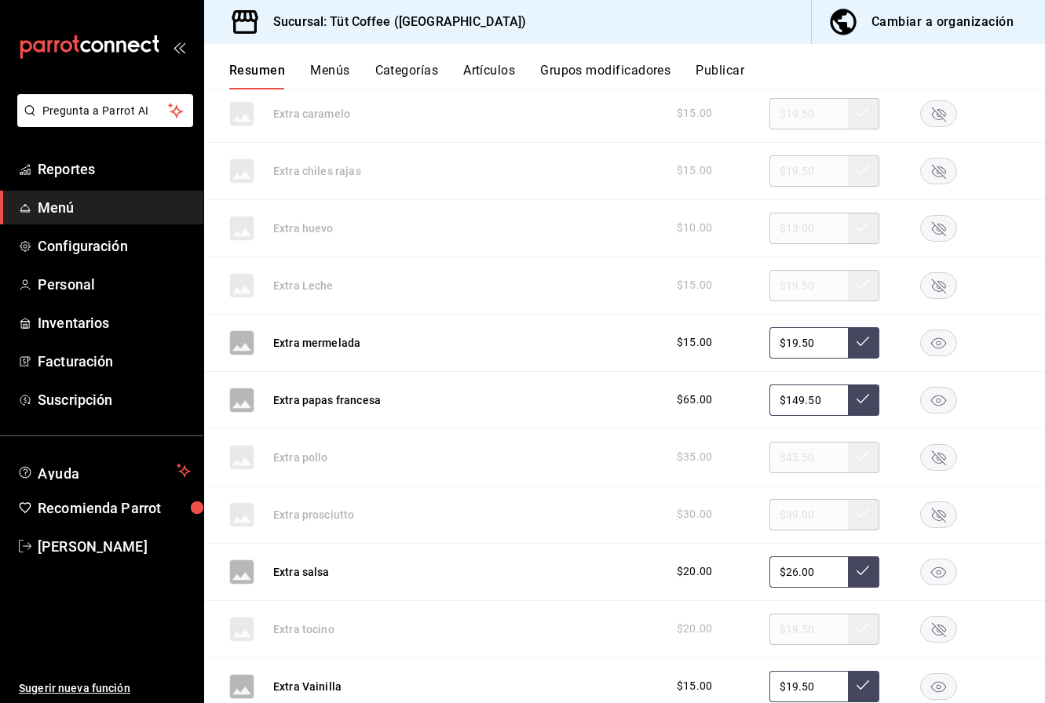
click at [942, 343] on rect "button" at bounding box center [939, 343] width 36 height 26
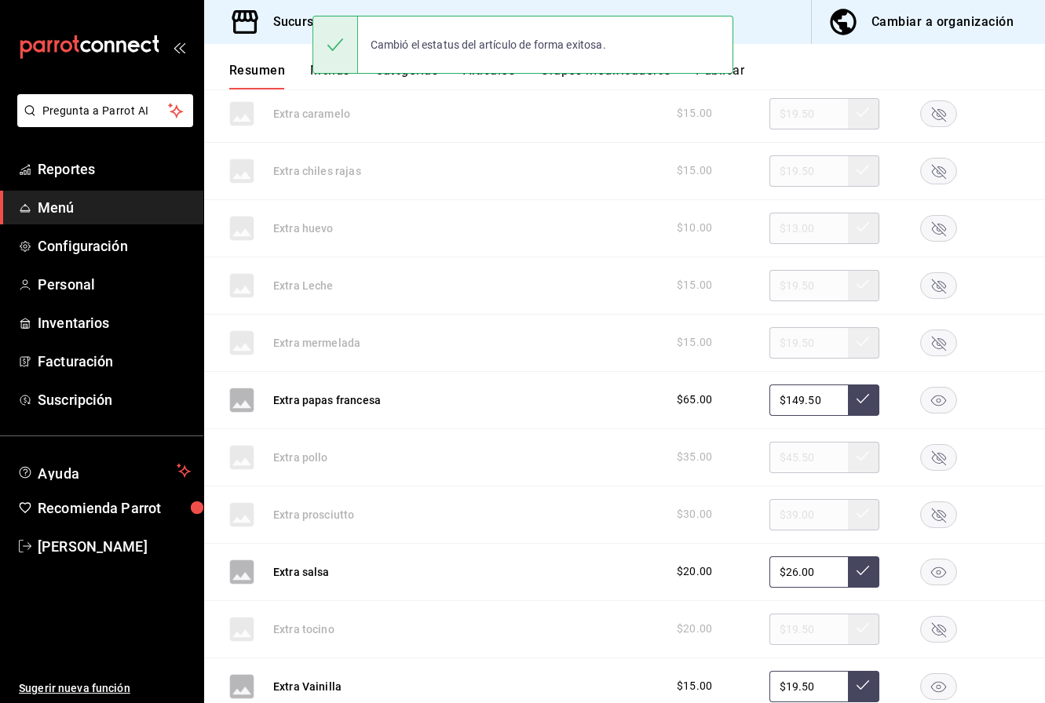
click at [935, 403] on rect "button" at bounding box center [939, 400] width 36 height 26
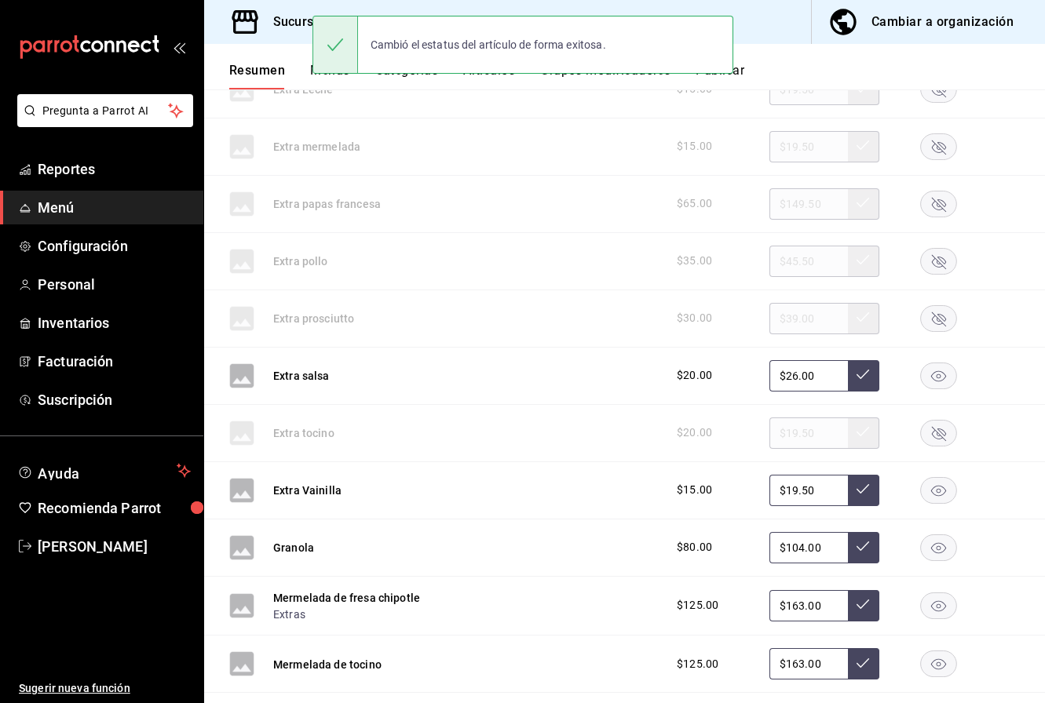
click at [936, 374] on rect "button" at bounding box center [939, 376] width 36 height 26
click at [939, 483] on rect "button" at bounding box center [939, 490] width 36 height 26
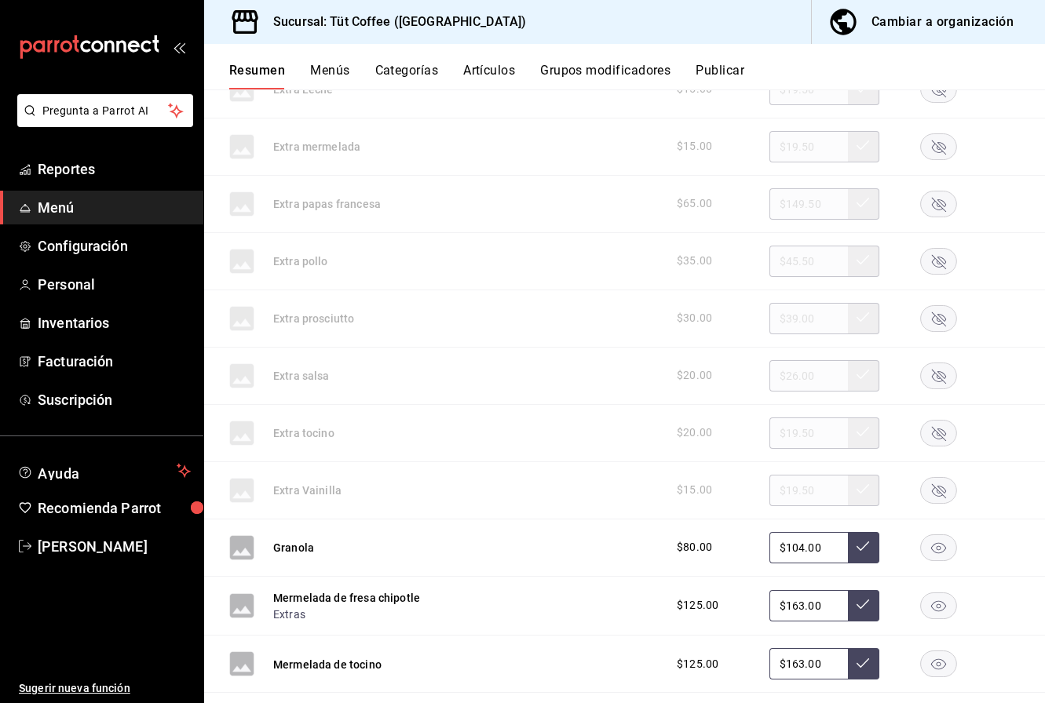
click at [939, 548] on rect "button" at bounding box center [939, 548] width 36 height 26
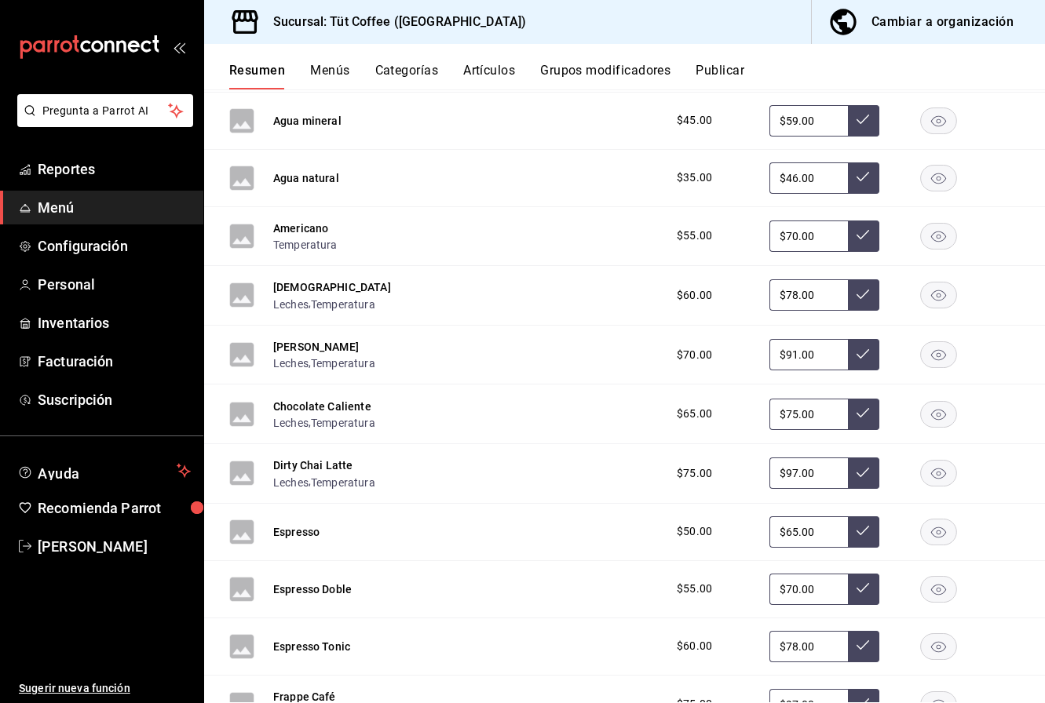
scroll to position [0, 0]
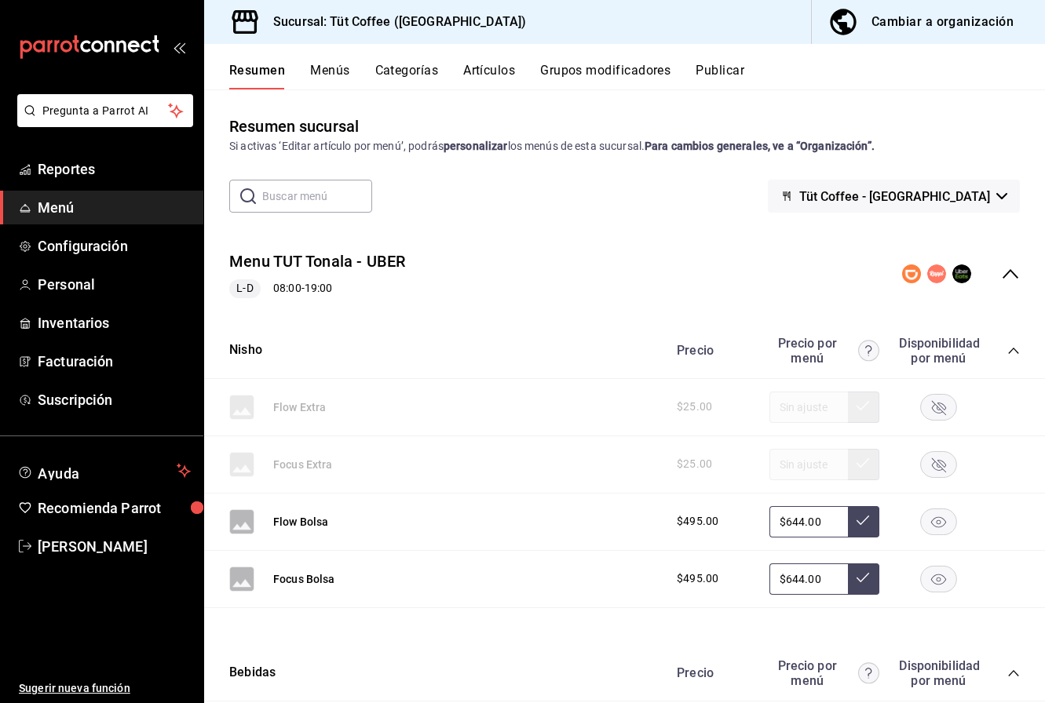
click at [728, 68] on button "Publicar" at bounding box center [719, 76] width 49 height 27
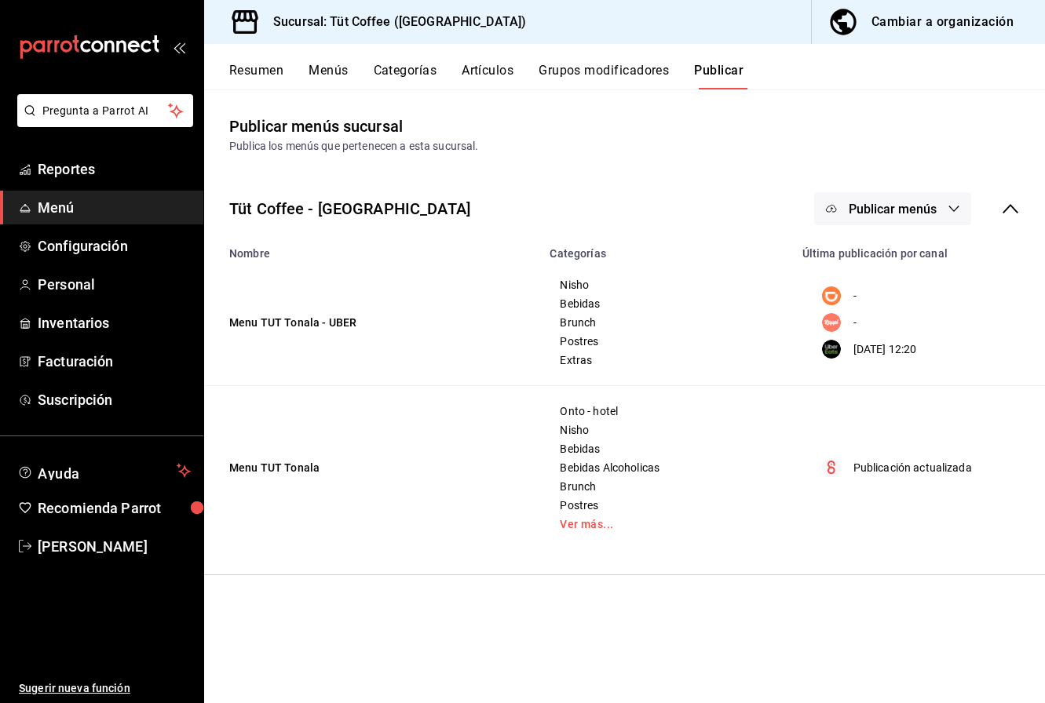
click at [930, 210] on span "Publicar menús" at bounding box center [892, 209] width 88 height 15
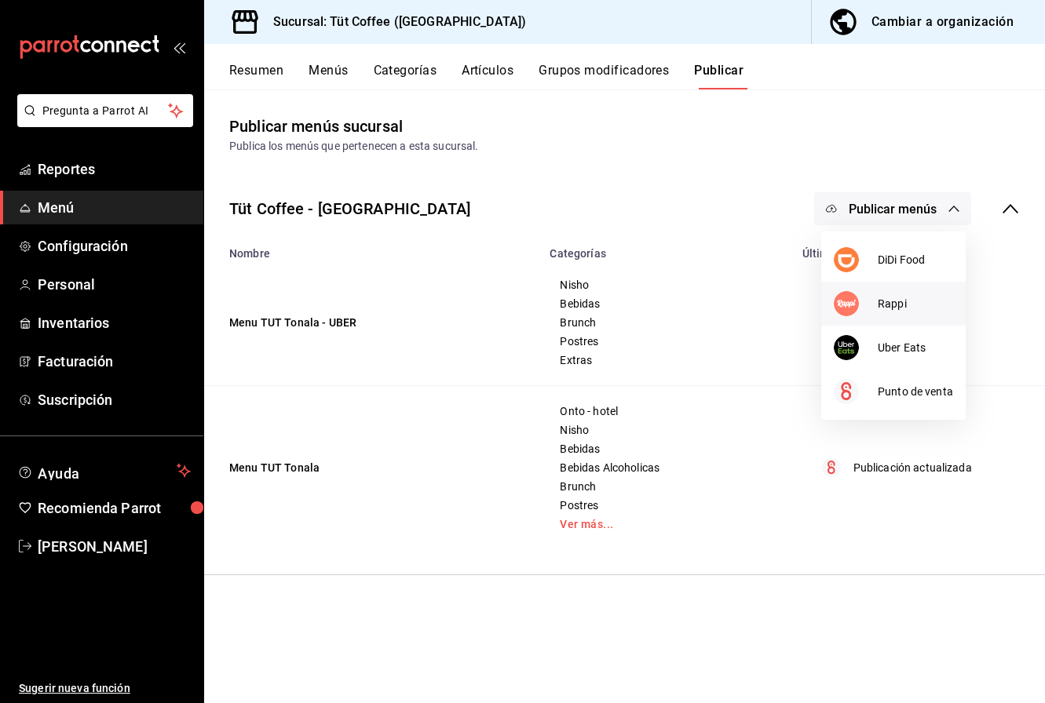
click at [889, 305] on span "Rappi" at bounding box center [915, 304] width 75 height 16
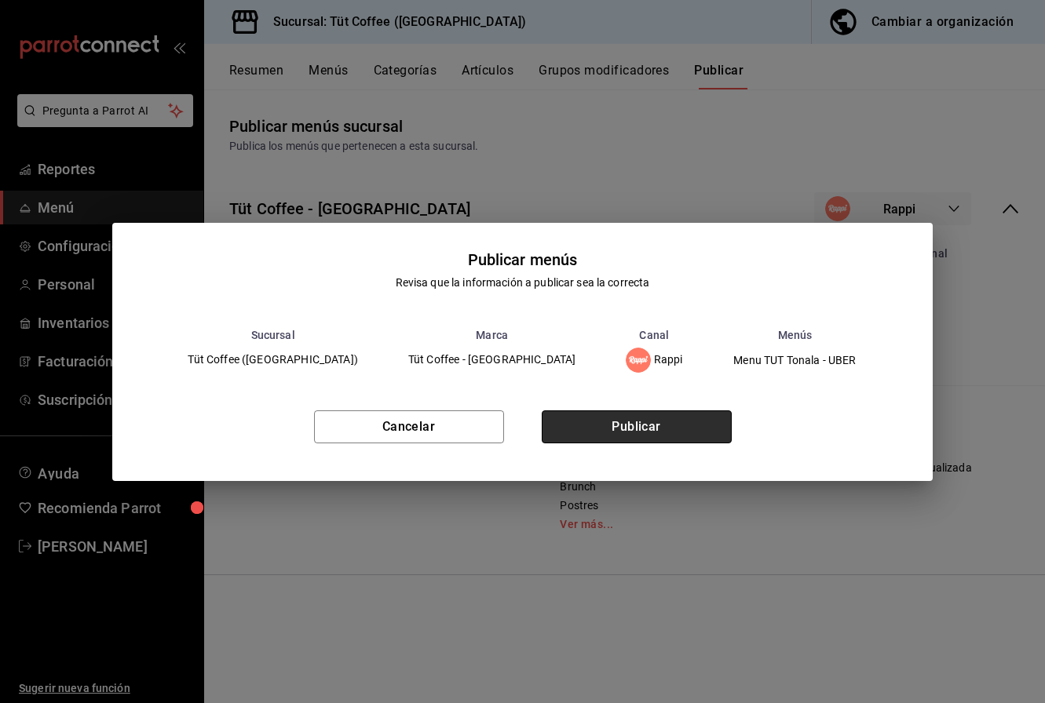
click at [622, 425] on button "Publicar" at bounding box center [637, 427] width 190 height 33
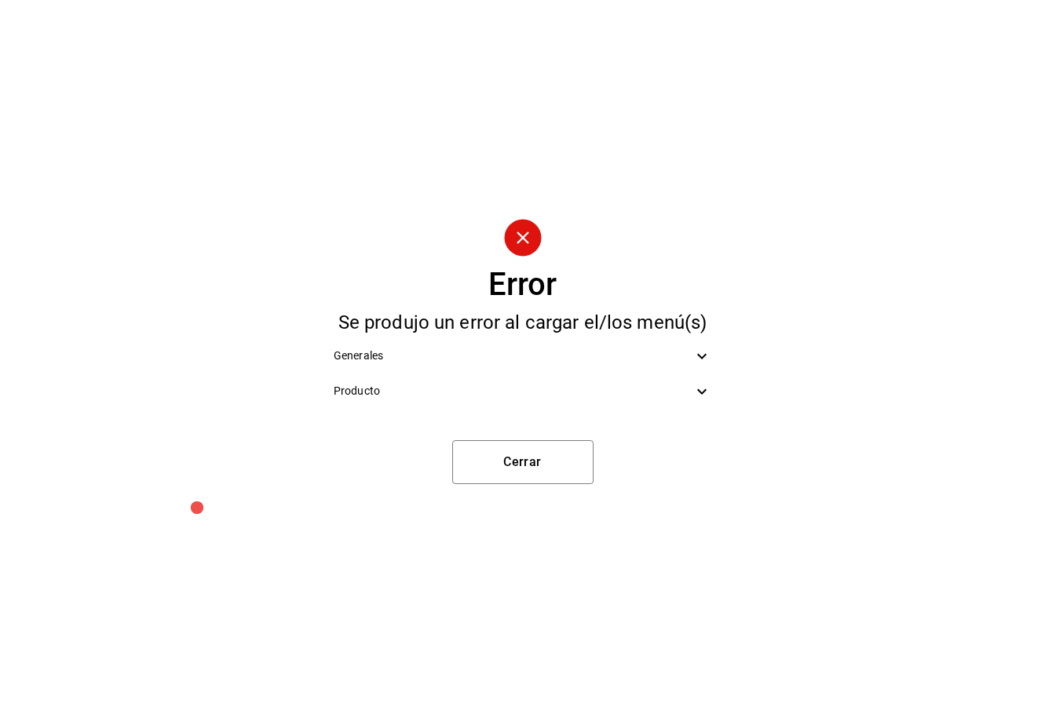
click at [571, 403] on div "Producto" at bounding box center [522, 391] width 403 height 35
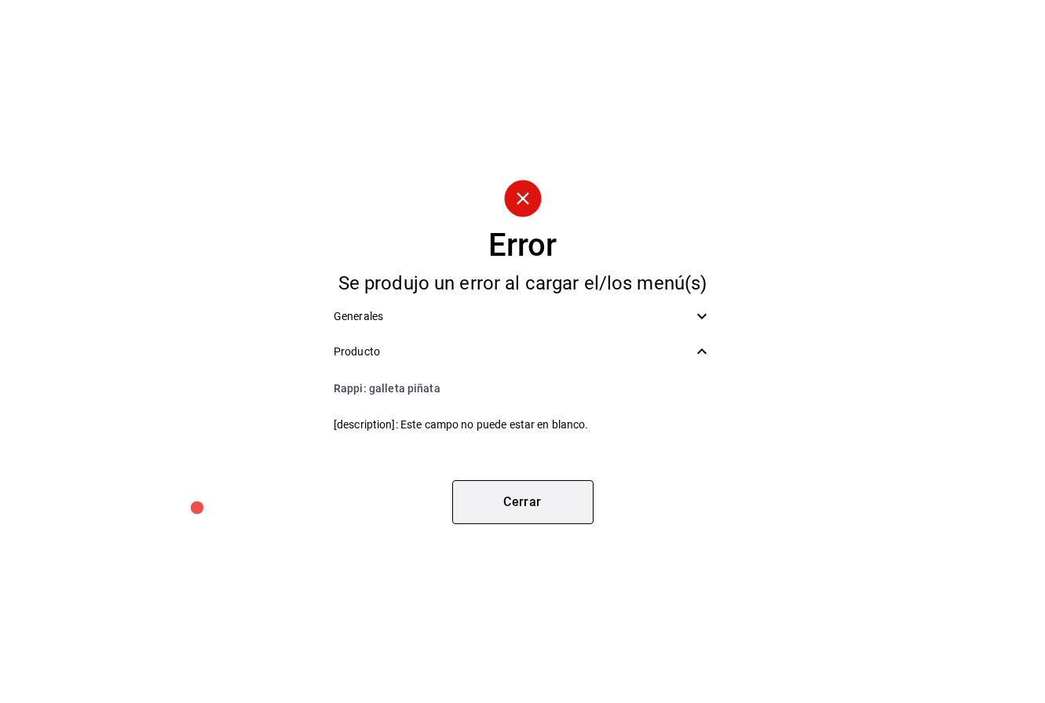
click at [507, 508] on button "Cerrar" at bounding box center [522, 502] width 141 height 44
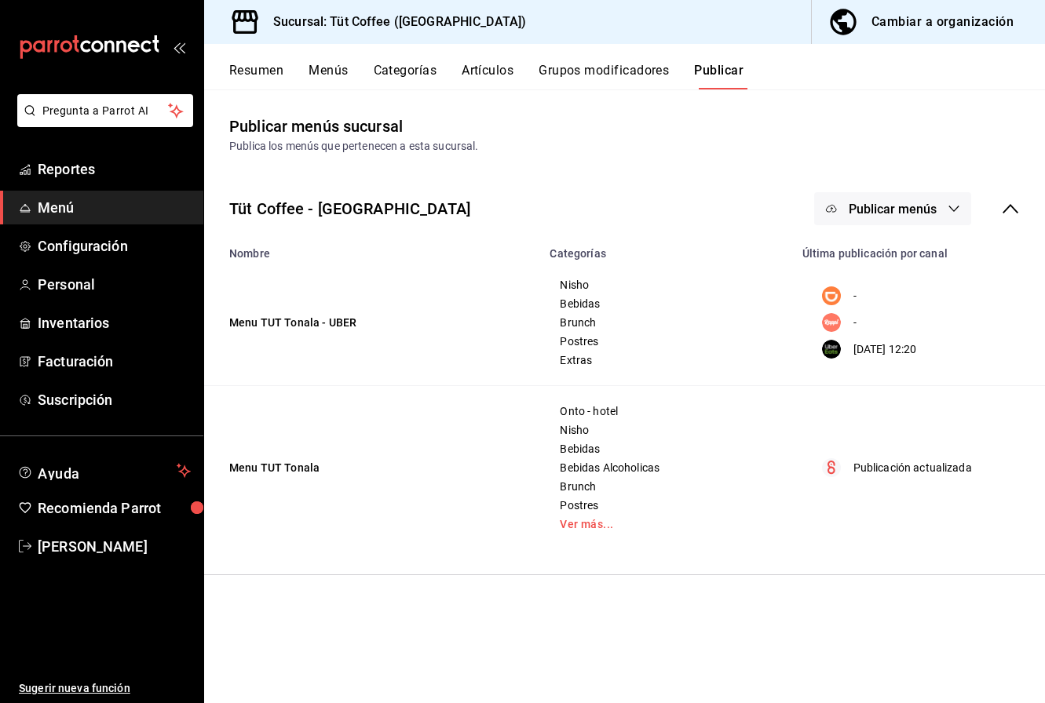
click at [246, 67] on button "Resumen" at bounding box center [256, 76] width 54 height 27
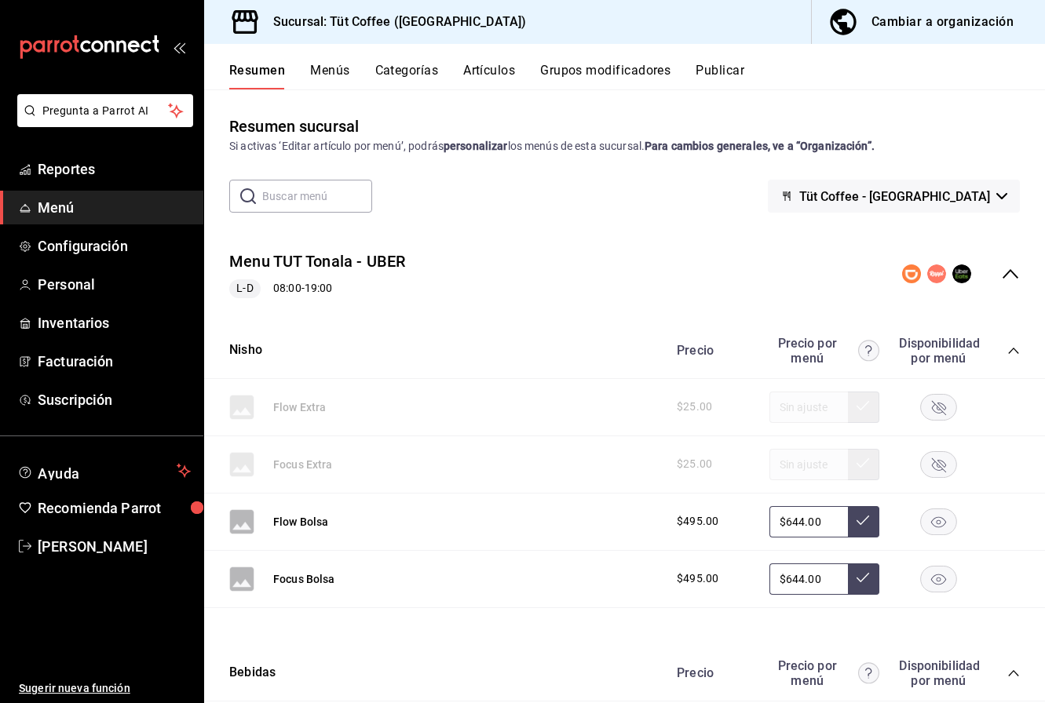
click at [286, 203] on input "text" at bounding box center [317, 196] width 110 height 31
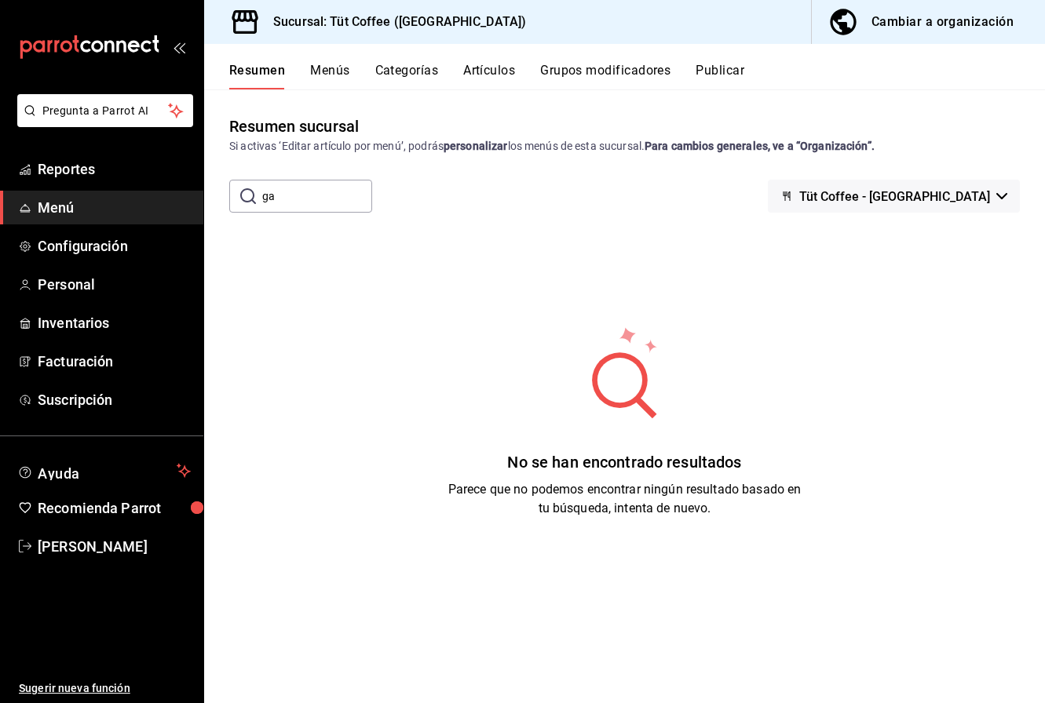
type input "g"
type input "p"
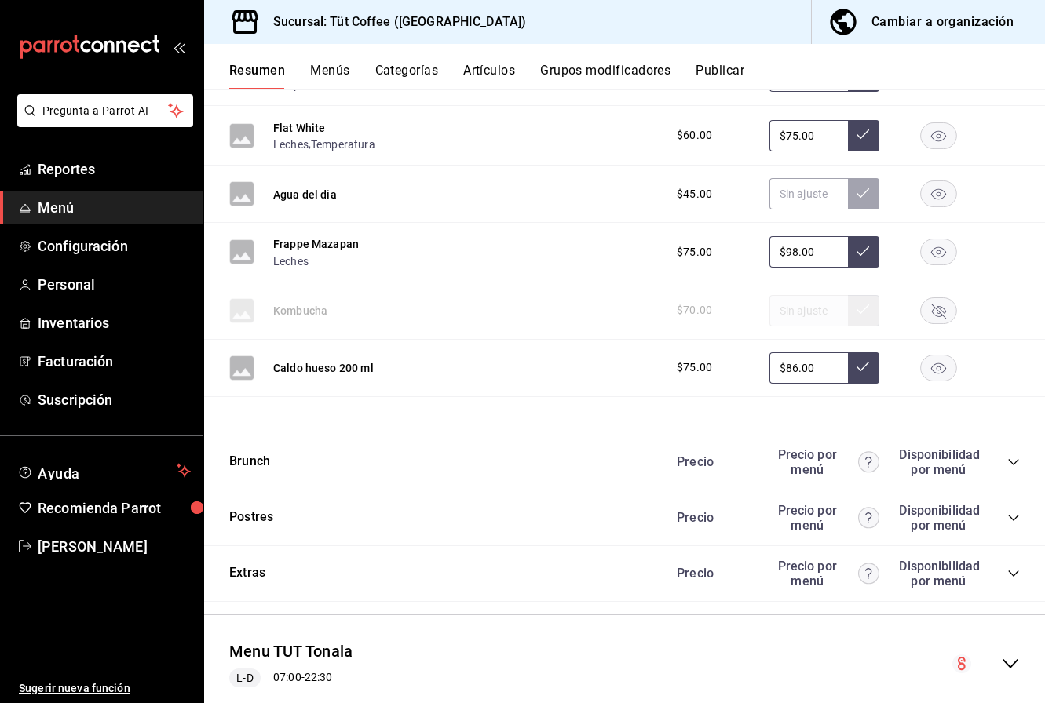
scroll to position [2523, 0]
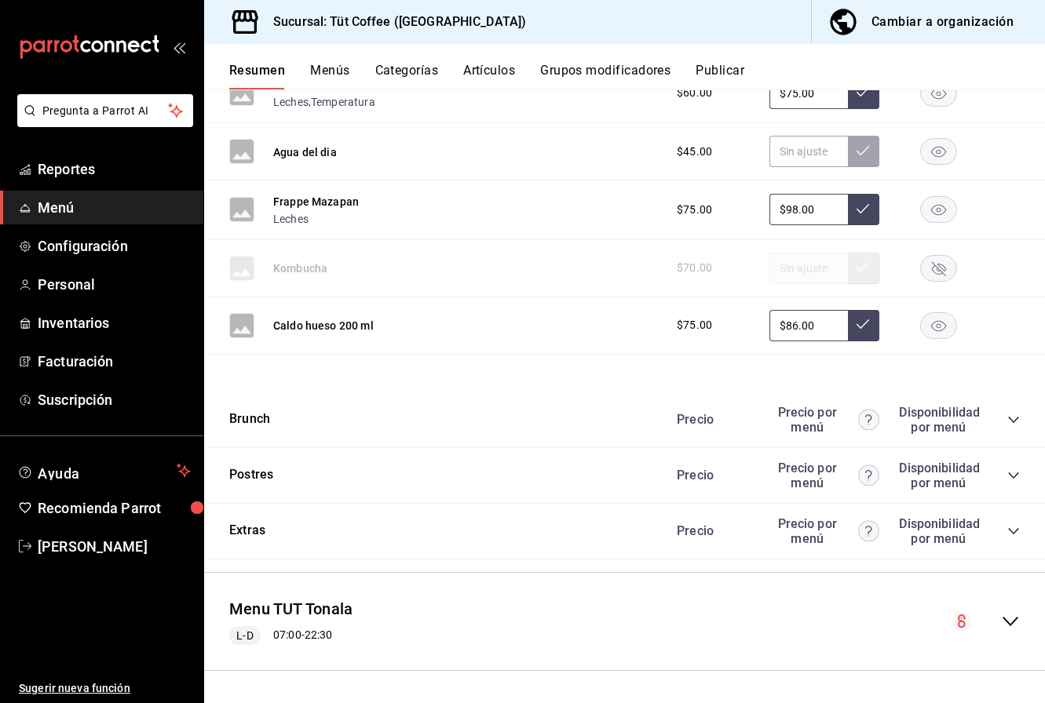
click at [386, 485] on div "Postres Precio Precio por menú Disponibilidad por menú" at bounding box center [624, 476] width 841 height 56
click at [1006, 468] on div "Precio Precio por menú Disponibilidad por menú" at bounding box center [840, 476] width 359 height 30
click at [1013, 484] on div "Precio Precio por menú Disponibilidad por menú" at bounding box center [840, 476] width 359 height 30
click at [1008, 472] on icon "collapse-category-row" at bounding box center [1013, 475] width 13 height 13
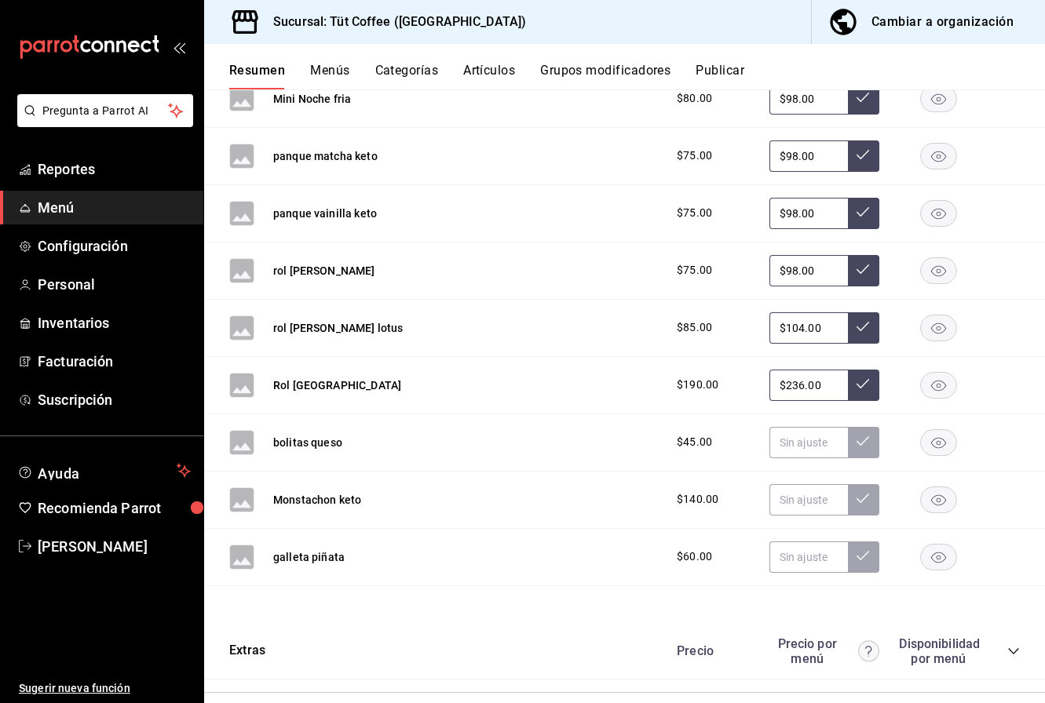
scroll to position [3985, 0]
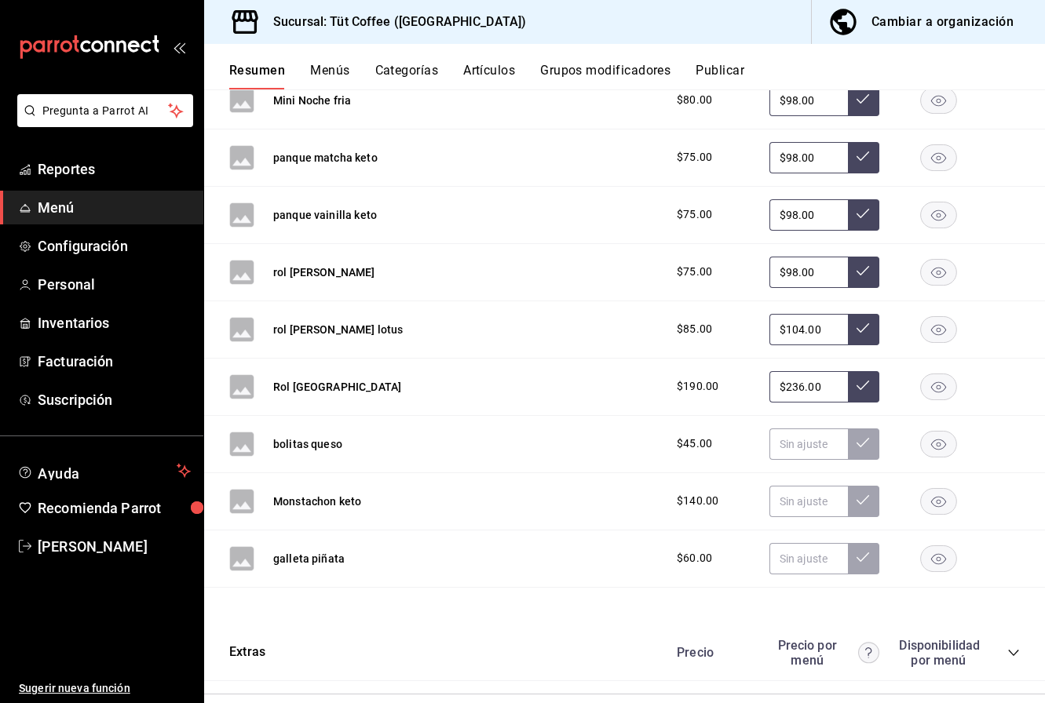
click at [544, 566] on div "galleta piñata $60.00" at bounding box center [624, 559] width 841 height 57
click at [946, 560] on rect "button" at bounding box center [939, 559] width 36 height 26
click at [531, 545] on div "galleta piñata $60.00" at bounding box center [624, 559] width 841 height 57
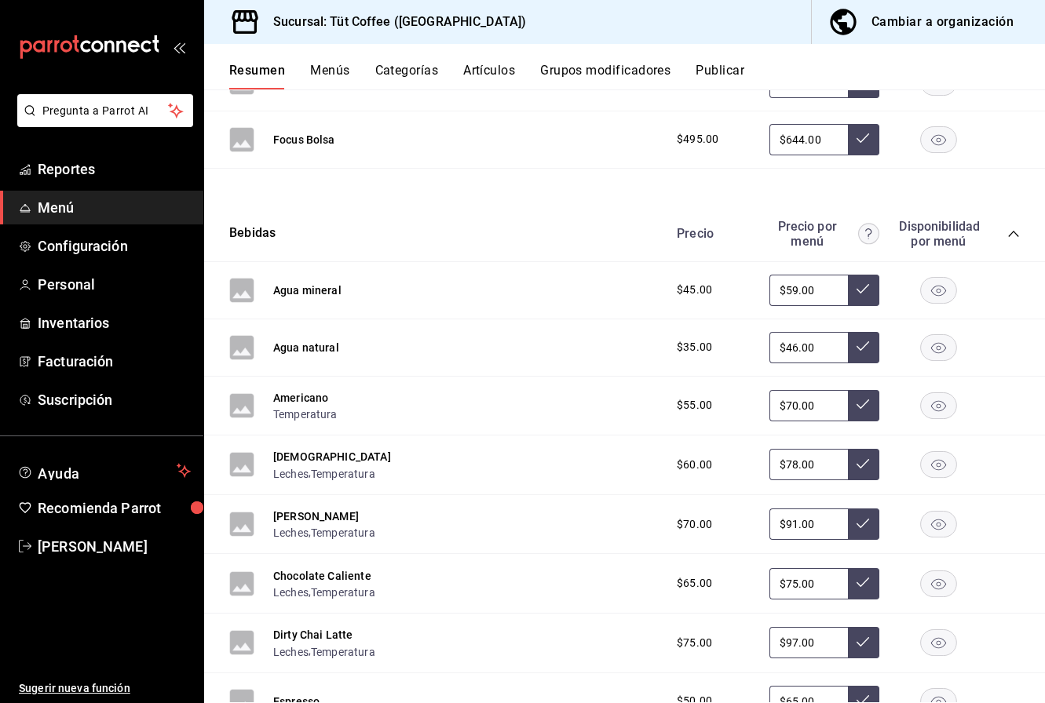
scroll to position [0, 0]
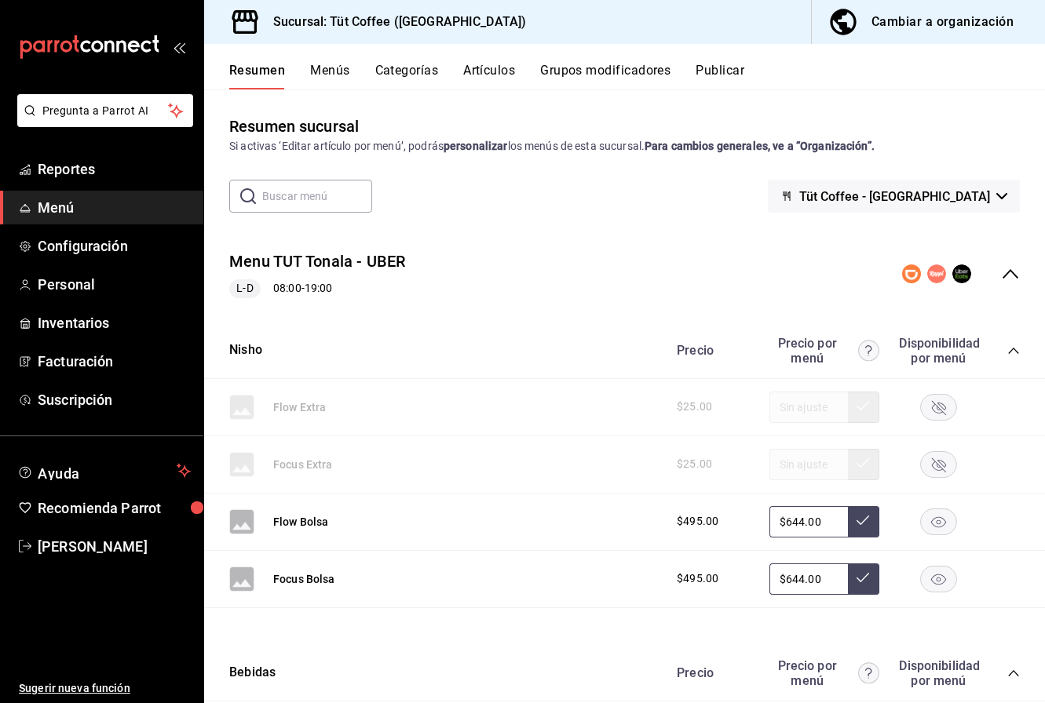
click at [1011, 349] on icon "collapse-category-row" at bounding box center [1013, 351] width 13 height 13
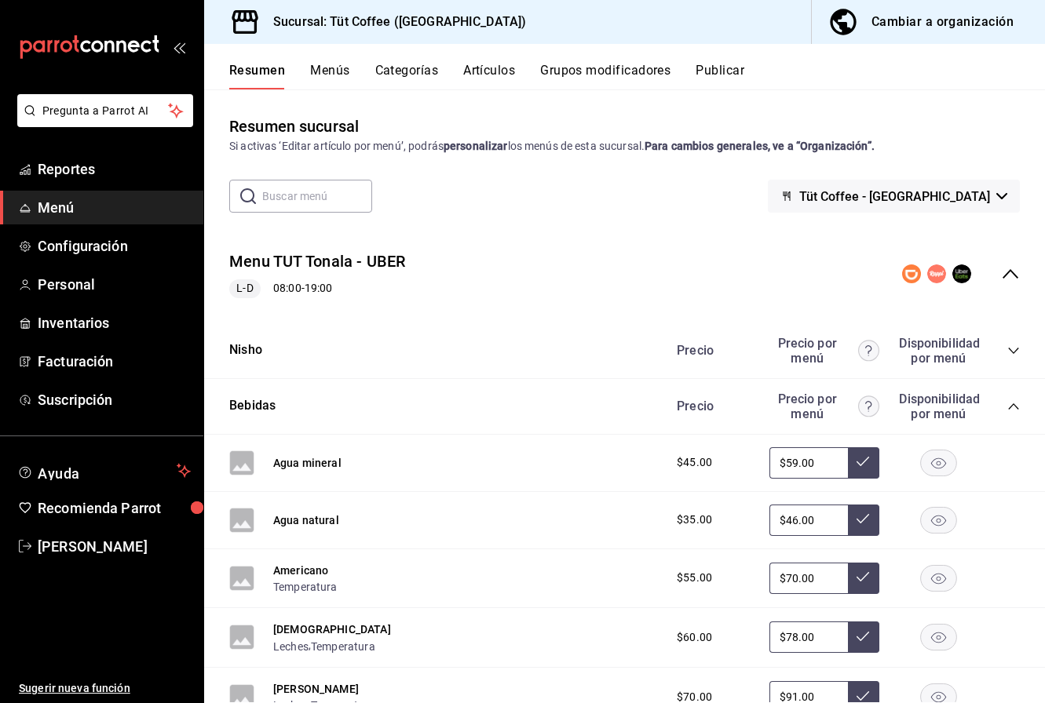
click at [1002, 407] on div "Precio Precio por menú Disponibilidad por menú" at bounding box center [840, 407] width 359 height 30
click at [1011, 402] on icon "collapse-category-row" at bounding box center [1013, 406] width 13 height 13
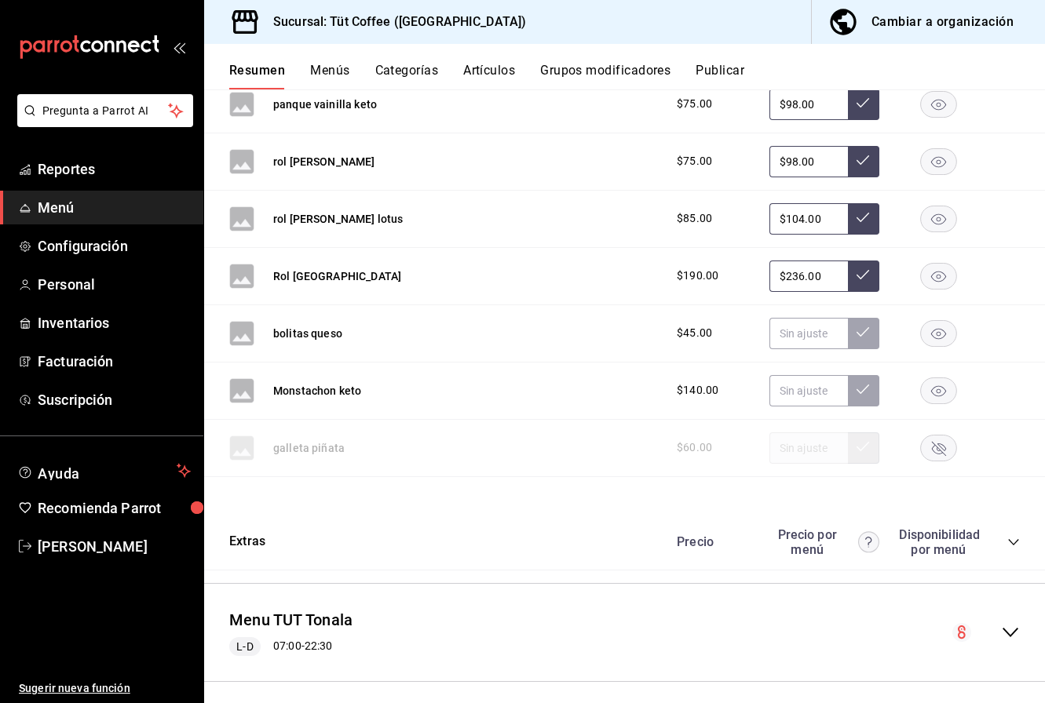
scroll to position [1627, 0]
